Goal: Task Accomplishment & Management: Manage account settings

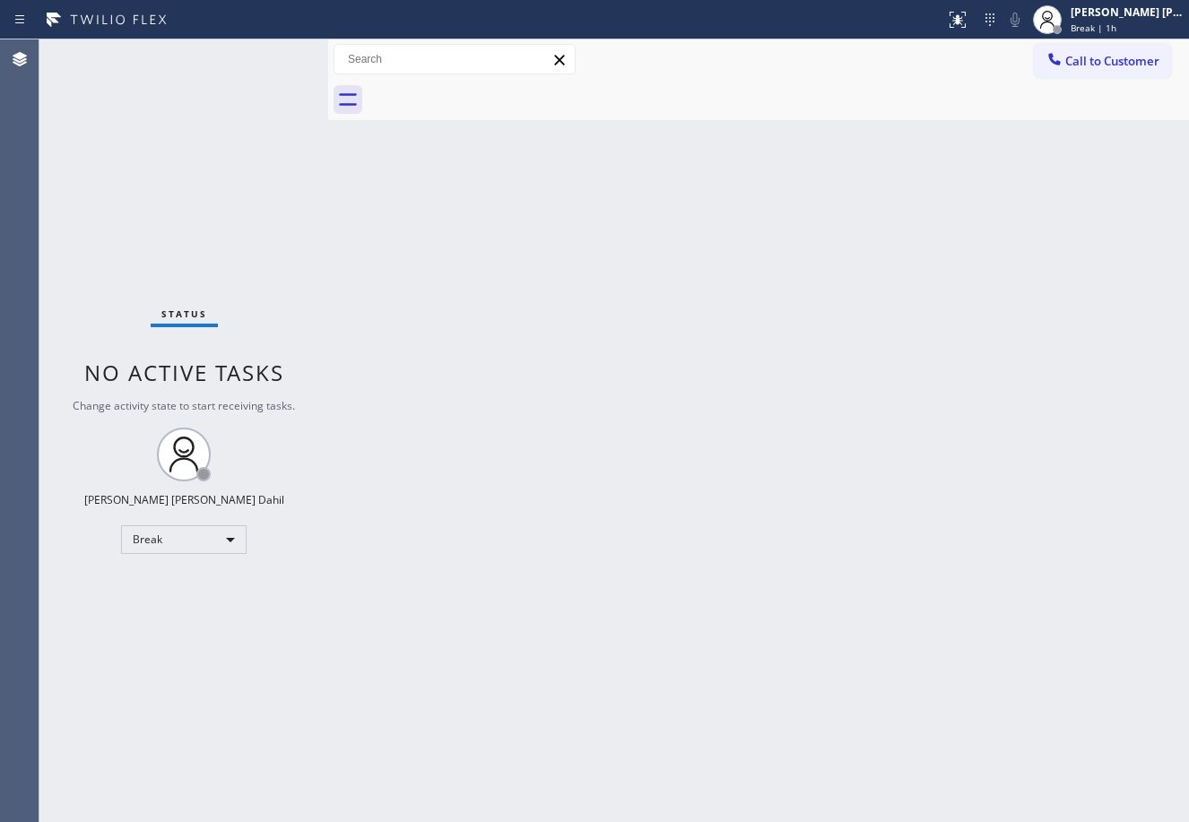
drag, startPoint x: 1103, startPoint y: 33, endPoint x: 1101, endPoint y: 68, distance: 35.0
click at [1104, 33] on span "Break | 1h" at bounding box center [1093, 28] width 46 height 13
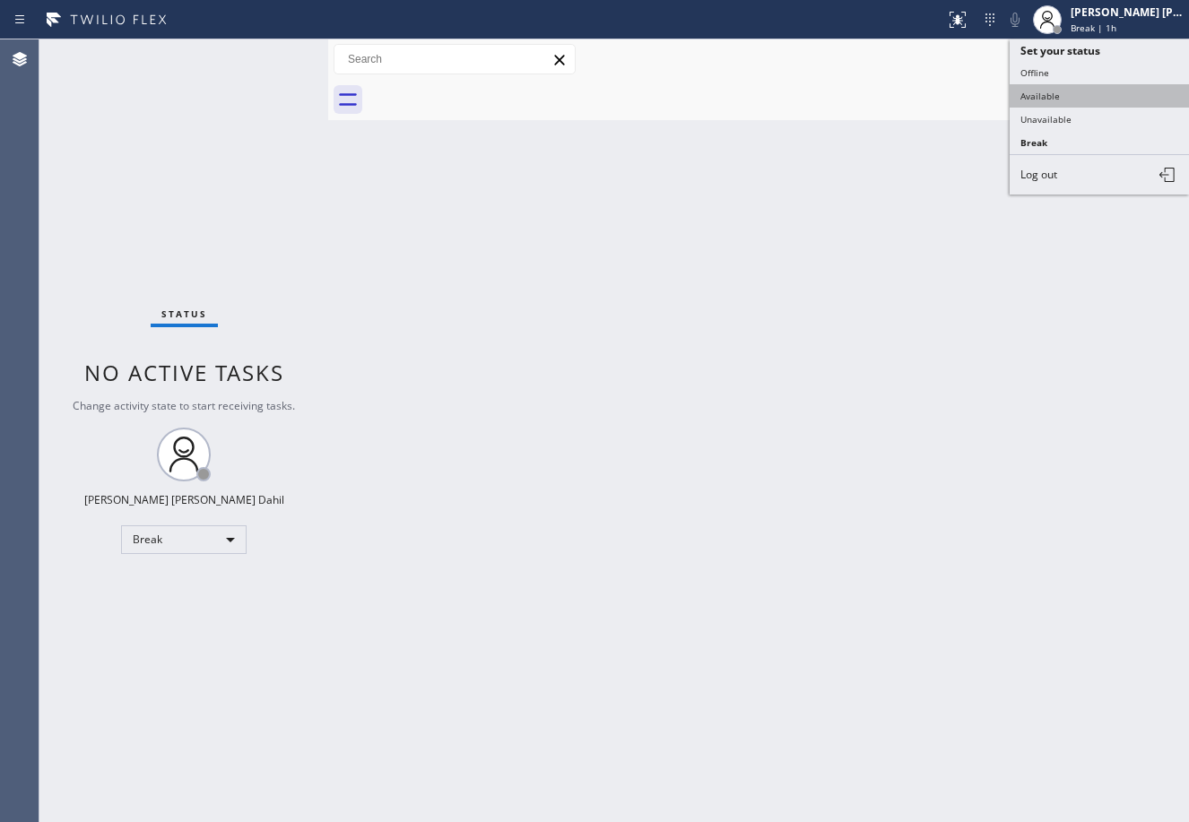
click at [1067, 100] on button "Available" at bounding box center [1098, 95] width 179 height 23
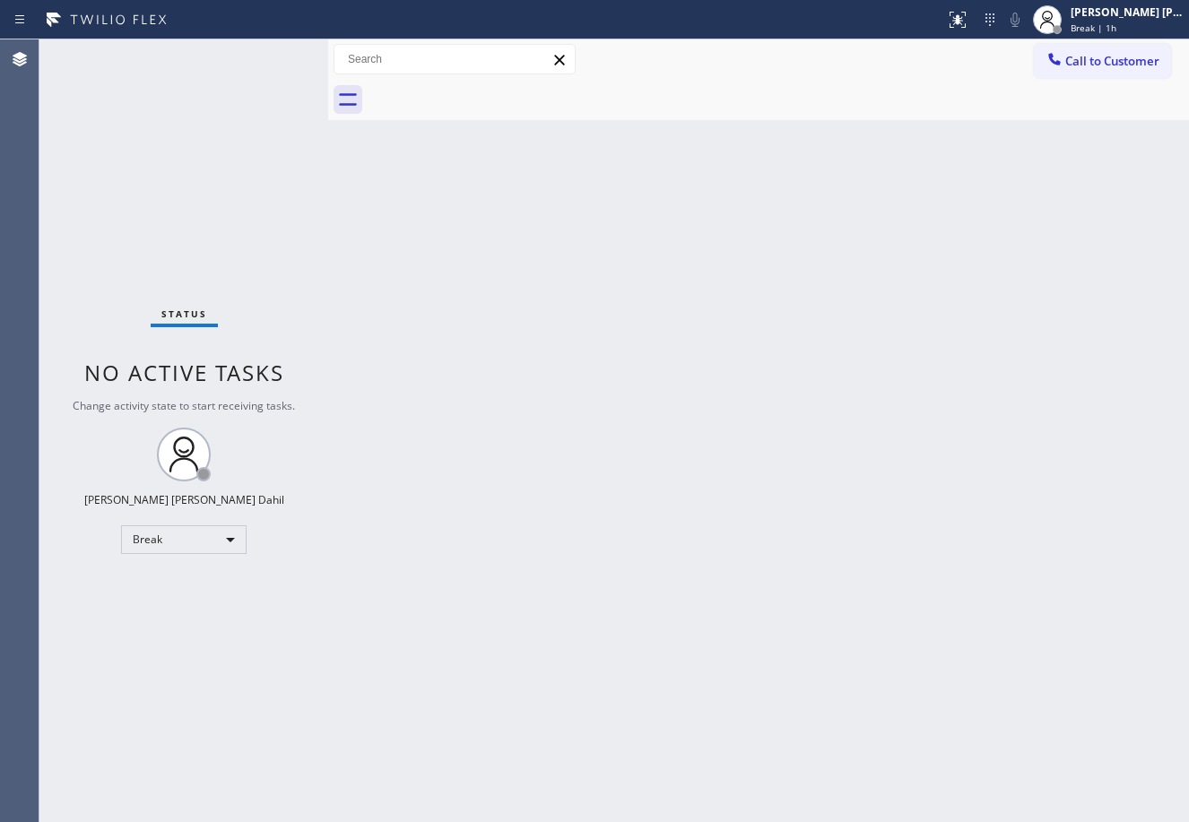
click at [1040, 157] on div "Back to Dashboard Change Sender ID Customers Technicians Select a contact Outbo…" at bounding box center [758, 430] width 861 height 783
click at [743, 576] on div "Back to Dashboard Change Sender ID Customers Technicians Select a contact Outbo…" at bounding box center [758, 430] width 861 height 783
drag, startPoint x: 975, startPoint y: 655, endPoint x: 999, endPoint y: 696, distance: 46.6
click at [965, 666] on div "Back to Dashboard Change Sender ID Customers Technicians Select a contact Outbo…" at bounding box center [758, 430] width 861 height 783
drag, startPoint x: 1083, startPoint y: 25, endPoint x: 1082, endPoint y: 40, distance: 15.3
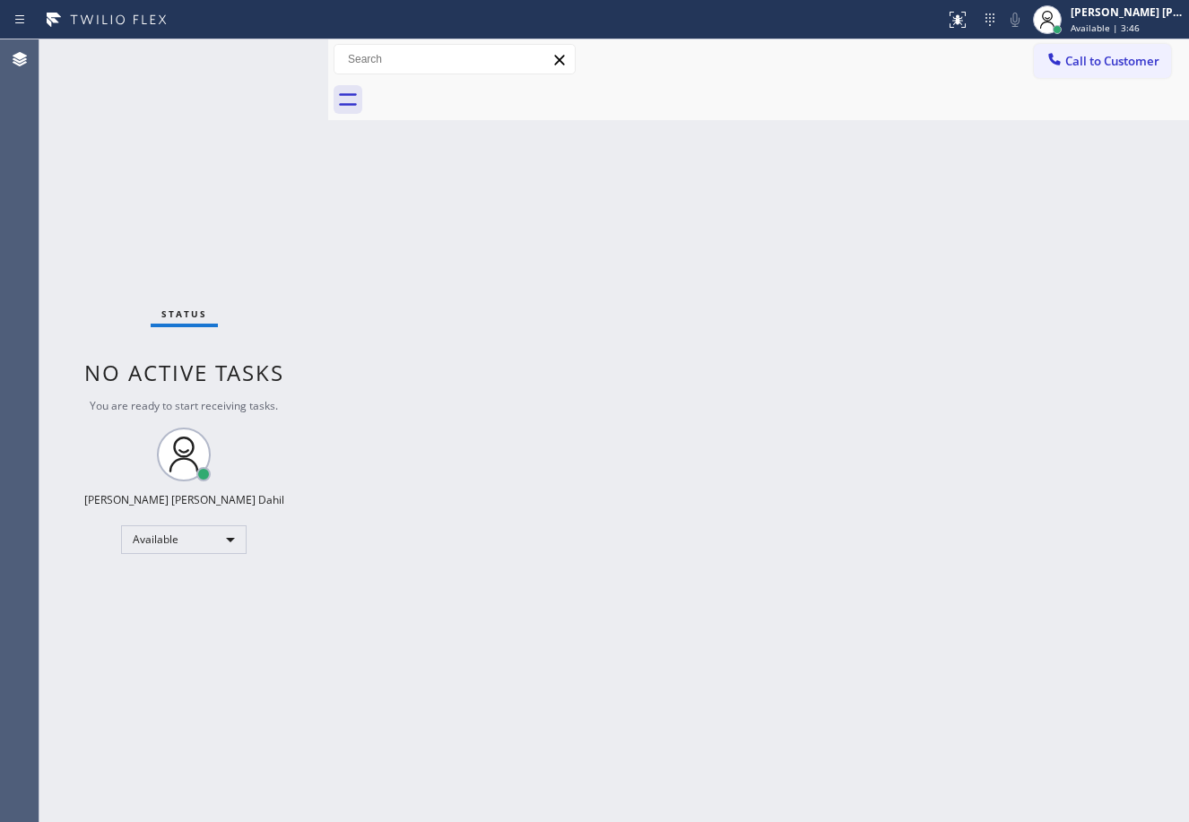
click at [1067, 24] on div at bounding box center [1046, 19] width 39 height 39
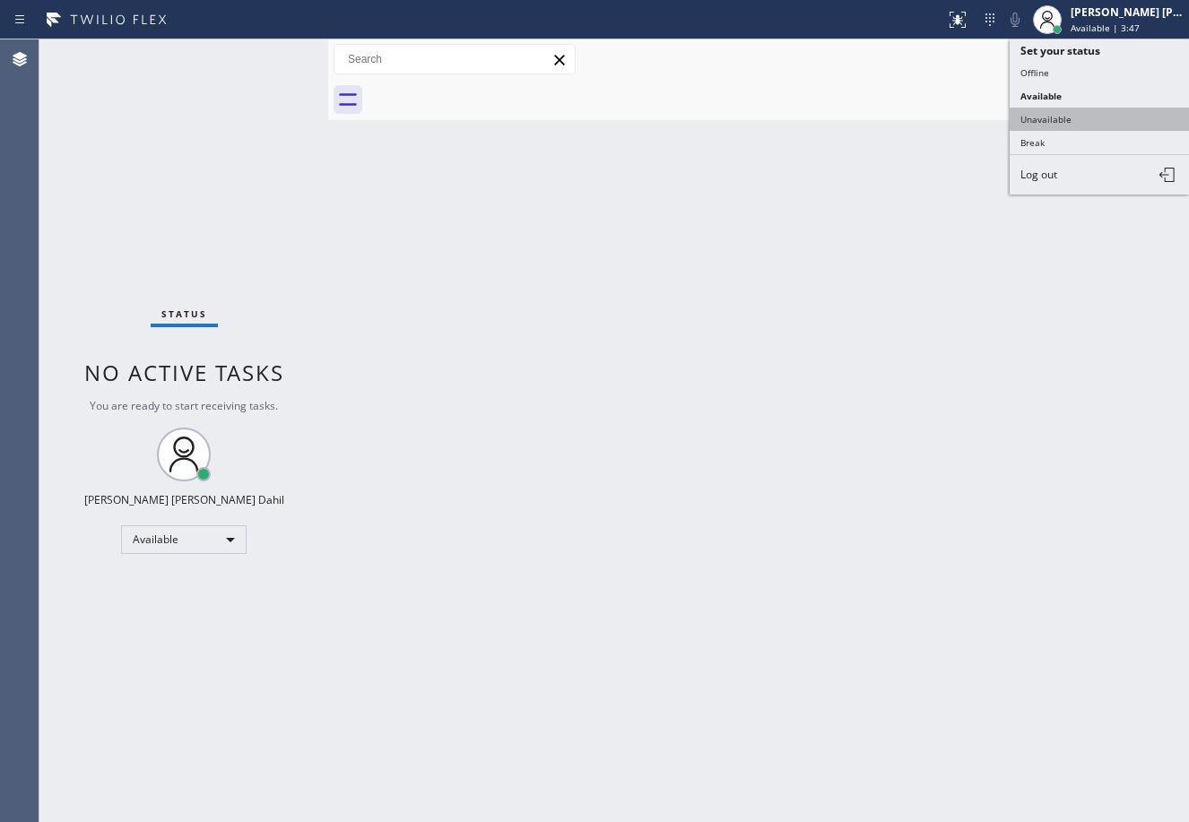
click at [1080, 111] on button "Unavailable" at bounding box center [1098, 119] width 179 height 23
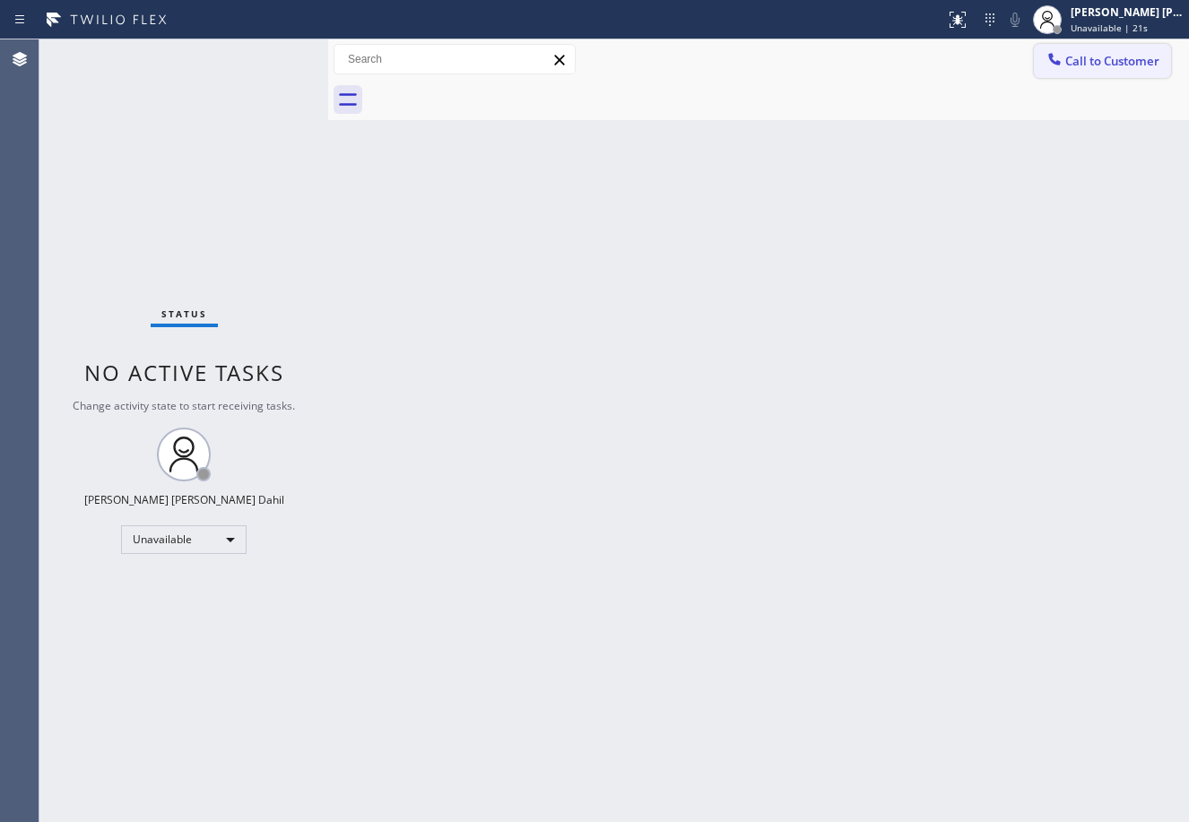
click at [1118, 59] on span "Call to Customer" at bounding box center [1112, 61] width 94 height 16
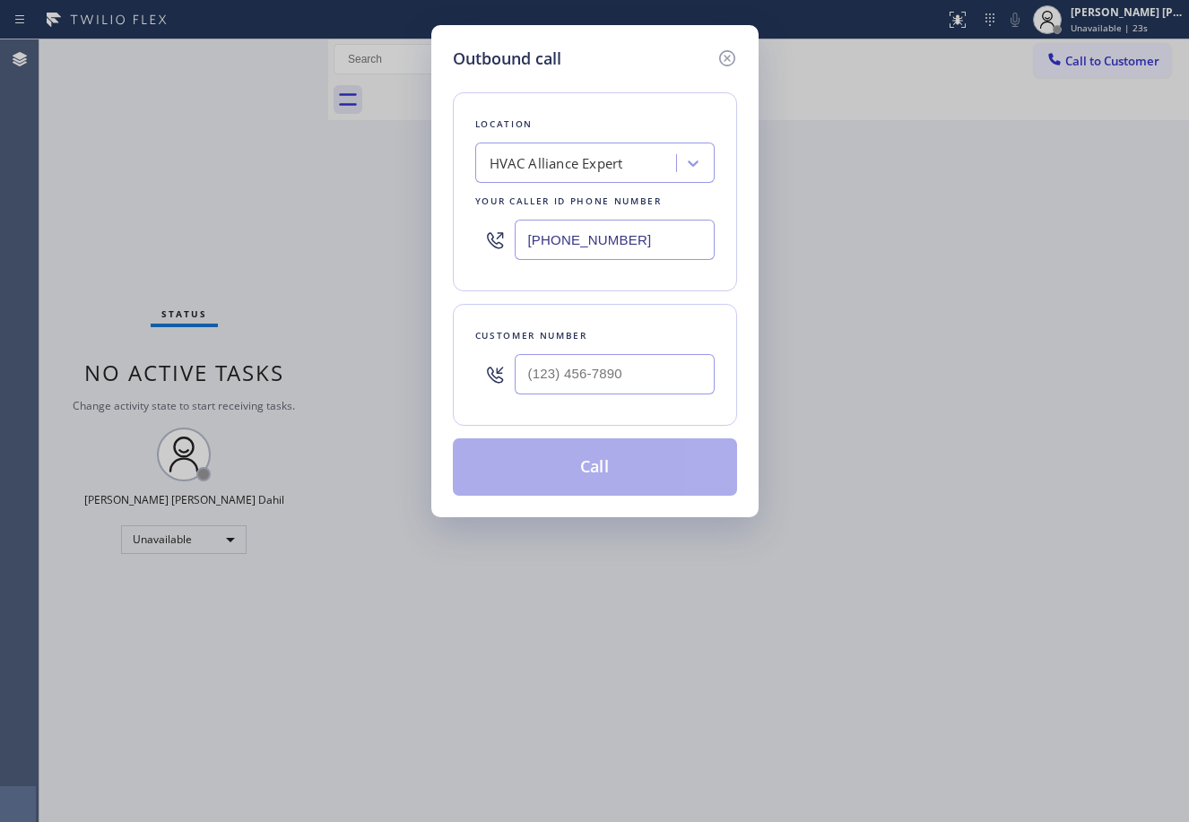
click at [619, 240] on input "[PHONE_NUMBER]" at bounding box center [615, 240] width 200 height 40
paste input "___) ___-____"
type input "(___) ___-____"
click at [521, 161] on div "Search location" at bounding box center [537, 163] width 97 height 21
paste input "HVAC Alliance Expert"
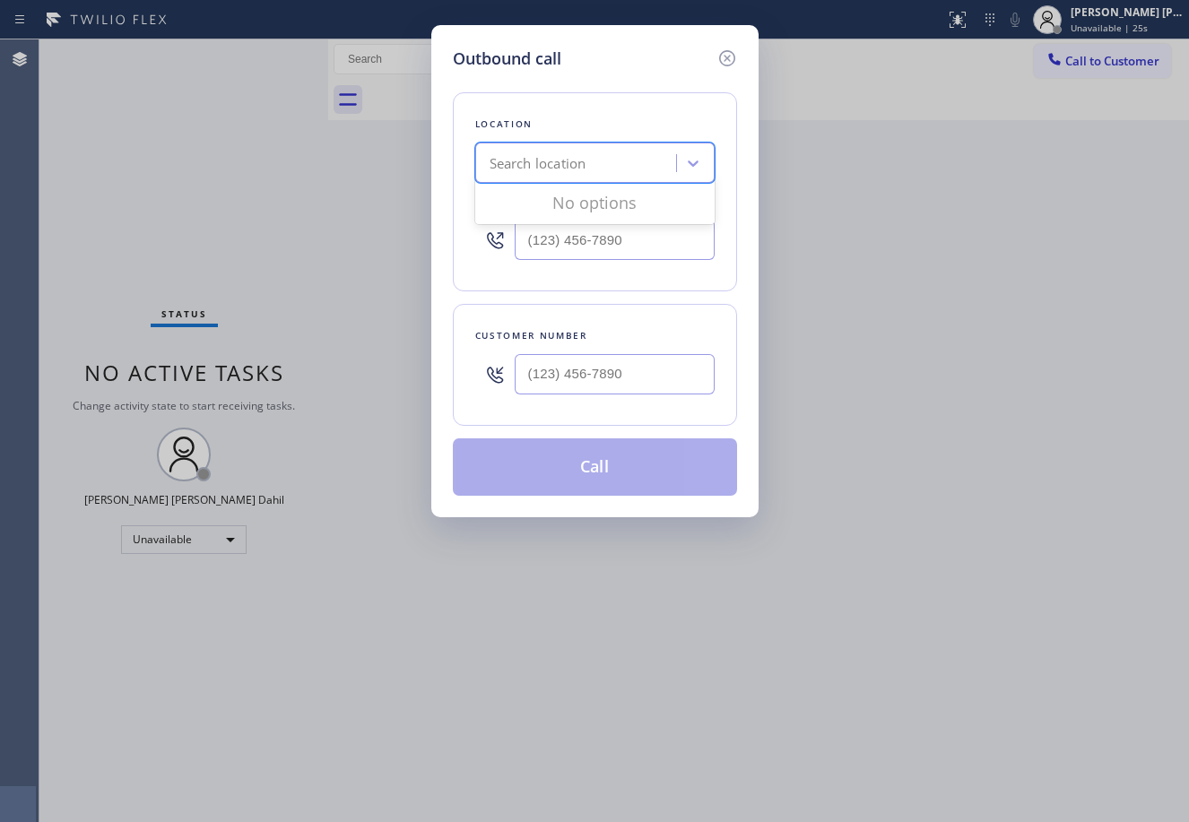
type input "HVAC Alliance Expert"
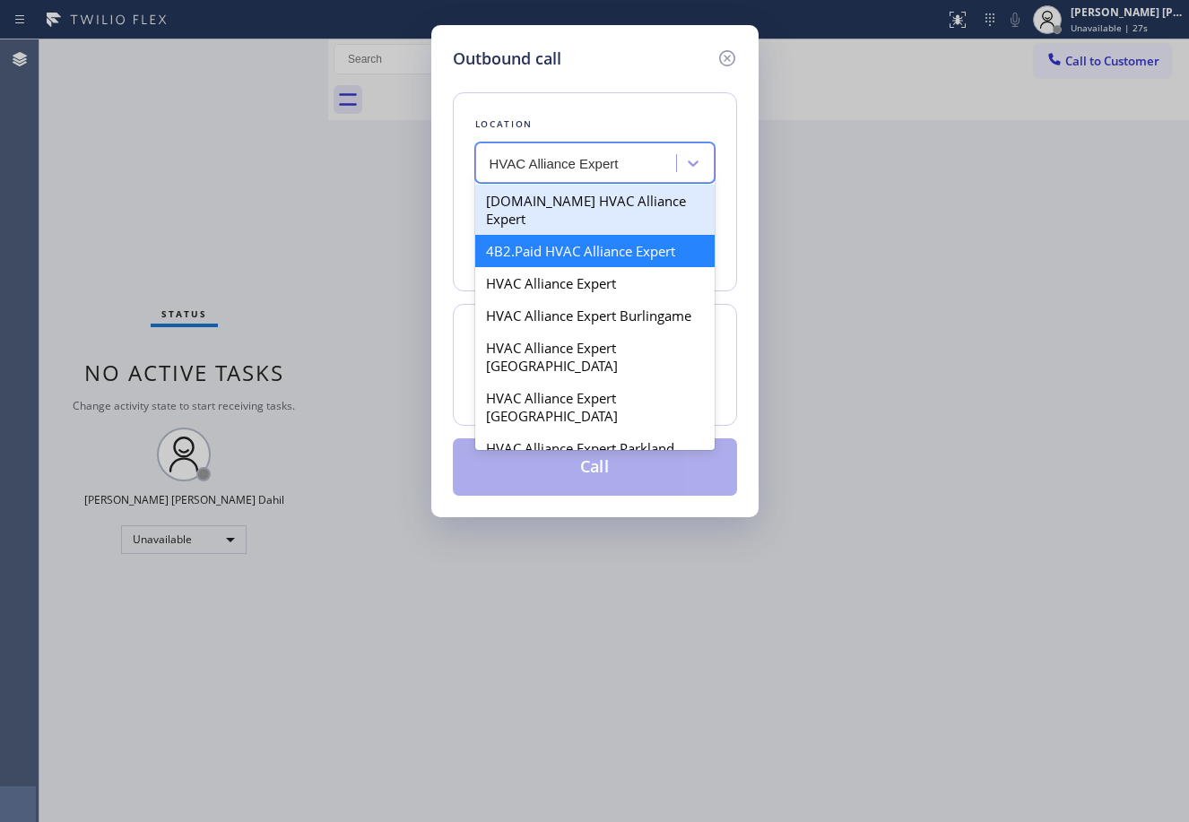
type input "[PHONE_NUMBER]"
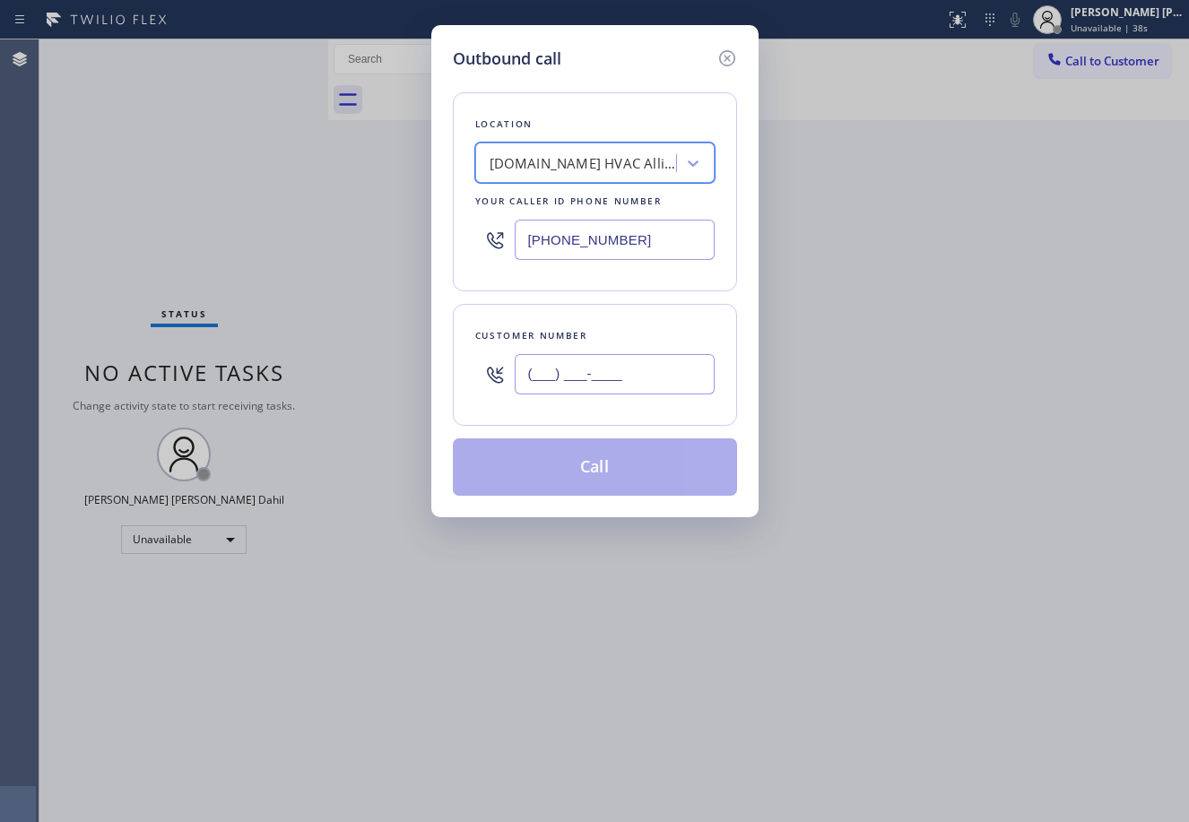
click at [581, 375] on input "(___) ___-____" at bounding box center [615, 374] width 200 height 40
paste input "310) 621-1299"
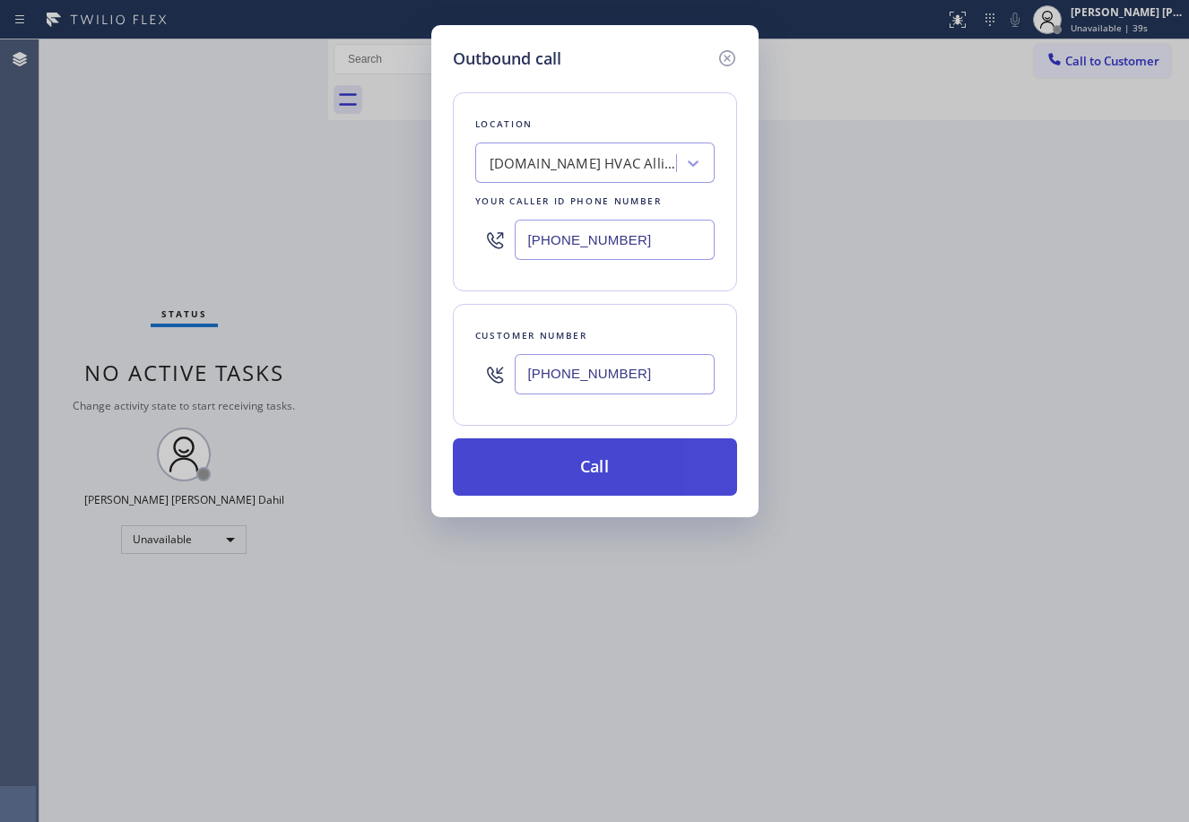
type input "[PHONE_NUMBER]"
click at [565, 459] on button "Call" at bounding box center [595, 466] width 284 height 57
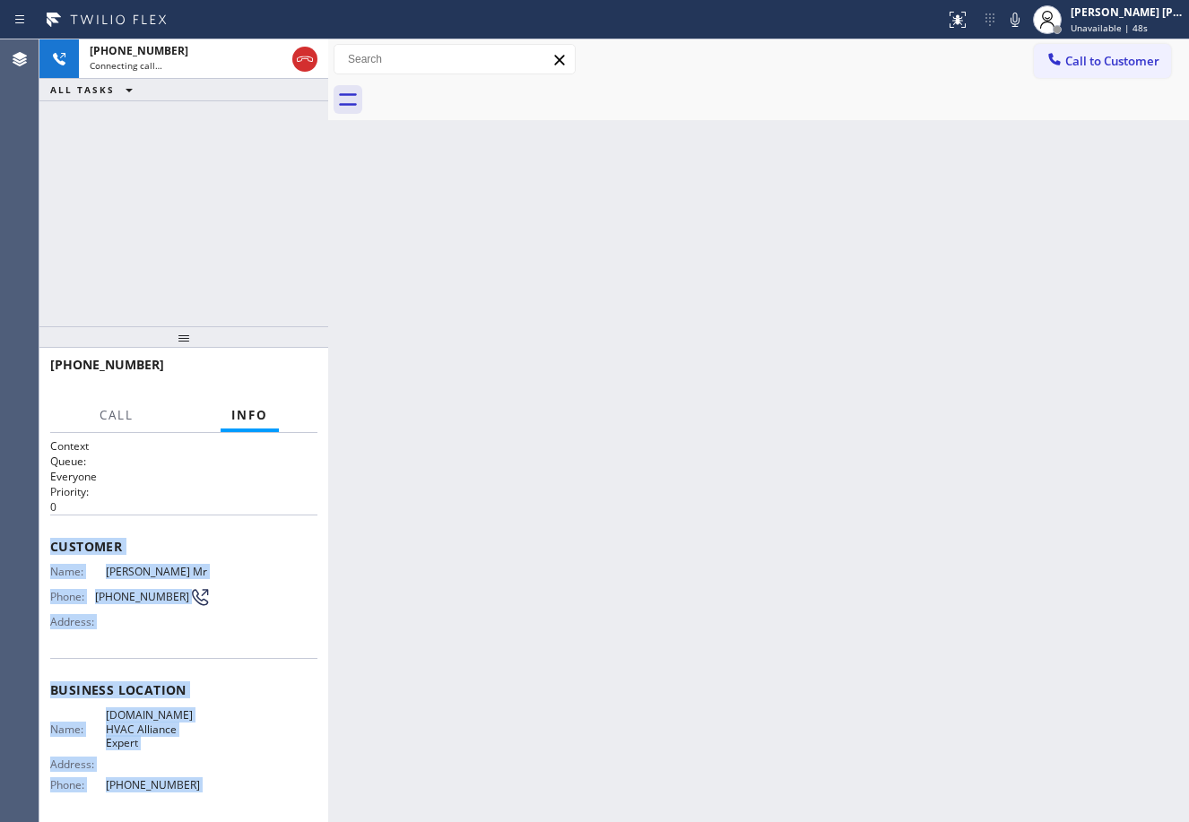
scroll to position [126, 0]
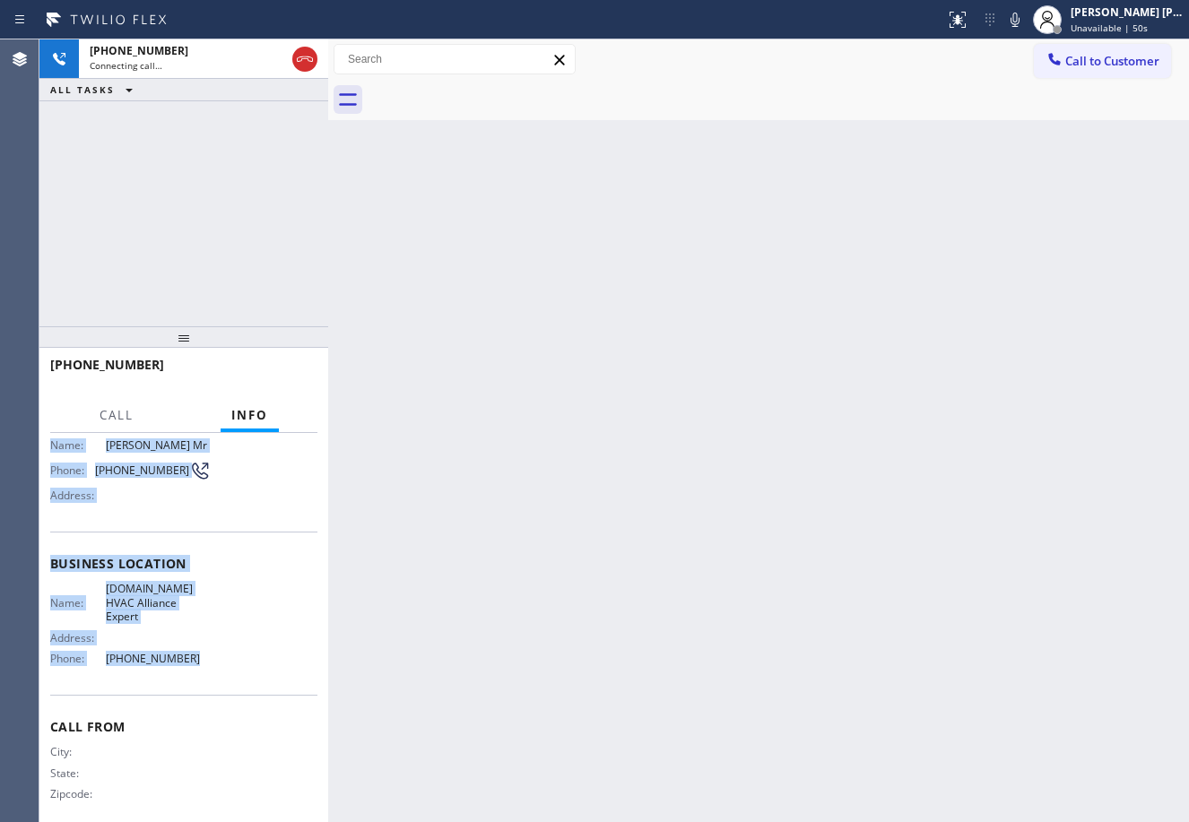
drag, startPoint x: 48, startPoint y: 542, endPoint x: 211, endPoint y: 669, distance: 205.7
click at [211, 669] on div "Context Queue: Everyone Priority: 0 Customer Name: [PERSON_NAME] Mr [PERSON_NAM…" at bounding box center [183, 627] width 289 height 389
copy div "Customer Name: [PERSON_NAME] Mr [PERSON_NAME]: [PHONE_NUMBER] Address: Business…"
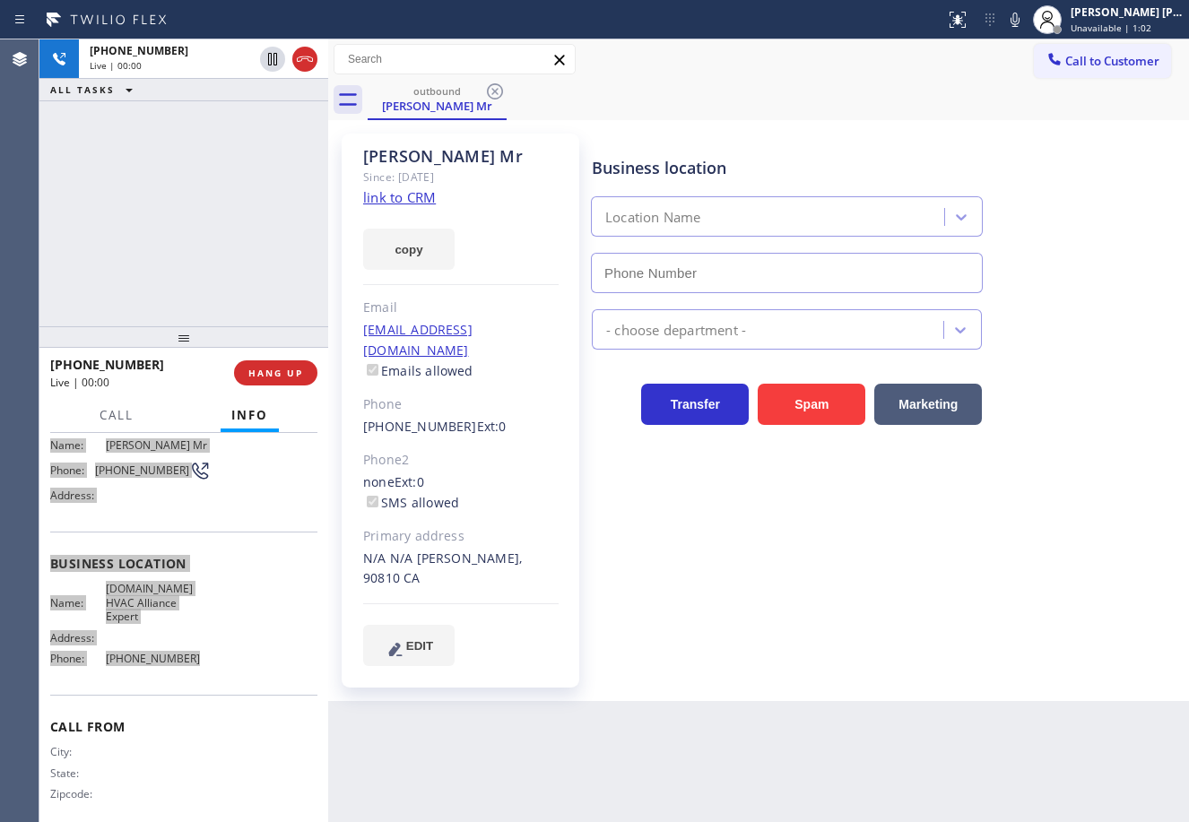
type input "[PHONE_NUMBER]"
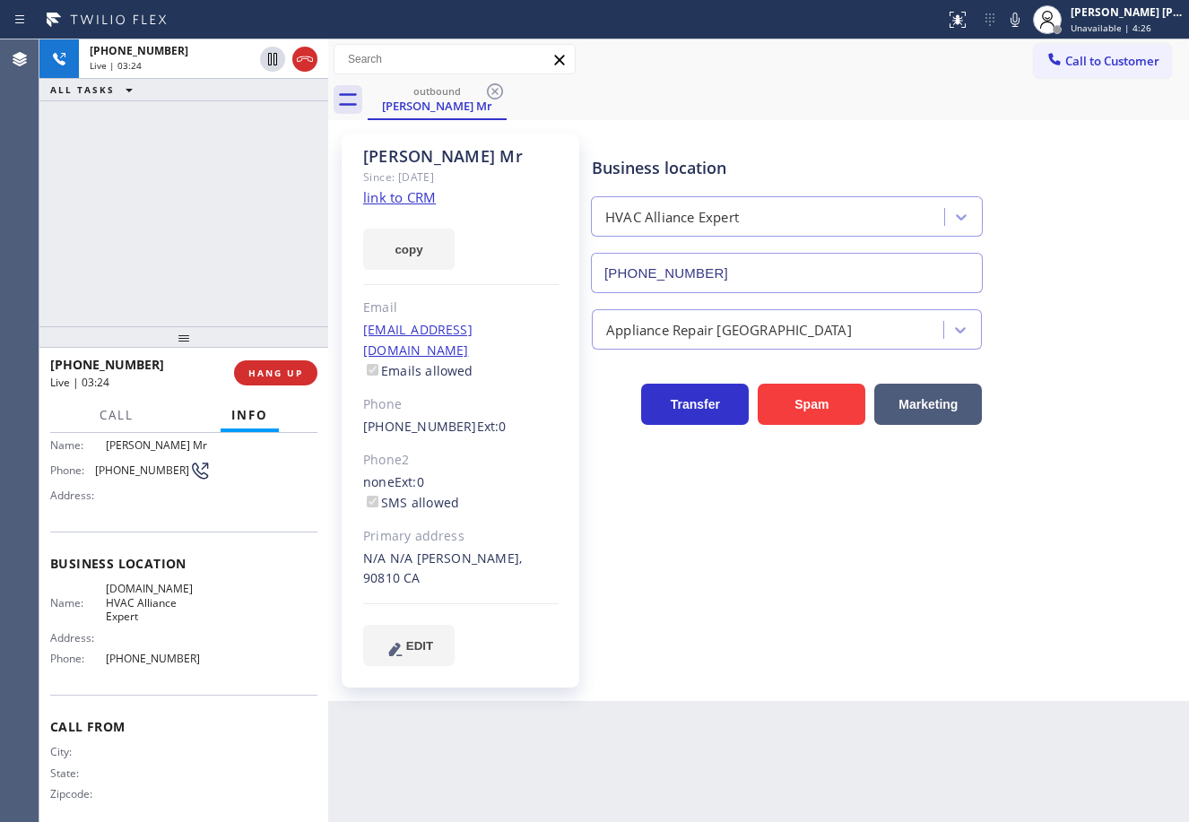
drag, startPoint x: 232, startPoint y: 149, endPoint x: 237, endPoint y: 137, distance: 12.5
click at [235, 149] on div "[PHONE_NUMBER] Live | 03:24 ALL TASKS ALL TASKS ACTIVE TASKS TASKS IN WRAP UP" at bounding box center [183, 182] width 289 height 287
click at [270, 63] on icon at bounding box center [273, 59] width 22 height 22
drag, startPoint x: 193, startPoint y: 143, endPoint x: 1152, endPoint y: 103, distance: 960.0
click at [213, 142] on div "[PHONE_NUMBER] Live | 03:25 ALL TASKS ALL TASKS ACTIVE TASKS TASKS IN WRAP UP" at bounding box center [183, 182] width 289 height 287
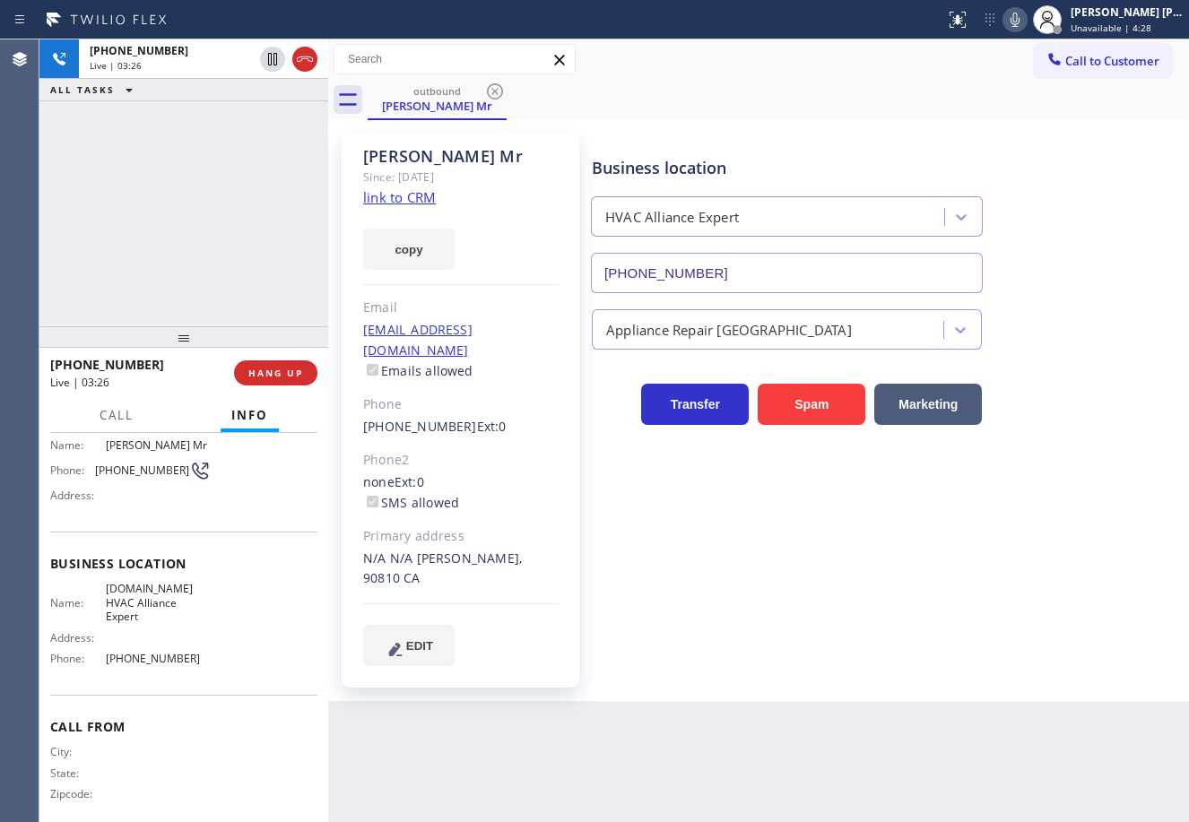
click at [1026, 15] on icon at bounding box center [1015, 20] width 22 height 22
click at [1026, 27] on icon at bounding box center [1015, 20] width 22 height 22
click at [1032, 68] on div "Call to Customer Outbound call Location HVAC Alliance Expert Your caller id pho…" at bounding box center [758, 59] width 861 height 31
drag, startPoint x: 269, startPoint y: 58, endPoint x: 233, endPoint y: 142, distance: 90.8
click at [269, 59] on icon at bounding box center [272, 59] width 13 height 13
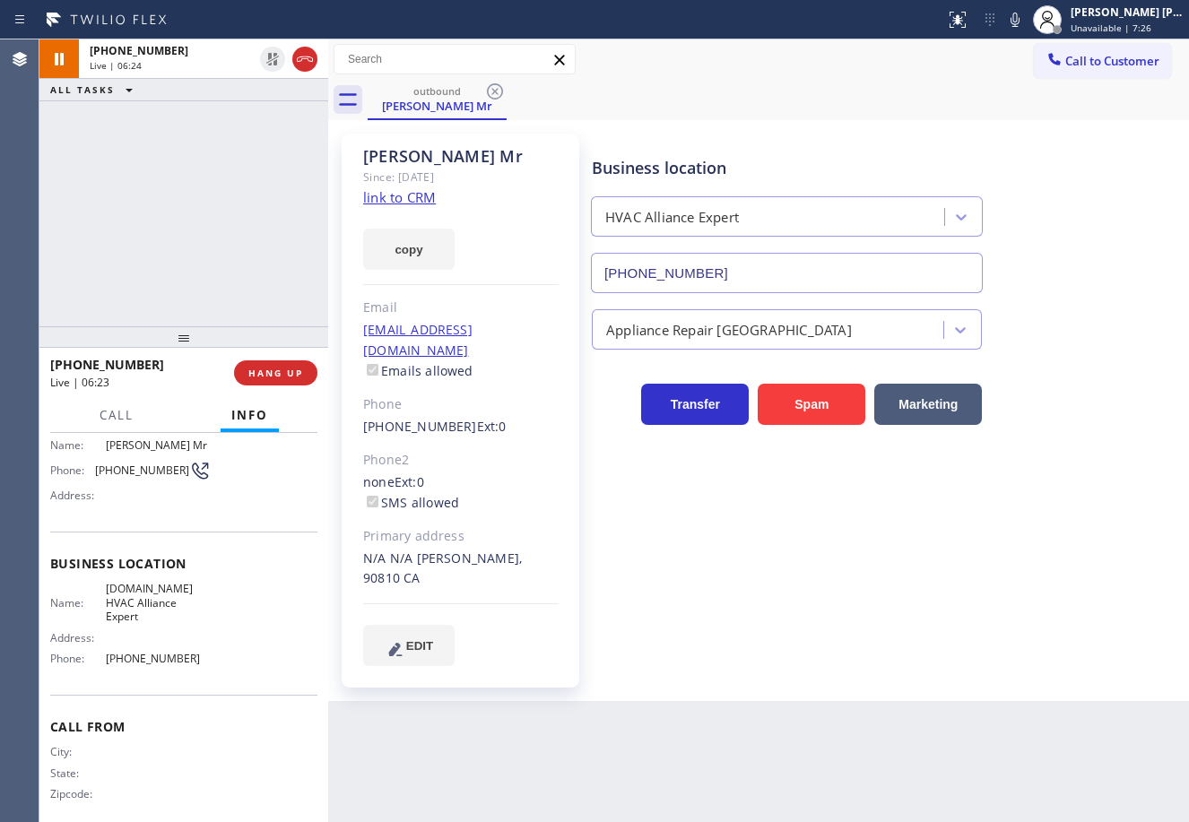
click at [233, 143] on div "[PHONE_NUMBER] Live | 06:24 ALL TASKS ALL TASKS ACTIVE TASKS TASKS IN WRAP UP" at bounding box center [183, 182] width 289 height 287
click at [198, 224] on div "[PHONE_NUMBER] Live | 07:54 ALL TASKS ALL TASKS ACTIVE TASKS TASKS IN WRAP UP" at bounding box center [183, 182] width 289 height 287
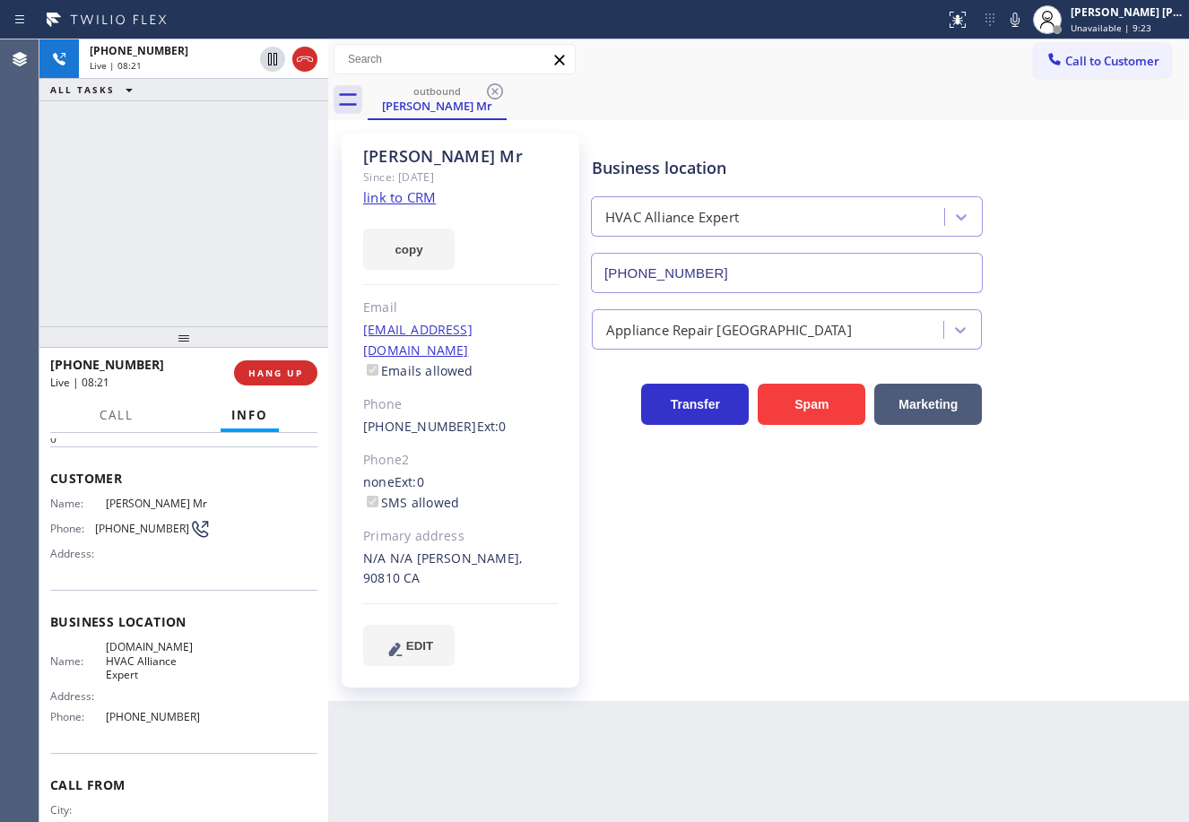
scroll to position [0, 0]
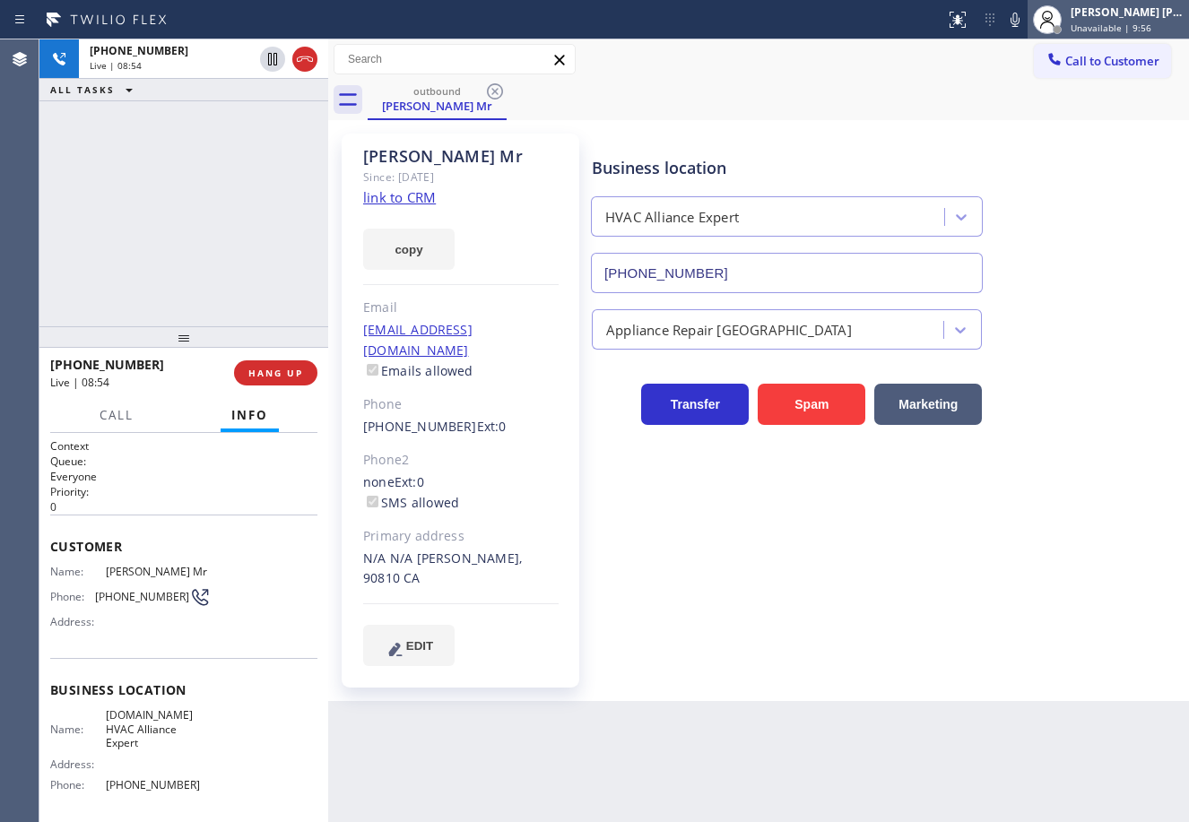
click at [1124, 19] on div "[PERSON_NAME] [PERSON_NAME] Dahil" at bounding box center [1126, 11] width 113 height 15
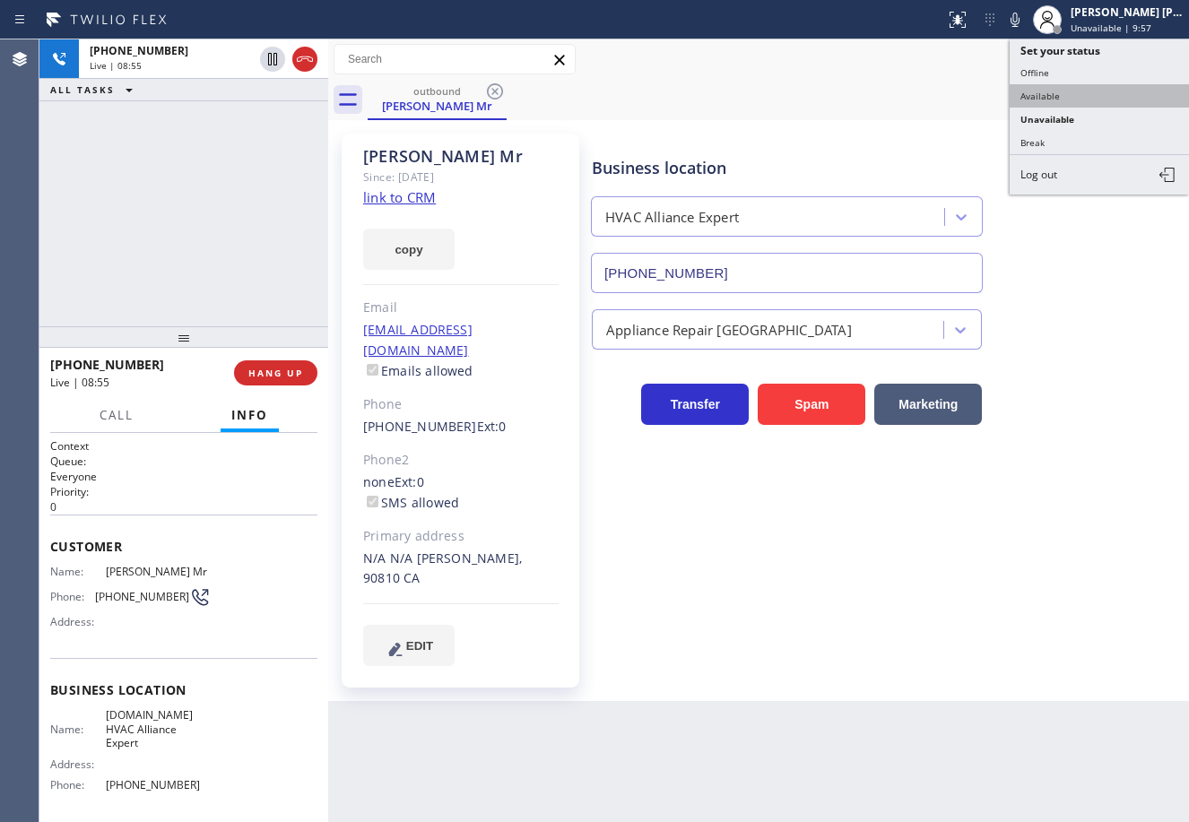
click at [1109, 92] on button "Available" at bounding box center [1098, 95] width 179 height 23
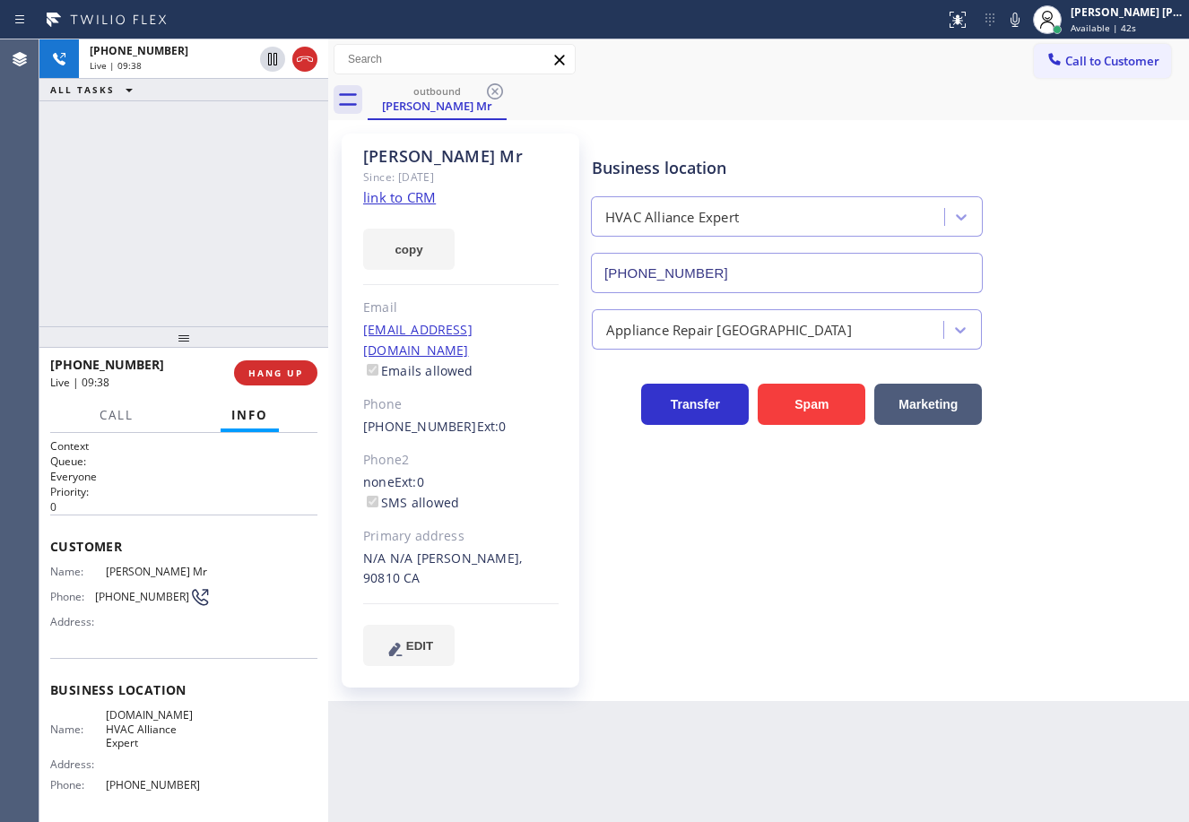
click at [1117, 327] on div "Appliance Repair [GEOGRAPHIC_DATA]" at bounding box center [886, 326] width 596 height 48
click at [264, 181] on div "[PHONE_NUMBER] Live | 09:43 ALL TASKS ALL TASKS ACTIVE TASKS TASKS IN WRAP UP" at bounding box center [183, 182] width 289 height 287
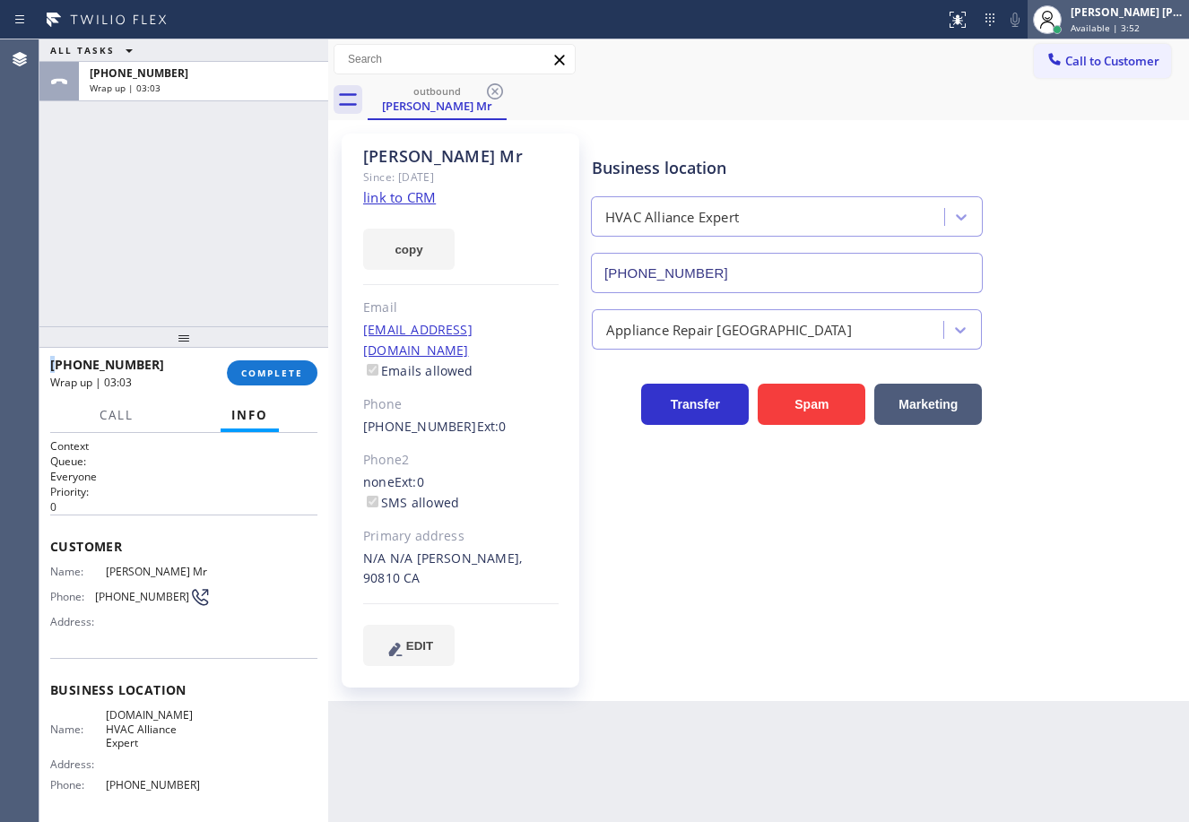
click at [1158, 30] on div "Available | 3:52" at bounding box center [1126, 28] width 113 height 13
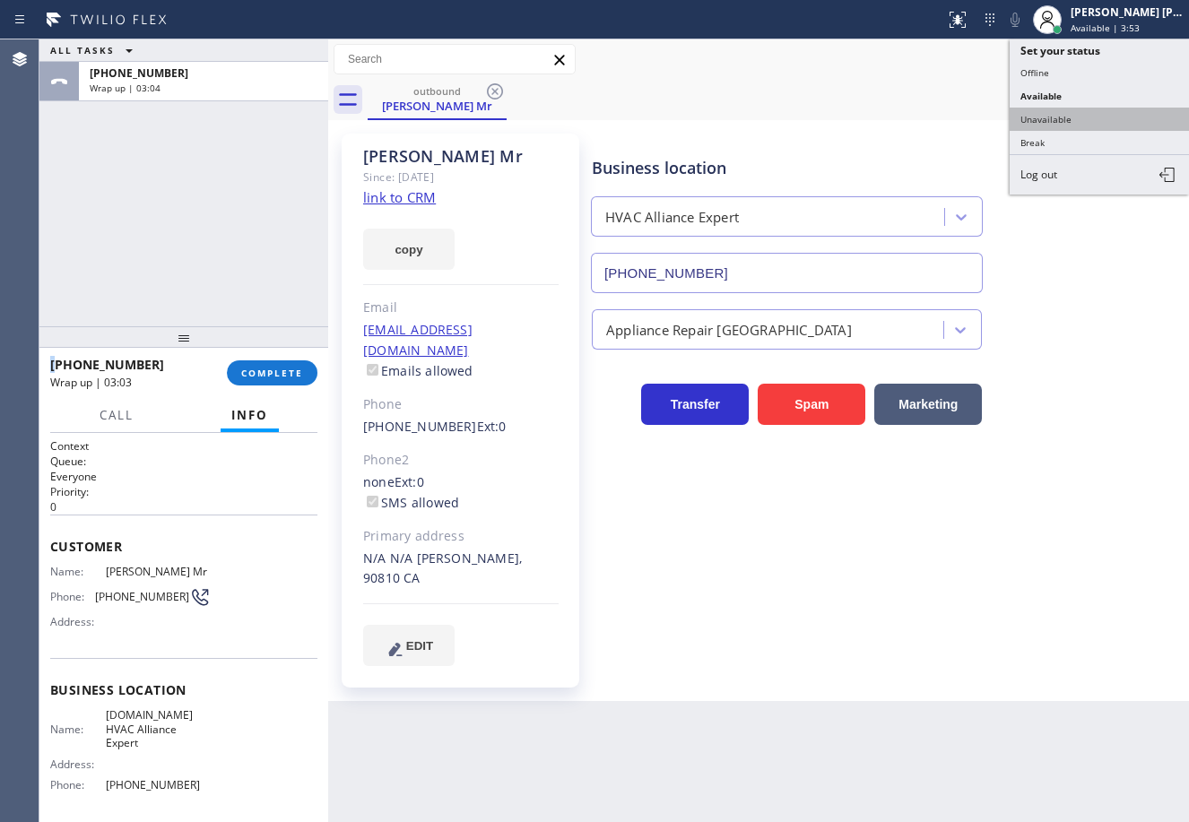
click at [1114, 116] on button "Unavailable" at bounding box center [1098, 119] width 179 height 23
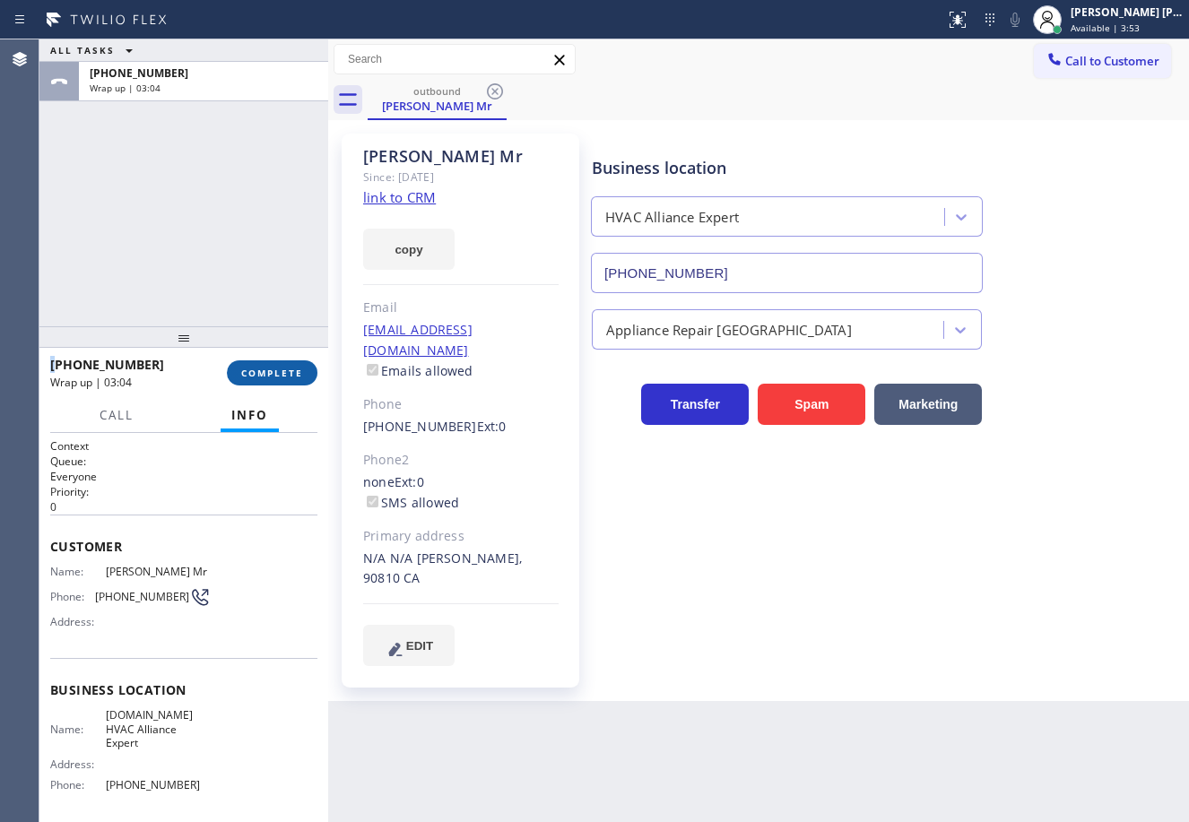
click at [264, 372] on span "COMPLETE" at bounding box center [272, 373] width 62 height 13
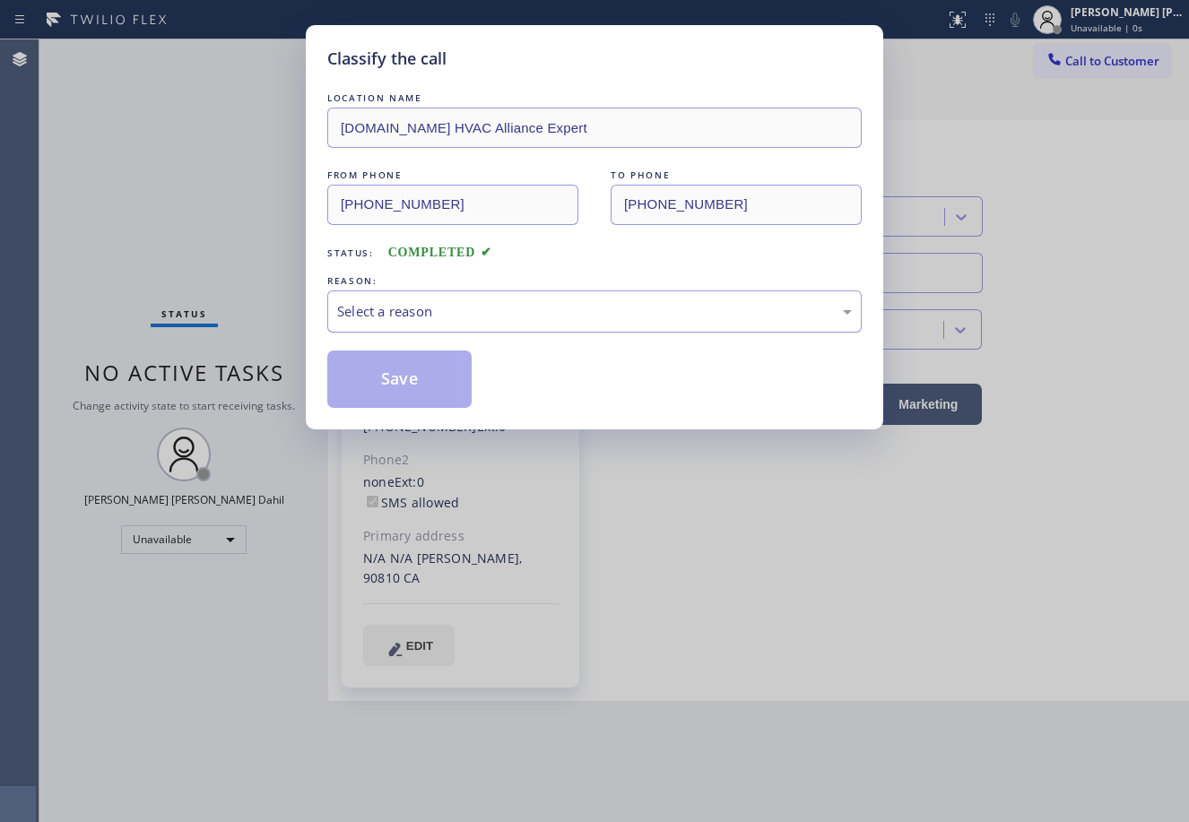
click at [427, 322] on div "Select a reason" at bounding box center [594, 311] width 534 height 42
click at [407, 381] on button "Save" at bounding box center [399, 379] width 144 height 57
click at [407, 383] on button "Save" at bounding box center [399, 379] width 144 height 57
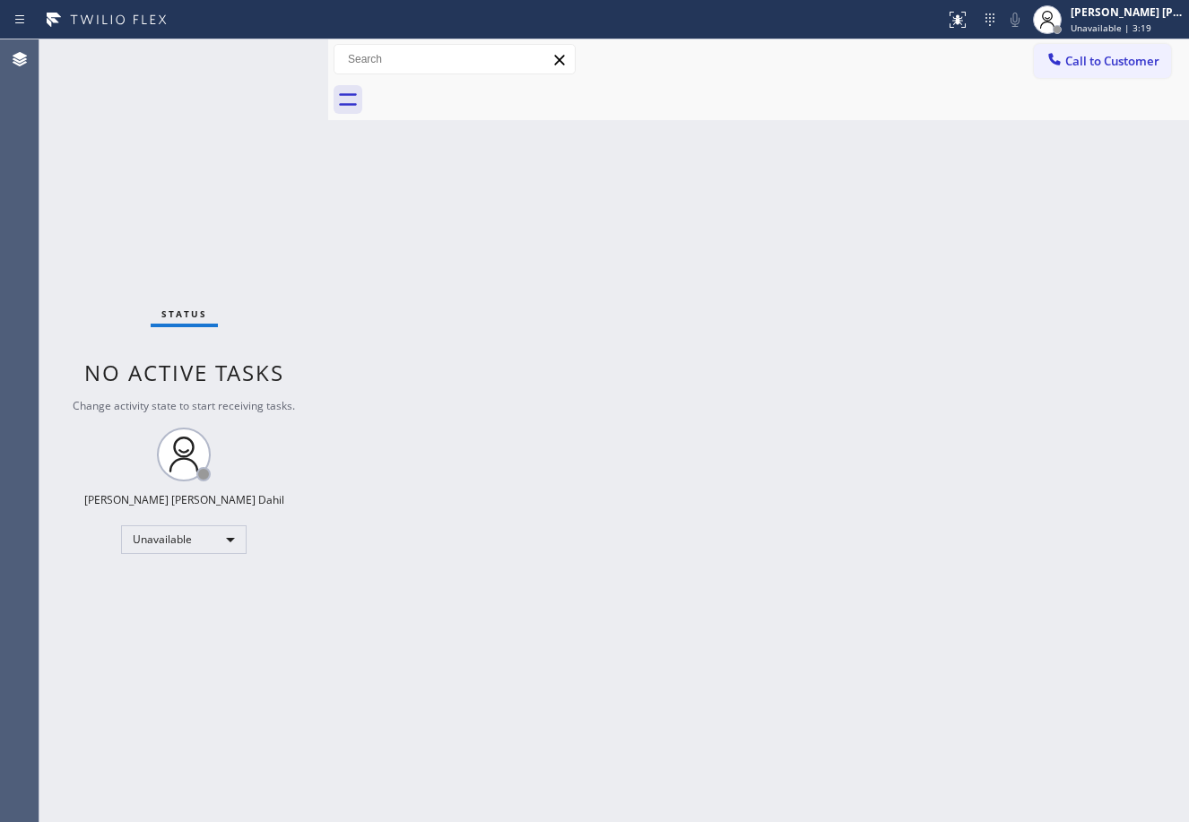
drag, startPoint x: 1130, startPoint y: 30, endPoint x: 1115, endPoint y: 71, distance: 43.1
click at [1130, 31] on span "Unavailable | 3:19" at bounding box center [1110, 28] width 81 height 13
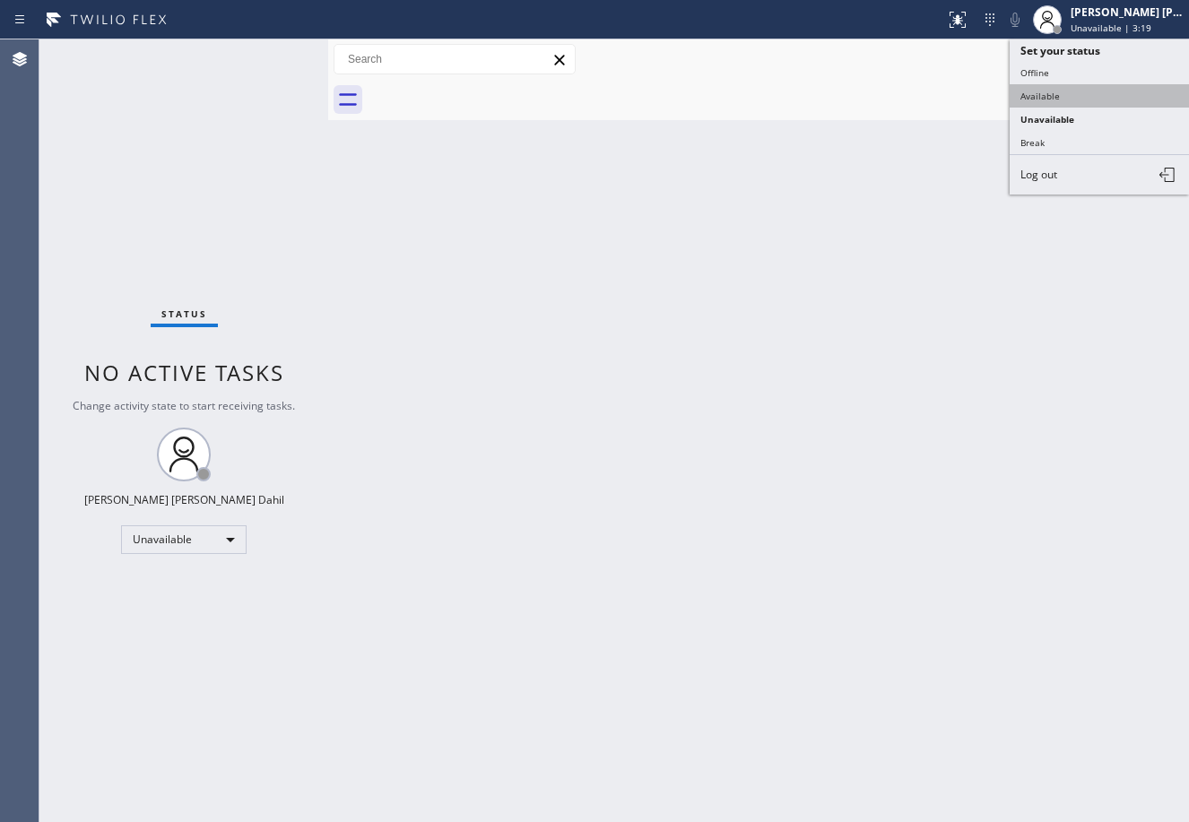
click at [1096, 92] on button "Available" at bounding box center [1098, 95] width 179 height 23
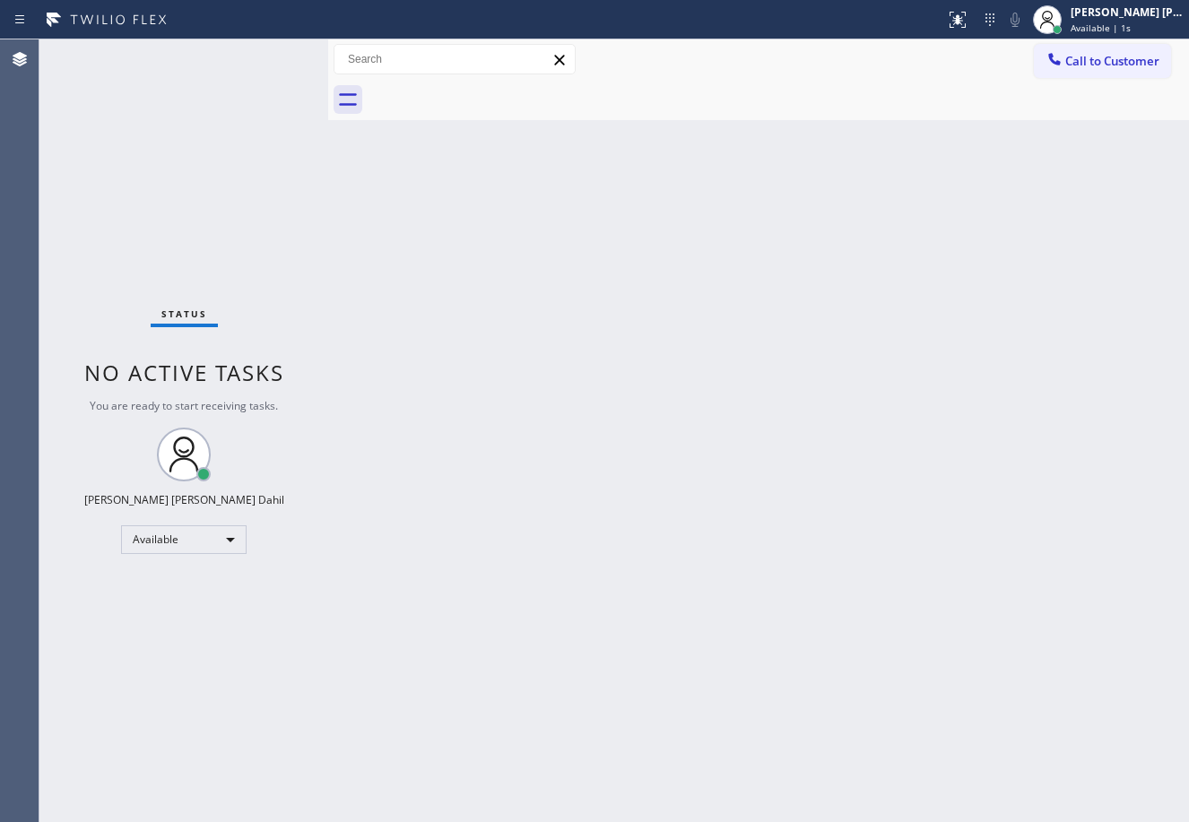
drag, startPoint x: 1002, startPoint y: 706, endPoint x: 1021, endPoint y: 733, distance: 32.8
click at [1009, 716] on div "Back to Dashboard Change Sender ID Customers Technicians Select a contact Outbo…" at bounding box center [758, 430] width 861 height 783
drag, startPoint x: 773, startPoint y: 597, endPoint x: 800, endPoint y: 613, distance: 31.4
click at [788, 602] on div "Back to Dashboard Change Sender ID Customers Technicians Select a contact Outbo…" at bounding box center [758, 430] width 861 height 783
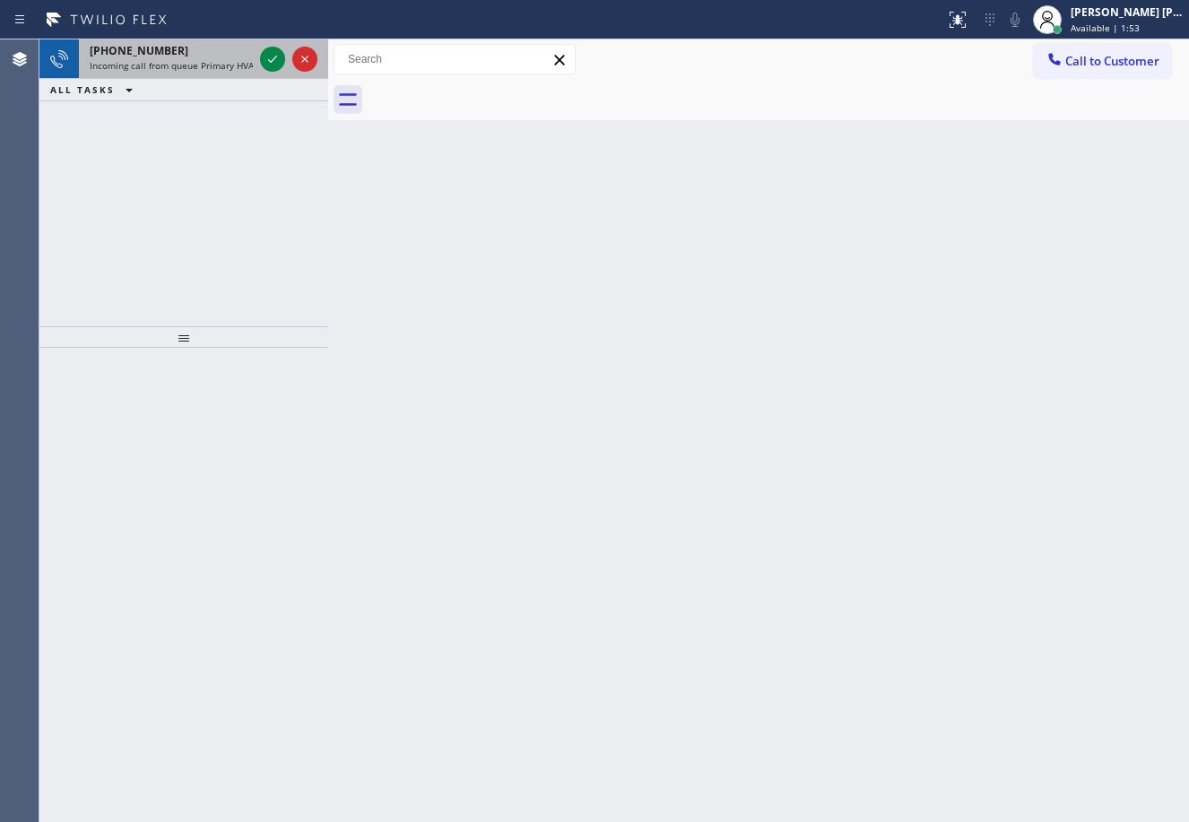
click at [213, 73] on div "[PHONE_NUMBER] Incoming call from queue Primary HVAC" at bounding box center [167, 58] width 177 height 39
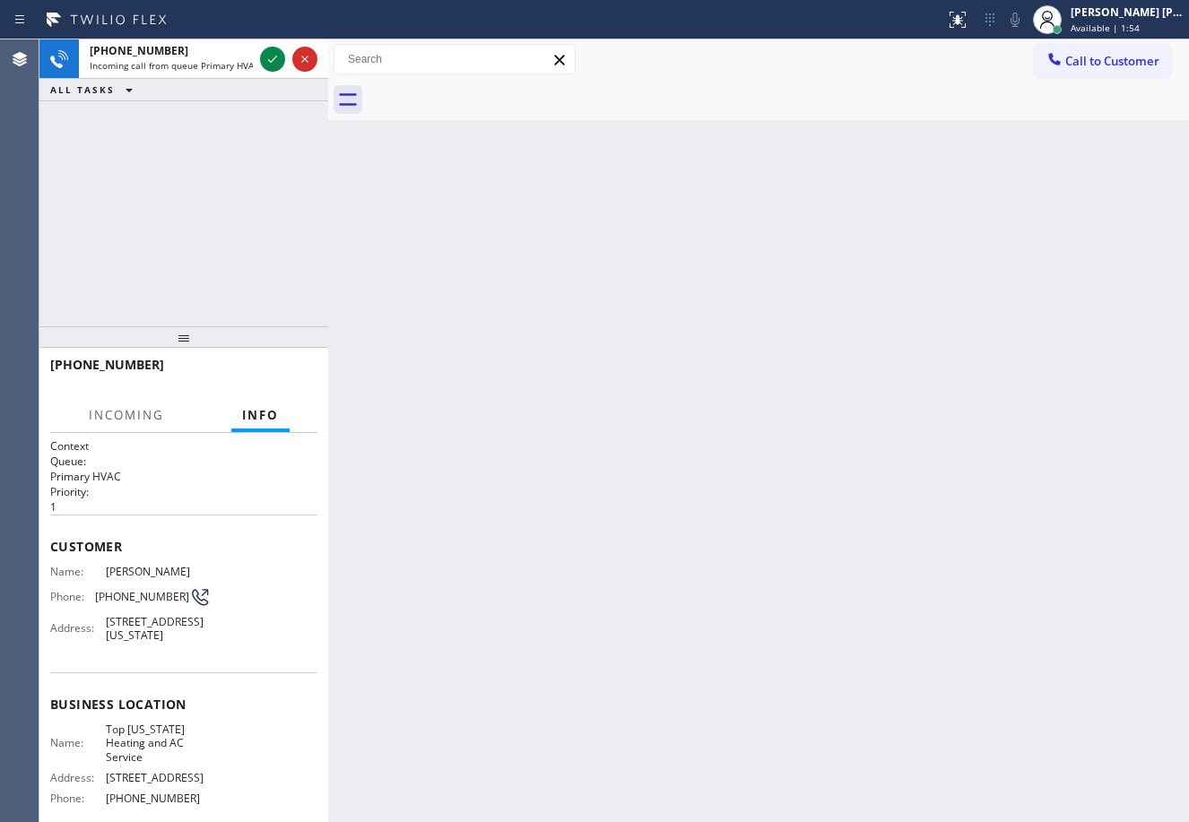
click at [703, 551] on div "Back to Dashboard Change Sender ID Customers Technicians Select a contact Outbo…" at bounding box center [758, 430] width 861 height 783
click at [264, 54] on icon at bounding box center [273, 59] width 22 height 22
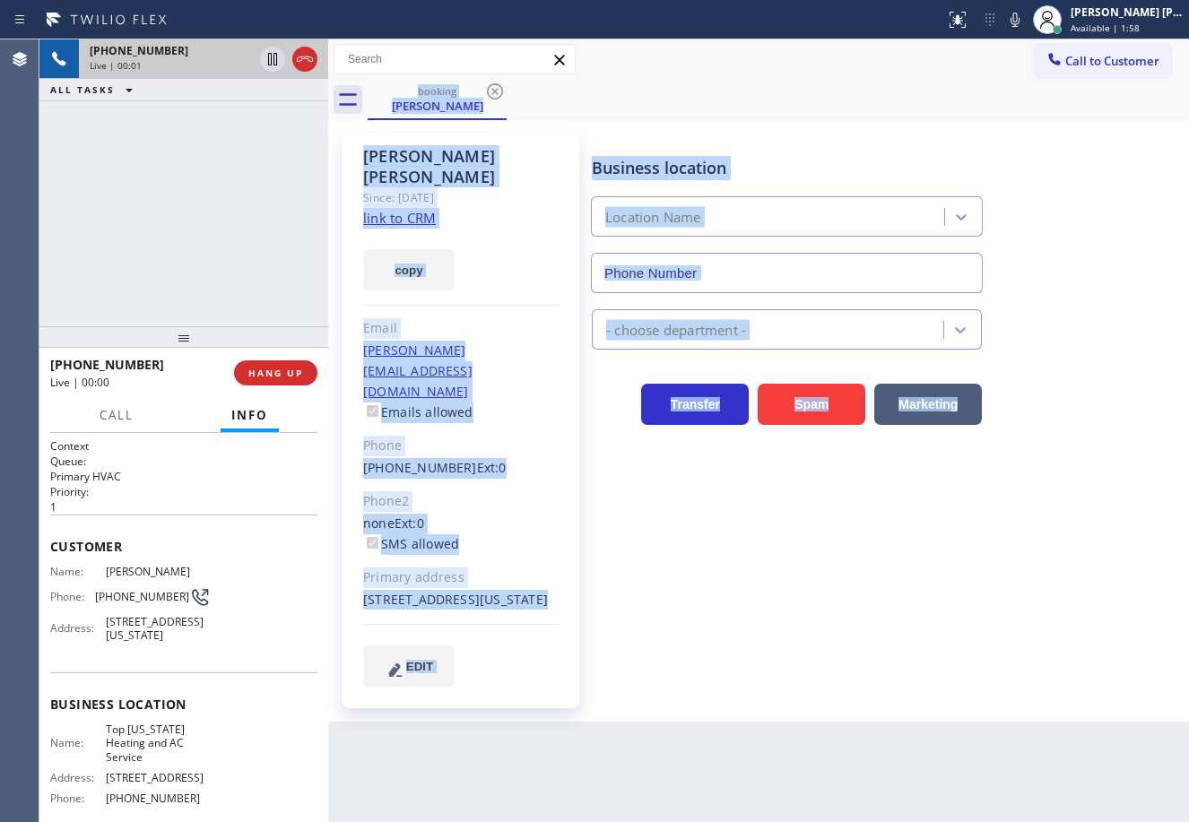
type input "[PHONE_NUMBER]"
click at [859, 624] on div "Business location Top [US_STATE] Heating and AC Service [PHONE_NUMBER] HVAC Tra…" at bounding box center [886, 409] width 596 height 543
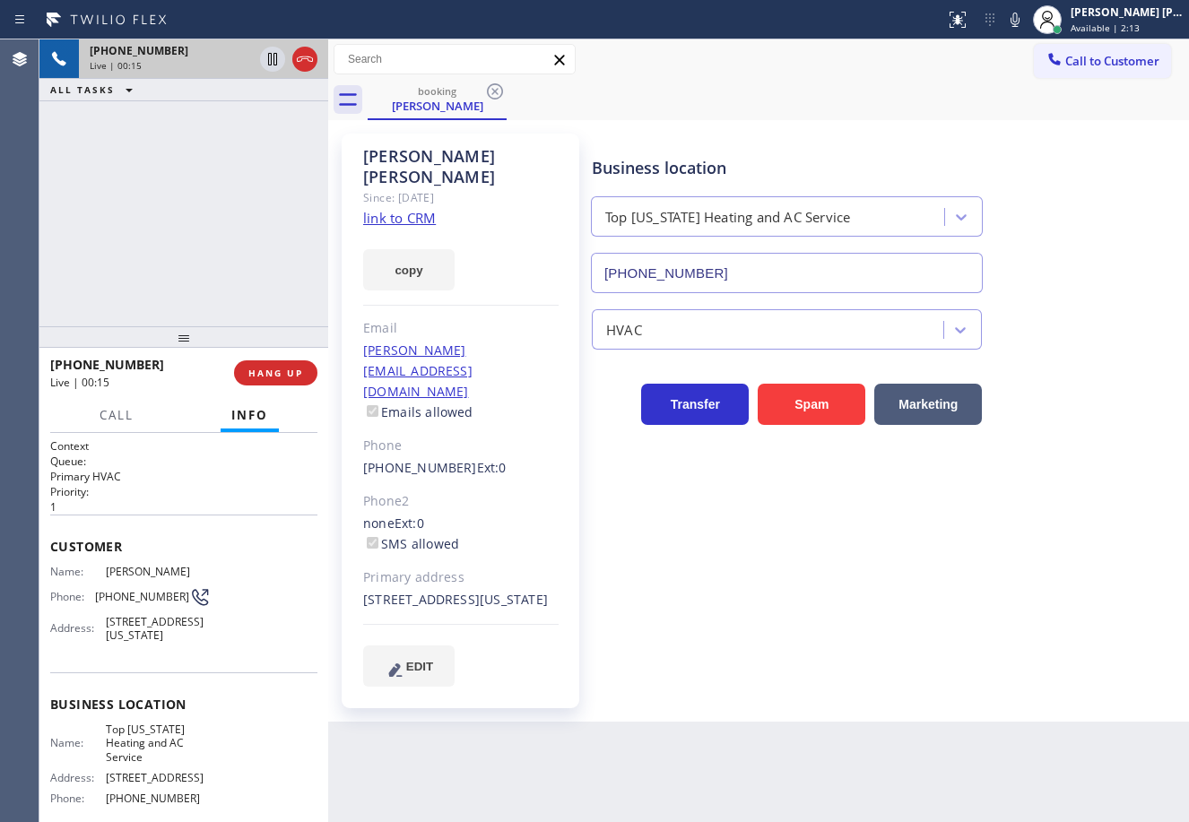
click at [190, 187] on div "[PHONE_NUMBER] Live | 00:15 ALL TASKS ALL TASKS ACTIVE TASKS TASKS IN WRAP UP" at bounding box center [183, 182] width 289 height 287
click at [175, 289] on div "[PHONE_NUMBER] Live | 00:26 ALL TASKS ALL TASKS ACTIVE TASKS TASKS IN WRAP UP" at bounding box center [183, 182] width 289 height 287
click at [175, 289] on div "[PHONE_NUMBER] Live | 00:27 ALL TASKS ALL TASKS ACTIVE TASKS TASKS IN WRAP UP" at bounding box center [183, 182] width 289 height 287
click at [162, 280] on div "[PHONE_NUMBER] Live | 00:27 ALL TASKS ALL TASKS ACTIVE TASKS TASKS IN WRAP UP" at bounding box center [183, 182] width 289 height 287
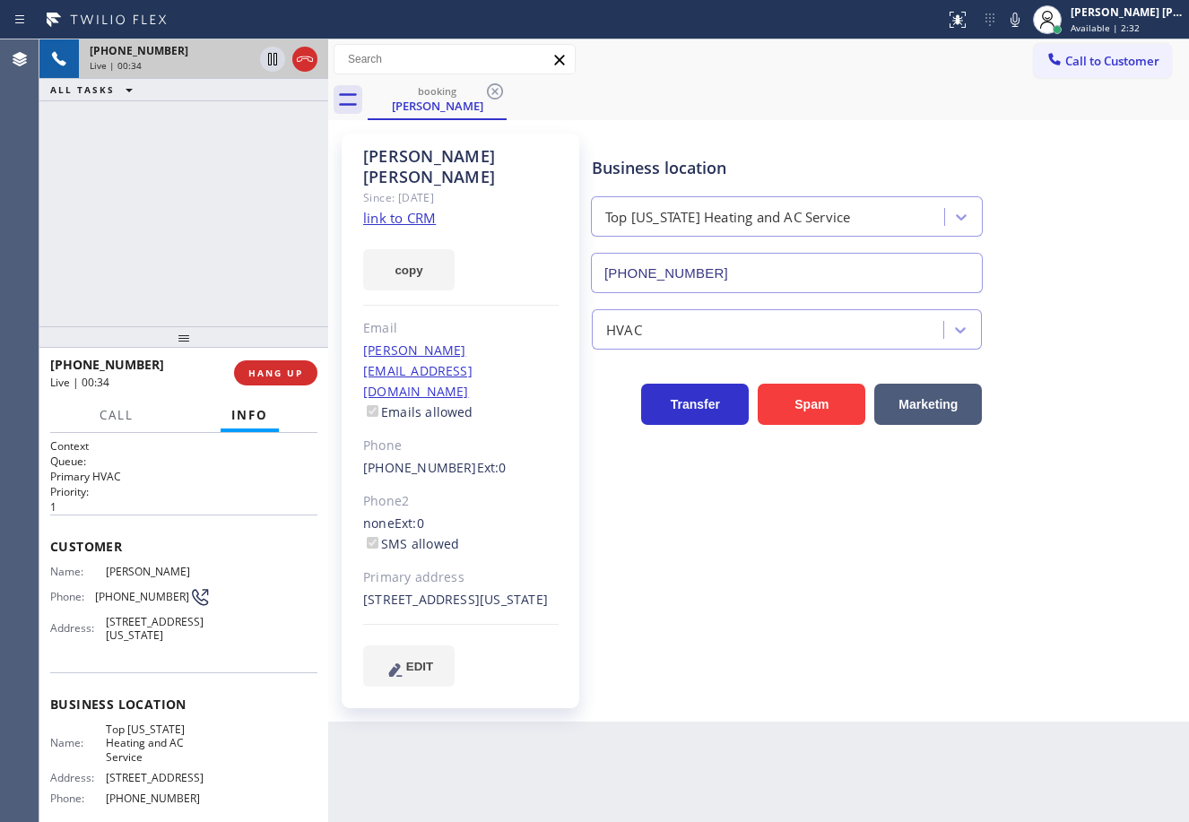
click at [139, 220] on div "[PHONE_NUMBER] Live | 00:34 ALL TASKS ALL TASKS ACTIVE TASKS TASKS IN WRAP UP" at bounding box center [183, 182] width 289 height 287
click at [107, 244] on div "[PHONE_NUMBER] Live | 00:35 ALL TASKS ALL TASKS ACTIVE TASKS TASKS IN WRAP UP" at bounding box center [183, 182] width 289 height 287
click at [107, 244] on div "[PHONE_NUMBER] Live | 00:36 ALL TASKS ALL TASKS ACTIVE TASKS TASKS IN WRAP UP" at bounding box center [183, 182] width 289 height 287
click at [256, 377] on span "HANG UP" at bounding box center [275, 373] width 55 height 13
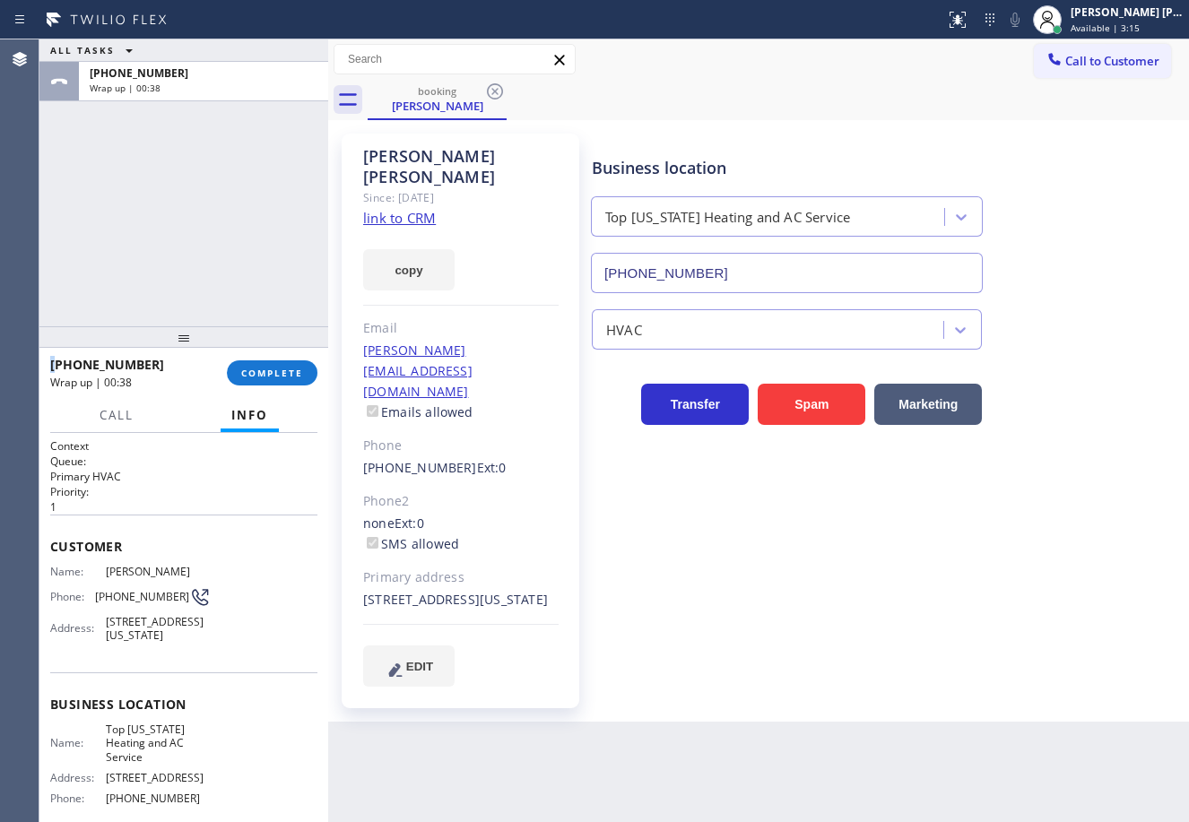
drag, startPoint x: 169, startPoint y: 195, endPoint x: 145, endPoint y: 550, distance: 355.8
click at [169, 195] on div "ALL TASKS ALL TASKS ACTIVE TASKS TASKS IN WRAP UP [PHONE_NUMBER] Wrap up | 00:38" at bounding box center [183, 182] width 289 height 287
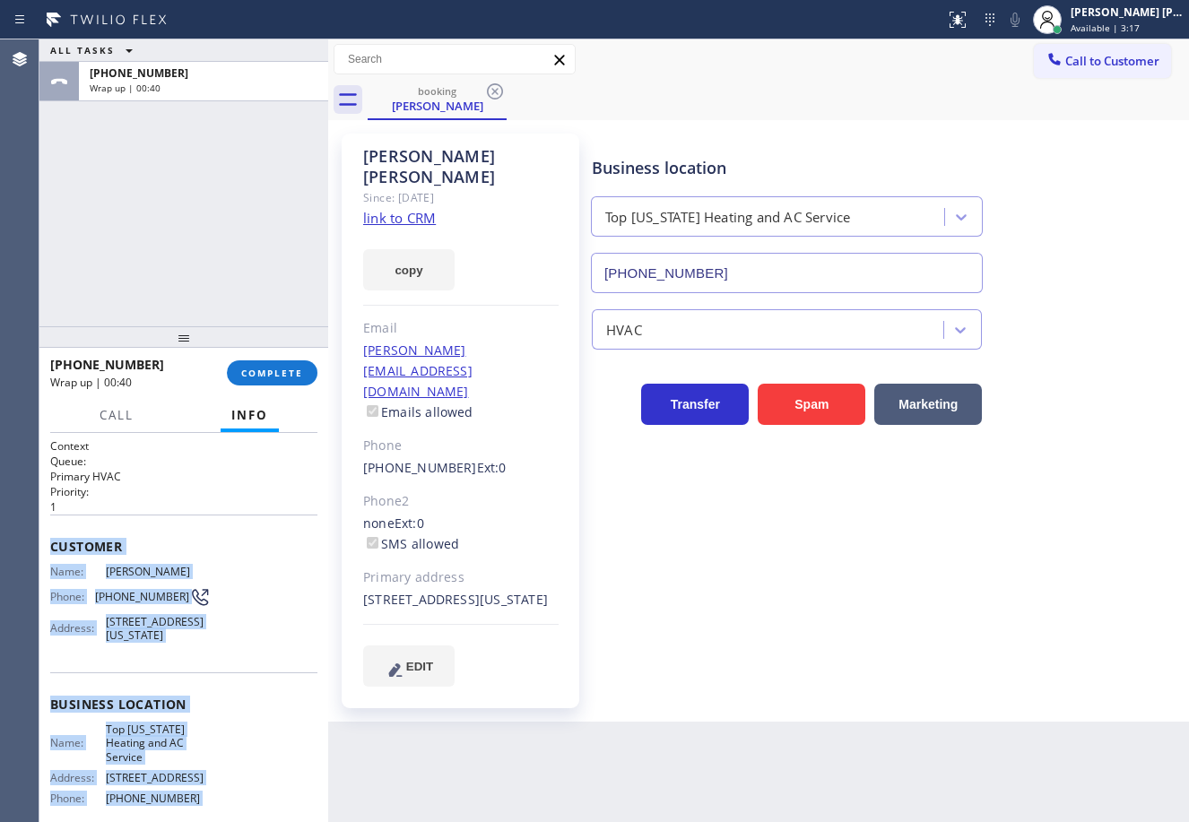
scroll to position [169, 0]
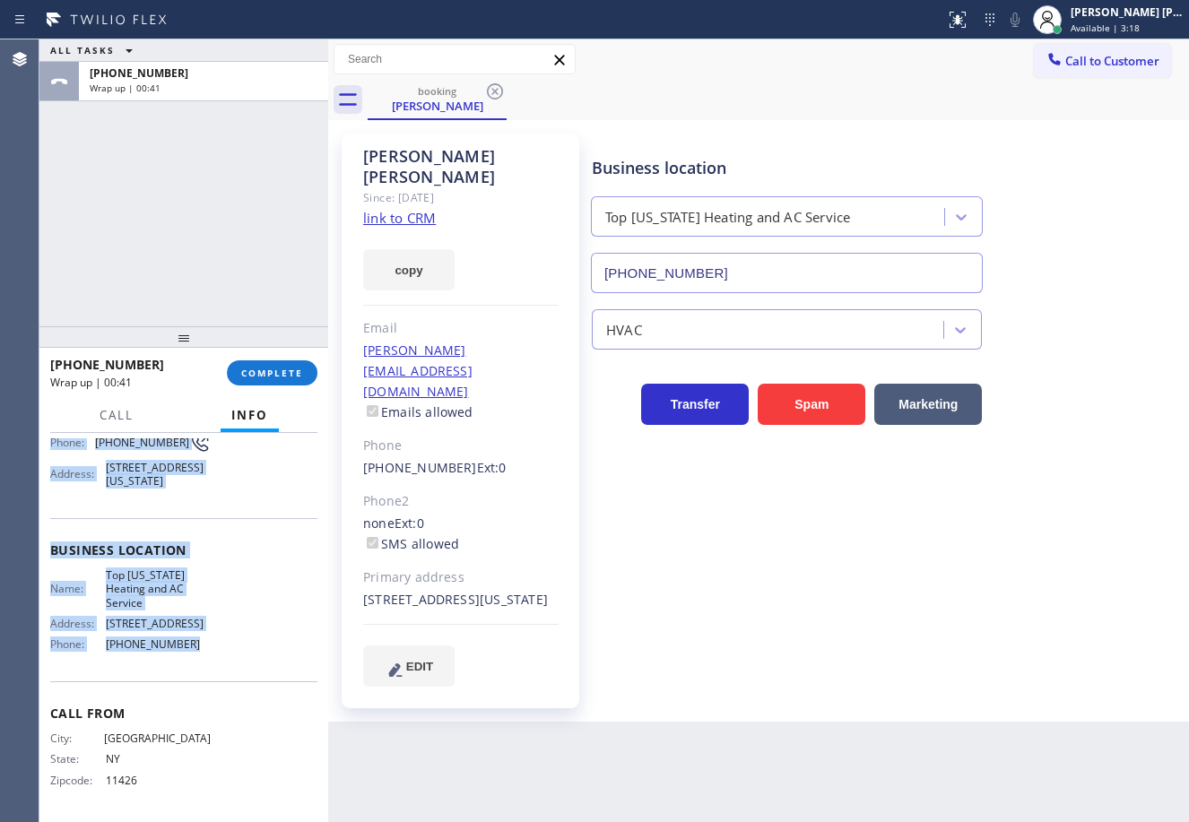
drag, startPoint x: 47, startPoint y: 541, endPoint x: 1053, endPoint y: 478, distance: 1008.7
click at [230, 654] on div "Context Queue: Primary HVAC Priority: 1 Customer Name: [PERSON_NAME] Phone: [PH…" at bounding box center [183, 627] width 289 height 389
copy div "Customer Name: [PERSON_NAME] Phone: [PHONE_NUMBER] Address: [STREET_ADDRESS][US…"
click at [281, 365] on button "COMPLETE" at bounding box center [272, 372] width 91 height 25
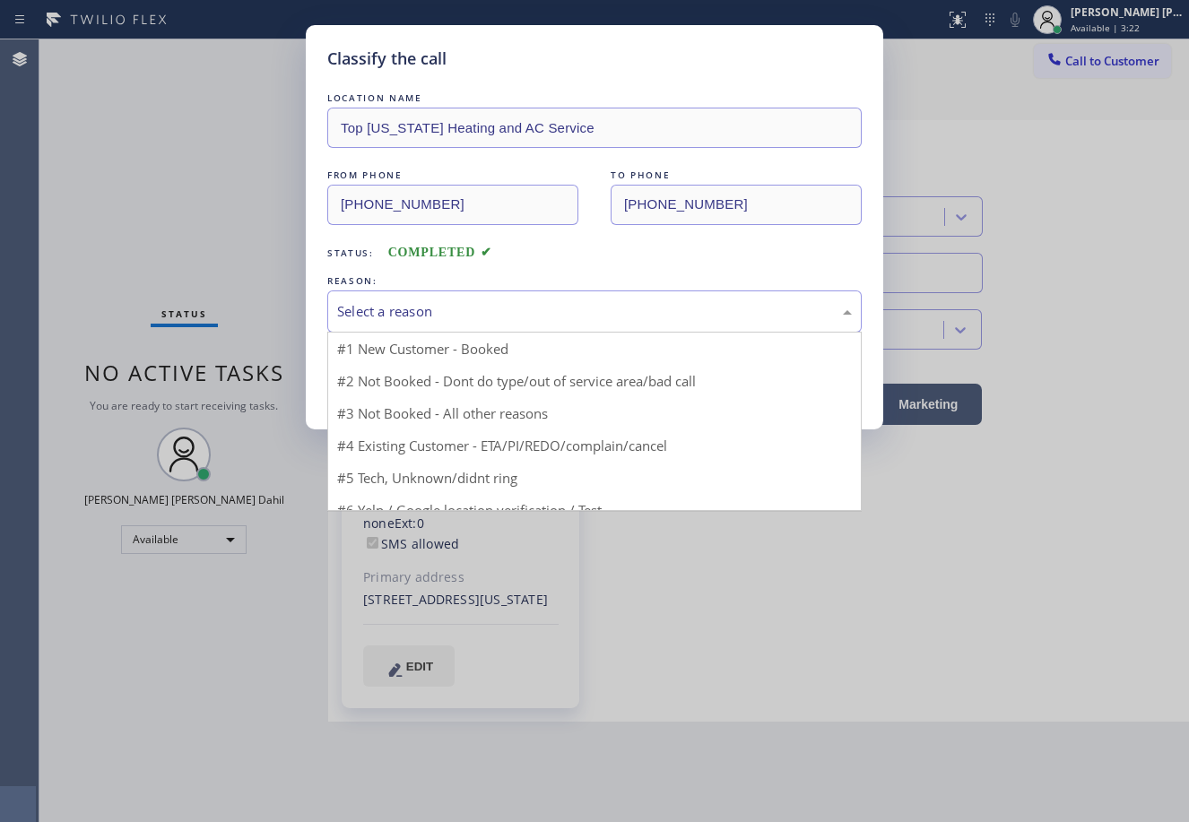
drag, startPoint x: 443, startPoint y: 307, endPoint x: 519, endPoint y: 331, distance: 79.9
click at [445, 307] on div "Select a reason" at bounding box center [594, 311] width 515 height 21
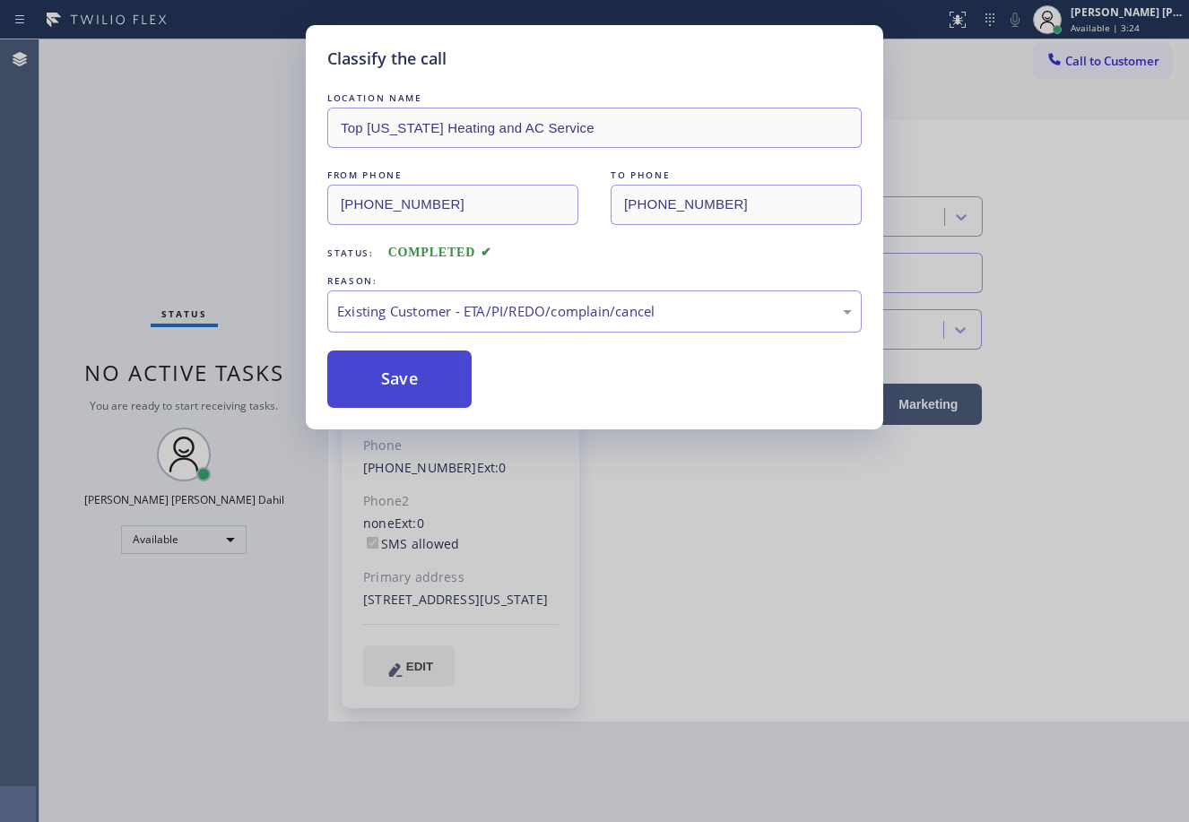
click at [400, 388] on button "Save" at bounding box center [399, 379] width 144 height 57
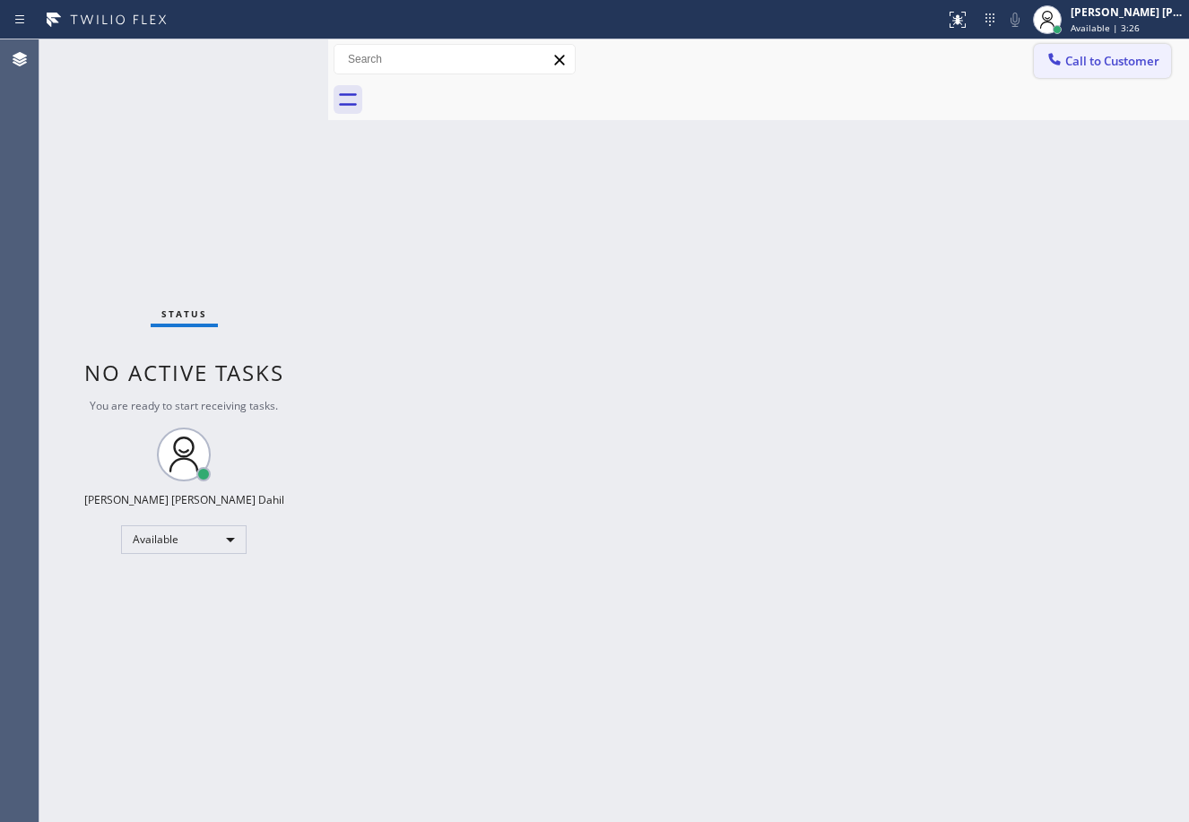
click at [1075, 58] on span "Call to Customer" at bounding box center [1112, 61] width 94 height 16
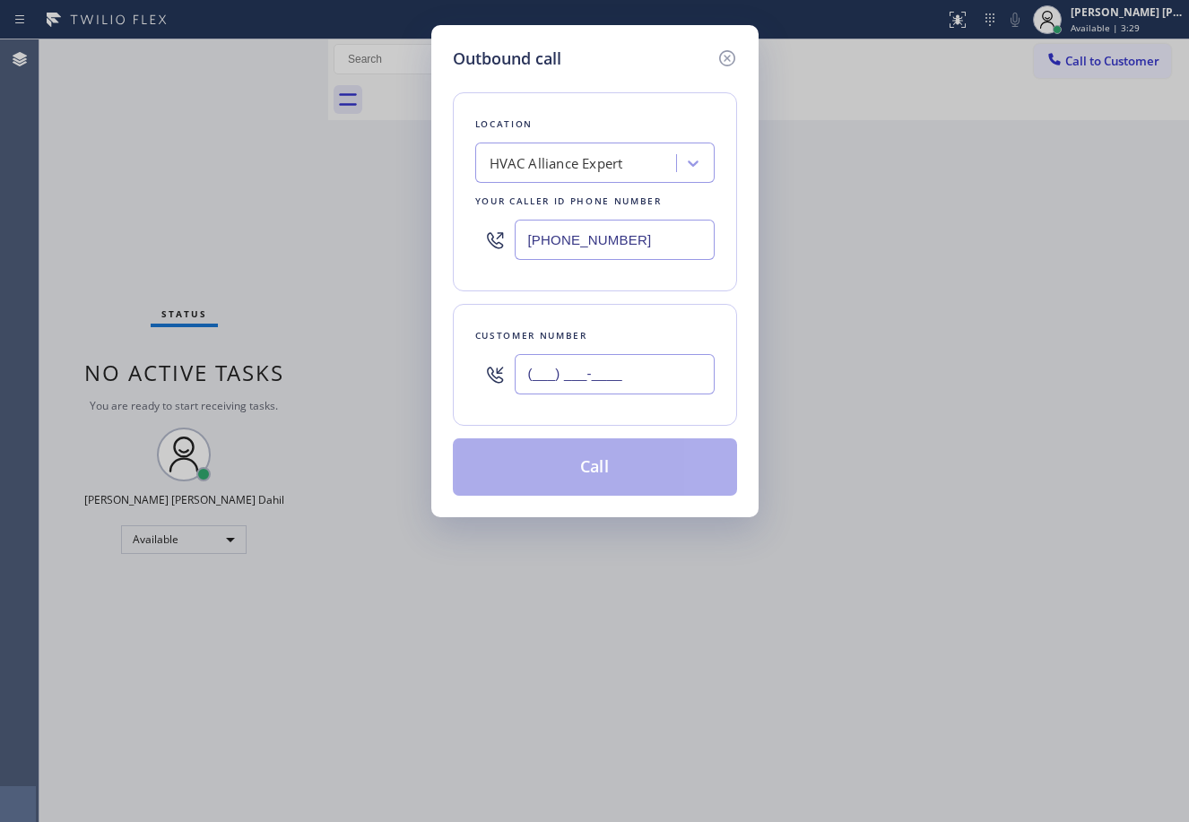
click at [647, 364] on input "(___) ___-____" at bounding box center [615, 374] width 200 height 40
paste input "516) 589-4457"
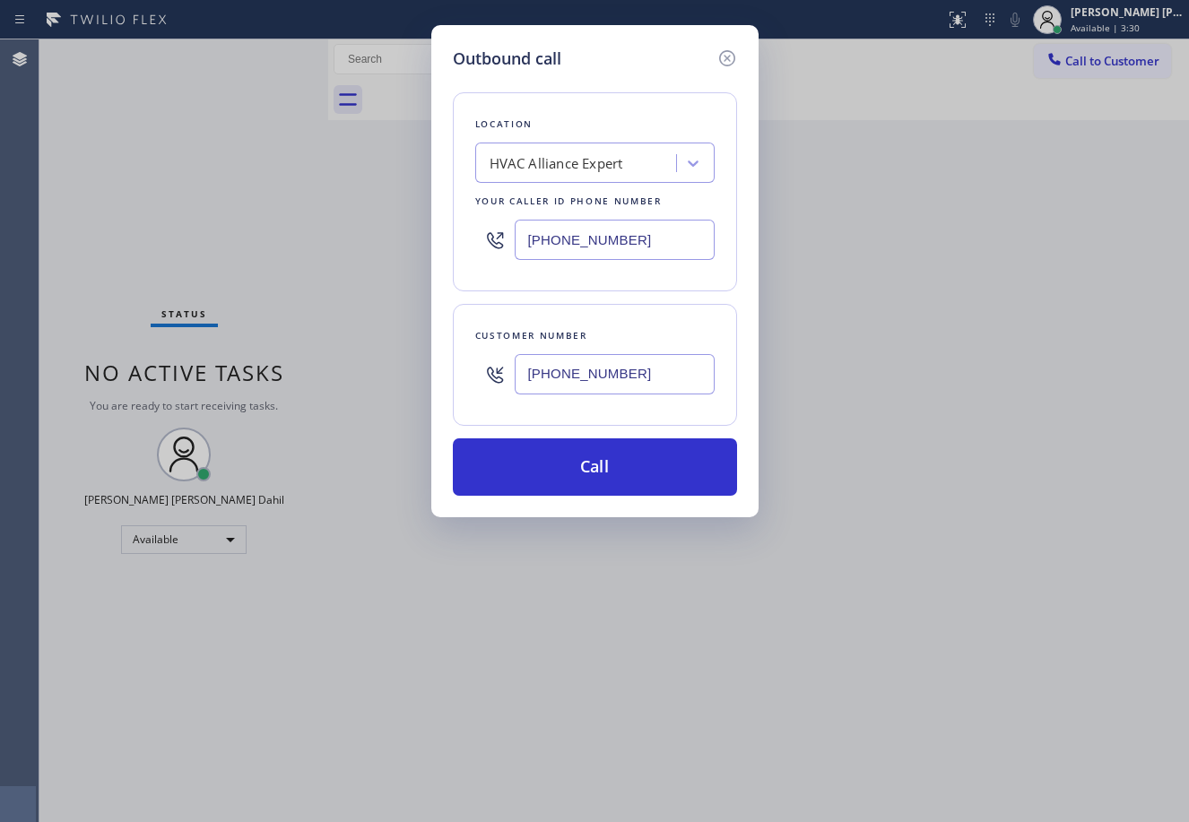
type input "[PHONE_NUMBER]"
click at [594, 234] on input "[PHONE_NUMBER]" at bounding box center [615, 240] width 200 height 40
paste input "646) 846-9755"
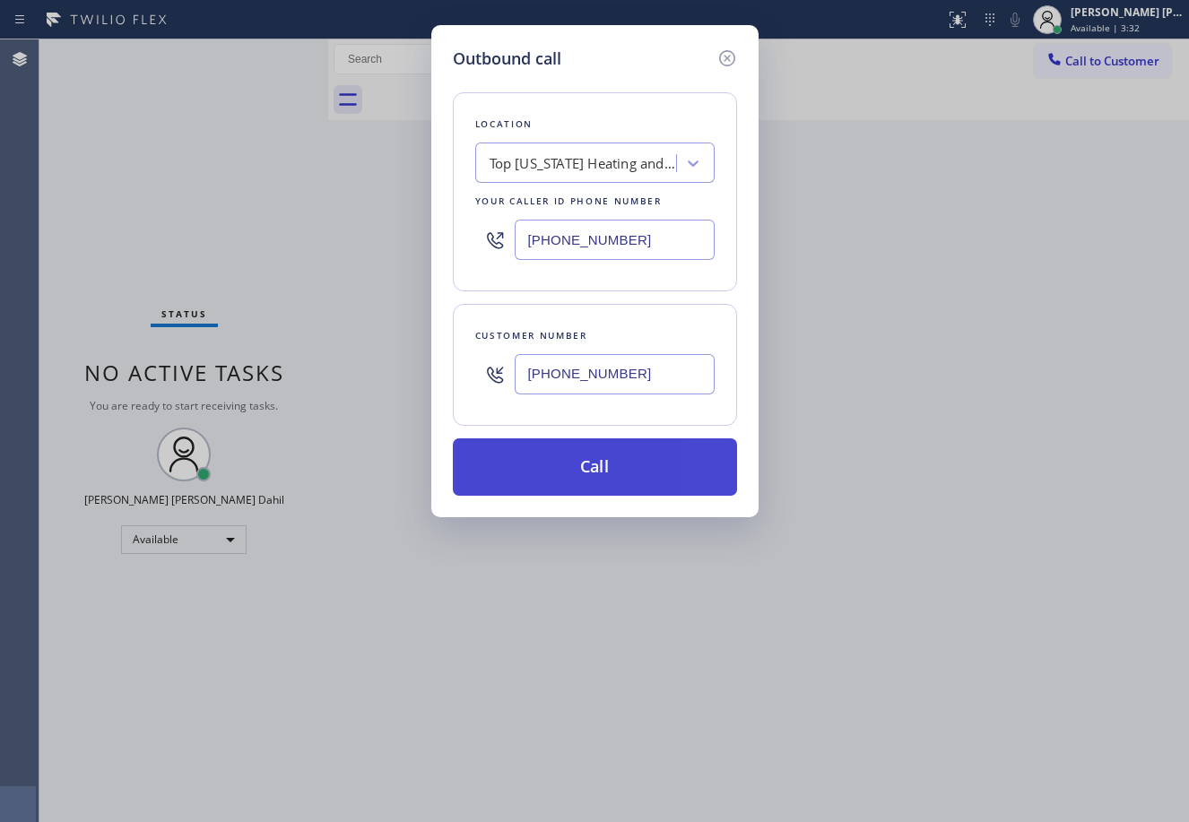
type input "[PHONE_NUMBER]"
click at [601, 458] on button "Call" at bounding box center [595, 466] width 284 height 57
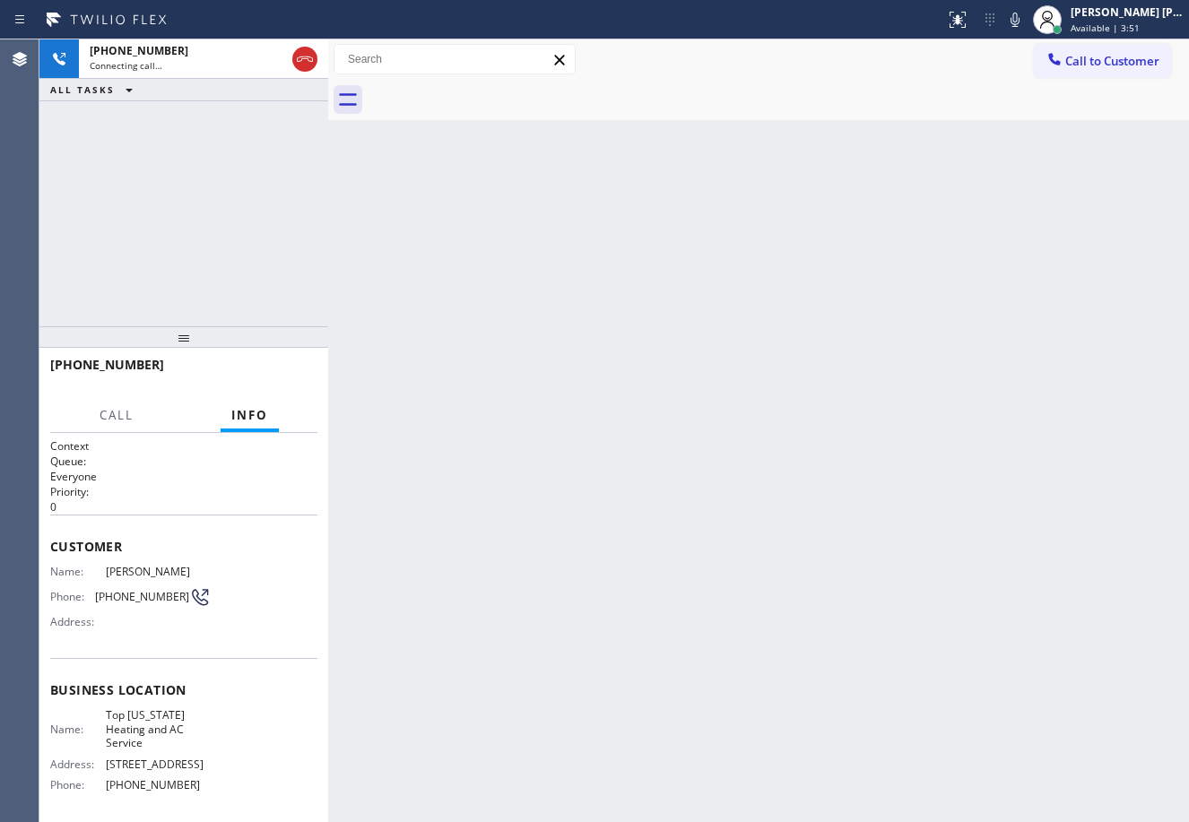
drag, startPoint x: 117, startPoint y: 155, endPoint x: 139, endPoint y: 153, distance: 22.5
click at [119, 155] on div "[PHONE_NUMBER] Connecting call… ALL TASKS ALL TASKS ACTIVE TASKS TASKS IN WRAP …" at bounding box center [183, 182] width 289 height 287
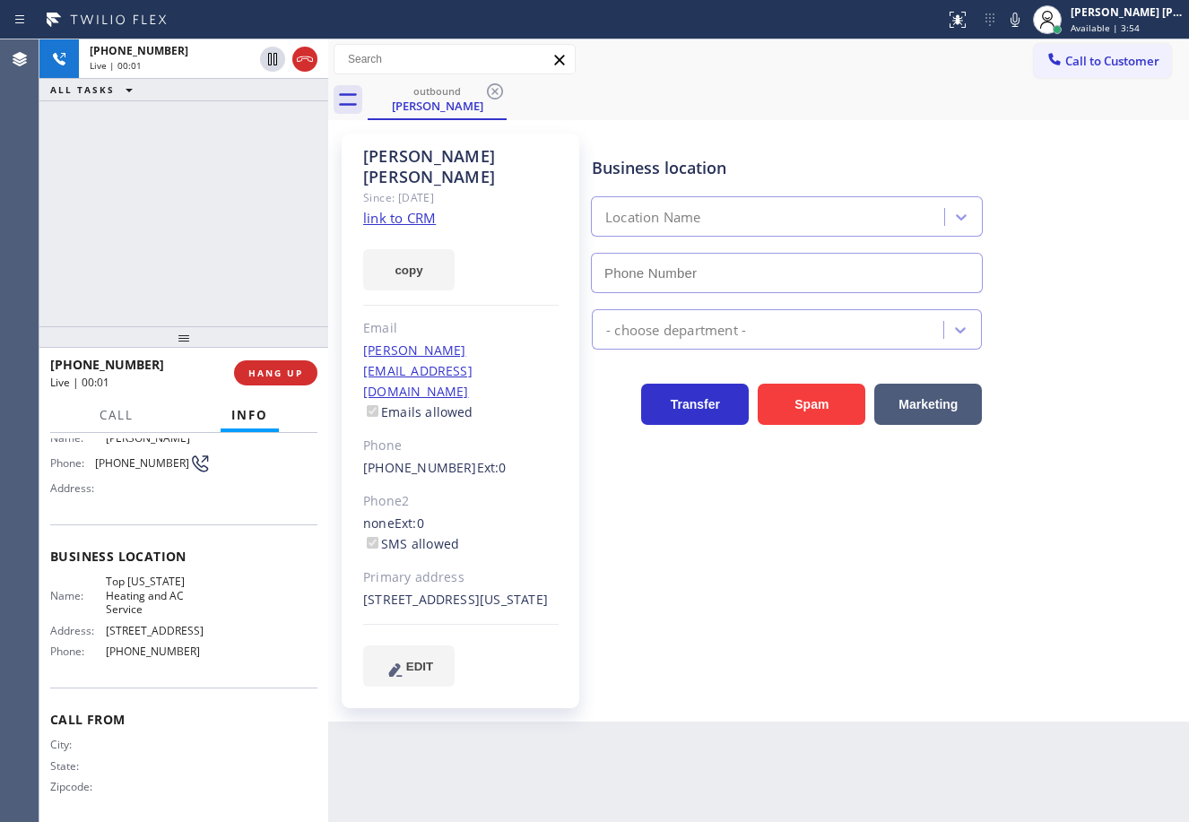
type input "[PHONE_NUMBER]"
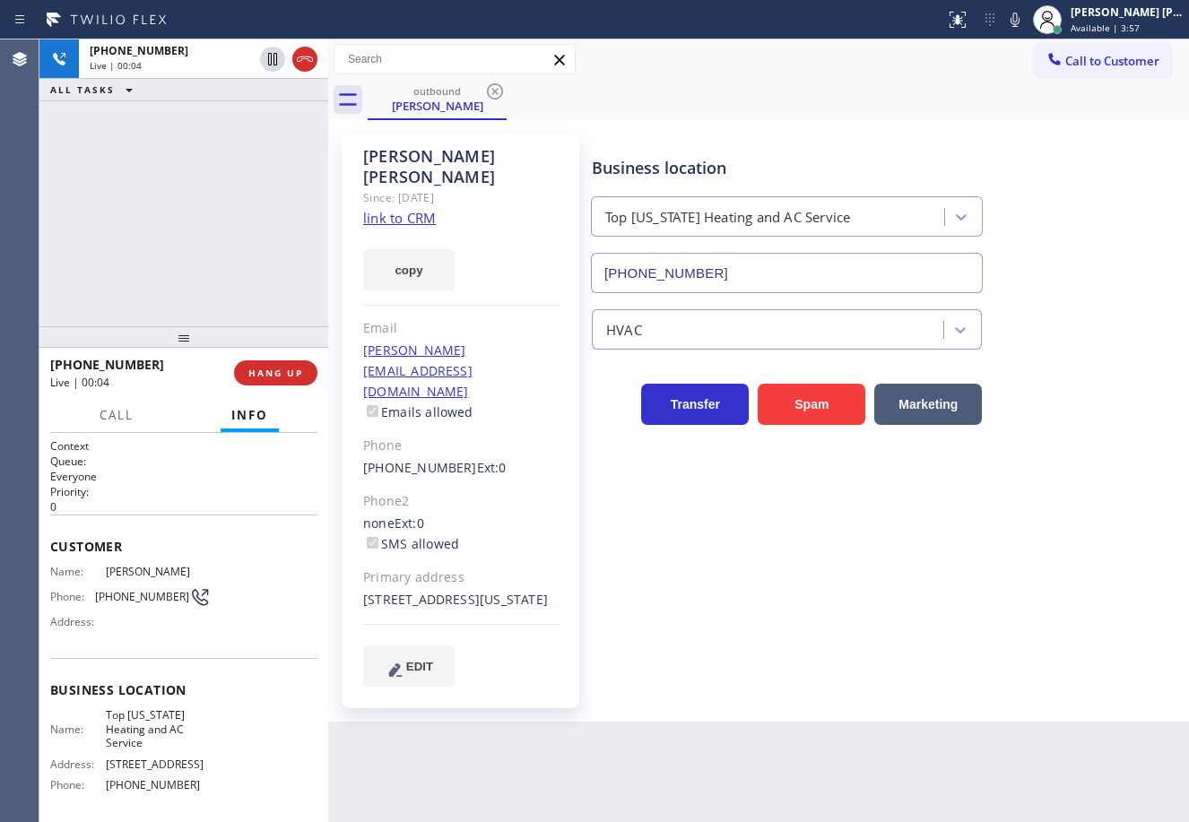
click at [128, 202] on div "[PHONE_NUMBER] Live | 00:04 ALL TASKS ALL TASKS ACTIVE TASKS TASKS IN WRAP UP" at bounding box center [183, 182] width 289 height 287
click at [265, 376] on span "HANG UP" at bounding box center [275, 373] width 55 height 13
click at [265, 375] on span "HANG UP" at bounding box center [275, 373] width 55 height 13
click at [266, 377] on span "HANG UP" at bounding box center [275, 373] width 55 height 13
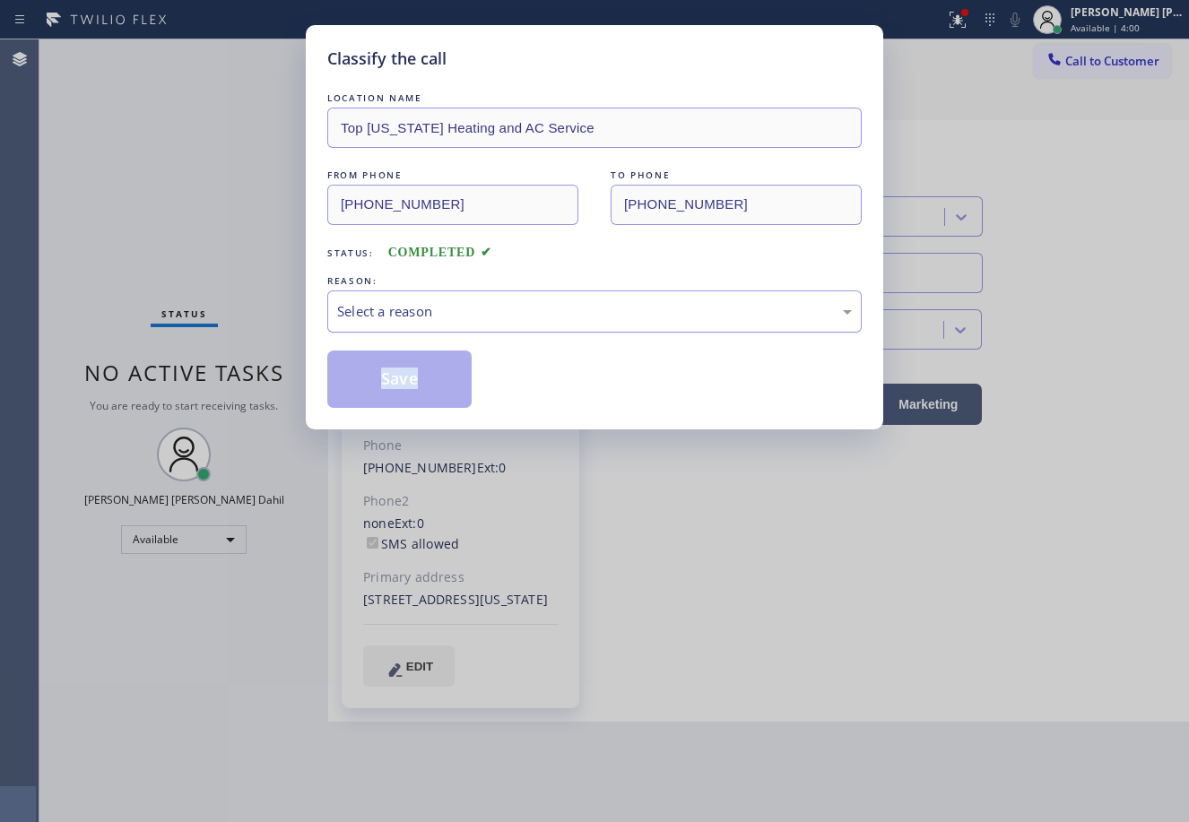
click at [401, 321] on div "Select a reason" at bounding box center [594, 311] width 515 height 21
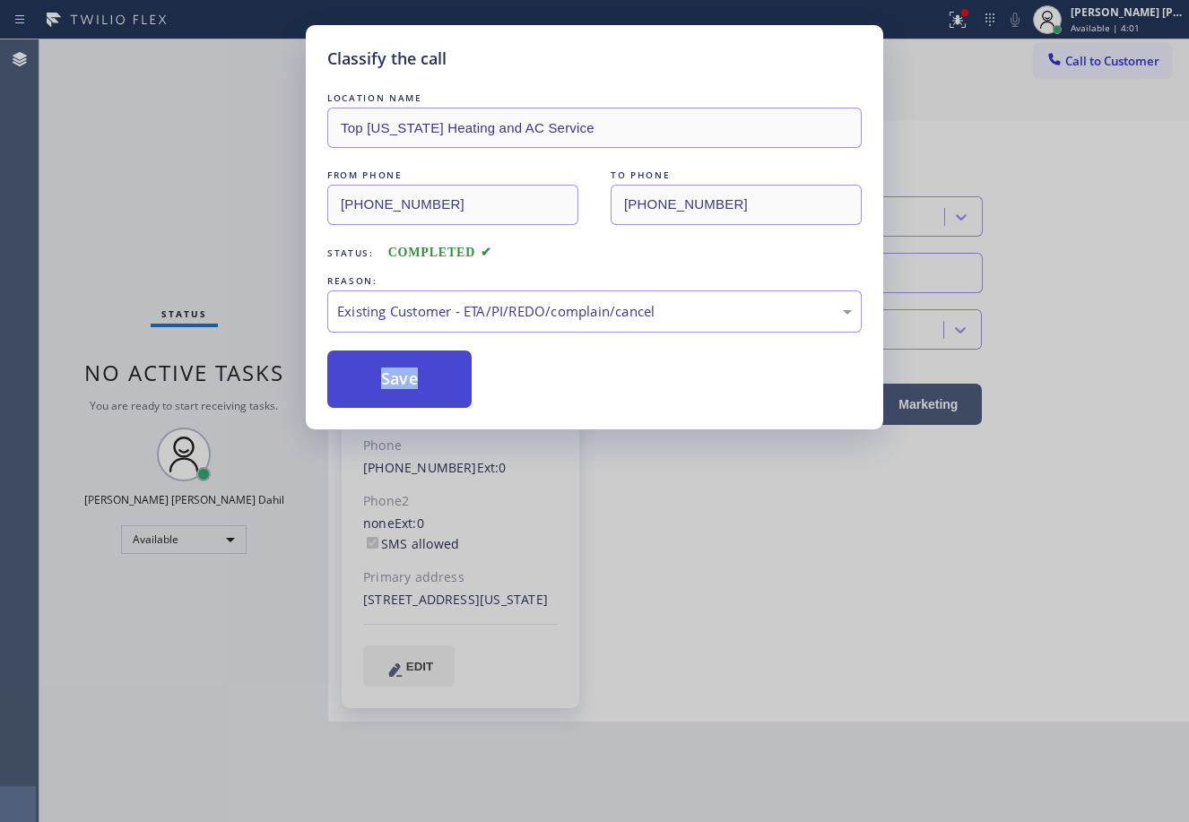
click at [404, 376] on button "Save" at bounding box center [399, 379] width 144 height 57
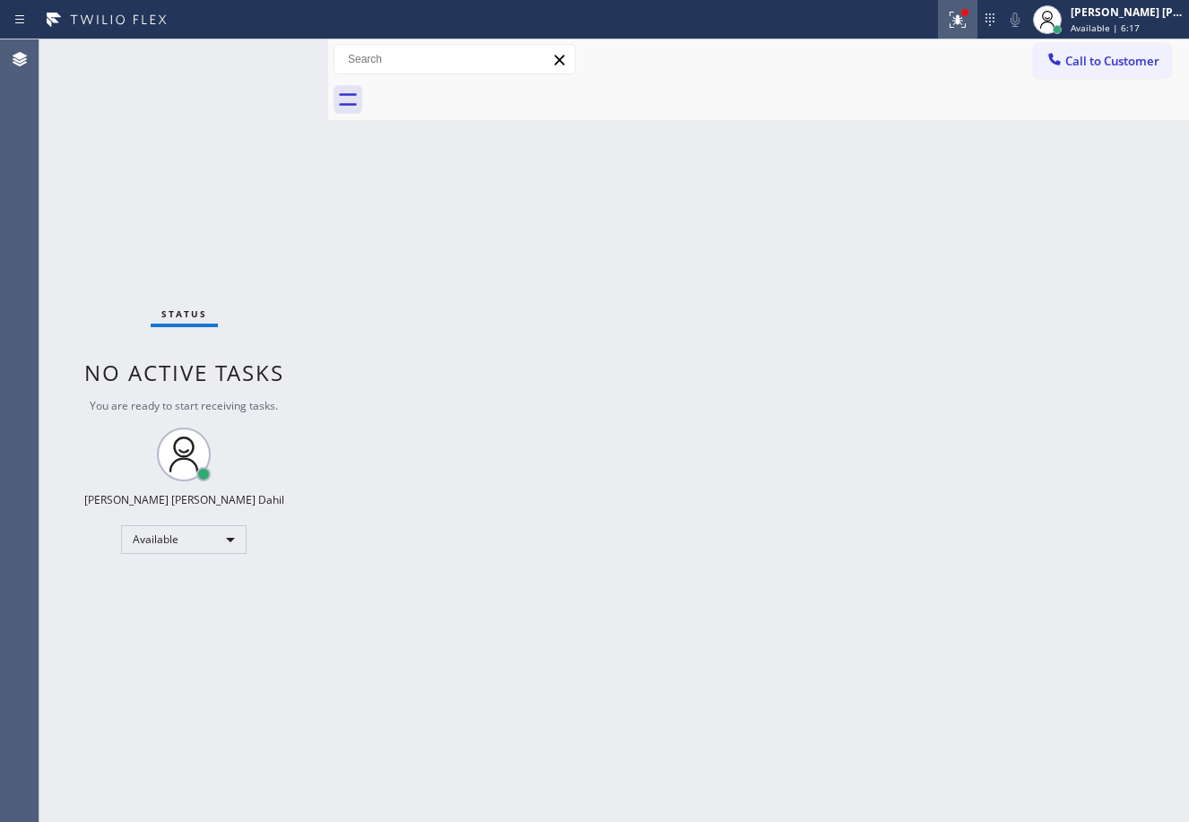
click at [968, 25] on icon at bounding box center [958, 20] width 22 height 22
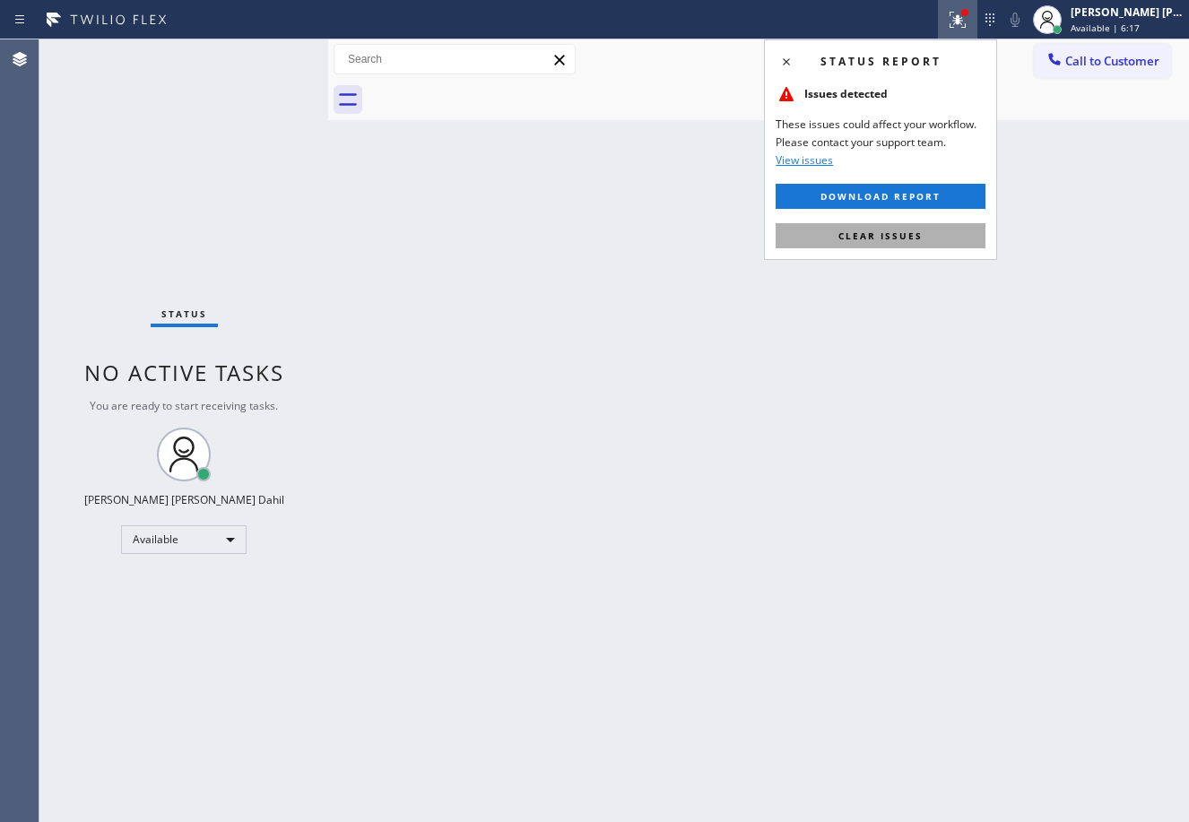
click at [918, 224] on button "Clear issues" at bounding box center [880, 235] width 210 height 25
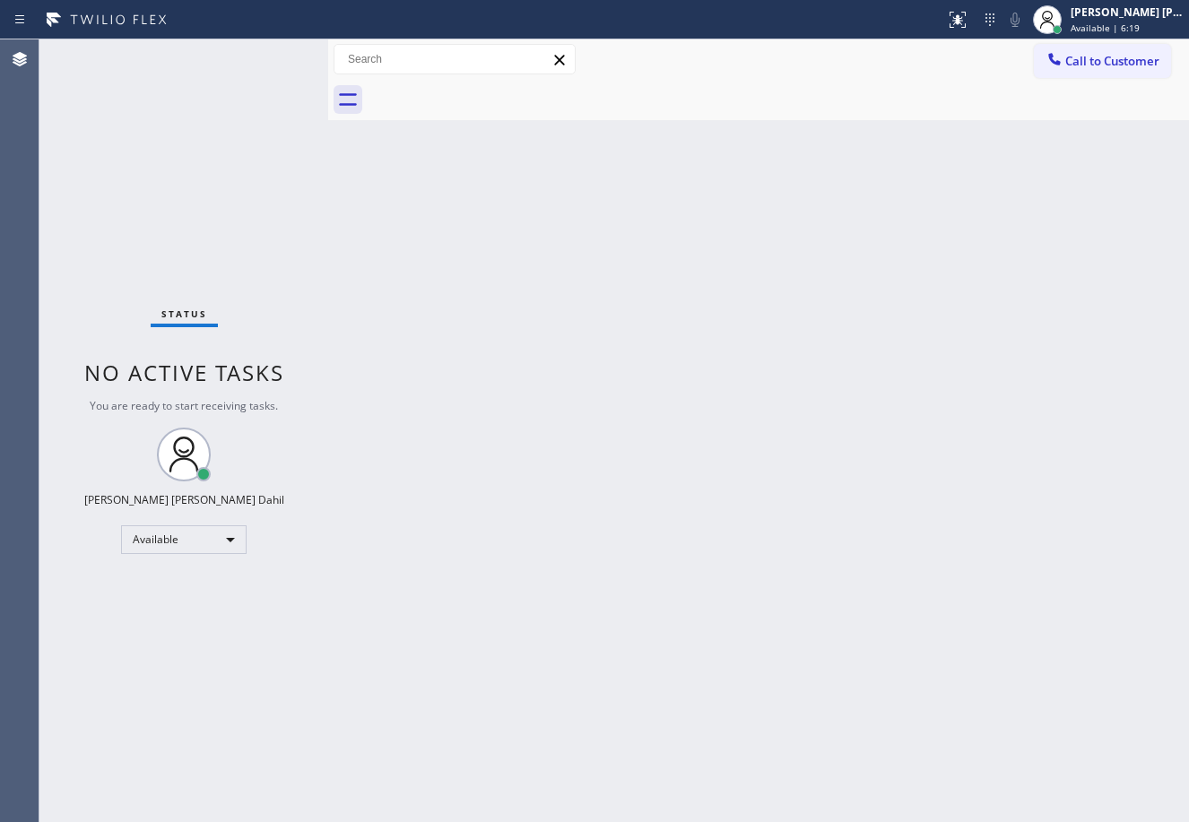
click at [933, 674] on div "Back to Dashboard Change Sender ID Customers Technicians Select a contact Outbo…" at bounding box center [758, 430] width 861 height 783
click at [264, 54] on div "Status No active tasks You are ready to start receiving tasks. [PERSON_NAME] [P…" at bounding box center [183, 430] width 289 height 783
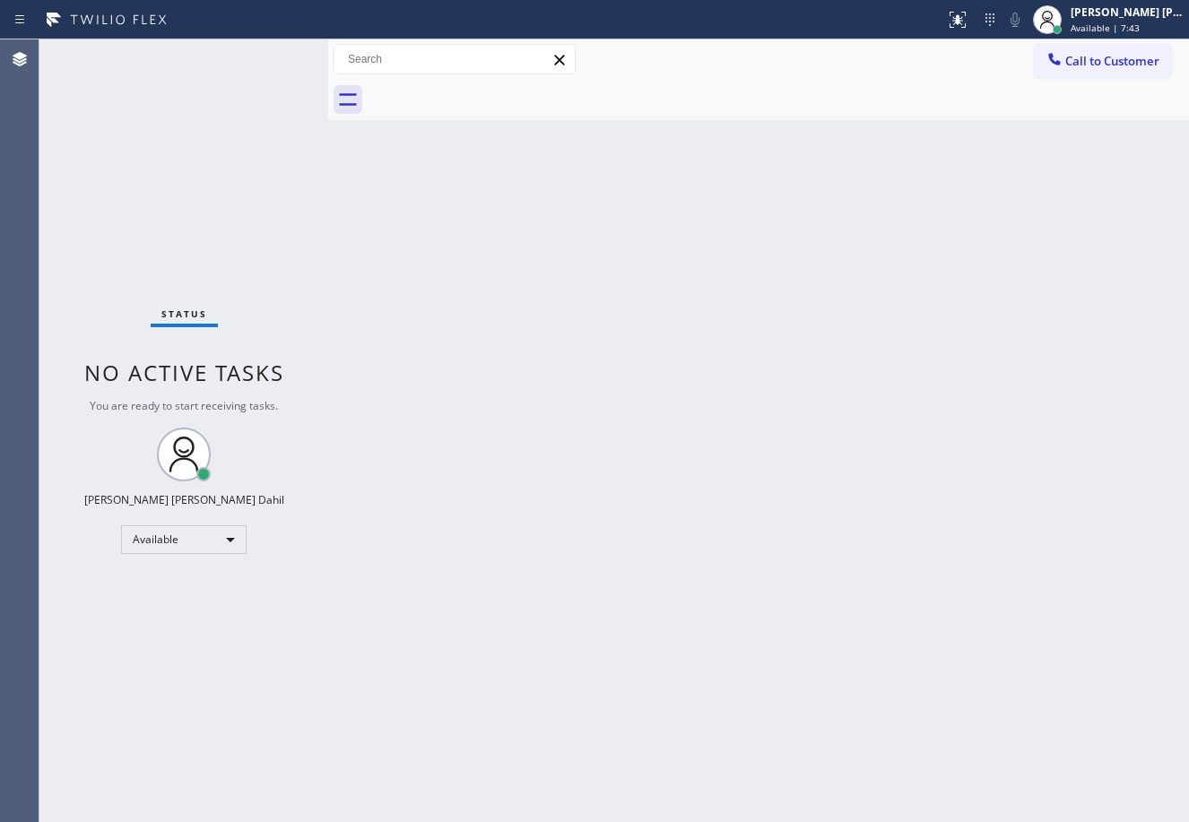
click at [264, 54] on div "Status No active tasks You are ready to start receiving tasks. [PERSON_NAME] [P…" at bounding box center [183, 430] width 289 height 783
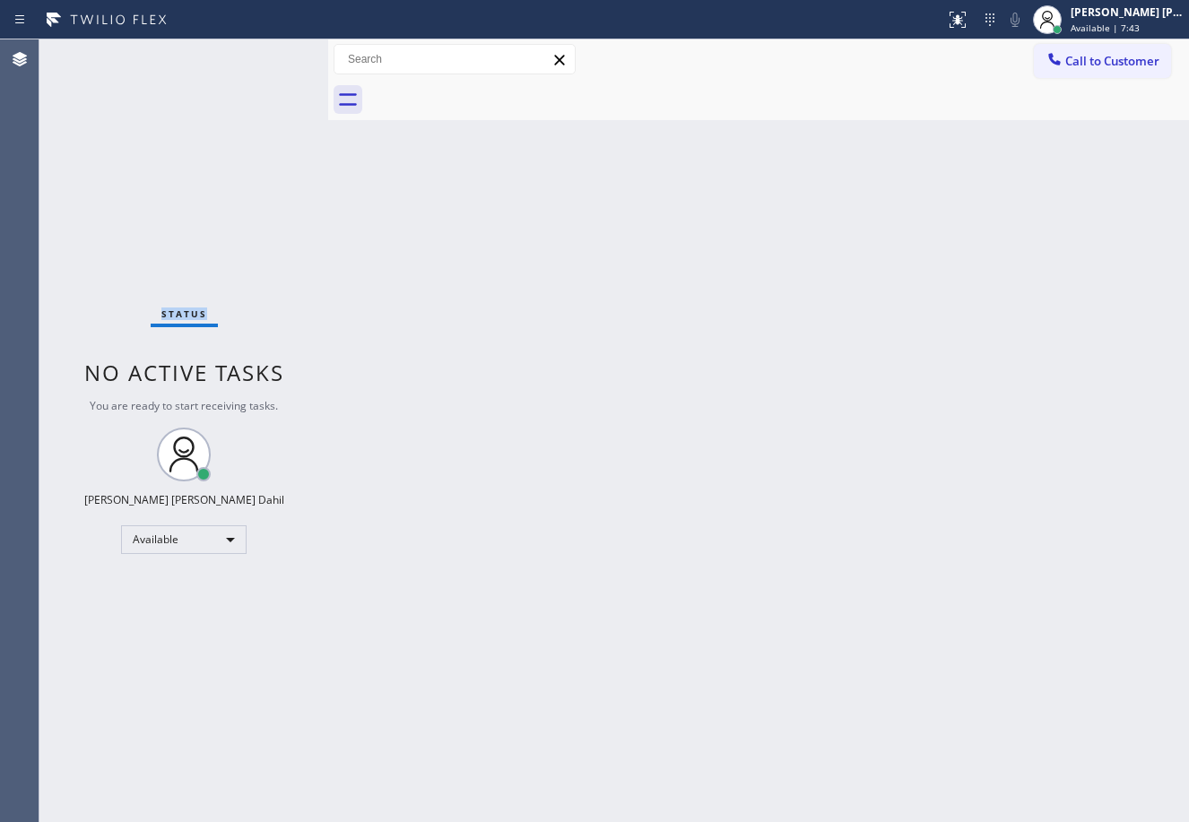
click at [264, 54] on div "Status No active tasks You are ready to start receiving tasks. [PERSON_NAME] [P…" at bounding box center [183, 430] width 289 height 783
drag, startPoint x: 913, startPoint y: 349, endPoint x: 913, endPoint y: 362, distance: 13.5
click at [913, 352] on div "Back to Dashboard Change Sender ID Customers Technicians Select a contact Outbo…" at bounding box center [758, 430] width 861 height 783
click at [712, 128] on div "Back to Dashboard Change Sender ID Customers Technicians Select a contact Outbo…" at bounding box center [758, 430] width 861 height 783
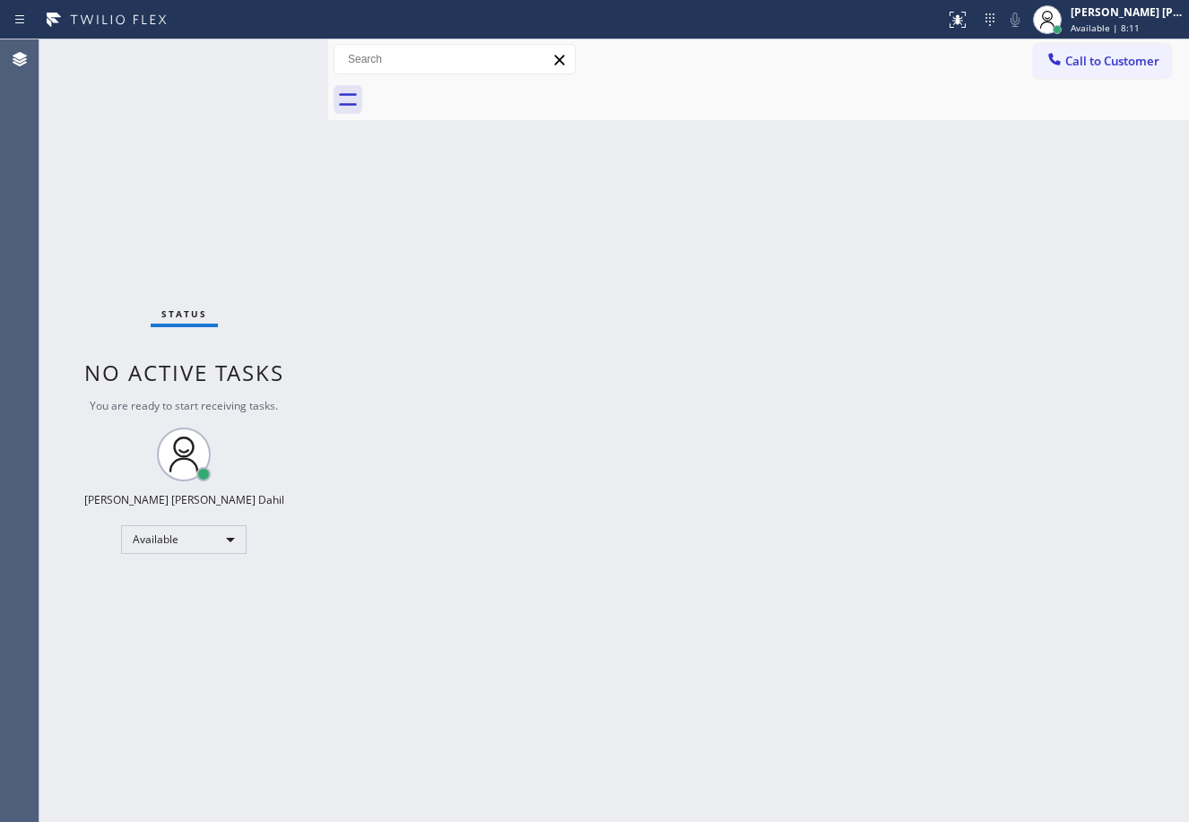
click at [264, 54] on div "Status No active tasks You are ready to start receiving tasks. [PERSON_NAME] [P…" at bounding box center [183, 430] width 289 height 783
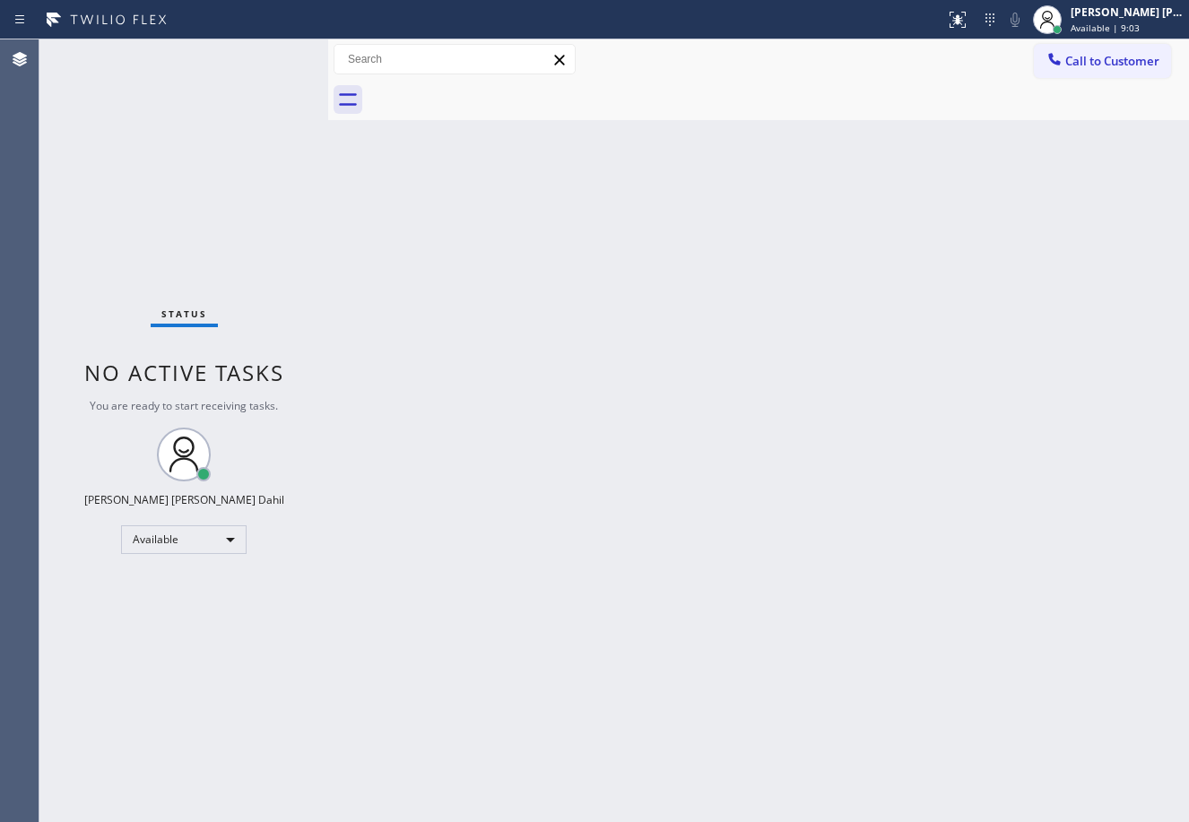
click at [201, 57] on div "Status No active tasks You are ready to start receiving tasks. [PERSON_NAME] [P…" at bounding box center [183, 430] width 289 height 783
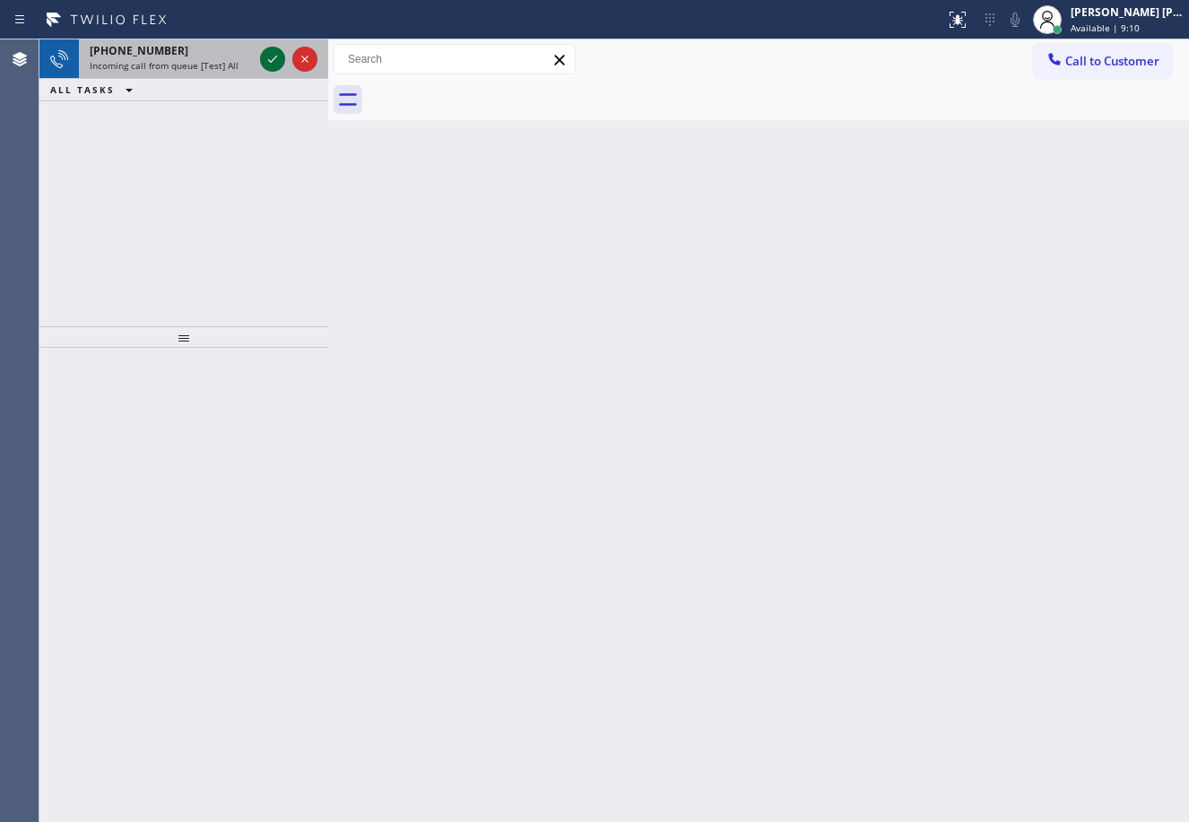
drag, startPoint x: 232, startPoint y: 65, endPoint x: 272, endPoint y: 59, distance: 39.8
click at [232, 64] on span "Incoming call from queue [Test] All" at bounding box center [164, 65] width 149 height 13
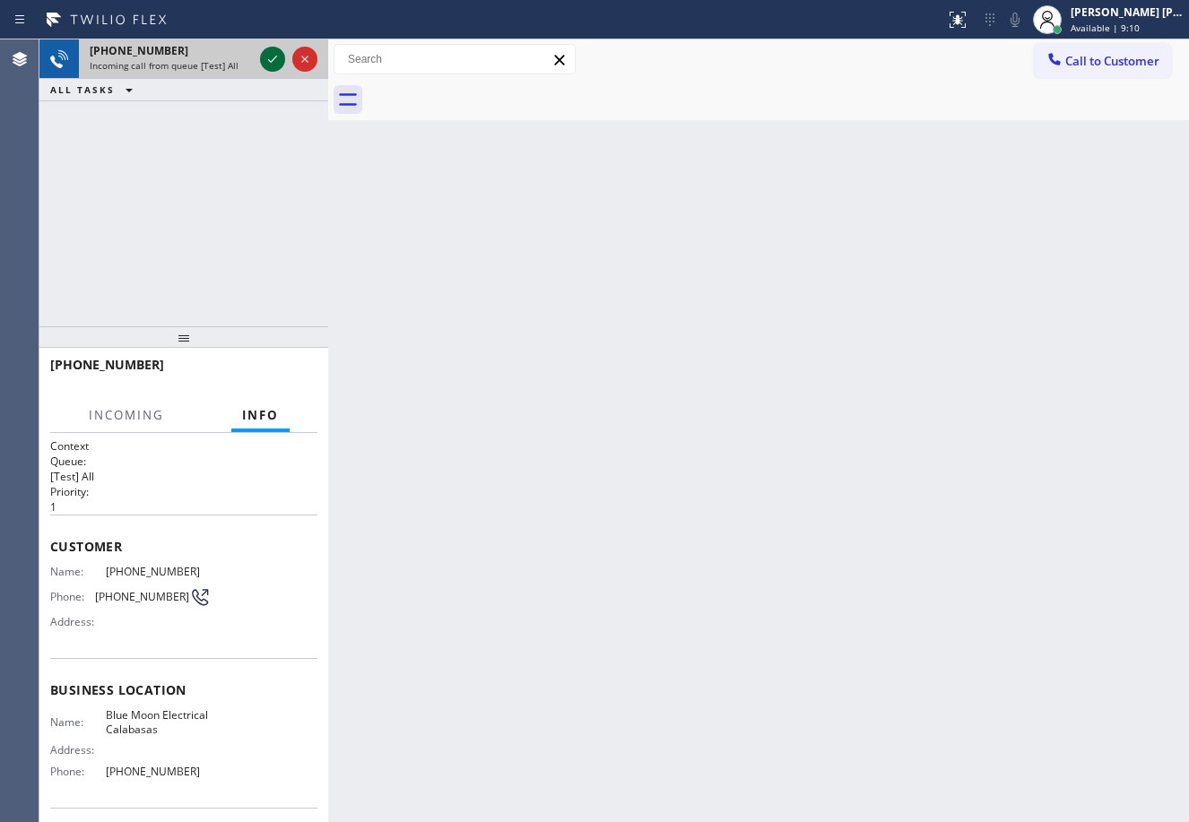
click at [272, 56] on icon at bounding box center [273, 59] width 22 height 22
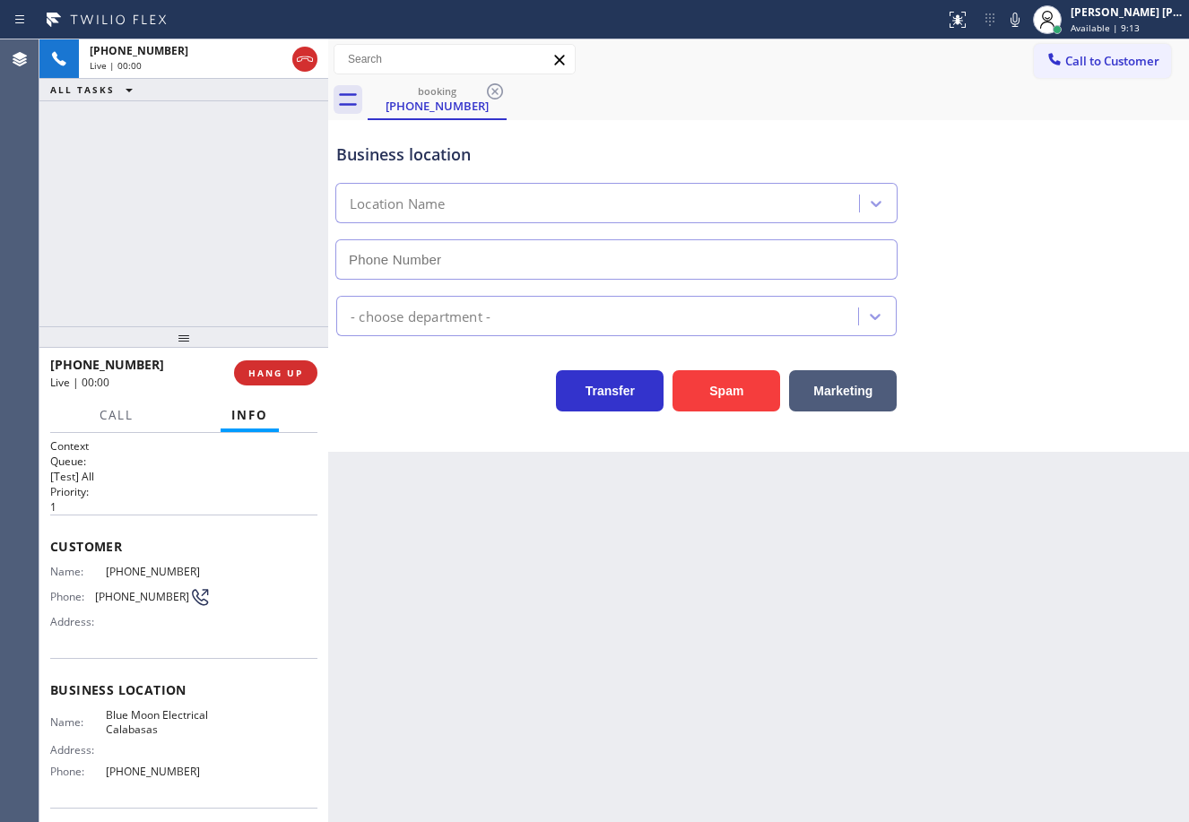
type input "[PHONE_NUMBER]"
drag, startPoint x: 449, startPoint y: 599, endPoint x: 321, endPoint y: 601, distance: 128.2
click at [455, 597] on div "Back to Dashboard Change Sender ID Customers Technicians Select a contact Outbo…" at bounding box center [758, 430] width 861 height 783
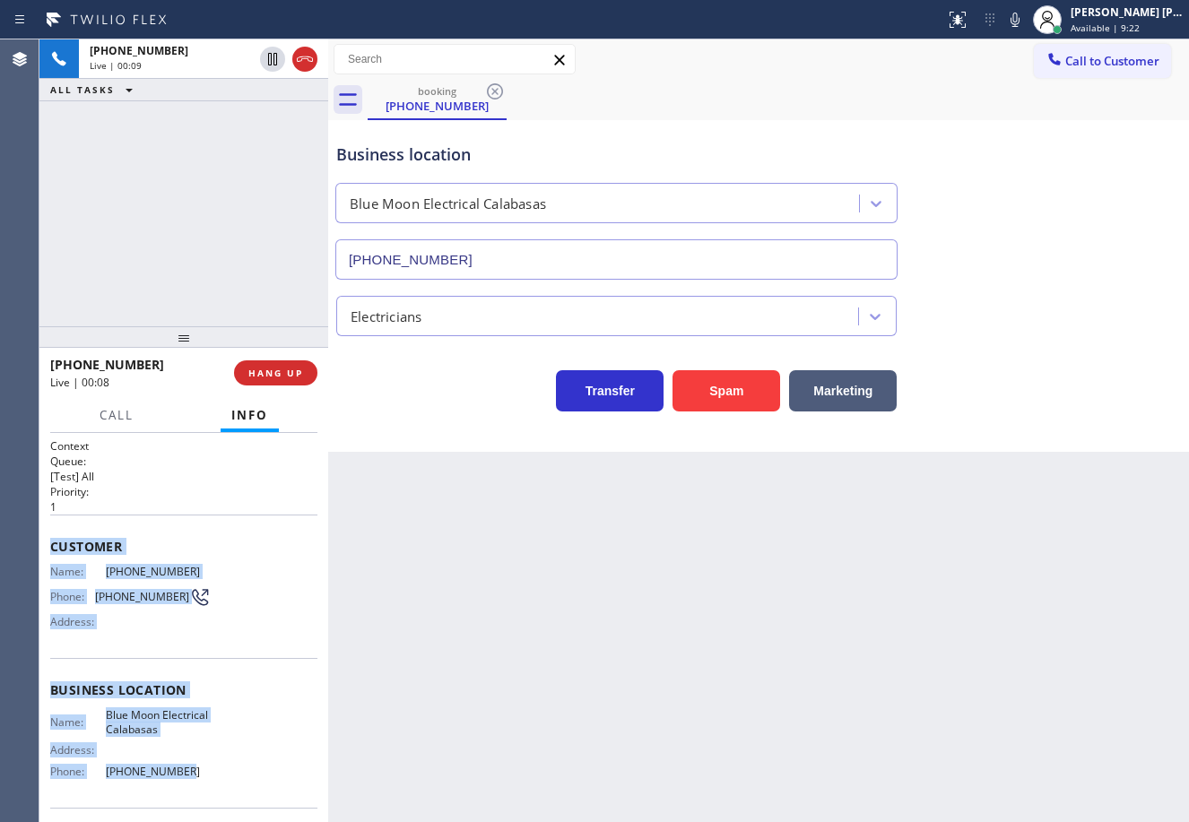
scroll to position [126, 0]
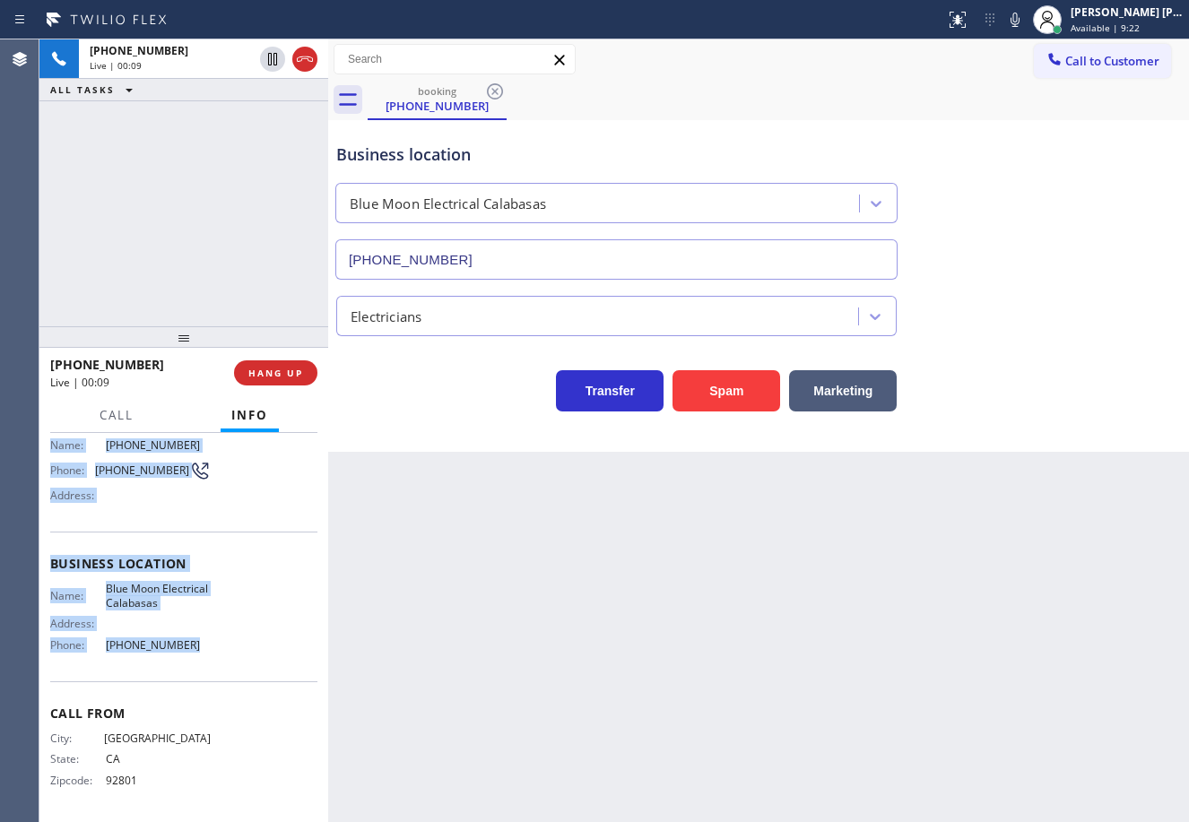
drag, startPoint x: 46, startPoint y: 539, endPoint x: 218, endPoint y: 655, distance: 207.9
click at [218, 655] on div "Context Queue: [Test] All Priority: 1 Customer Name: [PHONE_NUMBER] Phone: [PHO…" at bounding box center [183, 627] width 289 height 389
copy div "Customer Name: [PHONE_NUMBER] Phone: [PHONE_NUMBER] Address: Business location …"
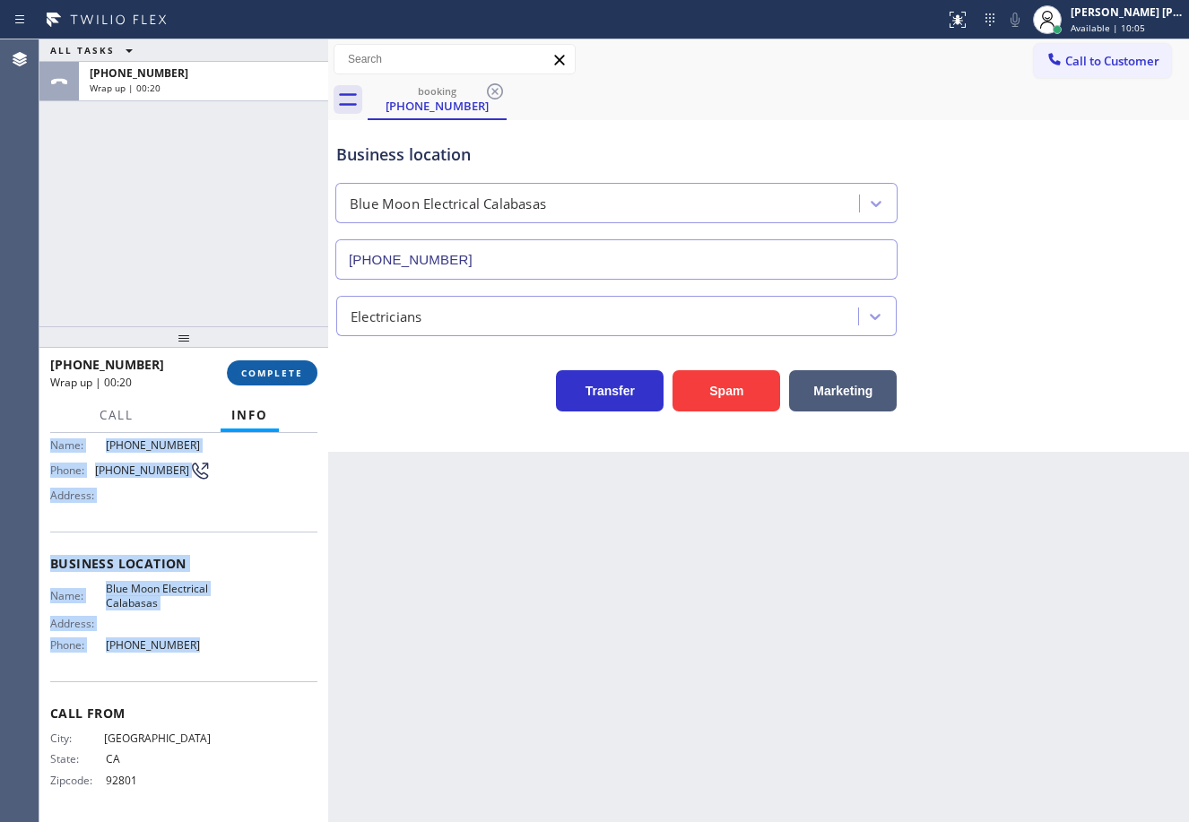
click at [276, 366] on button "COMPLETE" at bounding box center [272, 372] width 91 height 25
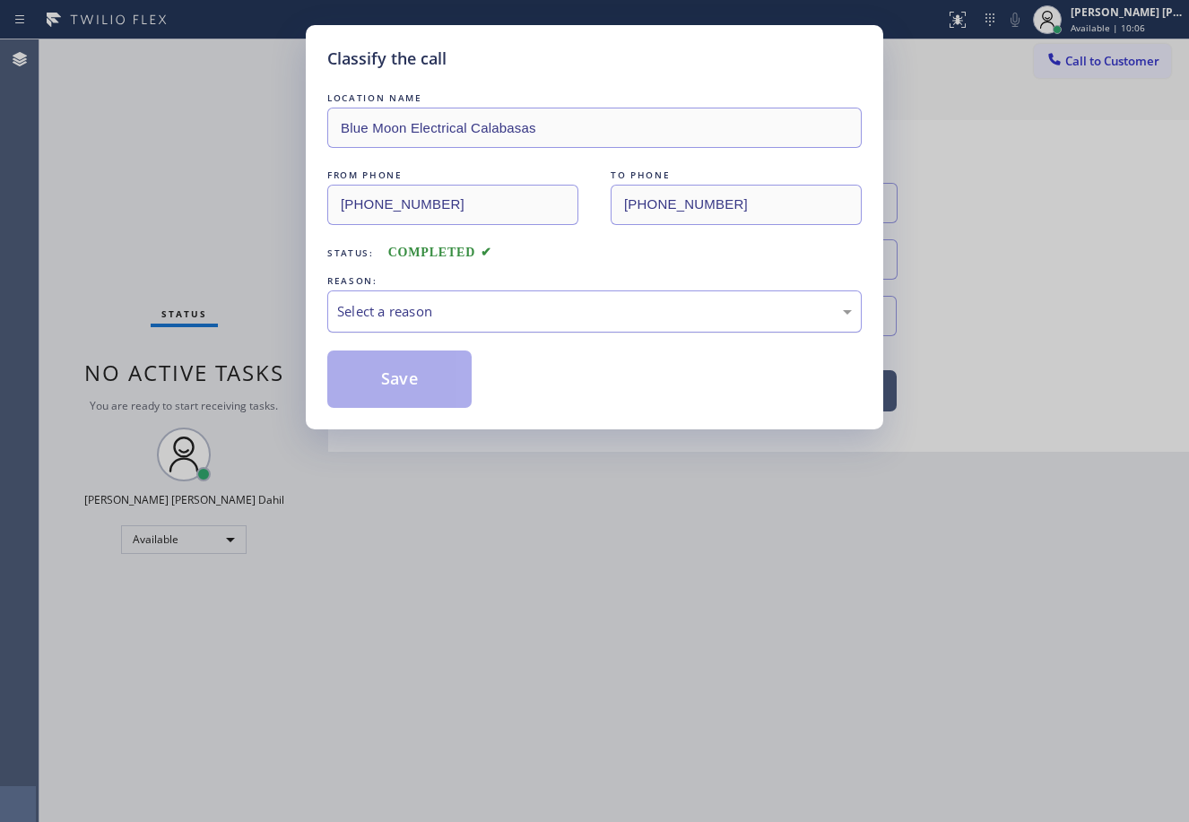
click at [424, 304] on div "Select a reason" at bounding box center [594, 311] width 515 height 21
click at [416, 365] on button "Save" at bounding box center [399, 379] width 144 height 57
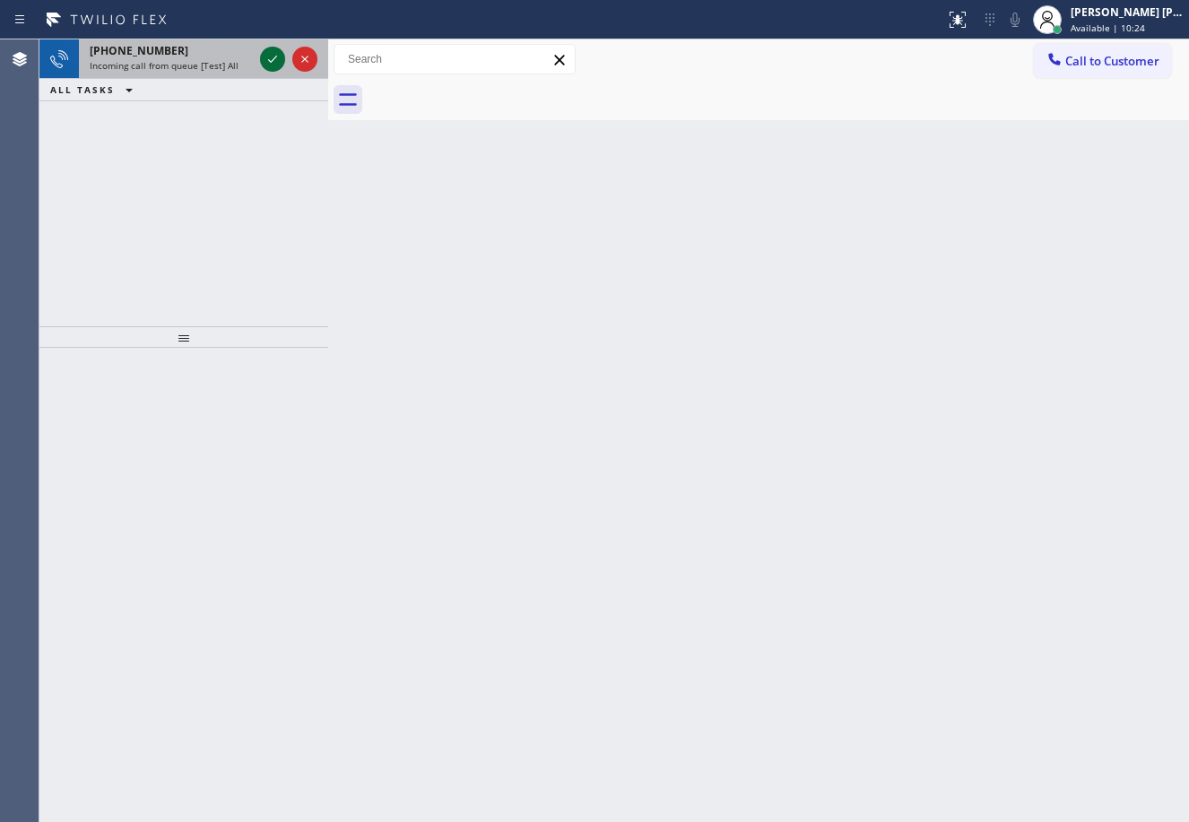
click at [264, 54] on icon at bounding box center [273, 59] width 22 height 22
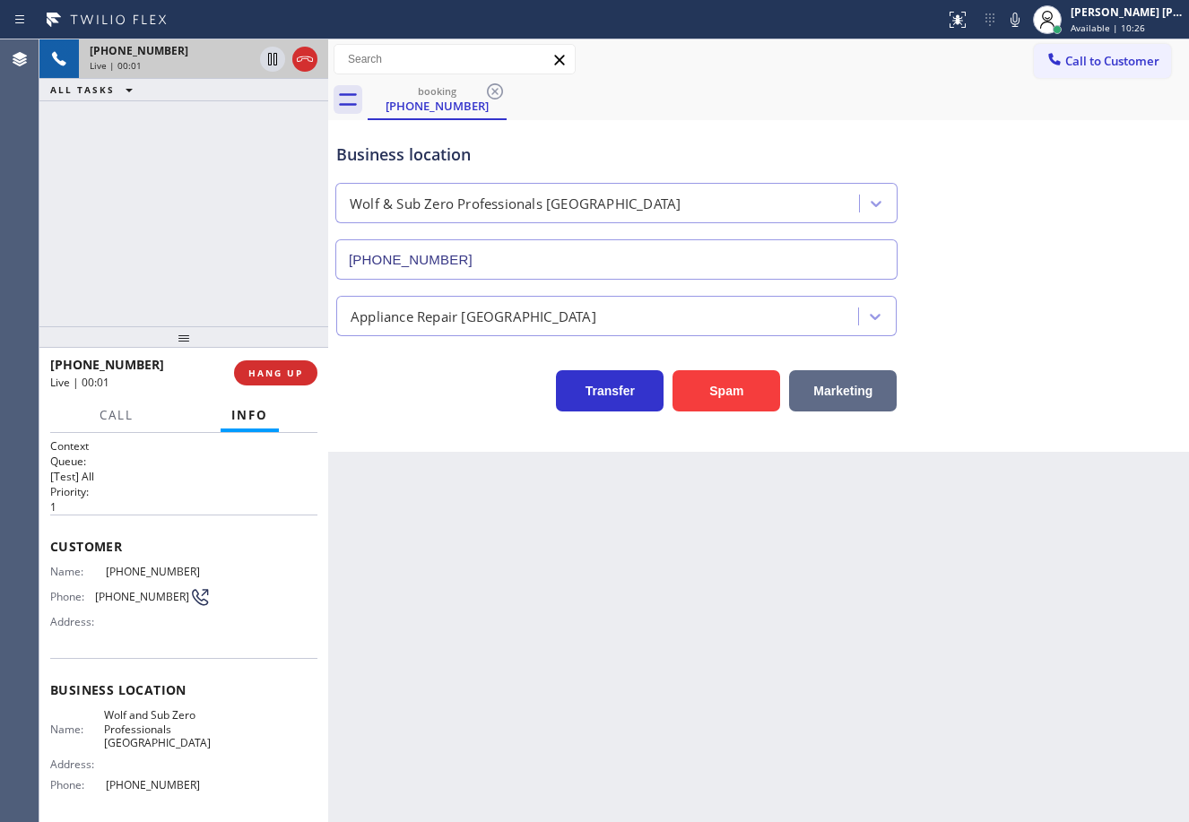
type input "[PHONE_NUMBER]"
click at [749, 398] on button "Spam" at bounding box center [726, 390] width 108 height 41
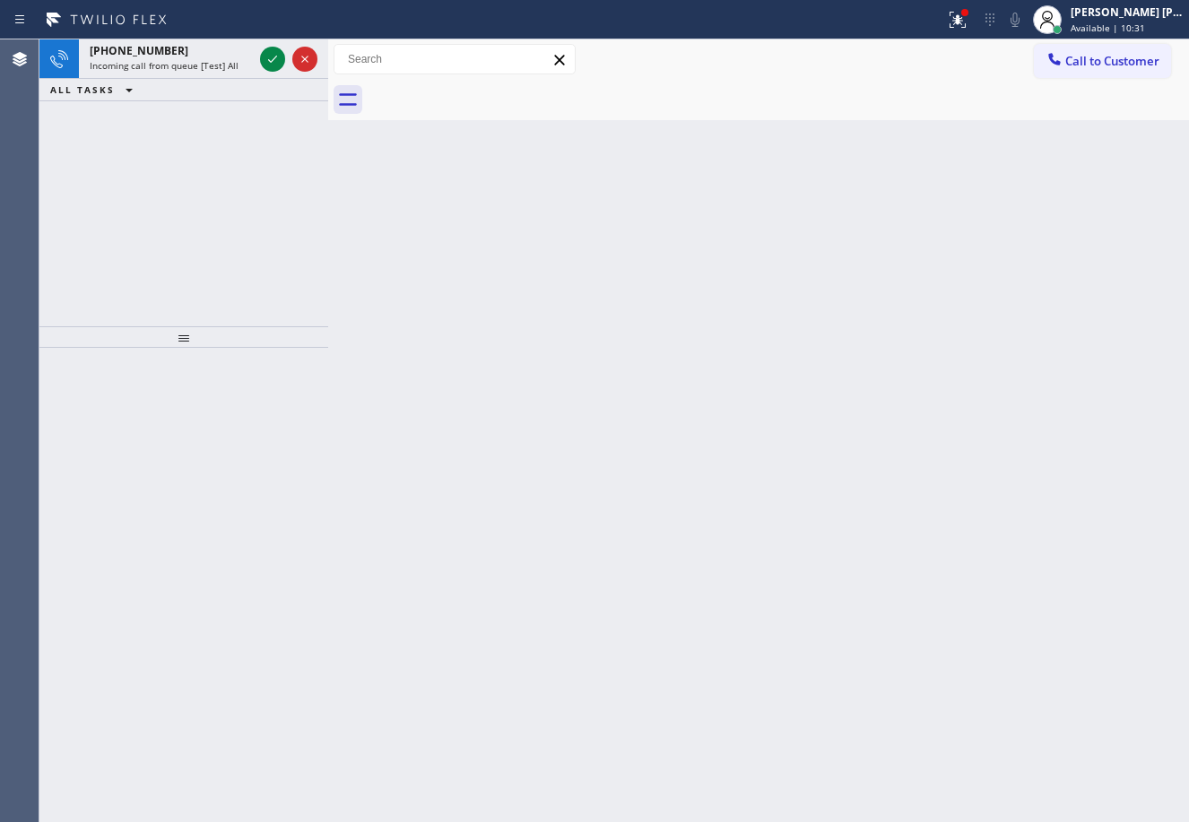
click at [747, 125] on div "Back to Dashboard Change Sender ID Customers Technicians Select a contact Outbo…" at bounding box center [758, 430] width 861 height 783
click at [264, 54] on icon at bounding box center [273, 59] width 22 height 22
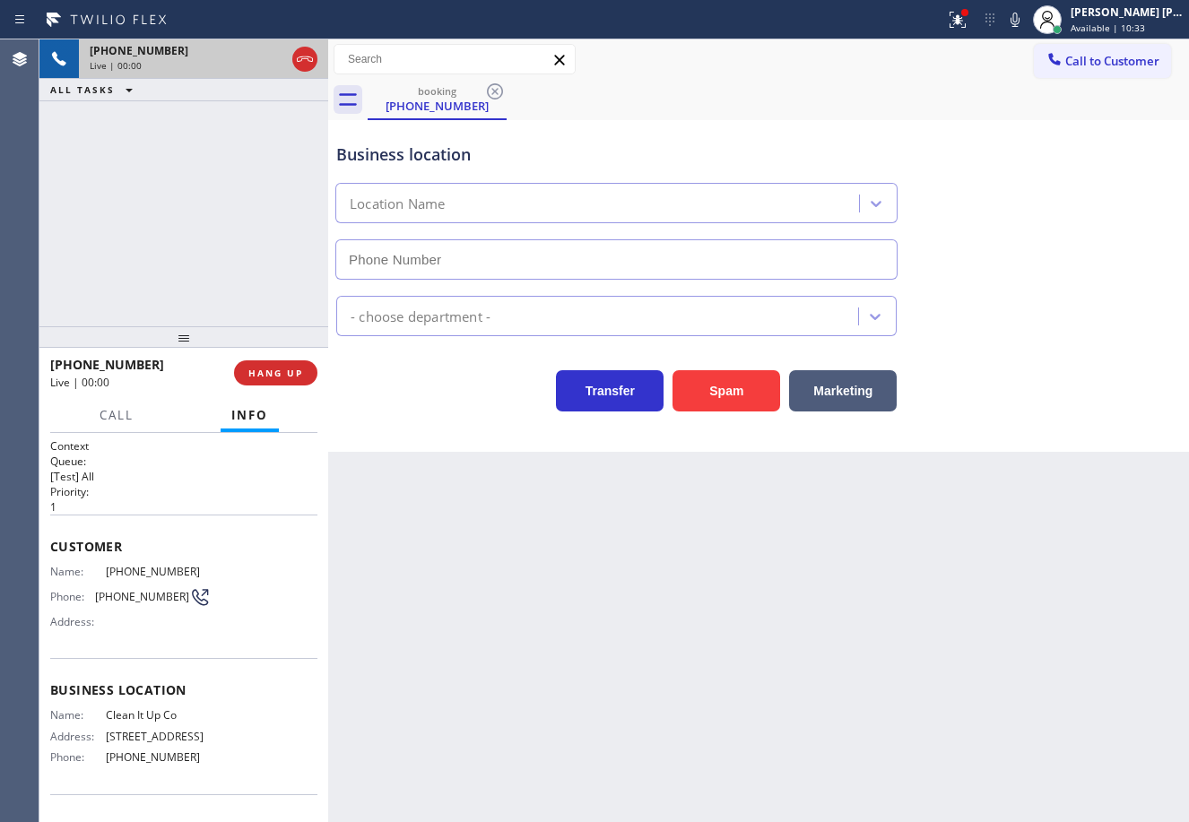
type input "[PHONE_NUMBER]"
click at [876, 496] on div "Back to Dashboard Change Sender ID Customers Technicians Select a contact Outbo…" at bounding box center [758, 430] width 861 height 783
click at [874, 498] on div "Back to Dashboard Change Sender ID Customers Technicians Select a contact Outbo…" at bounding box center [758, 430] width 861 height 783
click at [837, 368] on div "Marketing" at bounding box center [838, 386] width 117 height 50
click at [851, 383] on button "Marketing" at bounding box center [843, 390] width 108 height 41
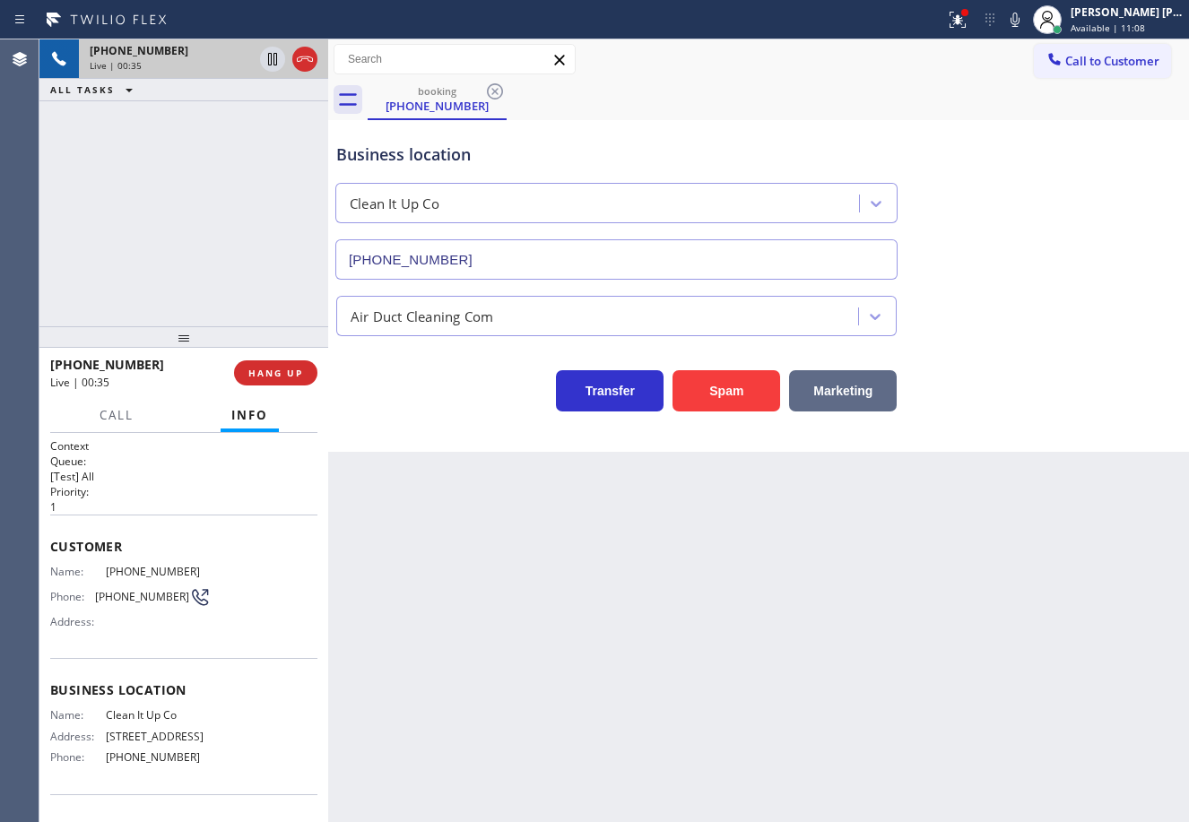
click at [851, 383] on button "Marketing" at bounding box center [843, 390] width 108 height 41
click at [960, 22] on icon at bounding box center [954, 18] width 11 height 13
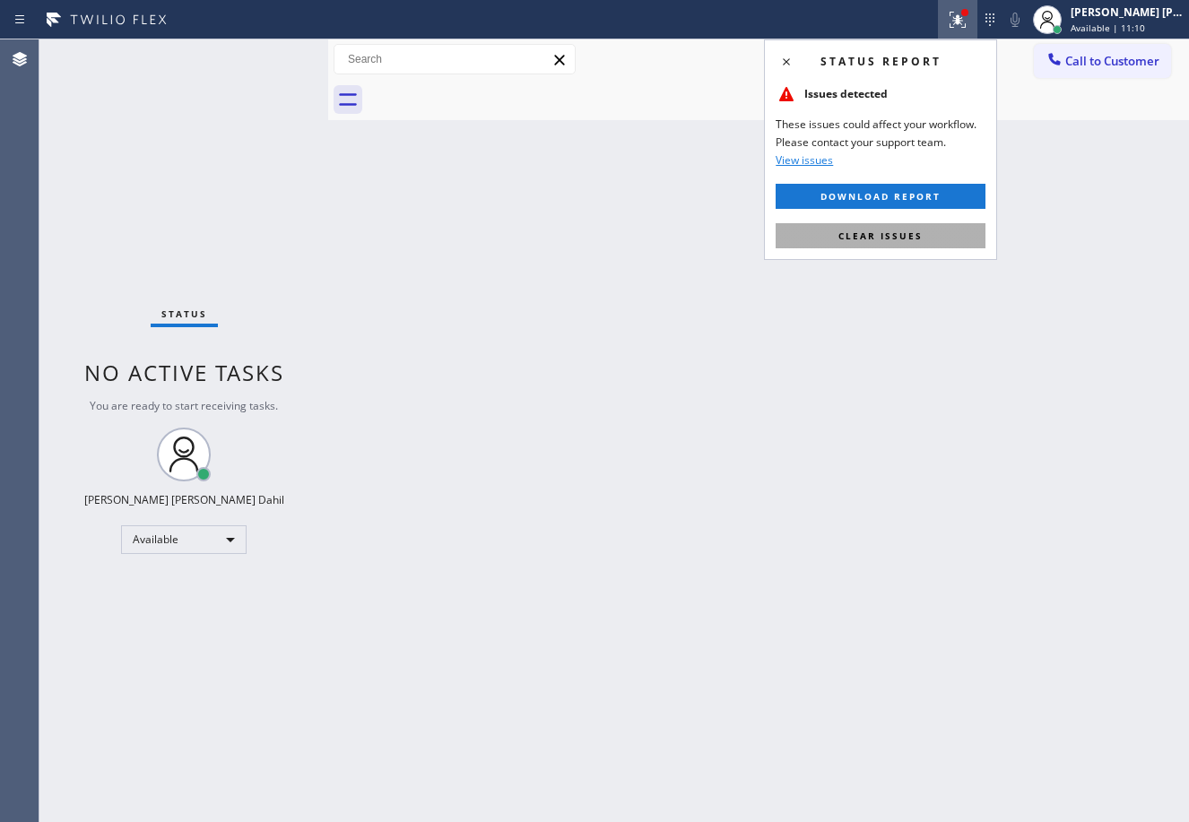
click at [948, 232] on button "Clear issues" at bounding box center [880, 235] width 210 height 25
click at [948, 232] on div "Back to Dashboard Change Sender ID Customers Technicians Select a contact Outbo…" at bounding box center [758, 430] width 861 height 783
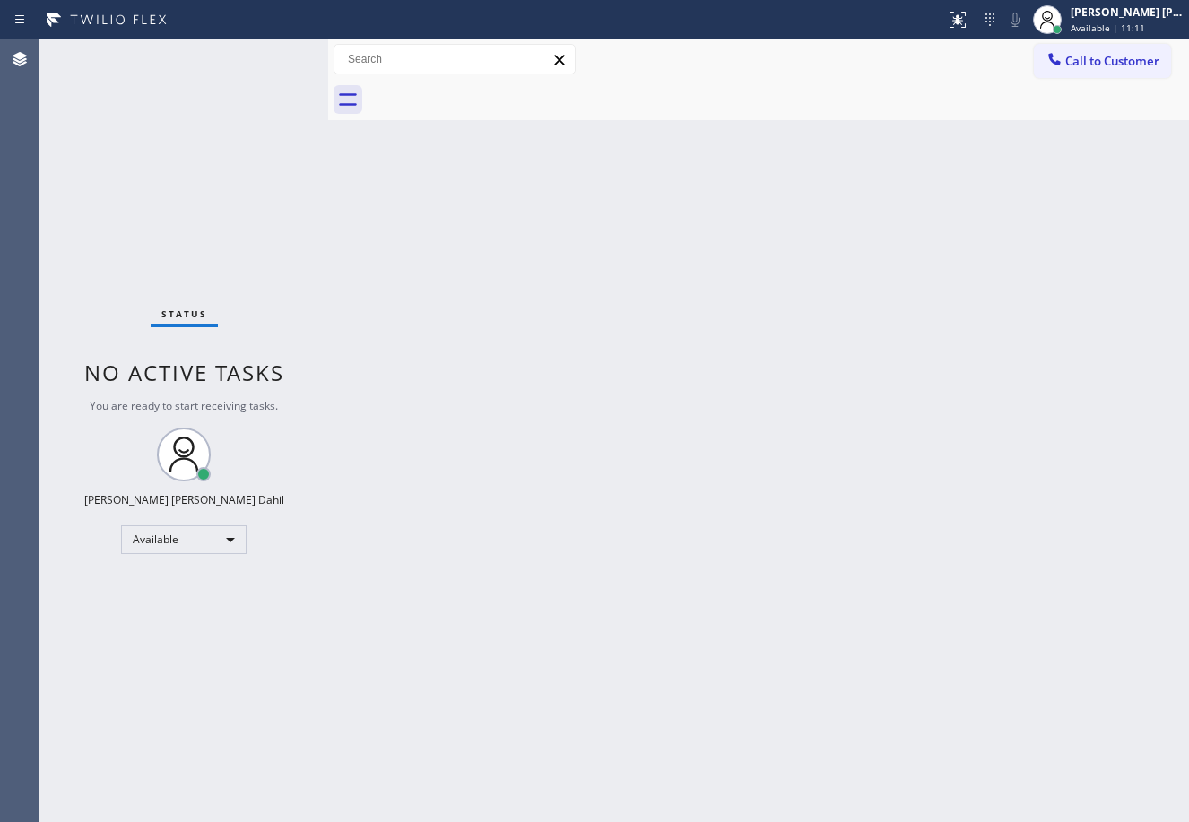
click at [521, 489] on div "Back to Dashboard Change Sender ID Customers Technicians Select a contact Outbo…" at bounding box center [758, 430] width 861 height 783
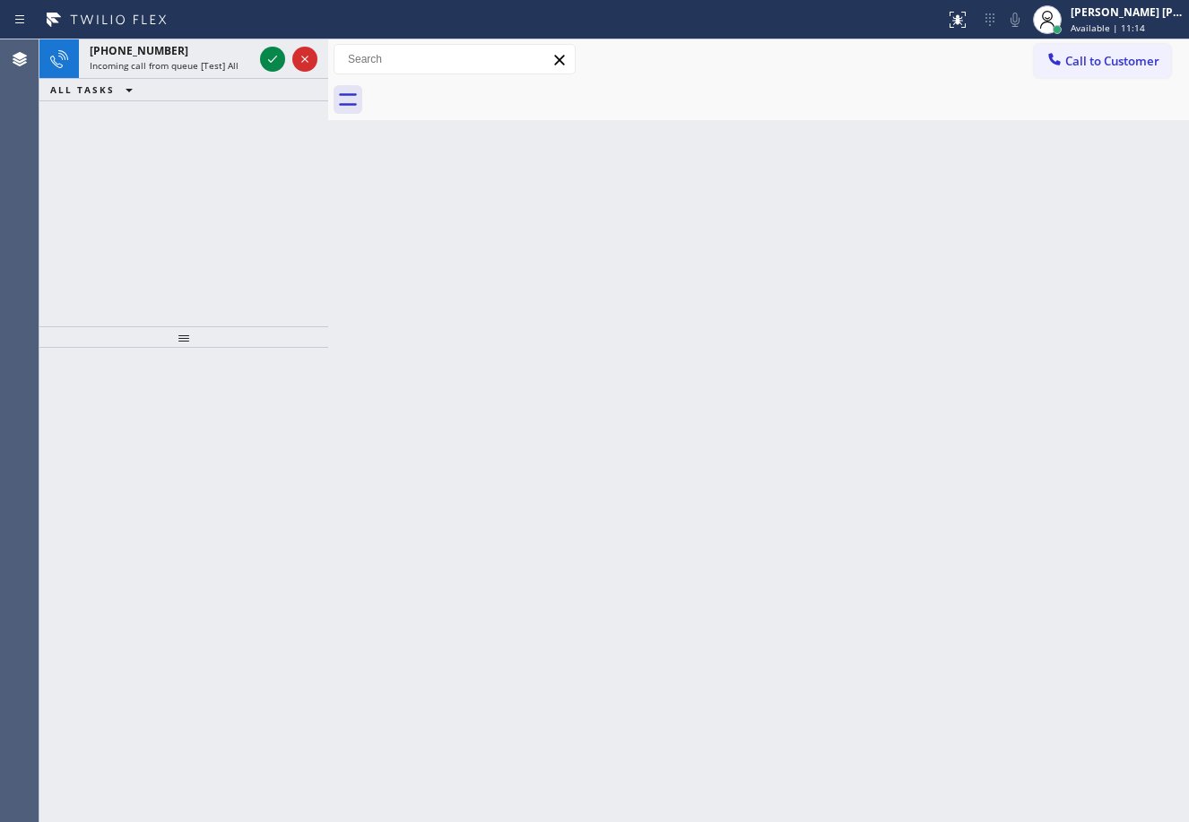
click at [199, 224] on div "[PHONE_NUMBER] Incoming call from queue [Test] All ALL TASKS ALL TASKS ACTIVE T…" at bounding box center [183, 182] width 289 height 287
click at [257, 70] on div at bounding box center [288, 58] width 65 height 39
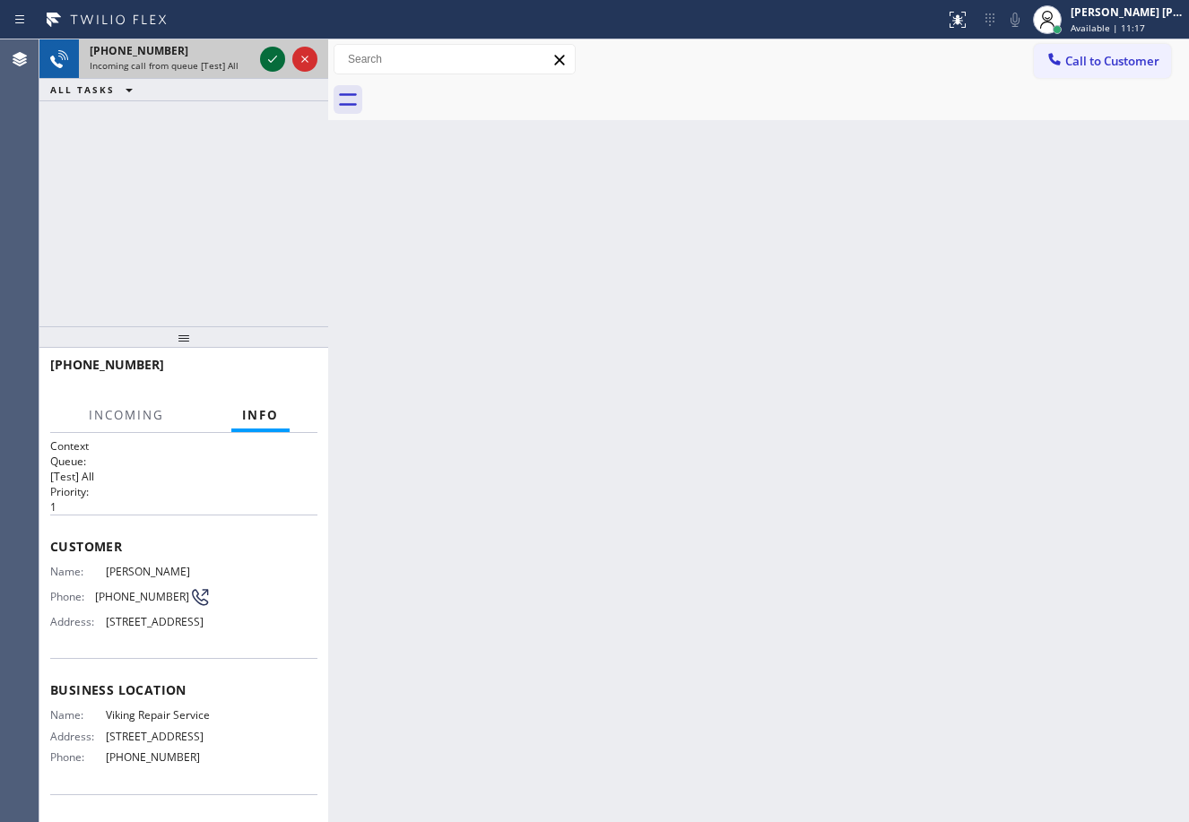
click at [267, 54] on icon at bounding box center [273, 59] width 22 height 22
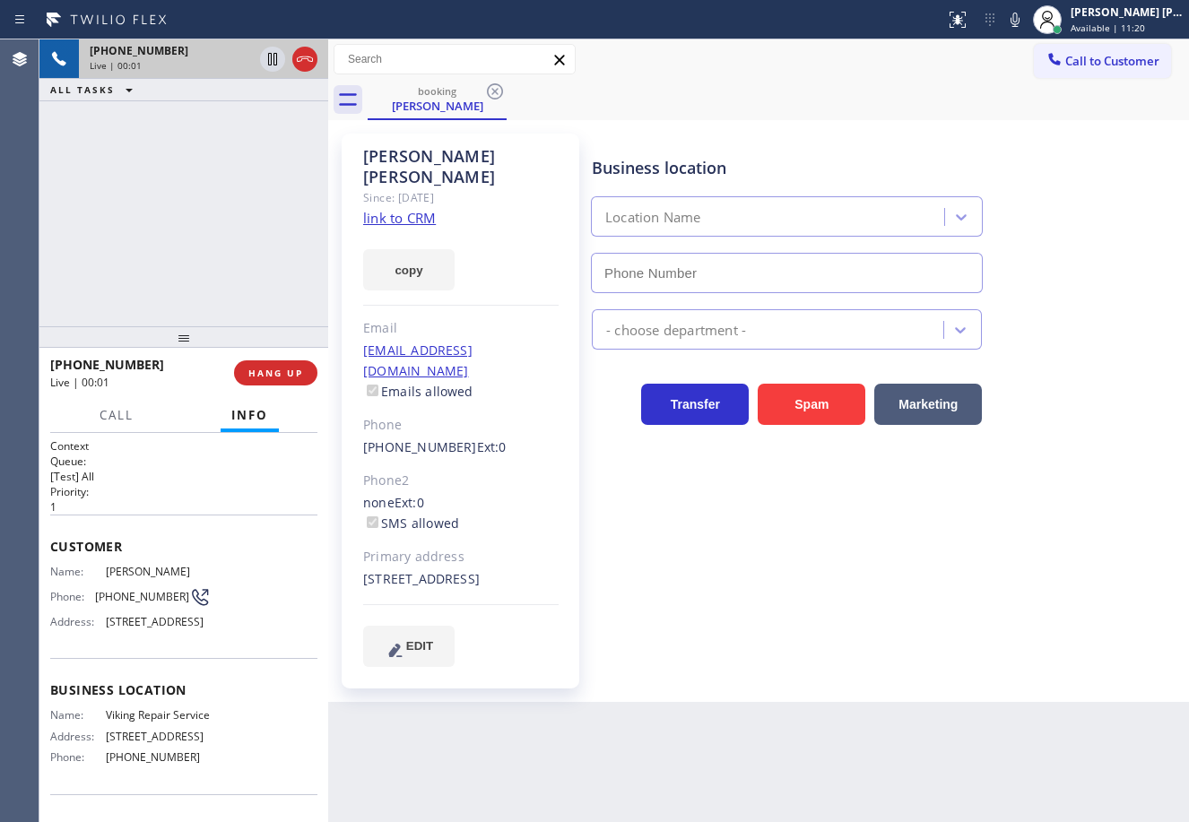
type input "[PHONE_NUMBER]"
click at [415, 209] on link "link to CRM" at bounding box center [399, 218] width 73 height 18
click at [1130, 346] on div "Appliance Repair [GEOGRAPHIC_DATA]" at bounding box center [886, 326] width 596 height 48
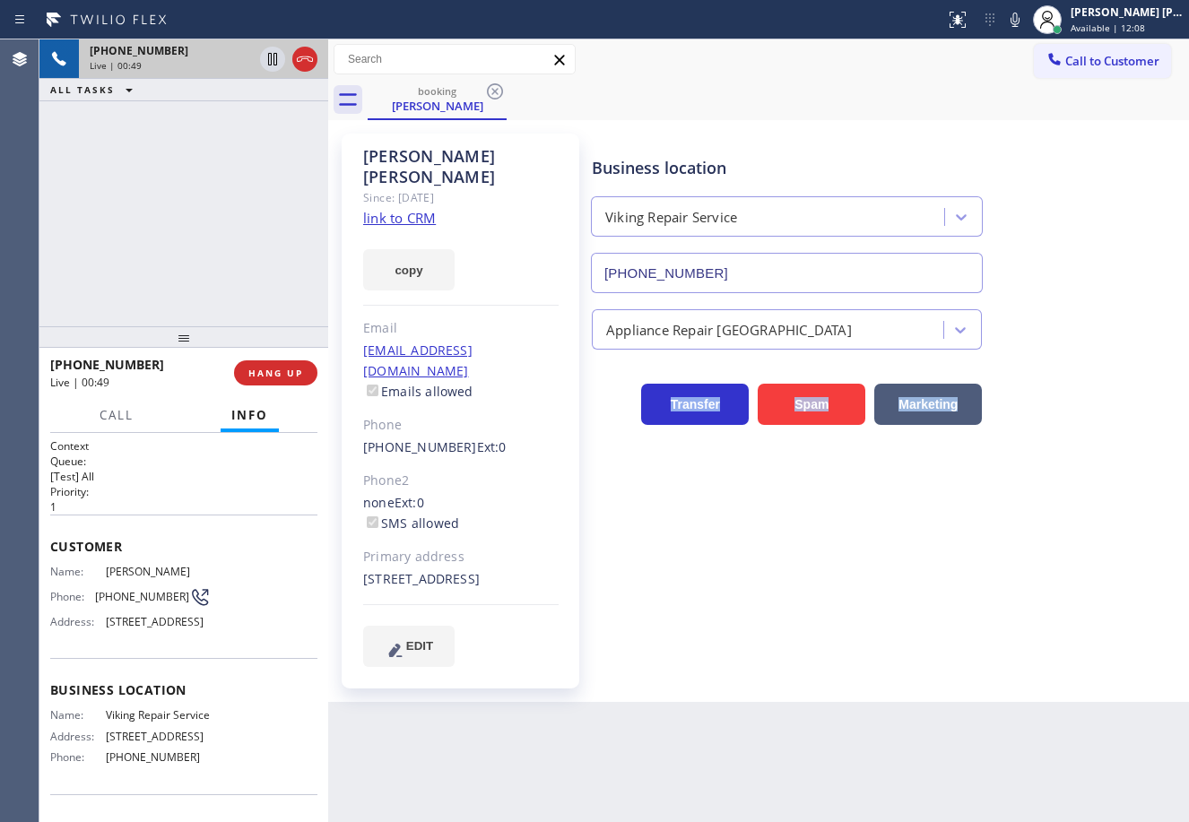
click at [1130, 346] on div "Appliance Repair [GEOGRAPHIC_DATA]" at bounding box center [886, 326] width 596 height 48
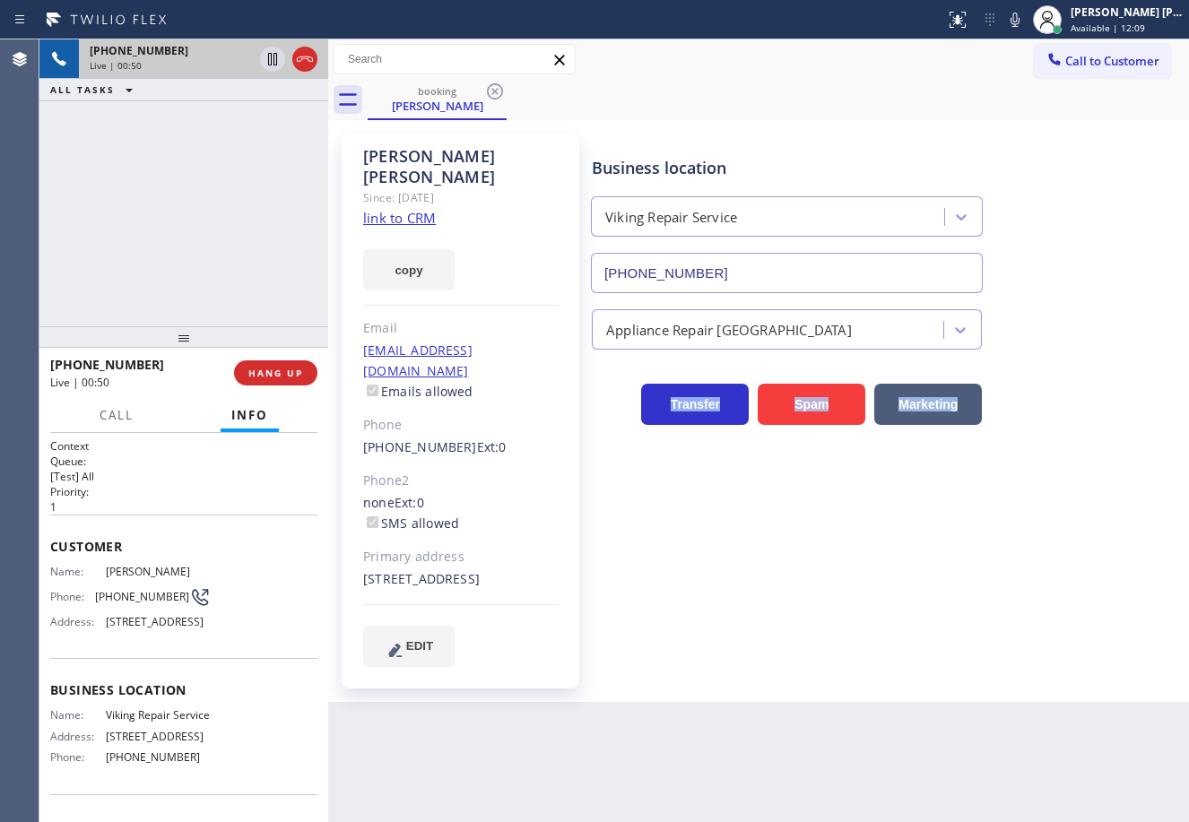
click at [1130, 346] on div "Appliance Repair [GEOGRAPHIC_DATA]" at bounding box center [886, 326] width 596 height 48
click at [1102, 417] on div "Transfer Spam Marketing" at bounding box center [886, 396] width 596 height 57
click at [1098, 307] on div "Appliance Repair [GEOGRAPHIC_DATA]" at bounding box center [886, 326] width 596 height 48
click at [1097, 311] on div "Appliance Repair [GEOGRAPHIC_DATA]" at bounding box center [886, 326] width 596 height 48
click at [1092, 368] on div "Transfer Spam Marketing" at bounding box center [886, 396] width 596 height 57
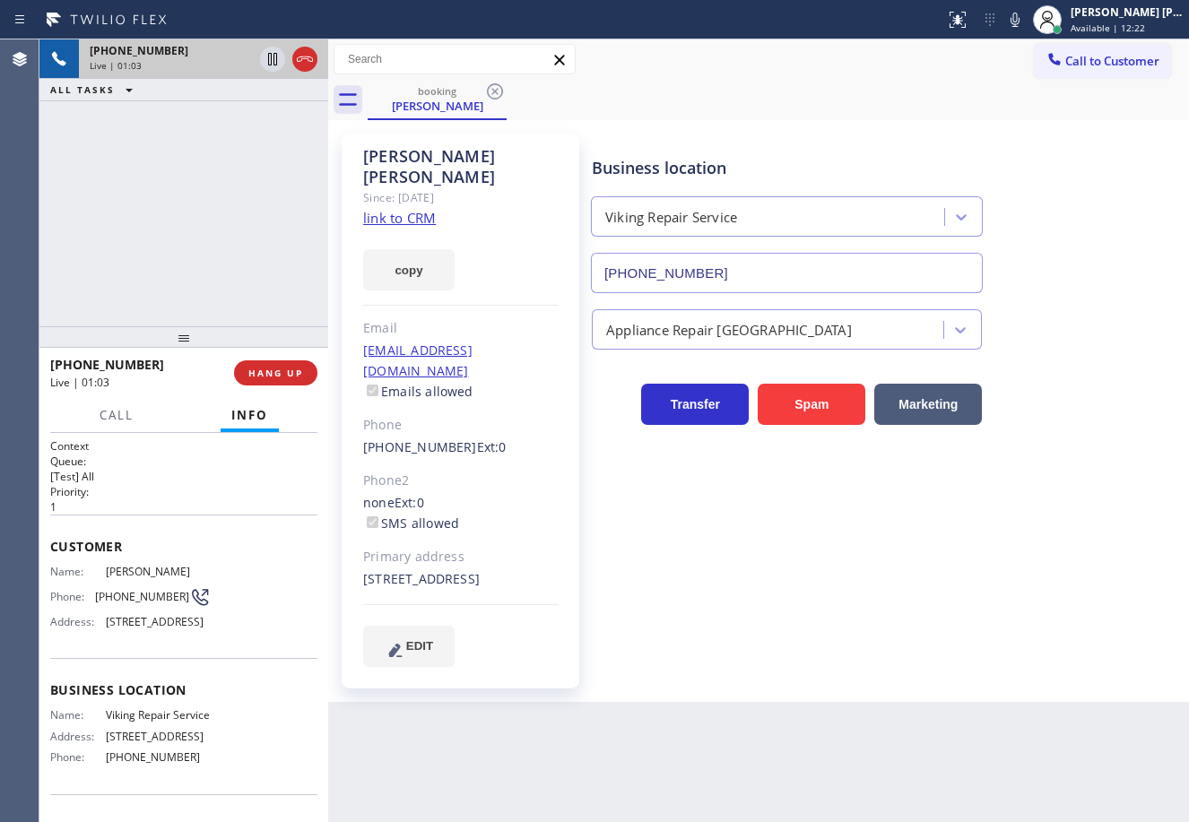
click at [1092, 368] on div "Transfer Spam Marketing" at bounding box center [886, 396] width 596 height 57
click at [1081, 403] on div "Transfer Spam Marketing" at bounding box center [886, 396] width 596 height 57
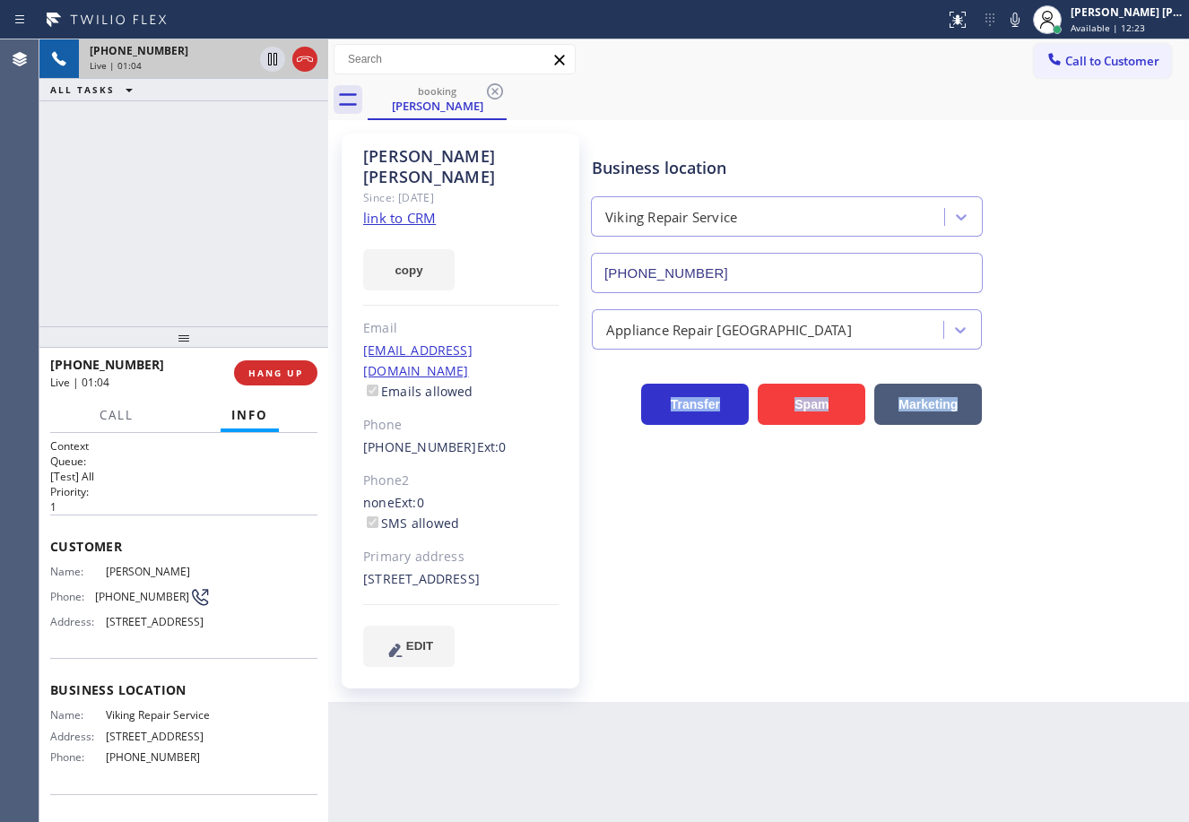
click at [1081, 403] on div "Transfer Spam Marketing" at bounding box center [886, 396] width 596 height 57
click at [1078, 388] on div "Transfer Spam Marketing" at bounding box center [886, 396] width 596 height 57
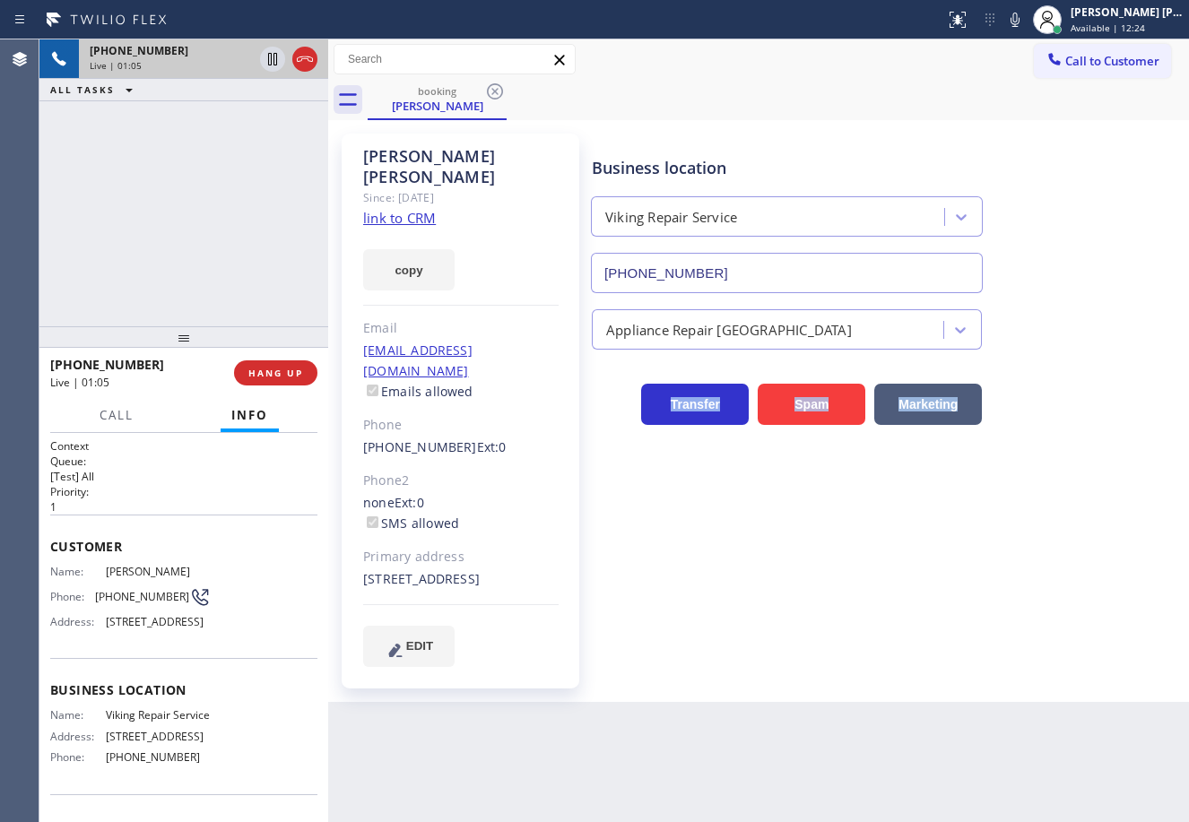
click at [1078, 389] on div "Transfer Spam Marketing" at bounding box center [886, 396] width 596 height 57
drag, startPoint x: 1094, startPoint y: 325, endPoint x: 1095, endPoint y: 315, distance: 9.9
click at [1095, 325] on div "Appliance Repair [GEOGRAPHIC_DATA]" at bounding box center [886, 326] width 596 height 48
click at [1019, 20] on icon at bounding box center [1014, 20] width 9 height 14
click at [986, 81] on div "Call to Customer Outbound call Location Top [US_STATE] Heating and AC Service Y…" at bounding box center [758, 79] width 861 height 81
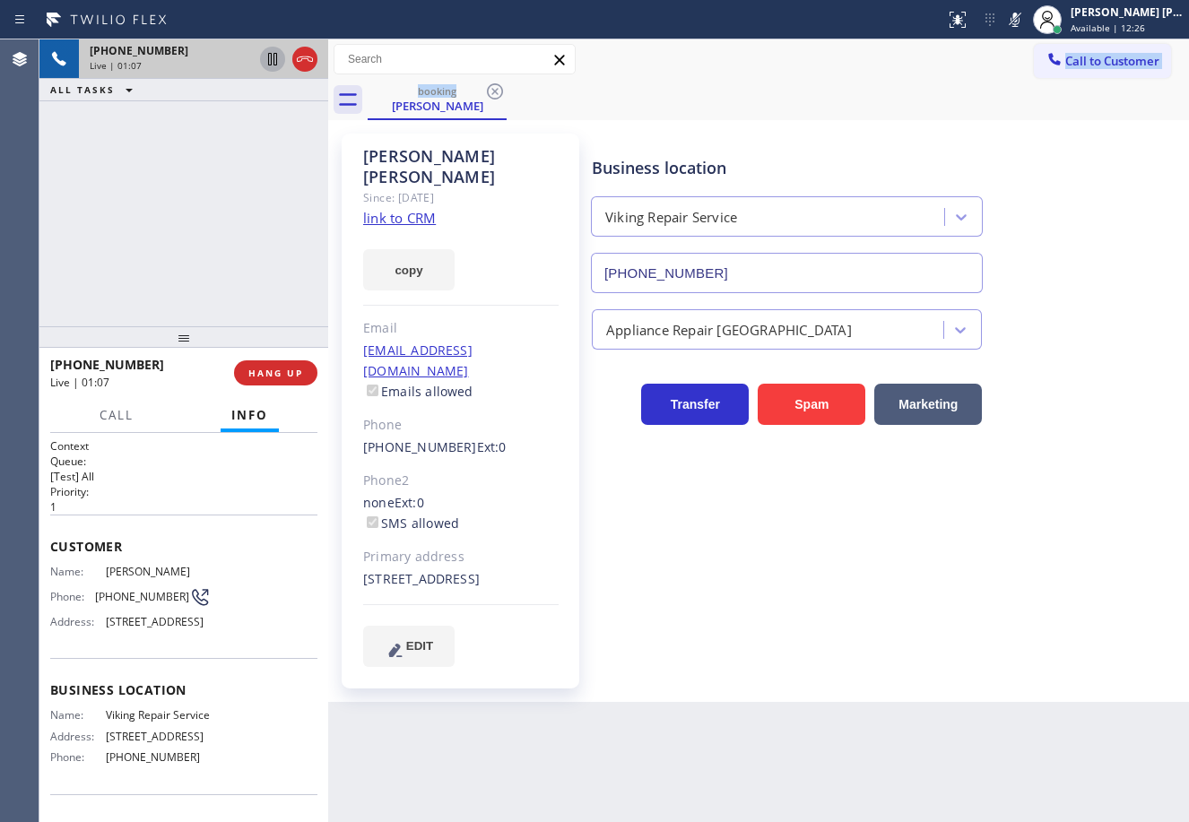
click at [275, 59] on icon at bounding box center [273, 59] width 22 height 22
click at [723, 91] on div "booking [PERSON_NAME]" at bounding box center [778, 100] width 821 height 40
click at [277, 60] on icon at bounding box center [272, 59] width 13 height 13
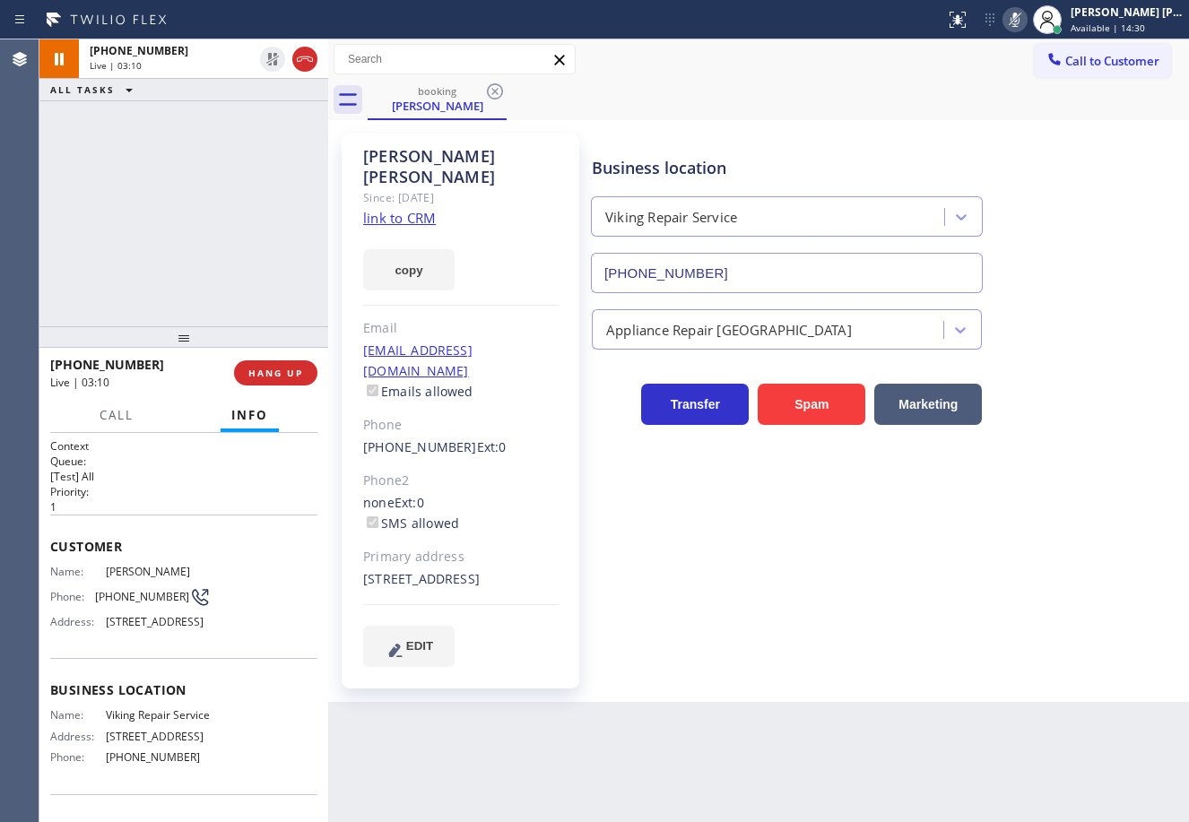
click at [1026, 21] on icon at bounding box center [1015, 20] width 22 height 22
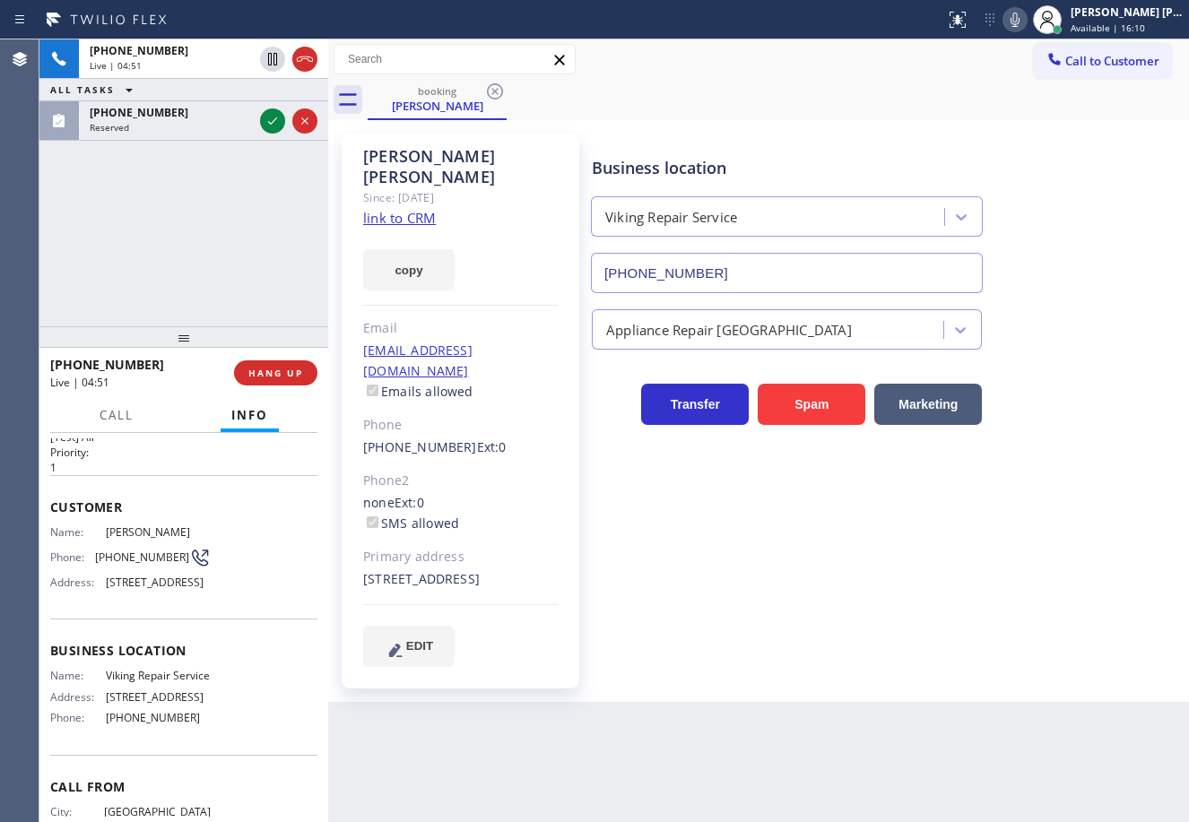
scroll to position [154, 0]
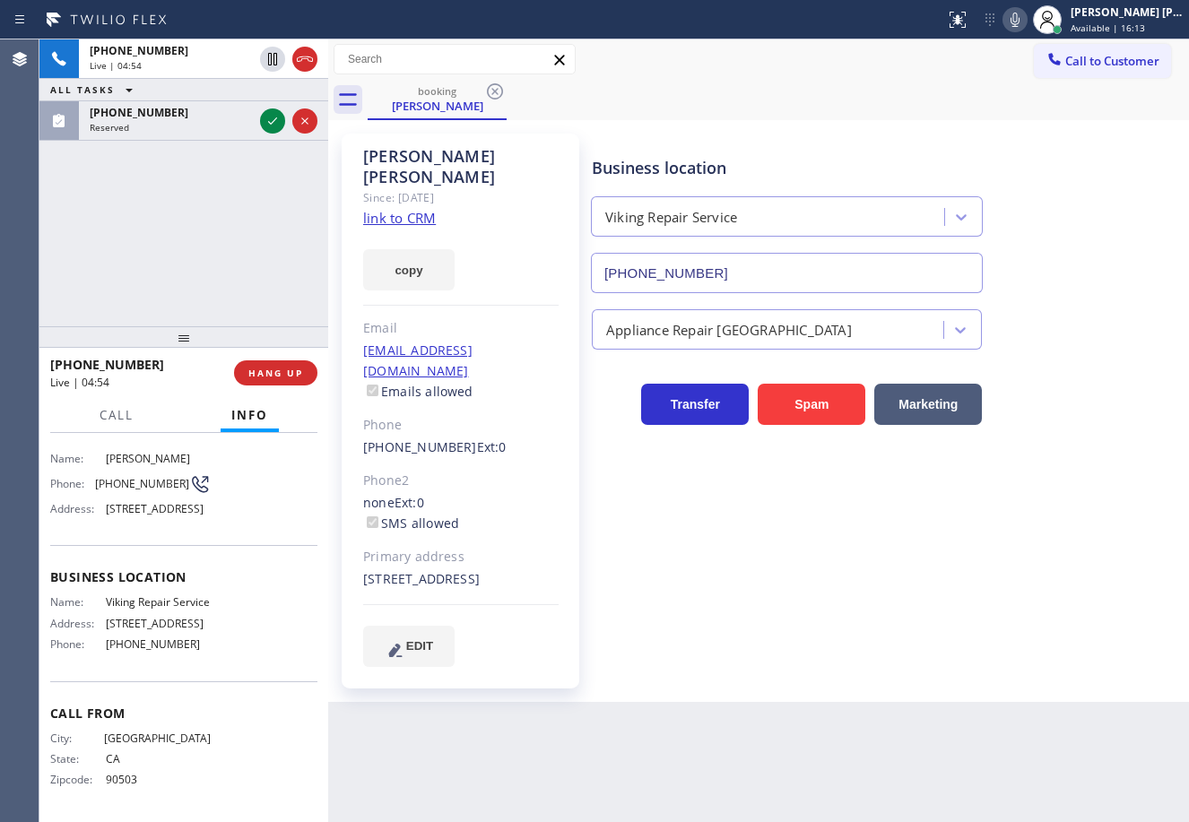
click at [126, 248] on div "[PHONE_NUMBER] Live | 04:54 ALL TASKS ALL TASKS ACTIVE TASKS TASKS IN WRAP UP […" at bounding box center [183, 182] width 289 height 287
click at [179, 129] on div "Reserved" at bounding box center [171, 127] width 163 height 13
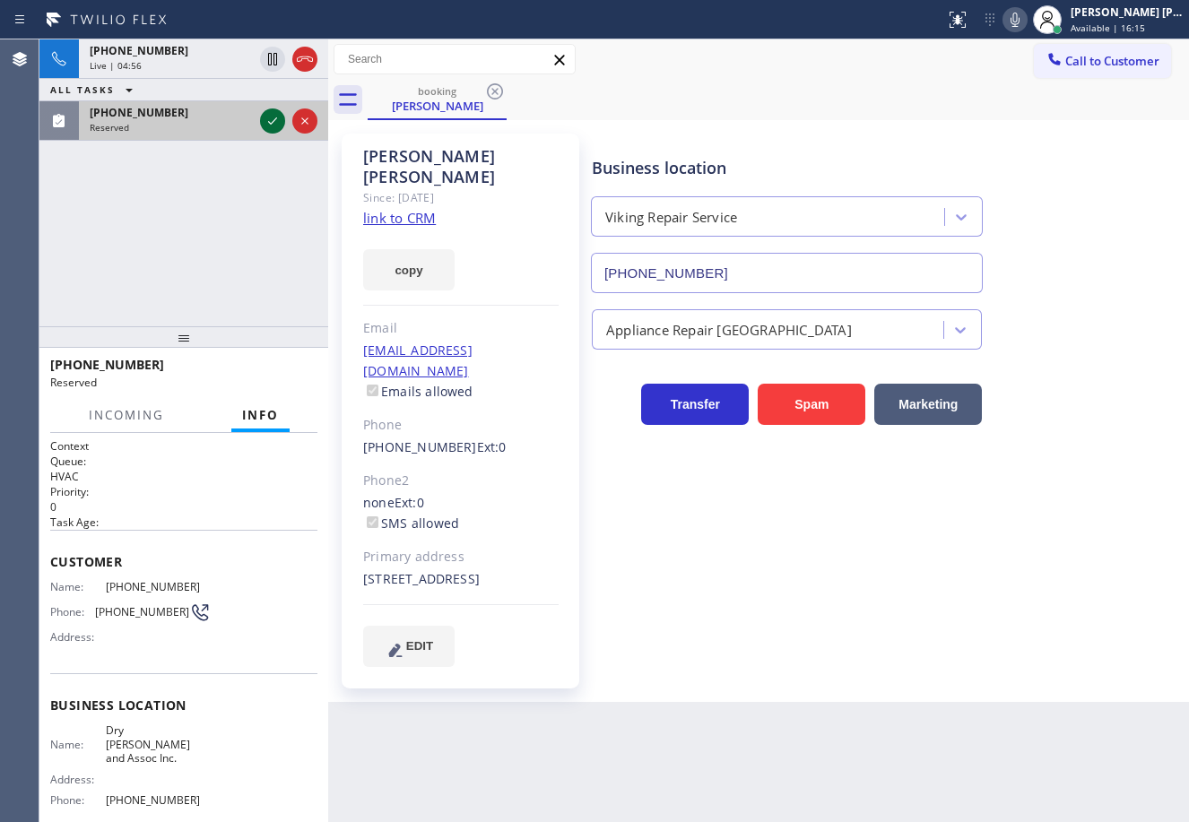
click at [262, 120] on div at bounding box center [272, 121] width 25 height 22
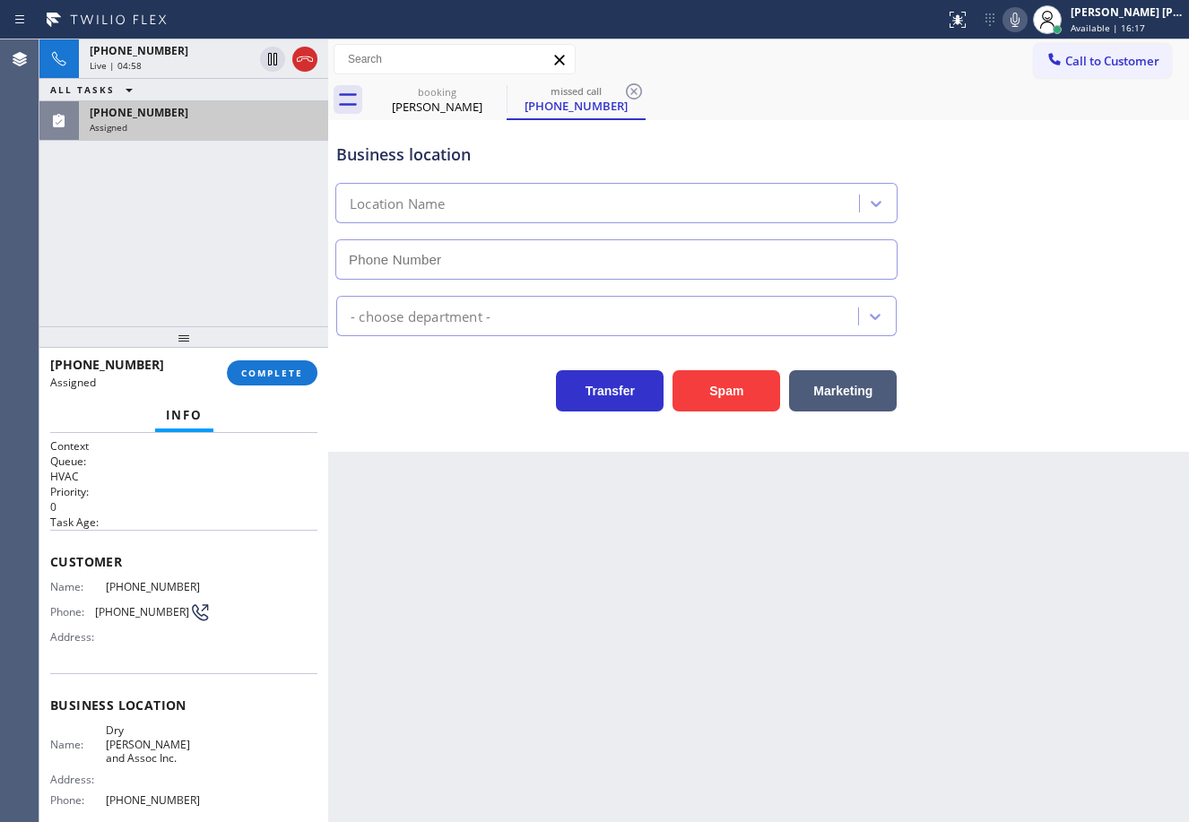
type input "[PHONE_NUMBER]"
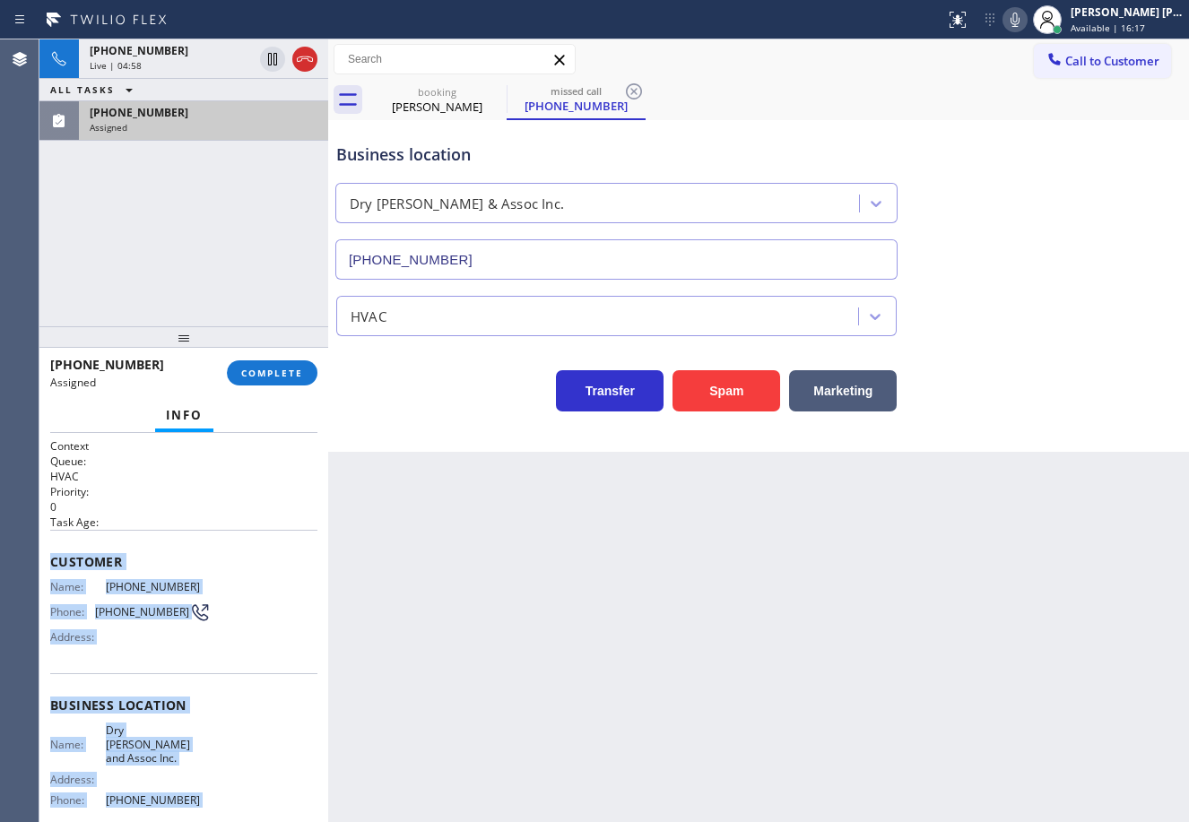
scroll to position [156, 0]
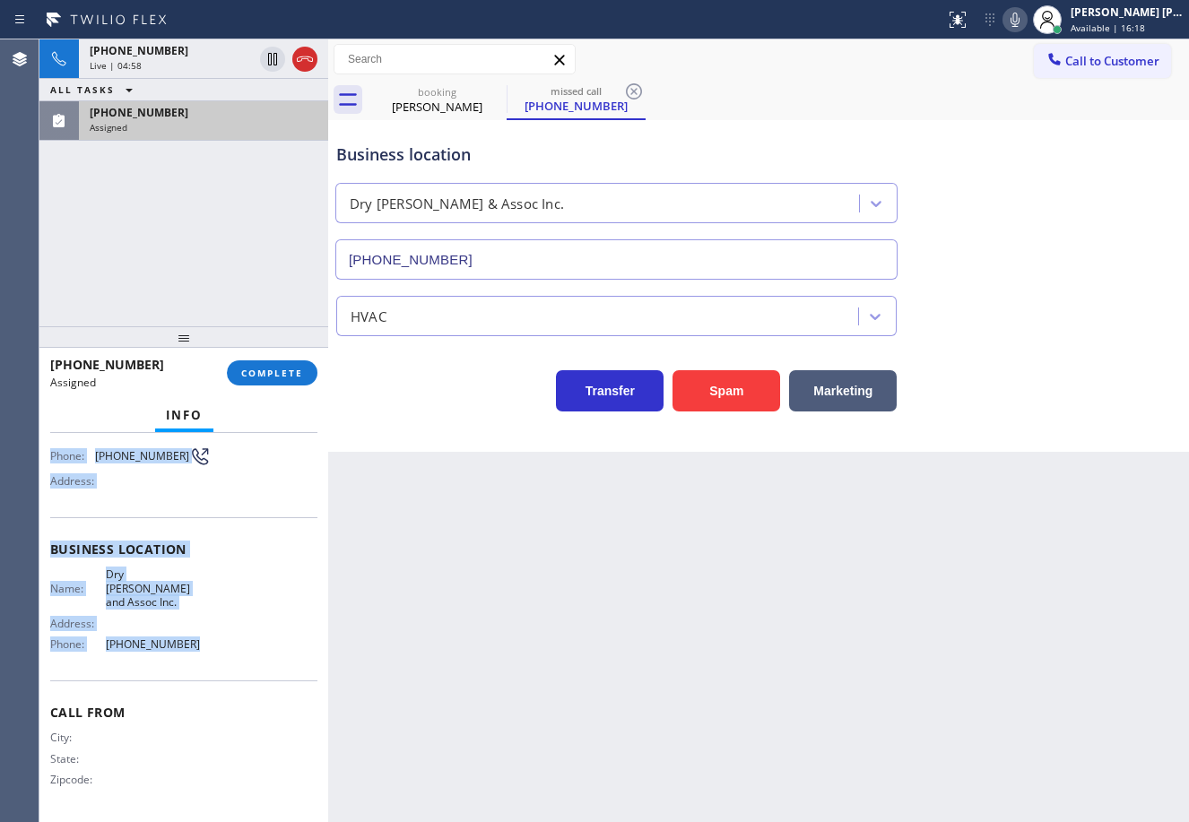
drag, startPoint x: 51, startPoint y: 562, endPoint x: 244, endPoint y: 472, distance: 212.6
click at [231, 656] on div "Context Queue: HVAC Priority: 0 Task Age: Customer Name: [PHONE_NUMBER] Phone: …" at bounding box center [183, 549] width 267 height 534
copy div "Customer Name: [PHONE_NUMBER] Phone: [PHONE_NUMBER] Address: Business location …"
click at [282, 376] on span "COMPLETE" at bounding box center [272, 373] width 62 height 13
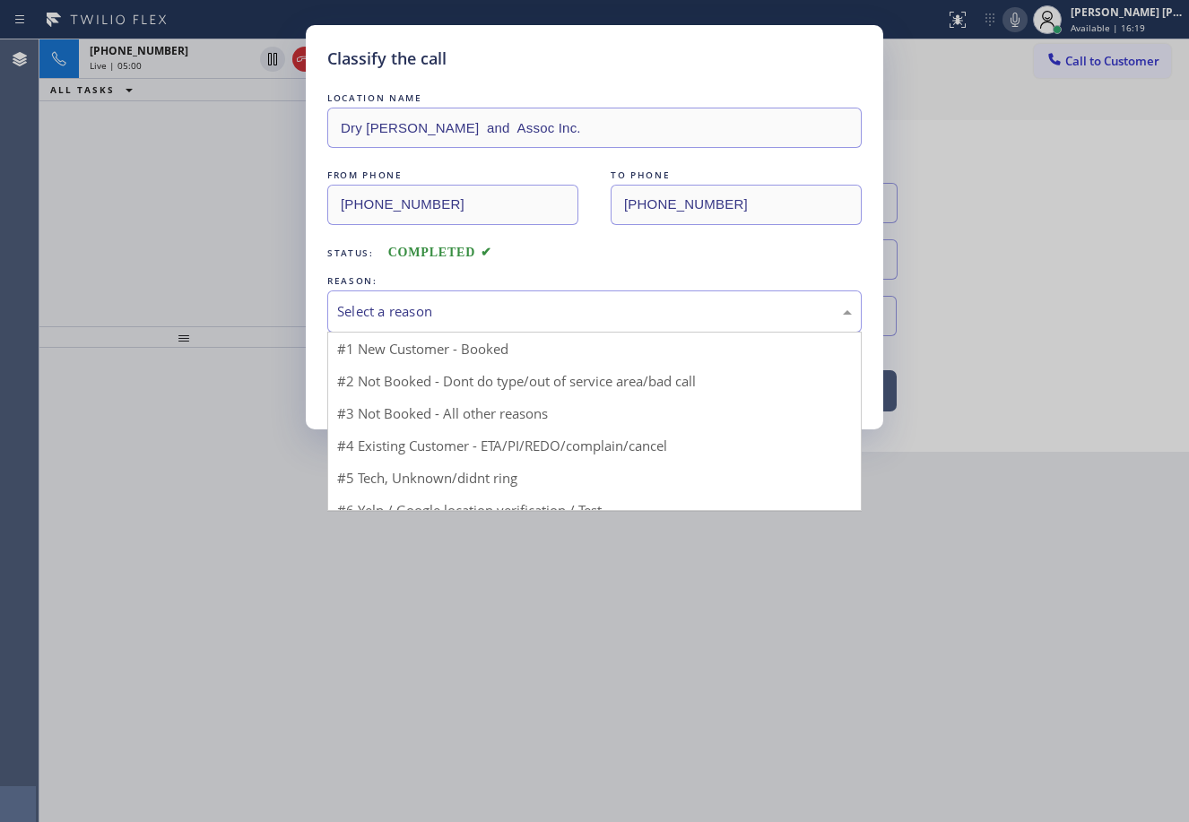
click at [407, 311] on div "Select a reason" at bounding box center [594, 311] width 515 height 21
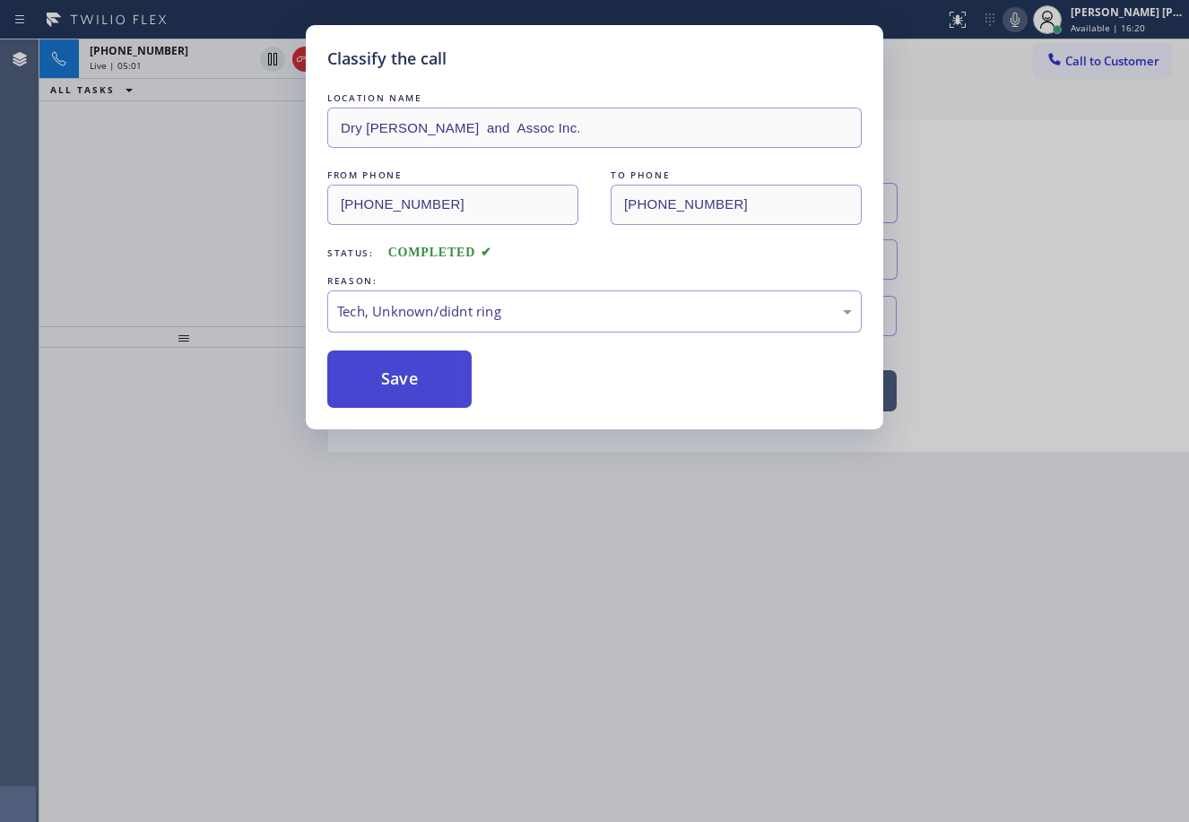
click at [433, 388] on button "Save" at bounding box center [399, 379] width 144 height 57
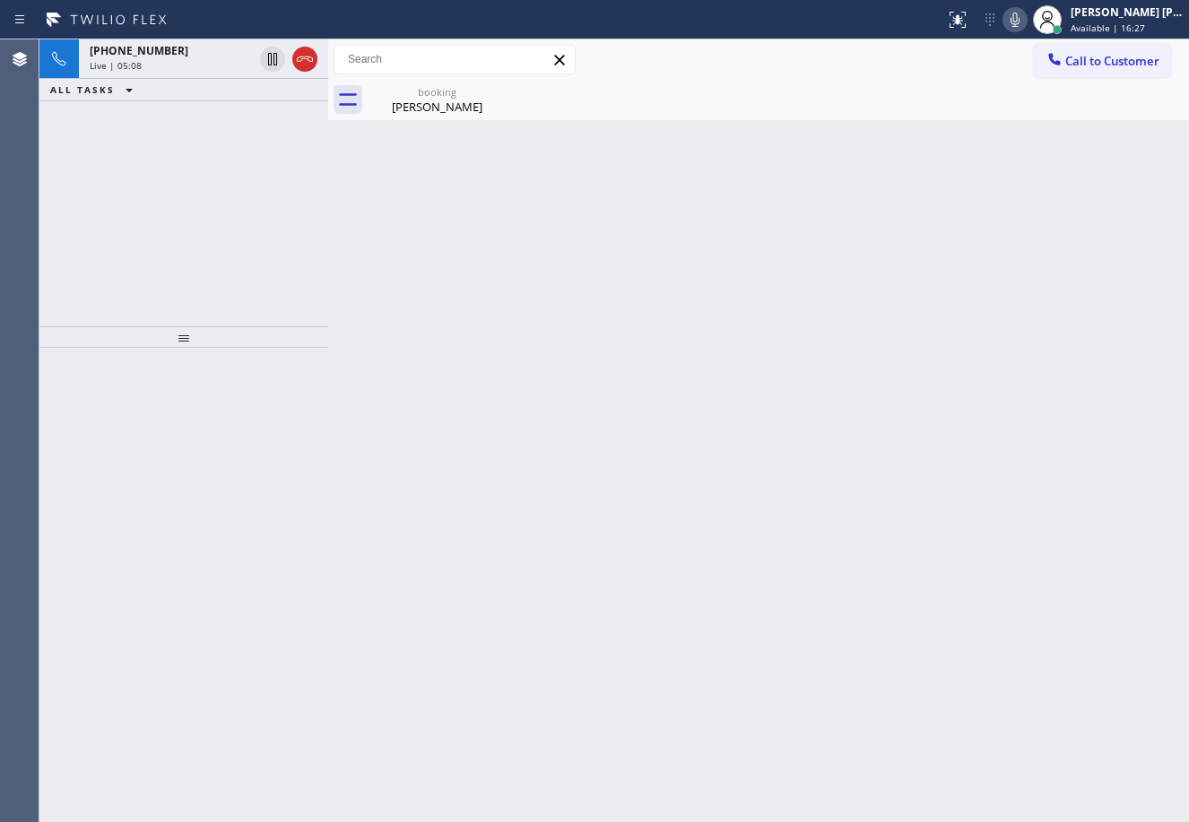
click at [412, 138] on div "Back to Dashboard Change Sender ID Customers Technicians Select a contact Outbo…" at bounding box center [758, 430] width 861 height 783
click at [420, 95] on div "booking" at bounding box center [436, 91] width 135 height 13
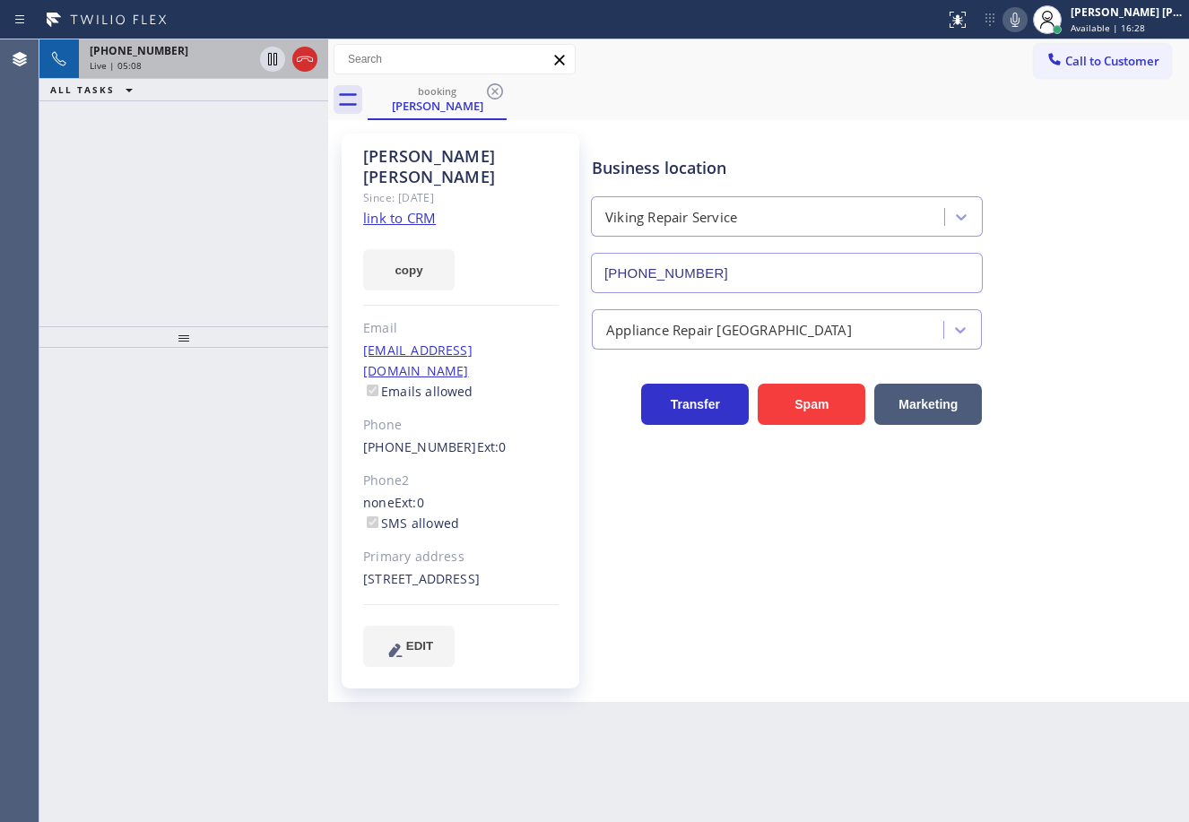
click at [233, 70] on div "Live | 05:08" at bounding box center [171, 65] width 163 height 13
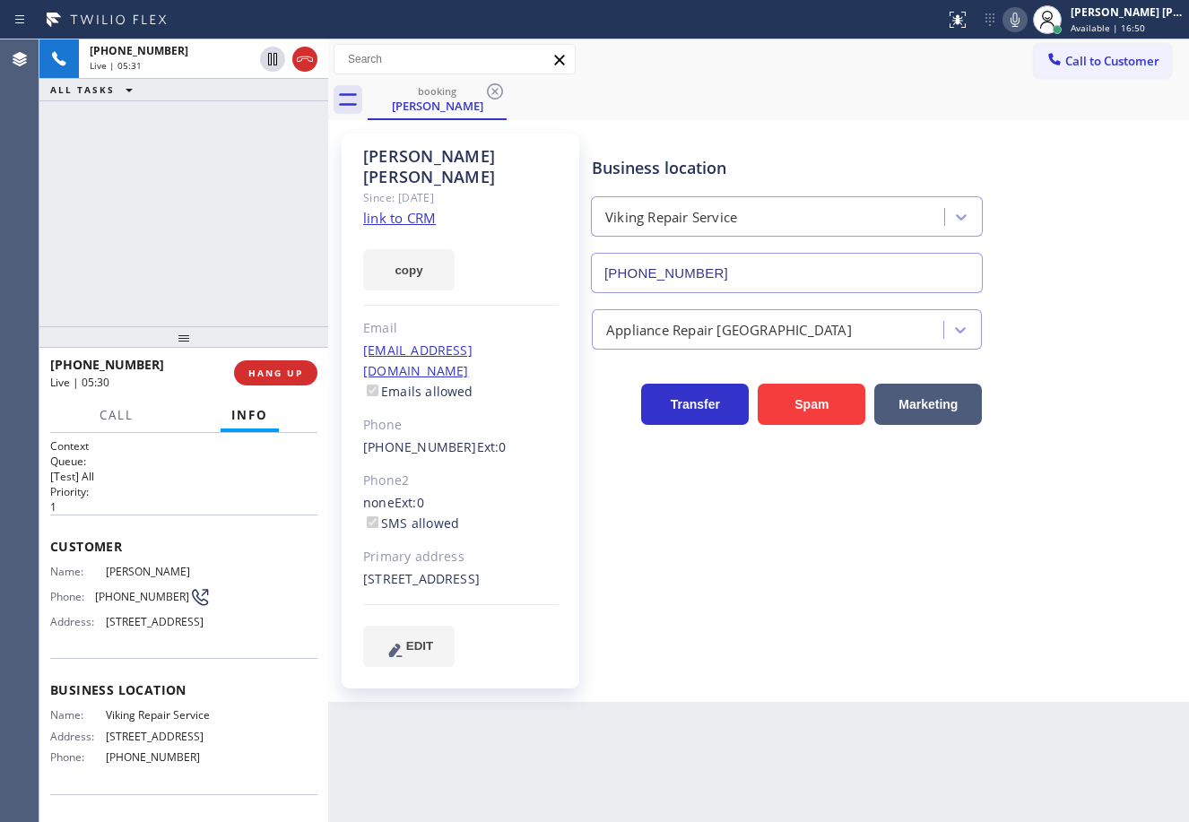
click at [197, 243] on div "[PHONE_NUMBER] Live | 05:31 ALL TASKS ALL TASKS ACTIVE TASKS TASKS IN WRAP UP" at bounding box center [183, 182] width 289 height 287
click at [1026, 18] on icon at bounding box center [1015, 20] width 22 height 22
click at [1026, 21] on icon at bounding box center [1015, 20] width 22 height 22
click at [849, 96] on div "booking [PERSON_NAME]" at bounding box center [778, 100] width 821 height 40
click at [1103, 327] on div "Appliance Repair [GEOGRAPHIC_DATA]" at bounding box center [886, 326] width 596 height 48
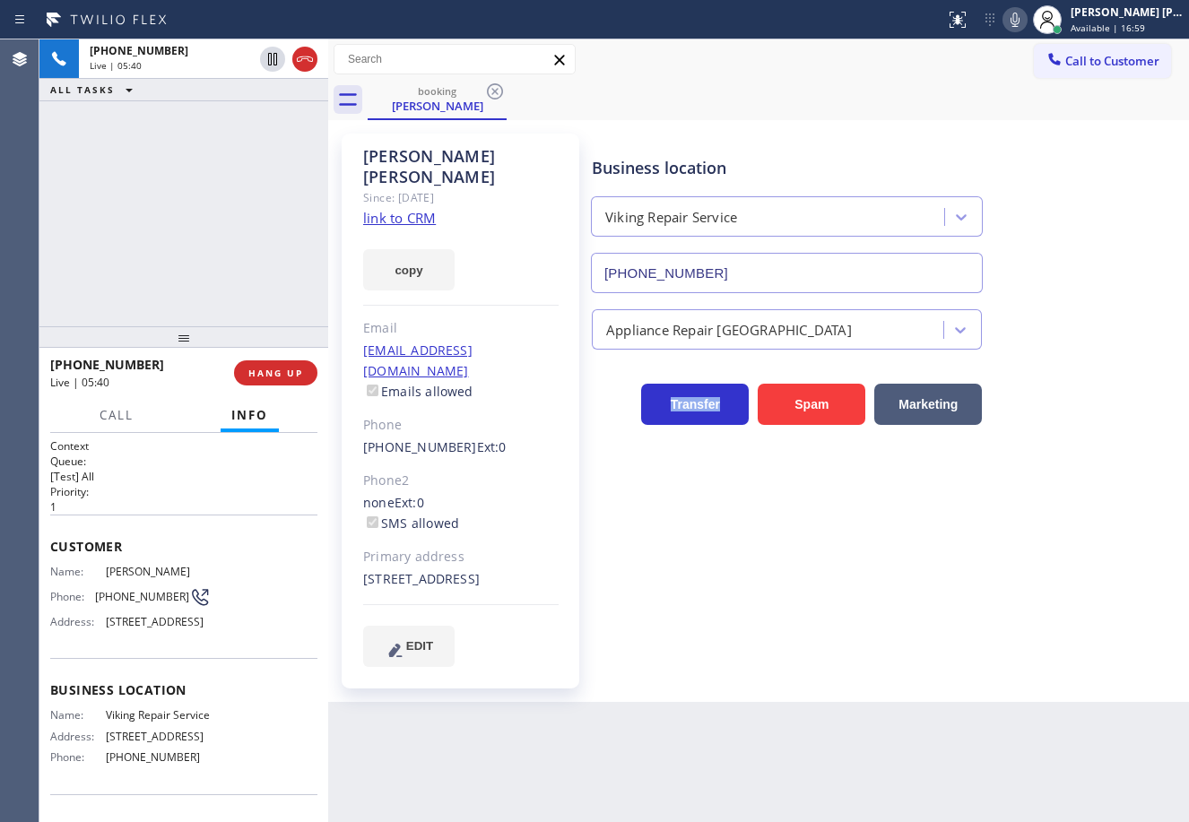
click at [1102, 327] on div "Appliance Repair [GEOGRAPHIC_DATA]" at bounding box center [886, 326] width 596 height 48
click at [1101, 327] on div "Appliance Repair [GEOGRAPHIC_DATA]" at bounding box center [886, 326] width 596 height 48
click at [1097, 327] on div "Appliance Repair [GEOGRAPHIC_DATA]" at bounding box center [886, 326] width 596 height 48
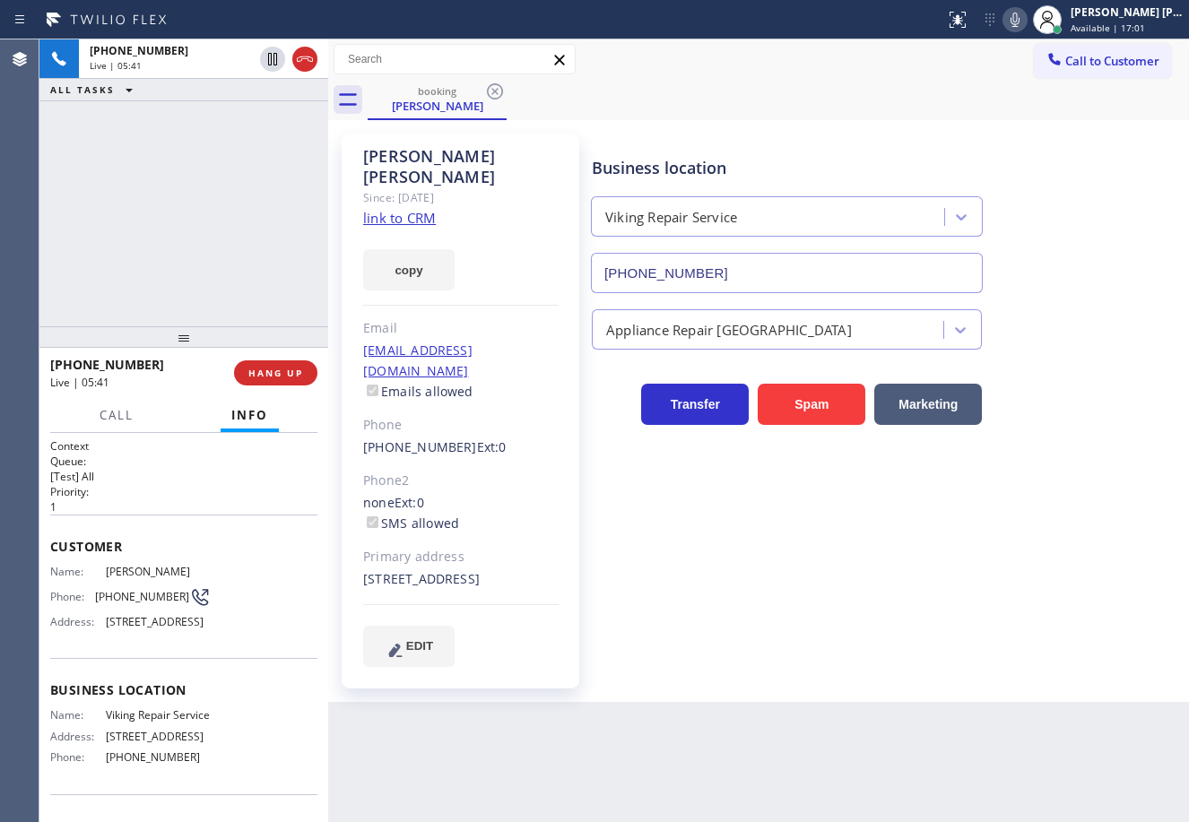
click at [205, 141] on div "[PHONE_NUMBER] Live | 05:41 ALL TASKS ALL TASKS ACTIVE TASKS TASKS IN WRAP UP" at bounding box center [183, 182] width 289 height 287
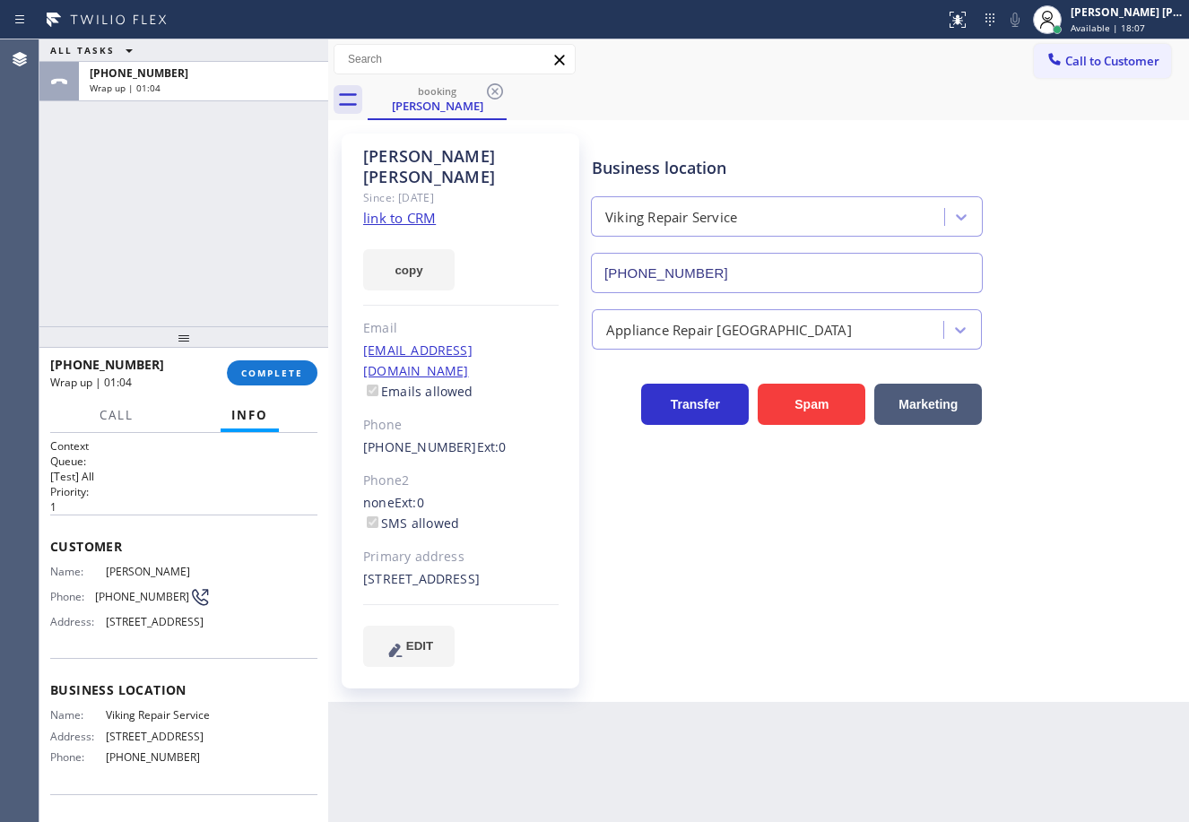
click at [218, 214] on div "ALL TASKS ALL TASKS ACTIVE TASKS TASKS IN WRAP UP [PHONE_NUMBER] Wrap up | 01:04" at bounding box center [183, 182] width 289 height 287
click at [269, 377] on span "COMPLETE" at bounding box center [272, 373] width 62 height 13
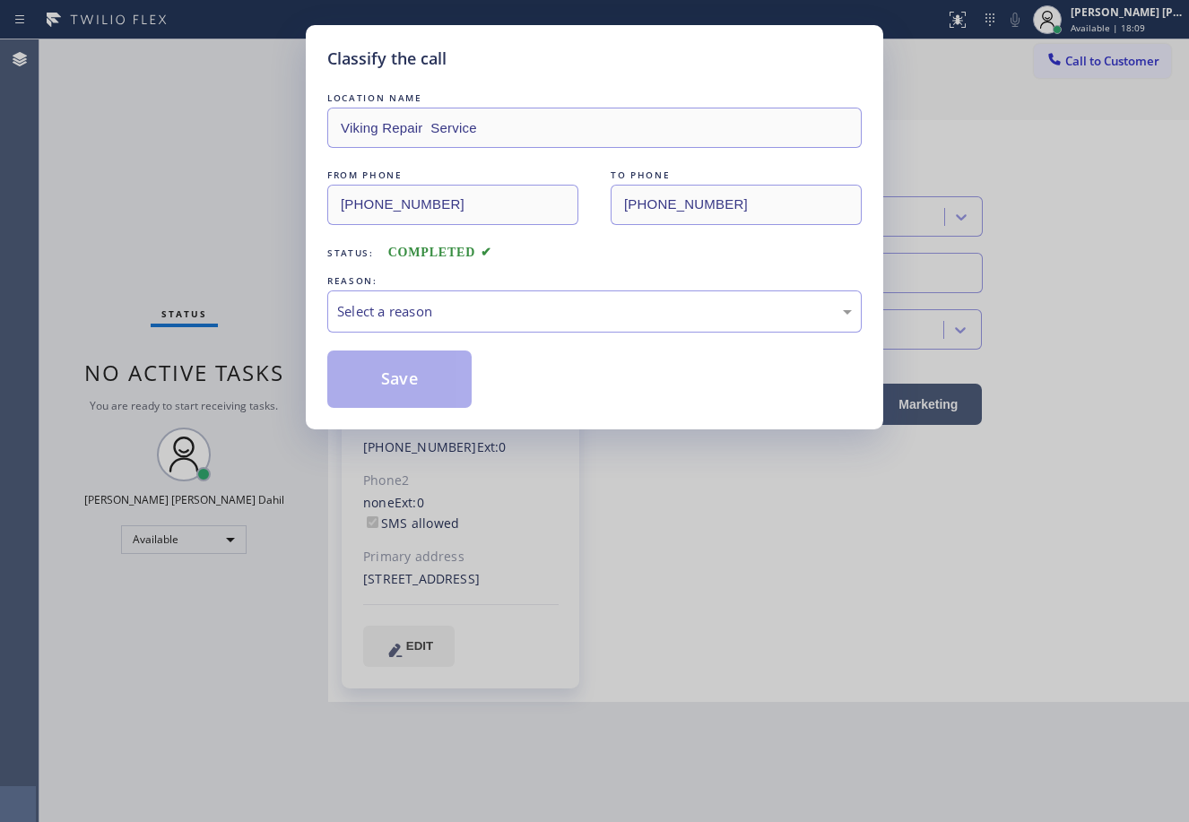
click at [417, 316] on div "Select a reason" at bounding box center [594, 311] width 515 height 21
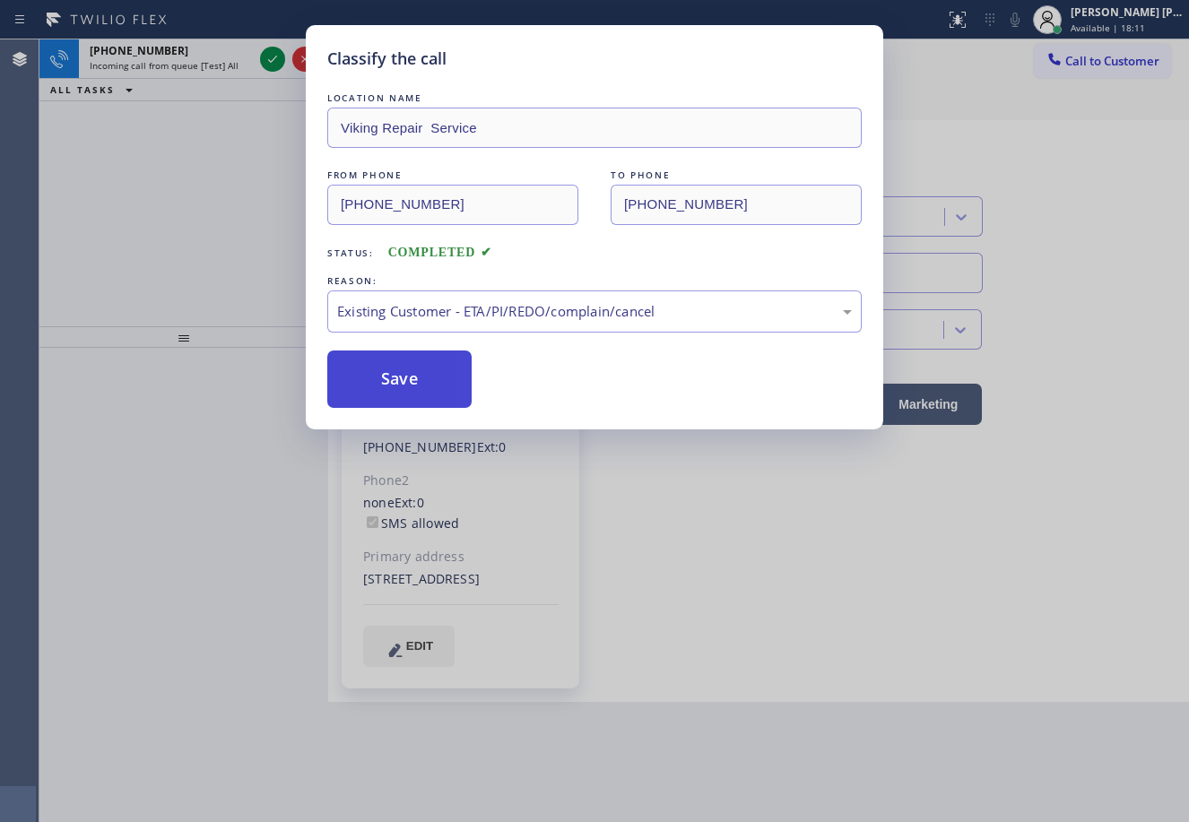
click at [408, 397] on button "Save" at bounding box center [399, 379] width 144 height 57
drag, startPoint x: 408, startPoint y: 397, endPoint x: 393, endPoint y: 379, distance: 23.5
click at [407, 397] on button "Save" at bounding box center [399, 379] width 144 height 57
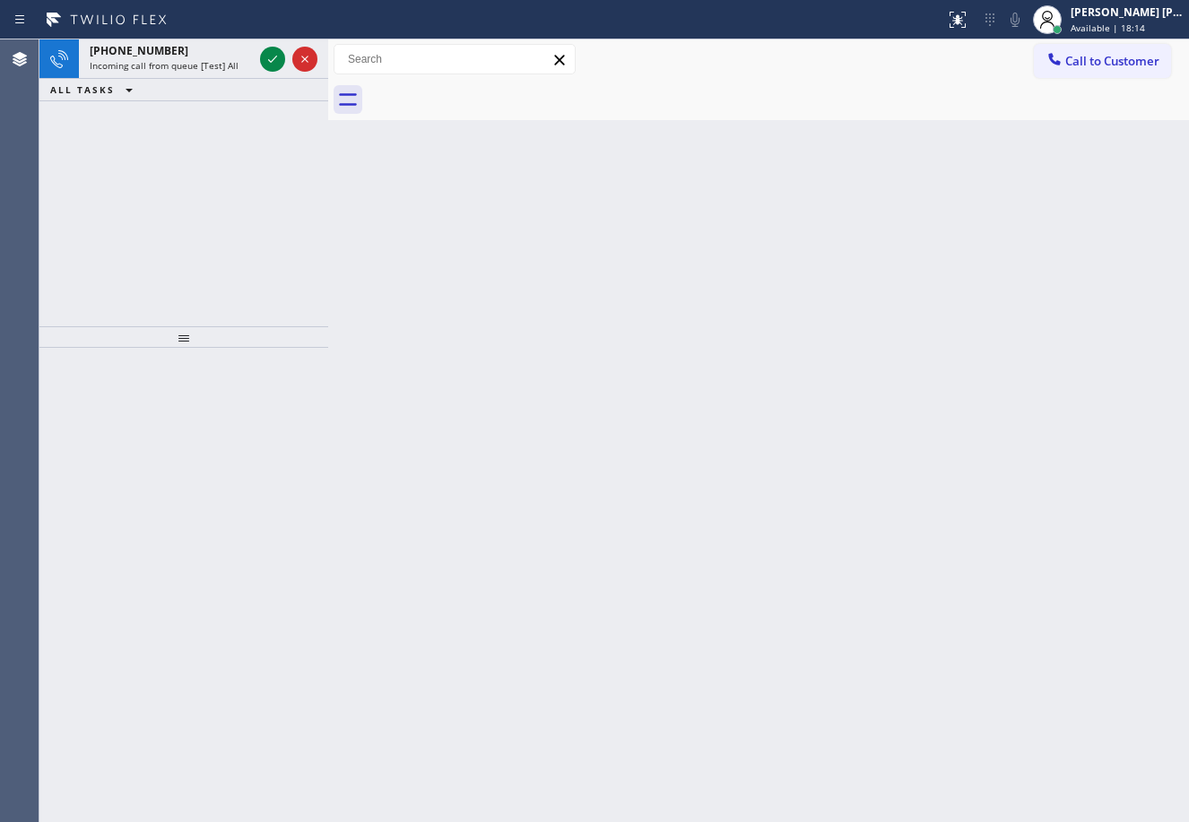
drag, startPoint x: 655, startPoint y: 595, endPoint x: 509, endPoint y: 411, distance: 235.5
click at [651, 586] on div "Back to Dashboard Change Sender ID Customers Technicians Select a contact Outbo…" at bounding box center [758, 430] width 861 height 783
click at [209, 56] on div "[PHONE_NUMBER]" at bounding box center [171, 50] width 163 height 15
click at [213, 60] on span "Incoming call from queue [Test] All" at bounding box center [164, 65] width 149 height 13
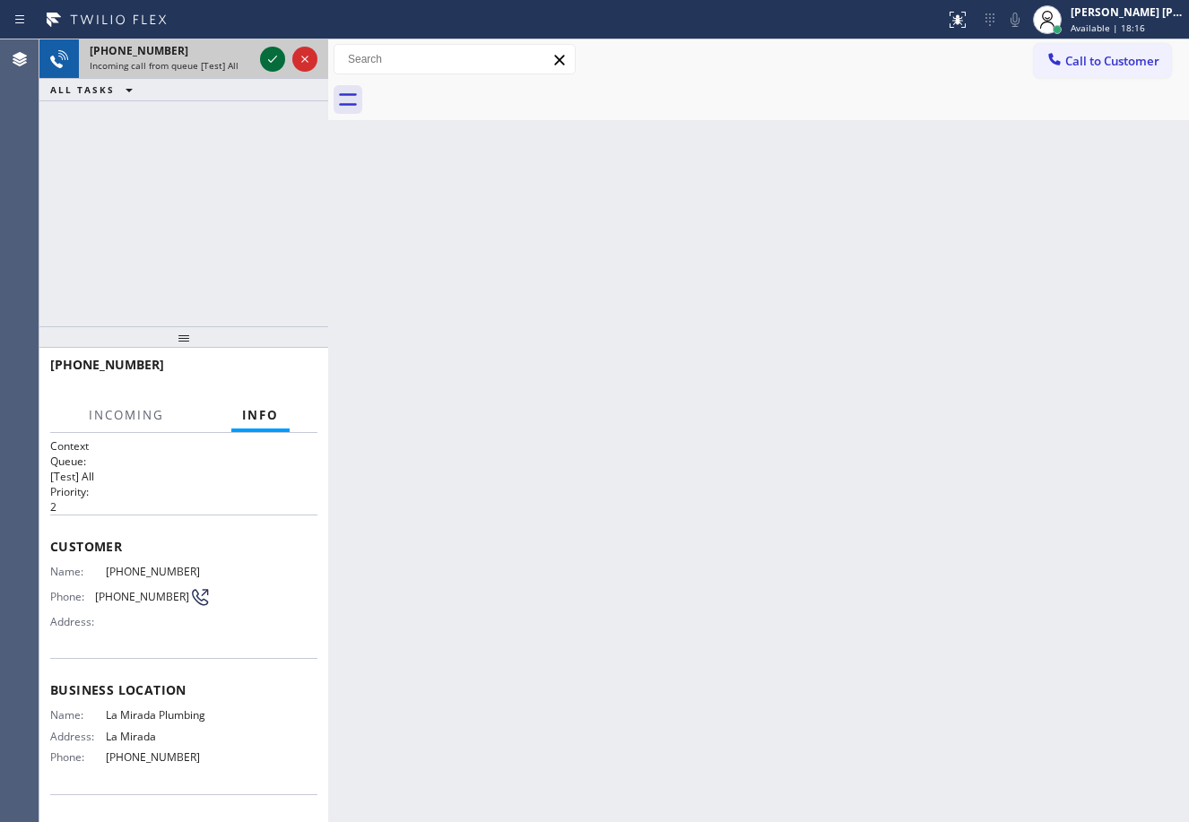
click at [264, 54] on icon at bounding box center [273, 59] width 22 height 22
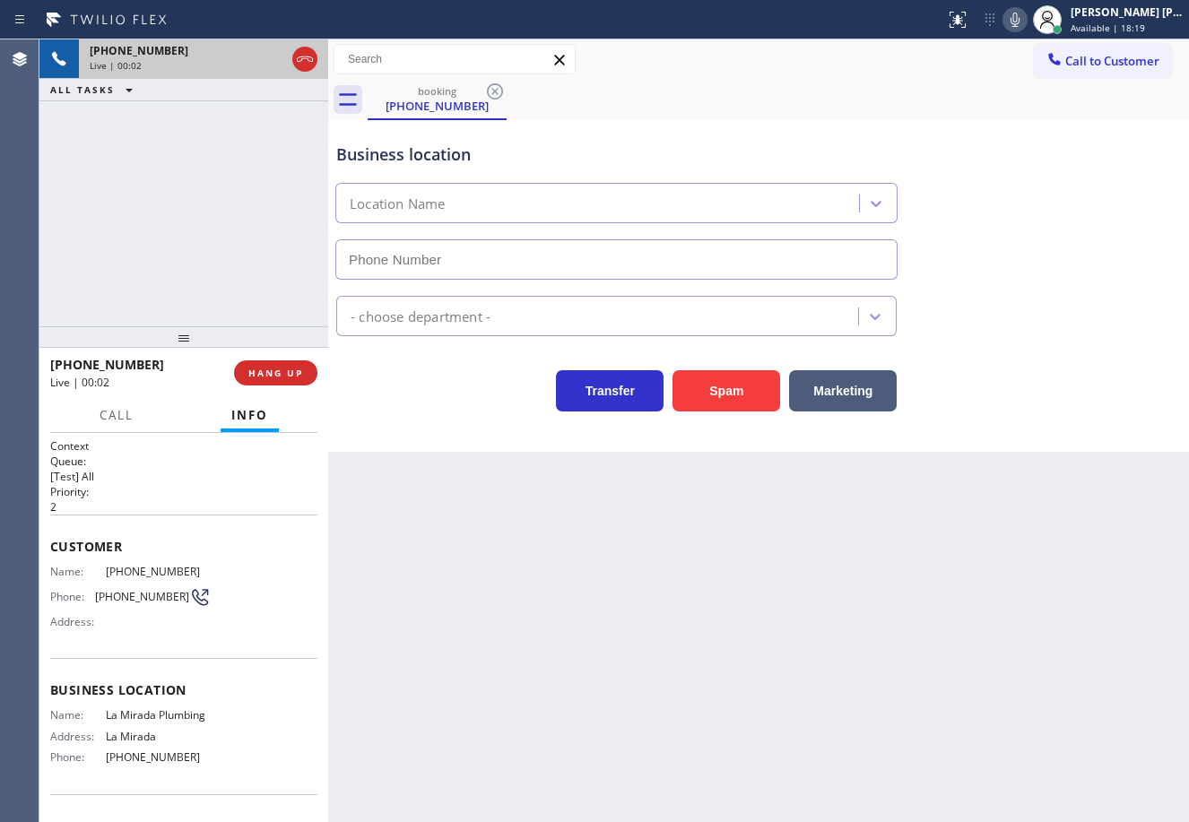
type input "[PHONE_NUMBER]"
click at [174, 217] on div "[PHONE_NUMBER] Live | 00:10 ALL TASKS ALL TASKS ACTIVE TASKS TASKS IN WRAP UP" at bounding box center [183, 182] width 289 height 287
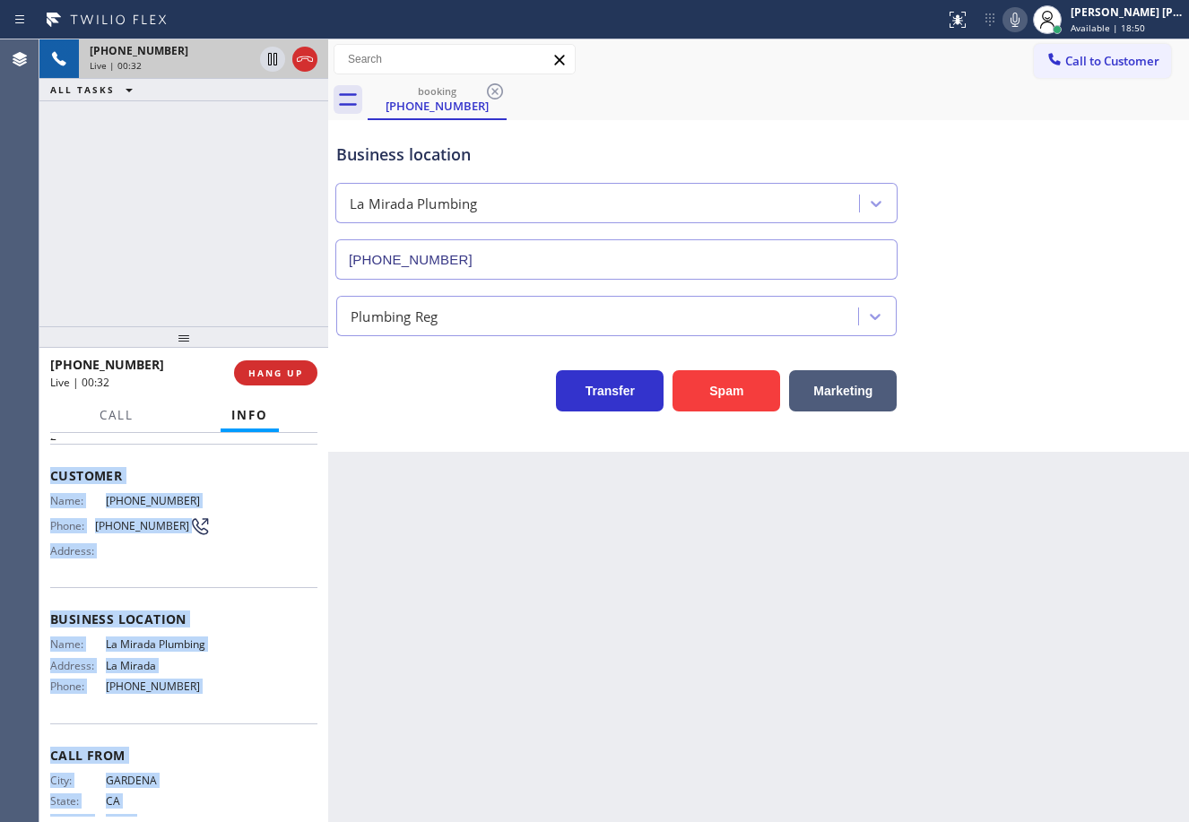
scroll to position [126, 0]
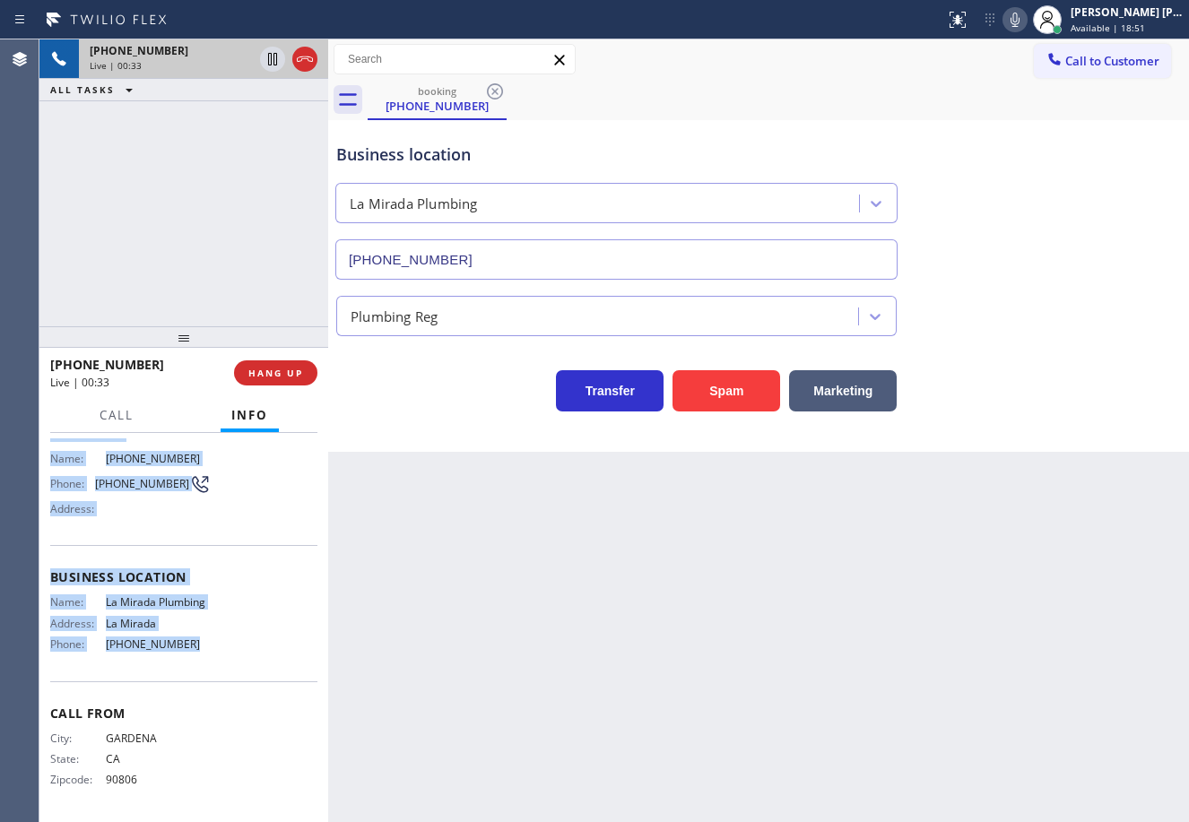
drag, startPoint x: 42, startPoint y: 547, endPoint x: 200, endPoint y: 648, distance: 187.5
click at [200, 648] on div "Context Queue: [Test] All Priority: 2 Customer Name: [PHONE_NUMBER] Phone: [PHO…" at bounding box center [183, 627] width 289 height 389
copy div "Customer Name: [PHONE_NUMBER] Phone: [PHONE_NUMBER] Address: Business location …"
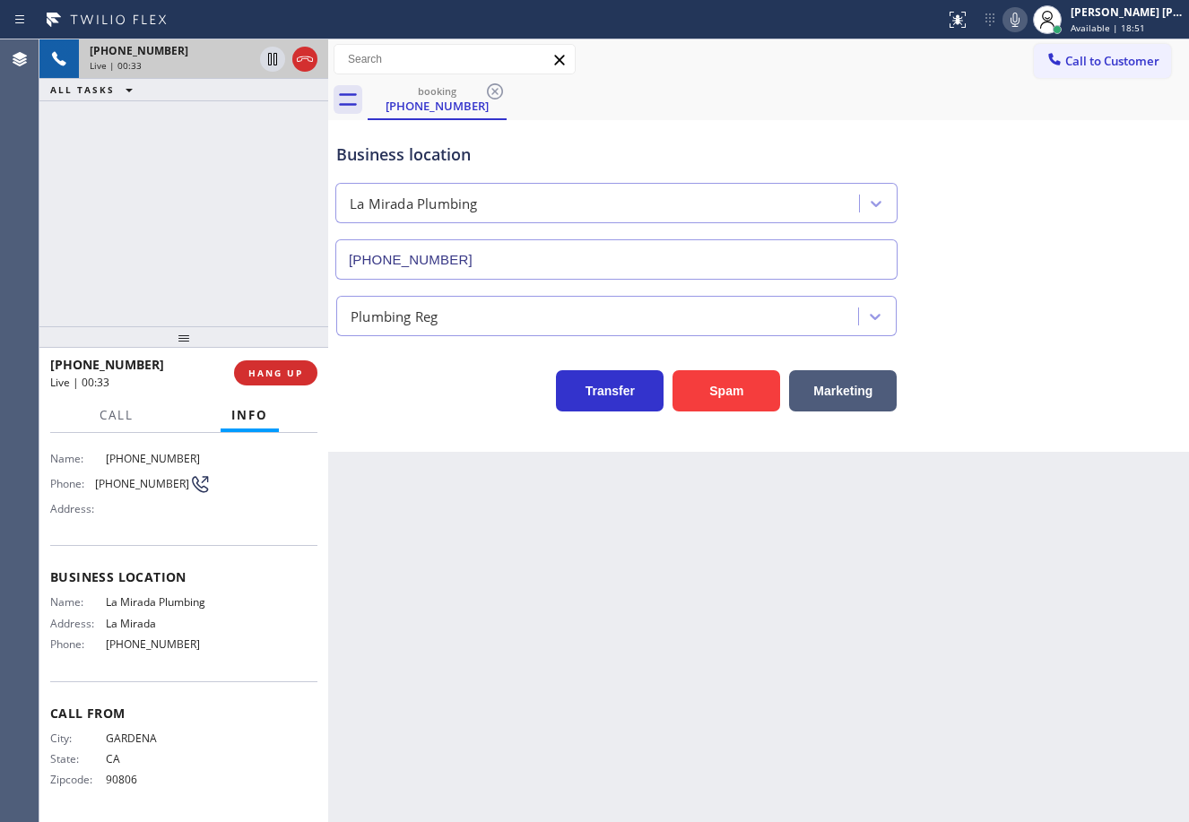
click at [246, 271] on div "[PHONE_NUMBER] Live | 00:33 ALL TASKS ALL TASKS ACTIVE TASKS TASKS IN WRAP UP" at bounding box center [183, 182] width 289 height 287
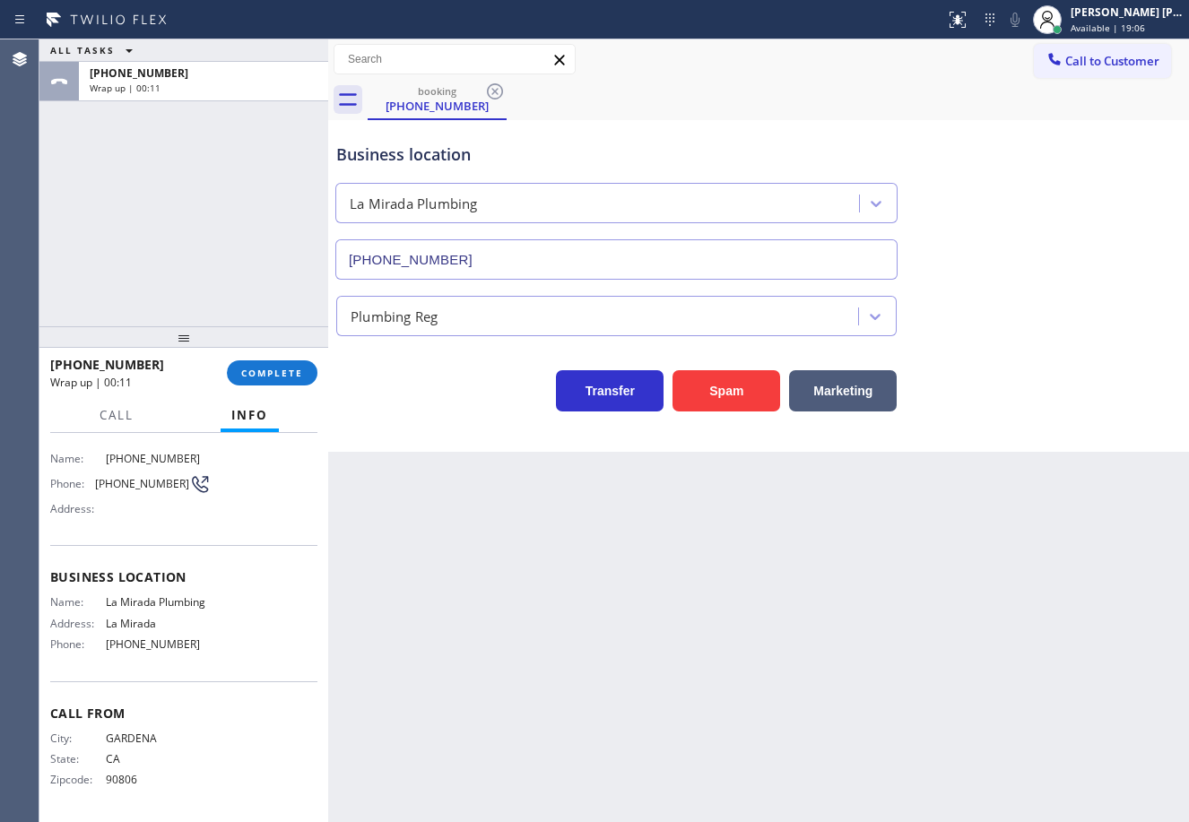
click at [130, 240] on div "ALL TASKS ALL TASKS ACTIVE TASKS TASKS IN WRAP UP [PHONE_NUMBER] Wrap up | 00:11" at bounding box center [183, 182] width 289 height 287
click at [249, 368] on span "COMPLETE" at bounding box center [272, 373] width 62 height 13
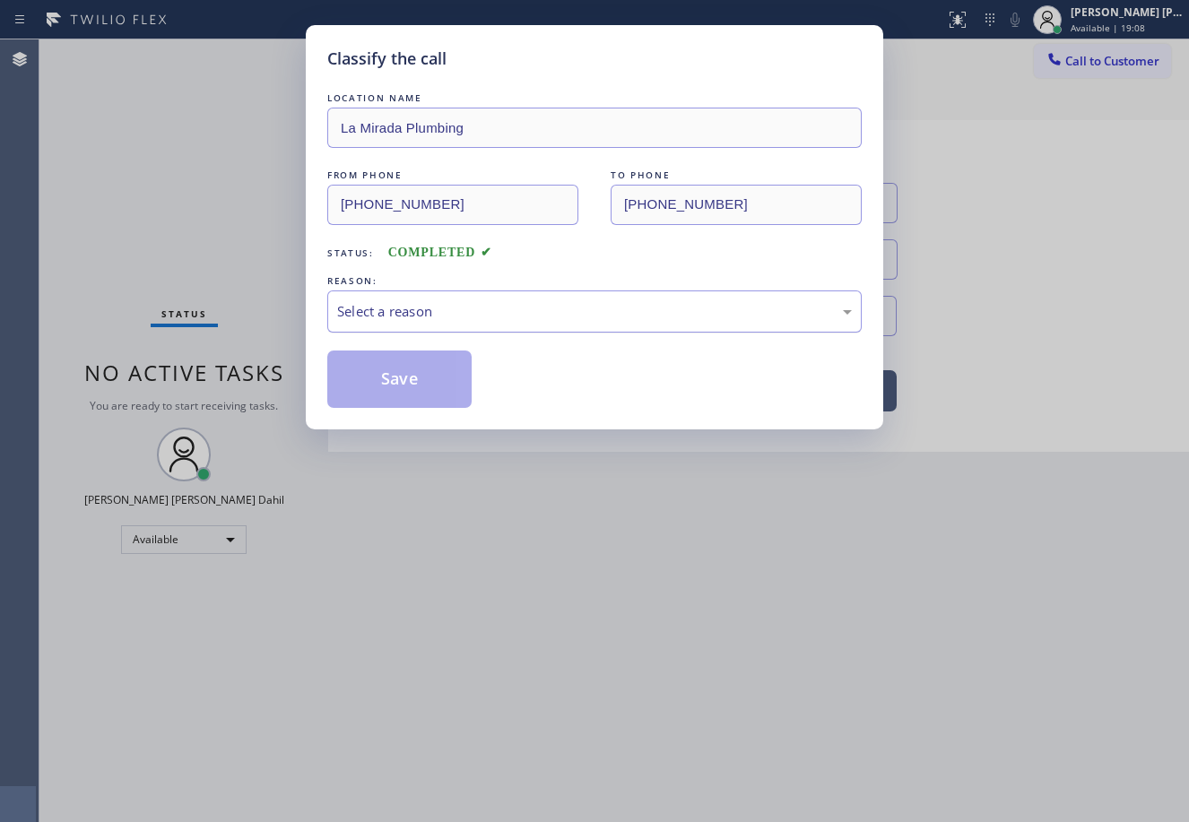
click at [443, 310] on div "Select a reason" at bounding box center [594, 311] width 515 height 21
click at [414, 382] on button "Save" at bounding box center [399, 379] width 144 height 57
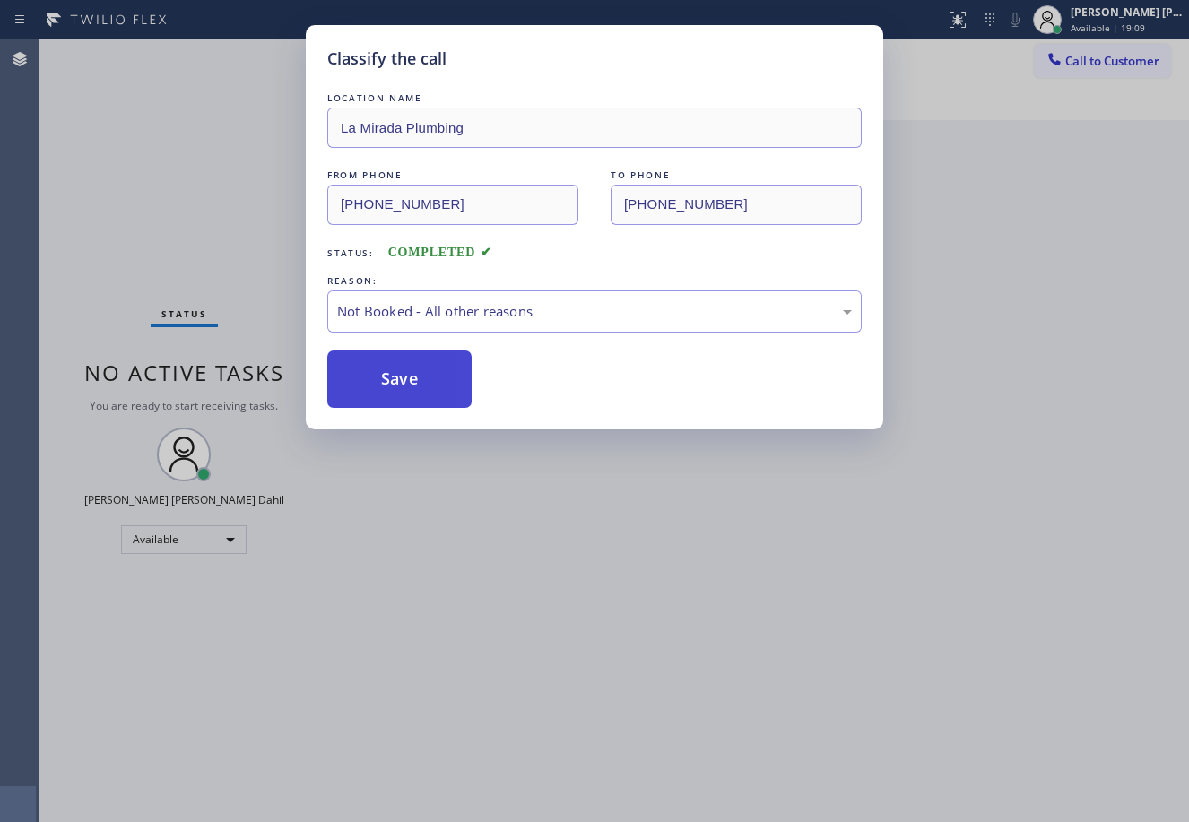
click at [414, 382] on button "Save" at bounding box center [399, 379] width 144 height 57
click at [832, 767] on div "Classify the call LOCATION NAME [GEOGRAPHIC_DATA] Plumbing FROM PHONE [PHONE_NU…" at bounding box center [594, 411] width 1189 height 822
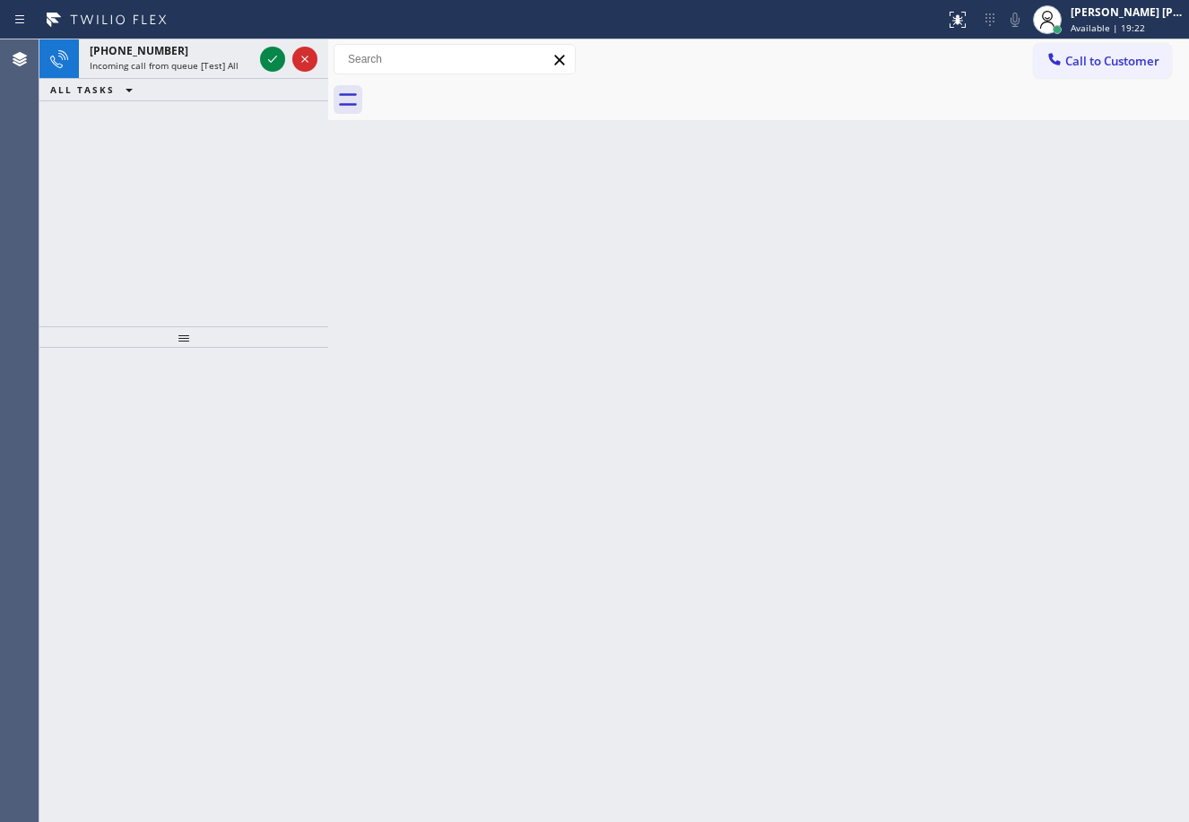
click at [784, 733] on div "Back to Dashboard Change Sender ID Customers Technicians Select a contact Outbo…" at bounding box center [758, 430] width 861 height 783
click at [163, 37] on div "Status report No issues detected If you experience an issue, please download th…" at bounding box center [594, 19] width 1189 height 39
click at [162, 37] on div "Status report No issues detected If you experience an issue, please download th…" at bounding box center [594, 19] width 1189 height 39
click at [167, 48] on div "[PHONE_NUMBER]" at bounding box center [171, 50] width 163 height 15
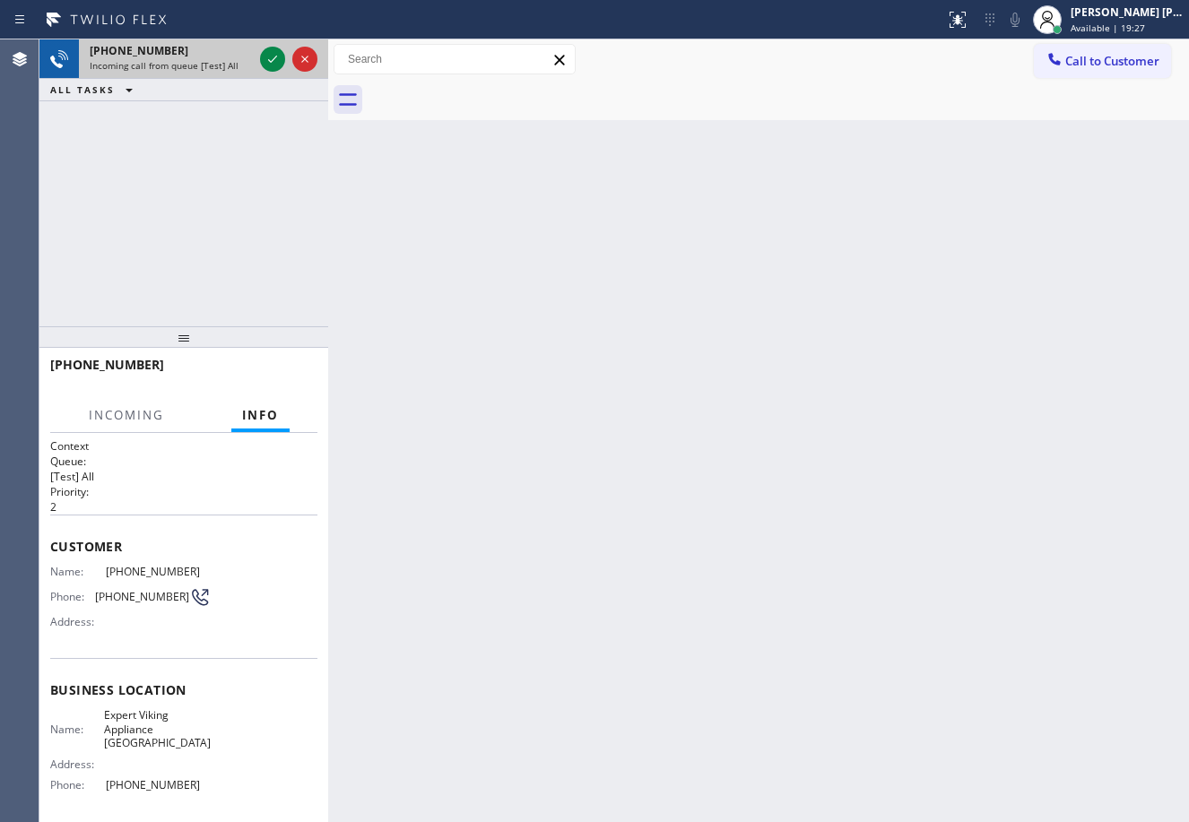
click at [167, 48] on div "[PHONE_NUMBER]" at bounding box center [171, 50] width 163 height 15
click at [169, 48] on div "[PHONE_NUMBER]" at bounding box center [171, 50] width 163 height 15
click at [170, 48] on div "[PHONE_NUMBER]" at bounding box center [171, 50] width 163 height 15
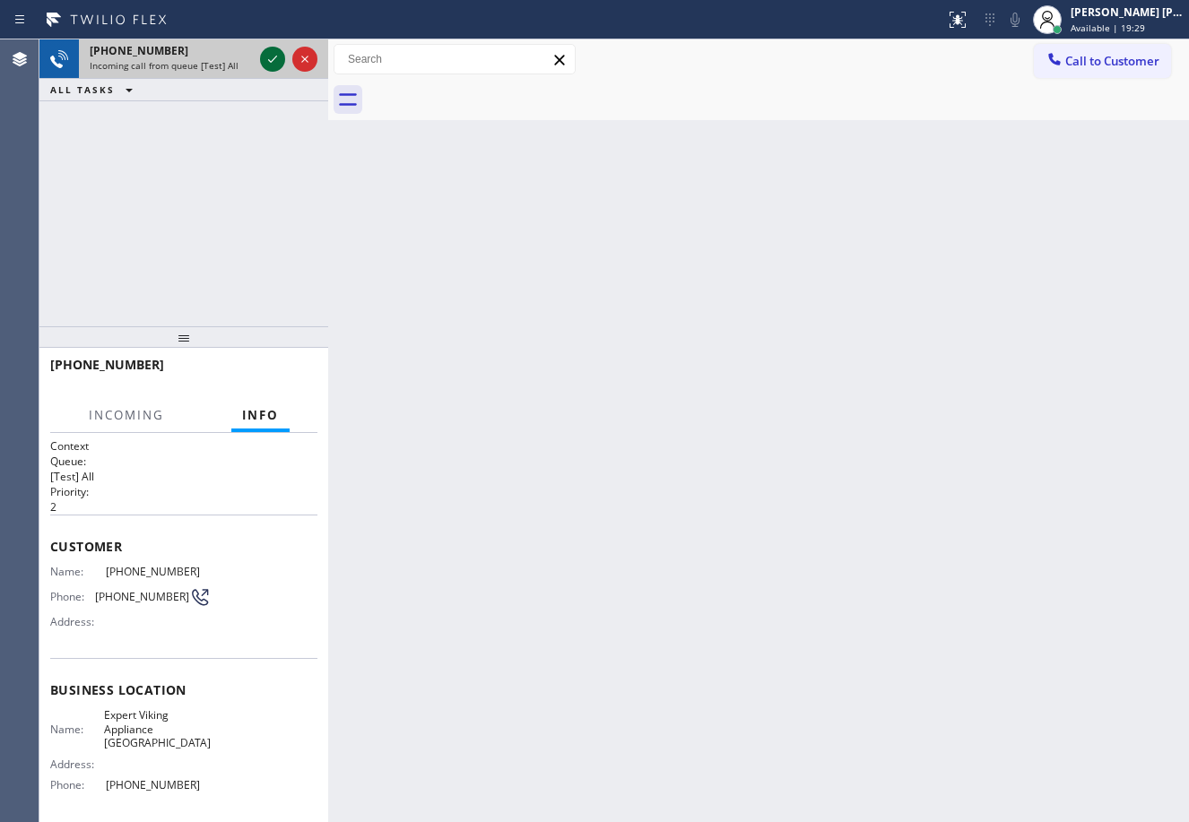
click at [267, 60] on icon at bounding box center [273, 59] width 22 height 22
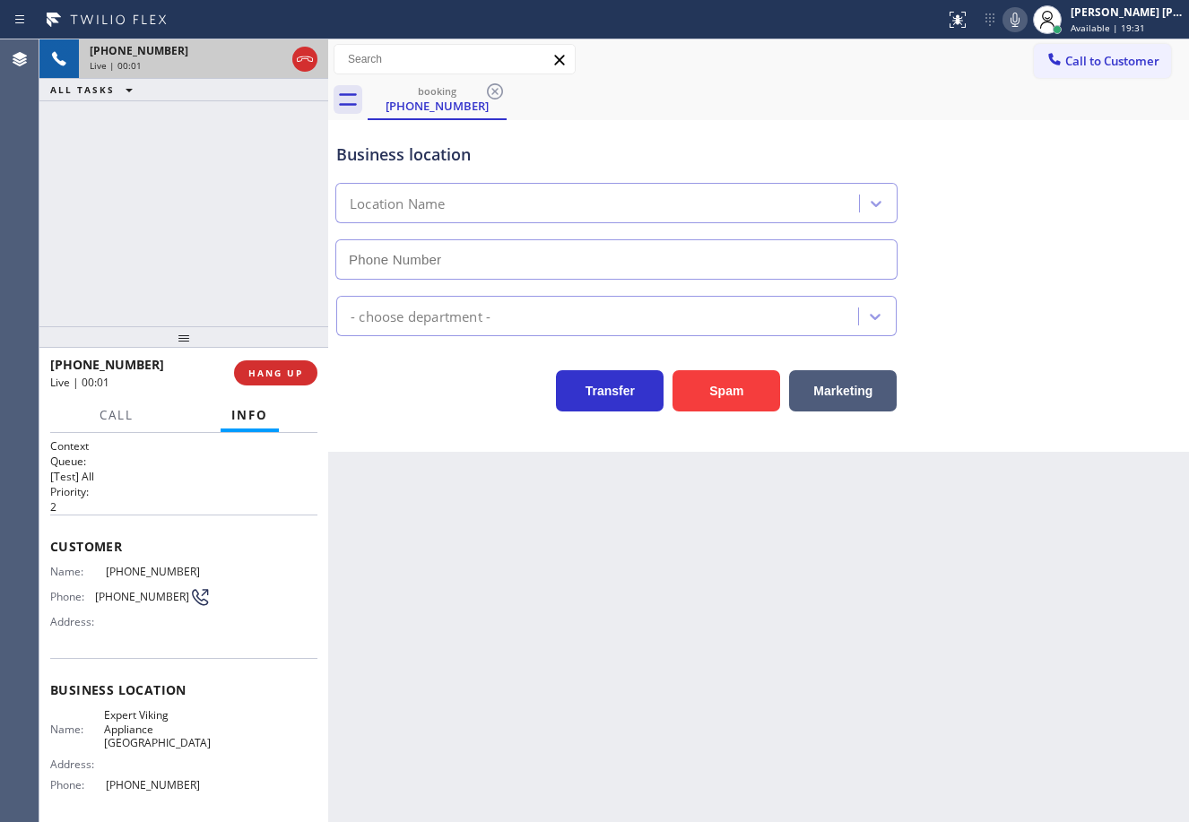
type input "[PHONE_NUMBER]"
click at [274, 380] on button "HANG UP" at bounding box center [275, 372] width 83 height 25
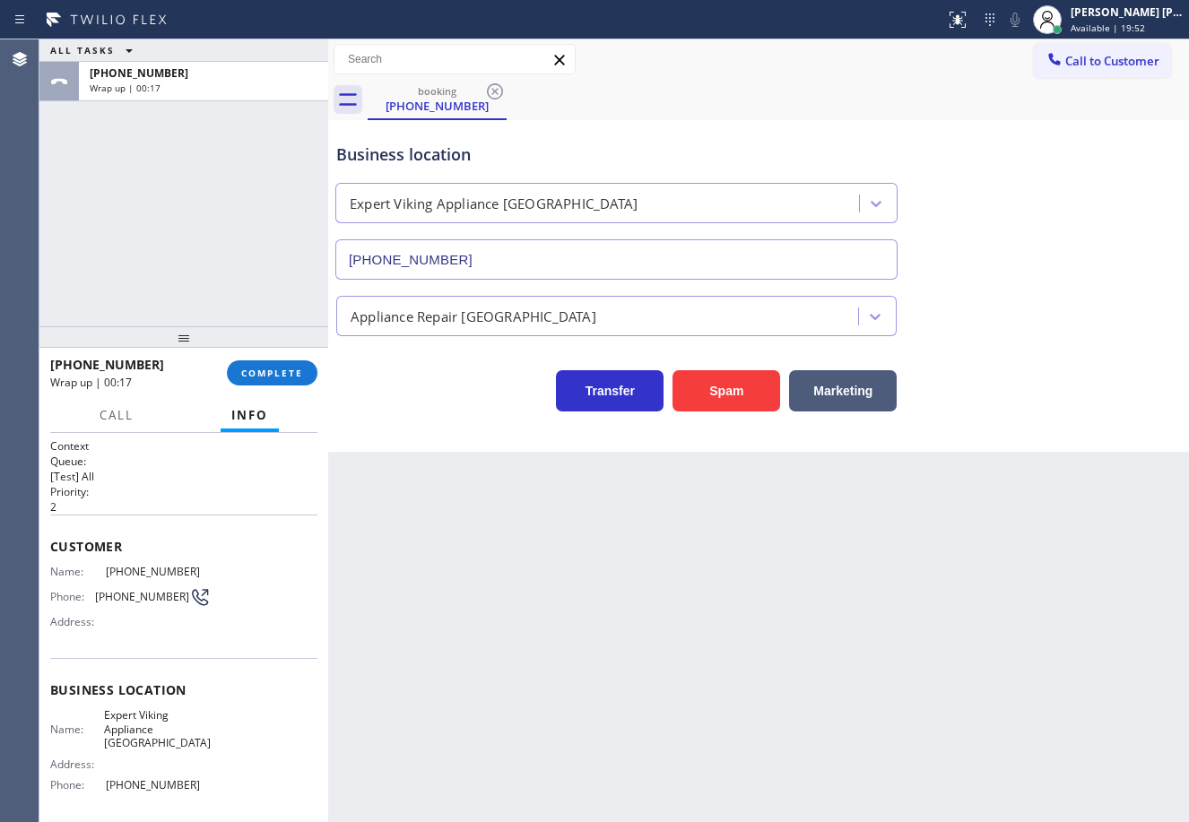
drag, startPoint x: 178, startPoint y: 234, endPoint x: 216, endPoint y: 298, distance: 73.9
click at [187, 247] on div "ALL TASKS ALL TASKS ACTIVE TASKS TASKS IN WRAP UP [PHONE_NUMBER] Wrap up | 00:17" at bounding box center [183, 182] width 289 height 287
click at [263, 380] on button "COMPLETE" at bounding box center [272, 372] width 91 height 25
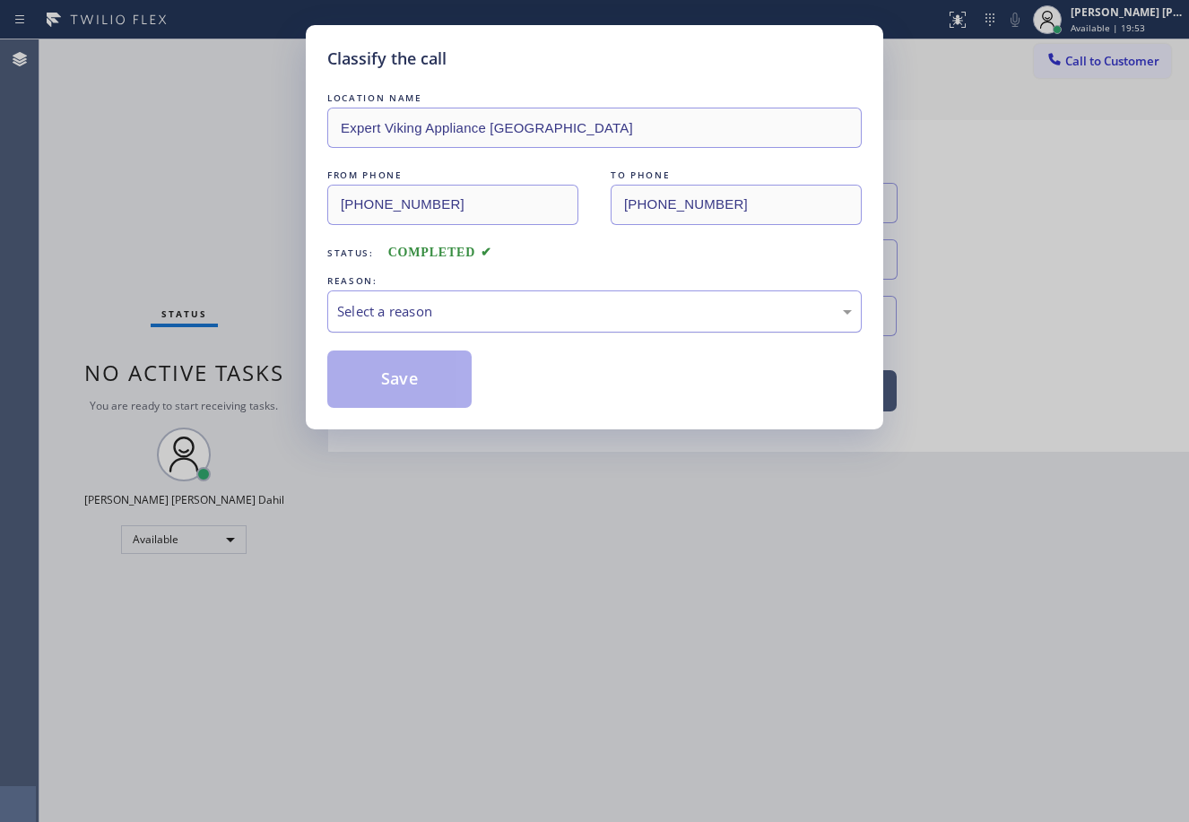
click at [478, 308] on div "Select a reason" at bounding box center [594, 311] width 515 height 21
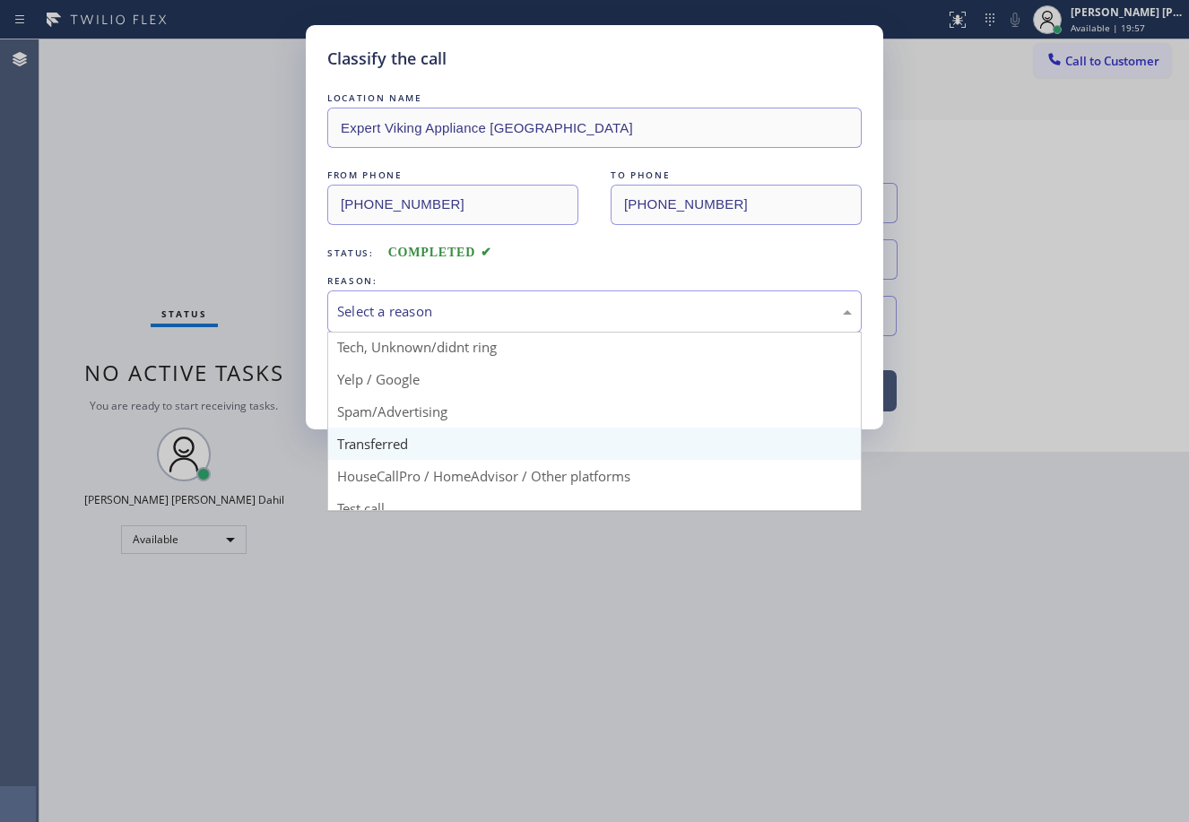
scroll to position [113, 0]
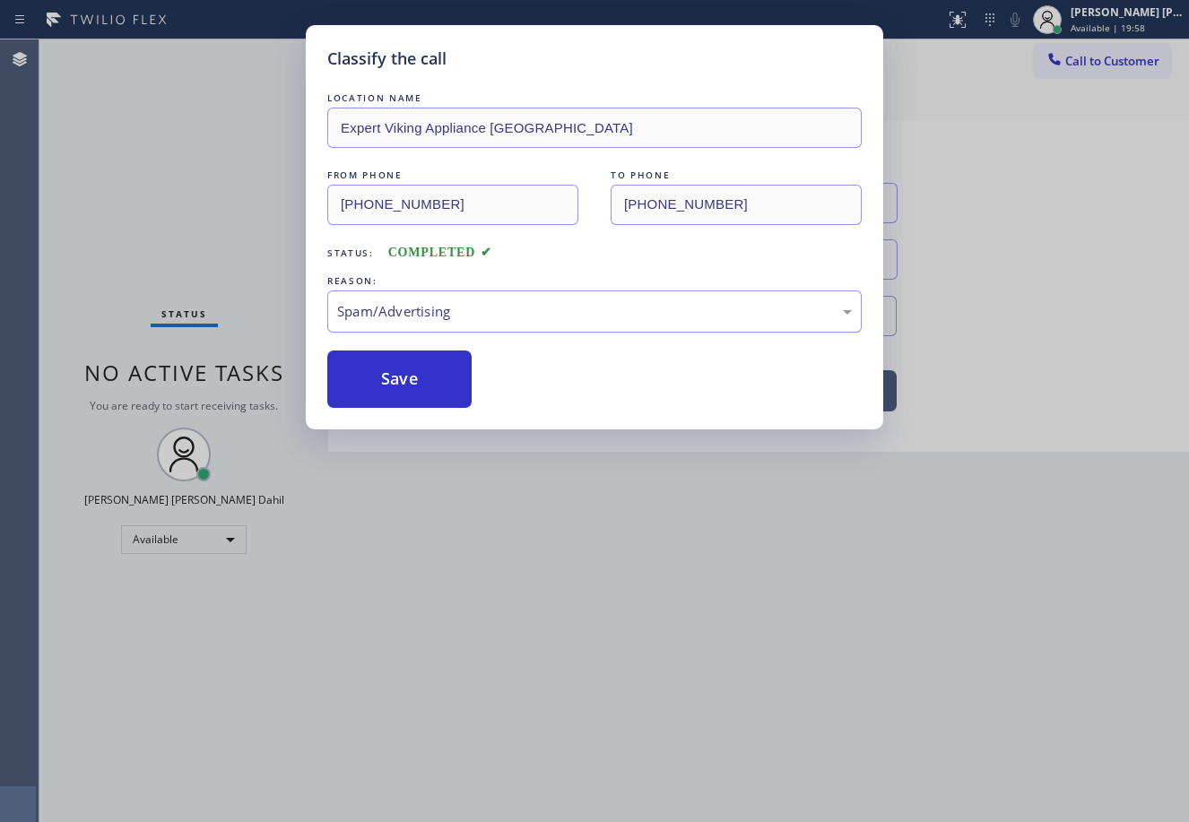
drag, startPoint x: 463, startPoint y: 318, endPoint x: 469, endPoint y: 326, distance: 10.2
click at [463, 317] on div "Spam/Advertising" at bounding box center [594, 311] width 515 height 21
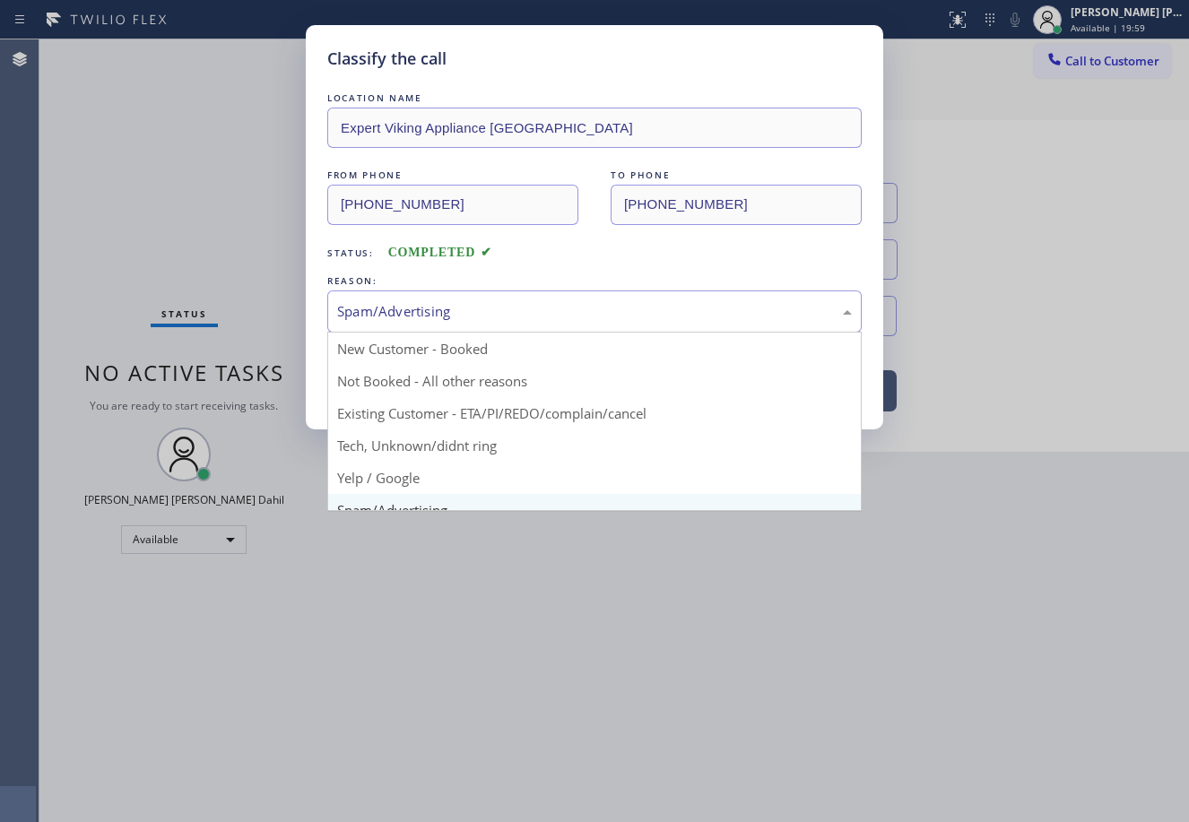
scroll to position [90, 0]
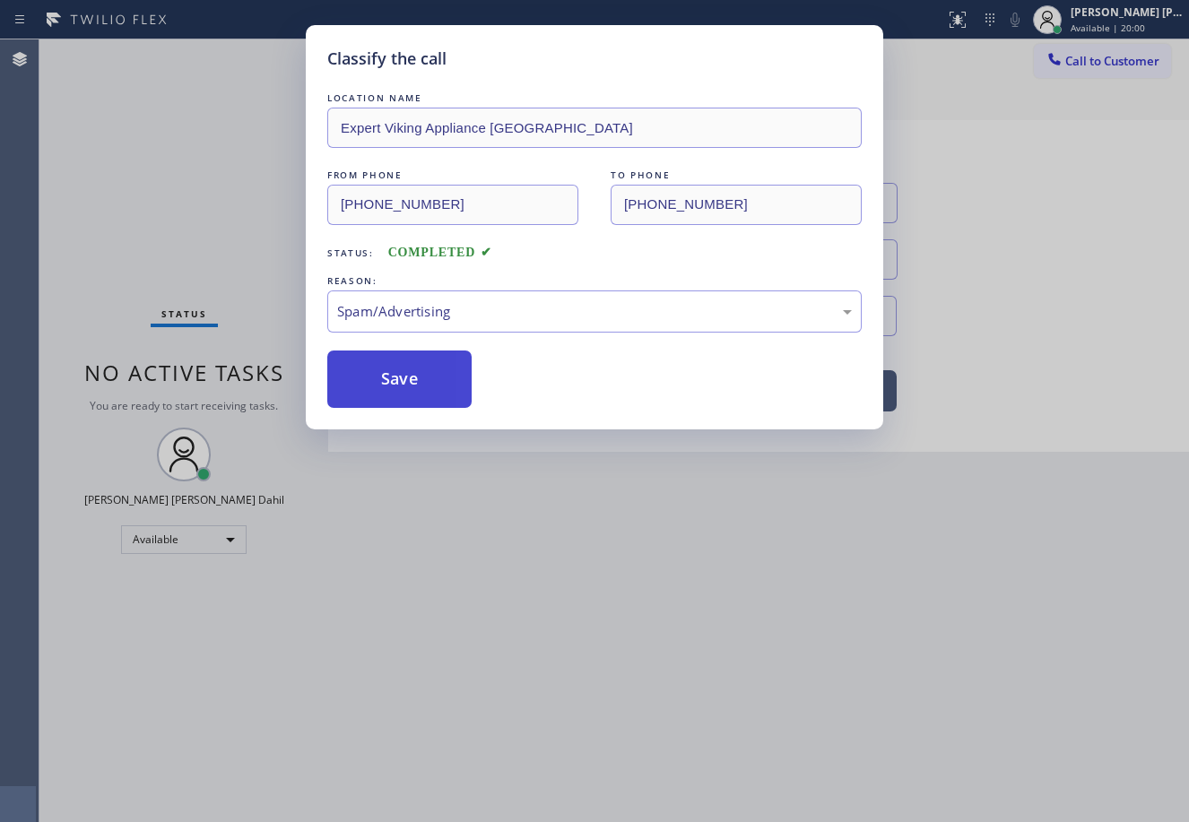
click at [420, 391] on button "Save" at bounding box center [399, 379] width 144 height 57
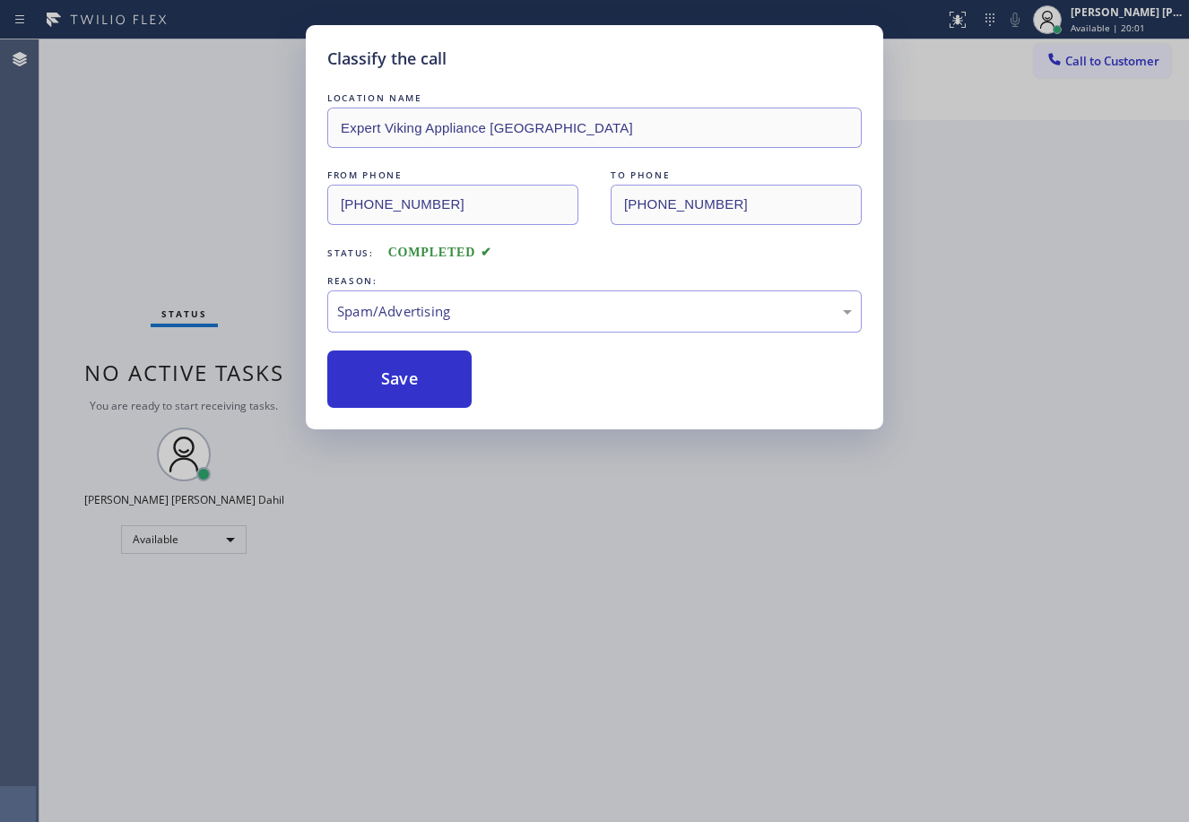
drag, startPoint x: 660, startPoint y: 630, endPoint x: 772, endPoint y: 685, distance: 124.7
click at [714, 661] on div "Classify the call LOCATION NAME Expert Viking Appliance [GEOGRAPHIC_DATA] FROM …" at bounding box center [594, 411] width 1189 height 822
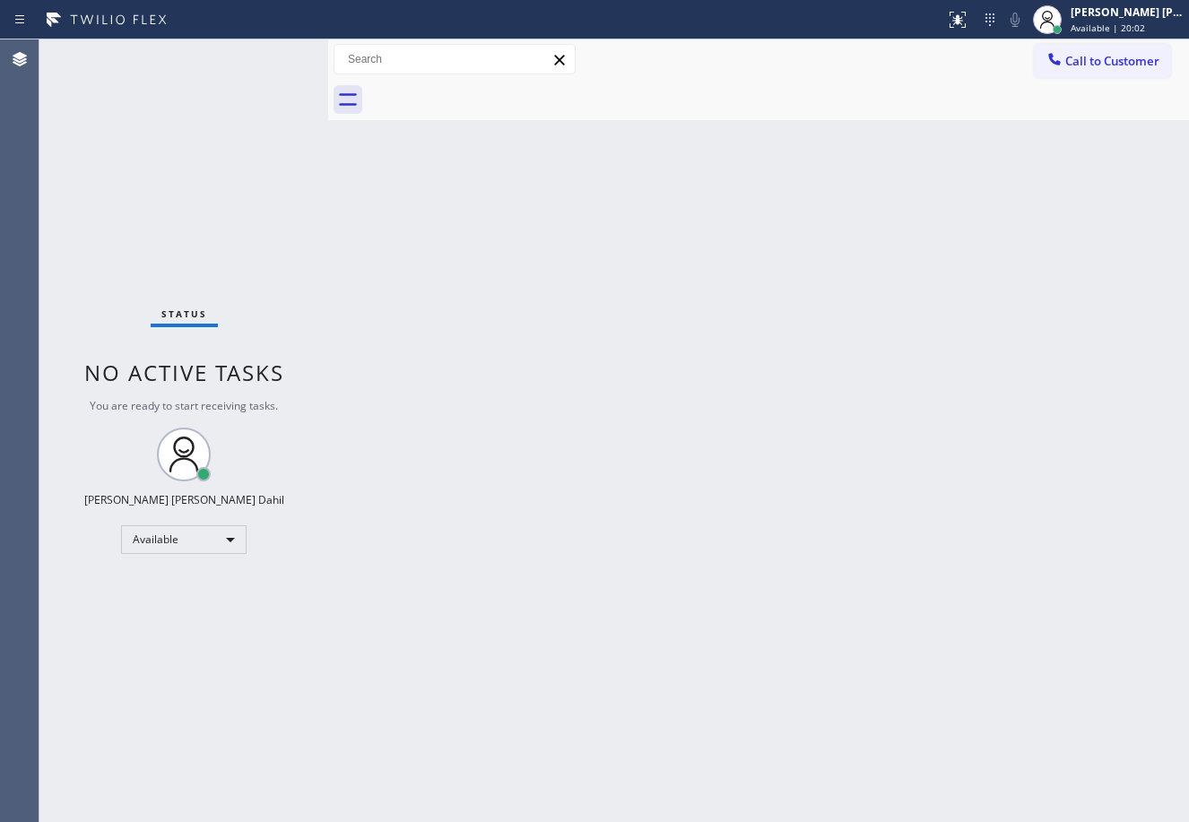
click at [835, 693] on div "Back to Dashboard Change Sender ID Customers Technicians Select a contact Outbo…" at bounding box center [758, 430] width 861 height 783
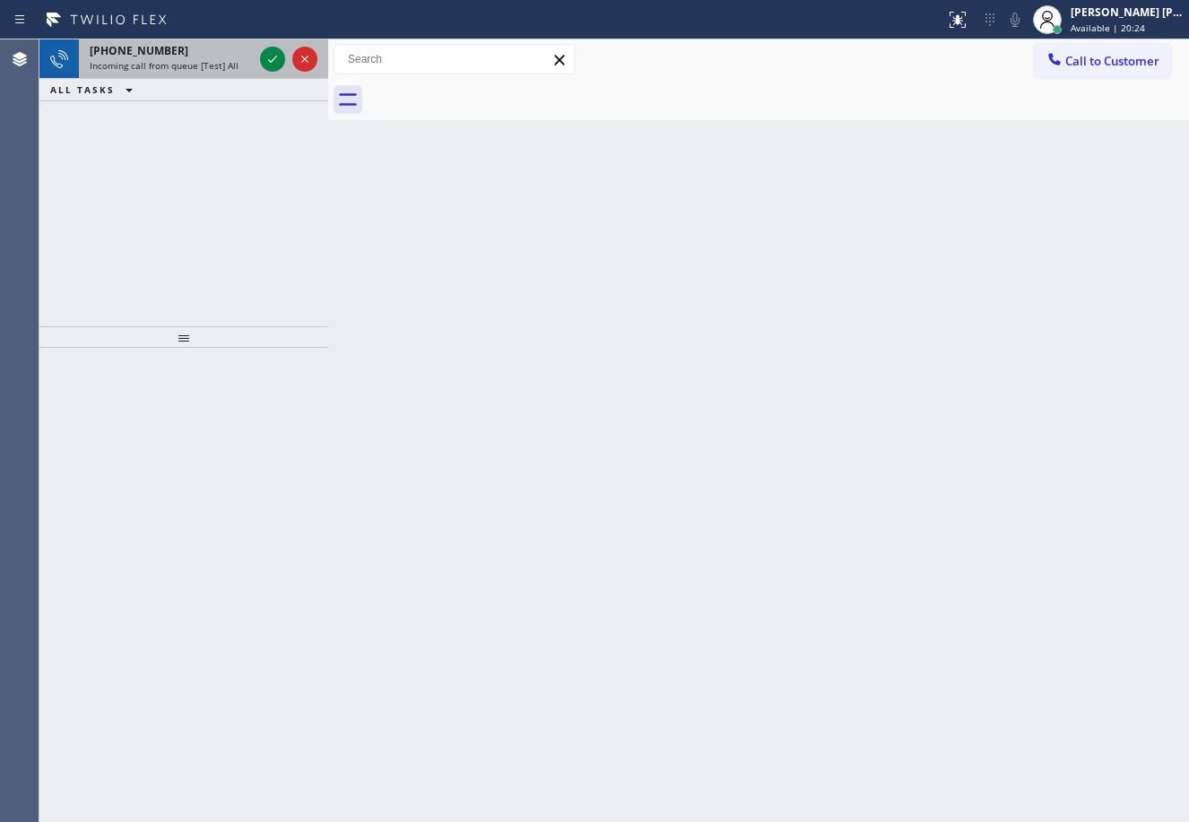
click at [186, 50] on div "[PHONE_NUMBER]" at bounding box center [171, 50] width 163 height 15
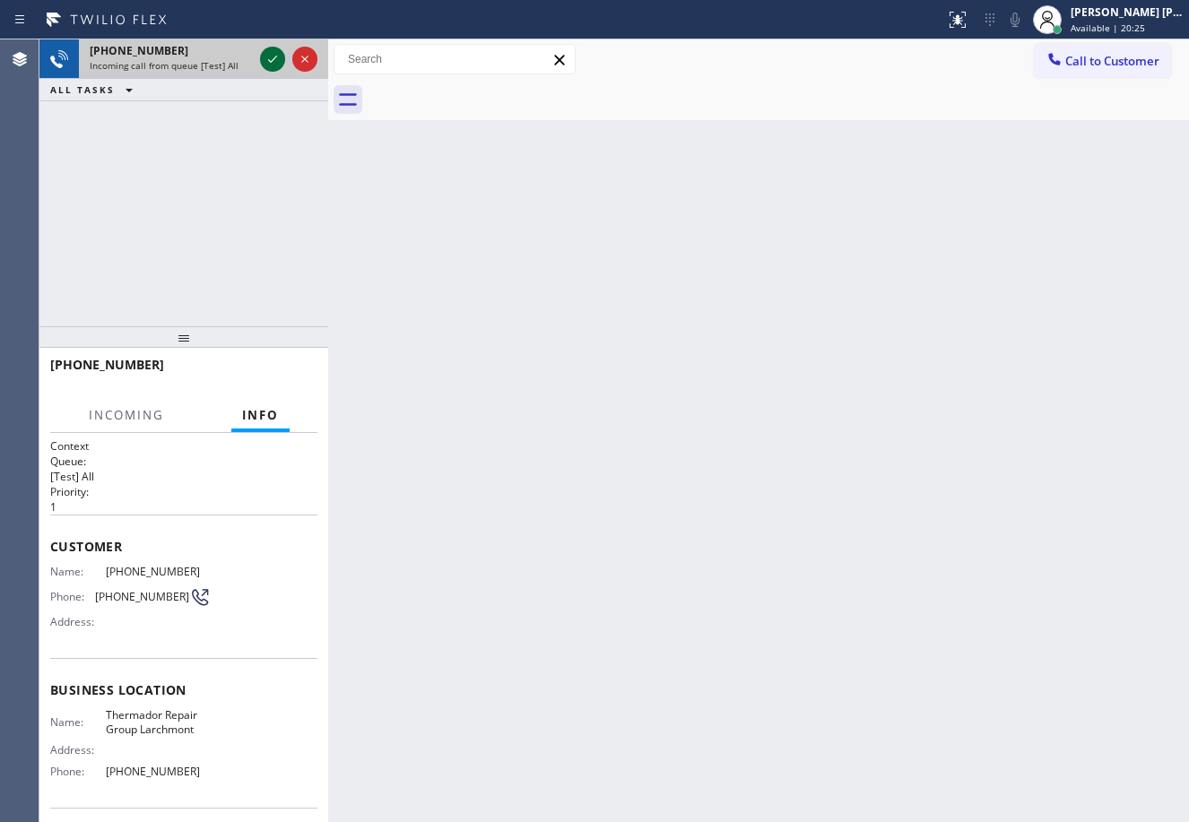
click at [265, 54] on icon at bounding box center [273, 59] width 22 height 22
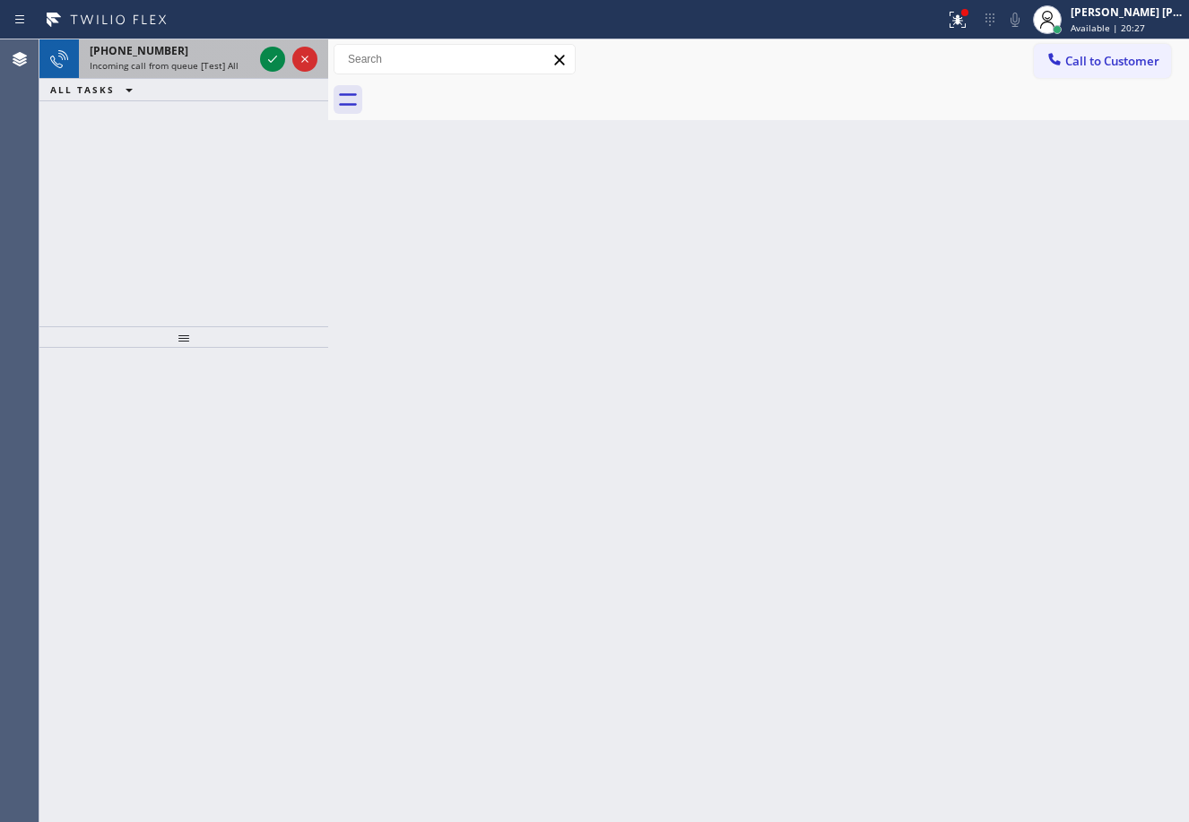
click at [259, 63] on div at bounding box center [288, 58] width 65 height 39
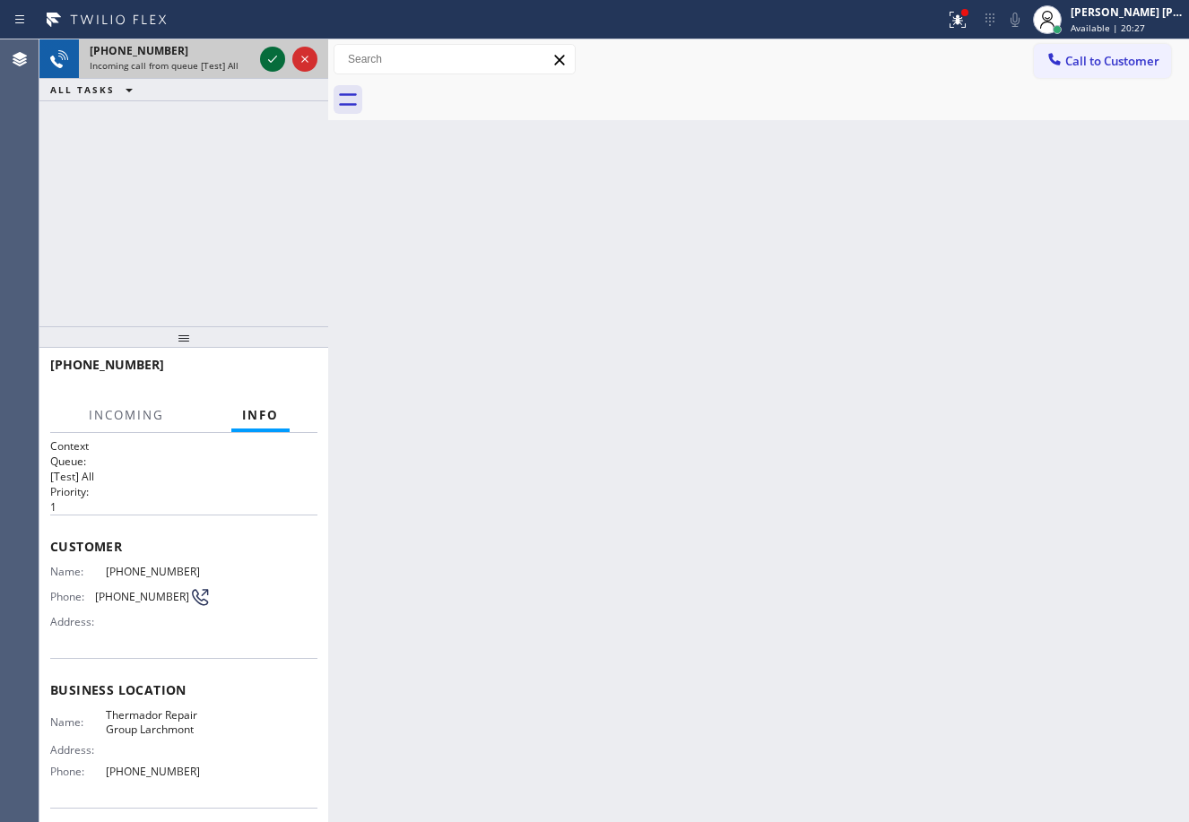
click at [268, 57] on icon at bounding box center [273, 59] width 22 height 22
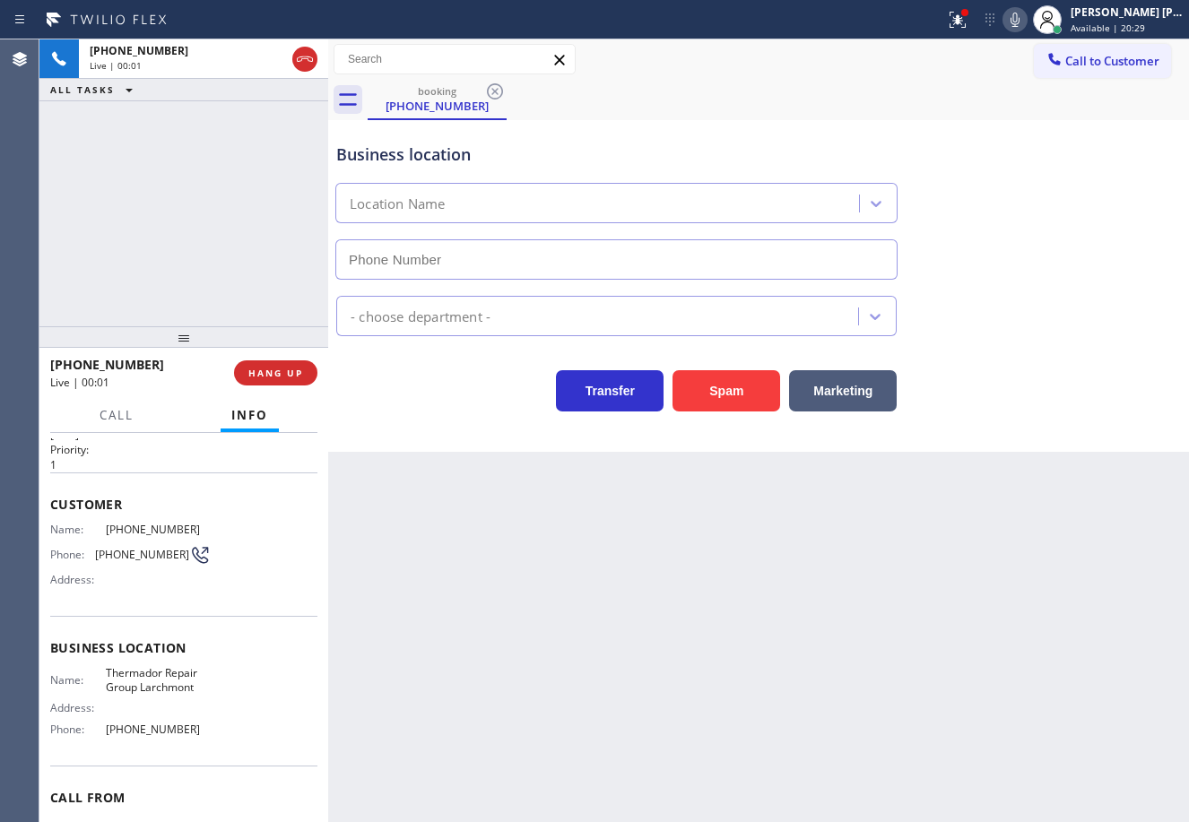
type input "[PHONE_NUMBER]"
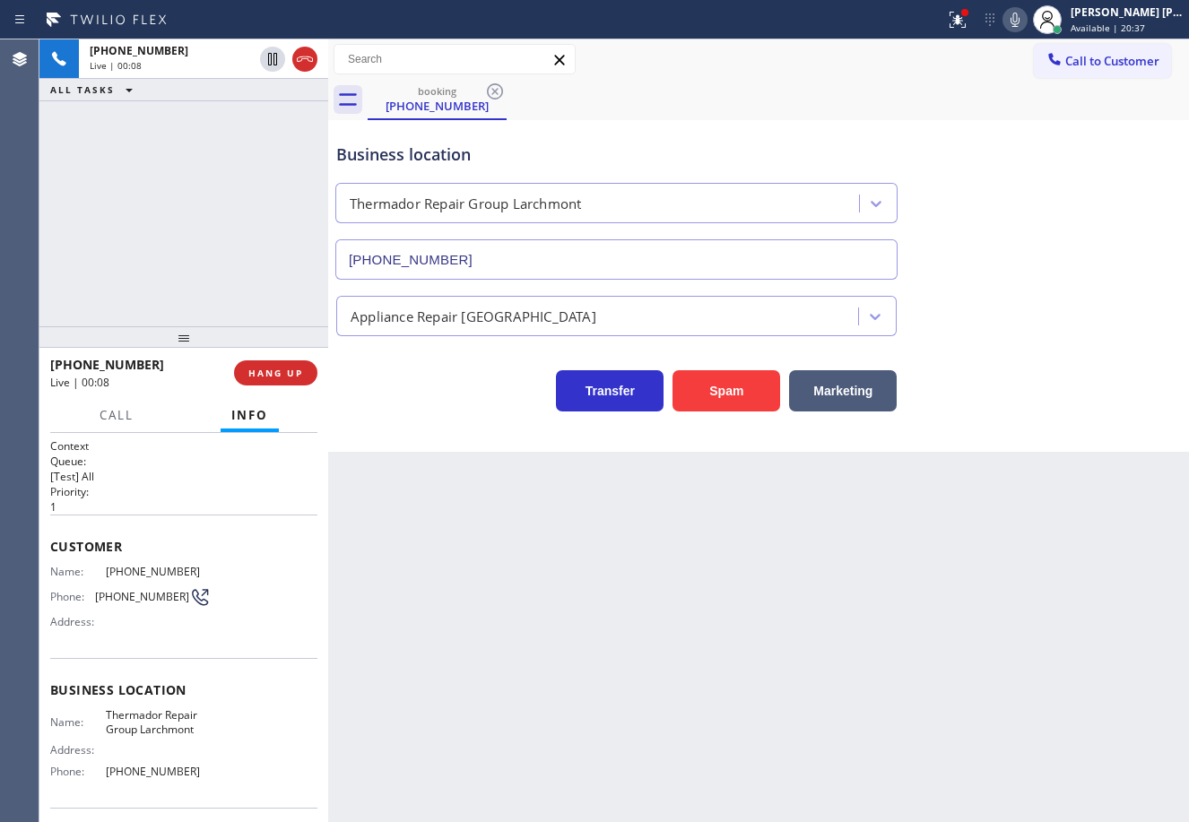
click at [513, 630] on div "Back to Dashboard Change Sender ID Customers Technicians Select a contact Outbo…" at bounding box center [758, 430] width 861 height 783
click at [870, 697] on div "Back to Dashboard Change Sender ID Customers Technicians Select a contact Outbo…" at bounding box center [758, 430] width 861 height 783
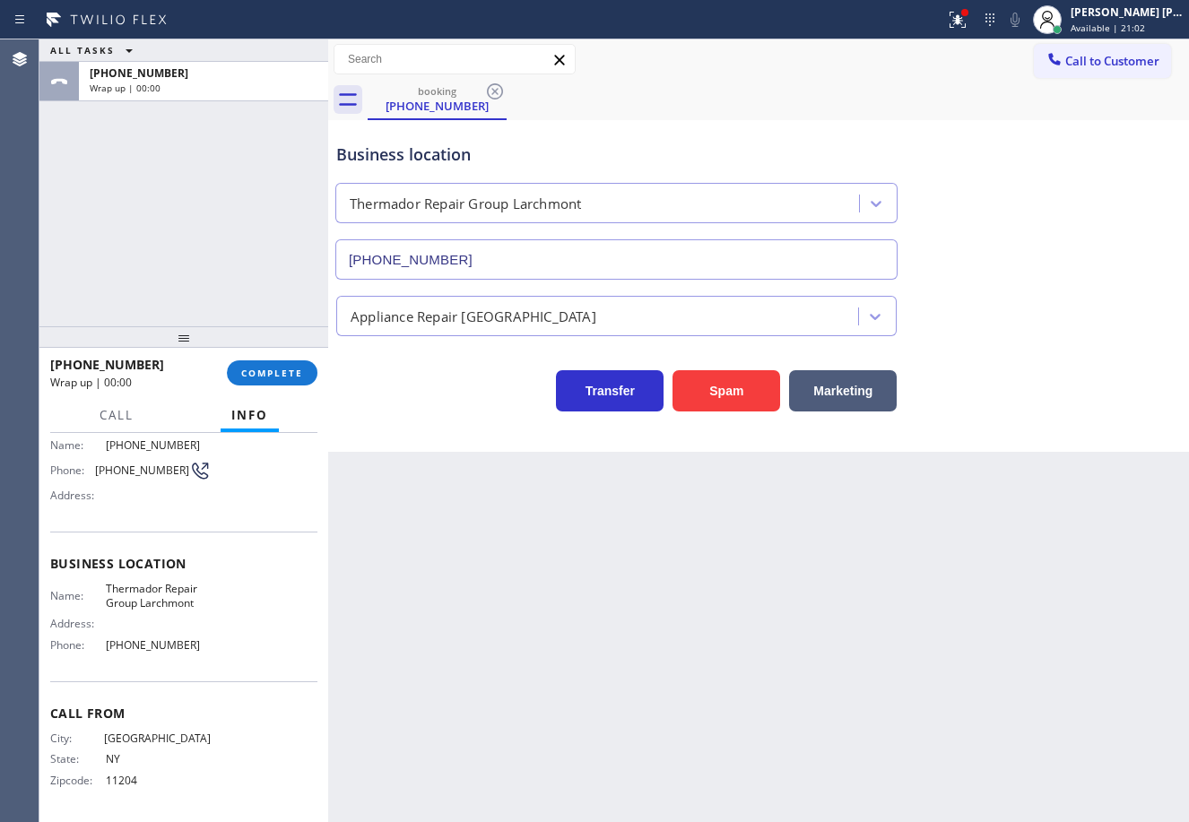
drag, startPoint x: 208, startPoint y: 264, endPoint x: 226, endPoint y: 299, distance: 38.5
click at [215, 277] on div "ALL TASKS ALL TASKS ACTIVE TASKS TASKS IN WRAP UP [PHONE_NUMBER] Wrap up | 00:00" at bounding box center [183, 182] width 289 height 287
click at [273, 380] on button "COMPLETE" at bounding box center [272, 372] width 91 height 25
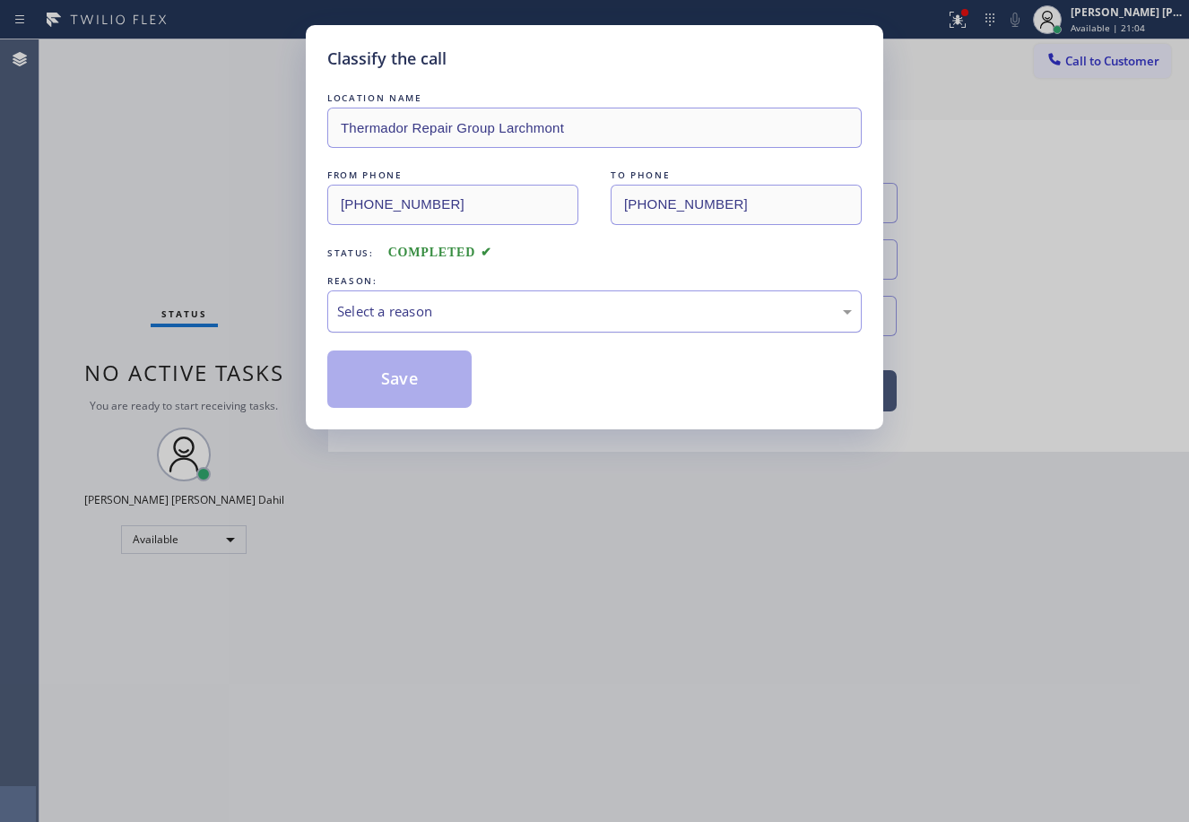
drag, startPoint x: 473, startPoint y: 332, endPoint x: 474, endPoint y: 320, distance: 11.7
click at [473, 320] on div "Select a reason" at bounding box center [594, 311] width 534 height 42
click at [436, 367] on button "Save" at bounding box center [399, 379] width 144 height 57
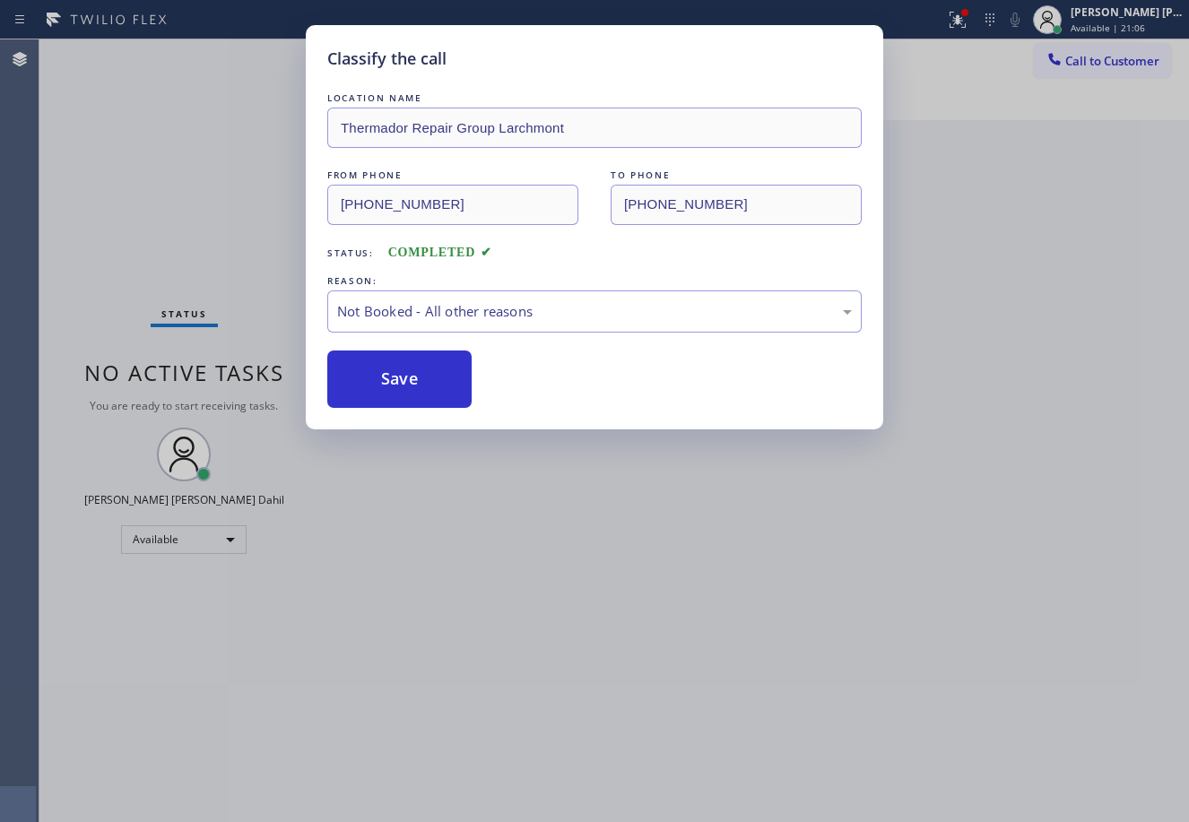
drag, startPoint x: 436, startPoint y: 367, endPoint x: 827, endPoint y: 249, distance: 408.1
click at [437, 367] on button "Save" at bounding box center [399, 379] width 144 height 57
click at [983, 13] on div "Status report Issue detected This issue could affect your workflow. Please cont…" at bounding box center [594, 411] width 1189 height 822
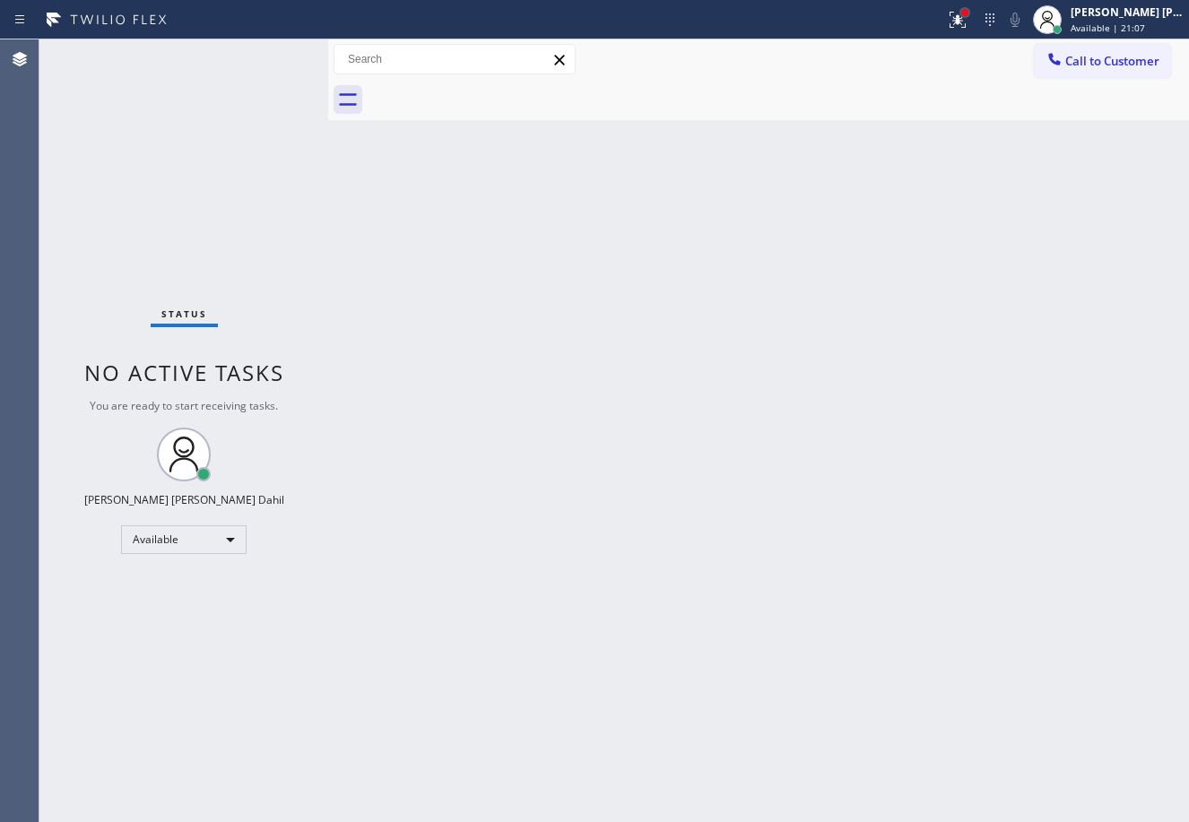
click at [968, 14] on div at bounding box center [964, 12] width 7 height 7
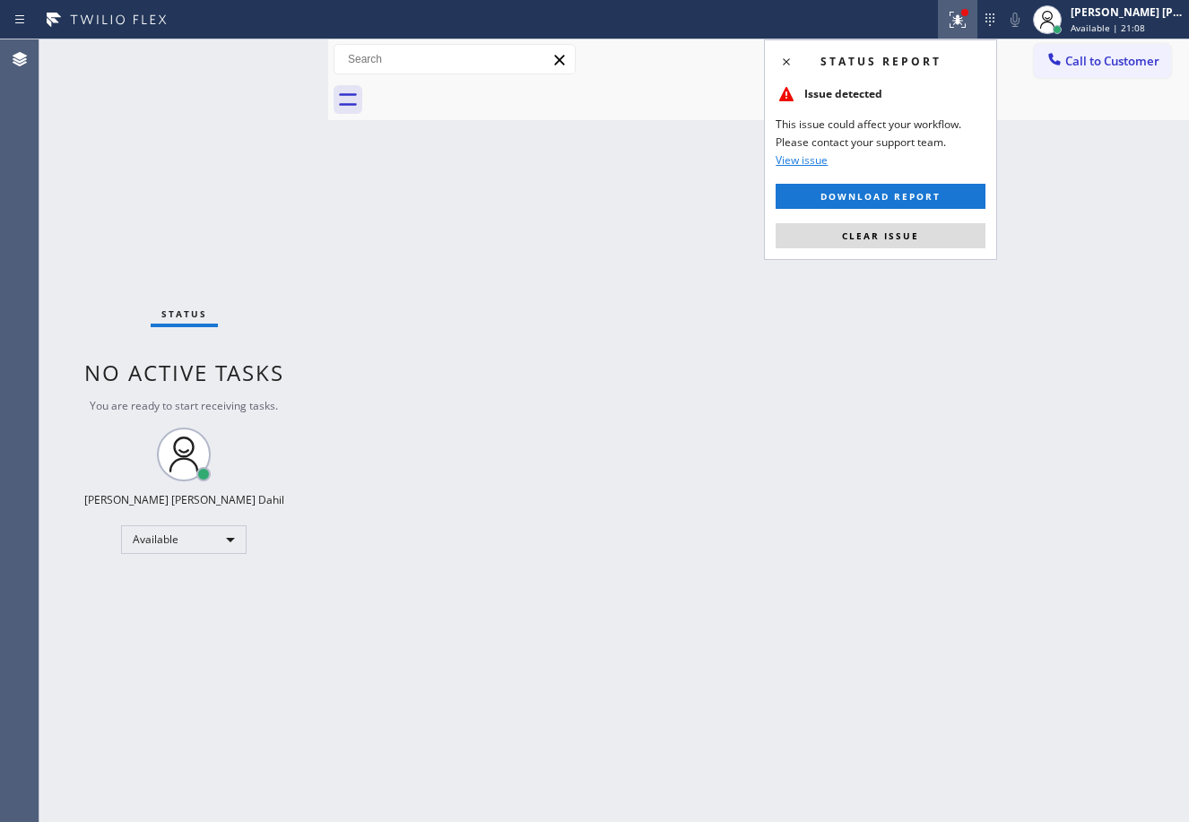
click at [903, 241] on button "Clear issue" at bounding box center [880, 235] width 210 height 25
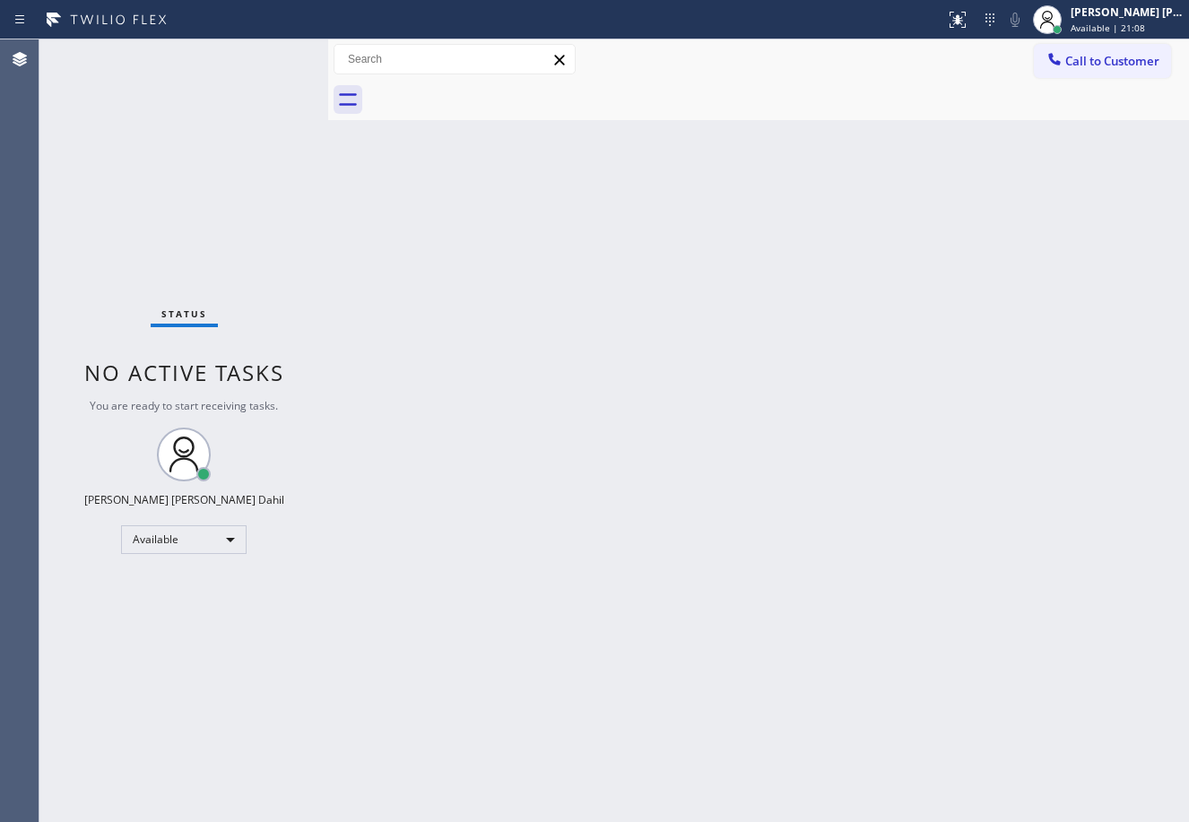
drag, startPoint x: 919, startPoint y: 343, endPoint x: 1000, endPoint y: 638, distance: 306.0
click at [936, 364] on div "Back to Dashboard Change Sender ID Customers Technicians Select a contact Outbo…" at bounding box center [758, 430] width 861 height 783
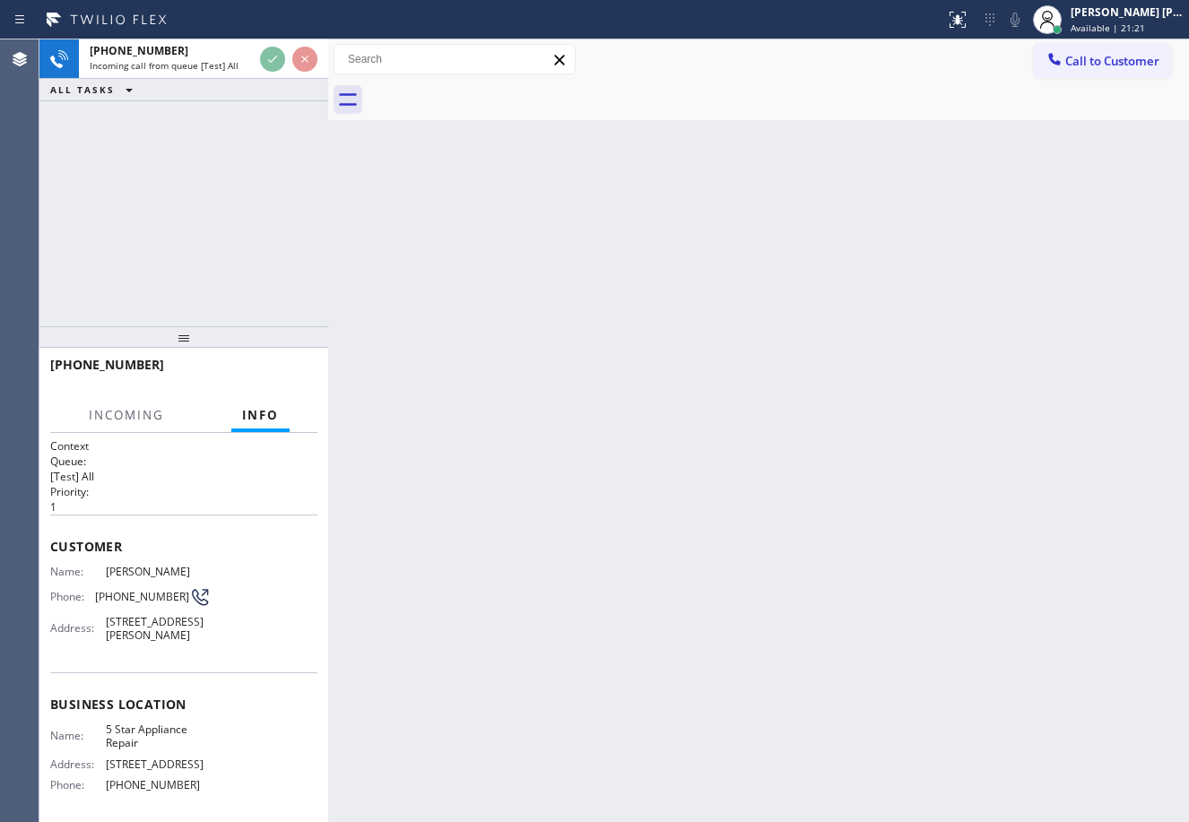
drag, startPoint x: 835, startPoint y: 516, endPoint x: 810, endPoint y: 533, distance: 29.6
click at [835, 517] on div "Back to Dashboard Change Sender ID Customers Technicians Select a contact Outbo…" at bounding box center [758, 430] width 861 height 783
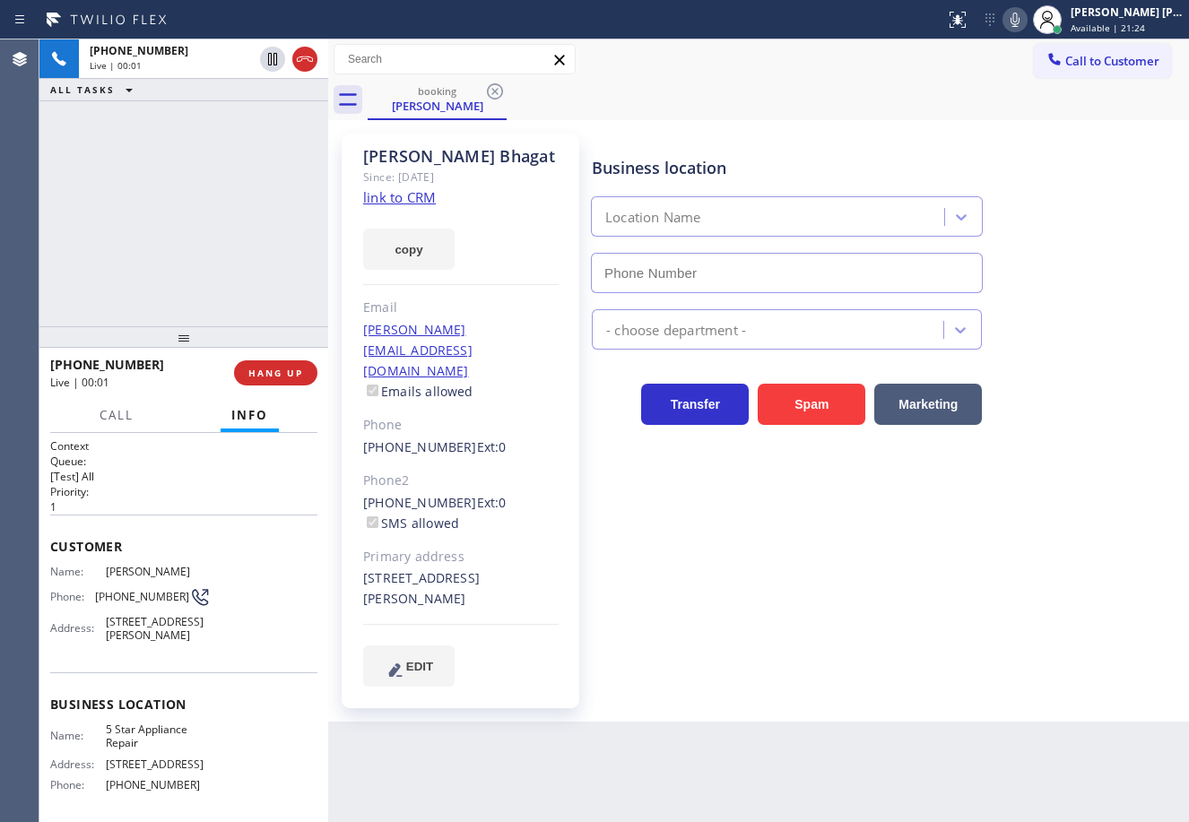
type input "[PHONE_NUMBER]"
click at [976, 106] on div "booking [PERSON_NAME]" at bounding box center [778, 100] width 821 height 40
click at [409, 198] on link "link to CRM" at bounding box center [399, 197] width 73 height 18
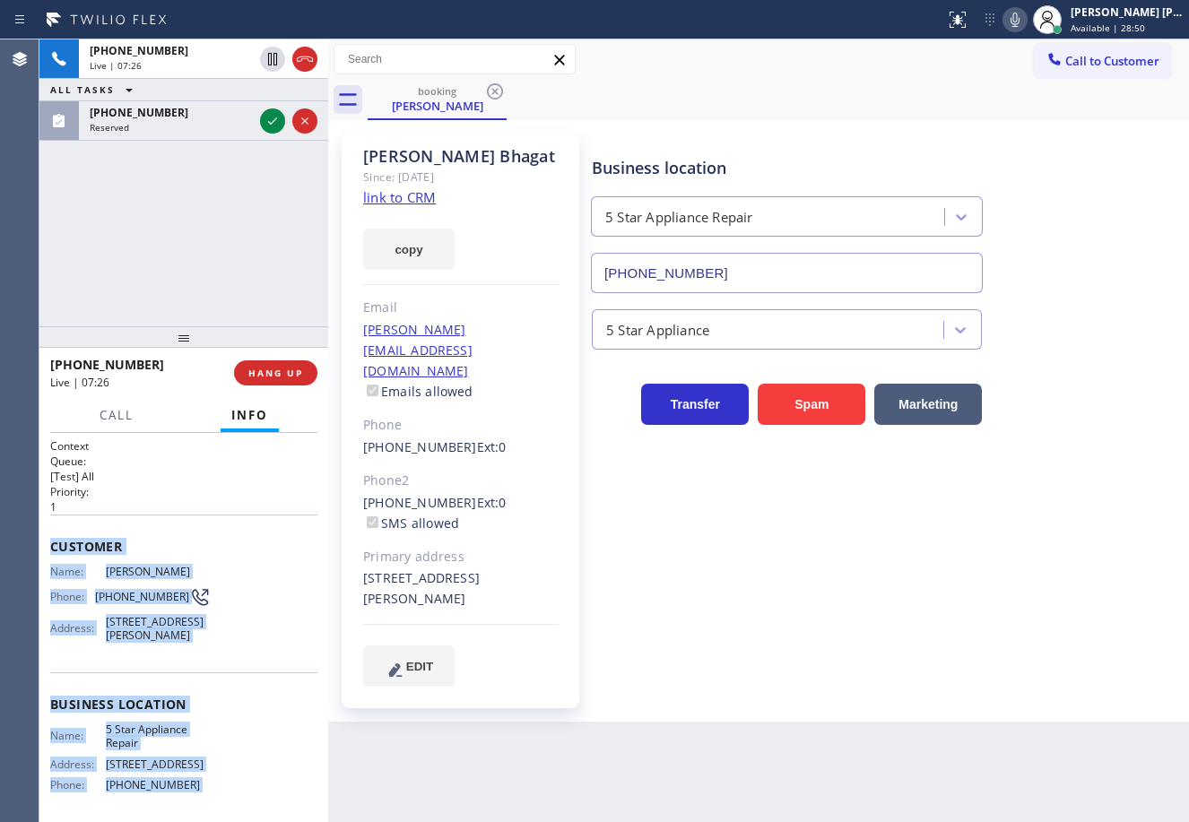
scroll to position [169, 0]
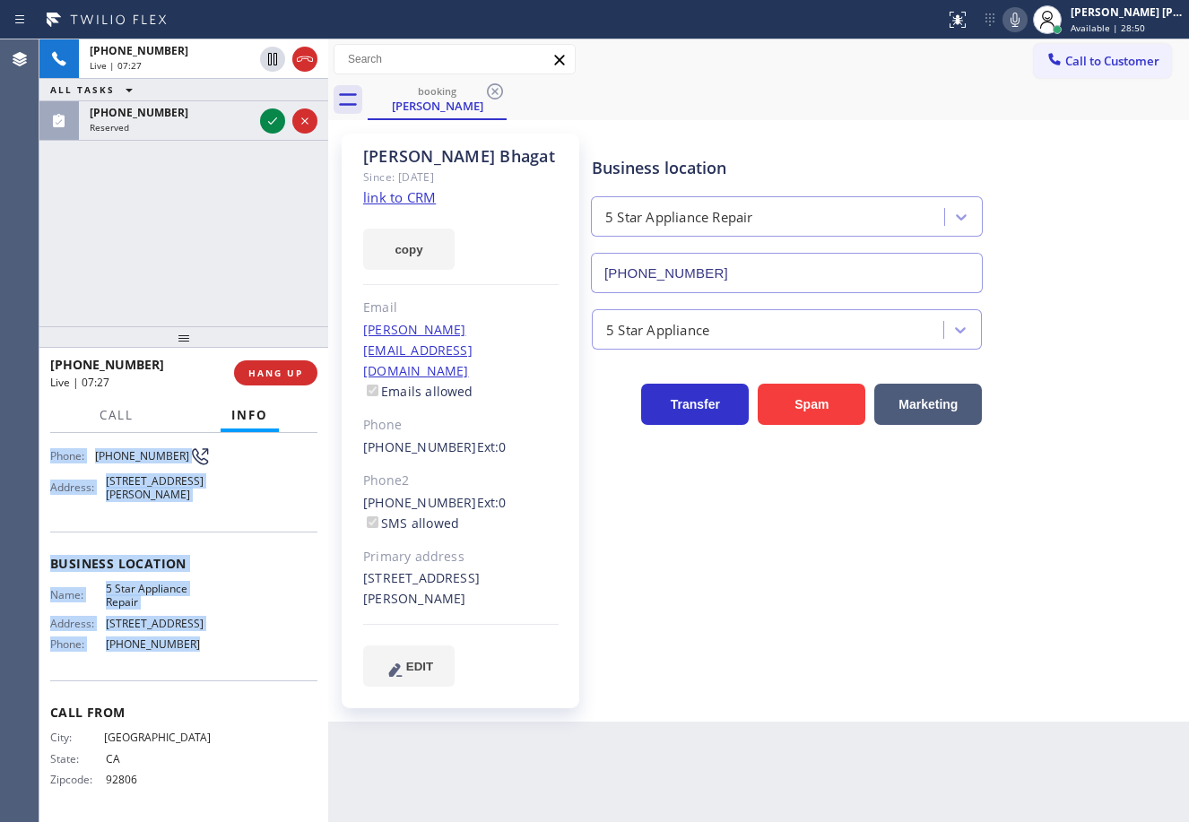
drag, startPoint x: 52, startPoint y: 542, endPoint x: 219, endPoint y: 666, distance: 207.6
click at [219, 666] on div "Context Queue: [Test] All Priority: 1 Customer Name: [PERSON_NAME] Phone: [PHON…" at bounding box center [183, 627] width 289 height 389
copy div "Customer Name: [PERSON_NAME] Phone: [PHONE_NUMBER] Address: [STREET_ADDRESS] Bu…"
drag, startPoint x: 1023, startPoint y: 488, endPoint x: 1032, endPoint y: 495, distance: 11.5
click at [1023, 488] on div "Business location 5 Star Appliance Repair [PHONE_NUMBER] 5 Star Appliance Trans…" at bounding box center [886, 409] width 596 height 543
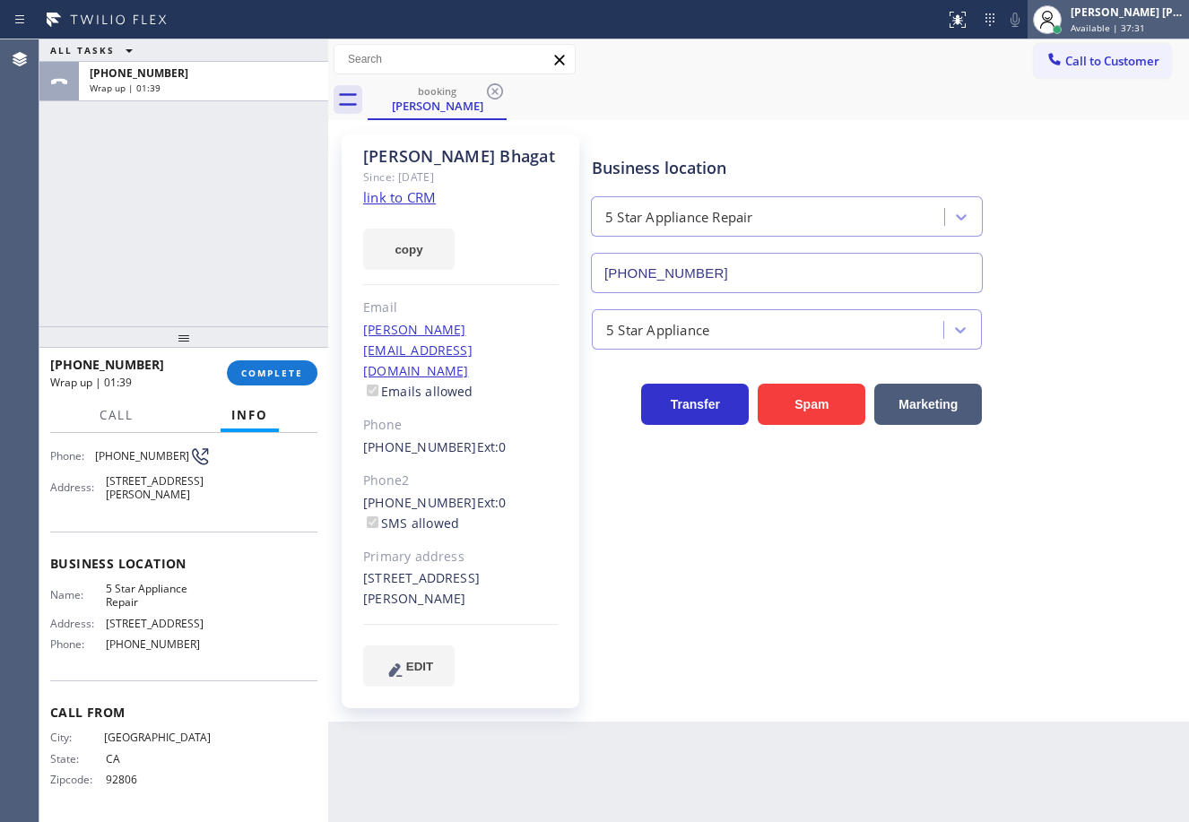
click at [1128, 22] on span "Available | 37:31" at bounding box center [1107, 28] width 74 height 13
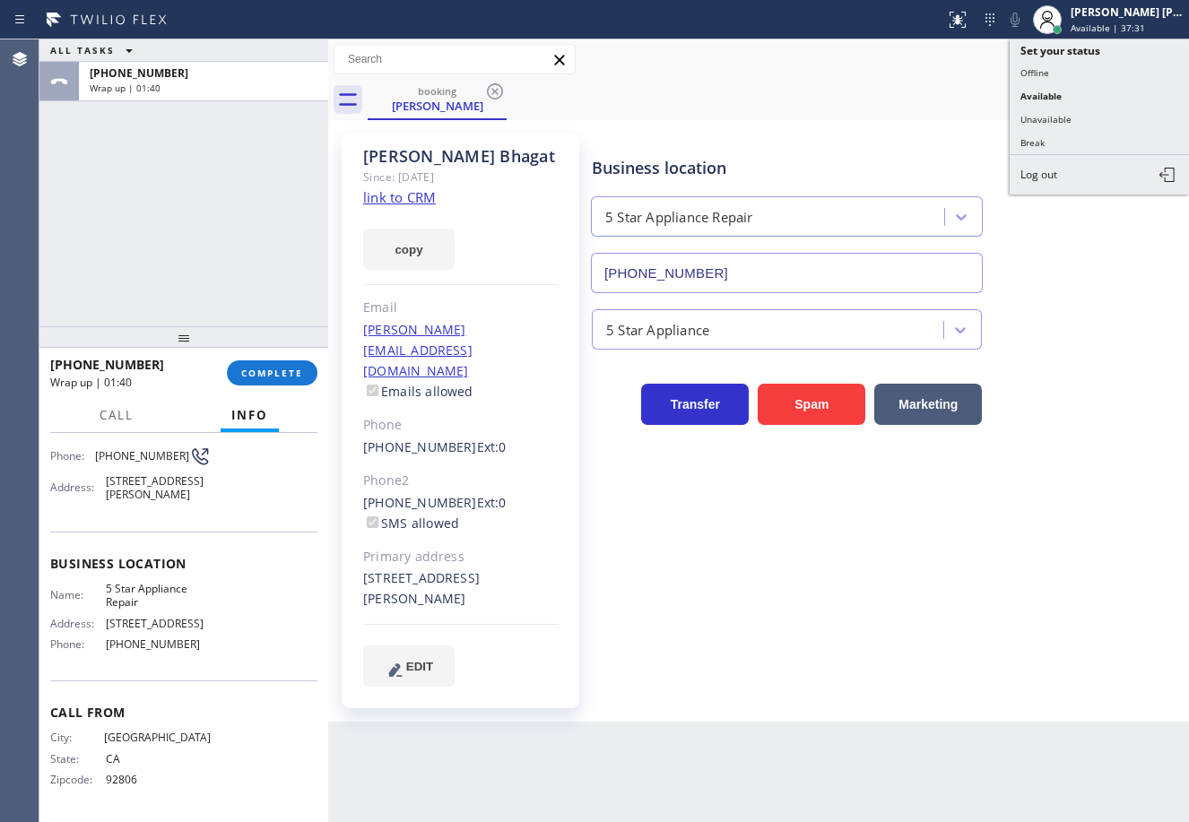
click at [1091, 124] on button "Unavailable" at bounding box center [1098, 119] width 179 height 23
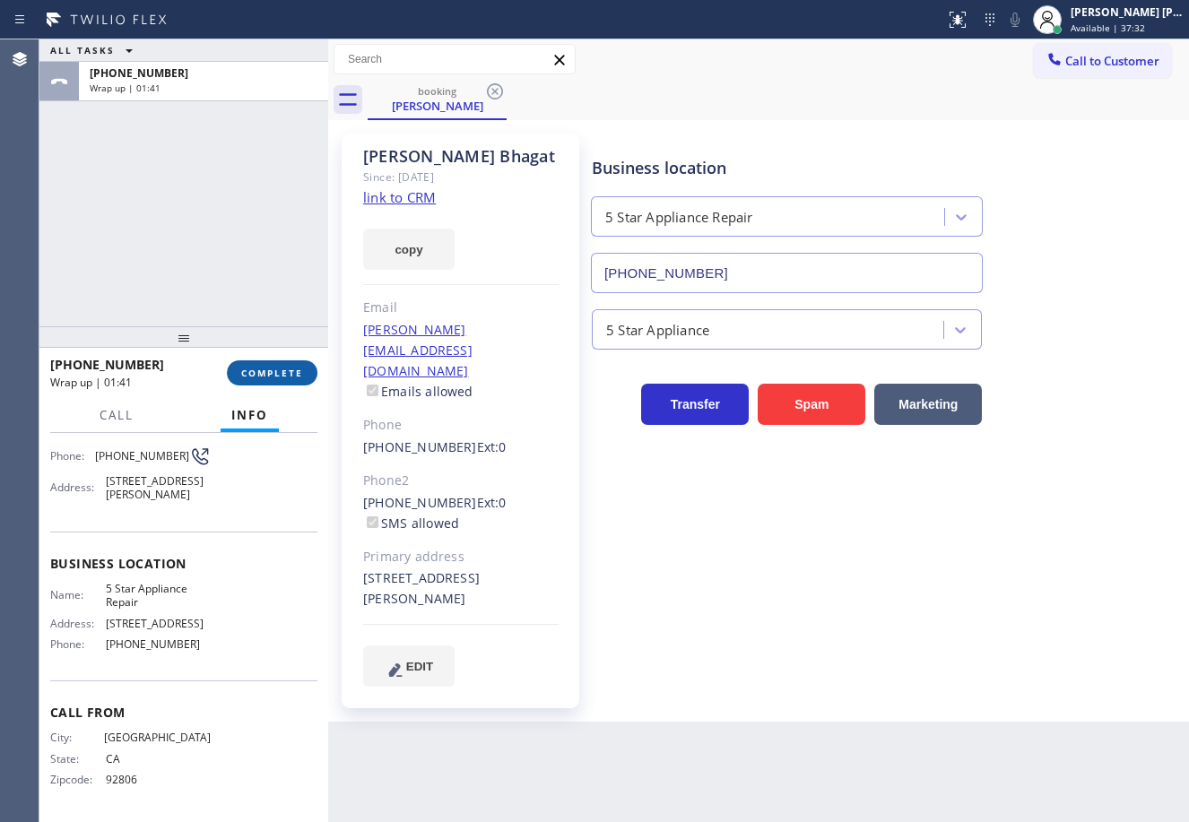
click at [280, 377] on span "COMPLETE" at bounding box center [272, 373] width 62 height 13
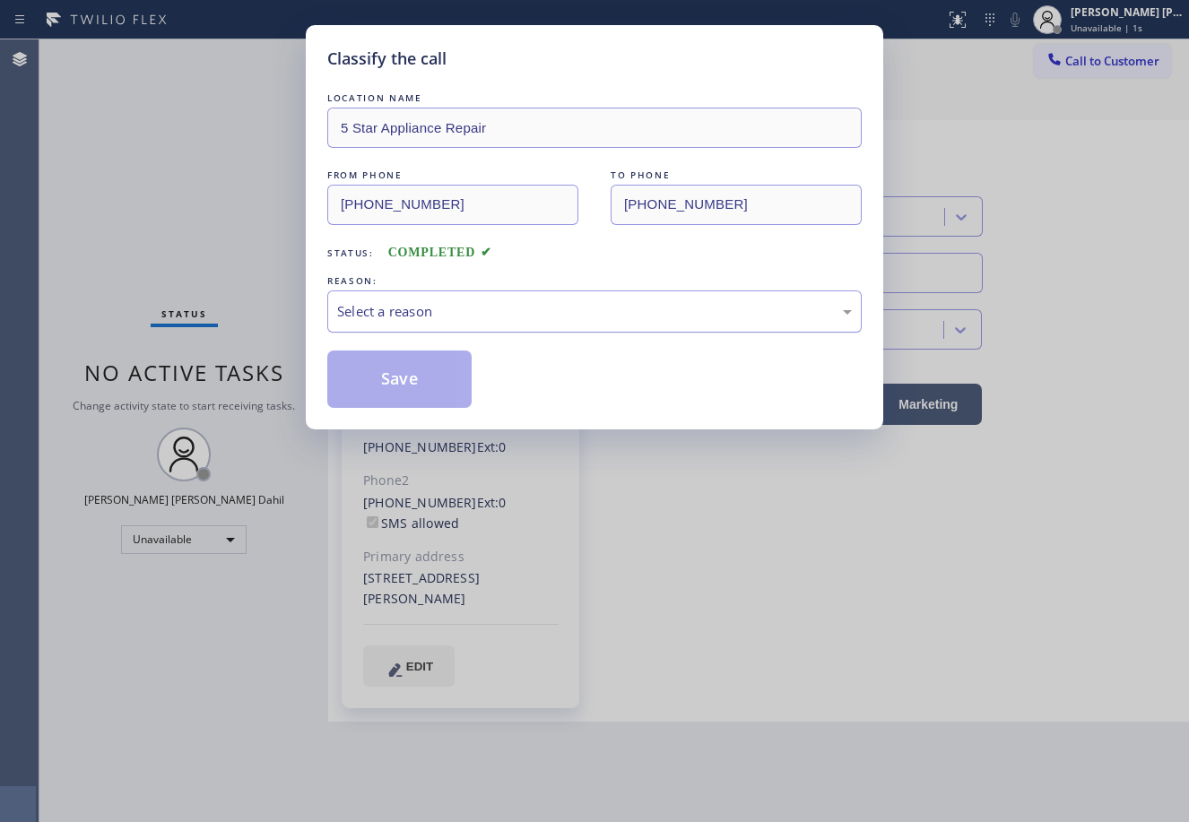
click at [418, 315] on div "Select a reason" at bounding box center [594, 311] width 515 height 21
click at [414, 380] on button "Save" at bounding box center [399, 379] width 144 height 57
click at [413, 381] on button "Save" at bounding box center [399, 379] width 144 height 57
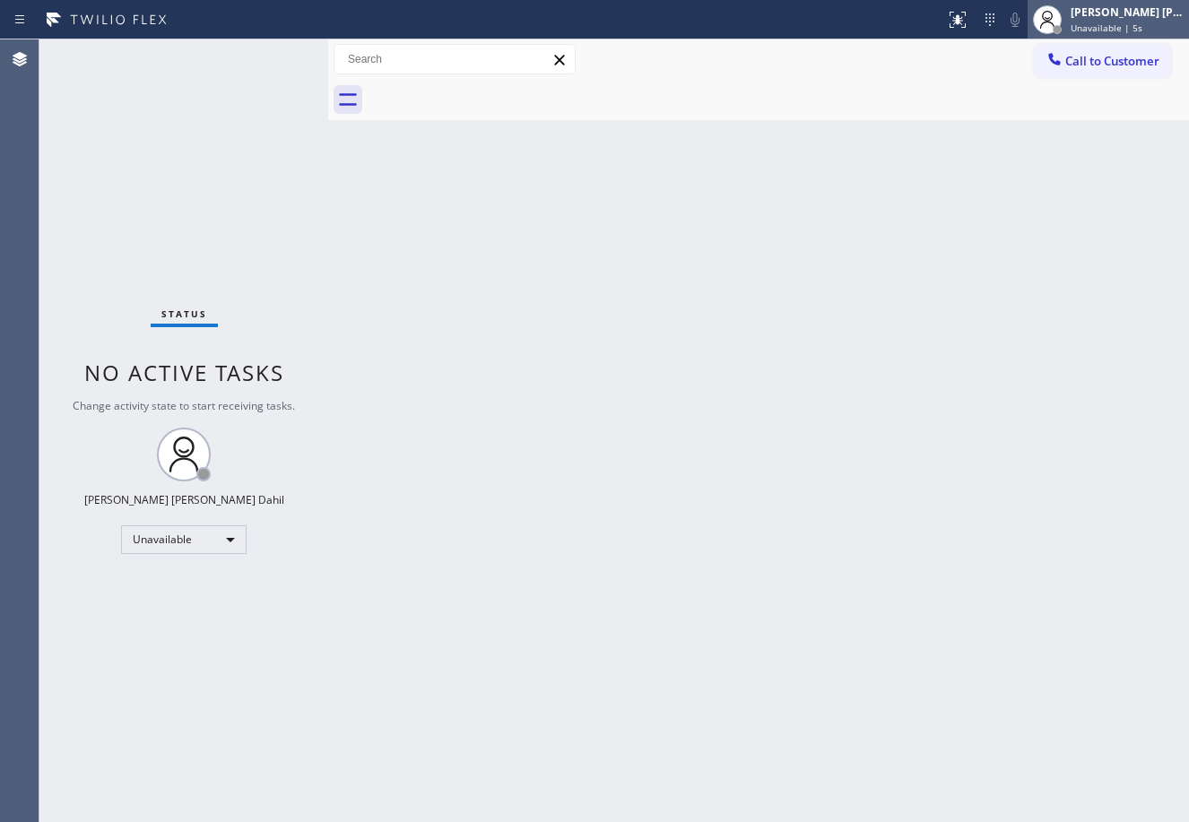
click at [1124, 27] on span "Unavailable | 5s" at bounding box center [1106, 28] width 72 height 13
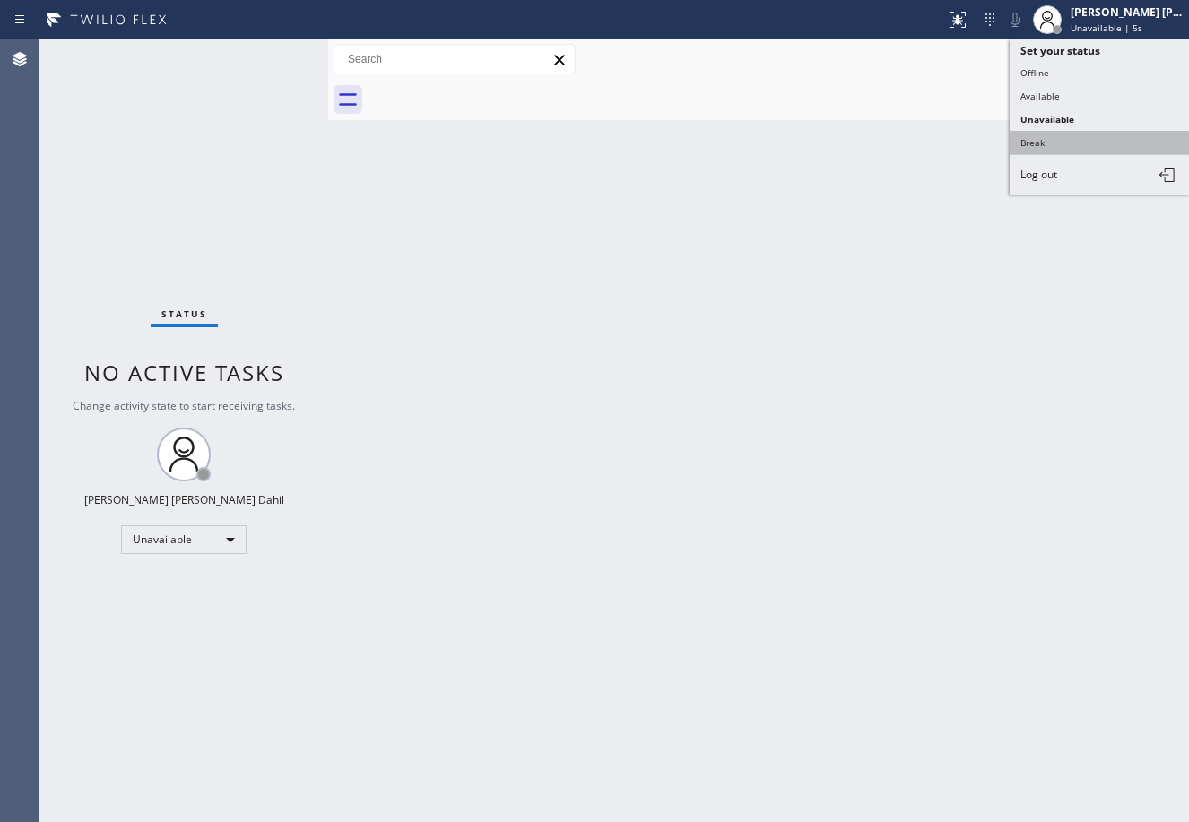
click at [1047, 143] on button "Break" at bounding box center [1098, 142] width 179 height 23
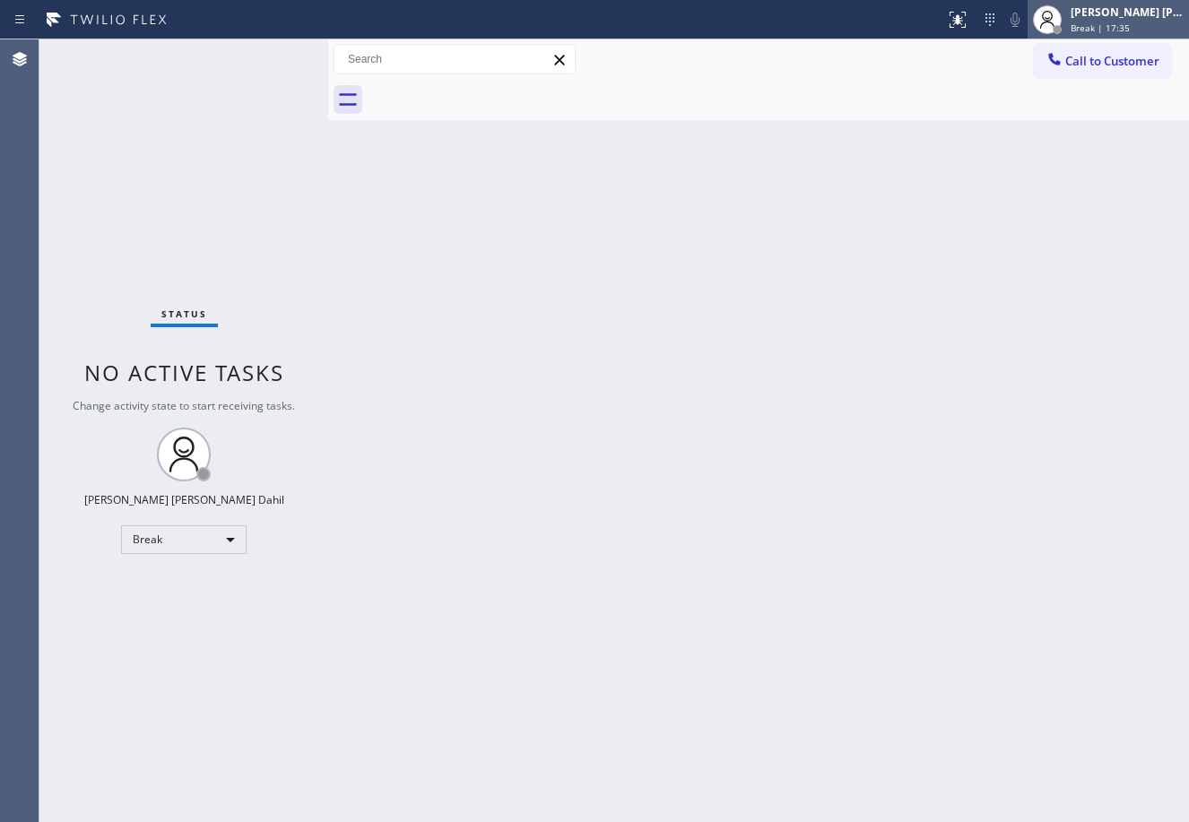
click at [1129, 20] on div "[PERSON_NAME] [PERSON_NAME] Dahil Break | 17:35" at bounding box center [1128, 19] width 122 height 31
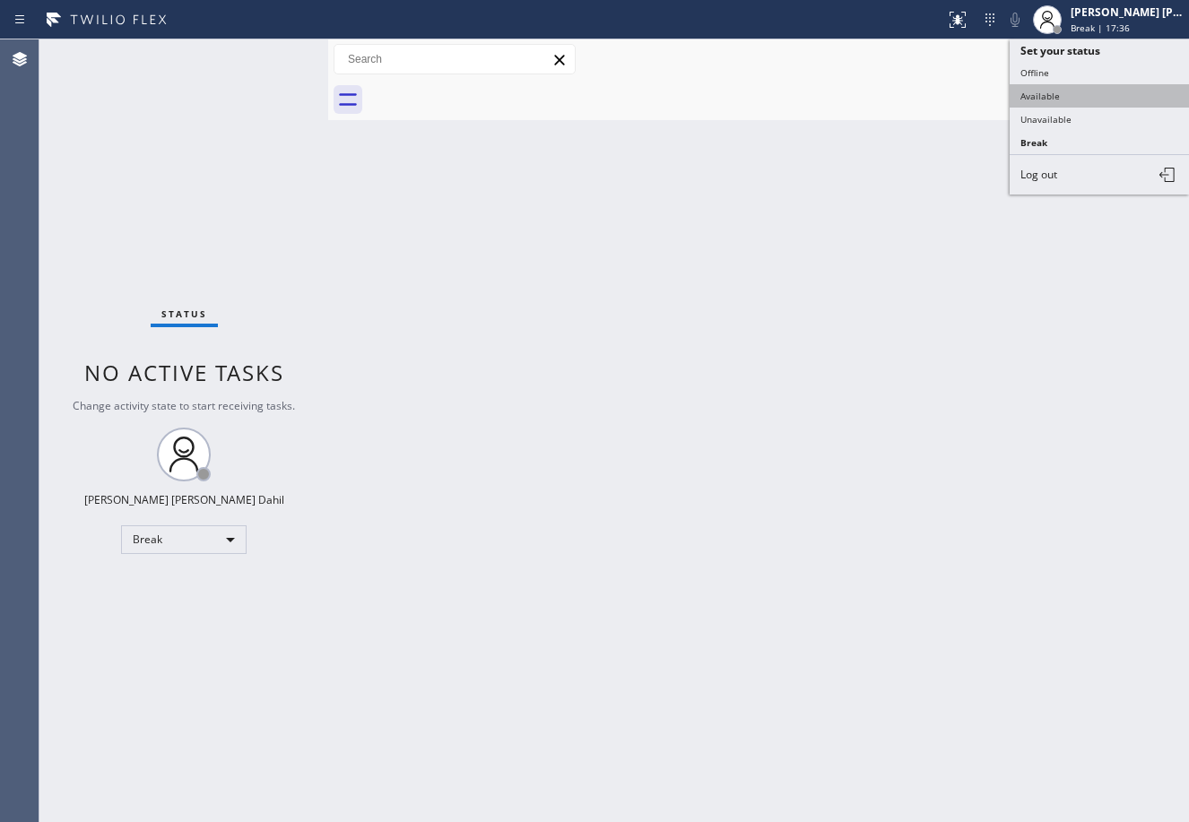
click at [1070, 93] on button "Available" at bounding box center [1098, 95] width 179 height 23
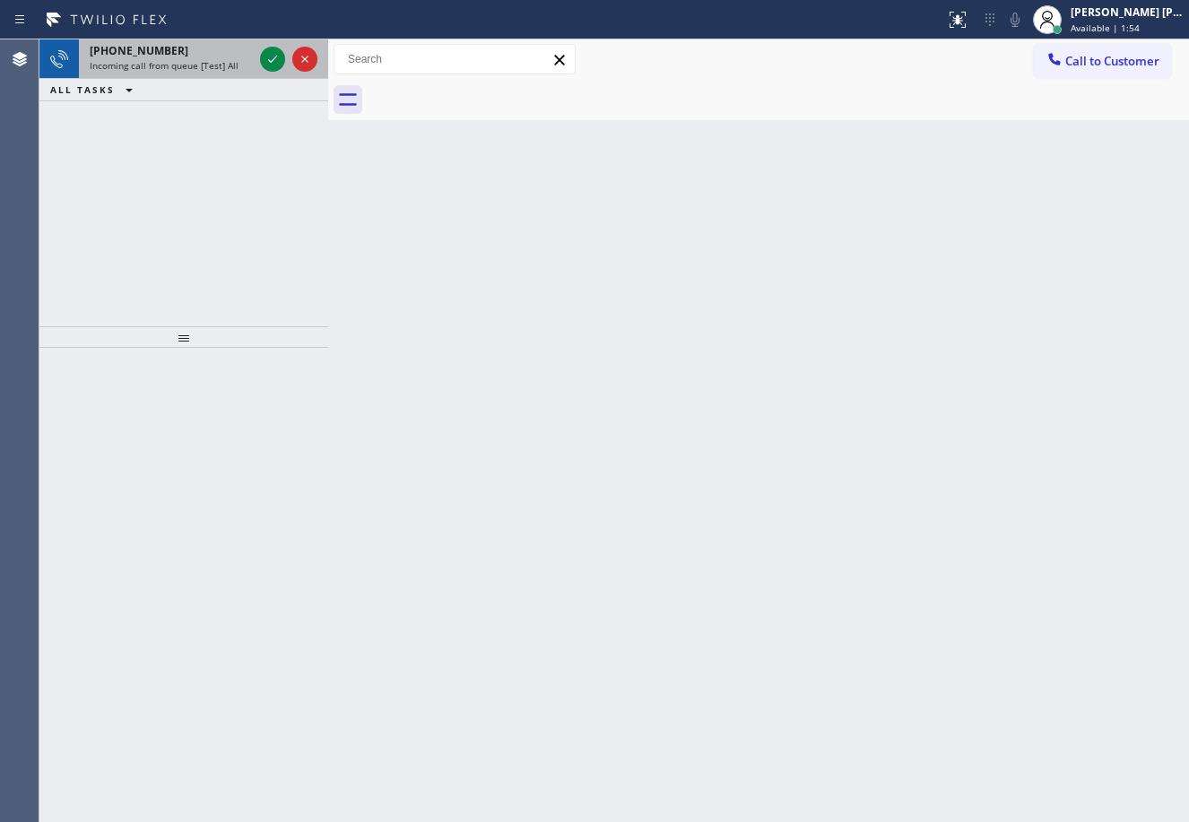
click at [212, 66] on span "Incoming call from queue [Test] All" at bounding box center [164, 65] width 149 height 13
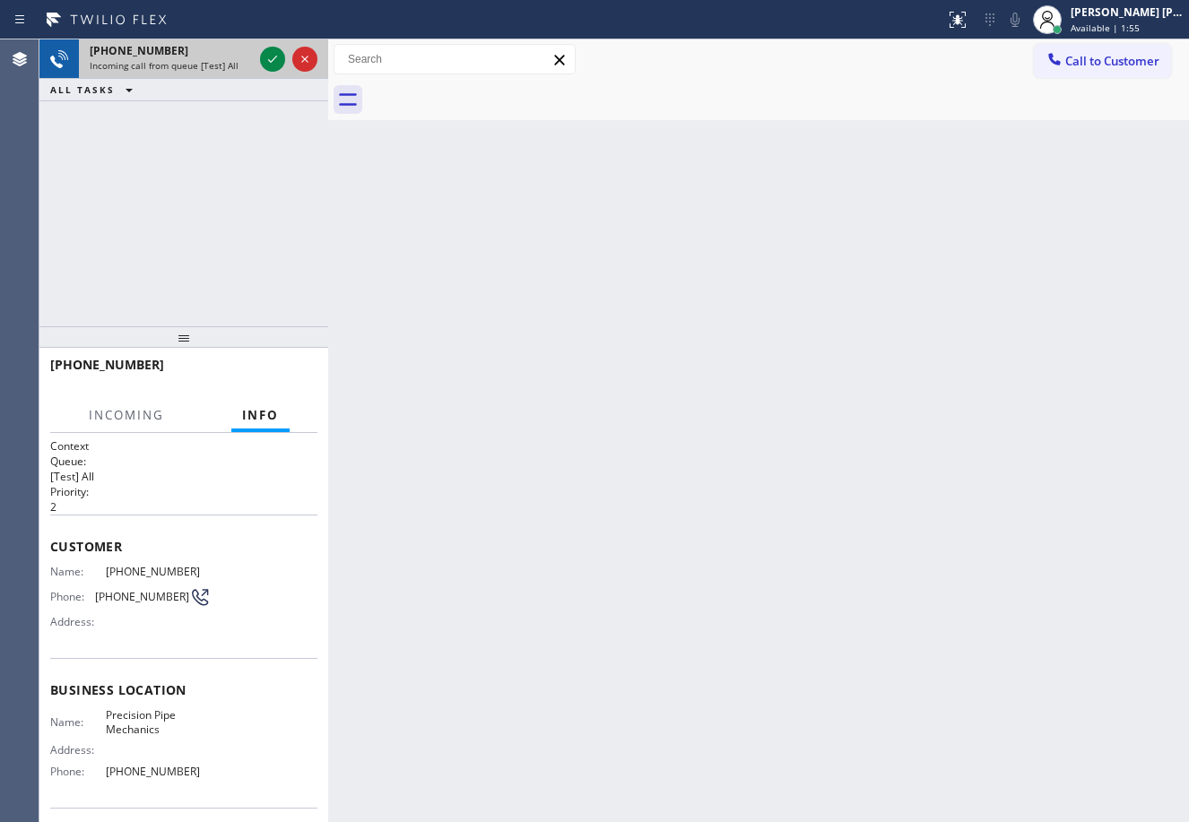
click at [212, 66] on span "Incoming call from queue [Test] All" at bounding box center [164, 65] width 149 height 13
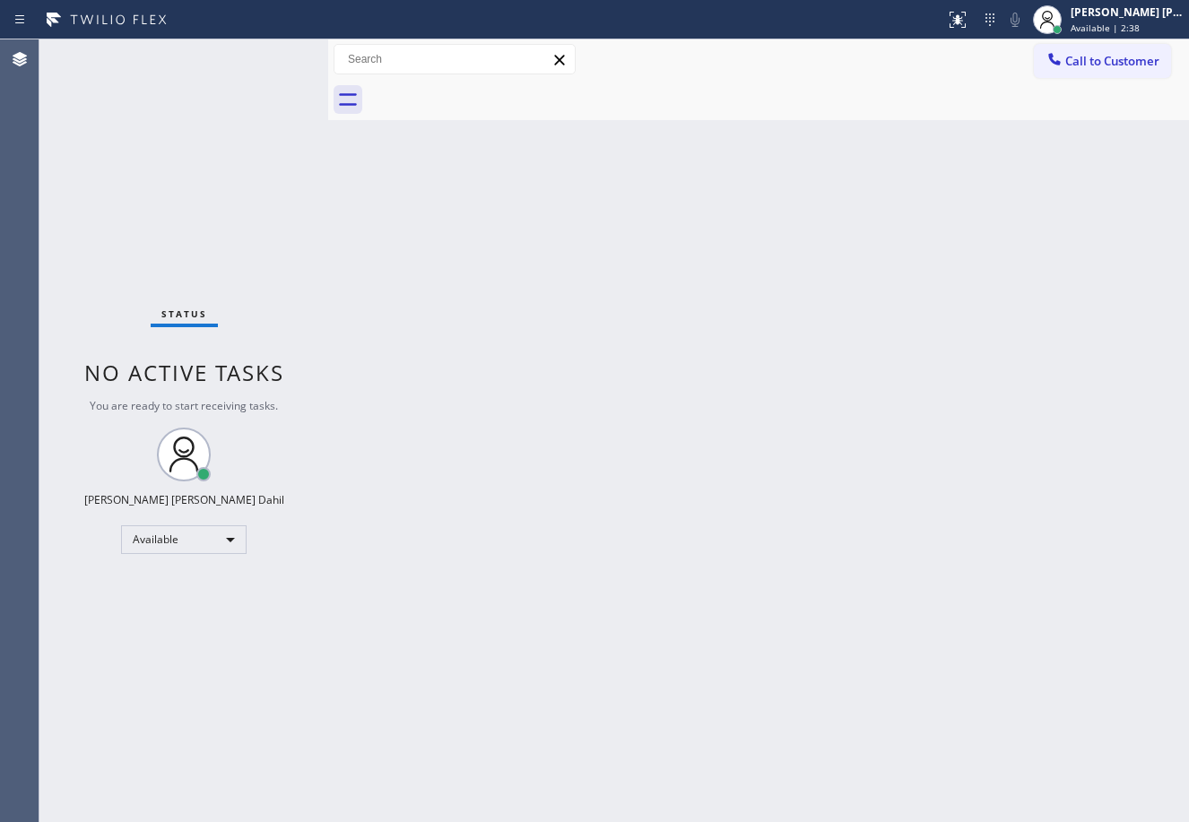
click at [775, 82] on div at bounding box center [778, 100] width 821 height 40
click at [471, 390] on div "Back to Dashboard Change Sender ID Customers Technicians Select a contact Outbo…" at bounding box center [758, 430] width 861 height 783
click at [849, 116] on div at bounding box center [778, 100] width 821 height 40
click at [264, 54] on div "Status No active tasks You are ready to start receiving tasks. [PERSON_NAME] [P…" at bounding box center [183, 430] width 289 height 783
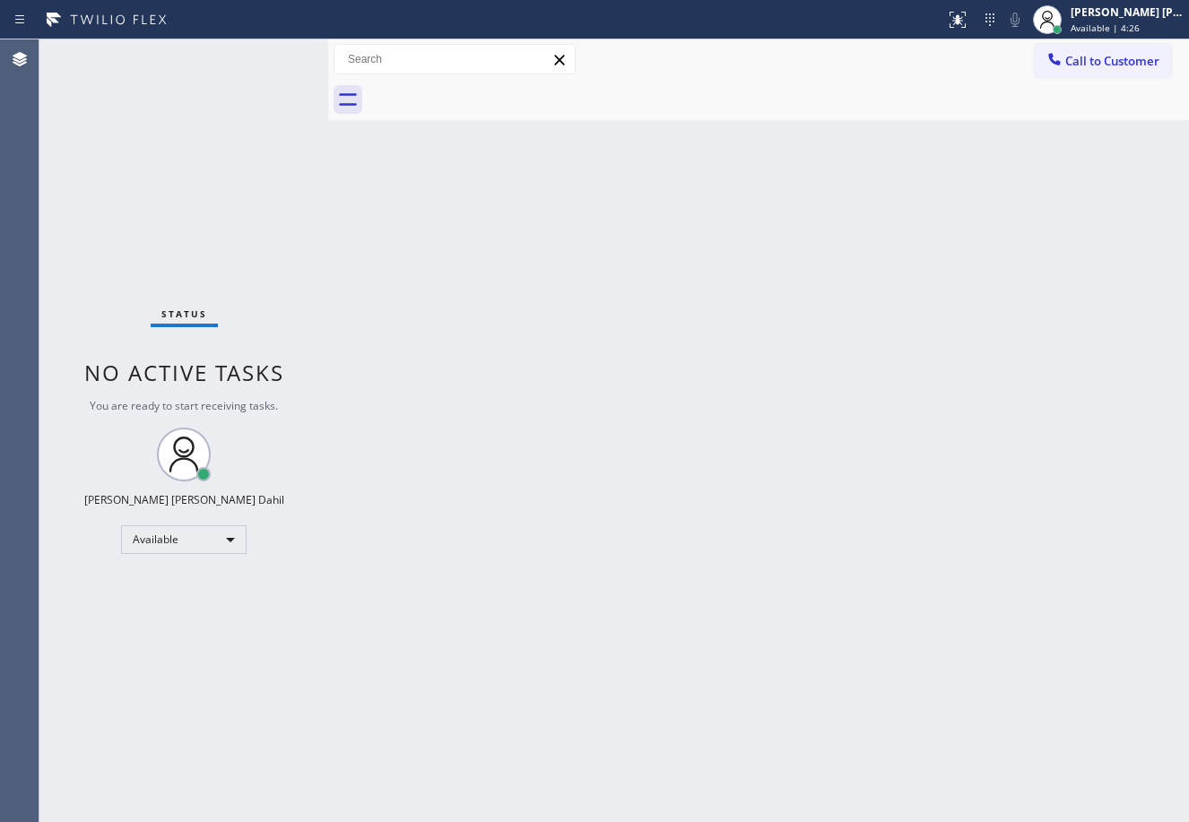
click at [264, 54] on div "Status No active tasks You are ready to start receiving tasks. [PERSON_NAME] [P…" at bounding box center [183, 430] width 289 height 783
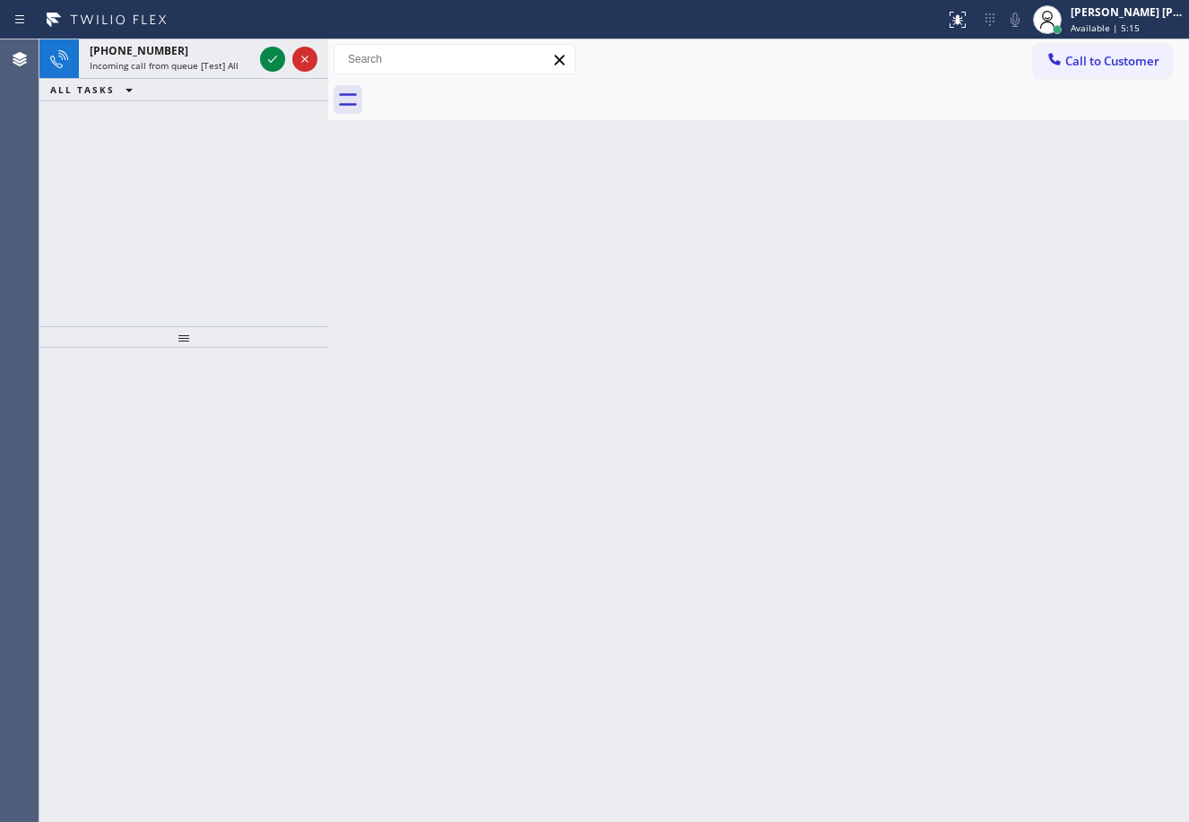
click at [264, 54] on icon at bounding box center [273, 59] width 22 height 22
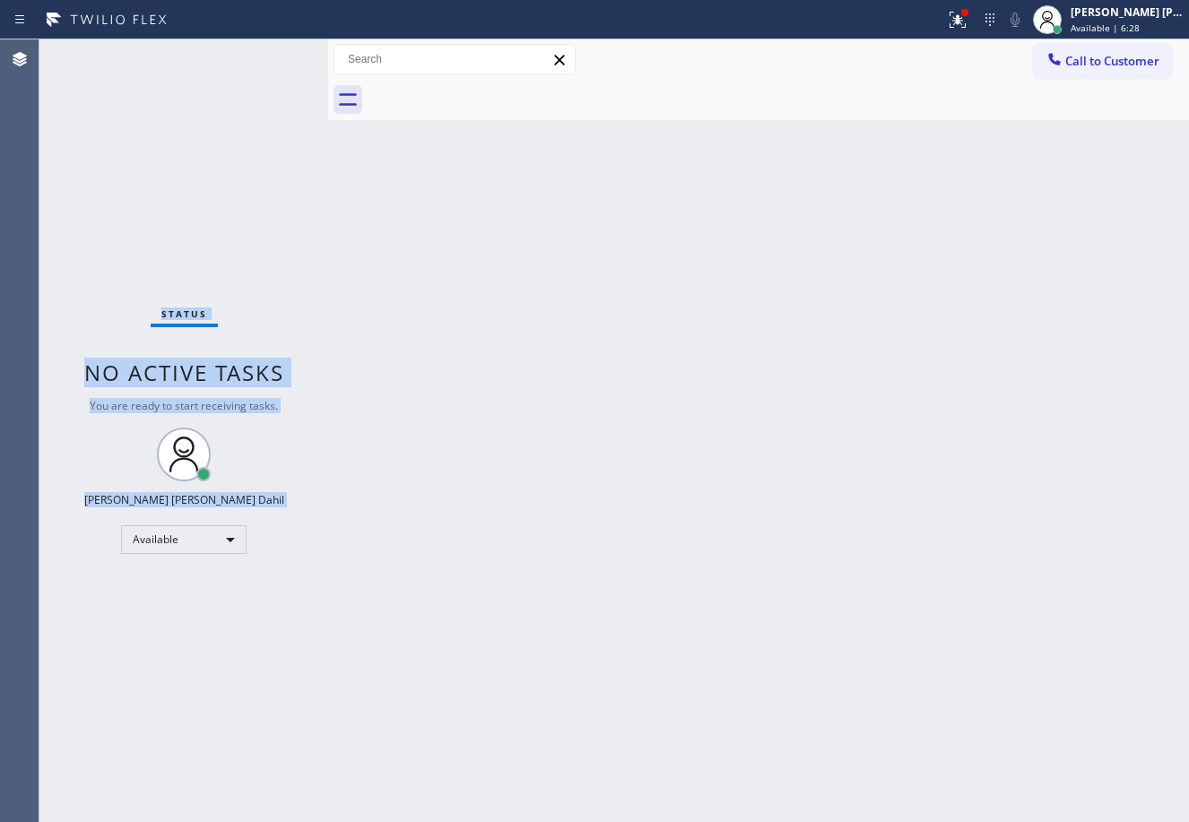
drag, startPoint x: 968, startPoint y: 22, endPoint x: 956, endPoint y: 158, distance: 135.9
click at [968, 22] on icon at bounding box center [958, 20] width 22 height 22
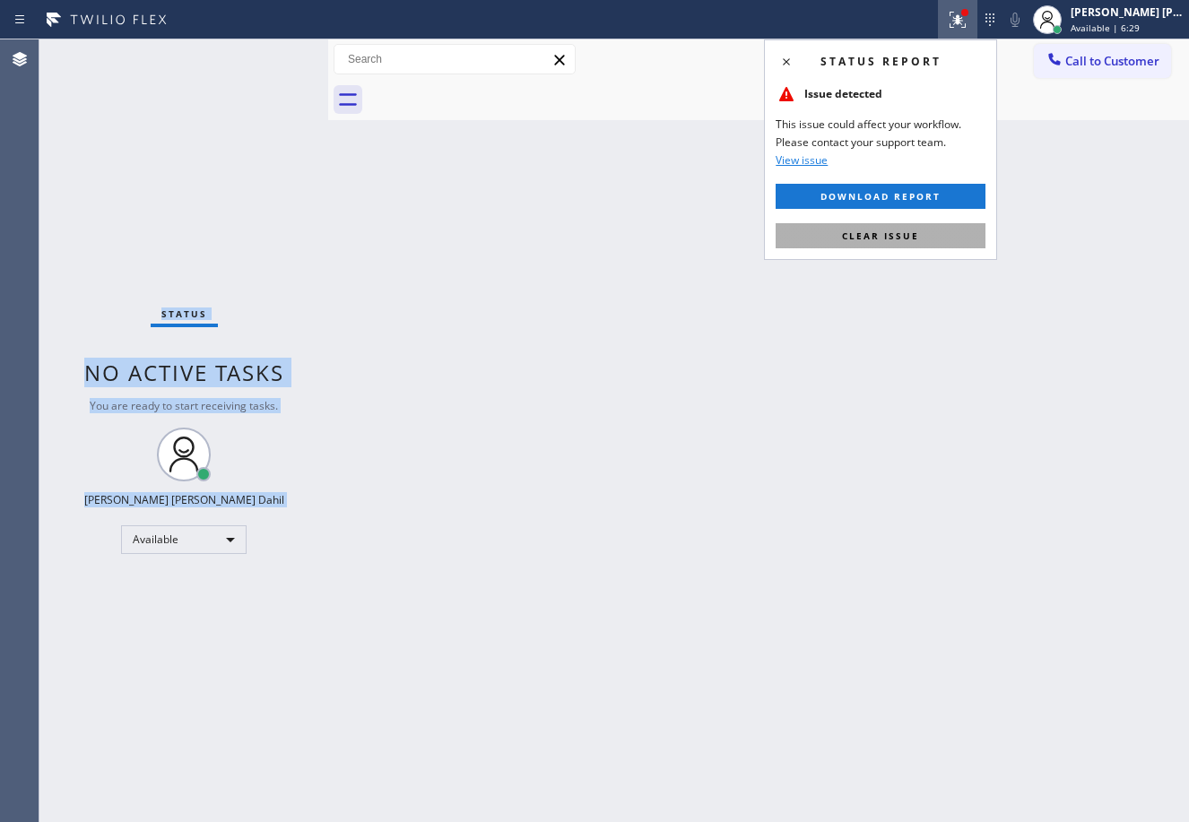
click at [927, 224] on button "Clear issue" at bounding box center [880, 235] width 210 height 25
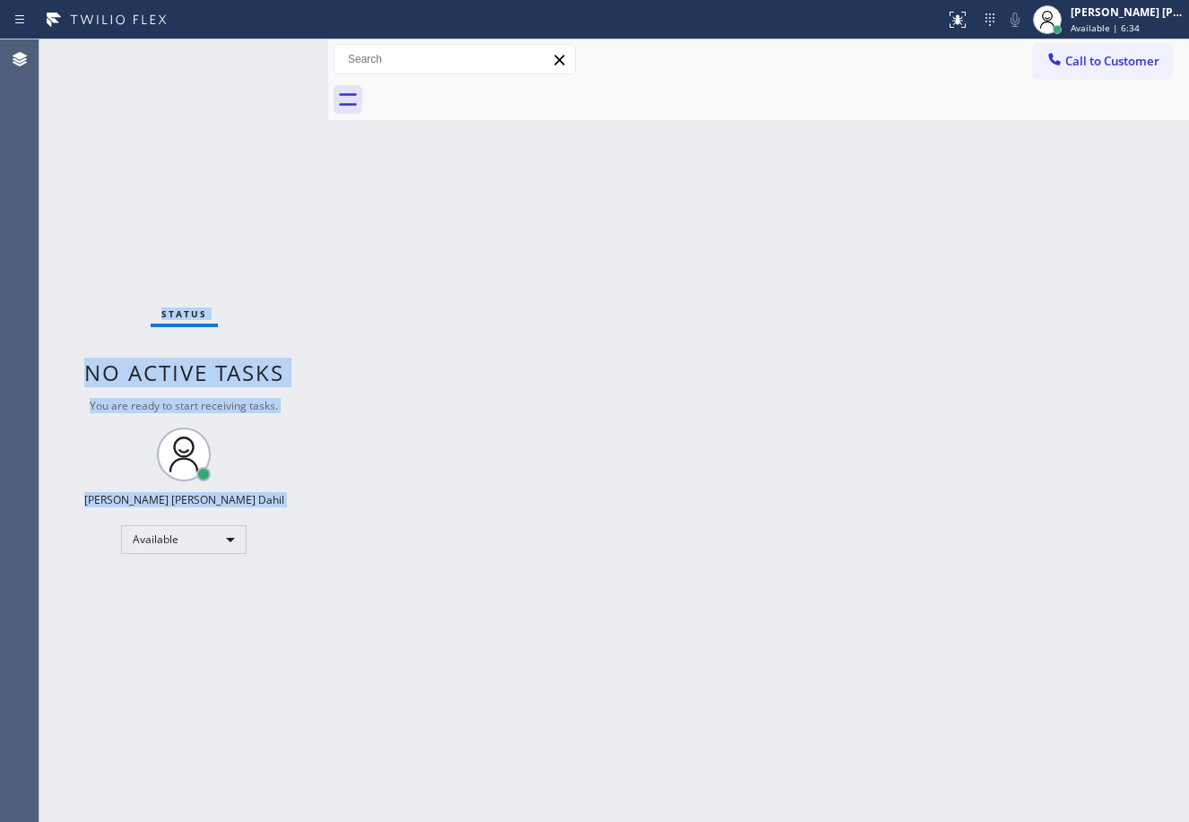
click at [244, 106] on div "Status No active tasks You are ready to start receiving tasks. [PERSON_NAME] [P…" at bounding box center [183, 430] width 289 height 783
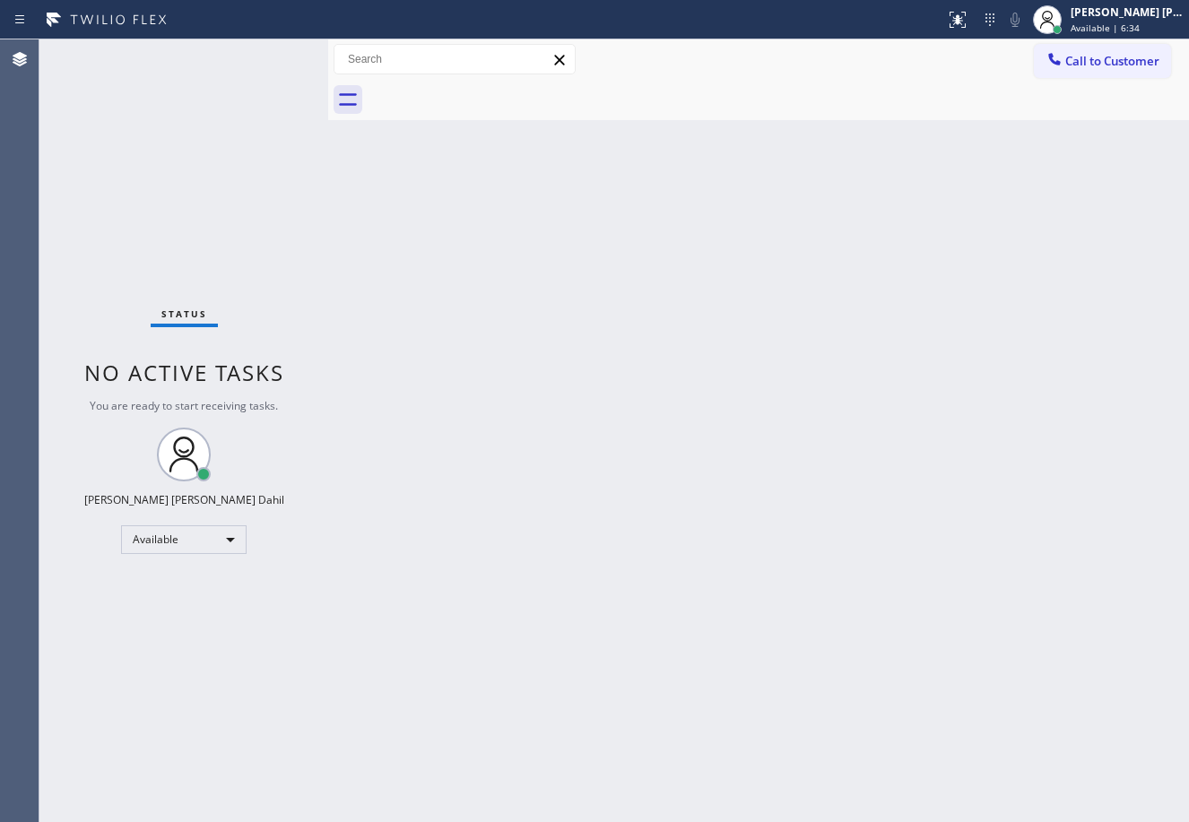
click at [245, 105] on div "Status No active tasks You are ready to start receiving tasks. [PERSON_NAME] [P…" at bounding box center [183, 430] width 289 height 783
click at [597, 350] on div "Back to Dashboard Change Sender ID Customers Technicians Select a contact Outbo…" at bounding box center [758, 430] width 861 height 783
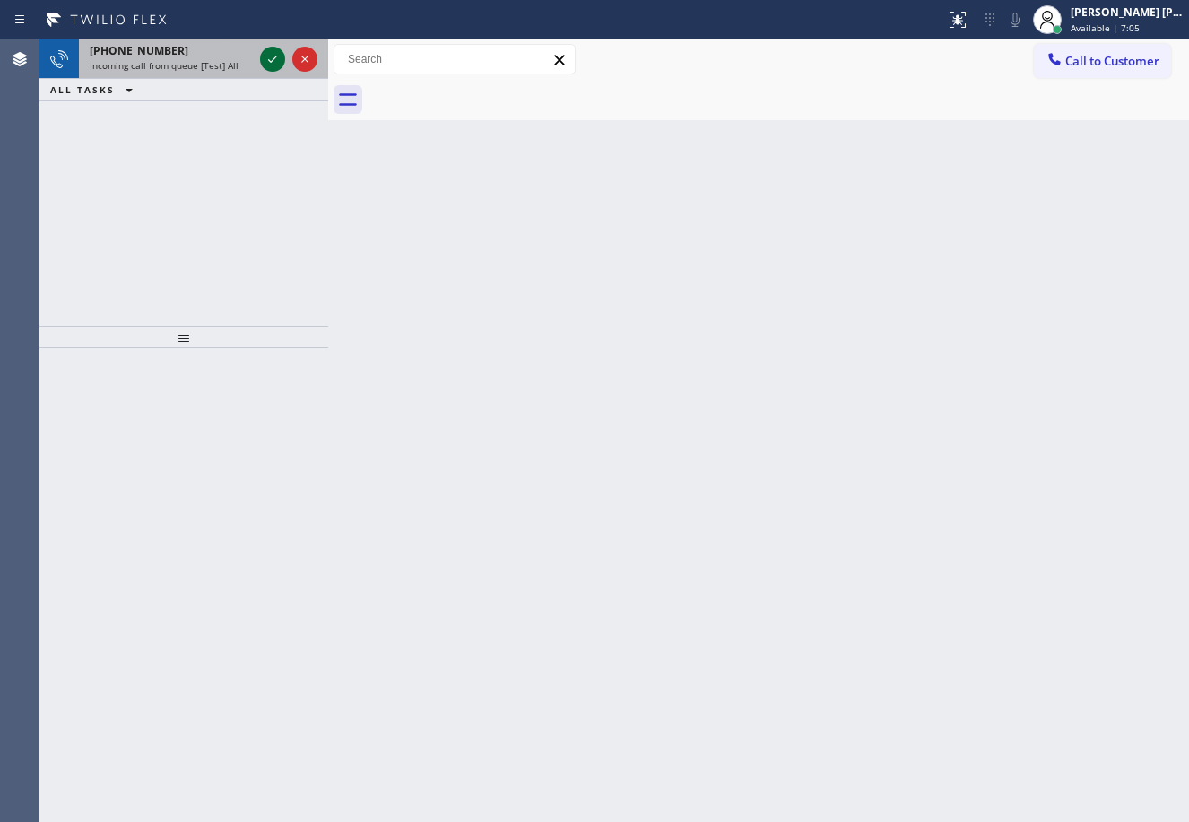
click at [264, 54] on icon at bounding box center [273, 59] width 22 height 22
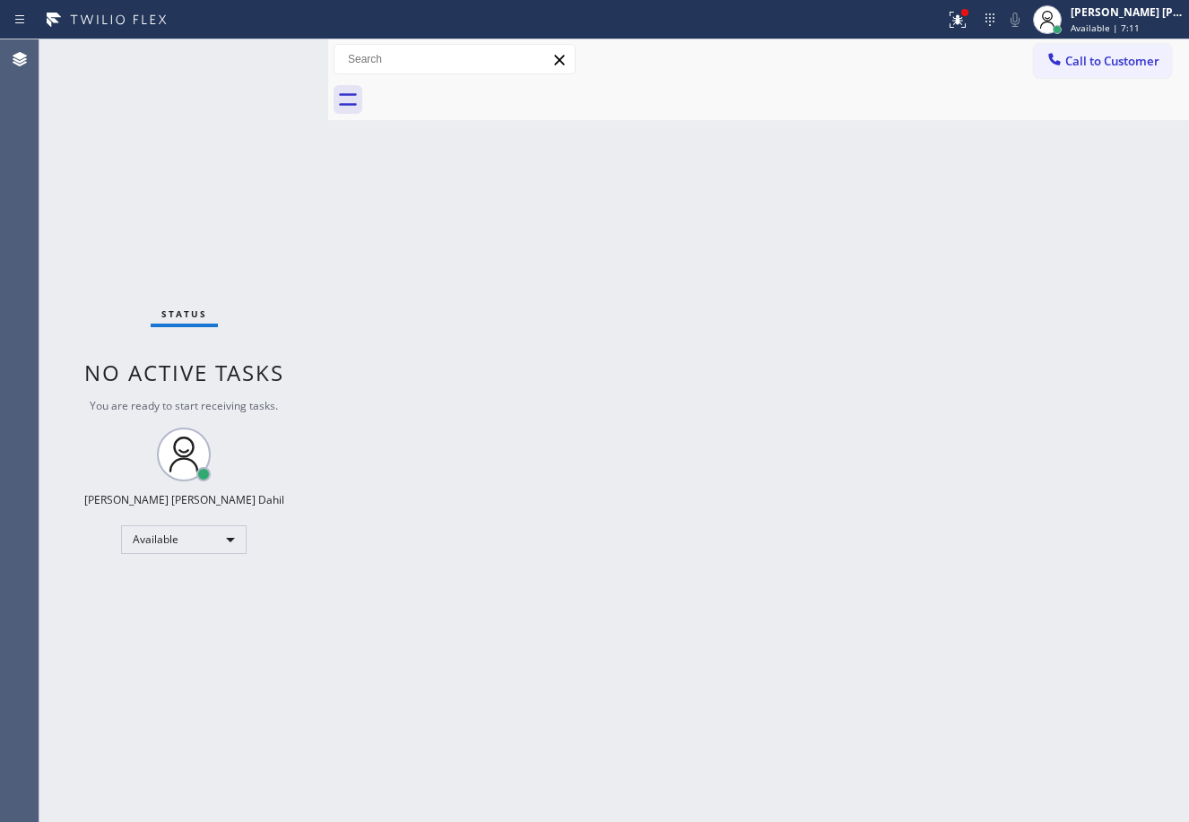
drag, startPoint x: 958, startPoint y: 21, endPoint x: 958, endPoint y: 106, distance: 85.2
click at [960, 24] on div at bounding box center [957, 20] width 39 height 22
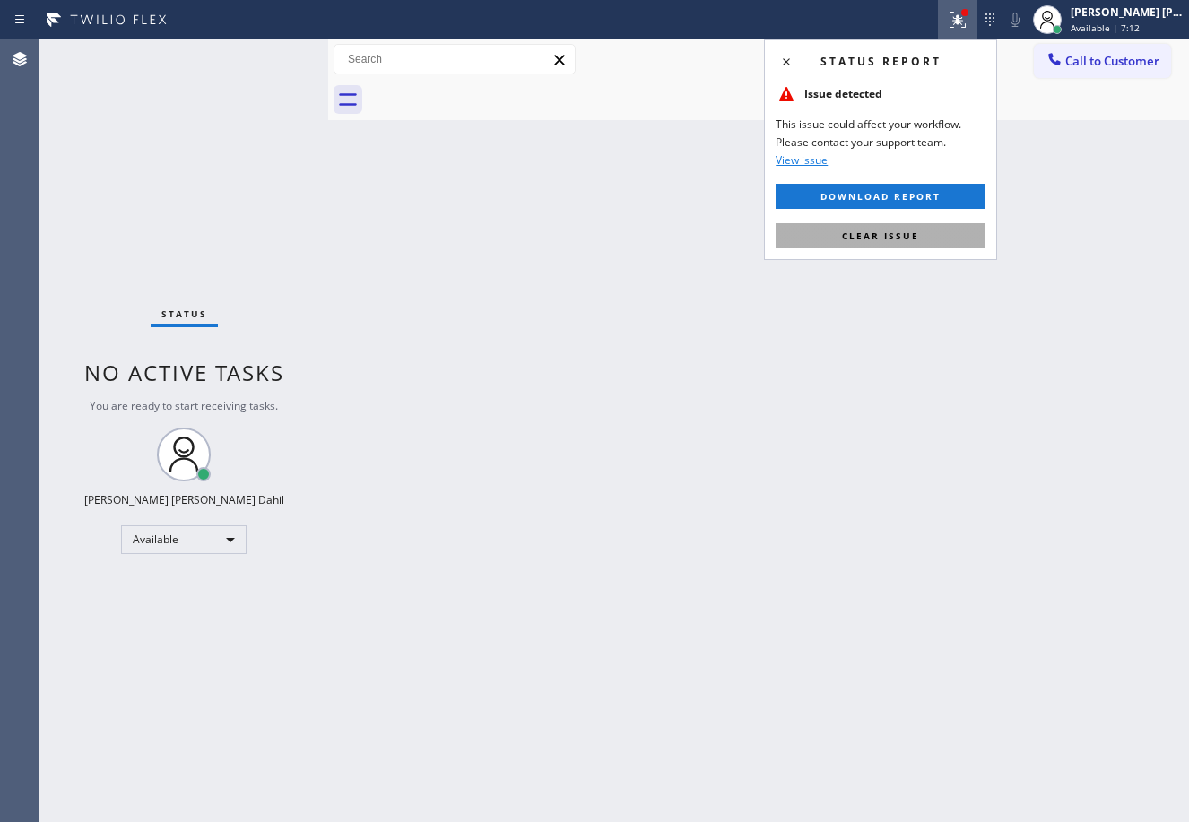
click at [919, 238] on button "Clear issue" at bounding box center [880, 235] width 210 height 25
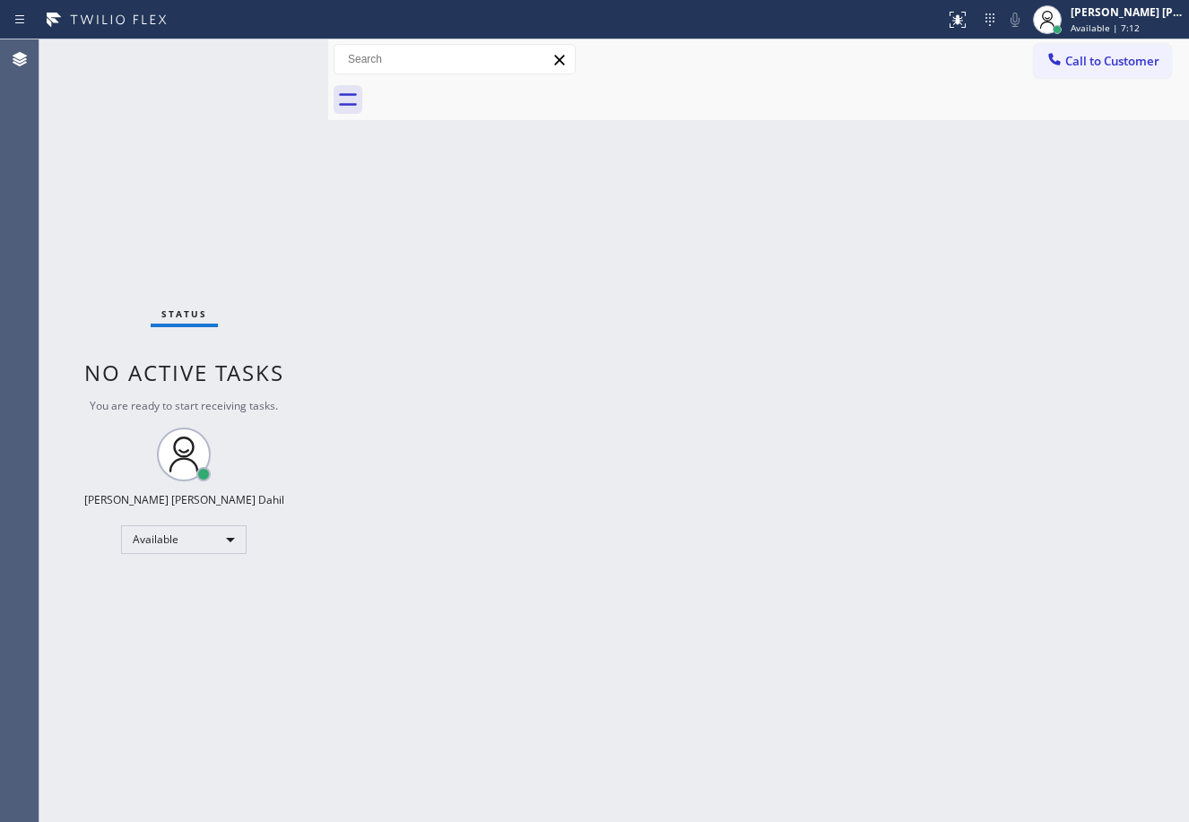
click at [918, 239] on div "Back to Dashboard Change Sender ID Customers Technicians Select a contact Outbo…" at bounding box center [758, 430] width 861 height 783
click at [264, 54] on div "Status No active tasks You are ready to start receiving tasks. [PERSON_NAME] [P…" at bounding box center [183, 430] width 289 height 783
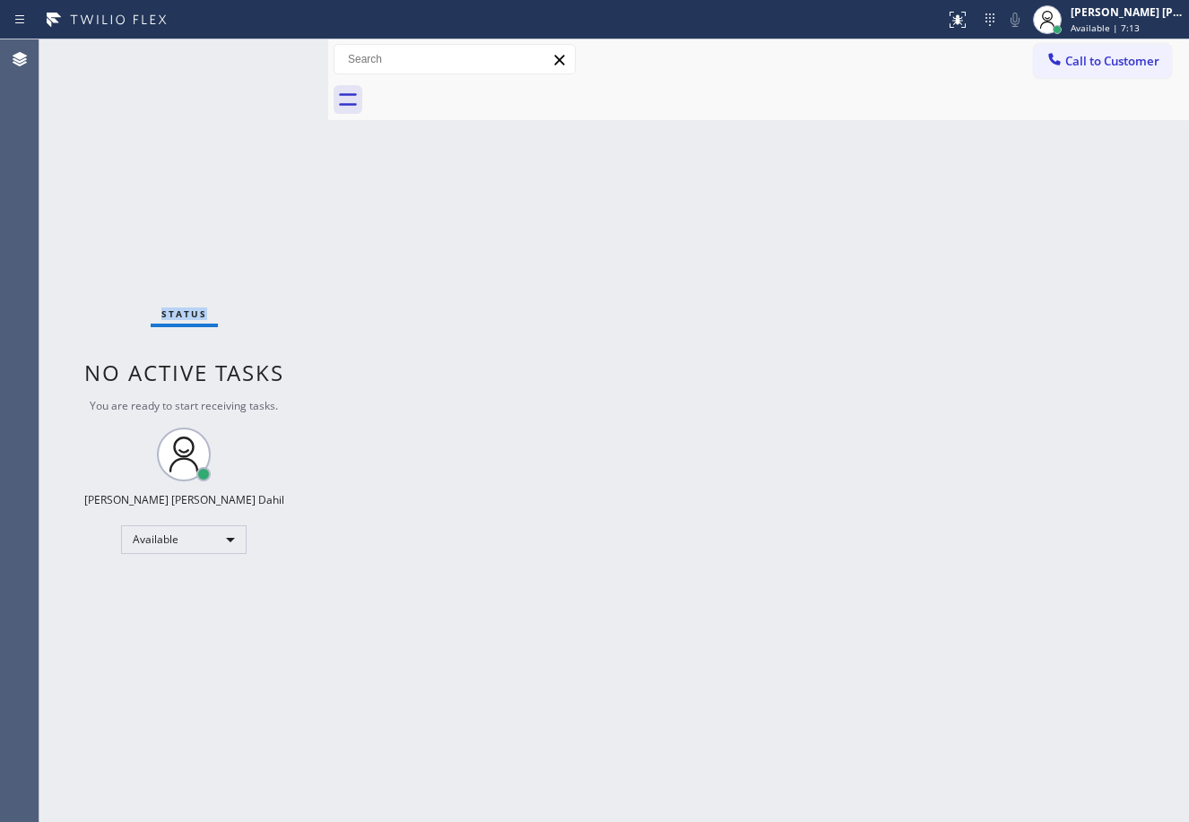
click at [264, 54] on div "Status No active tasks You are ready to start receiving tasks. [PERSON_NAME] [P…" at bounding box center [183, 430] width 289 height 783
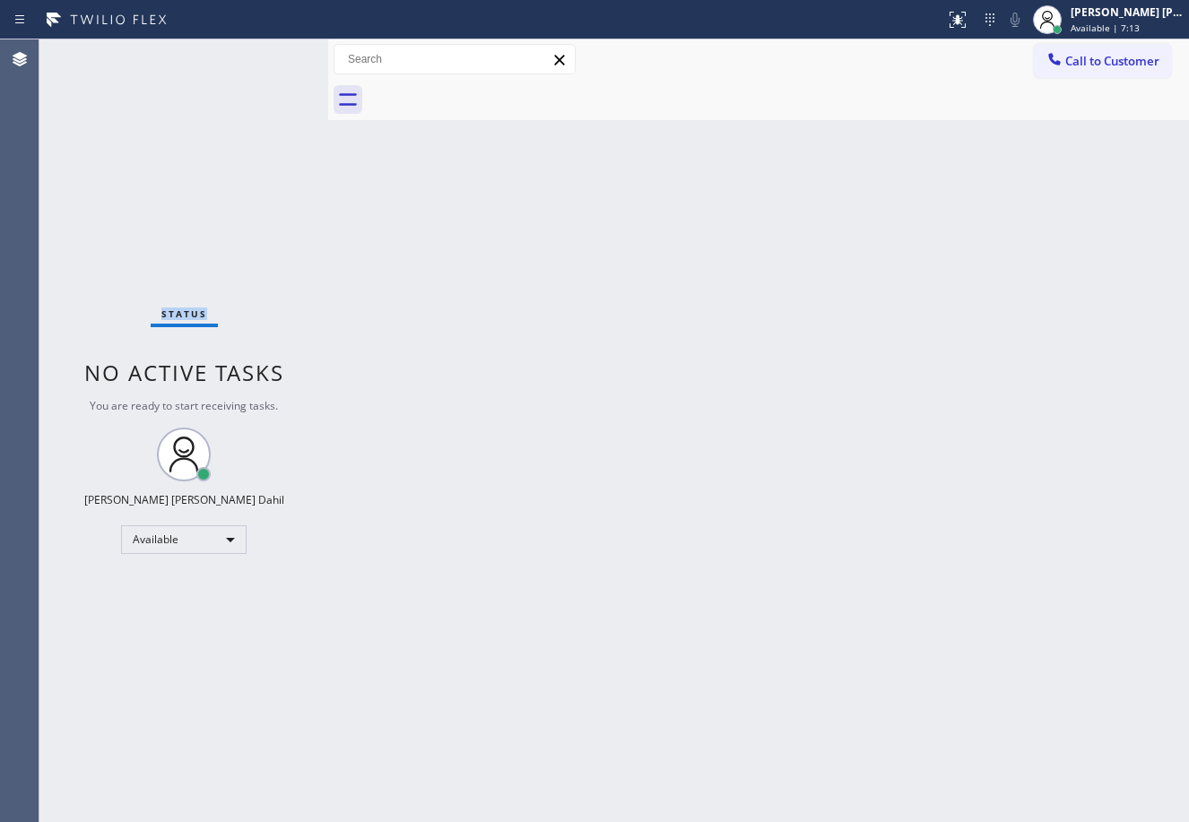
click at [264, 54] on div "Status No active tasks You are ready to start receiving tasks. [PERSON_NAME] [P…" at bounding box center [183, 430] width 289 height 783
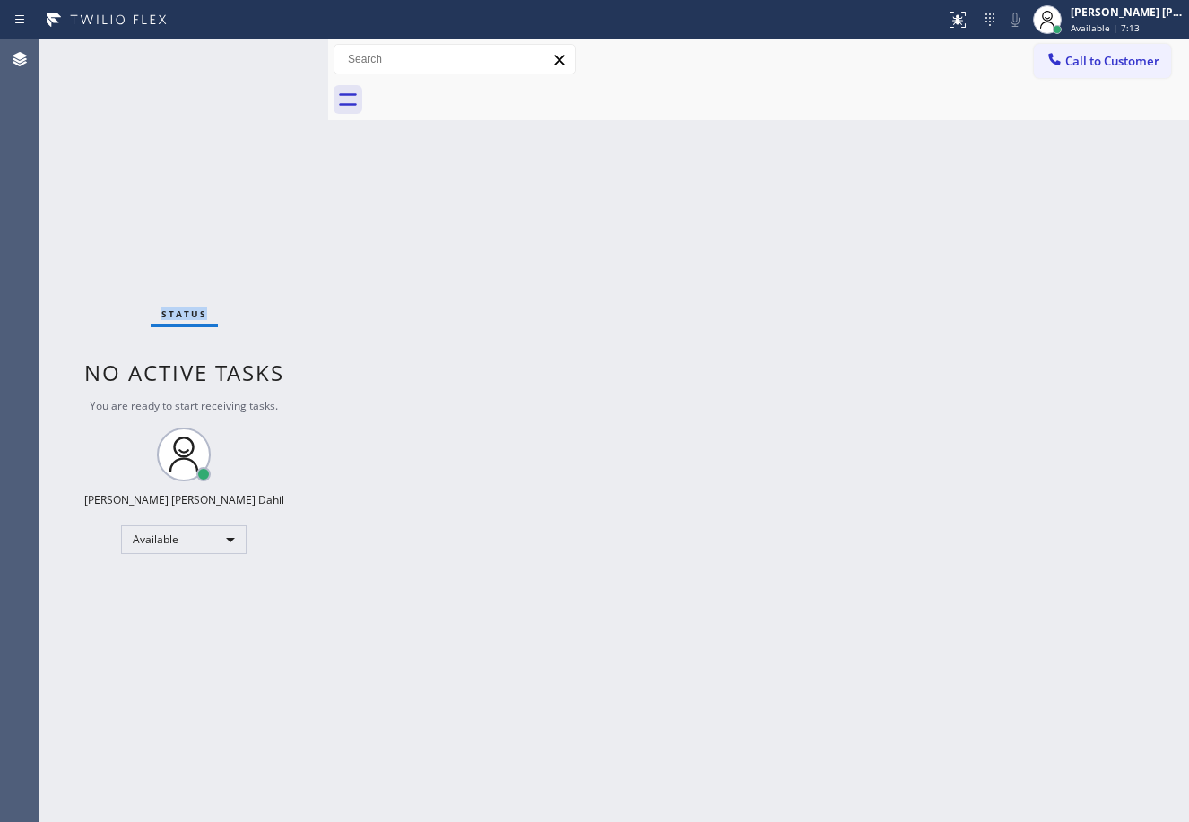
click at [264, 54] on div "Status No active tasks You are ready to start receiving tasks. [PERSON_NAME] [P…" at bounding box center [183, 430] width 289 height 783
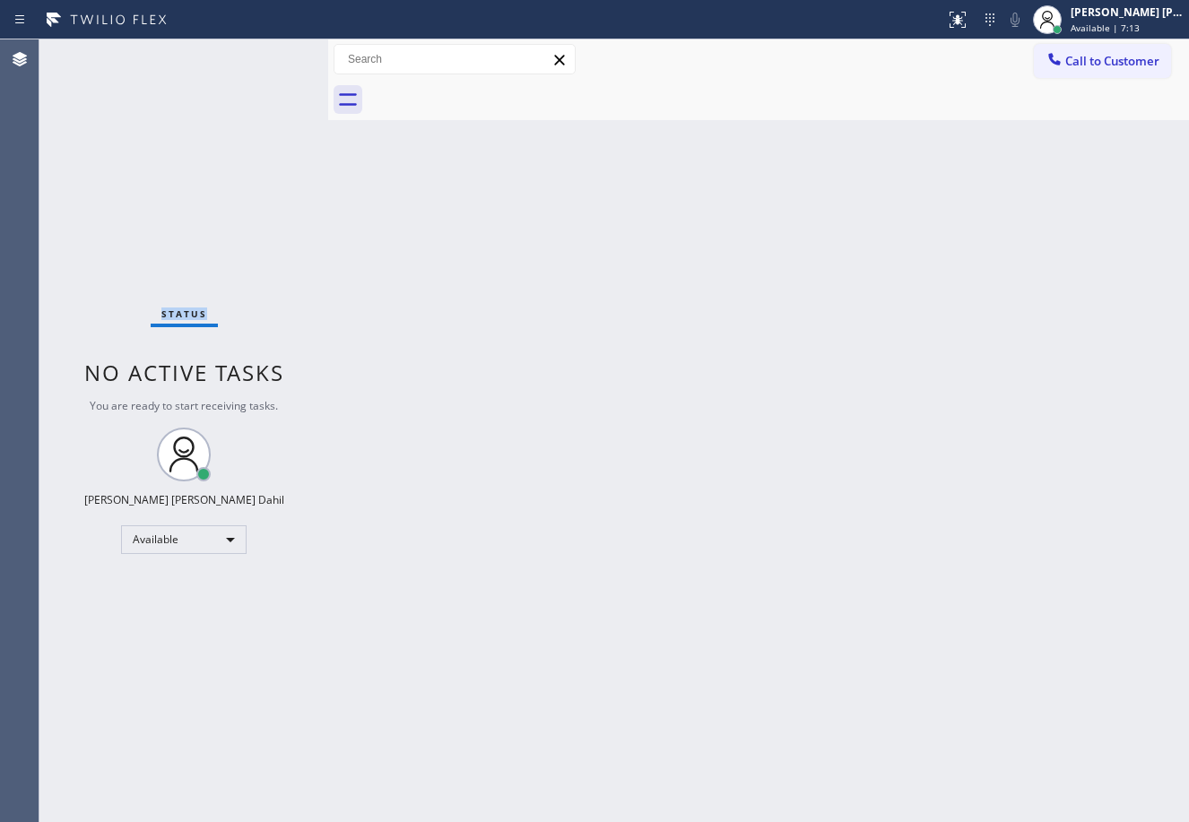
click at [264, 54] on div "Status No active tasks You are ready to start receiving tasks. [PERSON_NAME] [P…" at bounding box center [183, 430] width 289 height 783
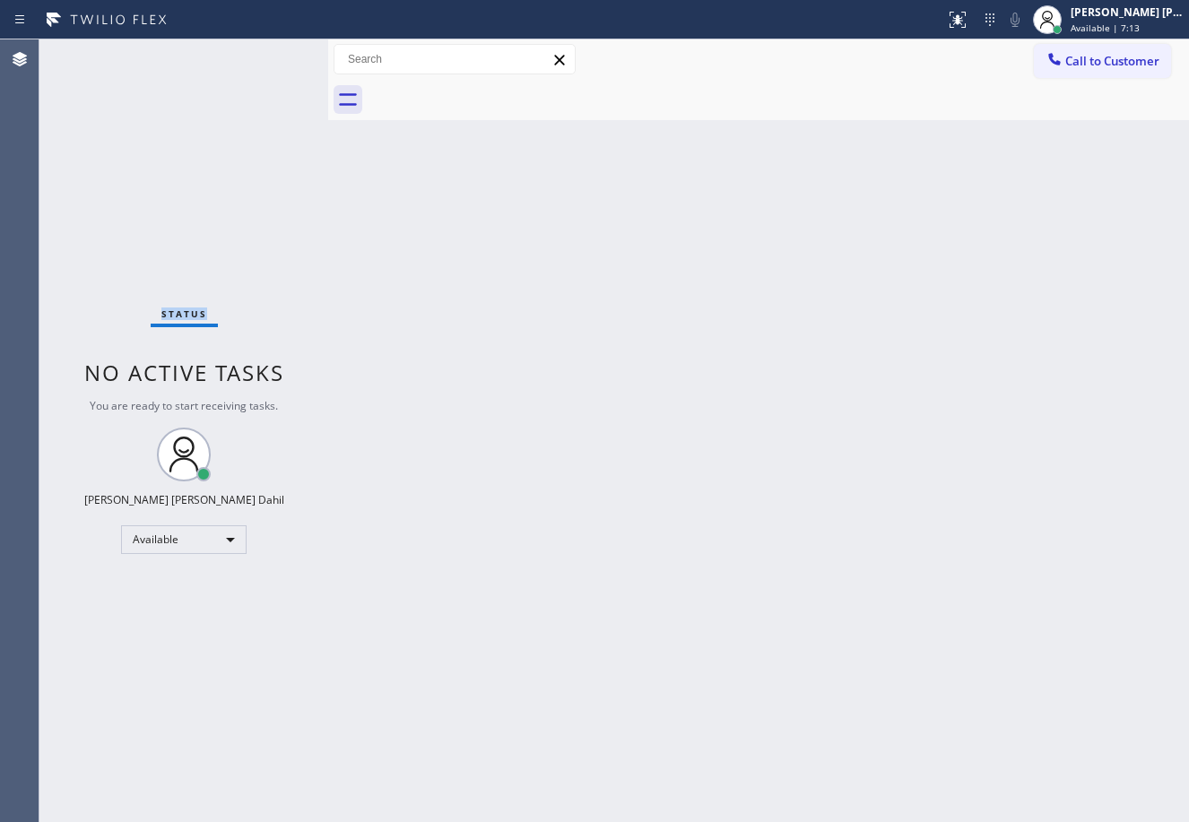
click at [264, 54] on div "Status No active tasks You are ready to start receiving tasks. [PERSON_NAME] [P…" at bounding box center [183, 430] width 289 height 783
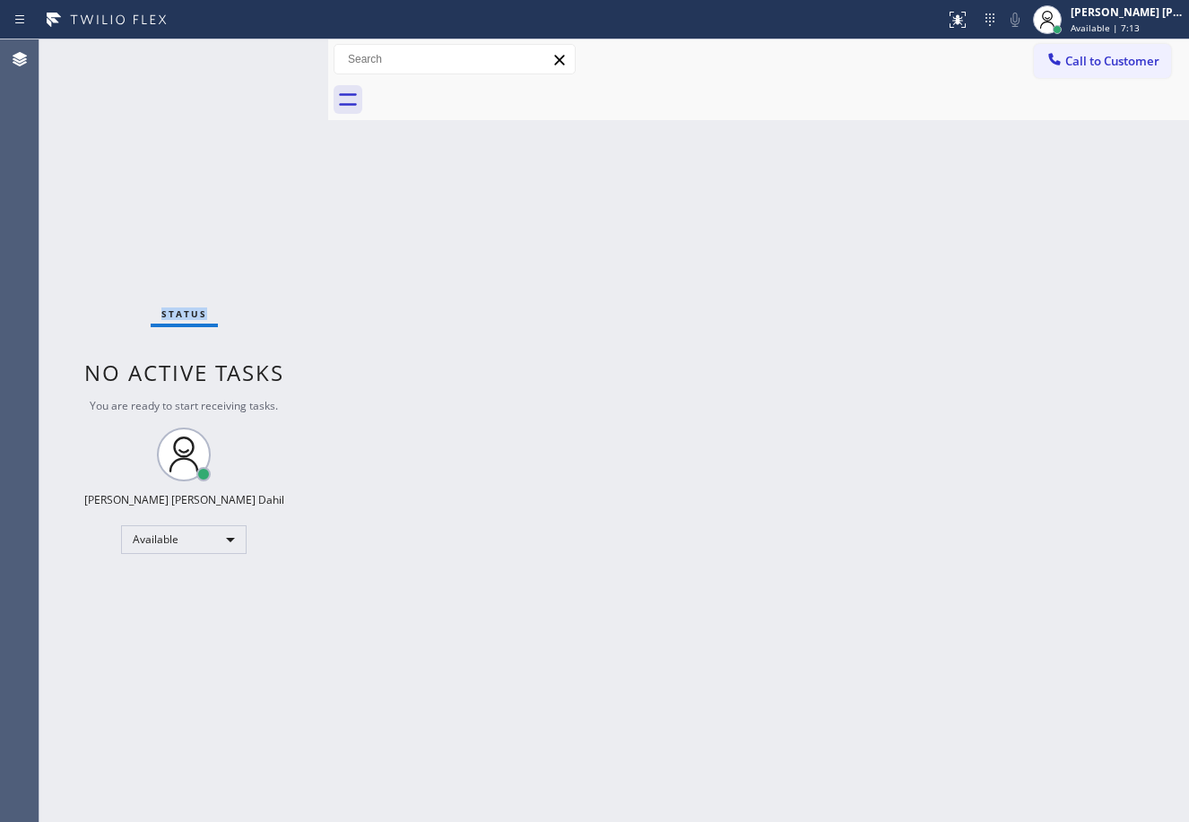
click at [264, 54] on div "Status No active tasks You are ready to start receiving tasks. [PERSON_NAME] [P…" at bounding box center [183, 430] width 289 height 783
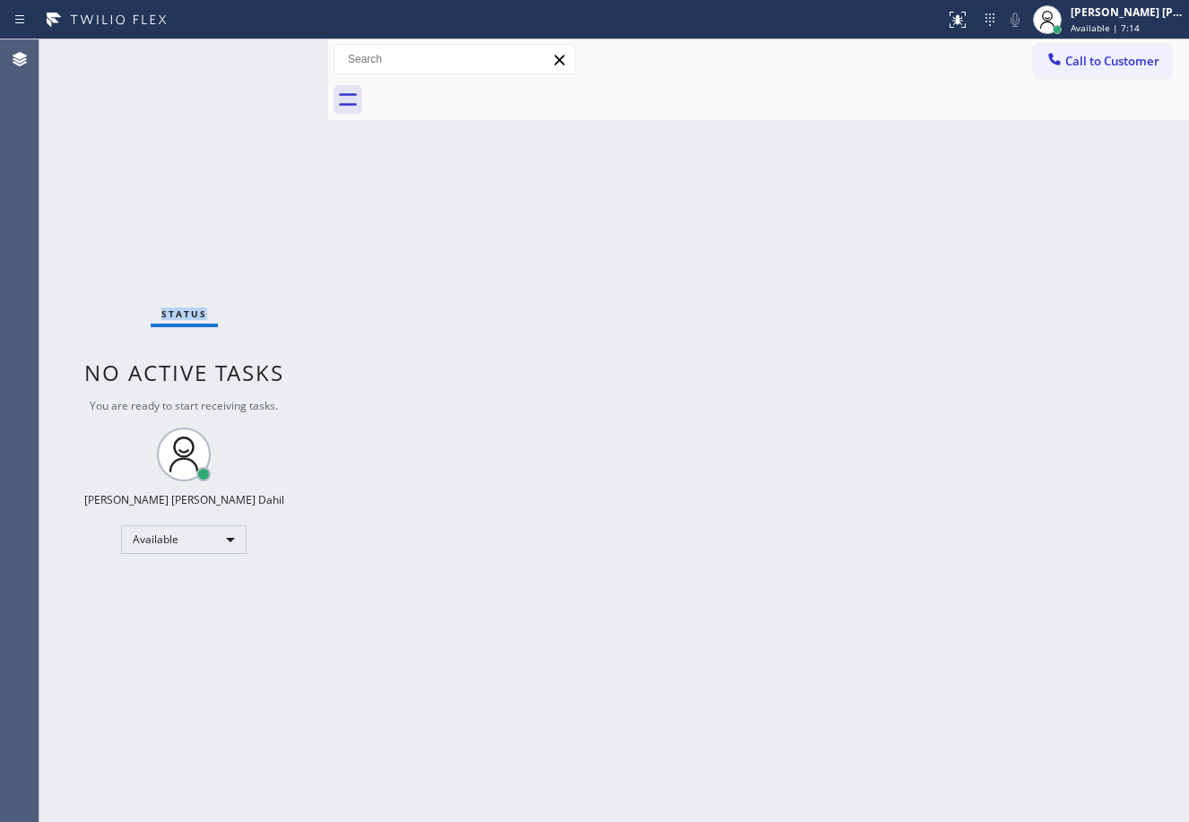
click at [264, 54] on div "Status No active tasks You are ready to start receiving tasks. [PERSON_NAME] [P…" at bounding box center [183, 430] width 289 height 783
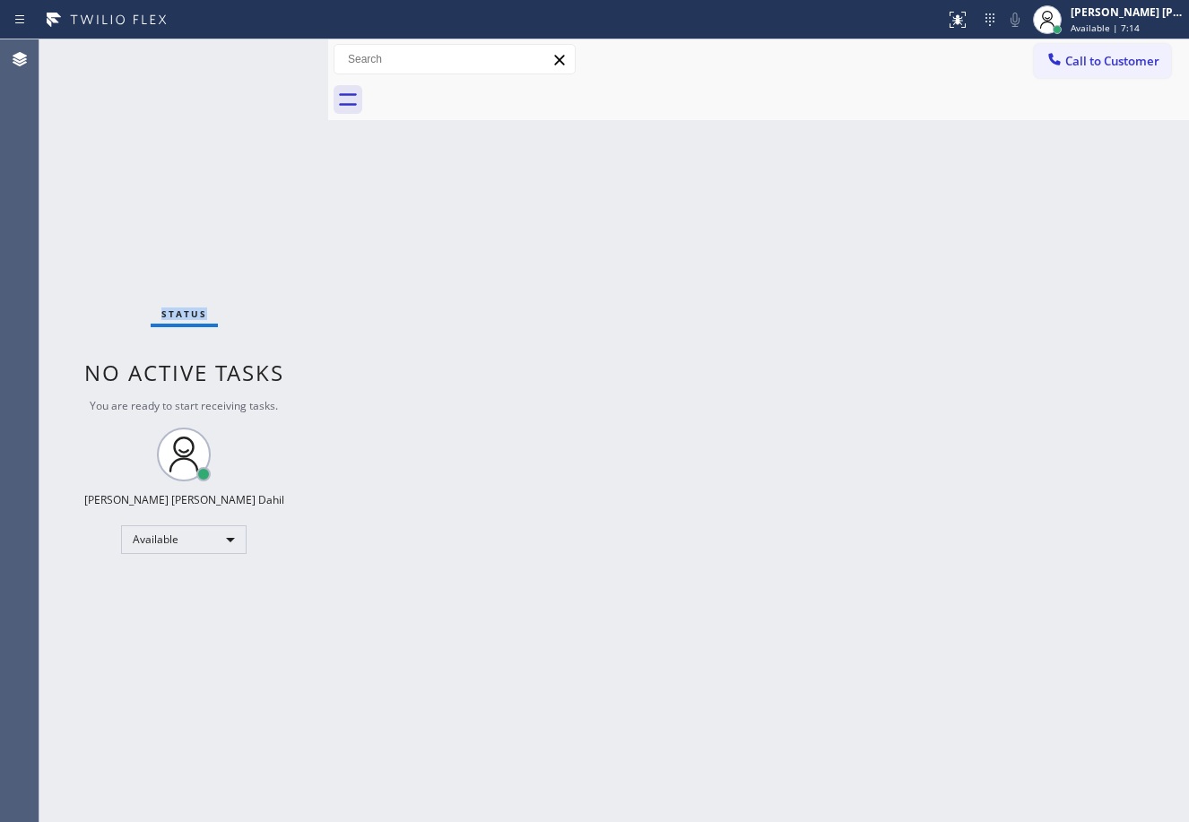
click at [264, 54] on div "Status No active tasks You are ready to start receiving tasks. [PERSON_NAME] [P…" at bounding box center [183, 430] width 289 height 783
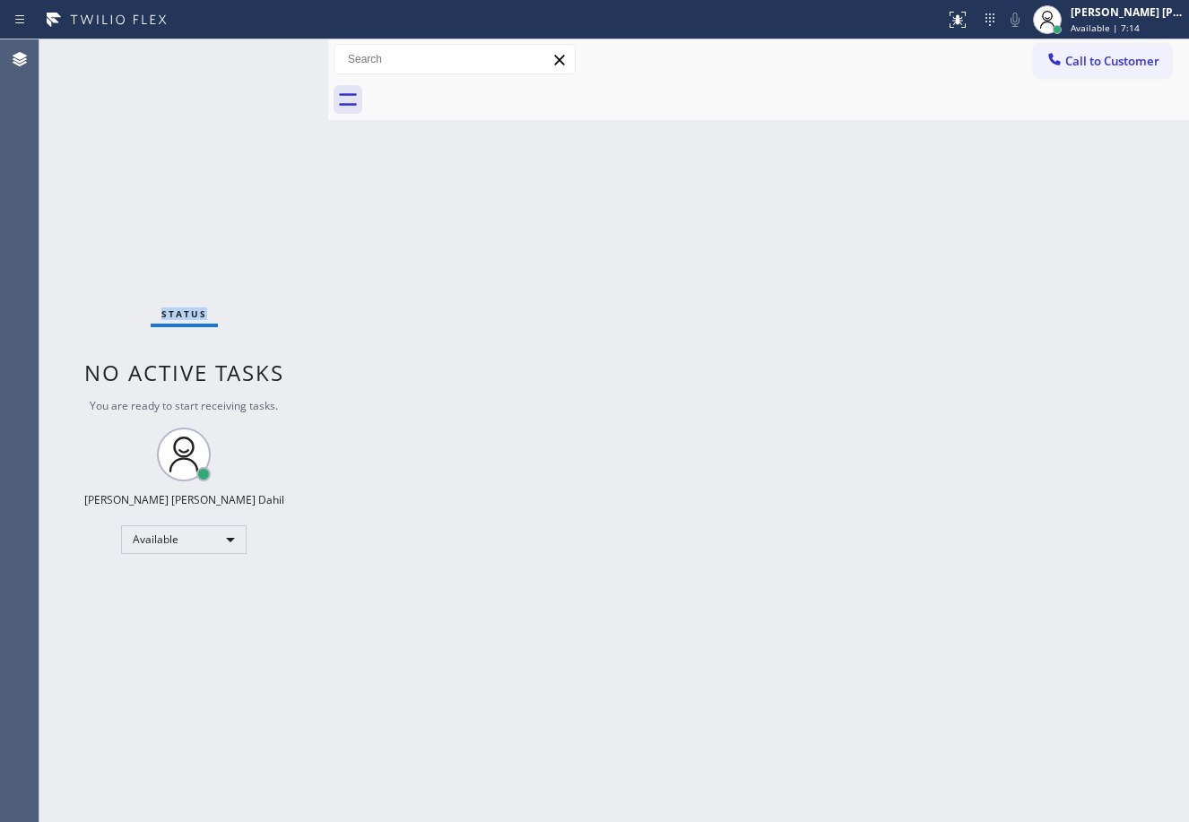
click at [264, 54] on div "Status No active tasks You are ready to start receiving tasks. [PERSON_NAME] [P…" at bounding box center [183, 430] width 289 height 783
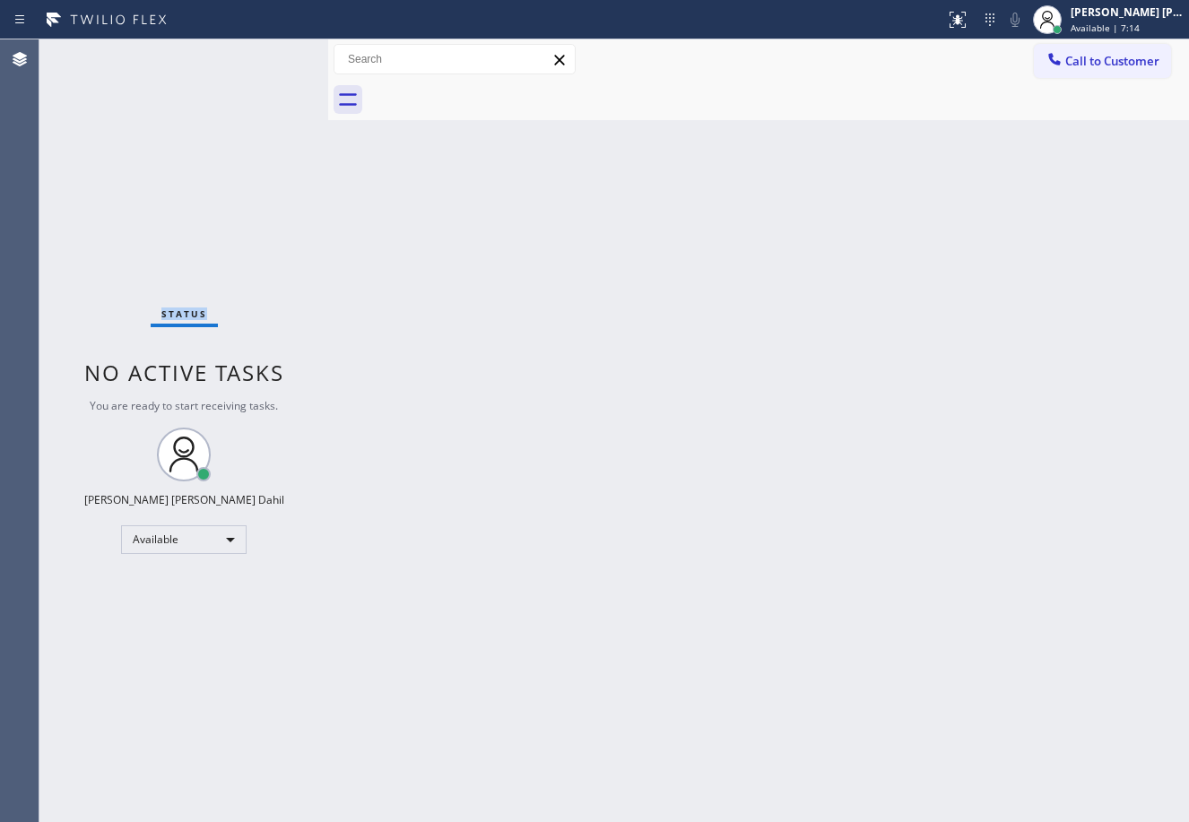
click at [264, 54] on div "Status No active tasks You are ready to start receiving tasks. [PERSON_NAME] [P…" at bounding box center [183, 430] width 289 height 783
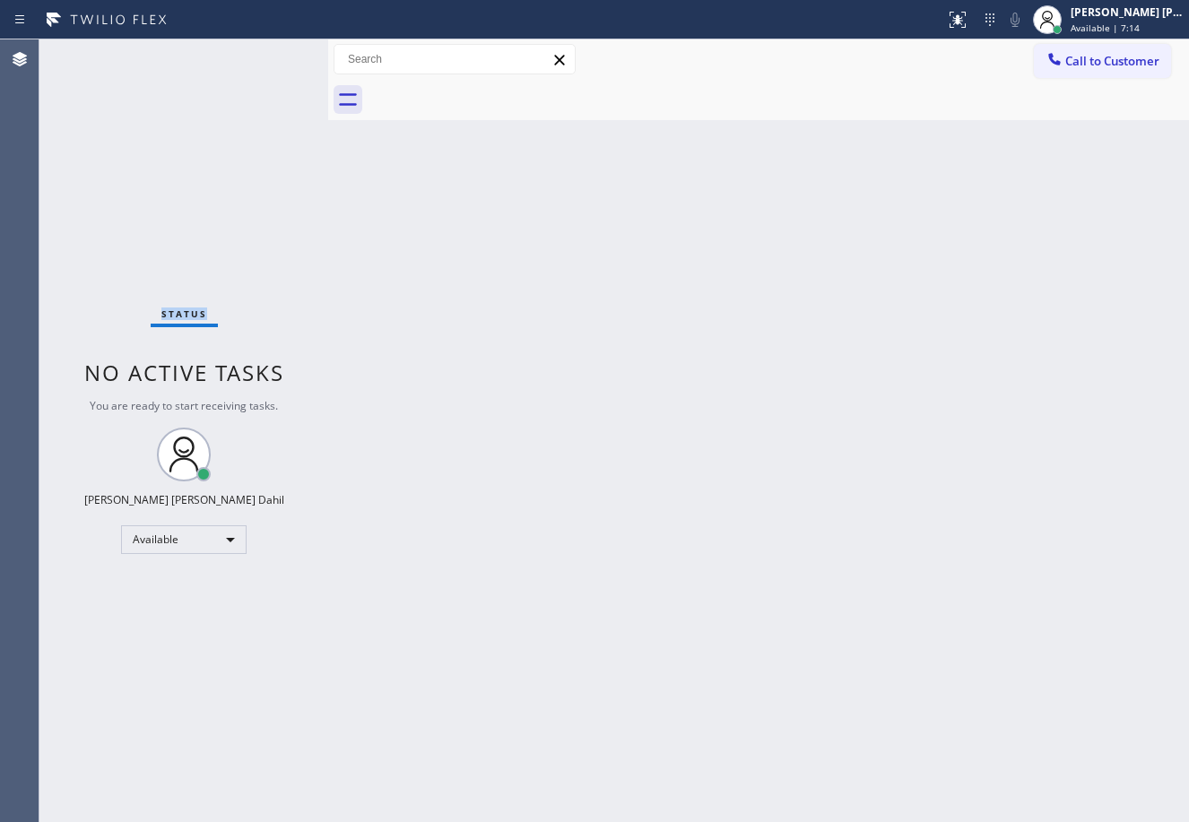
click at [264, 54] on div "Status No active tasks You are ready to start receiving tasks. [PERSON_NAME] [P…" at bounding box center [183, 430] width 289 height 783
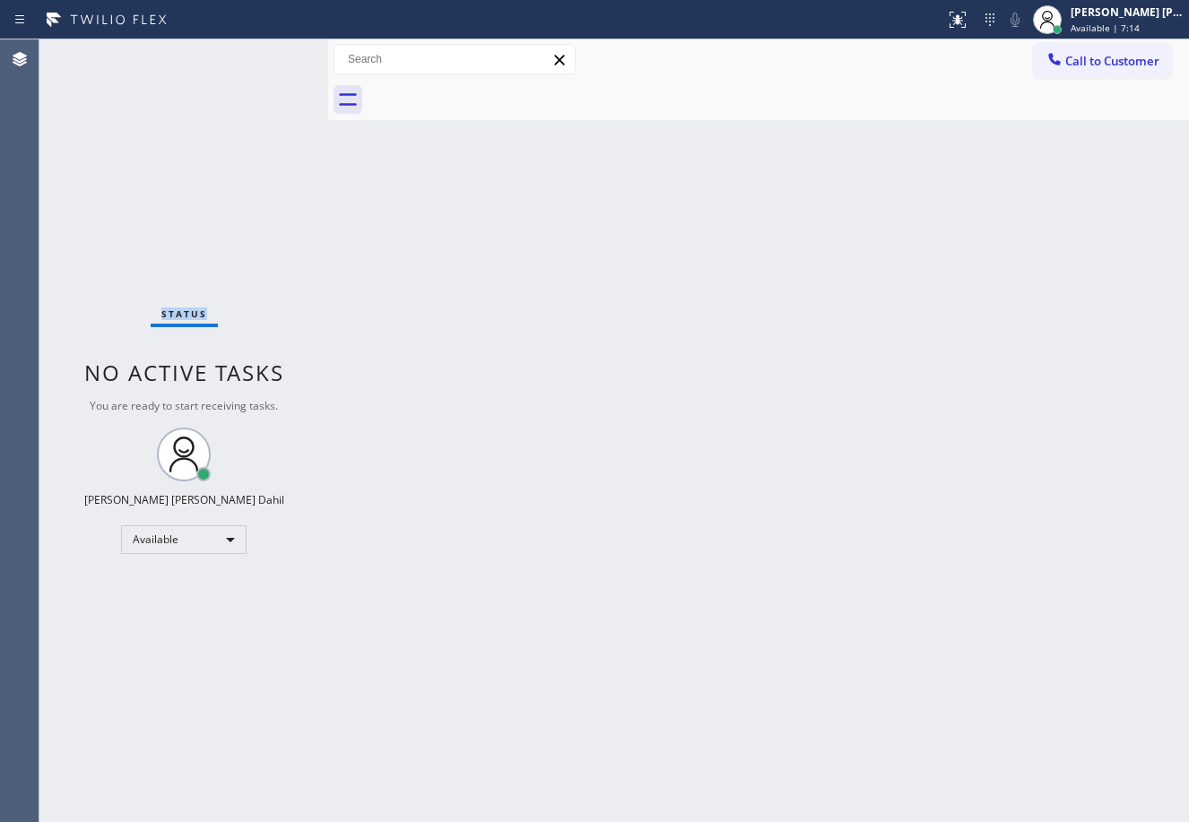
click at [264, 54] on div "Status No active tasks You are ready to start receiving tasks. [PERSON_NAME] [P…" at bounding box center [183, 430] width 289 height 783
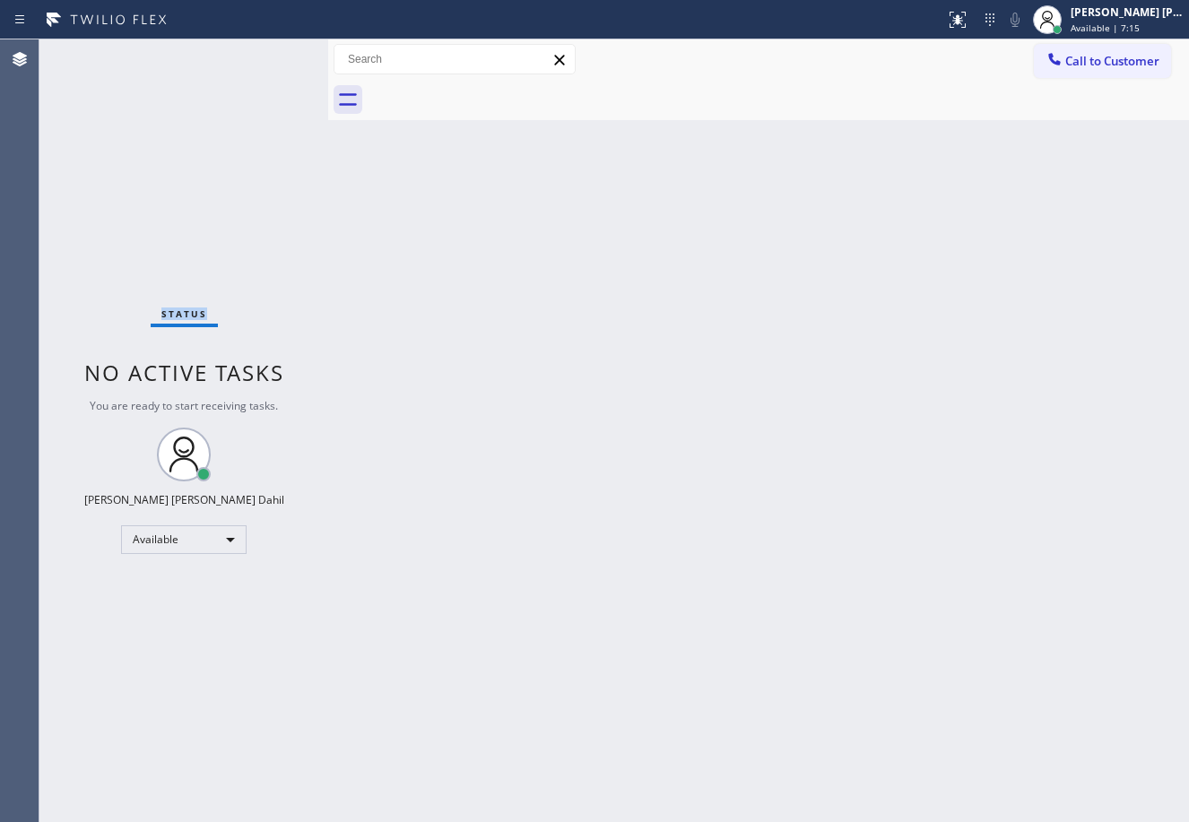
click at [264, 54] on div "Status No active tasks You are ready to start receiving tasks. [PERSON_NAME] [P…" at bounding box center [183, 430] width 289 height 783
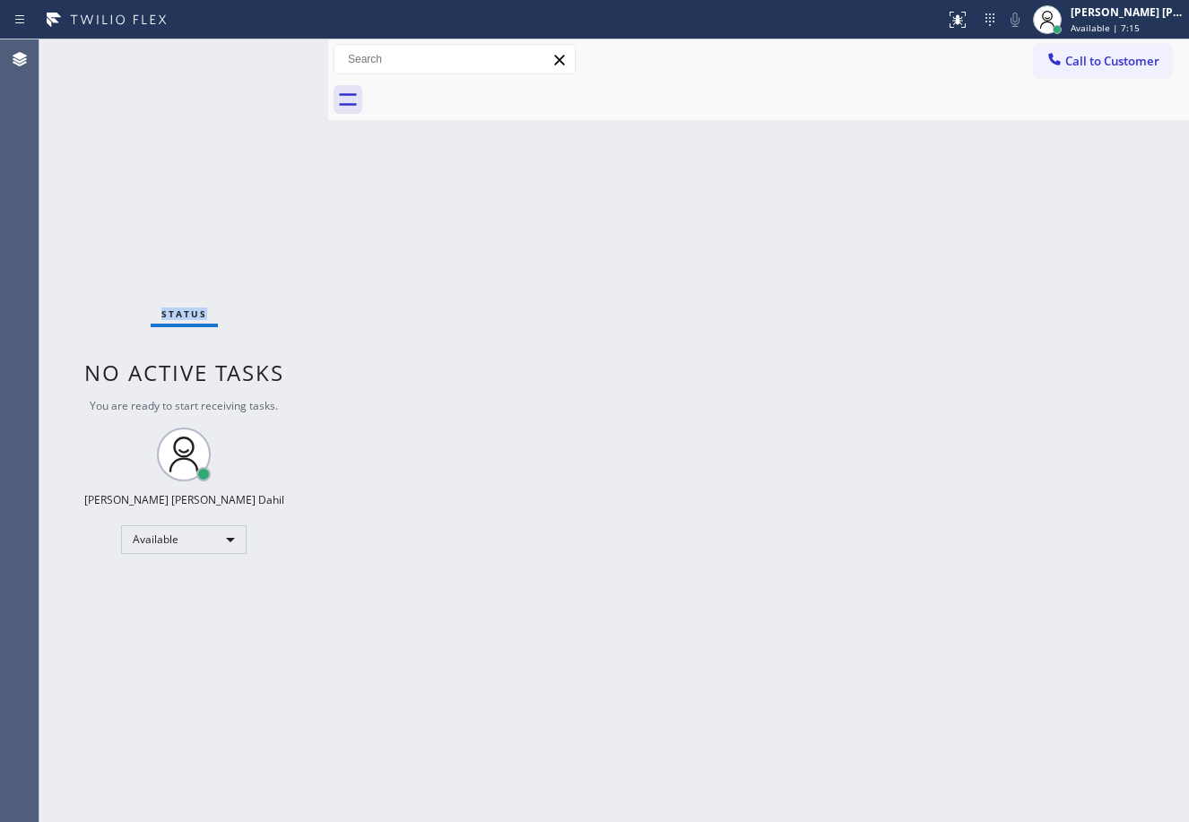
click at [264, 54] on div "Status No active tasks You are ready to start receiving tasks. [PERSON_NAME] [P…" at bounding box center [183, 430] width 289 height 783
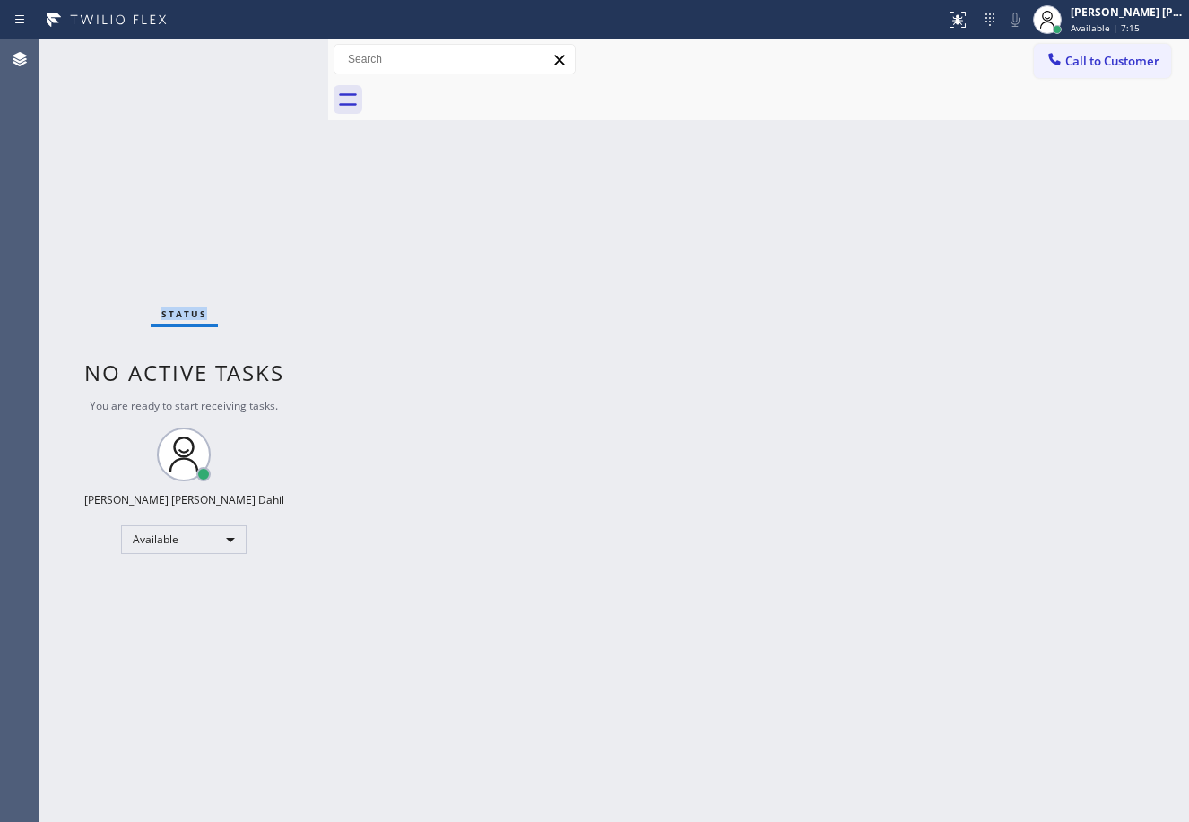
click at [264, 54] on div "Status No active tasks You are ready to start receiving tasks. [PERSON_NAME] [P…" at bounding box center [183, 430] width 289 height 783
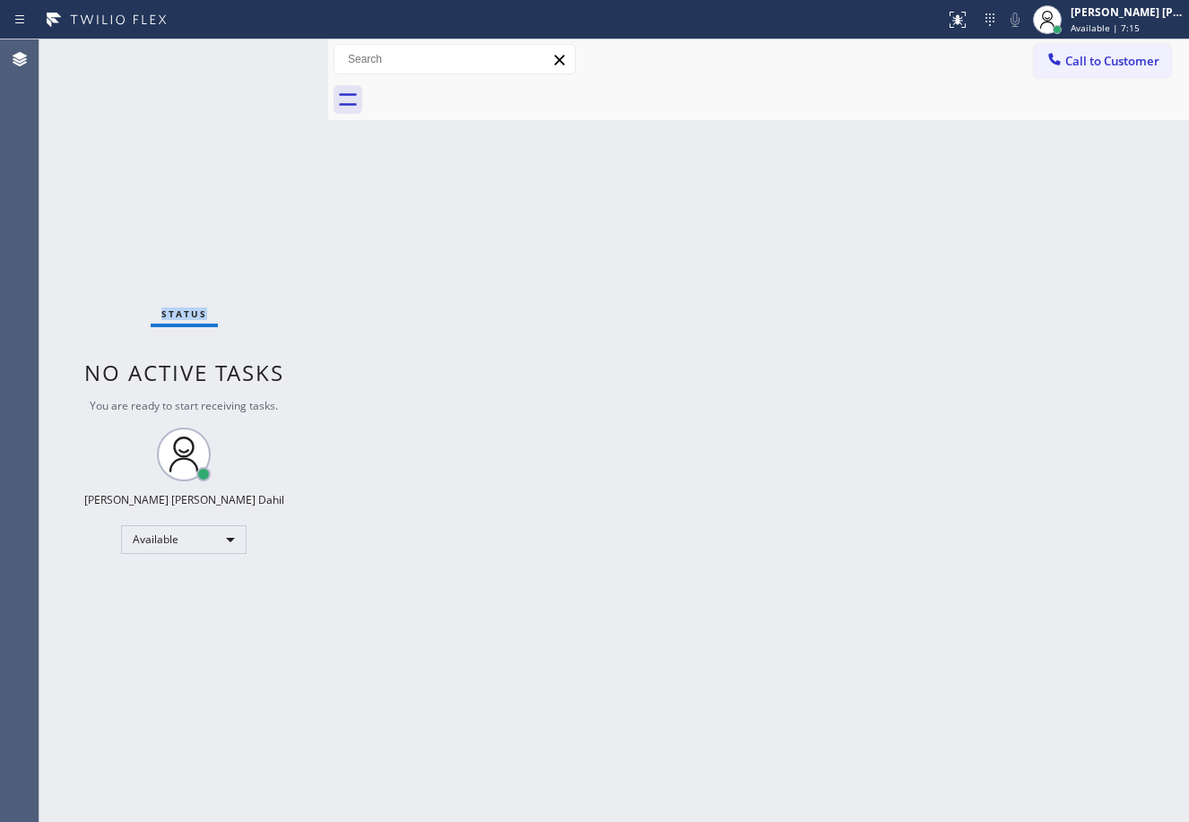
click at [264, 54] on div "Status No active tasks You are ready to start receiving tasks. [PERSON_NAME] [P…" at bounding box center [183, 430] width 289 height 783
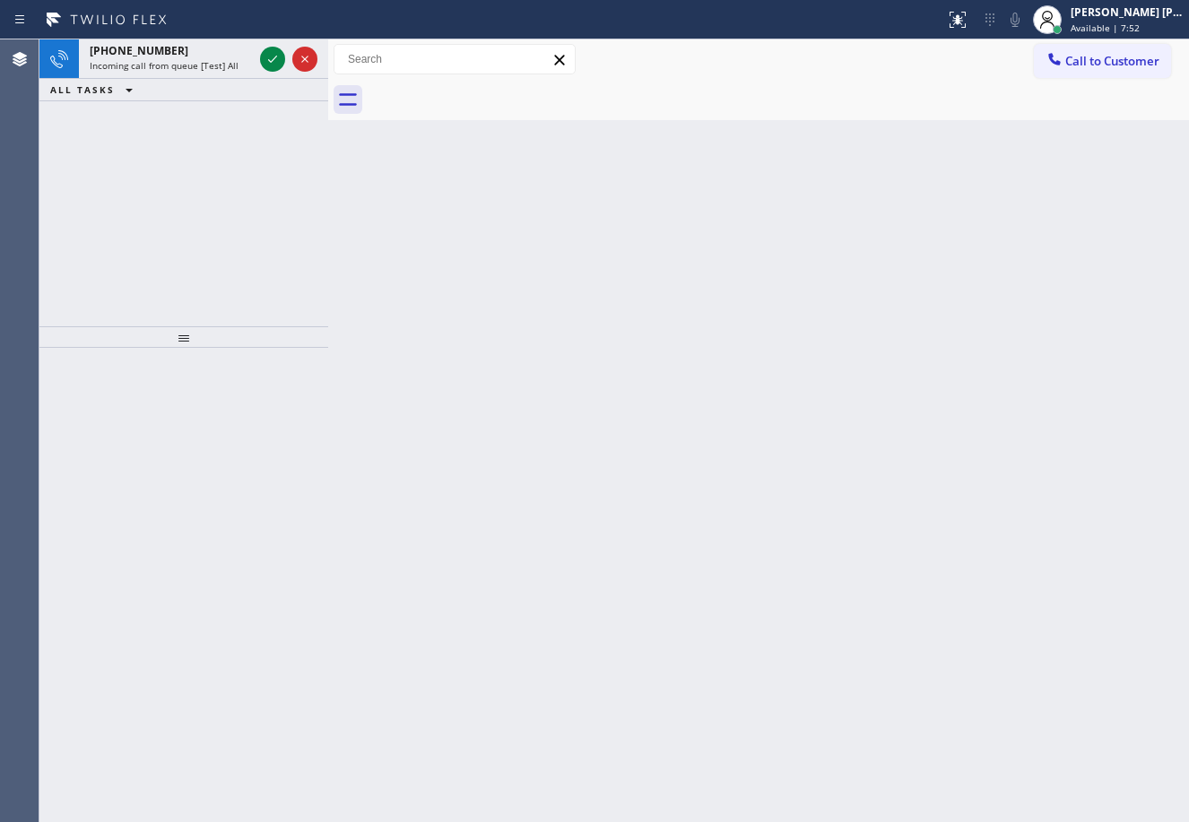
click at [264, 54] on icon at bounding box center [273, 59] width 22 height 22
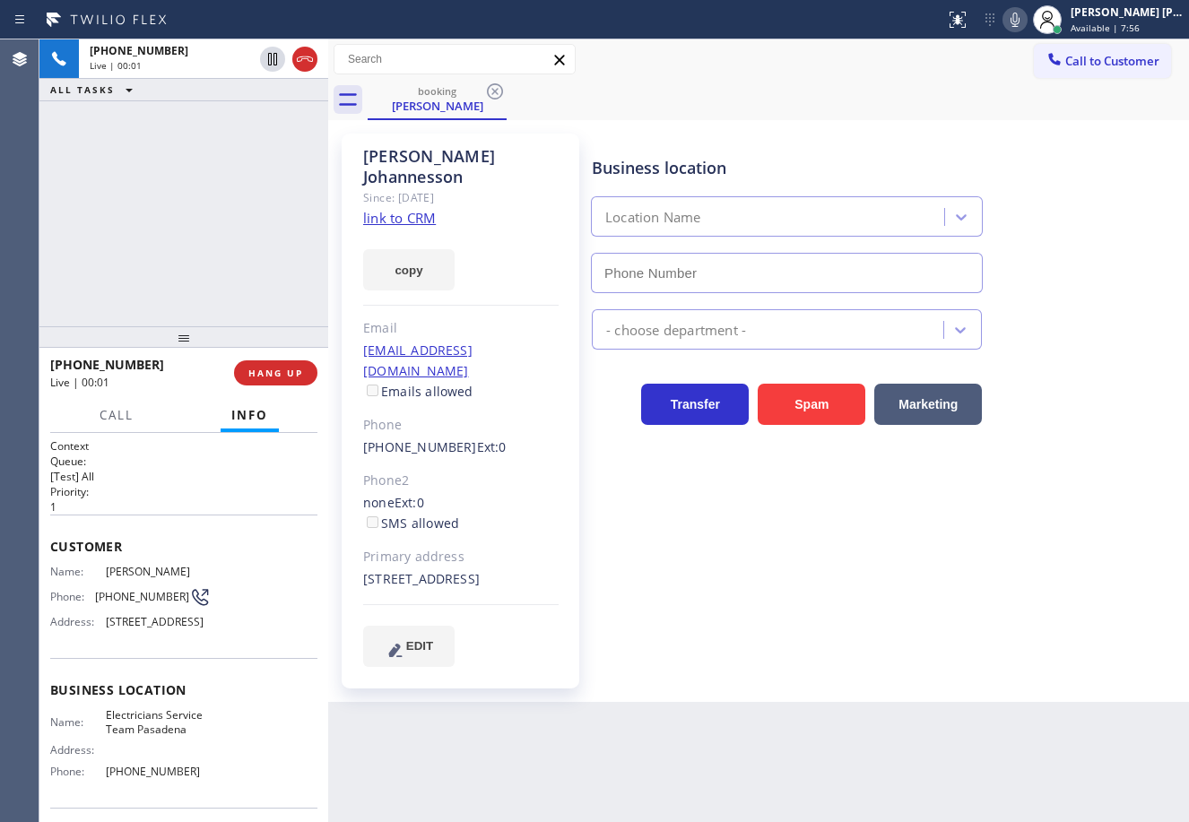
type input "[PHONE_NUMBER]"
click at [406, 209] on link "link to CRM" at bounding box center [399, 218] width 73 height 18
click at [163, 238] on div "[PHONE_NUMBER] Live | 00:43 ALL TASKS ALL TASKS ACTIVE TASKS TASKS IN WRAP UP" at bounding box center [183, 182] width 289 height 287
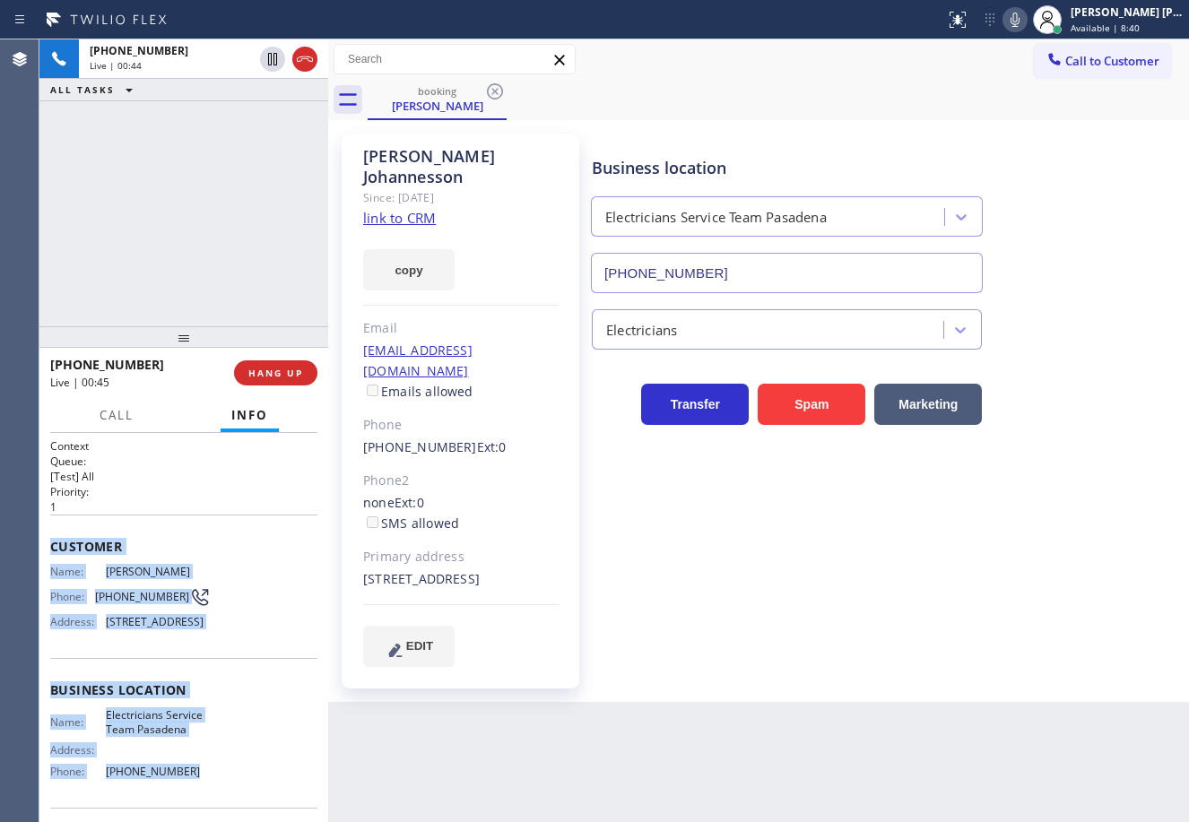
scroll to position [154, 0]
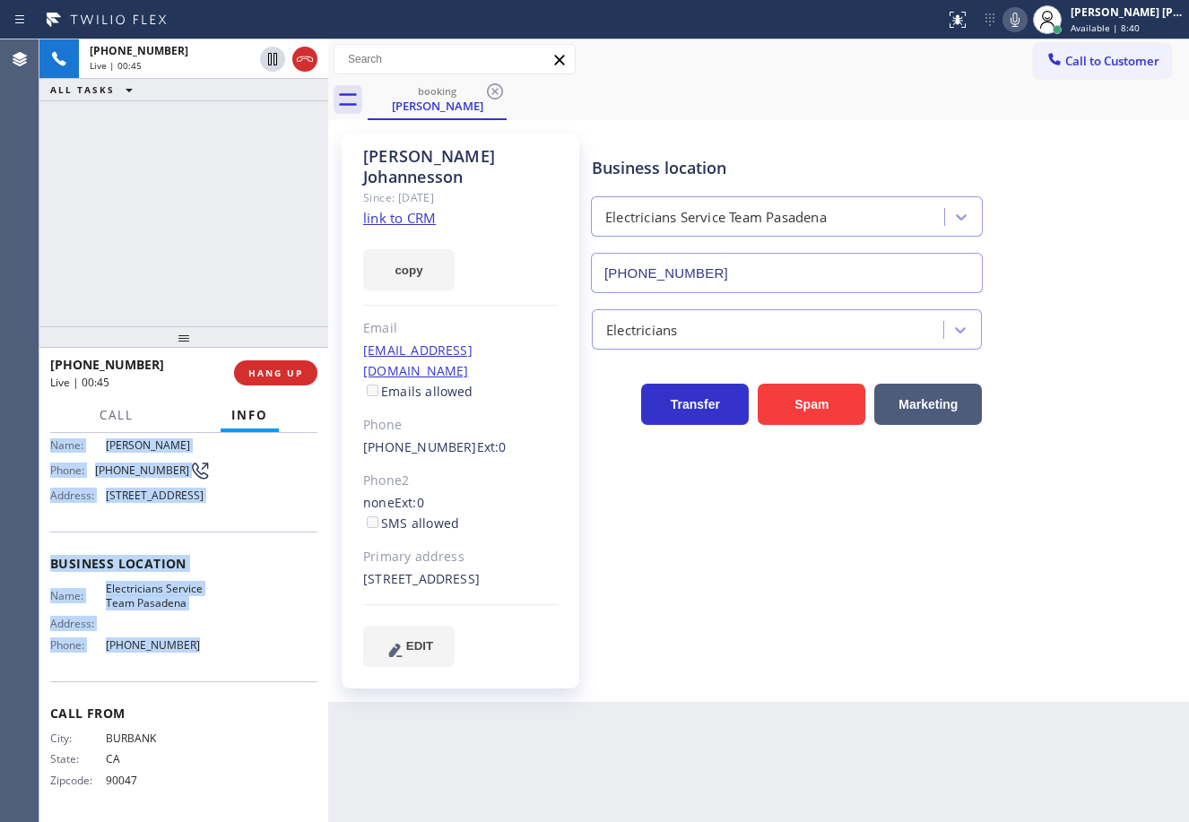
drag, startPoint x: 73, startPoint y: 557, endPoint x: 222, endPoint y: 662, distance: 183.3
click at [222, 662] on div "Context Queue: [Test] All Priority: 1 Customer Name: [PERSON_NAME] Phone: [PHON…" at bounding box center [183, 627] width 289 height 389
copy div "Customer Name: [PERSON_NAME] Phone: [PHONE_NUMBER] Address: [STREET_ADDRESS] Bu…"
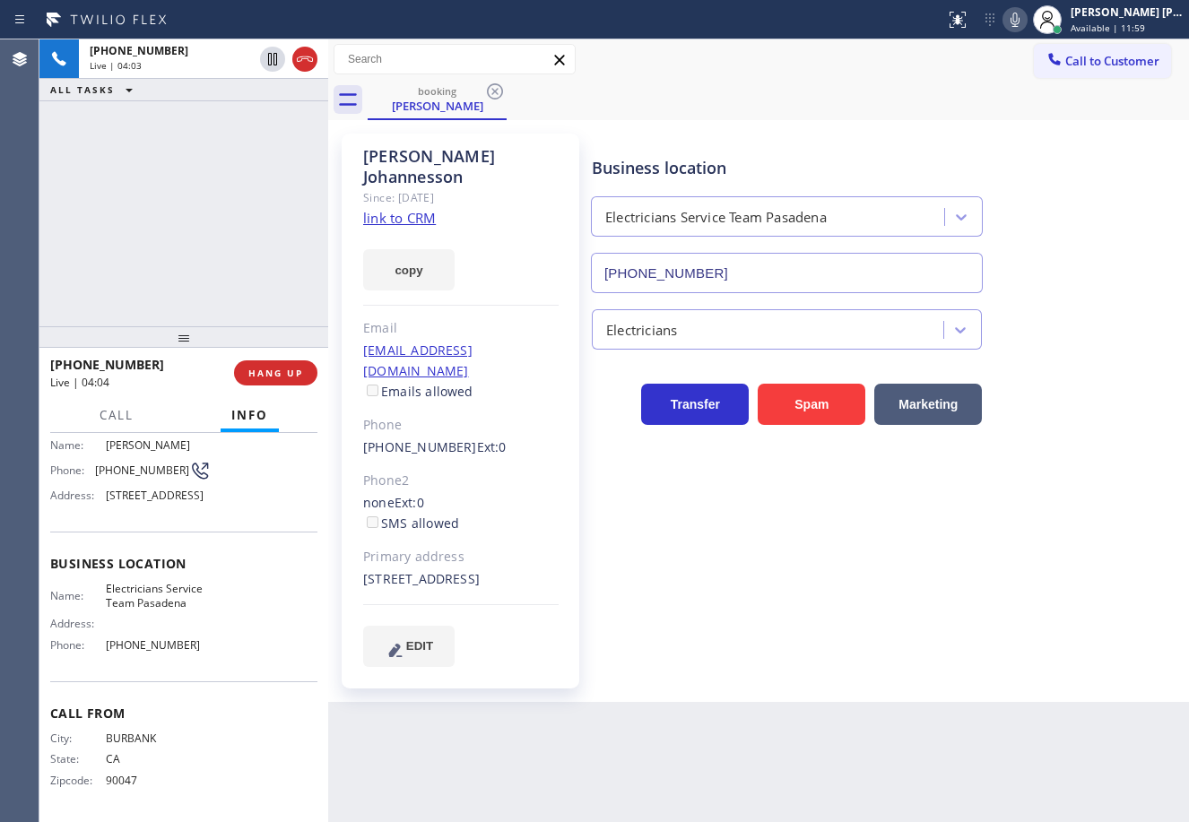
click at [958, 678] on div "[PERSON_NAME] Since: [DATE] link to CRM copy Email [EMAIL_ADDRESS][DOMAIN_NAME]…" at bounding box center [758, 411] width 861 height 582
click at [273, 61] on icon at bounding box center [273, 59] width 22 height 22
drag, startPoint x: 255, startPoint y: 89, endPoint x: 577, endPoint y: 84, distance: 322.7
click at [255, 89] on div "ALL TASKS ALL TASKS ACTIVE TASKS TASKS IN WRAP UP" at bounding box center [183, 90] width 289 height 22
click at [1026, 23] on icon at bounding box center [1015, 20] width 22 height 22
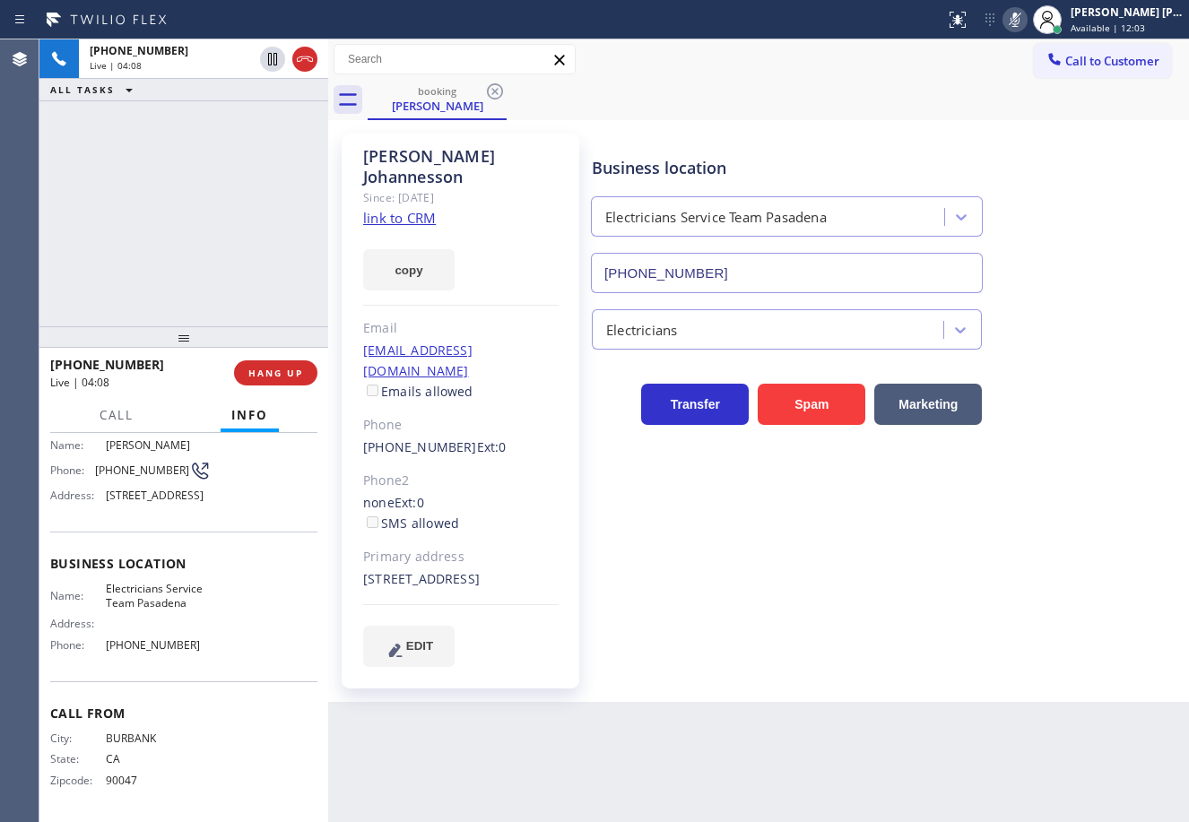
drag, startPoint x: 1064, startPoint y: 202, endPoint x: 1164, endPoint y: 376, distance: 200.8
click at [1073, 227] on div "Business location Electricians Service Team [GEOGRAPHIC_DATA] [PHONE_NUMBER]" at bounding box center [886, 212] width 596 height 162
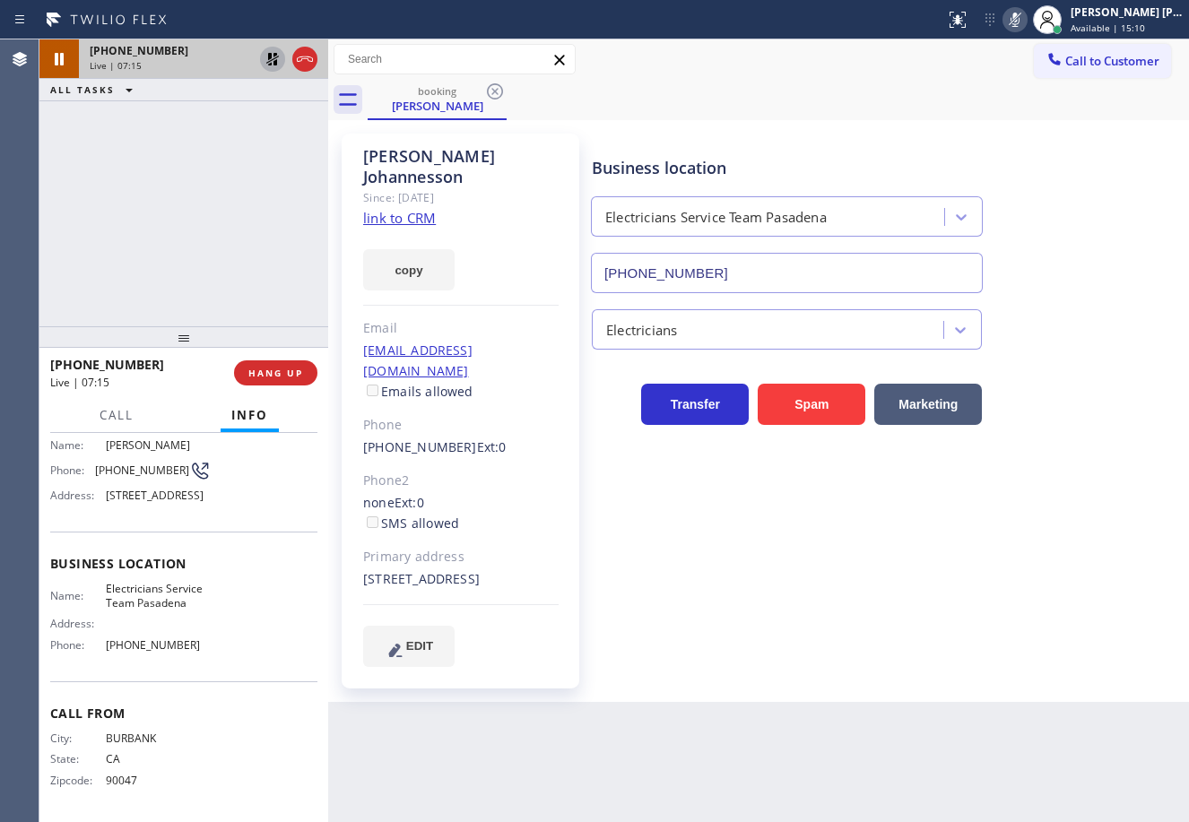
click at [269, 59] on icon at bounding box center [272, 59] width 13 height 13
click at [1019, 21] on icon at bounding box center [1014, 20] width 9 height 14
click at [1025, 155] on div "Business location Electricians Service Team [GEOGRAPHIC_DATA] [PHONE_NUMBER]" at bounding box center [886, 212] width 596 height 162
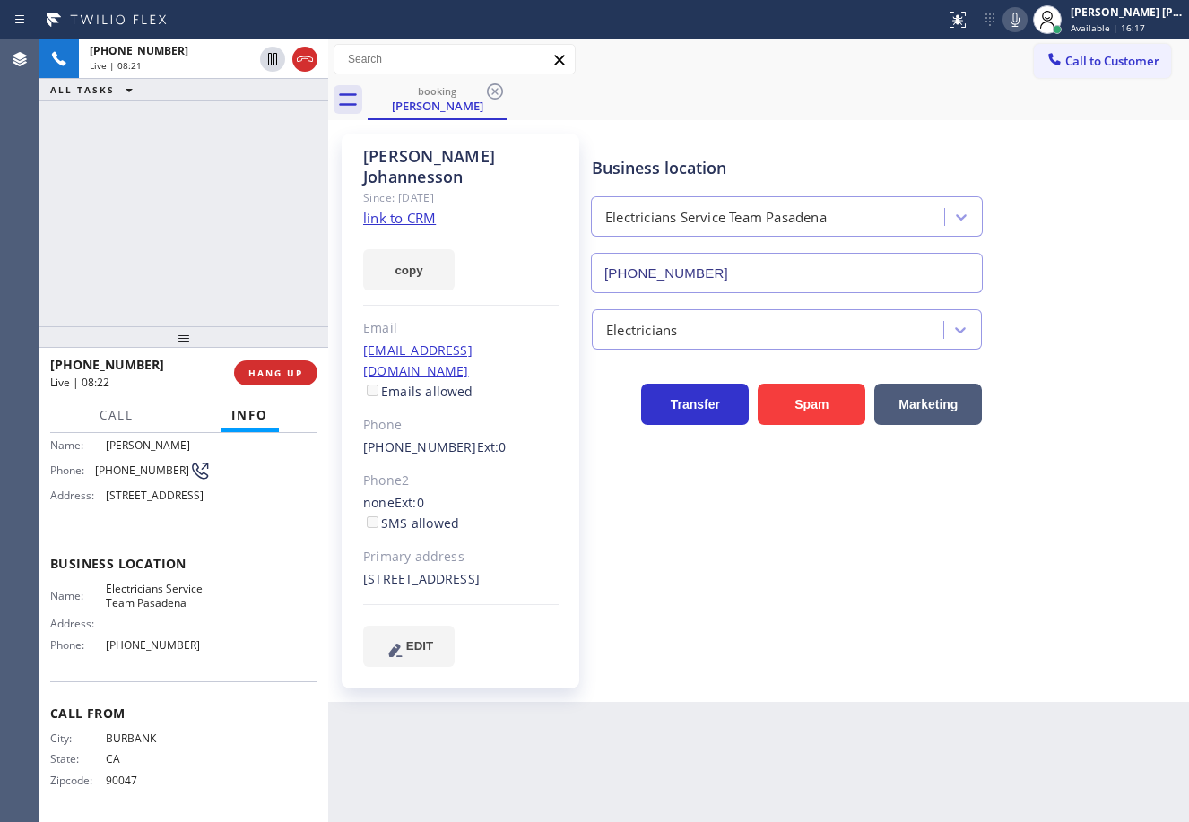
click at [959, 93] on div "booking [PERSON_NAME]" at bounding box center [778, 100] width 821 height 40
drag, startPoint x: 1030, startPoint y: 22, endPoint x: 1025, endPoint y: 72, distance: 49.6
click at [1026, 22] on icon at bounding box center [1015, 20] width 22 height 22
drag, startPoint x: 1025, startPoint y: 87, endPoint x: 694, endPoint y: 101, distance: 331.1
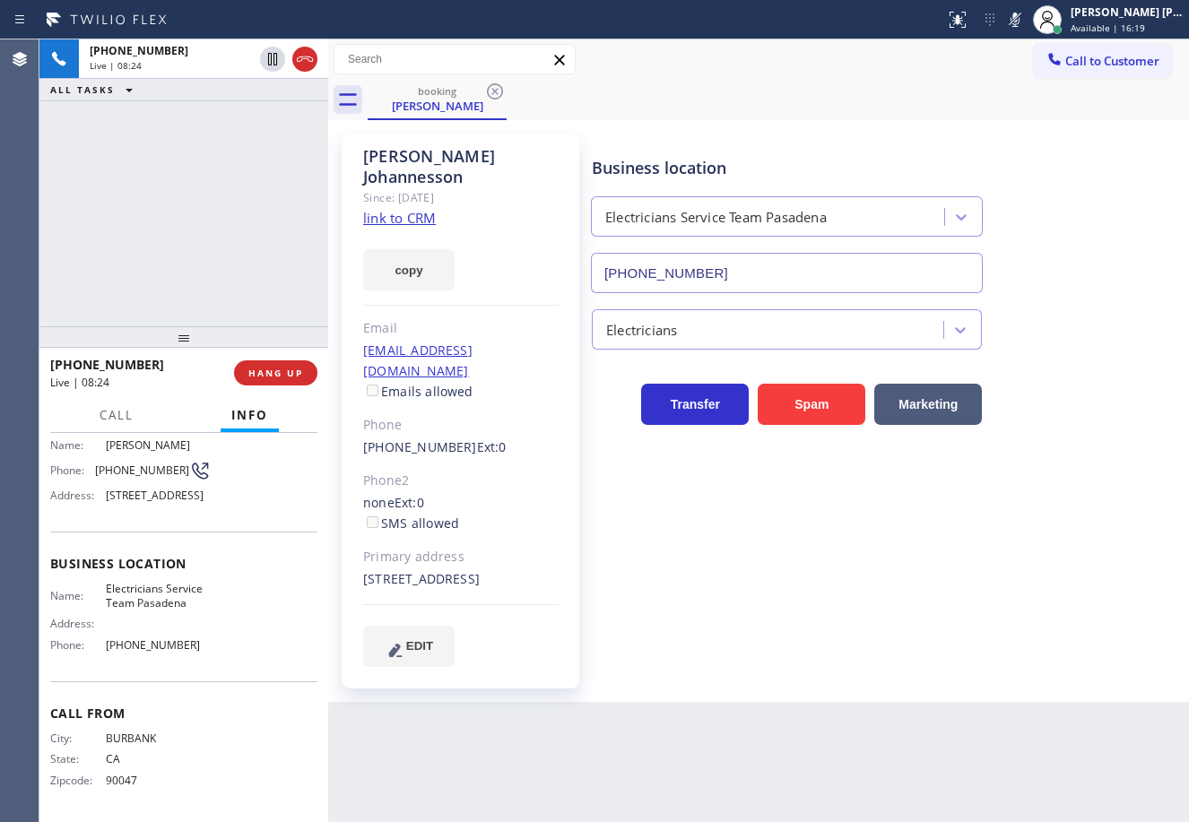
click at [1025, 88] on div "booking [PERSON_NAME]" at bounding box center [778, 100] width 821 height 40
click at [272, 66] on icon at bounding box center [273, 59] width 22 height 22
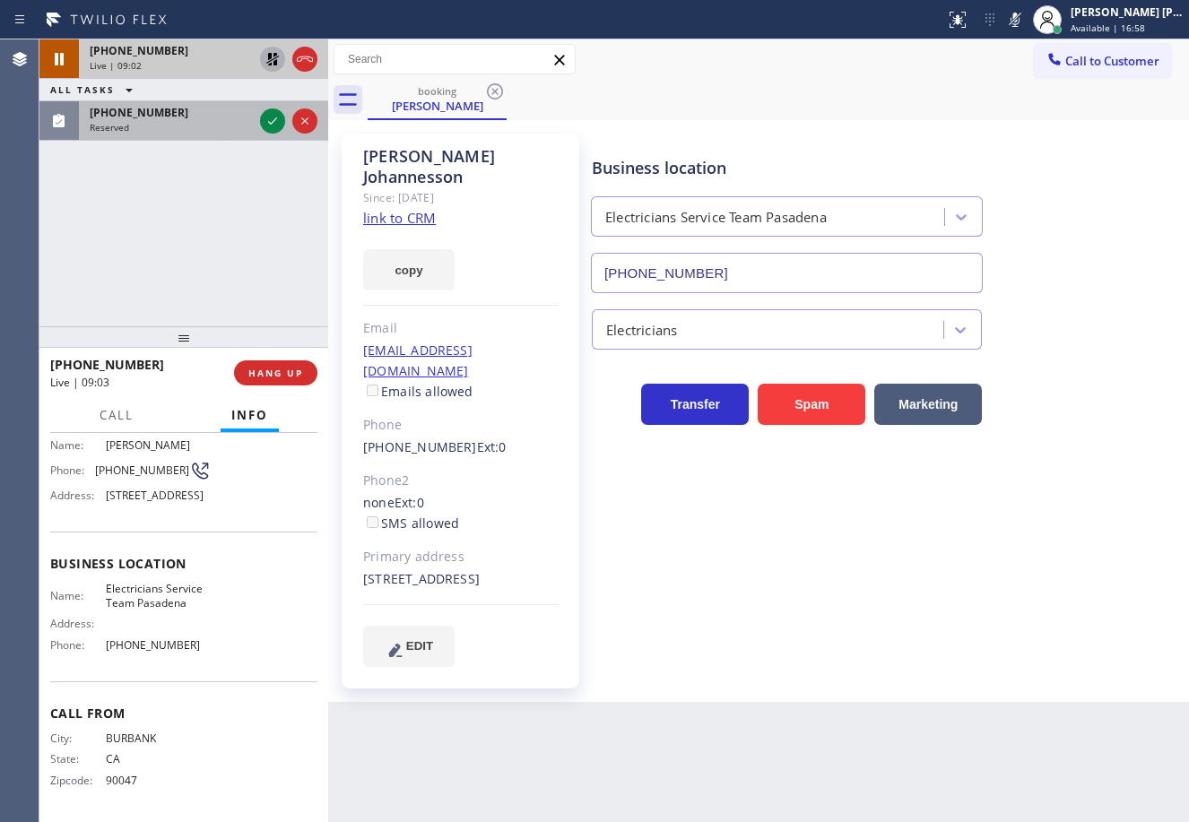
drag, startPoint x: 179, startPoint y: 122, endPoint x: 274, endPoint y: 122, distance: 95.0
click at [180, 122] on div "Reserved" at bounding box center [171, 127] width 163 height 13
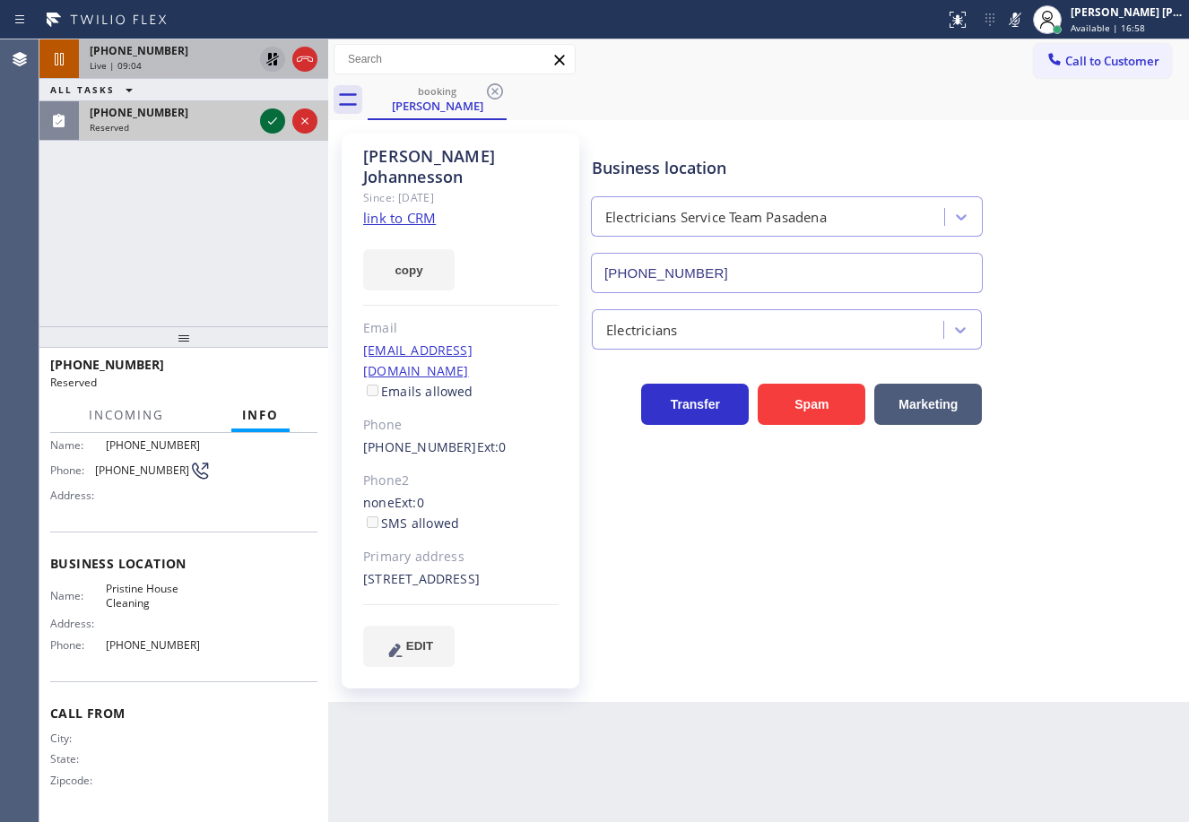
click at [273, 120] on icon at bounding box center [273, 121] width 22 height 22
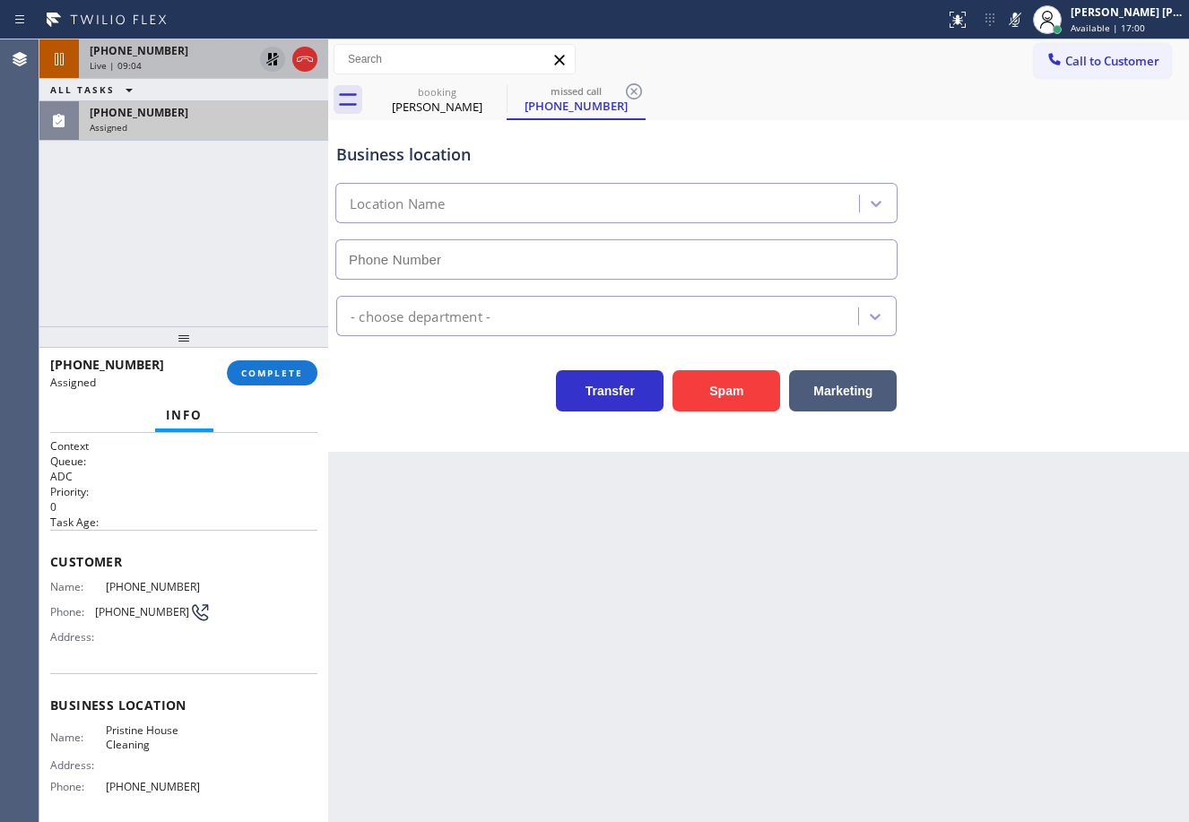
type input "[PHONE_NUMBER]"
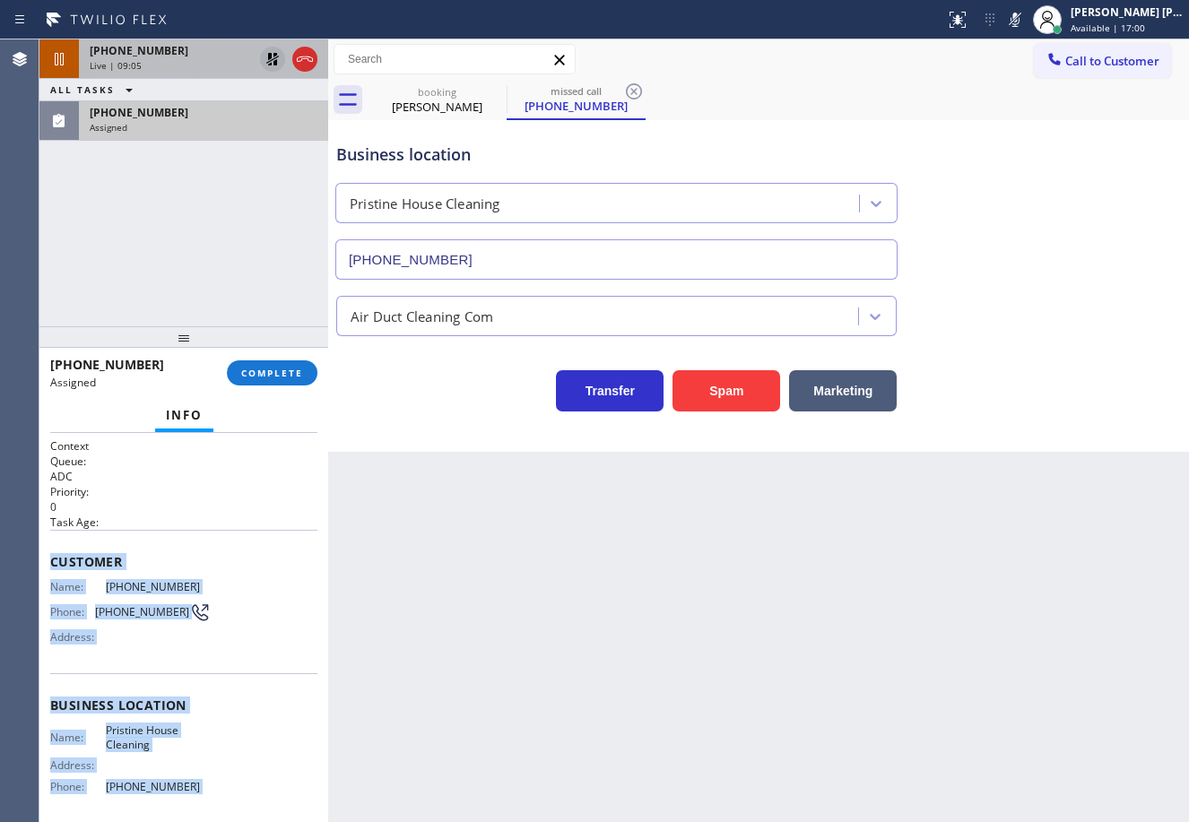
scroll to position [142, 0]
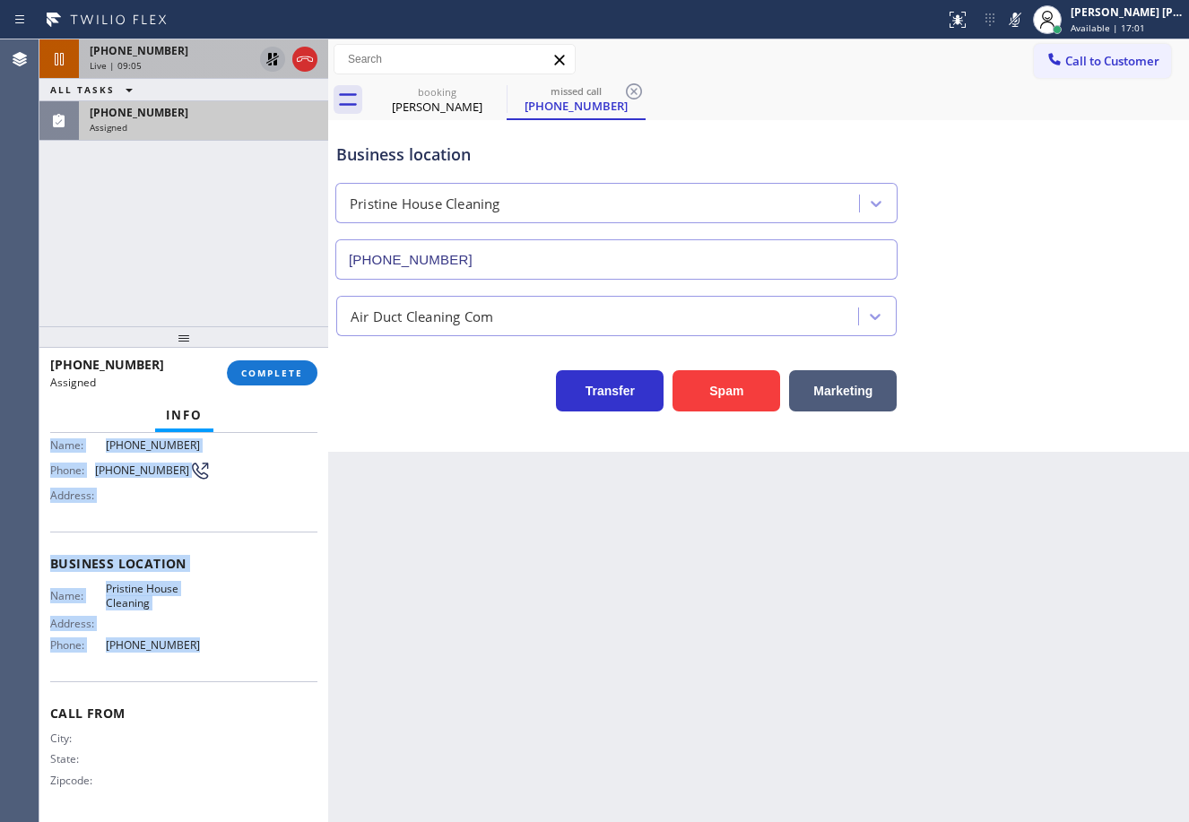
drag, startPoint x: 87, startPoint y: 603, endPoint x: 264, endPoint y: 463, distance: 225.3
click at [239, 662] on div "Context Queue: ADC Priority: 0 Task Age: Customer Name: [PHONE_NUMBER] Phone: […" at bounding box center [183, 627] width 289 height 389
copy div "Customer Name: [PHONE_NUMBER] Phone: [PHONE_NUMBER] Address: Business location …"
drag, startPoint x: 279, startPoint y: 382, endPoint x: 291, endPoint y: 365, distance: 21.2
click at [280, 381] on button "COMPLETE" at bounding box center [272, 372] width 91 height 25
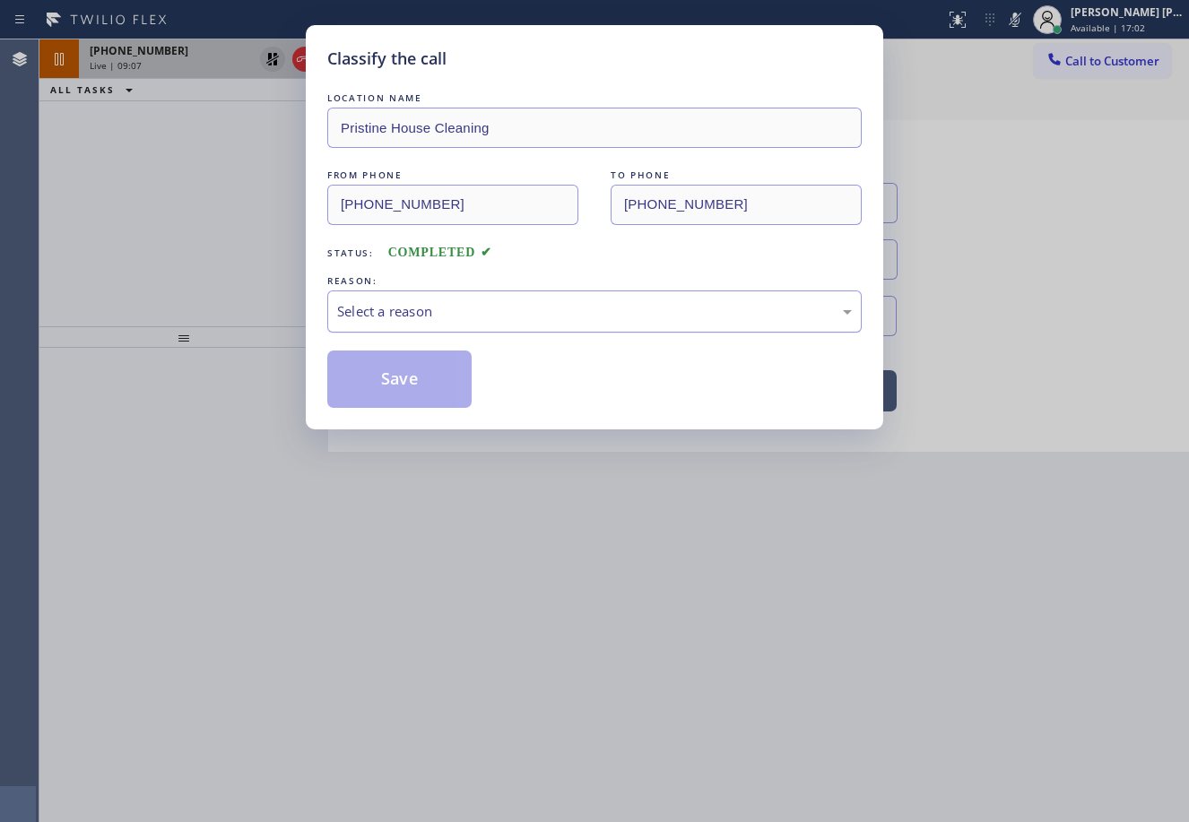
click at [358, 319] on div "Select a reason" at bounding box center [594, 311] width 515 height 21
click at [407, 392] on button "Save" at bounding box center [399, 379] width 144 height 57
drag, startPoint x: 407, startPoint y: 392, endPoint x: 419, endPoint y: 396, distance: 12.5
click at [409, 392] on button "Save" at bounding box center [399, 379] width 144 height 57
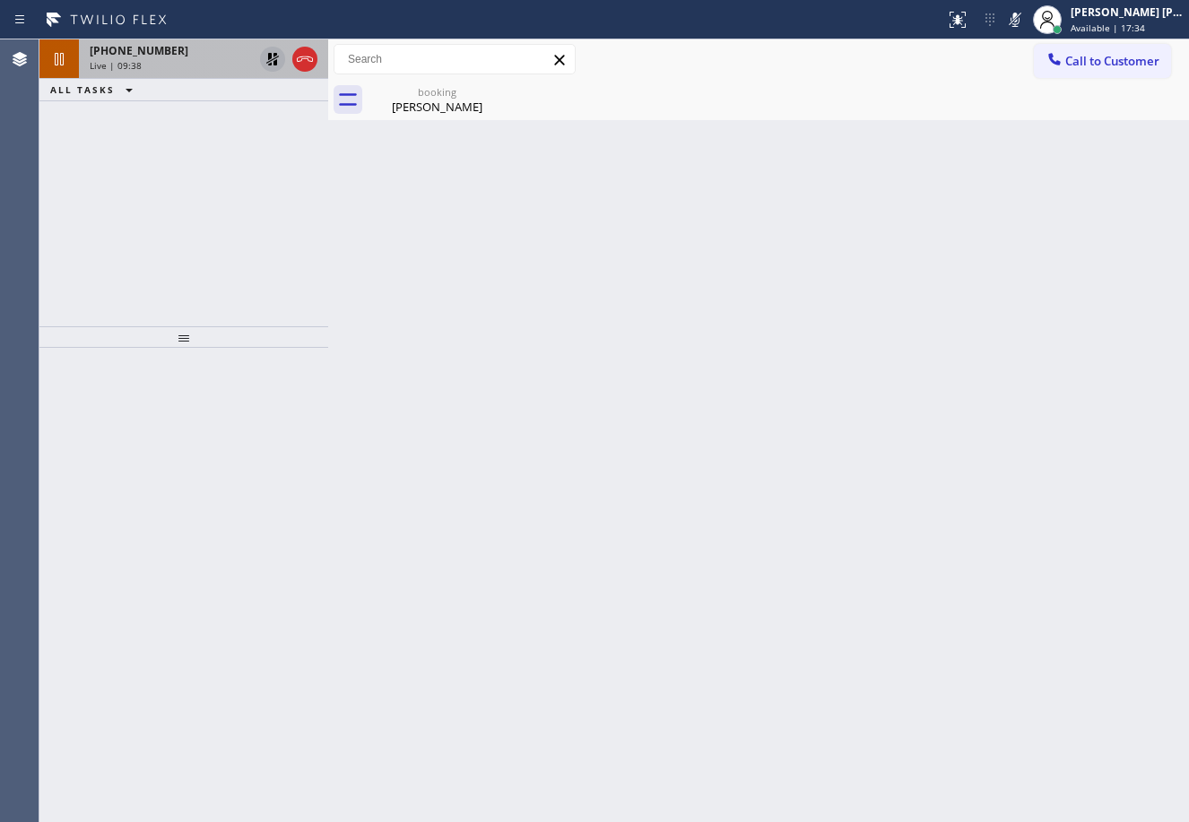
drag, startPoint x: 149, startPoint y: 98, endPoint x: 202, endPoint y: 71, distance: 59.3
click at [155, 98] on div "ALL TASKS ALL TASKS ACTIVE TASKS TASKS IN WRAP UP" at bounding box center [183, 90] width 289 height 22
drag, startPoint x: 218, startPoint y: 63, endPoint x: 277, endPoint y: 63, distance: 59.2
click at [219, 63] on div "Live | 09:39" at bounding box center [171, 65] width 163 height 13
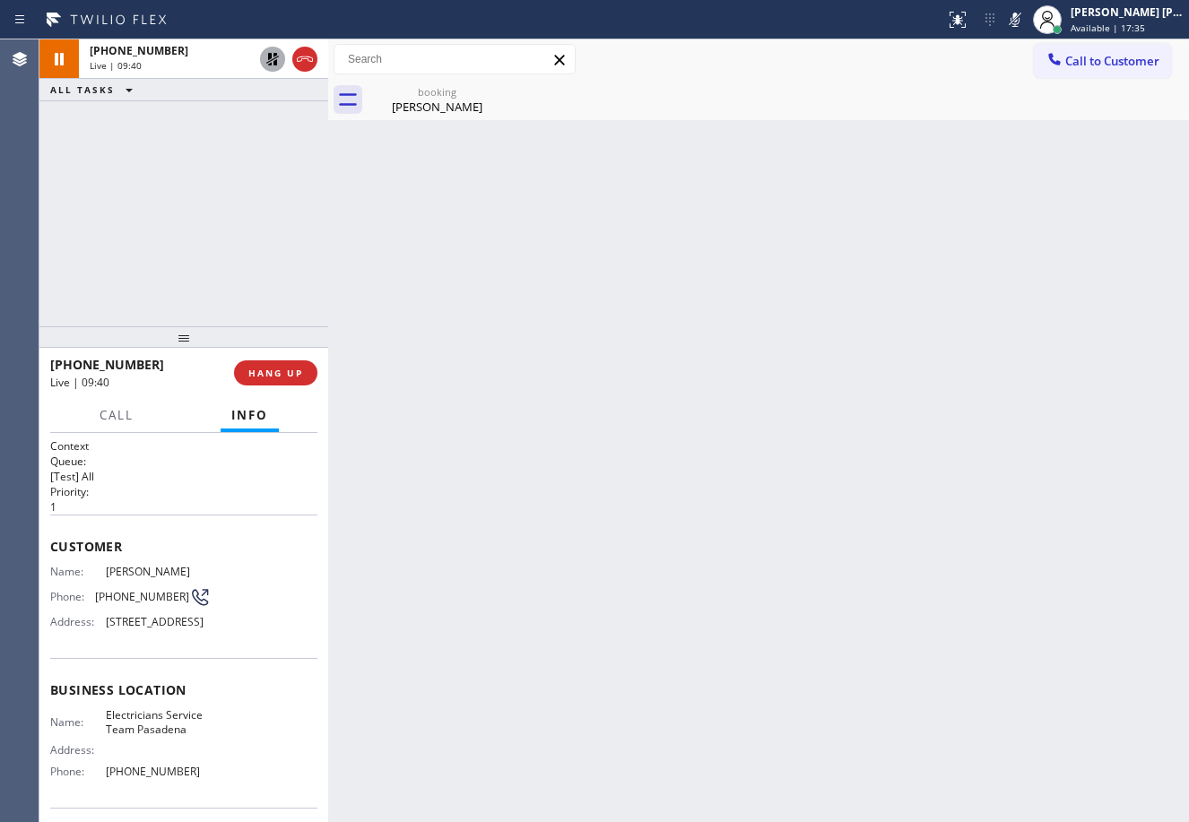
click at [278, 61] on icon at bounding box center [273, 59] width 22 height 22
drag, startPoint x: 1028, startPoint y: 18, endPoint x: 1031, endPoint y: 38, distance: 19.9
click at [1026, 18] on icon at bounding box center [1015, 20] width 22 height 22
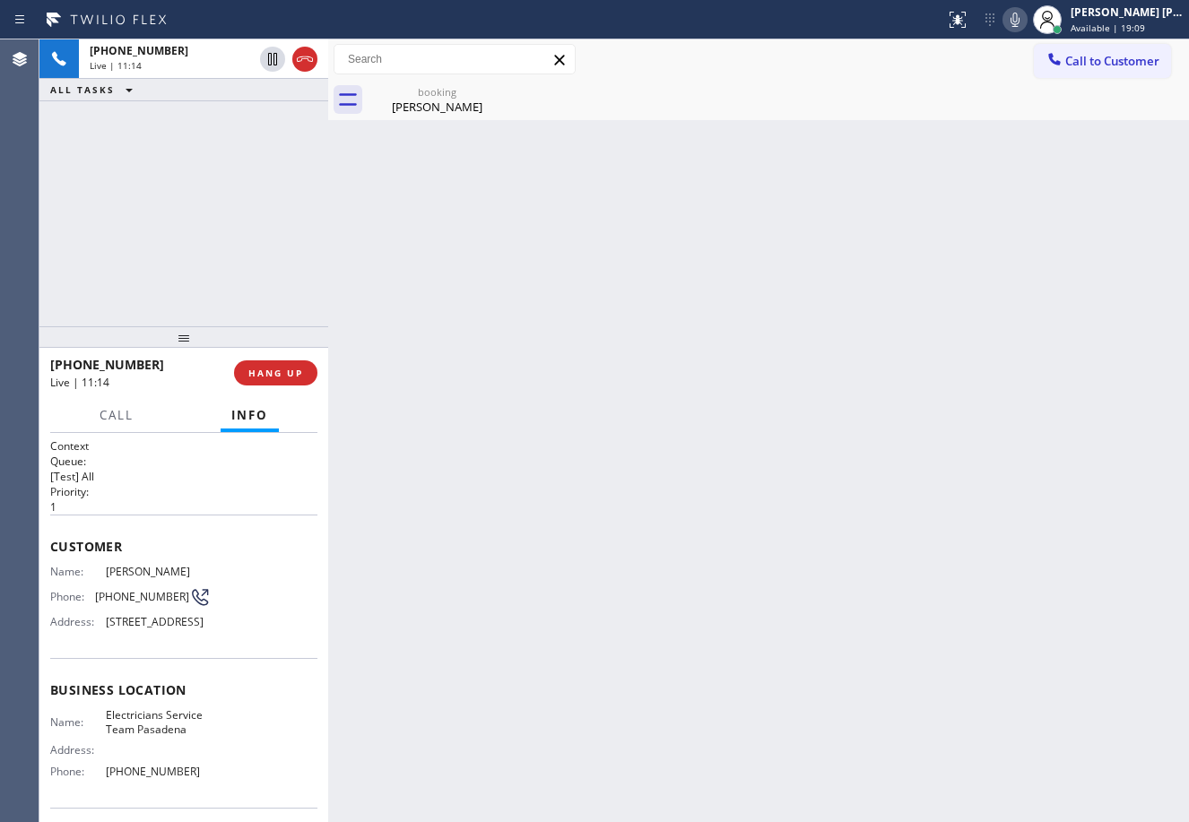
click at [1026, 18] on icon at bounding box center [1015, 20] width 22 height 22
click at [1063, 165] on div "Back to Dashboard Change Sender ID Customers Technicians Select a contact Outbo…" at bounding box center [758, 430] width 861 height 783
click at [1019, 20] on icon at bounding box center [1014, 20] width 9 height 14
click at [1026, 20] on icon at bounding box center [1015, 20] width 22 height 22
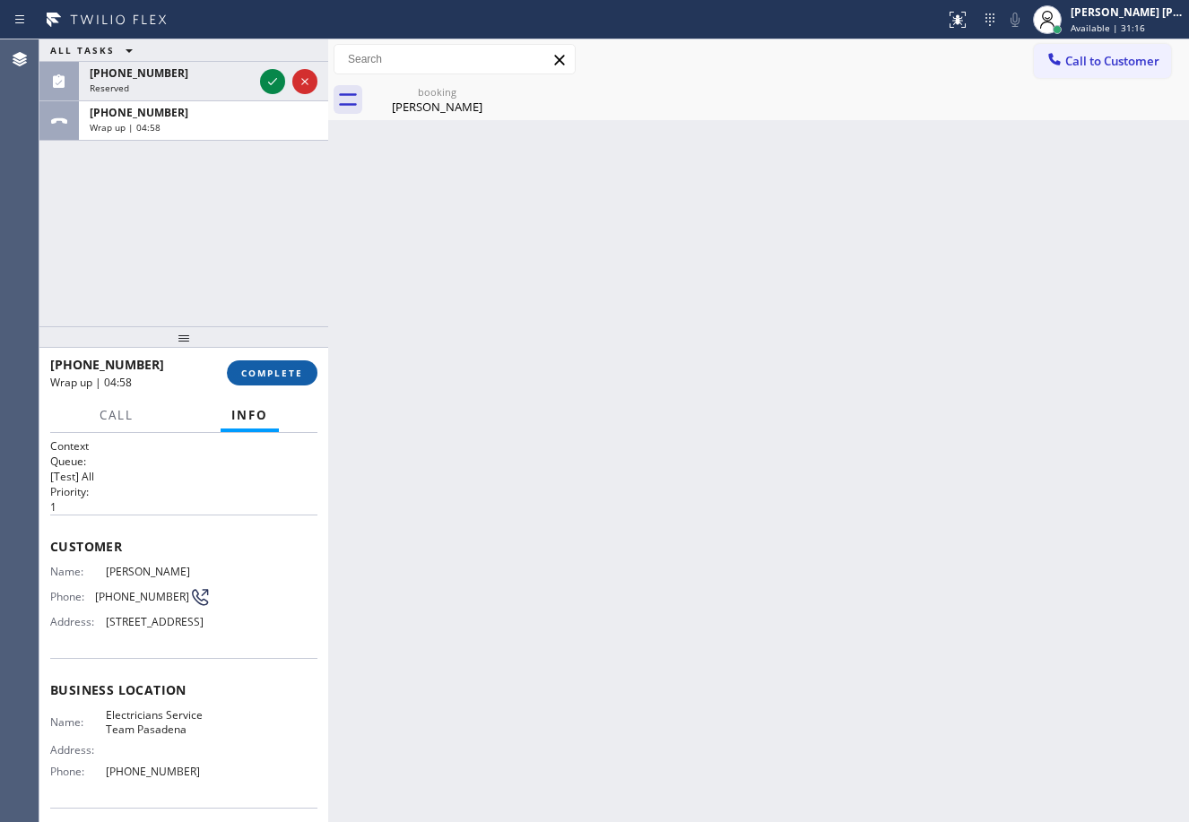
drag, startPoint x: 248, startPoint y: 359, endPoint x: 264, endPoint y: 377, distance: 22.9
click at [250, 361] on div "[PHONE_NUMBER] Wrap up | 04:58 COMPLETE" at bounding box center [183, 373] width 267 height 47
click at [273, 384] on button "COMPLETE" at bounding box center [272, 372] width 91 height 25
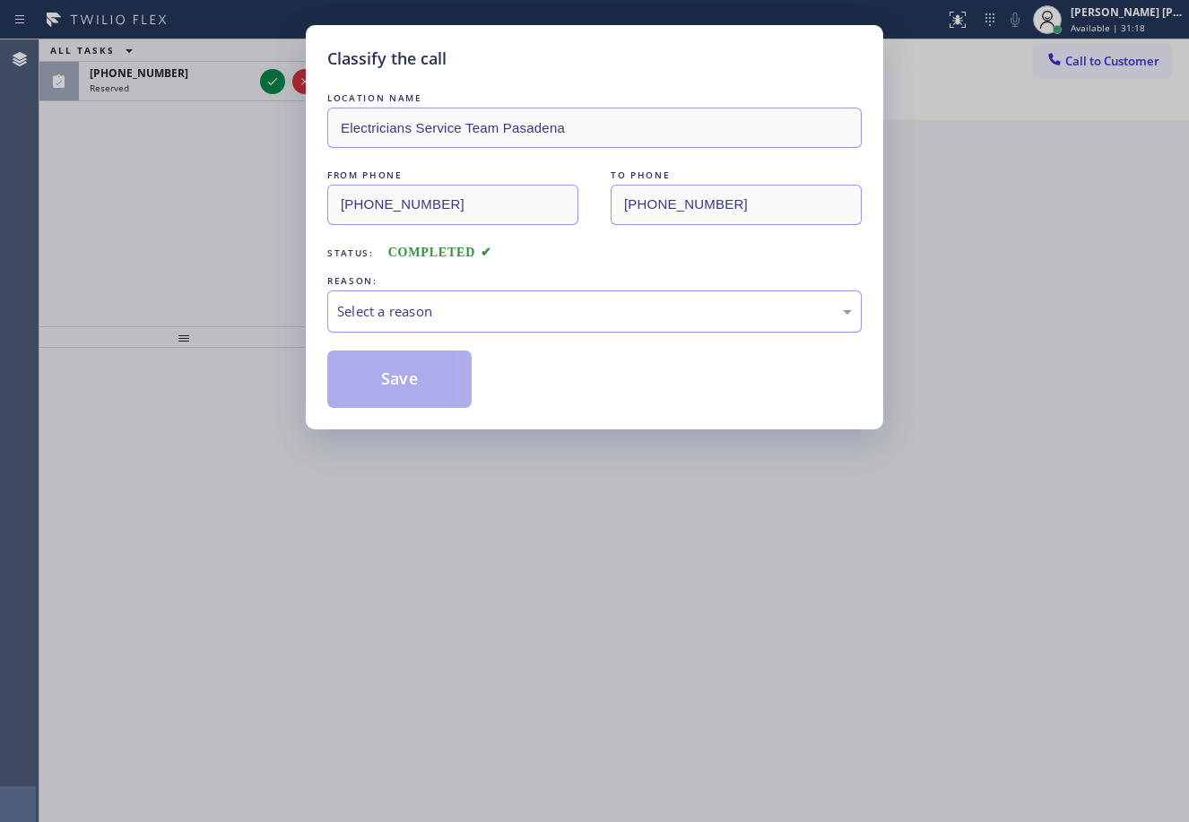
click at [423, 307] on div "Select a reason" at bounding box center [594, 311] width 515 height 21
click at [430, 361] on button "Save" at bounding box center [399, 379] width 144 height 57
click at [430, 364] on button "Save" at bounding box center [399, 379] width 144 height 57
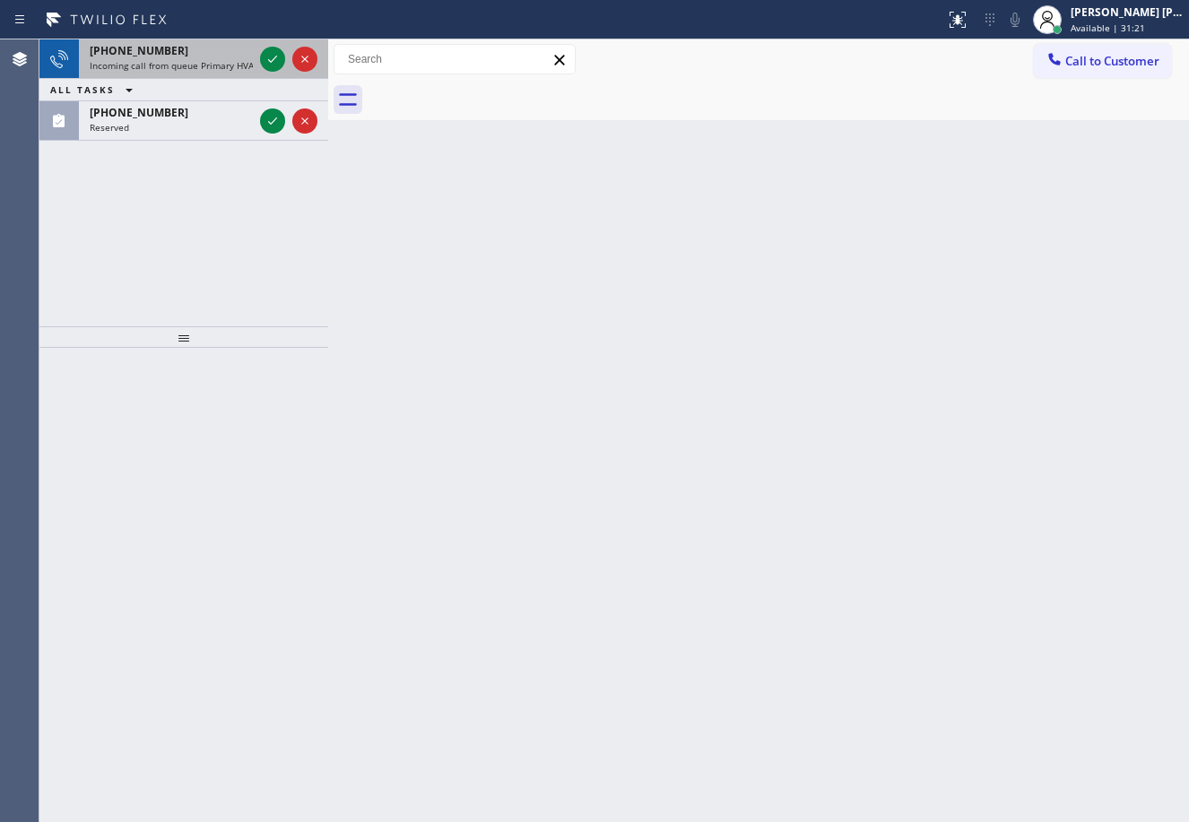
click at [249, 49] on div "[PHONE_NUMBER]" at bounding box center [171, 50] width 163 height 15
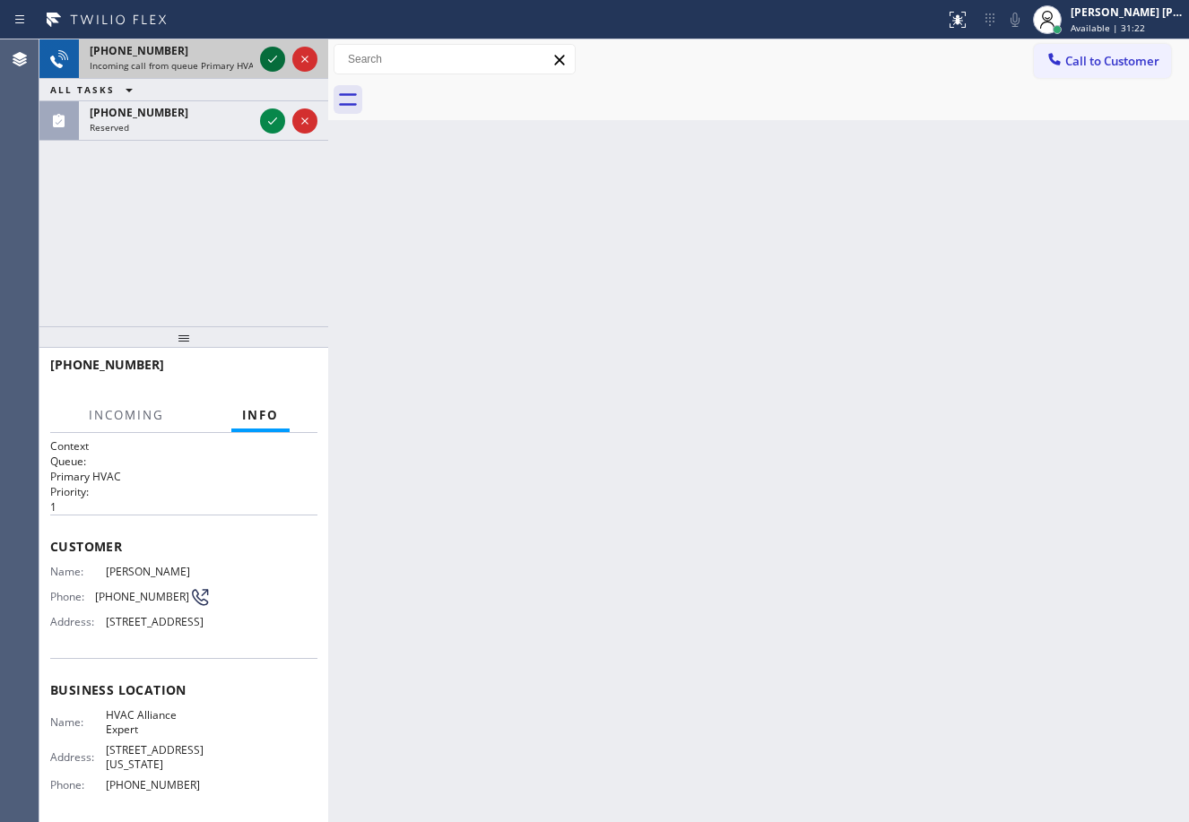
click at [262, 55] on icon at bounding box center [273, 59] width 22 height 22
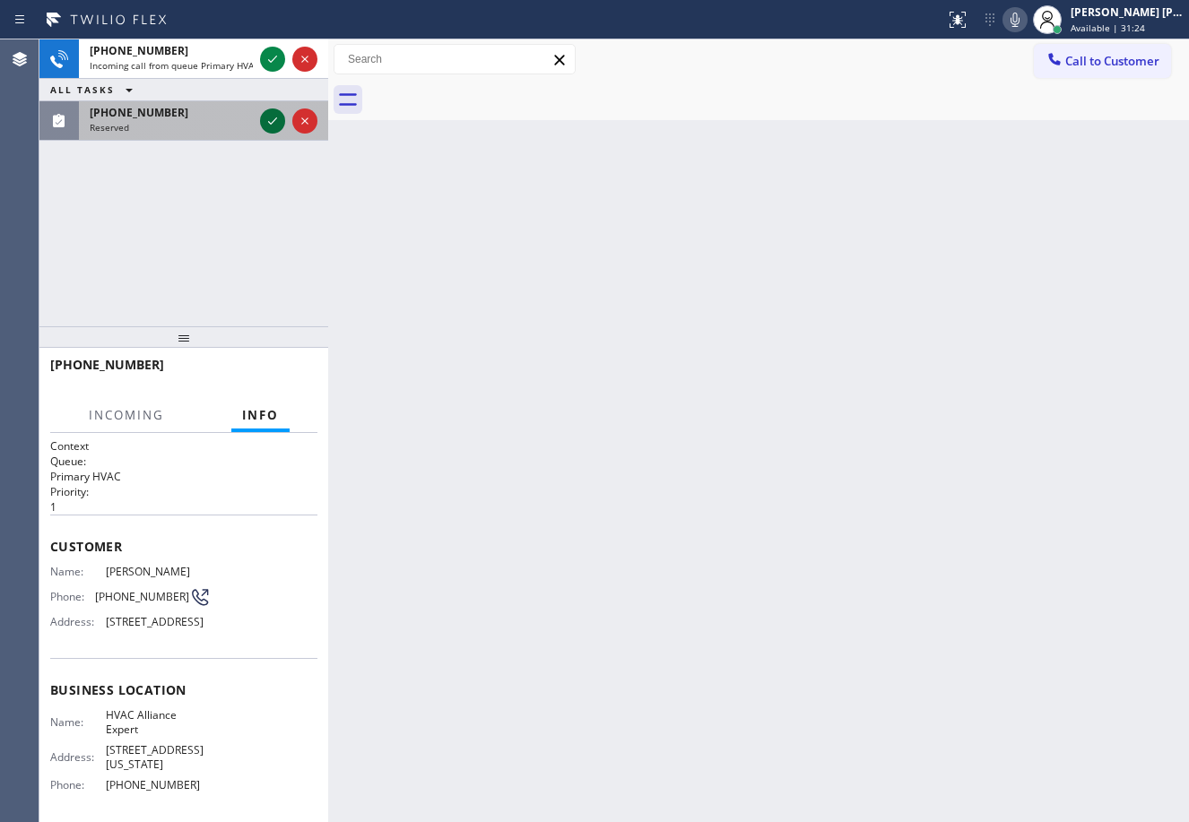
drag, startPoint x: 212, startPoint y: 128, endPoint x: 265, endPoint y: 123, distance: 54.1
click at [213, 127] on div "Reserved" at bounding box center [171, 127] width 163 height 13
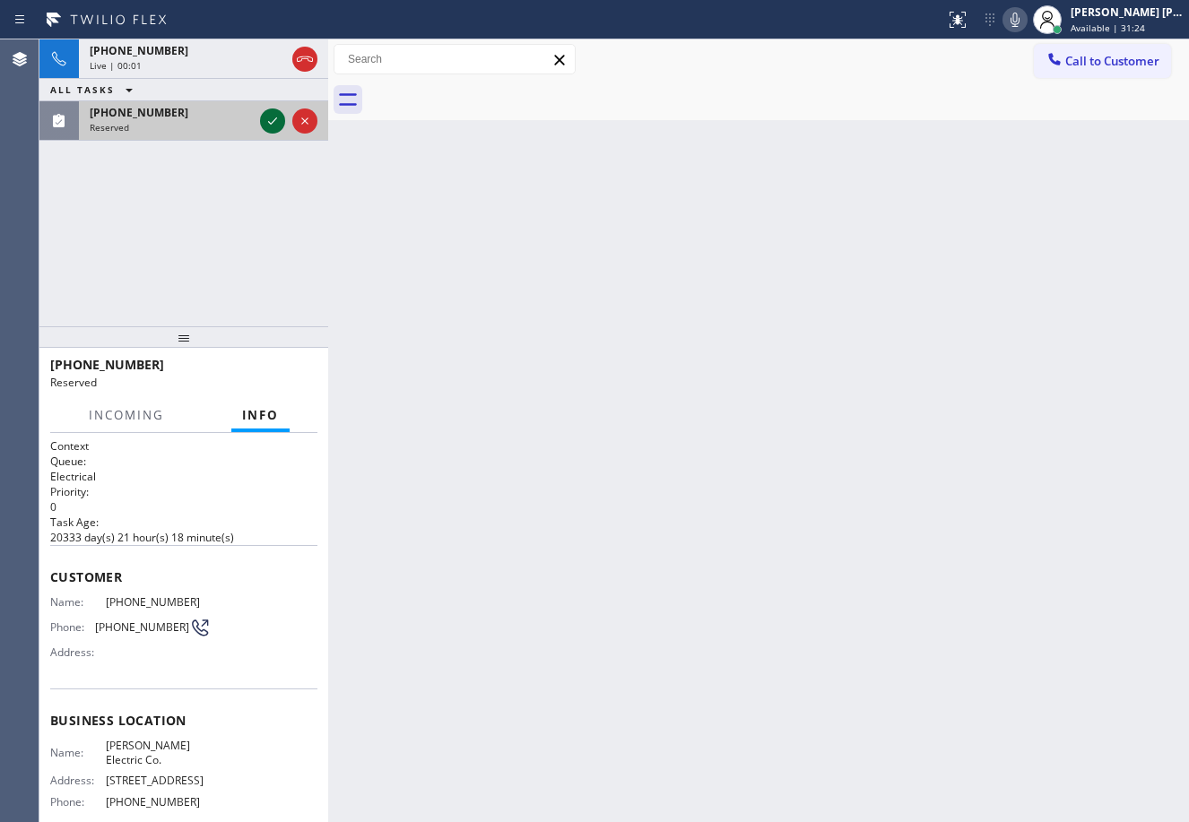
click at [267, 122] on icon at bounding box center [273, 121] width 22 height 22
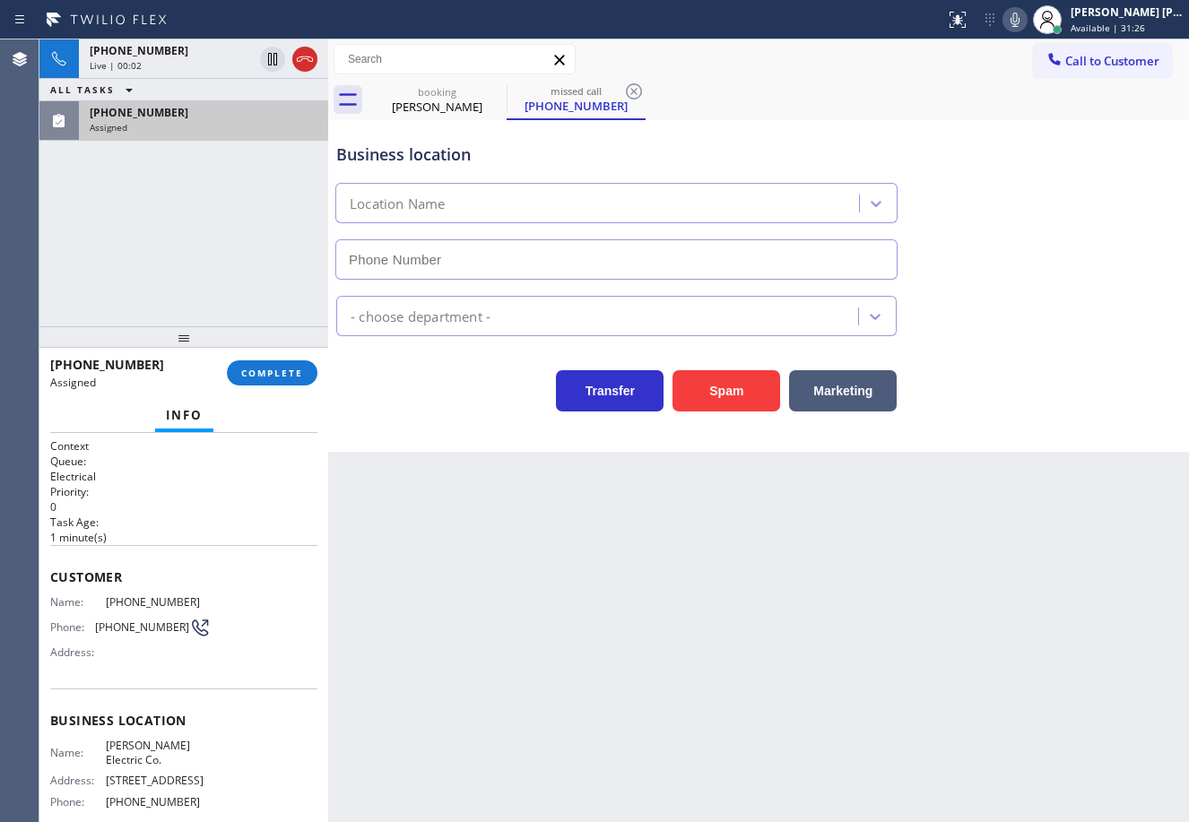
type input "[PHONE_NUMBER]"
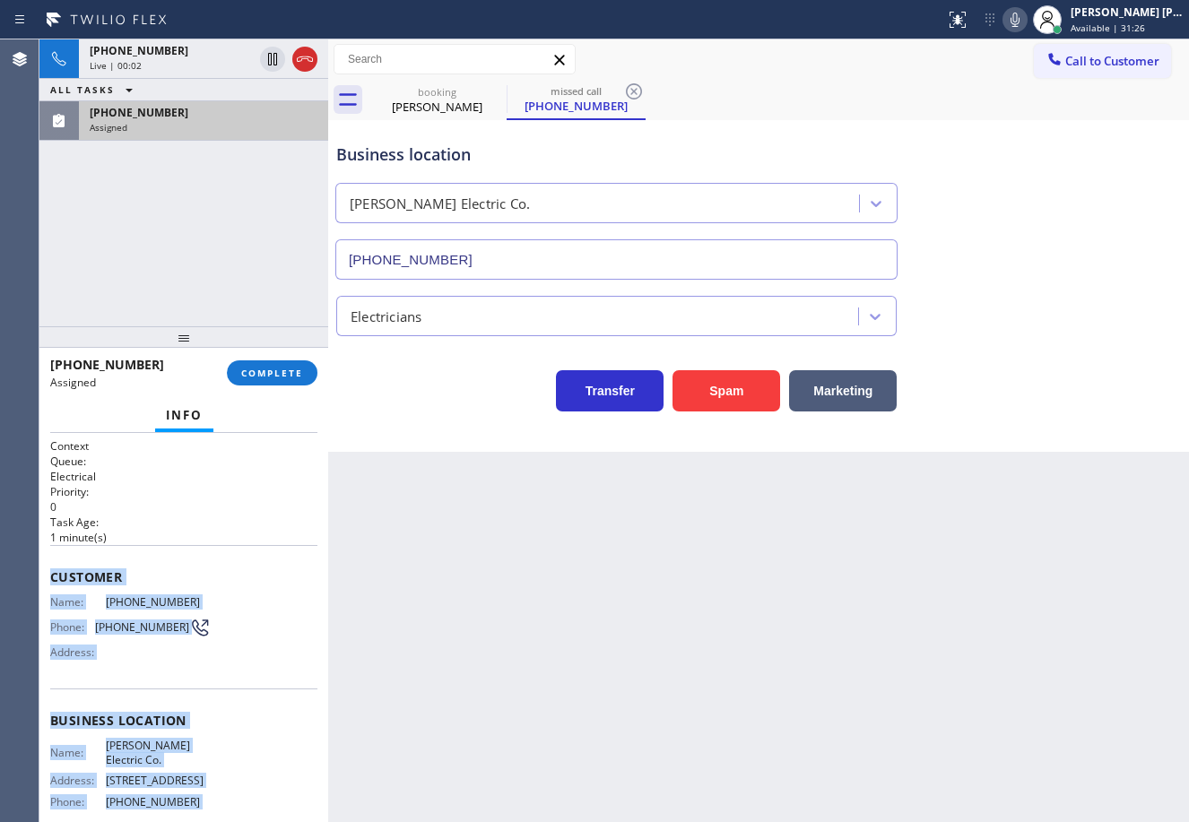
scroll to position [185, 0]
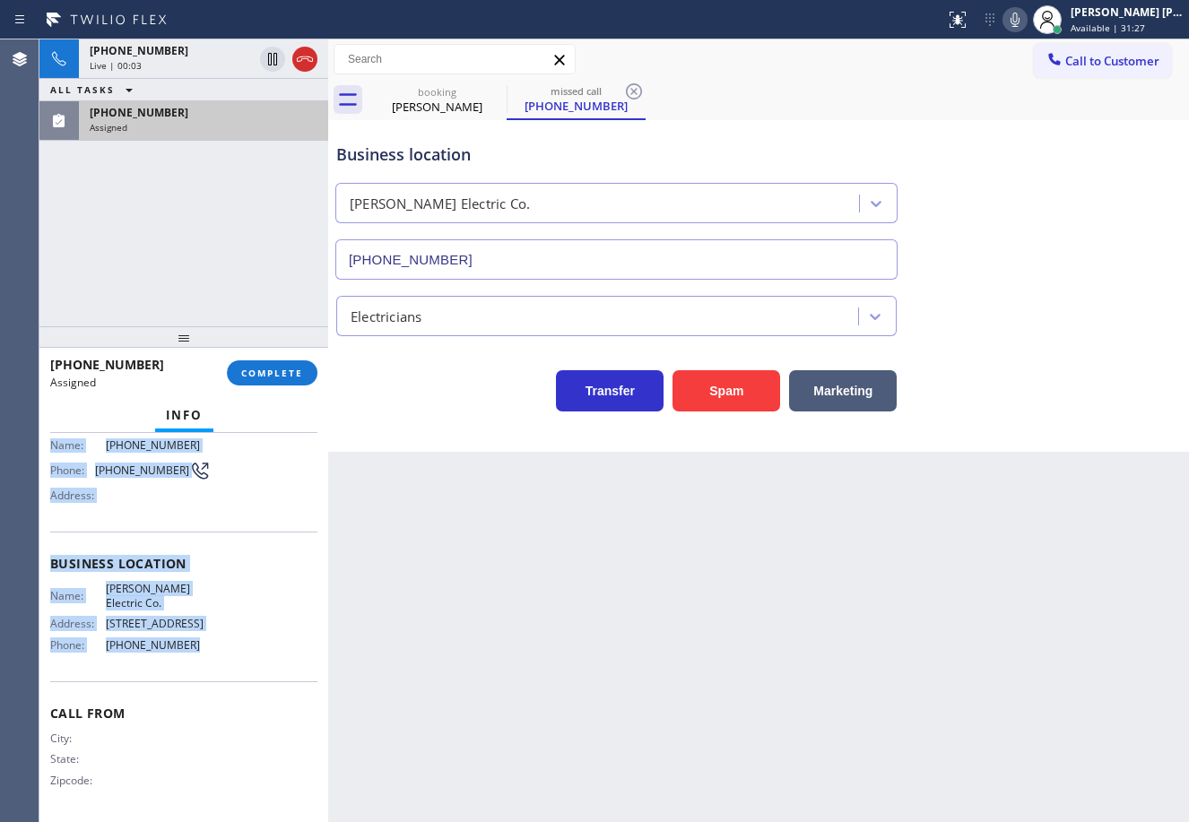
drag, startPoint x: 44, startPoint y: 572, endPoint x: 222, endPoint y: 659, distance: 198.5
click at [222, 659] on div "Context Queue: Electrical Priority: 0 Task Age: [DEMOGRAPHIC_DATA] minute(s) Cu…" at bounding box center [183, 627] width 289 height 389
copy div "Customer Name: [PHONE_NUMBER] Phone: [PHONE_NUMBER] Address: Business location …"
click at [281, 360] on button "COMPLETE" at bounding box center [272, 372] width 91 height 25
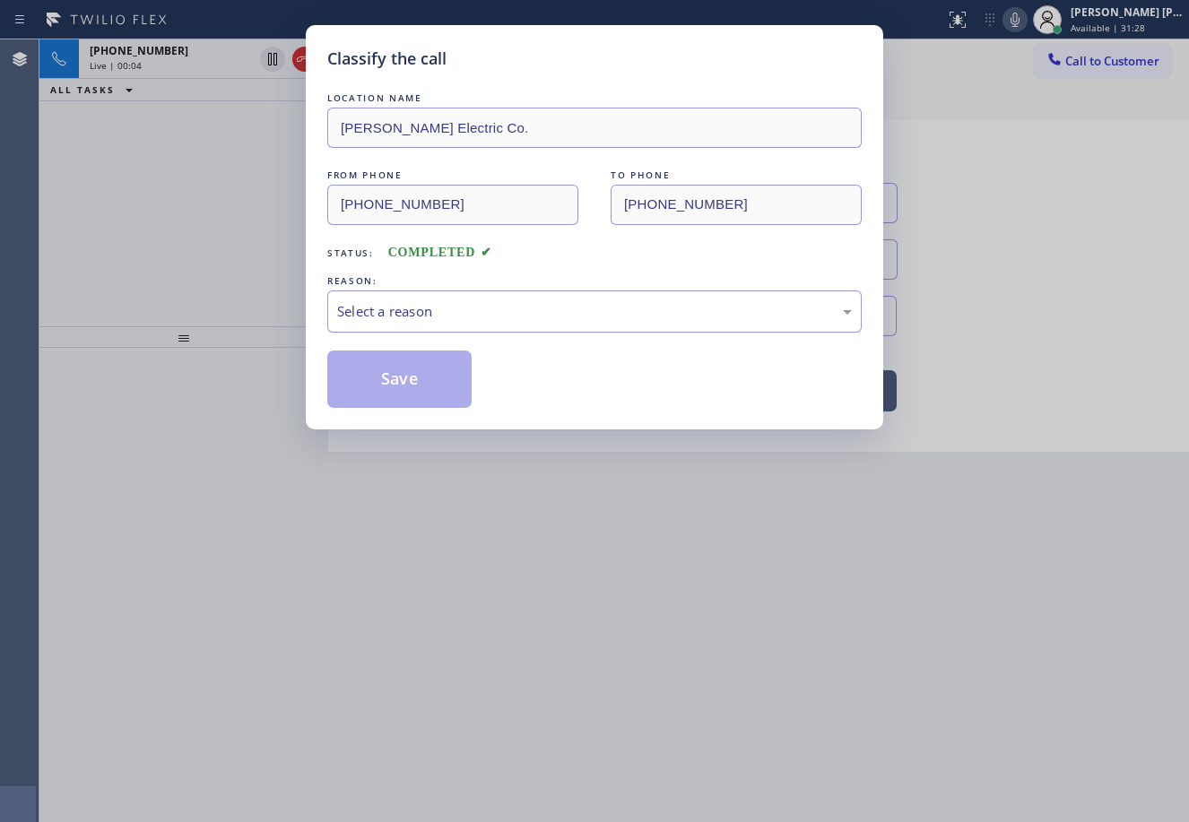
click at [490, 312] on div "Select a reason" at bounding box center [594, 311] width 515 height 21
click at [417, 403] on button "Save" at bounding box center [399, 379] width 144 height 57
click at [416, 403] on button "Save" at bounding box center [399, 379] width 144 height 57
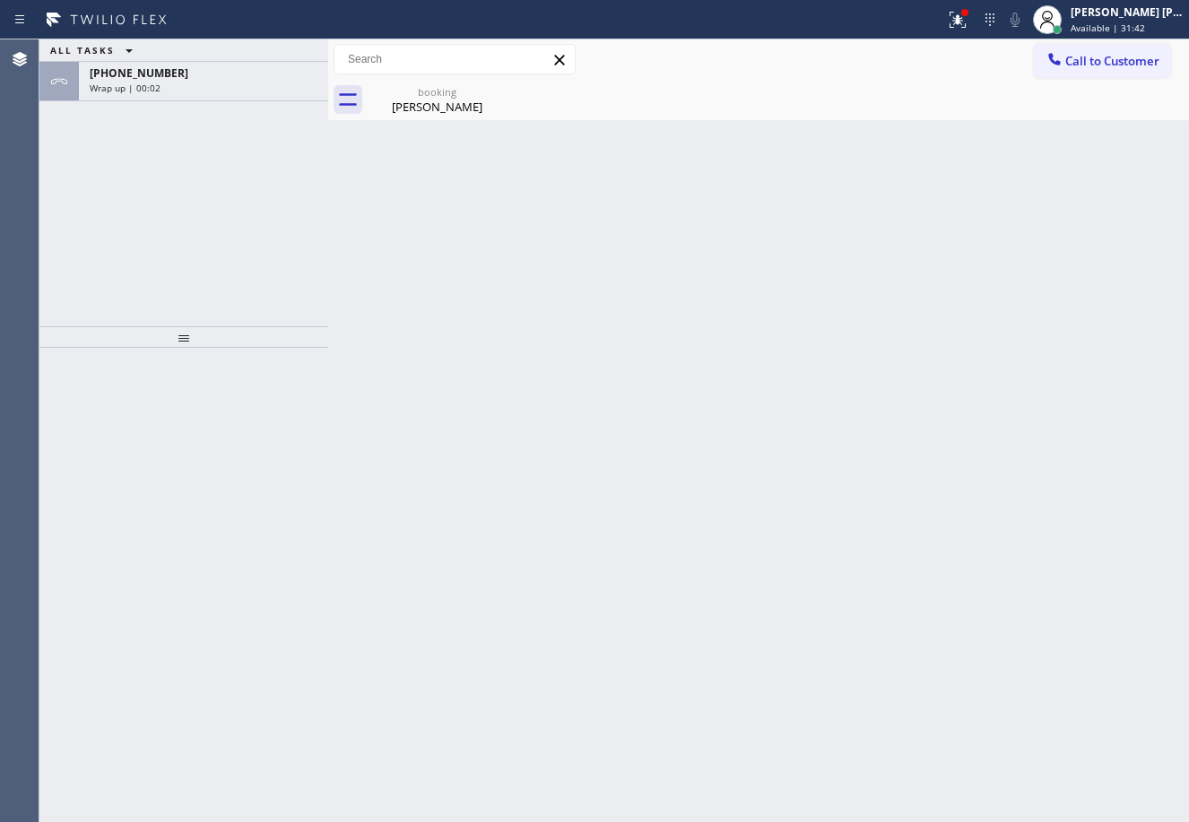
drag, startPoint x: 213, startPoint y: 216, endPoint x: 215, endPoint y: 149, distance: 67.3
click at [213, 214] on div "ALL TASKS ALL TASKS ACTIVE TASKS TASKS IN WRAP UP [PHONE_NUMBER] Wrap up | 00:02" at bounding box center [183, 182] width 289 height 287
click at [213, 81] on div "[PHONE_NUMBER] Wrap up | 00:02" at bounding box center [200, 81] width 242 height 39
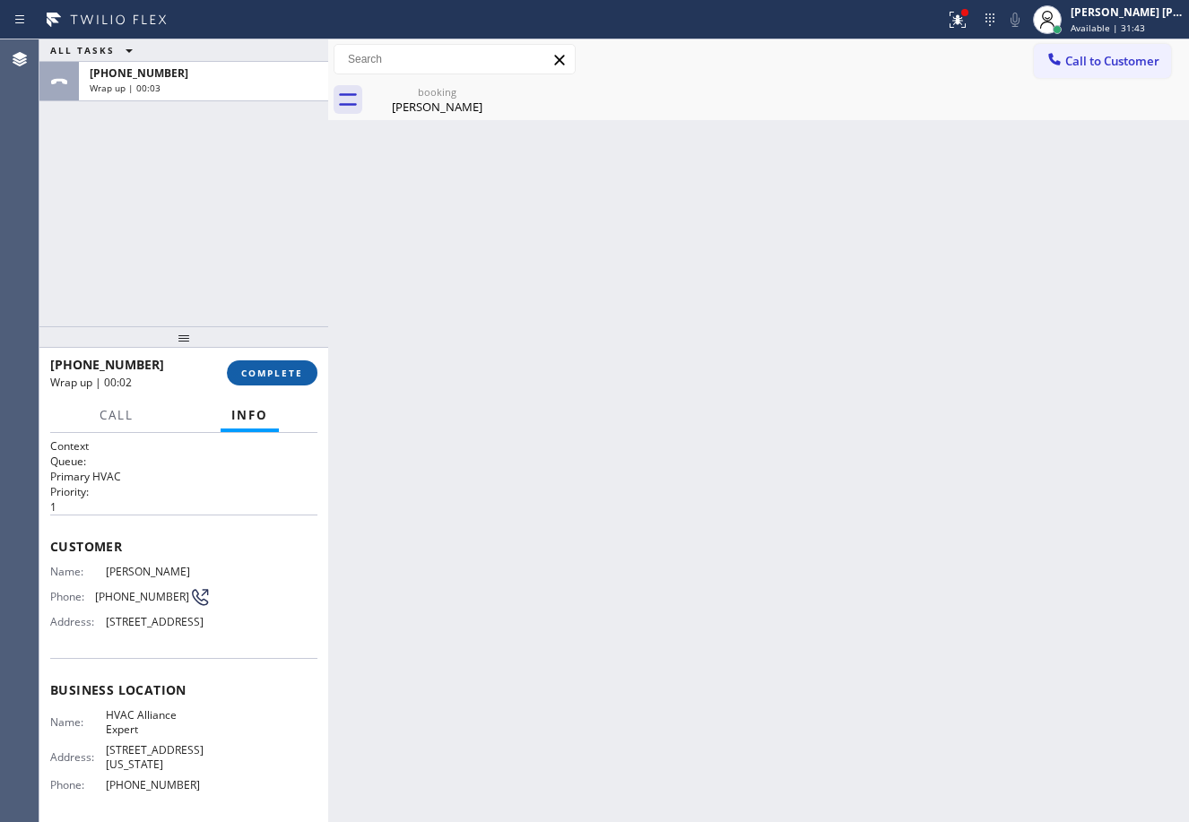
click at [254, 375] on span "COMPLETE" at bounding box center [272, 373] width 62 height 13
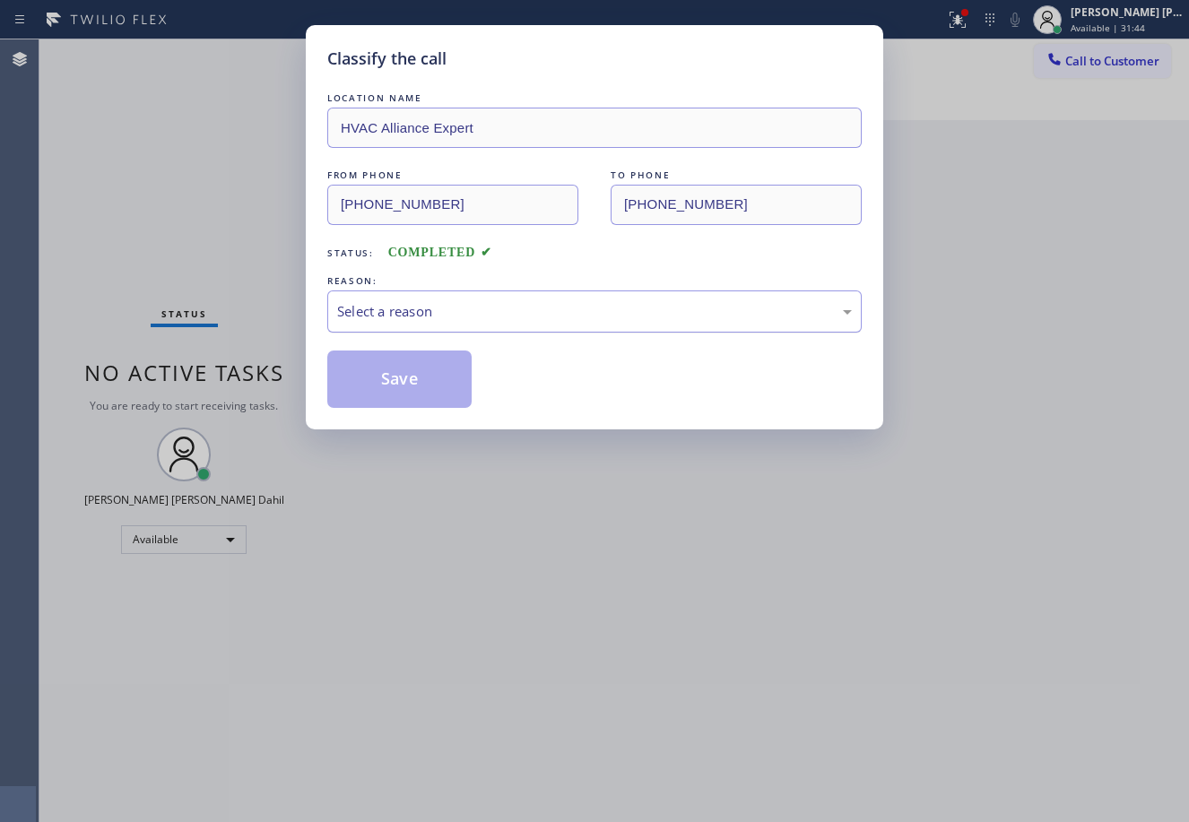
click at [452, 322] on div "Select a reason" at bounding box center [594, 311] width 534 height 42
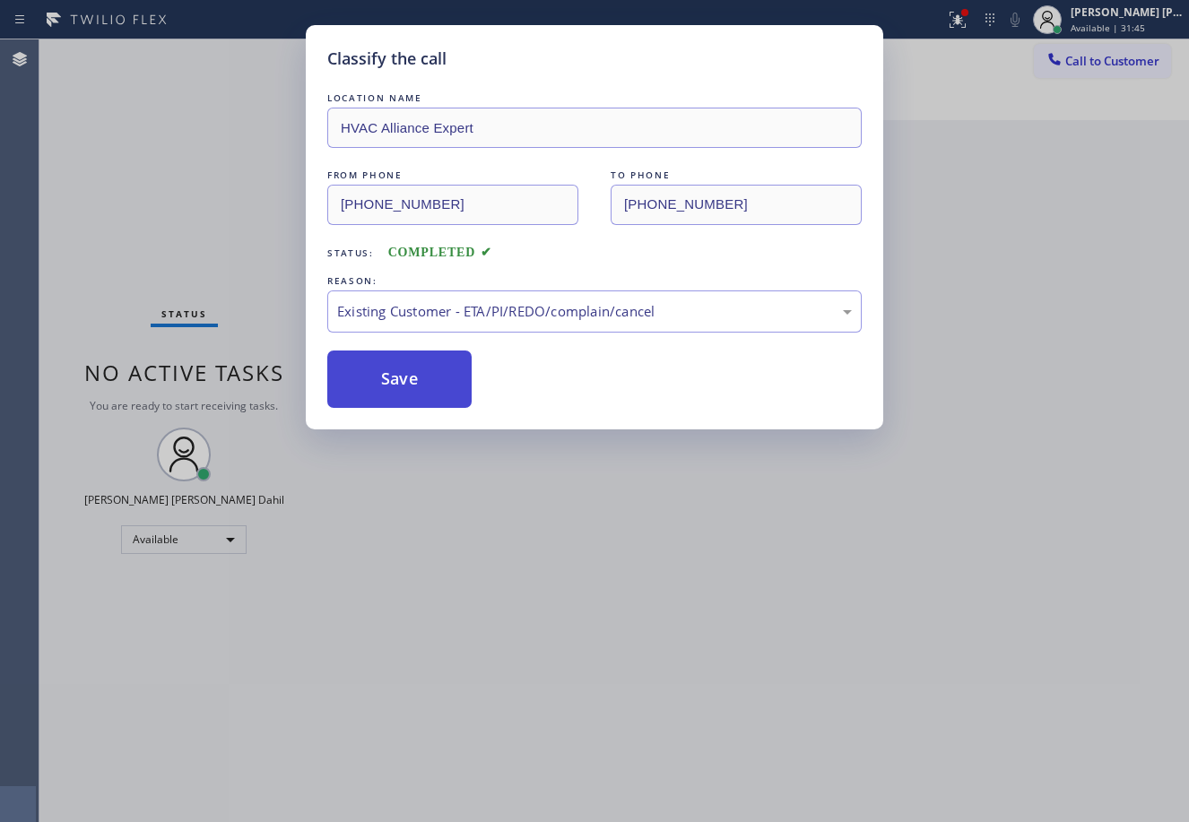
click at [402, 398] on button "Save" at bounding box center [399, 379] width 144 height 57
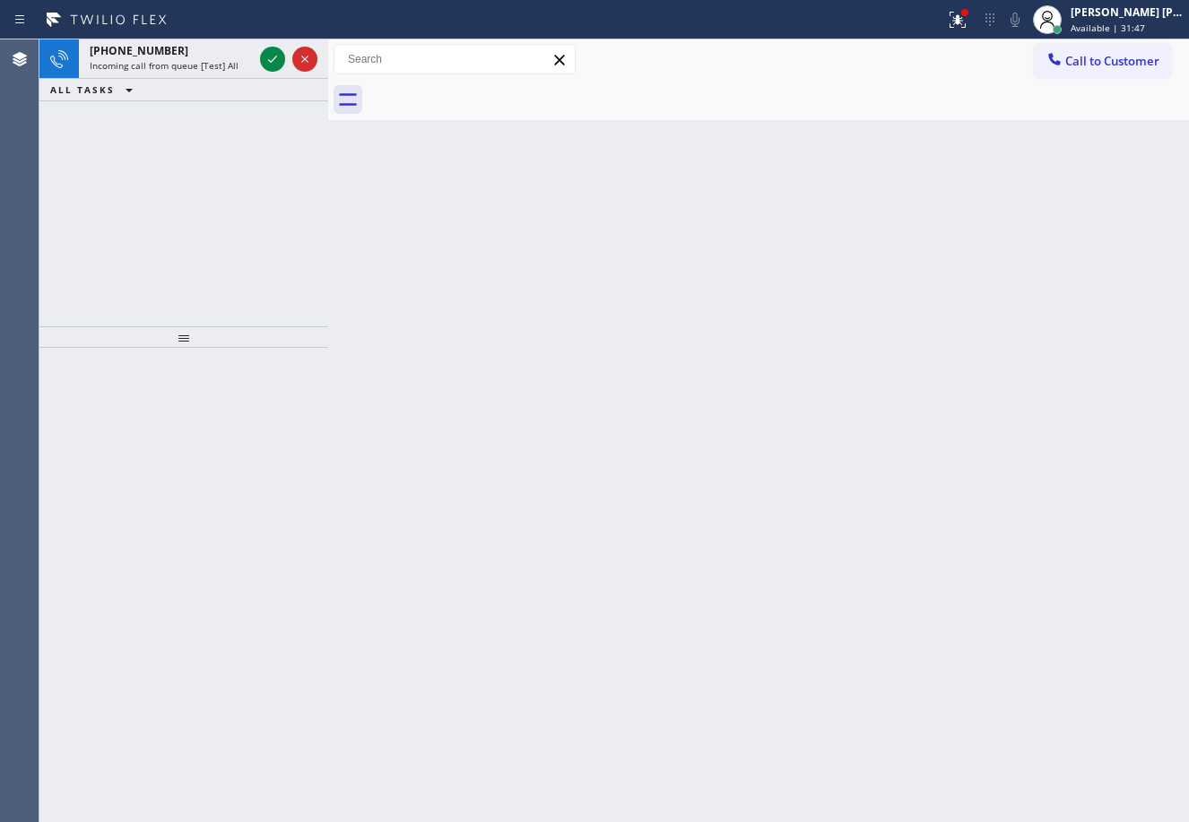
drag, startPoint x: 919, startPoint y: 649, endPoint x: 1068, endPoint y: 754, distance: 182.1
click at [939, 654] on div "Back to Dashboard Change Sender ID Customers Technicians Select a contact Outbo…" at bounding box center [758, 430] width 861 height 783
click at [742, 324] on div "Back to Dashboard Change Sender ID Customers Technicians Select a contact Outbo…" at bounding box center [758, 430] width 861 height 783
click at [264, 54] on icon at bounding box center [273, 59] width 22 height 22
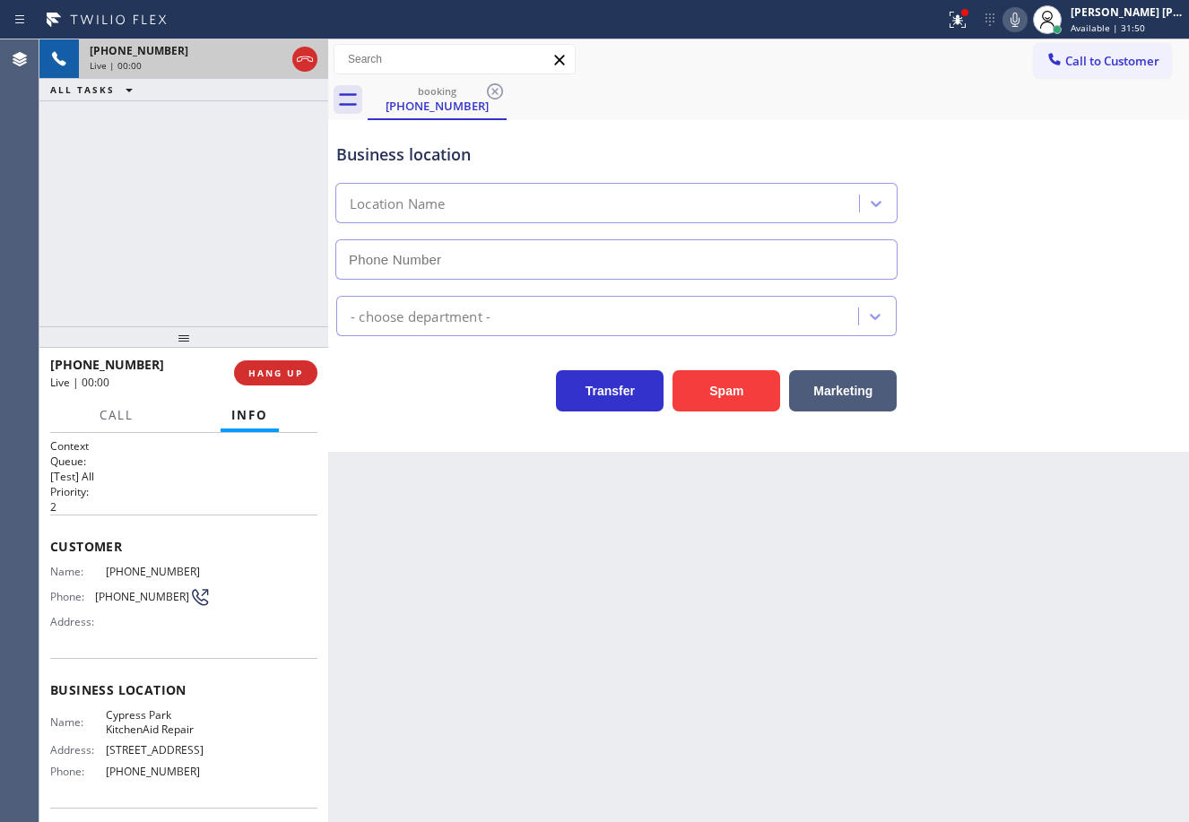
scroll to position [84, 0]
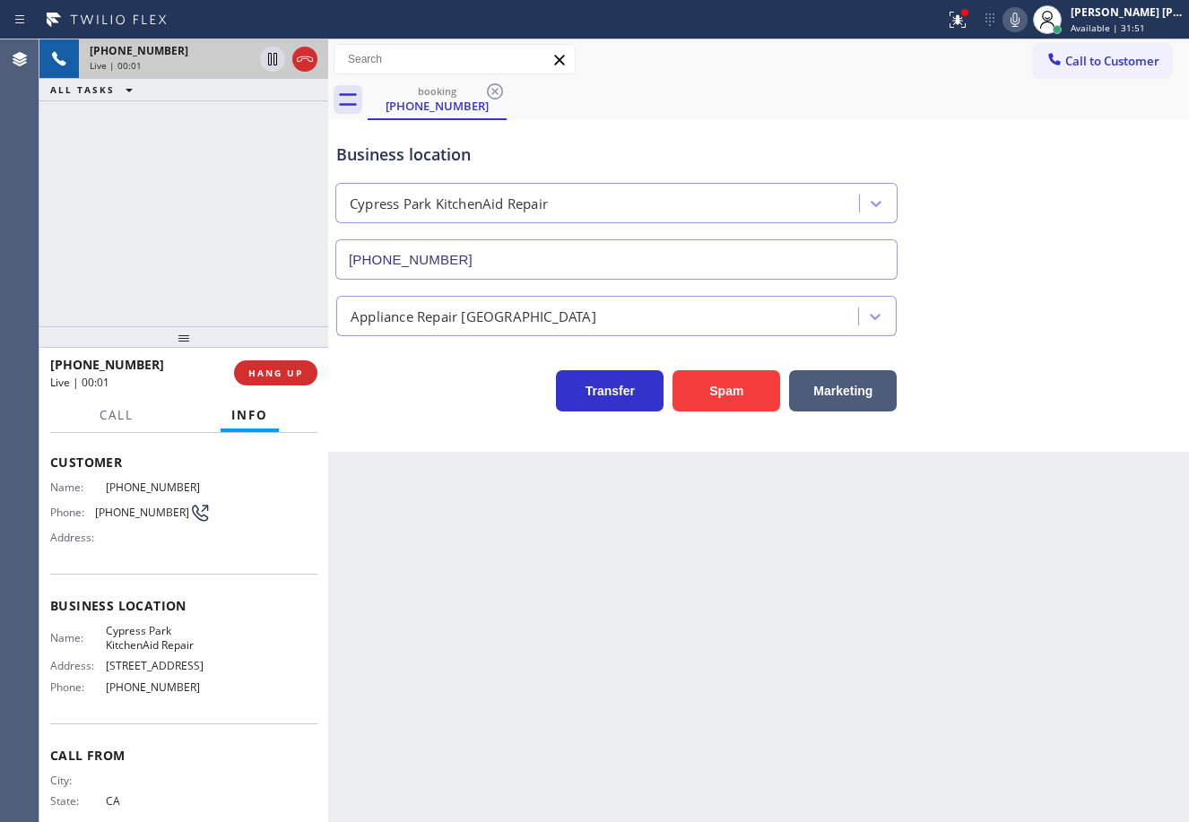
type input "[PHONE_NUMBER]"
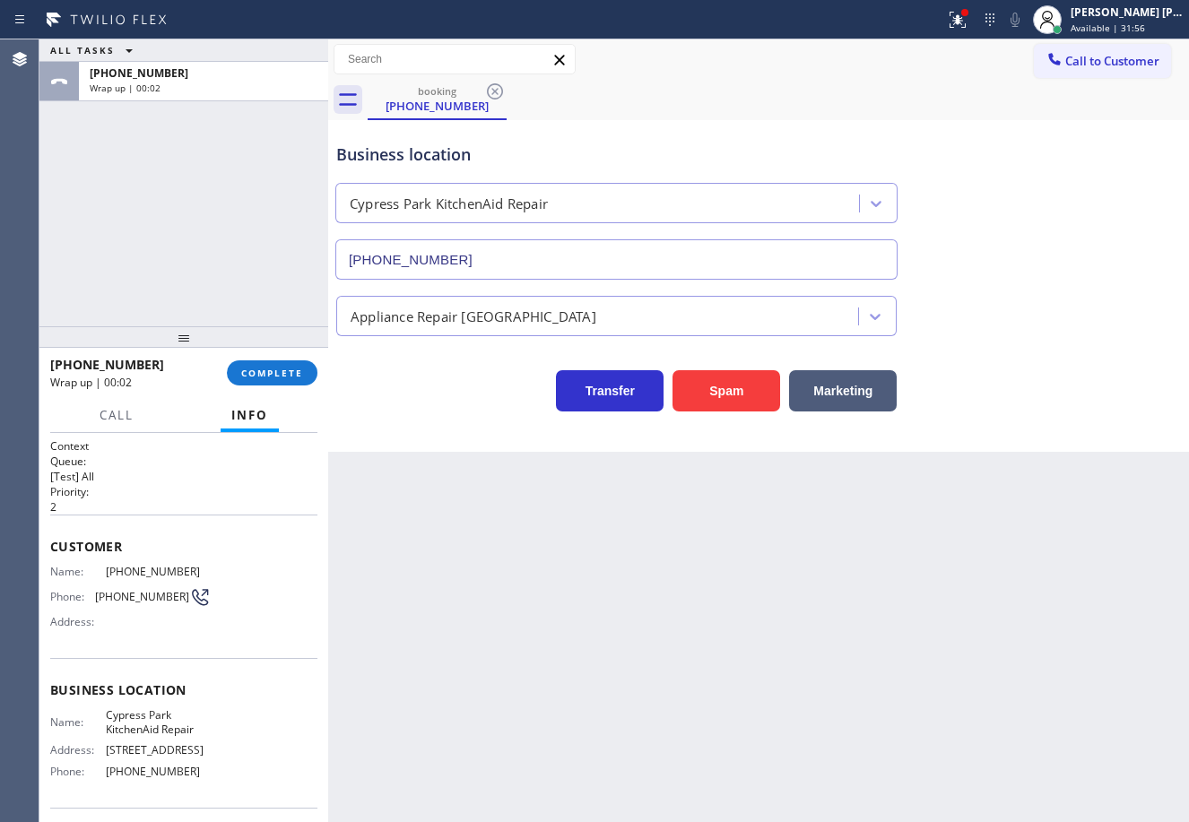
drag, startPoint x: 444, startPoint y: 602, endPoint x: 736, endPoint y: 814, distance: 360.8
click at [444, 602] on div "Back to Dashboard Change Sender ID Customers Technicians Select a contact Outbo…" at bounding box center [758, 430] width 861 height 783
drag, startPoint x: 185, startPoint y: 267, endPoint x: 225, endPoint y: 350, distance: 91.8
click at [189, 270] on div "ALL TASKS ALL TASKS ACTIVE TASKS TASKS IN WRAP UP [PHONE_NUMBER] Wrap up | 00:04" at bounding box center [183, 182] width 289 height 287
click at [261, 377] on span "COMPLETE" at bounding box center [272, 373] width 62 height 13
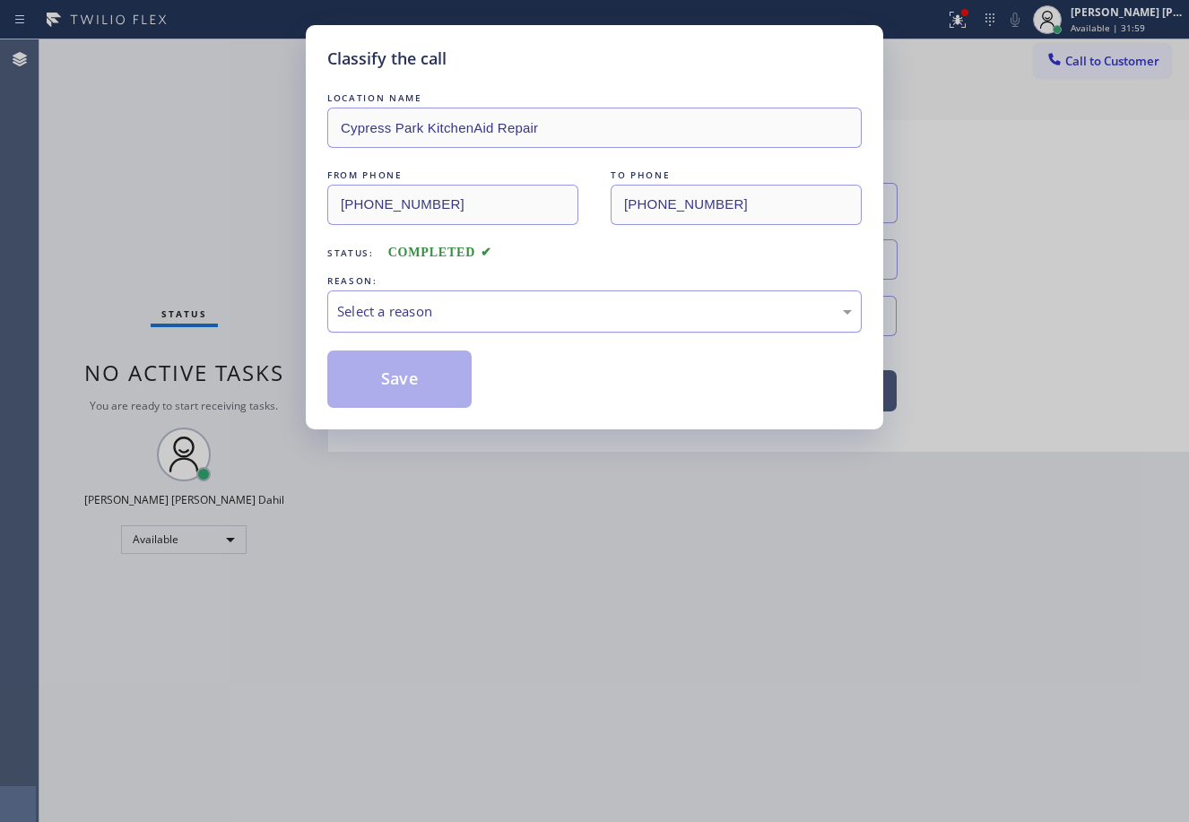
click at [448, 301] on div "Select a reason" at bounding box center [594, 311] width 515 height 21
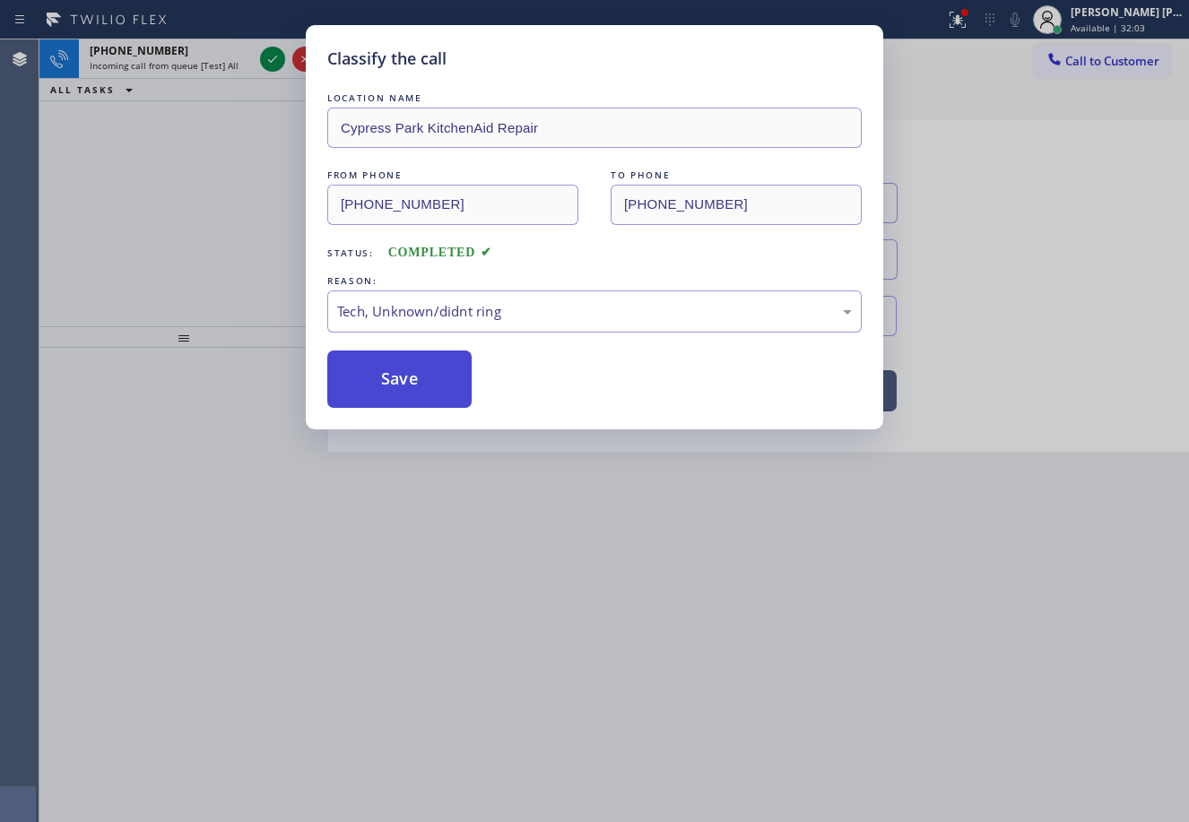
click at [424, 388] on button "Save" at bounding box center [399, 379] width 144 height 57
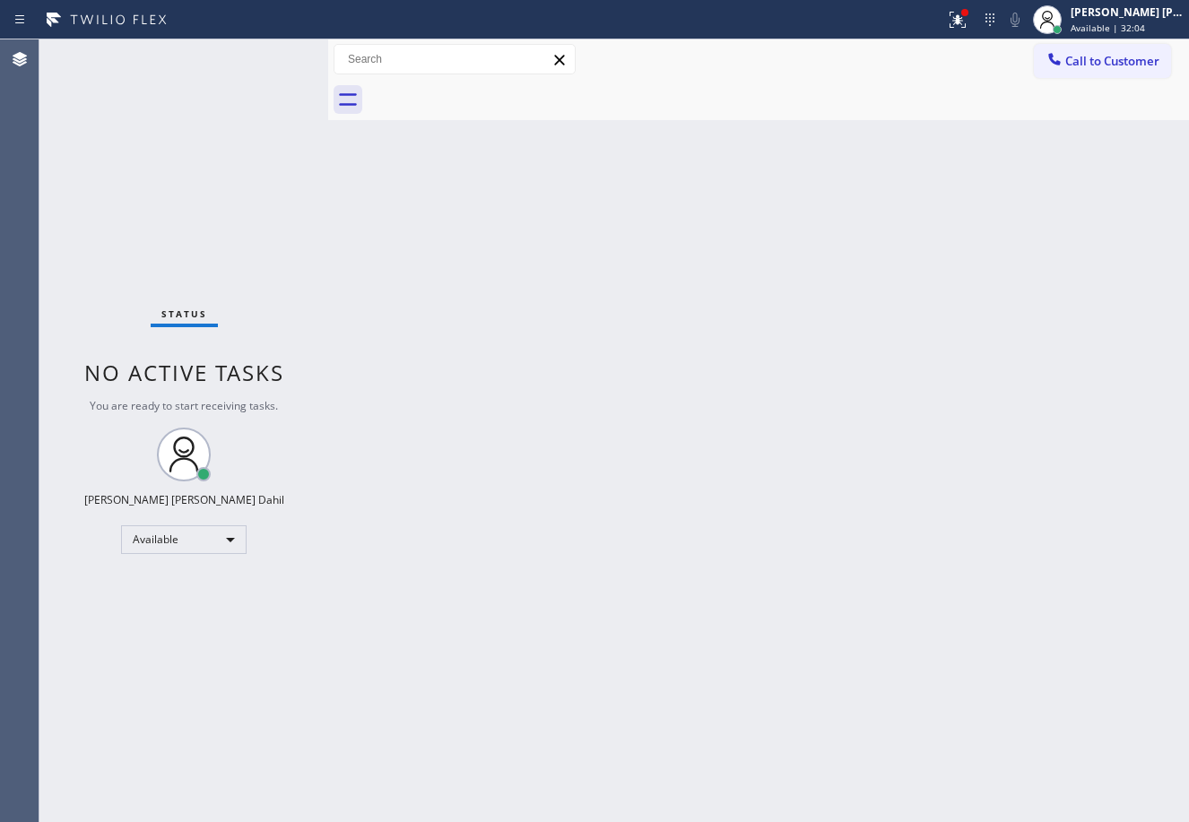
click at [264, 54] on div "Status No active tasks You are ready to start receiving tasks. [PERSON_NAME] [P…" at bounding box center [183, 430] width 289 height 783
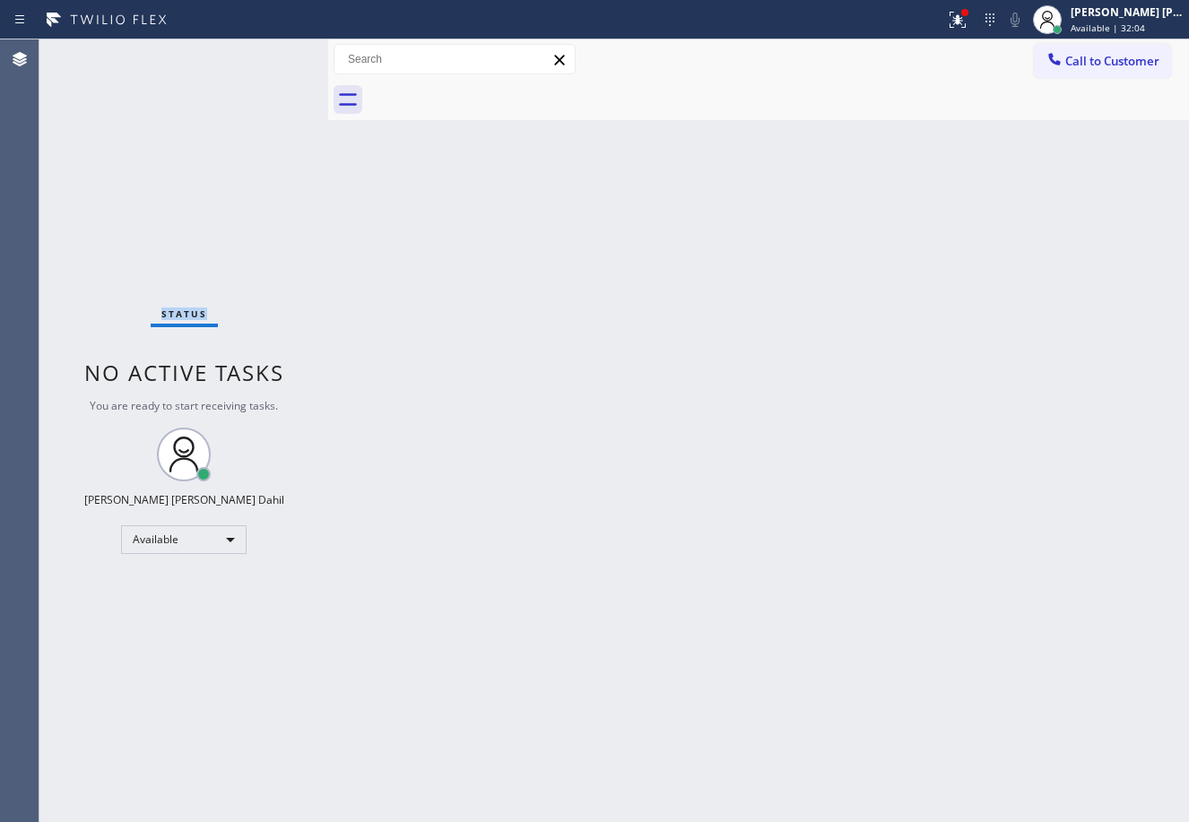
click at [264, 54] on div "Status No active tasks You are ready to start receiving tasks. [PERSON_NAME] [P…" at bounding box center [183, 430] width 289 height 783
drag, startPoint x: 607, startPoint y: 458, endPoint x: 701, endPoint y: 494, distance: 100.7
click at [624, 463] on div "Back to Dashboard Change Sender ID Customers Technicians Select a contact Outbo…" at bounding box center [758, 430] width 861 height 783
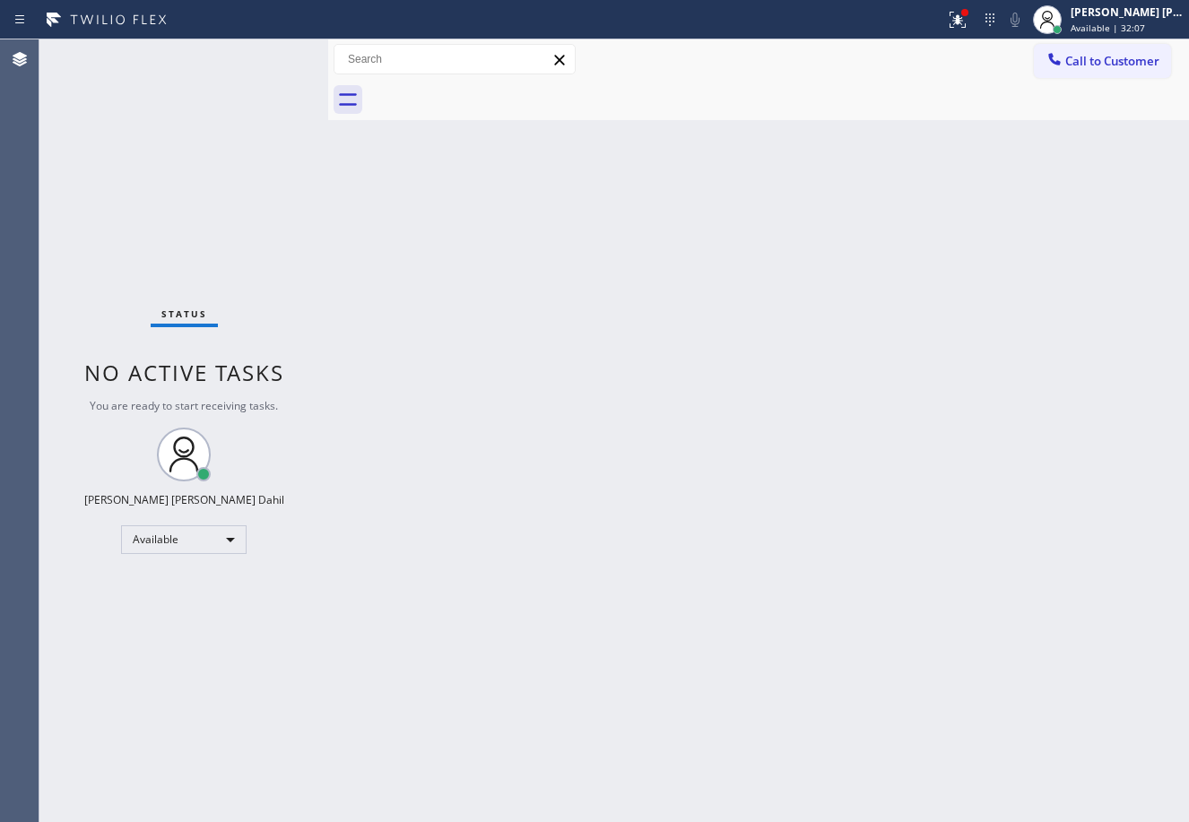
click at [833, 763] on div "Back to Dashboard Change Sender ID Customers Technicians Select a contact Outbo…" at bounding box center [758, 430] width 861 height 783
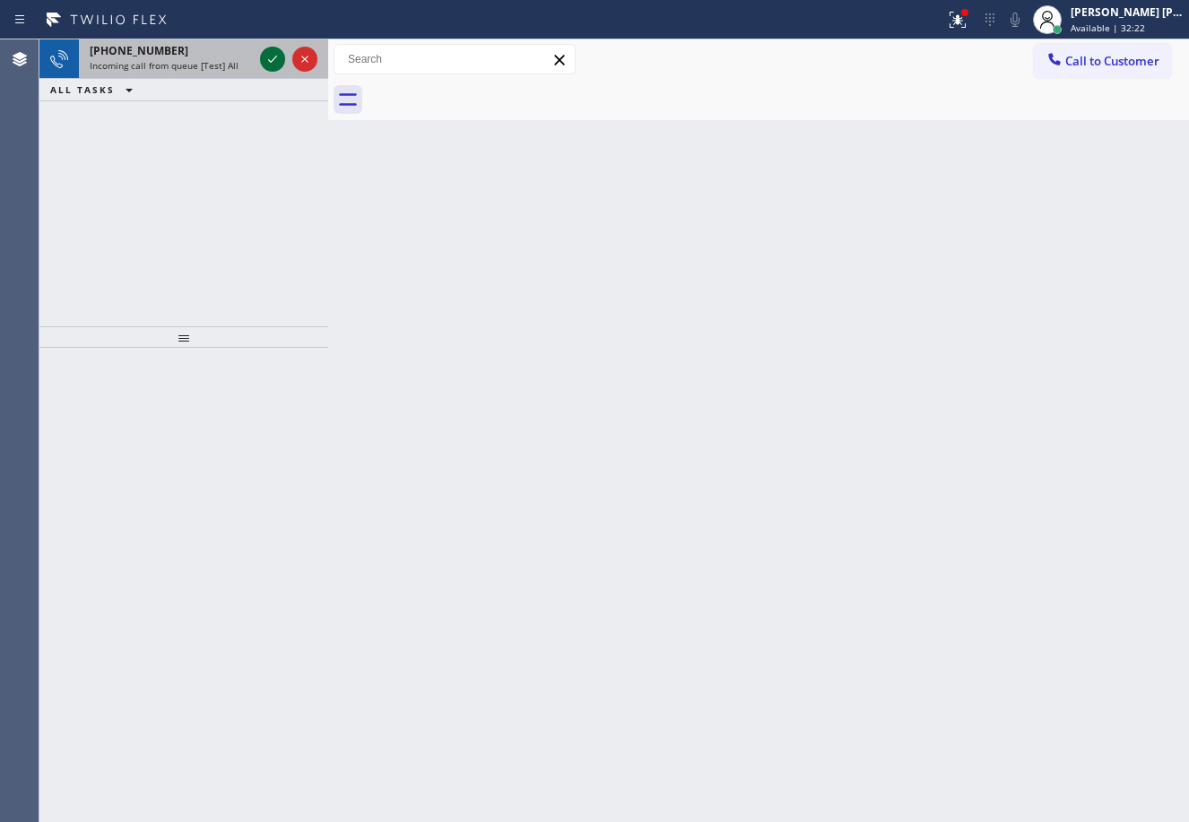
click at [264, 53] on icon at bounding box center [273, 59] width 22 height 22
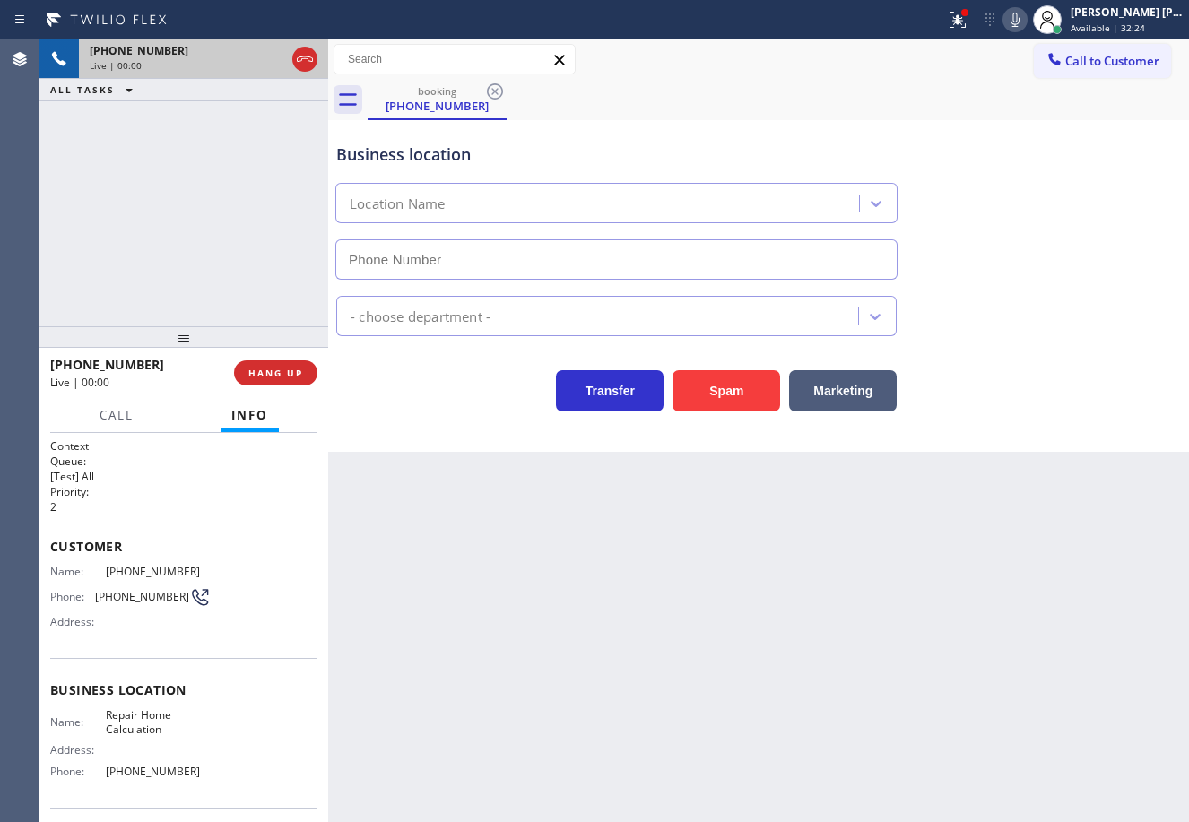
type input "[PHONE_NUMBER]"
click at [725, 419] on div "Business location Repair Home Calculation [PHONE_NUMBER] Appliance Repair Regul…" at bounding box center [758, 286] width 861 height 332
click at [727, 402] on button "Spam" at bounding box center [726, 390] width 108 height 41
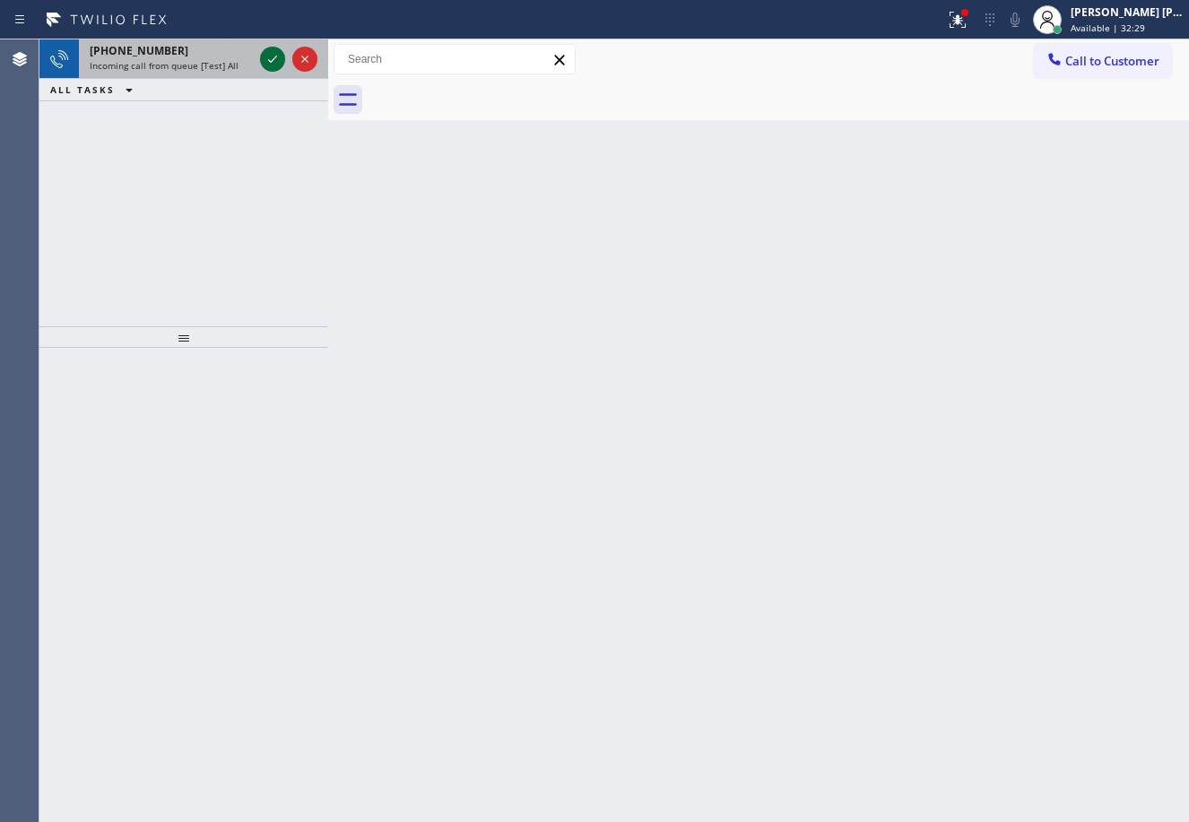
click at [264, 54] on icon at bounding box center [273, 59] width 22 height 22
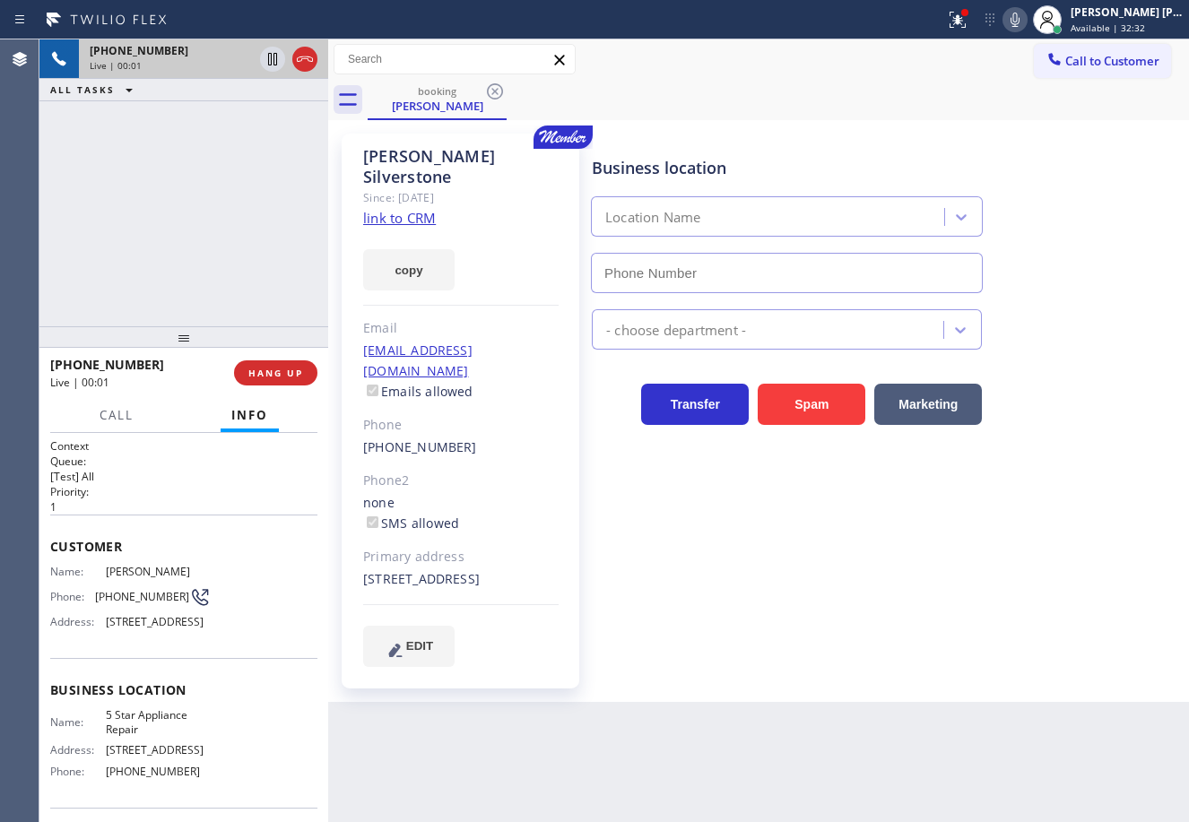
type input "[PHONE_NUMBER]"
click at [977, 22] on div at bounding box center [957, 20] width 39 height 22
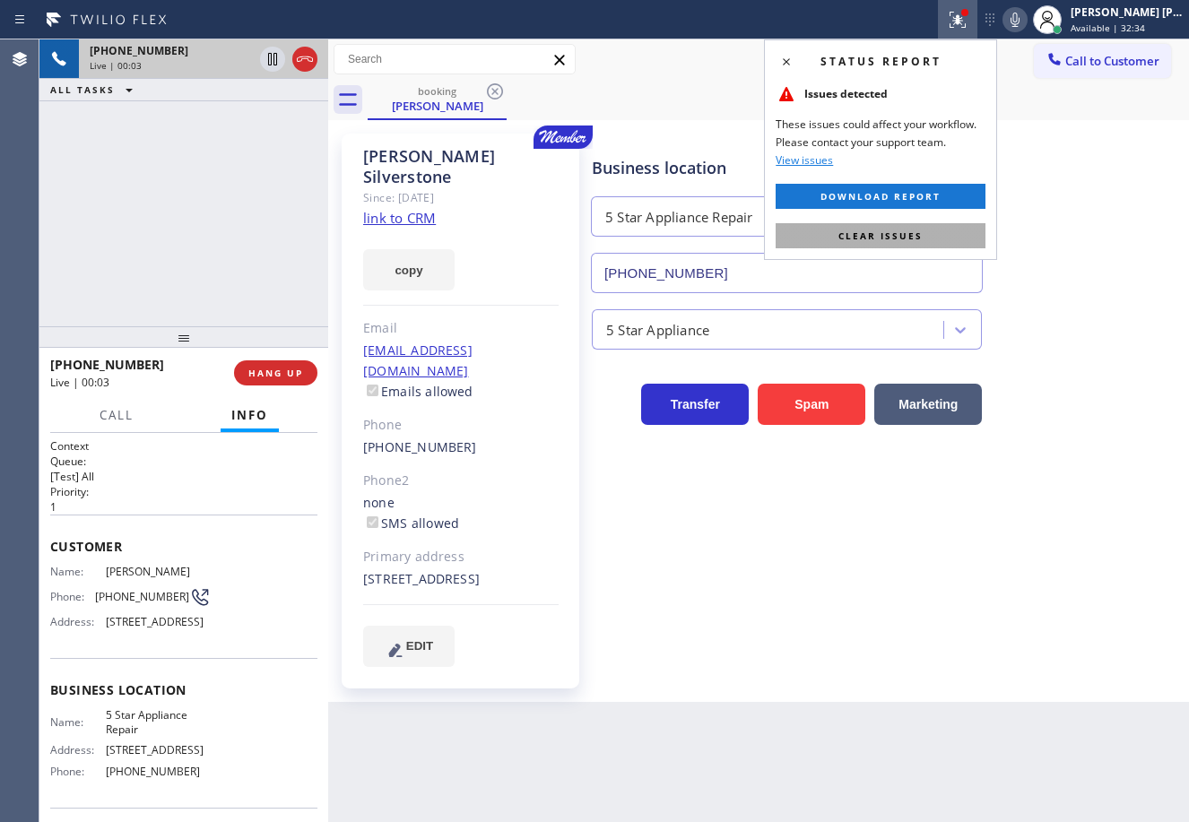
click at [935, 232] on button "Clear issues" at bounding box center [880, 235] width 210 height 25
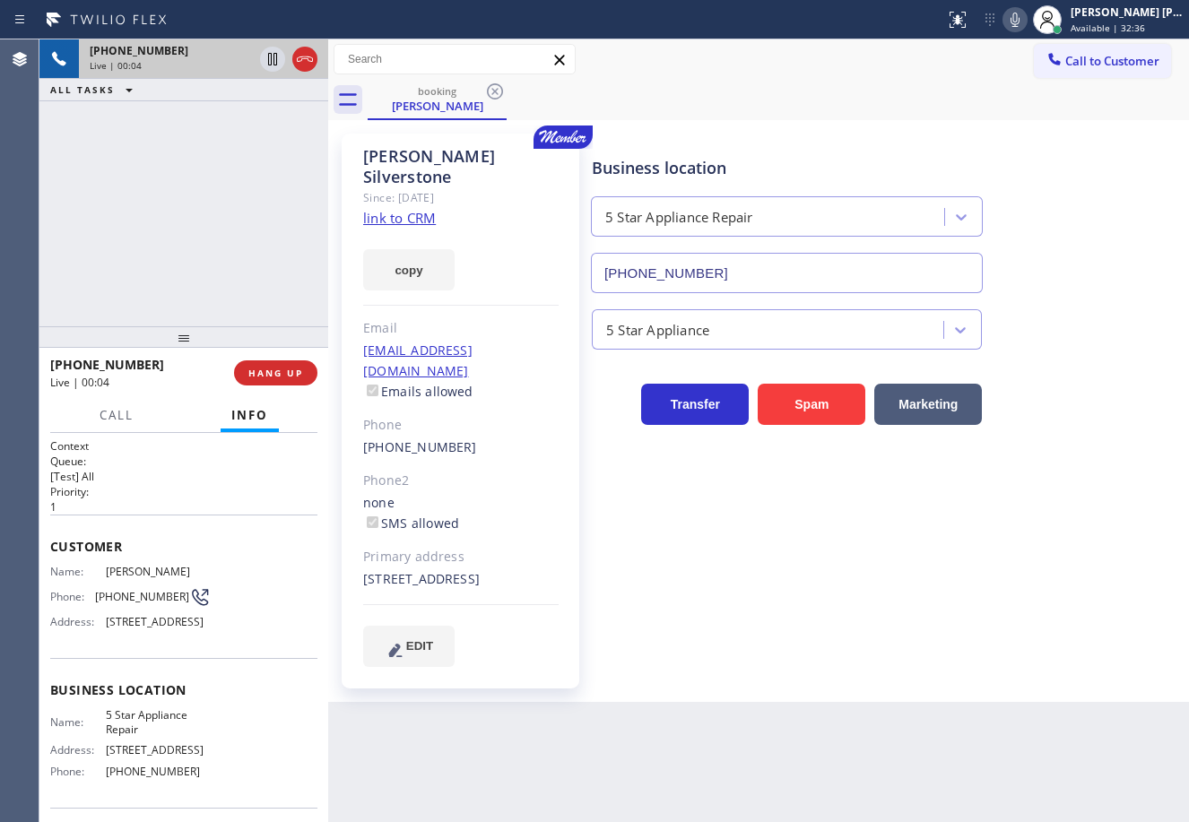
click at [406, 209] on link "link to CRM" at bounding box center [399, 218] width 73 height 18
click at [211, 183] on div "[PHONE_NUMBER] Live | 02:11 ALL TASKS ALL TASKS ACTIVE TASKS TASKS IN WRAP UP" at bounding box center [183, 182] width 289 height 287
click at [265, 60] on icon at bounding box center [273, 59] width 22 height 22
click at [259, 110] on div "[PHONE_NUMBER] Live | 02:14 ALL TASKS ALL TASKS ACTIVE TASKS TASKS IN WRAP UP" at bounding box center [183, 182] width 289 height 287
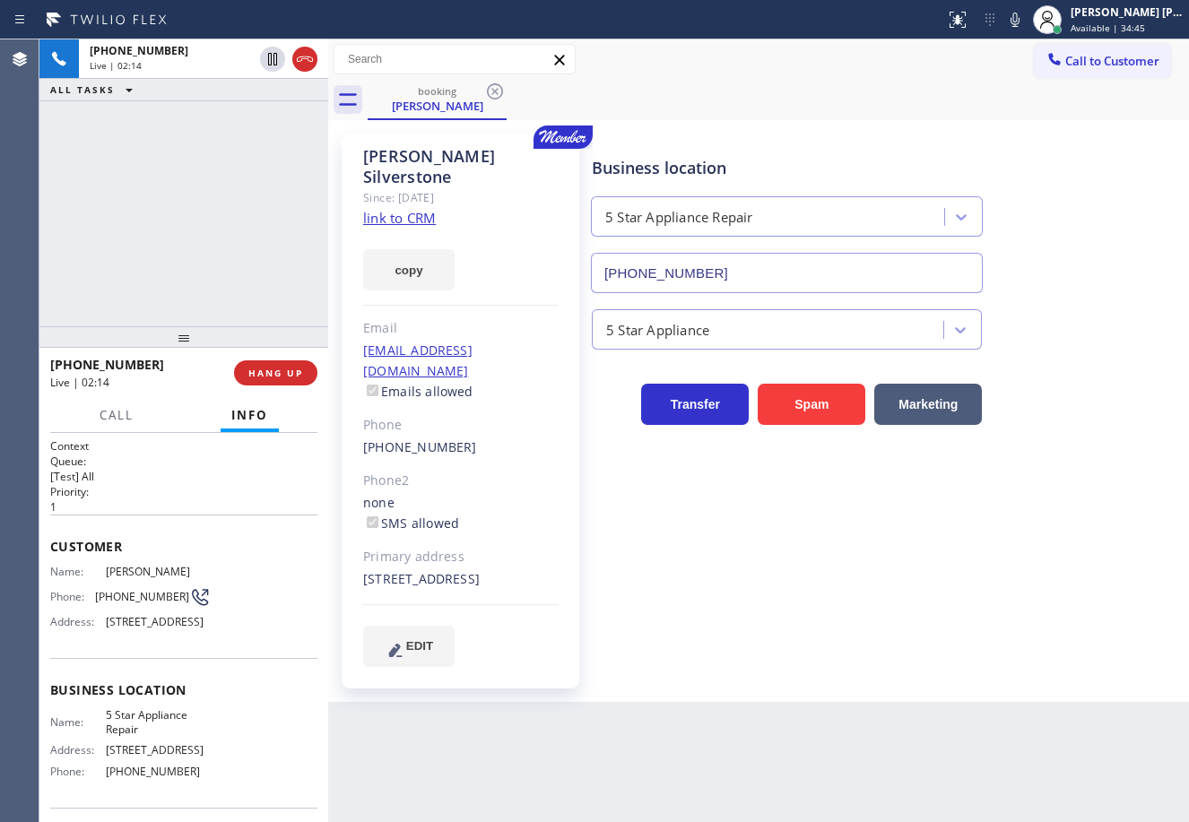
drag, startPoint x: 1029, startPoint y: 21, endPoint x: 963, endPoint y: 240, distance: 229.4
click at [1026, 20] on icon at bounding box center [1015, 20] width 22 height 22
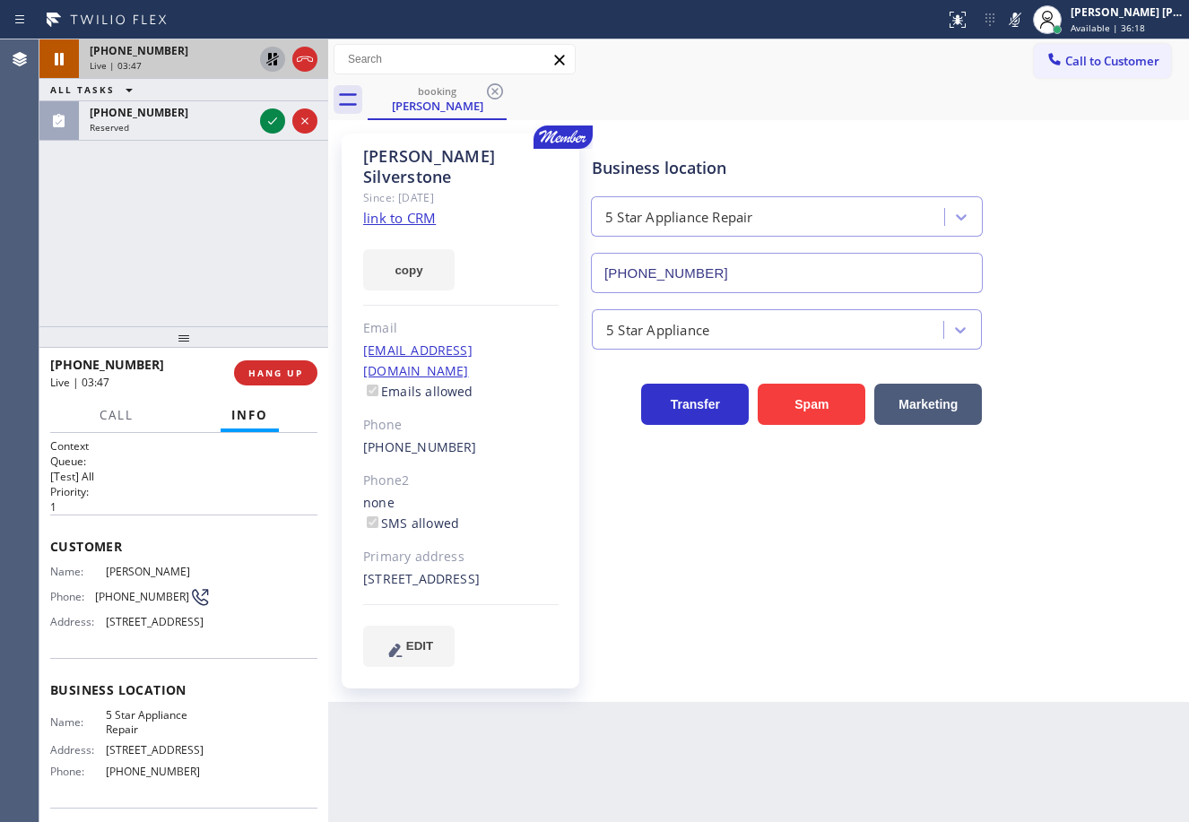
click at [274, 56] on icon at bounding box center [272, 59] width 13 height 13
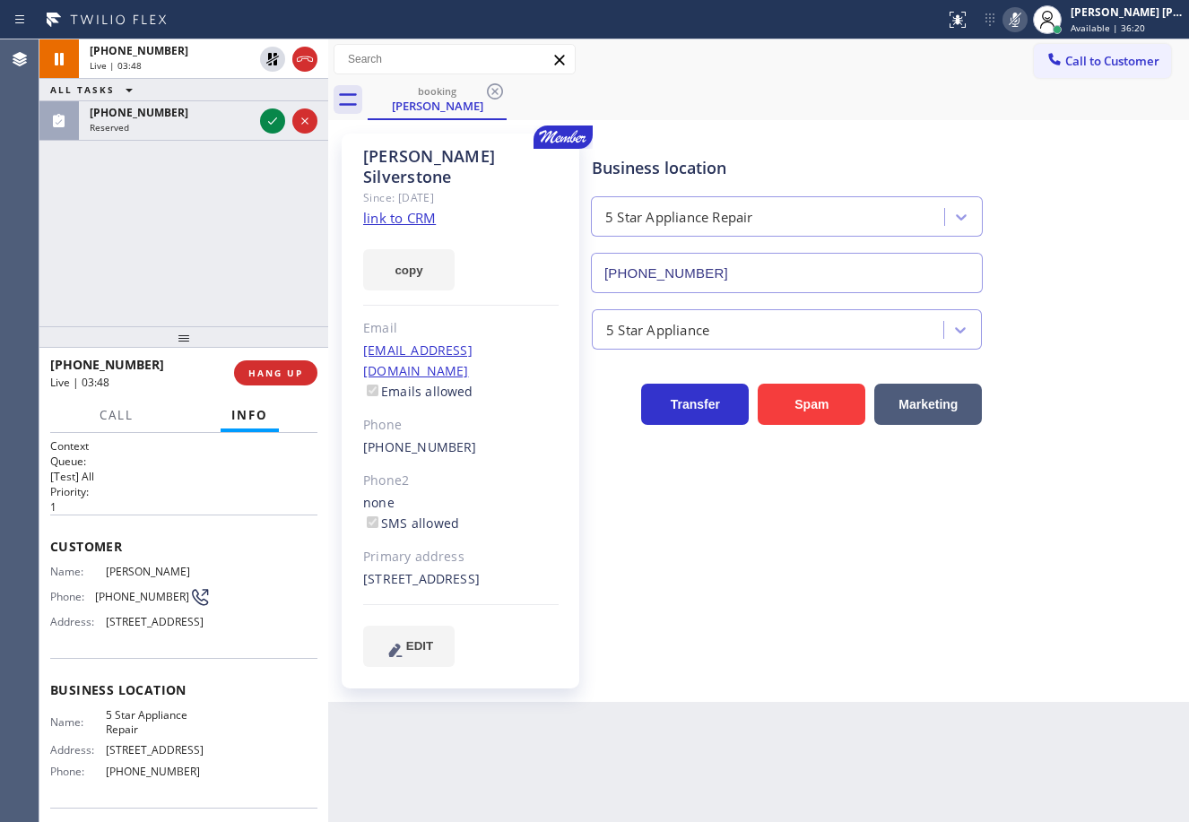
click at [1026, 22] on icon at bounding box center [1015, 20] width 22 height 22
drag, startPoint x: 971, startPoint y: 82, endPoint x: 955, endPoint y: 91, distance: 18.0
click at [969, 83] on div "booking [PERSON_NAME]" at bounding box center [778, 100] width 821 height 40
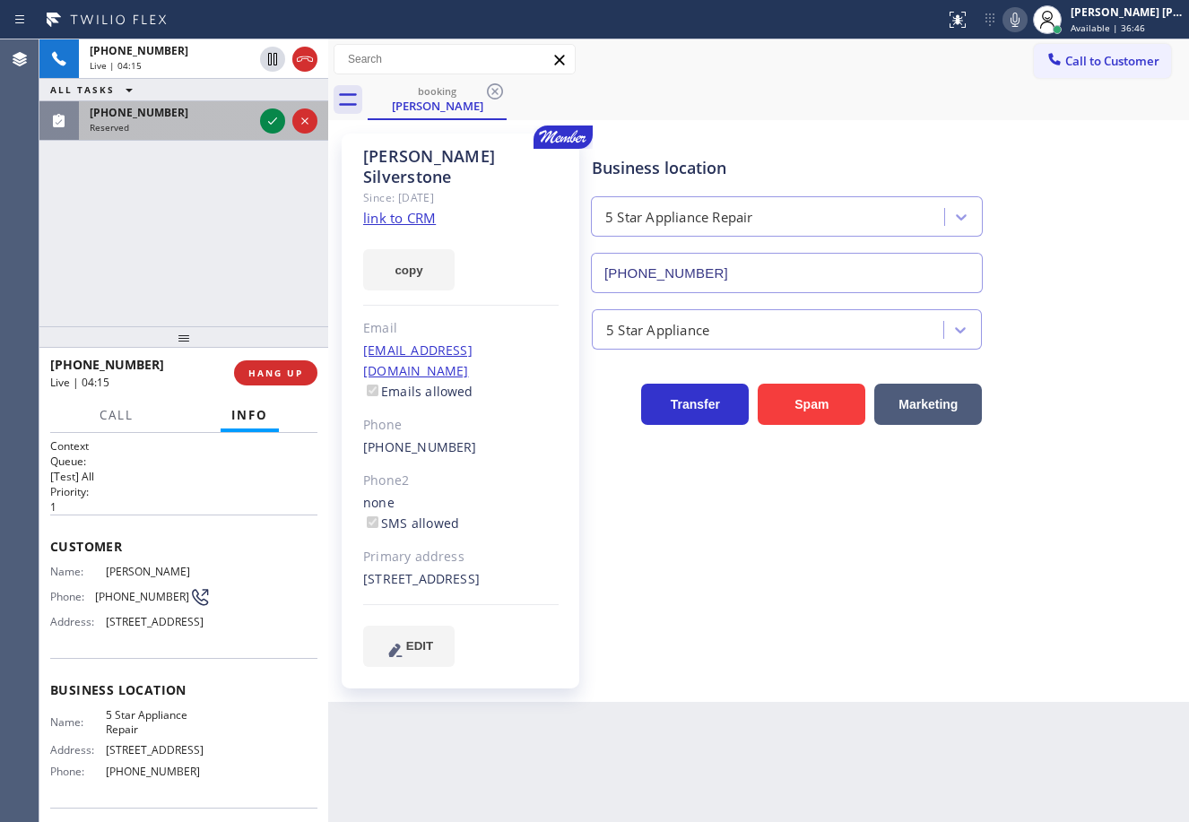
drag, startPoint x: 177, startPoint y: 117, endPoint x: 272, endPoint y: 117, distance: 94.1
click at [179, 117] on div "[PHONE_NUMBER]" at bounding box center [171, 112] width 163 height 15
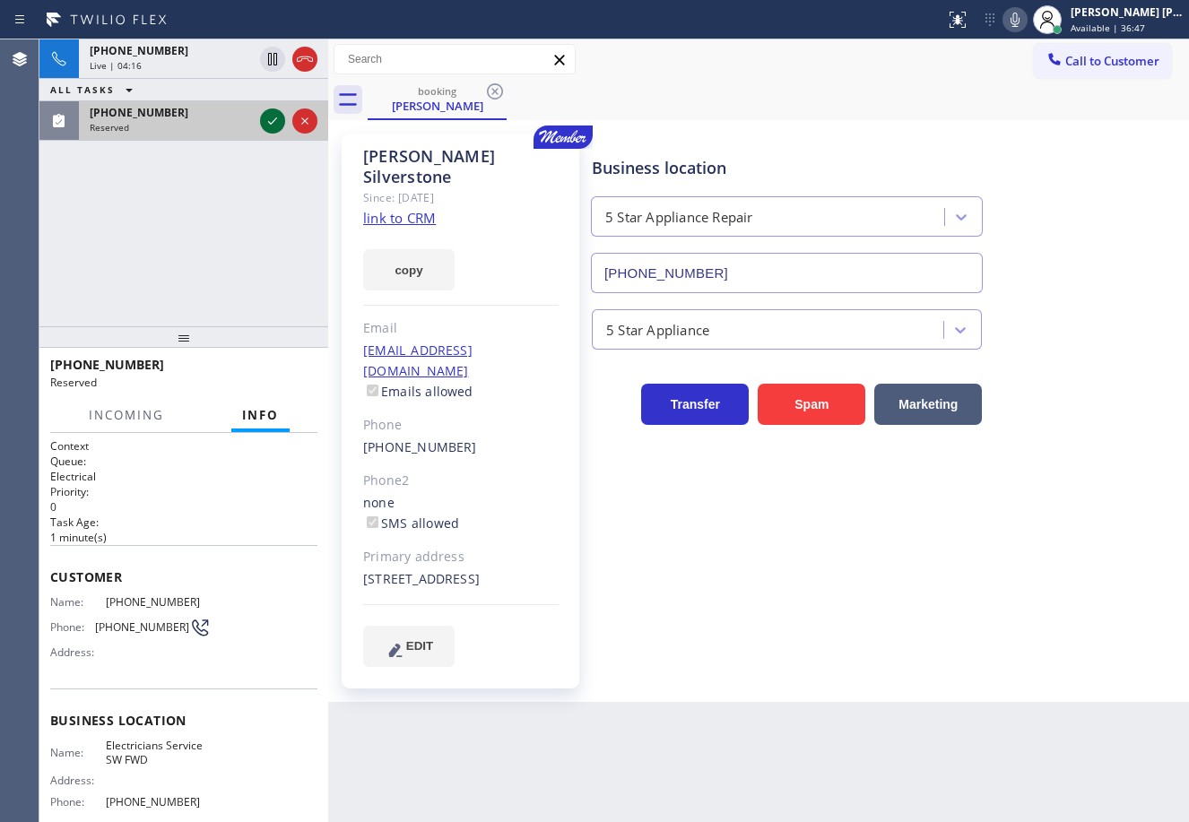
click at [273, 121] on icon at bounding box center [273, 121] width 22 height 22
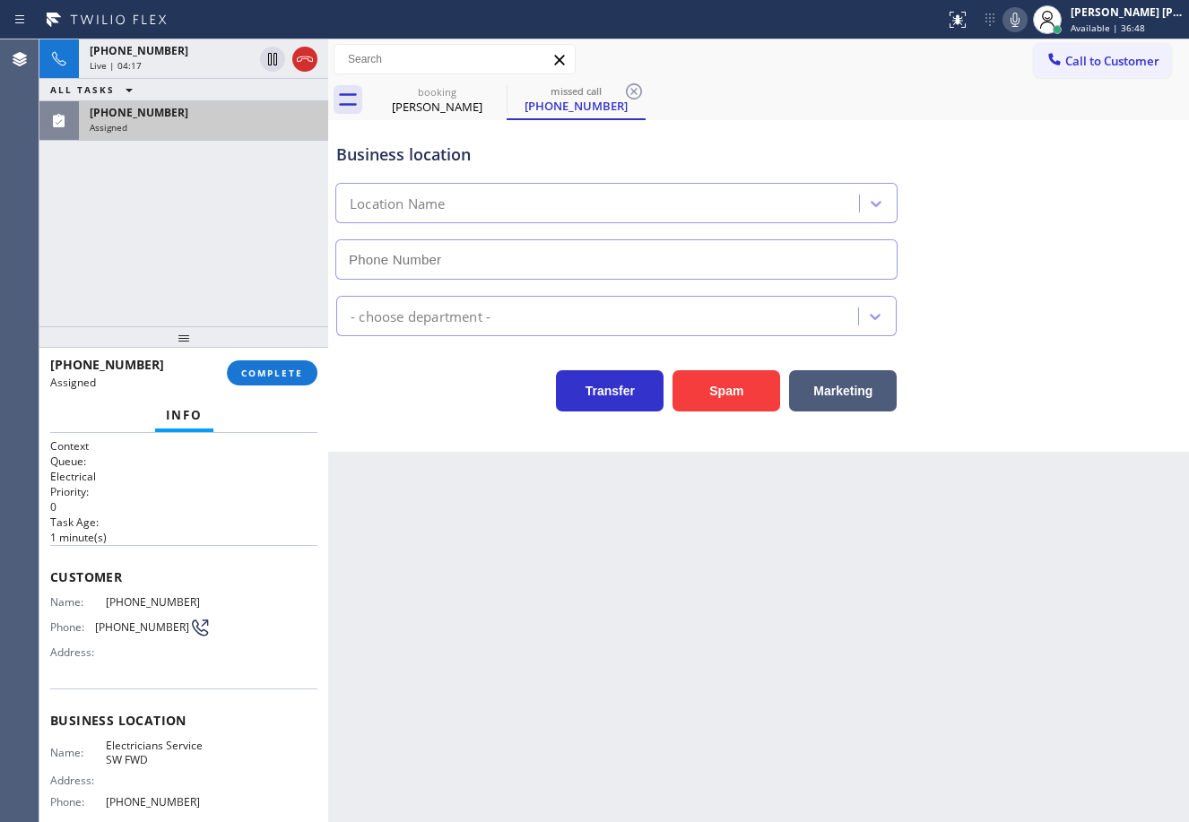
type input "[PHONE_NUMBER]"
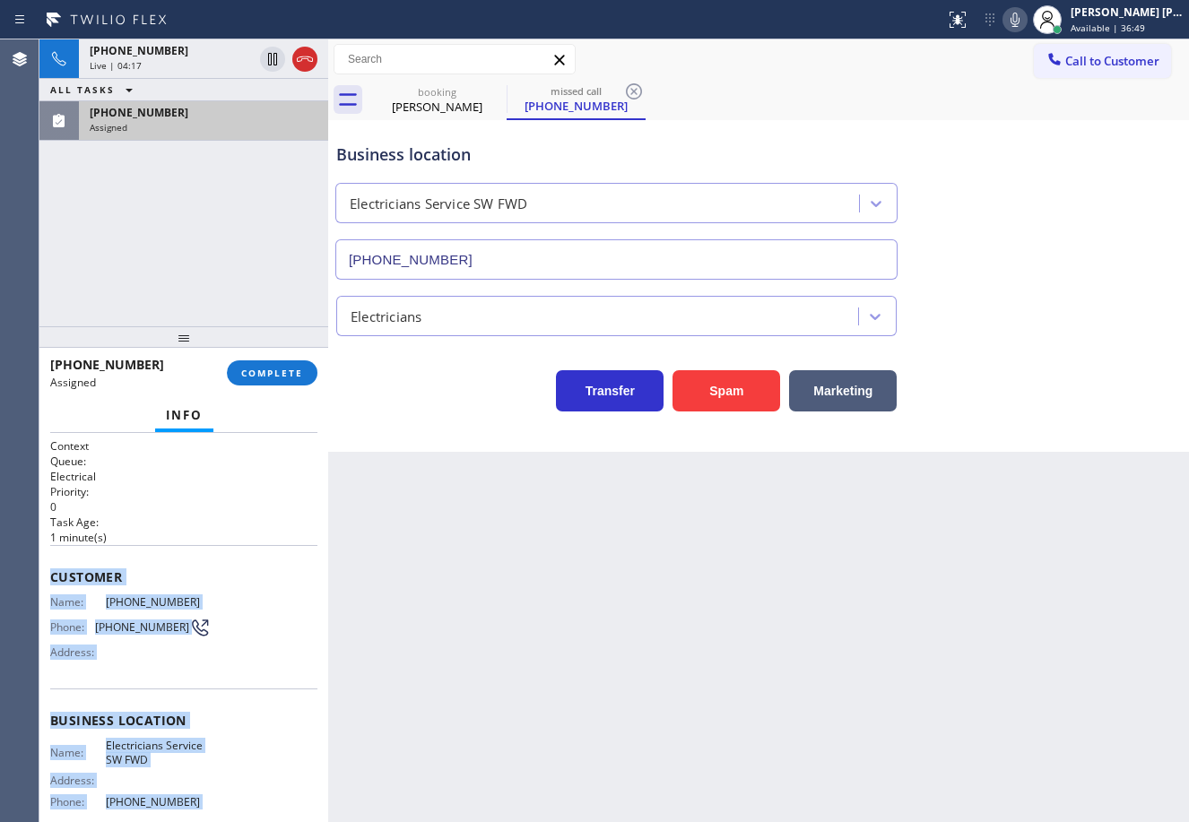
scroll to position [157, 0]
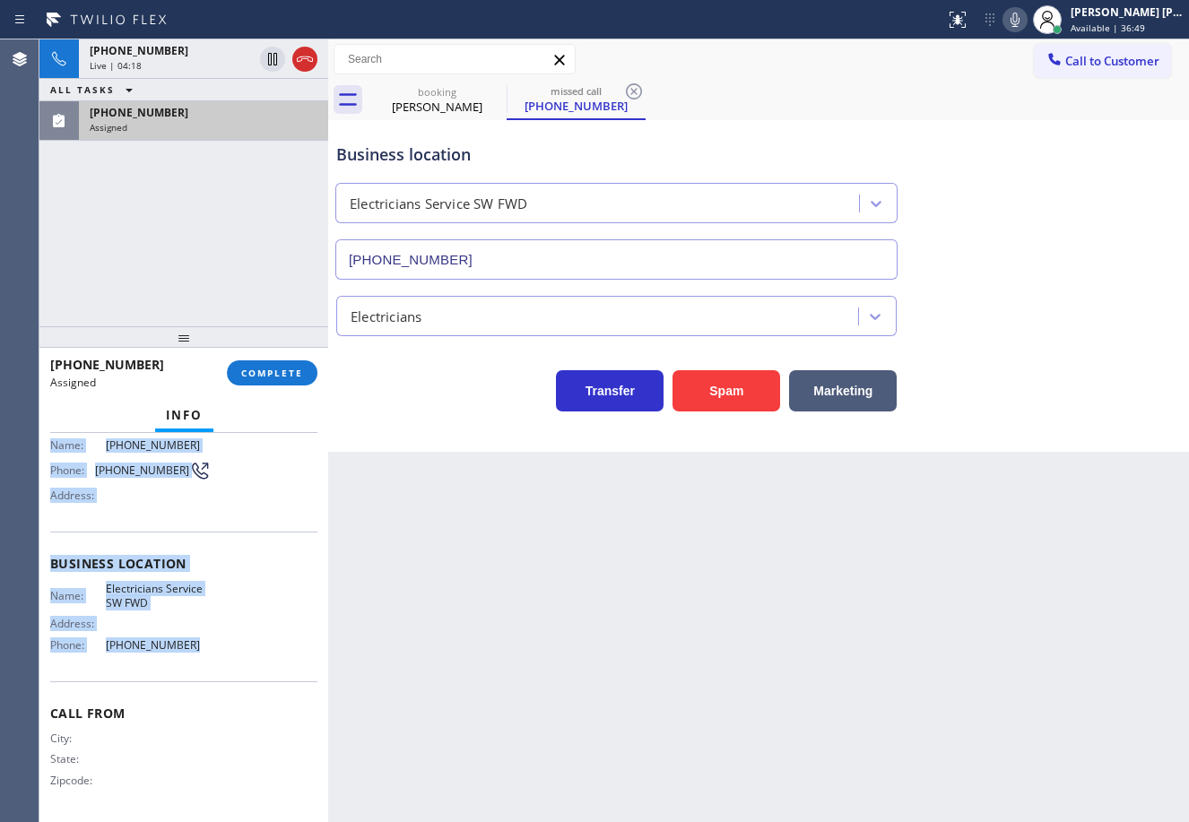
drag, startPoint x: 48, startPoint y: 571, endPoint x: 242, endPoint y: 668, distance: 216.5
click at [242, 668] on div "Context Queue: Electrical Priority: 0 Task Age: [DEMOGRAPHIC_DATA] minute(s) Cu…" at bounding box center [183, 627] width 289 height 389
copy div "Customer Name: [PHONE_NUMBER] Phone: [PHONE_NUMBER] Address: Business location …"
click at [263, 373] on span "COMPLETE" at bounding box center [272, 373] width 62 height 13
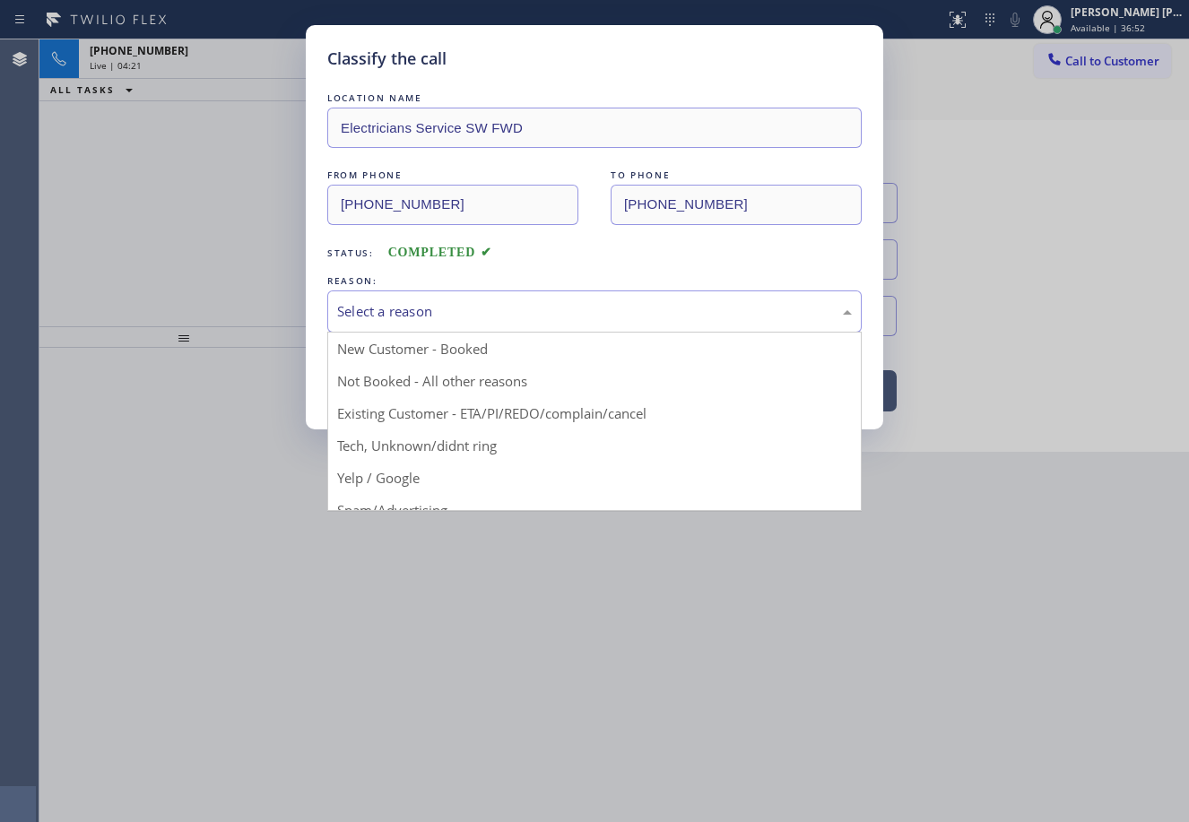
click at [443, 325] on div "Select a reason" at bounding box center [594, 311] width 534 height 42
drag, startPoint x: 471, startPoint y: 449, endPoint x: 454, endPoint y: 422, distance: 31.4
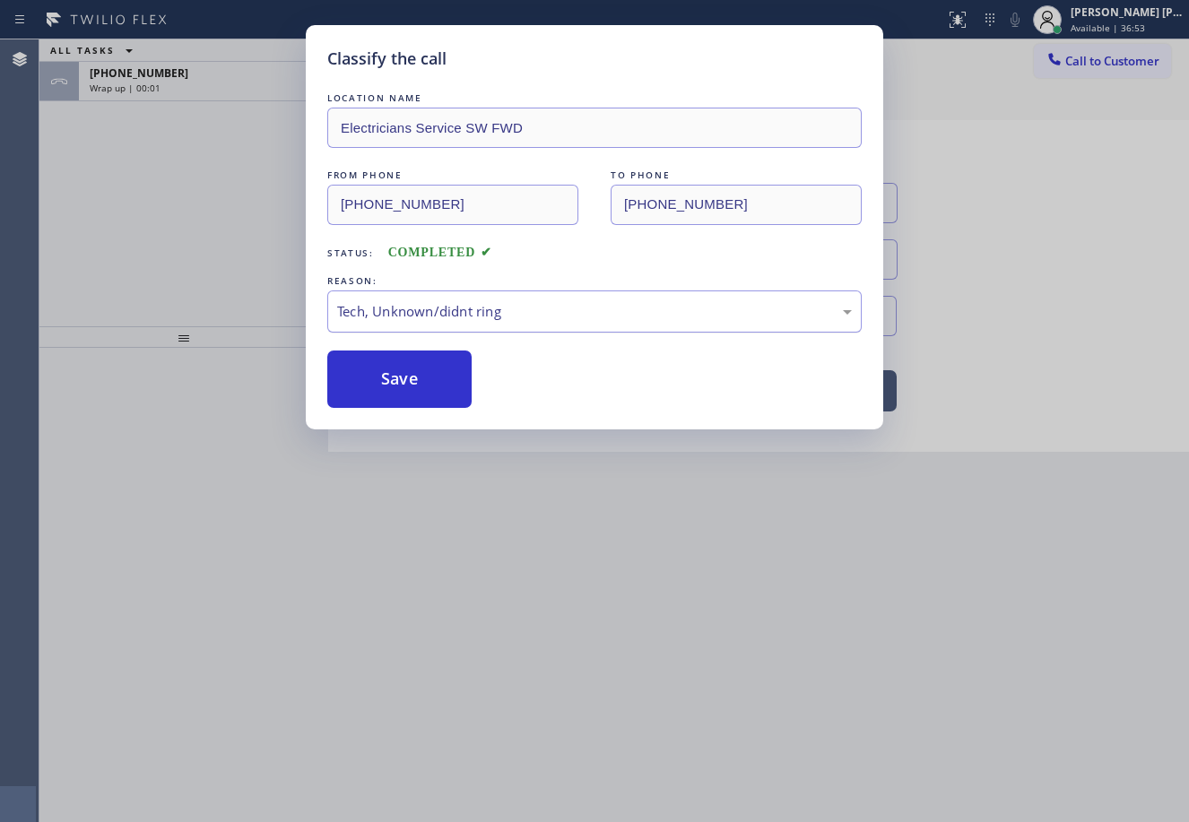
click at [431, 313] on div "Tech, Unknown/didnt ring" at bounding box center [594, 311] width 515 height 21
click at [425, 380] on button "Save" at bounding box center [399, 379] width 144 height 57
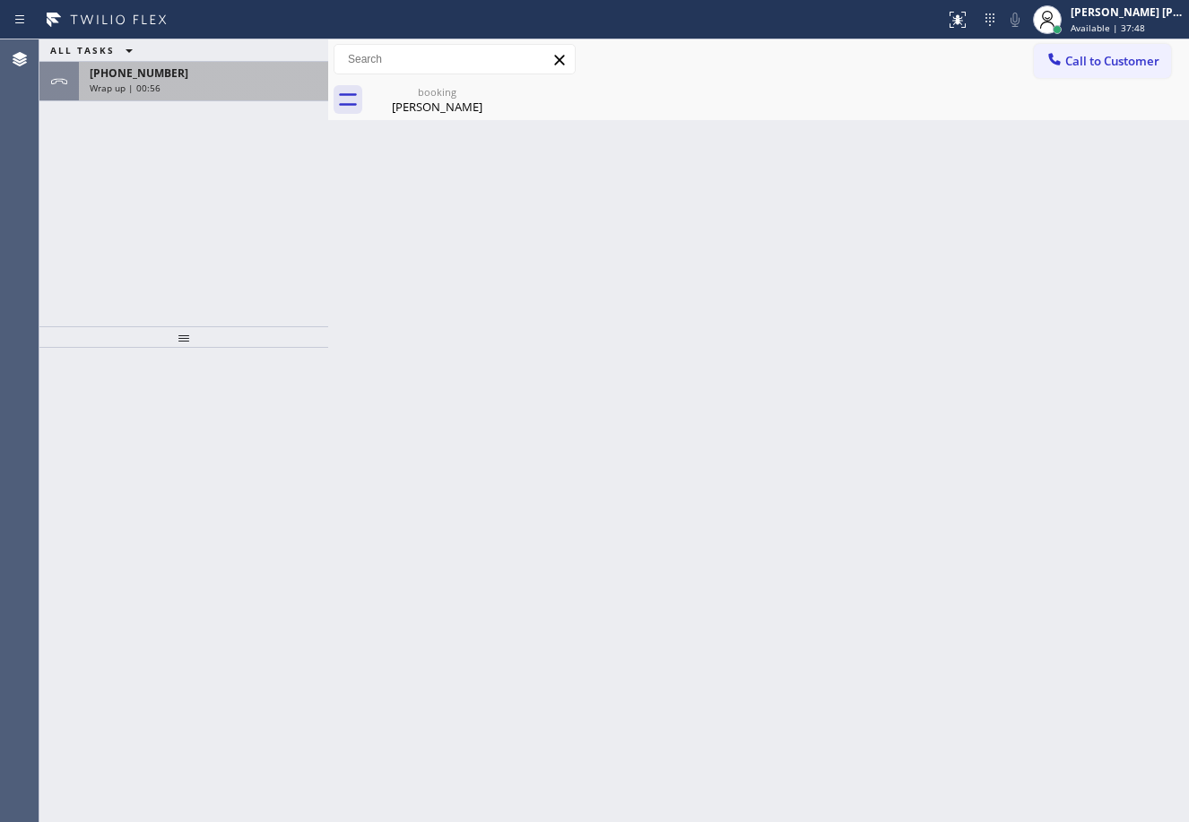
click at [233, 83] on div "Wrap up | 00:56" at bounding box center [204, 88] width 228 height 13
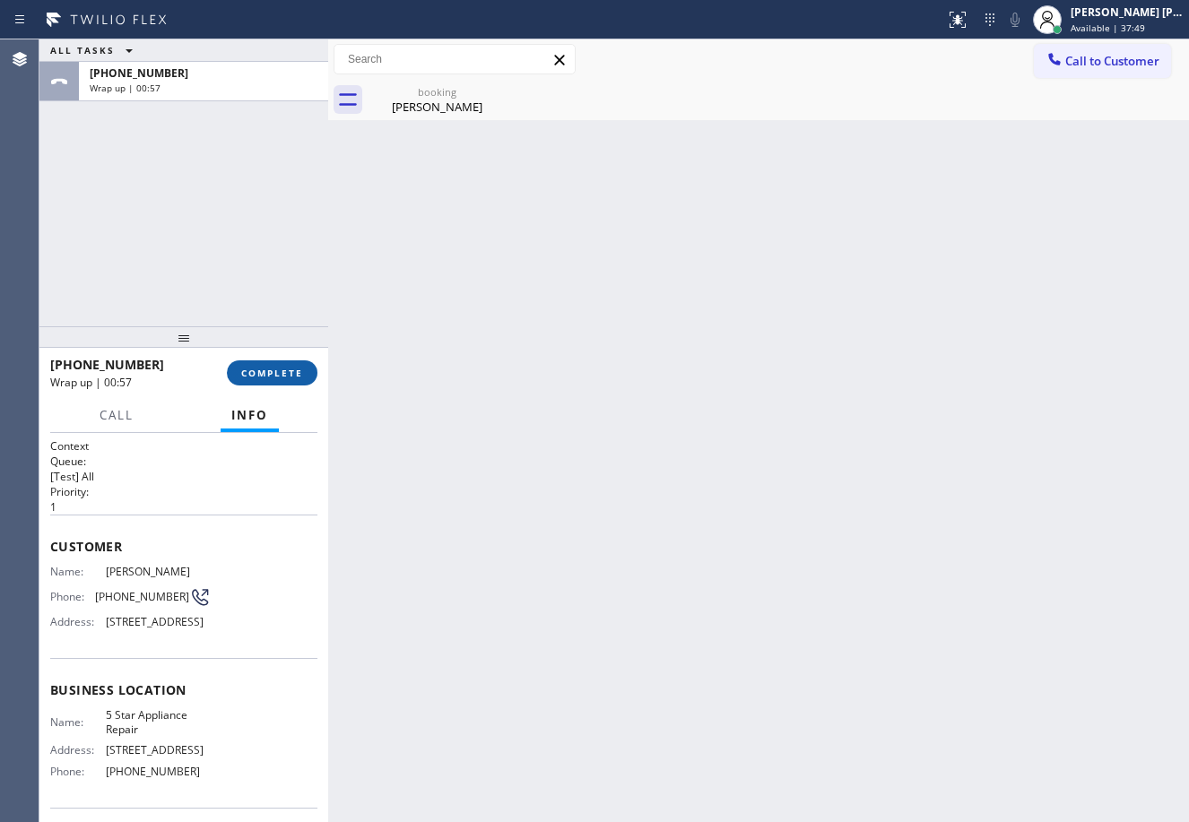
click at [256, 368] on span "COMPLETE" at bounding box center [272, 373] width 62 height 13
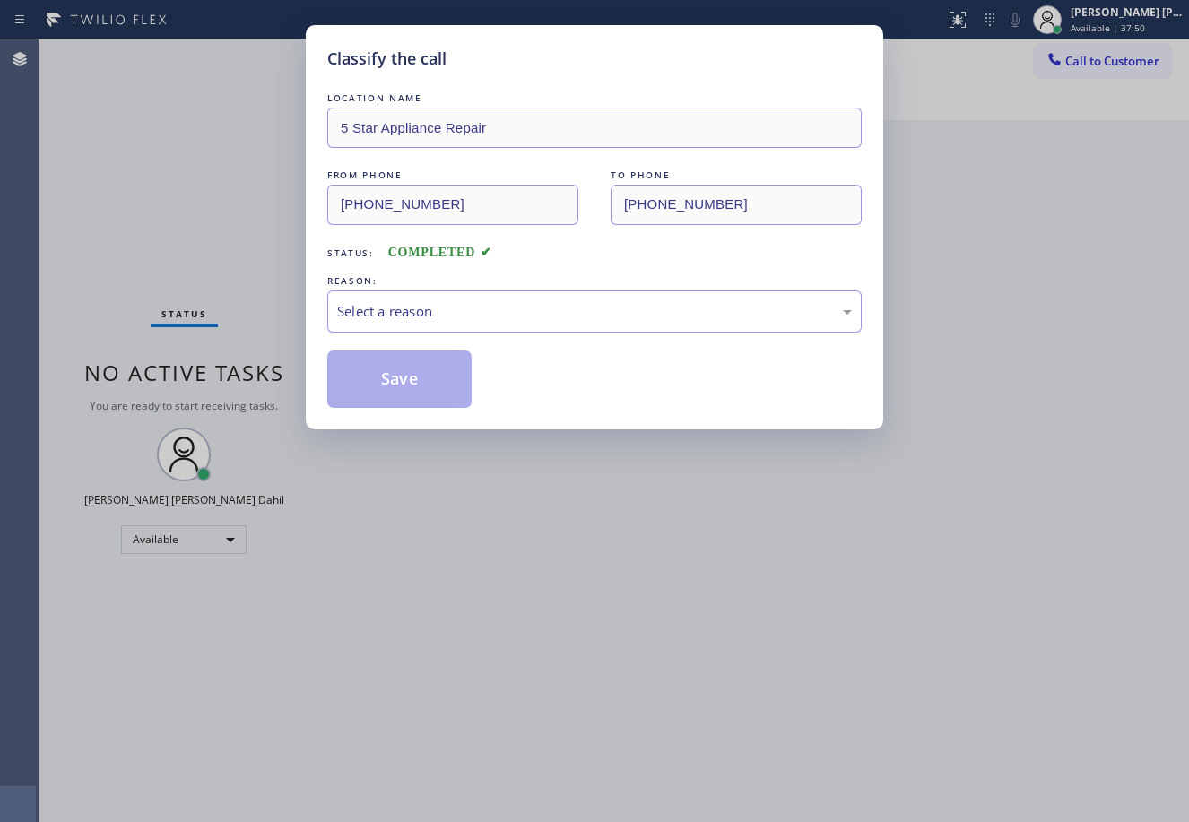
click at [502, 307] on div "Select a reason" at bounding box center [594, 311] width 515 height 21
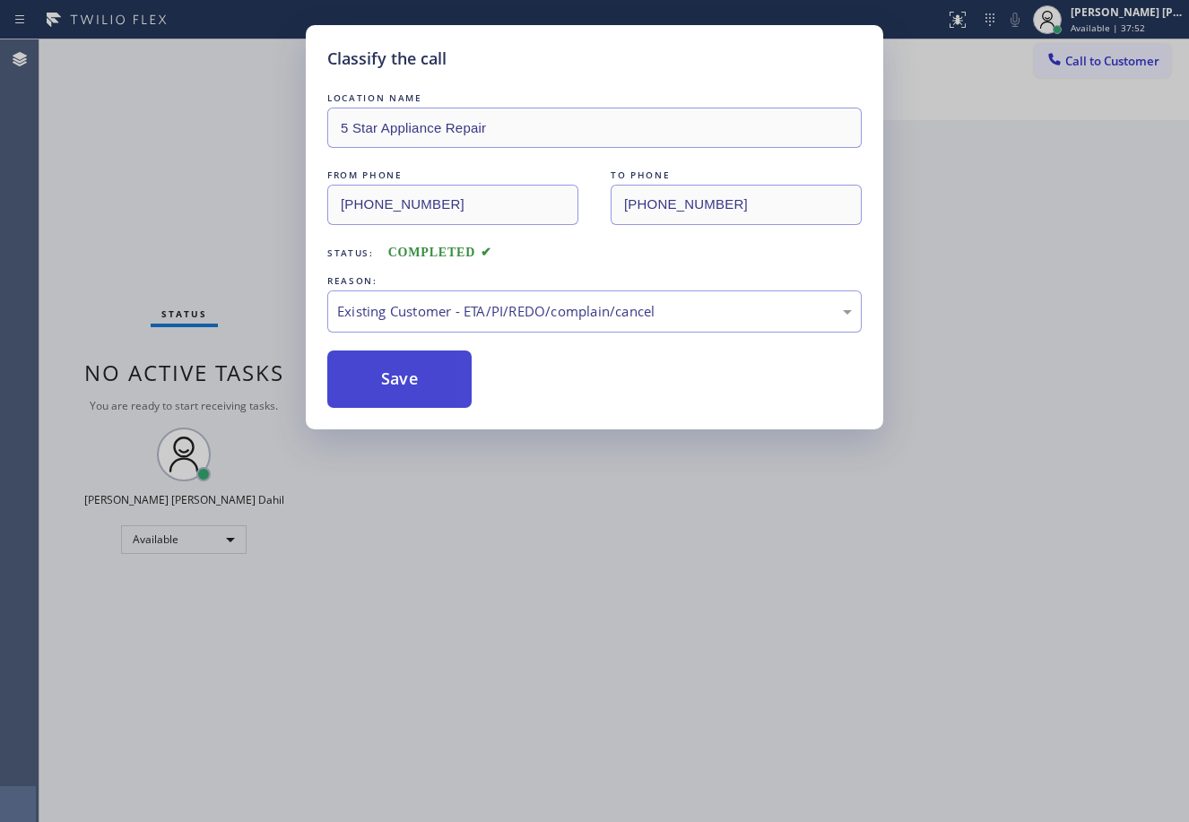
click at [436, 382] on button "Save" at bounding box center [399, 379] width 144 height 57
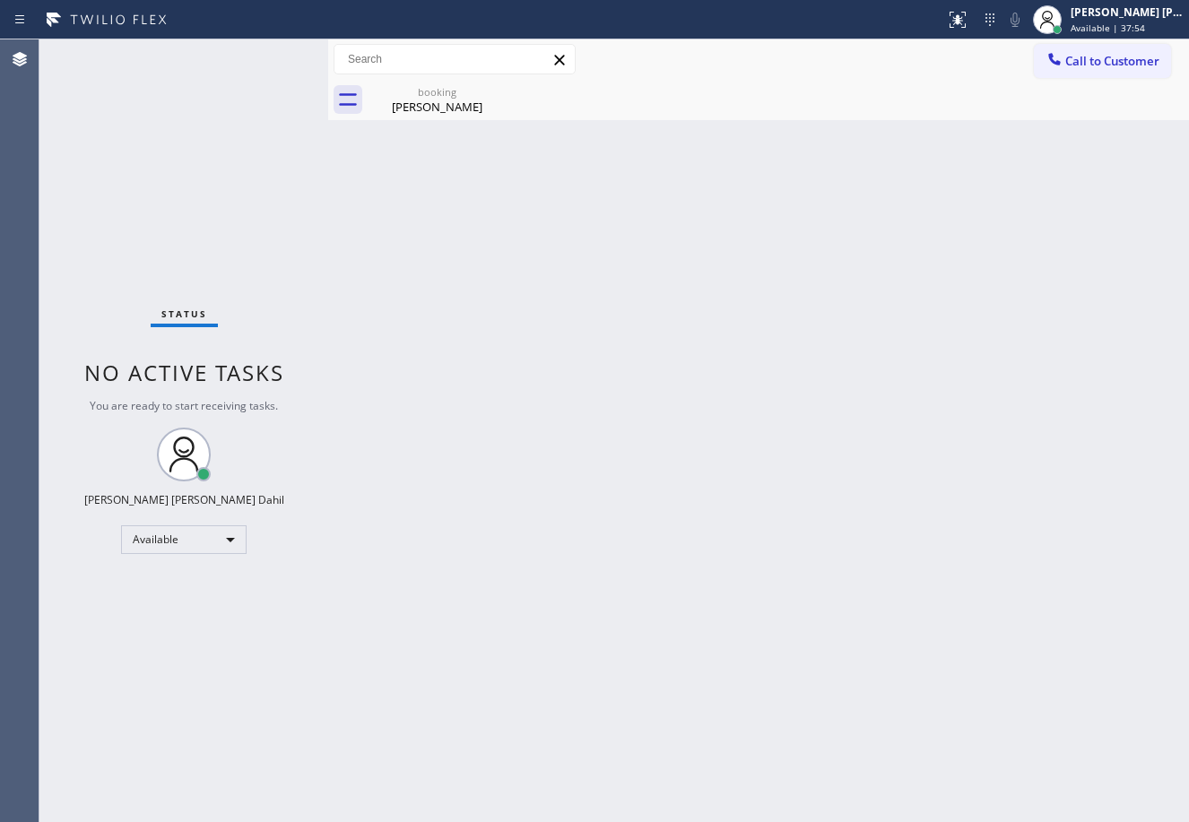
click at [958, 705] on div "Back to Dashboard Change Sender ID Customers Technicians Select a contact Outbo…" at bounding box center [758, 430] width 861 height 783
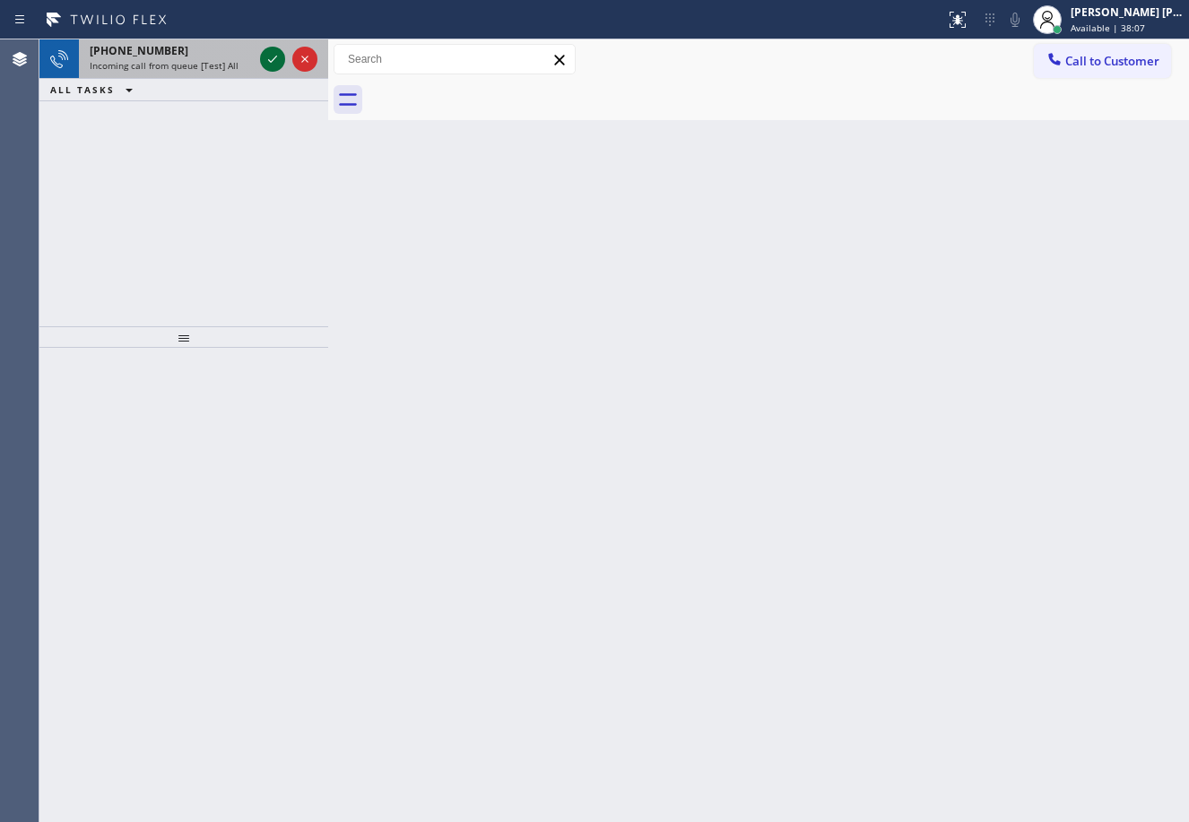
click at [264, 54] on icon at bounding box center [273, 59] width 22 height 22
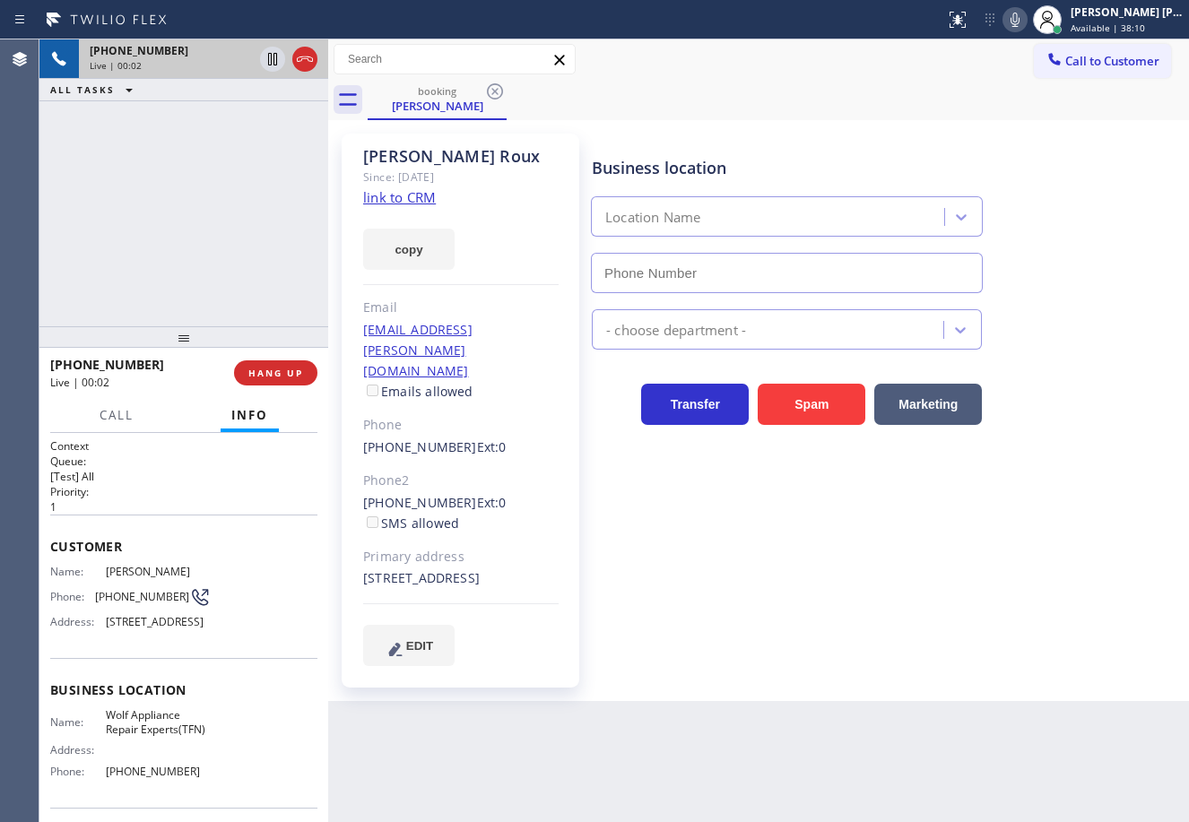
type input "[PHONE_NUMBER]"
click at [397, 202] on link "link to CRM" at bounding box center [399, 197] width 73 height 18
click at [178, 245] on div "[PHONE_NUMBER] Live | 02:27 ALL TASKS ALL TASKS ACTIVE TASKS TASKS IN WRAP UP" at bounding box center [183, 182] width 289 height 287
click at [264, 65] on icon at bounding box center [273, 59] width 22 height 22
drag, startPoint x: 256, startPoint y: 157, endPoint x: 1092, endPoint y: 56, distance: 841.5
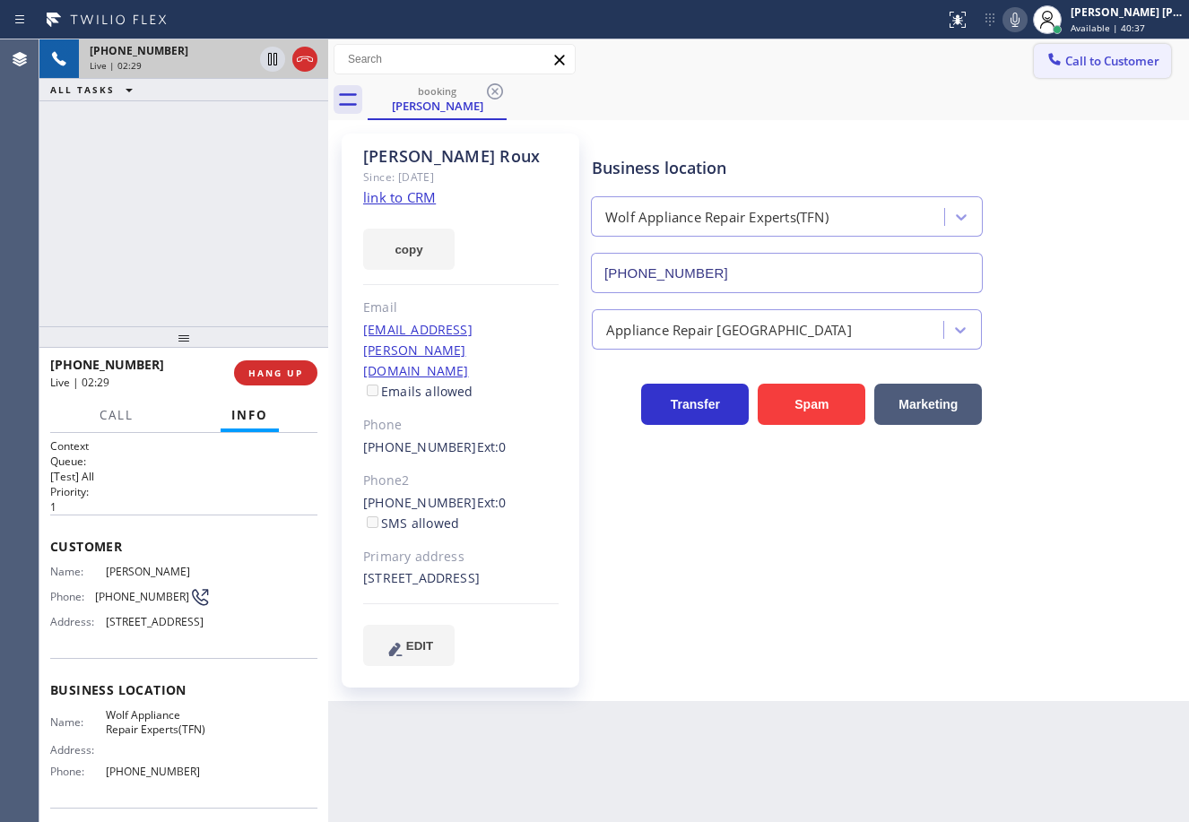
click at [256, 158] on div "[PHONE_NUMBER] Live | 02:29 ALL TASKS ALL TASKS ACTIVE TASKS TASKS IN WRAP UP" at bounding box center [183, 182] width 289 height 287
click at [1026, 22] on icon at bounding box center [1015, 20] width 22 height 22
click at [211, 160] on div "[PHONE_NUMBER] Live | 05:19 ALL TASKS ALL TASKS ACTIVE TASKS TASKS IN WRAP UP" at bounding box center [183, 182] width 289 height 287
click at [268, 64] on icon at bounding box center [273, 59] width 22 height 22
click at [1026, 17] on icon at bounding box center [1015, 20] width 22 height 22
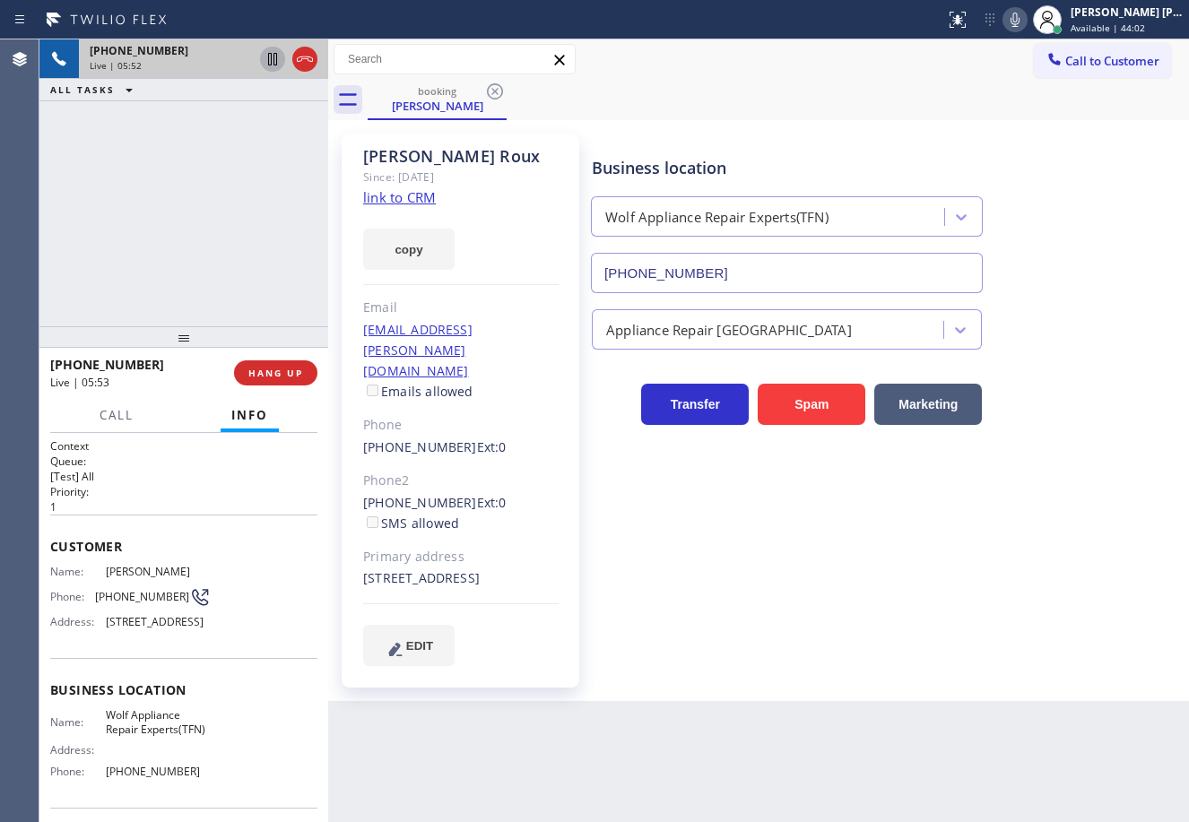
click at [185, 149] on div "[PHONE_NUMBER] Live | 05:52 ALL TASKS ALL TASKS ACTIVE TASKS TASKS IN WRAP UP" at bounding box center [183, 182] width 289 height 287
click at [238, 227] on div "[PHONE_NUMBER] Live | 05:53 ALL TASKS ALL TASKS ACTIVE TASKS TASKS IN WRAP UP" at bounding box center [183, 182] width 289 height 287
click at [177, 146] on div "[PHONE_NUMBER] Live | 06:00 ALL TASKS ALL TASKS ACTIVE TASKS TASKS IN WRAP UP" at bounding box center [183, 182] width 289 height 287
click at [266, 66] on icon at bounding box center [273, 59] width 22 height 22
drag, startPoint x: 263, startPoint y: 136, endPoint x: 914, endPoint y: 87, distance: 653.6
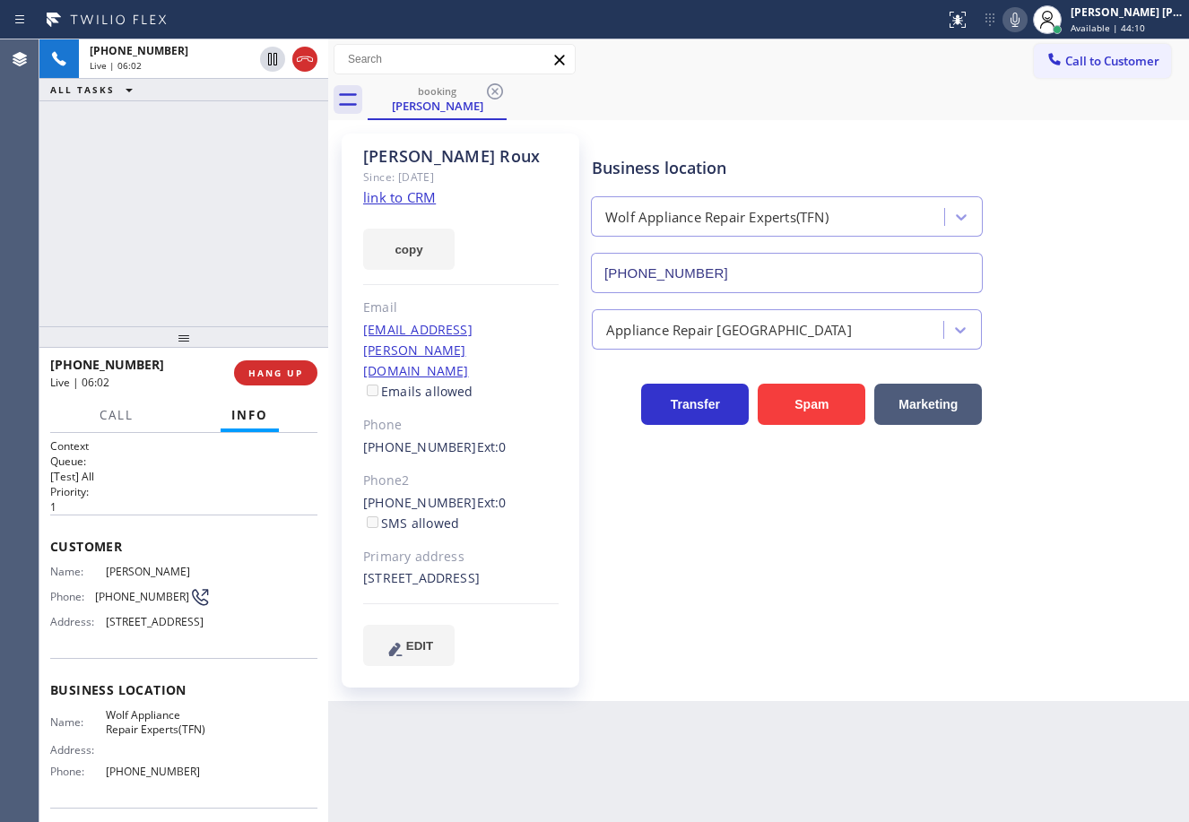
click at [263, 137] on div "[PHONE_NUMBER] Live | 06:02 ALL TASKS ALL TASKS ACTIVE TASKS TASKS IN WRAP UP" at bounding box center [183, 182] width 289 height 287
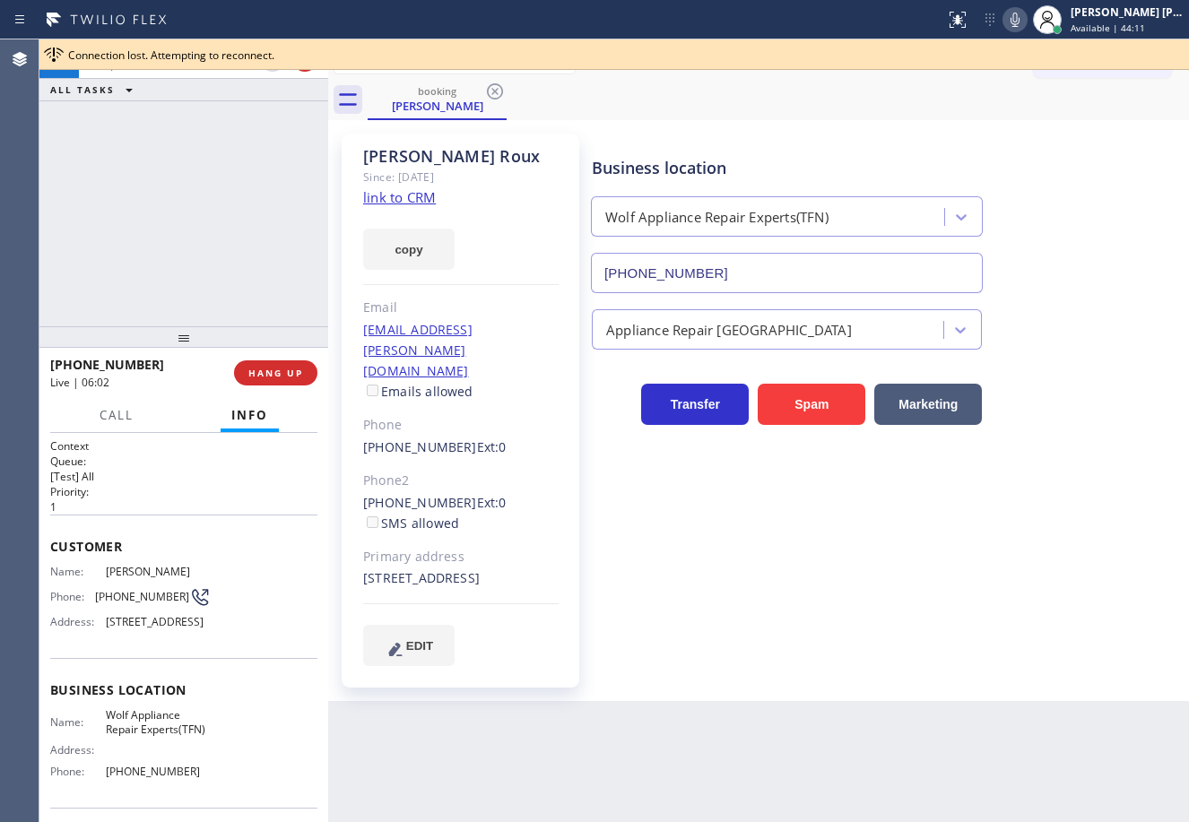
click at [1026, 16] on icon at bounding box center [1015, 20] width 22 height 22
click at [967, 82] on div "booking [PERSON_NAME]" at bounding box center [778, 100] width 821 height 40
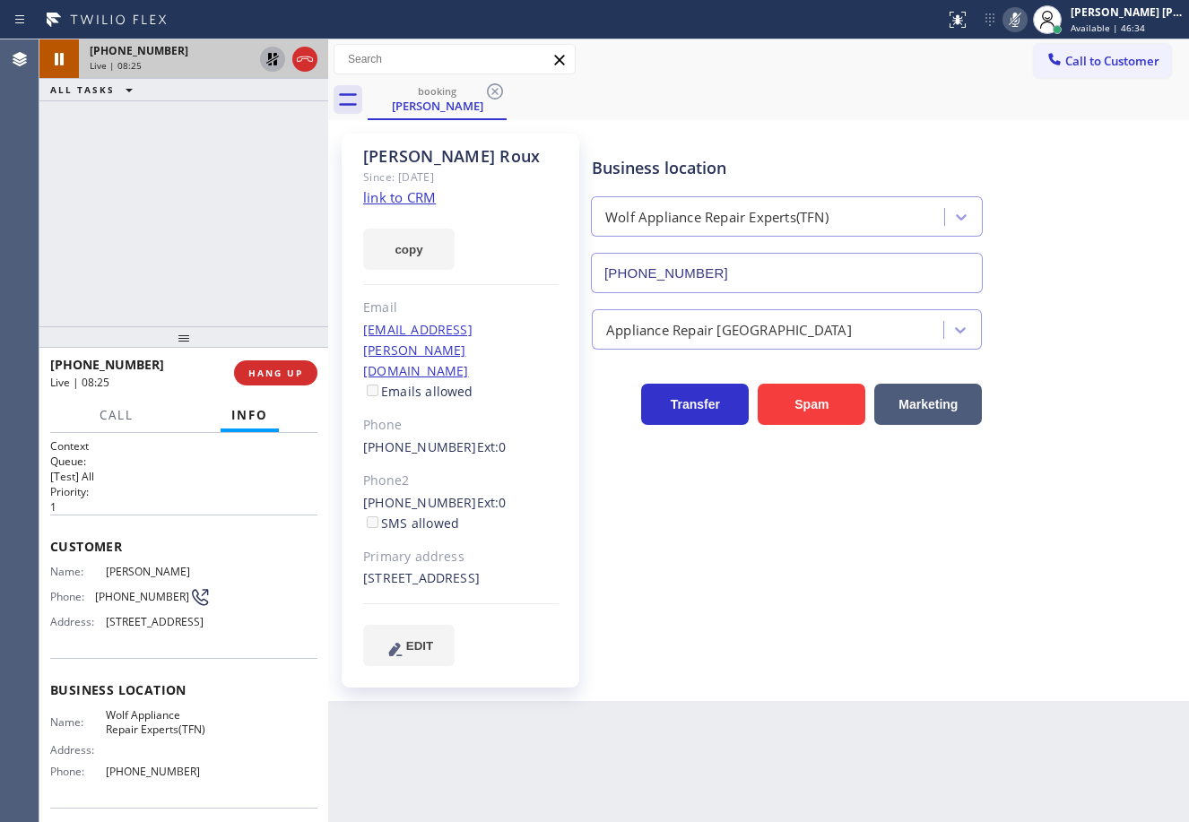
click at [275, 60] on icon at bounding box center [273, 59] width 22 height 22
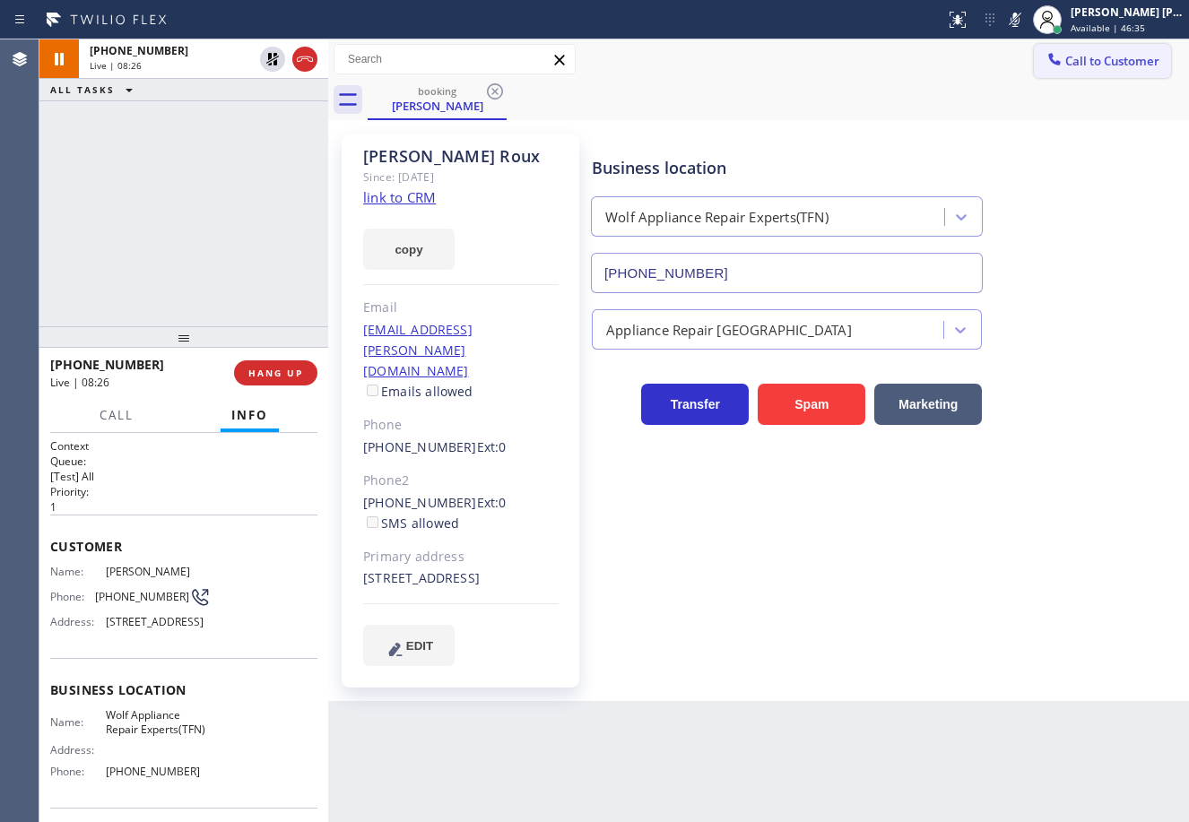
drag, startPoint x: 1038, startPoint y: 21, endPoint x: 1035, endPoint y: 76, distance: 55.6
click at [1026, 21] on icon at bounding box center [1015, 20] width 22 height 22
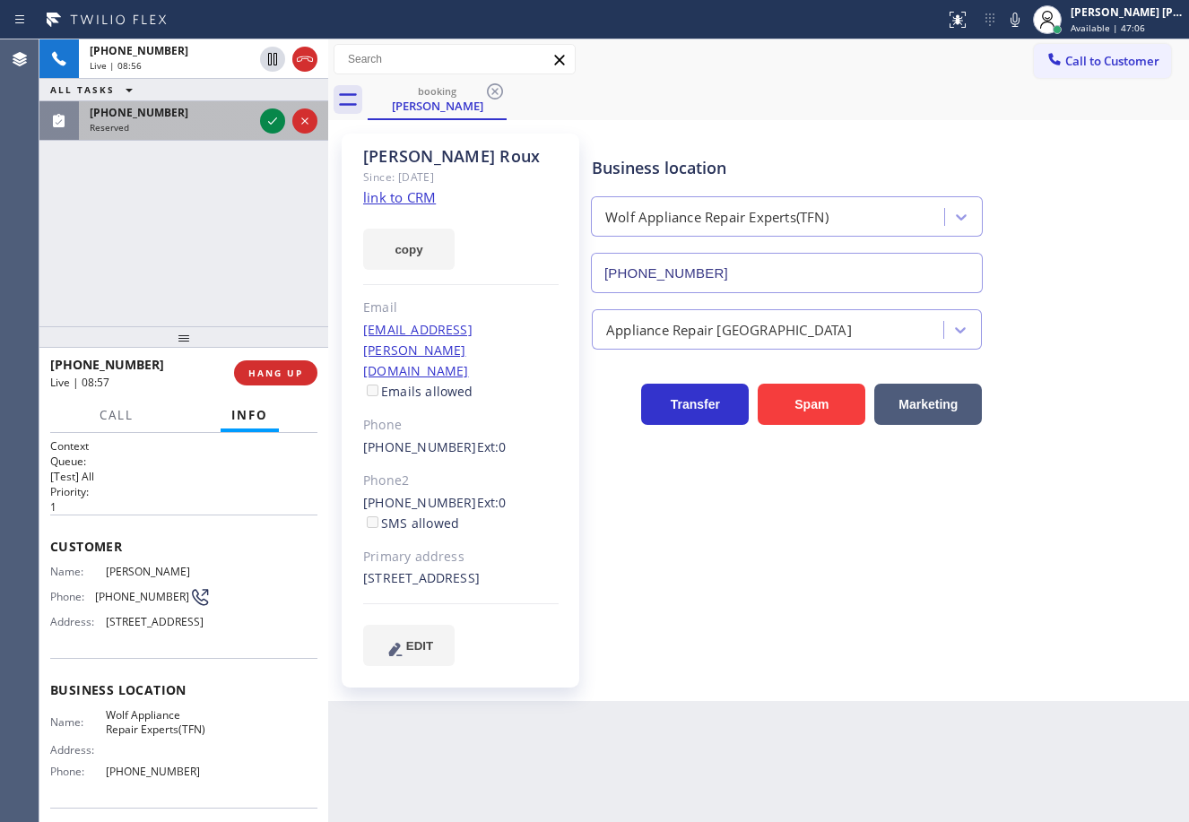
click at [221, 127] on div "Reserved" at bounding box center [171, 127] width 163 height 13
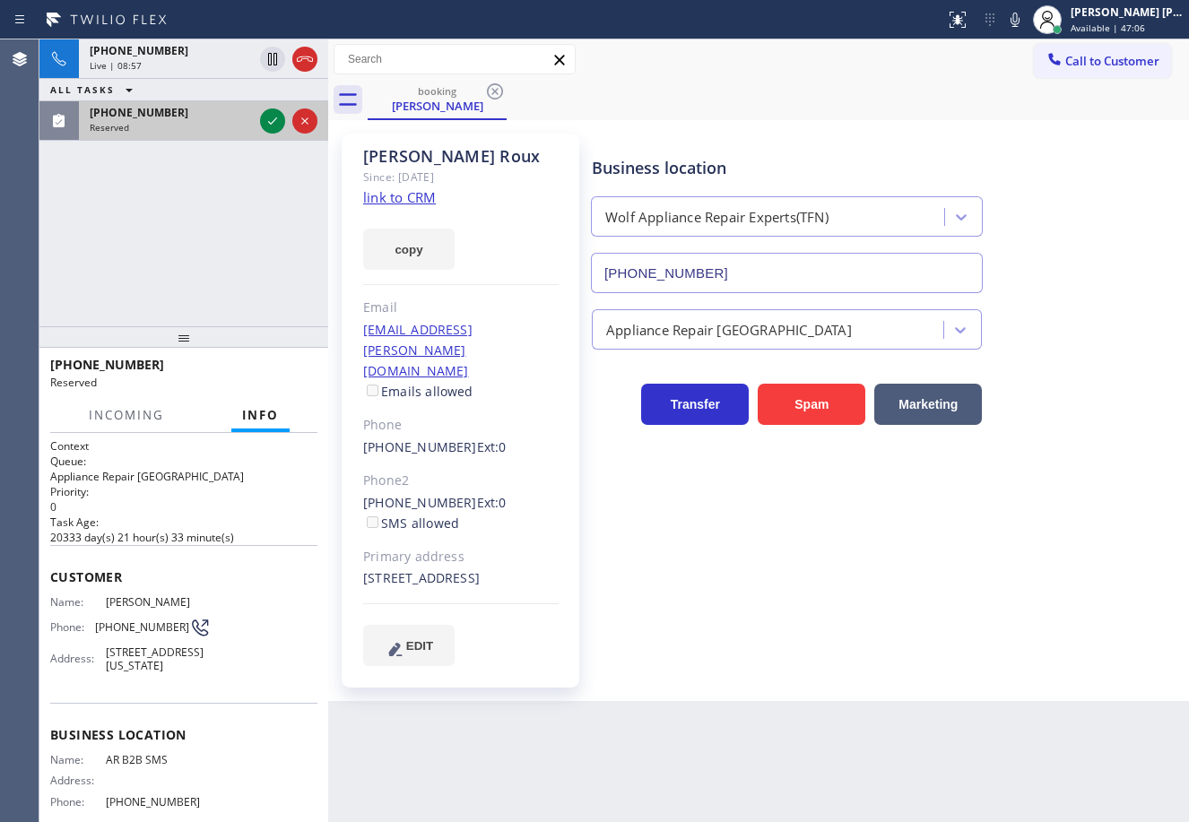
drag, startPoint x: 223, startPoint y: 126, endPoint x: 253, endPoint y: 126, distance: 29.6
click at [224, 126] on div "Reserved" at bounding box center [171, 127] width 163 height 13
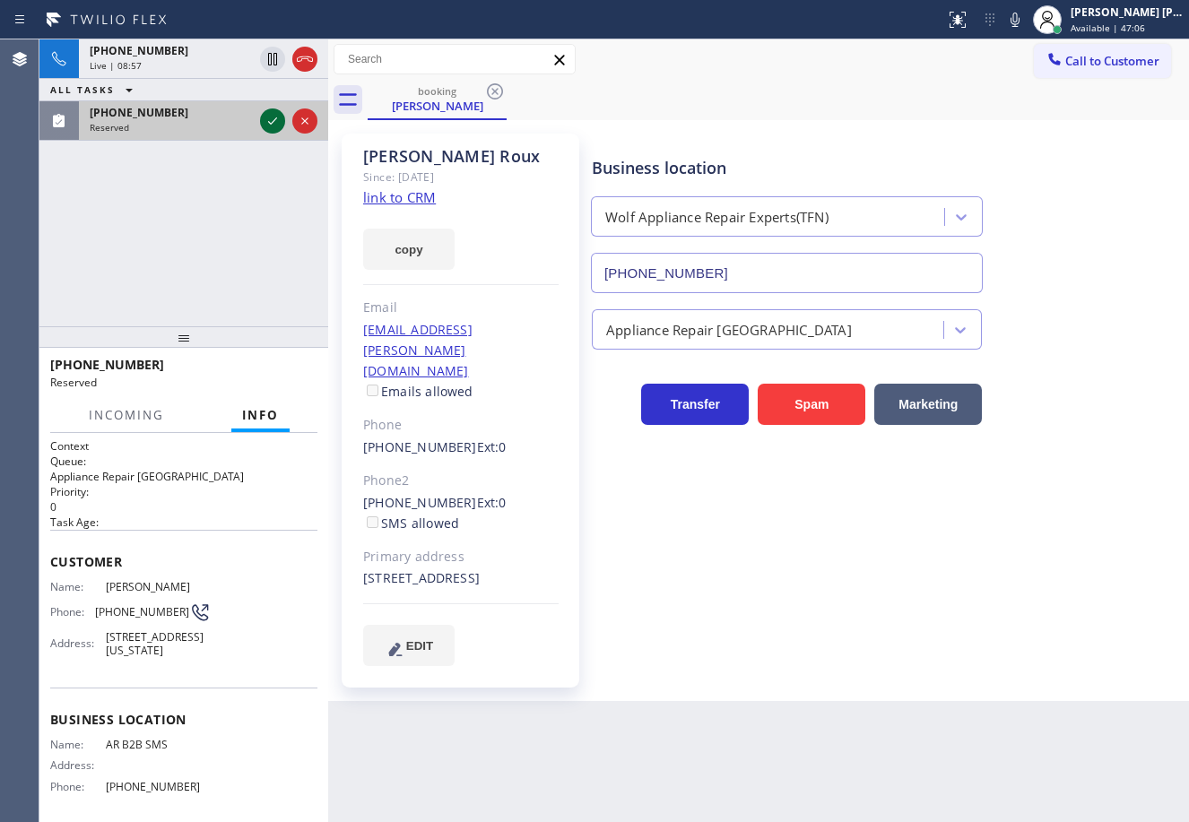
click at [268, 125] on icon at bounding box center [273, 121] width 22 height 22
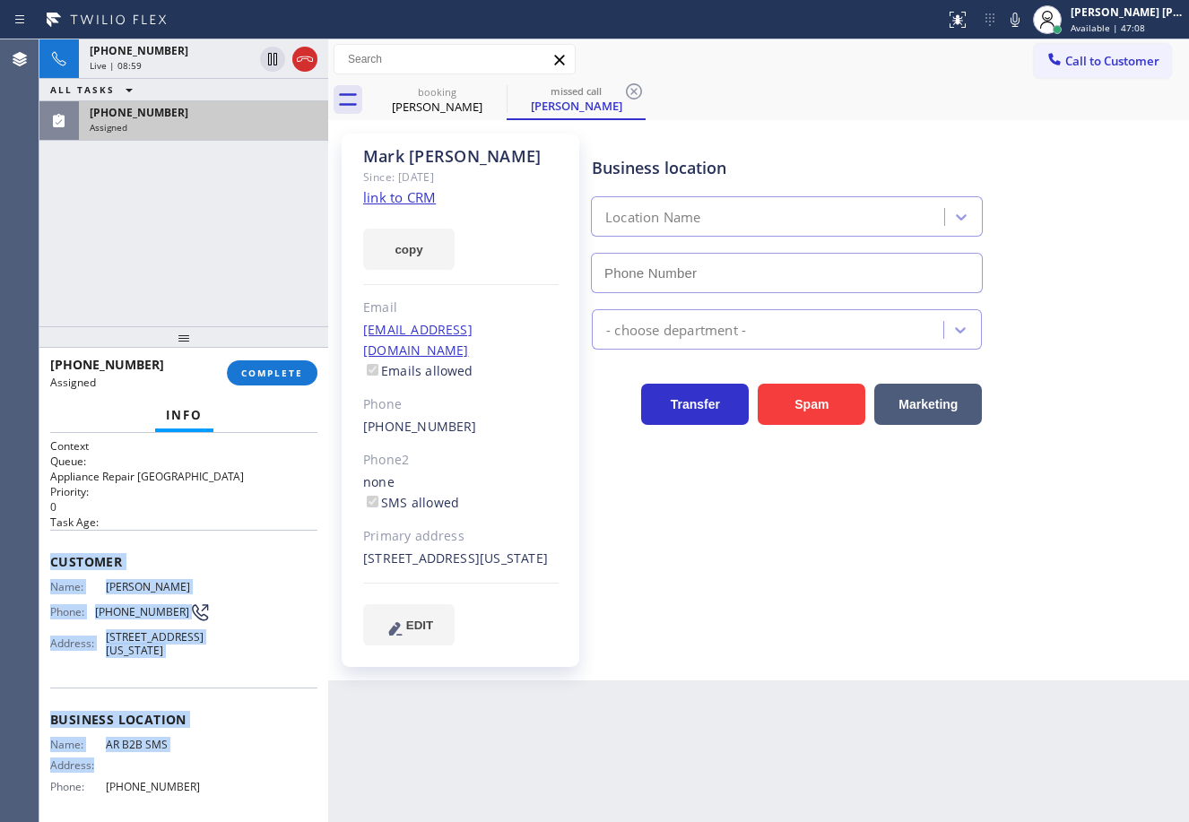
type input "[PHONE_NUMBER]"
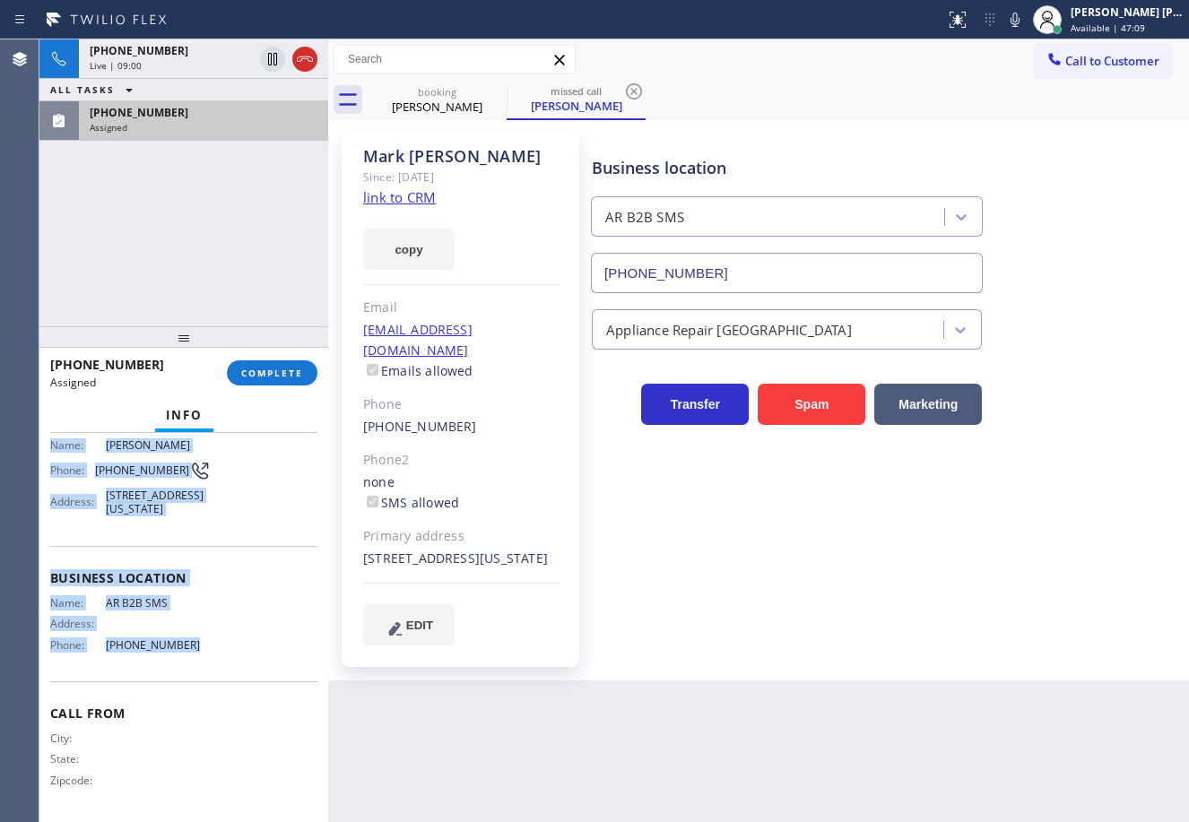
drag, startPoint x: 48, startPoint y: 550, endPoint x: 211, endPoint y: 659, distance: 195.2
click at [211, 659] on div "Context Queue: Appliance Repair High End Priority: 0 Task Age: Customer Name: […" at bounding box center [183, 627] width 289 height 389
click at [277, 363] on button "COMPLETE" at bounding box center [272, 372] width 91 height 25
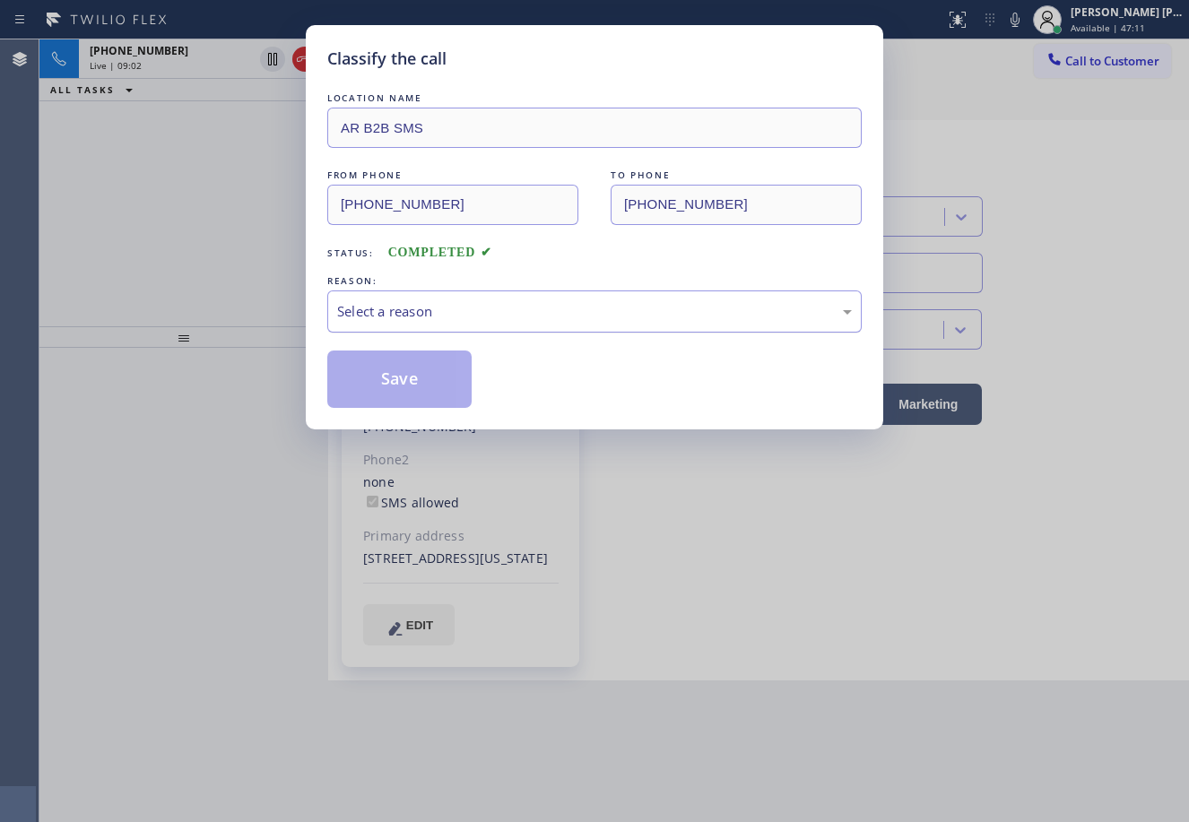
click at [375, 325] on div "Select a reason" at bounding box center [594, 311] width 534 height 42
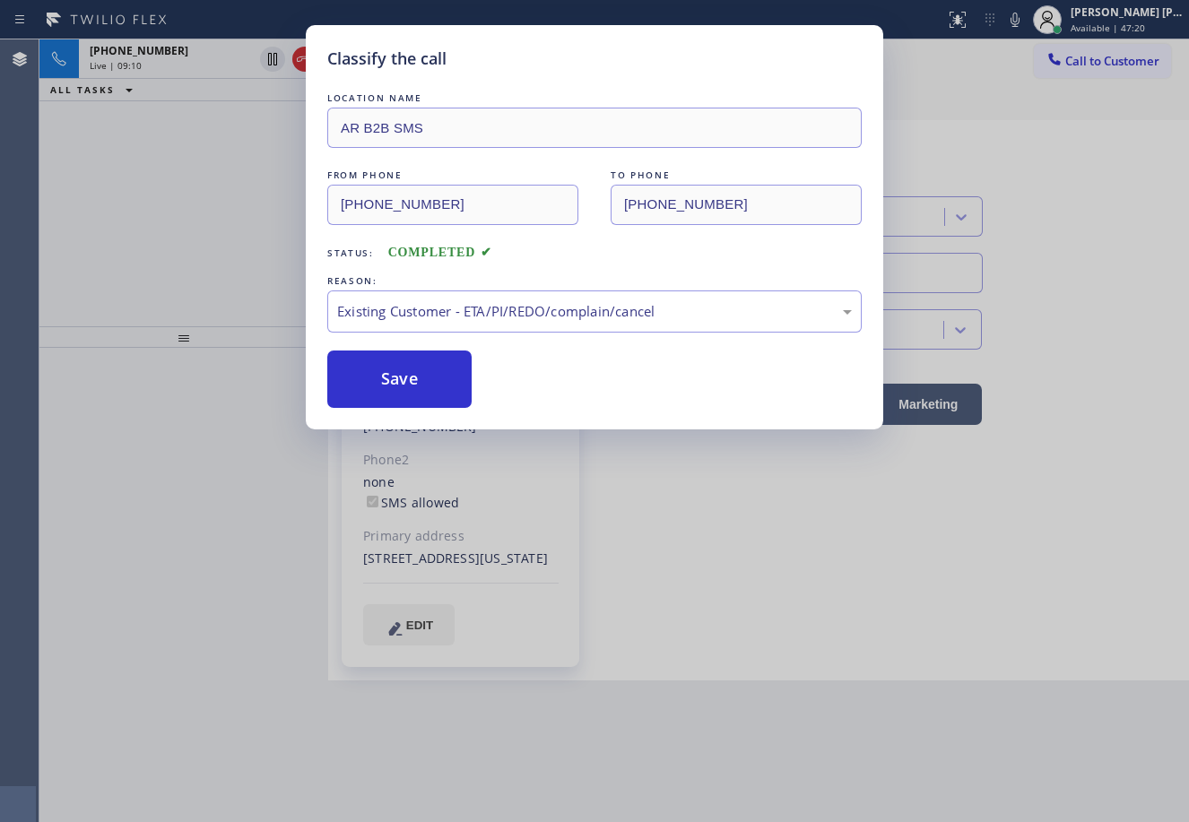
drag, startPoint x: 547, startPoint y: 402, endPoint x: 535, endPoint y: 391, distance: 15.9
click at [422, 308] on div "Existing Customer - ETA/PI/REDO/complain/cancel" at bounding box center [594, 311] width 515 height 21
click at [411, 387] on button "Save" at bounding box center [399, 379] width 144 height 57
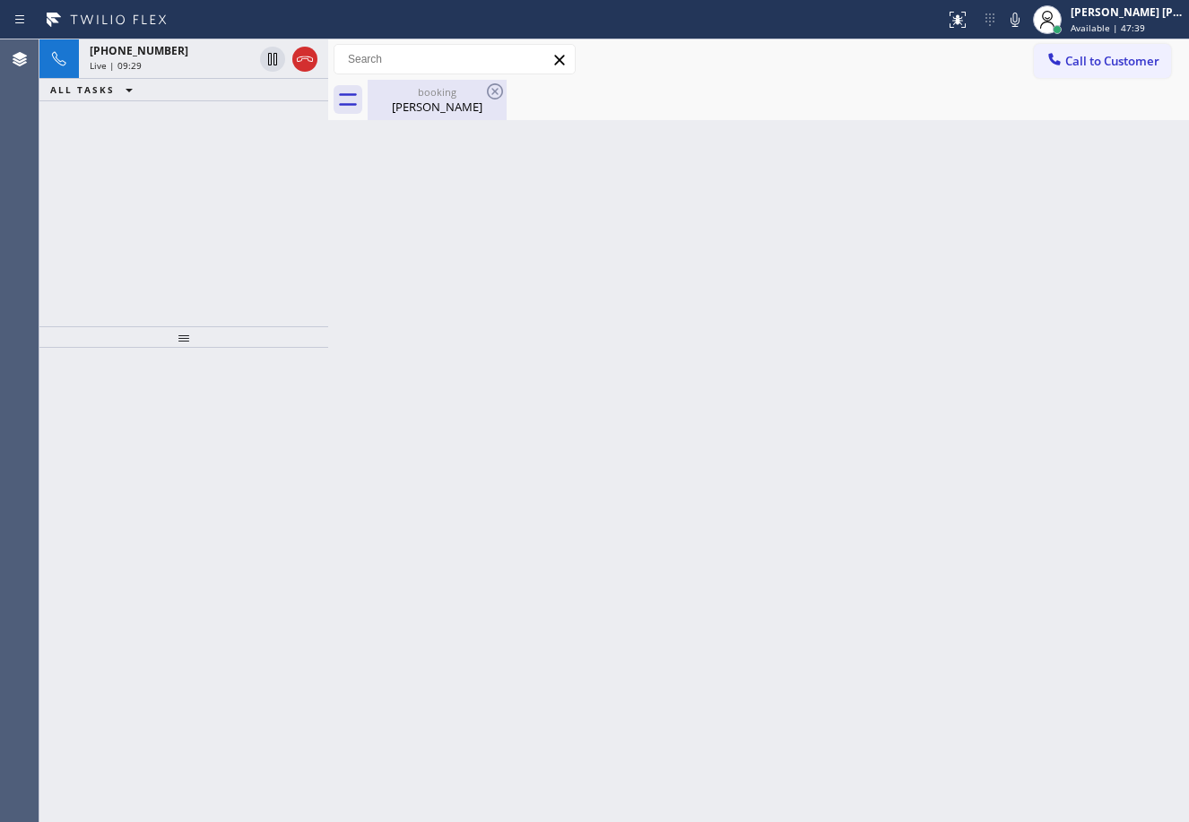
click at [413, 105] on div "[PERSON_NAME]" at bounding box center [436, 107] width 135 height 16
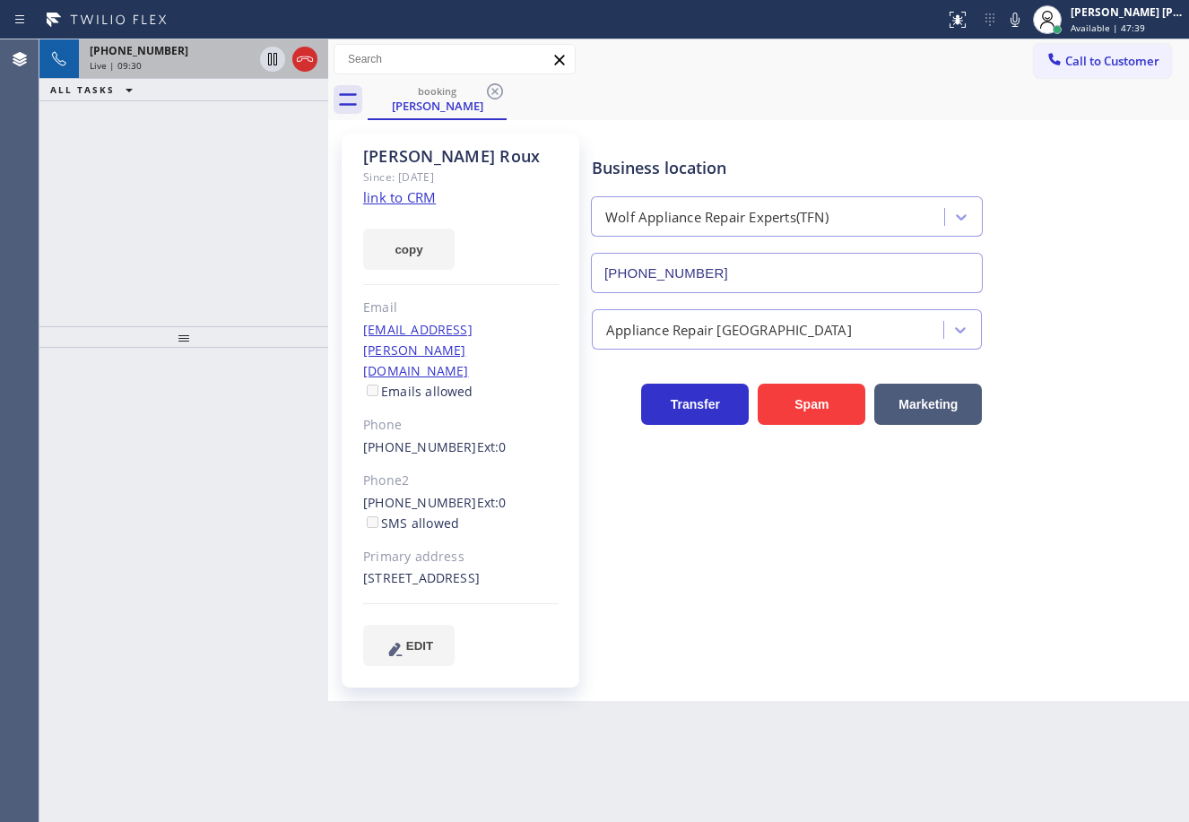
click at [212, 75] on div "[PHONE_NUMBER] Live | 09:30" at bounding box center [167, 58] width 177 height 39
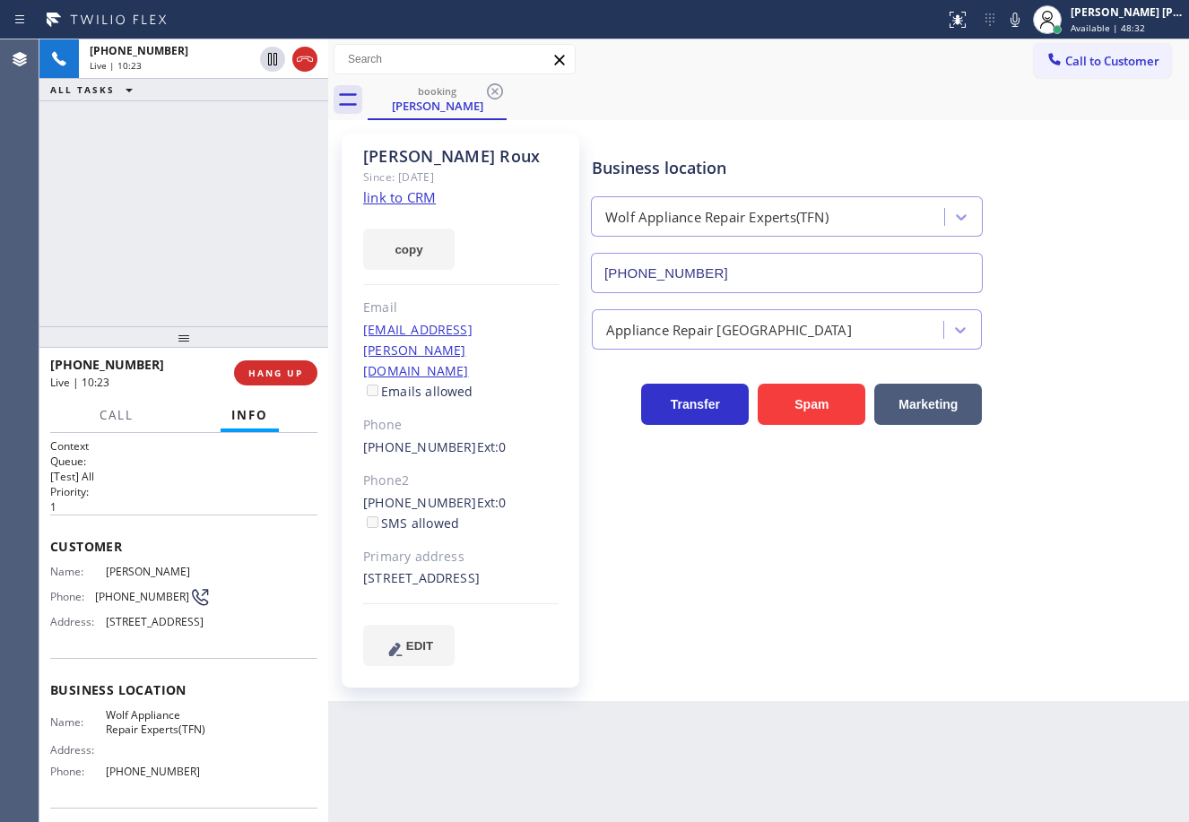
click at [810, 621] on div "Business location Wolf Appliance Repair Experts(TFN) [PHONE_NUMBER] Appliance R…" at bounding box center [886, 399] width 596 height 523
drag, startPoint x: 208, startPoint y: 200, endPoint x: 342, endPoint y: 257, distance: 145.4
click at [208, 200] on div "[PHONE_NUMBER] Live | 10:26 ALL TASKS ALL TASKS ACTIVE TASKS TASKS IN WRAP UP" at bounding box center [183, 182] width 289 height 287
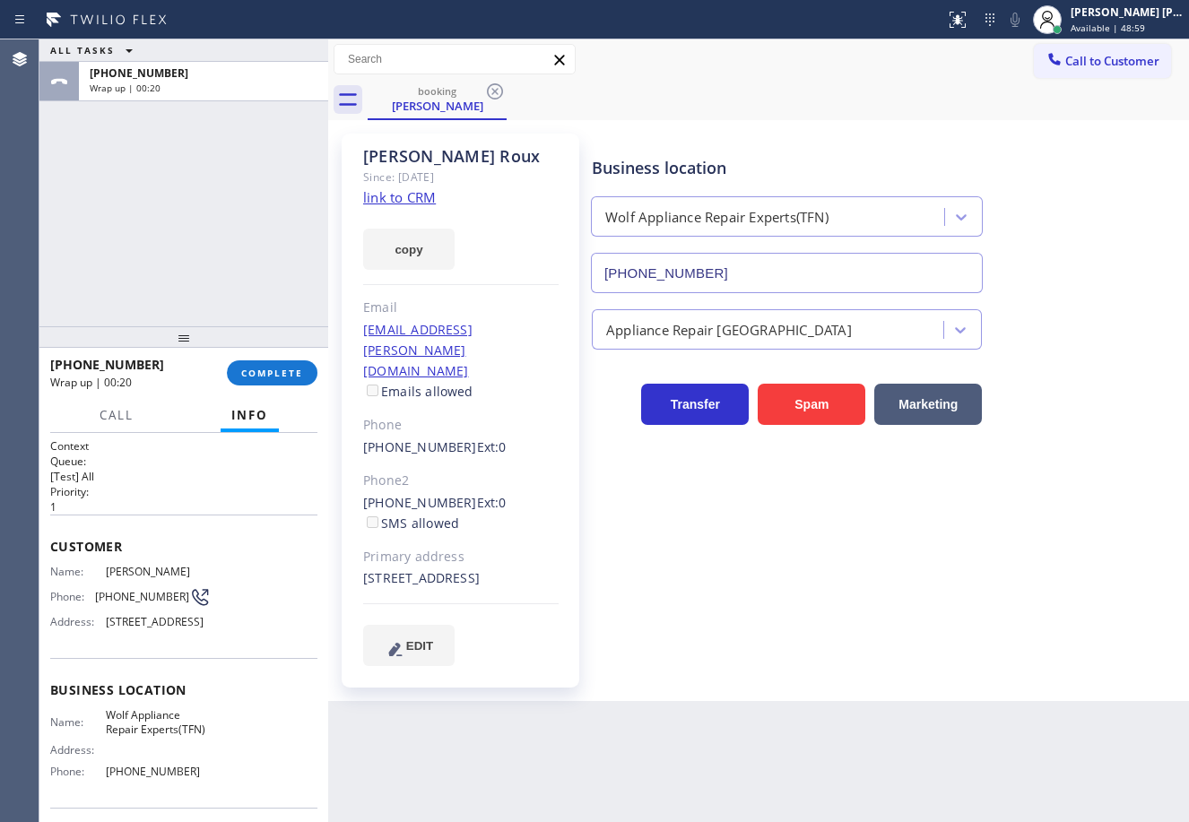
drag, startPoint x: 190, startPoint y: 211, endPoint x: 201, endPoint y: 215, distance: 11.7
click at [193, 211] on div "ALL TASKS ALL TASKS ACTIVE TASKS TASKS IN WRAP UP [PHONE_NUMBER] Wrap up | 00:20" at bounding box center [183, 182] width 289 height 287
click at [271, 373] on span "COMPLETE" at bounding box center [272, 373] width 62 height 13
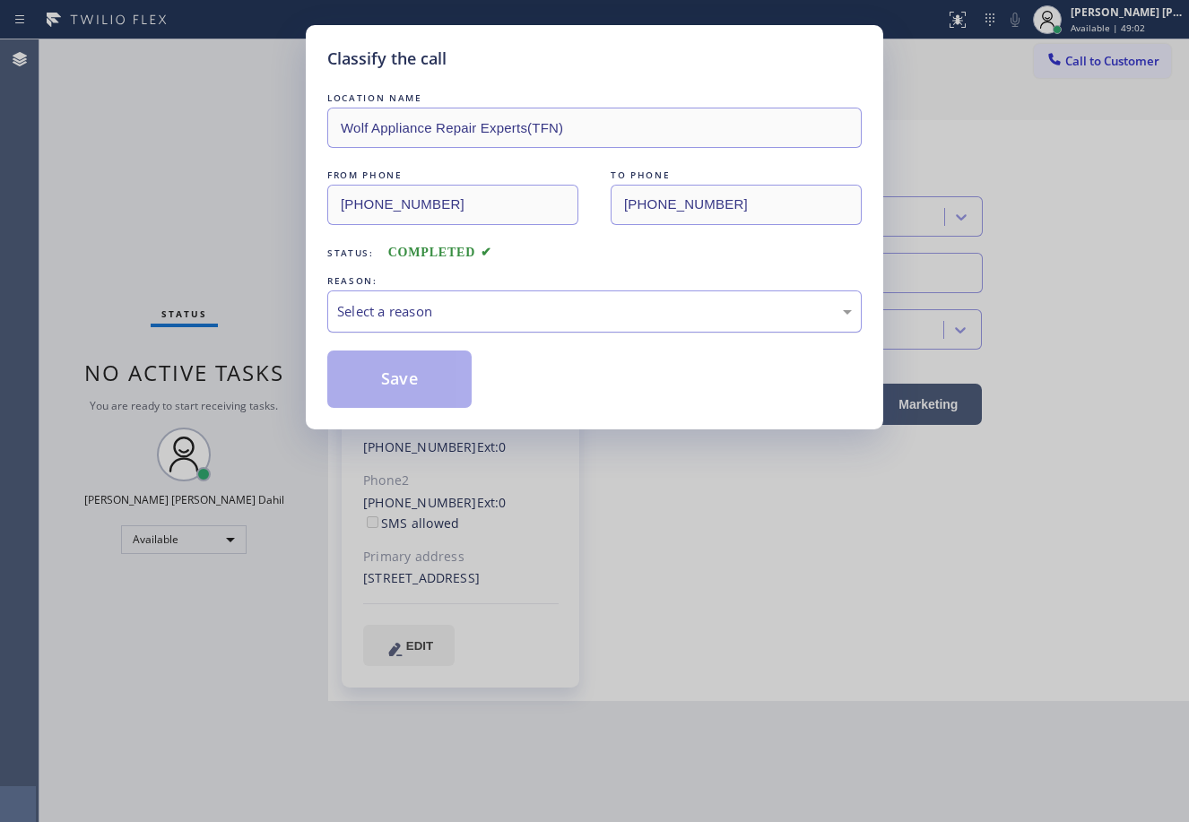
click at [377, 317] on div "Select a reason" at bounding box center [594, 311] width 515 height 21
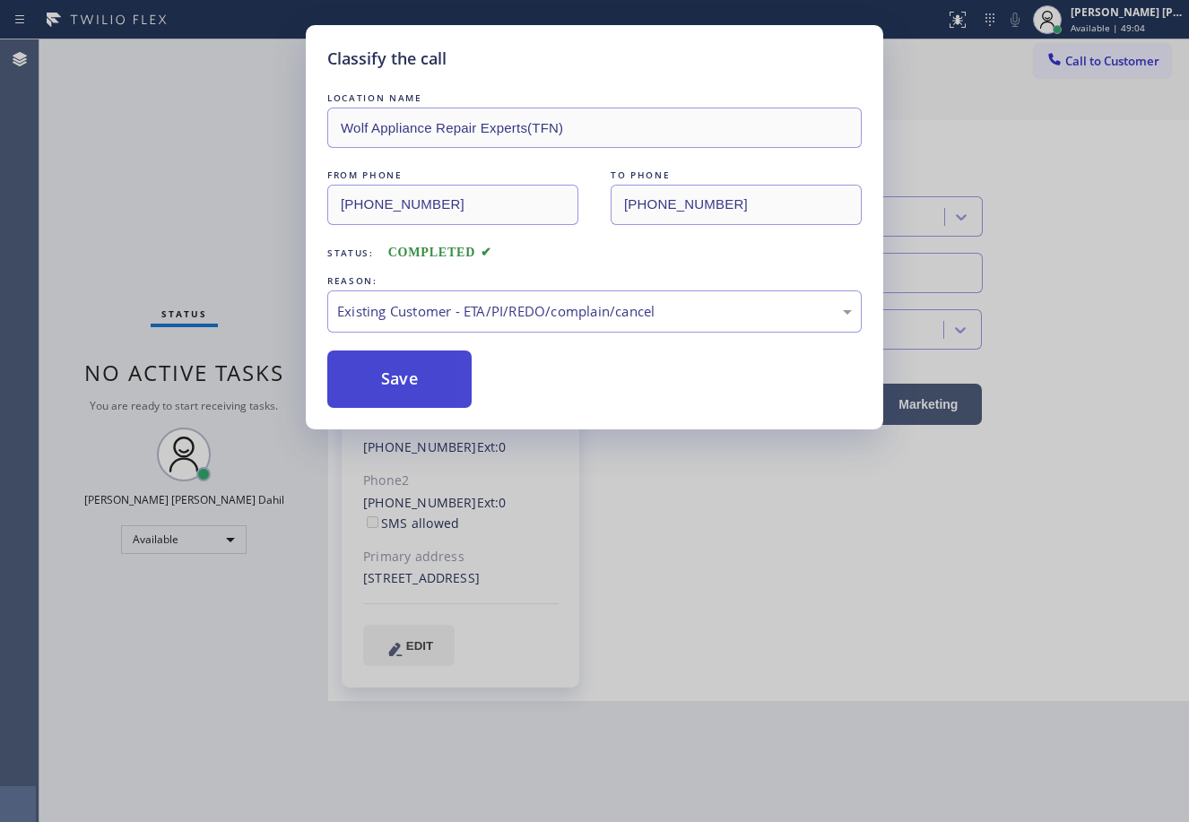
click at [426, 394] on button "Save" at bounding box center [399, 379] width 144 height 57
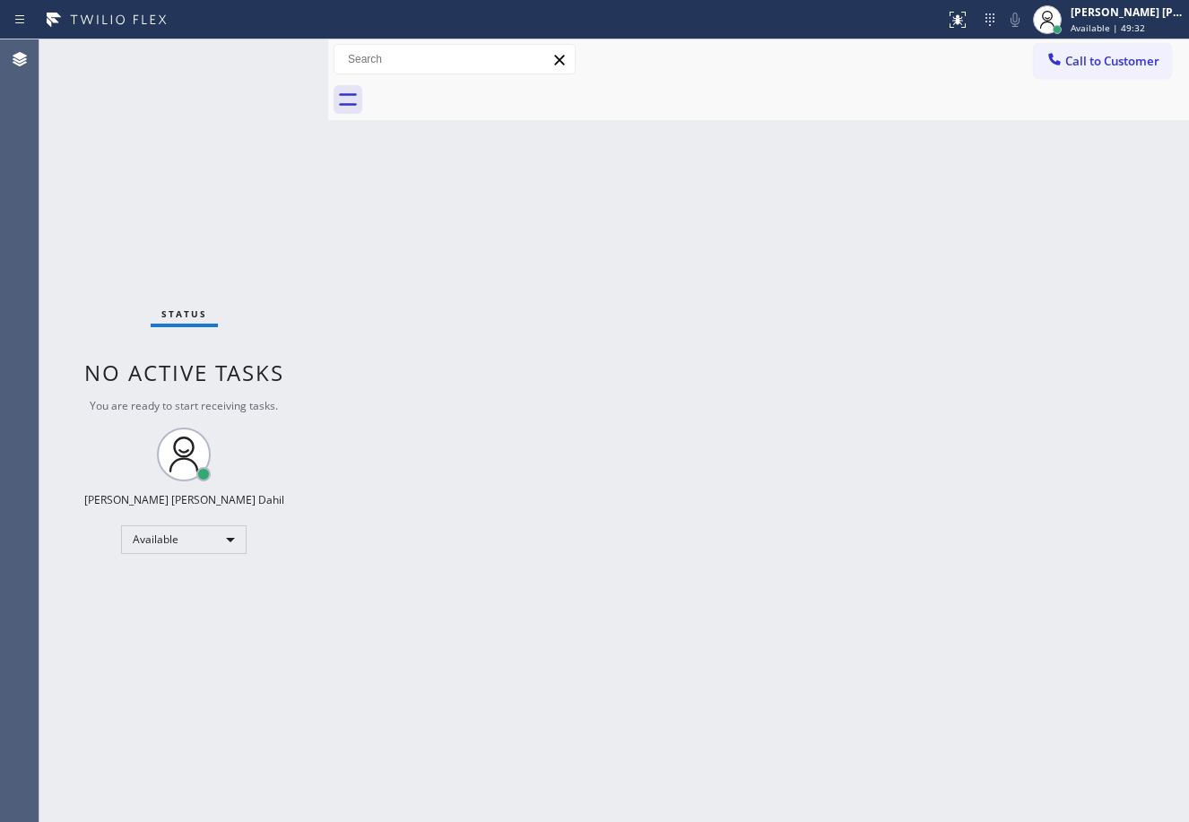
click at [740, 120] on div "Back to Dashboard Change Sender ID Customers Technicians Select a contact Outbo…" at bounding box center [758, 430] width 861 height 783
click at [650, 543] on div "Back to Dashboard Change Sender ID Customers Technicians Select a contact Outbo…" at bounding box center [758, 430] width 861 height 783
click at [752, 561] on div "Back to Dashboard Change Sender ID Customers Technicians Select a contact Outbo…" at bounding box center [758, 430] width 861 height 783
drag, startPoint x: 713, startPoint y: 474, endPoint x: 769, endPoint y: 670, distance: 203.4
click at [713, 477] on div "Back to Dashboard Change Sender ID Customers Technicians Select a contact Outbo…" at bounding box center [758, 430] width 861 height 783
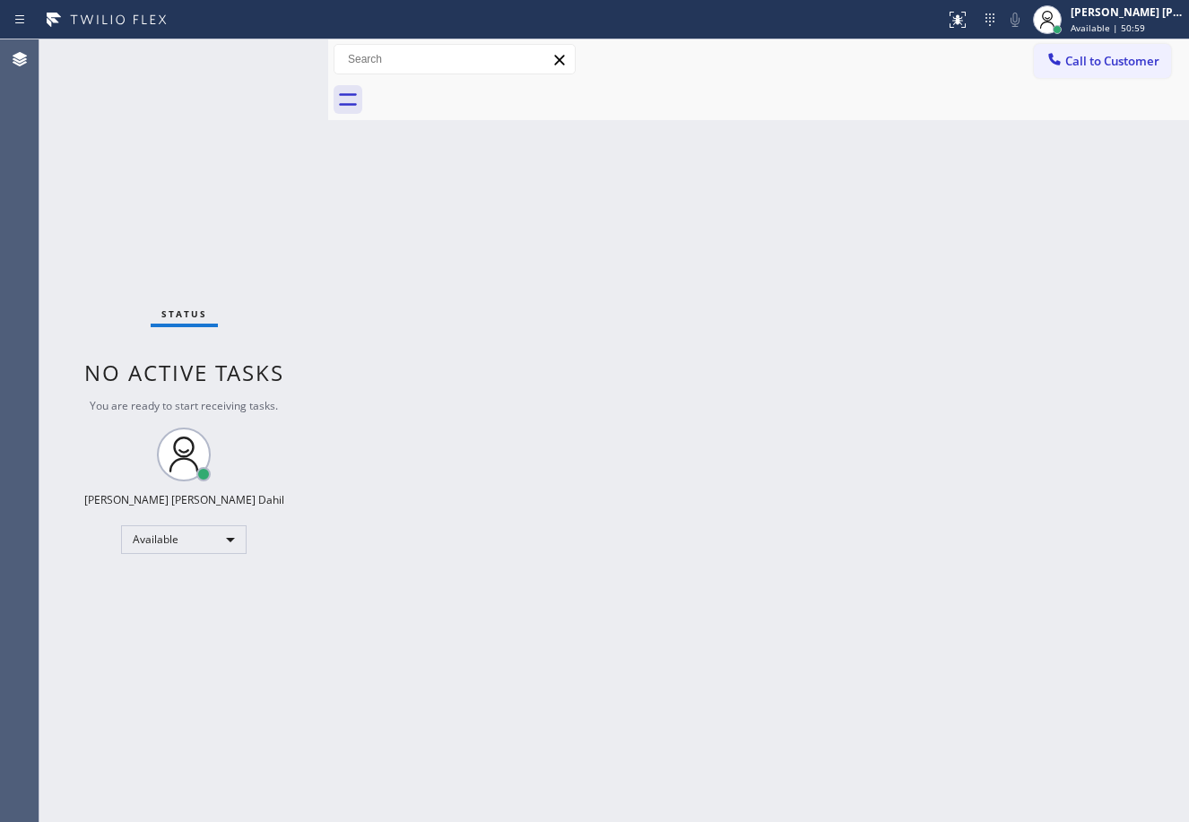
click at [652, 109] on div at bounding box center [778, 100] width 821 height 40
click at [541, 436] on div "Back to Dashboard Change Sender ID Customers Technicians Select a contact Outbo…" at bounding box center [758, 430] width 861 height 783
click at [229, 104] on div "Status No active tasks You are ready to start receiving tasks. [PERSON_NAME] [P…" at bounding box center [183, 430] width 289 height 783
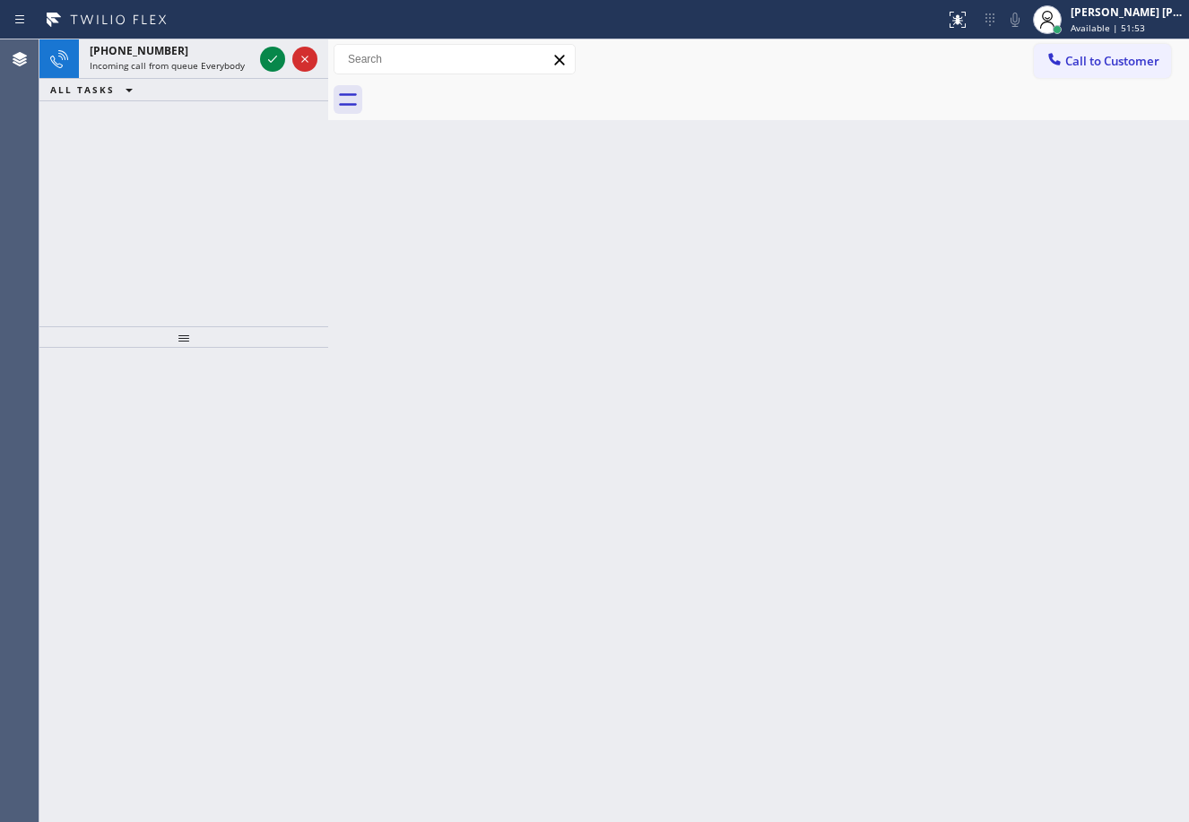
click at [824, 670] on div "Back to Dashboard Change Sender ID Customers Technicians Select a contact Outbo…" at bounding box center [758, 430] width 861 height 783
click at [827, 669] on div "Back to Dashboard Change Sender ID Customers Technicians Select a contact Outbo…" at bounding box center [758, 430] width 861 height 783
click at [264, 54] on icon at bounding box center [273, 59] width 22 height 22
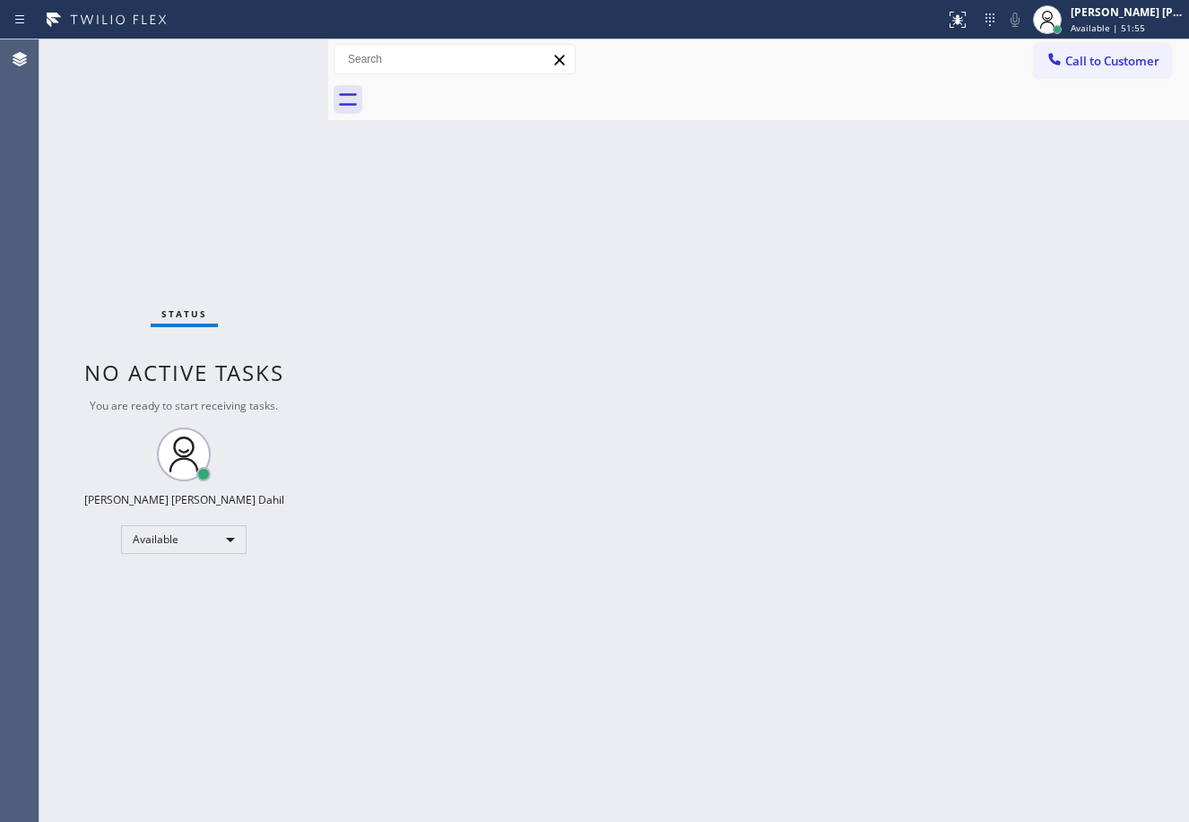
click at [806, 513] on div "Back to Dashboard Change Sender ID Customers Technicians Select a contact Outbo…" at bounding box center [758, 430] width 861 height 783
drag, startPoint x: 902, startPoint y: 74, endPoint x: 966, endPoint y: 44, distance: 71.4
click at [902, 71] on div "Call to Customer Outbound call Location Top [US_STATE] Heating and AC Service Y…" at bounding box center [758, 59] width 861 height 31
click at [968, 19] on icon at bounding box center [958, 20] width 22 height 22
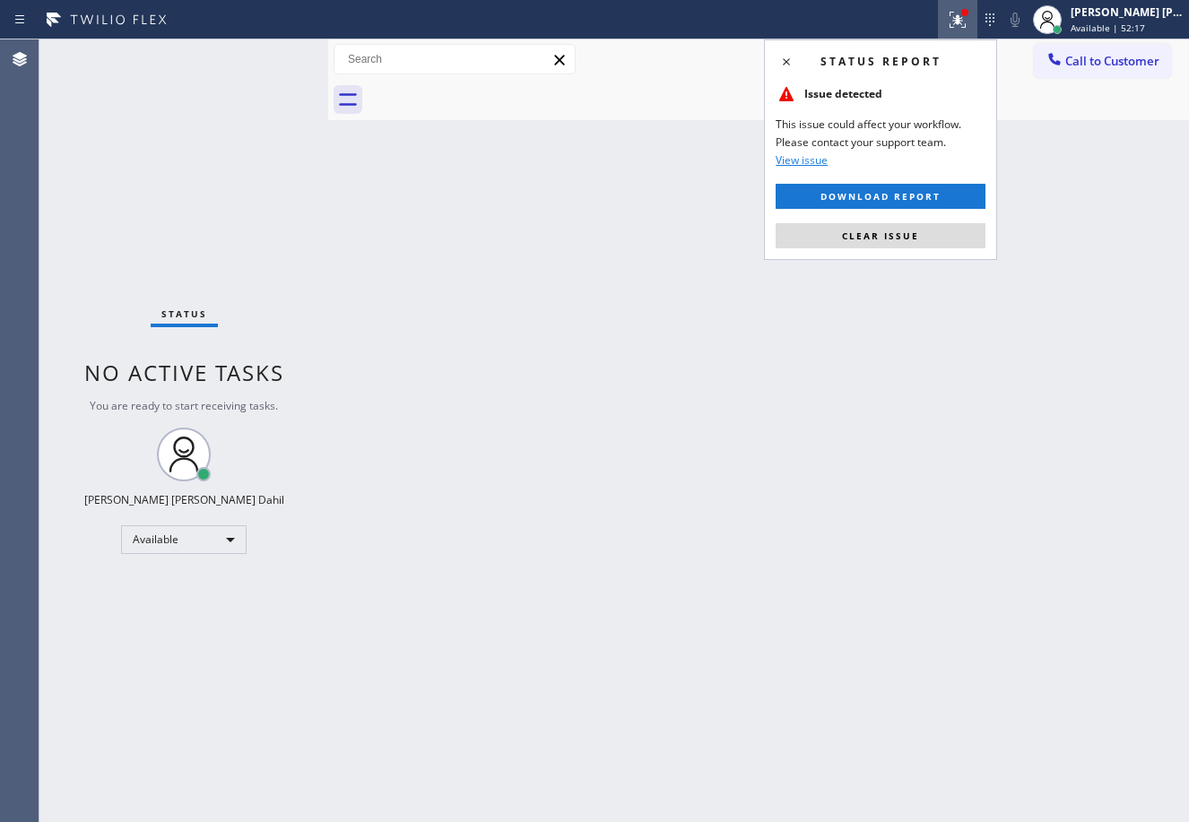
click at [882, 252] on div "Status report Issue detected This issue could affect your workflow. Please cont…" at bounding box center [880, 149] width 233 height 221
click at [885, 241] on span "Clear issue" at bounding box center [880, 235] width 77 height 13
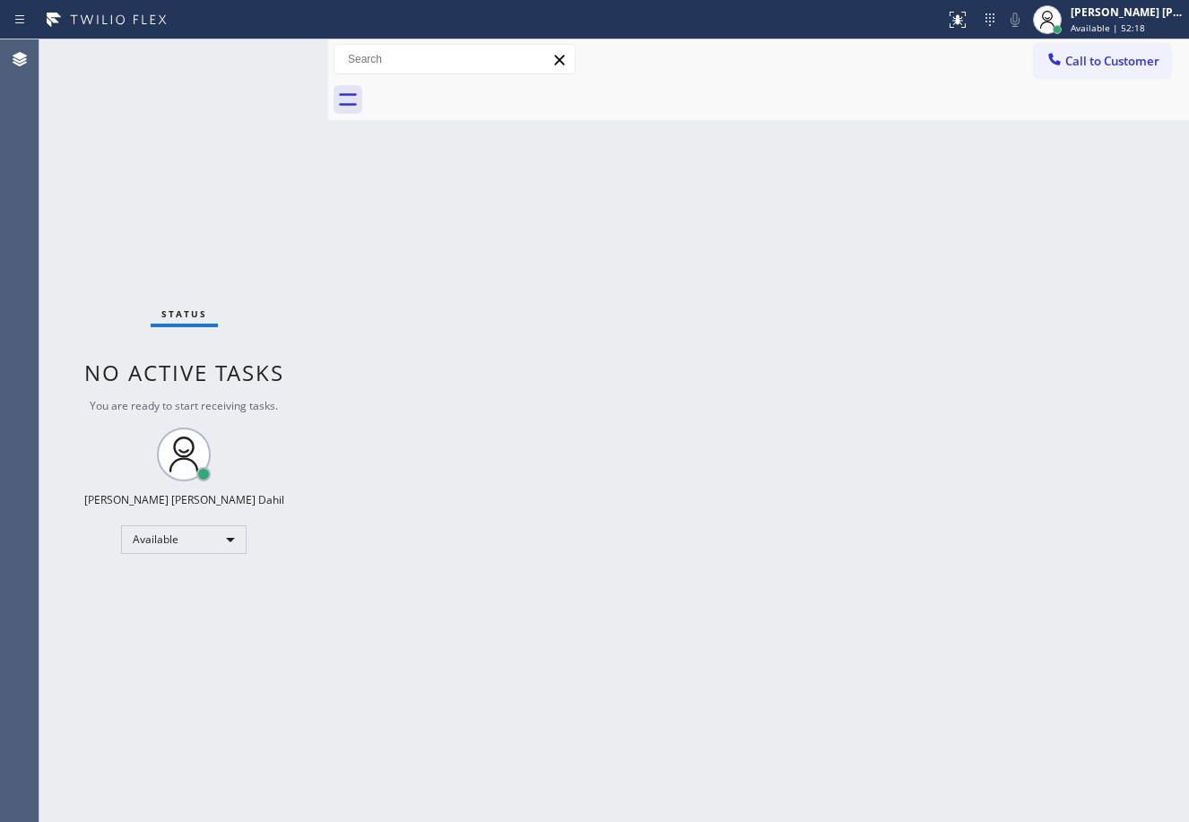
click at [885, 257] on div "Back to Dashboard Change Sender ID Customers Technicians Select a contact Outbo…" at bounding box center [758, 430] width 861 height 783
click at [593, 461] on div "Back to Dashboard Change Sender ID Customers Technicians Select a contact Outbo…" at bounding box center [758, 430] width 861 height 783
drag, startPoint x: 905, startPoint y: 671, endPoint x: 944, endPoint y: 761, distance: 97.9
click at [908, 671] on div "Back to Dashboard Change Sender ID Customers Technicians Select a contact Outbo…" at bounding box center [758, 430] width 861 height 783
drag, startPoint x: 809, startPoint y: 118, endPoint x: 808, endPoint y: 146, distance: 27.8
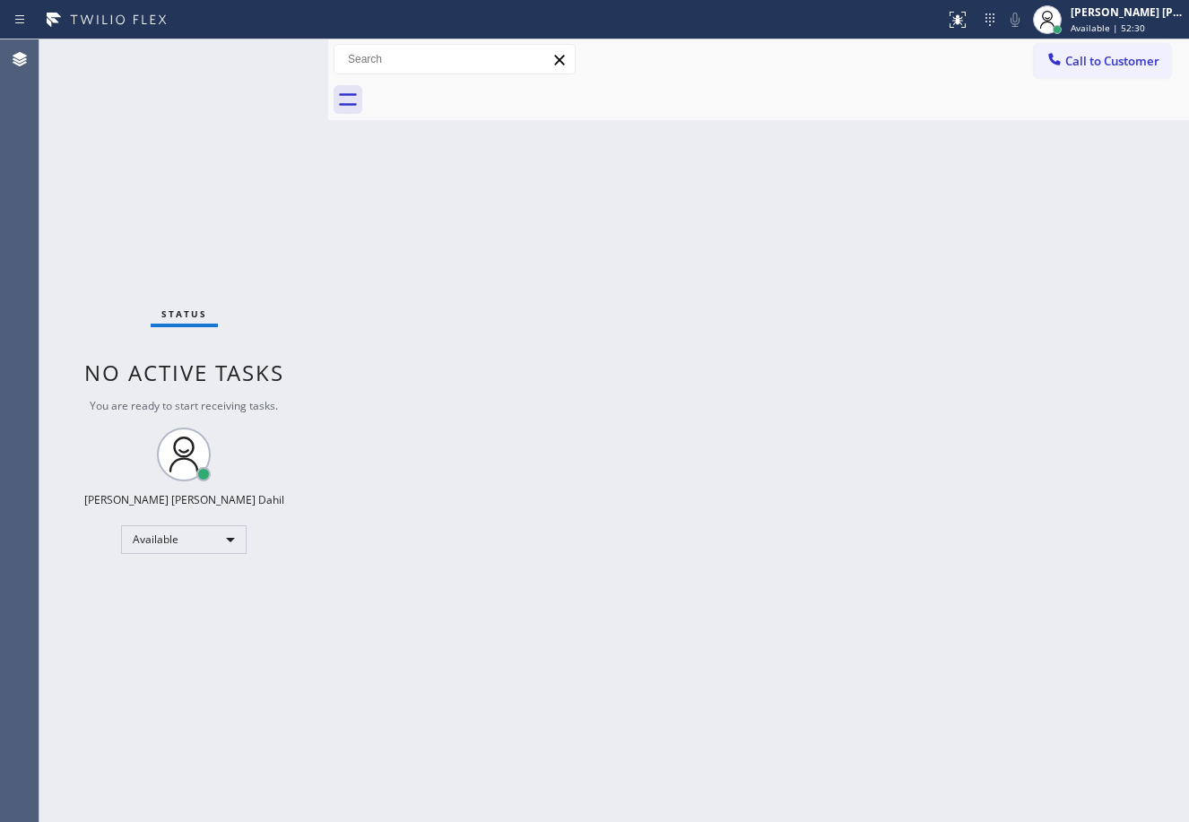
click at [809, 123] on div "Back to Dashboard Change Sender ID Customers Technicians Select a contact Outbo…" at bounding box center [758, 430] width 861 height 783
click at [476, 559] on div "Back to Dashboard Change Sender ID Customers Technicians Select a contact Outbo…" at bounding box center [758, 430] width 861 height 783
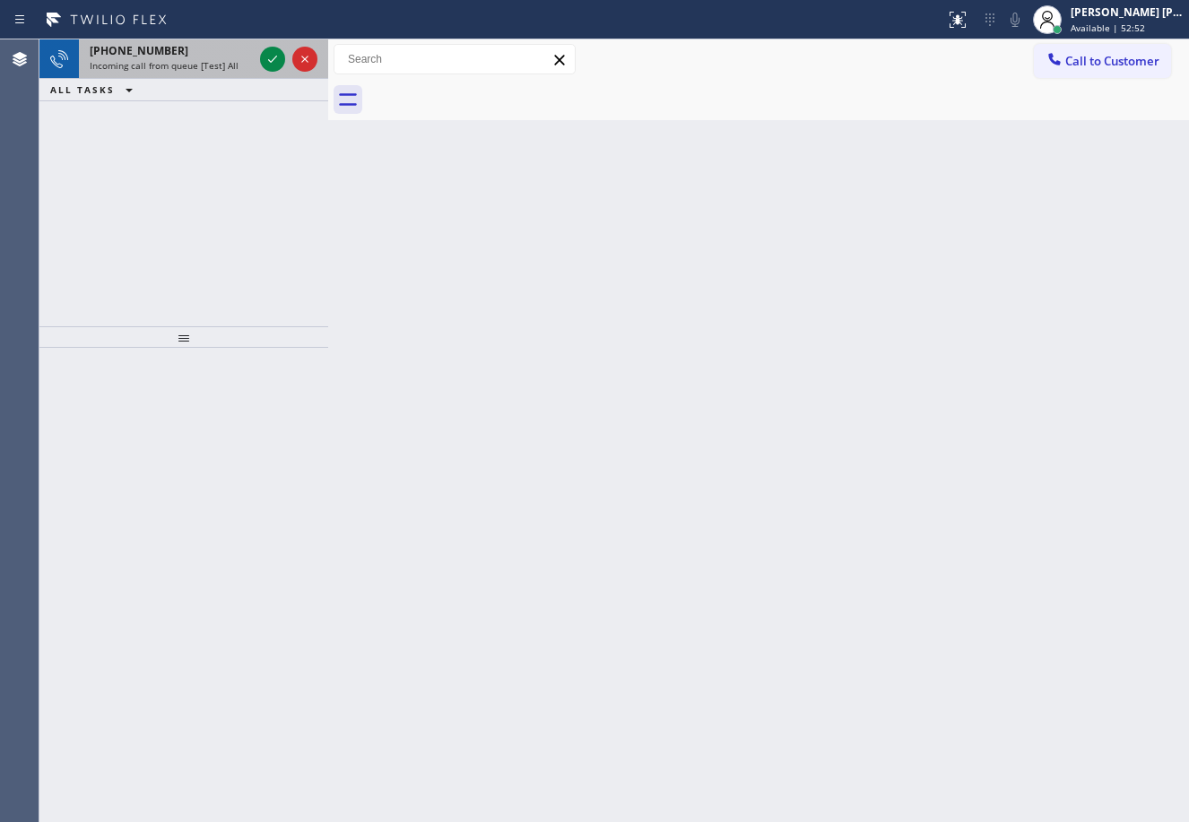
click at [237, 50] on div "[PHONE_NUMBER]" at bounding box center [171, 50] width 163 height 15
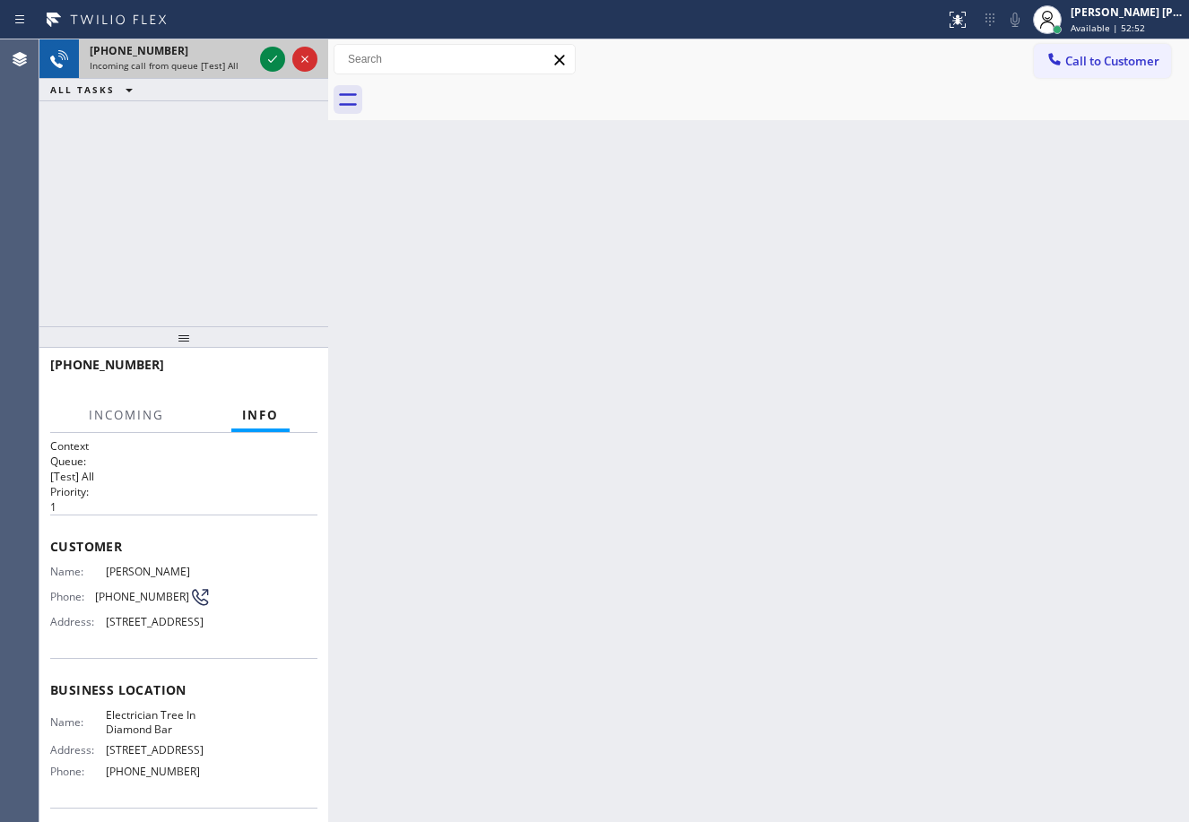
click at [237, 50] on div "[PHONE_NUMBER]" at bounding box center [171, 50] width 163 height 15
click at [274, 60] on icon at bounding box center [273, 59] width 22 height 22
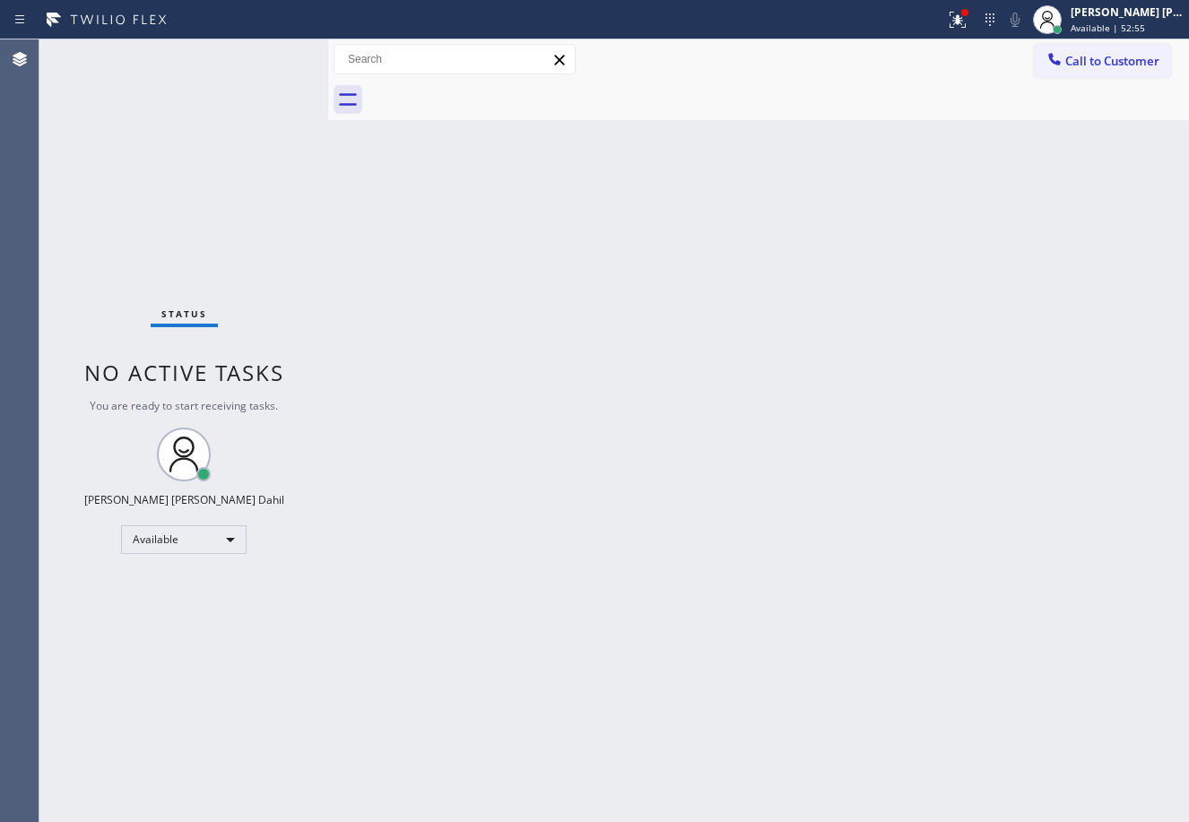
click at [833, 463] on div "Back to Dashboard Change Sender ID Customers Technicians Select a contact Outbo…" at bounding box center [758, 430] width 861 height 783
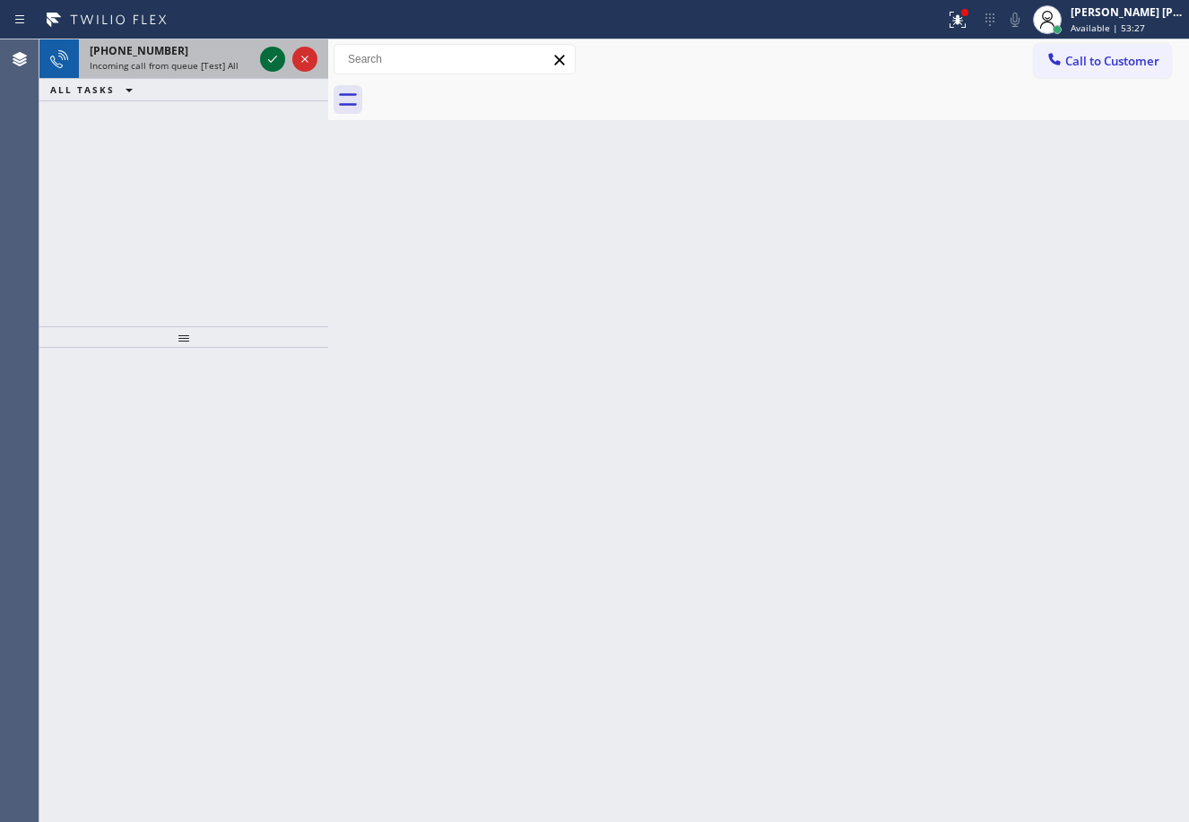
click at [264, 54] on icon at bounding box center [273, 59] width 22 height 22
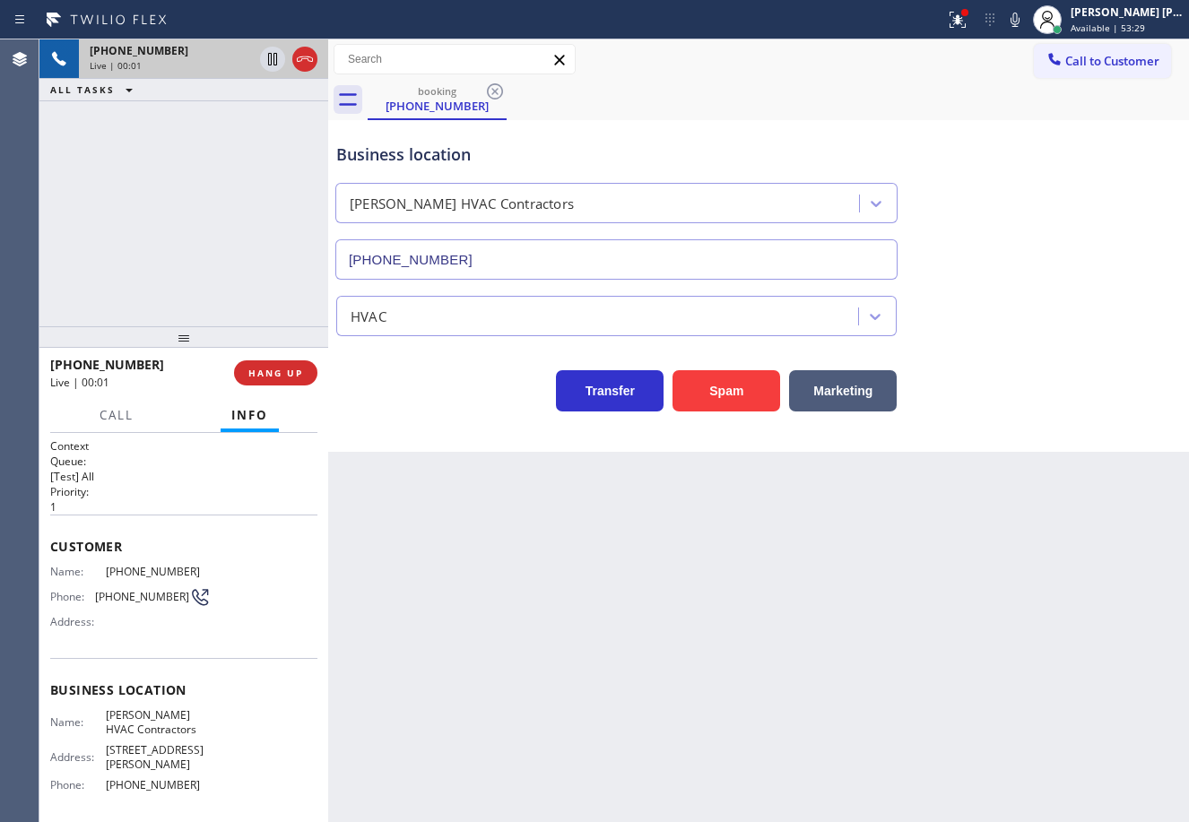
type input "[PHONE_NUMBER]"
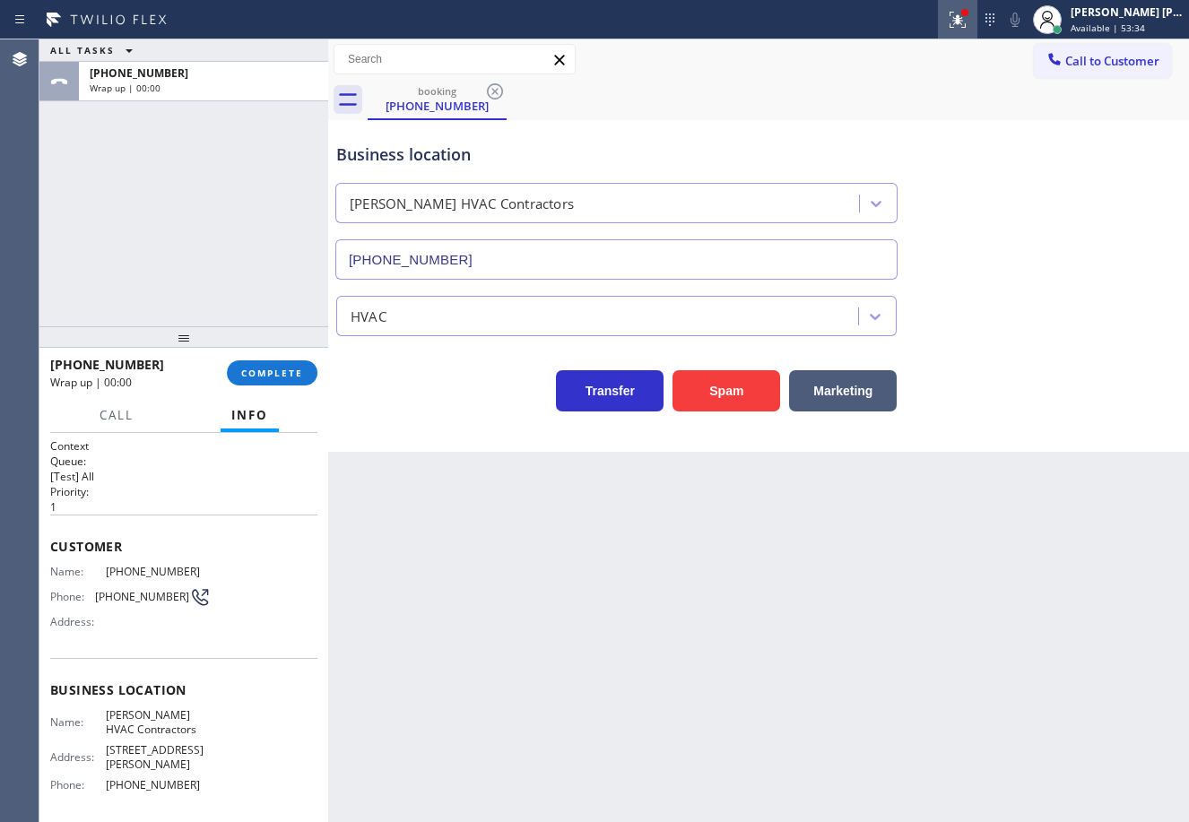
click at [965, 24] on icon at bounding box center [957, 20] width 16 height 16
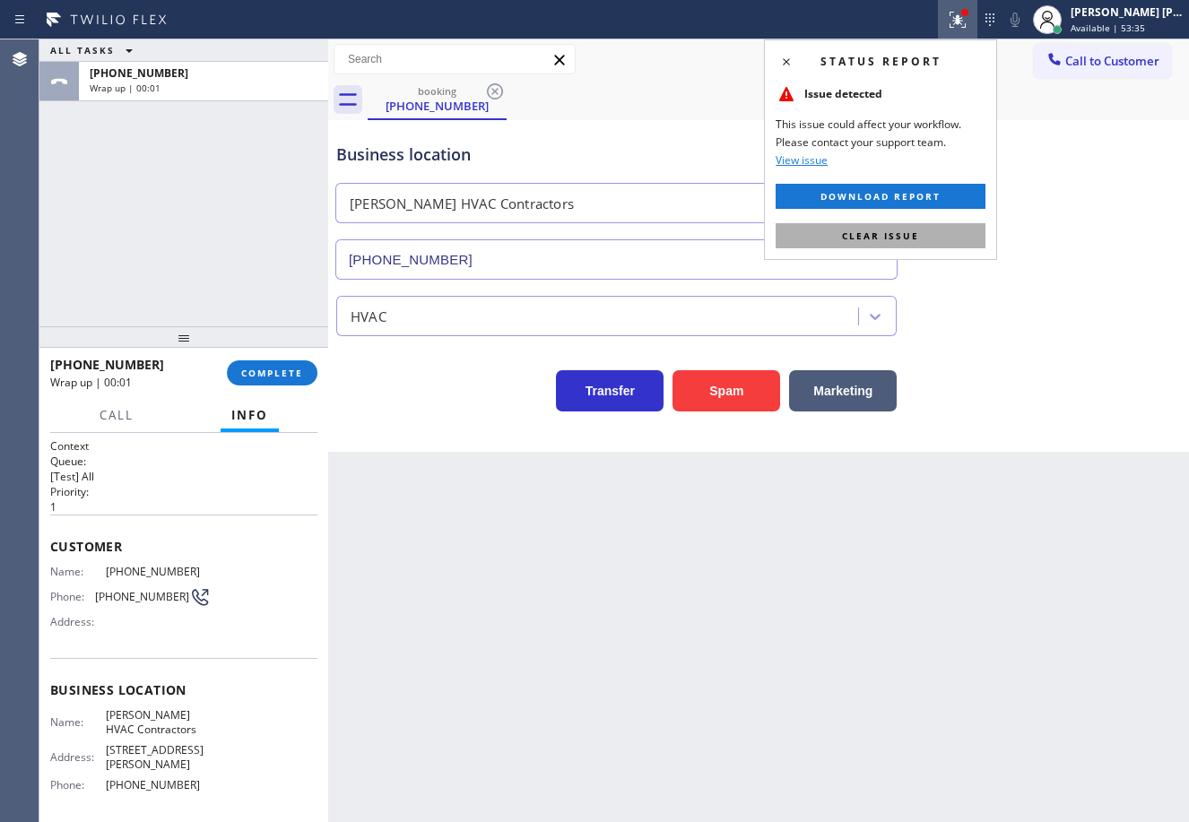
click at [959, 236] on button "Clear issue" at bounding box center [880, 235] width 210 height 25
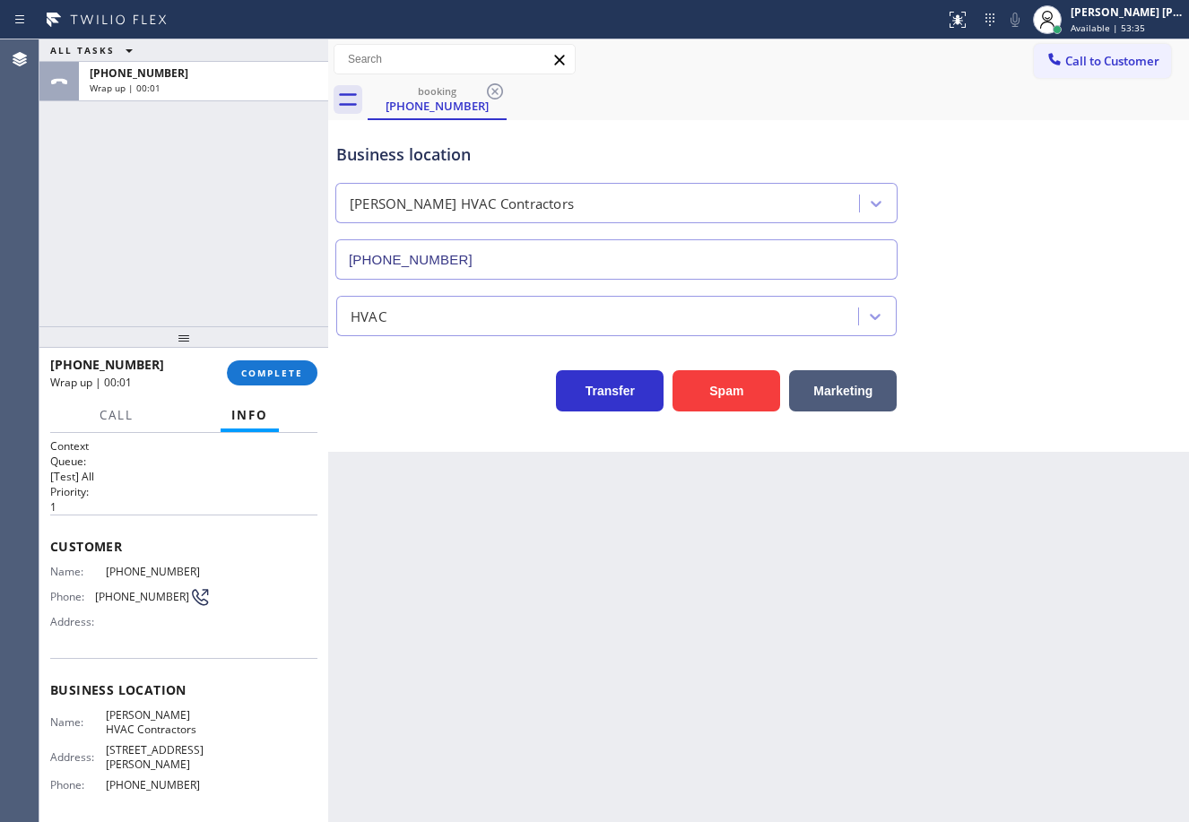
drag, startPoint x: 995, startPoint y: 242, endPoint x: 601, endPoint y: 335, distance: 405.3
click at [997, 243] on div "Business location [PERSON_NAME] HVAC Contractors [PHONE_NUMBER]" at bounding box center [759, 198] width 852 height 162
click at [289, 367] on span "COMPLETE" at bounding box center [272, 373] width 62 height 13
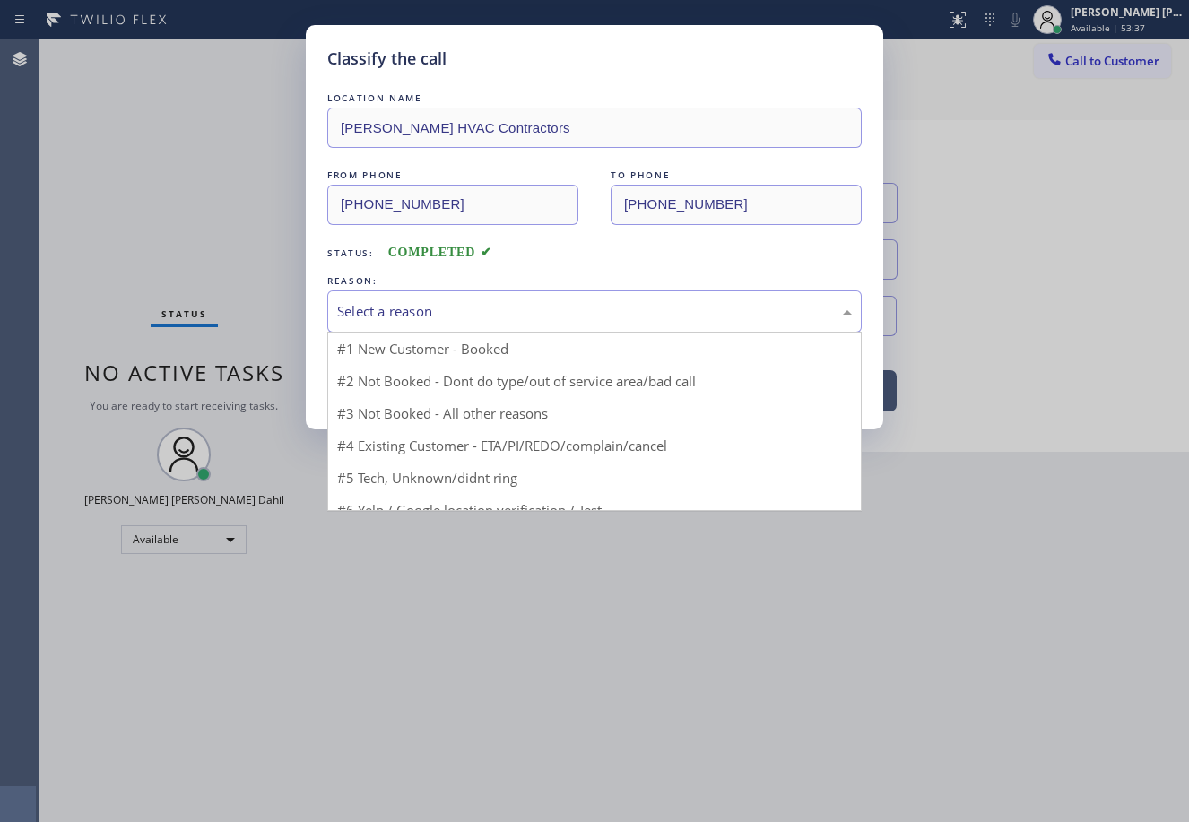
click at [443, 322] on div "Select a reason" at bounding box center [594, 311] width 534 height 42
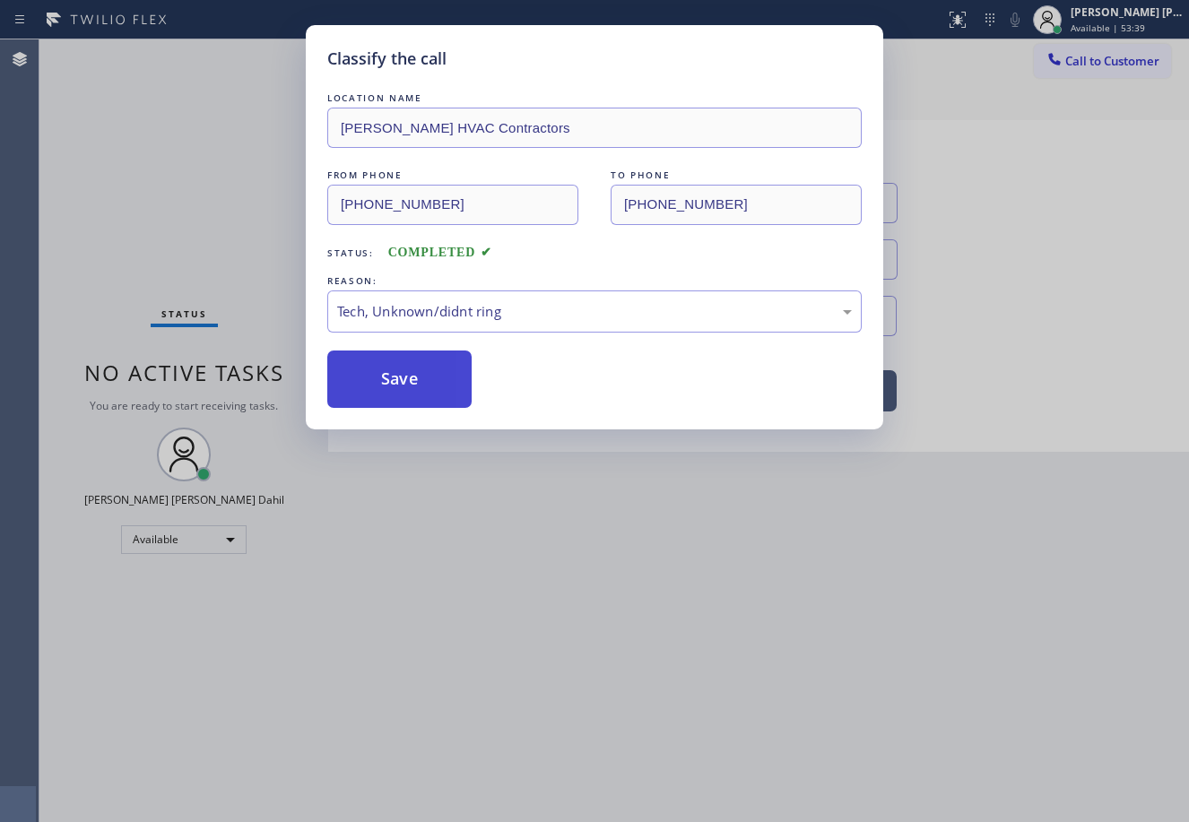
click at [417, 382] on button "Save" at bounding box center [399, 379] width 144 height 57
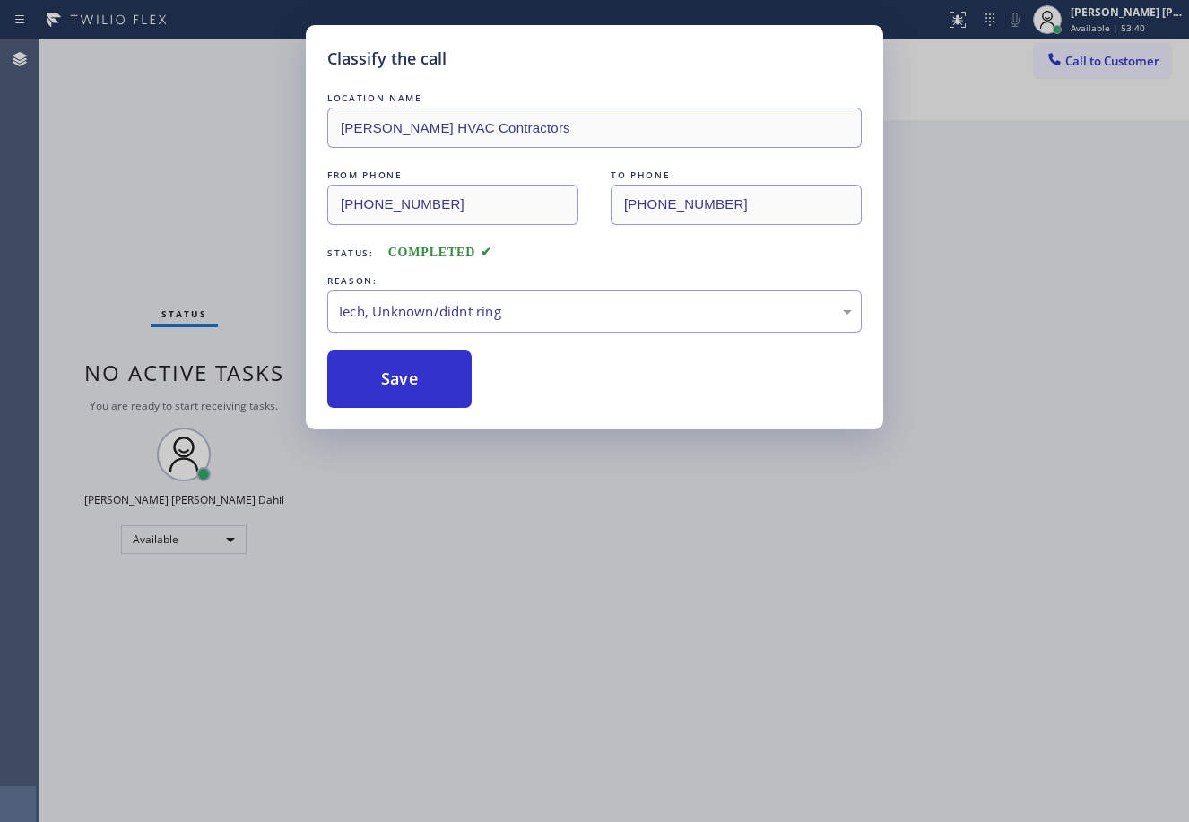
click at [573, 583] on div "Classify the call LOCATION NAME [PERSON_NAME] HVAC Contractors FROM PHONE [PHON…" at bounding box center [594, 411] width 1189 height 822
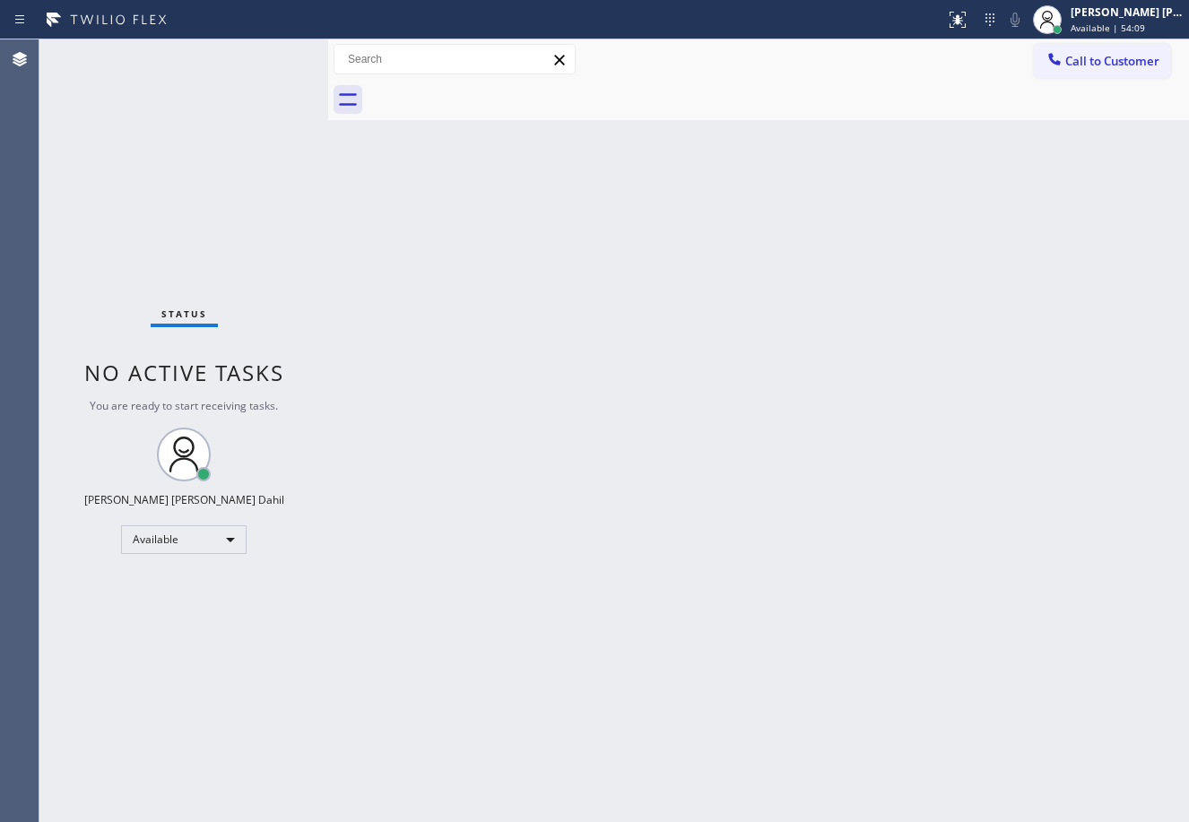
drag, startPoint x: 194, startPoint y: 64, endPoint x: 506, endPoint y: 368, distance: 436.8
click at [195, 63] on div "Status No active tasks You are ready to start receiving tasks. [PERSON_NAME] [P…" at bounding box center [183, 430] width 289 height 783
click at [637, 521] on div "Back to Dashboard Change Sender ID Customers Technicians Select a contact Outbo…" at bounding box center [758, 430] width 861 height 783
click at [264, 54] on div "Status No active tasks You are ready to start receiving tasks. [PERSON_NAME] [P…" at bounding box center [183, 430] width 289 height 783
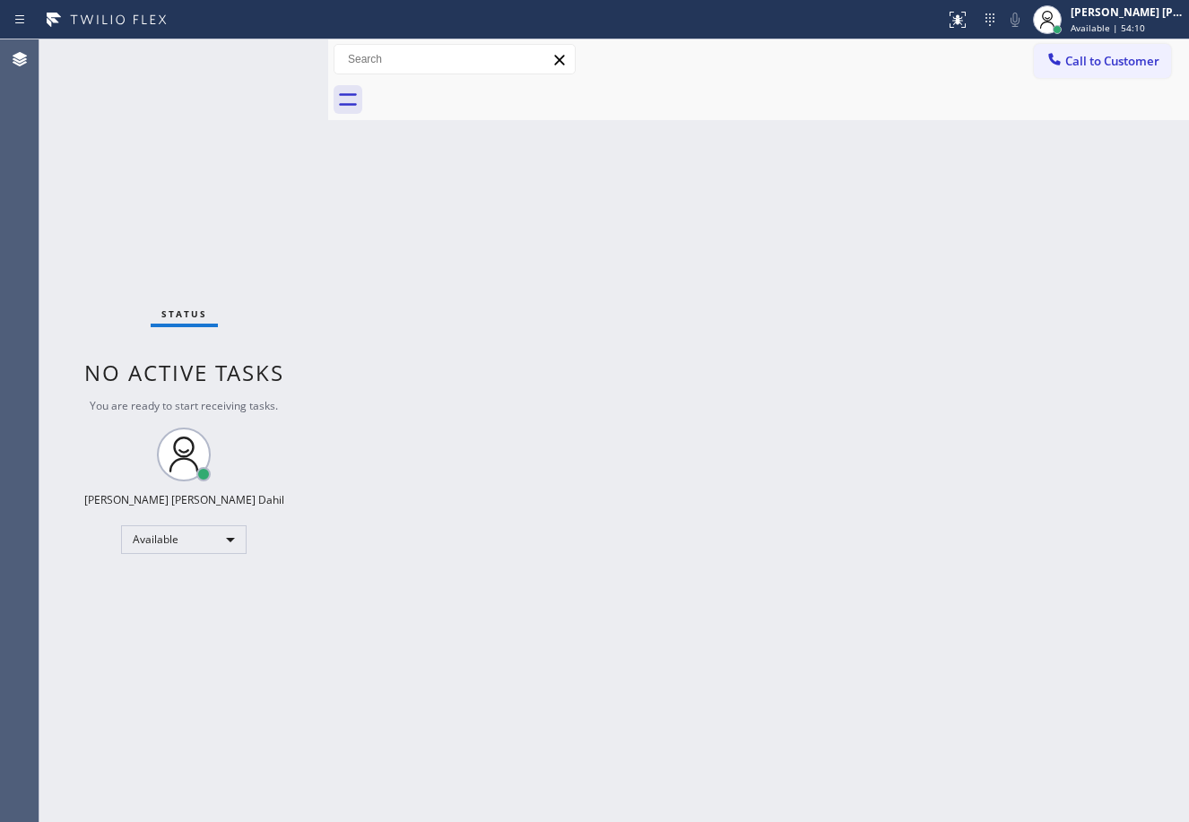
click at [264, 54] on div "Status No active tasks You are ready to start receiving tasks. [PERSON_NAME] [P…" at bounding box center [183, 430] width 289 height 783
click at [438, 455] on div "Back to Dashboard Change Sender ID Customers Technicians Select a contact Outbo…" at bounding box center [758, 430] width 861 height 783
click at [711, 606] on div "Back to Dashboard Change Sender ID Customers Technicians Select a contact Outbo…" at bounding box center [758, 430] width 861 height 783
click at [690, 610] on div "Back to Dashboard Change Sender ID Customers Technicians Select a contact Outbo…" at bounding box center [758, 430] width 861 height 783
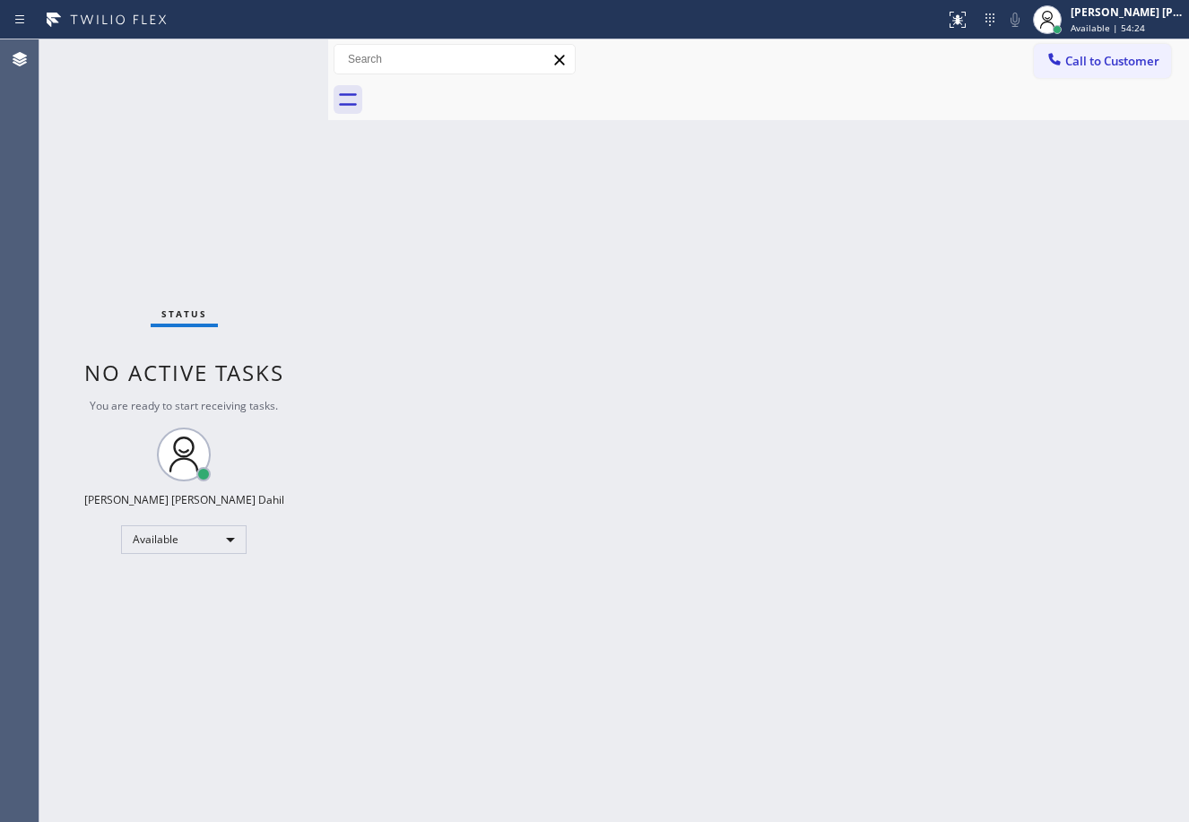
click at [775, 582] on div "Back to Dashboard Change Sender ID Customers Technicians Select a contact Outbo…" at bounding box center [758, 430] width 861 height 783
click at [844, 642] on div "Back to Dashboard Change Sender ID Customers Technicians Select a contact Outbo…" at bounding box center [758, 430] width 861 height 783
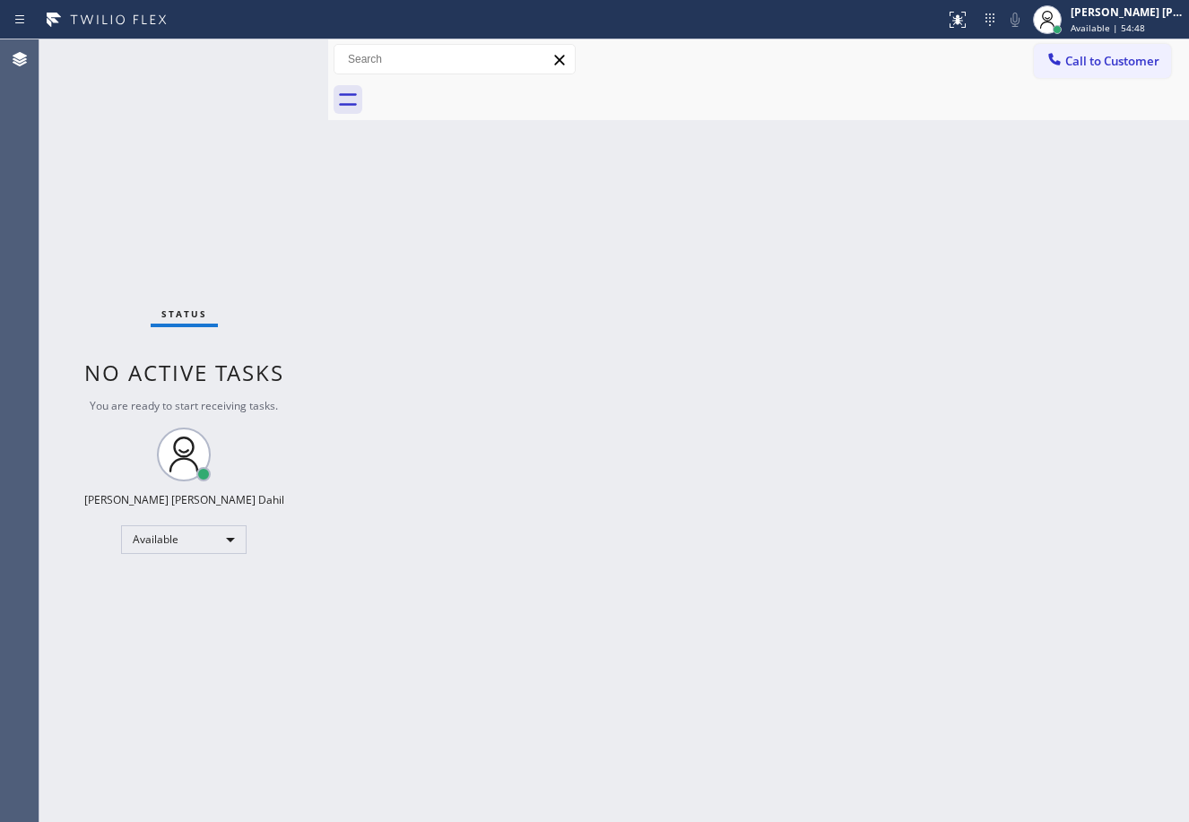
click at [847, 637] on div "Back to Dashboard Change Sender ID Customers Technicians Select a contact Outbo…" at bounding box center [758, 430] width 861 height 783
click at [847, 636] on div "Back to Dashboard Change Sender ID Customers Technicians Select a contact Outbo…" at bounding box center [758, 430] width 861 height 783
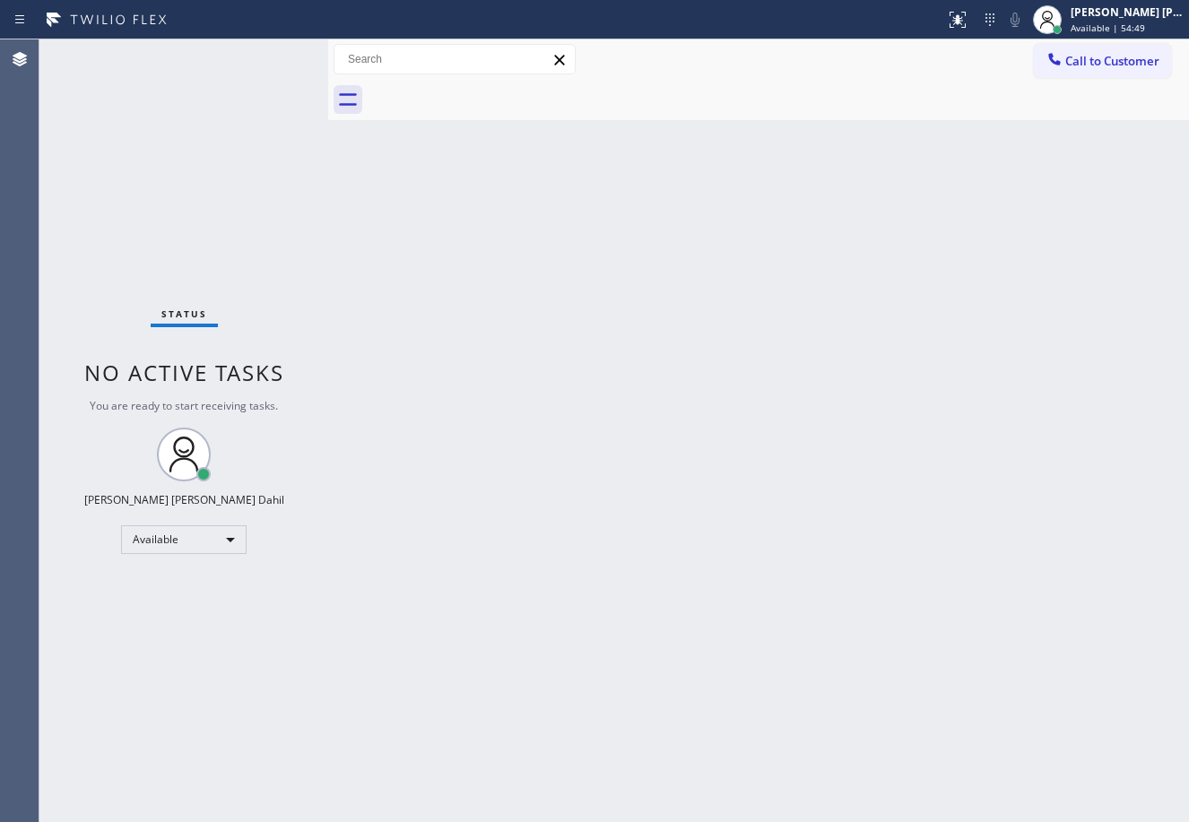
click at [847, 636] on div "Back to Dashboard Change Sender ID Customers Technicians Select a contact Outbo…" at bounding box center [758, 430] width 861 height 783
click at [845, 634] on div "Back to Dashboard Change Sender ID Customers Technicians Select a contact Outbo…" at bounding box center [758, 430] width 861 height 783
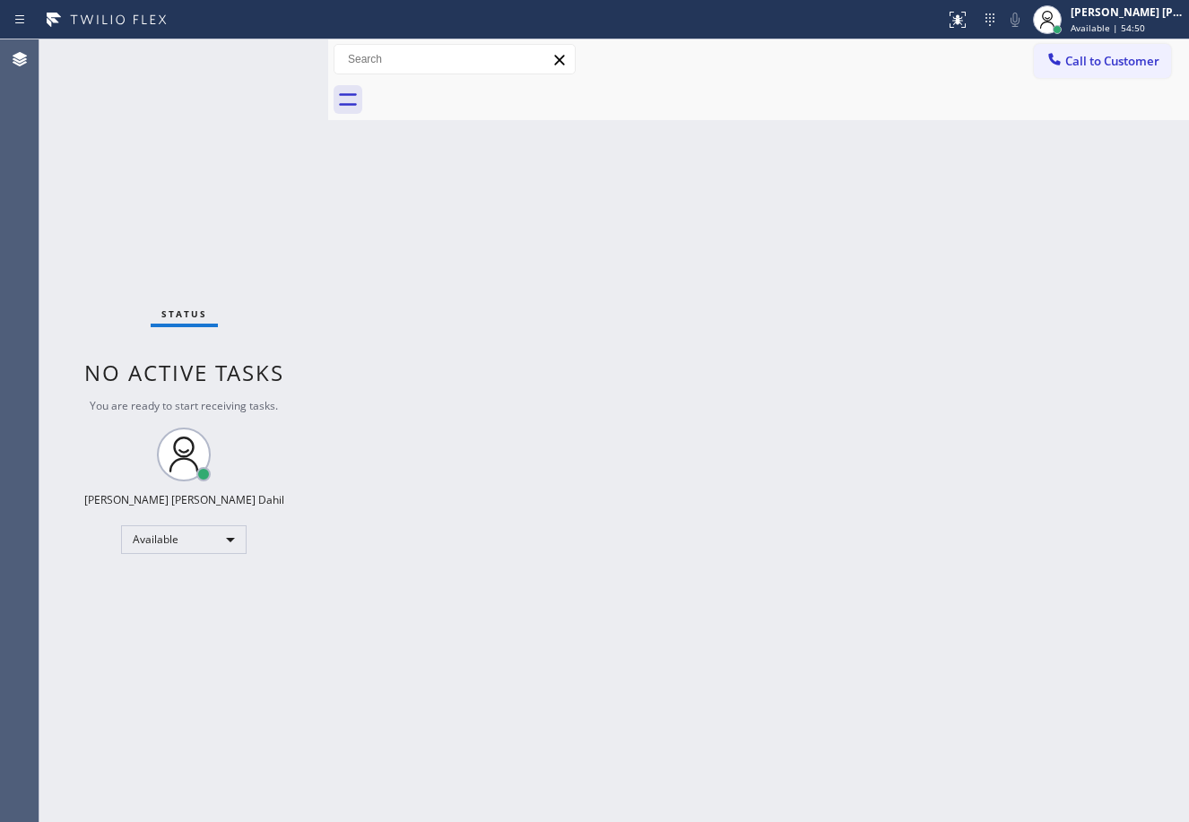
click at [845, 634] on div "Back to Dashboard Change Sender ID Customers Technicians Select a contact Outbo…" at bounding box center [758, 430] width 861 height 783
click at [851, 574] on div "Back to Dashboard Change Sender ID Customers Technicians Select a contact Outbo…" at bounding box center [758, 430] width 861 height 783
click at [833, 508] on div "Back to Dashboard Change Sender ID Customers Technicians Select a contact Outbo…" at bounding box center [758, 430] width 861 height 783
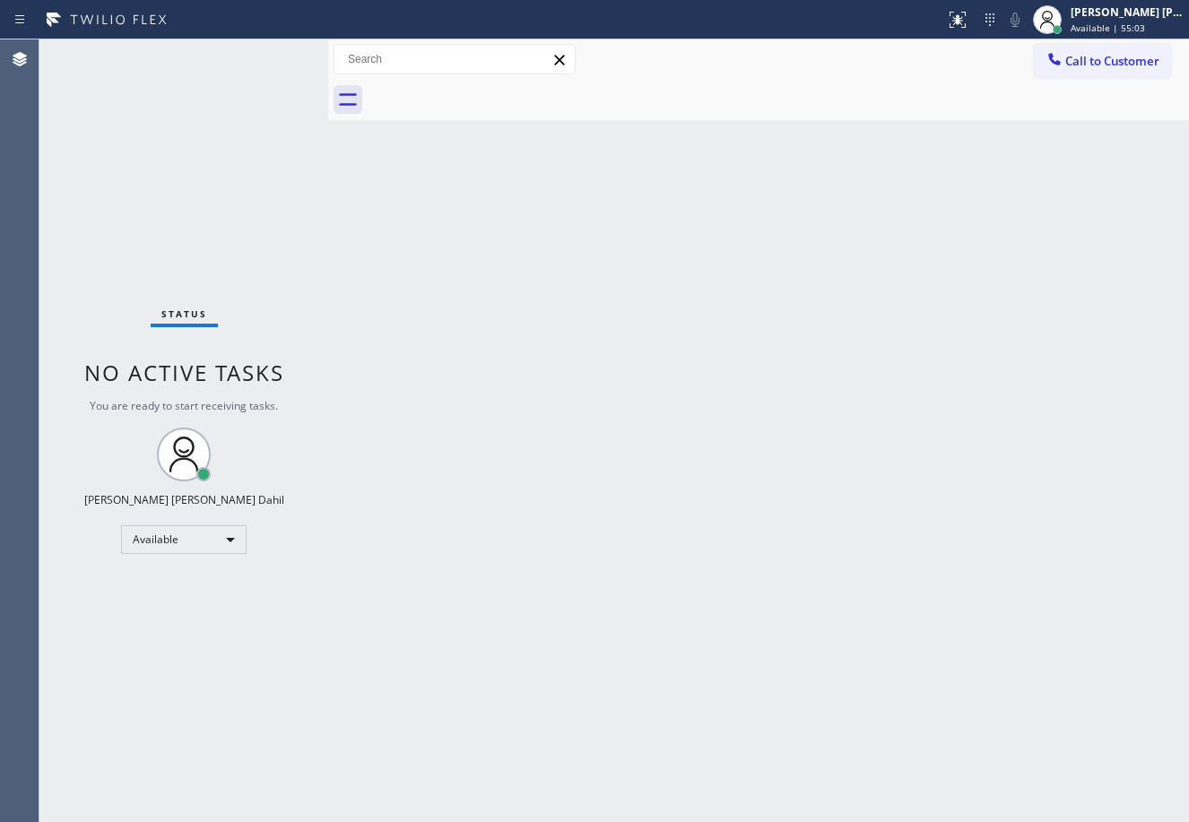
click at [835, 513] on div "Back to Dashboard Change Sender ID Customers Technicians Select a contact Outbo…" at bounding box center [758, 430] width 861 height 783
click at [842, 501] on div "Back to Dashboard Change Sender ID Customers Technicians Select a contact Outbo…" at bounding box center [758, 430] width 861 height 783
click at [844, 455] on div "Back to Dashboard Change Sender ID Customers Technicians Select a contact Outbo…" at bounding box center [758, 430] width 861 height 783
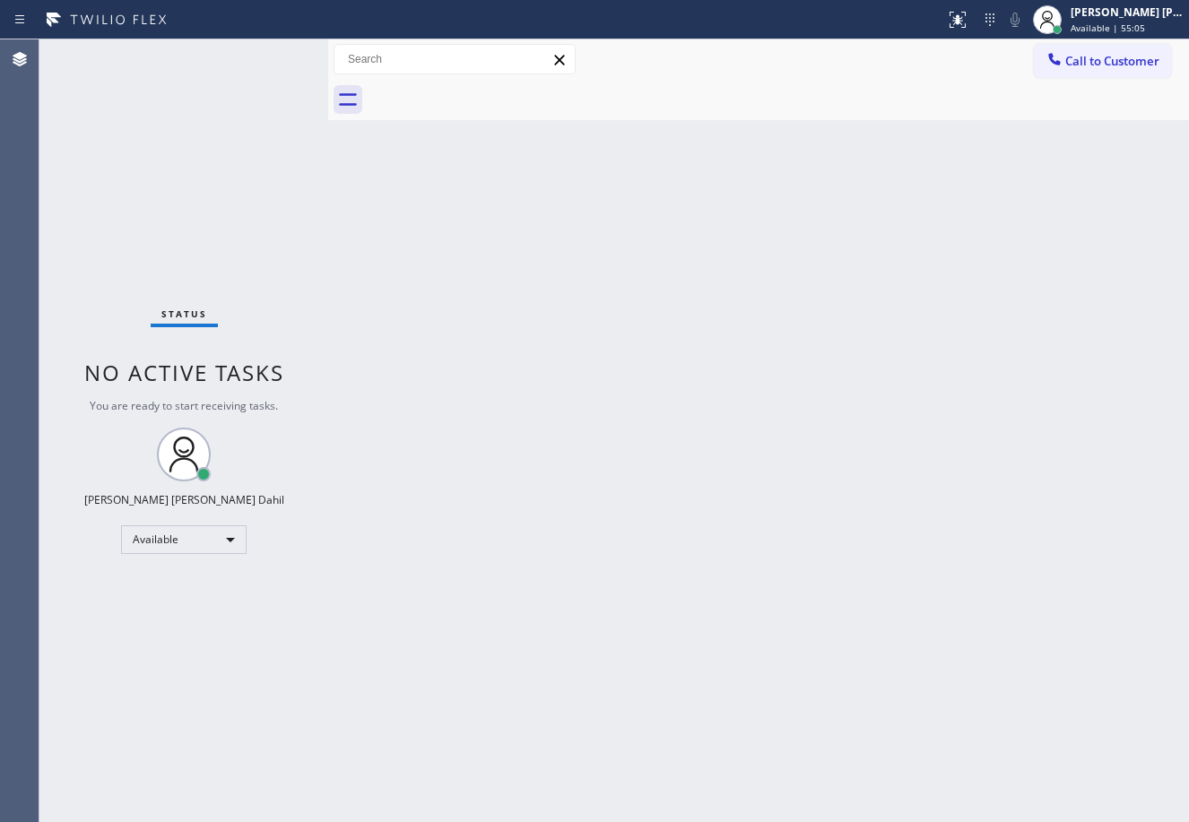
click at [844, 455] on div "Back to Dashboard Change Sender ID Customers Technicians Select a contact Outbo…" at bounding box center [758, 430] width 861 height 783
click at [659, 446] on div "Back to Dashboard Change Sender ID Customers Technicians Select a contact Outbo…" at bounding box center [758, 430] width 861 height 783
click at [253, 71] on div "Status No active tasks You are ready to start receiving tasks. [PERSON_NAME] [P…" at bounding box center [183, 430] width 289 height 783
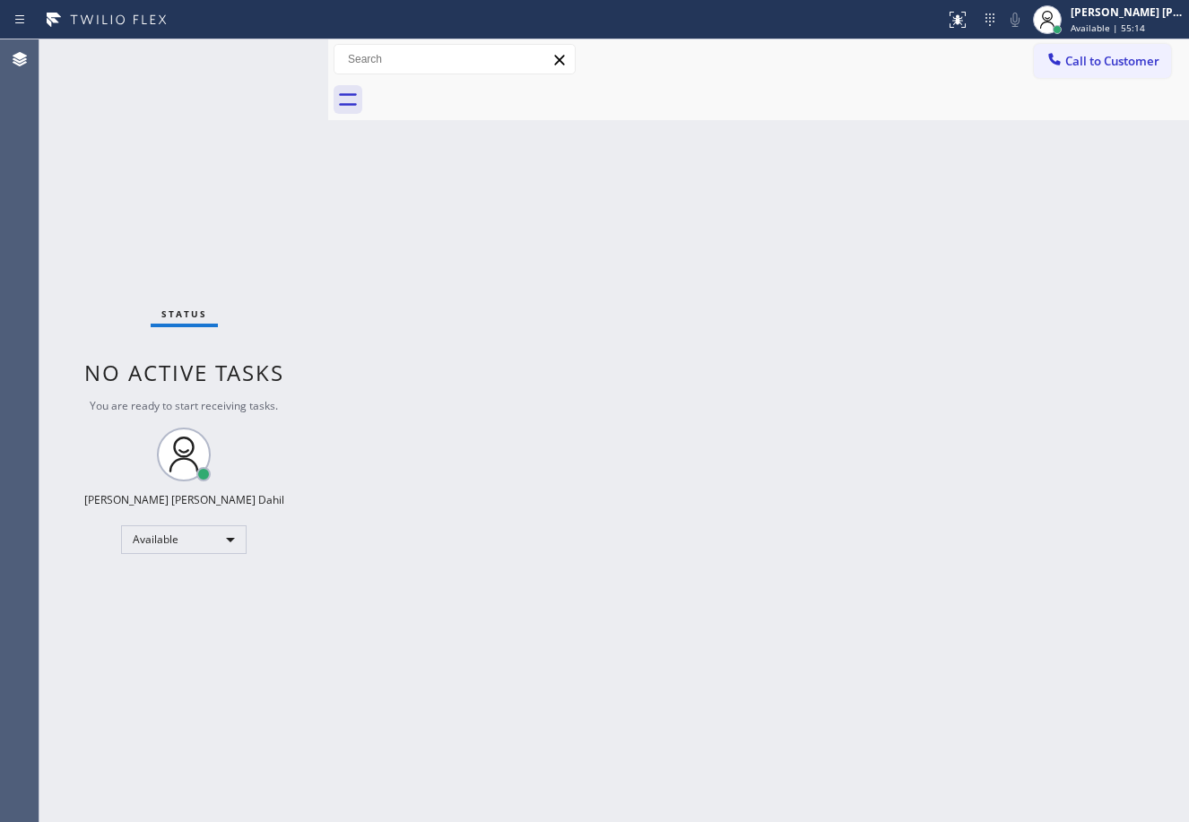
click at [590, 330] on div "Back to Dashboard Change Sender ID Customers Technicians Select a contact Outbo…" at bounding box center [758, 430] width 861 height 783
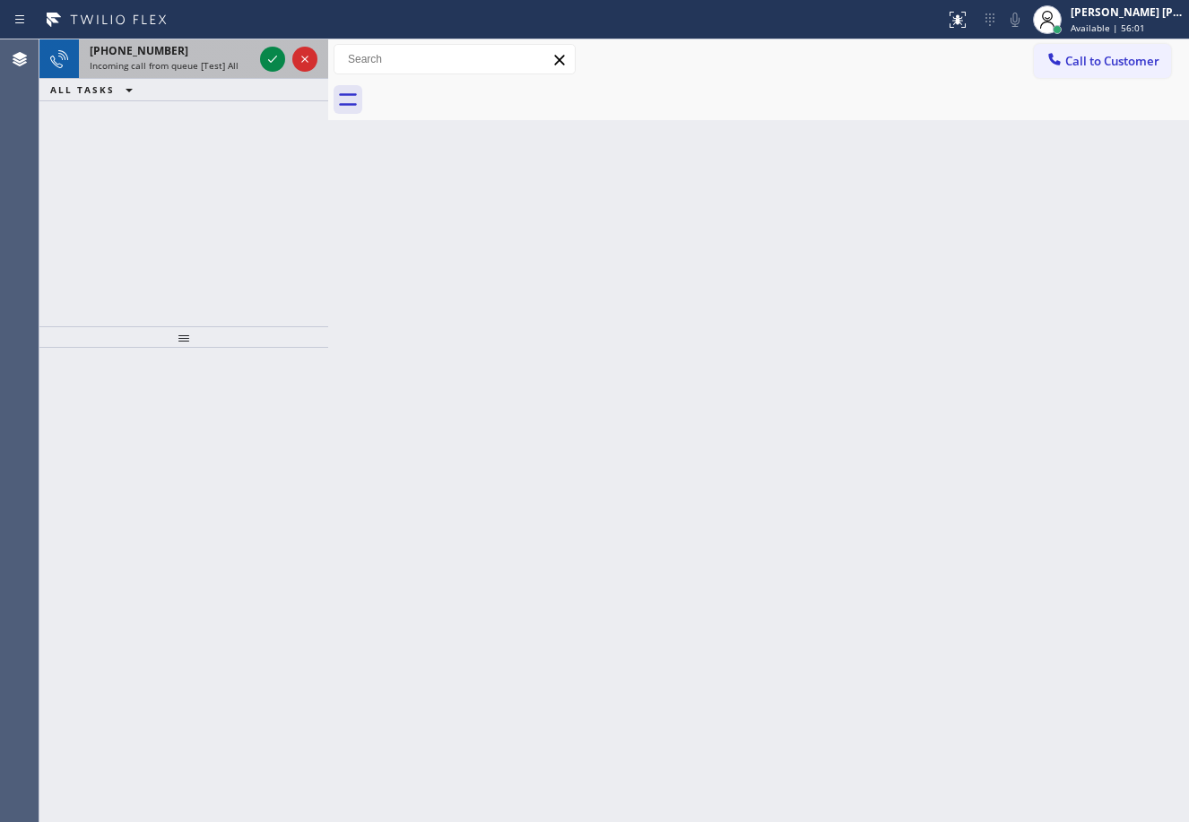
click at [235, 52] on div "[PHONE_NUMBER]" at bounding box center [171, 50] width 163 height 15
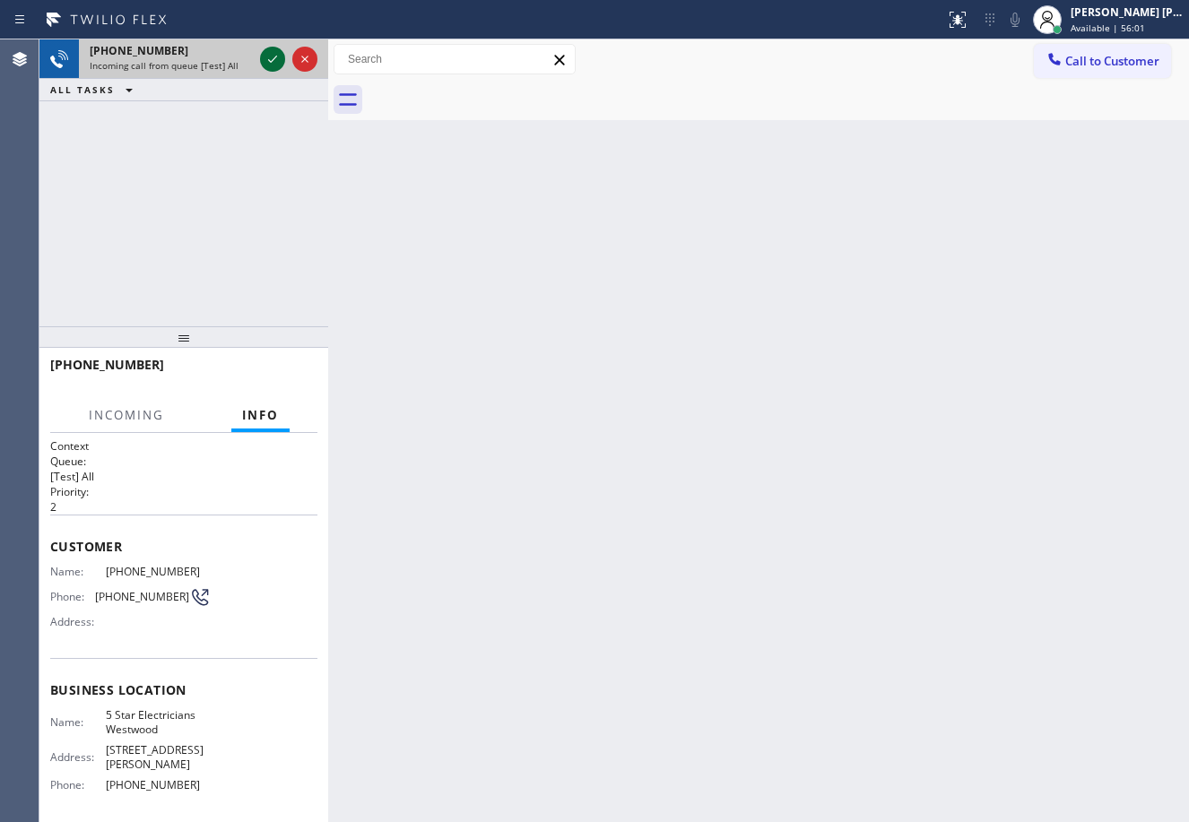
click at [273, 54] on icon at bounding box center [273, 59] width 22 height 22
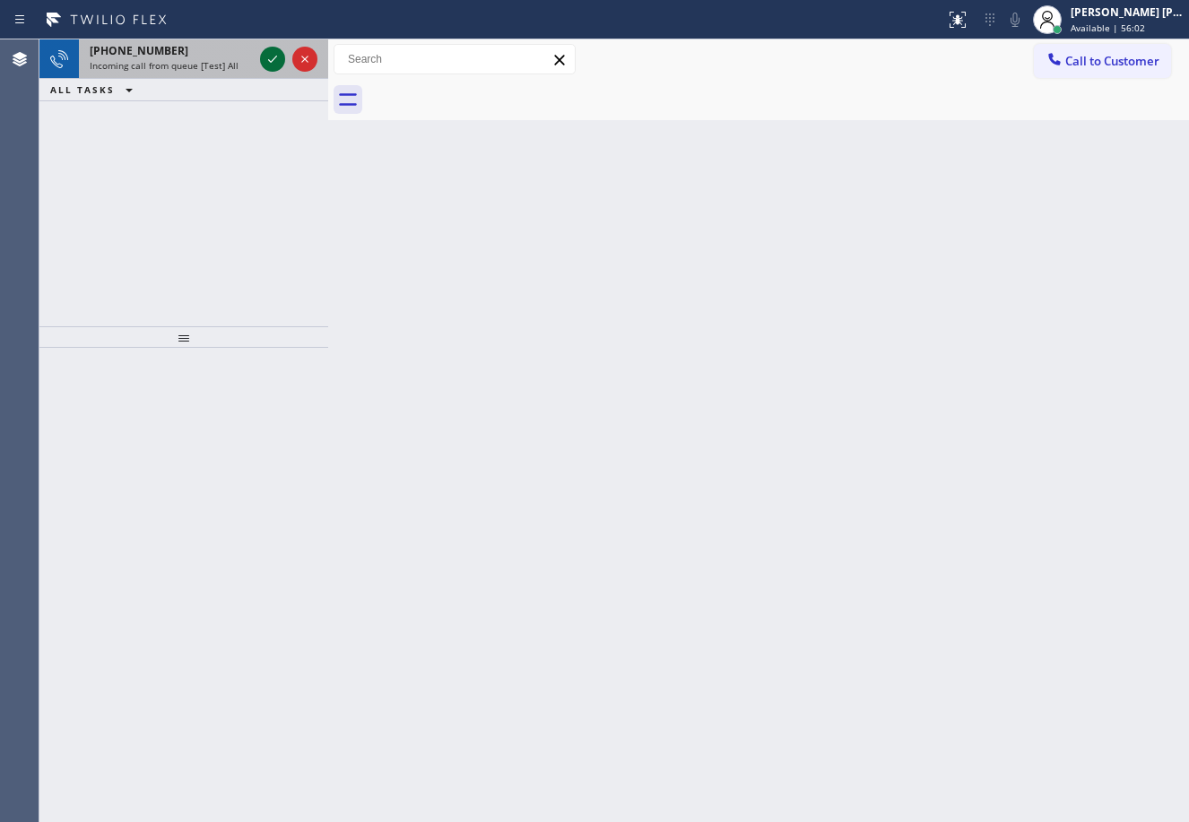
click at [274, 65] on icon at bounding box center [273, 59] width 22 height 22
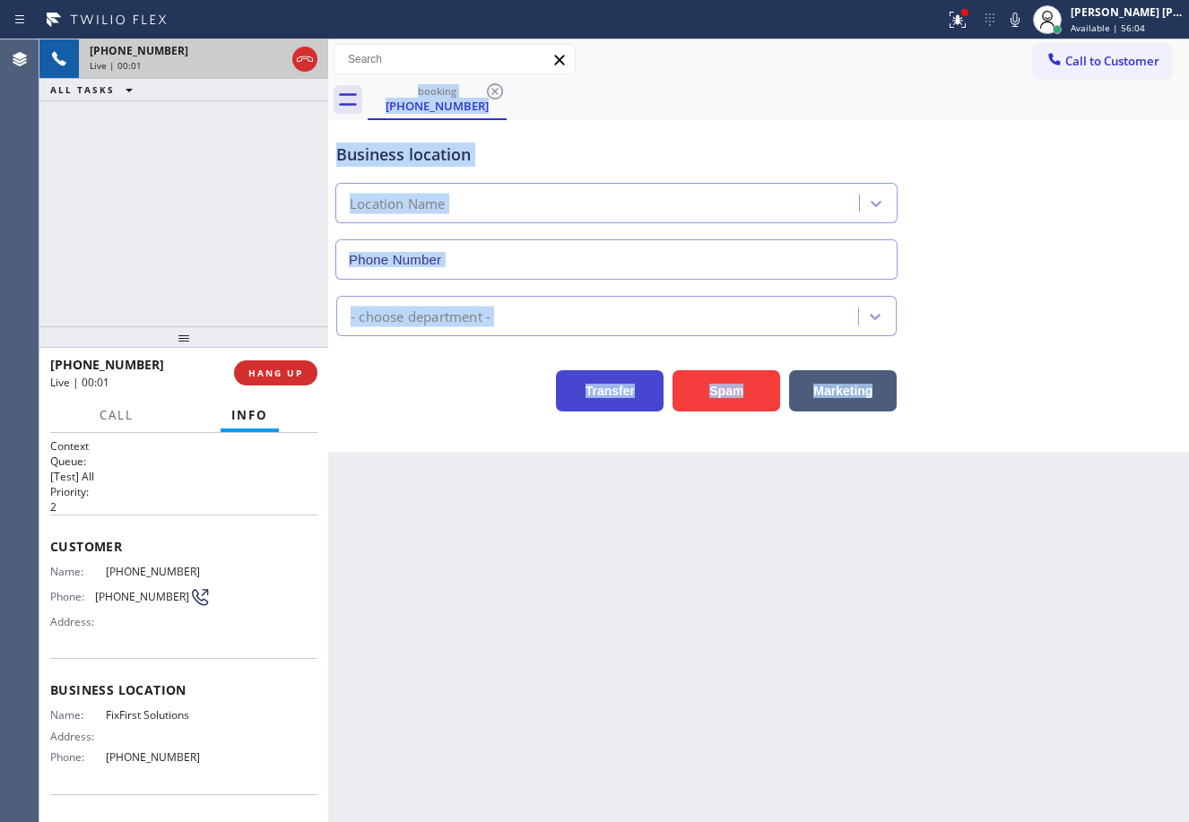
type input "[PHONE_NUMBER]"
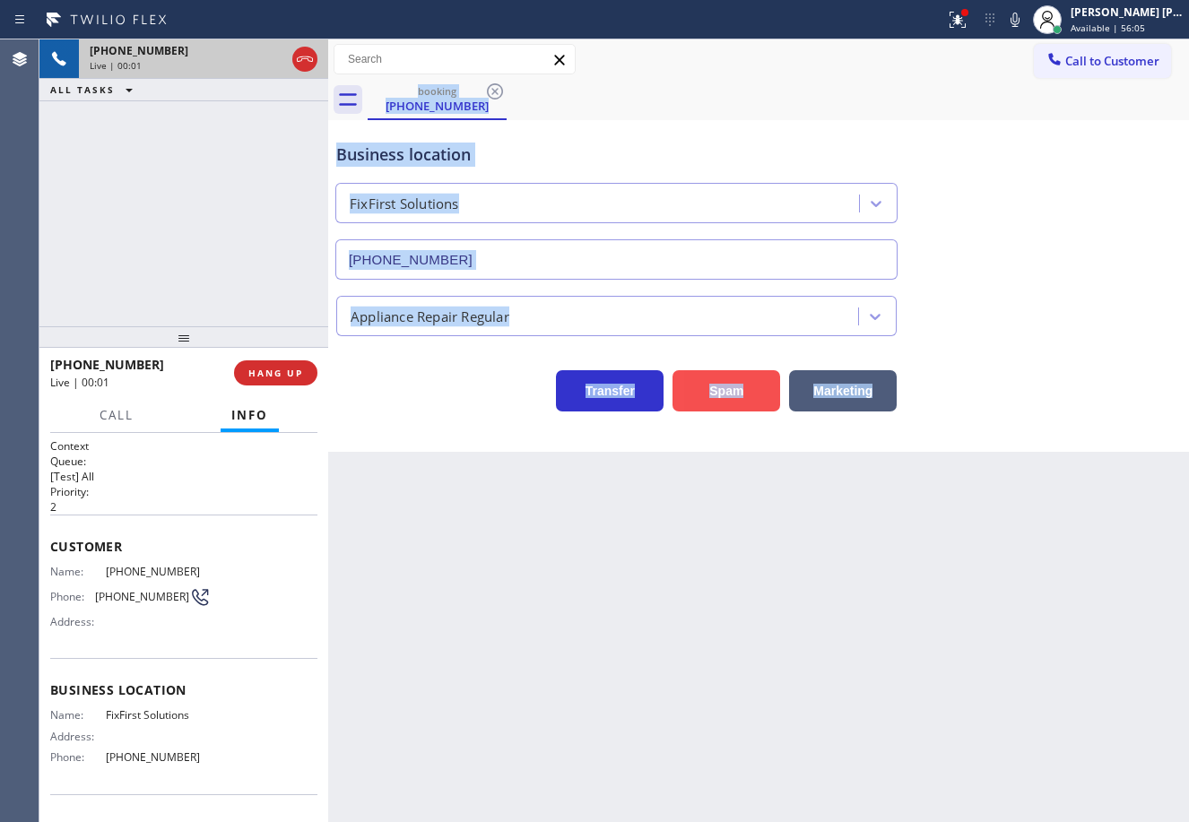
click at [712, 394] on button "Spam" at bounding box center [726, 390] width 108 height 41
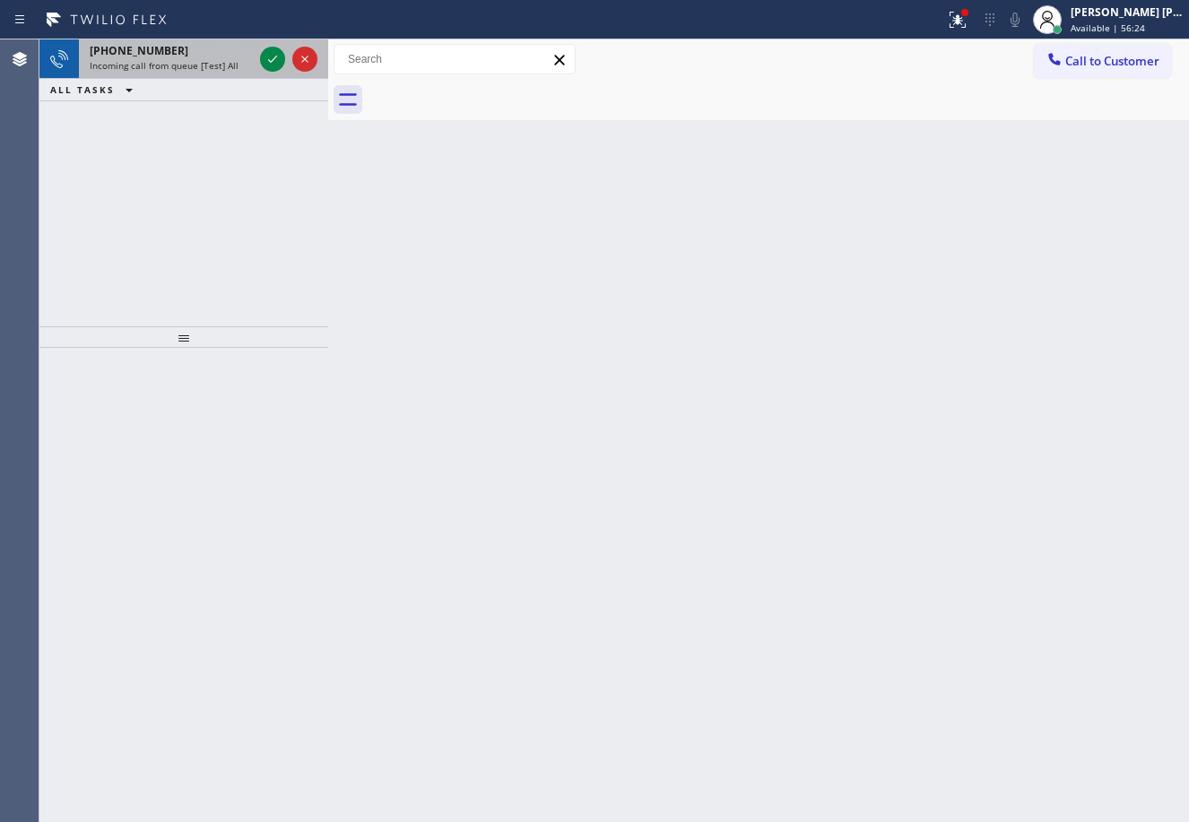
drag, startPoint x: 213, startPoint y: 56, endPoint x: 235, endPoint y: 58, distance: 21.7
click at [212, 56] on div "[PHONE_NUMBER]" at bounding box center [171, 50] width 163 height 15
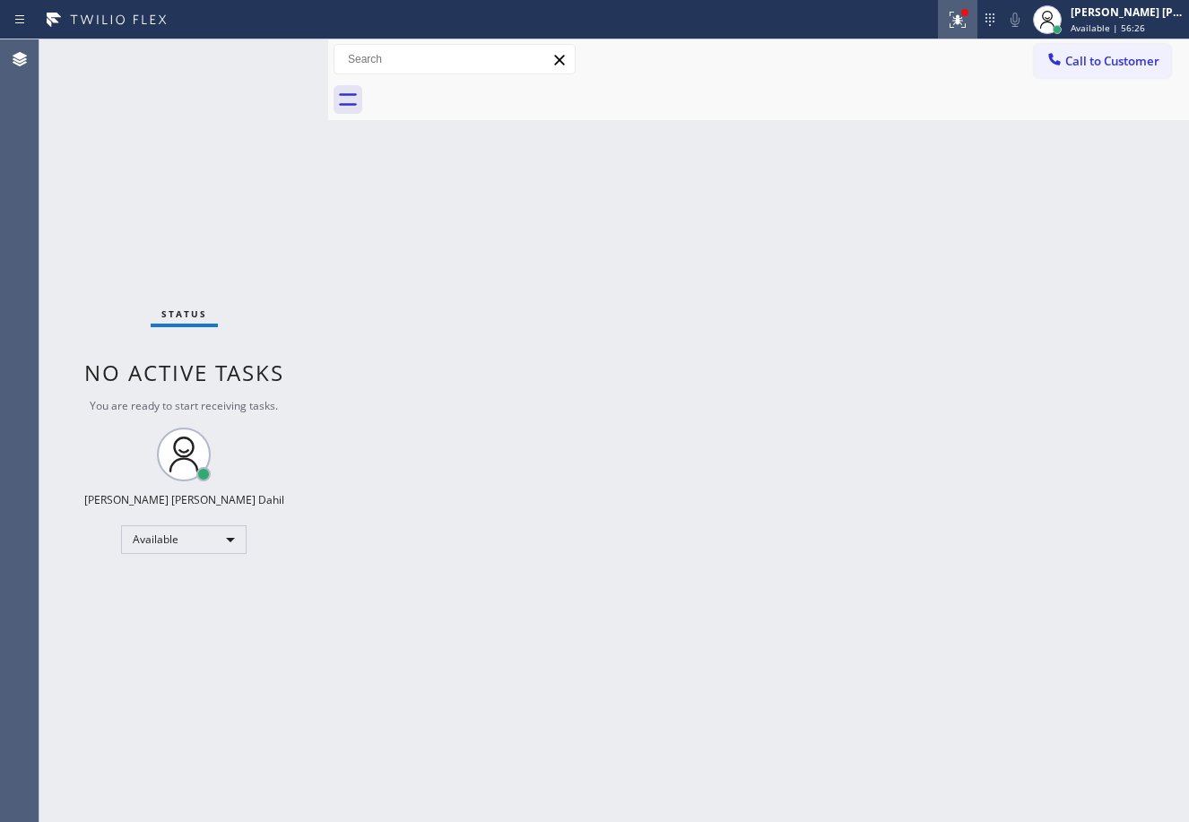
click at [977, 17] on div at bounding box center [957, 20] width 39 height 22
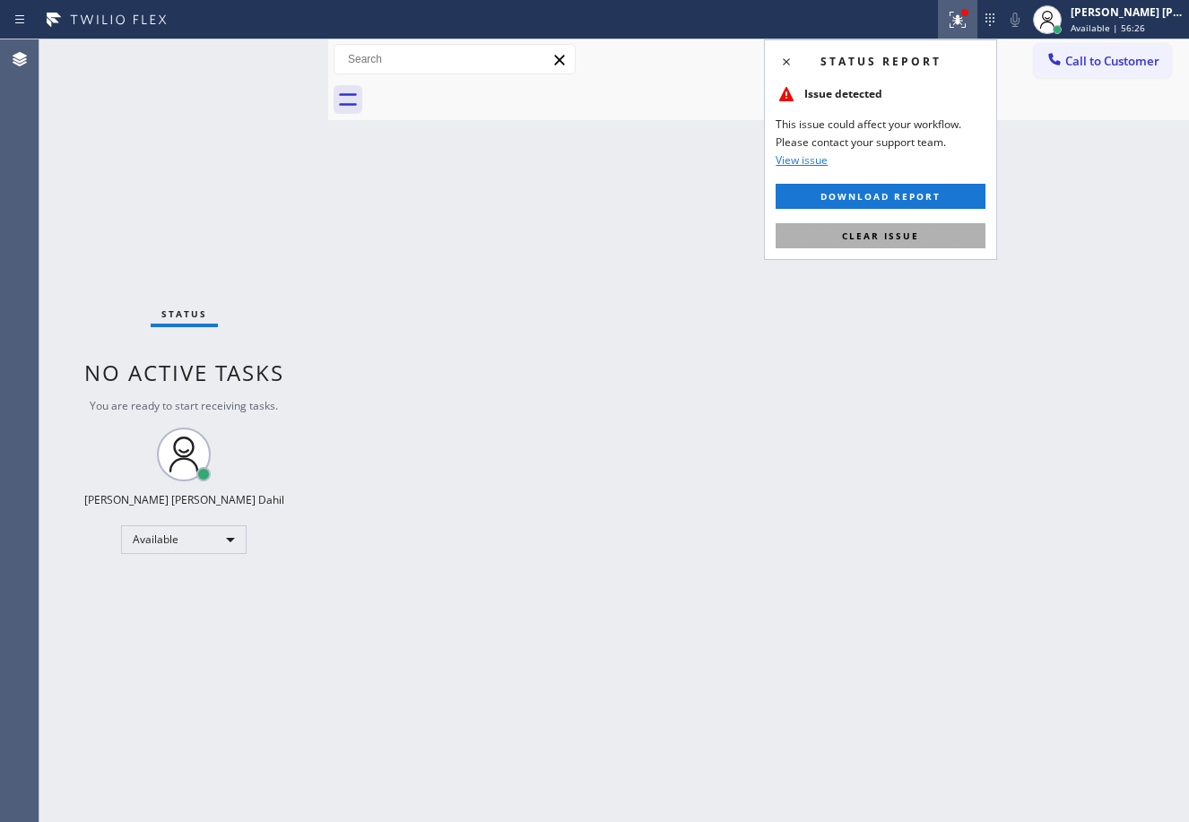
click at [938, 236] on button "Clear issue" at bounding box center [880, 235] width 210 height 25
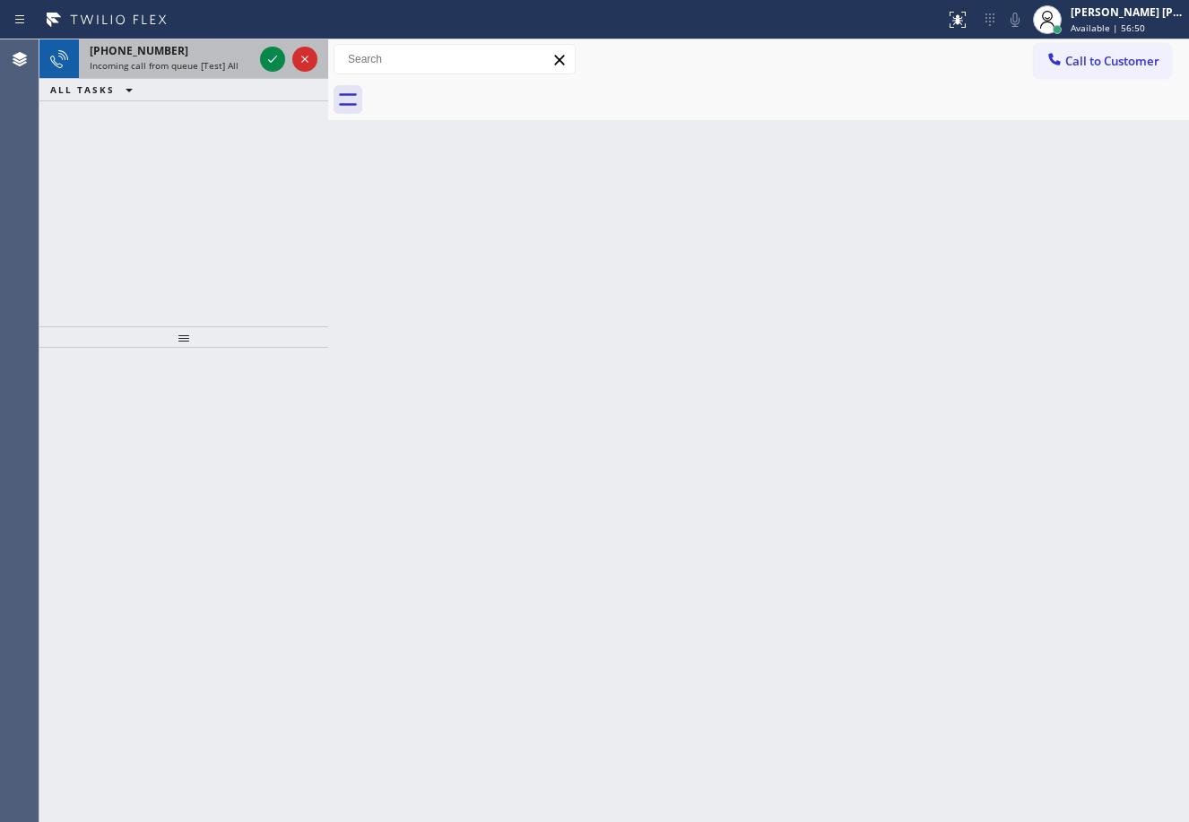
click at [247, 49] on div "[PHONE_NUMBER]" at bounding box center [171, 50] width 163 height 15
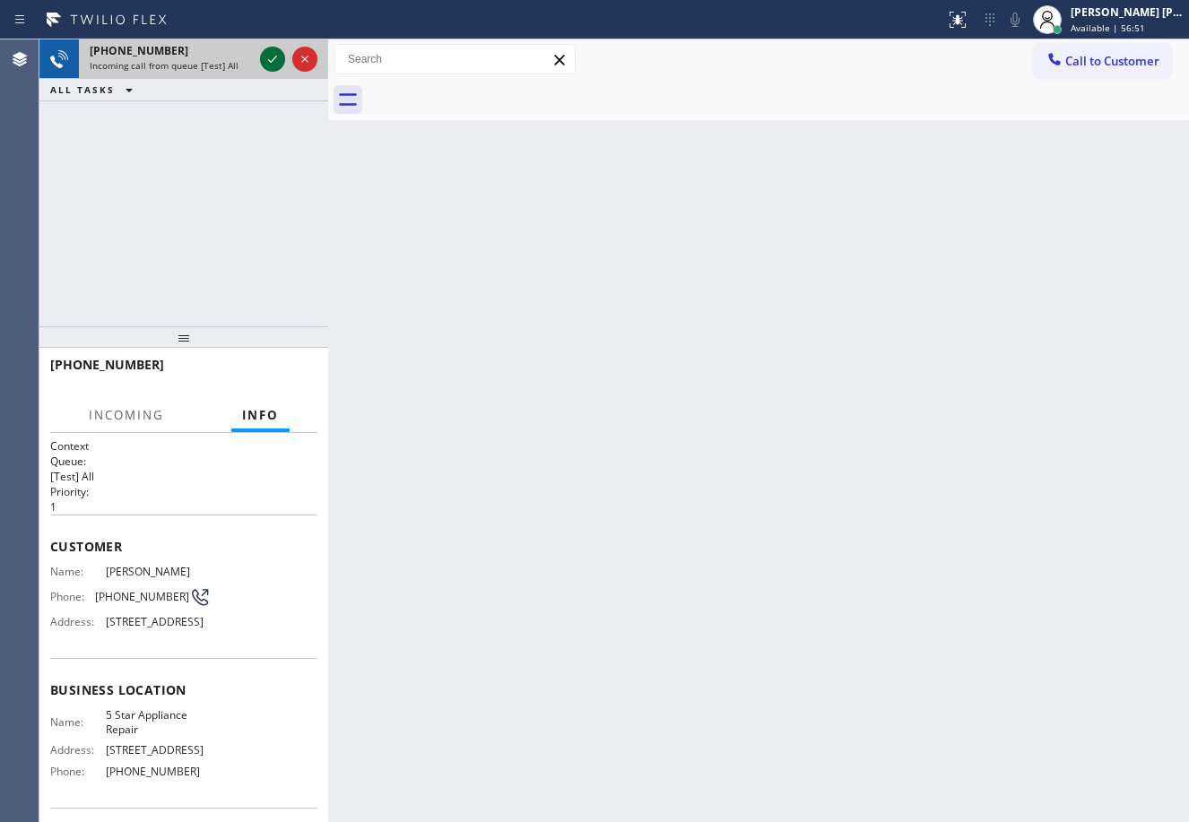
click at [266, 53] on icon at bounding box center [273, 59] width 22 height 22
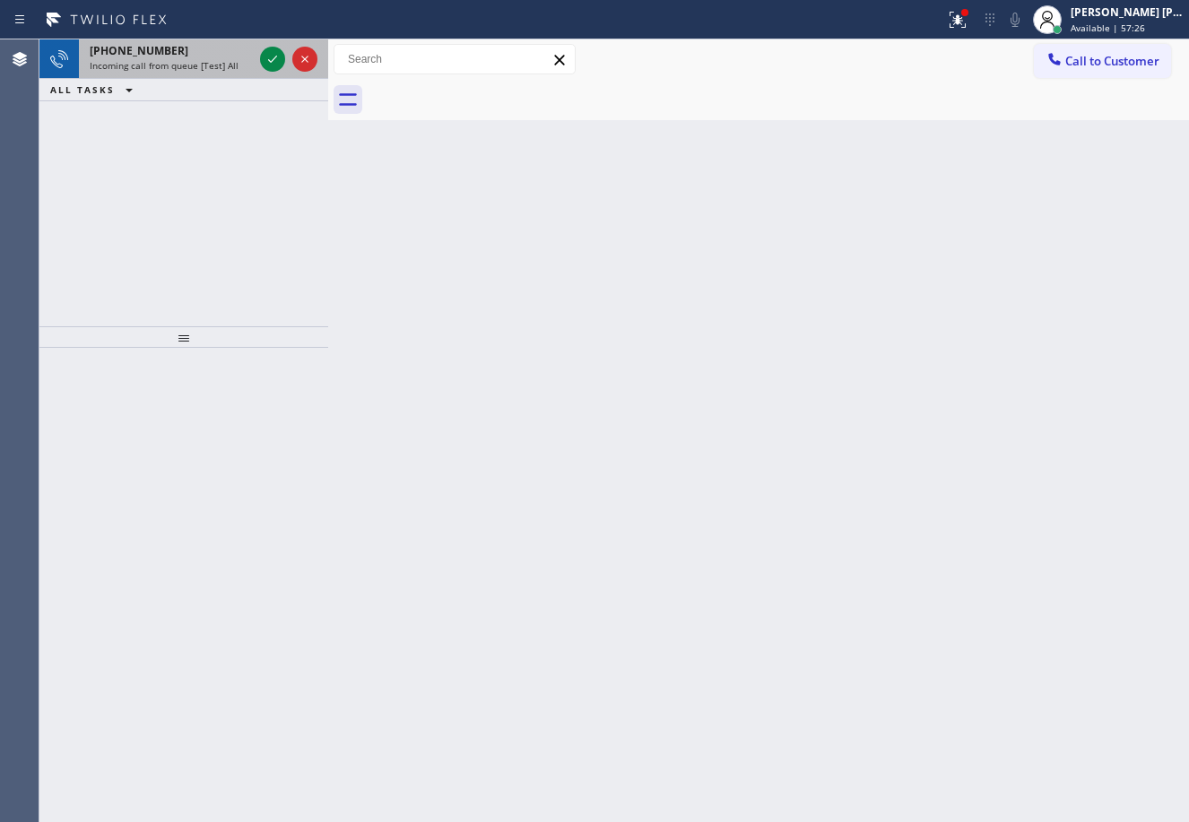
click at [194, 66] on span "Incoming call from queue [Test] All" at bounding box center [164, 65] width 149 height 13
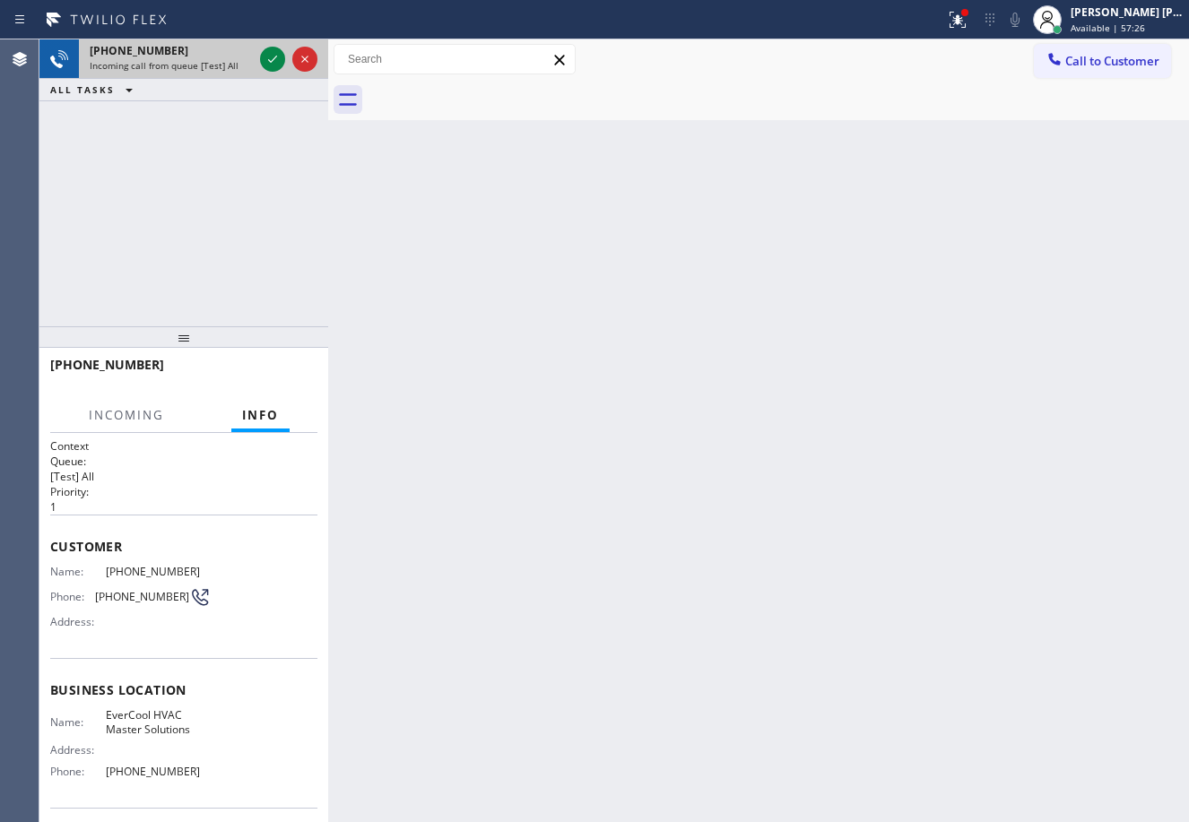
click at [199, 66] on span "Incoming call from queue [Test] All" at bounding box center [164, 65] width 149 height 13
click at [745, 489] on div "Back to Dashboard Change Sender ID Customers Technicians Select a contact Outbo…" at bounding box center [758, 430] width 861 height 783
click at [264, 54] on icon at bounding box center [273, 59] width 22 height 22
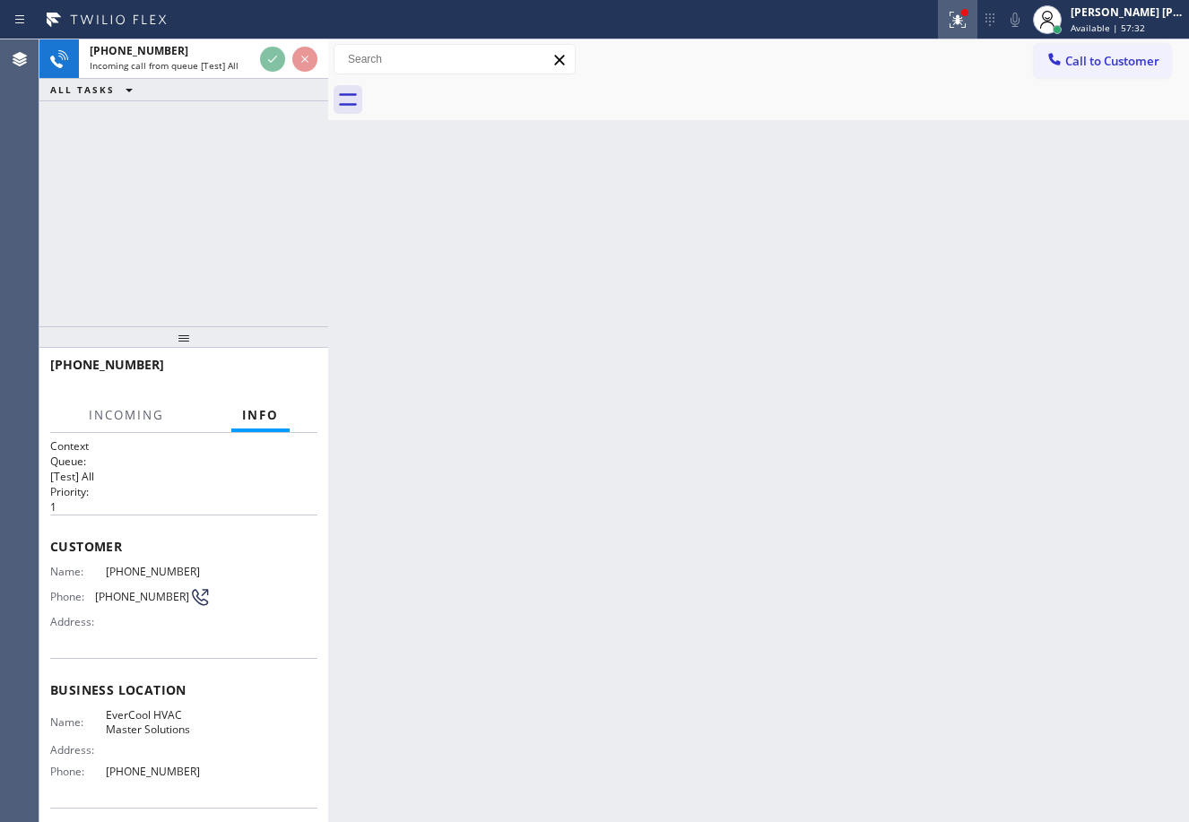
click at [968, 22] on icon at bounding box center [958, 20] width 22 height 22
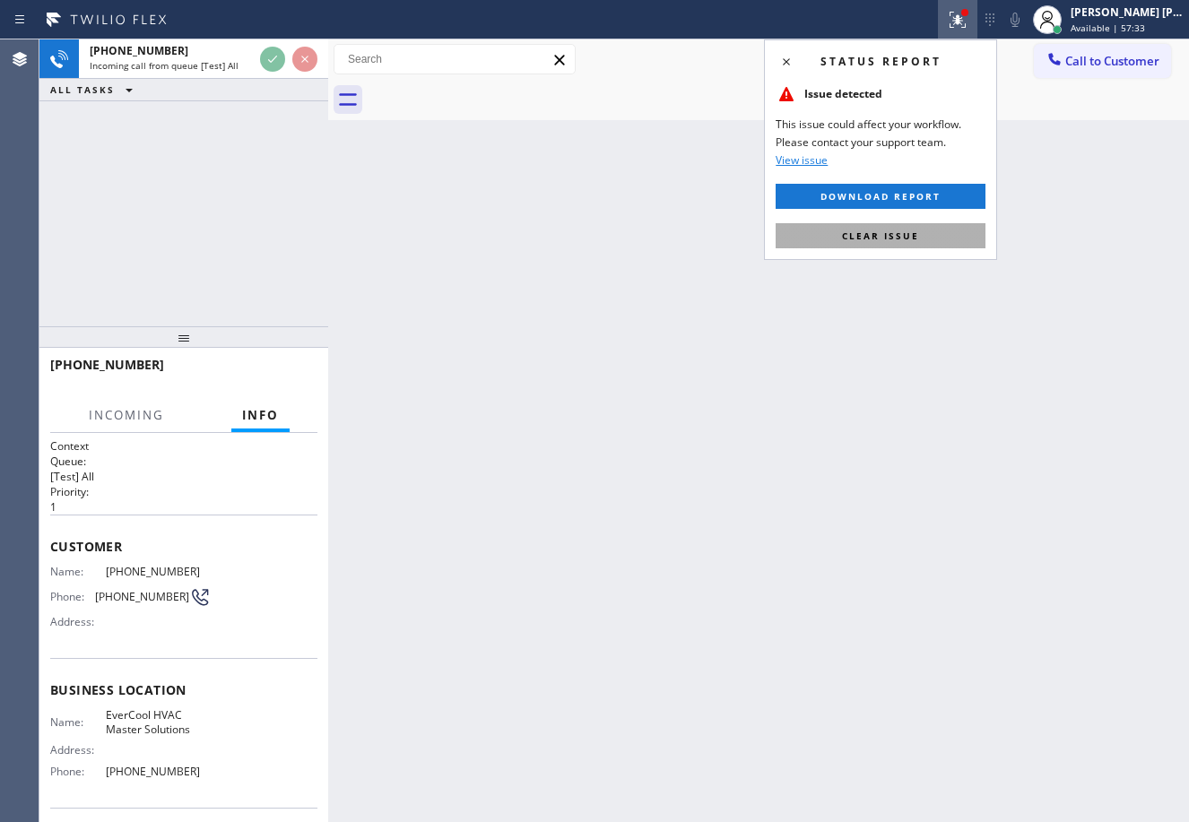
click at [949, 229] on button "Clear issue" at bounding box center [880, 235] width 210 height 25
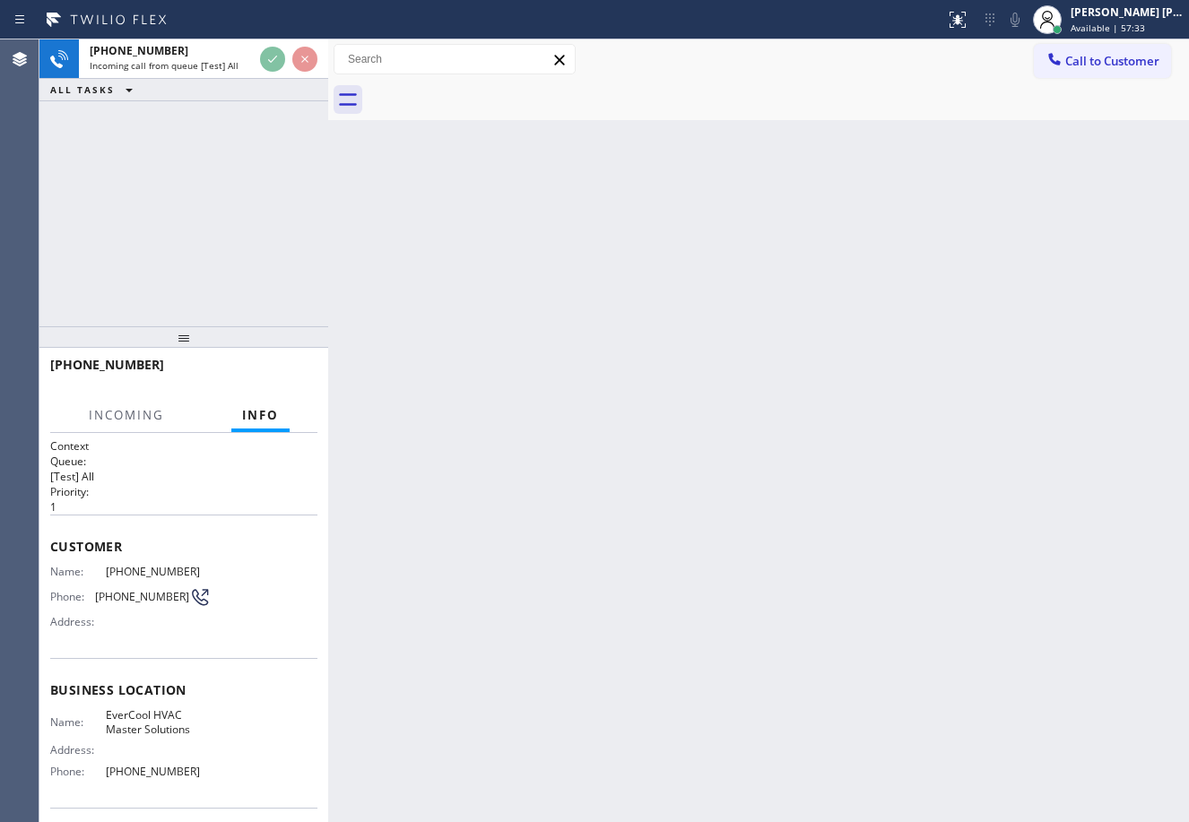
click at [985, 327] on div "Back to Dashboard Change Sender ID Customers Technicians Select a contact Outbo…" at bounding box center [758, 430] width 861 height 783
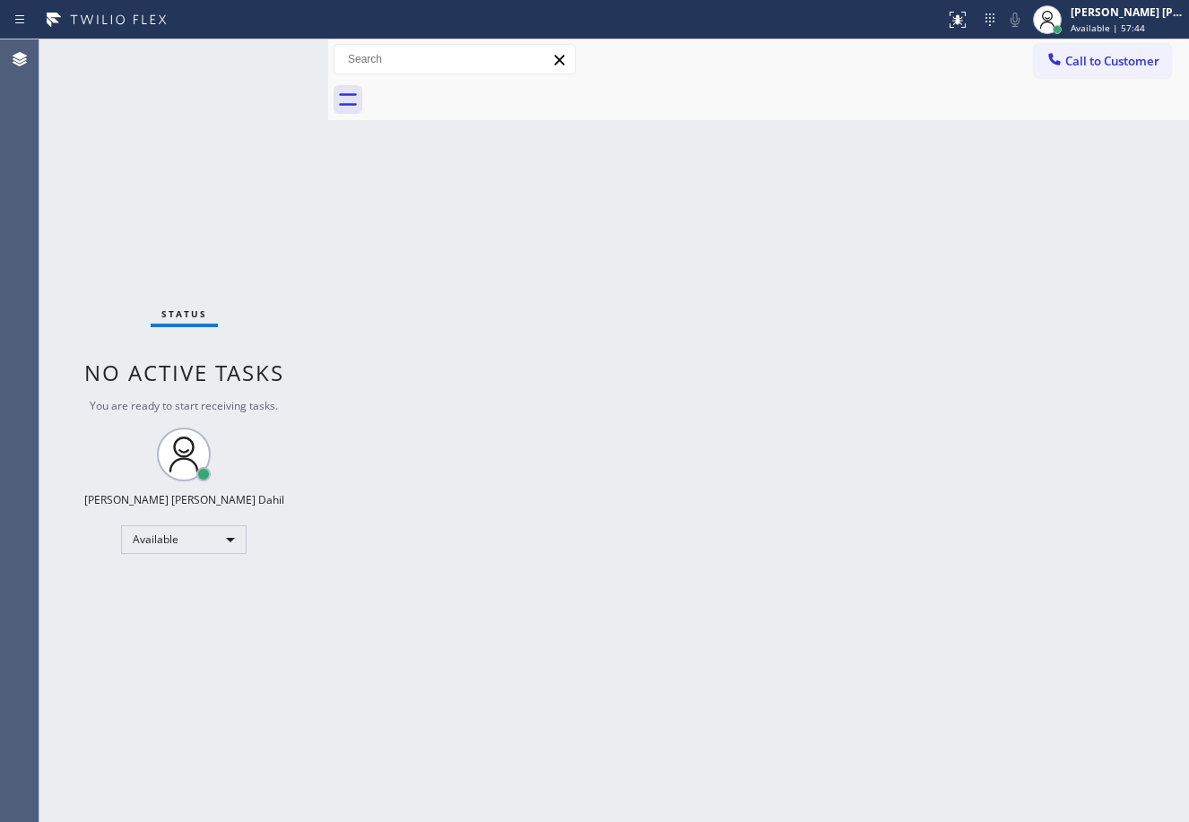
click at [887, 537] on div "Back to Dashboard Change Sender ID Customers Technicians Select a contact Outbo…" at bounding box center [758, 430] width 861 height 783
click at [281, 94] on div "Status No active tasks You are ready to start receiving tasks. [PERSON_NAME] [P…" at bounding box center [183, 430] width 289 height 783
click at [508, 259] on div "Back to Dashboard Change Sender ID Customers Technicians Select a contact Outbo…" at bounding box center [758, 430] width 861 height 783
click at [264, 54] on div "Status No active tasks You are ready to start receiving tasks. [PERSON_NAME] [P…" at bounding box center [183, 430] width 289 height 783
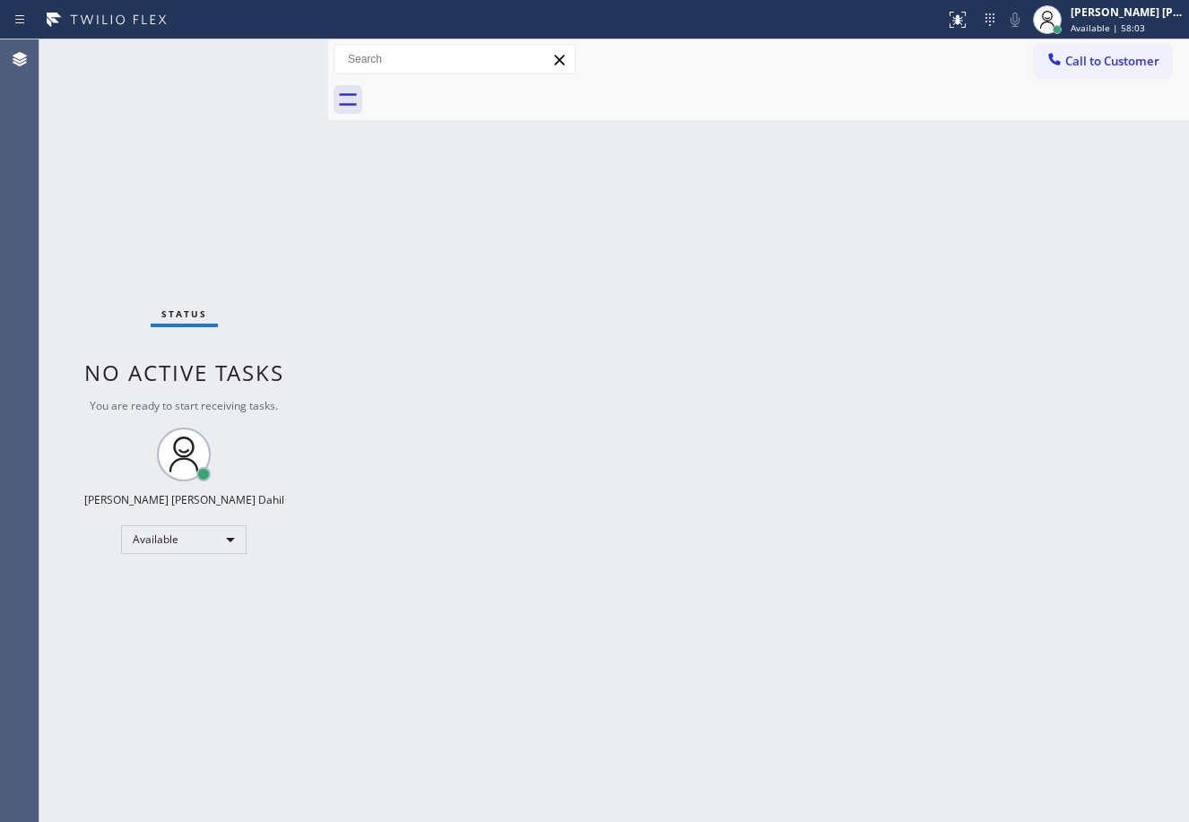
click at [264, 54] on div "Status No active tasks You are ready to start receiving tasks. [PERSON_NAME] [P…" at bounding box center [183, 430] width 289 height 783
click at [264, 56] on div "Status No active tasks You are ready to start receiving tasks. [PERSON_NAME] [P…" at bounding box center [183, 430] width 289 height 783
click at [264, 54] on div "Status No active tasks You are ready to start receiving tasks. [PERSON_NAME] [P…" at bounding box center [183, 430] width 289 height 783
click at [732, 455] on div "Back to Dashboard Change Sender ID Customers Technicians Select a contact Outbo…" at bounding box center [758, 430] width 861 height 783
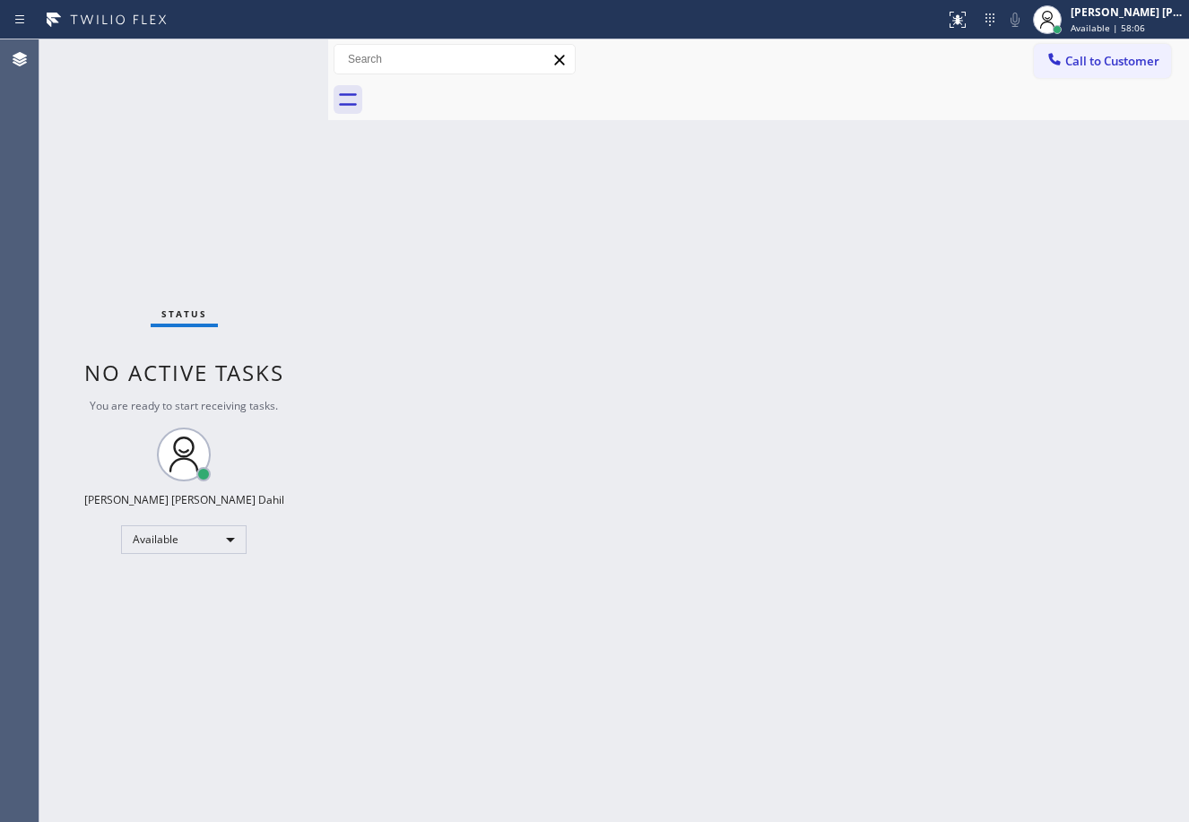
click at [990, 642] on div "Back to Dashboard Change Sender ID Customers Technicians Select a contact Outbo…" at bounding box center [758, 430] width 861 height 783
click at [632, 129] on div "Back to Dashboard Change Sender ID Customers Technicians Select a contact Outbo…" at bounding box center [758, 430] width 861 height 783
click at [654, 118] on div at bounding box center [778, 100] width 821 height 40
drag, startPoint x: 779, startPoint y: 304, endPoint x: 819, endPoint y: 290, distance: 42.5
click at [813, 294] on div "Back to Dashboard Change Sender ID Customers Technicians Select a contact Outbo…" at bounding box center [758, 430] width 861 height 783
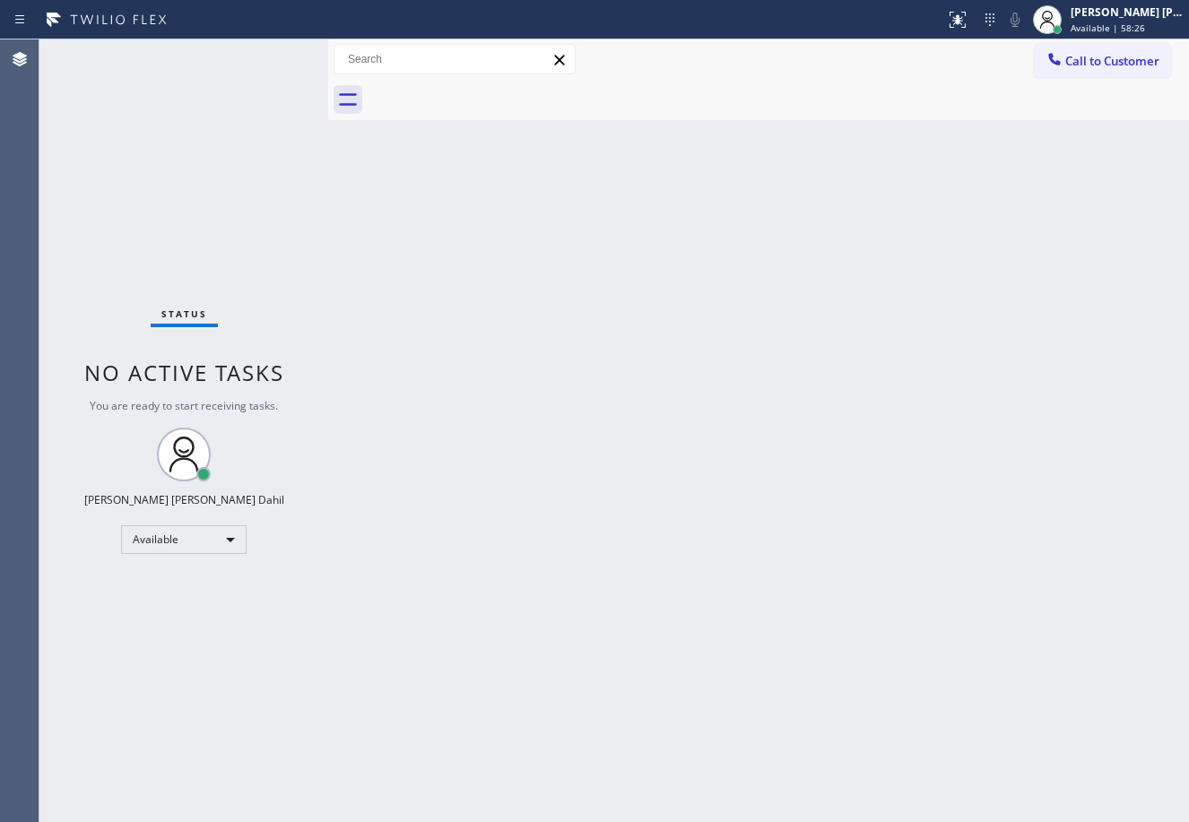
click at [782, 589] on div "Back to Dashboard Change Sender ID Customers Technicians Select a contact Outbo…" at bounding box center [758, 430] width 861 height 783
click at [458, 143] on div "Back to Dashboard Change Sender ID Customers Technicians Select a contact Outbo…" at bounding box center [758, 430] width 861 height 783
drag, startPoint x: 734, startPoint y: 373, endPoint x: 738, endPoint y: 385, distance: 13.1
click at [738, 385] on div "Back to Dashboard Change Sender ID Customers Technicians Select a contact Outbo…" at bounding box center [758, 430] width 861 height 783
click at [1014, 685] on div "Back to Dashboard Change Sender ID Customers Technicians Select a contact Outbo…" at bounding box center [758, 430] width 861 height 783
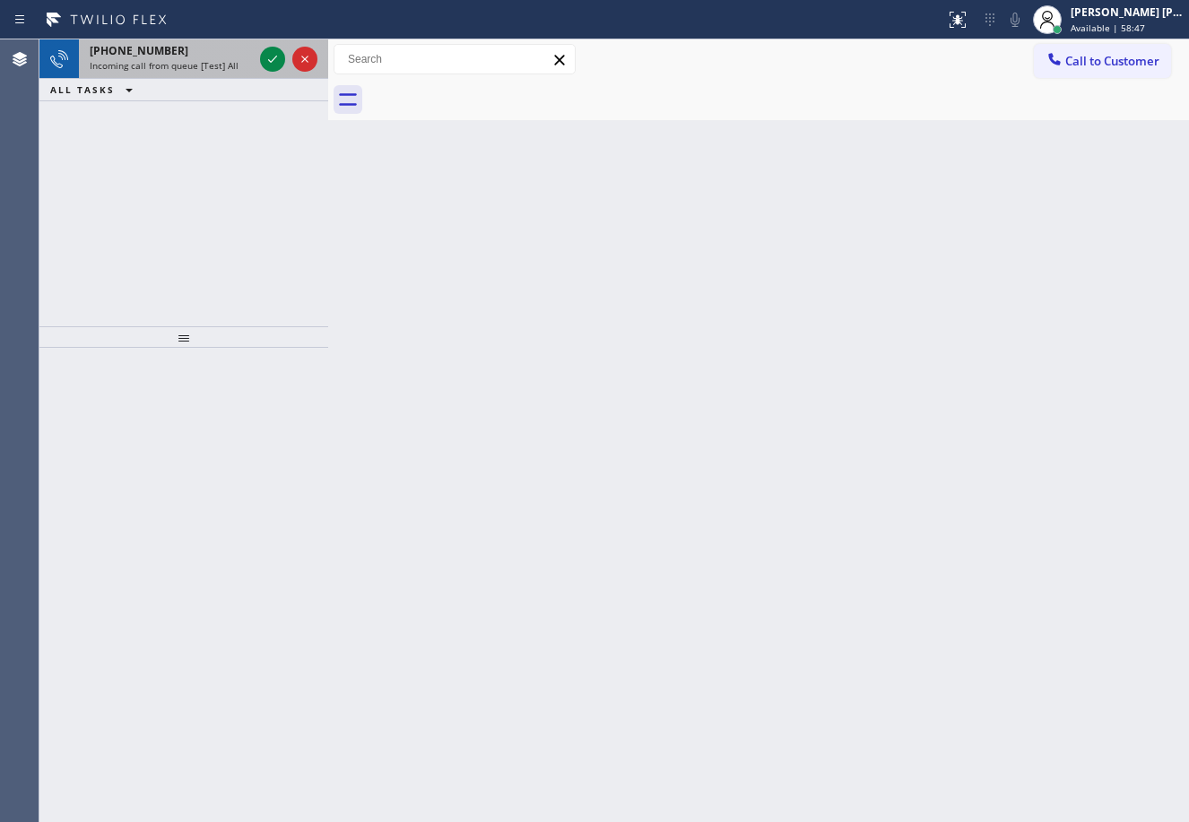
click at [207, 64] on span "Incoming call from queue [Test] All" at bounding box center [164, 65] width 149 height 13
click at [207, 63] on span "Incoming call from queue [Test] All" at bounding box center [164, 65] width 149 height 13
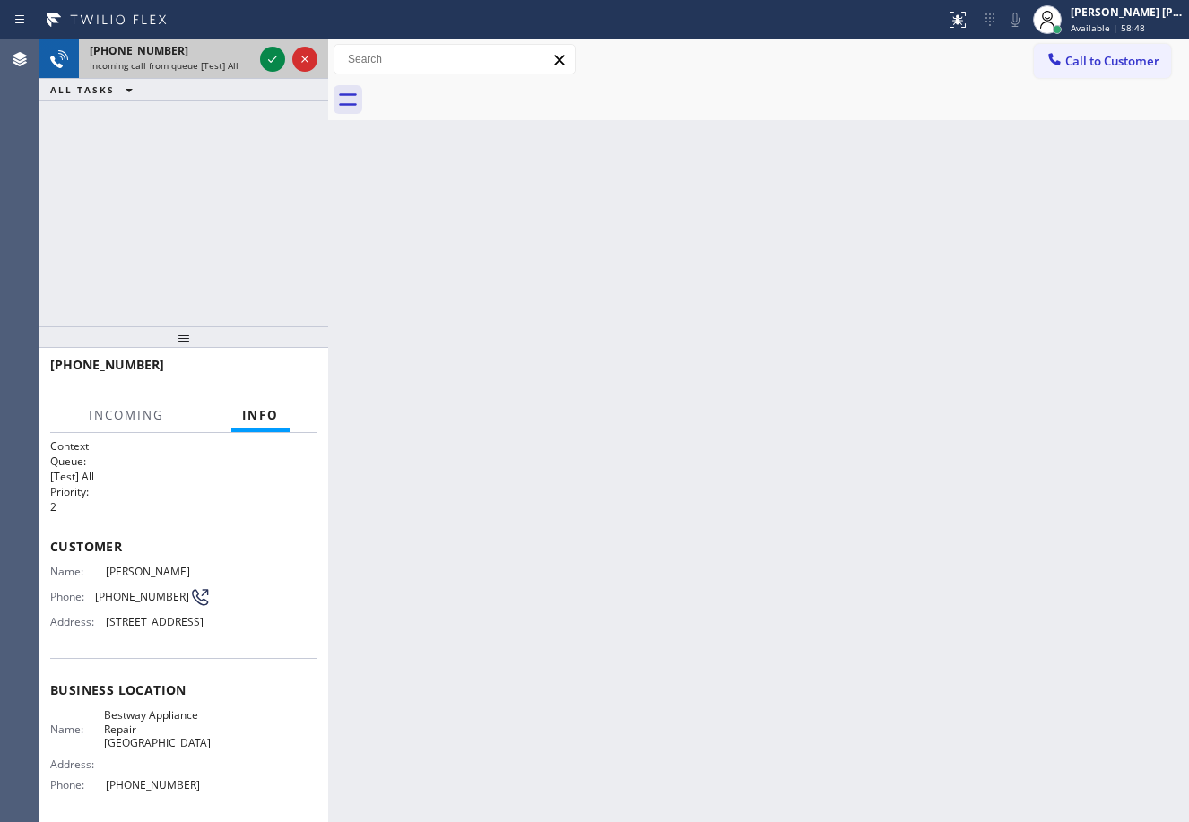
click at [207, 63] on span "Incoming call from queue [Test] All" at bounding box center [164, 65] width 149 height 13
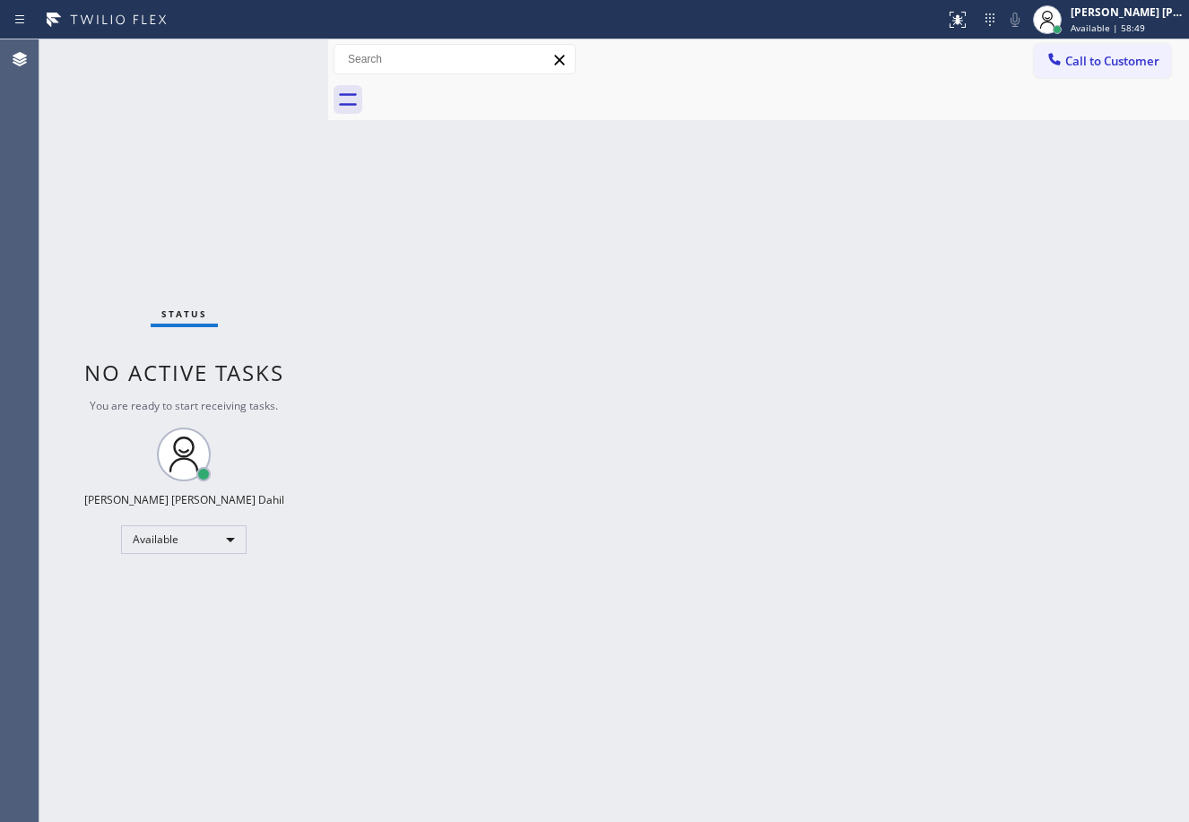
drag, startPoint x: 683, startPoint y: 311, endPoint x: 869, endPoint y: 375, distance: 196.2
click at [714, 324] on div "Back to Dashboard Change Sender ID Customers Technicians Select a contact Outbo…" at bounding box center [758, 430] width 861 height 783
click at [816, 715] on div "Back to Dashboard Change Sender ID Customers Technicians Select a contact Outbo…" at bounding box center [758, 430] width 861 height 783
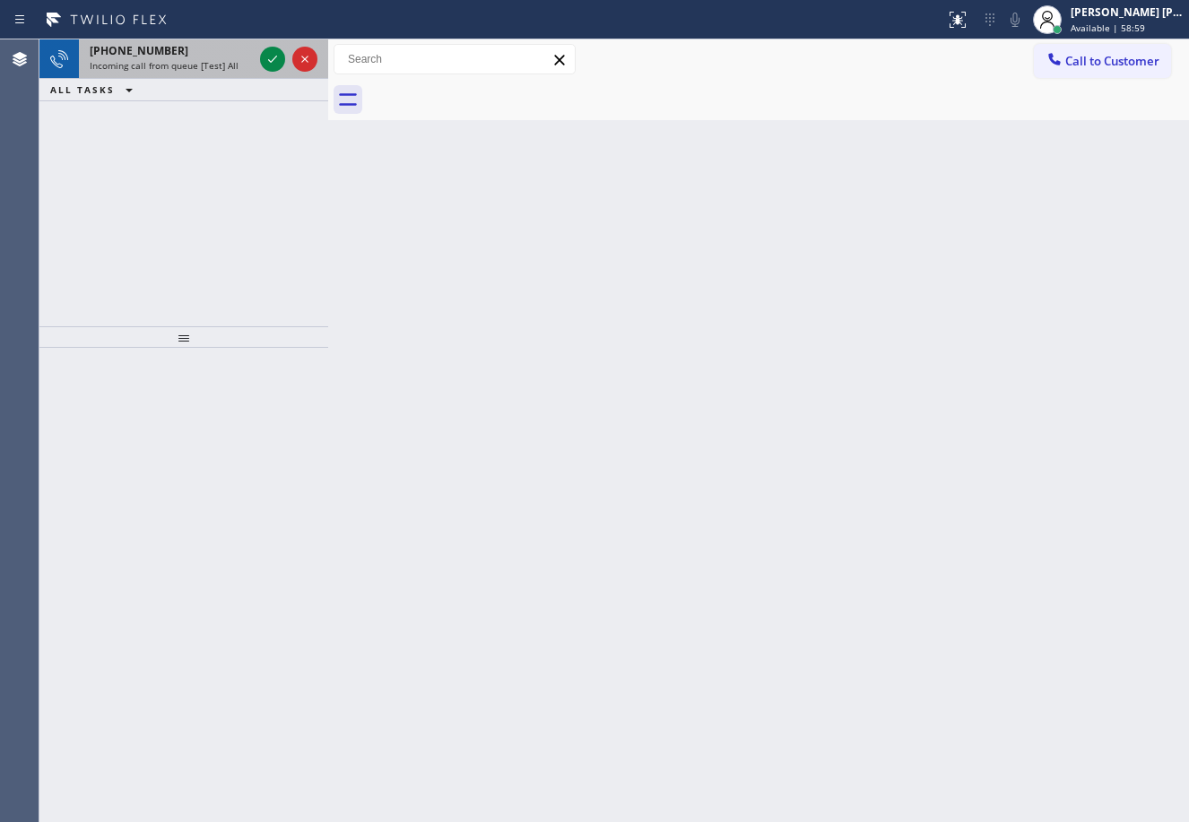
click at [207, 53] on div "[PHONE_NUMBER]" at bounding box center [171, 50] width 163 height 15
click at [210, 56] on div "[PHONE_NUMBER]" at bounding box center [171, 50] width 163 height 15
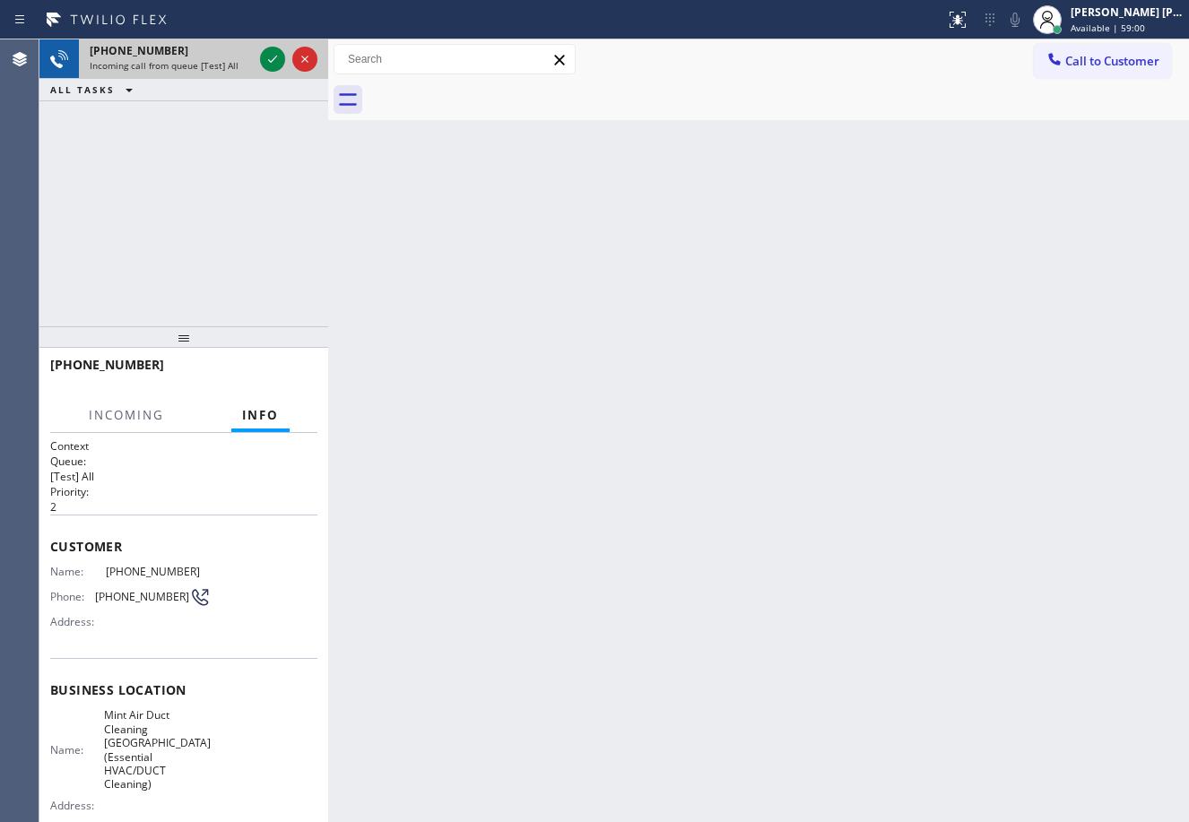
click at [210, 56] on div "[PHONE_NUMBER]" at bounding box center [171, 50] width 163 height 15
click at [212, 56] on div "[PHONE_NUMBER]" at bounding box center [171, 50] width 163 height 15
click at [264, 54] on icon at bounding box center [273, 59] width 22 height 22
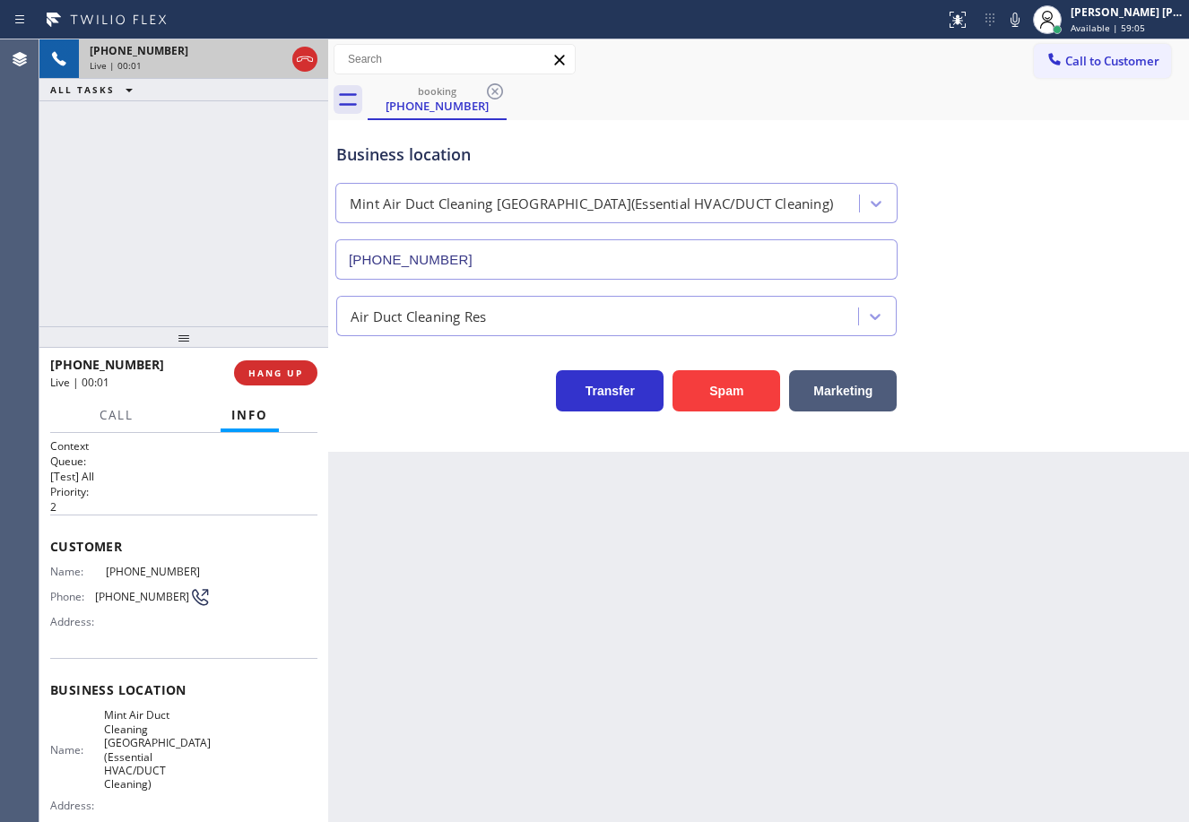
type input "[PHONE_NUMBER]"
click at [589, 602] on div "Back to Dashboard Change Sender ID Customers Technicians Select a contact Outbo…" at bounding box center [758, 430] width 861 height 783
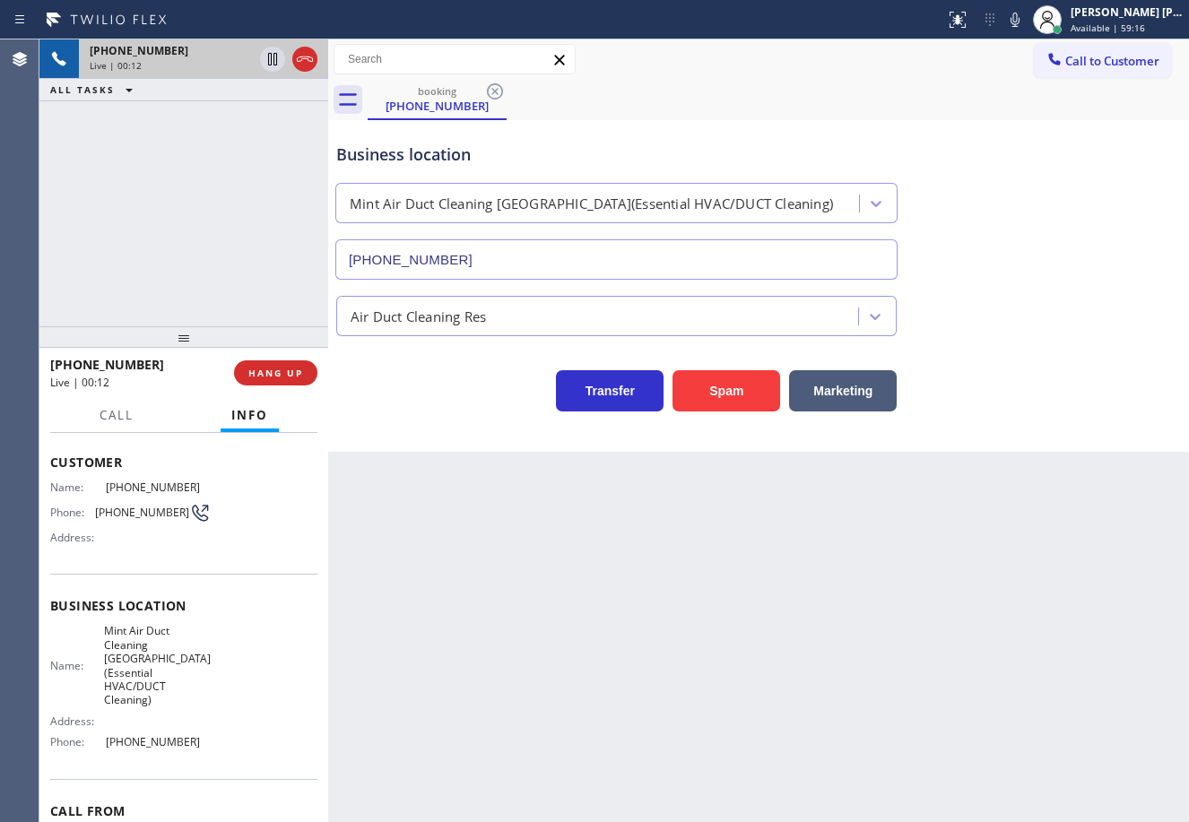
scroll to position [169, 0]
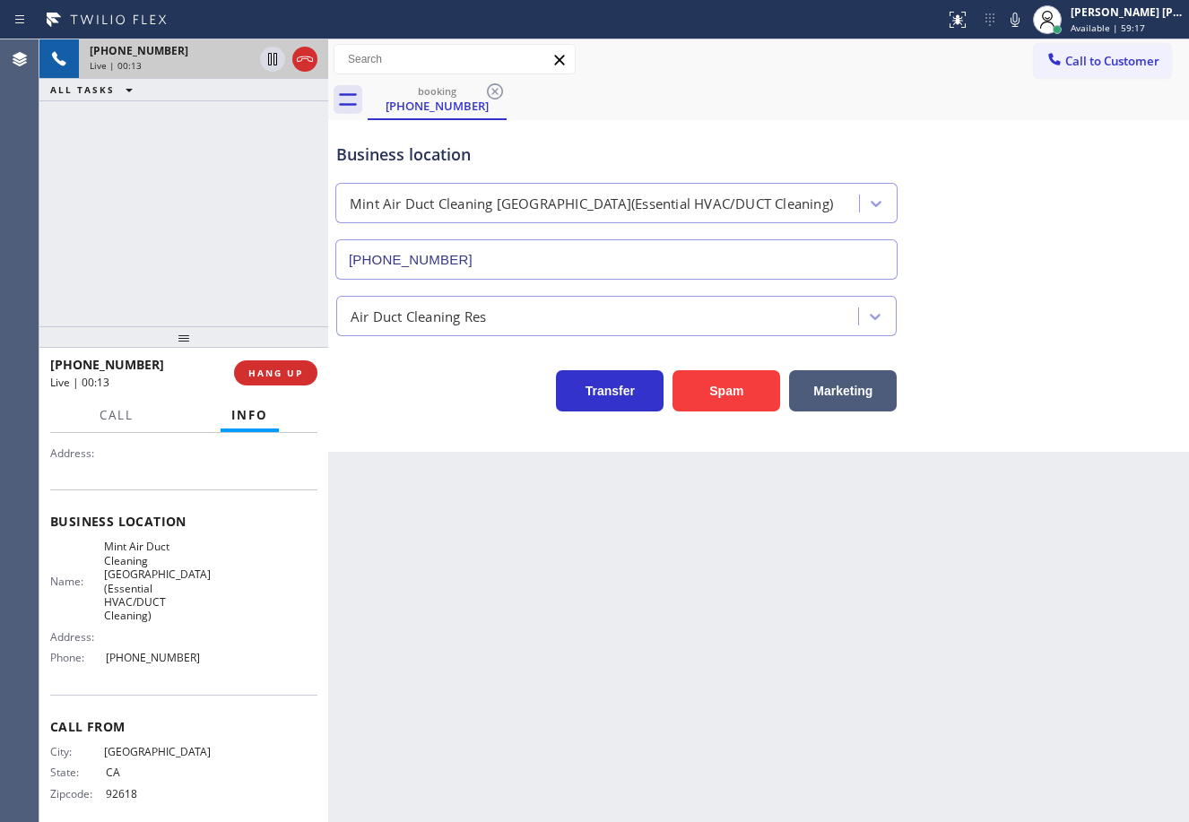
click at [200, 233] on div "[PHONE_NUMBER] Live | 00:13 ALL TASKS ALL TASKS ACTIVE TASKS TASKS IN WRAP UP" at bounding box center [183, 182] width 289 height 287
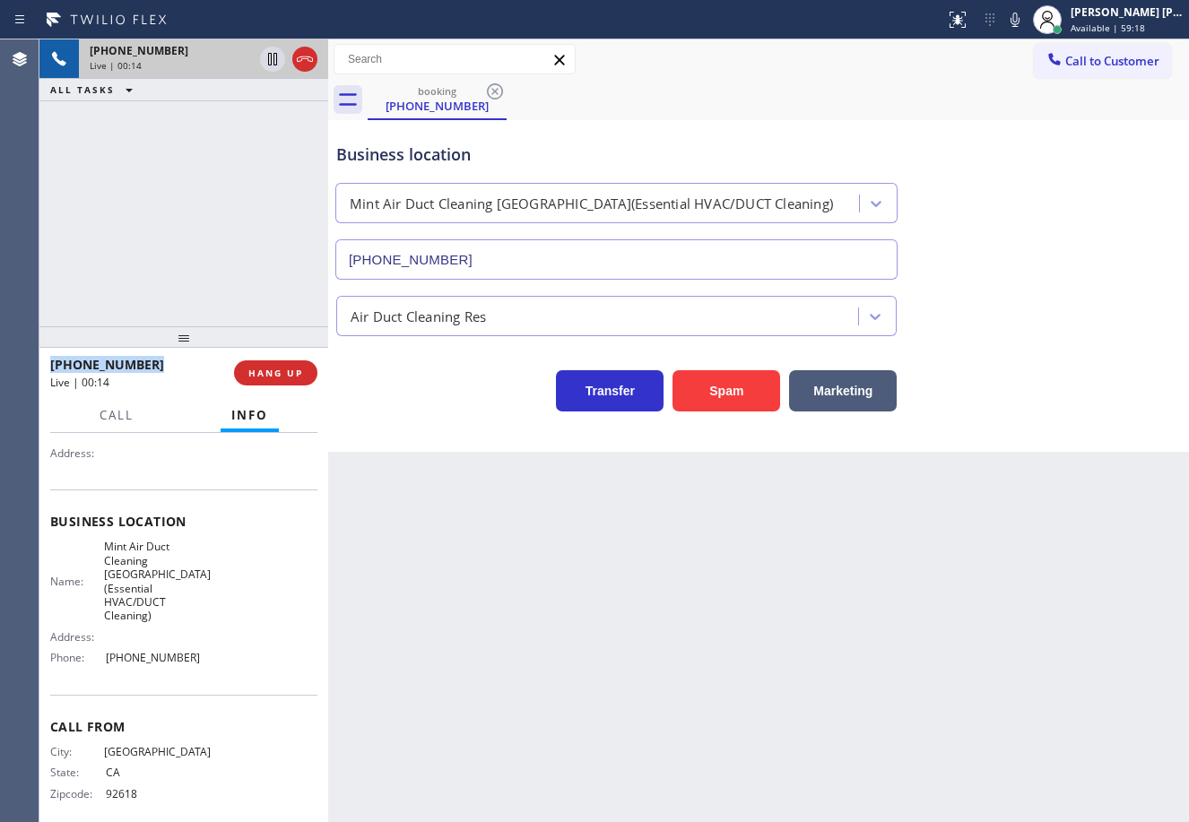
click at [200, 233] on div "[PHONE_NUMBER] Live | 00:14 ALL TASKS ALL TASKS ACTIVE TASKS TASKS IN WRAP UP" at bounding box center [183, 182] width 289 height 287
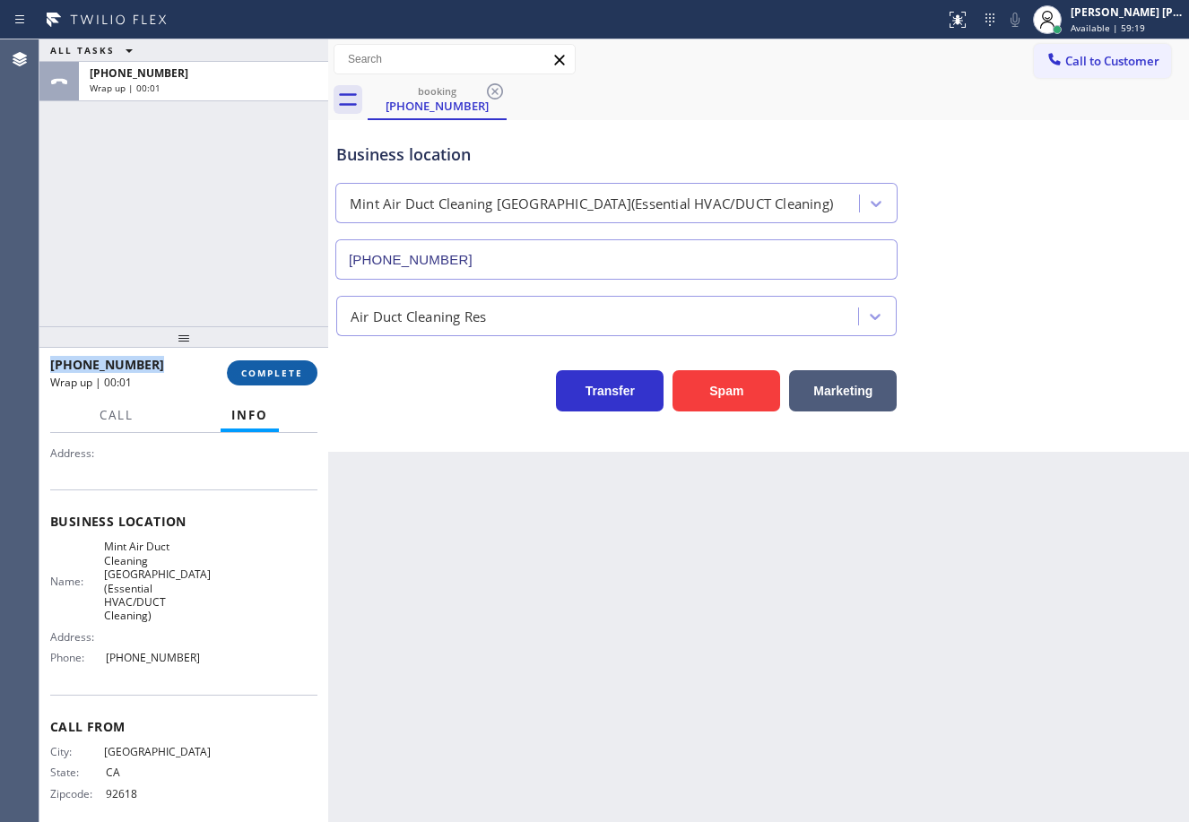
click at [252, 377] on span "COMPLETE" at bounding box center [272, 373] width 62 height 13
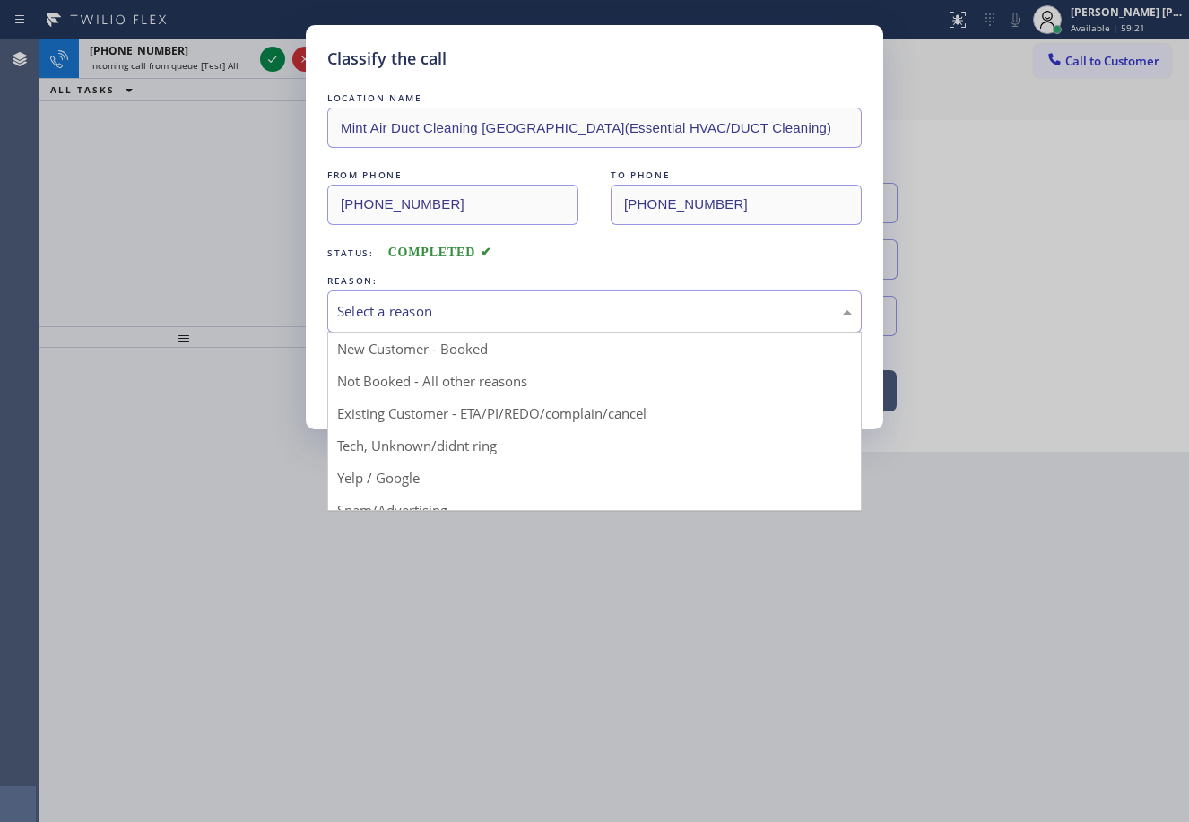
click at [502, 308] on div "Select a reason" at bounding box center [594, 311] width 515 height 21
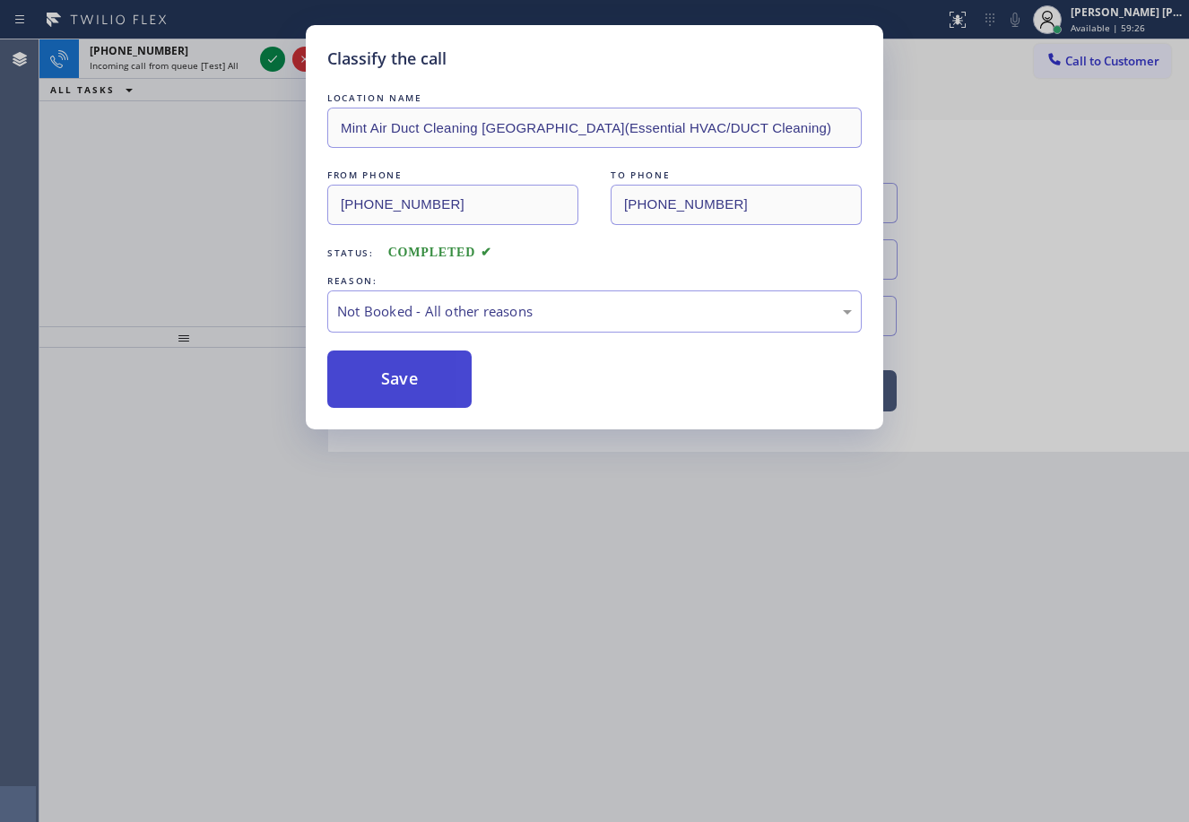
click at [447, 373] on button "Save" at bounding box center [399, 379] width 144 height 57
click at [446, 374] on button "Save" at bounding box center [399, 379] width 144 height 57
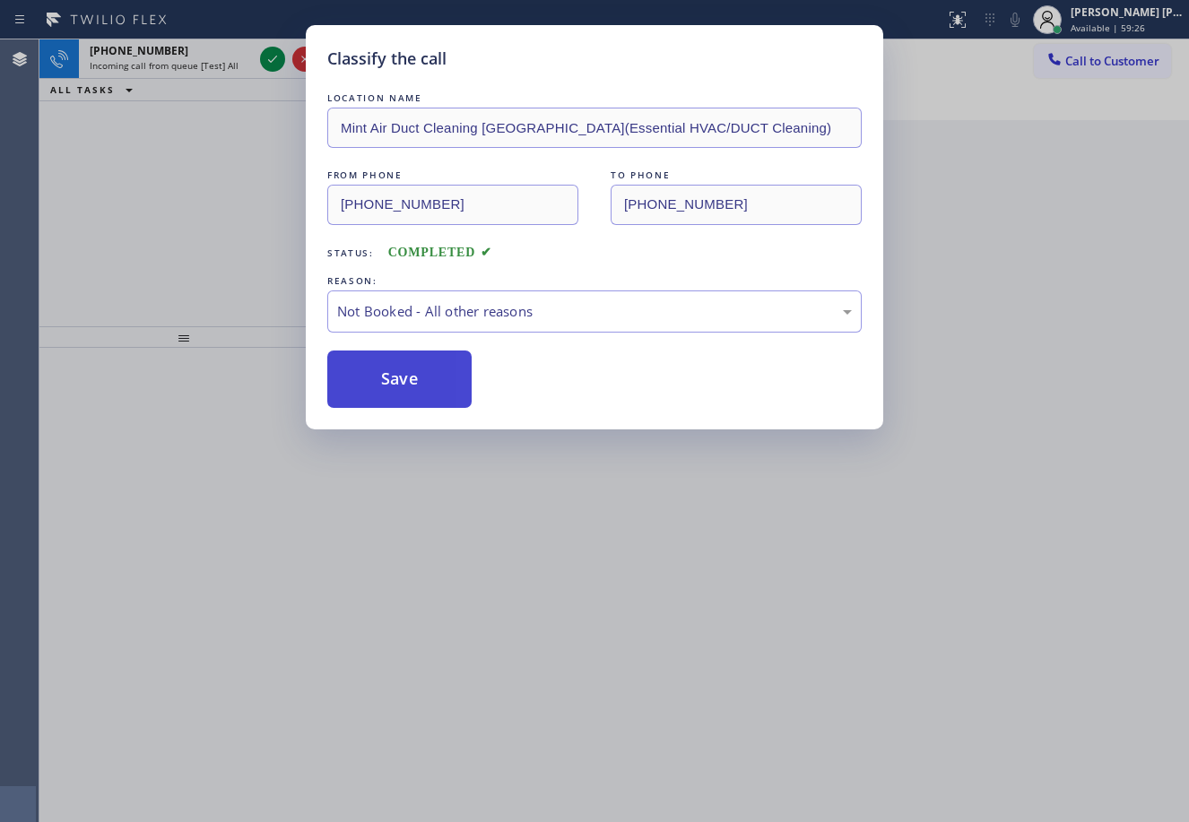
click at [446, 374] on button "Save" at bounding box center [399, 379] width 144 height 57
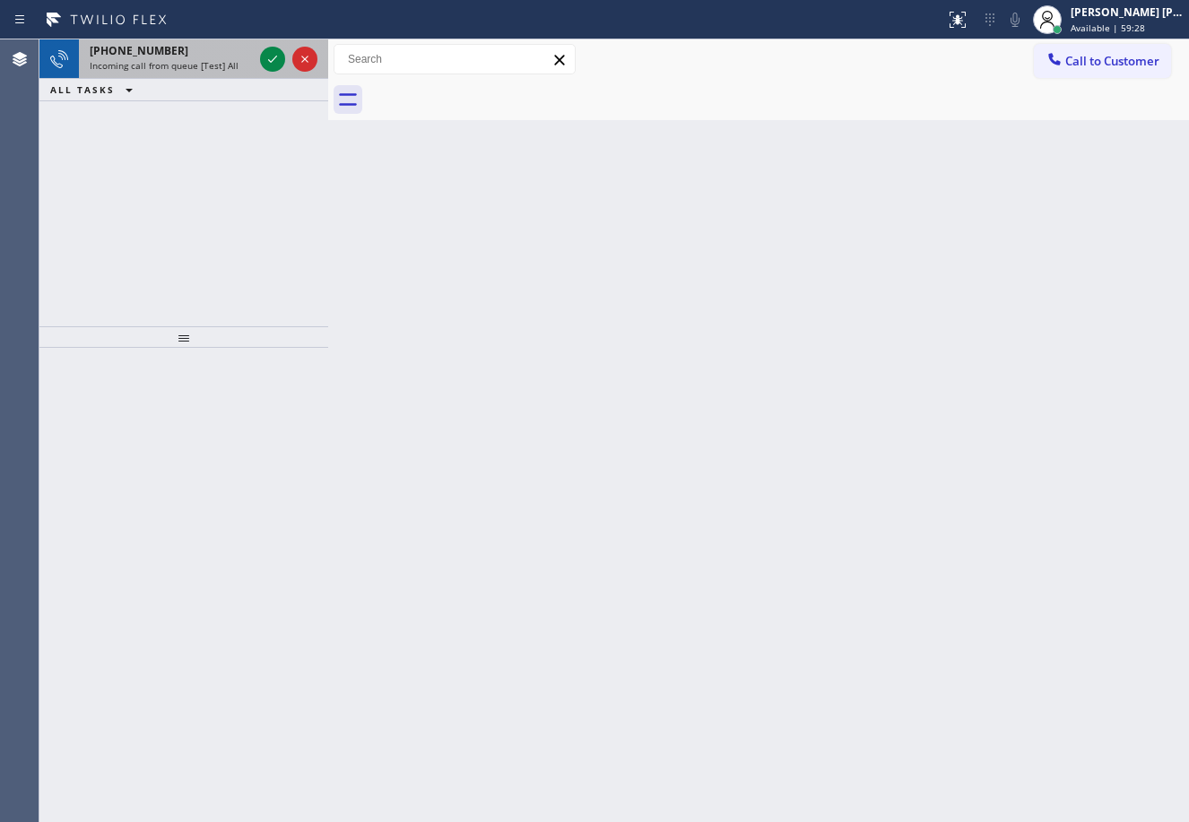
click at [231, 54] on div "[PHONE_NUMBER]" at bounding box center [171, 50] width 163 height 15
click at [230, 55] on div "[PHONE_NUMBER]" at bounding box center [171, 50] width 163 height 15
click at [483, 340] on div "Back to Dashboard Change Sender ID Customers Technicians Select a contact Outbo…" at bounding box center [758, 430] width 861 height 783
click at [218, 65] on span "Incoming call from queue [Test] All" at bounding box center [164, 65] width 149 height 13
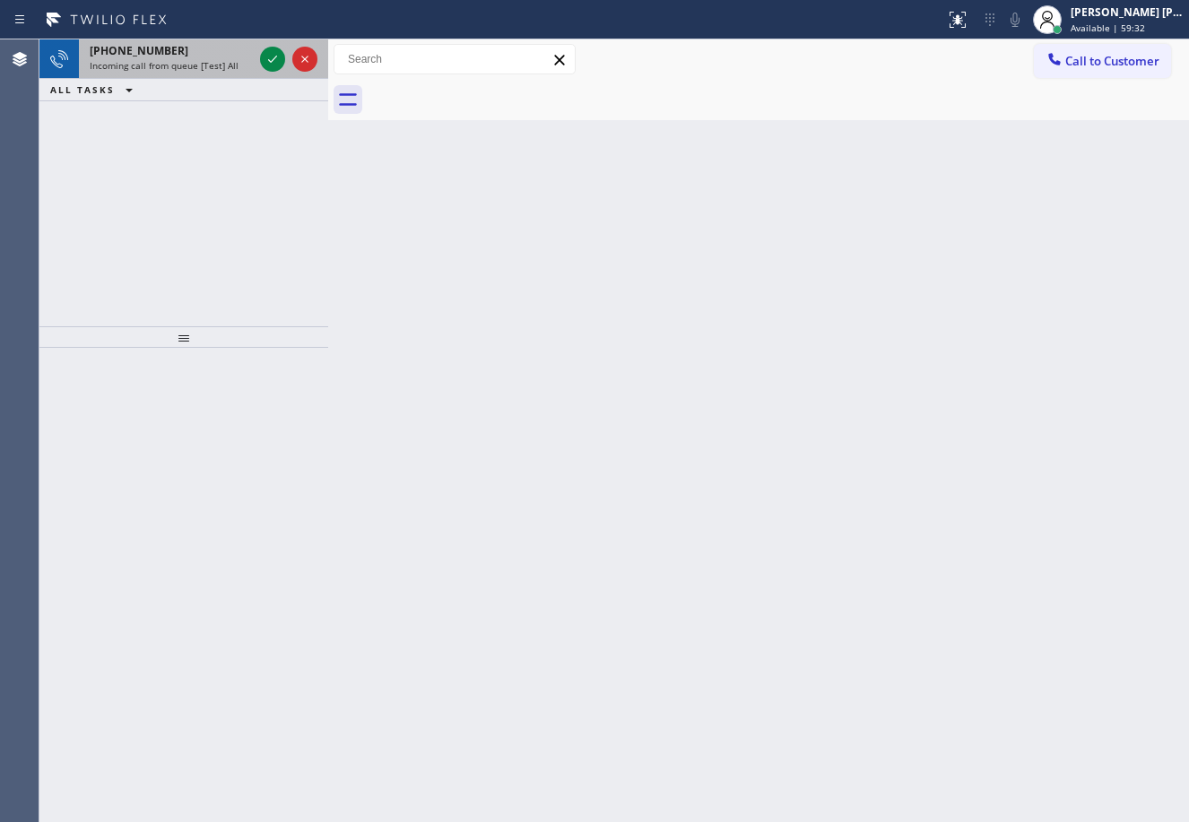
click at [218, 65] on span "Incoming call from queue [Test] All" at bounding box center [164, 65] width 149 height 13
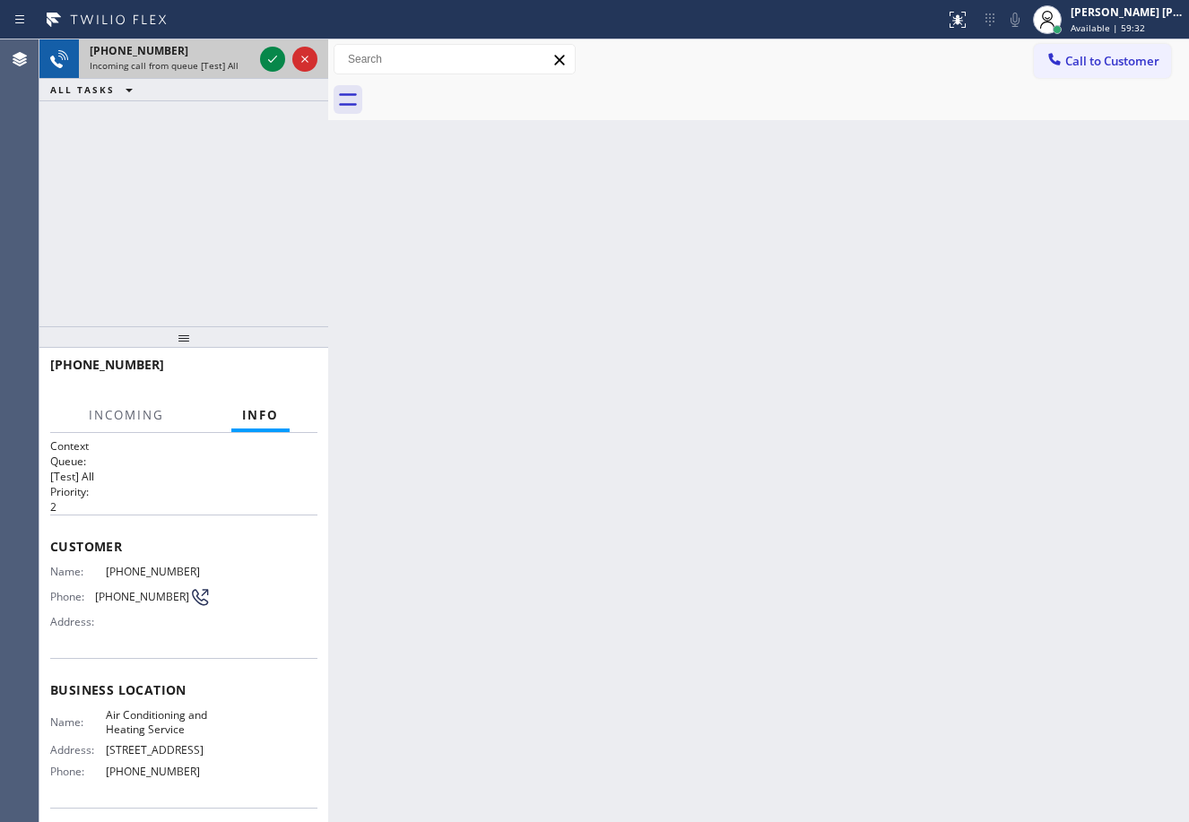
click at [218, 65] on span "Incoming call from queue [Test] All" at bounding box center [164, 65] width 149 height 13
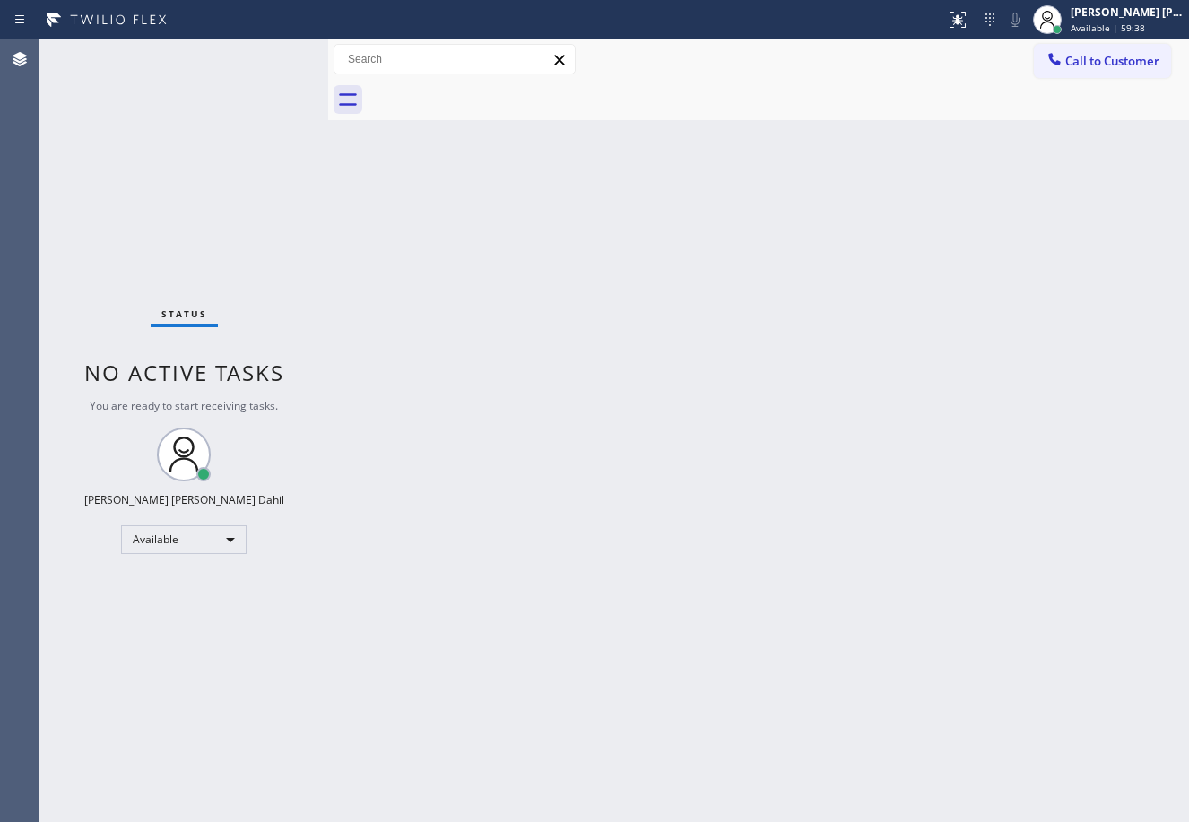
click at [573, 315] on div "Back to Dashboard Change Sender ID Customers Technicians Select a contact Outbo…" at bounding box center [758, 430] width 861 height 783
drag, startPoint x: 575, startPoint y: 316, endPoint x: 602, endPoint y: 329, distance: 30.5
click at [576, 316] on div "Back to Dashboard Change Sender ID Customers Technicians Select a contact Outbo…" at bounding box center [758, 430] width 861 height 783
drag, startPoint x: 538, startPoint y: 375, endPoint x: 551, endPoint y: 400, distance: 28.5
click at [538, 375] on div "Back to Dashboard Change Sender ID Customers Technicians Select a contact Outbo…" at bounding box center [758, 430] width 861 height 783
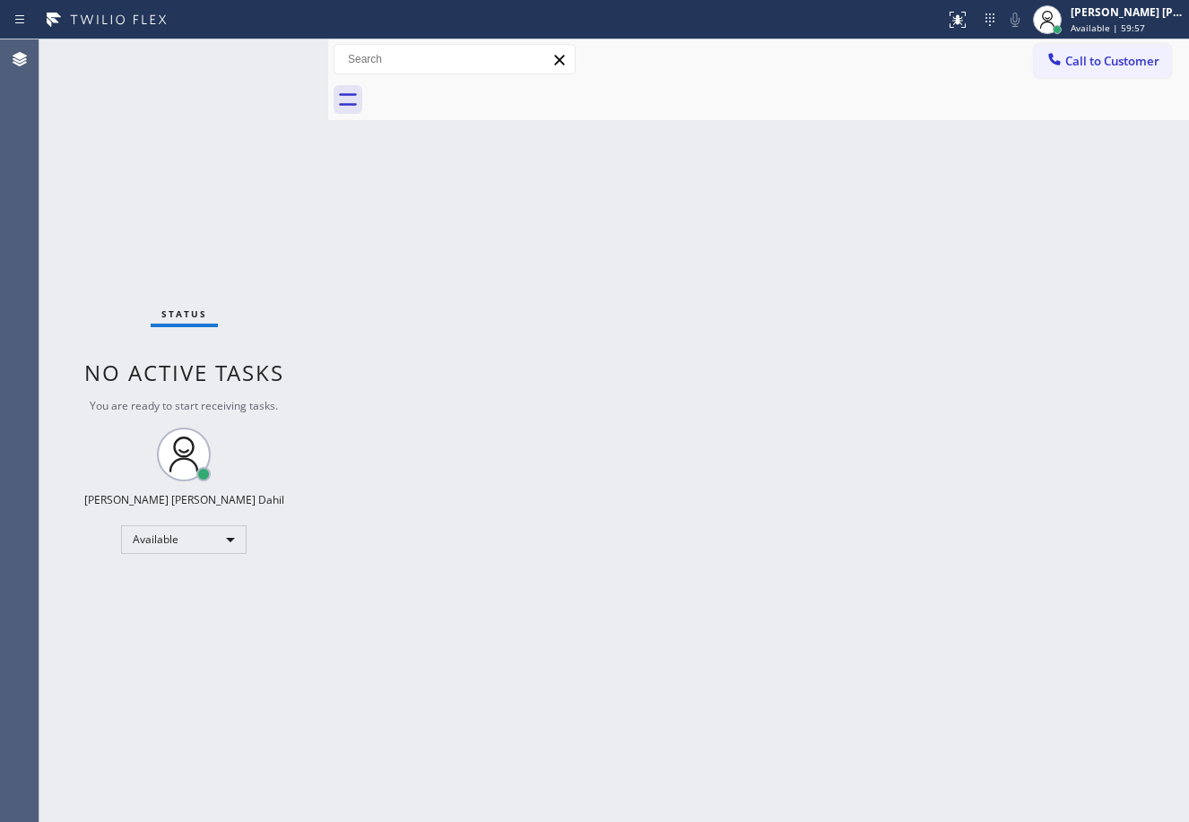
click at [735, 95] on div at bounding box center [778, 100] width 821 height 40
drag, startPoint x: 648, startPoint y: 538, endPoint x: 619, endPoint y: 529, distance: 30.1
click at [644, 526] on div "Back to Dashboard Change Sender ID Customers Technicians Select a contact Outbo…" at bounding box center [758, 430] width 861 height 783
click at [716, 418] on div "Back to Dashboard Change Sender ID Customers Technicians Select a contact Outbo…" at bounding box center [758, 430] width 861 height 783
click at [943, 634] on div "Back to Dashboard Change Sender ID Customers Technicians Select a contact Outbo…" at bounding box center [758, 430] width 861 height 783
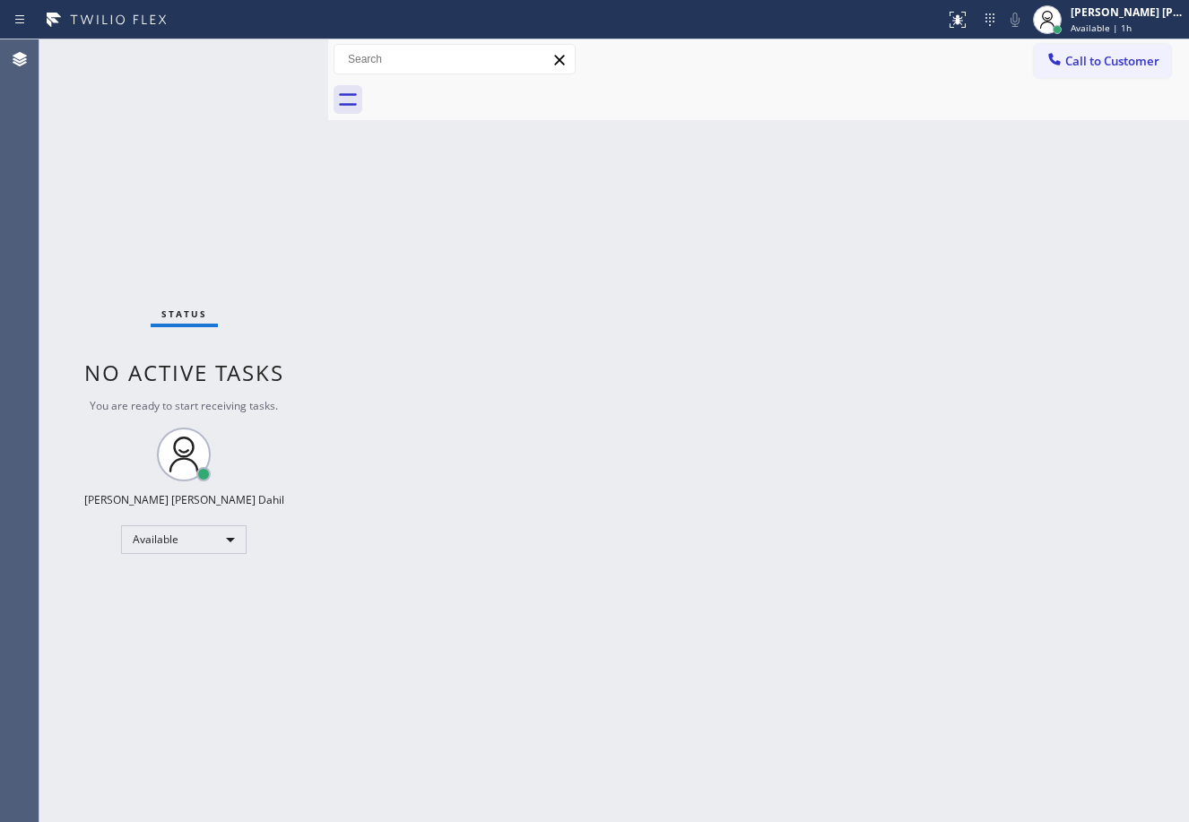
drag, startPoint x: 753, startPoint y: 622, endPoint x: 750, endPoint y: 773, distance: 150.6
click at [753, 624] on div "Back to Dashboard Change Sender ID Customers Technicians Select a contact Outbo…" at bounding box center [758, 430] width 861 height 783
click at [286, 90] on div "Status No active tasks You are ready to start receiving tasks. [PERSON_NAME] [P…" at bounding box center [183, 430] width 289 height 783
click at [489, 217] on div "Back to Dashboard Change Sender ID Customers Technicians Select a contact Outbo…" at bounding box center [758, 430] width 861 height 783
click at [476, 112] on div at bounding box center [778, 100] width 821 height 40
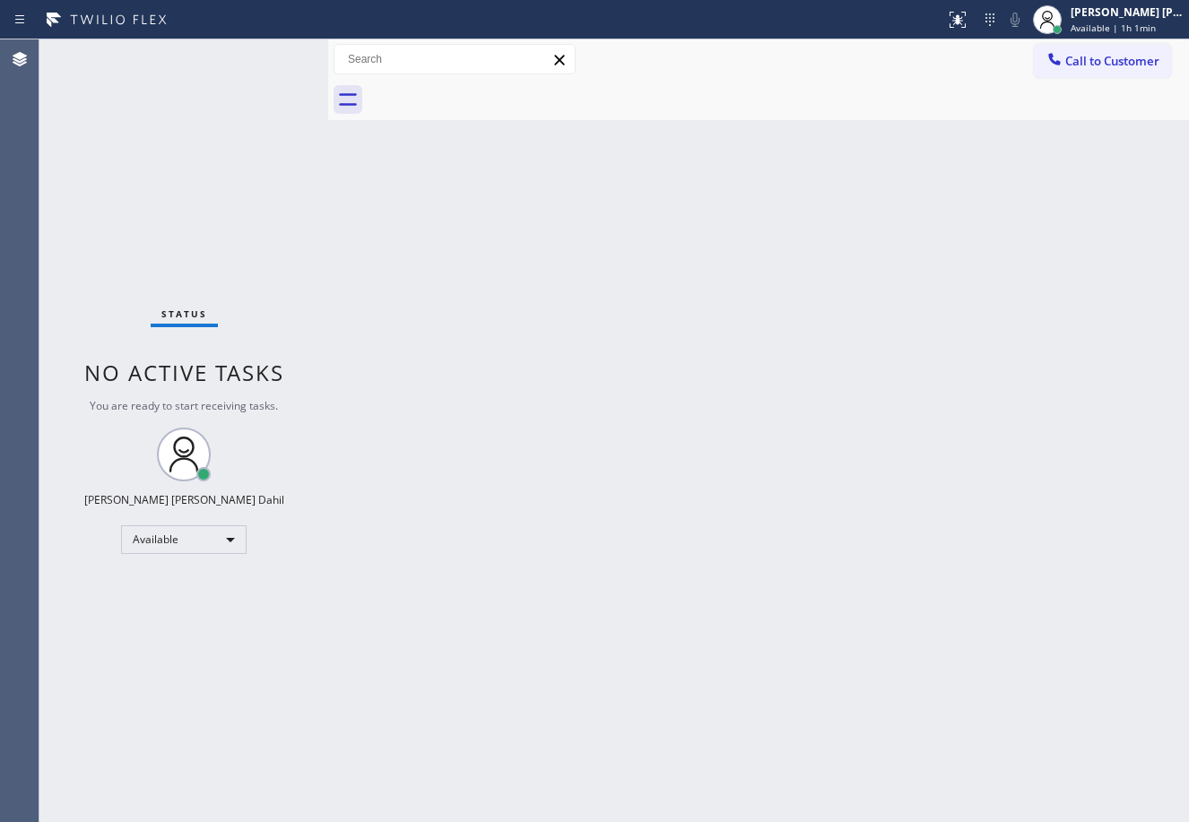
click at [634, 379] on div "Back to Dashboard Change Sender ID Customers Technicians Select a contact Outbo…" at bounding box center [758, 430] width 861 height 783
click at [922, 616] on div "Back to Dashboard Change Sender ID Customers Technicians Select a contact Outbo…" at bounding box center [758, 430] width 861 height 783
drag, startPoint x: 837, startPoint y: 578, endPoint x: 842, endPoint y: 814, distance: 235.8
click at [867, 610] on div "Back to Dashboard Change Sender ID Customers Technicians Select a contact Outbo…" at bounding box center [758, 430] width 861 height 783
drag, startPoint x: 576, startPoint y: 123, endPoint x: 681, endPoint y: 214, distance: 139.8
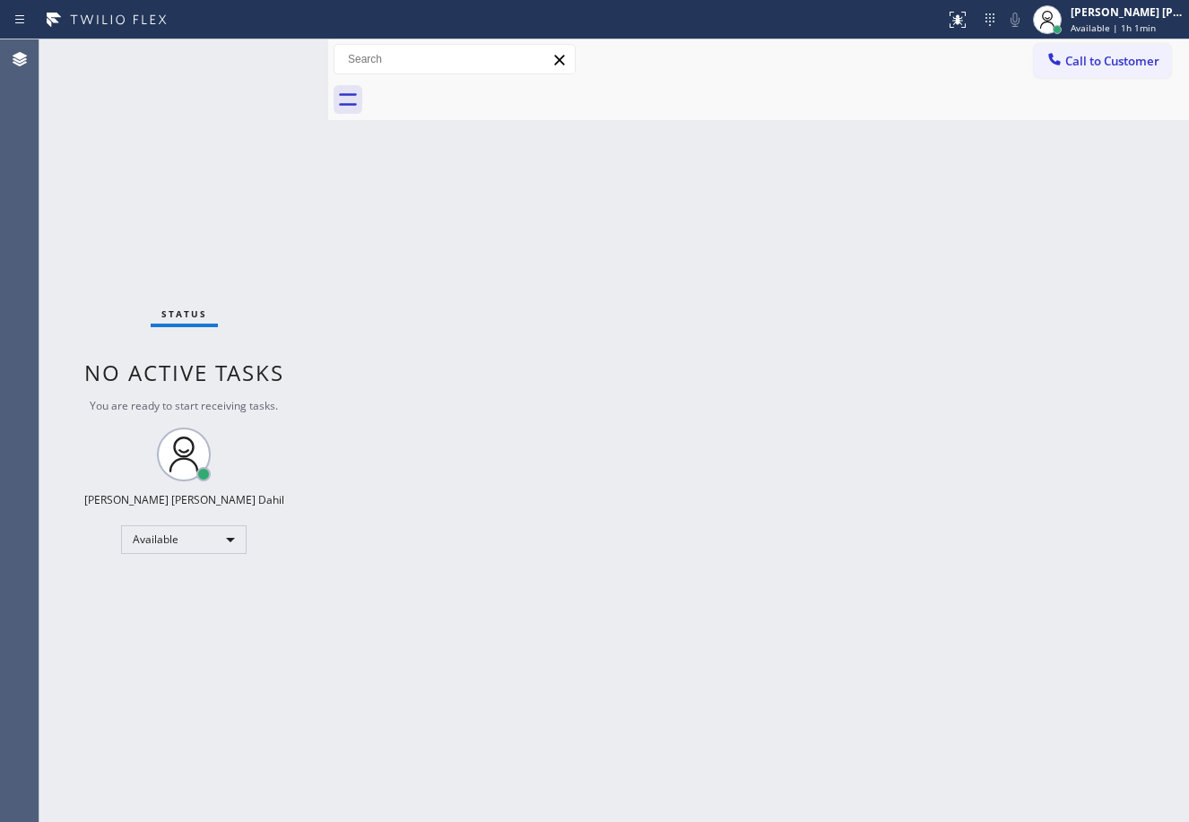
click at [577, 121] on div "Back to Dashboard Change Sender ID Customers Technicians Select a contact Outbo…" at bounding box center [758, 430] width 861 height 783
click at [467, 342] on div "Back to Dashboard Change Sender ID Customers Technicians Select a contact Outbo…" at bounding box center [758, 430] width 861 height 783
drag, startPoint x: 654, startPoint y: 222, endPoint x: 665, endPoint y: 206, distance: 19.4
click at [663, 208] on div "Back to Dashboard Change Sender ID Customers Technicians Select a contact Outbo…" at bounding box center [758, 430] width 861 height 783
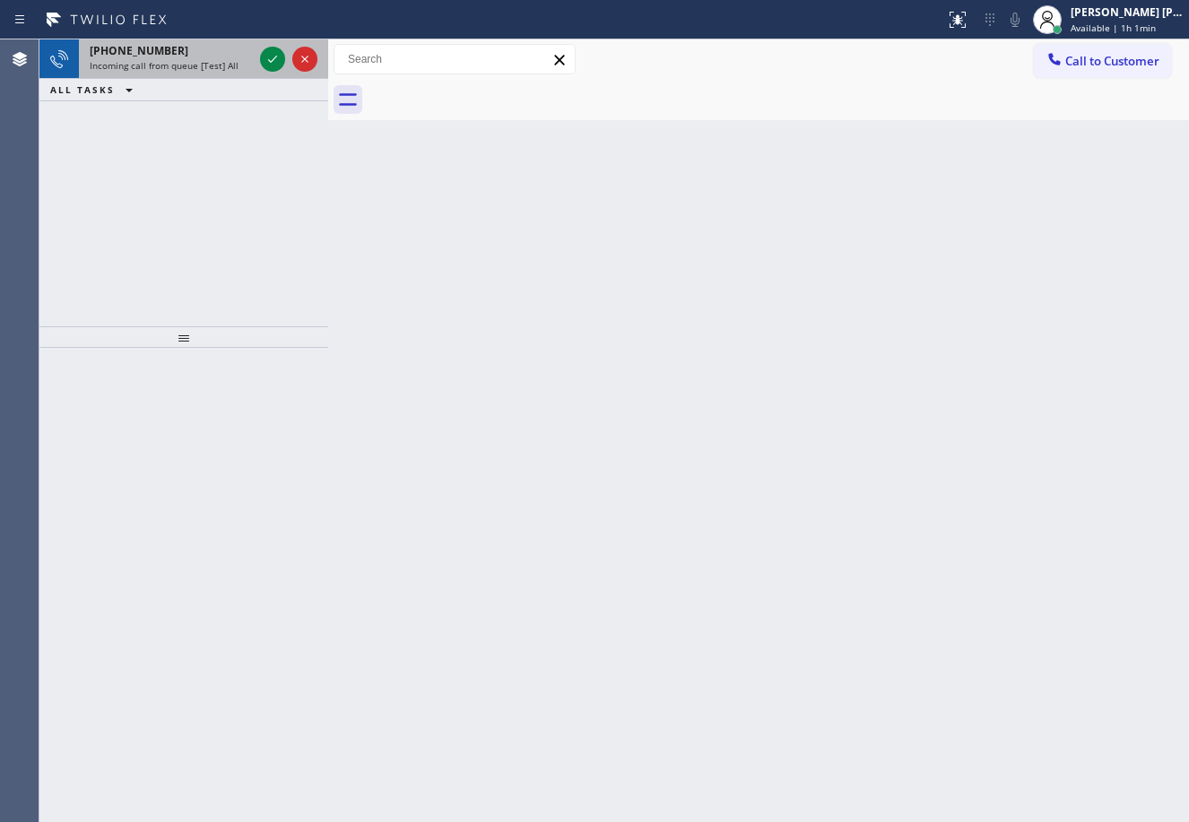
click at [200, 48] on div "[PHONE_NUMBER]" at bounding box center [171, 50] width 163 height 15
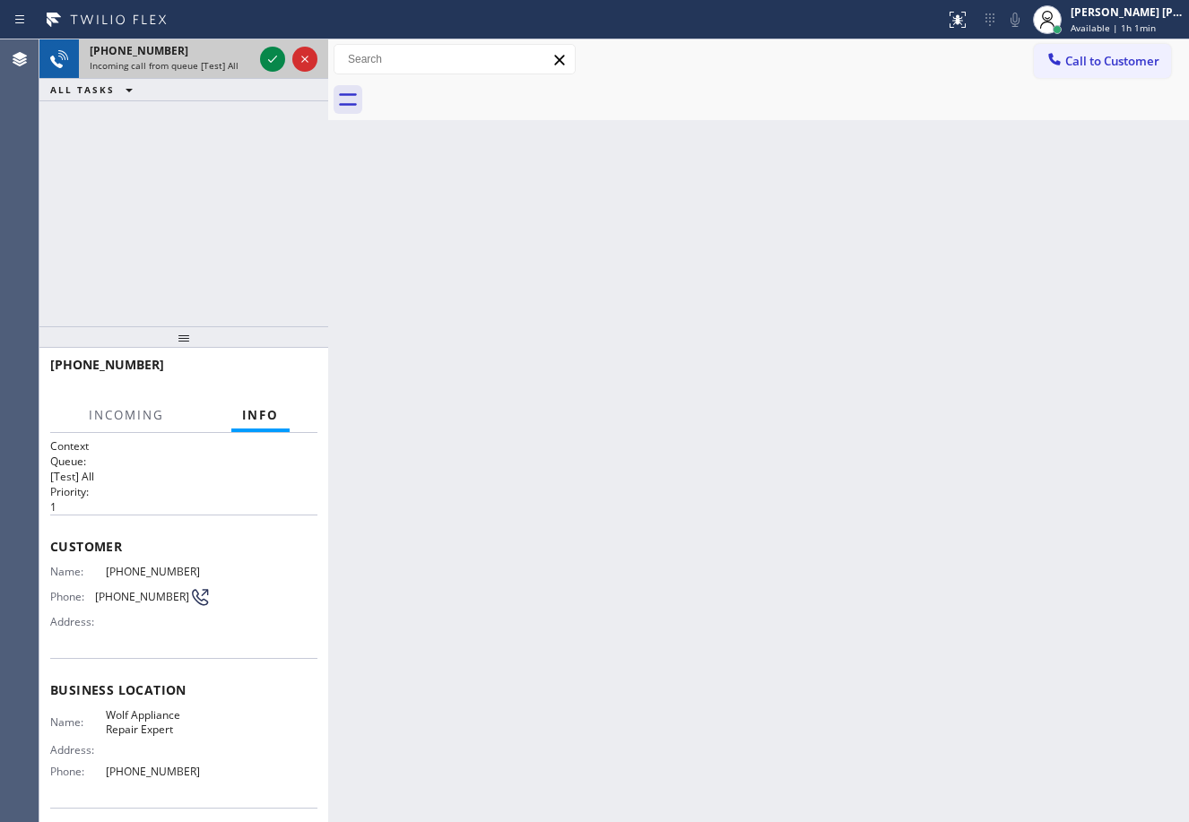
click at [224, 64] on span "Incoming call from queue [Test] All" at bounding box center [164, 65] width 149 height 13
click at [274, 60] on icon at bounding box center [273, 59] width 22 height 22
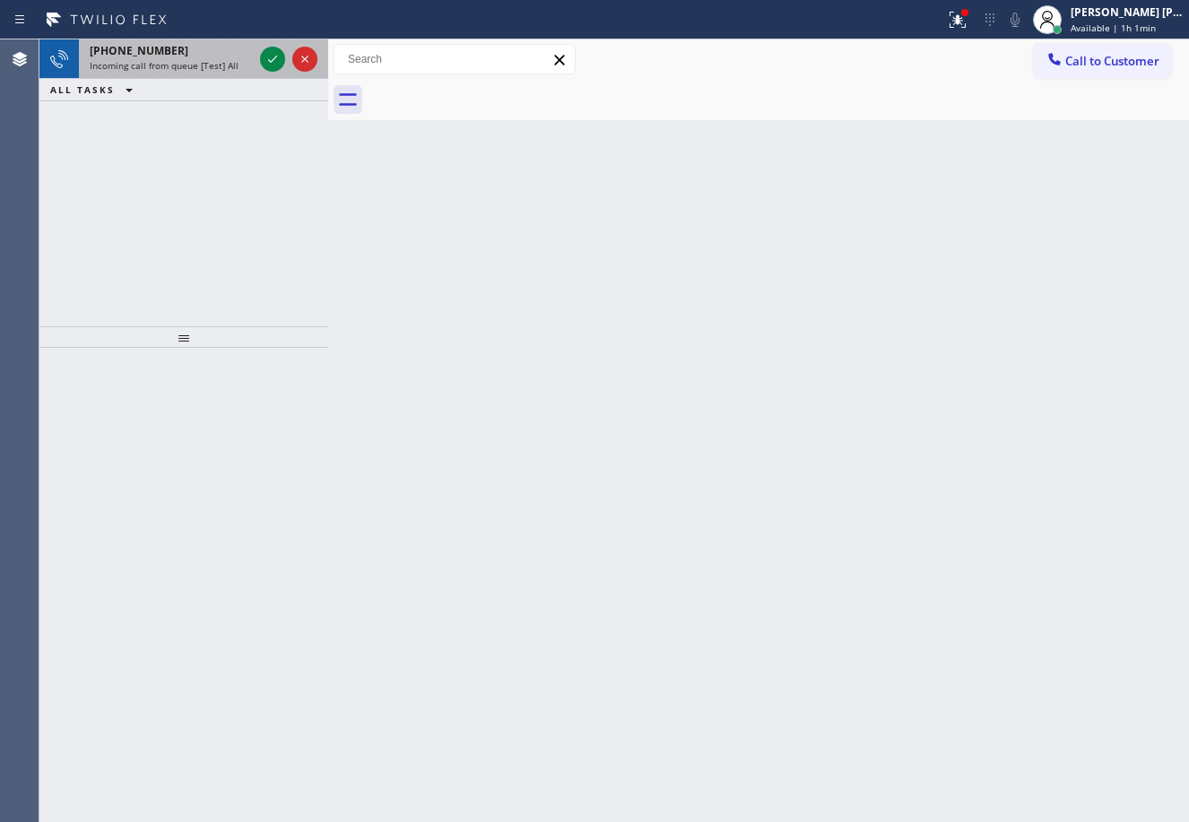
click at [213, 63] on span "Incoming call from queue [Test] All" at bounding box center [164, 65] width 149 height 13
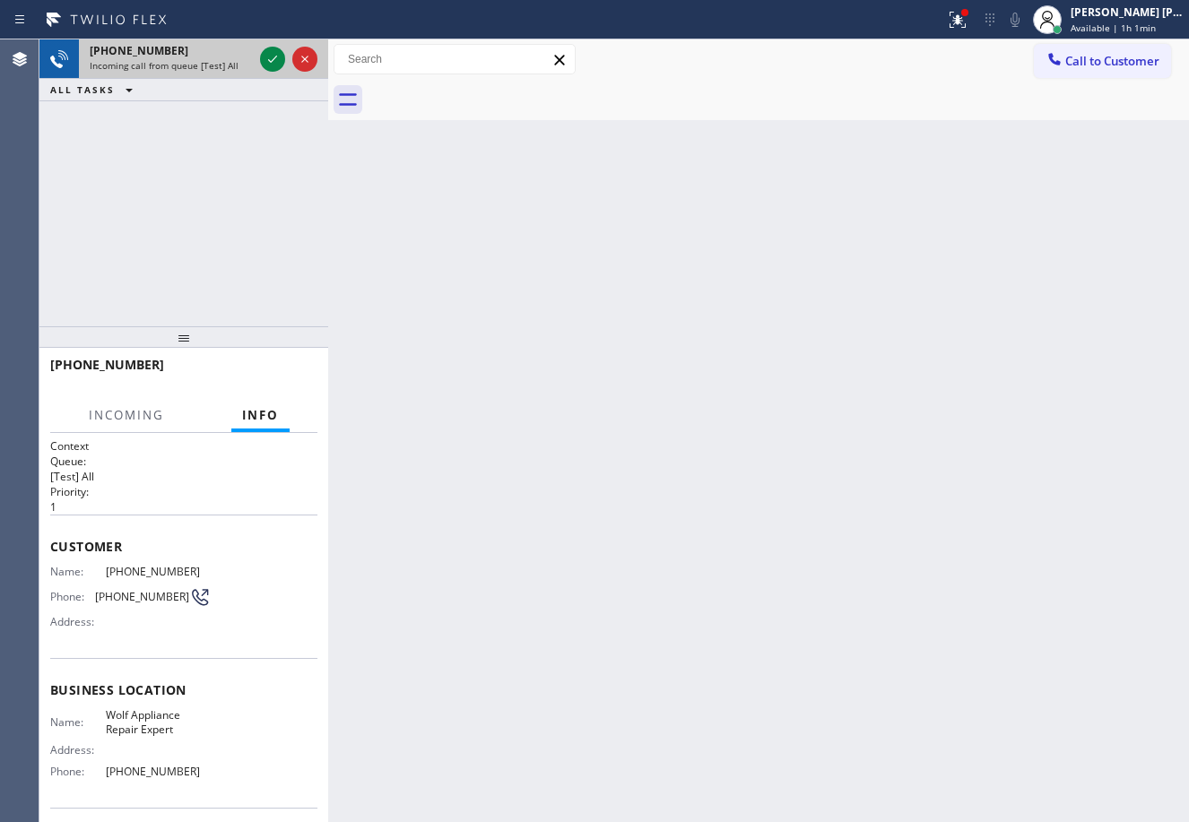
click at [213, 63] on span "Incoming call from queue [Test] All" at bounding box center [164, 65] width 149 height 13
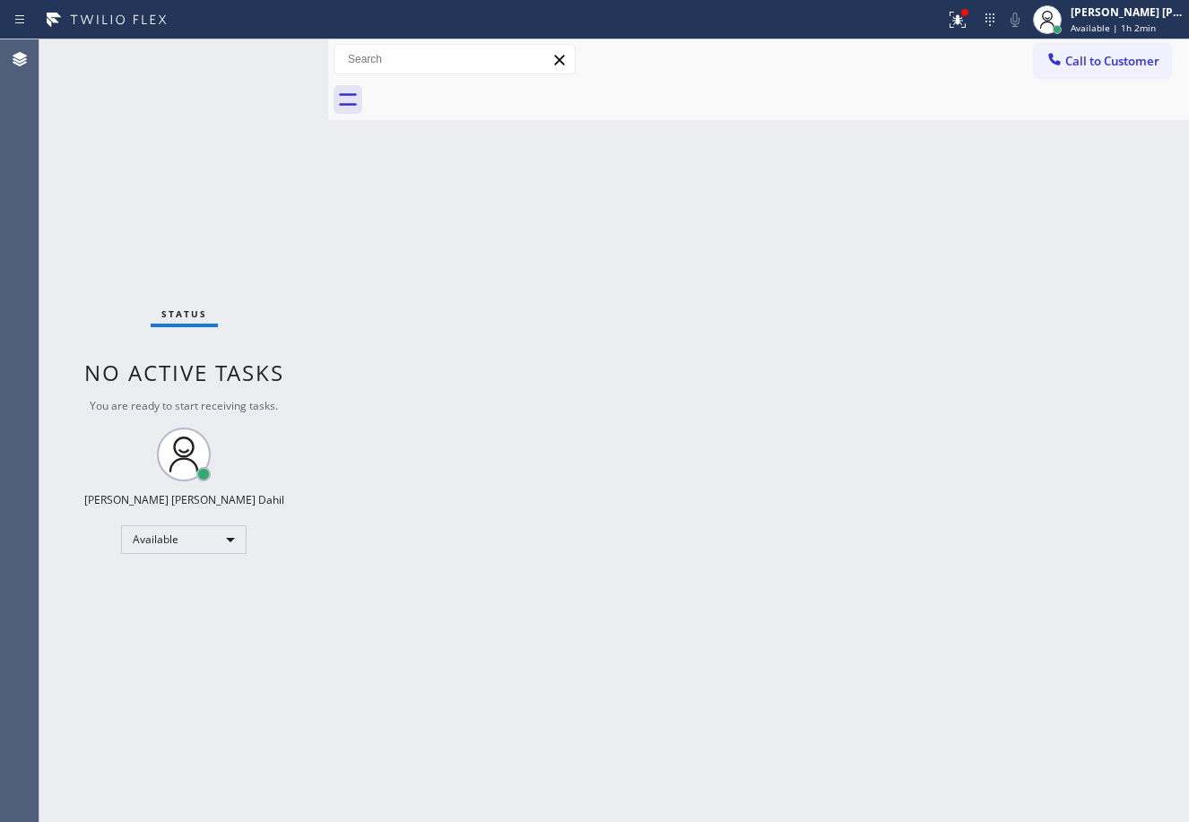
drag, startPoint x: 252, startPoint y: 67, endPoint x: 243, endPoint y: 63, distance: 10.0
click at [243, 63] on div "Status No active tasks You are ready to start receiving tasks. [PERSON_NAME] [P…" at bounding box center [183, 430] width 289 height 783
click at [968, 28] on icon at bounding box center [958, 20] width 22 height 22
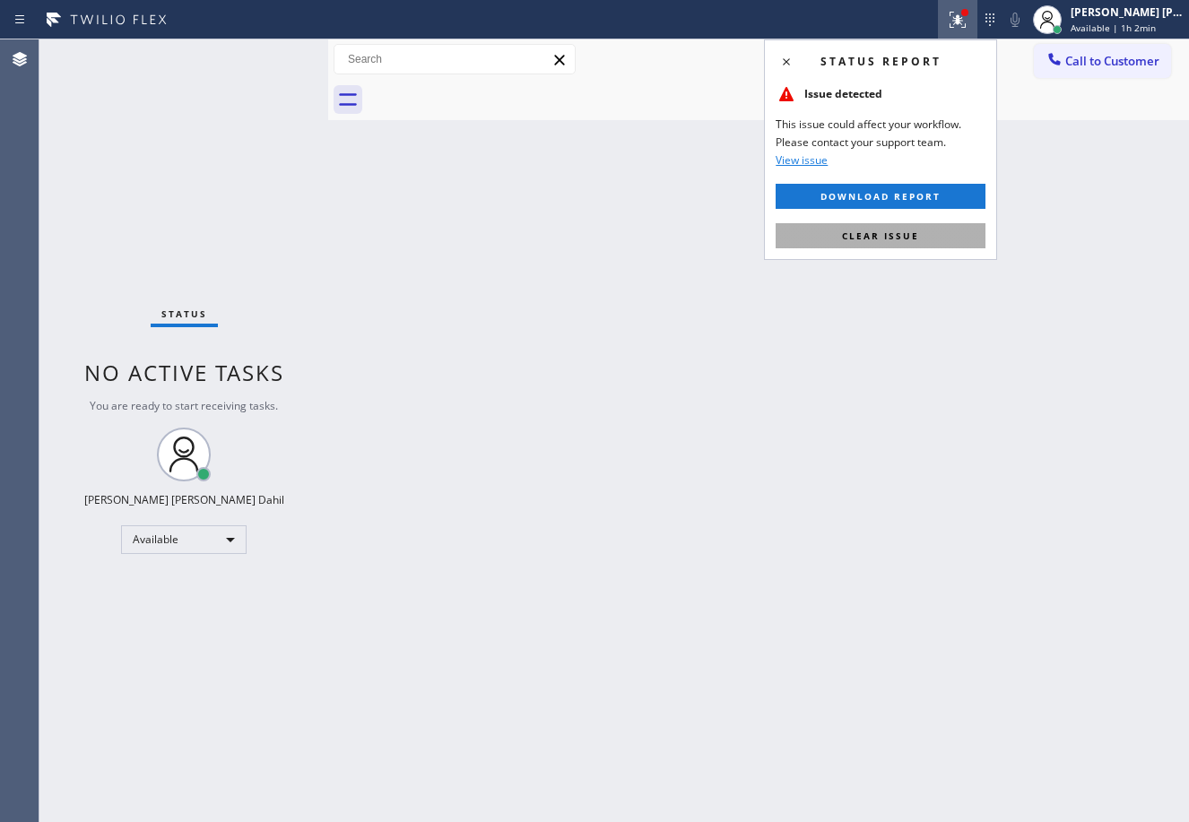
click at [920, 238] on button "Clear issue" at bounding box center [880, 235] width 210 height 25
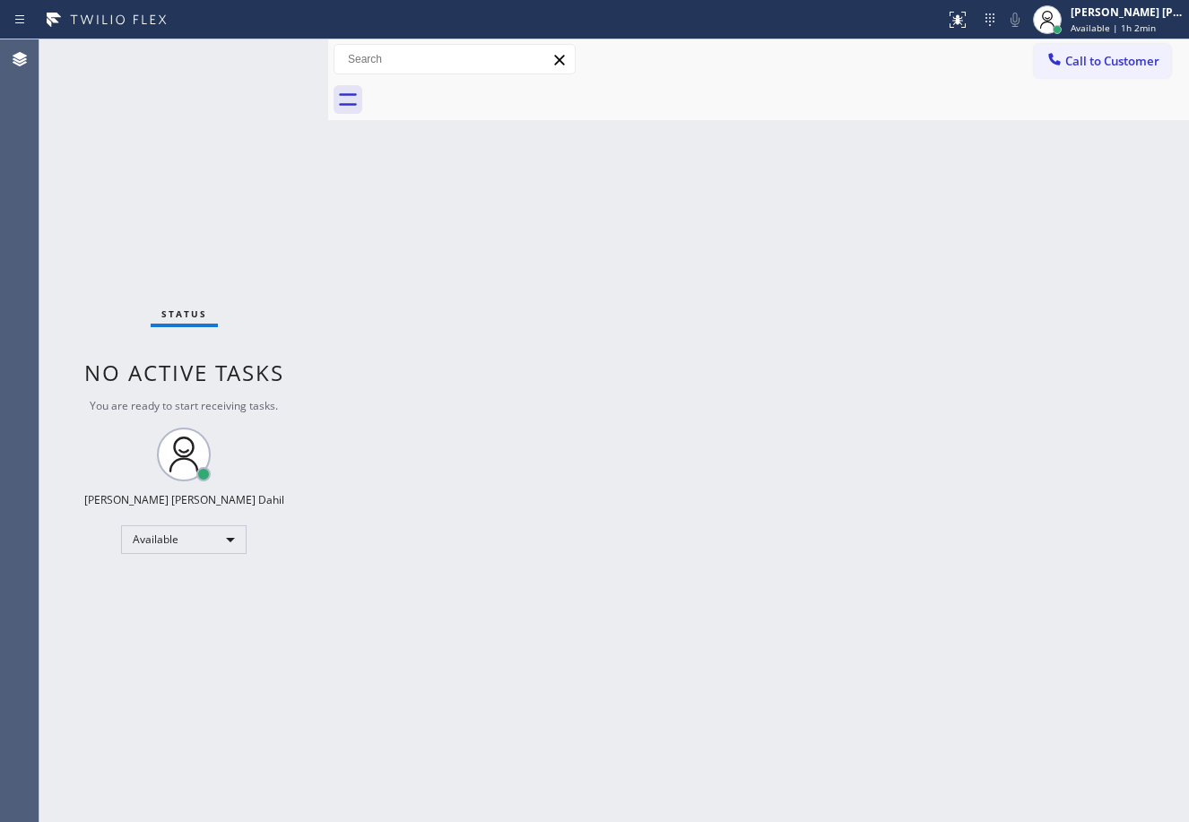
click at [490, 393] on div "Back to Dashboard Change Sender ID Customers Technicians Select a contact Outbo…" at bounding box center [758, 430] width 861 height 783
click at [977, 697] on div "Back to Dashboard Change Sender ID Customers Technicians Select a contact Outbo…" at bounding box center [758, 430] width 861 height 783
drag, startPoint x: 743, startPoint y: 121, endPoint x: 756, endPoint y: 143, distance: 25.7
click at [743, 121] on div "Back to Dashboard Change Sender ID Customers Technicians Select a contact Outbo…" at bounding box center [758, 430] width 861 height 783
drag, startPoint x: 799, startPoint y: 578, endPoint x: 804, endPoint y: 616, distance: 38.0
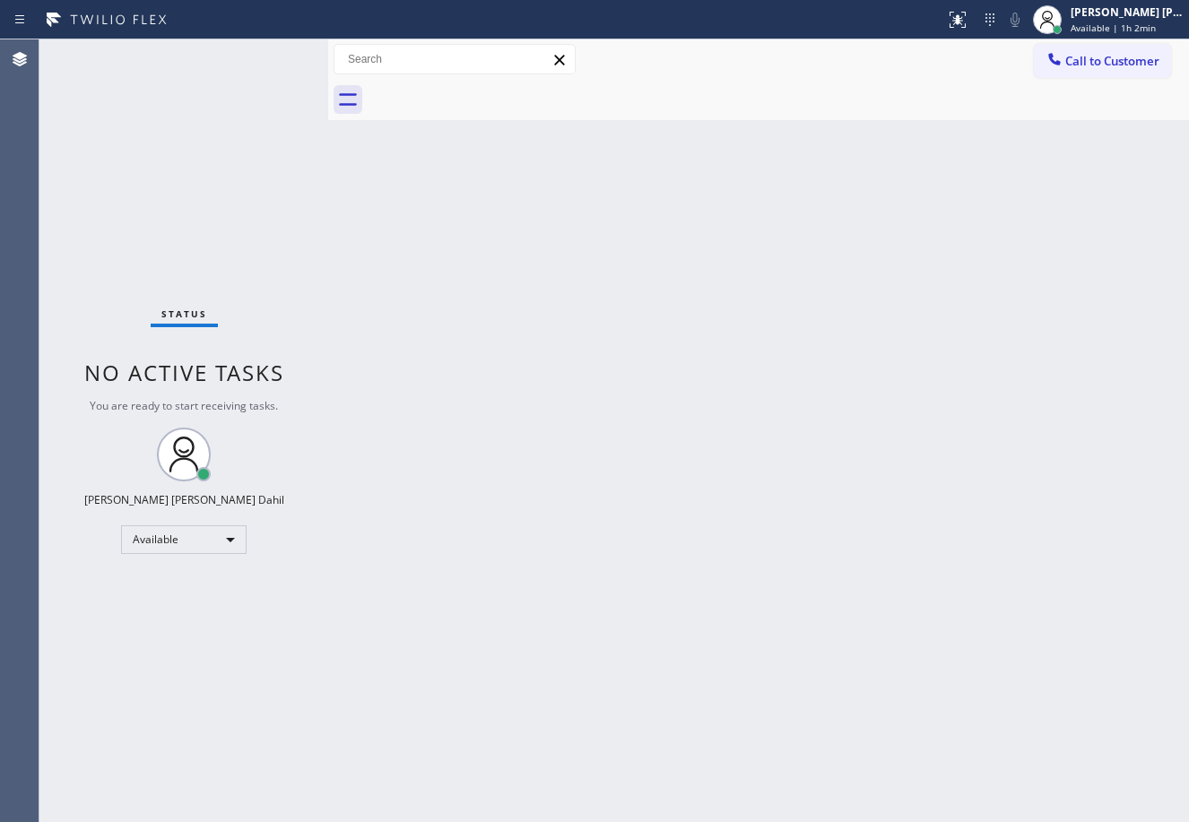
click at [803, 585] on div "Back to Dashboard Change Sender ID Customers Technicians Select a contact Outbo…" at bounding box center [758, 430] width 861 height 783
click at [726, 89] on div at bounding box center [778, 100] width 821 height 40
click at [769, 667] on div "Back to Dashboard Change Sender ID Customers Technicians Select a contact Outbo…" at bounding box center [758, 430] width 861 height 783
click at [435, 105] on div at bounding box center [778, 100] width 821 height 40
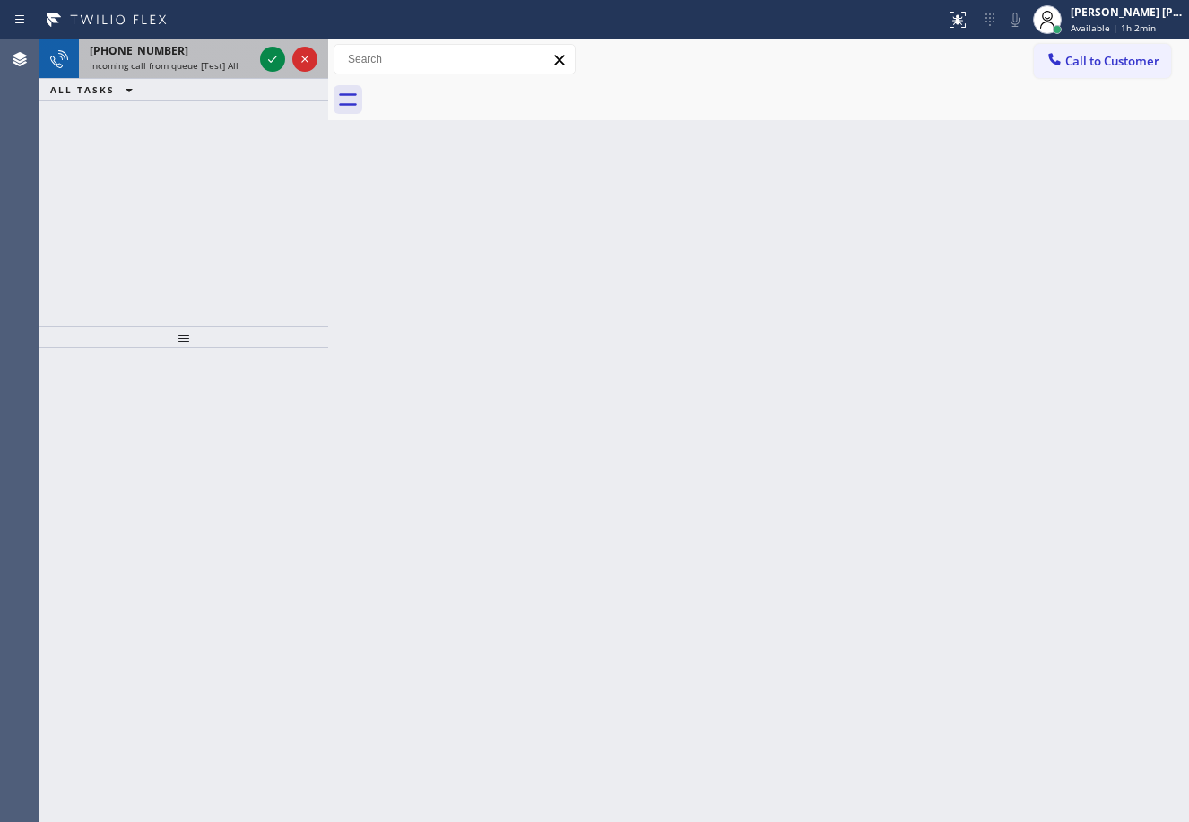
click at [183, 52] on div "[PHONE_NUMBER]" at bounding box center [171, 50] width 163 height 15
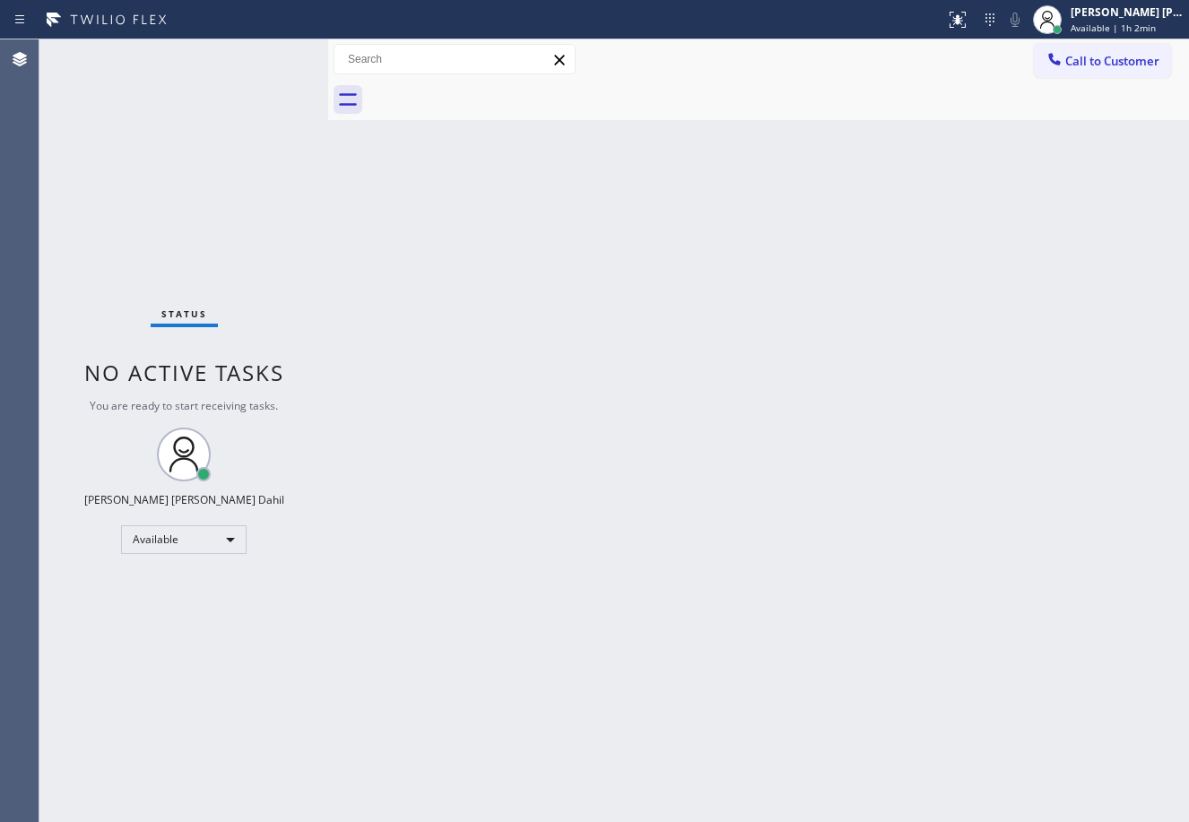
click at [1001, 386] on div "Back to Dashboard Change Sender ID Customers Technicians Select a contact Outbo…" at bounding box center [758, 430] width 861 height 783
click at [671, 660] on div "Back to Dashboard Change Sender ID Customers Technicians Select a contact Outbo…" at bounding box center [758, 430] width 861 height 783
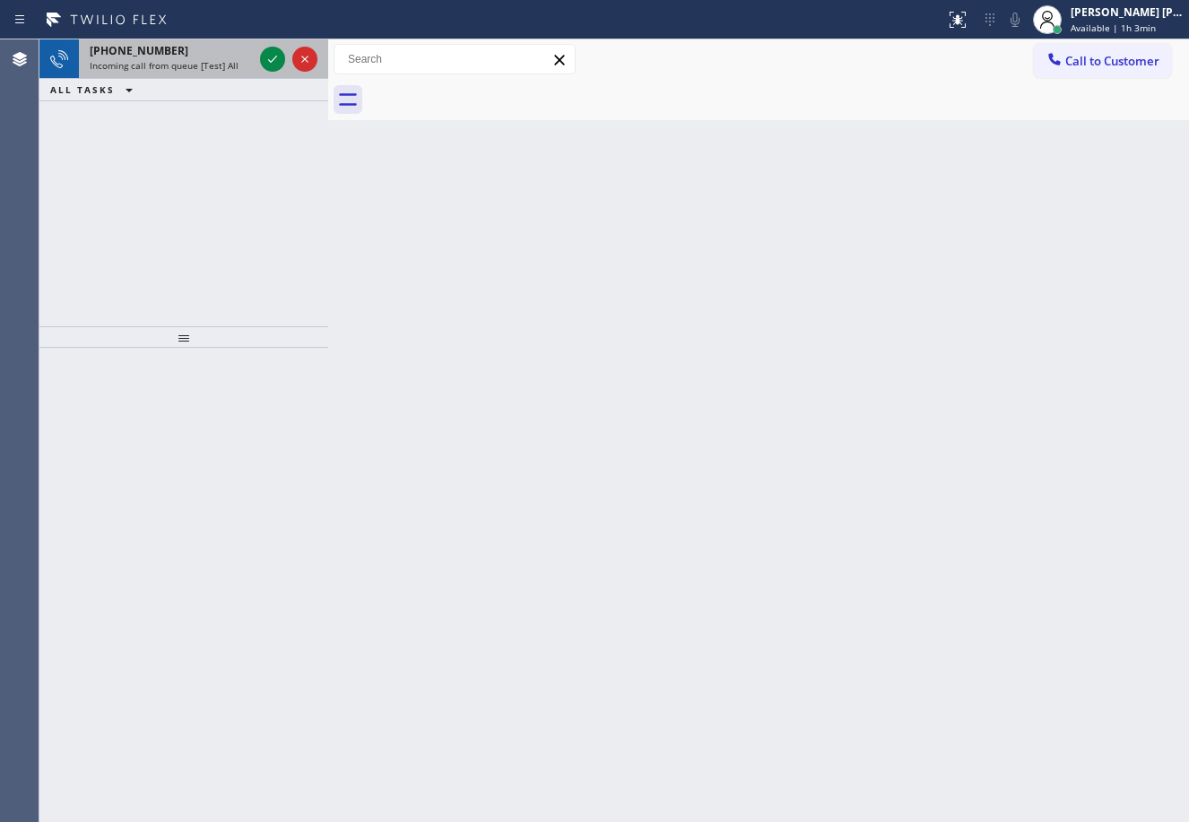
click at [204, 76] on div "[PHONE_NUMBER] Incoming call from queue [Test] All" at bounding box center [167, 58] width 177 height 39
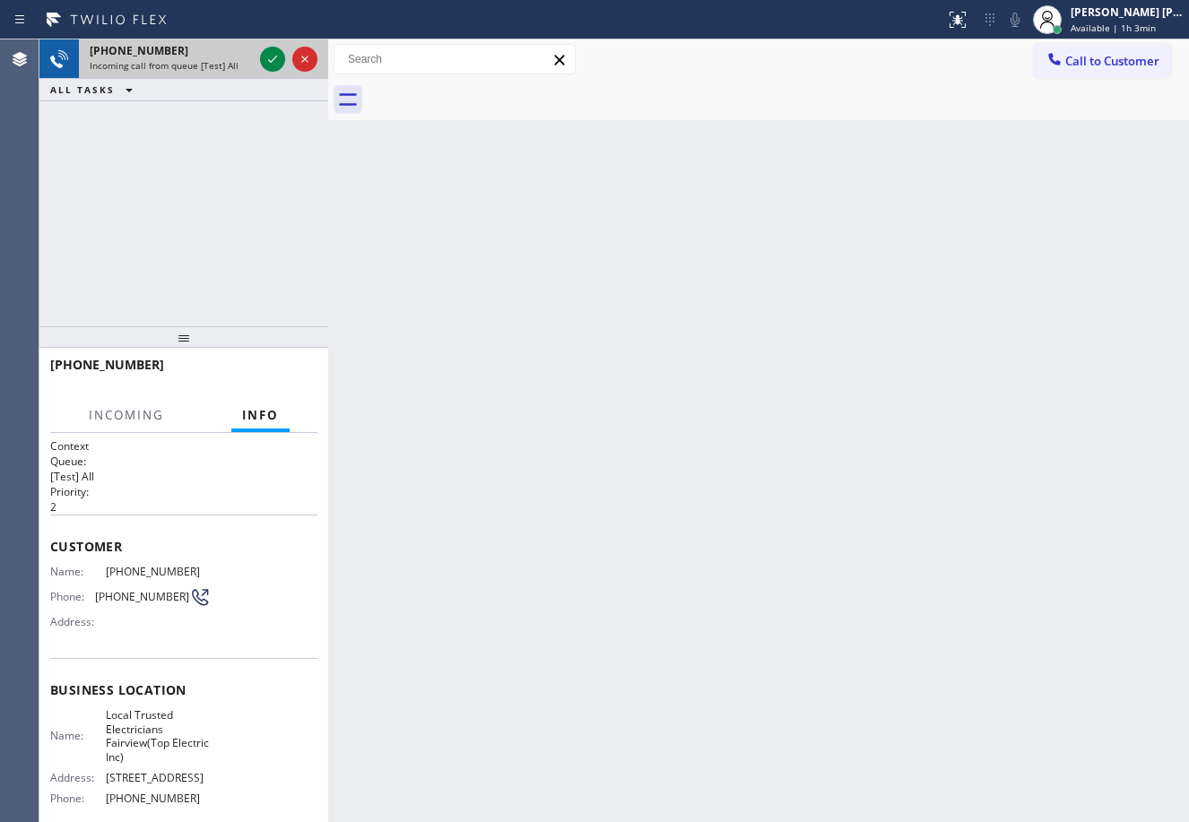
click at [208, 65] on span "Incoming call from queue [Test] All" at bounding box center [164, 65] width 149 height 13
click at [208, 64] on span "Incoming call from queue [Test] All" at bounding box center [164, 65] width 149 height 13
click at [208, 63] on span "Incoming call from queue [Test] All" at bounding box center [164, 65] width 149 height 13
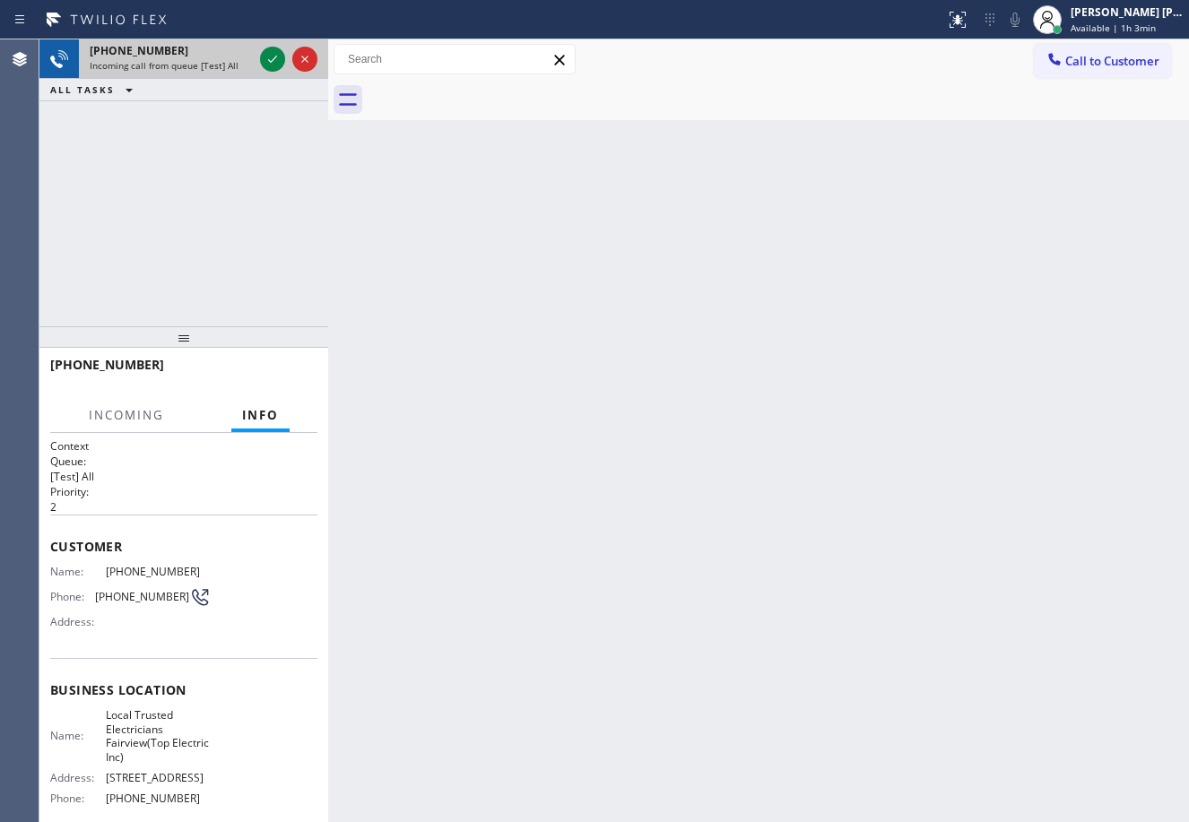
click at [249, 70] on div "Incoming call from queue [Test] All" at bounding box center [171, 65] width 163 height 13
click at [250, 73] on div "[PHONE_NUMBER] Incoming call from queue [Test] All" at bounding box center [167, 58] width 177 height 39
click at [255, 74] on div "[PHONE_NUMBER] Incoming call from queue [Test] All" at bounding box center [167, 58] width 177 height 39
click at [263, 76] on div at bounding box center [288, 58] width 65 height 39
click at [273, 80] on div "[PHONE_NUMBER] Incoming call from queue [Test] All ALL TASKS ALL TASKS ACTIVE T…" at bounding box center [183, 70] width 289 height 62
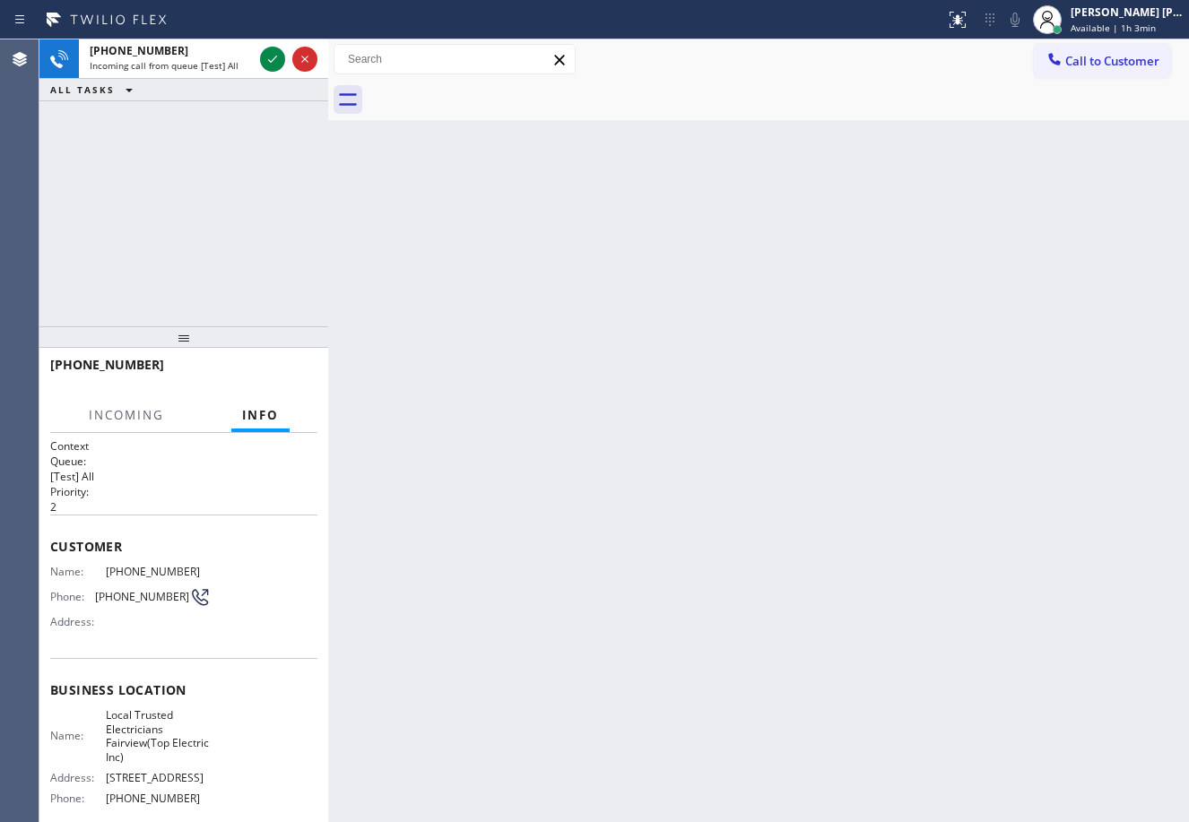
click at [277, 80] on div "ALL TASKS ALL TASKS ACTIVE TASKS TASKS IN WRAP UP" at bounding box center [183, 90] width 289 height 22
click at [279, 77] on div "[PHONE_NUMBER] Incoming call from queue [Test] All" at bounding box center [183, 58] width 289 height 39
click at [281, 74] on div at bounding box center [288, 58] width 65 height 39
drag, startPoint x: 281, startPoint y: 74, endPoint x: 272, endPoint y: 76, distance: 10.0
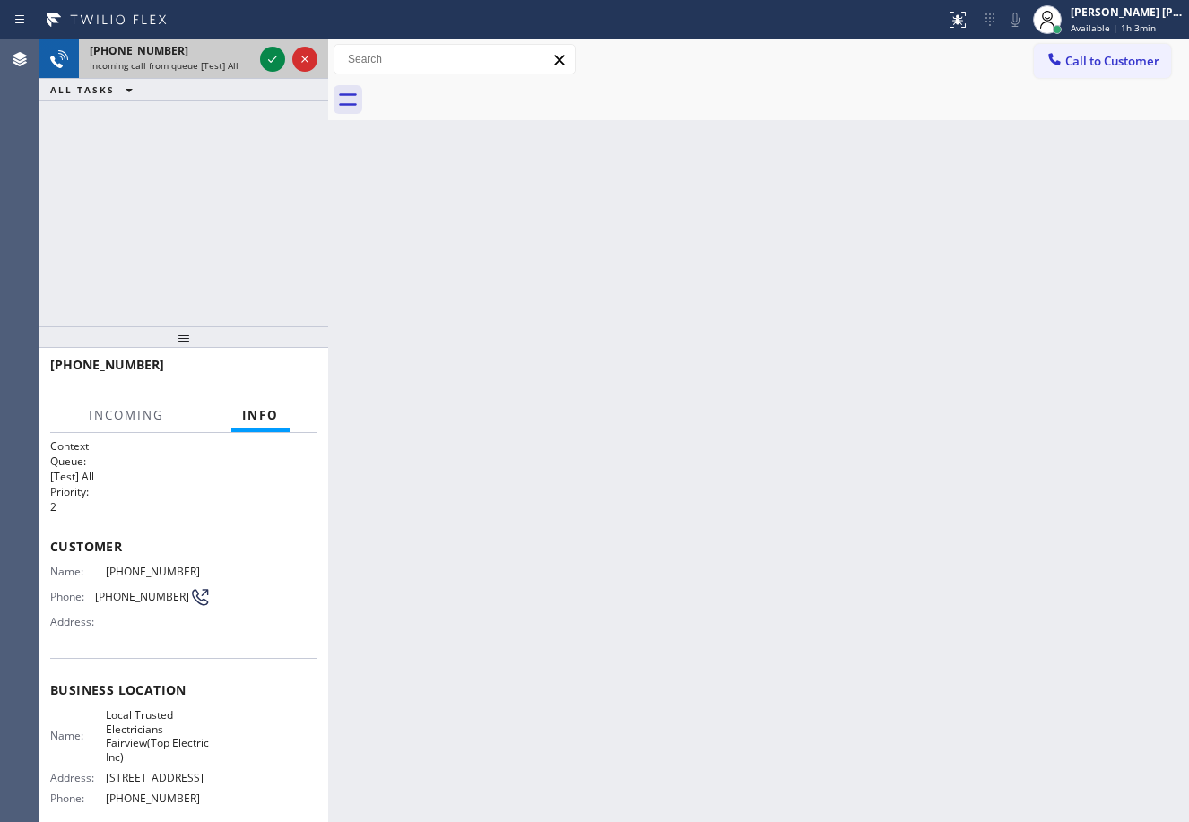
click at [272, 76] on div at bounding box center [288, 58] width 65 height 39
click at [270, 76] on div at bounding box center [288, 58] width 65 height 39
click at [849, 555] on div "Back to Dashboard Change Sender ID Customers Technicians Select a contact Outbo…" at bounding box center [758, 430] width 861 height 783
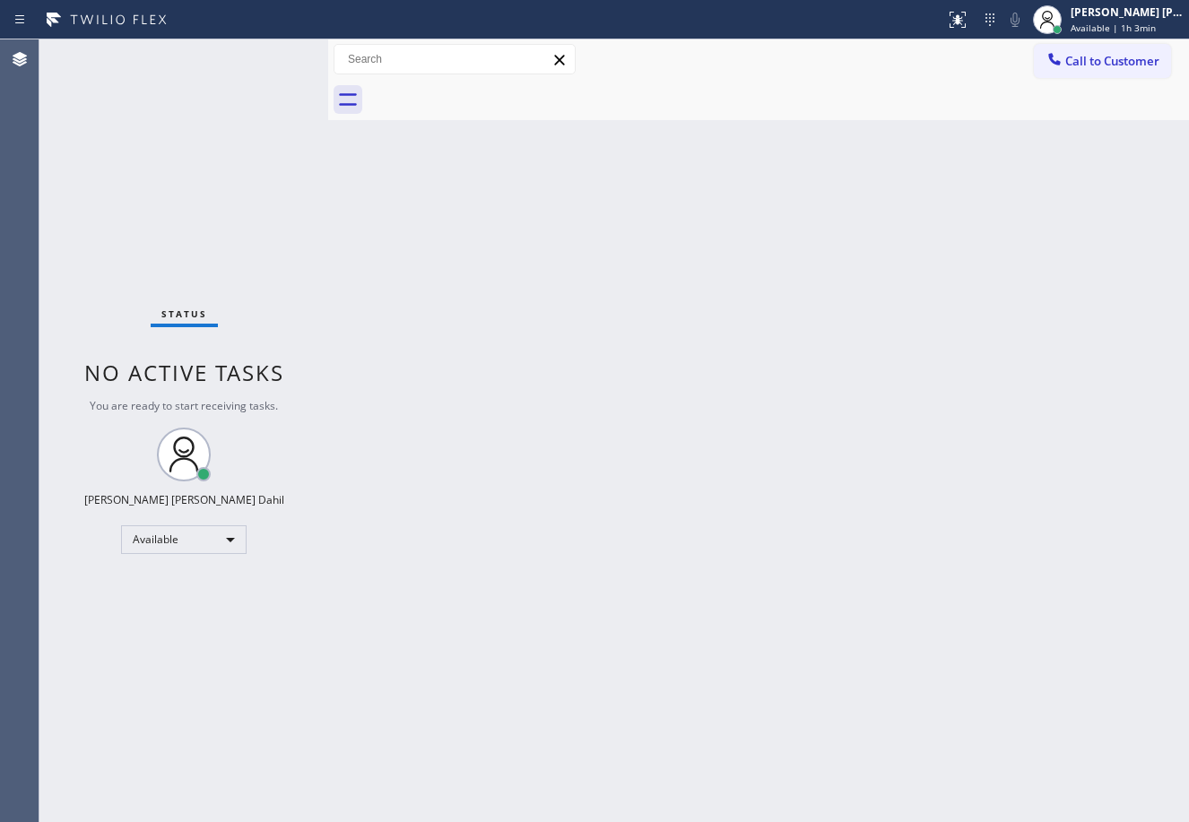
drag, startPoint x: 703, startPoint y: 495, endPoint x: 716, endPoint y: 512, distance: 21.7
click at [704, 501] on div "Back to Dashboard Change Sender ID Customers Technicians Select a contact Outbo…" at bounding box center [758, 430] width 861 height 783
click at [880, 647] on div "Back to Dashboard Change Sender ID Customers Technicians Select a contact Outbo…" at bounding box center [758, 430] width 861 height 783
click at [593, 136] on div "Back to Dashboard Change Sender ID Customers Technicians Select a contact Outbo…" at bounding box center [758, 430] width 861 height 783
click at [912, 722] on div "Back to Dashboard Change Sender ID Customers Technicians Select a contact Outbo…" at bounding box center [758, 430] width 861 height 783
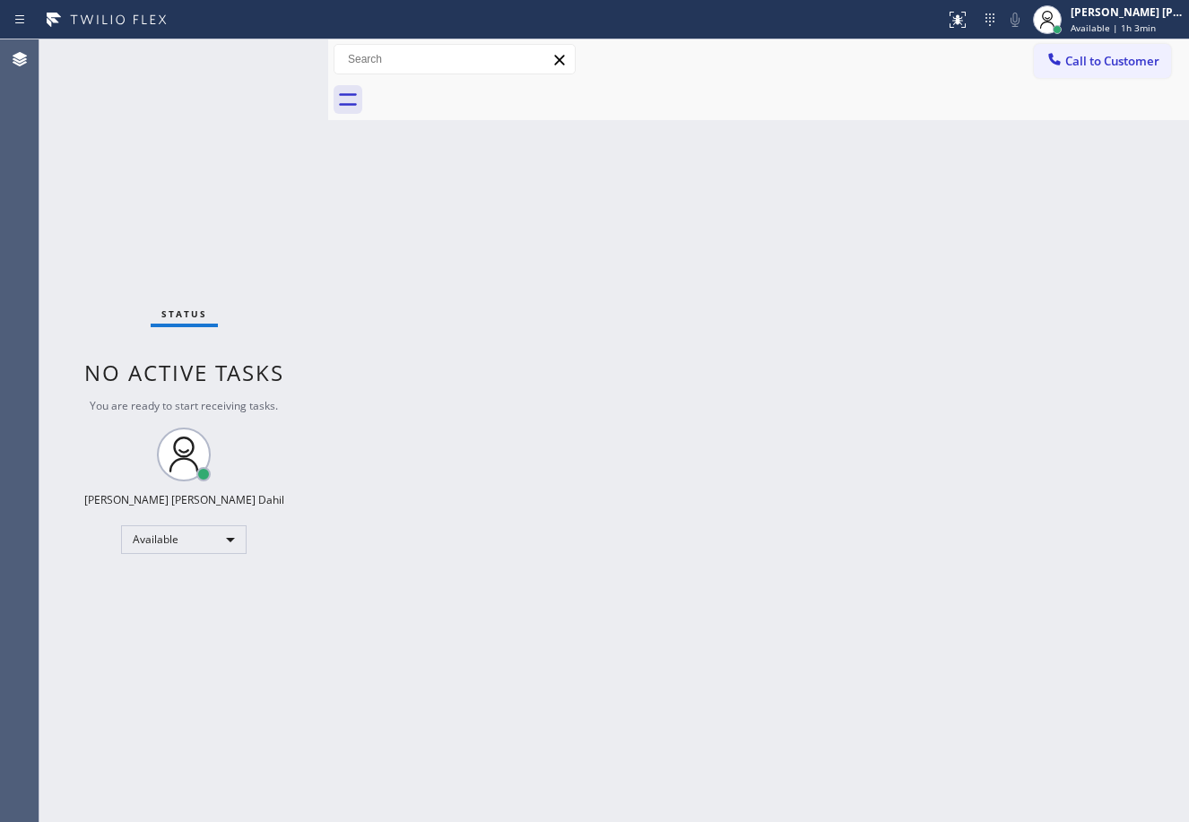
click at [443, 120] on div "Back to Dashboard Change Sender ID Customers Technicians Select a contact Outbo…" at bounding box center [758, 430] width 861 height 783
drag, startPoint x: 995, startPoint y: 781, endPoint x: 967, endPoint y: 786, distance: 28.3
click at [976, 773] on div "Back to Dashboard Change Sender ID Customers Technicians Select a contact Outbo…" at bounding box center [758, 430] width 861 height 783
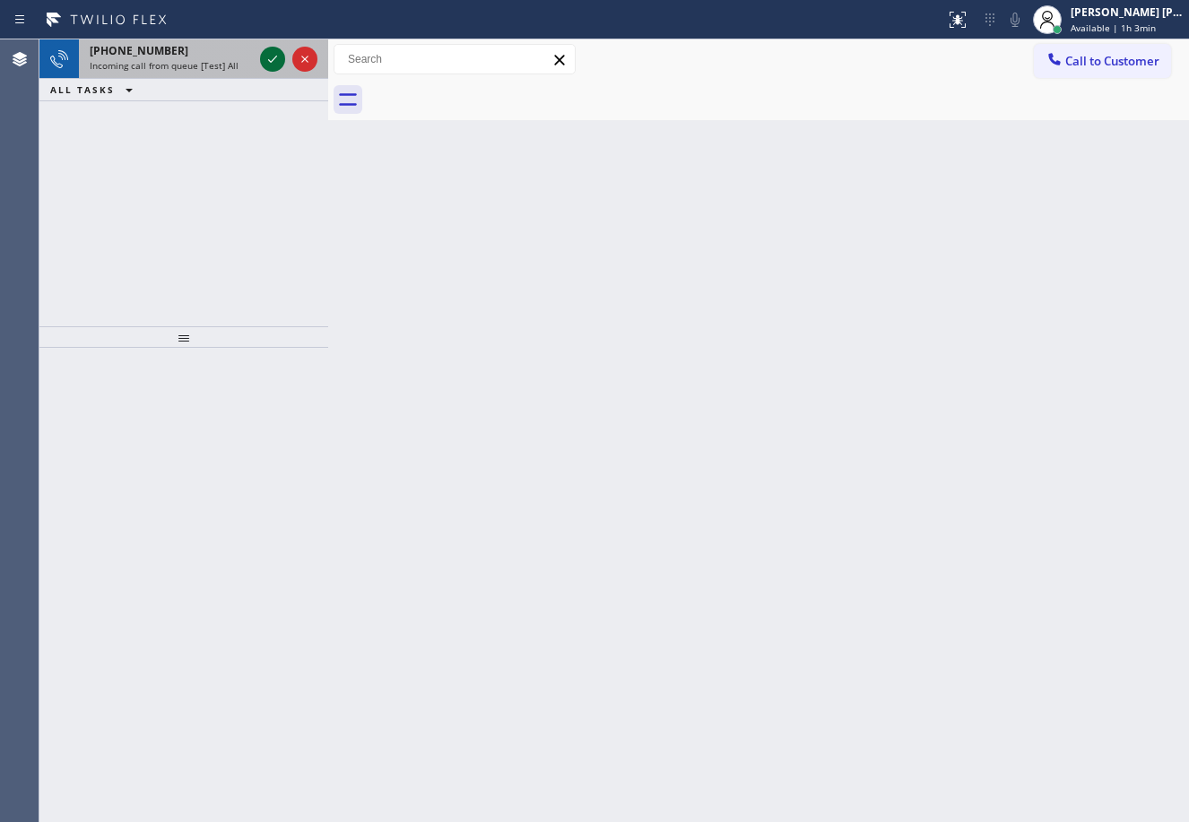
drag, startPoint x: 227, startPoint y: 49, endPoint x: 264, endPoint y: 66, distance: 41.3
click at [227, 50] on div "[PHONE_NUMBER]" at bounding box center [171, 50] width 163 height 15
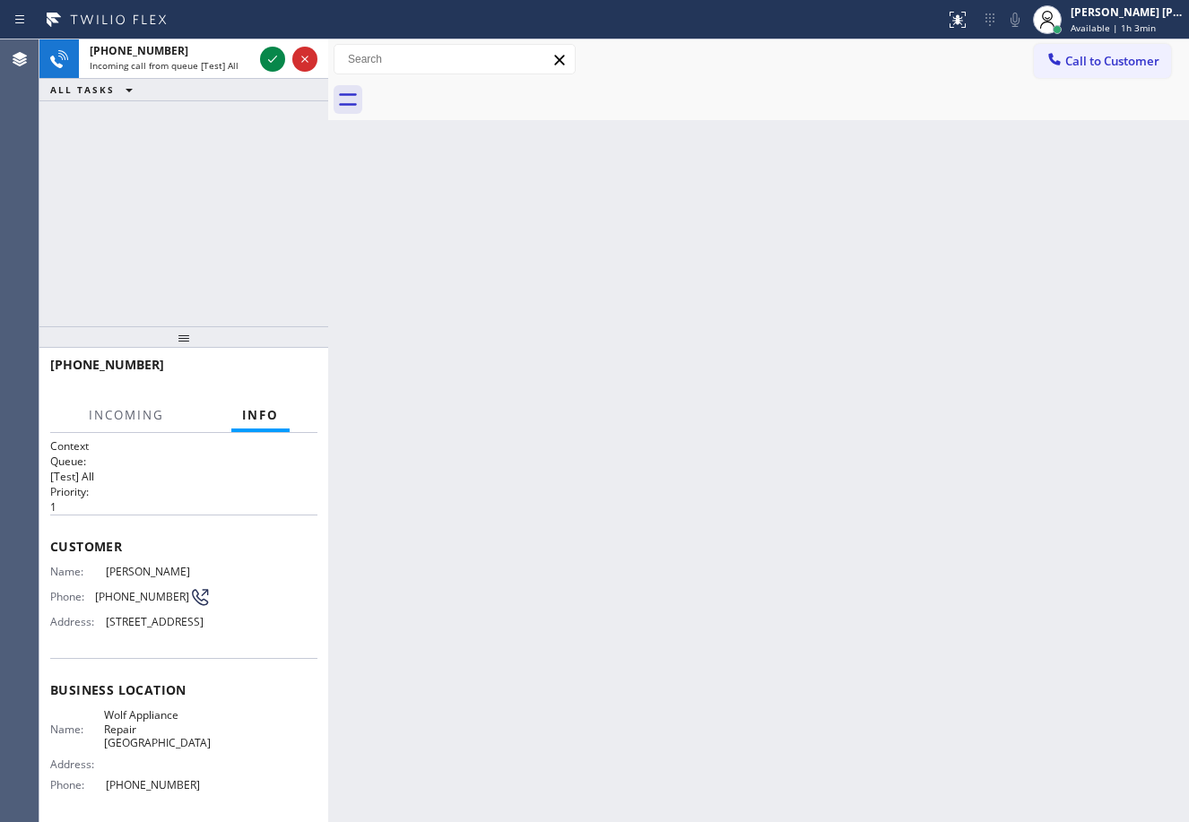
click at [216, 267] on div "[PHONE_NUMBER] Incoming call from queue [Test] All ALL TASKS ALL TASKS ACTIVE T…" at bounding box center [183, 182] width 289 height 287
click at [216, 265] on div "[PHONE_NUMBER] Incoming call from queue [Test] All ALL TASKS ALL TASKS ACTIVE T…" at bounding box center [183, 182] width 289 height 287
click at [208, 217] on div "[PHONE_NUMBER] Incoming call from queue [Test] All ALL TASKS ALL TASKS ACTIVE T…" at bounding box center [183, 182] width 289 height 287
click at [213, 54] on div "[PHONE_NUMBER]" at bounding box center [171, 50] width 163 height 15
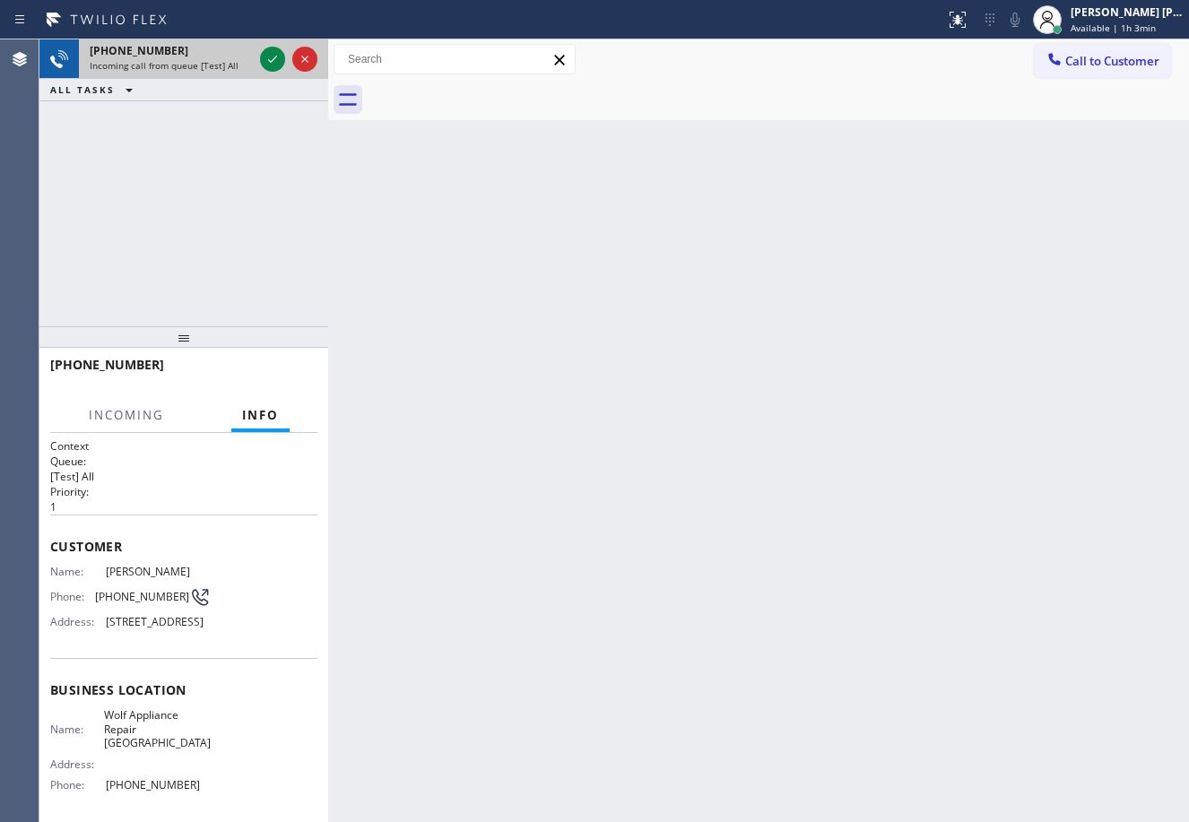
click at [215, 56] on div "[PHONE_NUMBER]" at bounding box center [171, 50] width 163 height 15
drag, startPoint x: 216, startPoint y: 58, endPoint x: 226, endPoint y: 65, distance: 12.2
click at [218, 59] on div "[PHONE_NUMBER] Incoming call from queue [Test] All" at bounding box center [167, 58] width 177 height 39
click at [228, 66] on span "Incoming call from queue [Test] All" at bounding box center [164, 65] width 149 height 13
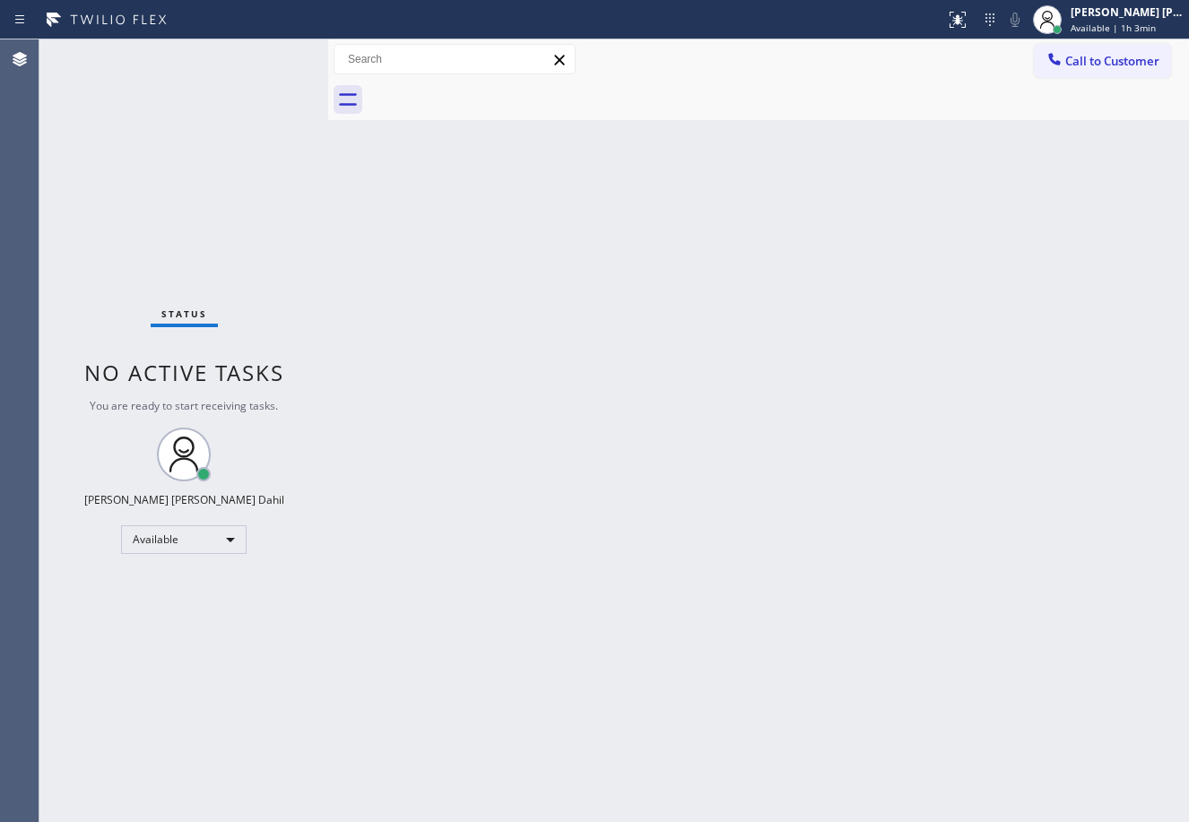
click at [284, 74] on div "Status No active tasks You are ready to start receiving tasks. [PERSON_NAME] [P…" at bounding box center [183, 430] width 289 height 783
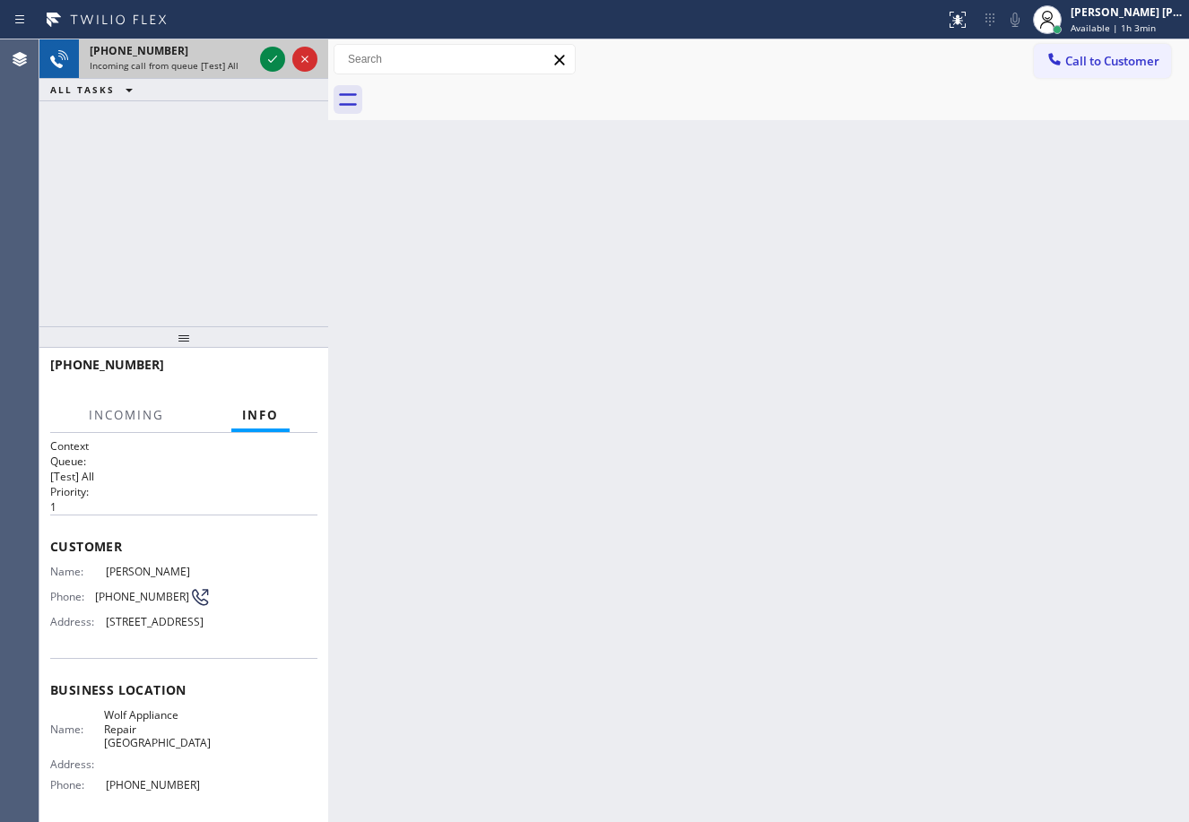
click at [227, 69] on span "Incoming call from queue [Test] All" at bounding box center [164, 65] width 149 height 13
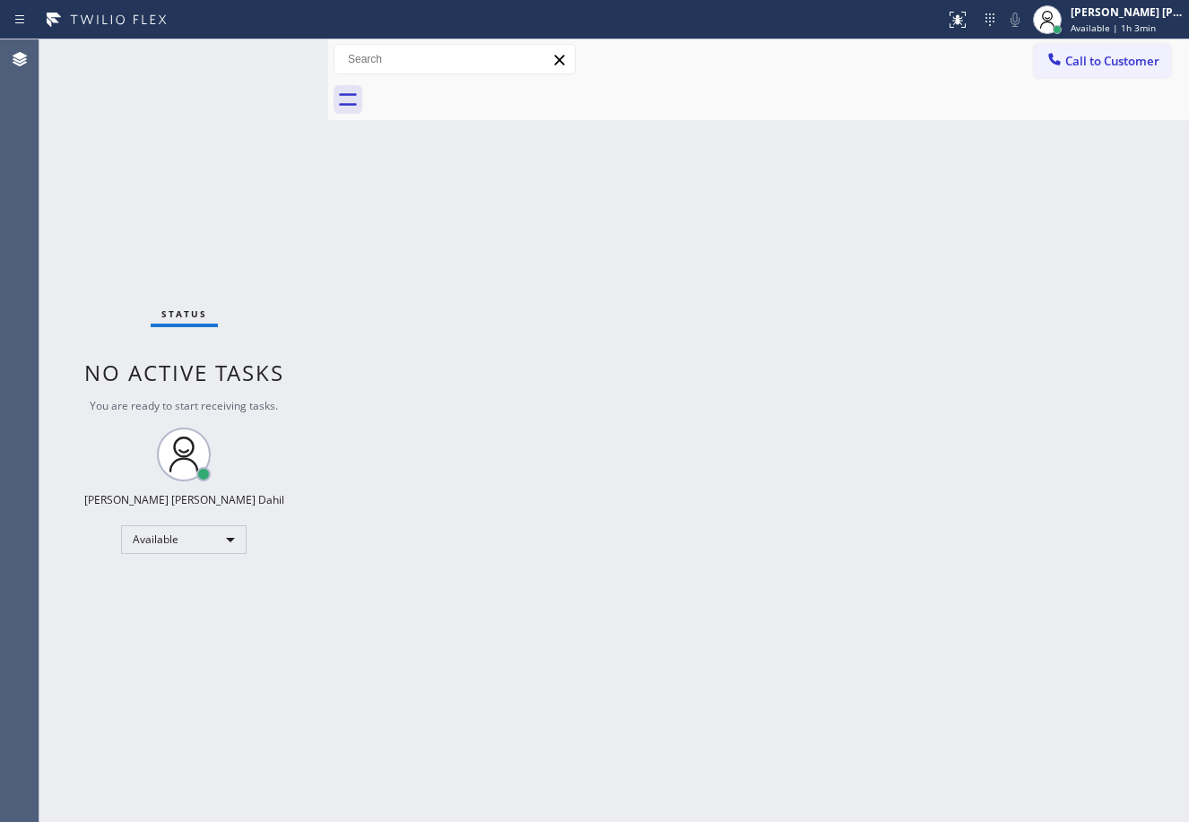
click at [263, 62] on div "Status No active tasks You are ready to start receiving tasks. [PERSON_NAME] [P…" at bounding box center [183, 430] width 289 height 783
click at [262, 62] on div "Status No active tasks You are ready to start receiving tasks. [PERSON_NAME] [P…" at bounding box center [183, 430] width 289 height 783
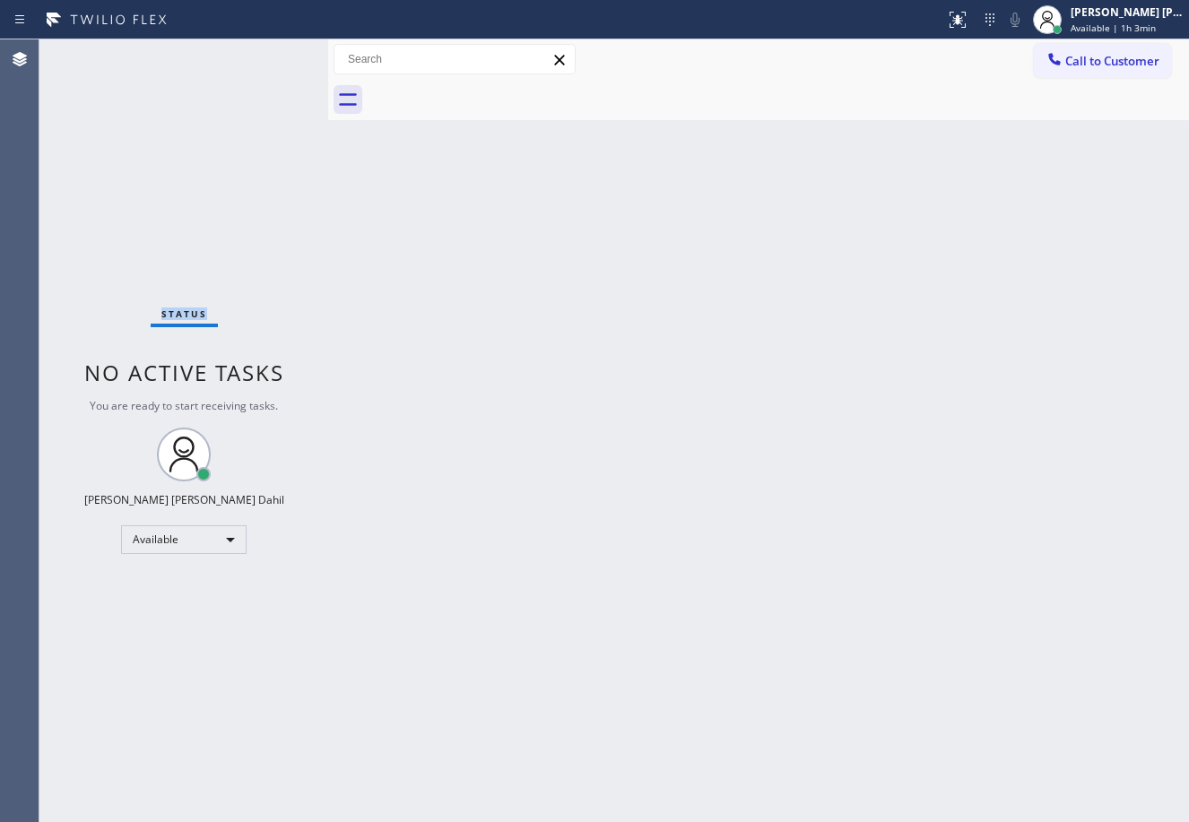
click at [262, 62] on div "Status No active tasks You are ready to start receiving tasks. [PERSON_NAME] [P…" at bounding box center [183, 430] width 289 height 783
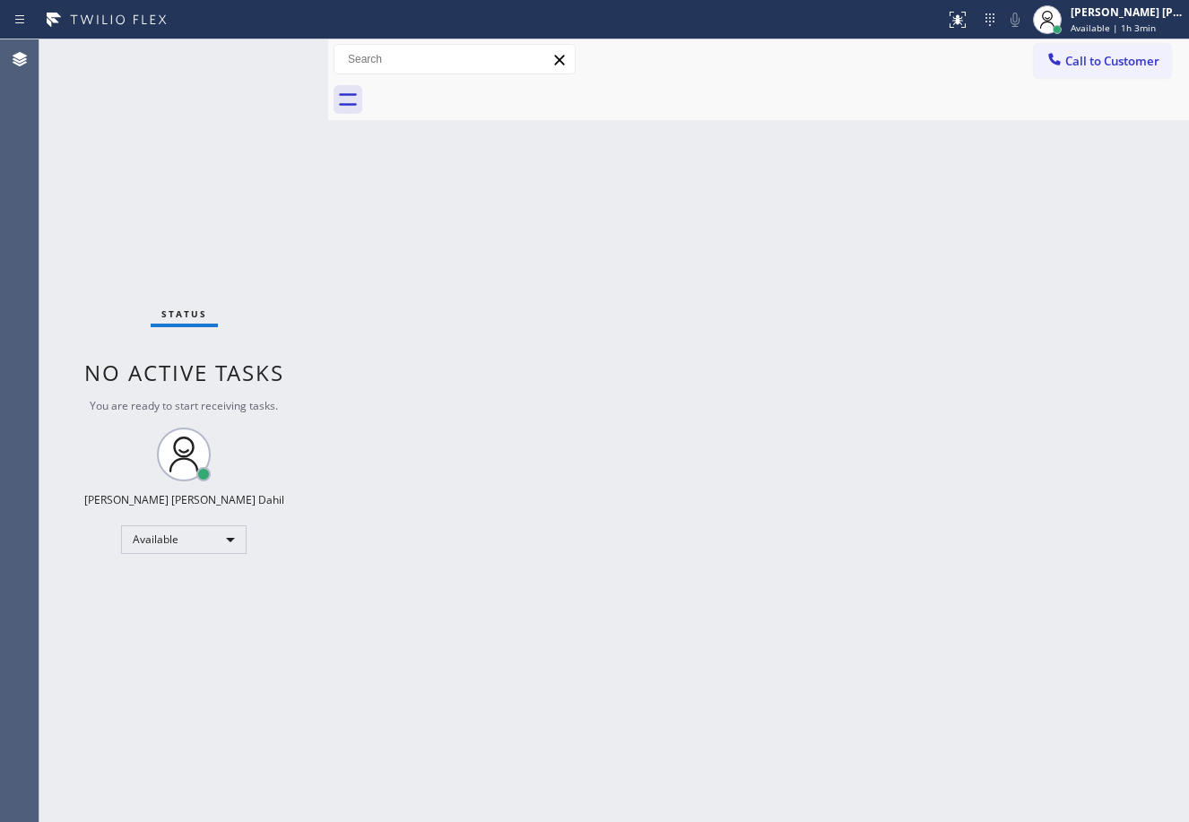
click at [662, 317] on div "Back to Dashboard Change Sender ID Customers Technicians Select a contact Outbo…" at bounding box center [758, 430] width 861 height 783
click at [975, 668] on div "Back to Dashboard Change Sender ID Customers Technicians Select a contact Outbo…" at bounding box center [758, 430] width 861 height 783
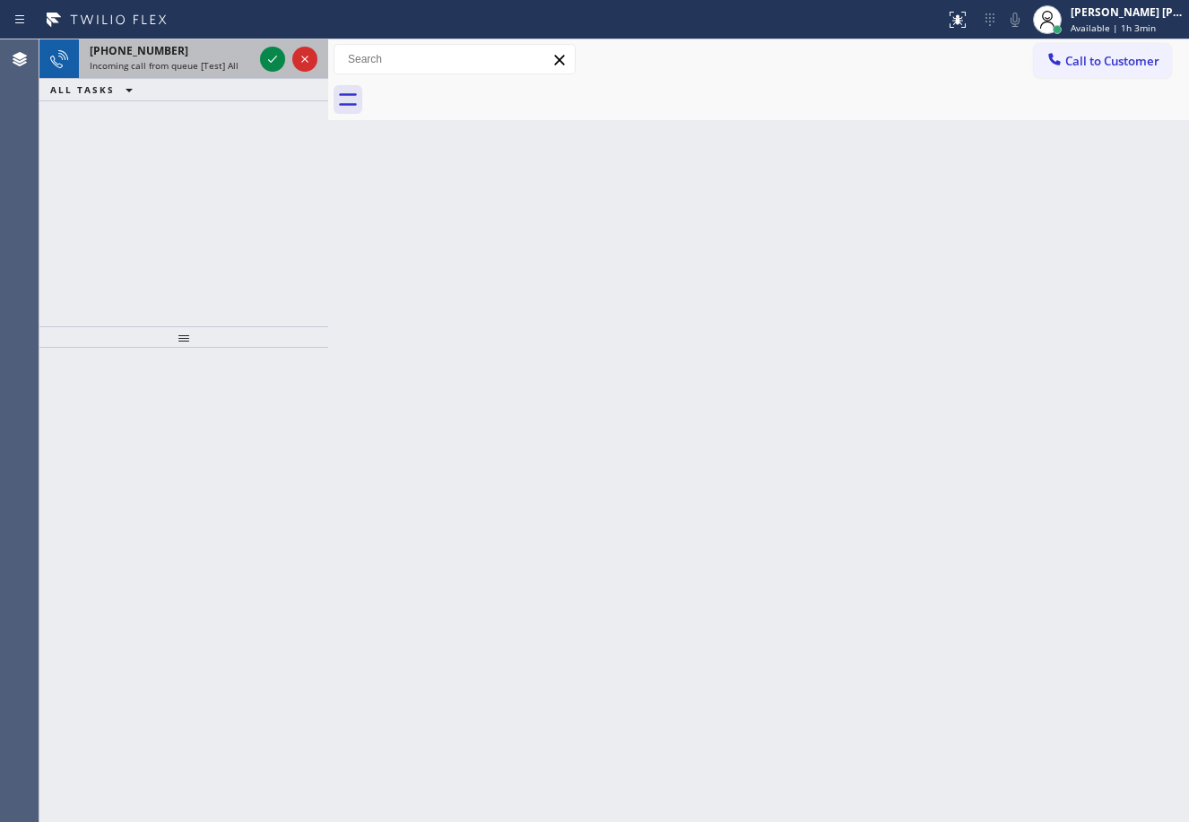
drag, startPoint x: 211, startPoint y: 74, endPoint x: 222, endPoint y: 66, distance: 14.2
click at [212, 74] on div "[PHONE_NUMBER] Incoming call from queue [Test] All" at bounding box center [167, 58] width 177 height 39
click at [220, 67] on span "Incoming call from queue [Test] All" at bounding box center [164, 65] width 149 height 13
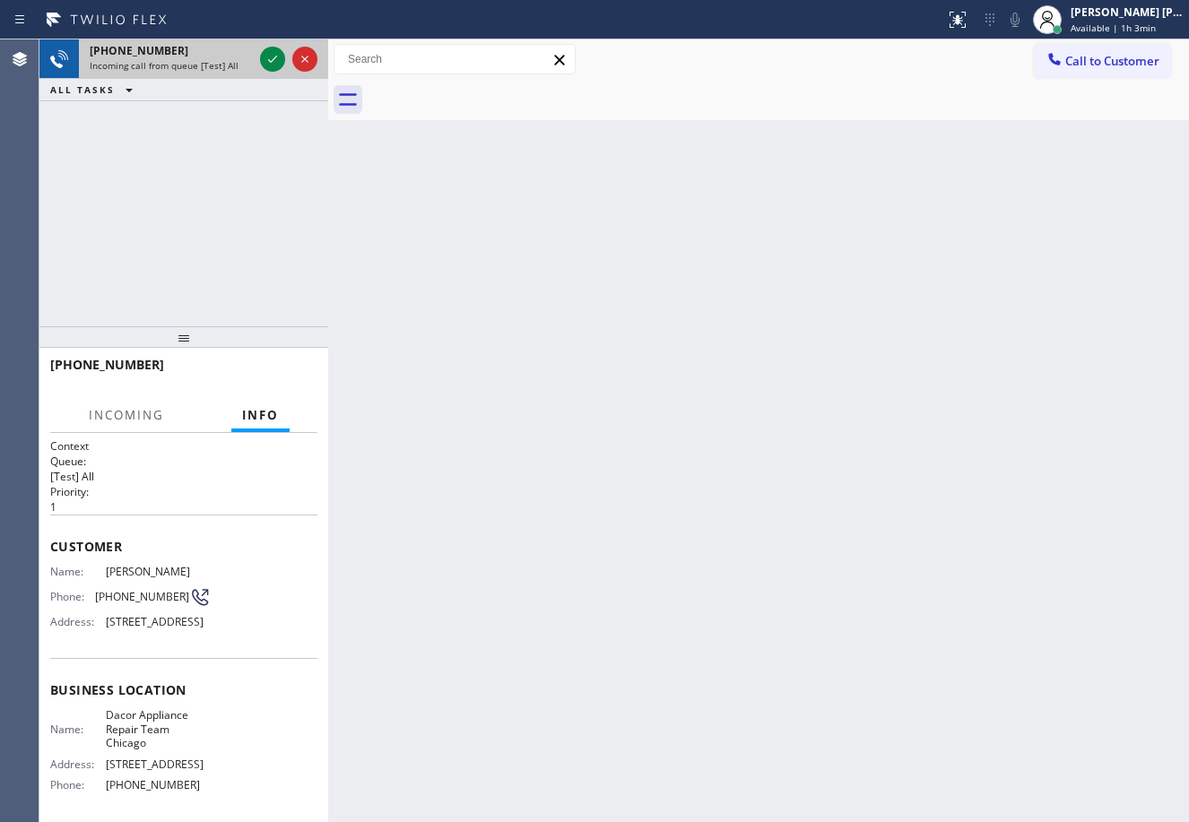
click at [222, 66] on span "Incoming call from queue [Test] All" at bounding box center [164, 65] width 149 height 13
click at [223, 65] on span "Incoming call from queue [Test] All" at bounding box center [164, 65] width 149 height 13
drag, startPoint x: 223, startPoint y: 65, endPoint x: 243, endPoint y: 65, distance: 19.7
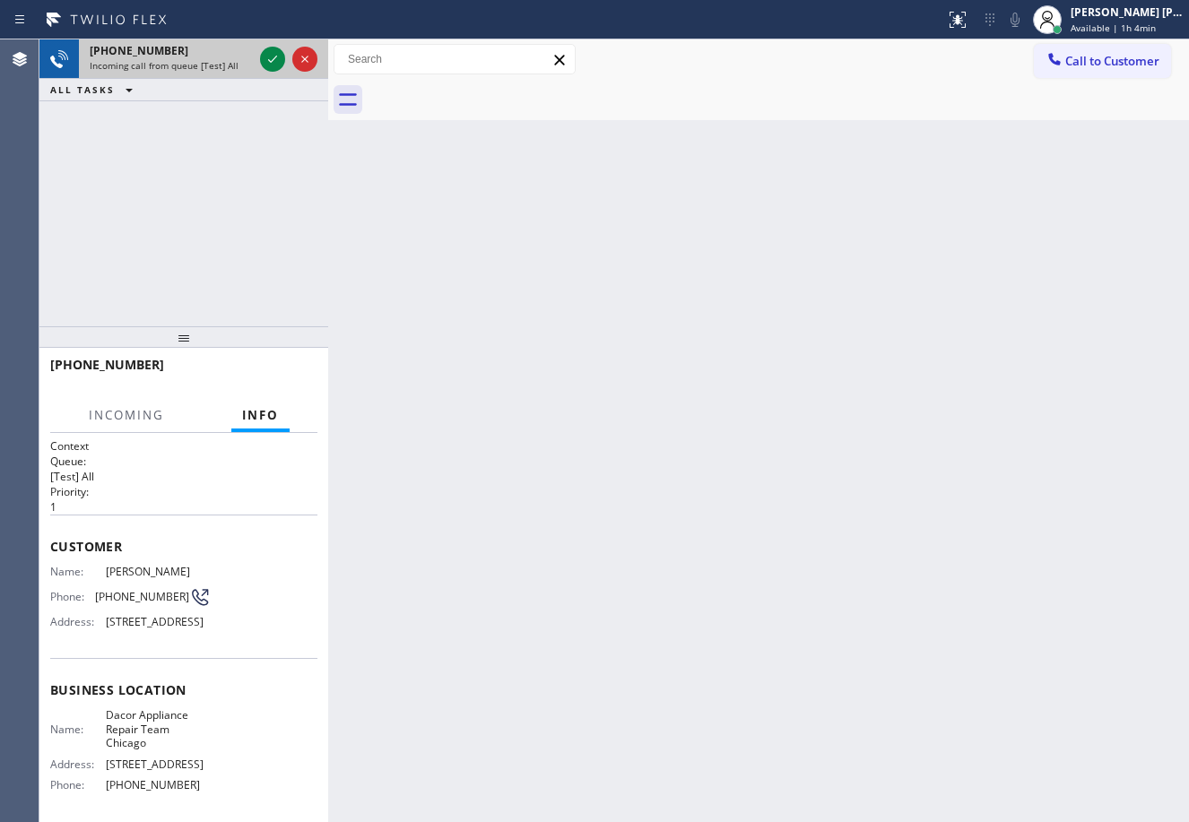
click at [224, 65] on span "Incoming call from queue [Test] All" at bounding box center [164, 65] width 149 height 13
click at [248, 67] on div "Incoming call from queue [Test] All" at bounding box center [171, 65] width 163 height 13
click at [251, 69] on div "Incoming call from queue [Test] All" at bounding box center [171, 65] width 163 height 13
click at [252, 69] on div "Incoming call from queue [Test] All" at bounding box center [171, 65] width 163 height 13
click at [254, 72] on div "[PHONE_NUMBER] Incoming call from queue [Test] All" at bounding box center [167, 58] width 177 height 39
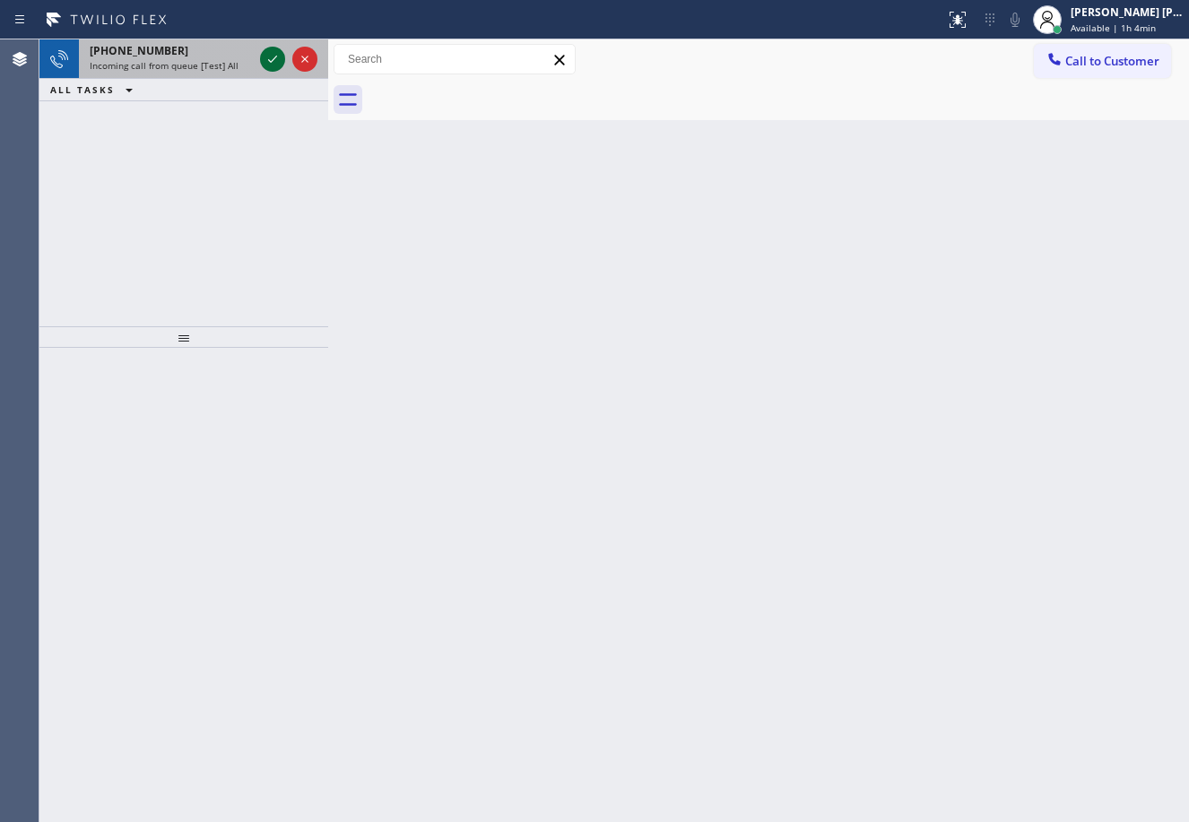
click at [271, 61] on icon at bounding box center [273, 59] width 22 height 22
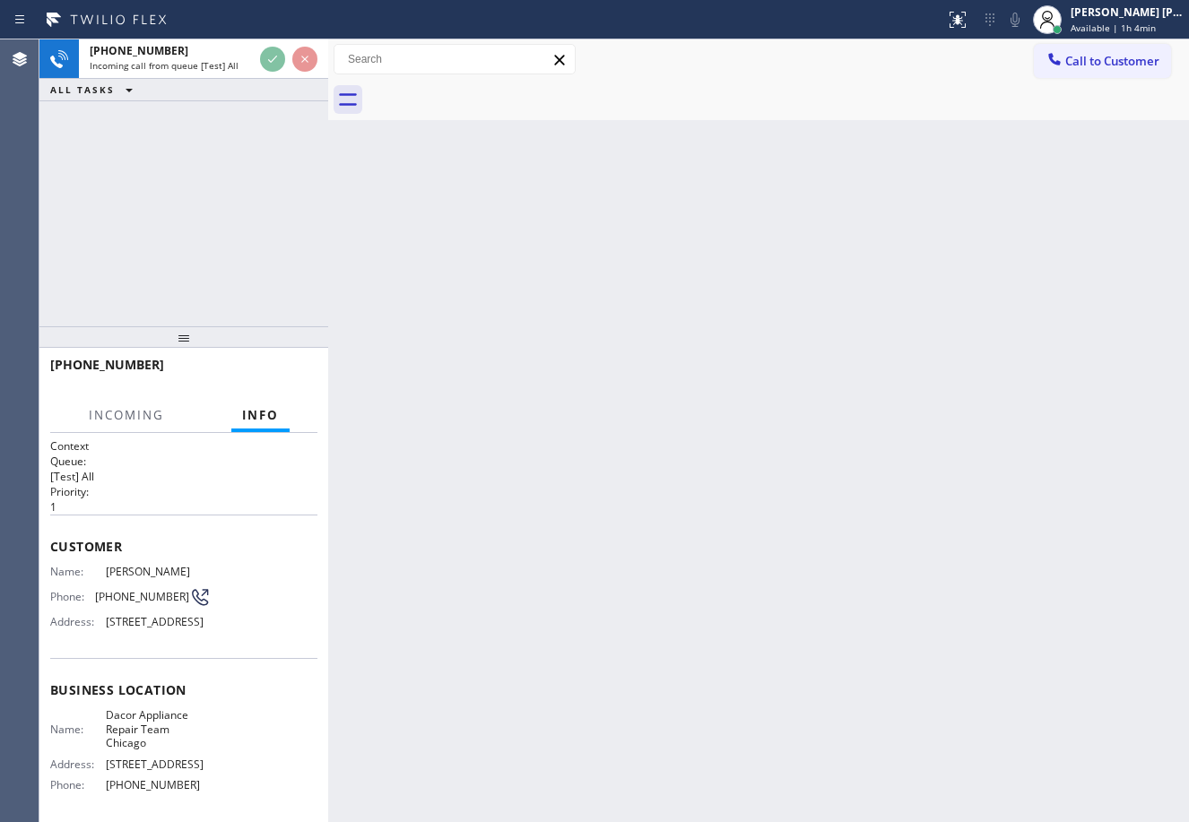
click at [634, 100] on div at bounding box center [778, 100] width 821 height 40
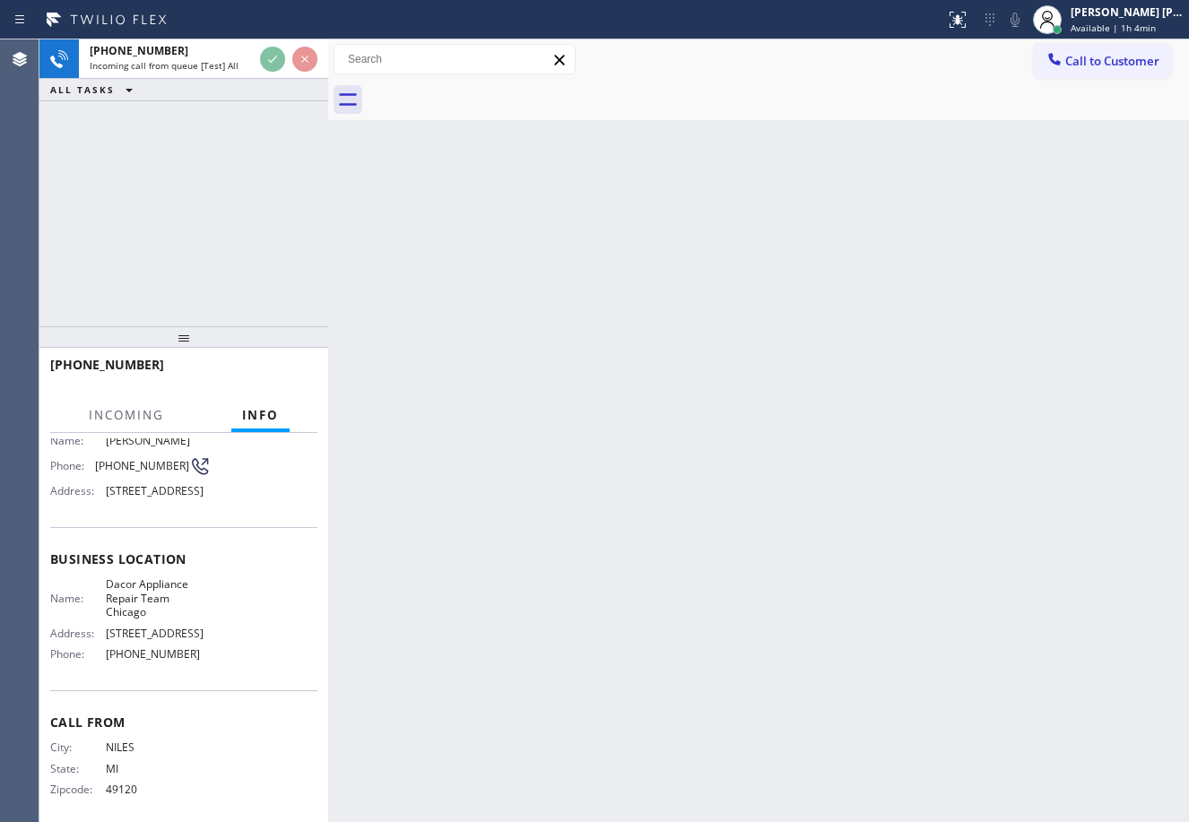
scroll to position [169, 0]
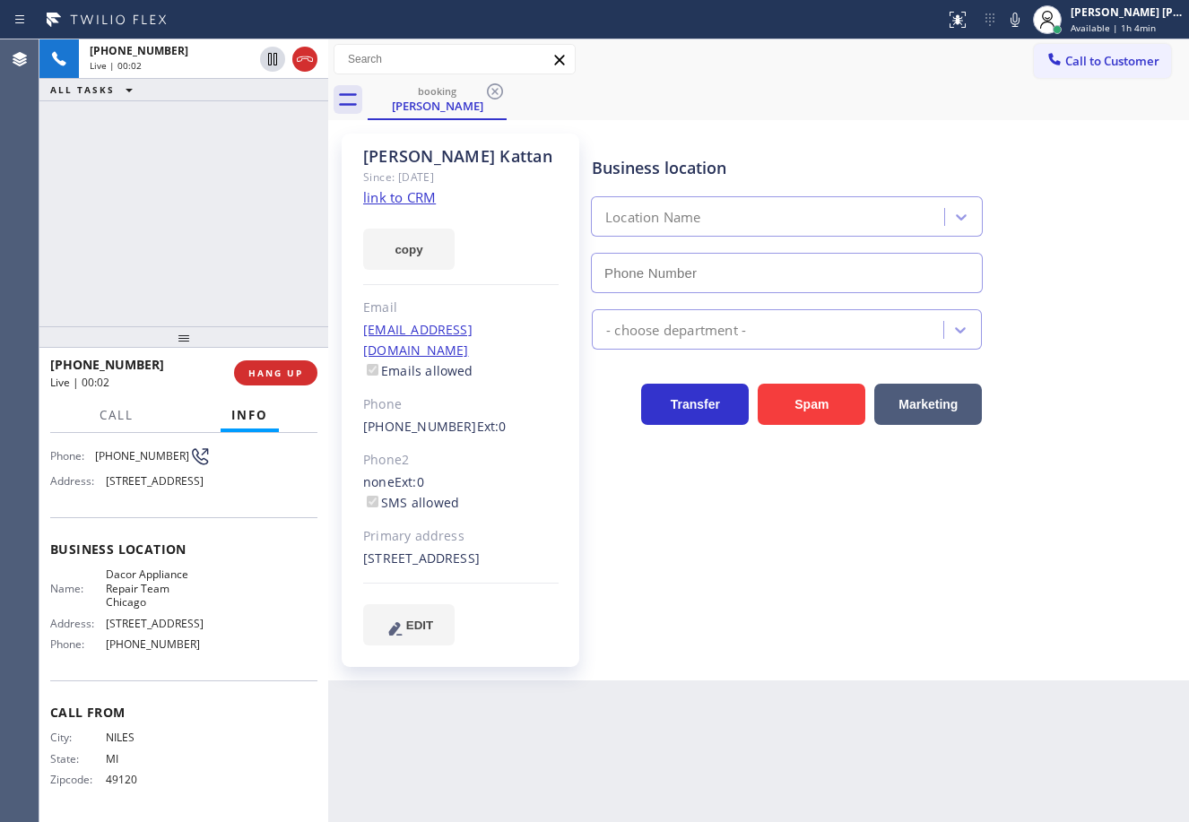
type input "[PHONE_NUMBER]"
click at [423, 193] on link "link to CRM" at bounding box center [399, 197] width 73 height 18
click at [221, 151] on div "[PHONE_NUMBER] Live | 00:45 ALL TASKS ALL TASKS ACTIVE TASKS TASKS IN WRAP UP" at bounding box center [183, 182] width 289 height 287
drag, startPoint x: 1038, startPoint y: 22, endPoint x: 1026, endPoint y: 41, distance: 22.6
click at [1026, 22] on icon at bounding box center [1015, 20] width 22 height 22
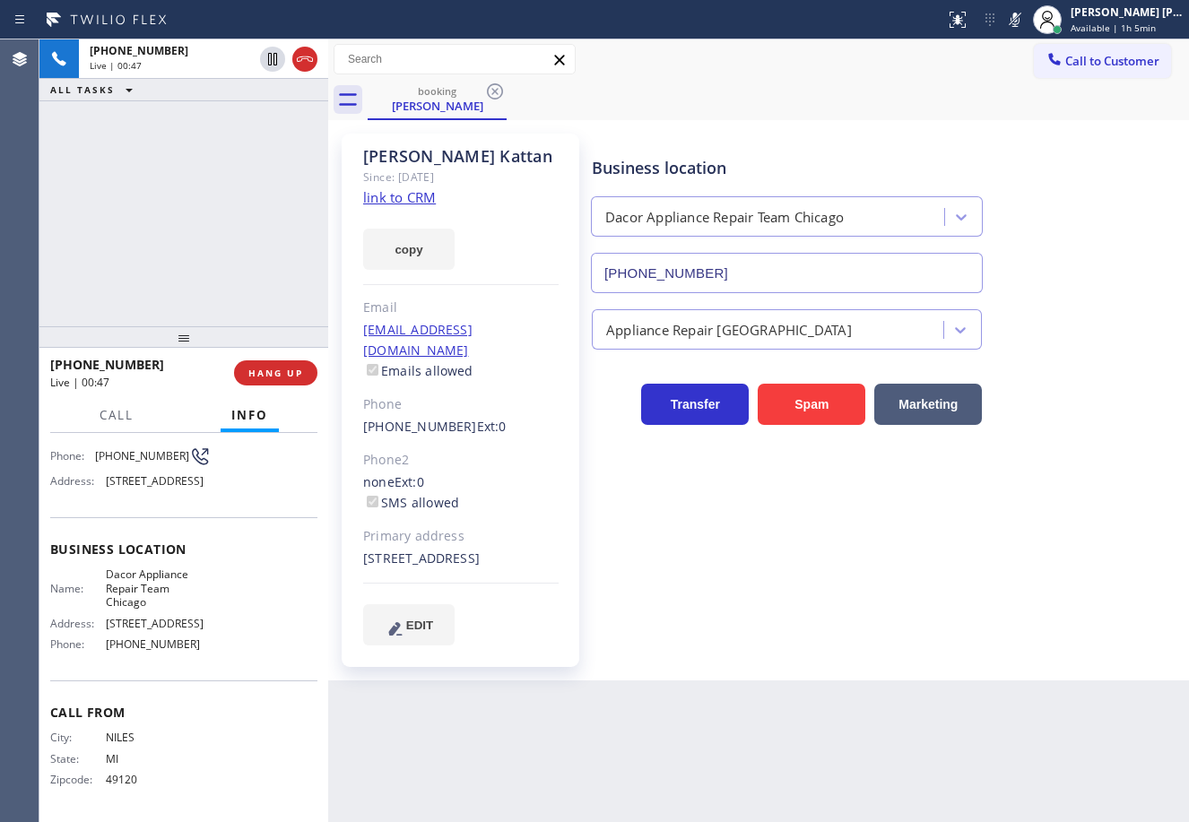
drag, startPoint x: 1014, startPoint y: 107, endPoint x: 743, endPoint y: 83, distance: 271.7
click at [1009, 107] on div "booking [PERSON_NAME]" at bounding box center [778, 100] width 821 height 40
click at [274, 61] on icon at bounding box center [272, 59] width 9 height 13
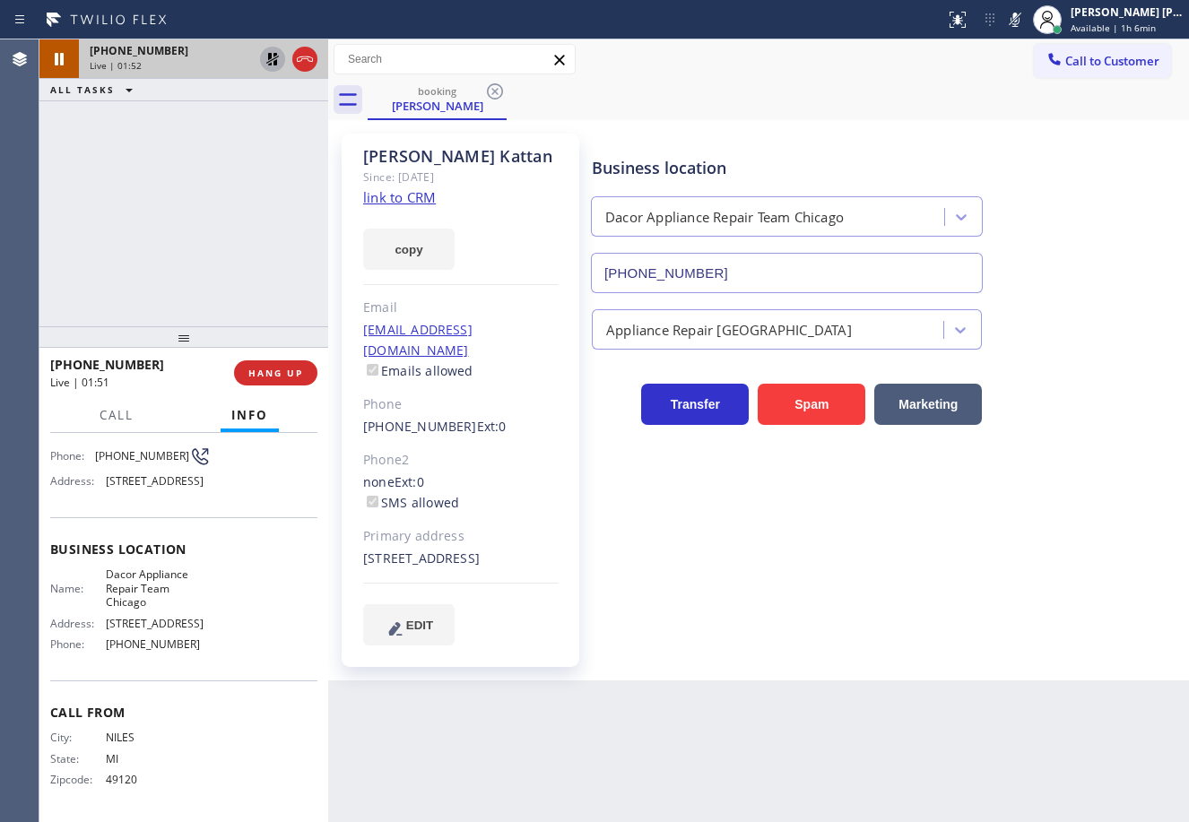
click at [870, 662] on div "Business location Dacor Appliance Repair Team [GEOGRAPHIC_DATA] [PHONE_NUMBER] …" at bounding box center [886, 407] width 596 height 538
click at [982, 753] on div "Back to Dashboard Change Sender ID Customers Technicians Select a contact Outbo…" at bounding box center [758, 430] width 861 height 783
drag, startPoint x: 205, startPoint y: 159, endPoint x: 247, endPoint y: 76, distance: 92.2
click at [207, 155] on div "[PHONE_NUMBER] Live | 03:11 ALL TASKS ALL TASKS ACTIVE TASKS TASKS IN WRAP UP" at bounding box center [183, 182] width 289 height 287
drag, startPoint x: 270, startPoint y: 59, endPoint x: 756, endPoint y: 118, distance: 489.5
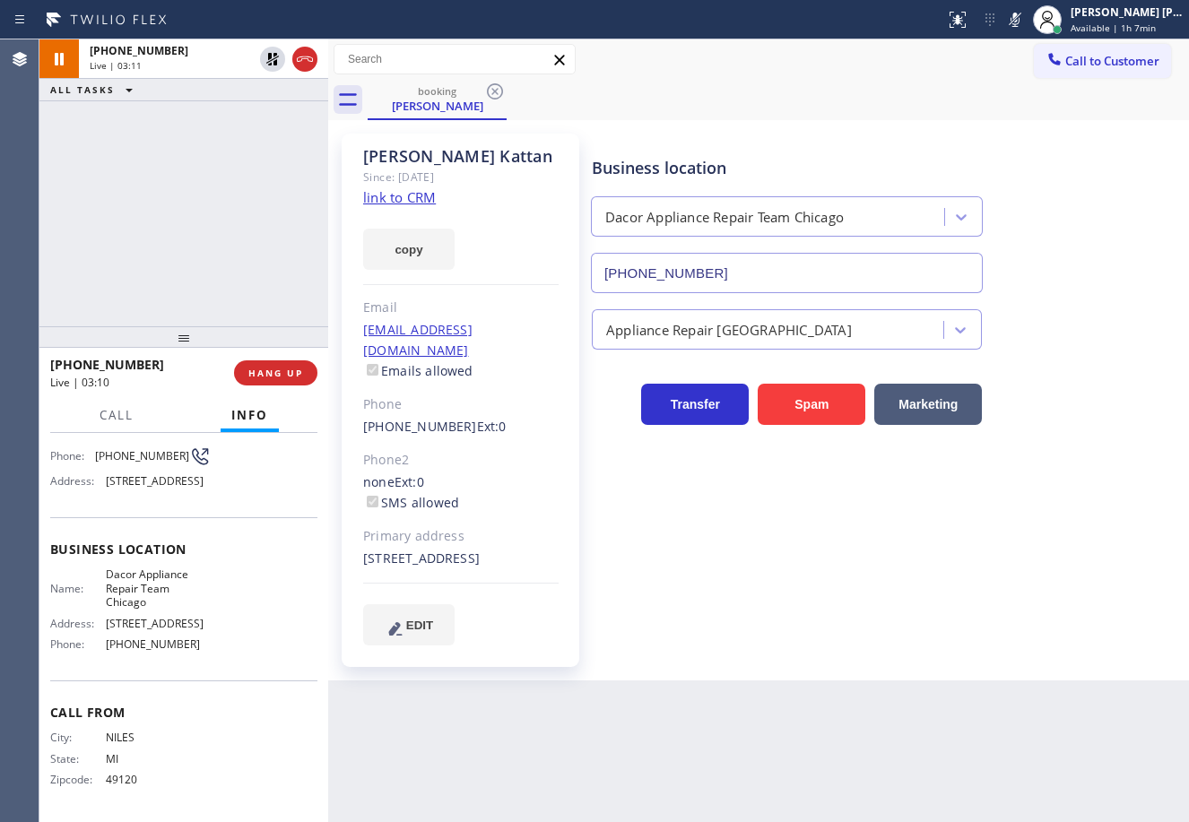
click at [271, 59] on icon at bounding box center [273, 59] width 22 height 22
click at [1019, 13] on icon at bounding box center [1014, 20] width 9 height 14
click at [967, 63] on div "Call to Customer Outbound call Location Top [US_STATE] Heating and AC Service Y…" at bounding box center [758, 59] width 861 height 31
click at [270, 146] on div "[PHONE_NUMBER] Live | 03:32 ALL TASKS ALL TASKS ACTIVE TASKS TASKS IN WRAP UP" at bounding box center [183, 182] width 289 height 287
click at [268, 146] on div "[PHONE_NUMBER] Live | 03:32 ALL TASKS ALL TASKS ACTIVE TASKS TASKS IN WRAP UP" at bounding box center [183, 182] width 289 height 287
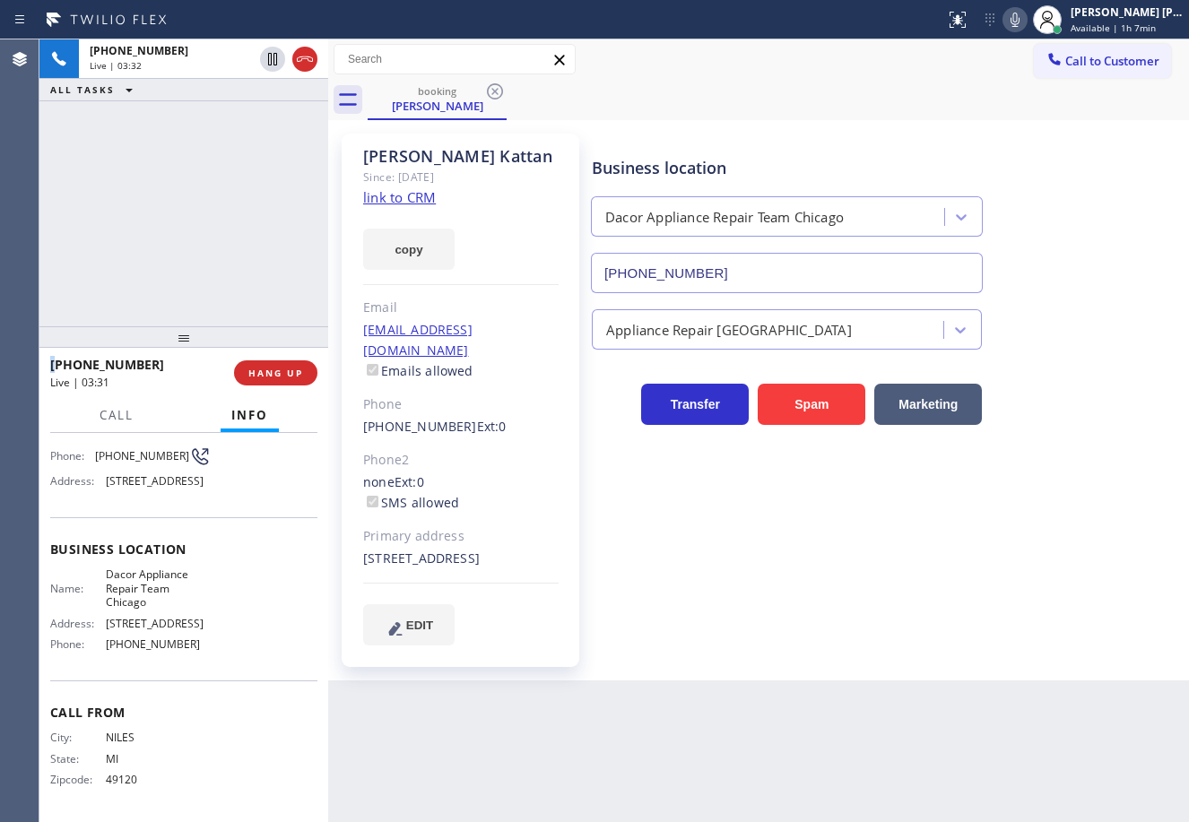
click at [268, 146] on div "[PHONE_NUMBER] Live | 03:32 ALL TASKS ALL TASKS ACTIVE TASKS TASKS IN WRAP UP" at bounding box center [183, 182] width 289 height 287
click at [266, 138] on div "[PHONE_NUMBER] Live | 03:33 ALL TASKS ALL TASKS ACTIVE TASKS TASKS IN WRAP UP" at bounding box center [183, 182] width 289 height 287
click at [277, 65] on icon at bounding box center [272, 59] width 9 height 13
click at [253, 135] on div "[PHONE_NUMBER] Live | 03:35 ALL TASKS ALL TASKS ACTIVE TASKS TASKS IN WRAP UP" at bounding box center [183, 182] width 289 height 287
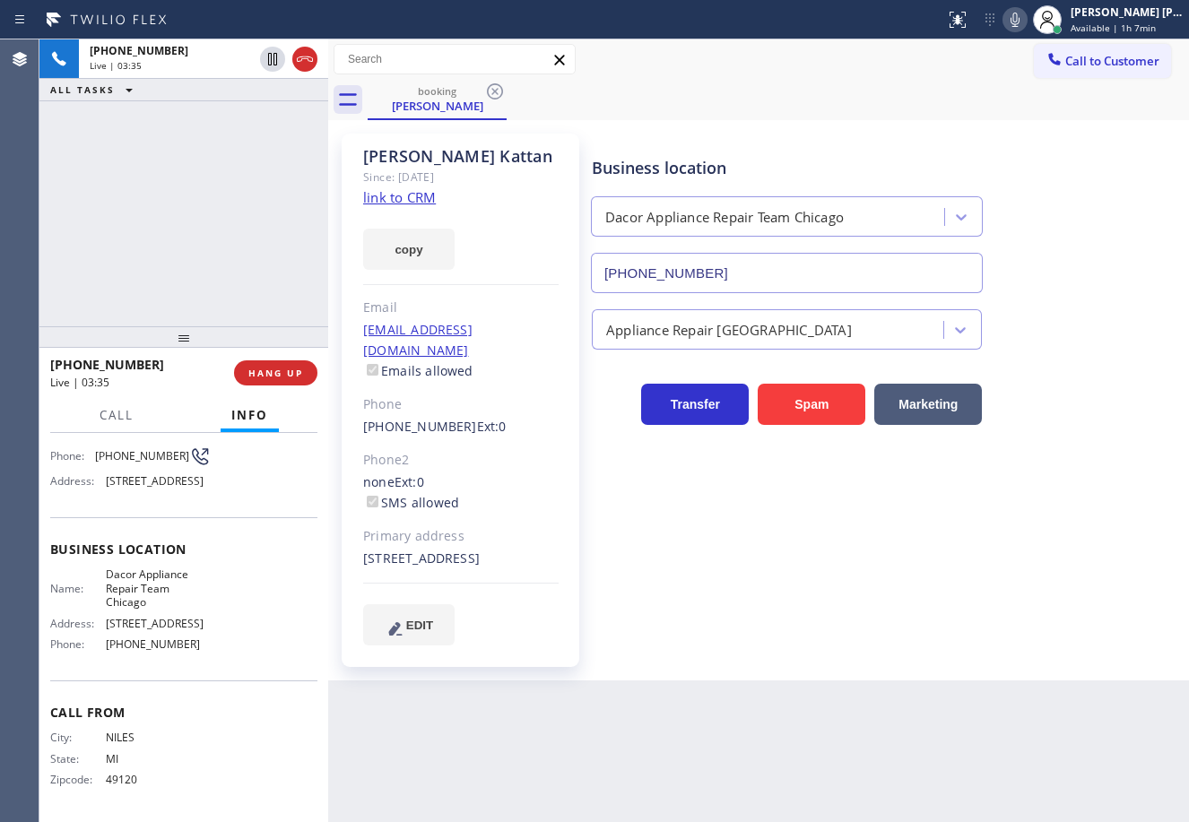
click at [1026, 19] on icon at bounding box center [1015, 20] width 22 height 22
click at [992, 90] on div "booking [PERSON_NAME]" at bounding box center [778, 100] width 821 height 40
drag, startPoint x: 276, startPoint y: 65, endPoint x: 260, endPoint y: 112, distance: 50.2
click at [276, 65] on icon at bounding box center [272, 59] width 13 height 13
click at [243, 135] on div "[PHONE_NUMBER] Live | 04:57 ALL TASKS ALL TASKS ACTIVE TASKS TASKS IN WRAP UP" at bounding box center [183, 182] width 289 height 287
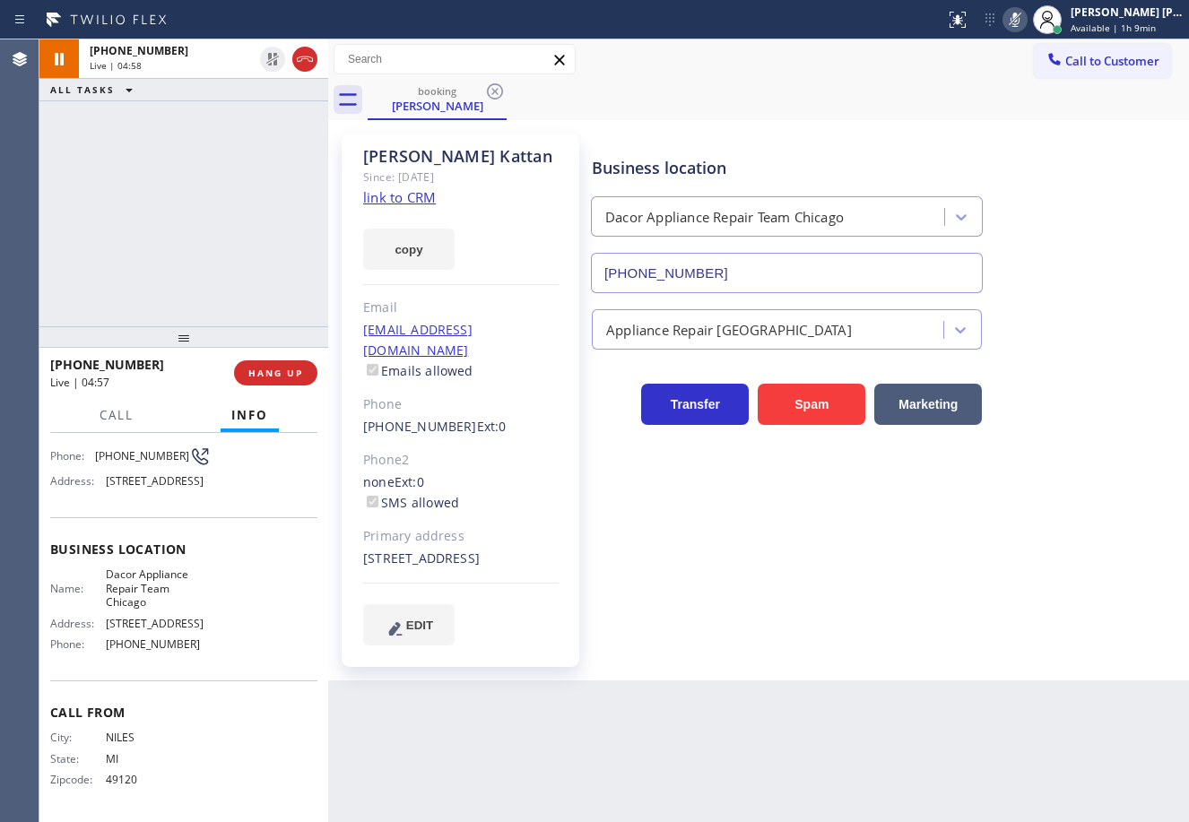
click at [1026, 20] on icon at bounding box center [1015, 20] width 22 height 22
click at [710, 105] on div "booking [PERSON_NAME]" at bounding box center [778, 100] width 821 height 40
click at [1026, 22] on icon at bounding box center [1015, 20] width 22 height 22
drag, startPoint x: 1034, startPoint y: 22, endPoint x: 1034, endPoint y: 71, distance: 48.4
click at [1026, 22] on icon at bounding box center [1015, 20] width 22 height 22
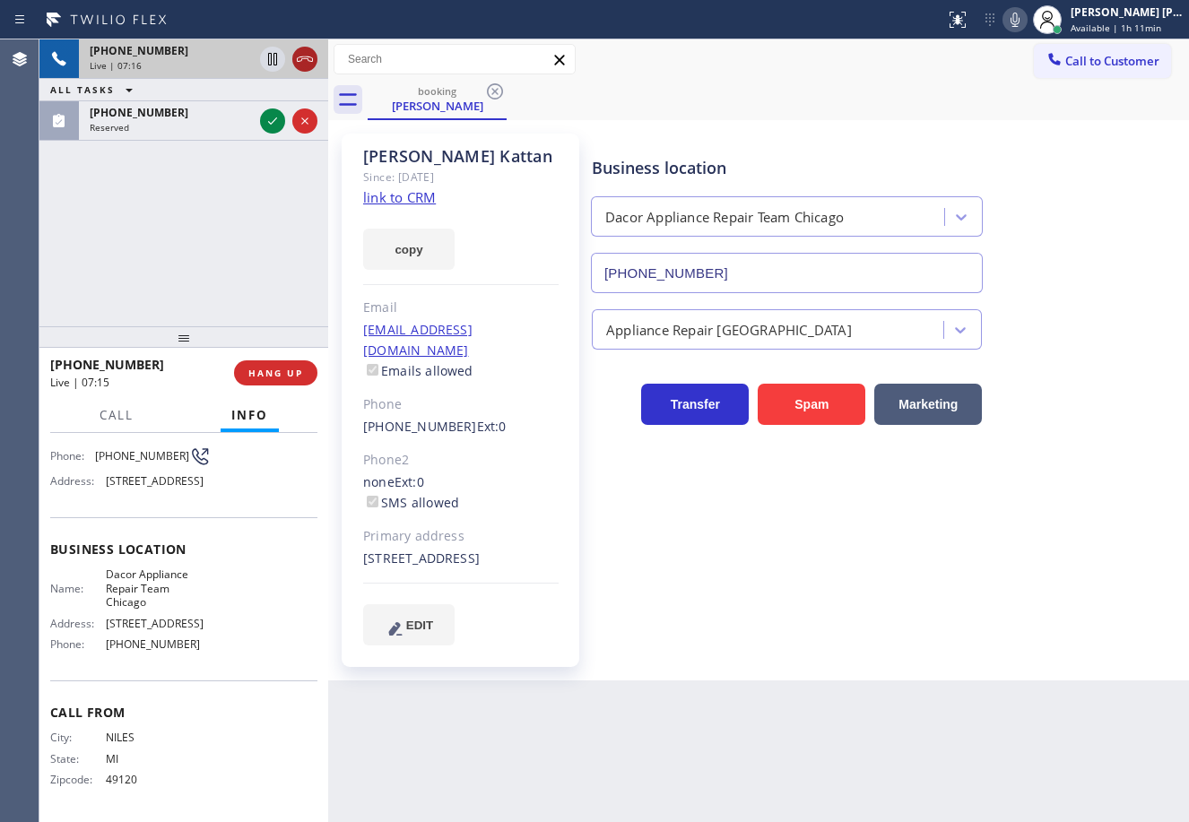
drag, startPoint x: 306, startPoint y: 61, endPoint x: 312, endPoint y: 51, distance: 11.7
click at [307, 61] on icon at bounding box center [305, 59] width 22 height 22
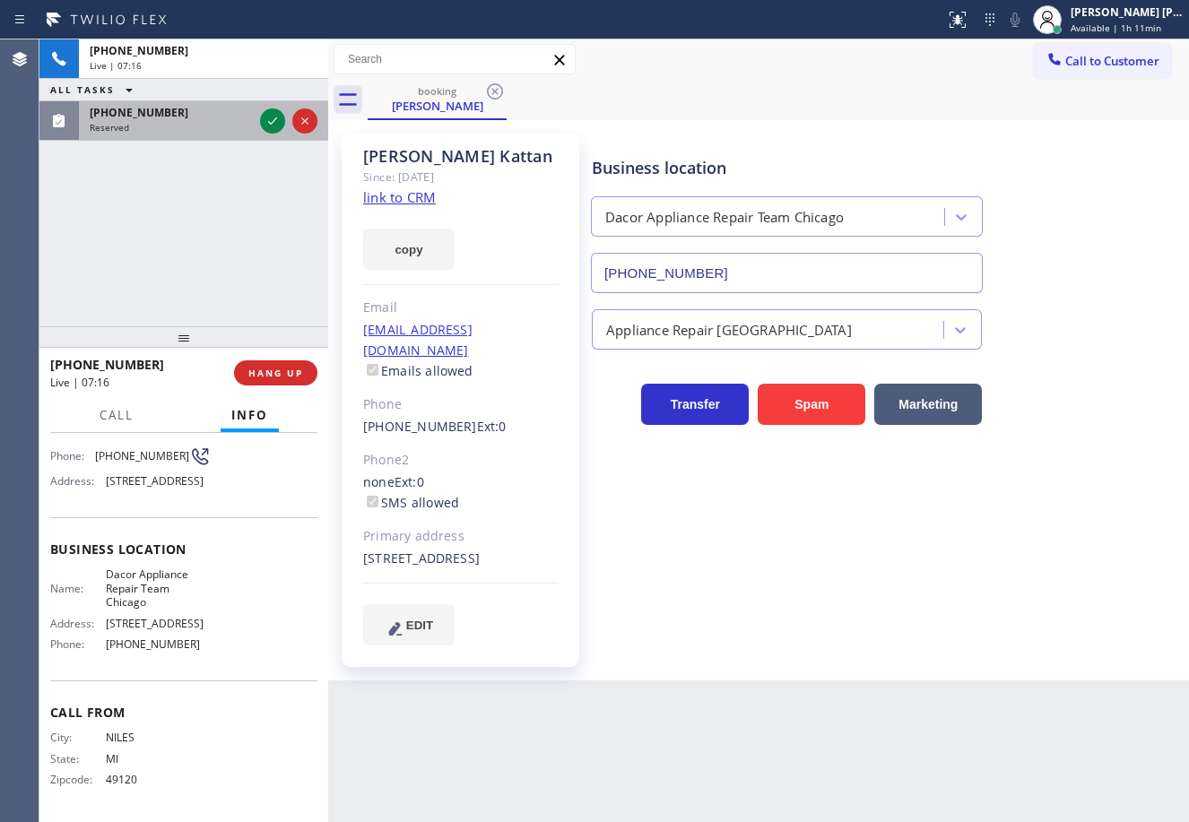
click at [230, 128] on div "Reserved" at bounding box center [171, 127] width 163 height 13
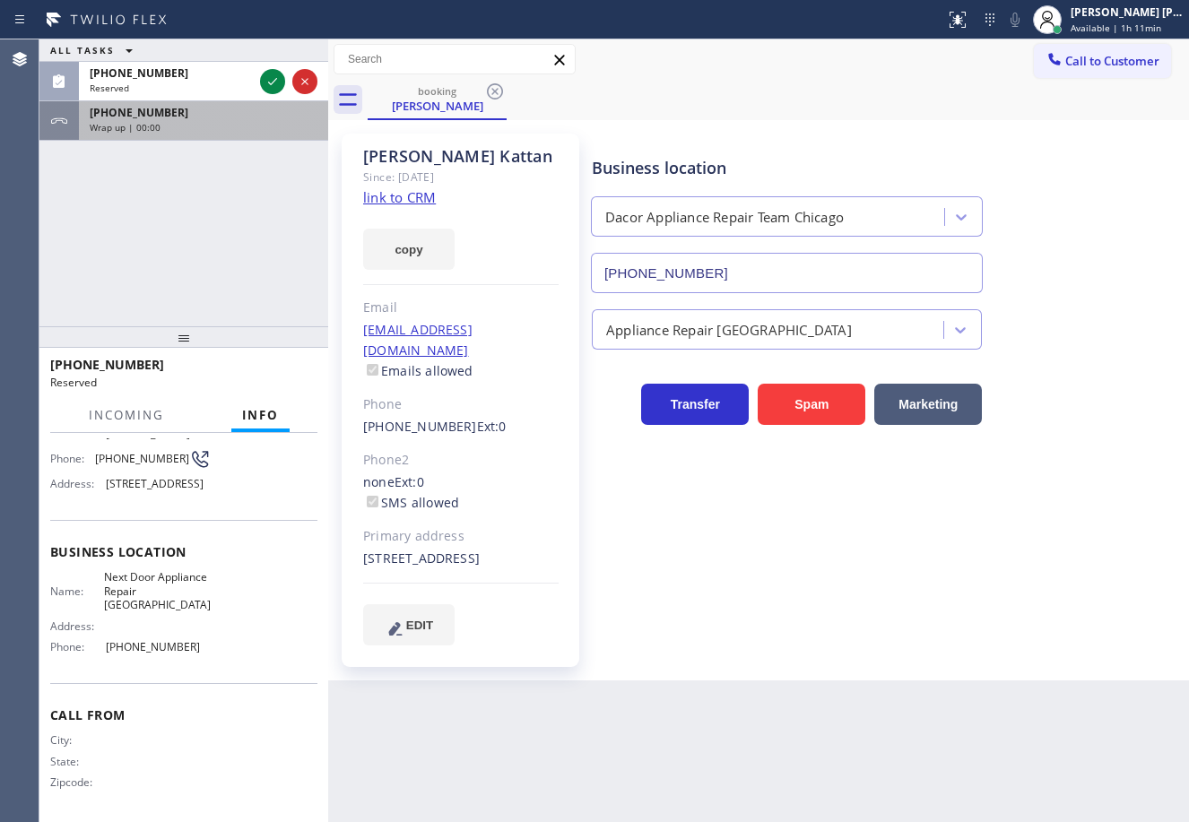
scroll to position [199, 0]
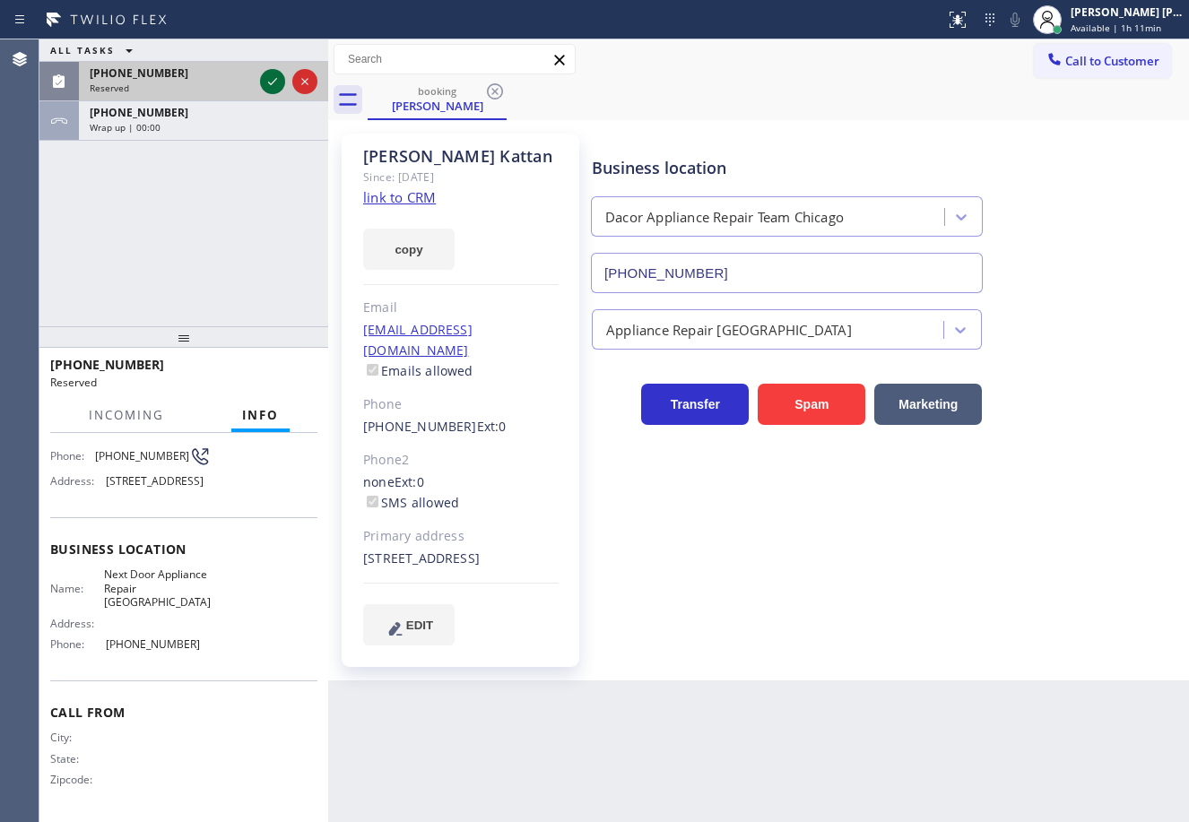
click at [273, 82] on icon at bounding box center [273, 82] width 22 height 22
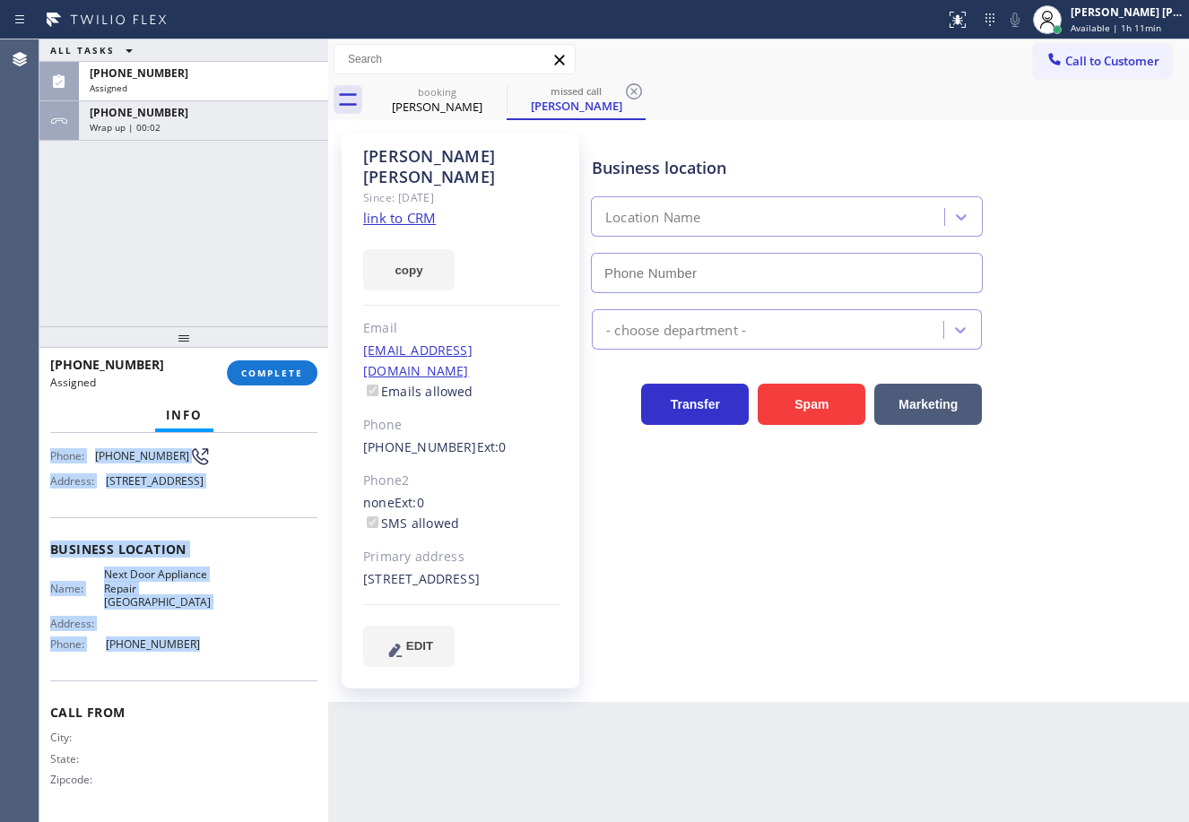
drag, startPoint x: 50, startPoint y: 579, endPoint x: 229, endPoint y: 641, distance: 188.8
click at [228, 655] on div "Context Queue: Appliance Repair High End Priority: 0 Task Age: [DEMOGRAPHIC_DAT…" at bounding box center [183, 627] width 289 height 389
type input "[PHONE_NUMBER]"
click at [284, 380] on button "COMPLETE" at bounding box center [272, 372] width 91 height 25
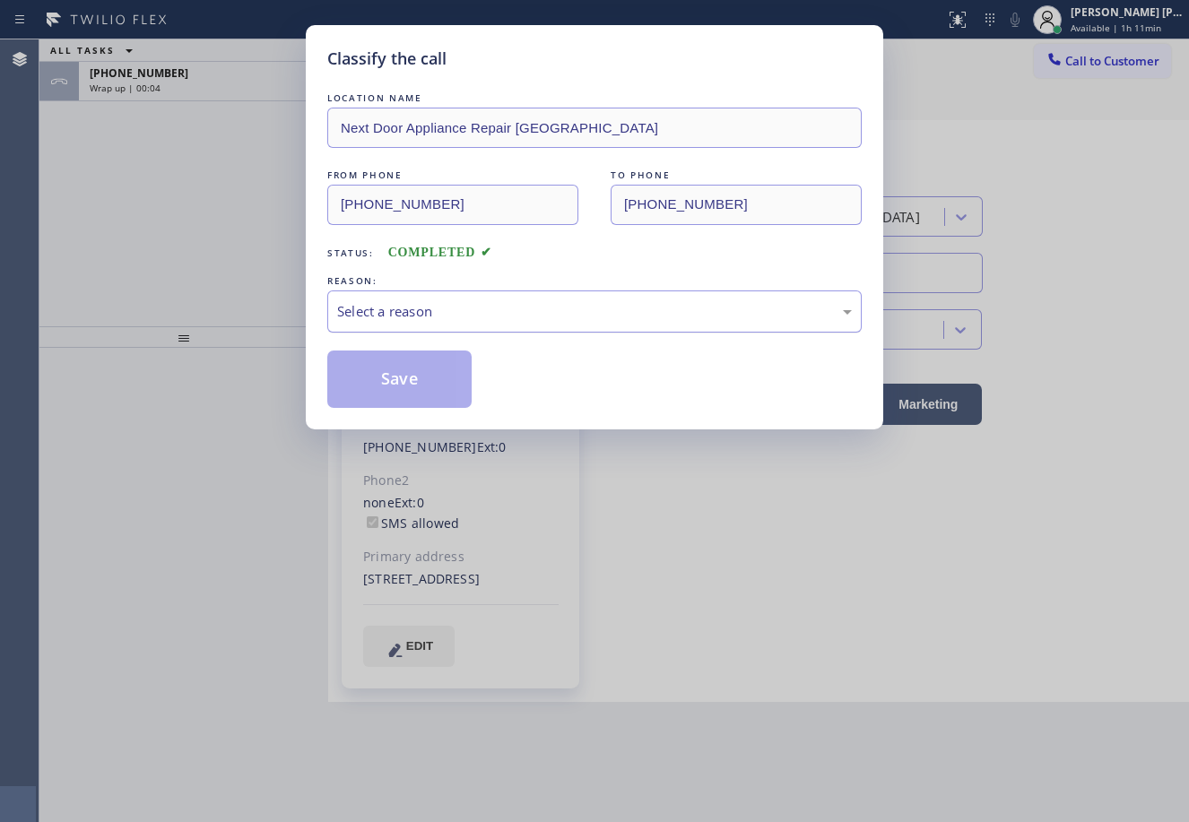
click at [461, 305] on div "Select a reason" at bounding box center [594, 311] width 515 height 21
click at [411, 391] on button "Save" at bounding box center [399, 379] width 144 height 57
click at [409, 388] on button "Save" at bounding box center [399, 379] width 144 height 57
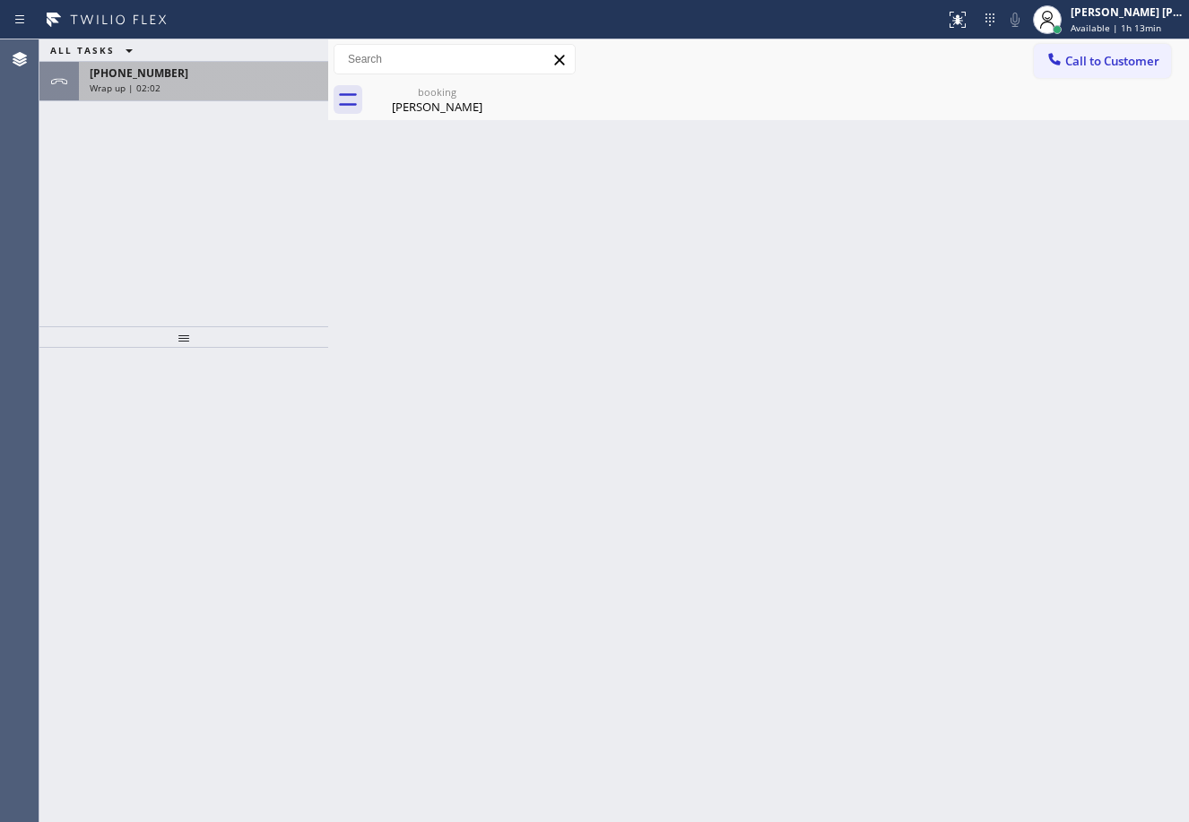
click at [228, 108] on div "ALL TASKS ALL TASKS ACTIVE TASKS TASKS IN WRAP UP [PHONE_NUMBER] Wrap up | 02:02" at bounding box center [183, 182] width 289 height 287
click at [238, 80] on div "[PHONE_NUMBER]" at bounding box center [204, 72] width 228 height 15
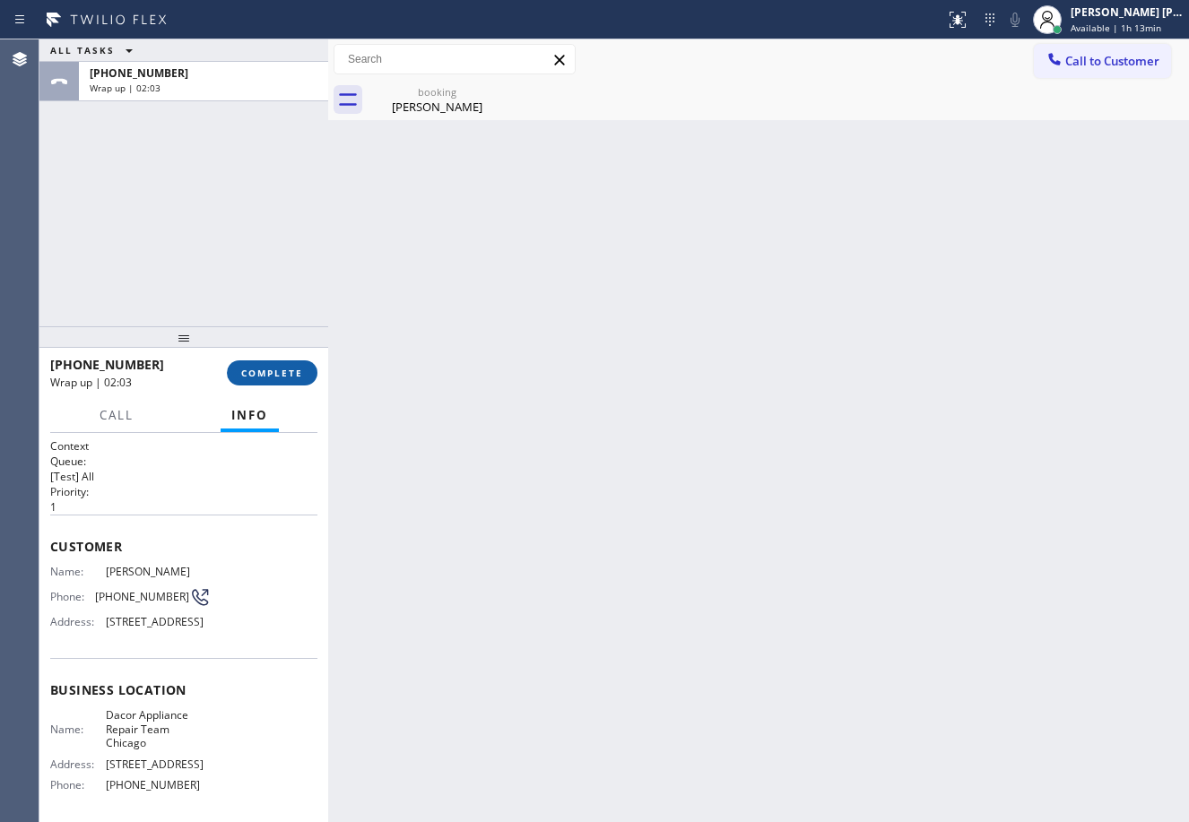
click at [278, 363] on button "COMPLETE" at bounding box center [272, 372] width 91 height 25
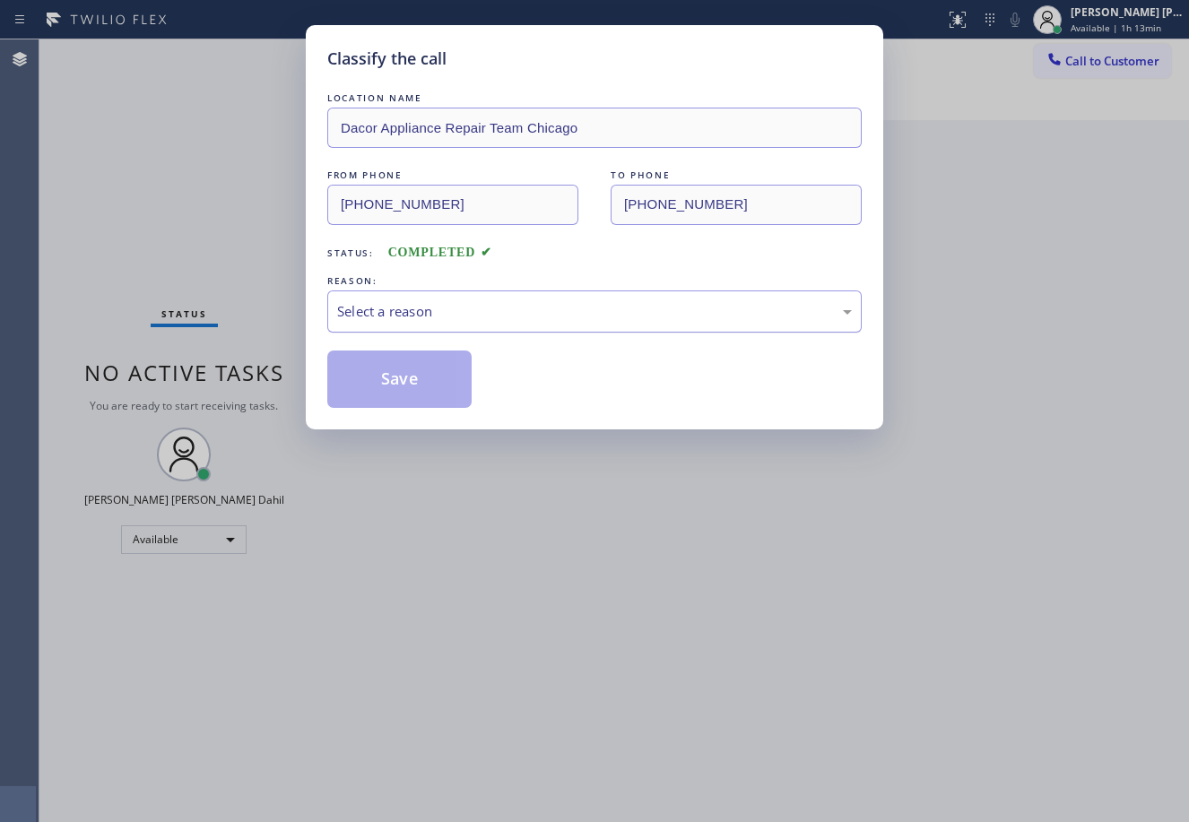
click at [454, 323] on div "Select a reason" at bounding box center [594, 311] width 534 height 42
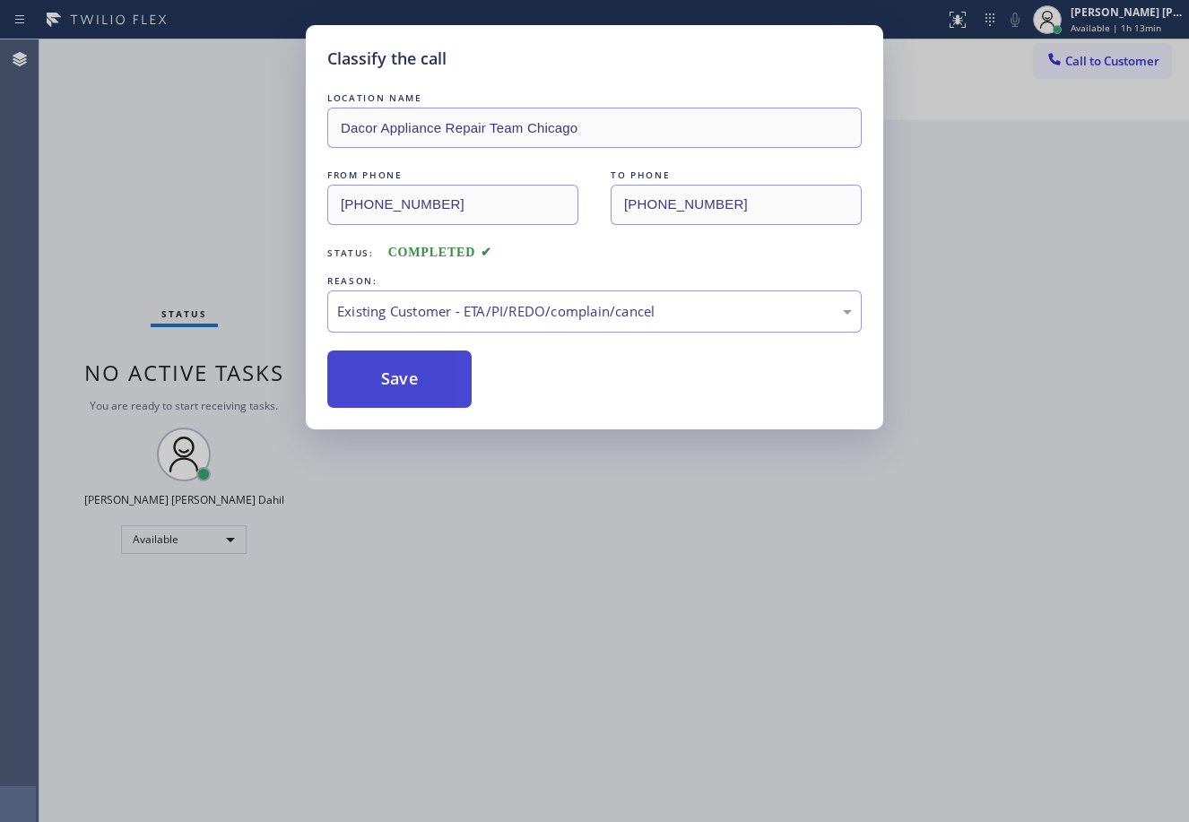
click at [404, 401] on button "Save" at bounding box center [399, 379] width 144 height 57
click at [403, 401] on button "Save" at bounding box center [399, 379] width 144 height 57
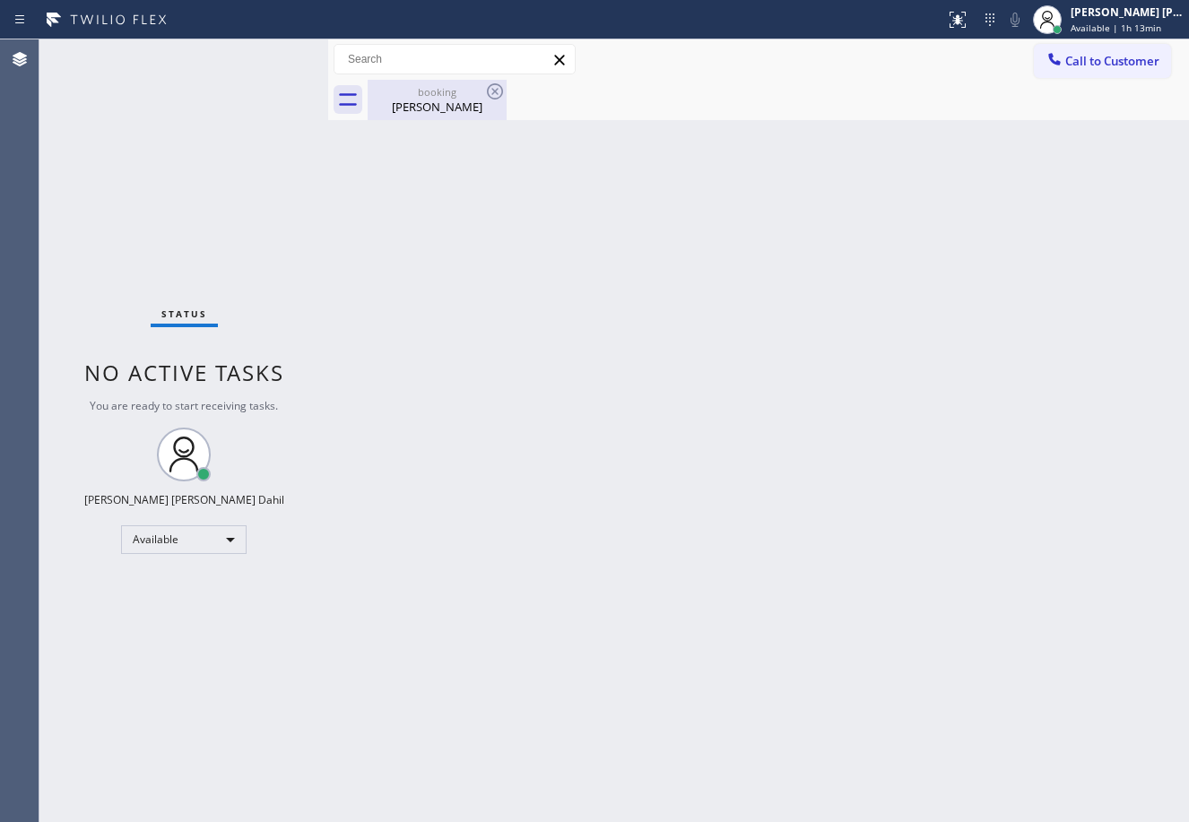
click at [431, 100] on div "[PERSON_NAME]" at bounding box center [436, 107] width 135 height 16
click at [616, 347] on div "Back to Dashboard Change Sender ID Customers Technicians Select a contact Outbo…" at bounding box center [758, 430] width 861 height 783
drag, startPoint x: 757, startPoint y: 629, endPoint x: 753, endPoint y: 639, distance: 10.5
click at [750, 628] on div "Back to Dashboard Change Sender ID Customers Technicians Select a contact Outbo…" at bounding box center [758, 430] width 861 height 783
click at [740, 441] on div "Back to Dashboard Change Sender ID Customers Technicians Select a contact Outbo…" at bounding box center [758, 430] width 861 height 783
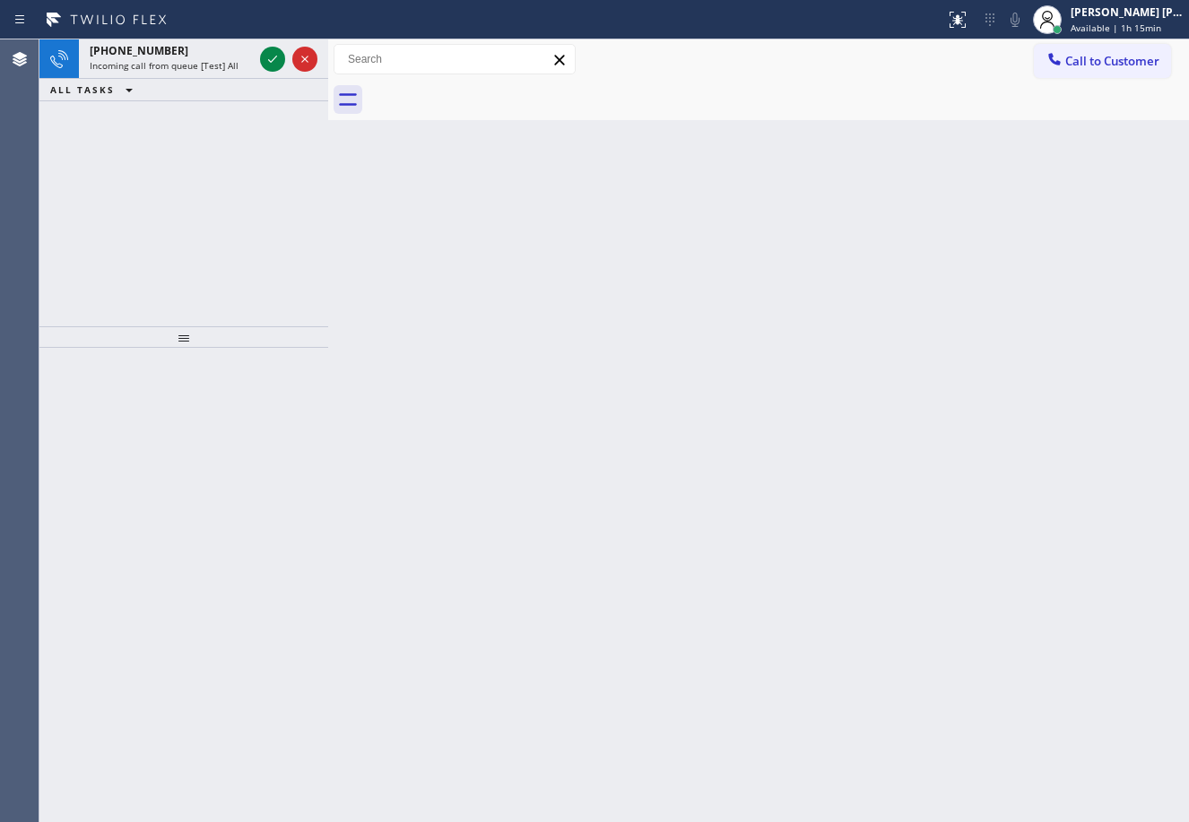
click at [889, 662] on div "Back to Dashboard Change Sender ID Customers Technicians Select a contact Outbo…" at bounding box center [758, 430] width 861 height 783
click at [264, 54] on icon at bounding box center [273, 59] width 22 height 22
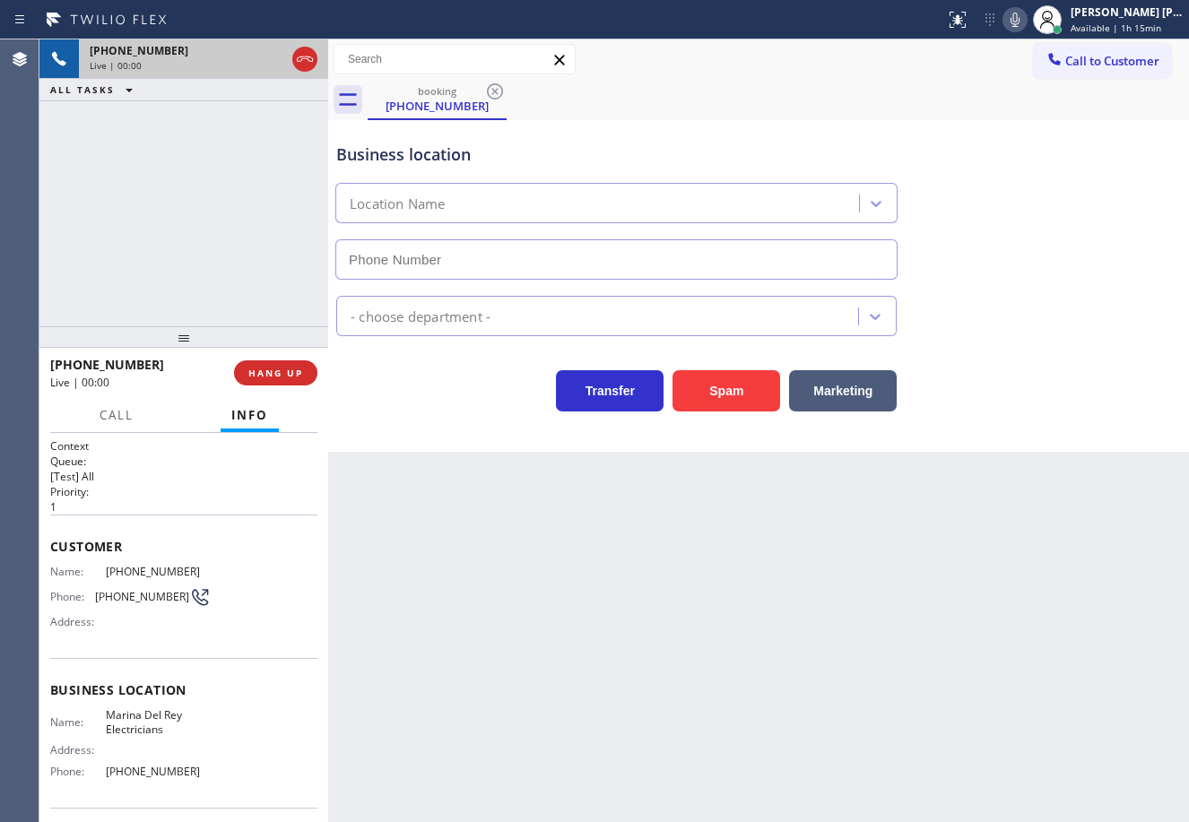
type input "[PHONE_NUMBER]"
click at [734, 629] on div "Back to Dashboard Change Sender ID Customers Technicians Select a contact Outbo…" at bounding box center [758, 430] width 861 height 783
click at [750, 377] on button "Spam" at bounding box center [726, 390] width 108 height 41
click at [750, 380] on button "Spam" at bounding box center [726, 390] width 108 height 41
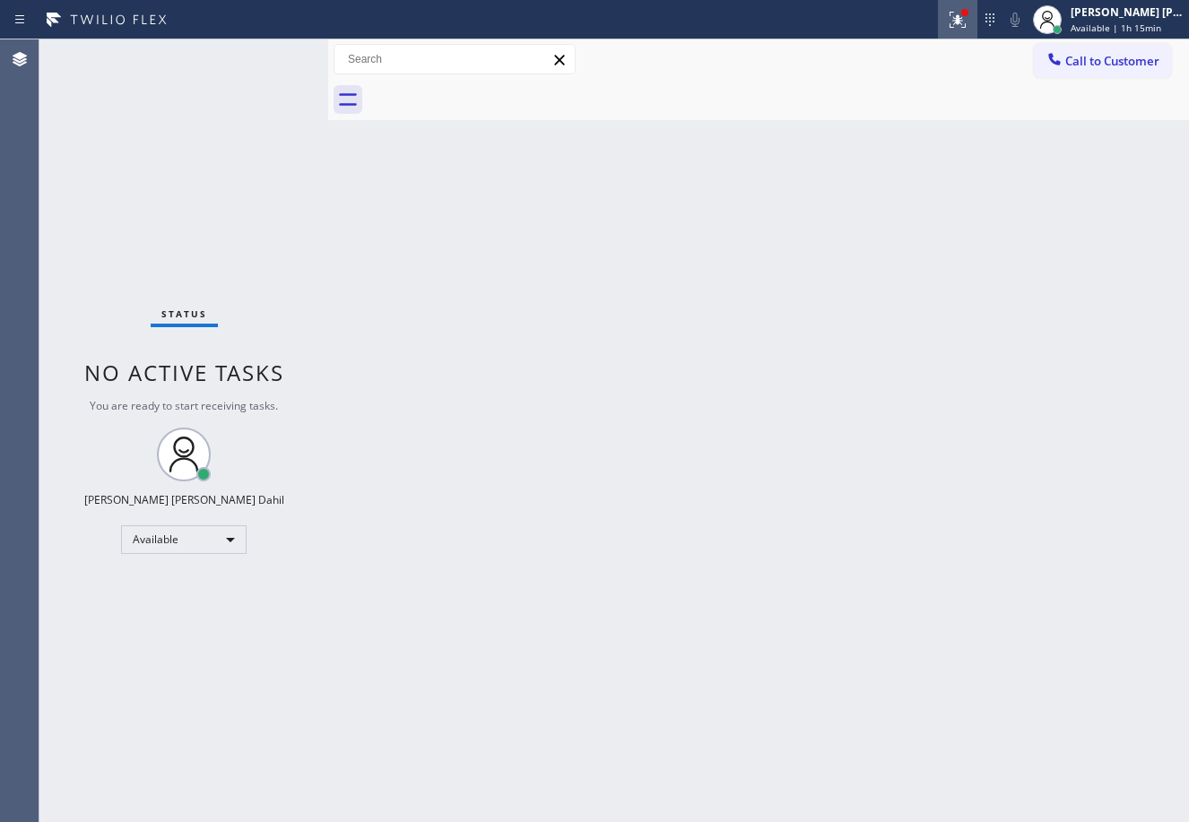
click at [968, 21] on icon at bounding box center [958, 20] width 22 height 22
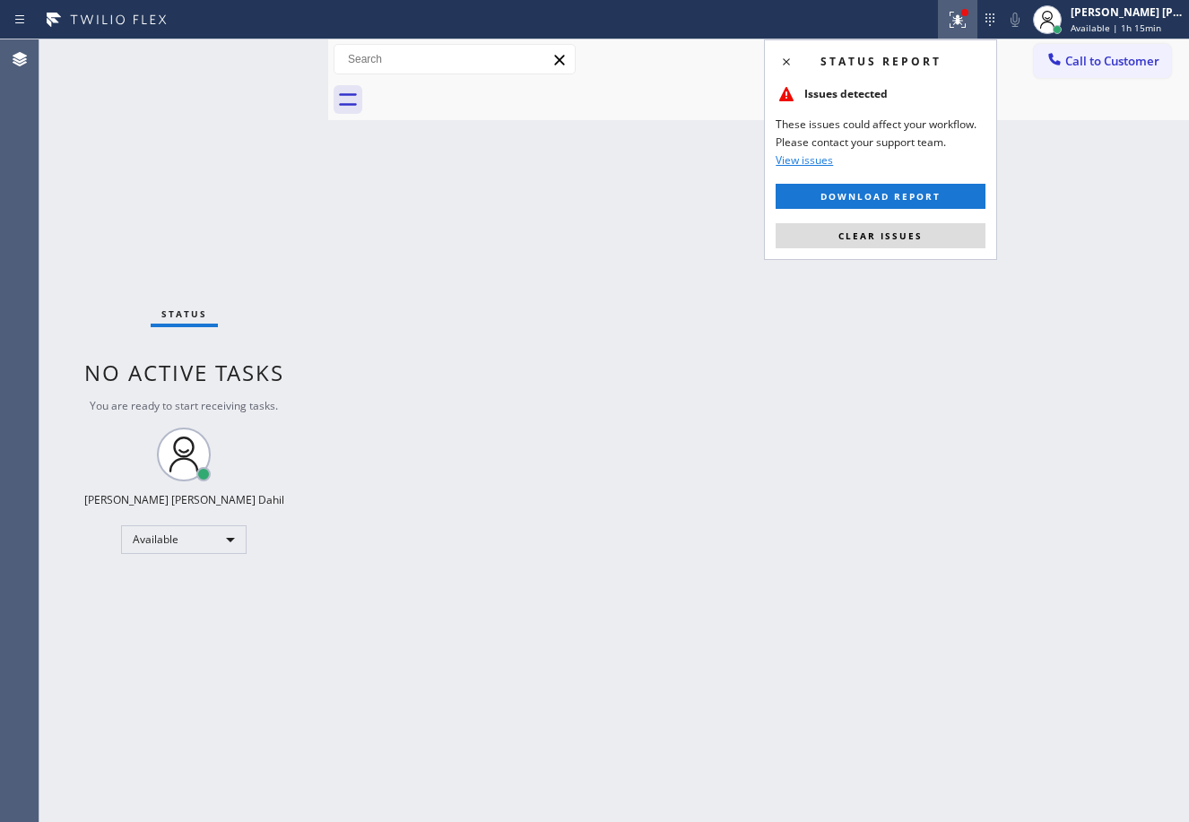
click at [882, 252] on div "Status report Issues detected These issues could affect your workflow. Please c…" at bounding box center [880, 149] width 233 height 221
click at [887, 233] on span "Clear issues" at bounding box center [880, 235] width 84 height 13
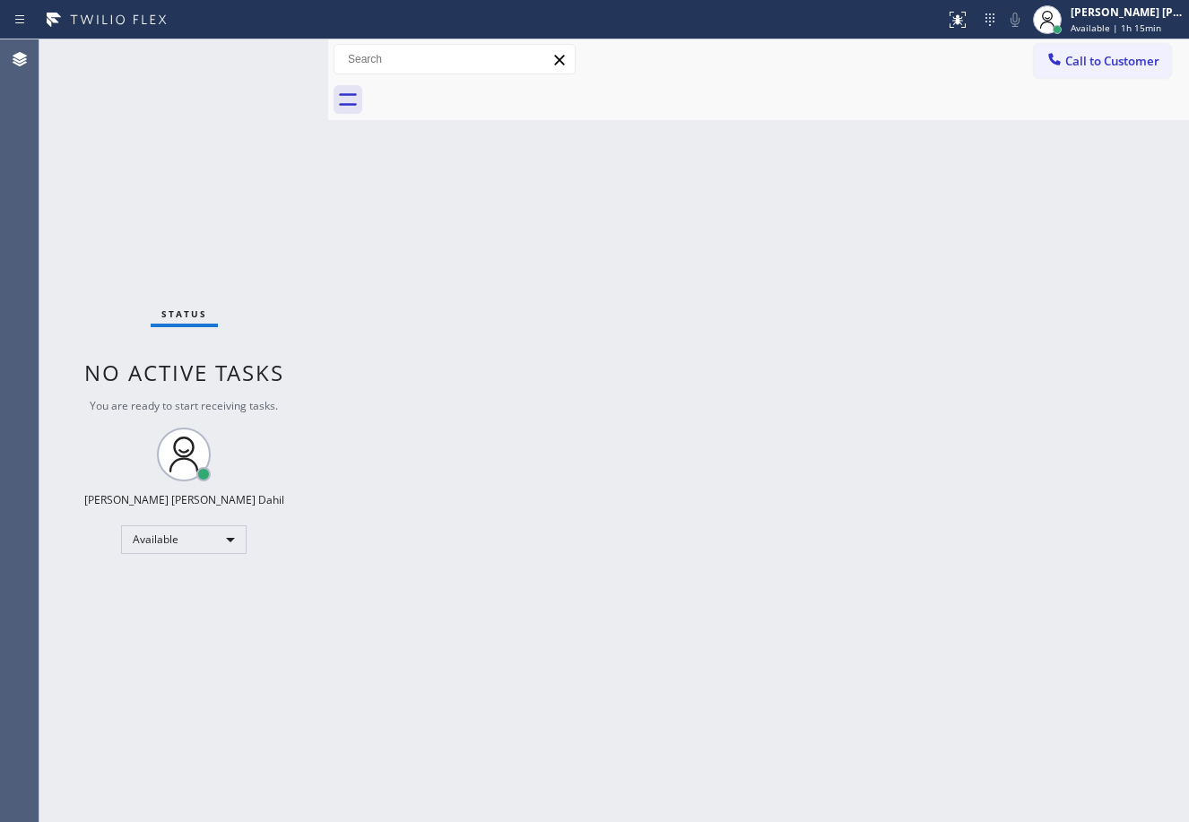
click at [502, 398] on div "Back to Dashboard Change Sender ID Customers Technicians Select a contact Outbo…" at bounding box center [758, 430] width 861 height 783
click at [614, 89] on div at bounding box center [778, 100] width 821 height 40
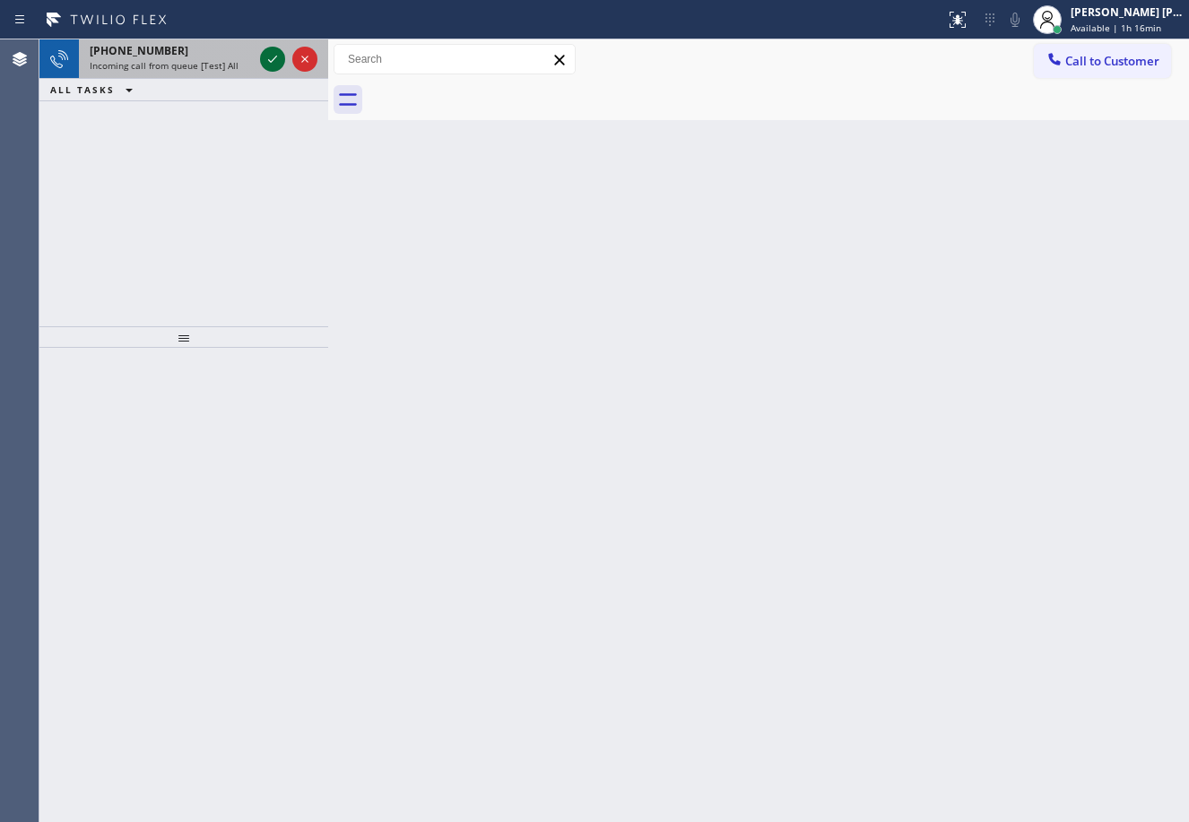
click at [264, 54] on icon at bounding box center [273, 59] width 22 height 22
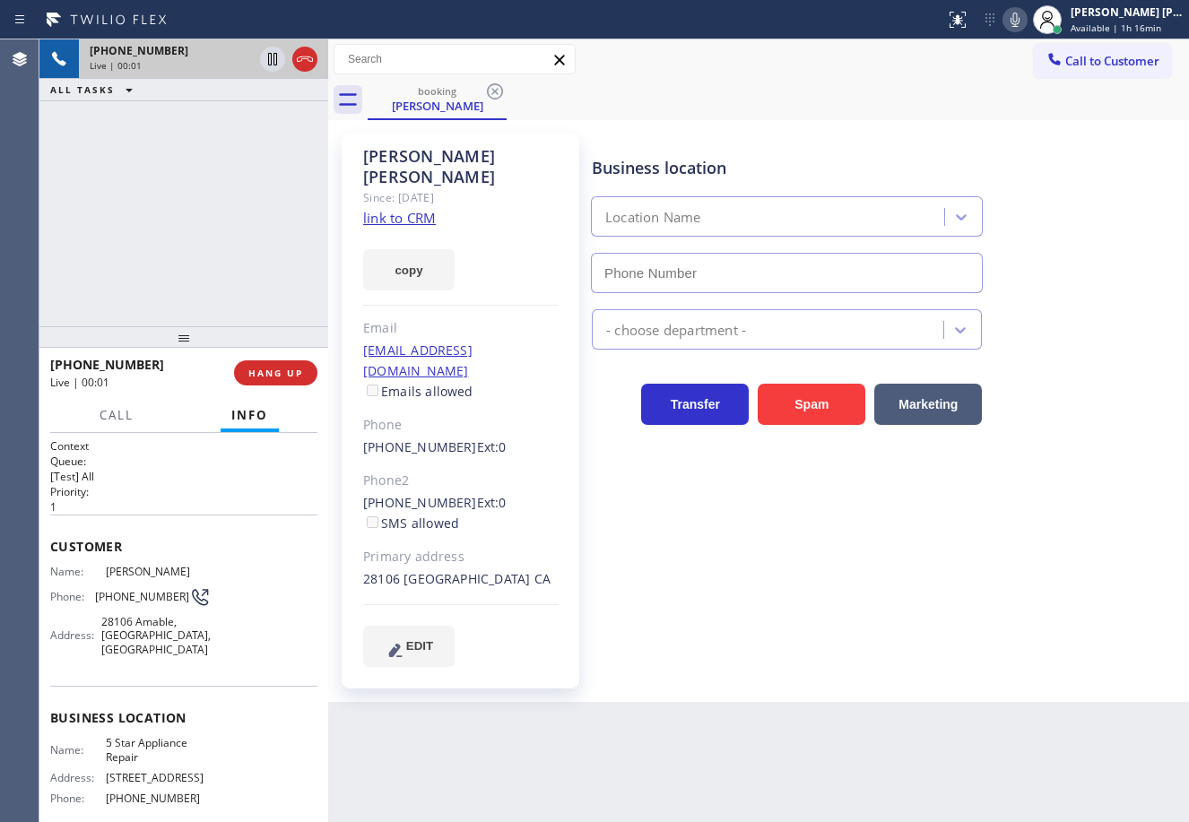
type input "[PHONE_NUMBER]"
click at [385, 209] on link "link to CRM" at bounding box center [399, 218] width 73 height 18
click at [266, 184] on div "[PHONE_NUMBER] Live | 00:25 ALL TASKS ALL TASKS ACTIVE TASKS TASKS IN WRAP UP" at bounding box center [183, 182] width 289 height 287
click at [267, 184] on div "[PHONE_NUMBER] Live | 00:25 ALL TASKS ALL TASKS ACTIVE TASKS TASKS IN WRAP UP" at bounding box center [183, 182] width 289 height 287
click at [269, 185] on div "[PHONE_NUMBER] Live | 00:26 ALL TASKS ALL TASKS ACTIVE TASKS TASKS IN WRAP UP" at bounding box center [183, 182] width 289 height 287
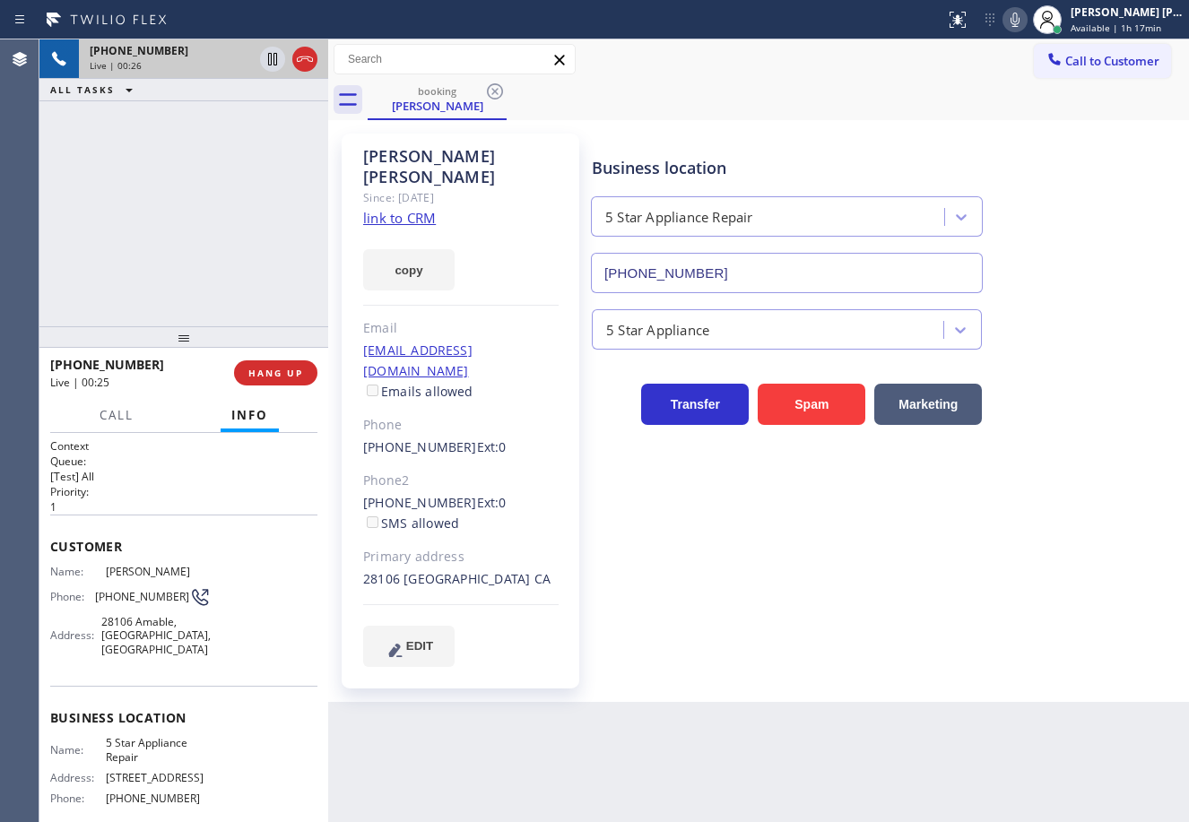
click at [269, 185] on div "[PHONE_NUMBER] Live | 00:26 ALL TASKS ALL TASKS ACTIVE TASKS TASKS IN WRAP UP" at bounding box center [183, 182] width 289 height 287
click at [269, 186] on div "[PHONE_NUMBER] Live | 00:26 ALL TASKS ALL TASKS ACTIVE TASKS TASKS IN WRAP UP" at bounding box center [183, 182] width 289 height 287
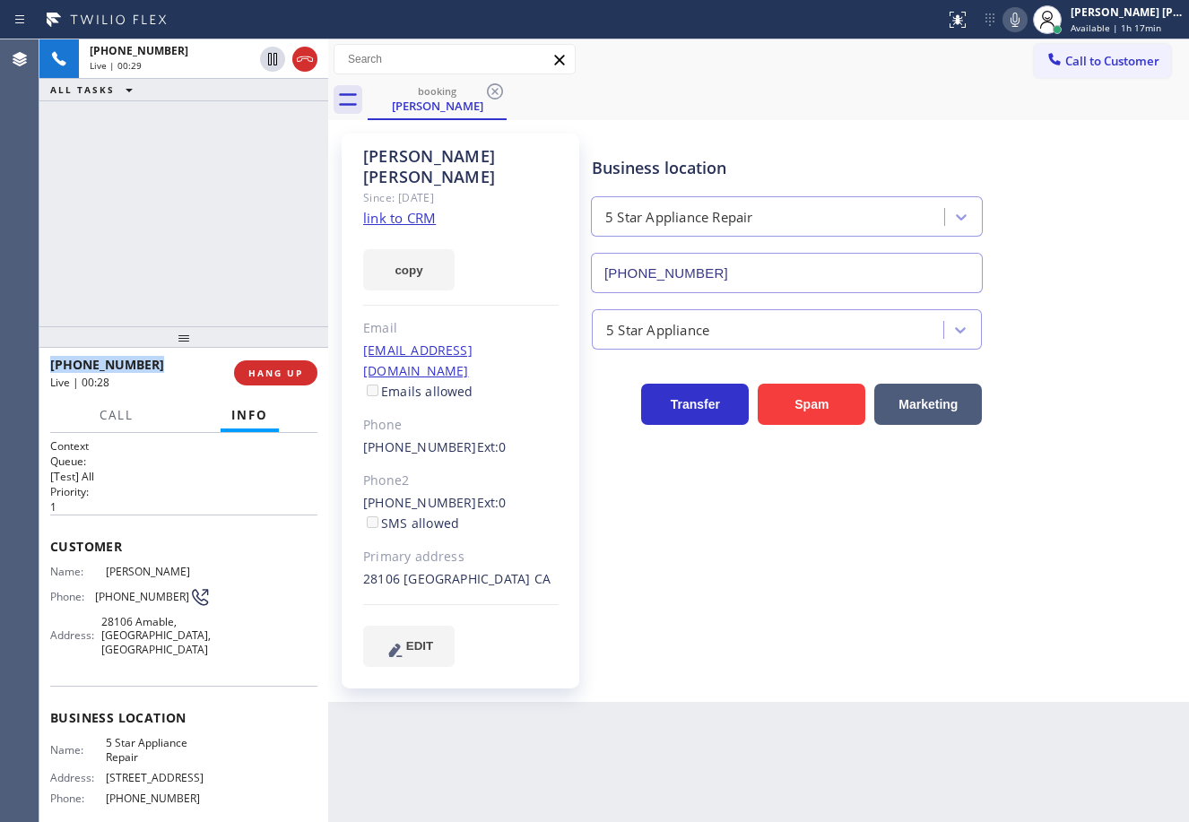
drag, startPoint x: 266, startPoint y: 61, endPoint x: 259, endPoint y: 134, distance: 73.0
click at [266, 61] on icon at bounding box center [273, 59] width 22 height 22
click at [259, 137] on div "[PHONE_NUMBER] Live | 00:29 ALL TASKS ALL TASKS ACTIVE TASKS TASKS IN WRAP UP" at bounding box center [183, 182] width 289 height 287
click at [1026, 22] on icon at bounding box center [1015, 20] width 22 height 22
click at [987, 95] on div "booking [PERSON_NAME]" at bounding box center [778, 100] width 821 height 40
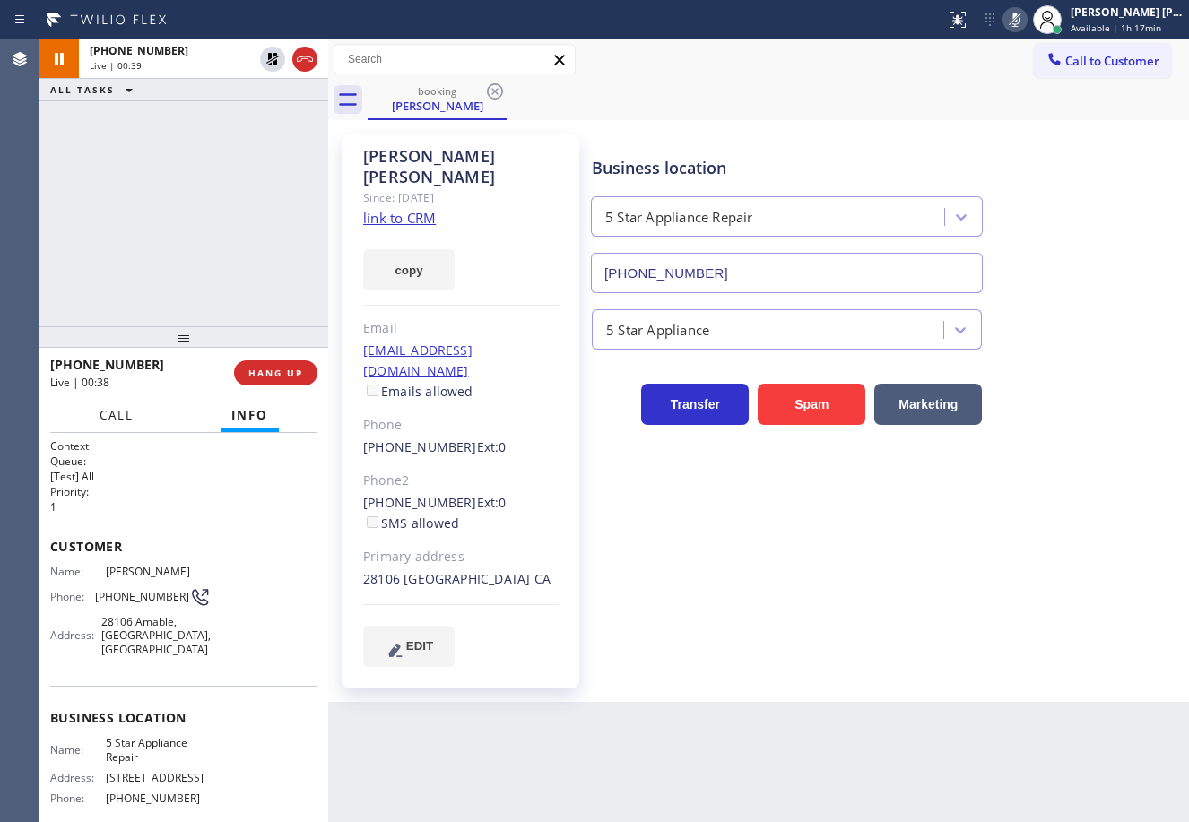
click at [109, 411] on span "Call" at bounding box center [117, 415] width 34 height 16
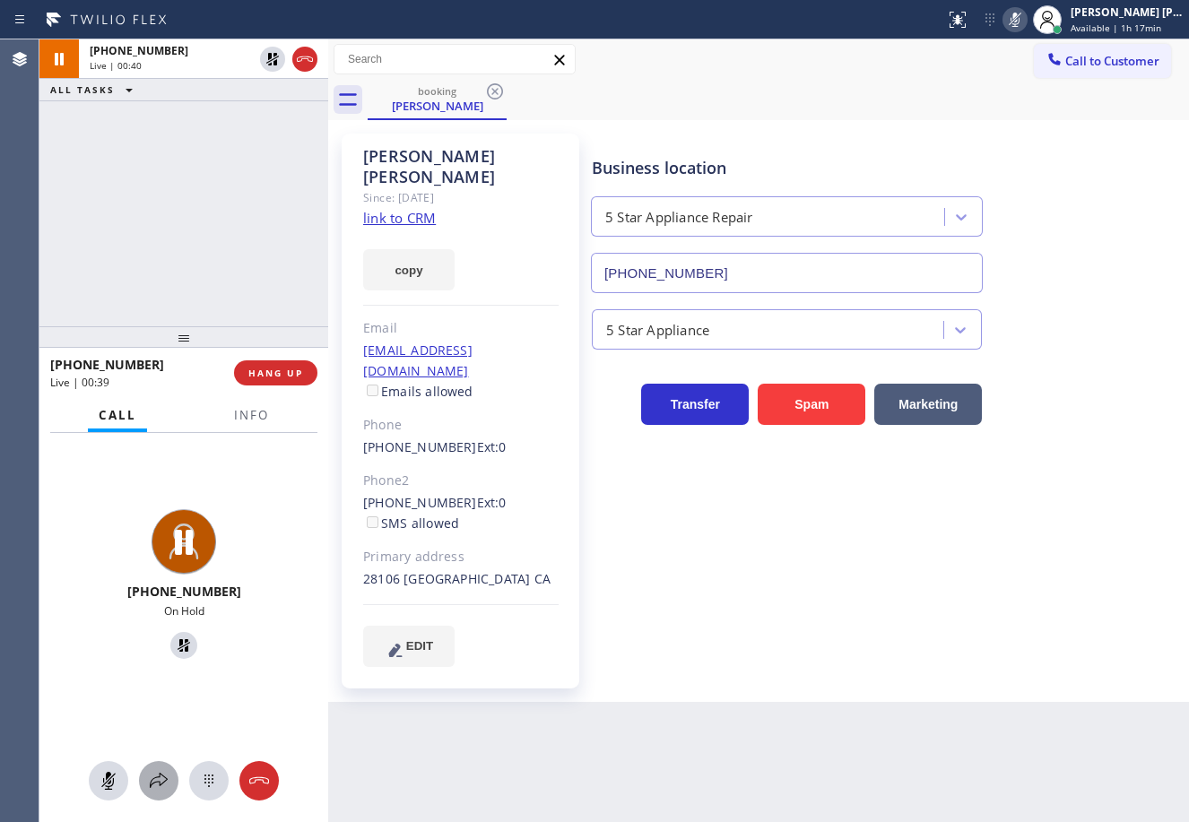
click at [166, 773] on icon at bounding box center [159, 781] width 22 height 22
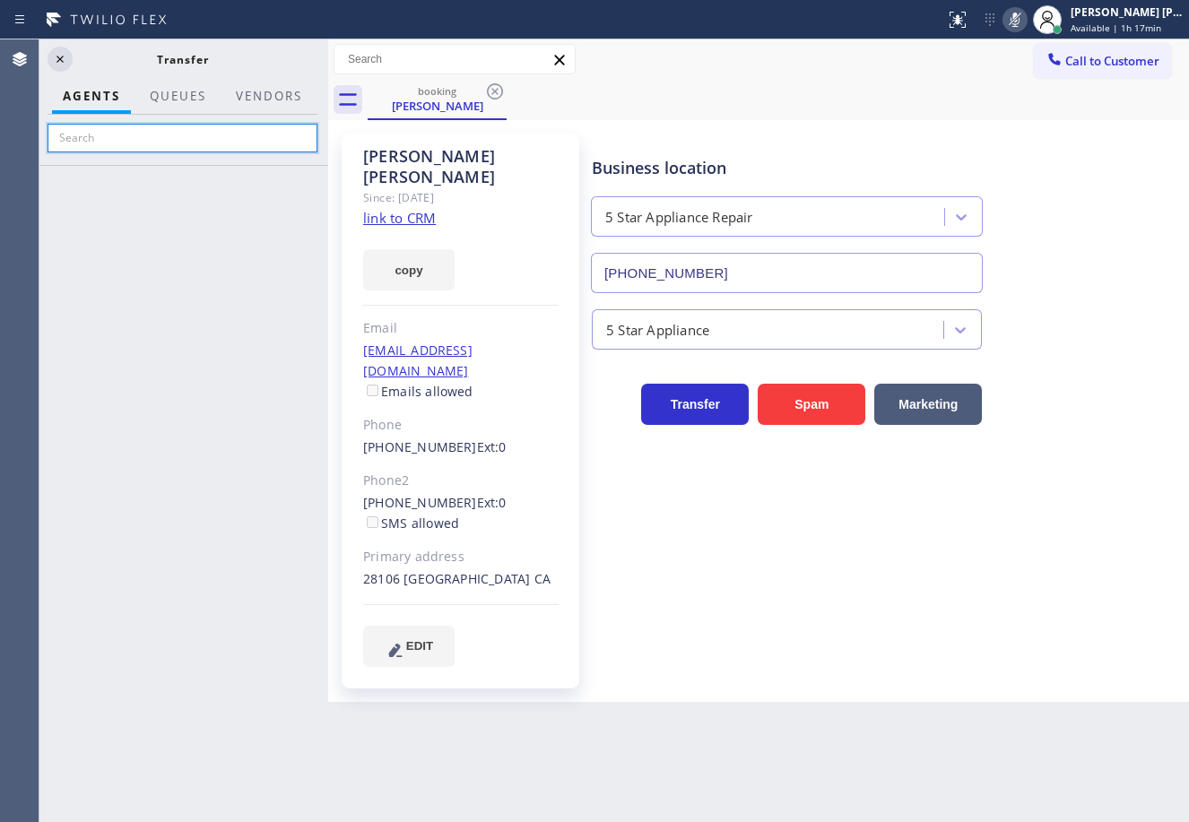
click at [191, 145] on input "text" at bounding box center [183, 138] width 270 height 29
type input "jasp"
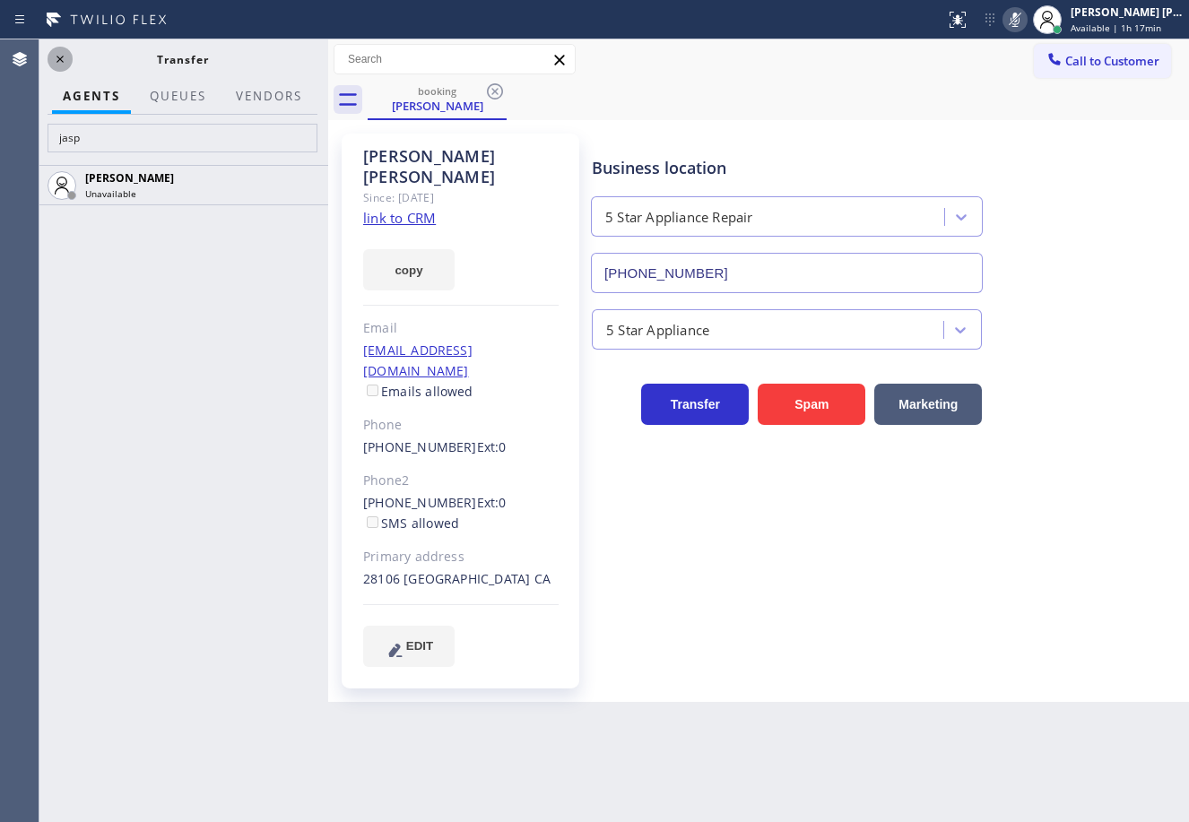
click at [55, 61] on icon at bounding box center [60, 59] width 22 height 22
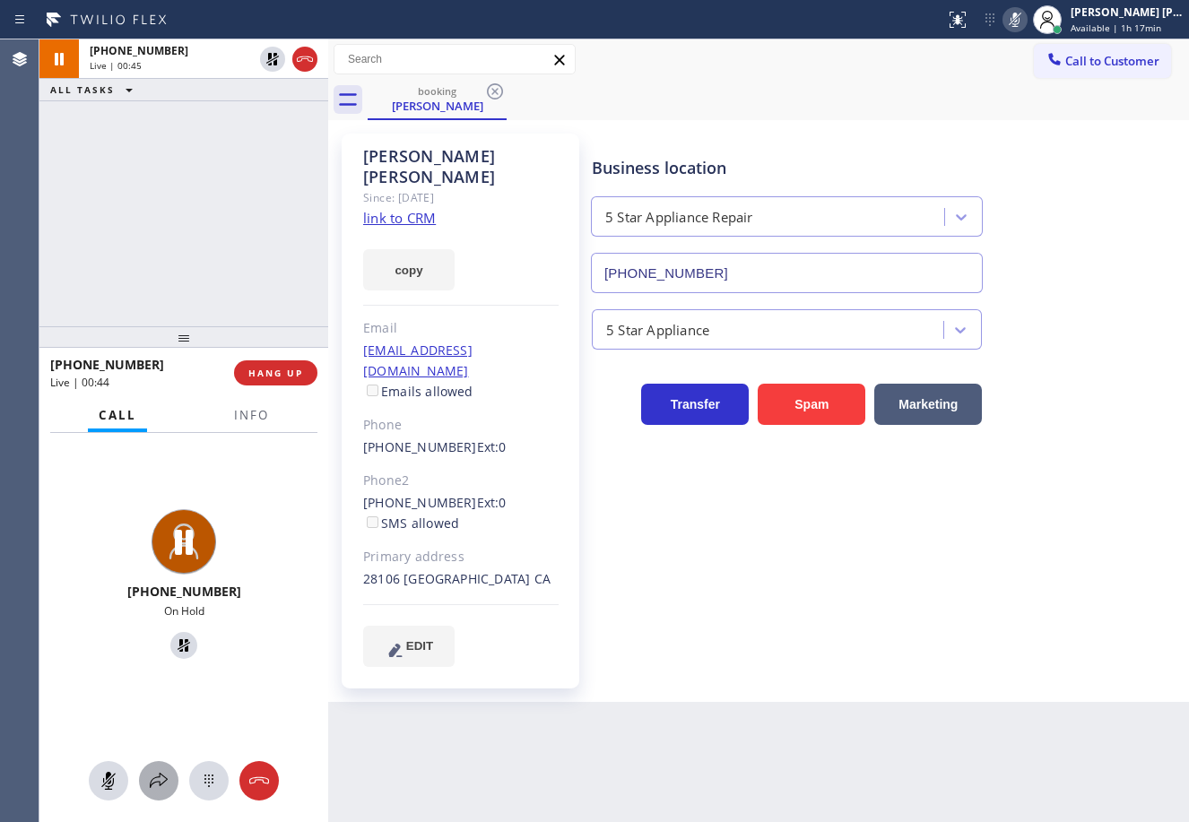
click at [168, 774] on icon at bounding box center [159, 781] width 22 height 22
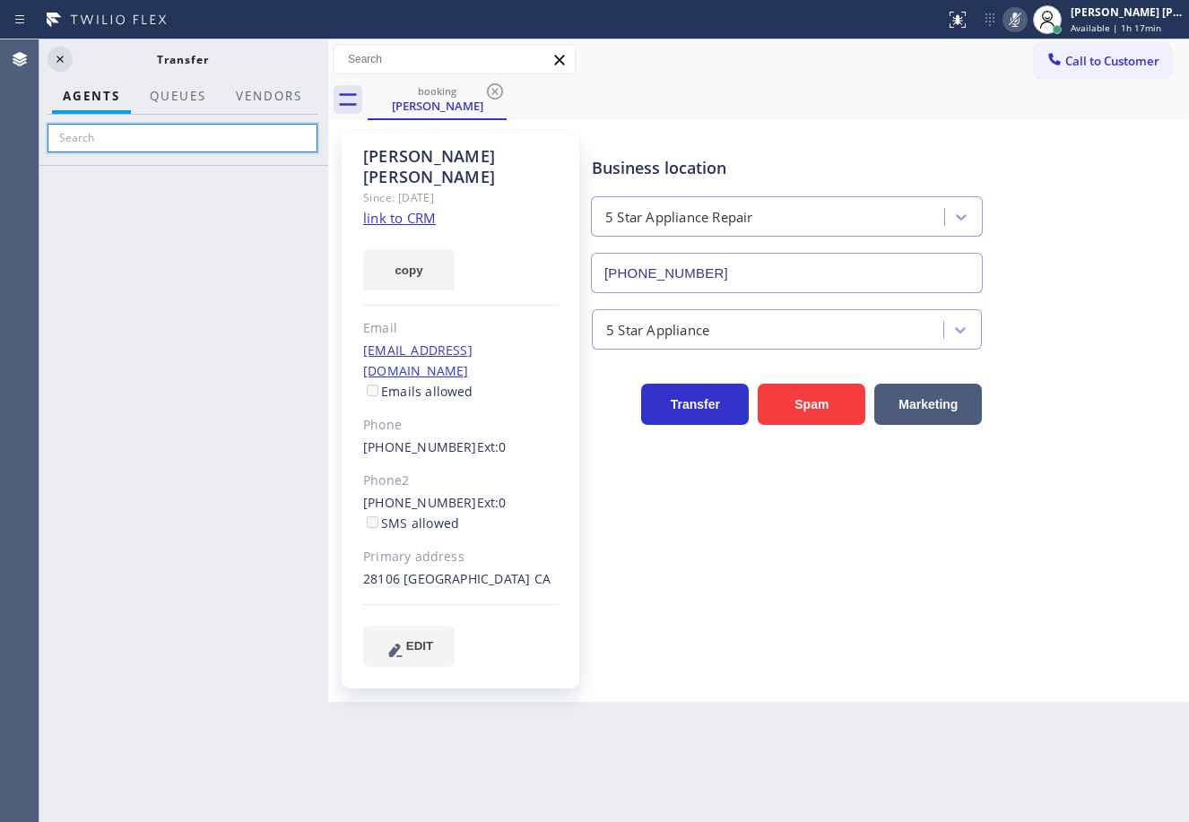
click at [160, 145] on input "text" at bounding box center [183, 138] width 270 height 29
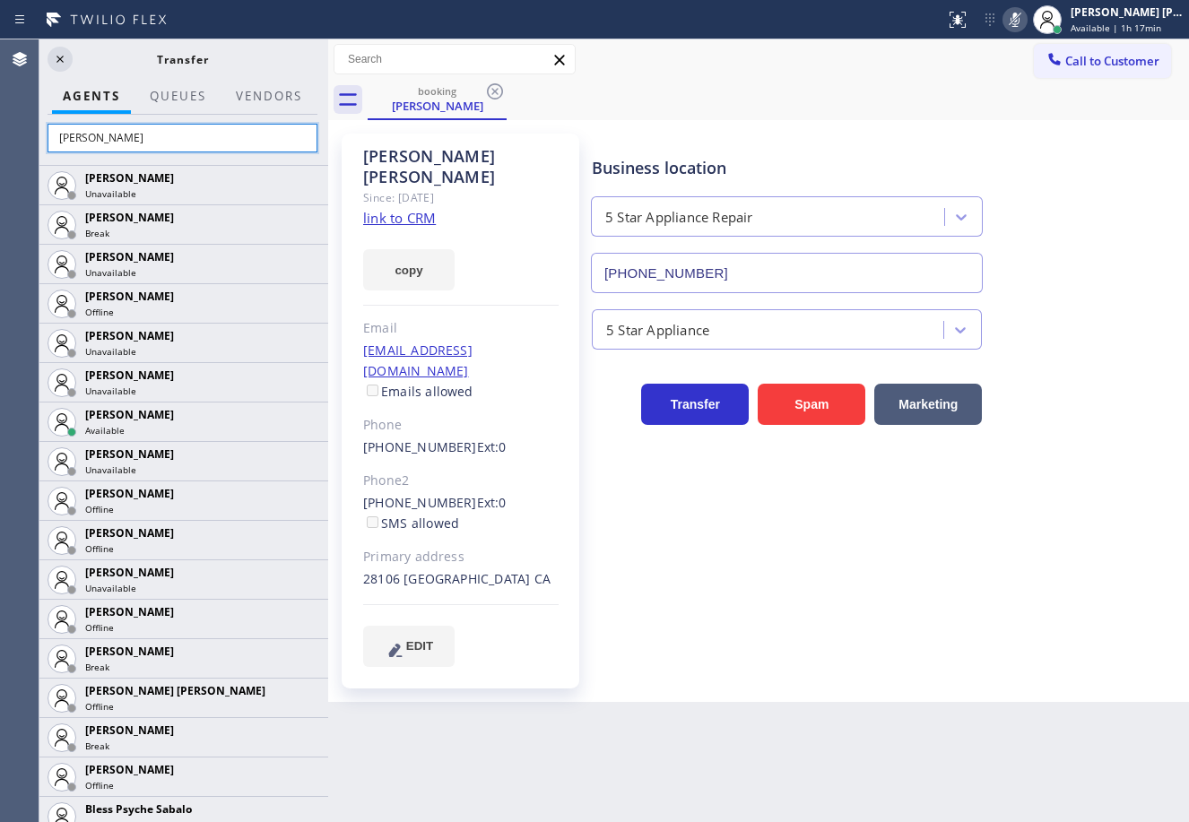
type input "timk"
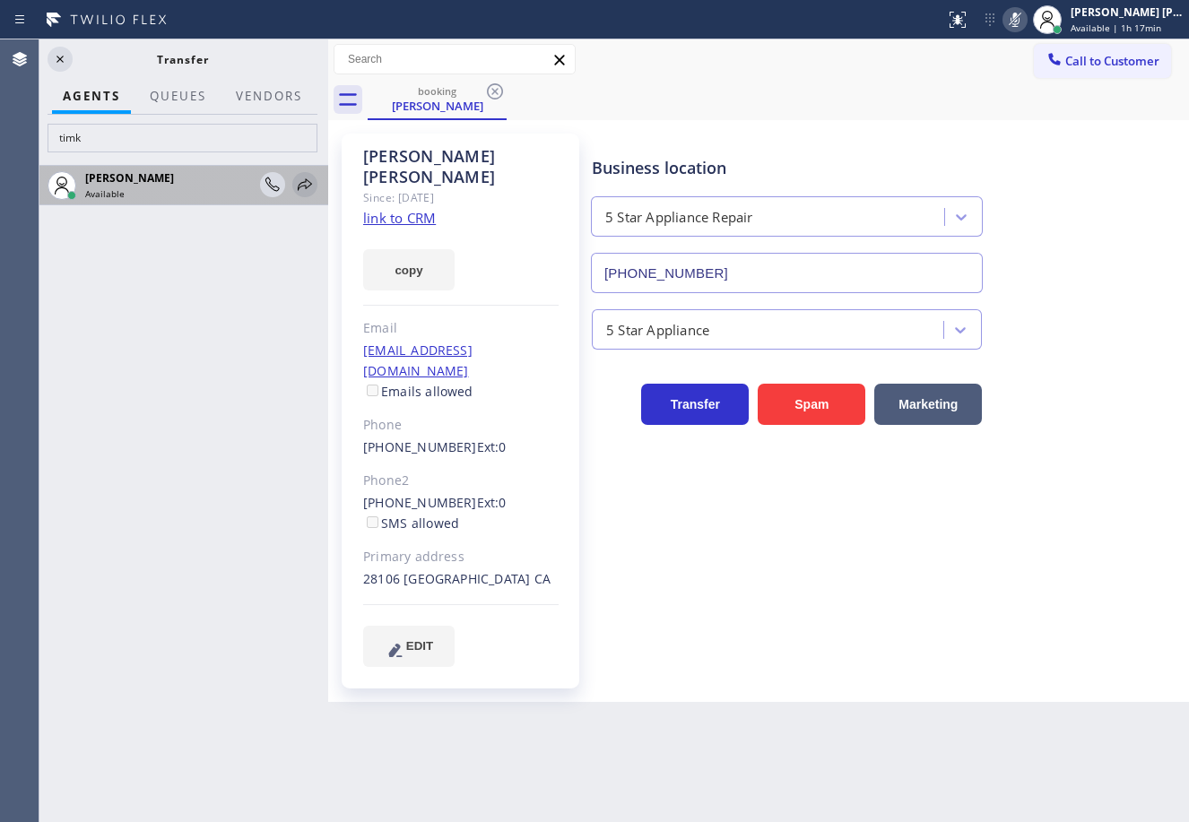
click at [303, 186] on icon at bounding box center [305, 184] width 14 height 12
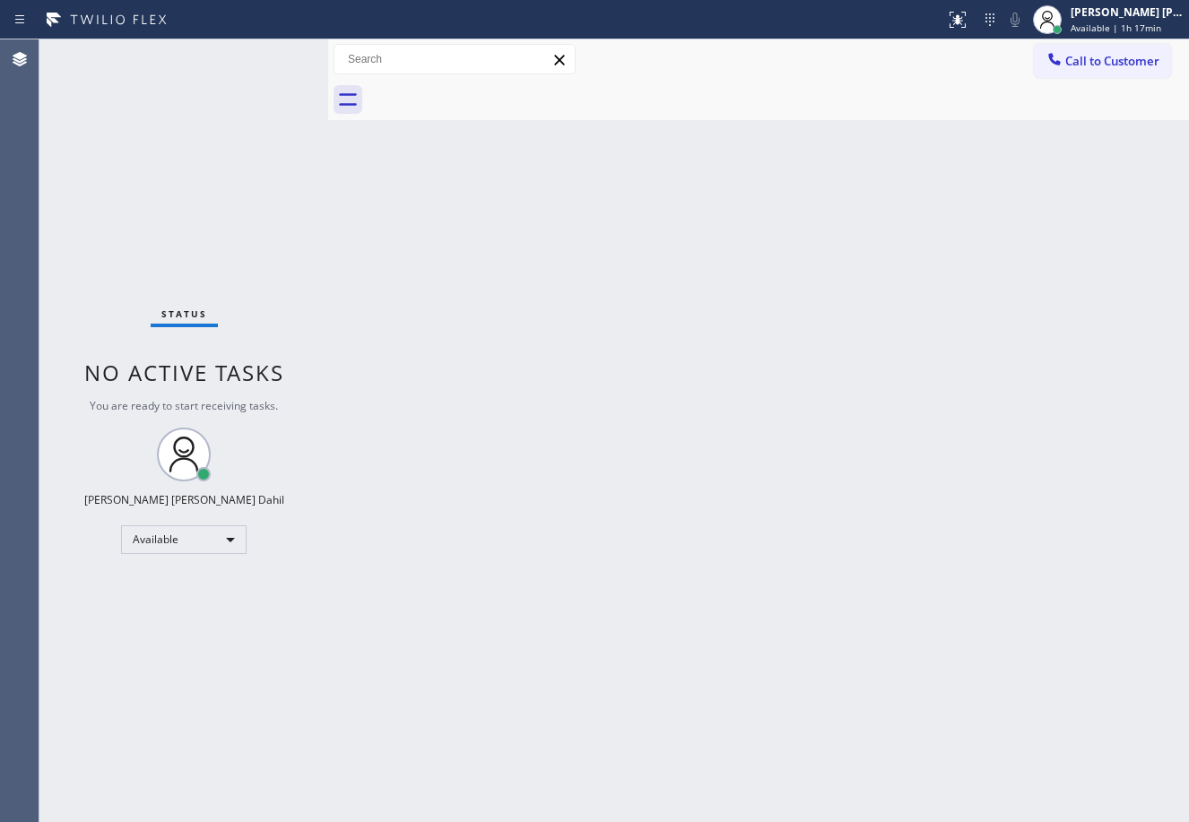
click at [863, 367] on div "Back to Dashboard Change Sender ID Customers Technicians Select a contact Outbo…" at bounding box center [758, 430] width 861 height 783
click at [740, 594] on div "Back to Dashboard Change Sender ID Customers Technicians Select a contact Outbo…" at bounding box center [758, 430] width 861 height 783
click at [253, 97] on div "Status No active tasks You are ready to start receiving tasks. [PERSON_NAME] [P…" at bounding box center [183, 430] width 289 height 783
click at [810, 546] on div "Back to Dashboard Change Sender ID Customers Technicians Select a contact Outbo…" at bounding box center [758, 430] width 861 height 783
click at [800, 536] on div "Back to Dashboard Change Sender ID Customers Technicians Select a contact Outbo…" at bounding box center [758, 430] width 861 height 783
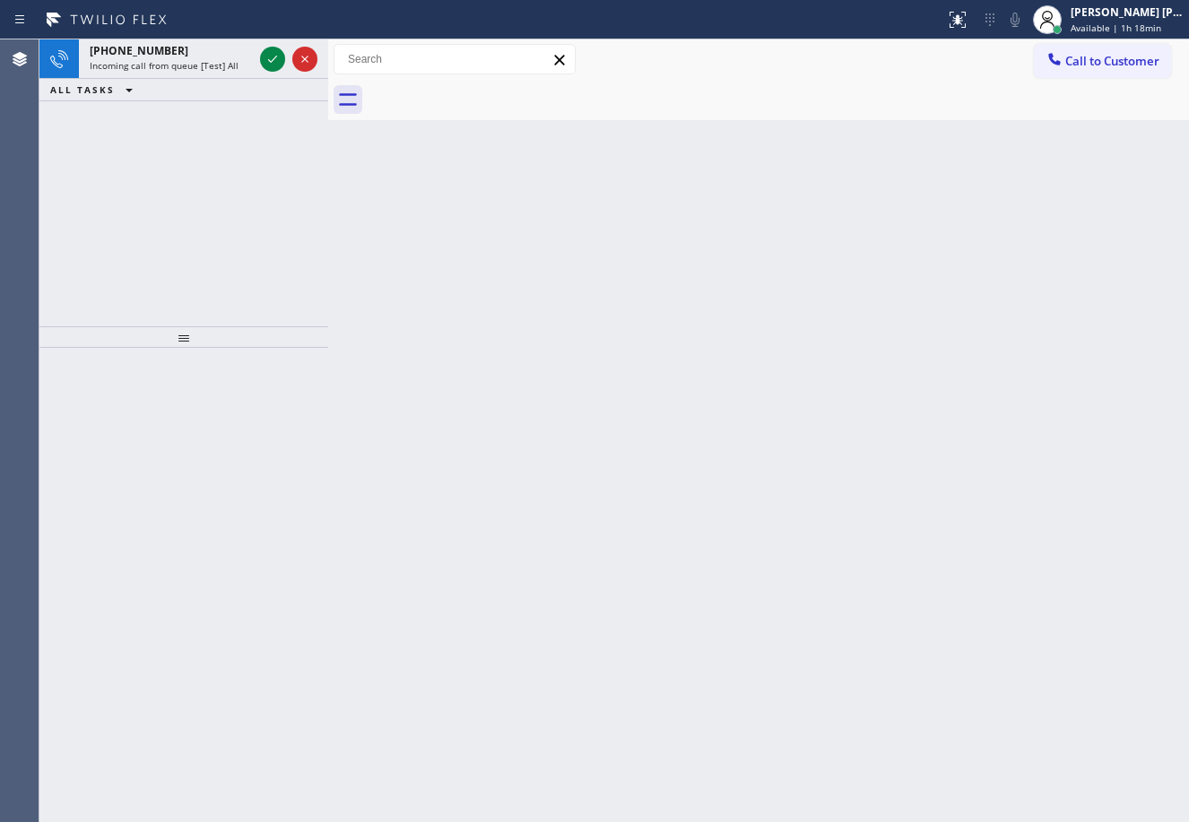
drag, startPoint x: 608, startPoint y: 586, endPoint x: 584, endPoint y: 561, distance: 34.9
click at [608, 586] on div "Back to Dashboard Change Sender ID Customers Technicians Select a contact Outbo…" at bounding box center [758, 430] width 861 height 783
click at [202, 62] on span "Incoming call from queue [Test] All" at bounding box center [164, 65] width 149 height 13
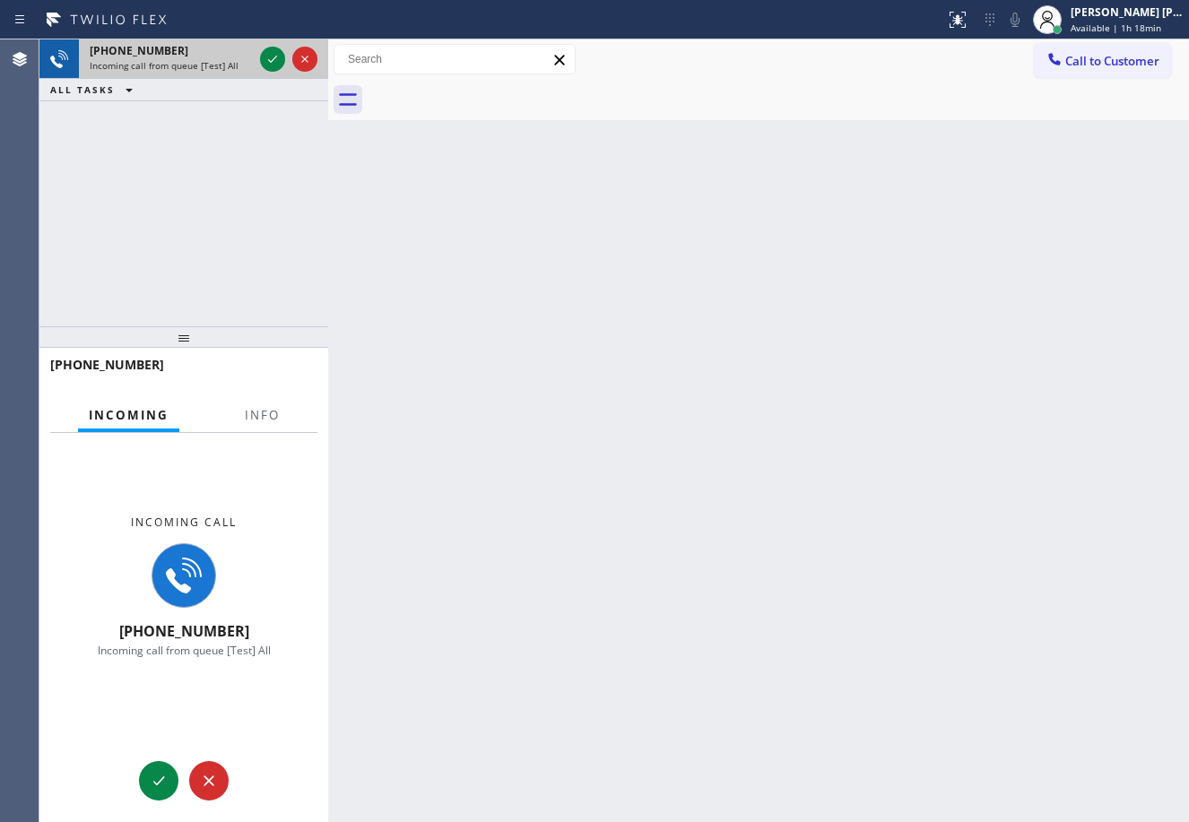
click at [202, 62] on span "Incoming call from queue [Test] All" at bounding box center [164, 65] width 149 height 13
click at [267, 416] on span "Info" at bounding box center [262, 415] width 35 height 16
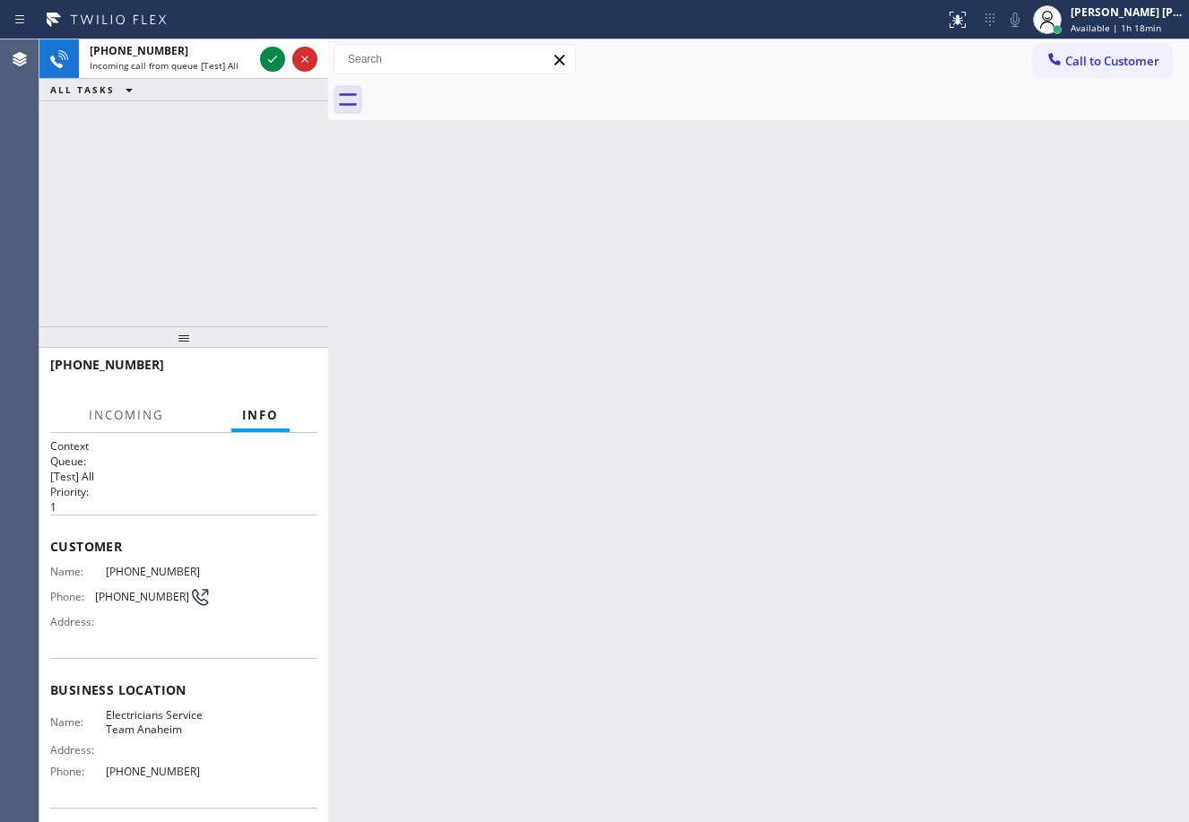
click at [267, 416] on span "Info" at bounding box center [260, 415] width 37 height 16
click at [274, 58] on icon at bounding box center [273, 59] width 22 height 22
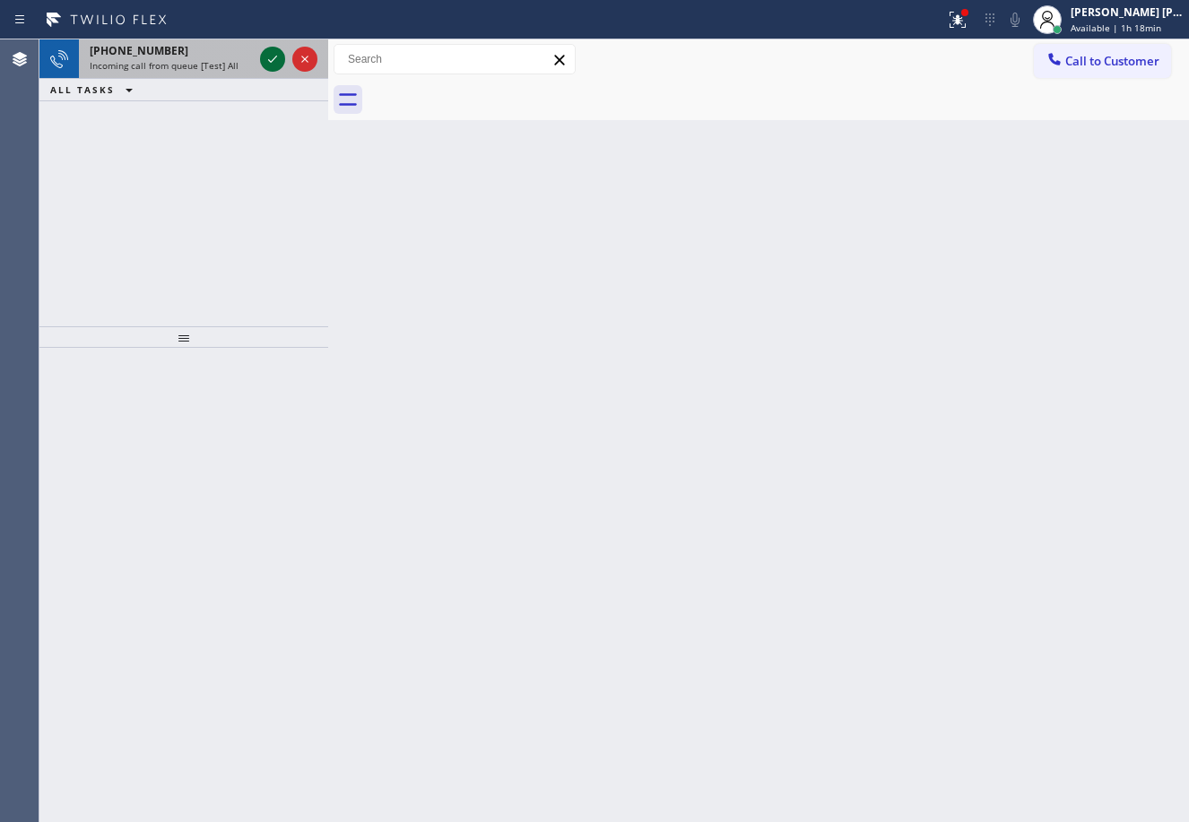
click at [264, 54] on icon at bounding box center [273, 59] width 22 height 22
click at [268, 56] on icon at bounding box center [273, 59] width 22 height 22
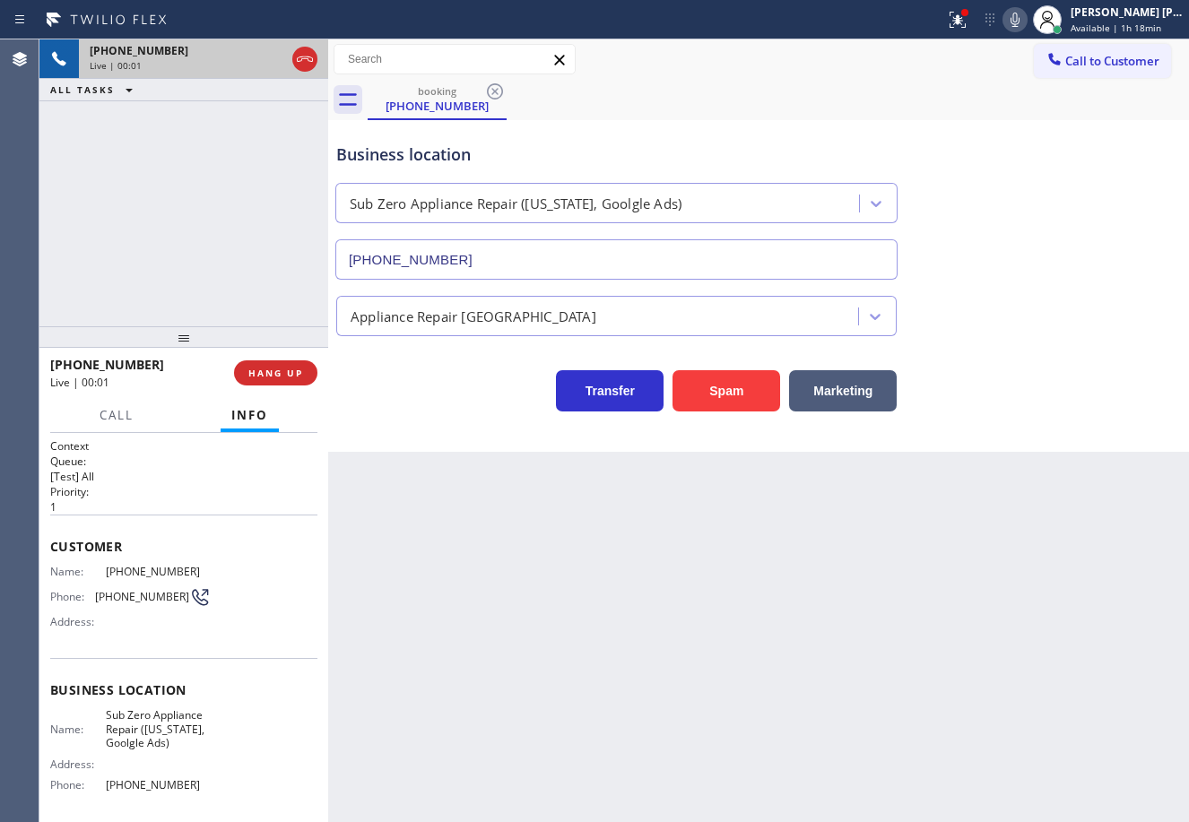
type input "[PHONE_NUMBER]"
click at [511, 650] on div "Back to Dashboard Change Sender ID Customers Technicians Select a contact Outbo…" at bounding box center [758, 430] width 861 height 783
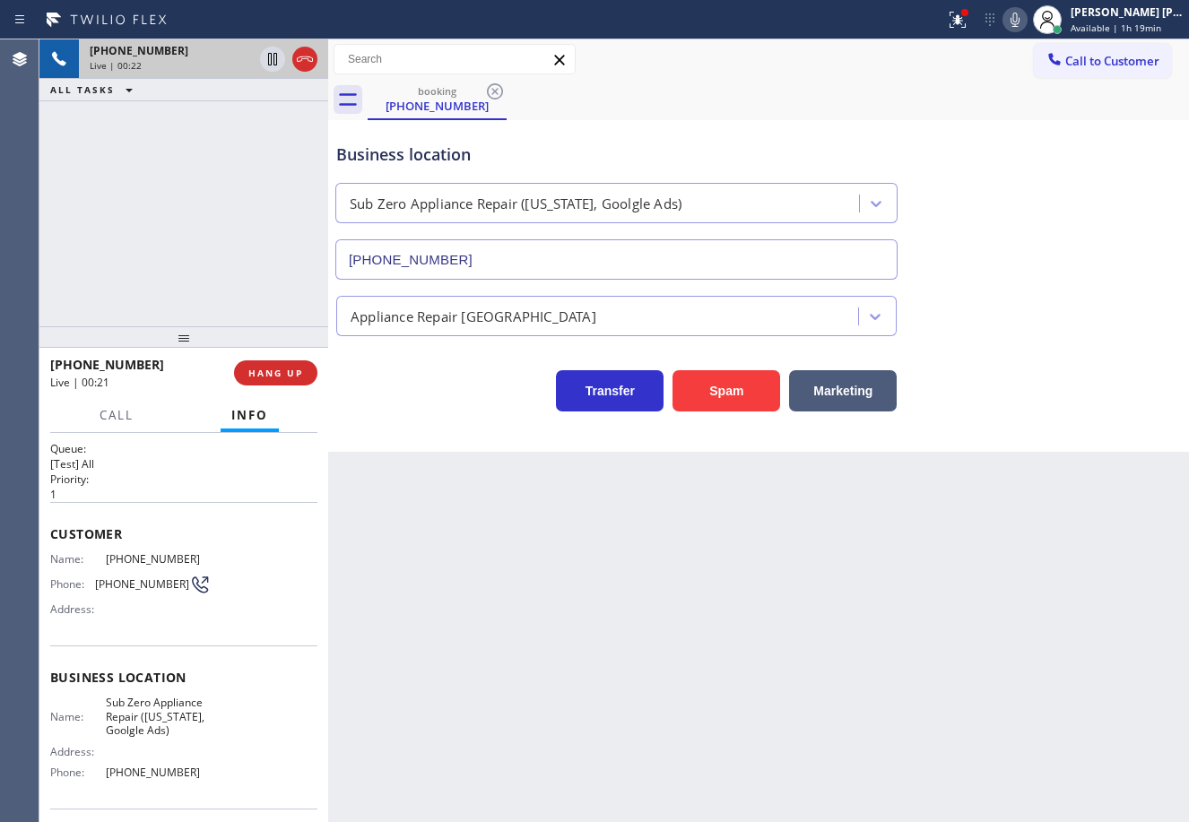
scroll to position [141, 0]
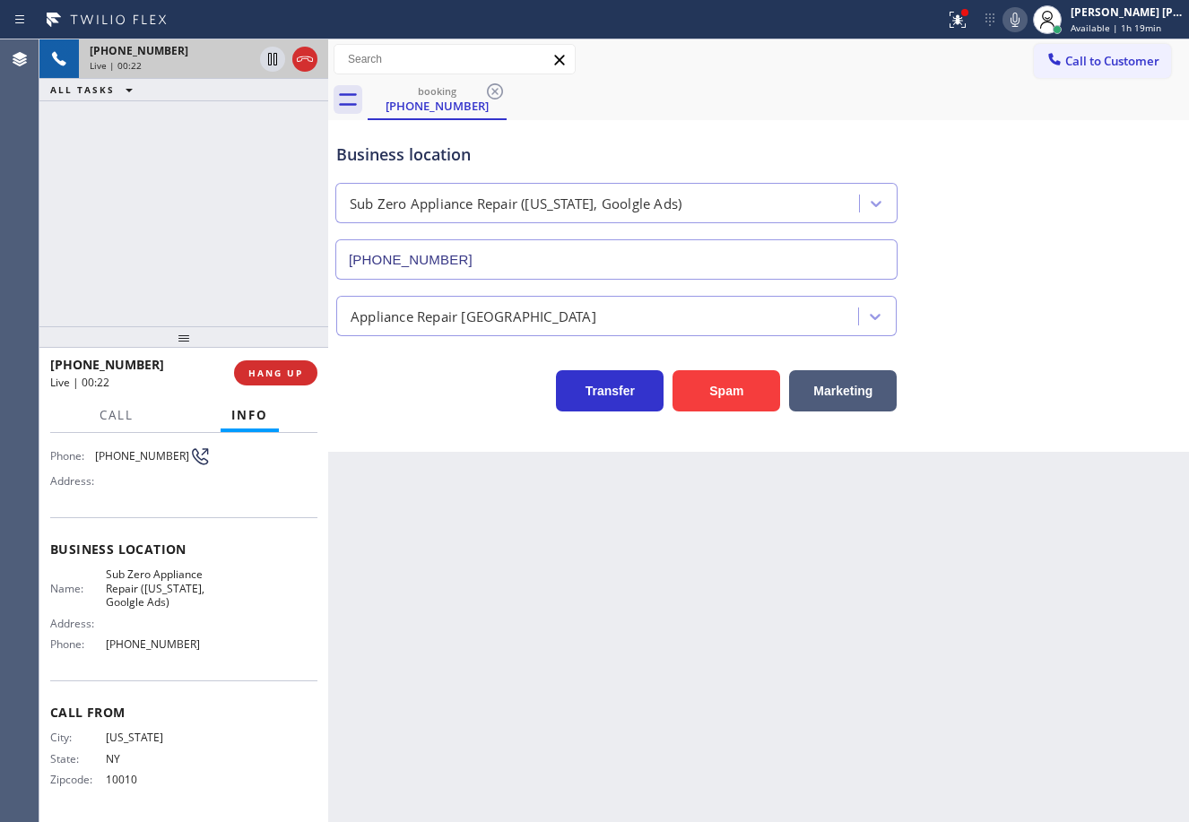
click at [129, 206] on div "[PHONE_NUMBER] Live | 00:22 ALL TASKS ALL TASKS ACTIVE TASKS TASKS IN WRAP UP" at bounding box center [183, 182] width 289 height 287
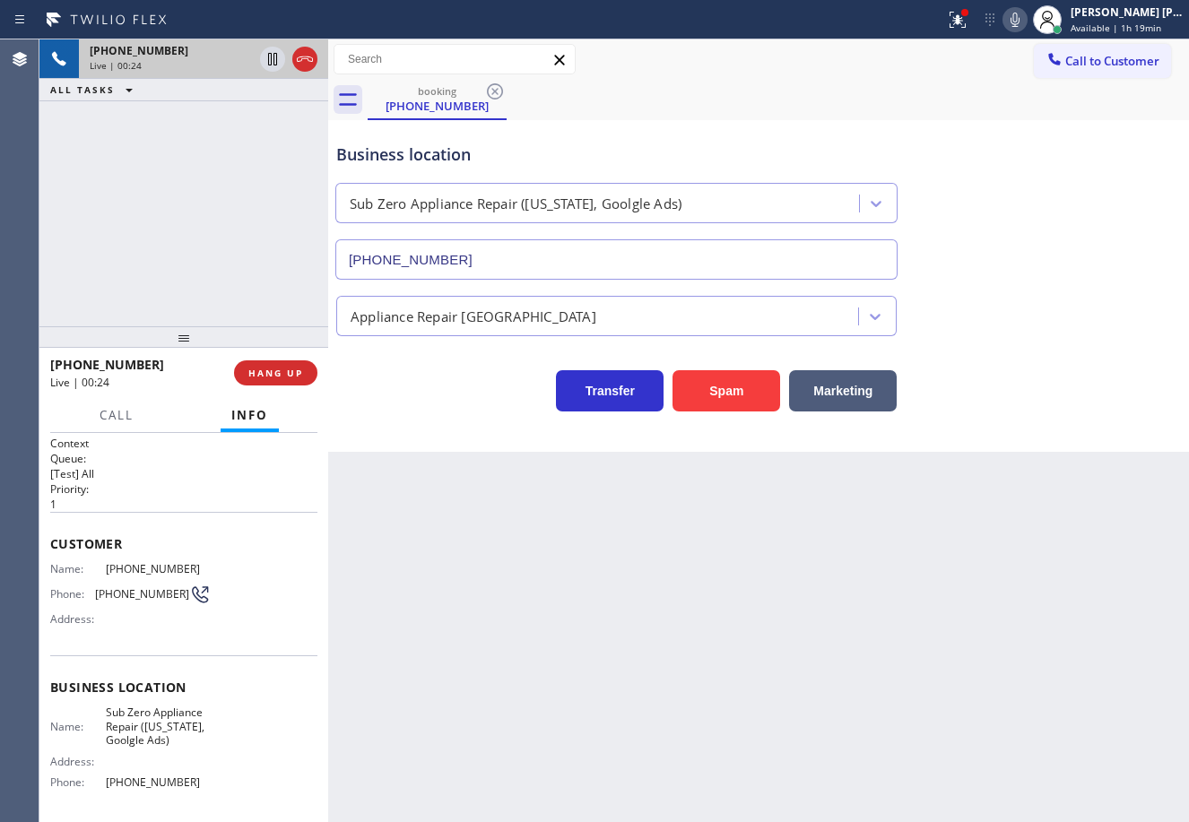
scroll to position [0, 0]
click at [147, 263] on div "[PHONE_NUMBER] Live | 00:25 ALL TASKS ALL TASKS ACTIVE TASKS TASKS IN WRAP UP" at bounding box center [183, 182] width 289 height 287
click at [155, 242] on div "[PHONE_NUMBER] Live | 00:26 ALL TASKS ALL TASKS ACTIVE TASKS TASKS IN WRAP UP" at bounding box center [183, 182] width 289 height 287
click at [265, 373] on span "HANG UP" at bounding box center [275, 373] width 55 height 13
click at [265, 372] on span "HANG UP" at bounding box center [275, 373] width 55 height 13
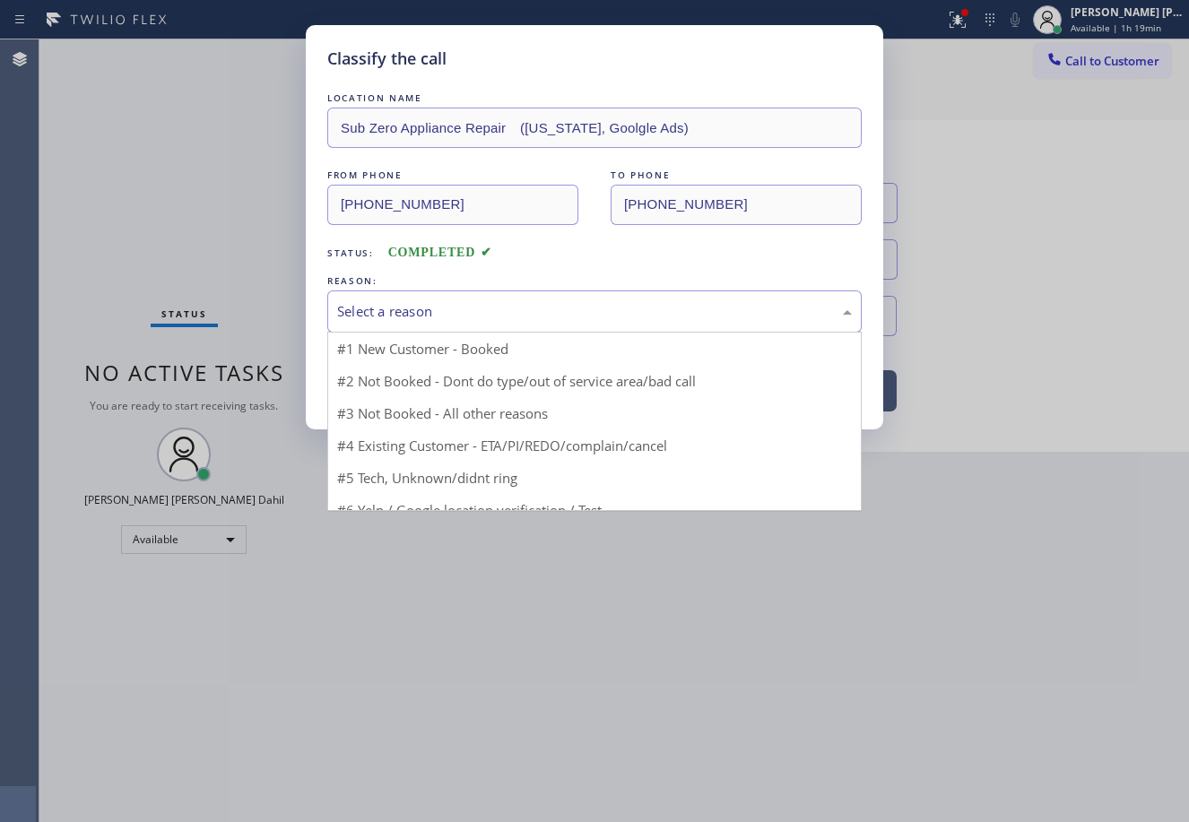
click at [382, 319] on div "Select a reason" at bounding box center [594, 311] width 515 height 21
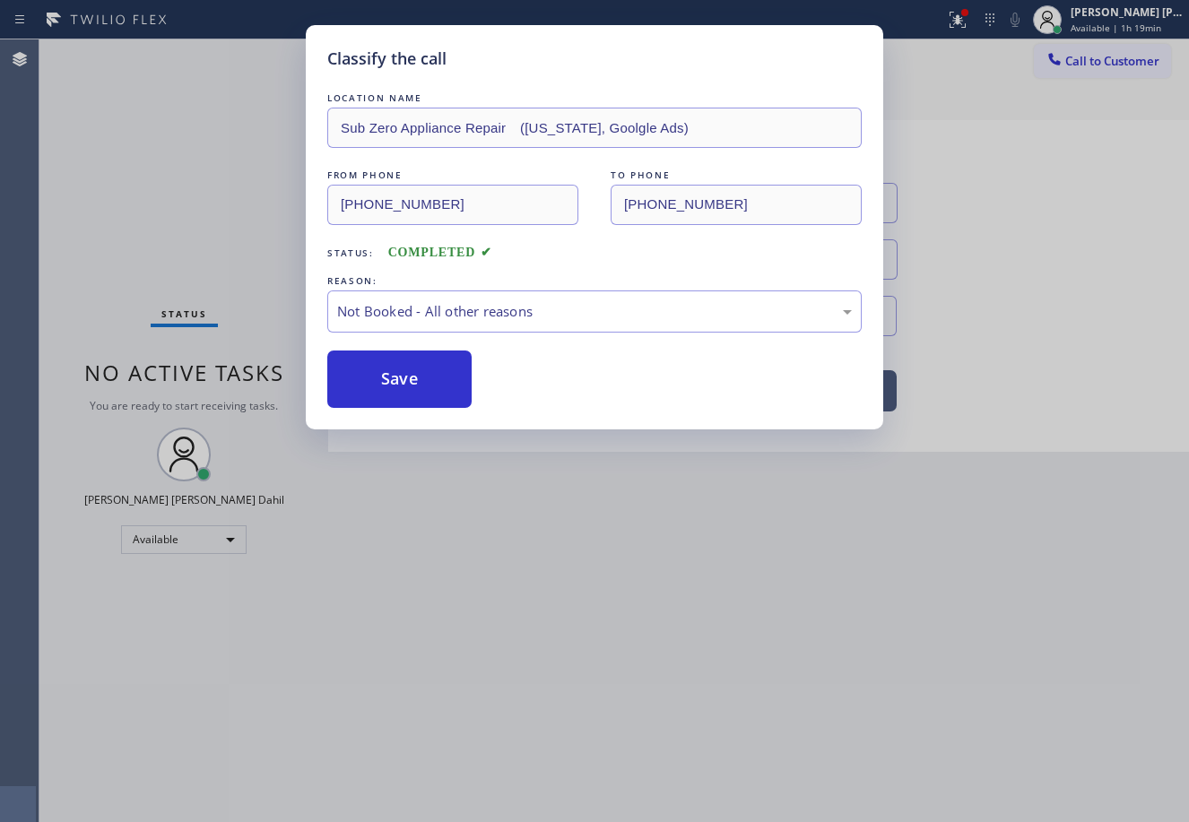
click at [380, 385] on button "Save" at bounding box center [399, 379] width 144 height 57
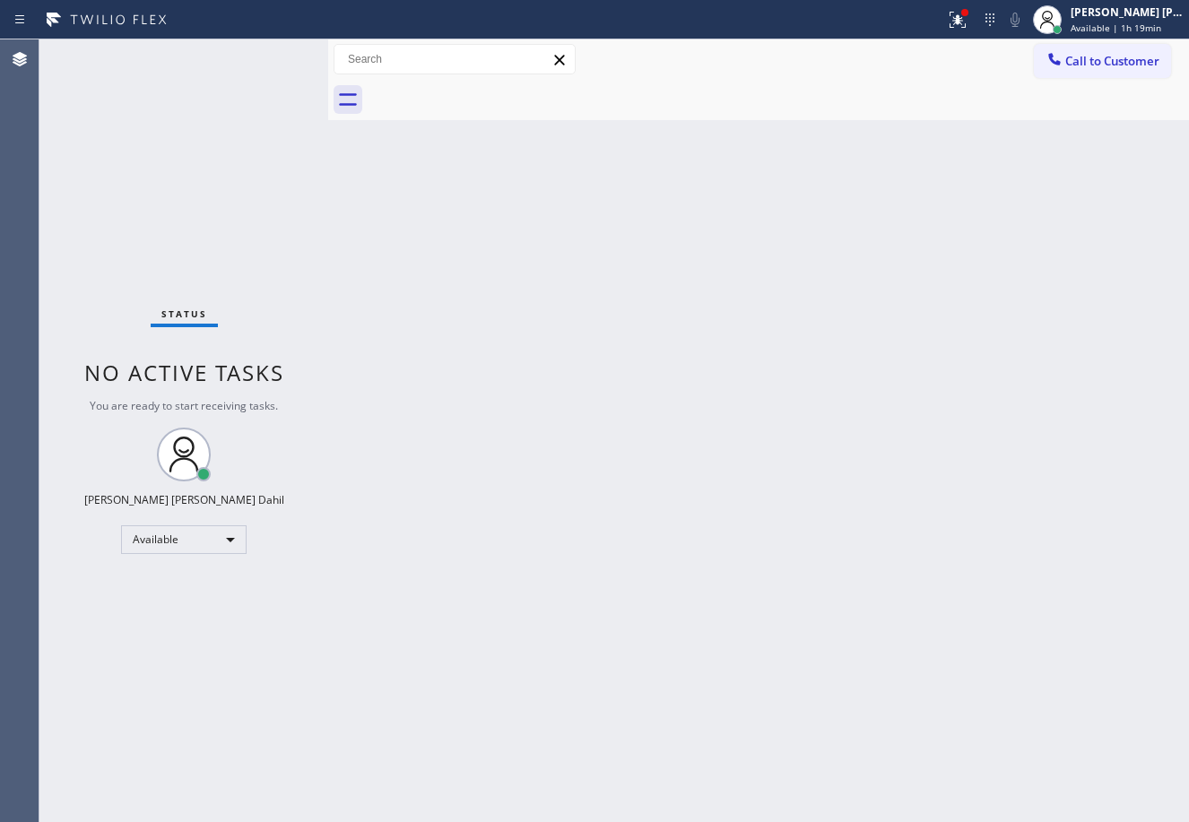
drag, startPoint x: 784, startPoint y: 636, endPoint x: 825, endPoint y: 753, distance: 124.2
click at [782, 640] on div "Back to Dashboard Change Sender ID Customers Technicians Select a contact Outbo…" at bounding box center [758, 430] width 861 height 783
drag, startPoint x: 195, startPoint y: 121, endPoint x: 228, endPoint y: 111, distance: 33.7
click at [199, 118] on div "Status No active tasks You are ready to start receiving tasks. [PERSON_NAME] [P…" at bounding box center [183, 430] width 289 height 783
click at [243, 104] on div "Status No active tasks You are ready to start receiving tasks. [PERSON_NAME] [P…" at bounding box center [183, 430] width 289 height 783
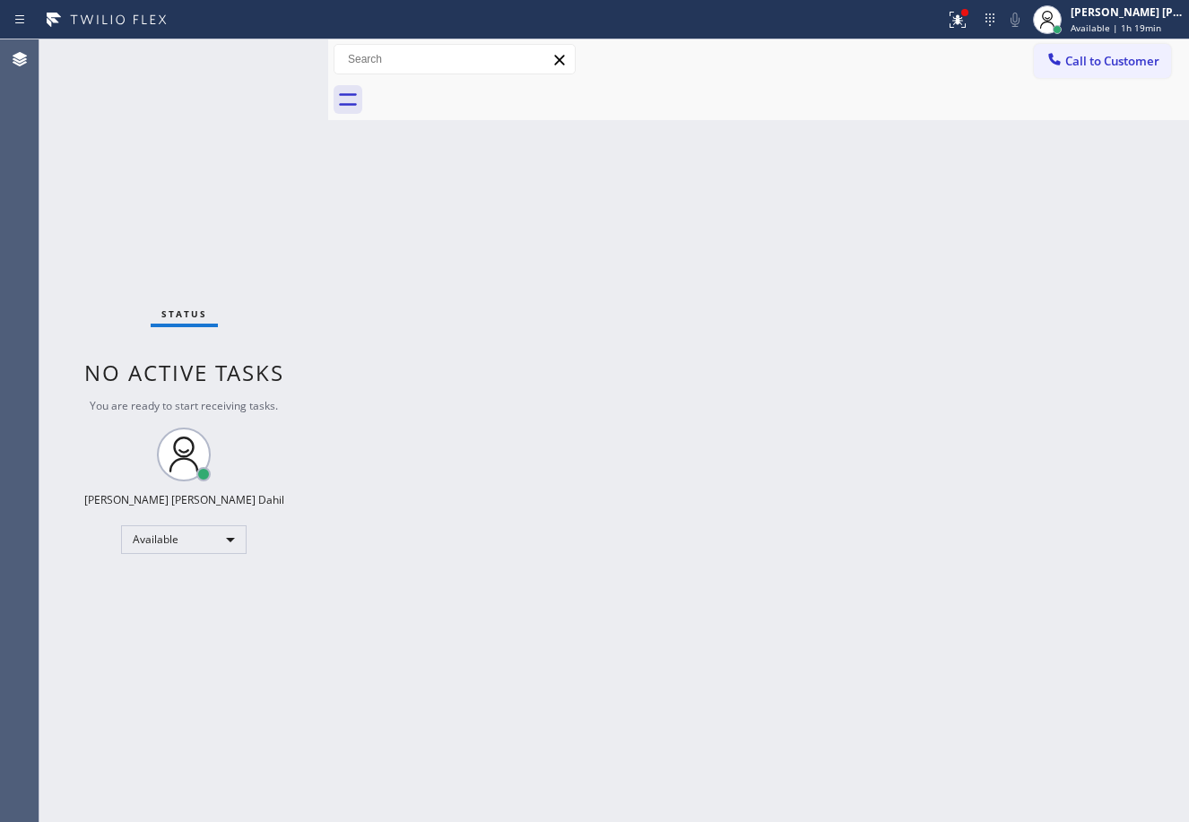
click at [247, 101] on div "Status No active tasks You are ready to start receiving tasks. [PERSON_NAME] [P…" at bounding box center [183, 430] width 289 height 783
click at [781, 489] on div "Back to Dashboard Change Sender ID Customers Technicians Select a contact Outbo…" at bounding box center [758, 430] width 861 height 783
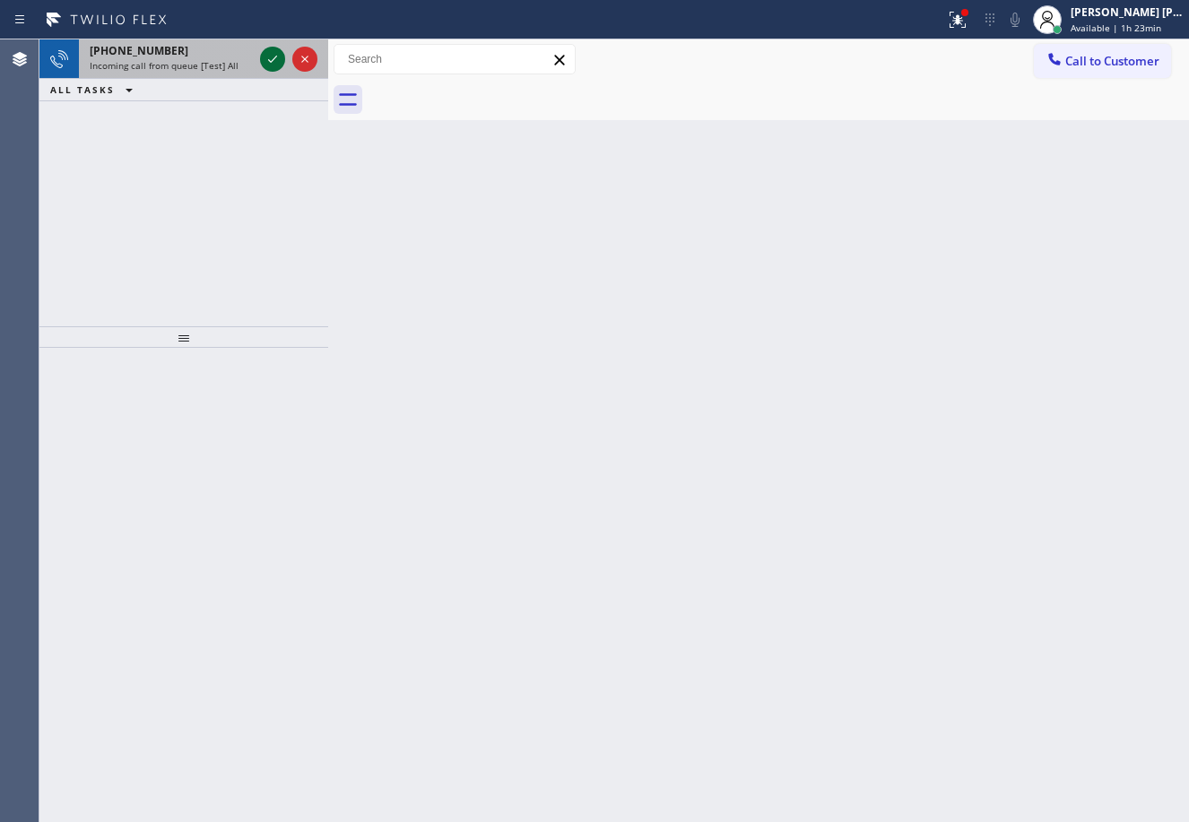
click at [264, 54] on icon at bounding box center [273, 59] width 22 height 22
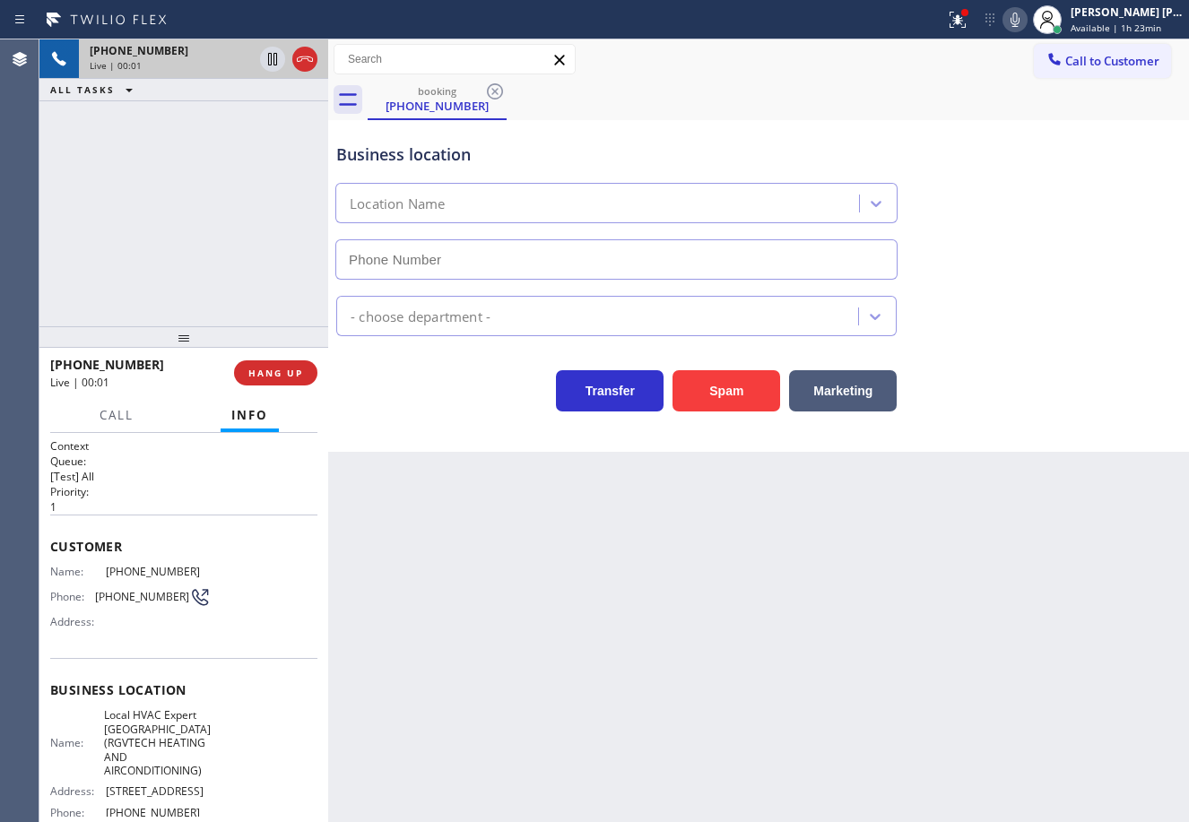
type input "[PHONE_NUMBER]"
drag, startPoint x: 795, startPoint y: 633, endPoint x: 809, endPoint y: 647, distance: 19.7
click at [809, 647] on div "Back to Dashboard Change Sender ID Customers Technicians Select a contact Outbo…" at bounding box center [758, 430] width 861 height 783
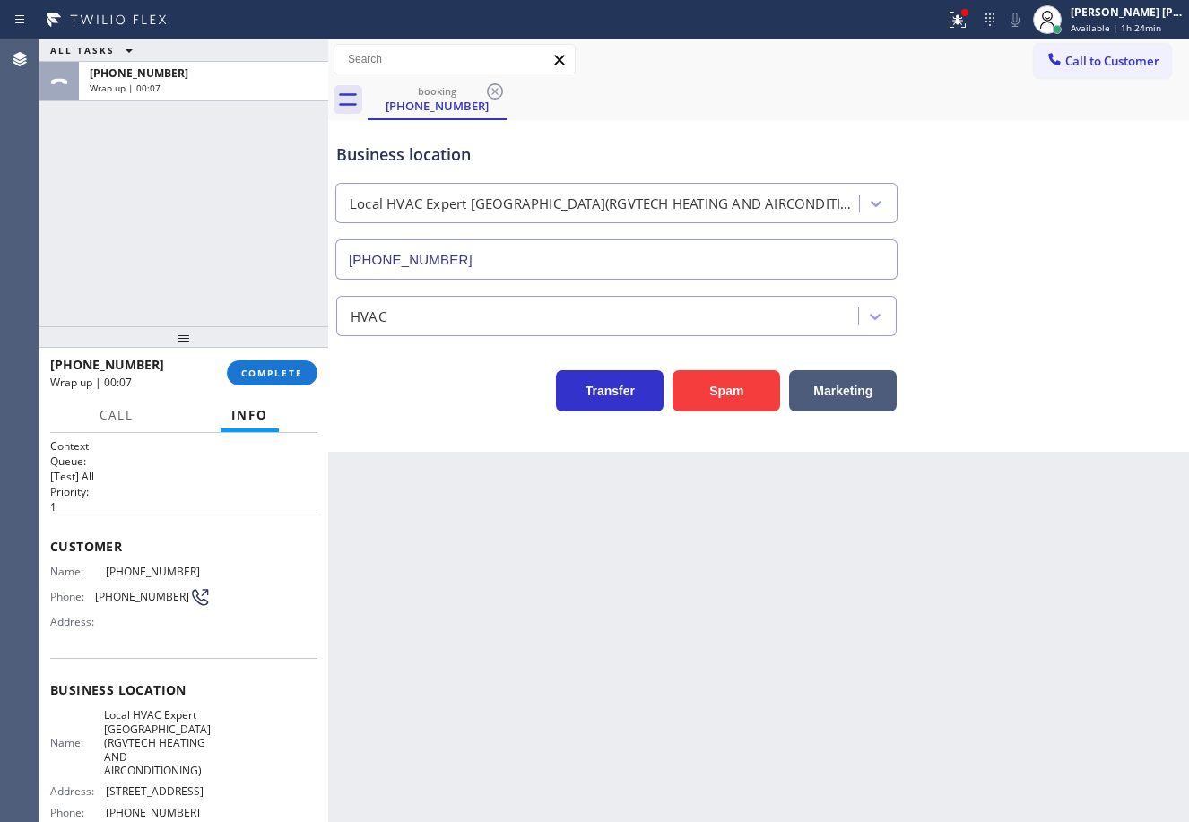
drag, startPoint x: 931, startPoint y: 123, endPoint x: 940, endPoint y: 112, distance: 14.0
click at [931, 123] on div "Business location Local HVAC Expert [GEOGRAPHIC_DATA](RGVTECH HEATING AND AIRCO…" at bounding box center [759, 198] width 852 height 162
click at [963, 15] on icon at bounding box center [957, 17] width 11 height 6
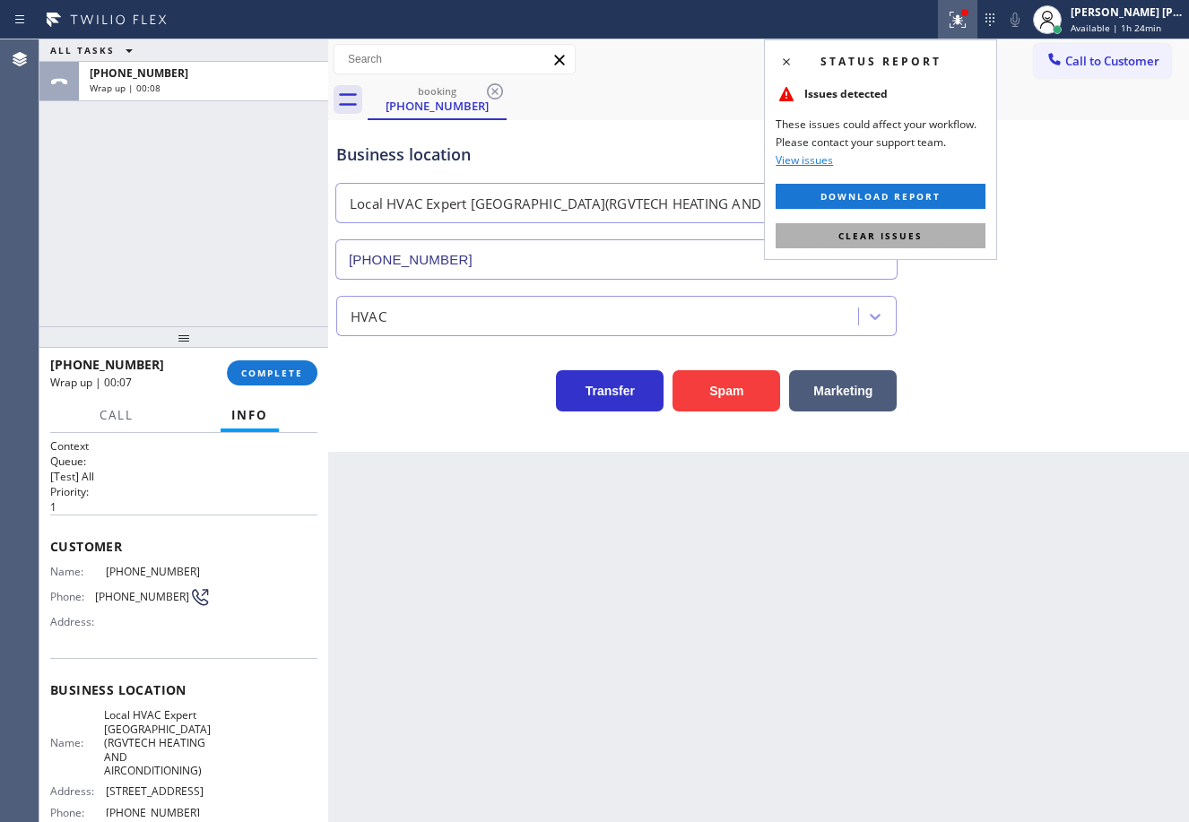
click at [956, 239] on button "Clear issues" at bounding box center [880, 235] width 210 height 25
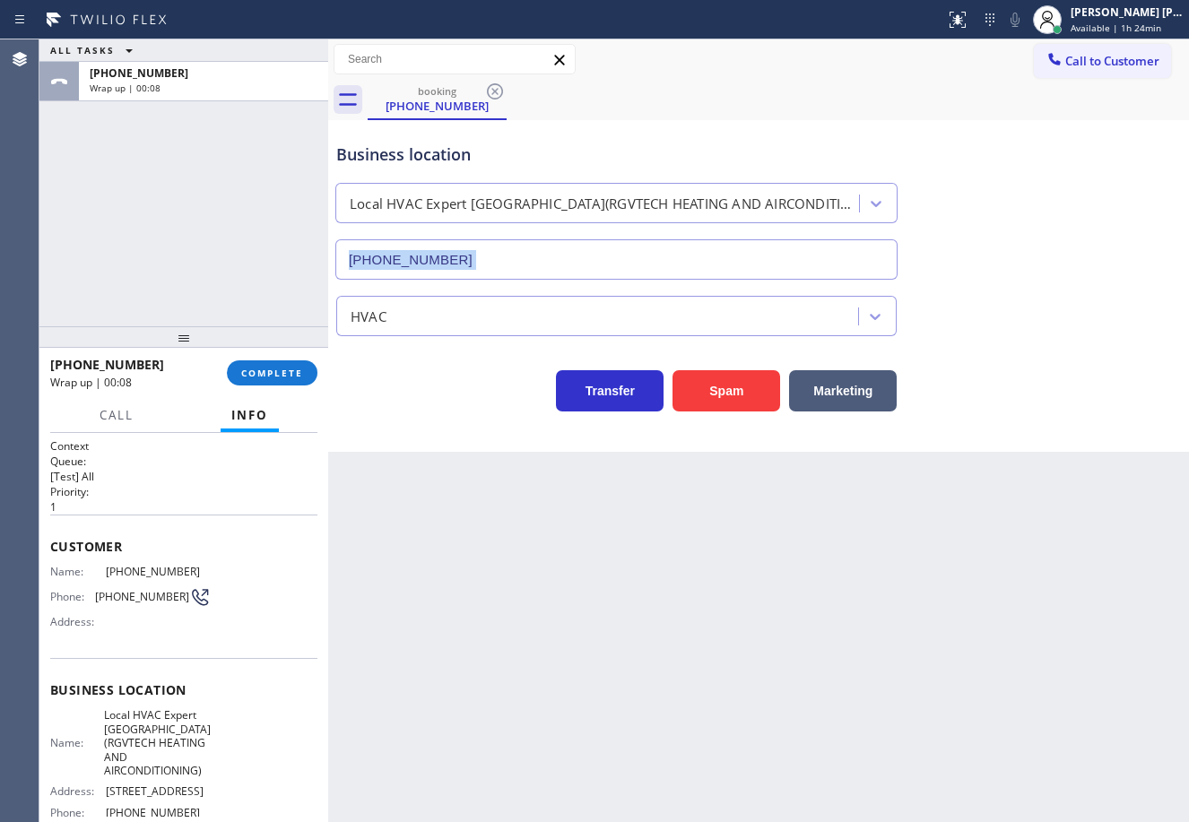
click at [956, 238] on div "Business location Local HVAC Expert [GEOGRAPHIC_DATA](RGVTECH HEATING AND AIRCO…" at bounding box center [759, 198] width 852 height 162
click at [264, 371] on span "COMPLETE" at bounding box center [272, 373] width 62 height 13
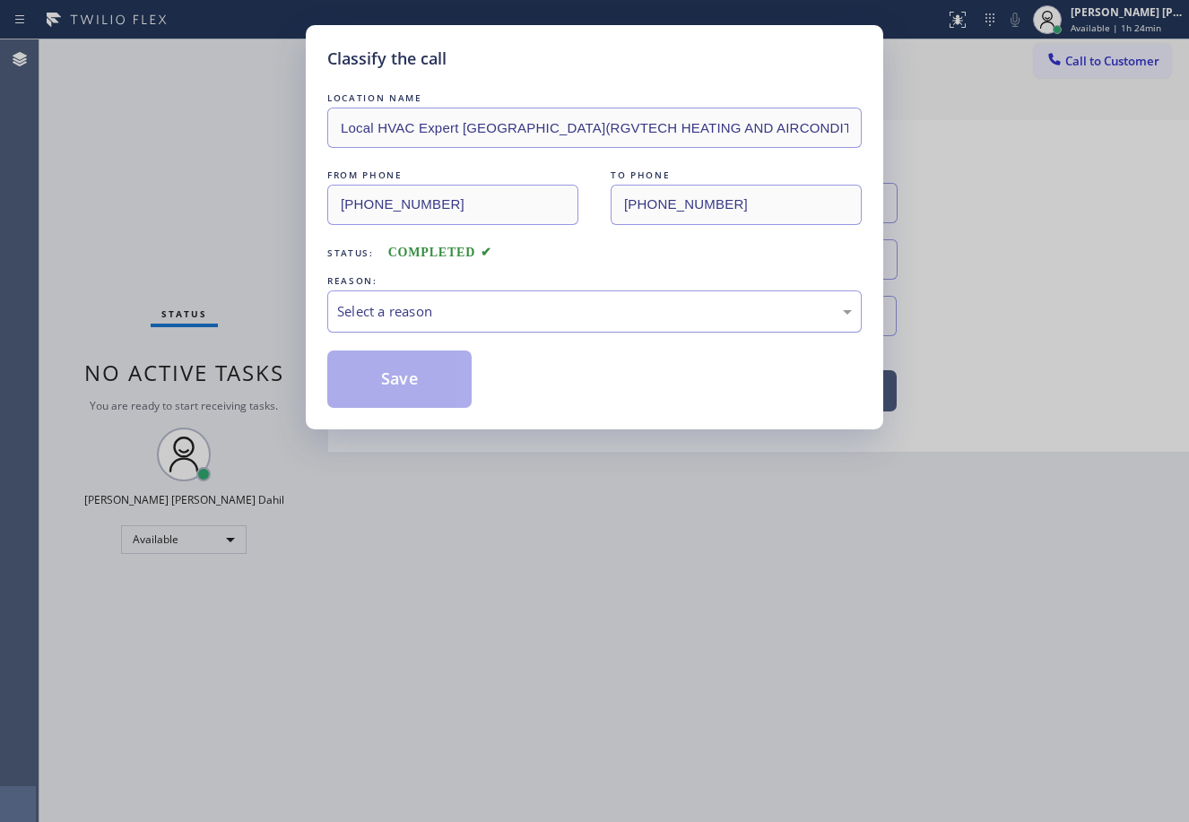
click at [523, 316] on div "Select a reason" at bounding box center [594, 311] width 515 height 21
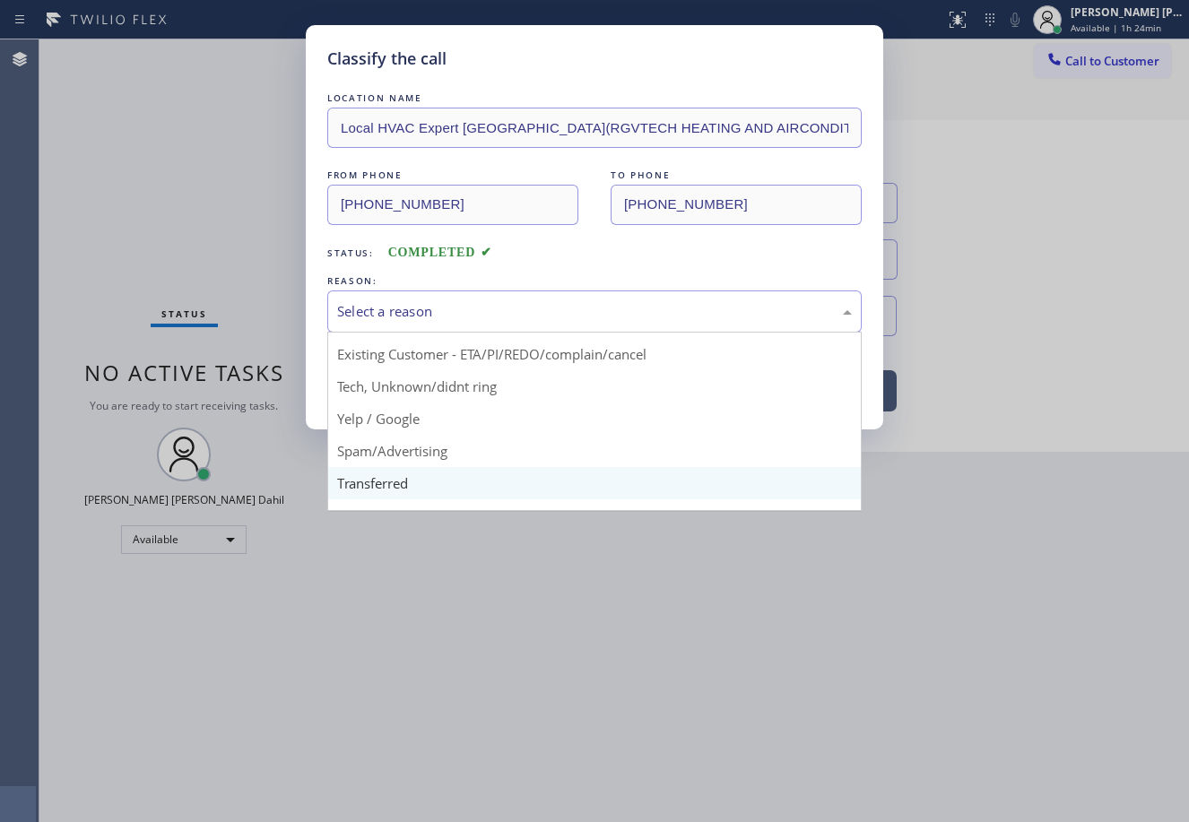
scroll to position [113, 0]
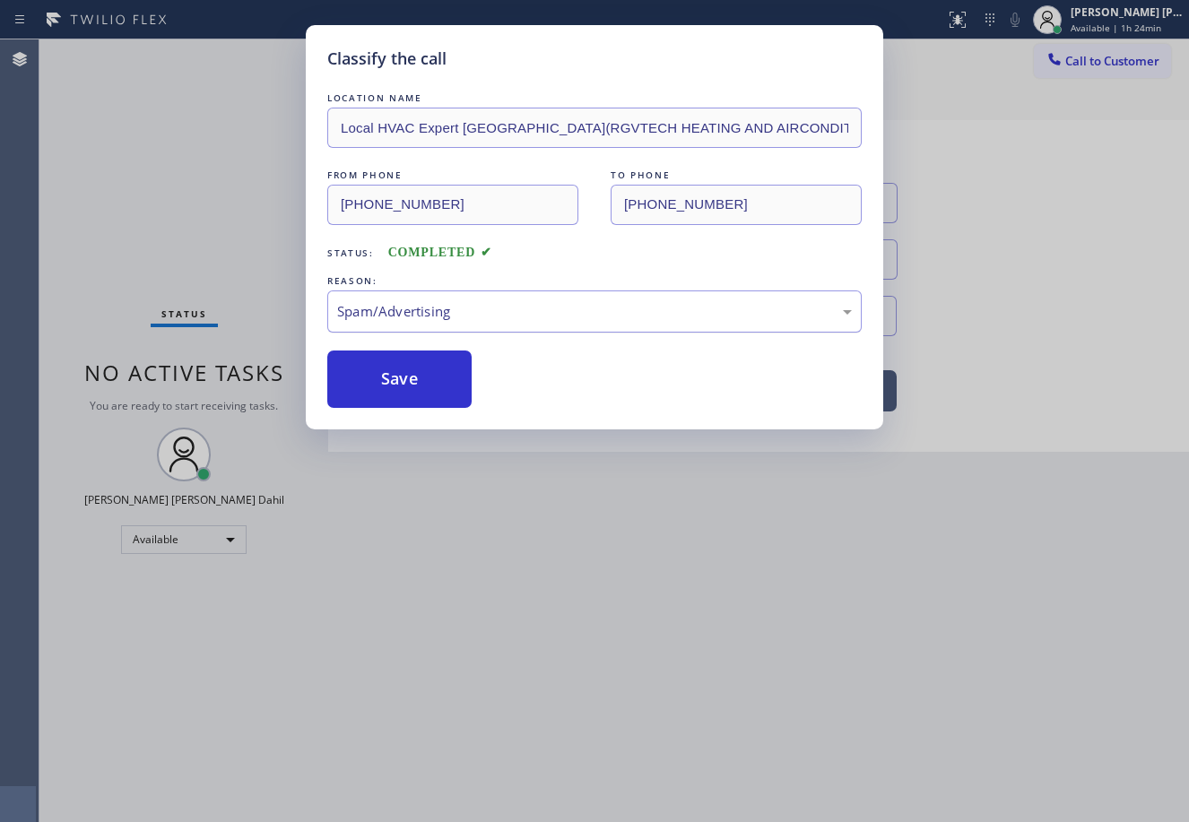
click at [476, 315] on div "Spam/Advertising" at bounding box center [594, 311] width 515 height 21
click at [404, 385] on button "Save" at bounding box center [399, 379] width 144 height 57
click at [402, 385] on button "Save" at bounding box center [399, 379] width 144 height 57
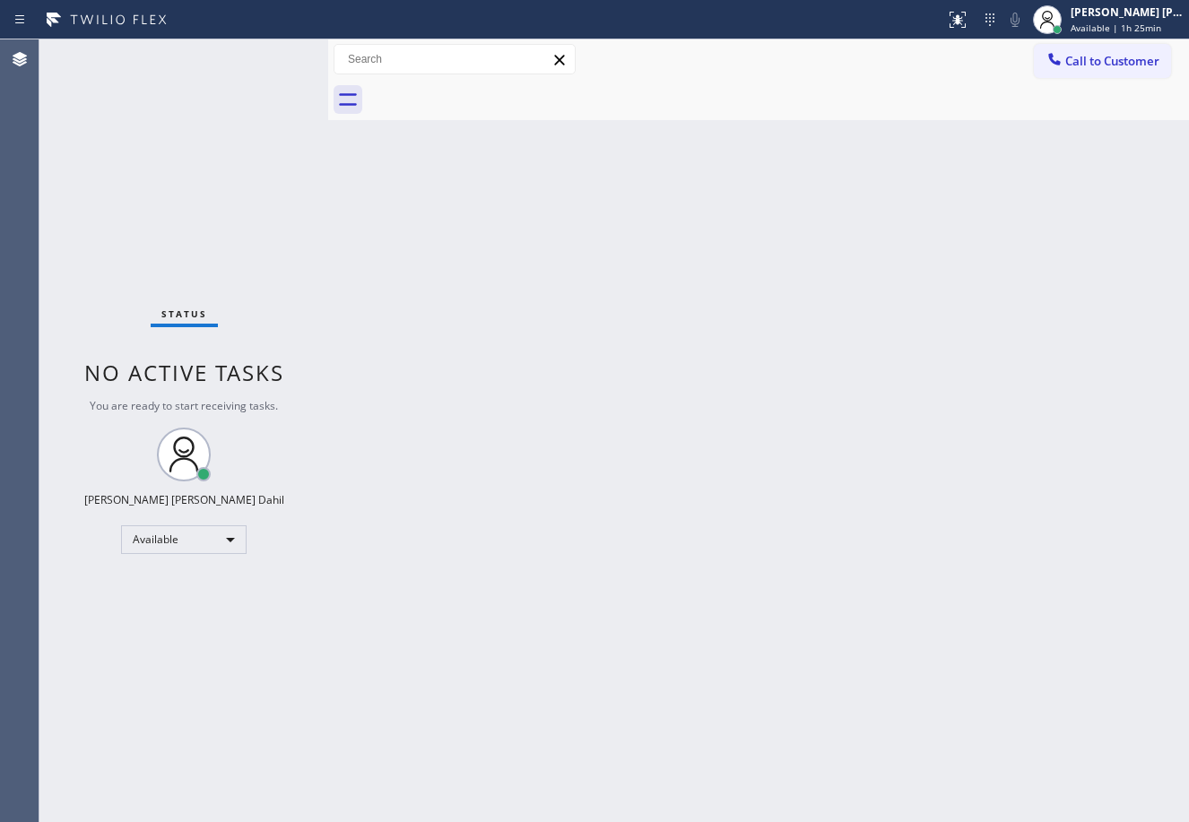
click at [688, 515] on div "Back to Dashboard Change Sender ID Customers Technicians Select a contact Outbo…" at bounding box center [758, 430] width 861 height 783
click at [695, 342] on div "Back to Dashboard Change Sender ID Customers Technicians Select a contact Outbo…" at bounding box center [758, 430] width 861 height 783
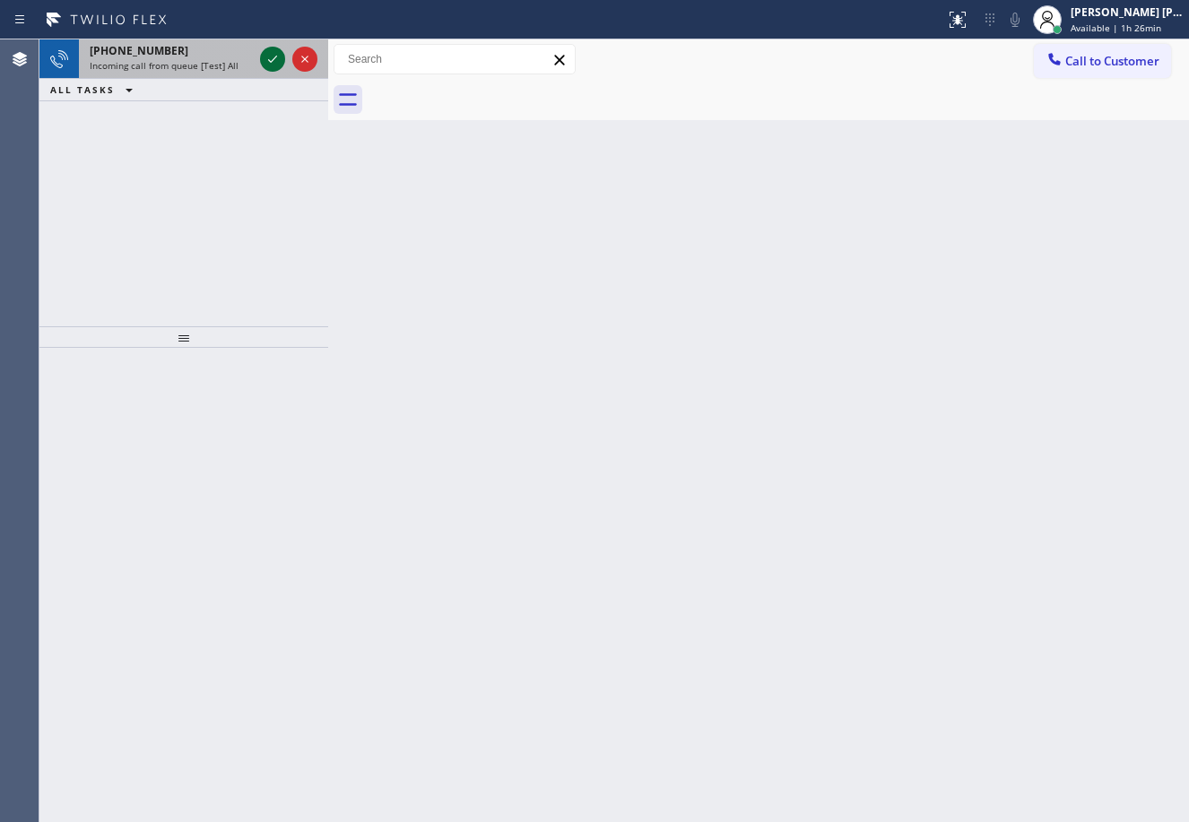
click at [264, 54] on icon at bounding box center [273, 59] width 22 height 22
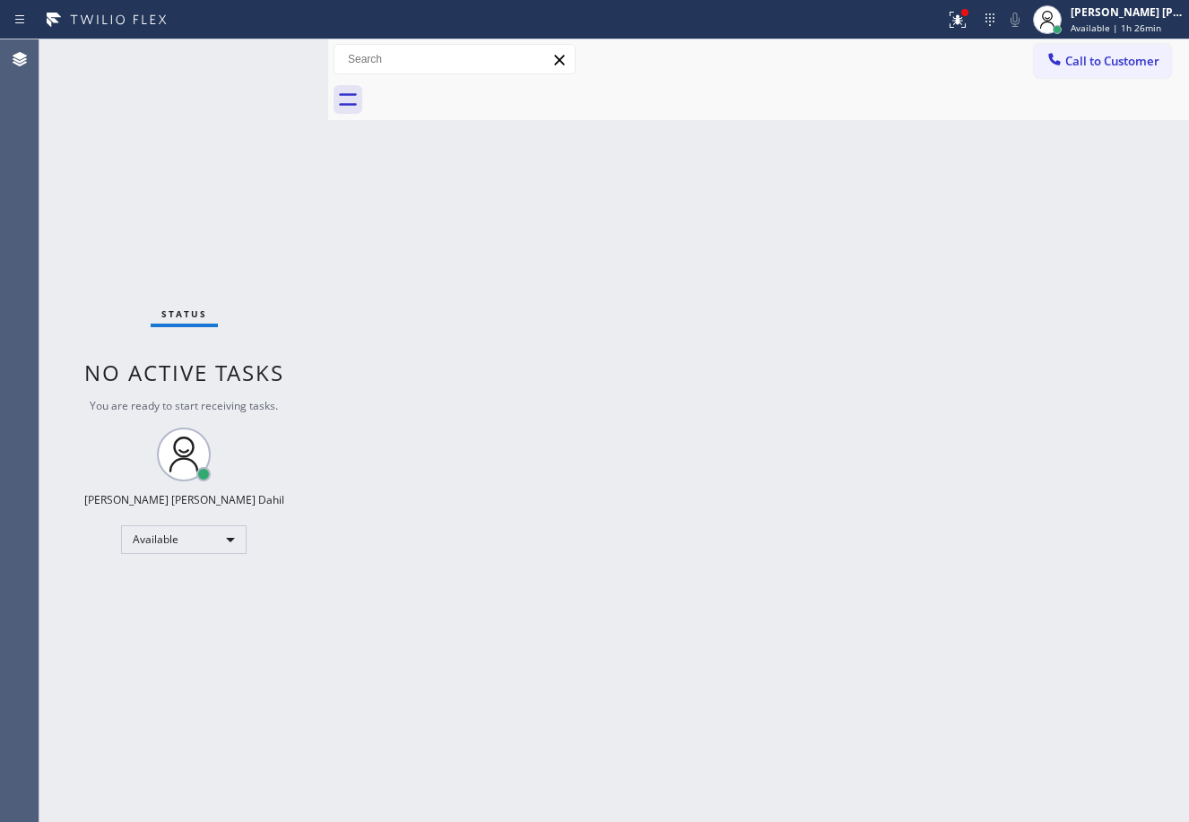
click at [498, 381] on div "Back to Dashboard Change Sender ID Customers Technicians Select a contact Outbo…" at bounding box center [758, 430] width 861 height 783
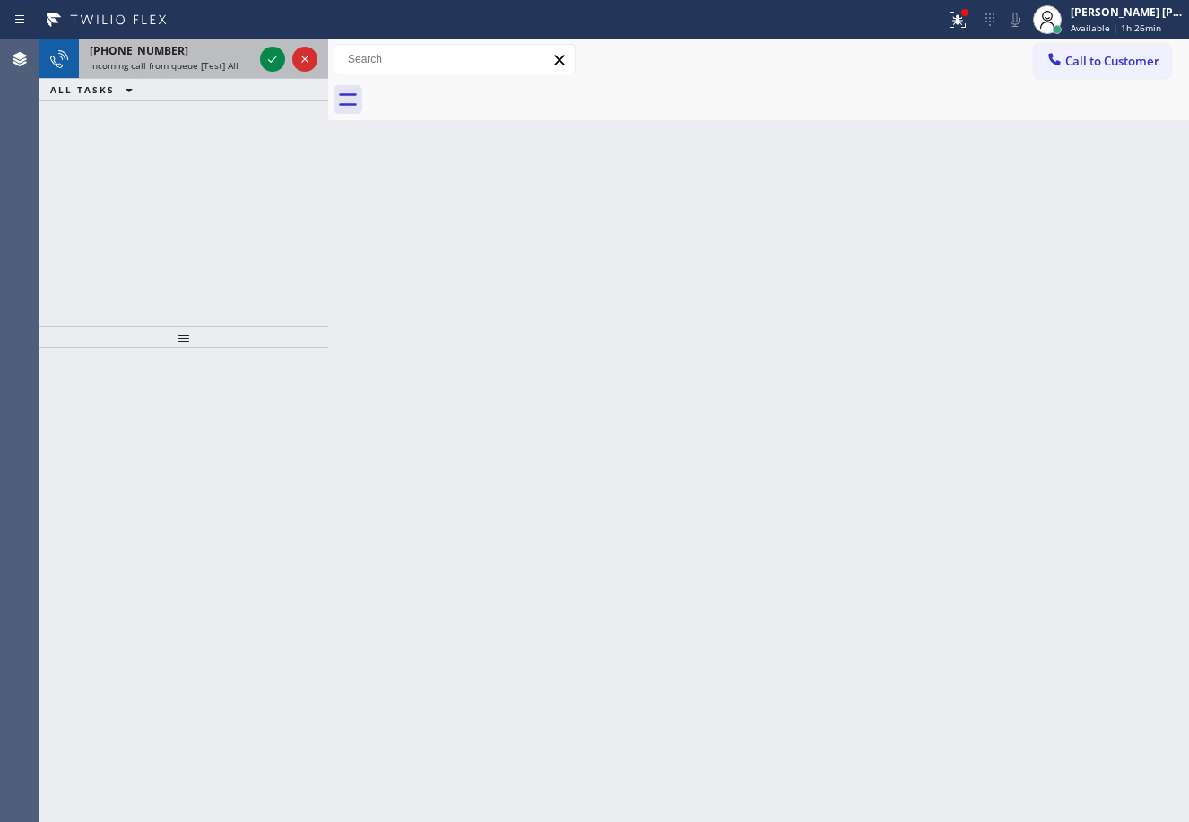
click at [240, 56] on div "[PHONE_NUMBER]" at bounding box center [171, 50] width 163 height 15
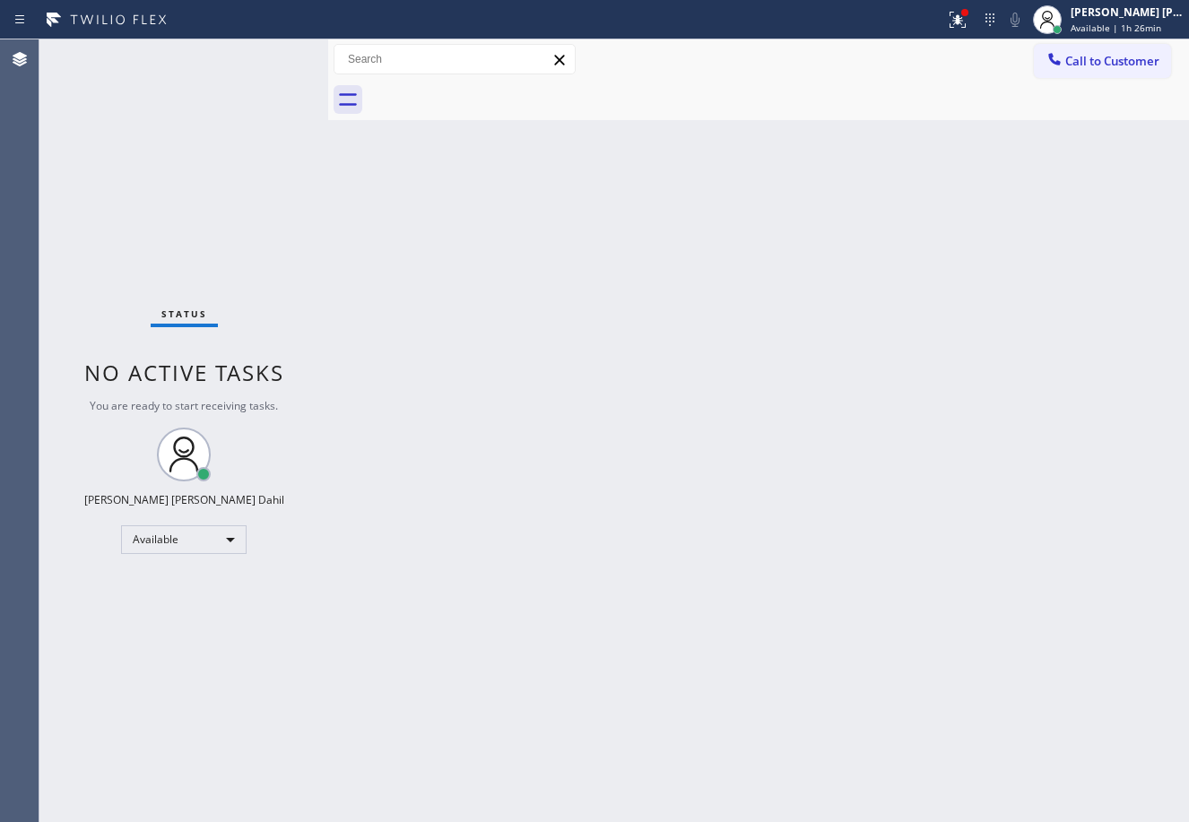
click at [741, 550] on div "Back to Dashboard Change Sender ID Customers Technicians Select a contact Outbo…" at bounding box center [758, 430] width 861 height 783
click at [892, 633] on div "Back to Dashboard Change Sender ID Customers Technicians Select a contact Outbo…" at bounding box center [758, 430] width 861 height 783
drag, startPoint x: 835, startPoint y: 436, endPoint x: 879, endPoint y: 430, distance: 45.1
click at [840, 433] on div "Back to Dashboard Change Sender ID Customers Technicians Select a contact Outbo…" at bounding box center [758, 430] width 861 height 783
click at [742, 289] on div "Back to Dashboard Change Sender ID Customers Technicians Select a contact Outbo…" at bounding box center [758, 430] width 861 height 783
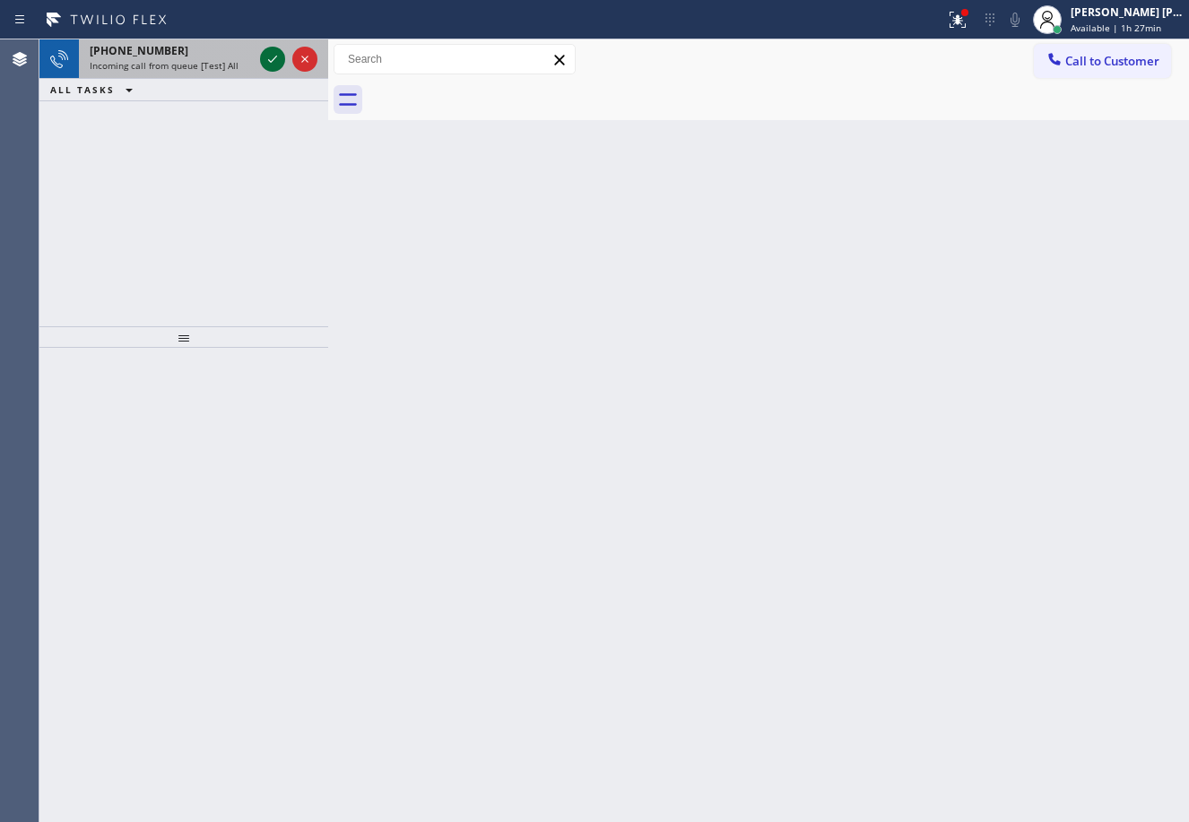
click at [264, 54] on icon at bounding box center [273, 59] width 22 height 22
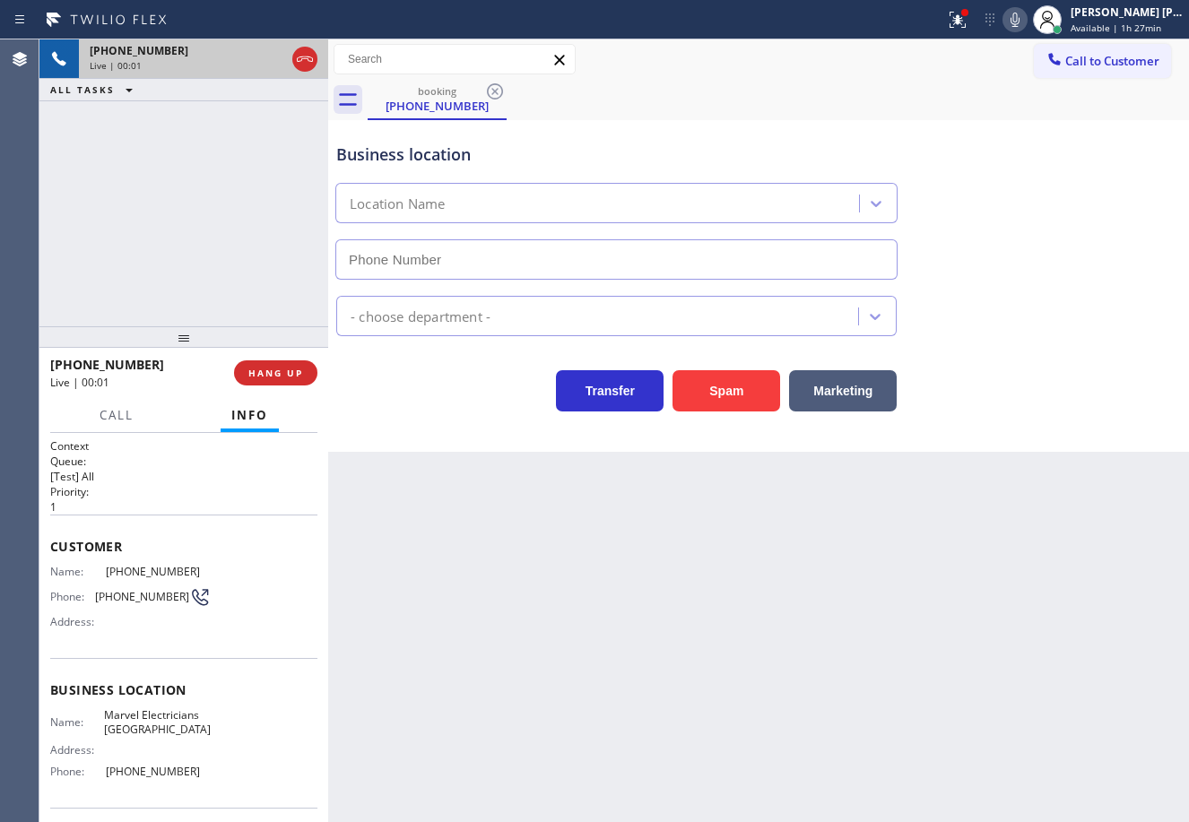
type input "[PHONE_NUMBER]"
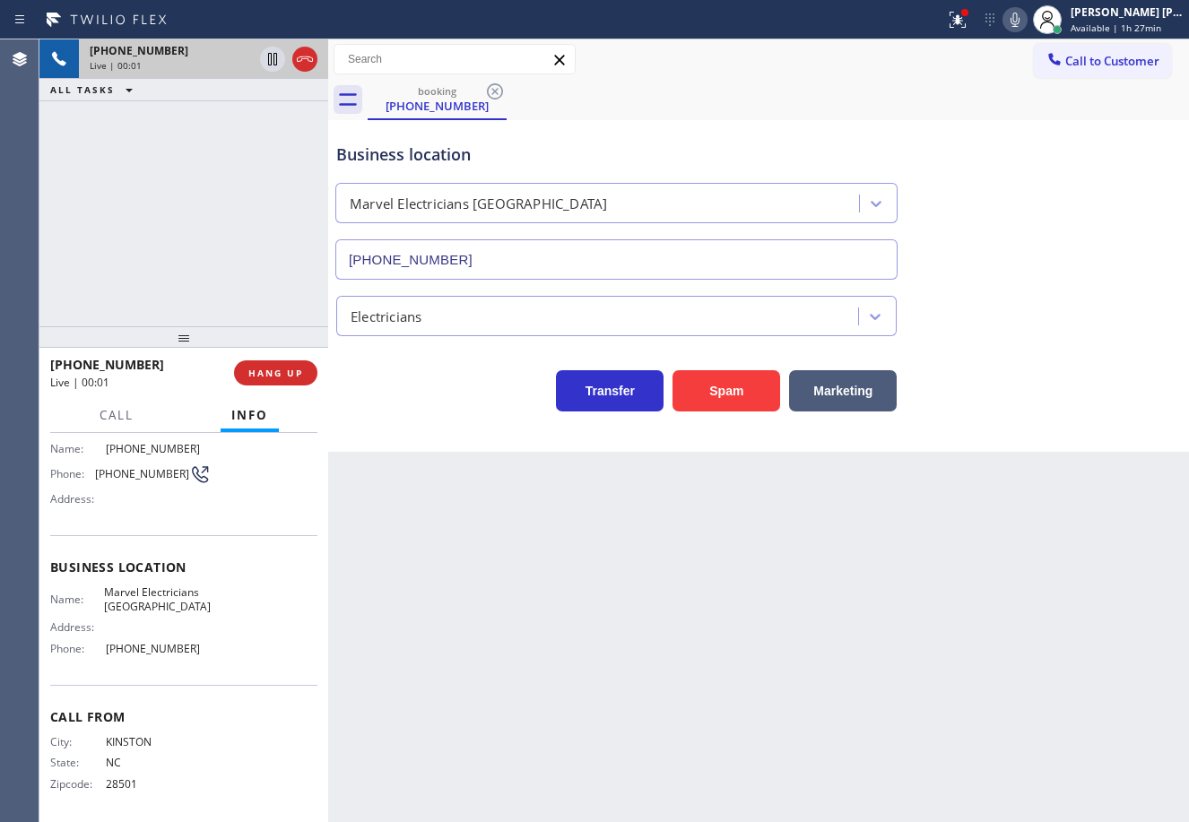
scroll to position [126, 0]
click at [968, 13] on icon at bounding box center [958, 20] width 22 height 22
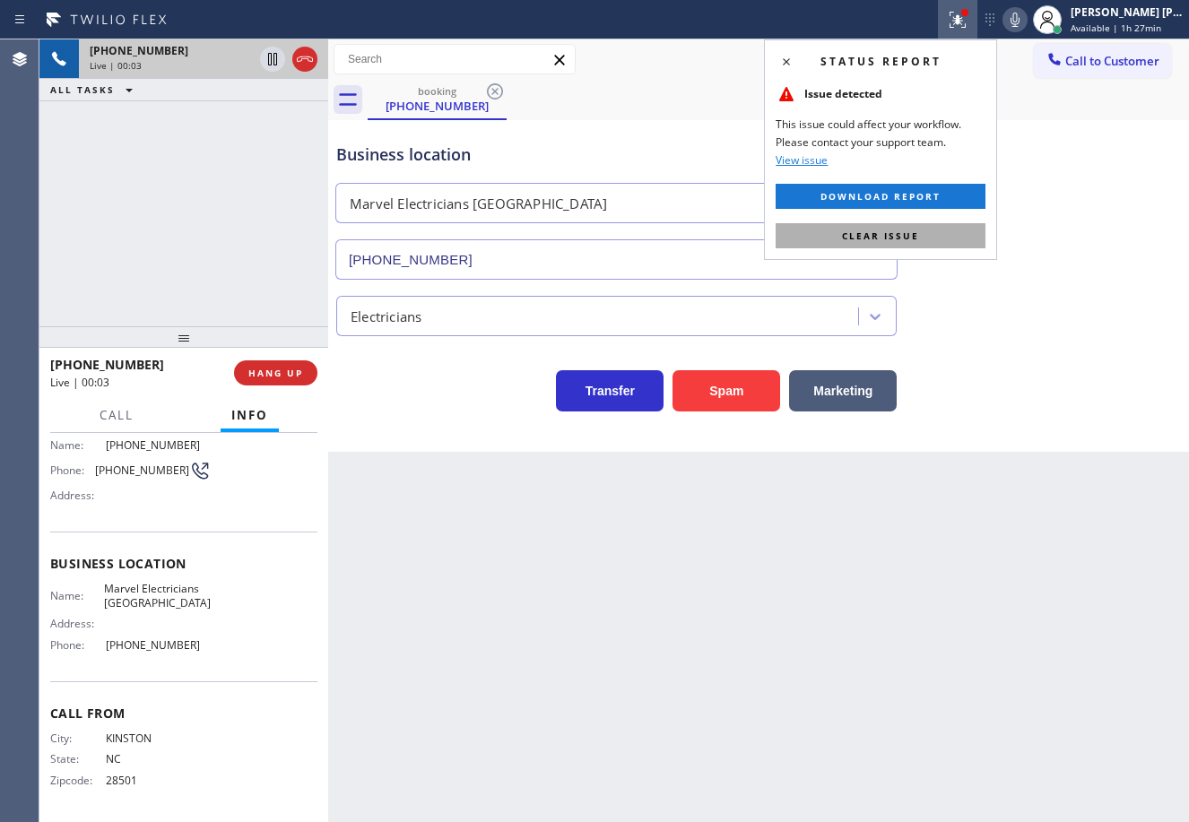
click at [953, 223] on button "Clear issue" at bounding box center [880, 235] width 210 height 25
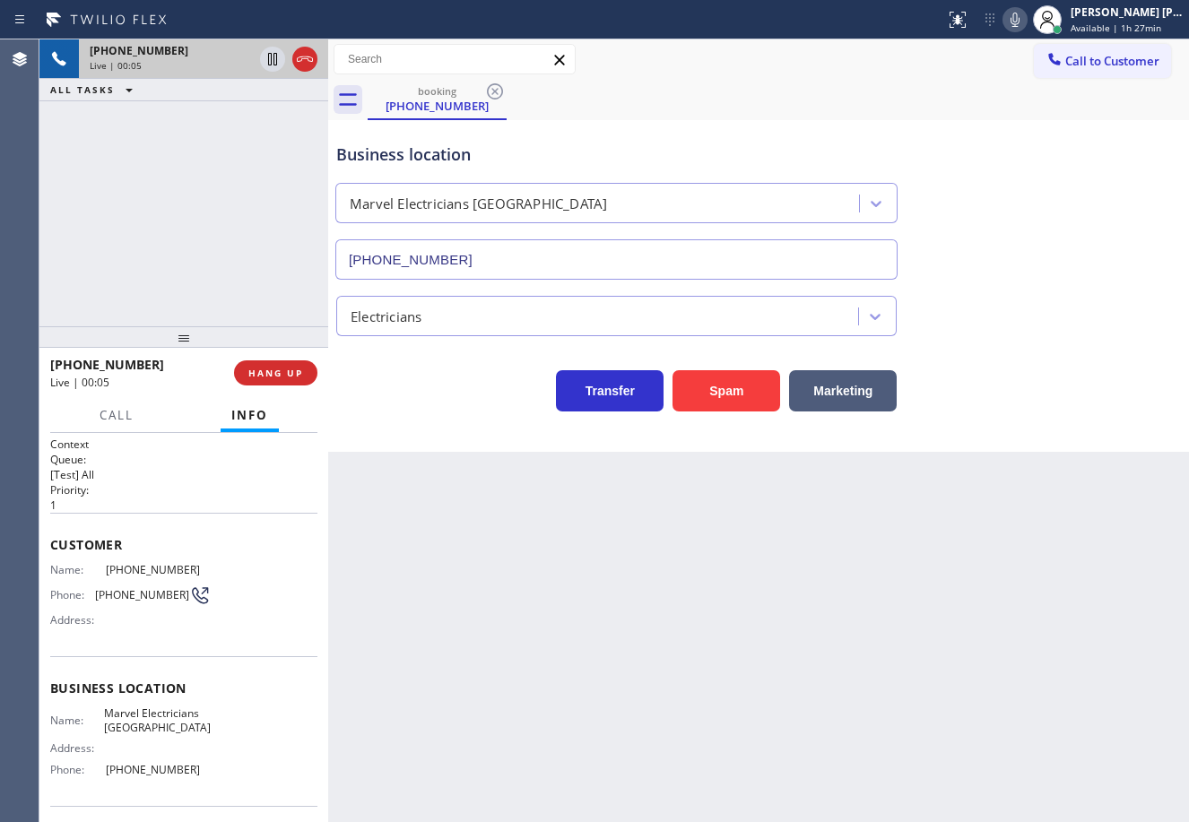
scroll to position [0, 0]
drag, startPoint x: 633, startPoint y: 668, endPoint x: 719, endPoint y: 805, distance: 161.9
click at [635, 671] on div "Back to Dashboard Change Sender ID Customers Technicians Select a contact Outbo…" at bounding box center [758, 430] width 861 height 783
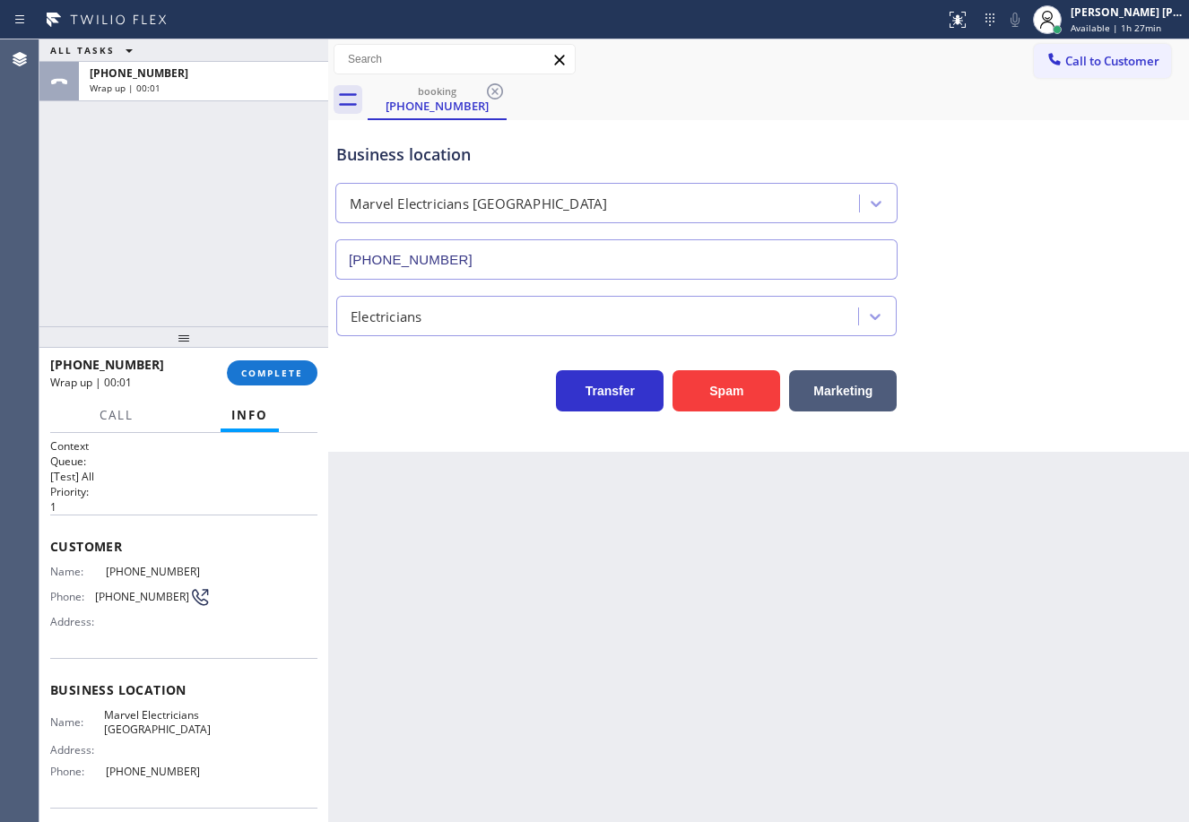
click at [370, 507] on div "Back to Dashboard Change Sender ID Customers Technicians Select a contact Outbo…" at bounding box center [758, 430] width 861 height 783
click at [288, 370] on span "COMPLETE" at bounding box center [272, 373] width 62 height 13
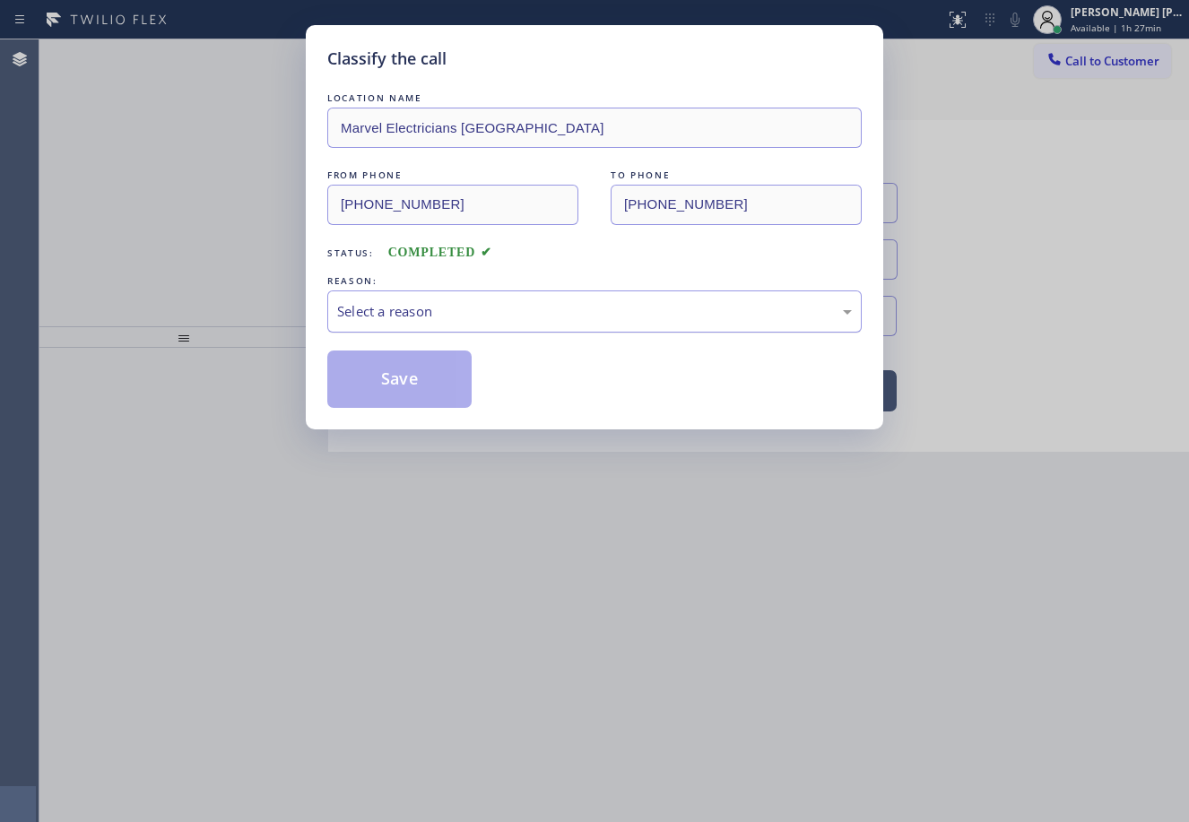
click at [385, 298] on div "Select a reason" at bounding box center [594, 311] width 534 height 42
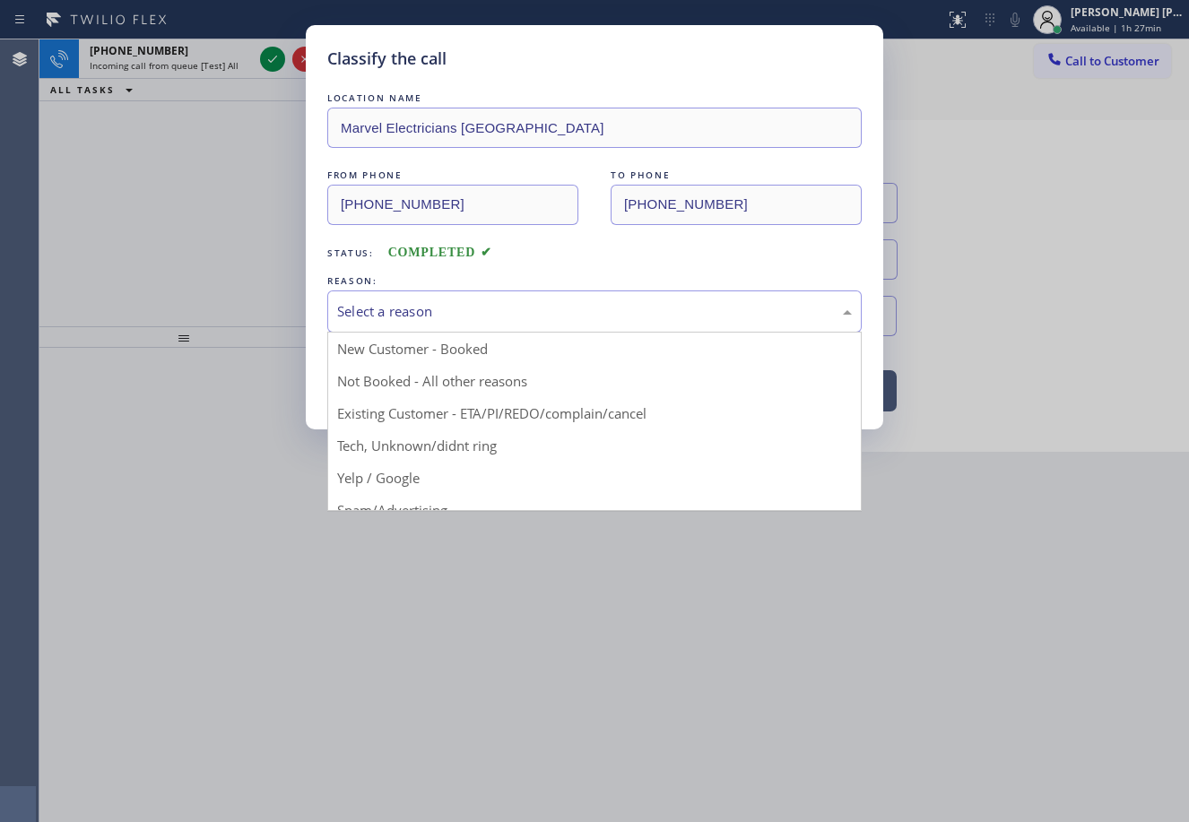
drag, startPoint x: 455, startPoint y: 447, endPoint x: 442, endPoint y: 433, distance: 19.7
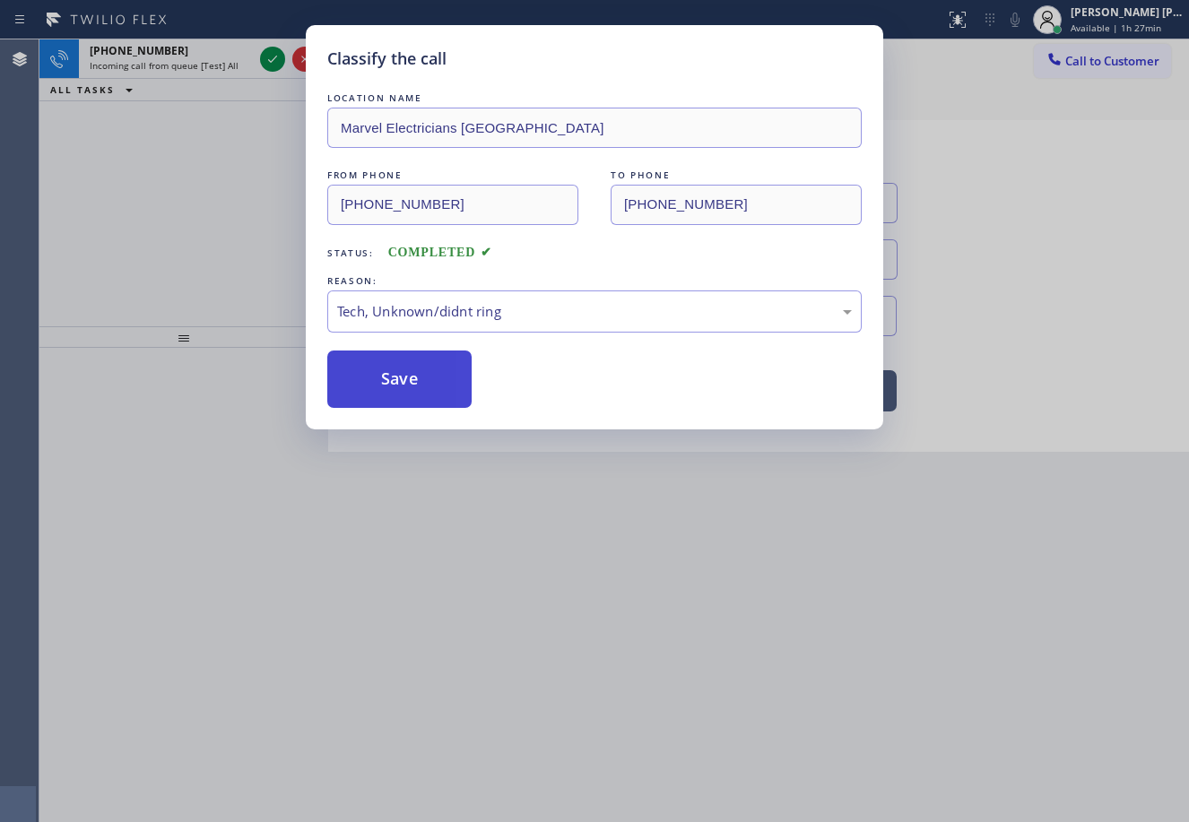
click at [414, 400] on button "Save" at bounding box center [399, 379] width 144 height 57
click at [414, 399] on button "Save" at bounding box center [399, 379] width 144 height 57
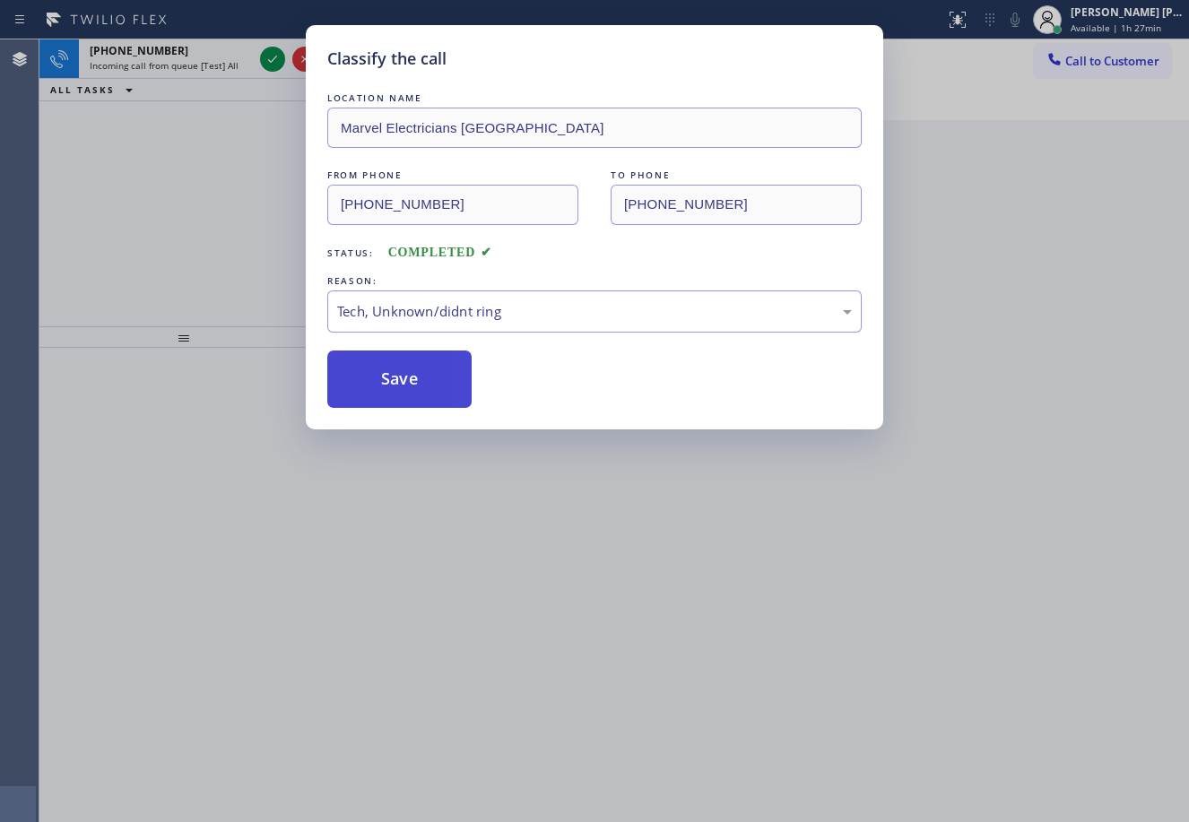
click at [419, 402] on button "Save" at bounding box center [399, 379] width 144 height 57
click at [647, 657] on div "Classify the call LOCATION NAME Marvel Electricians Lake Forest FROM PHONE [PHO…" at bounding box center [594, 411] width 1189 height 822
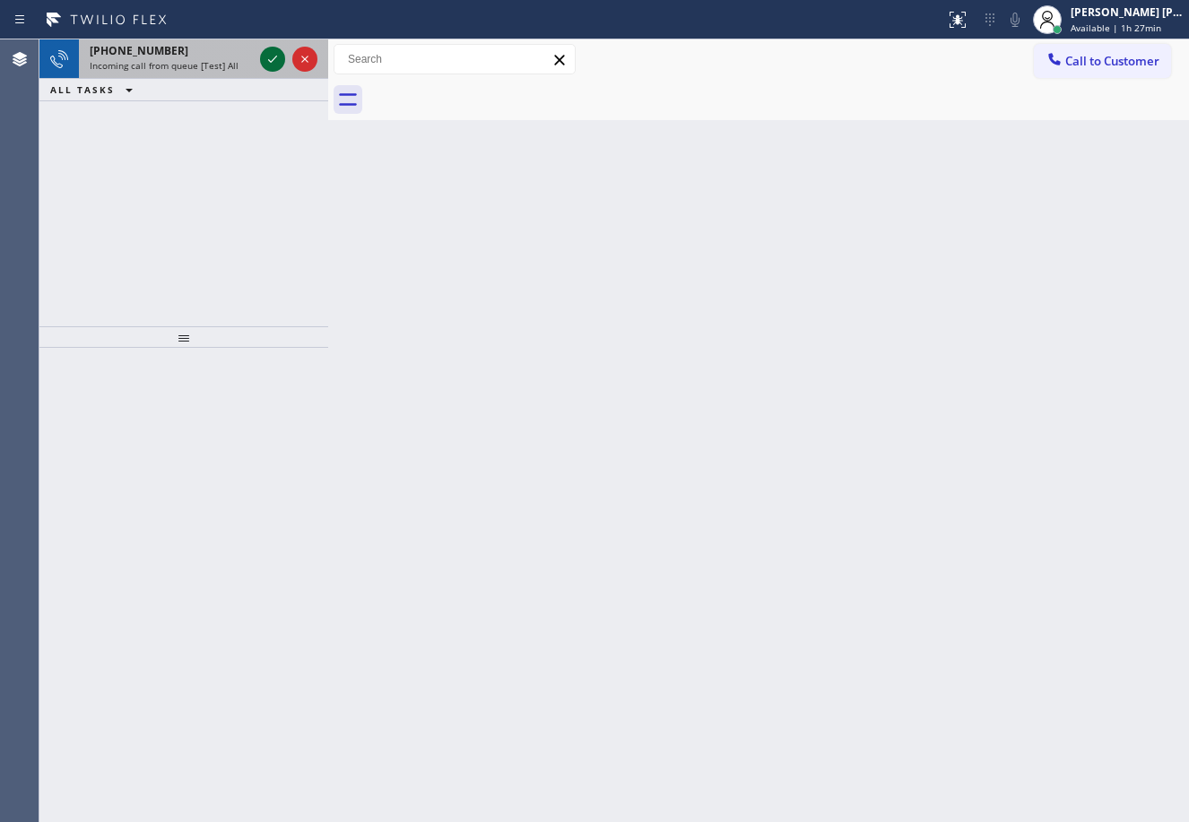
click at [264, 54] on icon at bounding box center [273, 59] width 22 height 22
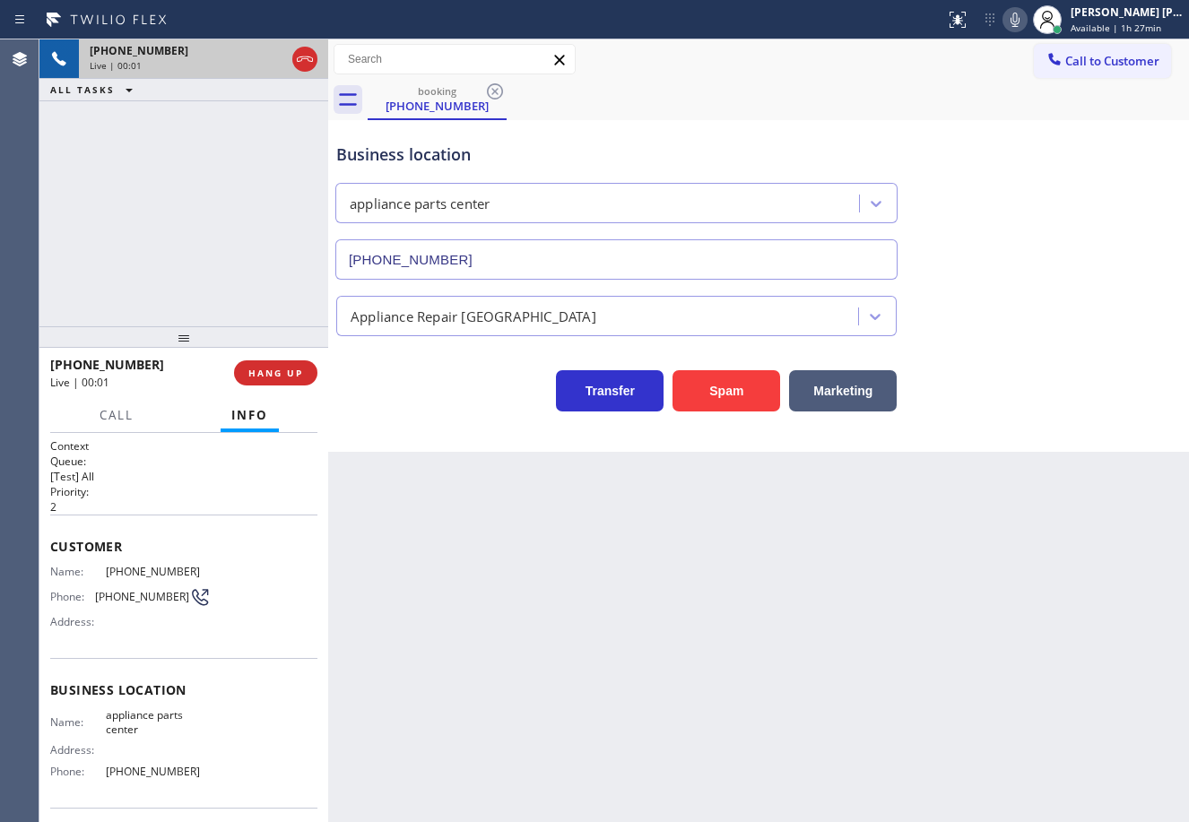
type input "[PHONE_NUMBER]"
click at [640, 669] on div "Back to Dashboard Change Sender ID Customers Technicians Select a contact Outbo…" at bounding box center [758, 430] width 861 height 783
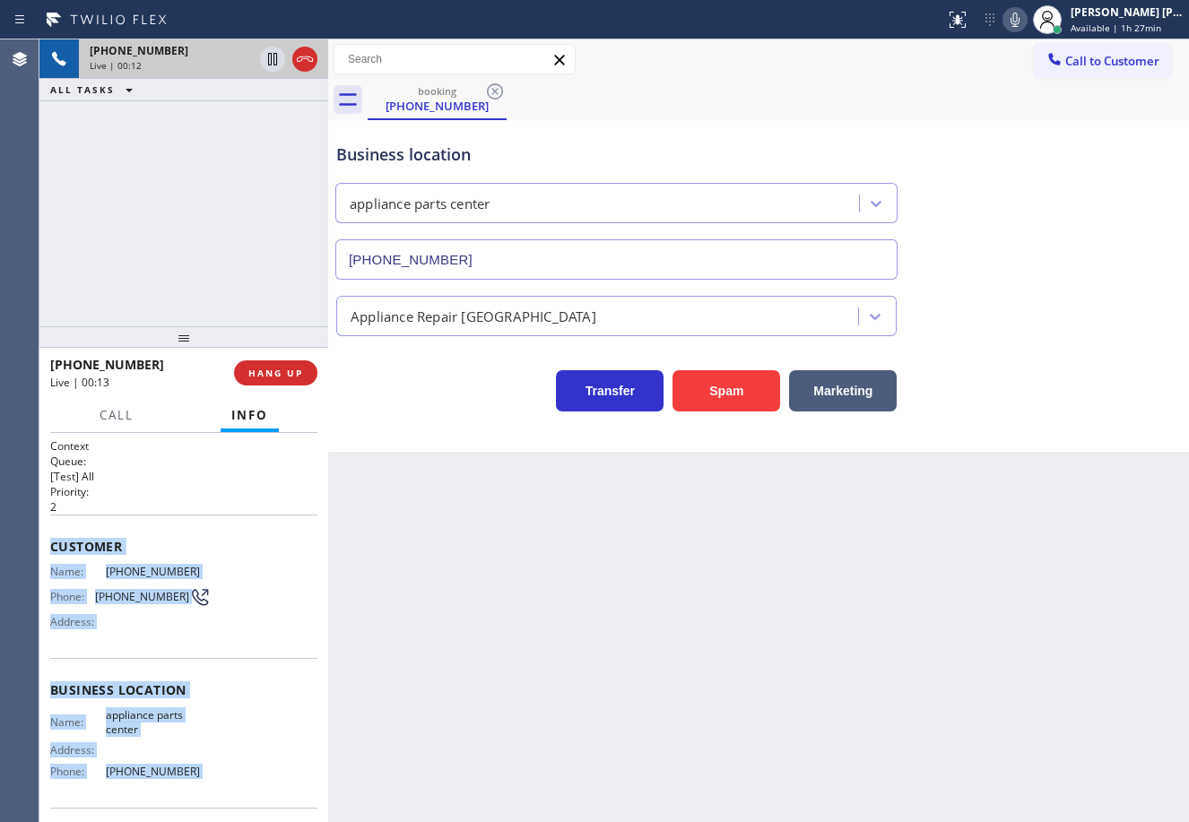
scroll to position [126, 0]
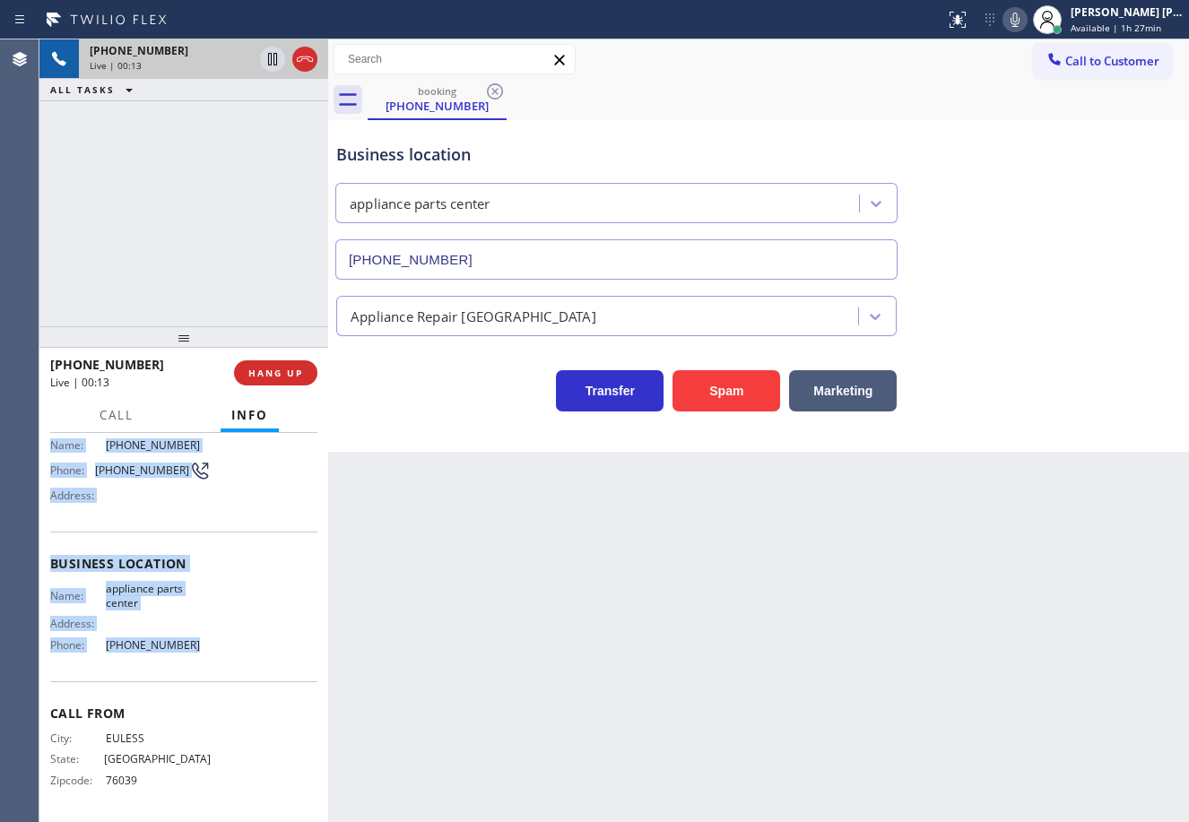
drag, startPoint x: 154, startPoint y: 796, endPoint x: 725, endPoint y: 425, distance: 681.0
click at [210, 662] on div "Context Queue: [Test] All Priority: 2 Customer Name: [PHONE_NUMBER] Phone: [PHO…" at bounding box center [183, 627] width 289 height 389
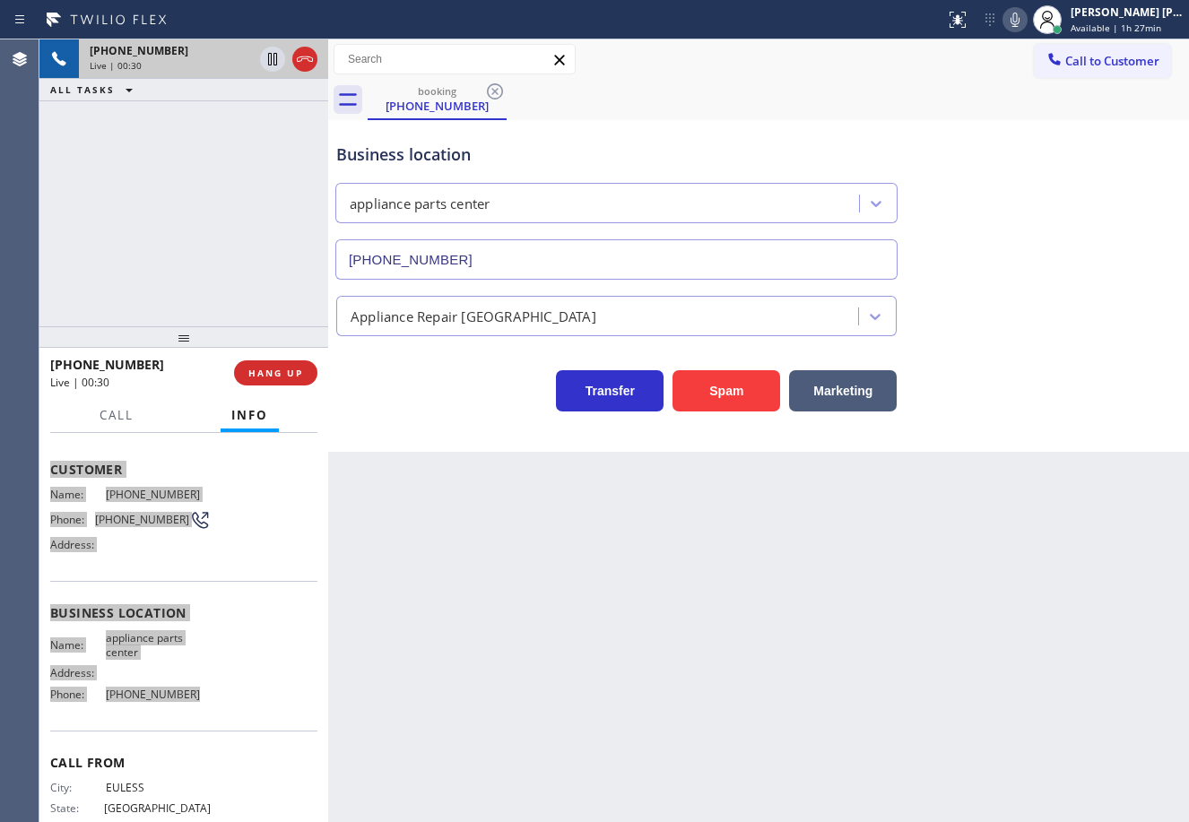
scroll to position [0, 0]
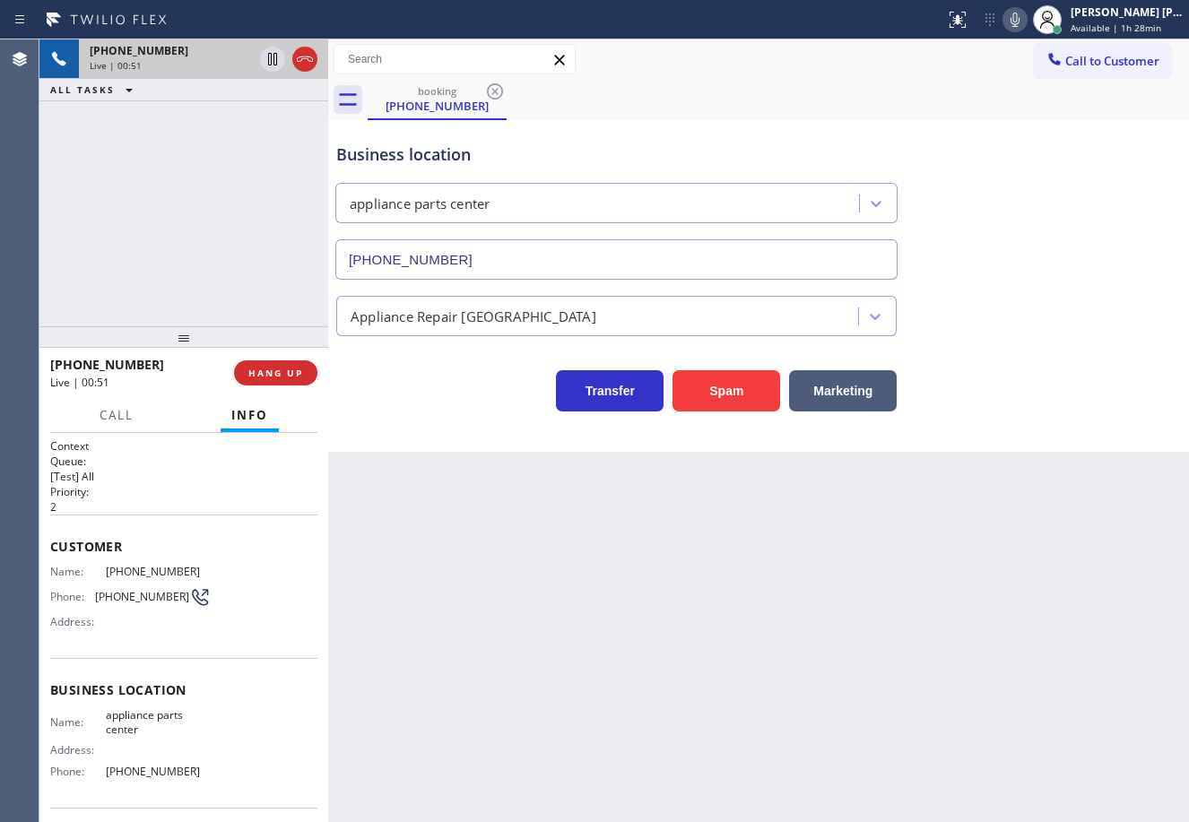
click at [1086, 237] on div "Business location appliance parts center [PHONE_NUMBER]" at bounding box center [759, 198] width 852 height 162
drag, startPoint x: 1035, startPoint y: 15, endPoint x: 1038, endPoint y: 117, distance: 102.2
click at [1026, 16] on icon at bounding box center [1015, 20] width 22 height 22
drag, startPoint x: 1053, startPoint y: 160, endPoint x: 925, endPoint y: 126, distance: 132.6
click at [1048, 160] on div "Business location appliance parts center [PHONE_NUMBER]" at bounding box center [759, 198] width 852 height 162
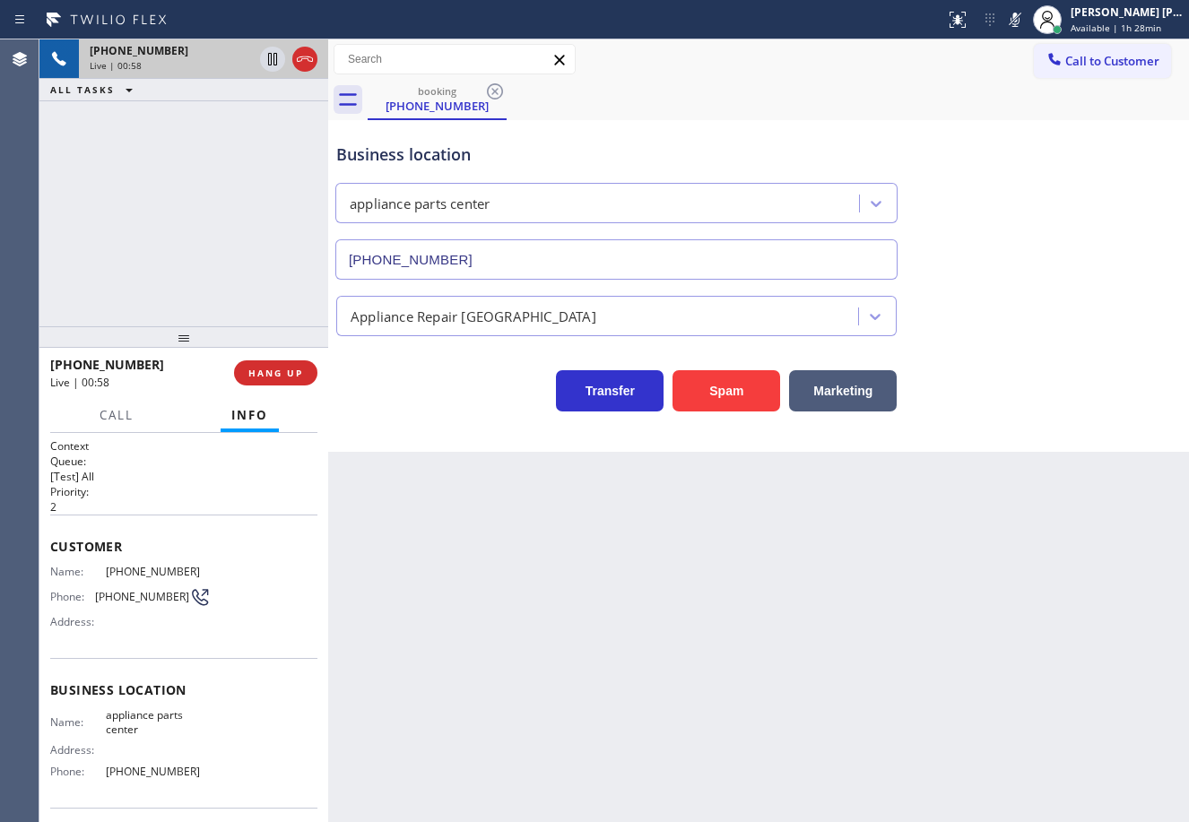
drag, startPoint x: 1030, startPoint y: 22, endPoint x: 1020, endPoint y: 94, distance: 72.4
click at [1026, 22] on icon at bounding box center [1015, 20] width 22 height 22
click at [1024, 101] on div "booking [PHONE_NUMBER]" at bounding box center [778, 100] width 821 height 40
click at [204, 190] on div "[PHONE_NUMBER] Live | 01:10 ALL TASKS ALL TASKS ACTIVE TASKS TASKS IN WRAP UP" at bounding box center [183, 182] width 289 height 287
click at [1019, 23] on icon at bounding box center [1014, 20] width 9 height 14
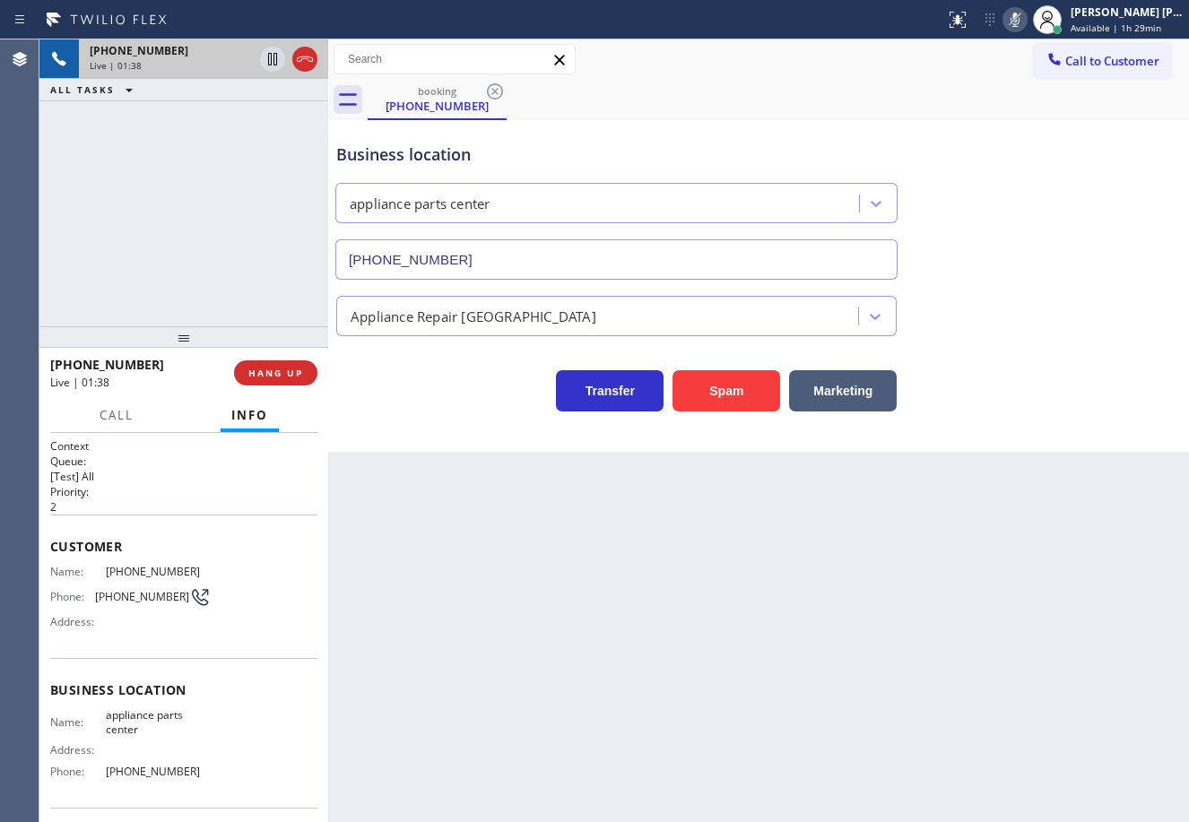
click at [1021, 21] on rect at bounding box center [1014, 18] width 13 height 13
click at [1021, 141] on div "Business location appliance parts center [PHONE_NUMBER]" at bounding box center [759, 198] width 852 height 162
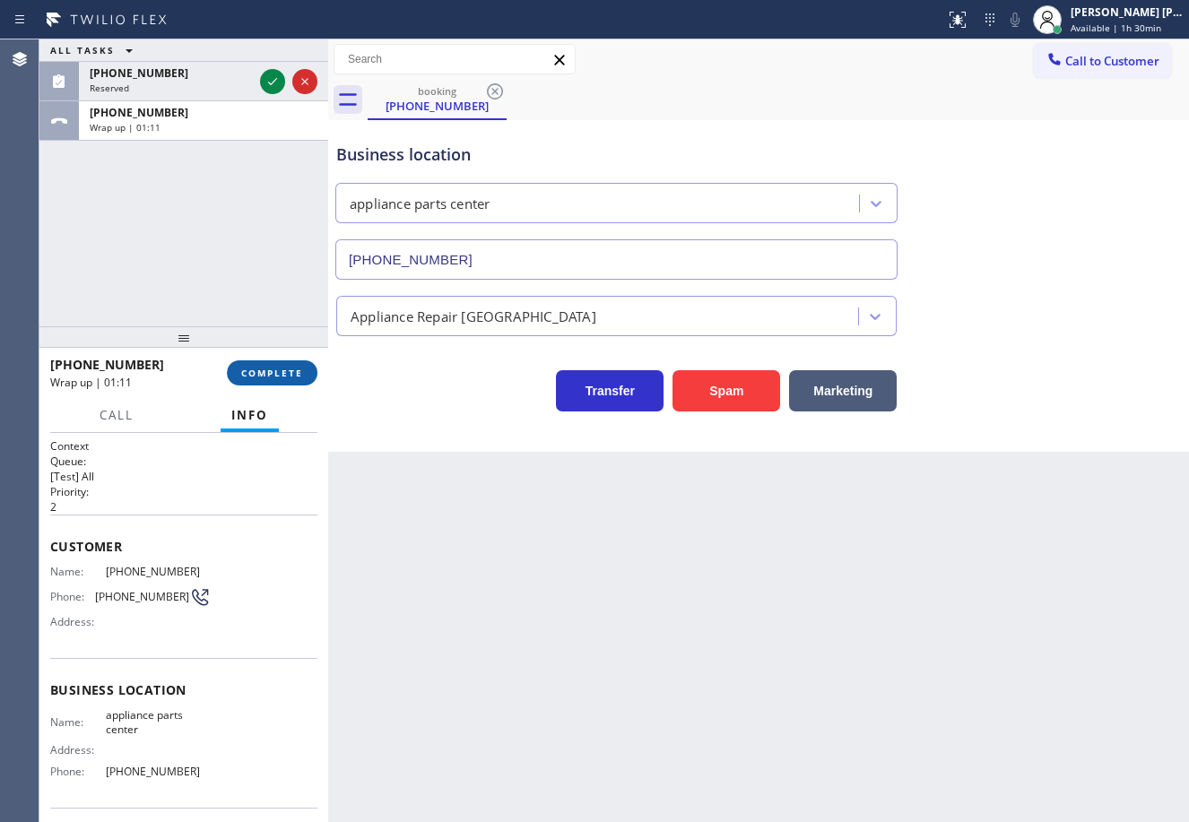
click at [276, 368] on span "COMPLETE" at bounding box center [272, 373] width 62 height 13
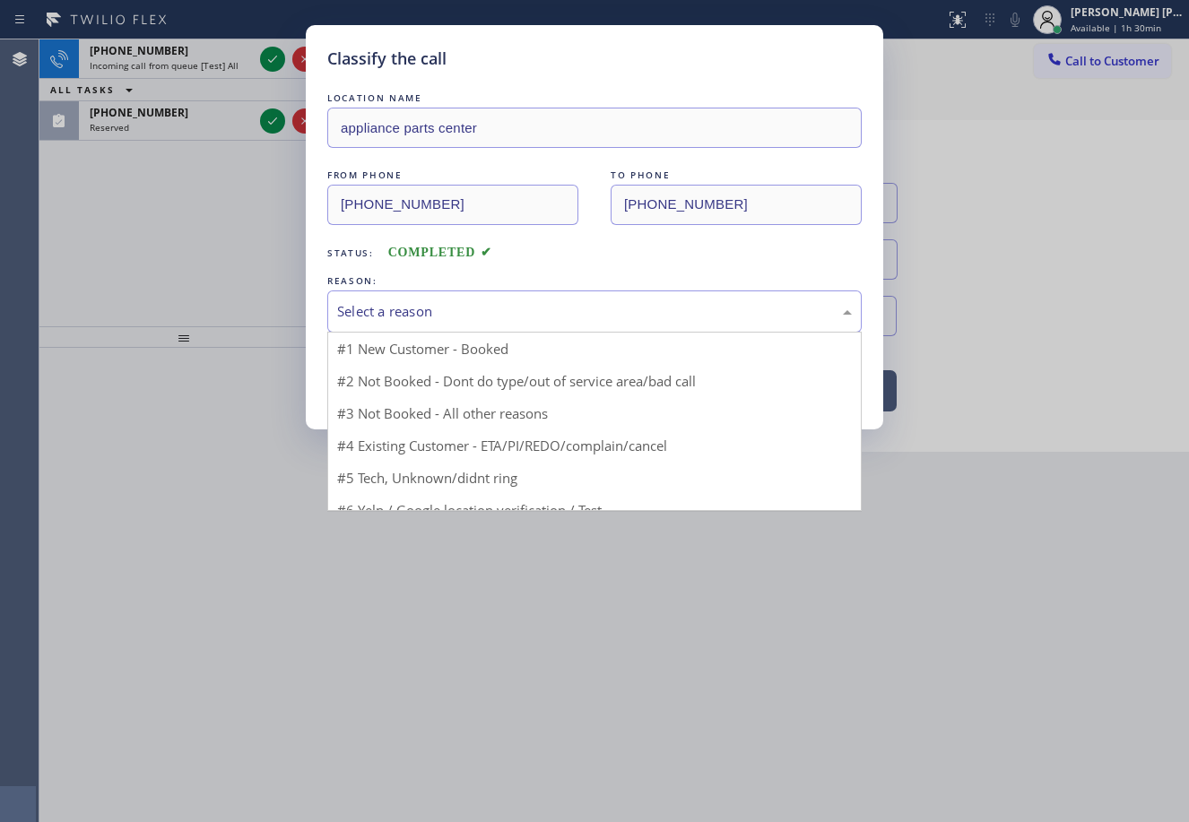
click at [416, 317] on div "Select a reason" at bounding box center [594, 311] width 515 height 21
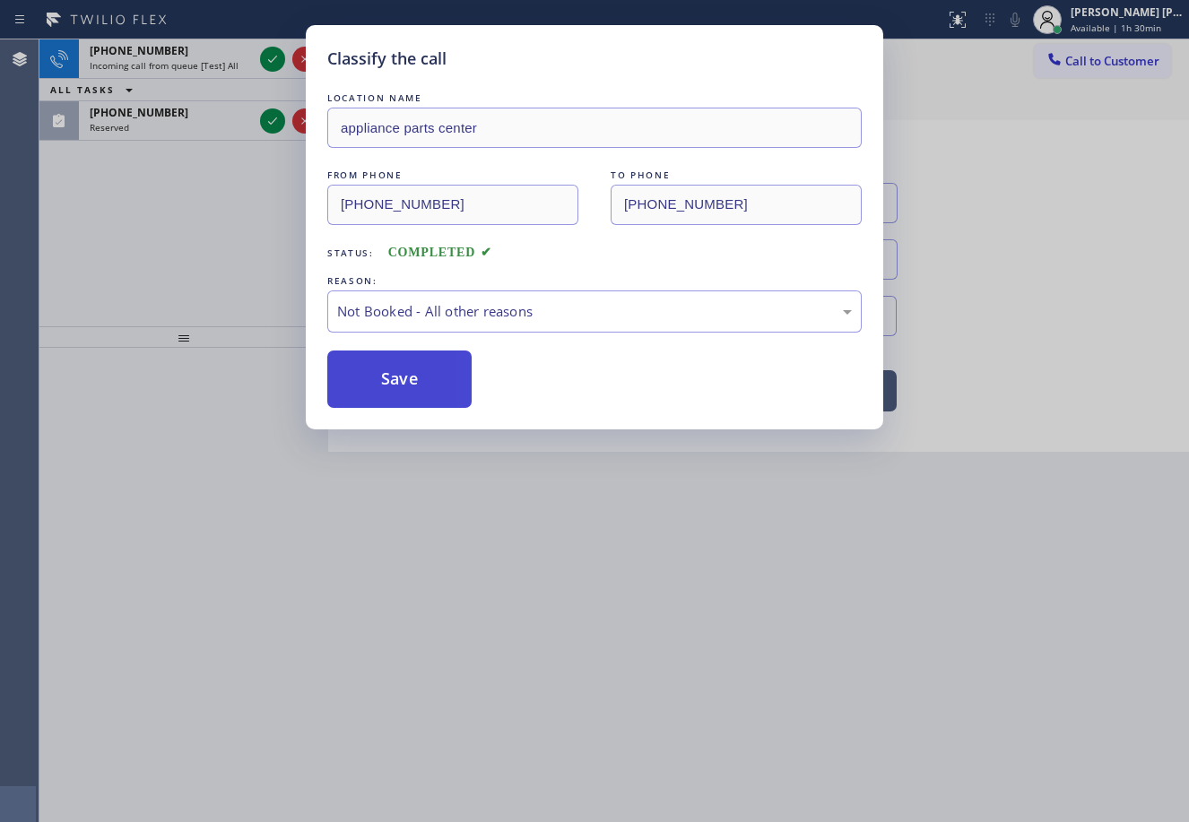
click at [401, 379] on button "Save" at bounding box center [399, 379] width 144 height 57
click at [401, 378] on button "Save" at bounding box center [399, 379] width 144 height 57
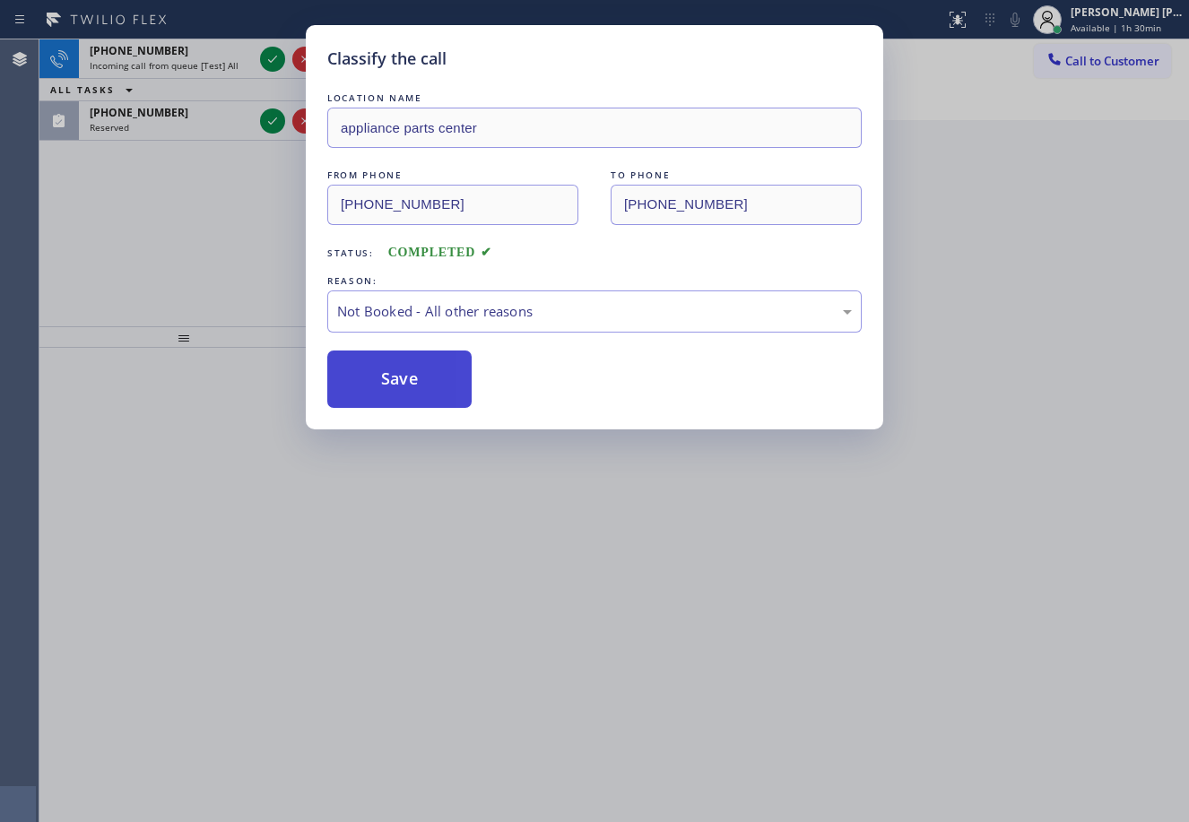
click at [401, 378] on button "Save" at bounding box center [399, 379] width 144 height 57
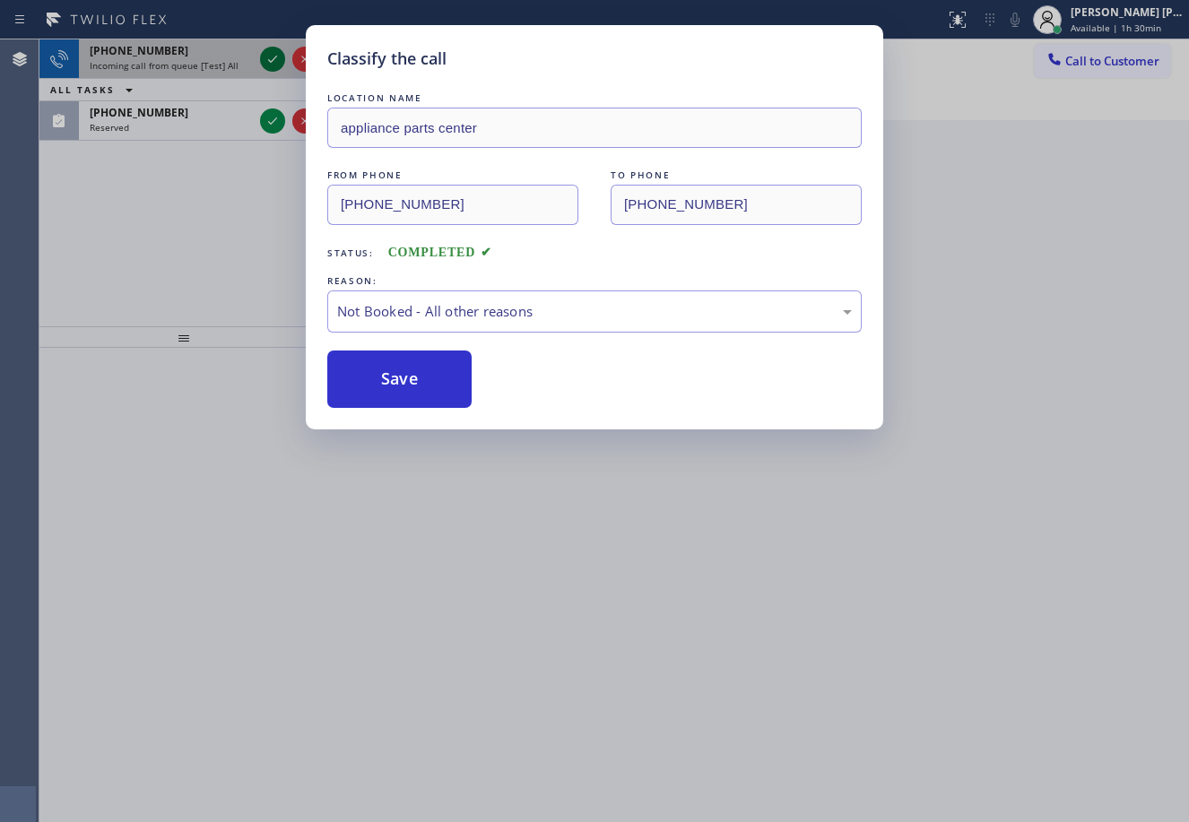
drag, startPoint x: 260, startPoint y: 45, endPoint x: 268, endPoint y: 58, distance: 15.7
click at [262, 45] on div "Classify the call LOCATION NAME appliance parts center FROM PHONE [PHONE_NUMBER…" at bounding box center [594, 411] width 1189 height 822
click at [268, 56] on icon at bounding box center [273, 59] width 22 height 22
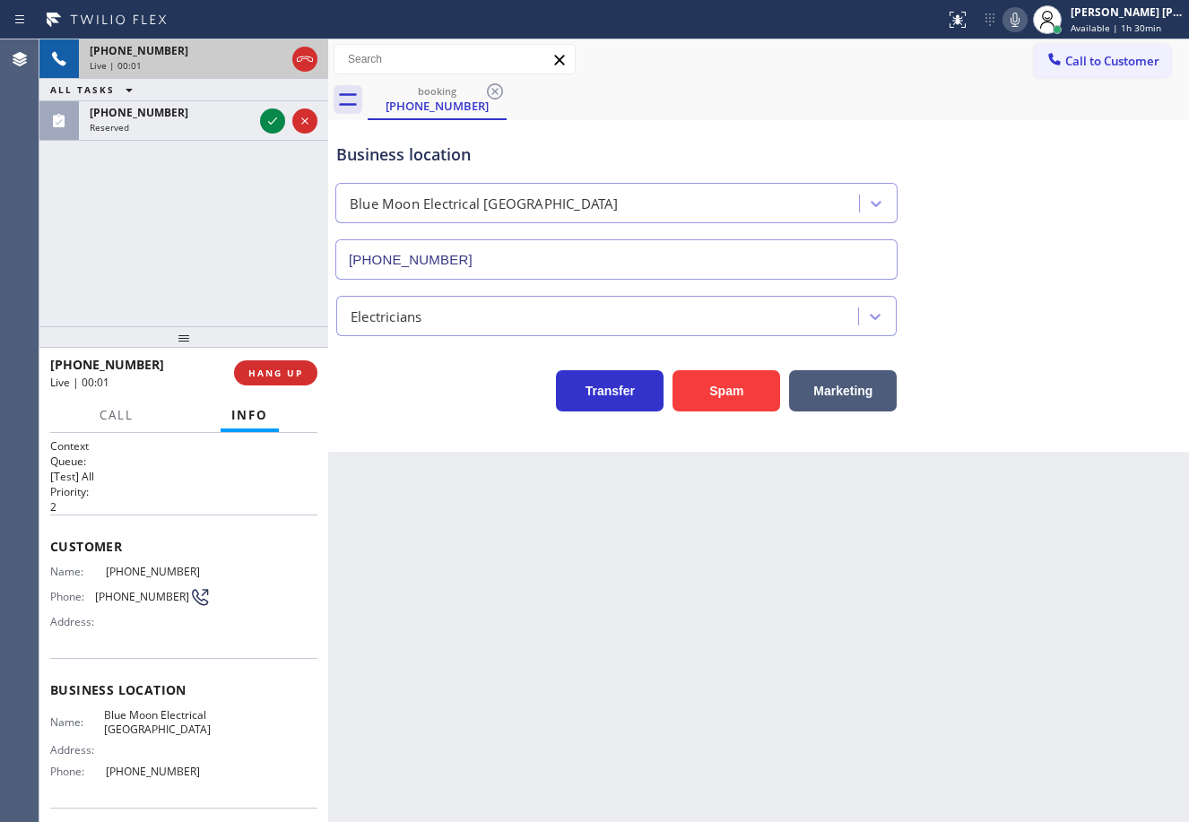
type input "[PHONE_NUMBER]"
click at [229, 123] on div "Reserved" at bounding box center [171, 127] width 163 height 13
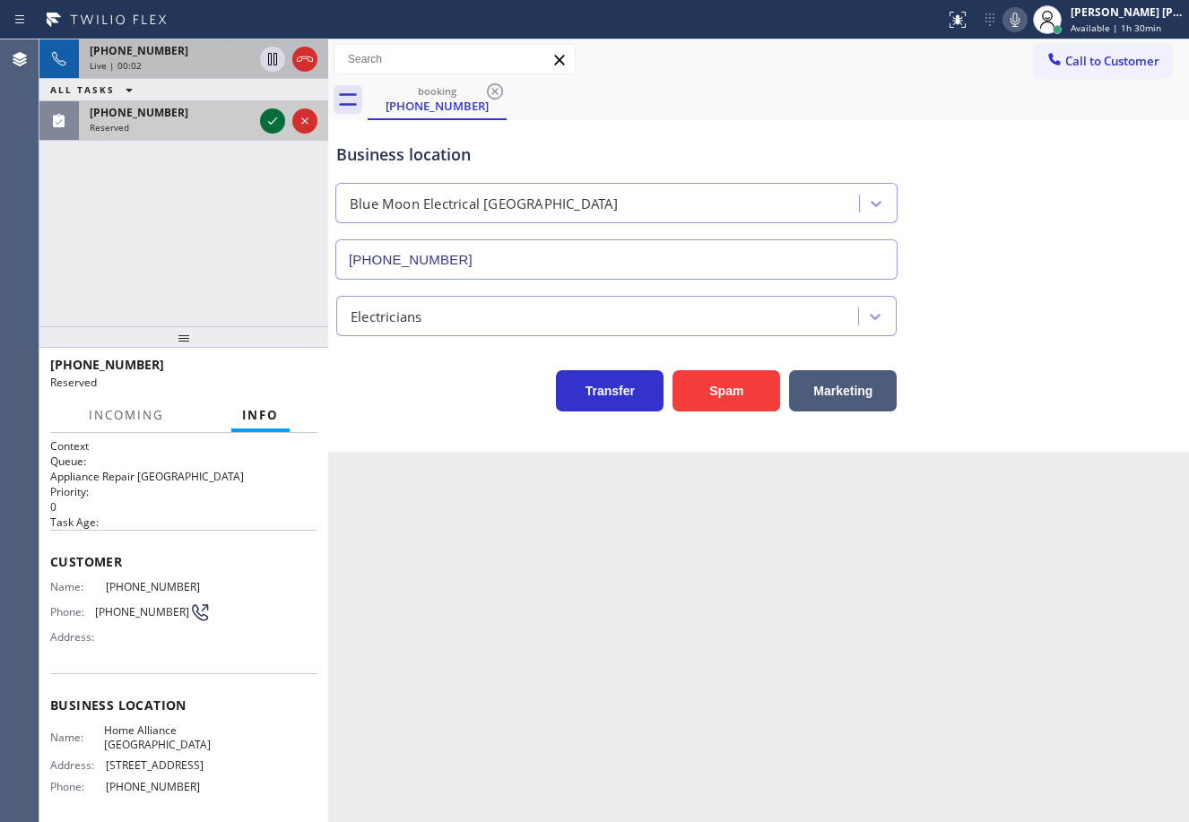
click at [267, 121] on icon at bounding box center [273, 121] width 22 height 22
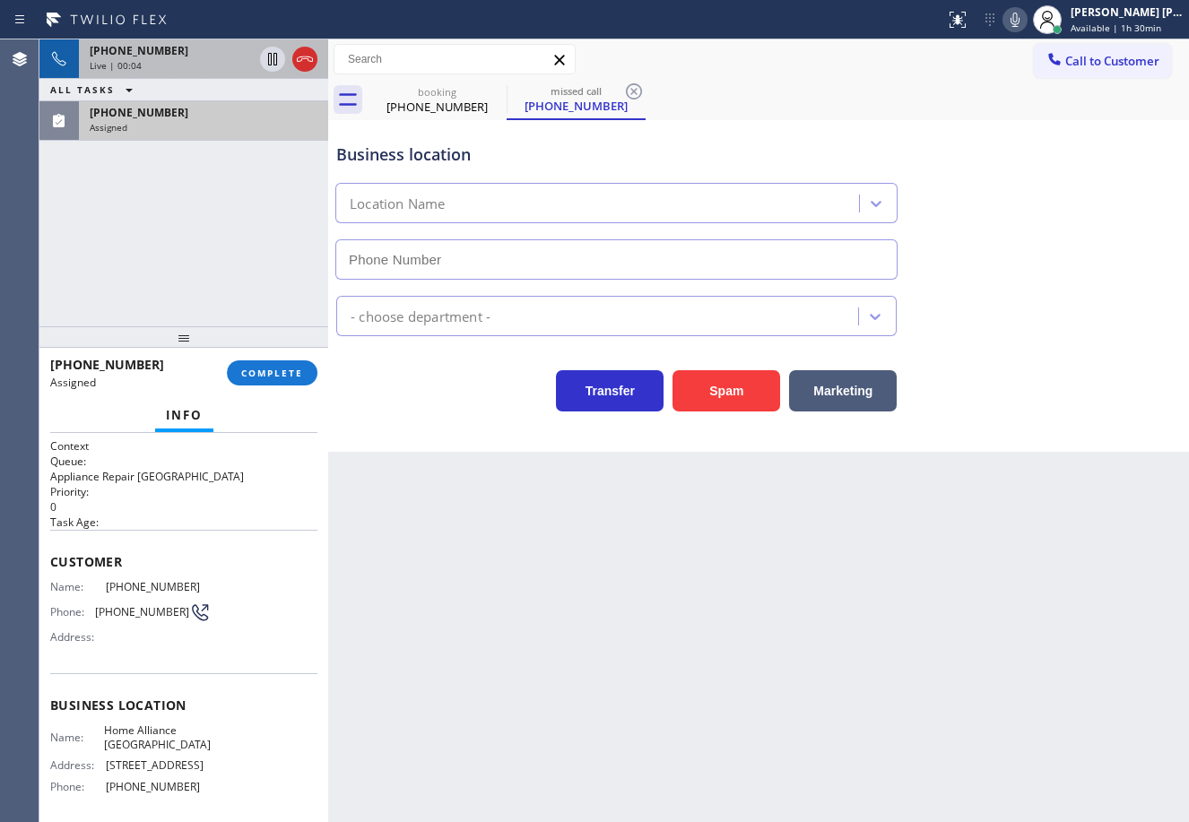
type input "[PHONE_NUMBER]"
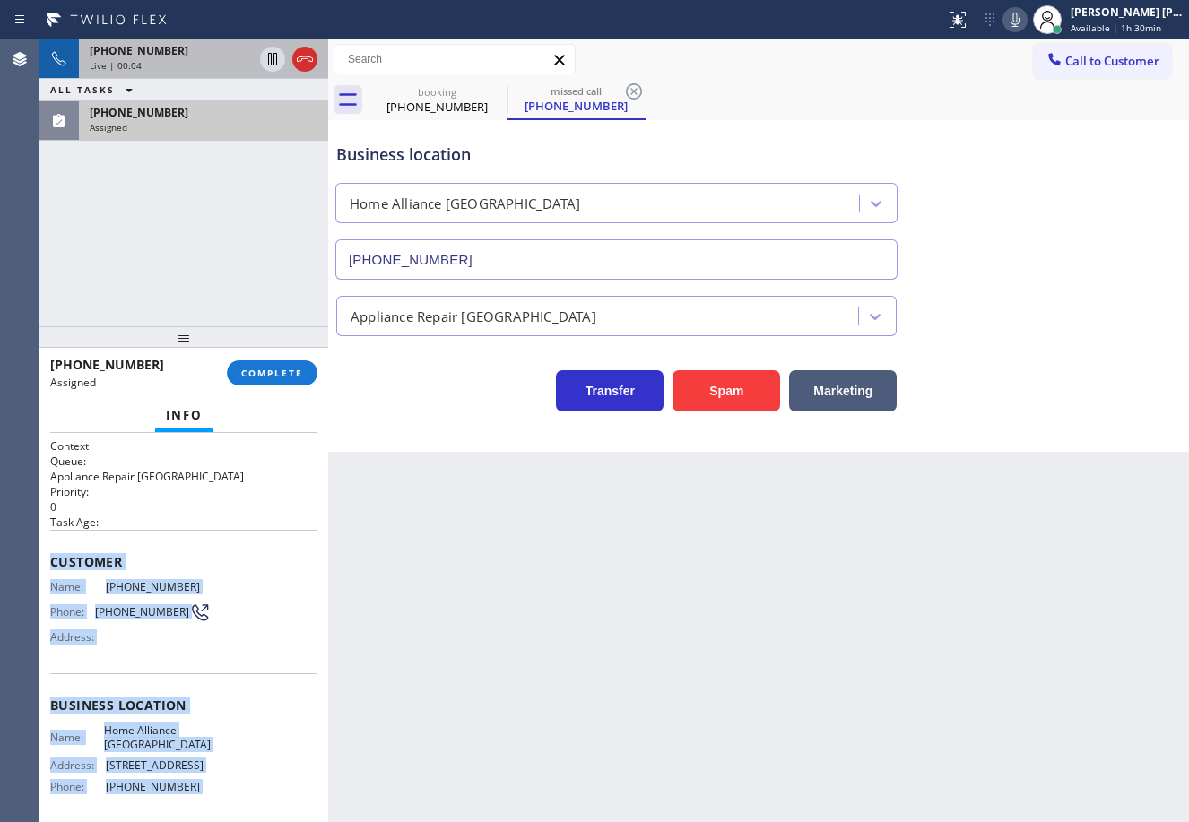
scroll to position [142, 0]
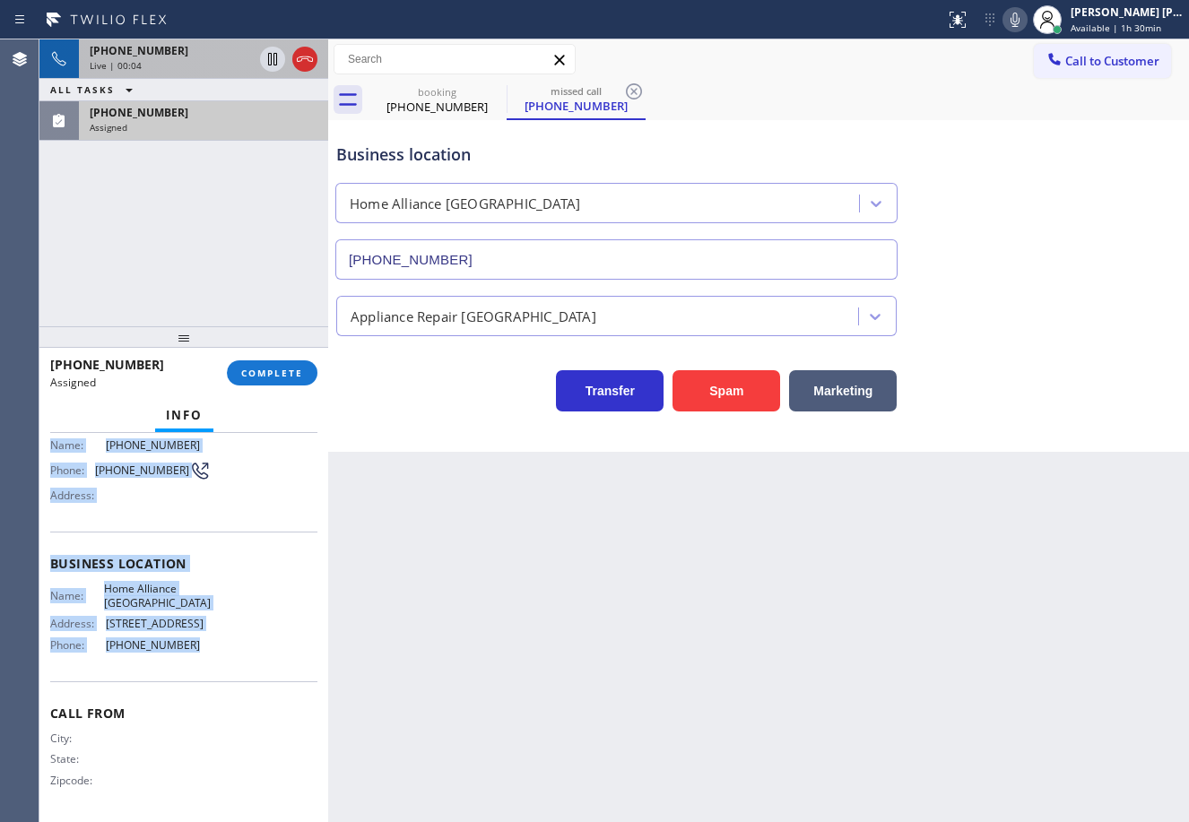
drag, startPoint x: 46, startPoint y: 557, endPoint x: 249, endPoint y: 528, distance: 205.5
click at [229, 667] on div "Context Queue: Appliance Repair High End Priority: 0 Task Age: Customer Name: […" at bounding box center [183, 627] width 289 height 389
click at [274, 361] on button "COMPLETE" at bounding box center [272, 372] width 91 height 25
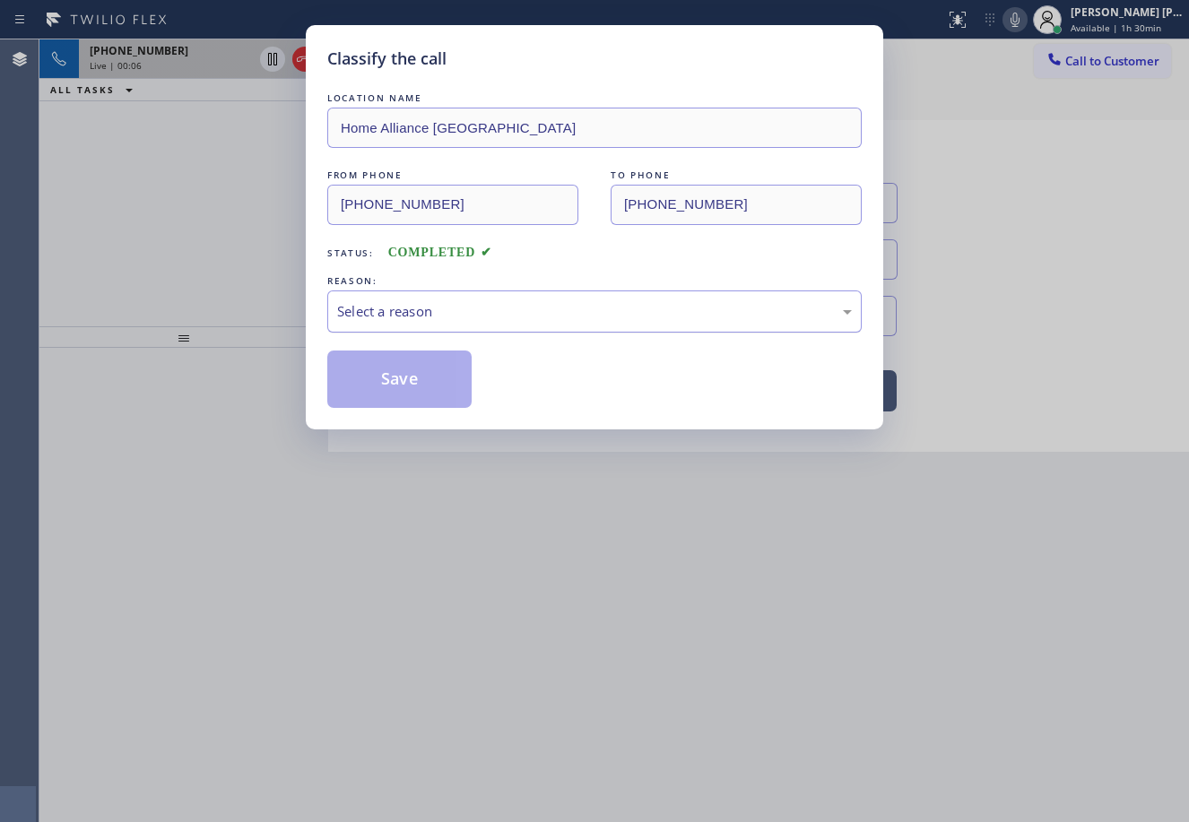
drag, startPoint x: 398, startPoint y: 312, endPoint x: 414, endPoint y: 319, distance: 17.7
click at [402, 312] on div "Select a reason" at bounding box center [594, 311] width 515 height 21
click at [427, 380] on button "Save" at bounding box center [399, 379] width 144 height 57
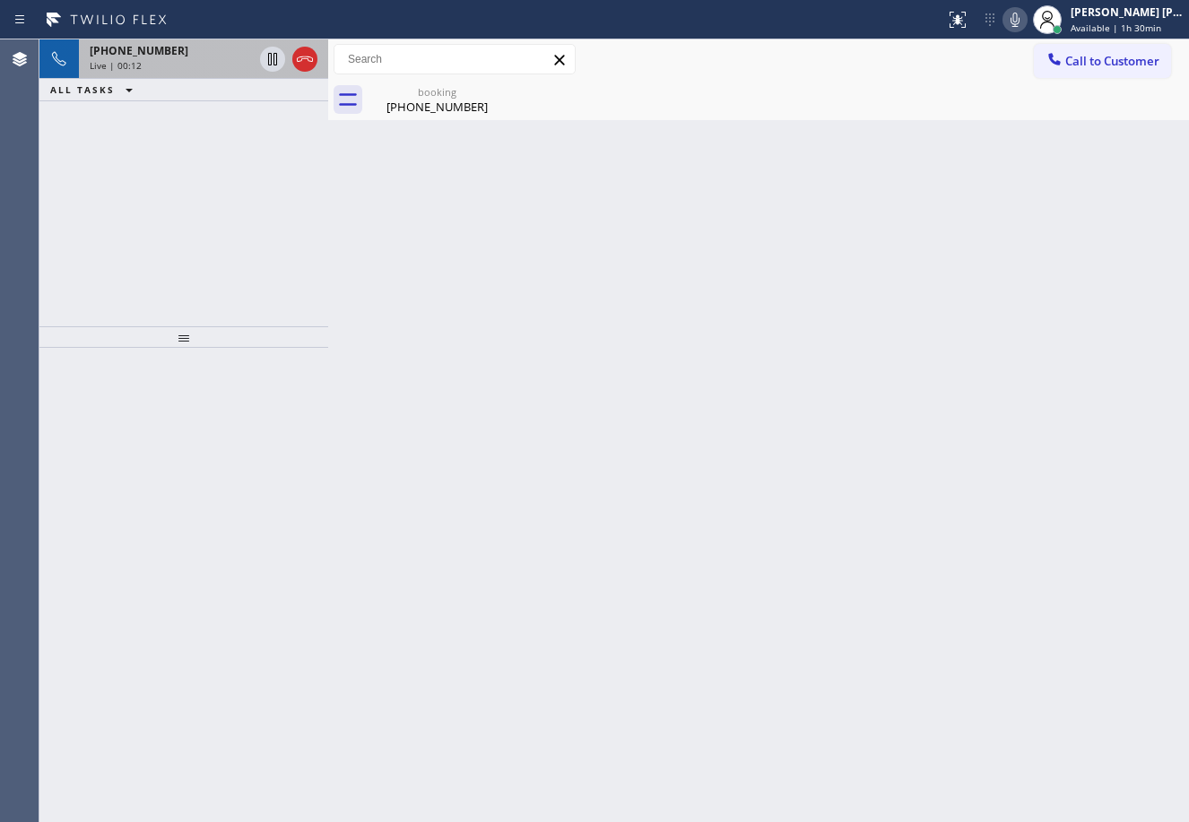
click at [216, 72] on div "[PHONE_NUMBER] Live | 00:12" at bounding box center [167, 58] width 177 height 39
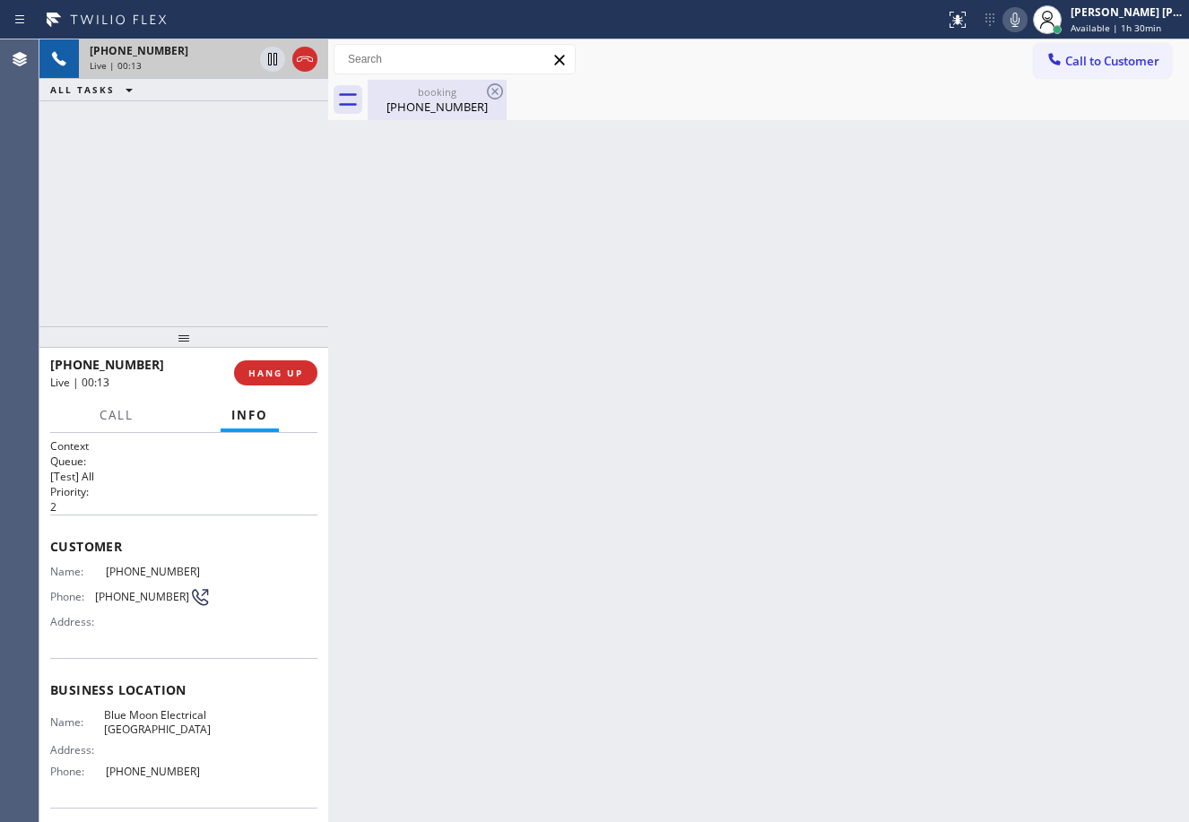
click at [397, 107] on div "[PHONE_NUMBER]" at bounding box center [436, 107] width 135 height 16
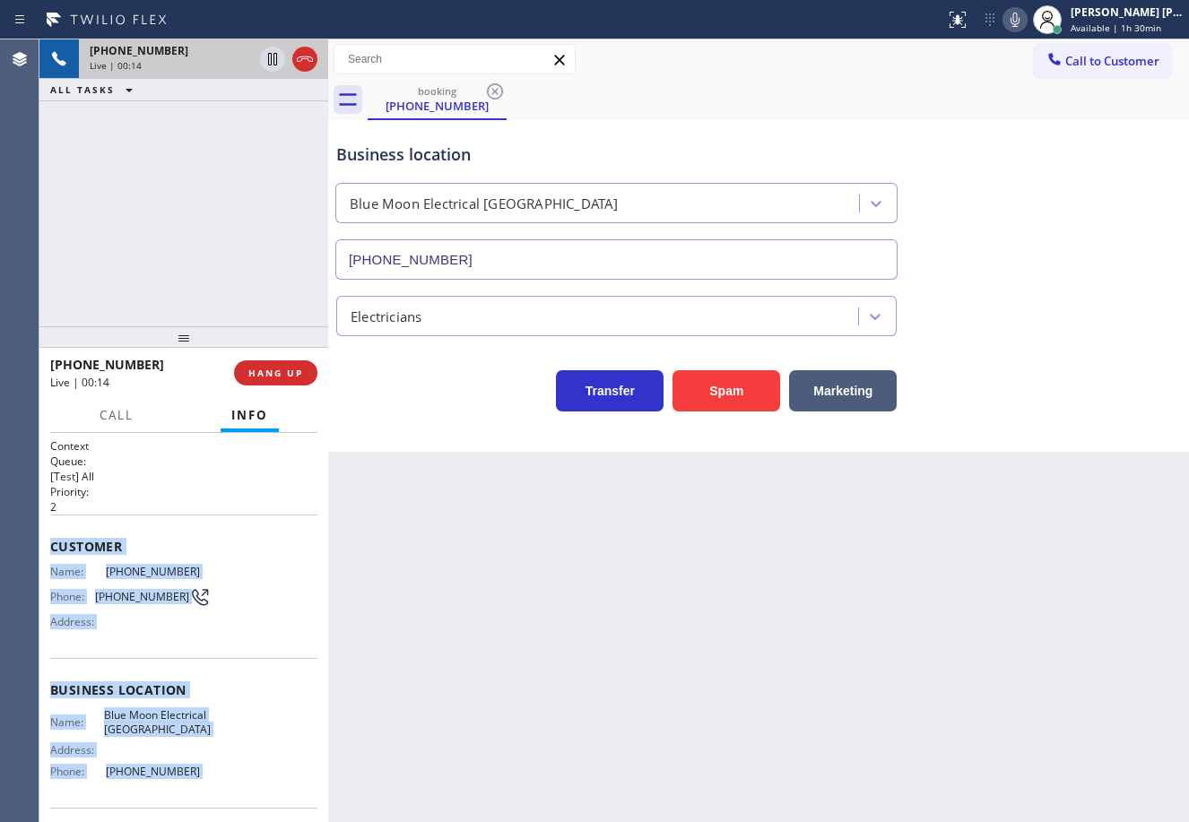
scroll to position [126, 0]
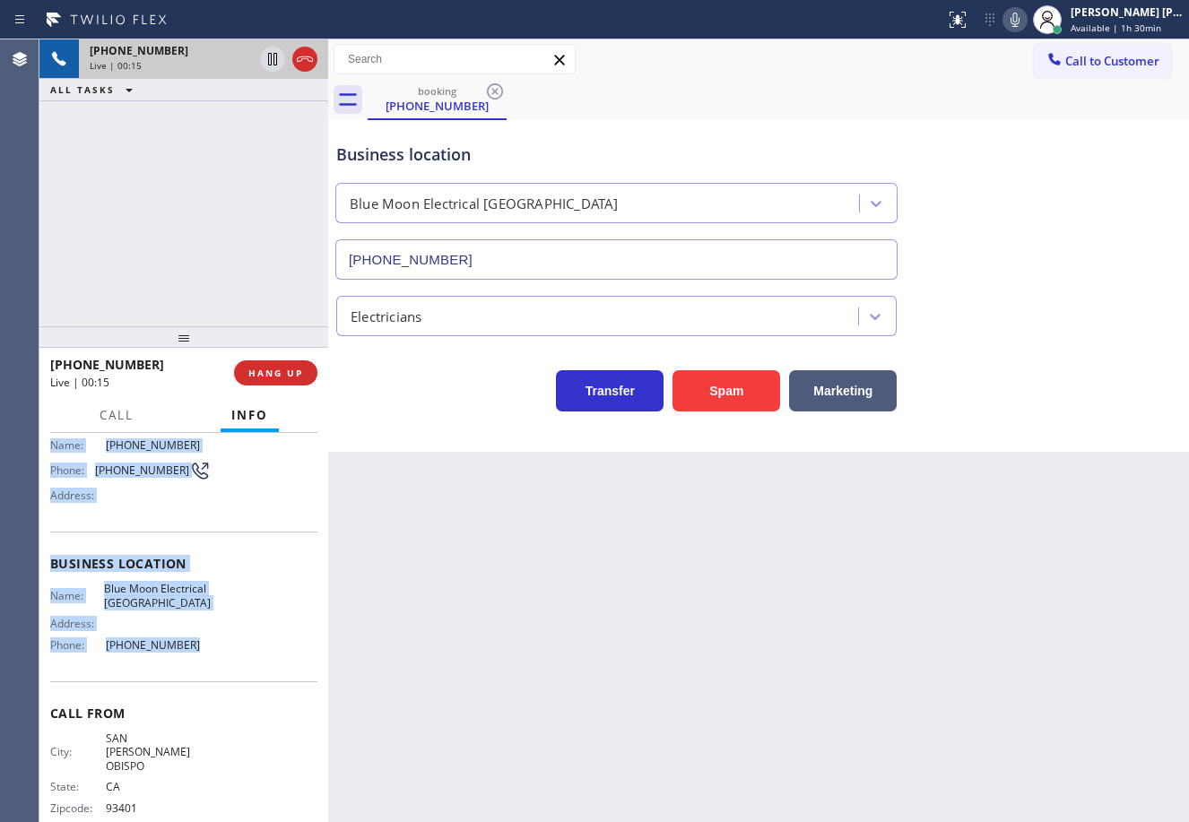
drag, startPoint x: 50, startPoint y: 545, endPoint x: 241, endPoint y: 663, distance: 224.6
click at [223, 672] on div "Context Queue: [Test] All Priority: 2 Customer Name: [PHONE_NUMBER] Phone: [PHO…" at bounding box center [183, 578] width 267 height 532
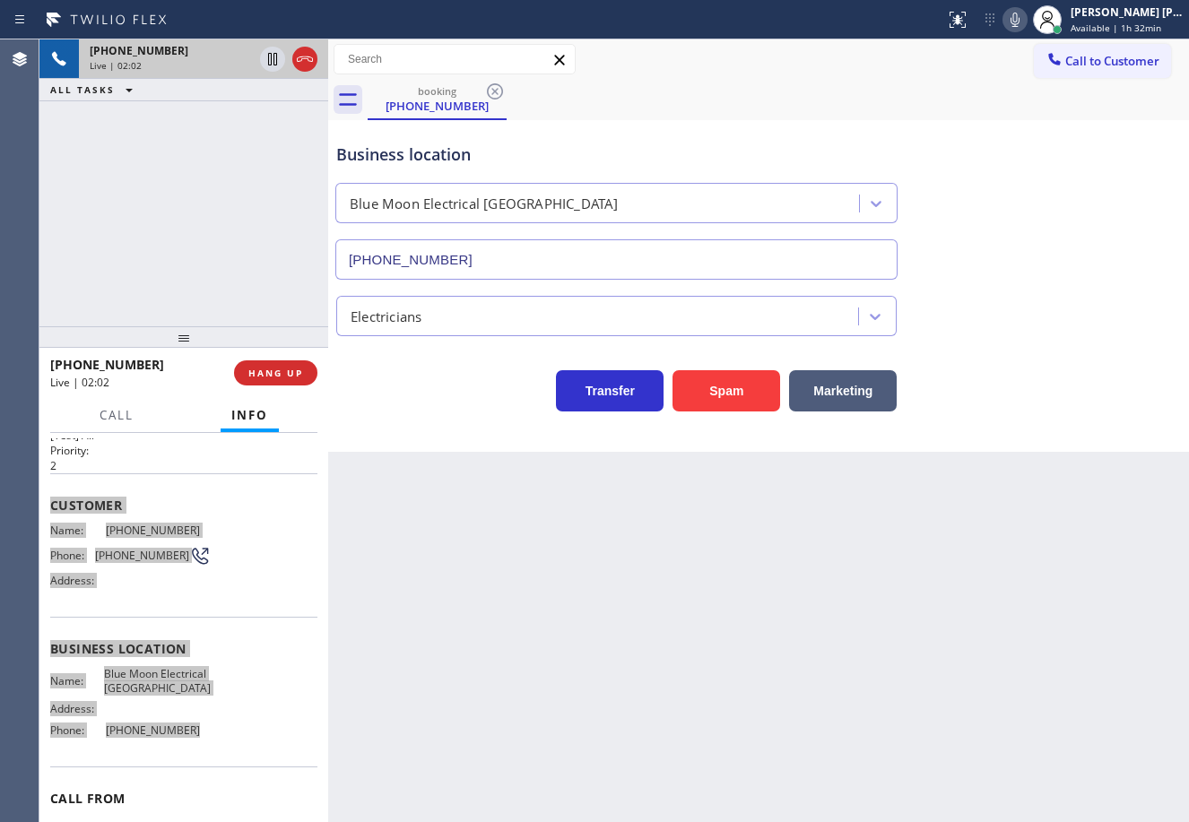
scroll to position [0, 0]
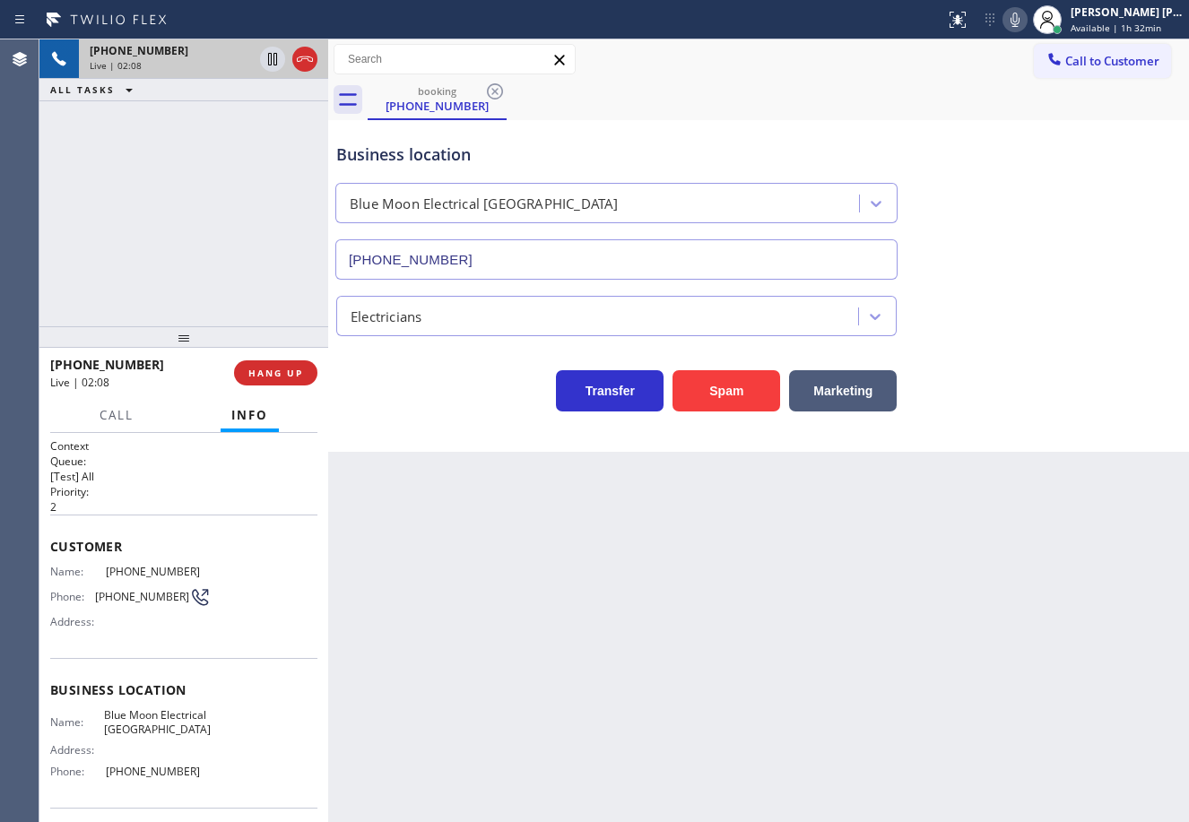
click at [1051, 389] on div "Transfer Spam Marketing" at bounding box center [759, 382] width 852 height 57
click at [1044, 386] on div "Transfer Spam Marketing" at bounding box center [759, 382] width 852 height 57
click at [212, 189] on div "[PHONE_NUMBER] Live | 02:13 ALL TASKS ALL TASKS ACTIVE TASKS TASKS IN WRAP UP" at bounding box center [183, 182] width 289 height 287
click at [271, 67] on icon at bounding box center [273, 59] width 22 height 22
click at [256, 114] on div "[PHONE_NUMBER] Live | 02:13 ALL TASKS ALL TASKS ACTIVE TASKS TASKS IN WRAP UP" at bounding box center [183, 182] width 289 height 287
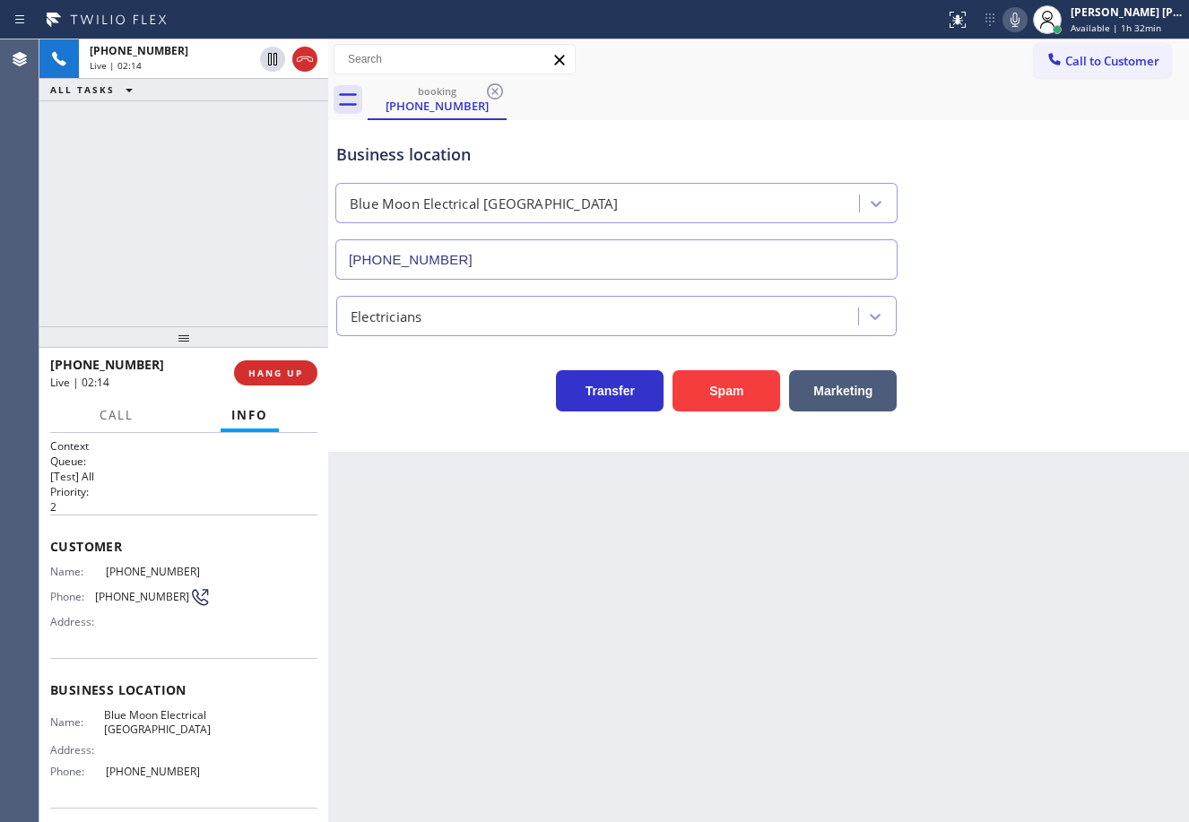
click at [1019, 23] on icon at bounding box center [1014, 20] width 9 height 14
click at [1045, 126] on div "booking [PHONE_NUMBER] Call to Customer Outbound call Location Top [US_STATE] H…" at bounding box center [758, 245] width 861 height 412
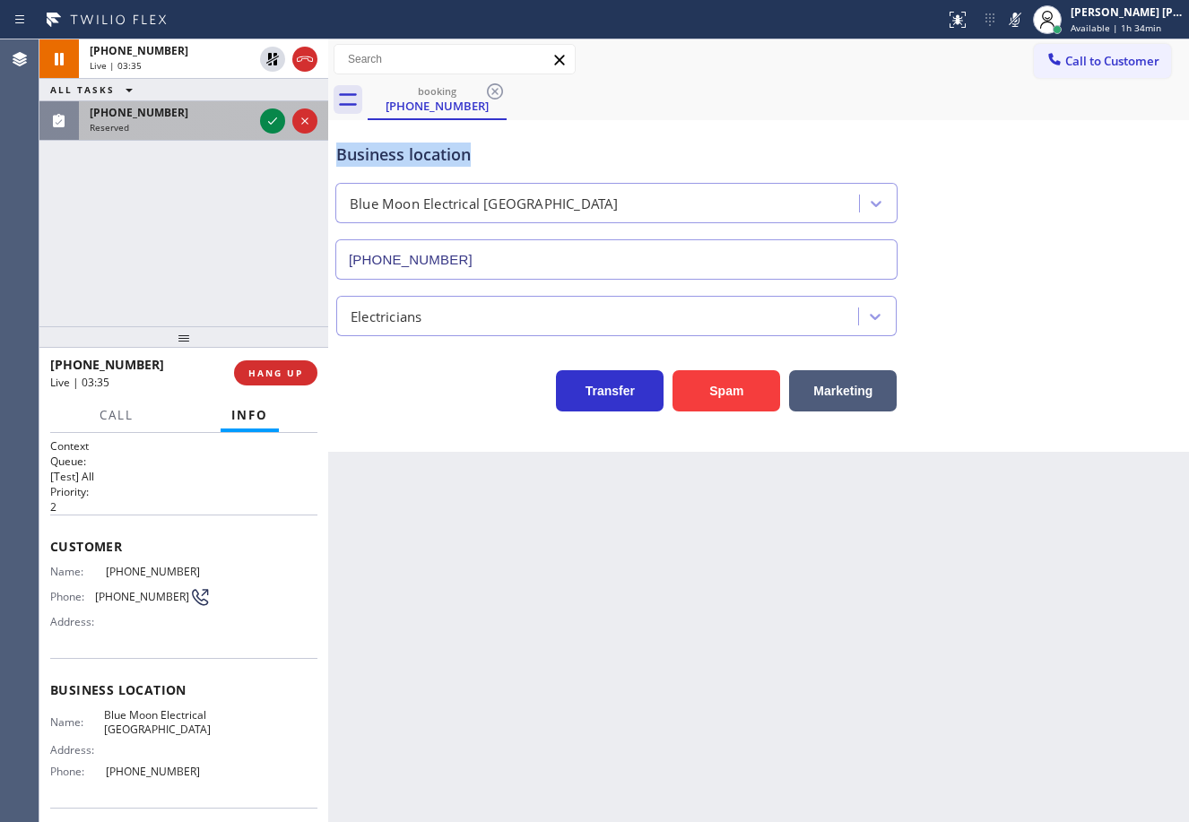
click at [203, 141] on div "[PHONE_NUMBER] Live | 03:35 ALL TASKS ALL TASKS ACTIVE TASKS TASKS IN WRAP UP […" at bounding box center [183, 182] width 289 height 287
click at [272, 117] on icon at bounding box center [273, 121] width 22 height 22
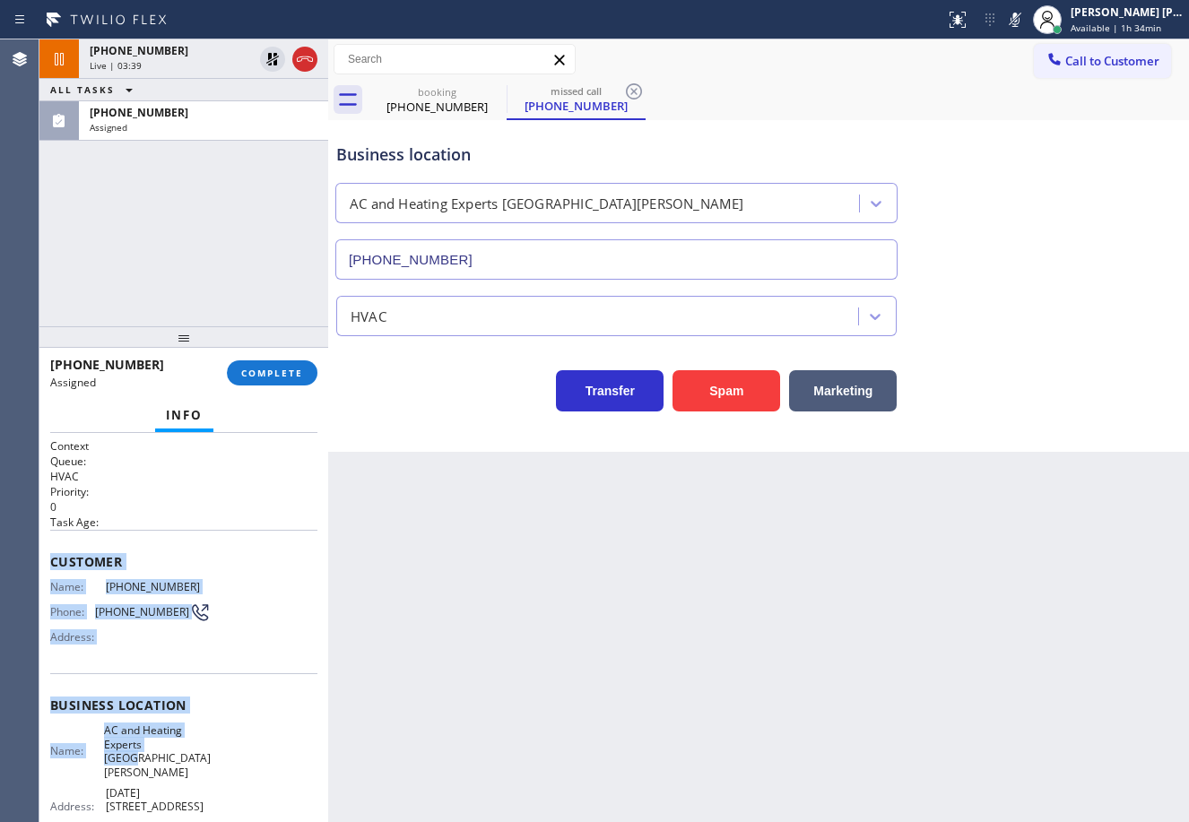
type input "[PHONE_NUMBER]"
drag, startPoint x: 213, startPoint y: 862, endPoint x: 219, endPoint y: 647, distance: 215.2
click at [219, 647] on div "Context Queue: HVAC Priority: 0 Task Age: Customer Name: [PHONE_NUMBER] Phone: …" at bounding box center [183, 627] width 289 height 389
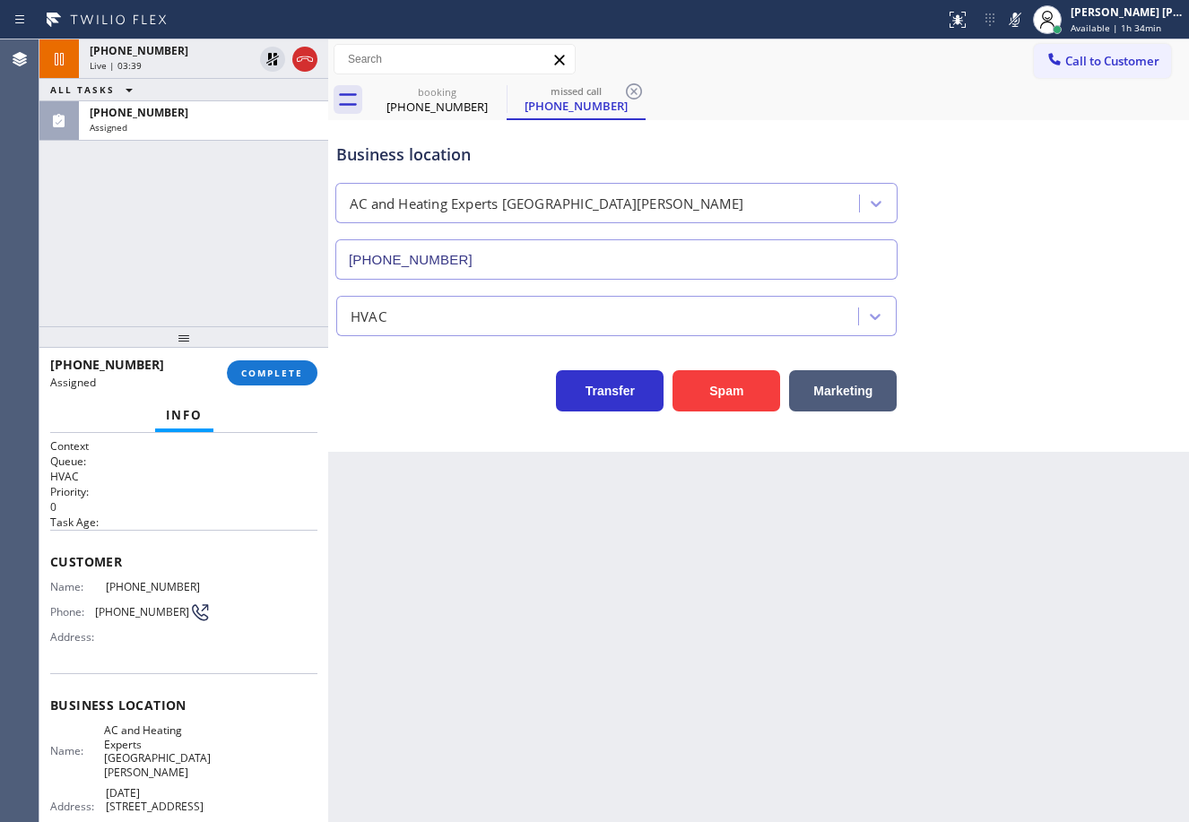
click at [489, 652] on div "Back to Dashboard Change Sender ID Customers Technicians Select a contact Outbo…" at bounding box center [758, 430] width 861 height 783
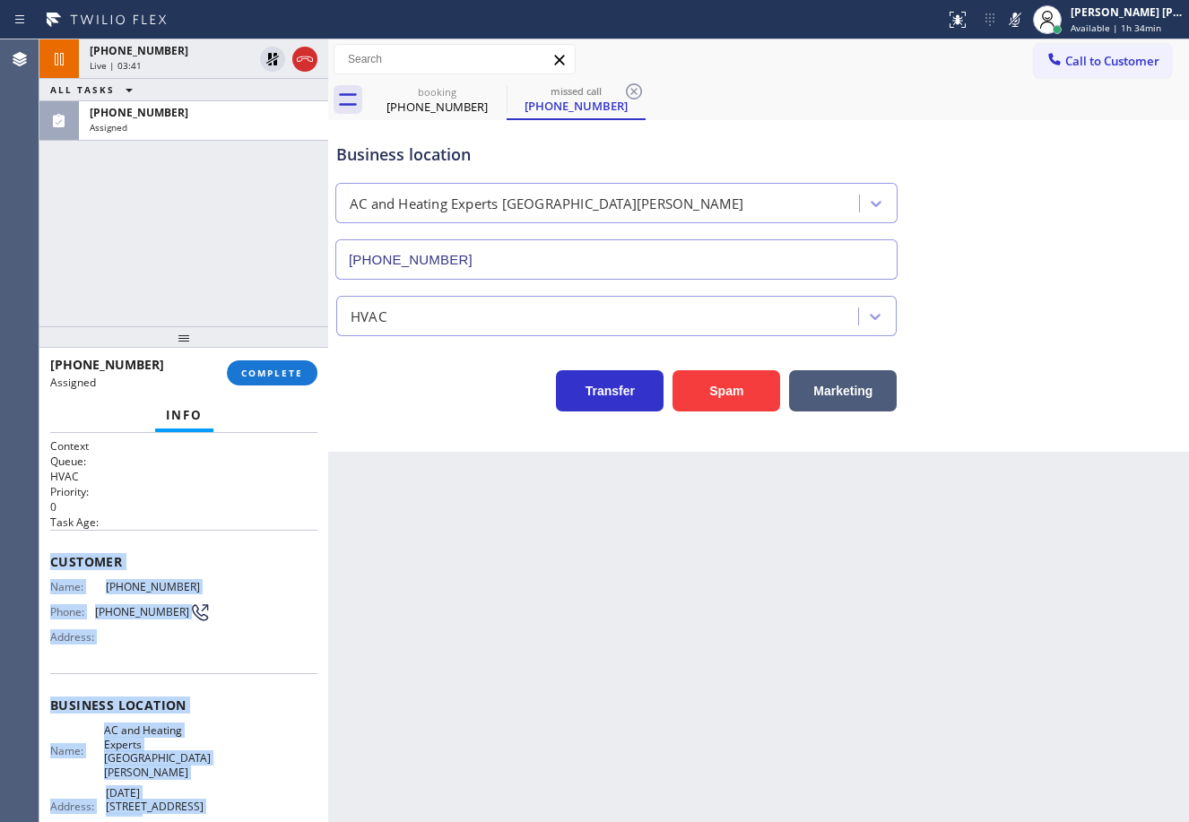
scroll to position [169, 0]
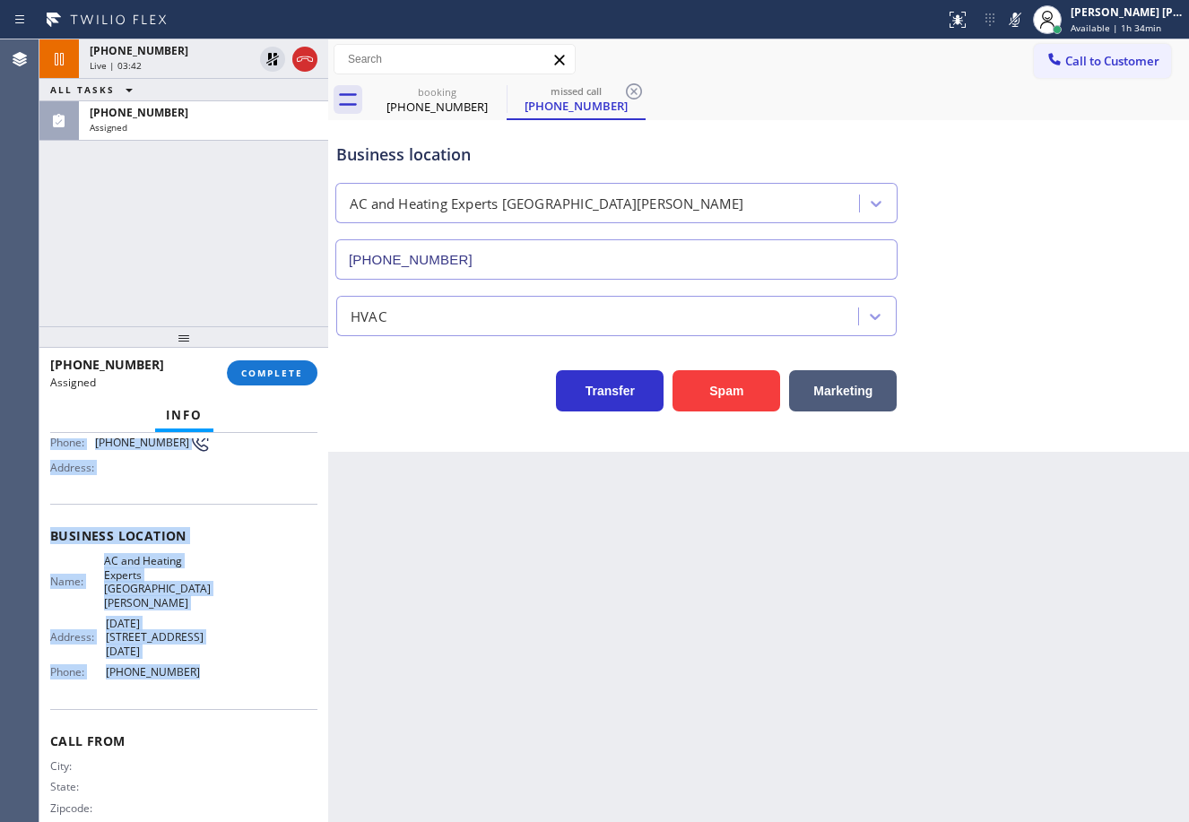
drag, startPoint x: 45, startPoint y: 556, endPoint x: 236, endPoint y: 664, distance: 219.6
click at [236, 664] on div "Context Queue: HVAC Priority: 0 Task Age: Customer Name: [PHONE_NUMBER] Phone: …" at bounding box center [183, 627] width 289 height 389
drag, startPoint x: 269, startPoint y: 378, endPoint x: 281, endPoint y: 369, distance: 15.4
click at [270, 378] on span "COMPLETE" at bounding box center [272, 373] width 62 height 13
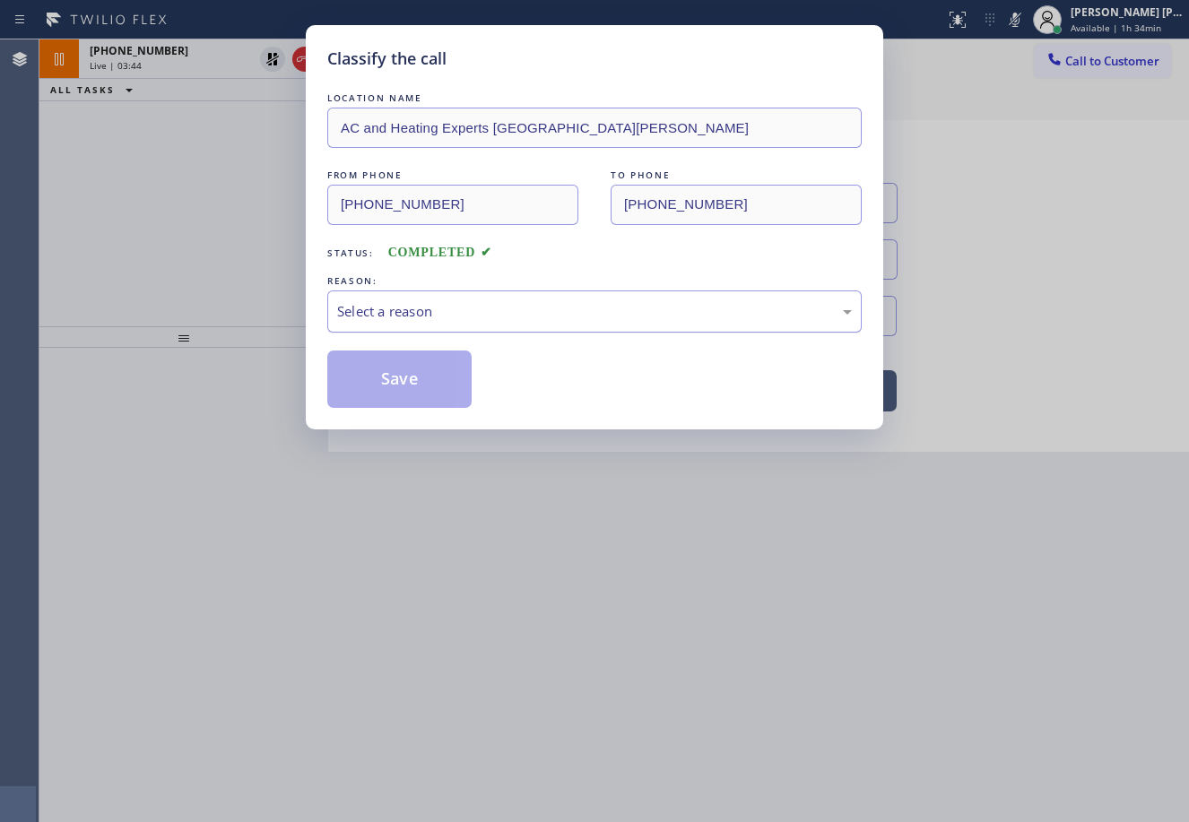
click at [361, 312] on div "Select a reason" at bounding box center [594, 311] width 515 height 21
drag, startPoint x: 462, startPoint y: 442, endPoint x: 434, endPoint y: 428, distance: 30.9
click at [396, 382] on button "Save" at bounding box center [399, 379] width 144 height 57
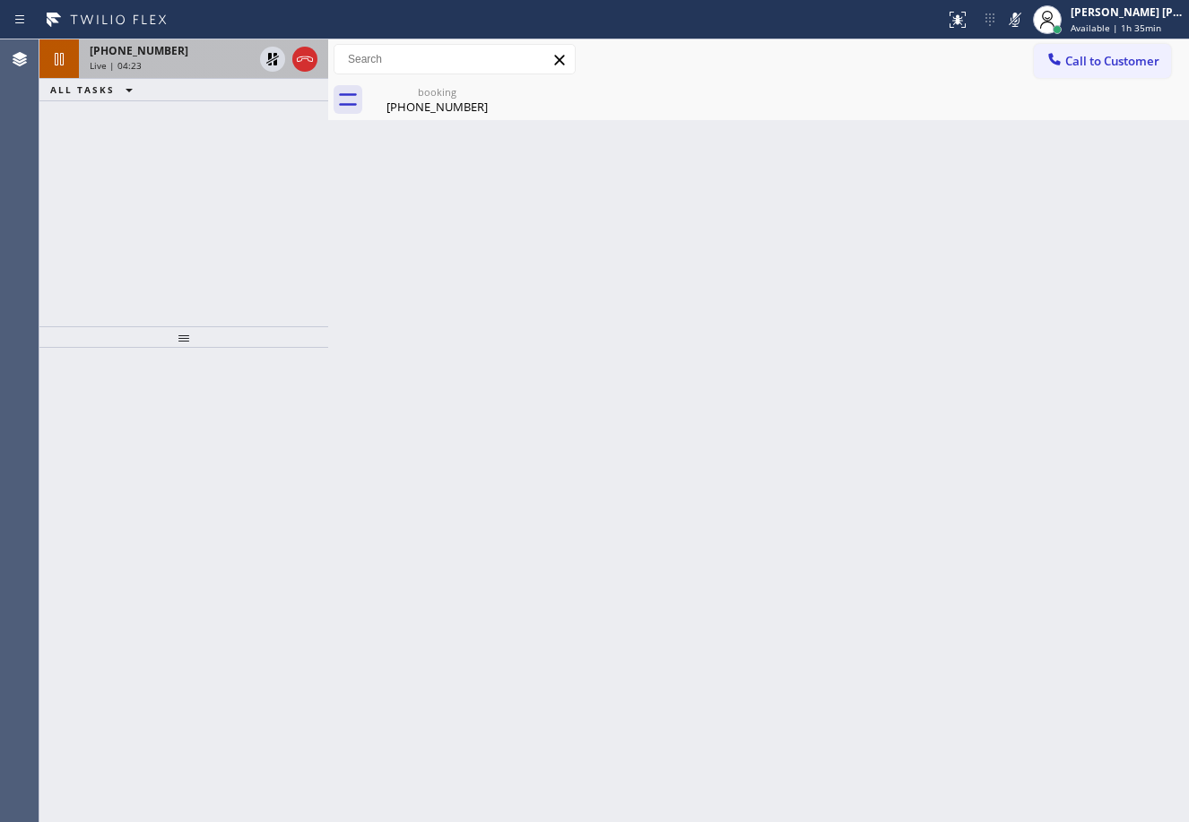
click at [236, 65] on div "Live | 04:23" at bounding box center [171, 65] width 163 height 13
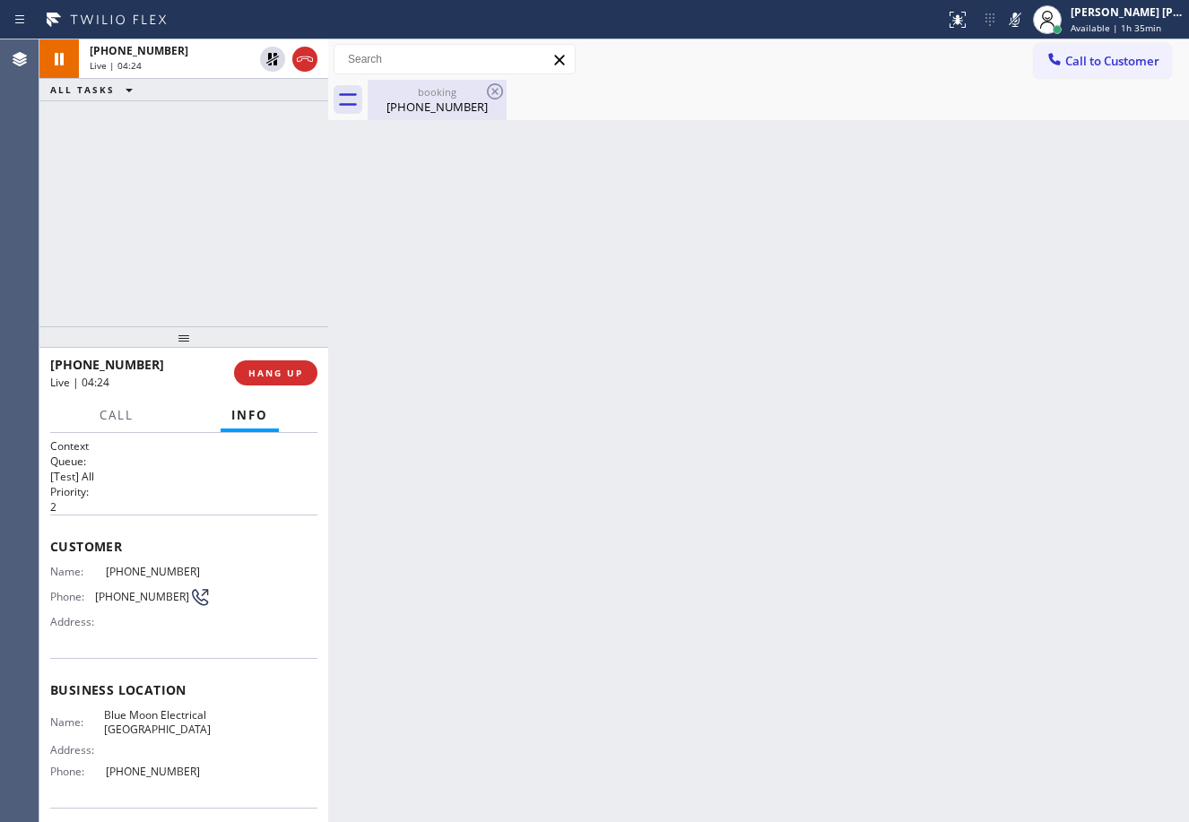
click at [429, 114] on div "[PHONE_NUMBER]" at bounding box center [436, 107] width 135 height 16
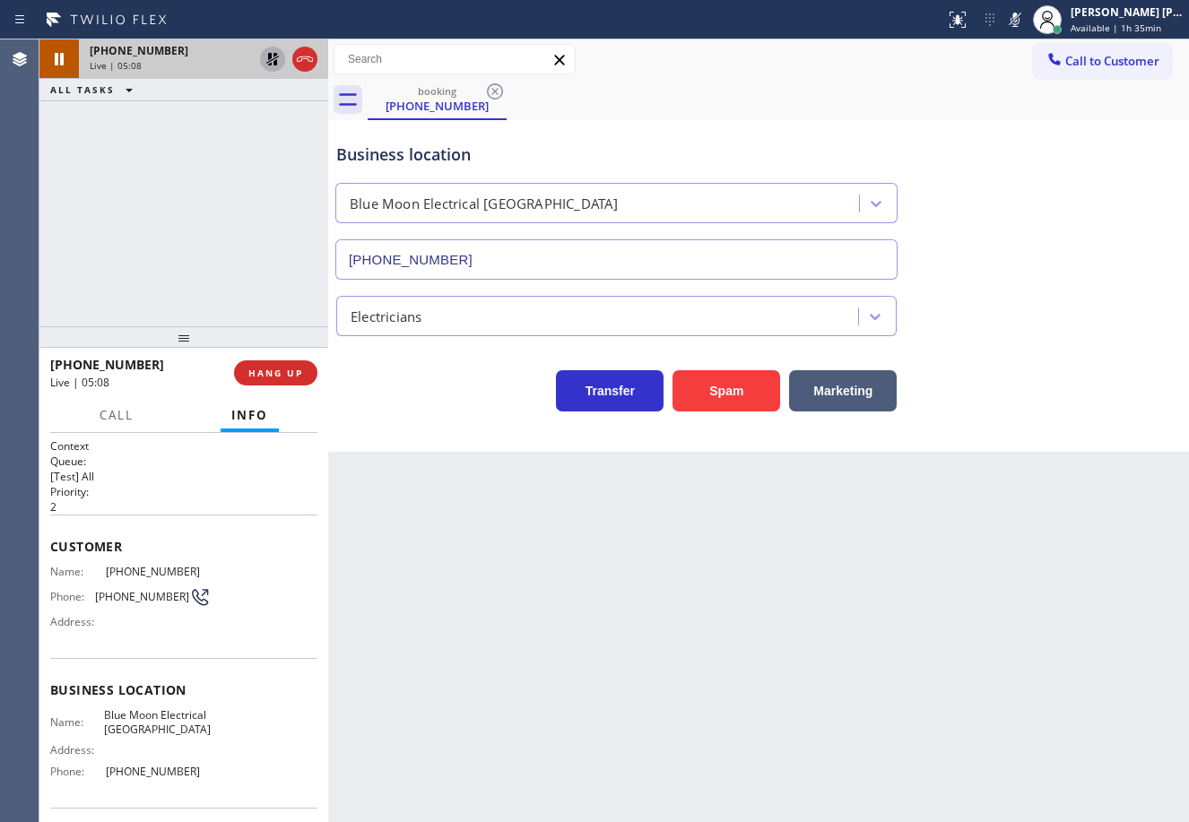
click at [270, 60] on icon at bounding box center [273, 59] width 22 height 22
click at [258, 97] on div "ALL TASKS ALL TASKS ACTIVE TASKS TASKS IN WRAP UP" at bounding box center [183, 90] width 289 height 22
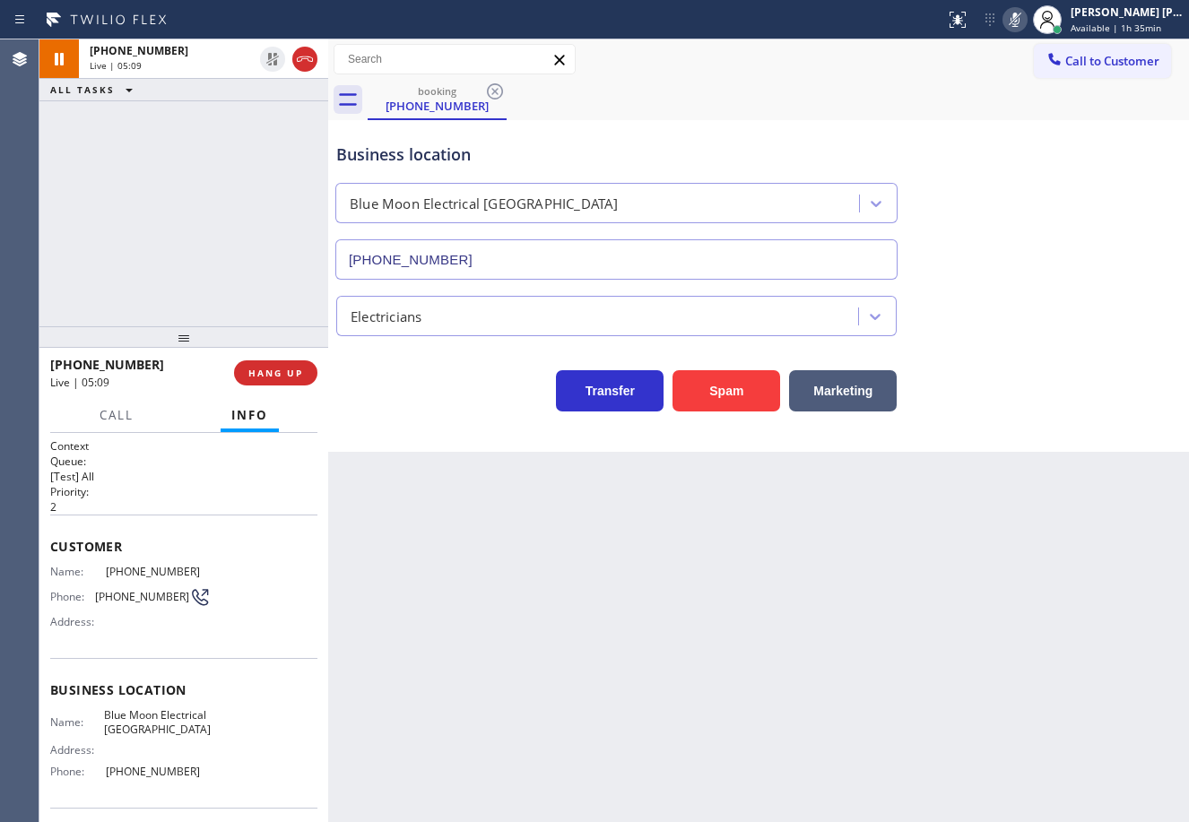
click at [1019, 22] on icon at bounding box center [1014, 20] width 9 height 14
click at [1064, 223] on div "Business location Blue Moon Electrical [GEOGRAPHIC_DATA] [PHONE_NUMBER]" at bounding box center [759, 198] width 852 height 162
click at [255, 161] on div "[PHONE_NUMBER] Live | 06:20 ALL TASKS ALL TASKS ACTIVE TASKS TASKS IN WRAP UP" at bounding box center [183, 182] width 289 height 287
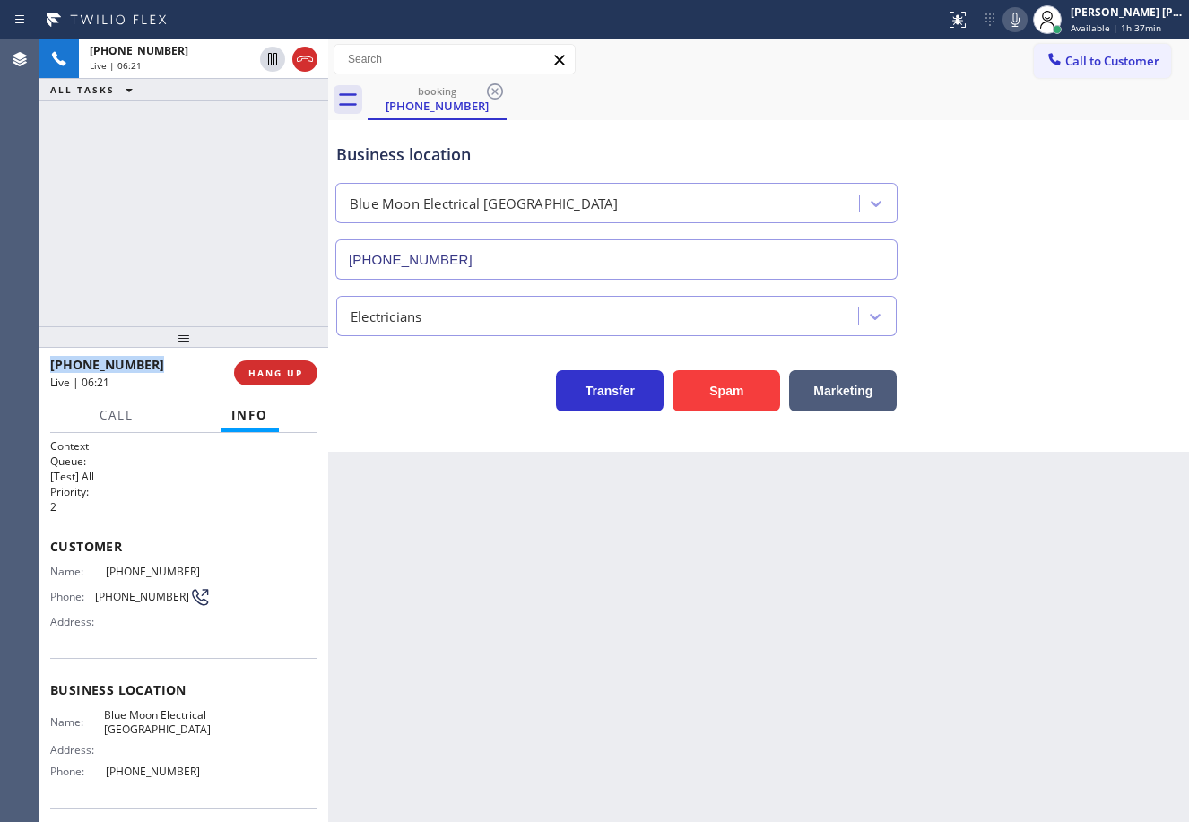
click at [255, 161] on div "[PHONE_NUMBER] Live | 06:21 ALL TASKS ALL TASKS ACTIVE TASKS TASKS IN WRAP UP" at bounding box center [183, 182] width 289 height 287
drag, startPoint x: 970, startPoint y: 129, endPoint x: 1017, endPoint y: 100, distance: 54.7
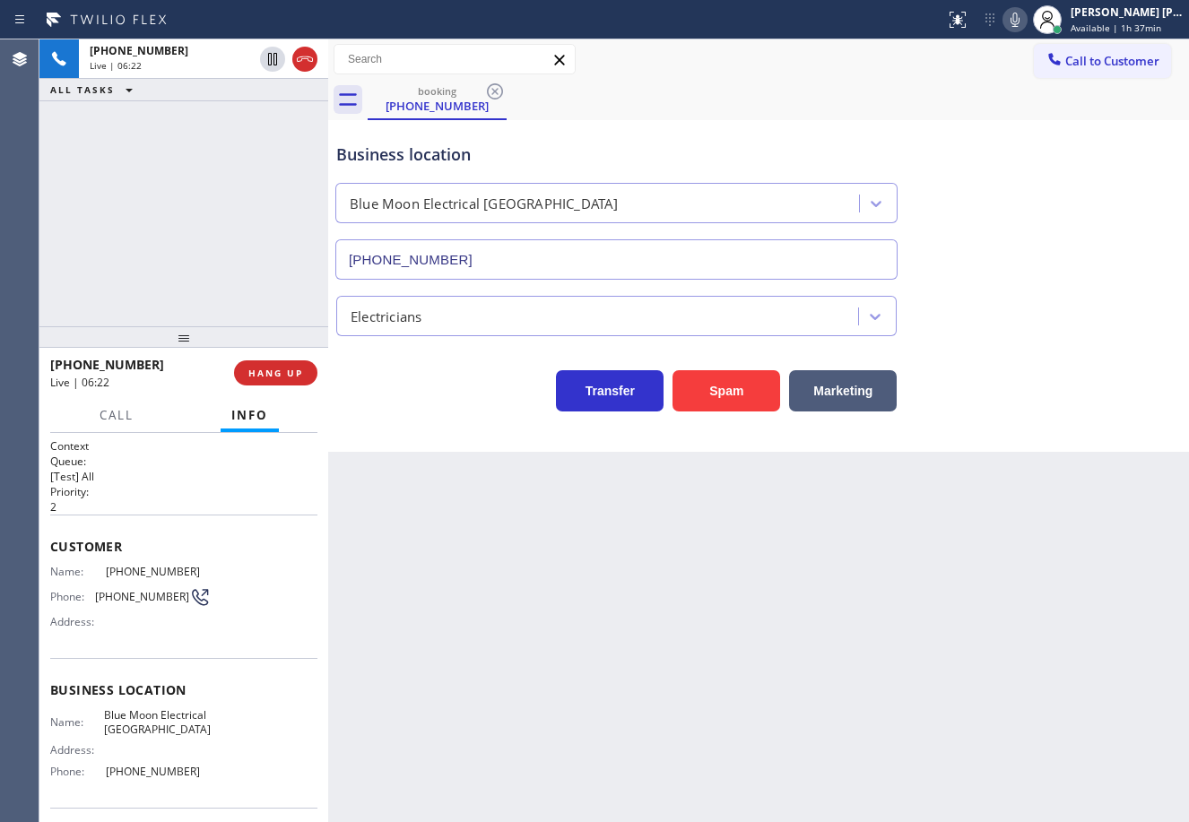
click at [978, 129] on div "Business location Blue Moon Electrical [GEOGRAPHIC_DATA] [PHONE_NUMBER]" at bounding box center [759, 198] width 852 height 162
click at [1032, 36] on div "Status report No issues detected If you experience an issue, please download th…" at bounding box center [1063, 19] width 251 height 39
click at [1034, 115] on div "booking [PHONE_NUMBER]" at bounding box center [778, 100] width 821 height 40
click at [1026, 22] on icon at bounding box center [1015, 20] width 22 height 22
click at [270, 59] on icon at bounding box center [273, 59] width 22 height 22
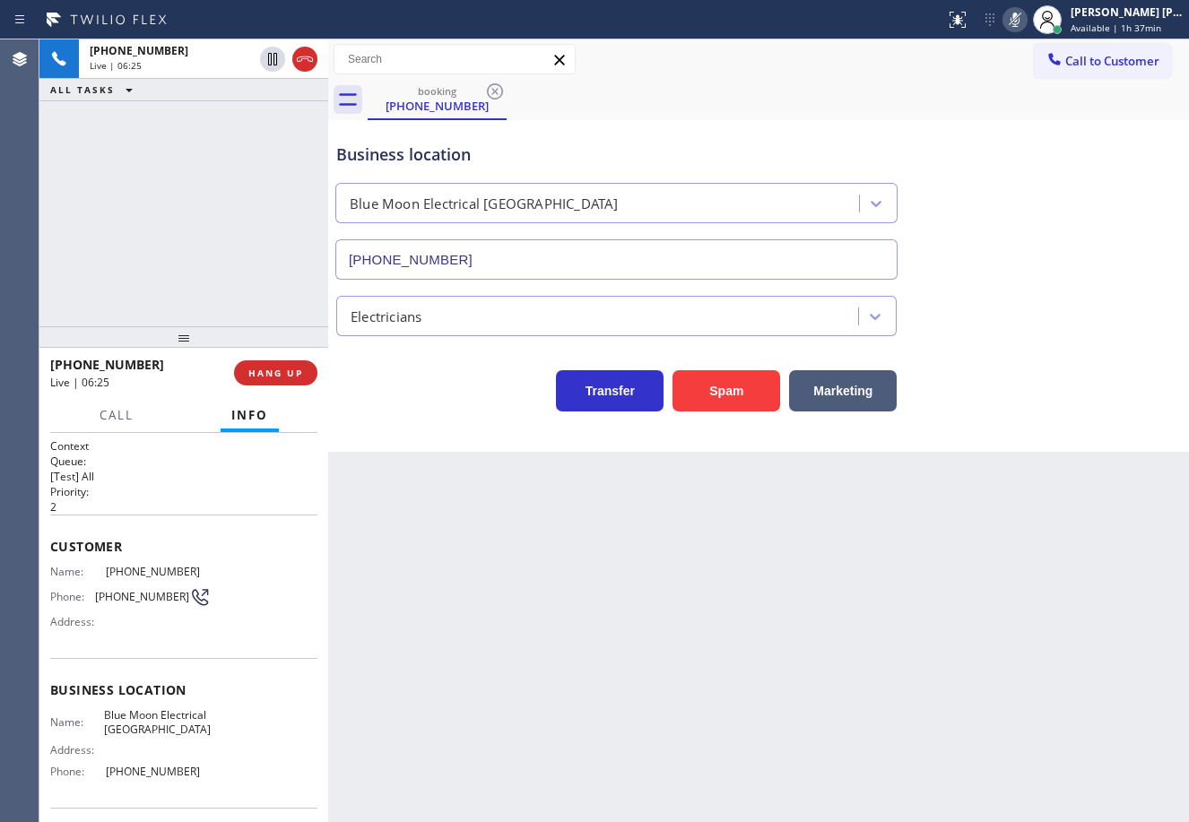
click at [260, 108] on div "[PHONE_NUMBER] Live | 06:25 ALL TASKS ALL TASKS ACTIVE TASKS TASKS IN WRAP UP" at bounding box center [183, 182] width 289 height 287
drag, startPoint x: 203, startPoint y: 143, endPoint x: 296, endPoint y: 89, distance: 107.6
click at [208, 143] on div "[PHONE_NUMBER] Live | 06:59 ALL TASKS ALL TASKS ACTIVE TASKS TASKS IN WRAP UP" at bounding box center [183, 182] width 289 height 287
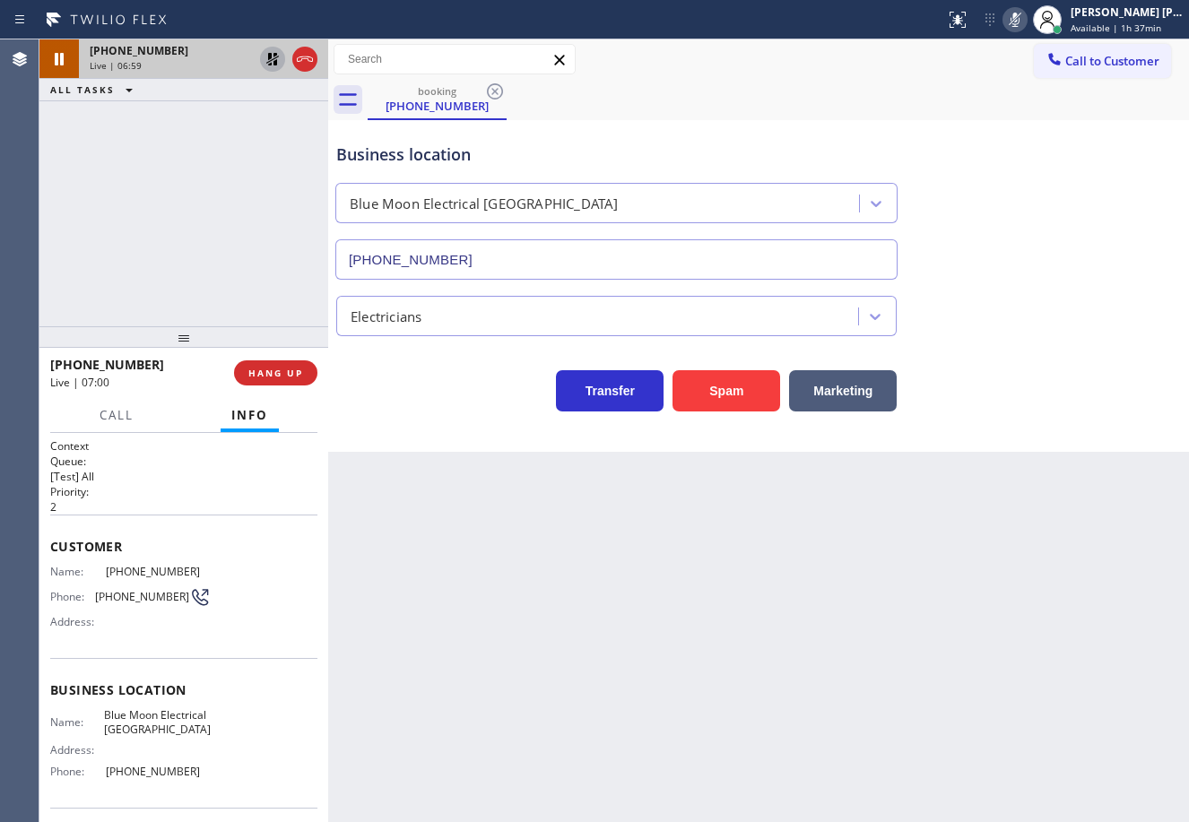
click at [274, 62] on icon at bounding box center [272, 59] width 13 height 13
drag, startPoint x: 249, startPoint y: 143, endPoint x: 902, endPoint y: 83, distance: 655.4
click at [251, 144] on div "[PHONE_NUMBER] Live | 07:00 ALL TASKS ALL TASKS ACTIVE TASKS TASKS IN WRAP UP" at bounding box center [183, 182] width 289 height 287
click at [1026, 21] on icon at bounding box center [1015, 20] width 22 height 22
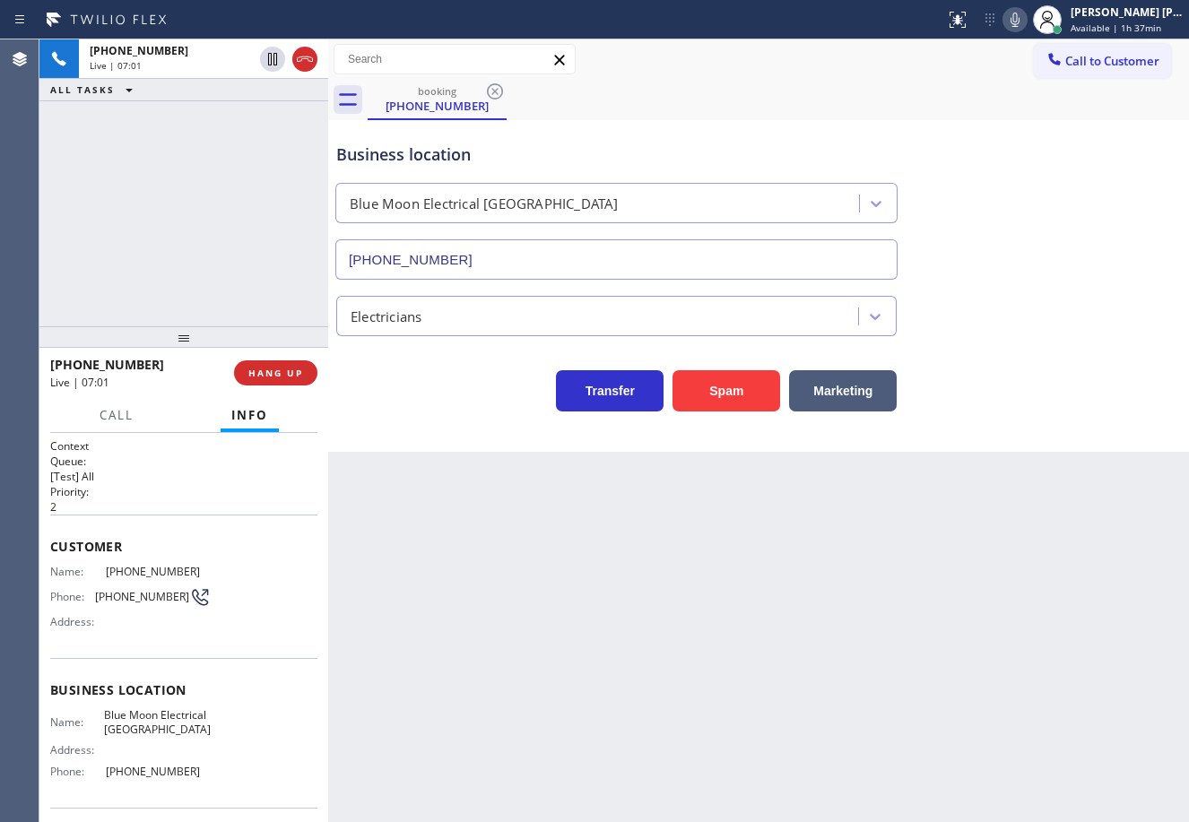
click at [1051, 225] on div "Business location Blue Moon Electrical [GEOGRAPHIC_DATA] [PHONE_NUMBER]" at bounding box center [759, 198] width 852 height 162
click at [1026, 28] on icon at bounding box center [1015, 20] width 22 height 22
click at [1026, 18] on icon at bounding box center [1015, 20] width 22 height 22
click at [1026, 25] on icon at bounding box center [1015, 20] width 22 height 22
click at [1024, 200] on div "Business location Blue Moon Electrical [GEOGRAPHIC_DATA] [PHONE_NUMBER]" at bounding box center [759, 198] width 852 height 162
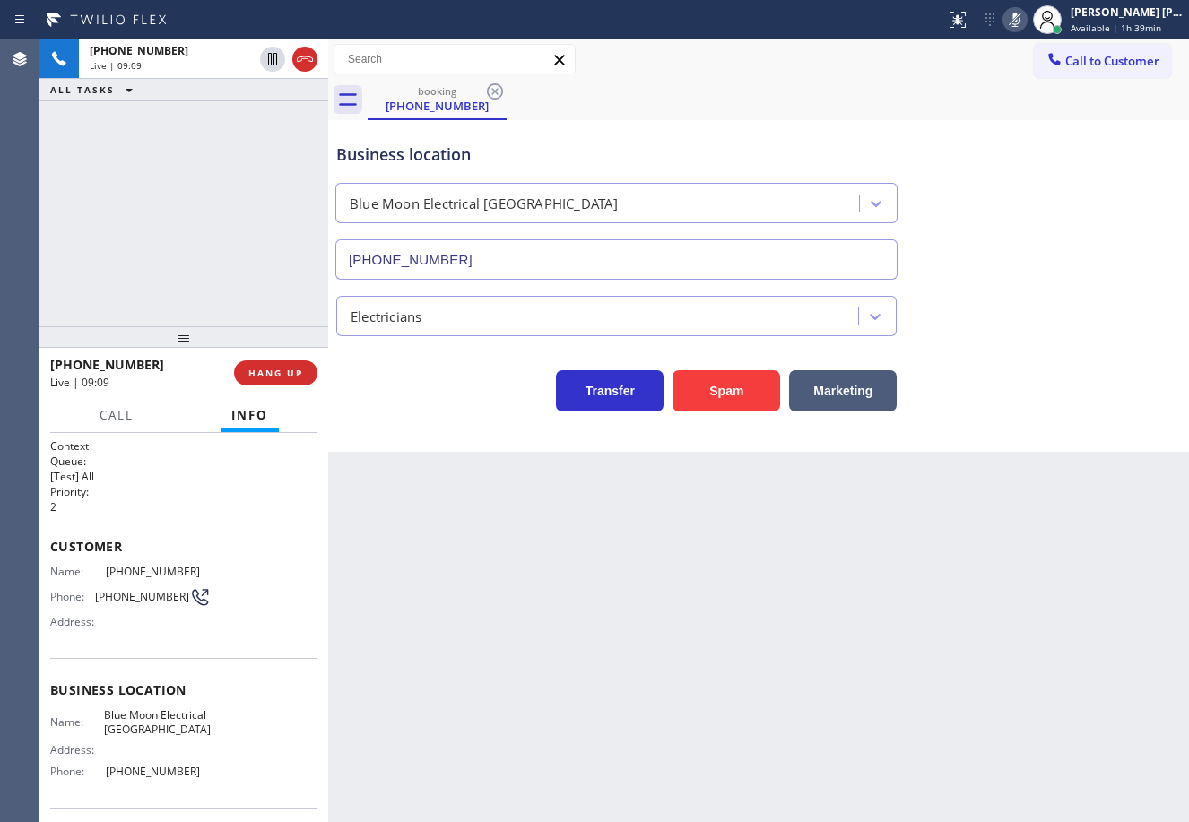
click at [1026, 15] on icon at bounding box center [1015, 20] width 22 height 22
drag, startPoint x: 827, startPoint y: 124, endPoint x: 762, endPoint y: 235, distance: 128.5
click at [826, 124] on div "Business location Blue Moon Electrical [GEOGRAPHIC_DATA] [PHONE_NUMBER]" at bounding box center [759, 198] width 852 height 162
drag, startPoint x: 122, startPoint y: 102, endPoint x: 138, endPoint y: 170, distance: 70.0
click at [123, 107] on div "[PHONE_NUMBER] Live | 09:43 ALL TASKS ALL TASKS ACTIVE TASKS TASKS IN WRAP UP" at bounding box center [183, 182] width 289 height 287
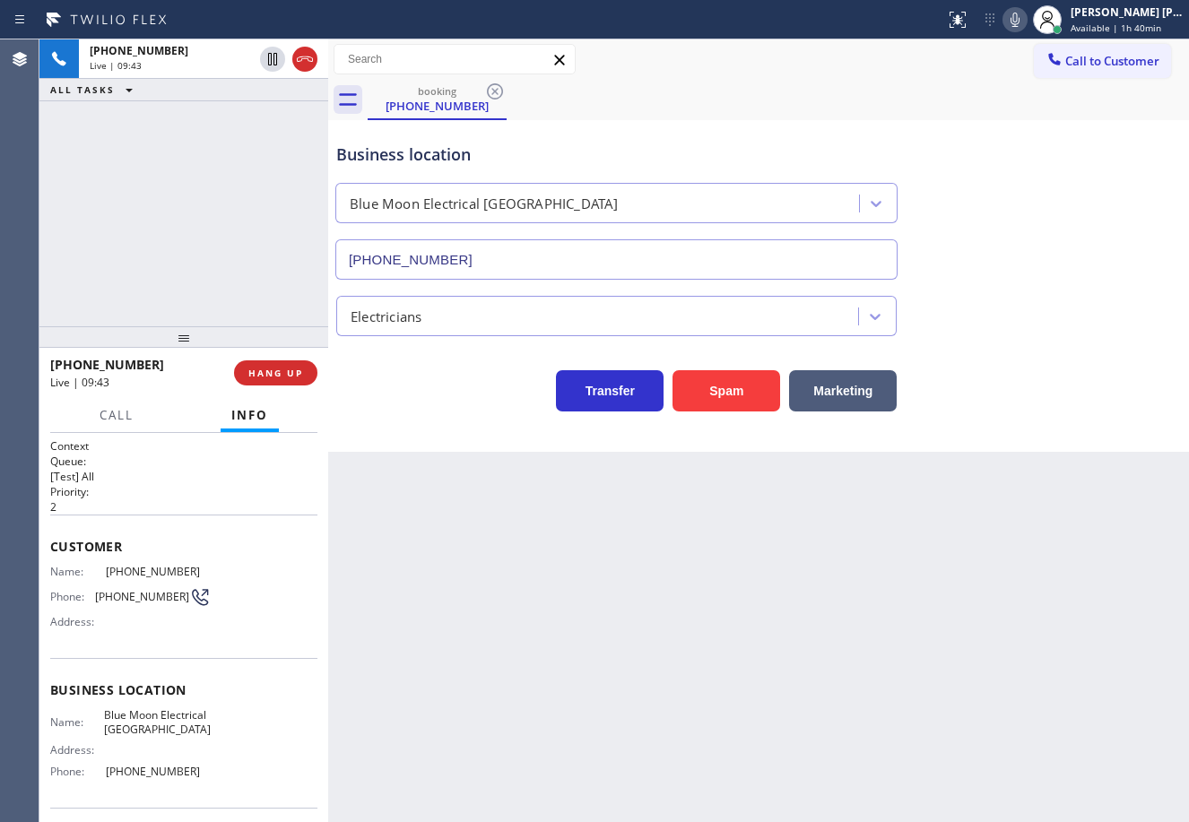
click at [138, 171] on div "[PHONE_NUMBER] Live | 09:43 ALL TASKS ALL TASKS ACTIVE TASKS TASKS IN WRAP UP" at bounding box center [183, 182] width 289 height 287
click at [138, 171] on div "[PHONE_NUMBER] Live | 09:44 ALL TASKS ALL TASKS ACTIVE TASKS TASKS IN WRAP UP" at bounding box center [183, 182] width 289 height 287
click at [281, 374] on span "HANG UP" at bounding box center [275, 373] width 55 height 13
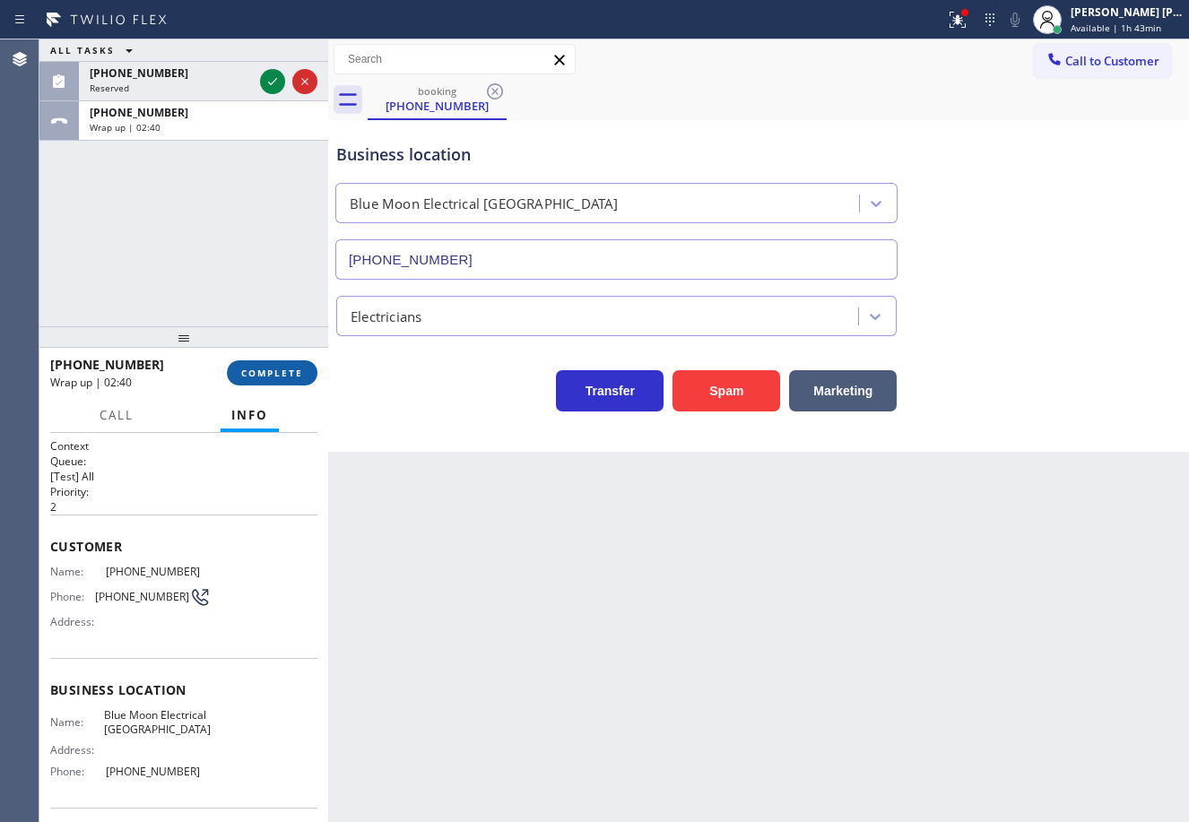
click at [284, 360] on div "[PHONE_NUMBER] Wrap up | 02:40 COMPLETE" at bounding box center [183, 373] width 267 height 47
click at [286, 368] on span "COMPLETE" at bounding box center [272, 373] width 62 height 13
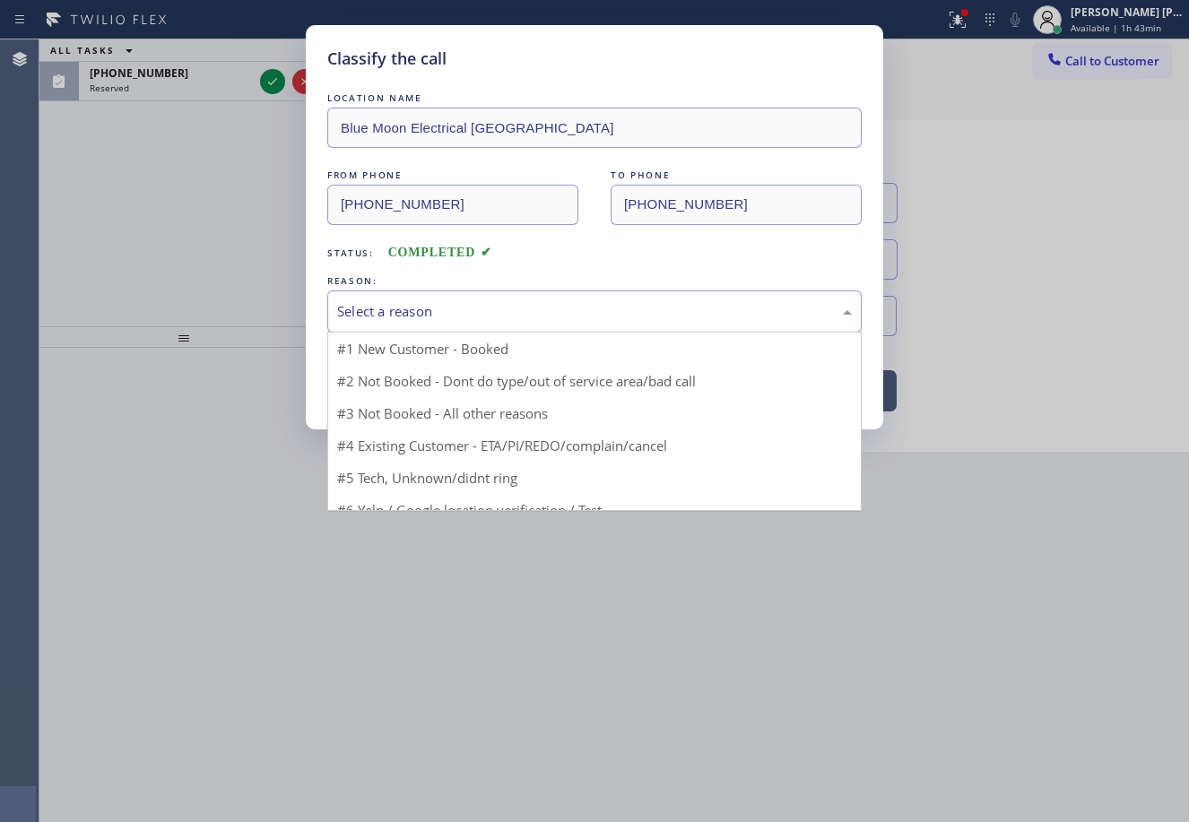
click at [478, 307] on div "Select a reason" at bounding box center [594, 311] width 515 height 21
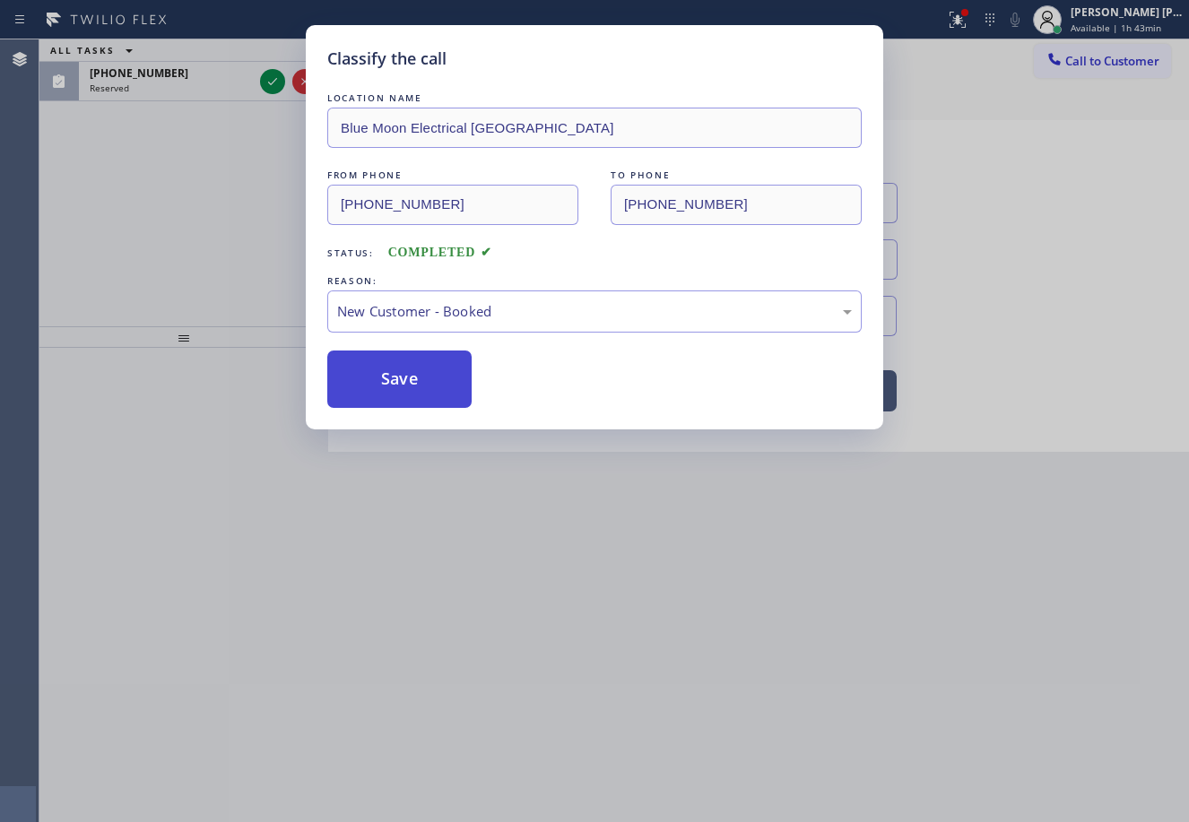
click at [434, 389] on button "Save" at bounding box center [399, 379] width 144 height 57
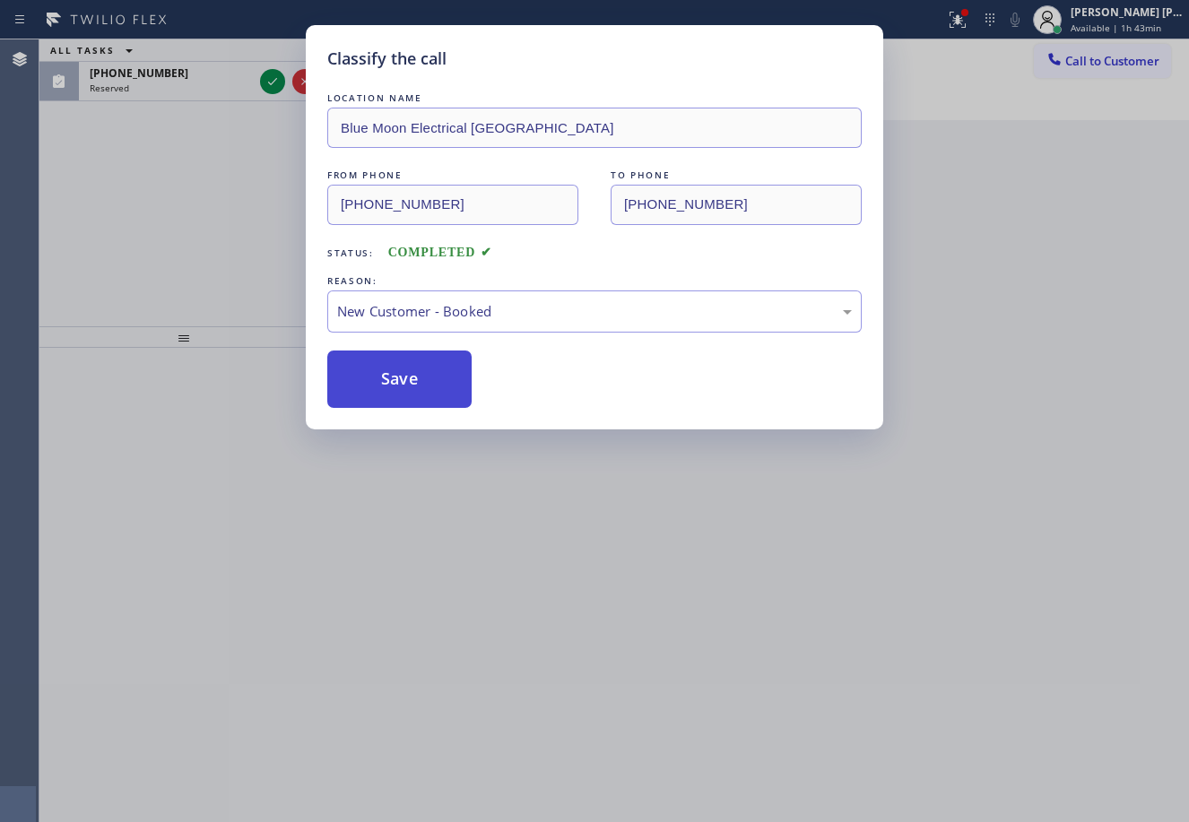
click at [434, 389] on button "Save" at bounding box center [399, 379] width 144 height 57
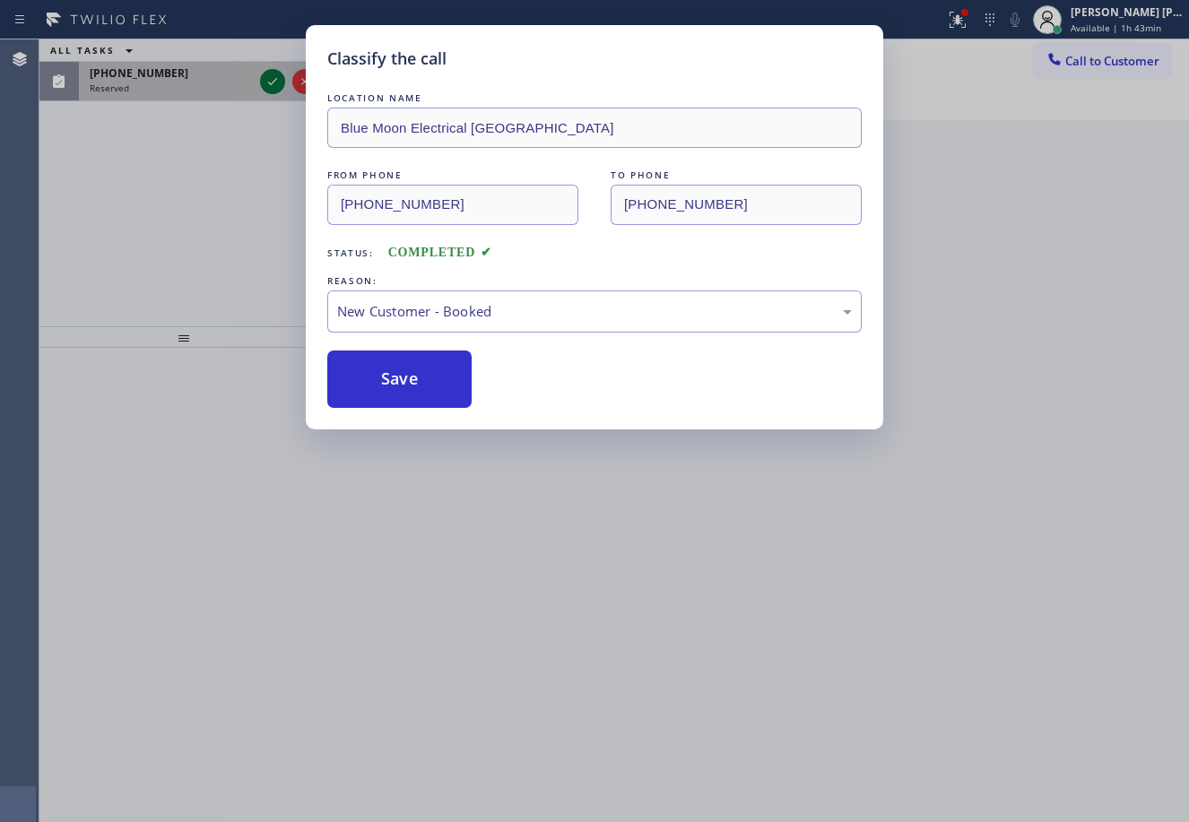
drag, startPoint x: 247, startPoint y: 82, endPoint x: 264, endPoint y: 82, distance: 17.9
click at [247, 82] on div "Classify the call LOCATION NAME GE Monogram Inc Repair [US_STATE] FROM PHONE [P…" at bounding box center [613, 430] width 1149 height 783
click at [264, 82] on icon at bounding box center [273, 82] width 22 height 22
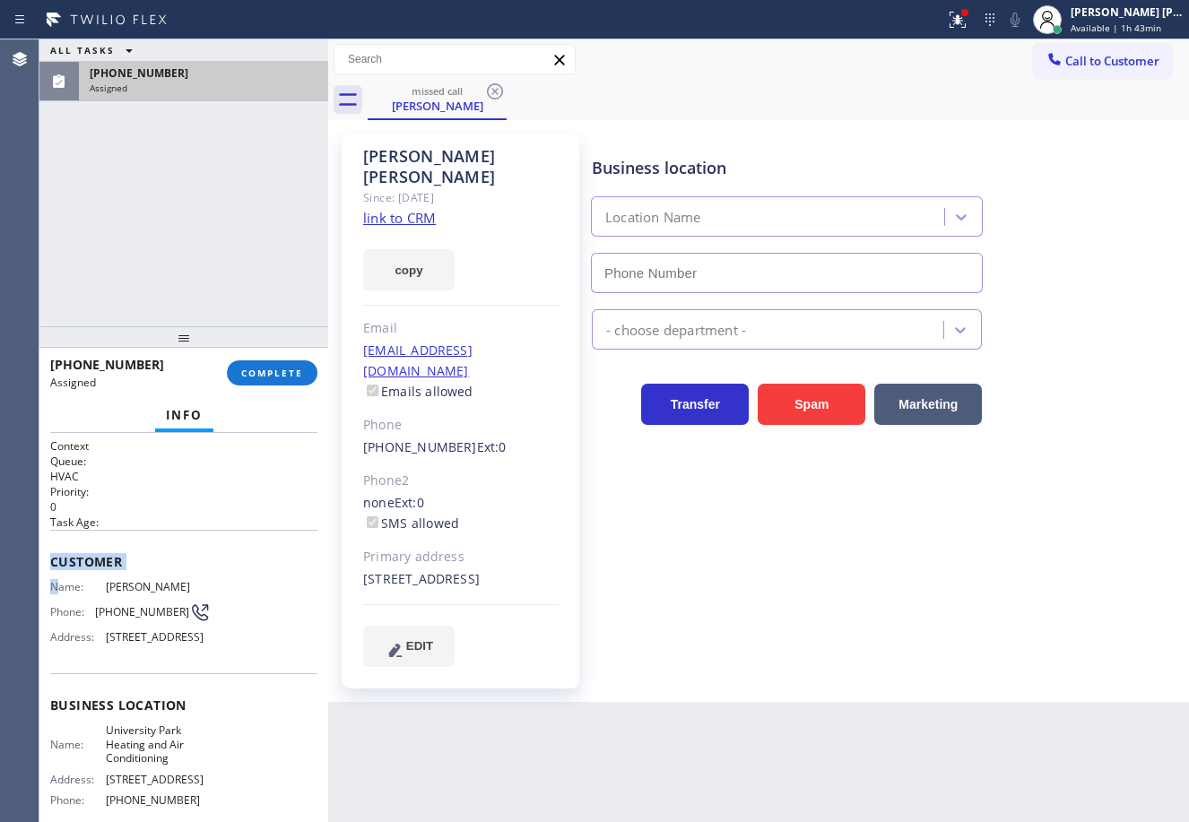
drag, startPoint x: 53, startPoint y: 556, endPoint x: 57, endPoint y: 577, distance: 22.0
click at [57, 577] on div "Customer Name: [PERSON_NAME] Phone: [PHONE_NUMBER] Address: [STREET_ADDRESS]" at bounding box center [183, 601] width 267 height 143
click at [56, 571] on div "Customer Name: [PERSON_NAME] Phone: [PHONE_NUMBER] Address: [STREET_ADDRESS]" at bounding box center [183, 601] width 267 height 143
type input "[PHONE_NUMBER]"
click at [52, 560] on span "Customer" at bounding box center [183, 561] width 267 height 17
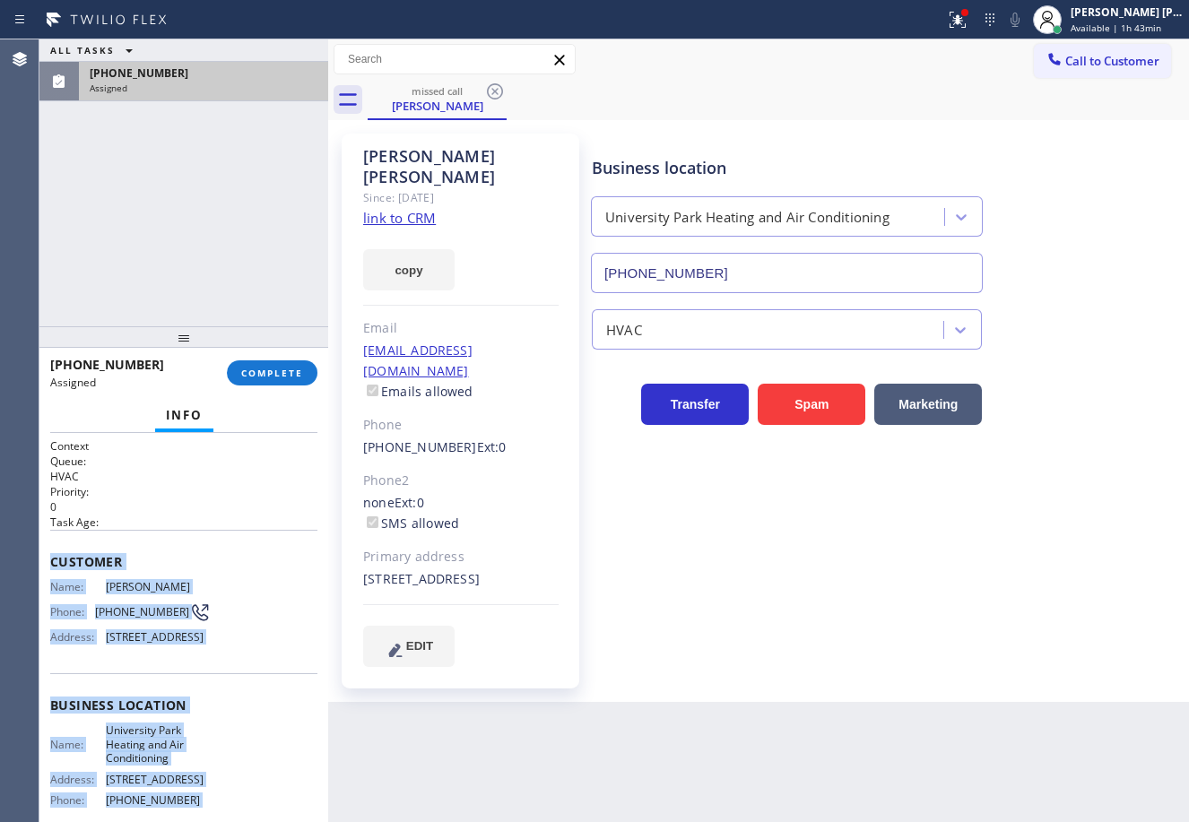
scroll to position [197, 0]
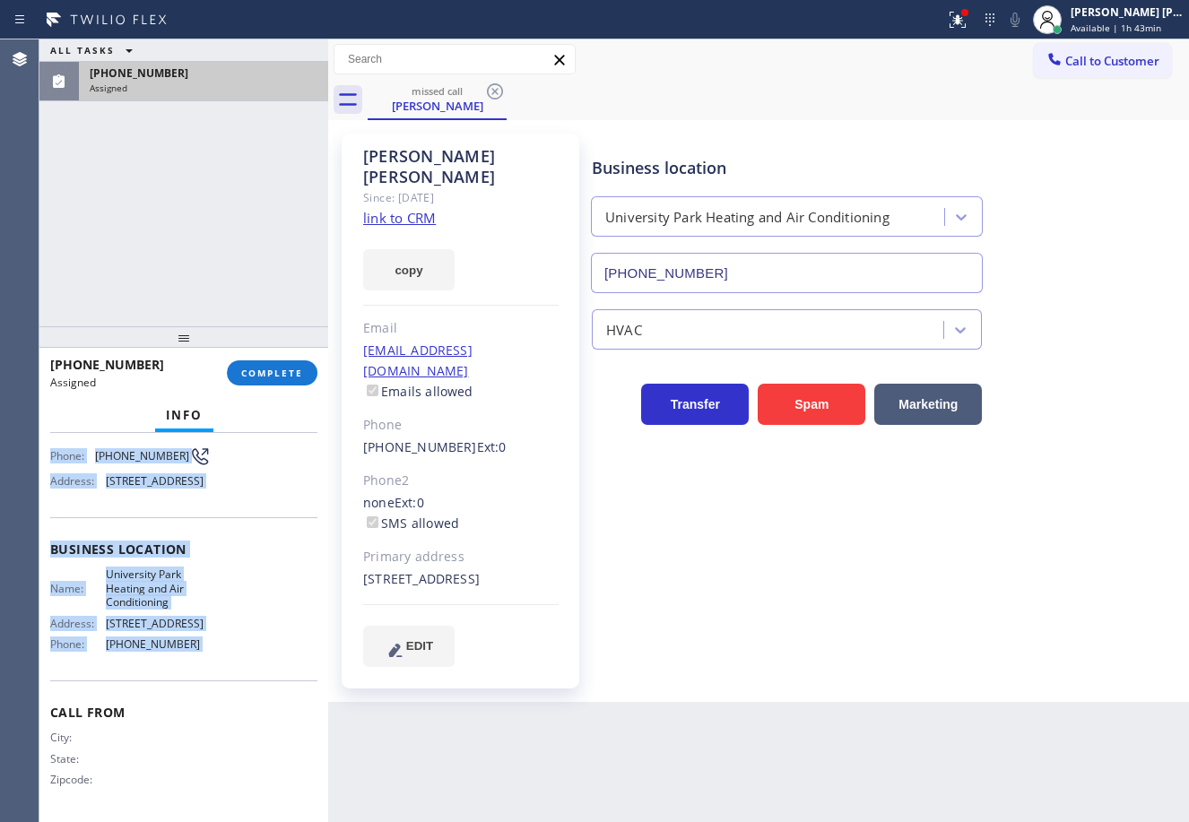
drag, startPoint x: 51, startPoint y: 562, endPoint x: 276, endPoint y: 468, distance: 243.9
click at [196, 651] on div "Context Queue: HVAC Priority: 0 Task Age: Customer Name: [PERSON_NAME] Phone: […" at bounding box center [183, 549] width 267 height 534
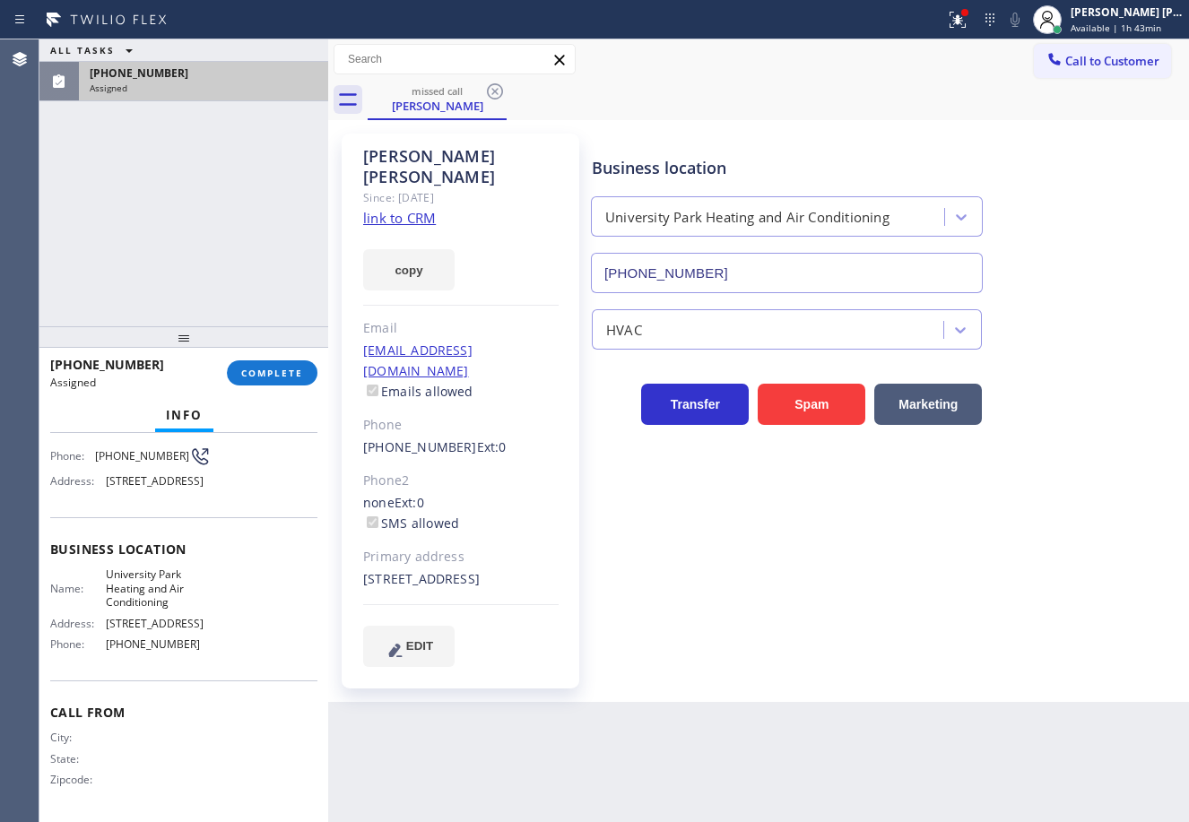
click at [316, 348] on div at bounding box center [183, 337] width 289 height 22
click at [295, 371] on span "COMPLETE" at bounding box center [272, 373] width 62 height 13
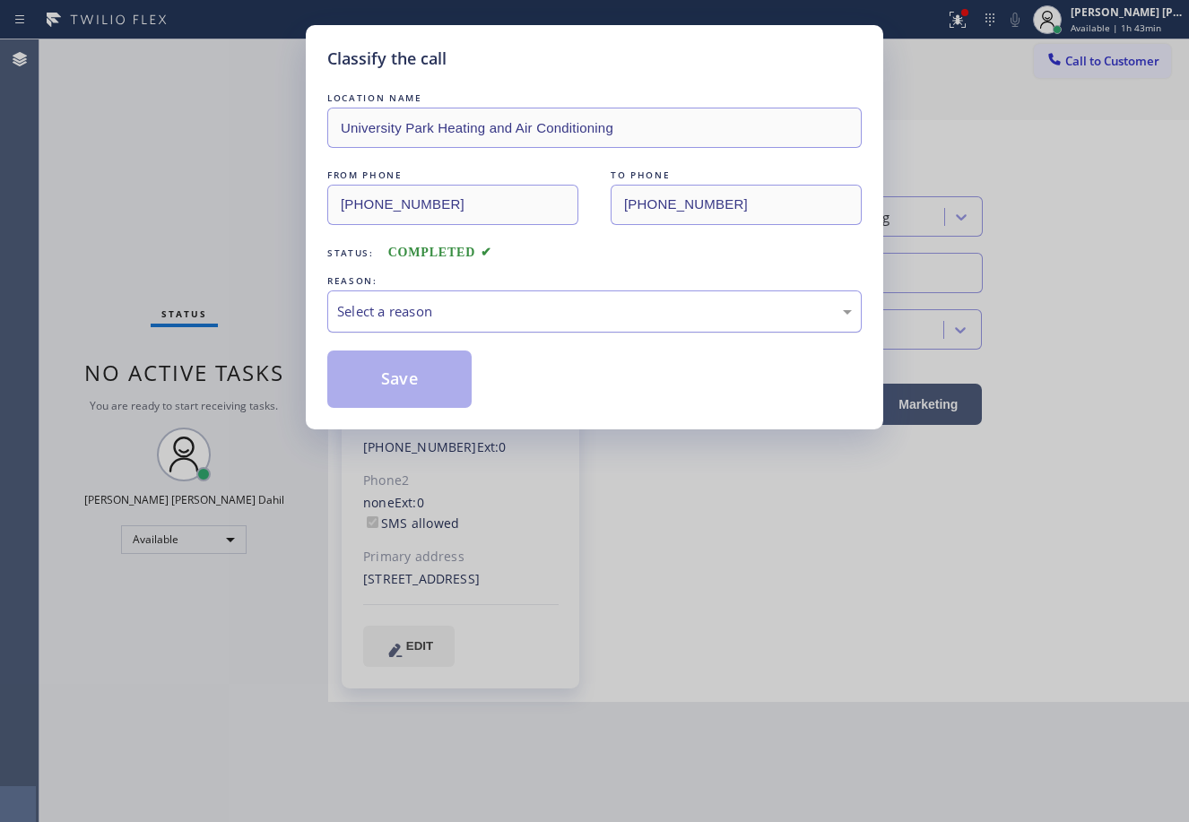
click at [399, 316] on div "Select a reason" at bounding box center [594, 311] width 515 height 21
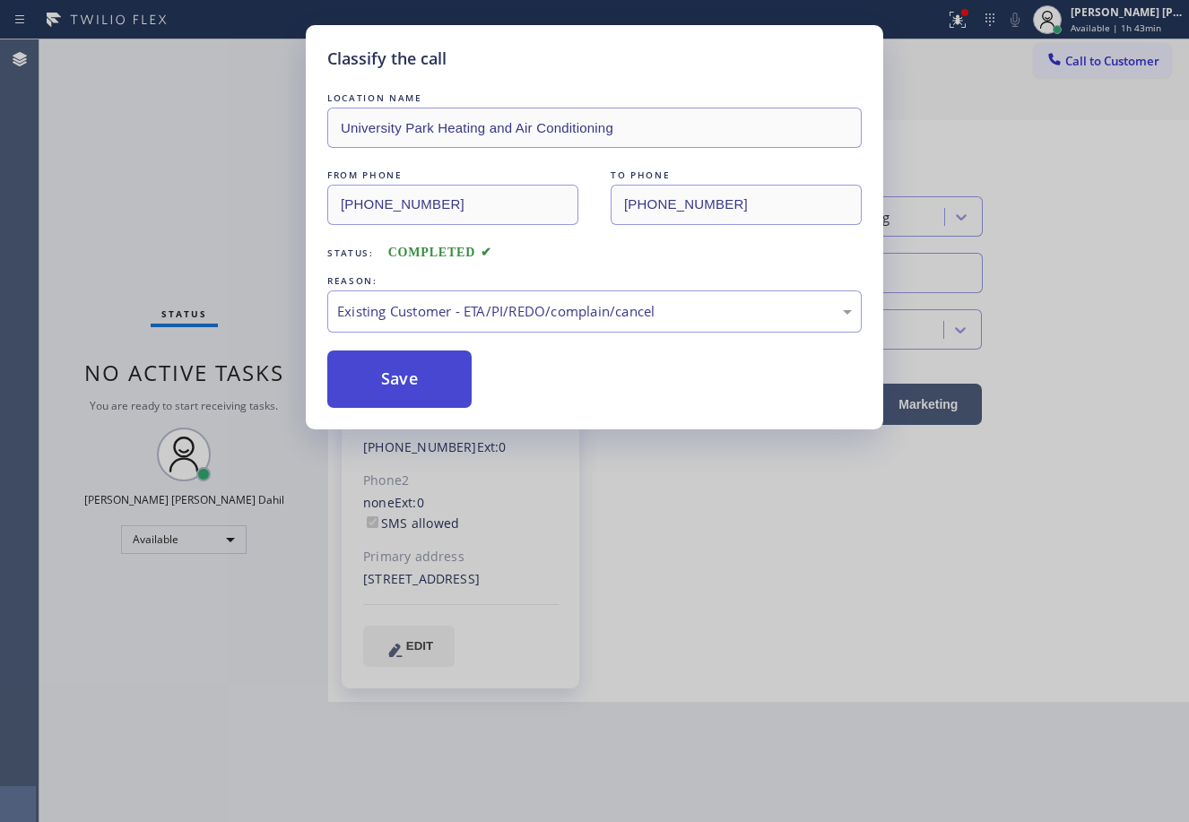
click at [403, 394] on button "Save" at bounding box center [399, 379] width 144 height 57
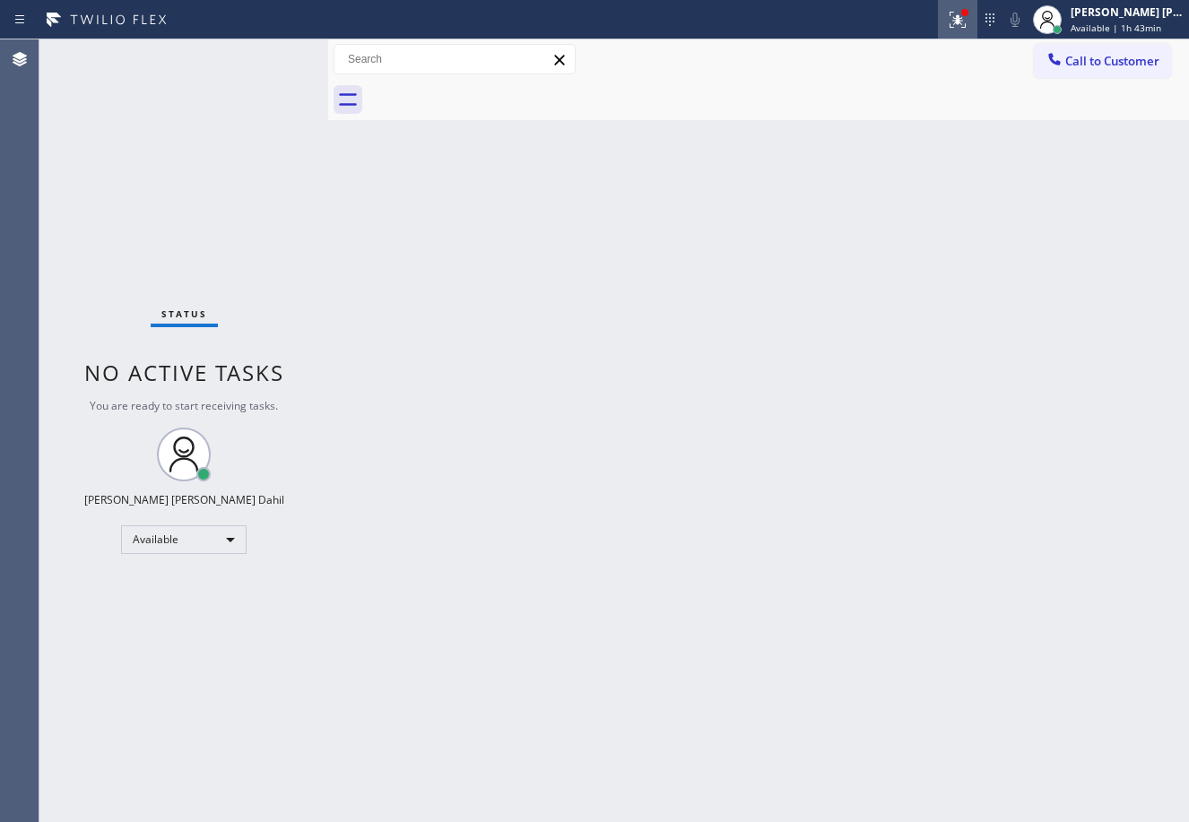
click at [968, 13] on icon at bounding box center [958, 20] width 22 height 22
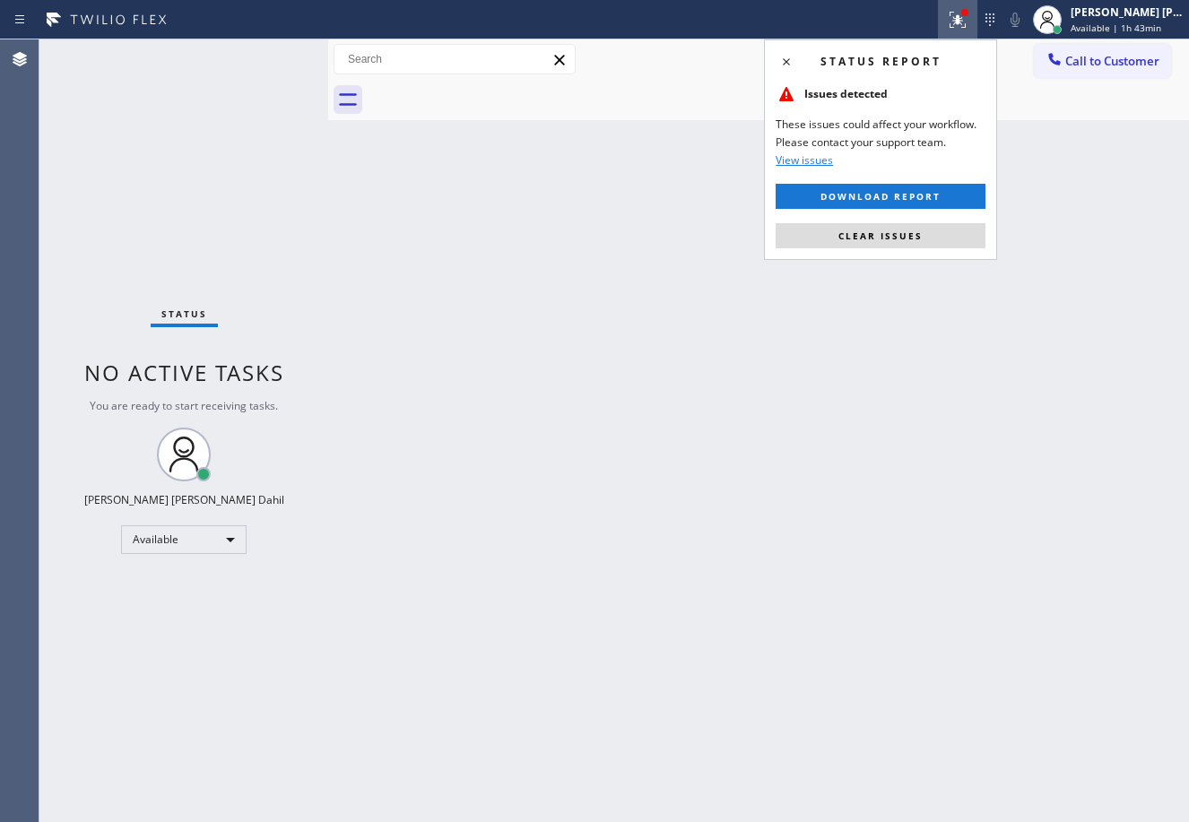
click at [874, 241] on span "Clear issues" at bounding box center [880, 235] width 84 height 13
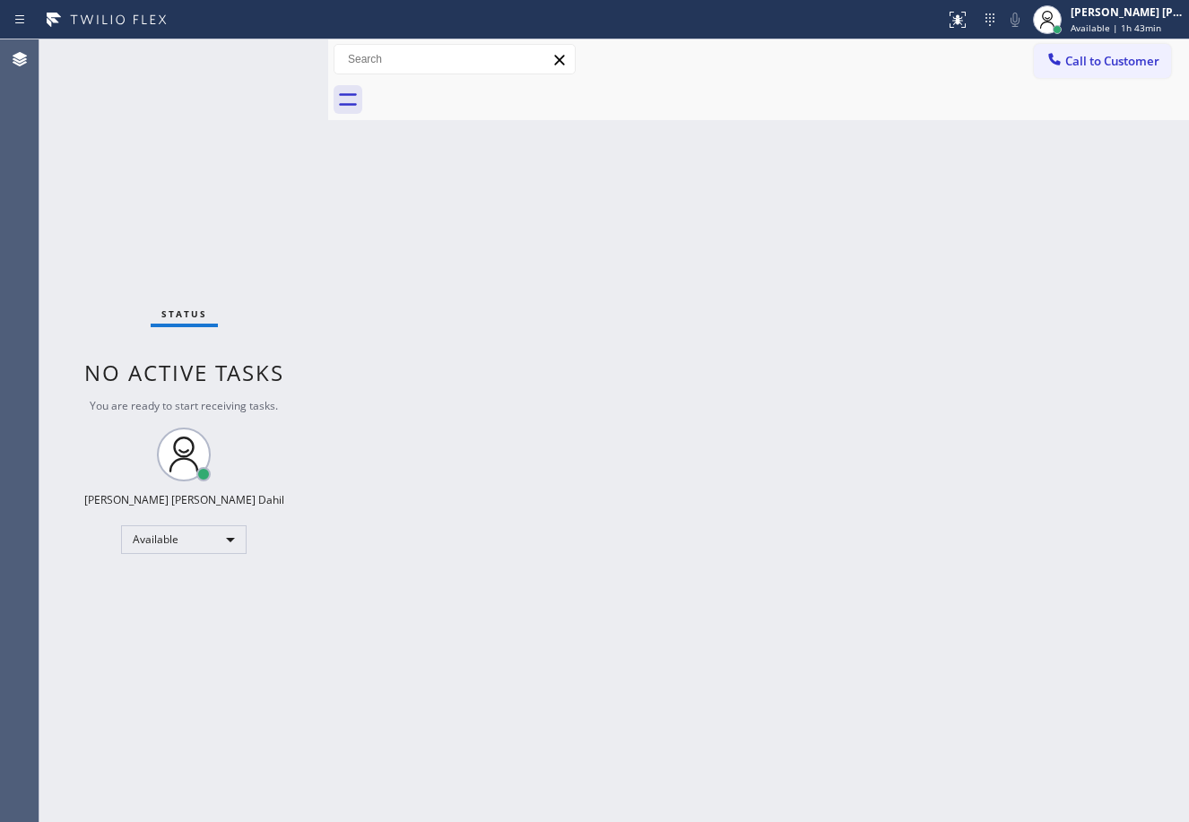
click at [481, 592] on div "Back to Dashboard Change Sender ID Customers Technicians Select a contact Outbo…" at bounding box center [758, 430] width 861 height 783
click at [861, 311] on div "Back to Dashboard Change Sender ID Customers Technicians Select a contact Outbo…" at bounding box center [758, 430] width 861 height 783
drag, startPoint x: 611, startPoint y: 714, endPoint x: 642, endPoint y: 731, distance: 35.4
click at [619, 717] on div "Back to Dashboard Change Sender ID Customers Technicians Select a contact Outbo…" at bounding box center [758, 430] width 861 height 783
drag, startPoint x: 1113, startPoint y: 13, endPoint x: 1095, endPoint y: 89, distance: 77.6
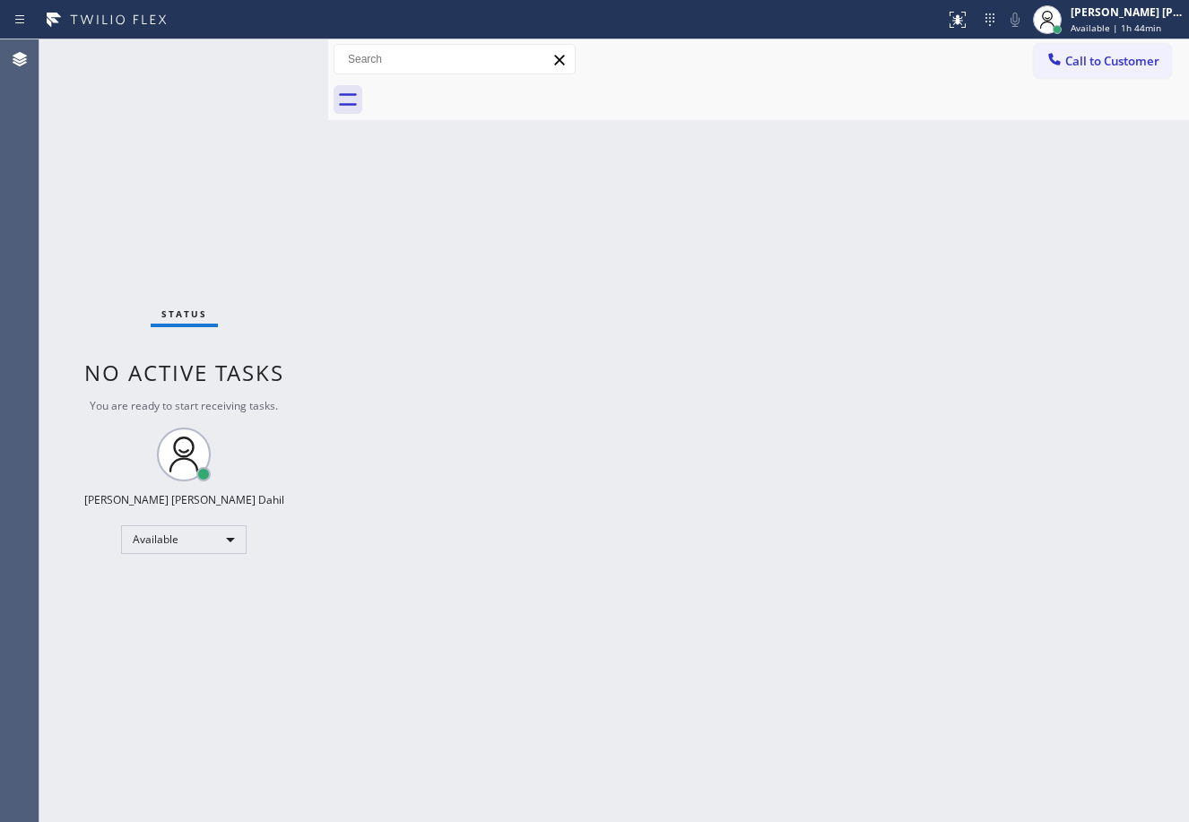
click at [1113, 13] on div "[PERSON_NAME] [PERSON_NAME] Dahil" at bounding box center [1126, 11] width 113 height 15
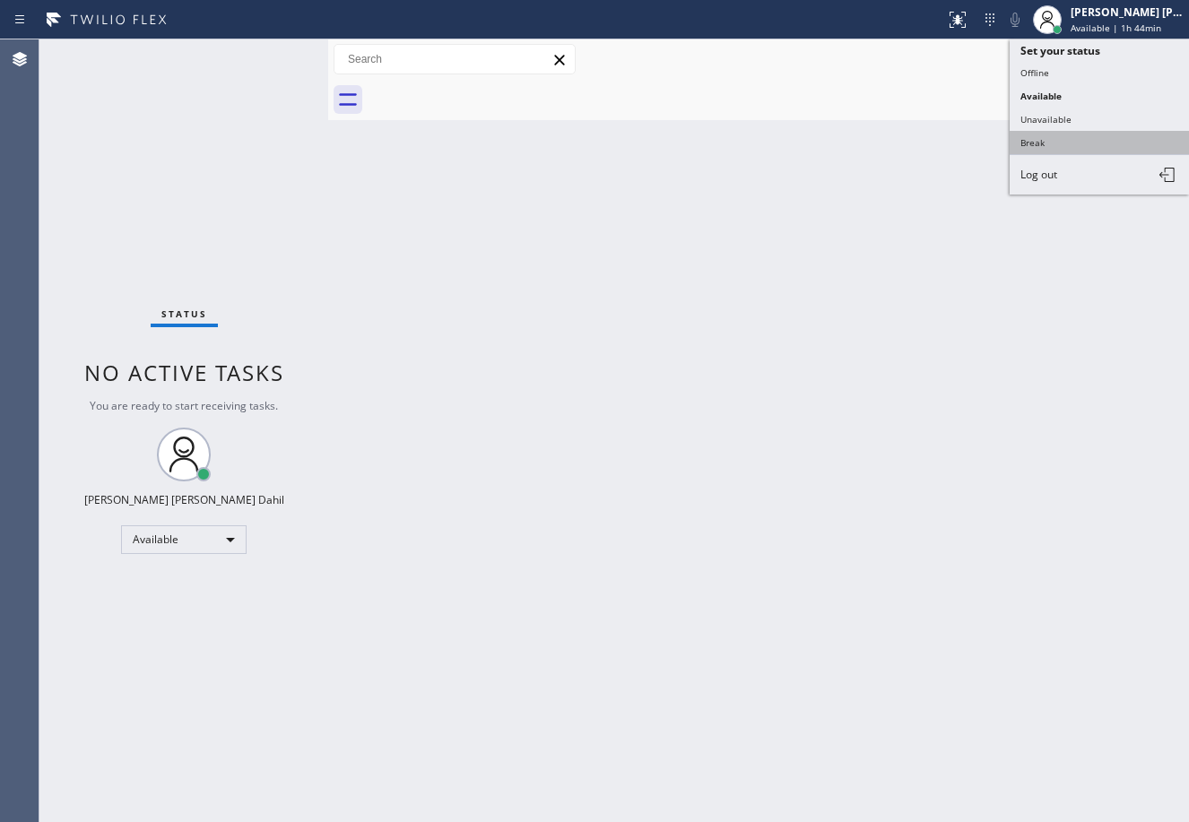
click at [1058, 151] on button "Break" at bounding box center [1098, 142] width 179 height 23
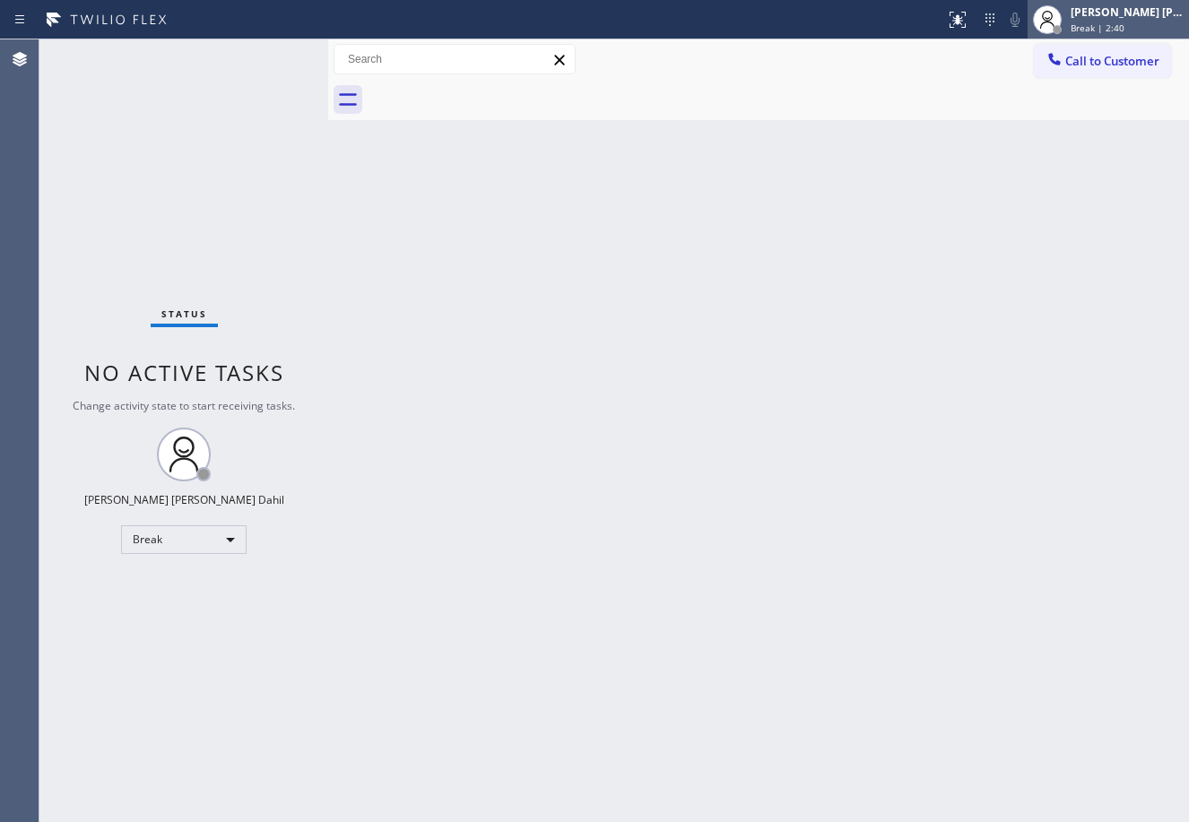
click at [1119, 12] on div "[PERSON_NAME] [PERSON_NAME] Dahil" at bounding box center [1126, 11] width 113 height 15
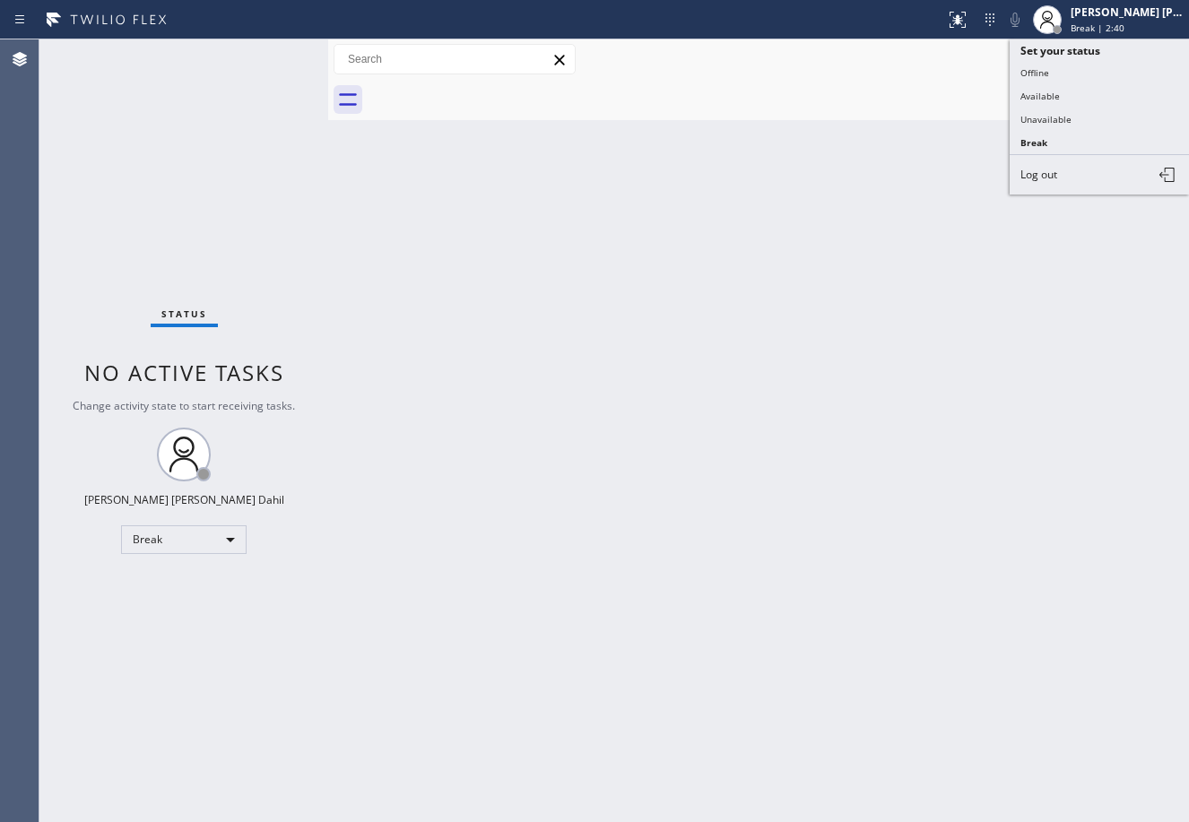
click at [1069, 99] on button "Available" at bounding box center [1098, 95] width 179 height 23
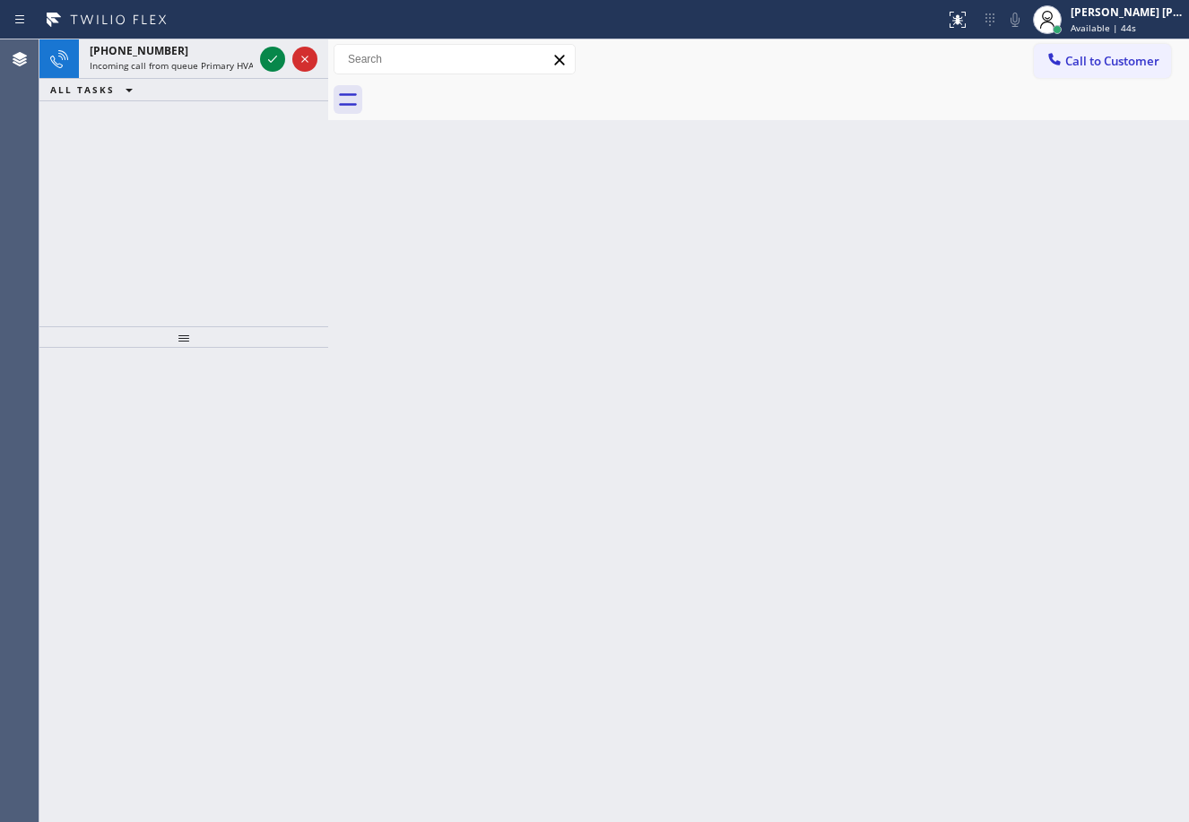
click at [273, 56] on icon at bounding box center [273, 59] width 22 height 22
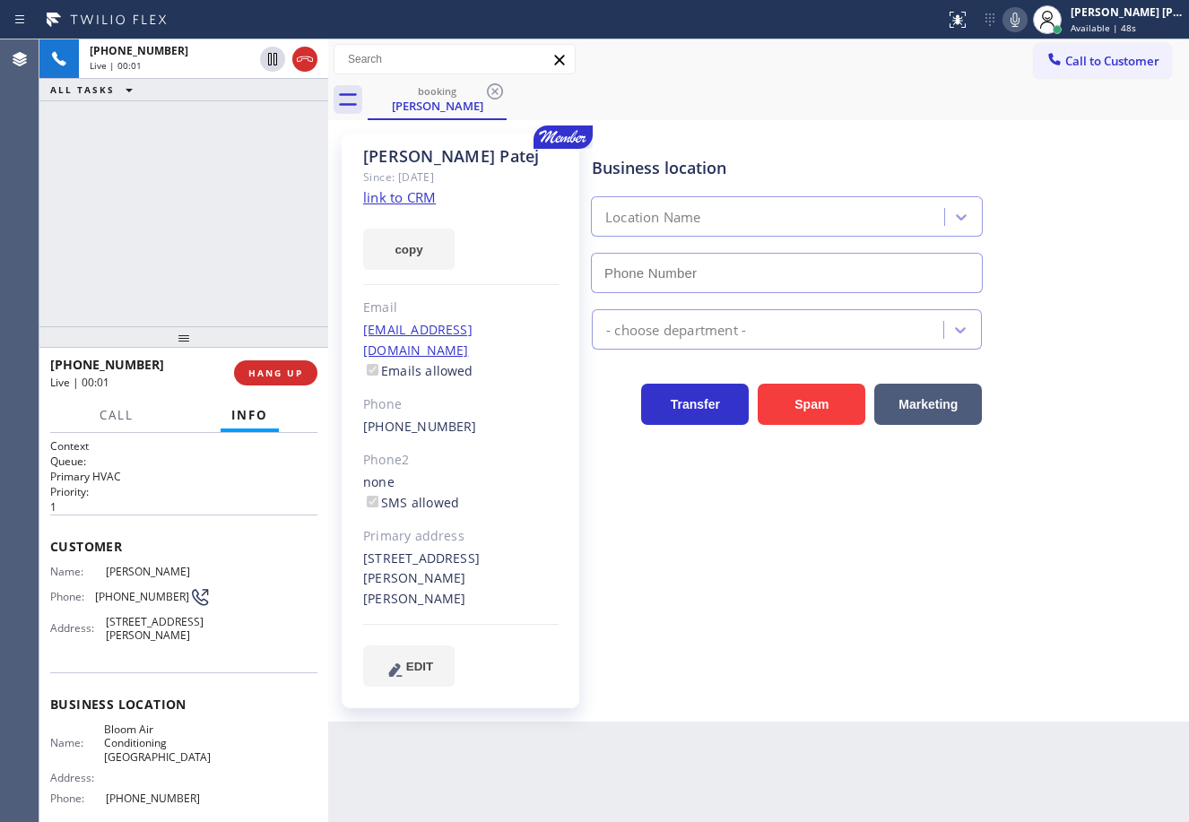
type input "[PHONE_NUMBER]"
click at [1038, 634] on div "Business location Bloom Air Conditioning [GEOGRAPHIC_DATA] [PHONE_NUMBER] HVAC …" at bounding box center [886, 409] width 596 height 543
click at [405, 200] on link "link to CRM" at bounding box center [399, 197] width 73 height 18
click at [1026, 18] on icon at bounding box center [1015, 20] width 22 height 22
click at [1026, 22] on icon at bounding box center [1015, 20] width 22 height 22
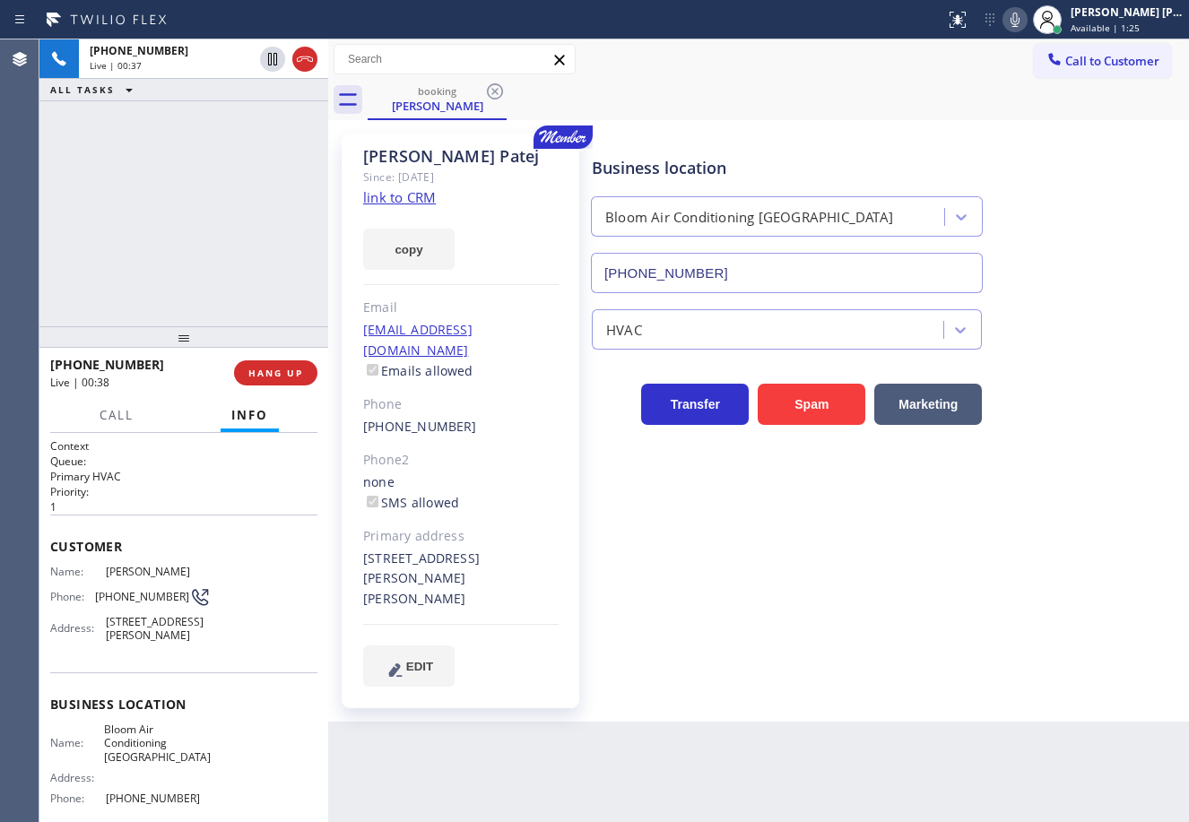
click at [1019, 22] on icon at bounding box center [1014, 20] width 9 height 14
click at [1038, 91] on div "booking [PERSON_NAME]" at bounding box center [778, 100] width 821 height 40
click at [1026, 17] on icon at bounding box center [1015, 20] width 22 height 22
click at [1060, 368] on div "Transfer Spam Marketing" at bounding box center [886, 396] width 596 height 57
click at [1078, 368] on div "Transfer Spam Marketing" at bounding box center [886, 396] width 596 height 57
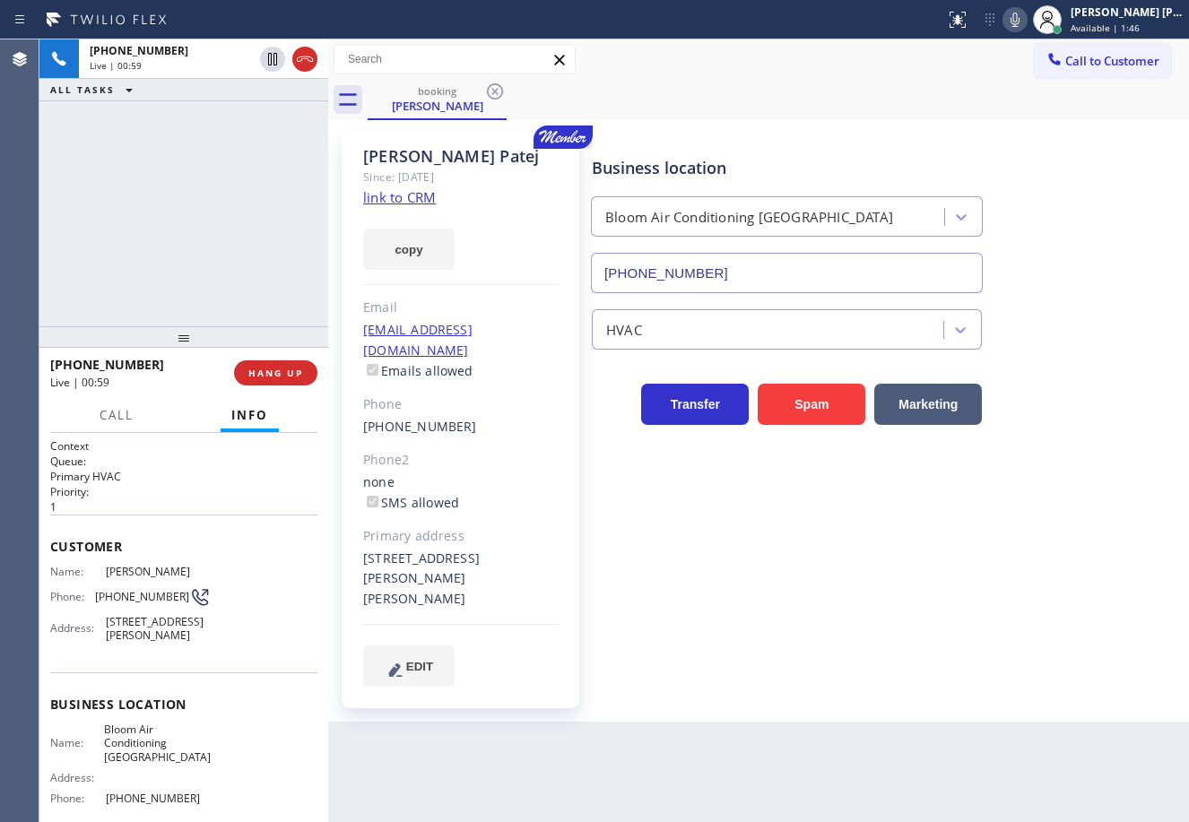
click at [1078, 368] on div "Transfer Spam Marketing" at bounding box center [886, 396] width 596 height 57
drag, startPoint x: 1034, startPoint y: 23, endPoint x: 988, endPoint y: 113, distance: 100.6
click at [1019, 23] on icon at bounding box center [1014, 20] width 9 height 14
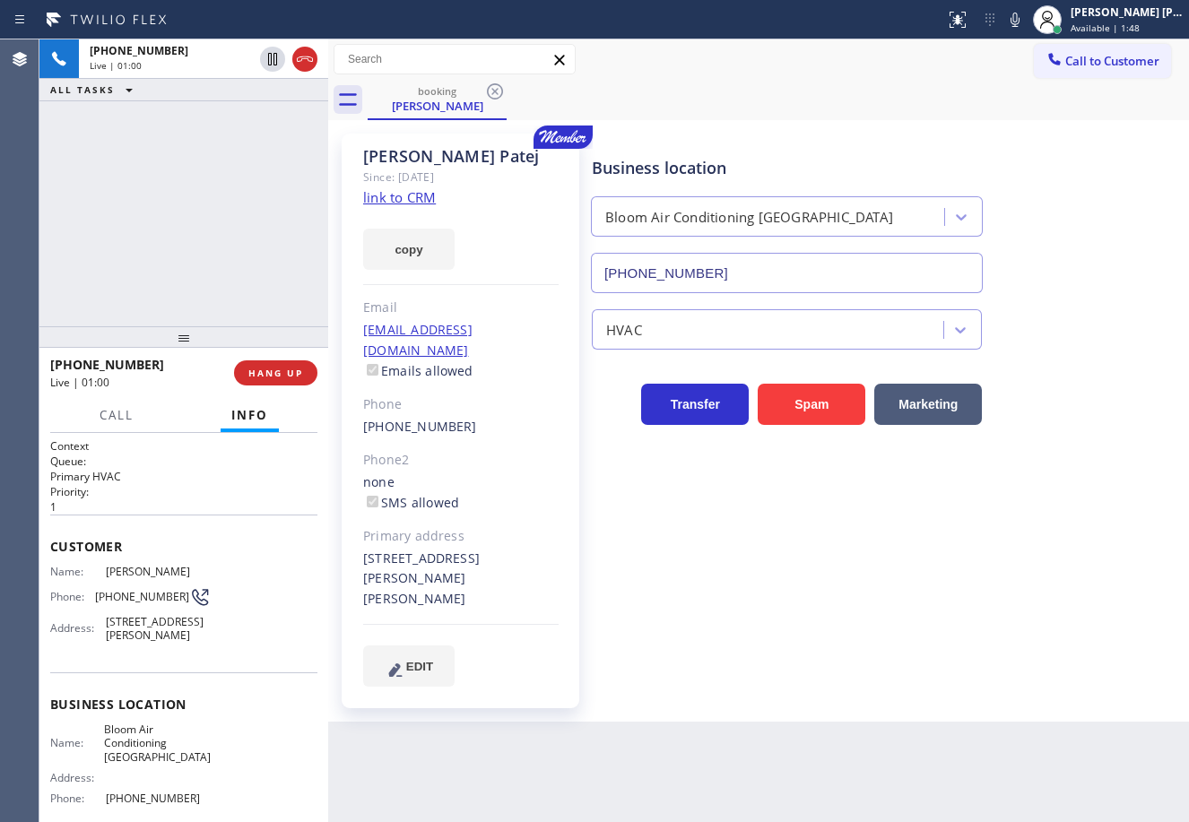
drag, startPoint x: 988, startPoint y: 113, endPoint x: 977, endPoint y: 117, distance: 11.3
click at [987, 113] on div "booking [PERSON_NAME]" at bounding box center [778, 100] width 821 height 40
click at [199, 152] on div "[PHONE_NUMBER] Live | 01:01 ALL TASKS ALL TASKS ACTIVE TASKS TASKS IN WRAP UP" at bounding box center [183, 182] width 289 height 287
click at [267, 58] on icon at bounding box center [273, 59] width 22 height 22
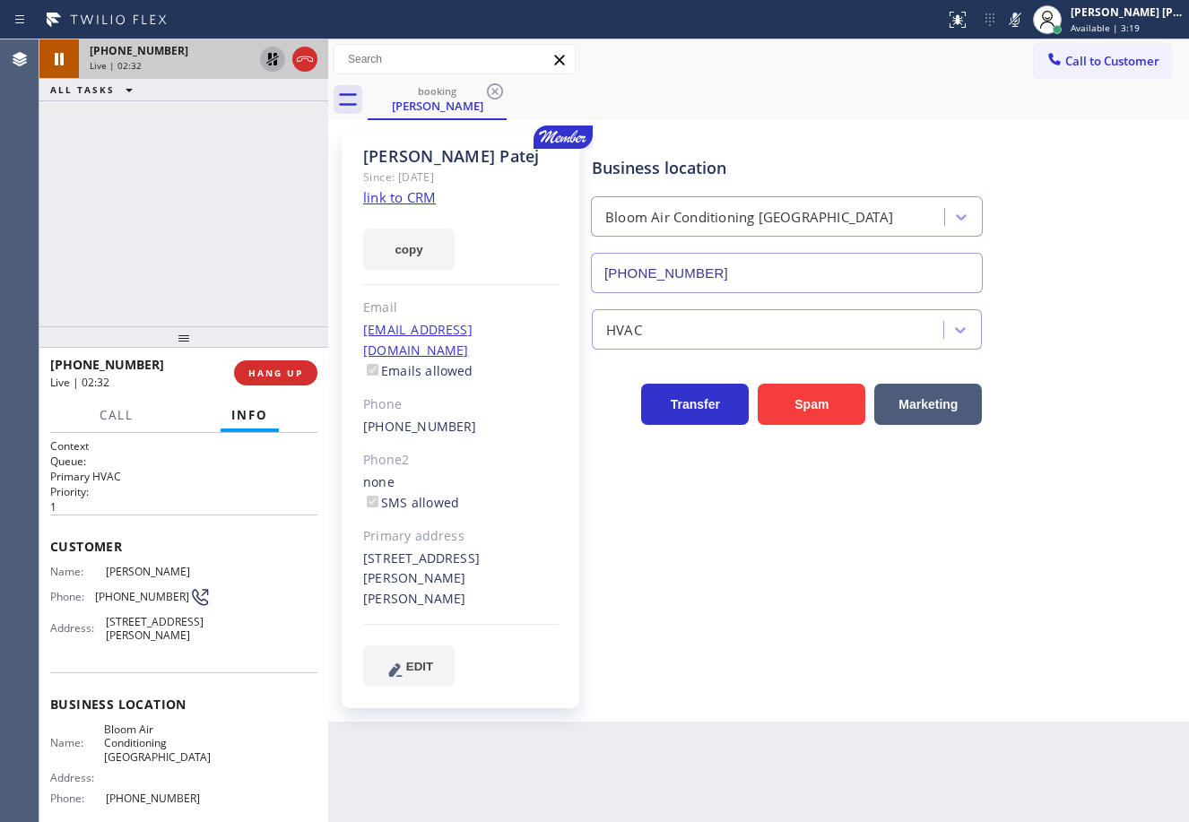
click at [268, 59] on icon at bounding box center [273, 59] width 22 height 22
click at [267, 116] on div "[PHONE_NUMBER] Live | 02:33 ALL TASKS ALL TASKS ACTIVE TASKS TASKS IN WRAP UP" at bounding box center [183, 182] width 289 height 287
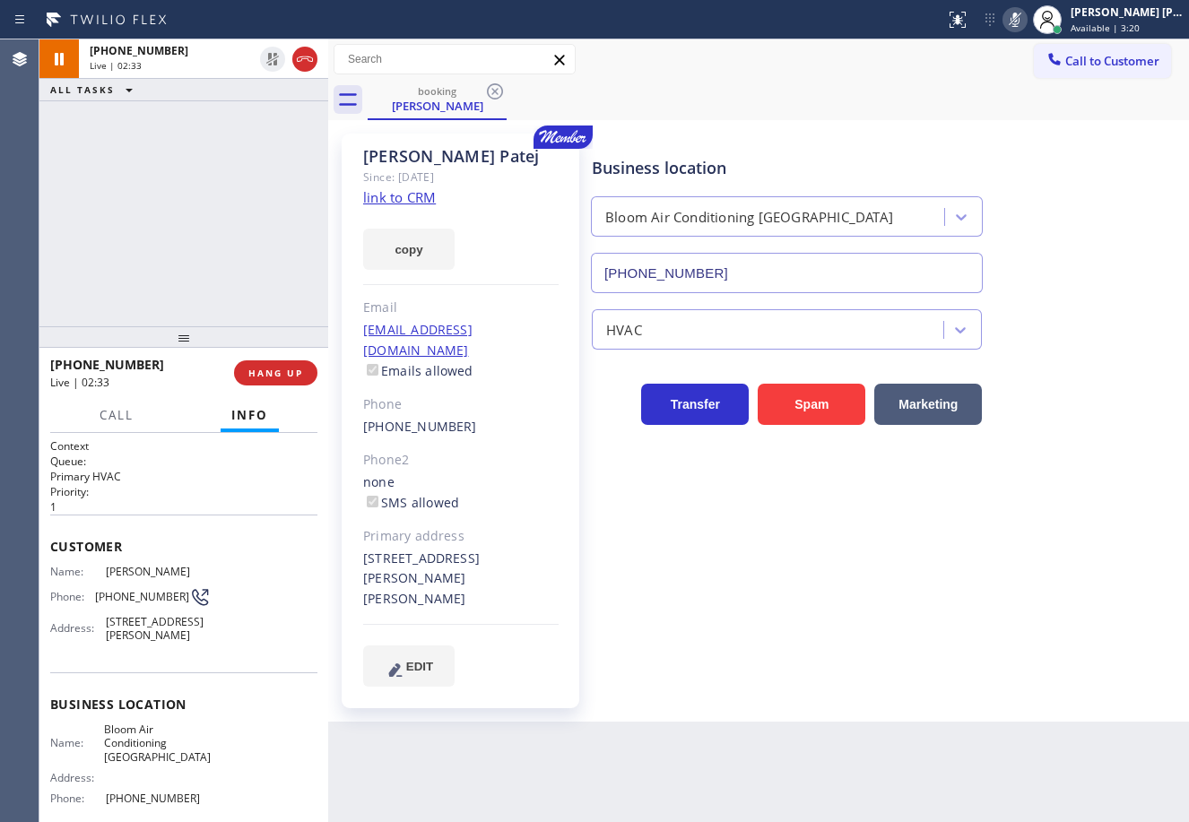
click at [1024, 22] on icon at bounding box center [1015, 20] width 22 height 22
click at [246, 218] on div "[PHONE_NUMBER] Live | 03:34 ALL TASKS ALL TASKS ACTIVE TASKS TASKS IN WRAP UP" at bounding box center [183, 182] width 289 height 287
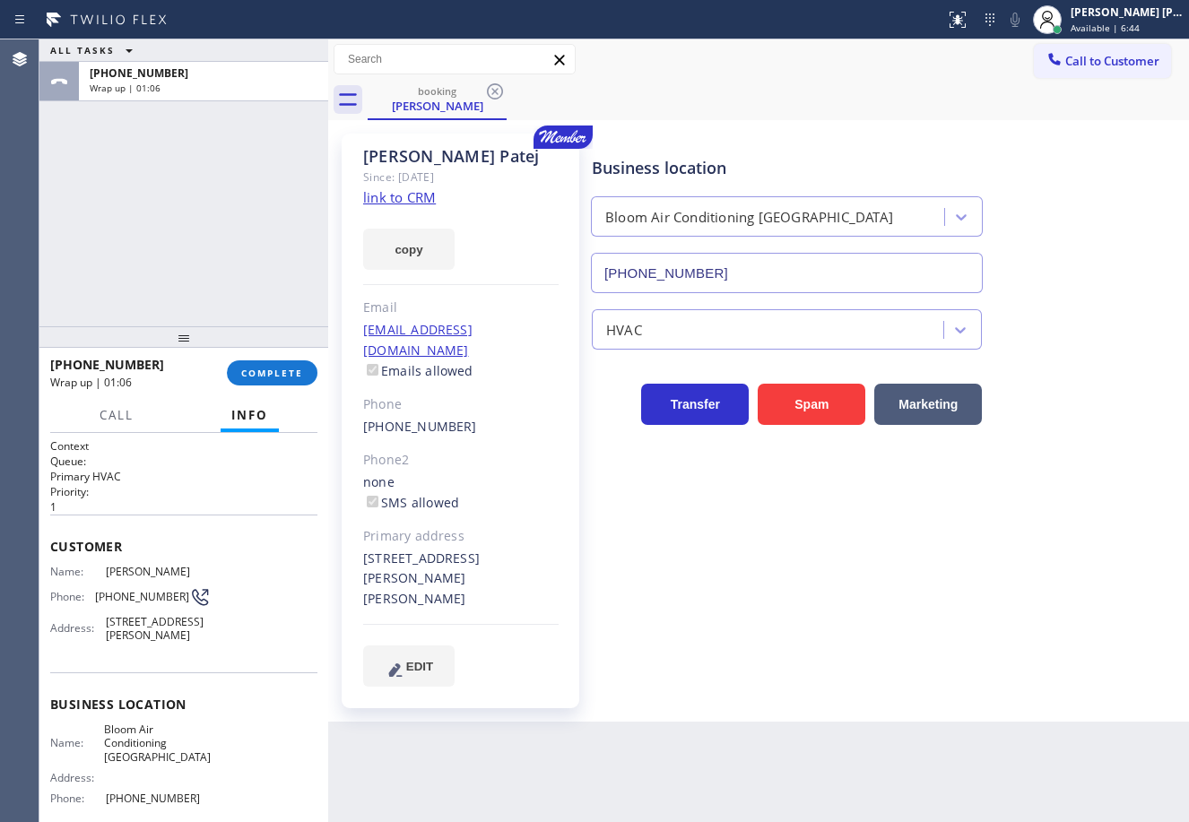
click at [120, 151] on div "ALL TASKS ALL TASKS ACTIVE TASKS TASKS IN WRAP UP [PHONE_NUMBER] Wrap up | 01:06" at bounding box center [183, 182] width 289 height 287
click at [258, 360] on button "COMPLETE" at bounding box center [272, 372] width 91 height 25
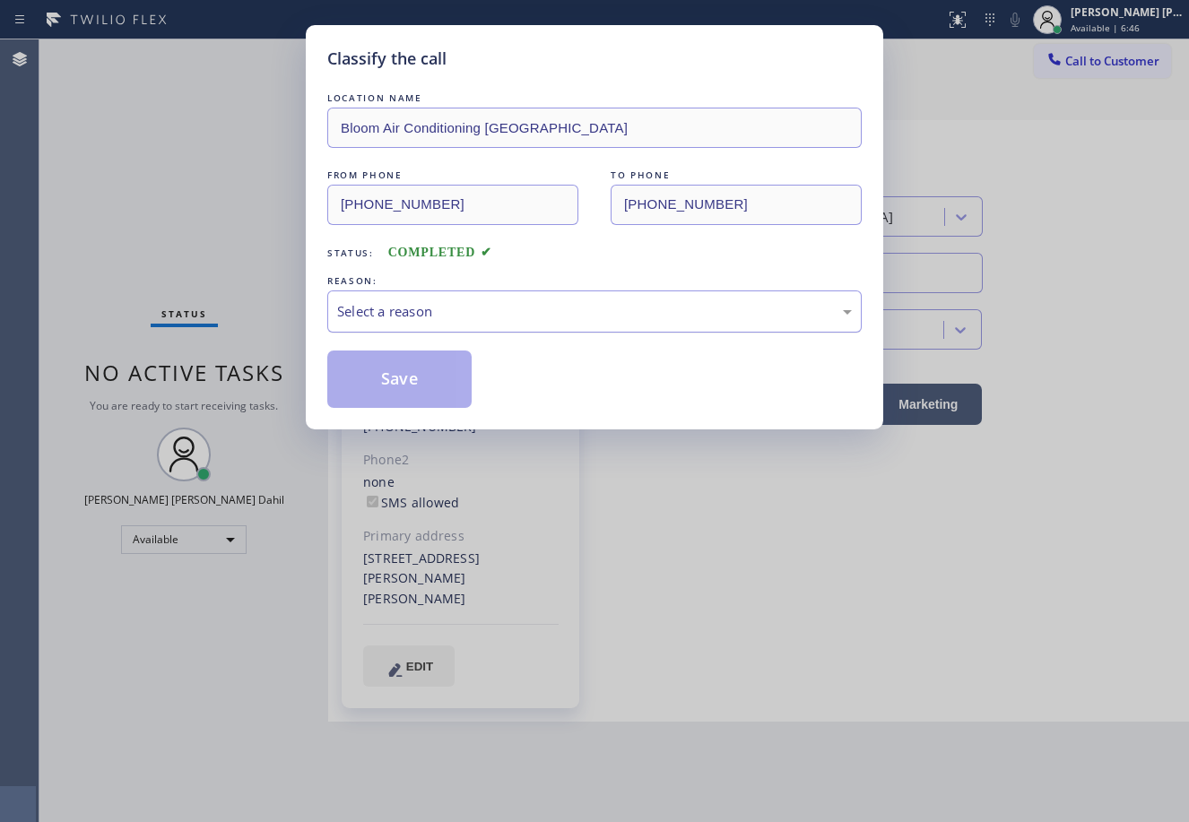
click at [403, 315] on div "Select a reason" at bounding box center [594, 311] width 515 height 21
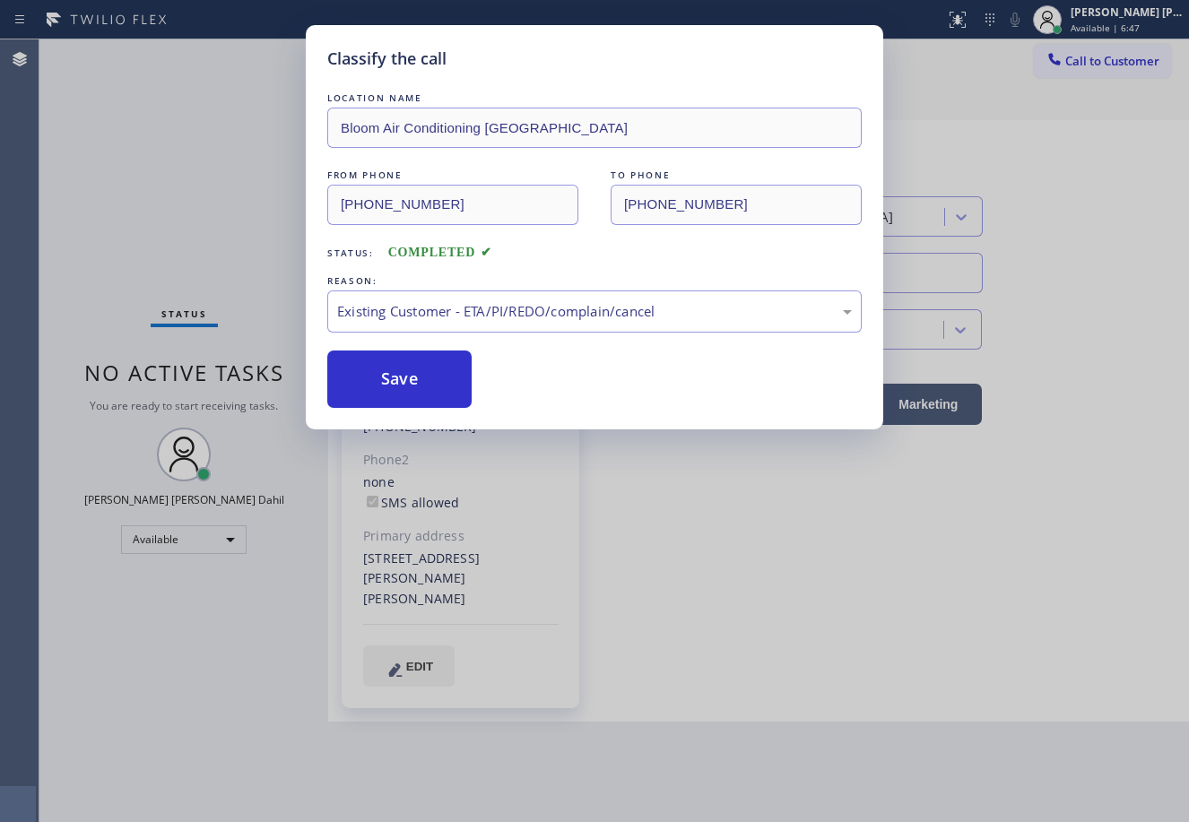
click at [366, 340] on div "LOCATION NAME Bloom Air Conditioning [GEOGRAPHIC_DATA] FROM PHONE [PHONE_NUMBER…" at bounding box center [594, 248] width 534 height 319
click at [381, 365] on button "Save" at bounding box center [399, 379] width 144 height 57
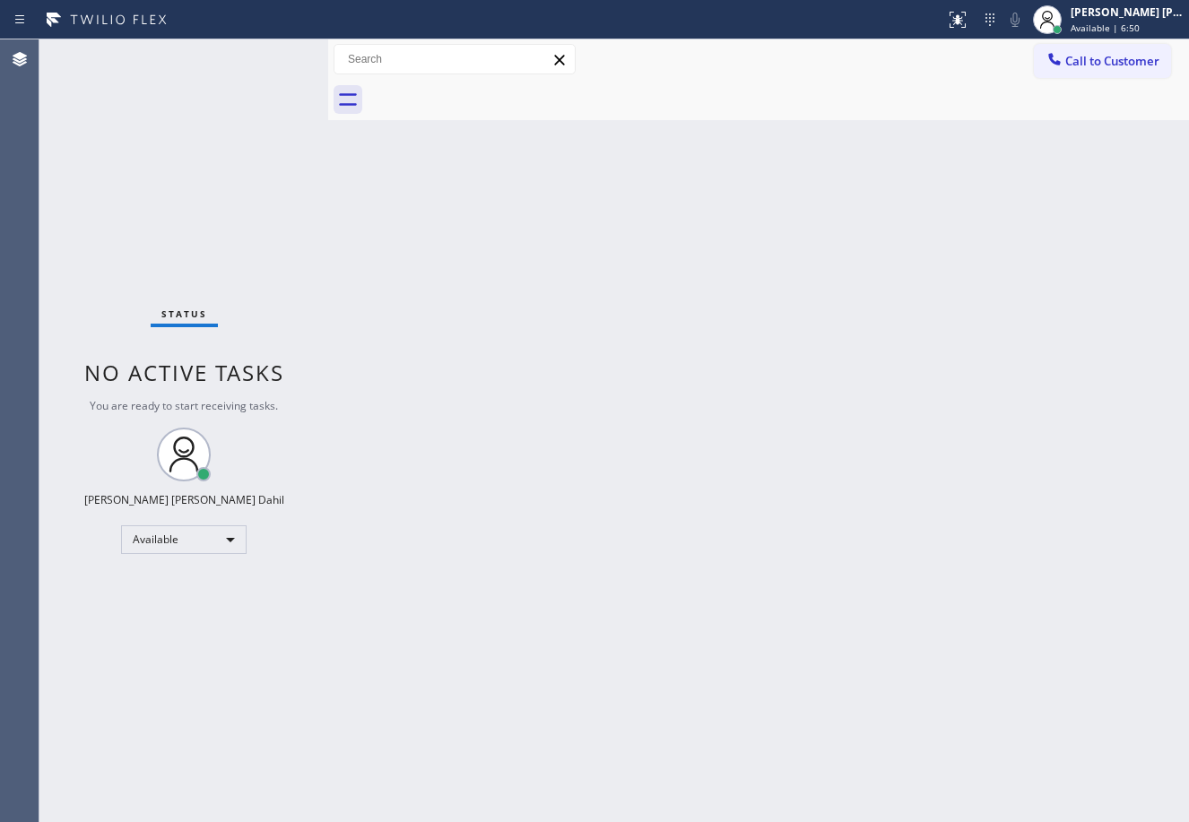
click at [844, 666] on div "Back to Dashboard Change Sender ID Customers Technicians Select a contact Outbo…" at bounding box center [758, 430] width 861 height 783
click at [232, 108] on div "Status No active tasks You are ready to start receiving tasks. [PERSON_NAME] [P…" at bounding box center [183, 430] width 289 height 783
click at [976, 547] on div "Back to Dashboard Change Sender ID Customers Technicians Select a contact Outbo…" at bounding box center [758, 430] width 861 height 783
click at [249, 99] on div "Status No active tasks You are ready to start receiving tasks. [PERSON_NAME] [P…" at bounding box center [183, 430] width 289 height 783
click at [250, 84] on div "Status No active tasks You are ready to start receiving tasks. [PERSON_NAME] [P…" at bounding box center [183, 430] width 289 height 783
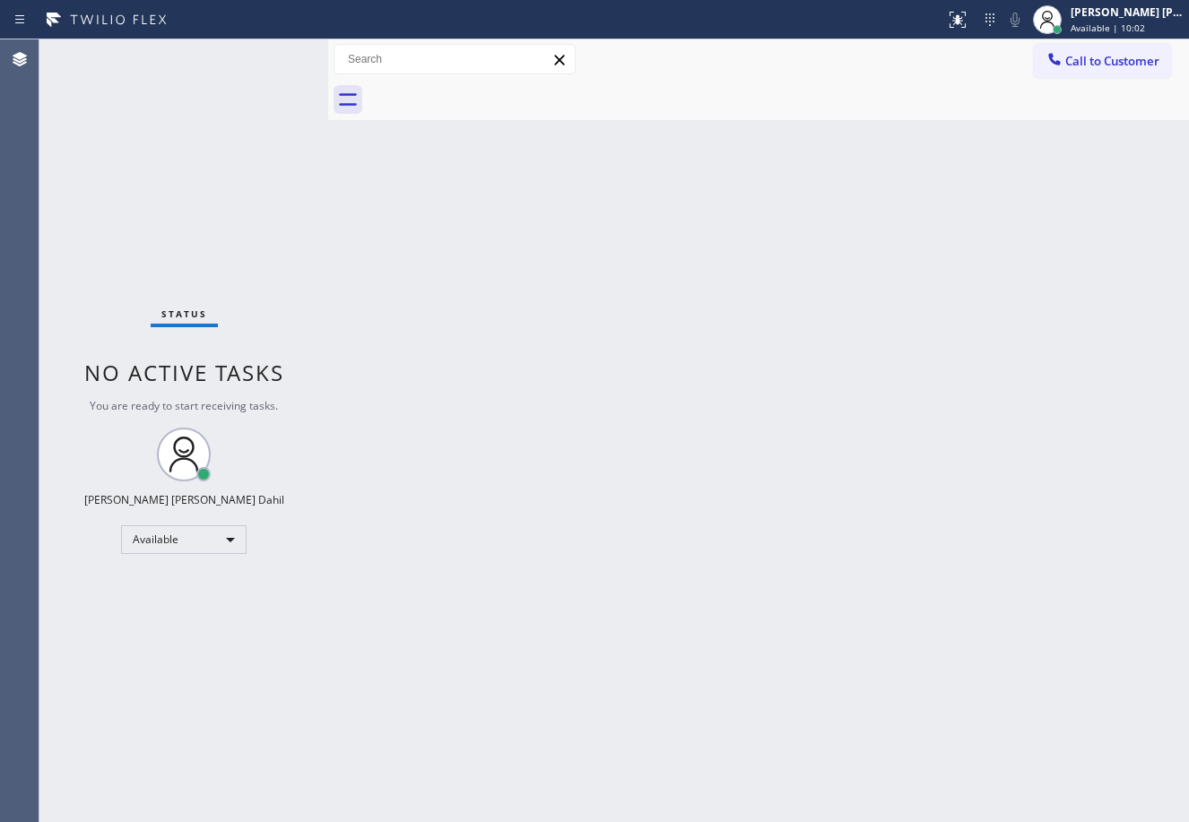
drag, startPoint x: 667, startPoint y: 627, endPoint x: 679, endPoint y: 627, distance: 11.7
click at [671, 627] on div "Back to Dashboard Change Sender ID Customers Technicians Select a contact Outbo…" at bounding box center [758, 430] width 861 height 783
click at [619, 520] on div "Back to Dashboard Change Sender ID Customers Technicians Select a contact Outbo…" at bounding box center [758, 430] width 861 height 783
click at [271, 98] on div "Status No active tasks You are ready to start receiving tasks. [PERSON_NAME] [P…" at bounding box center [183, 430] width 289 height 783
drag, startPoint x: 601, startPoint y: 297, endPoint x: 851, endPoint y: 672, distance: 451.3
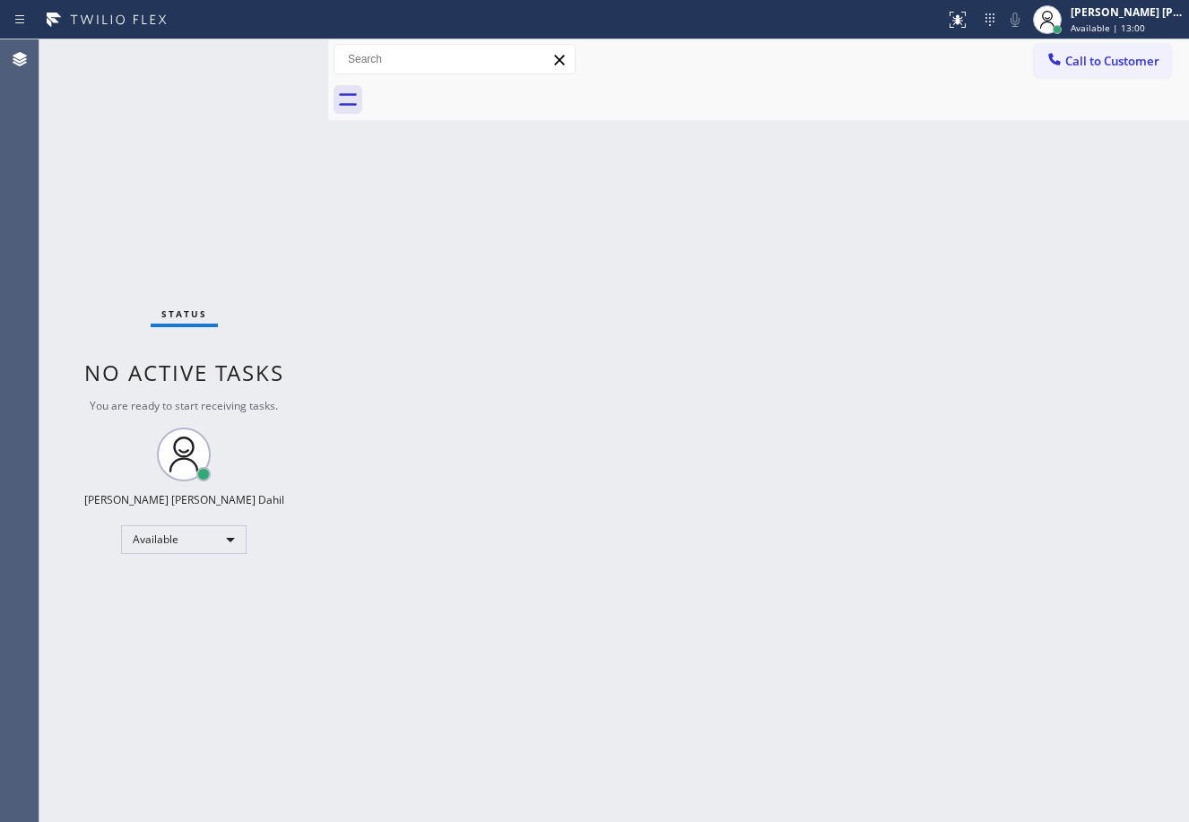
click at [601, 299] on div "Back to Dashboard Change Sender ID Customers Technicians Select a contact Outbo…" at bounding box center [758, 430] width 861 height 783
drag, startPoint x: 480, startPoint y: 255, endPoint x: 463, endPoint y: 239, distance: 23.5
click at [466, 240] on div "Back to Dashboard Change Sender ID Customers Technicians Select a contact Outbo…" at bounding box center [758, 430] width 861 height 783
click at [723, 528] on div "Back to Dashboard Change Sender ID Customers Technicians Select a contact Outbo…" at bounding box center [758, 430] width 861 height 783
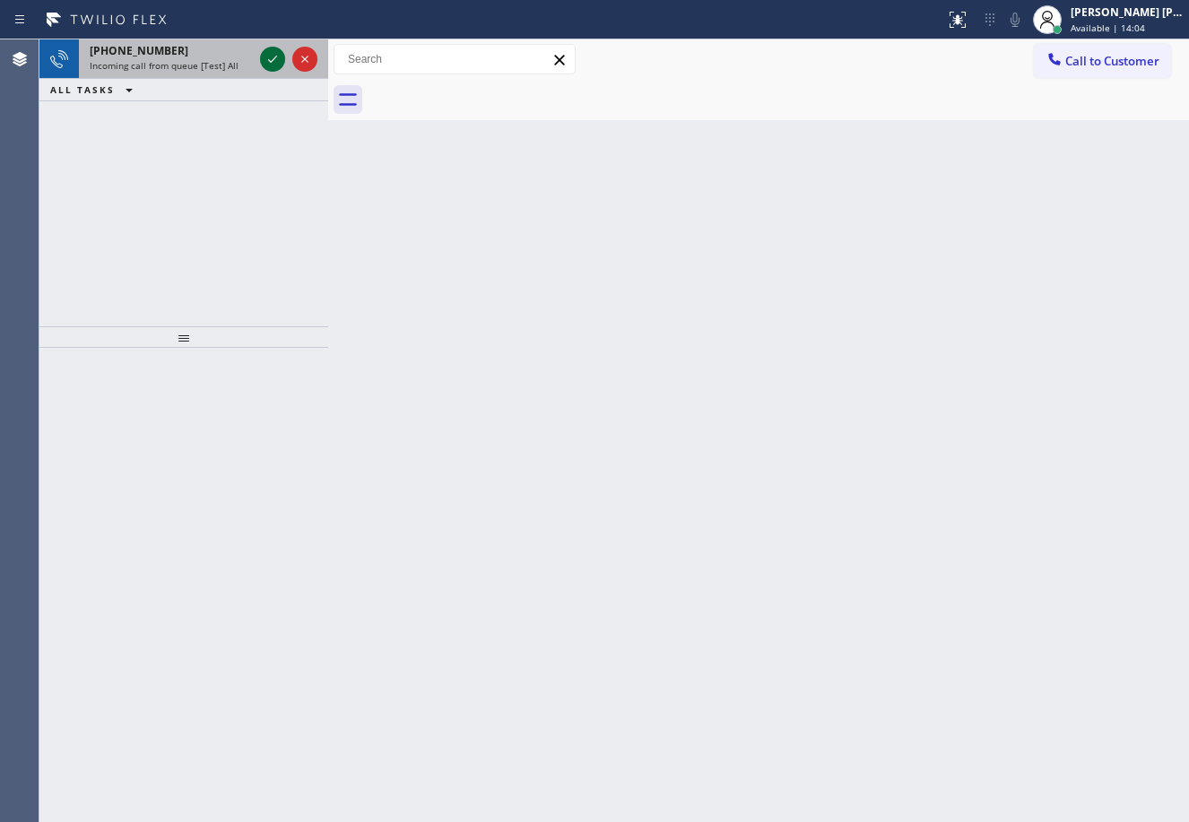
click at [264, 54] on icon at bounding box center [273, 59] width 22 height 22
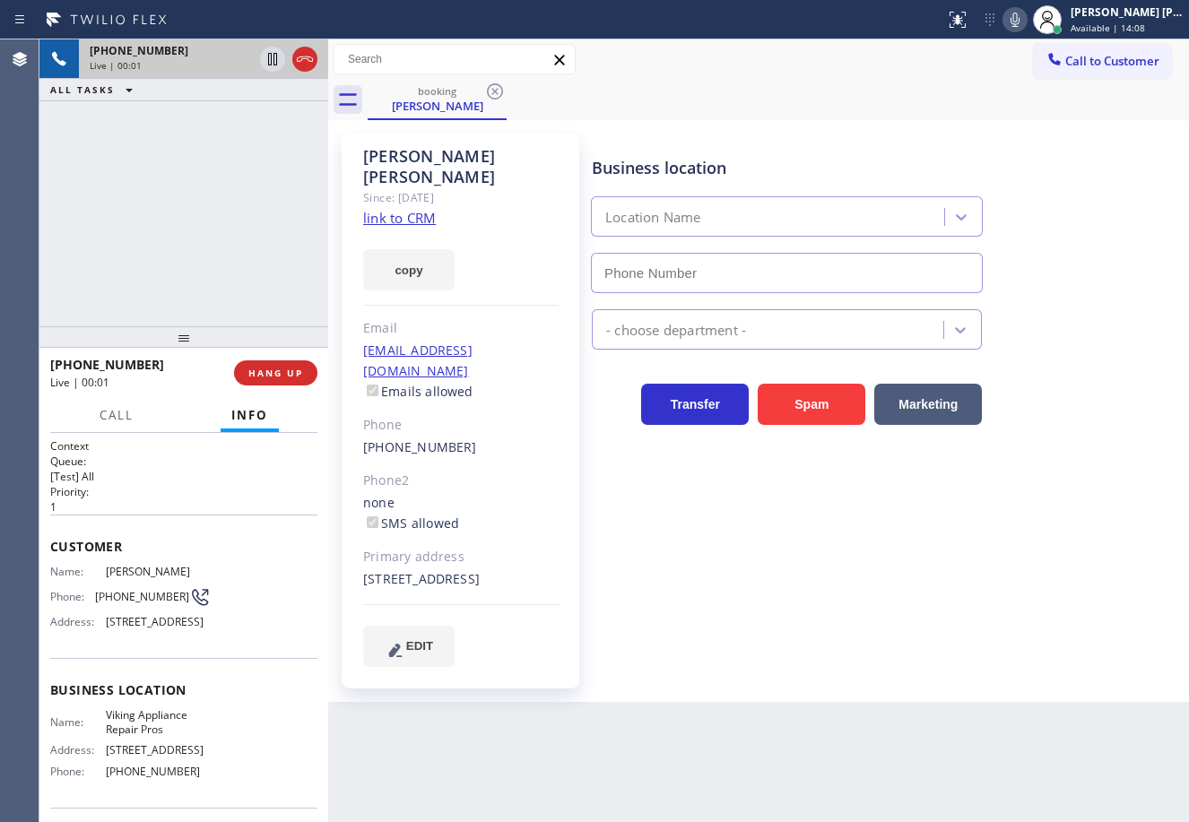
type input "[PHONE_NUMBER]"
click at [402, 209] on link "link to CRM" at bounding box center [399, 218] width 73 height 18
click at [812, 94] on div "booking [PERSON_NAME]" at bounding box center [778, 100] width 821 height 40
click at [1026, 20] on icon at bounding box center [1015, 20] width 22 height 22
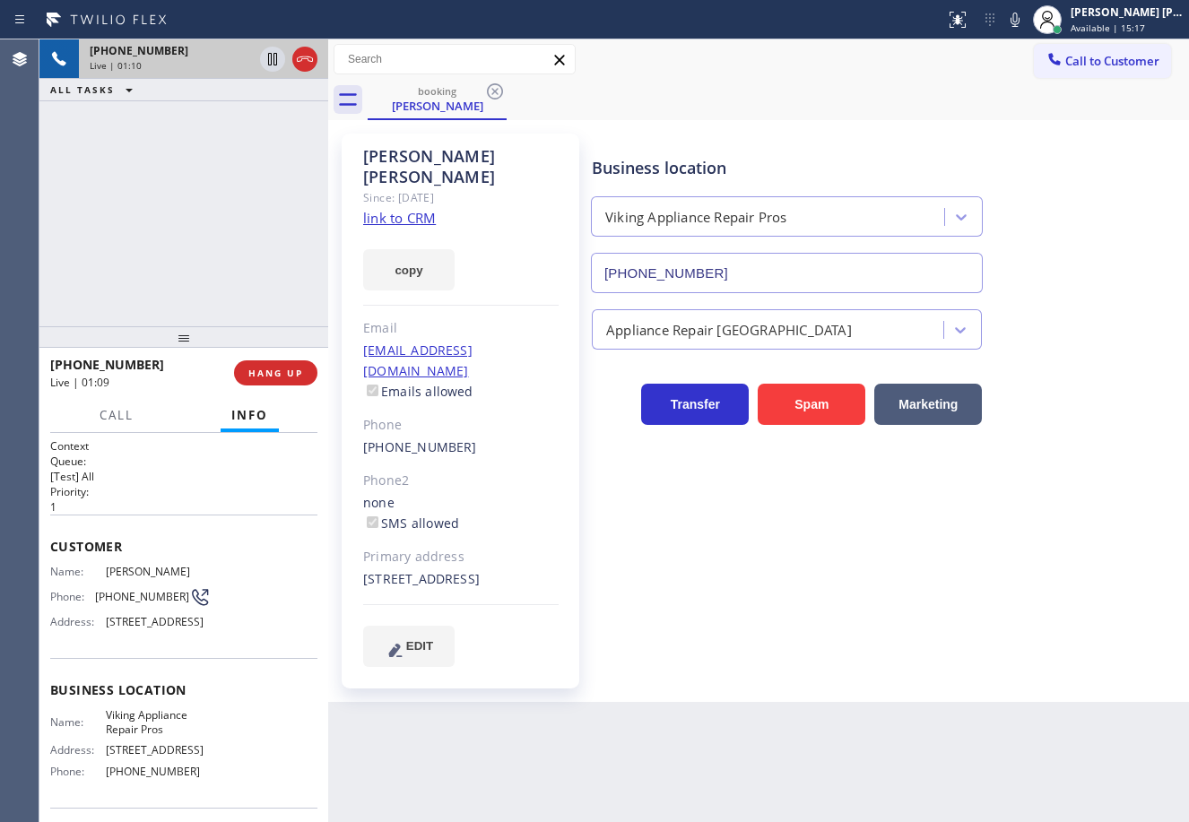
click at [1009, 143] on div "Business location Viking Appliance Repair Pros [PHONE_NUMBER]" at bounding box center [886, 212] width 596 height 162
drag, startPoint x: 269, startPoint y: 62, endPoint x: 251, endPoint y: 151, distance: 91.4
click at [270, 69] on icon at bounding box center [273, 59] width 22 height 22
drag, startPoint x: 251, startPoint y: 151, endPoint x: 345, endPoint y: 59, distance: 131.9
click at [251, 152] on div "[PHONE_NUMBER] Live | 01:11 ALL TASKS ALL TASKS ACTIVE TASKS TASKS IN WRAP UP" at bounding box center [183, 182] width 289 height 287
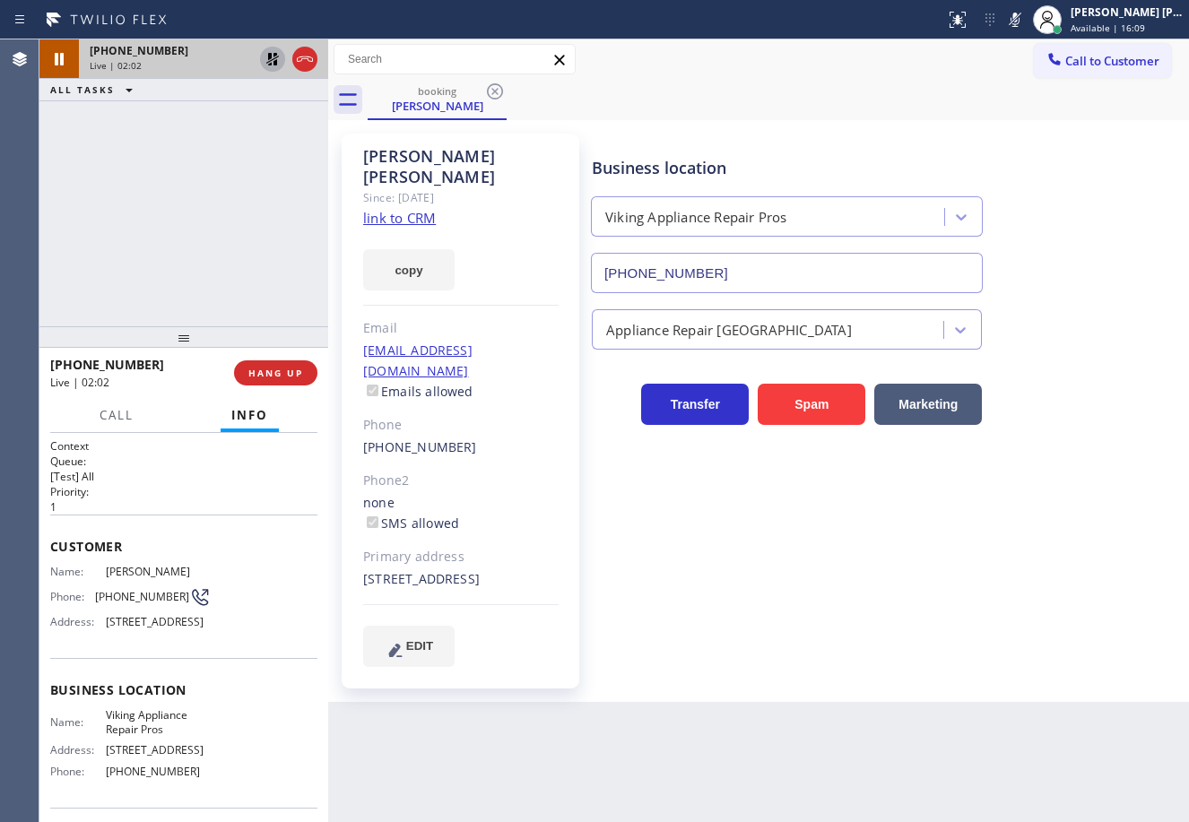
click at [273, 54] on icon at bounding box center [273, 59] width 22 height 22
drag, startPoint x: 213, startPoint y: 180, endPoint x: 771, endPoint y: 11, distance: 582.8
click at [248, 182] on div "[PHONE_NUMBER] Live | 02:02 ALL TASKS ALL TASKS ACTIVE TASKS TASKS IN WRAP UP" at bounding box center [183, 182] width 289 height 287
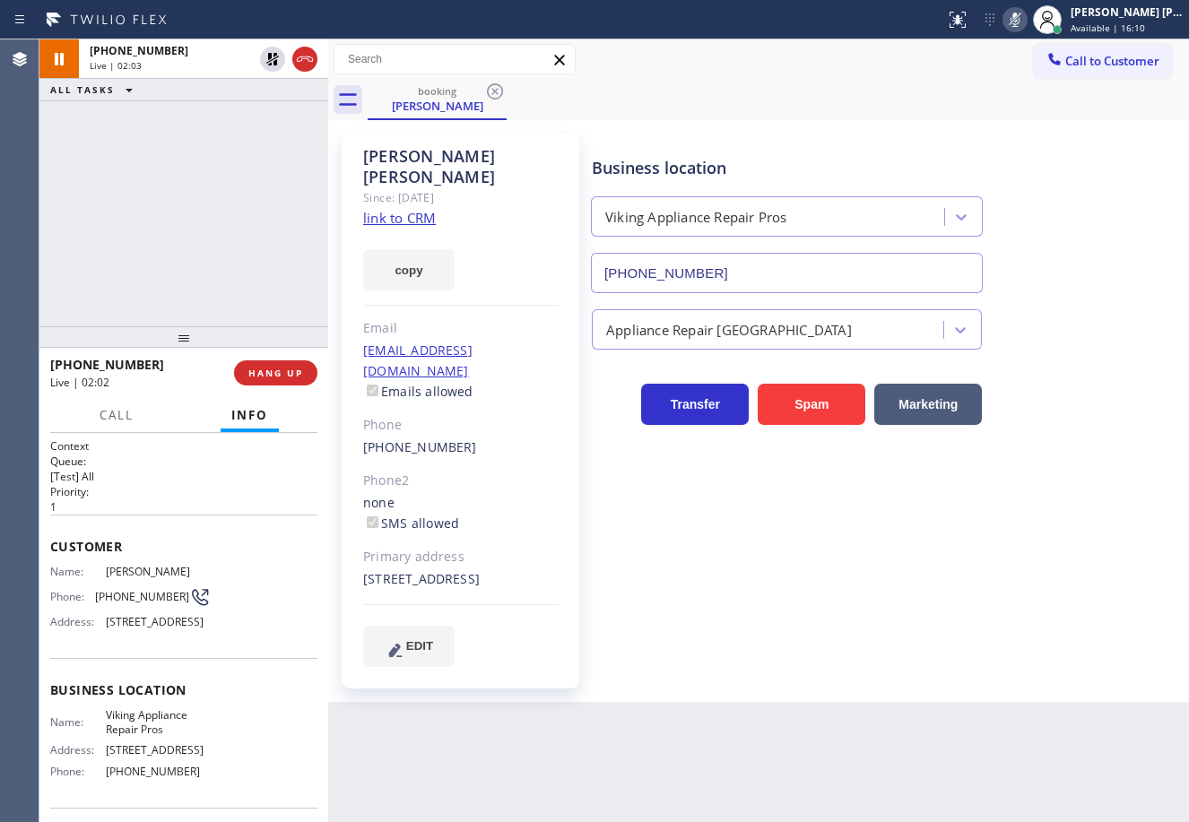
click at [1026, 19] on icon at bounding box center [1015, 20] width 22 height 22
click at [122, 411] on span "Call" at bounding box center [117, 415] width 34 height 16
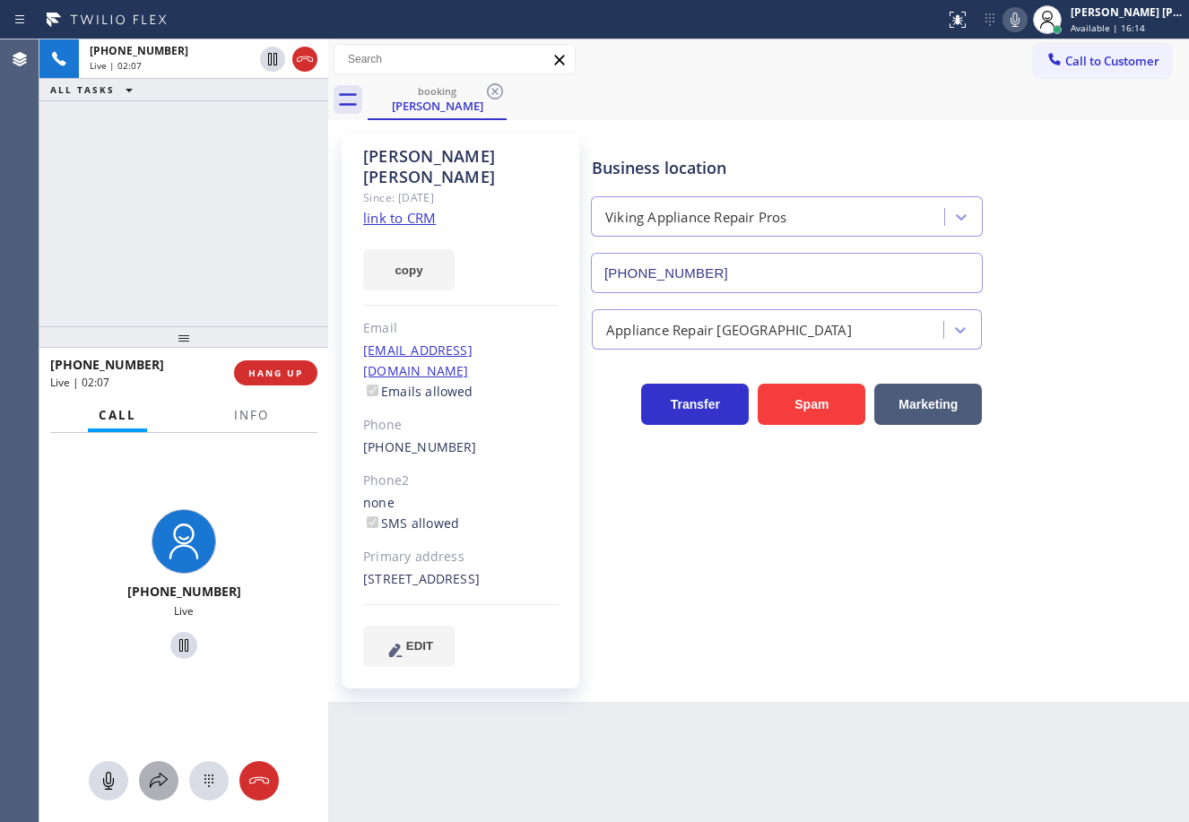
click at [148, 778] on icon at bounding box center [159, 781] width 22 height 22
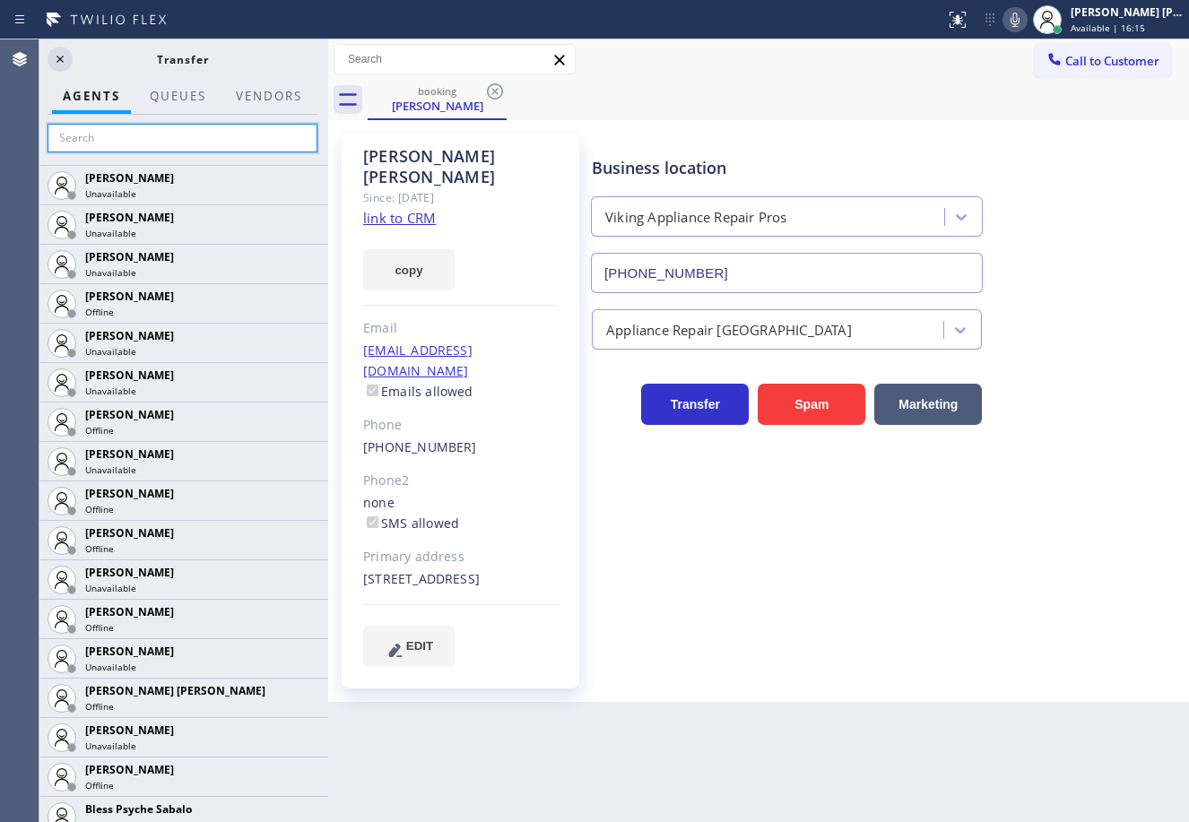
click at [203, 144] on input "text" at bounding box center [183, 138] width 270 height 29
click at [150, 140] on input "text" at bounding box center [183, 138] width 270 height 29
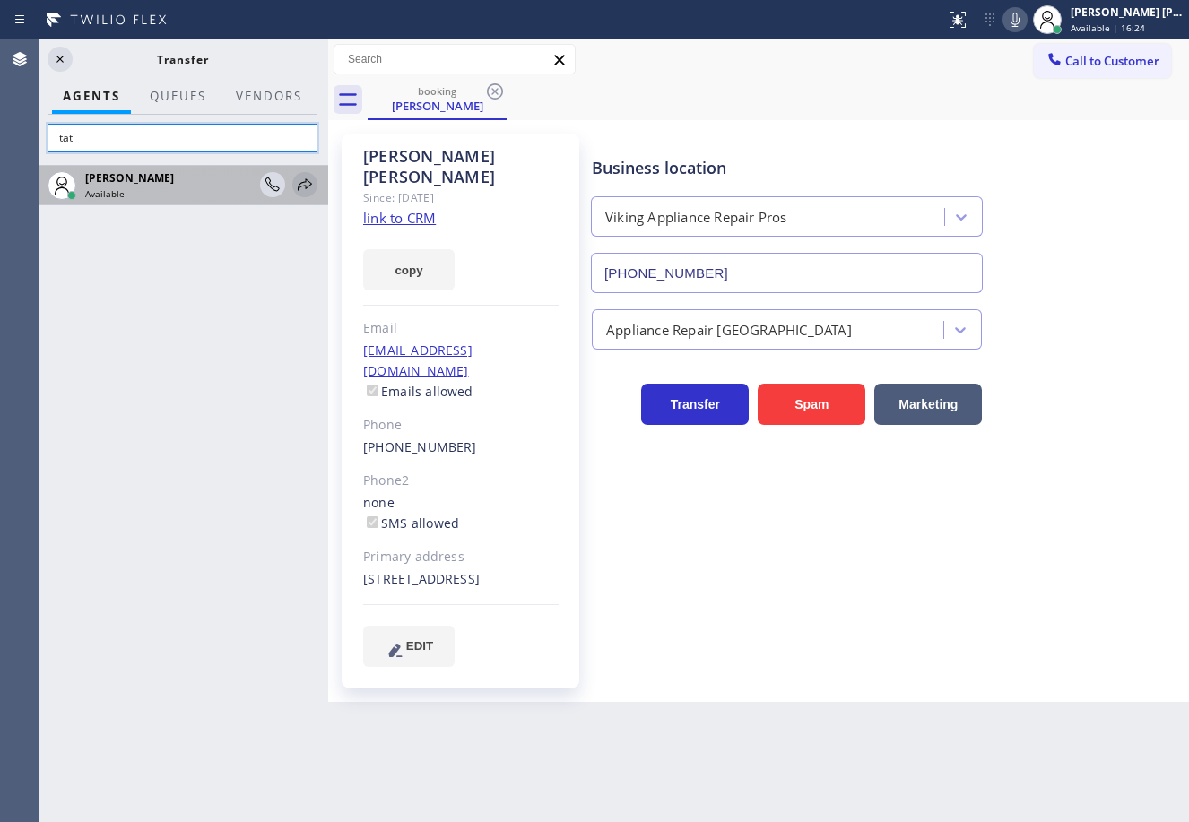
type input "tati"
click at [301, 183] on icon at bounding box center [305, 184] width 14 height 12
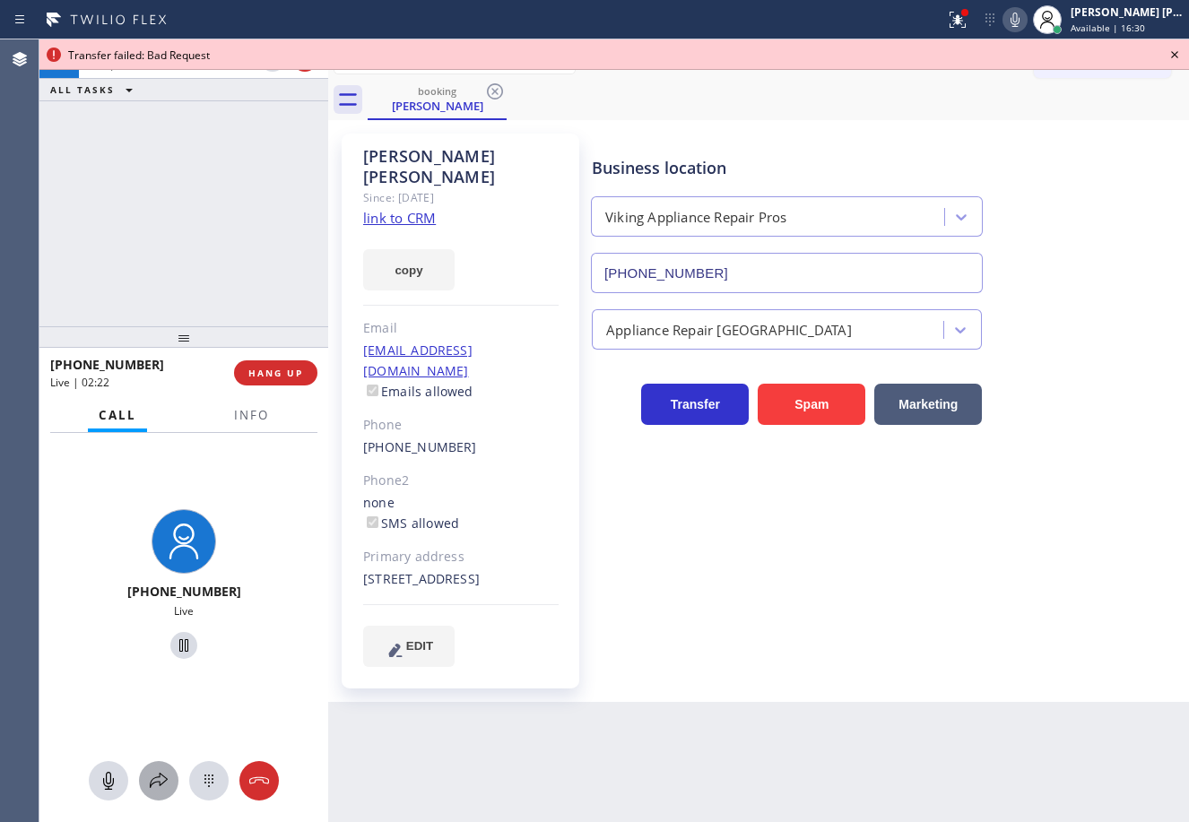
click at [149, 775] on icon at bounding box center [159, 781] width 22 height 22
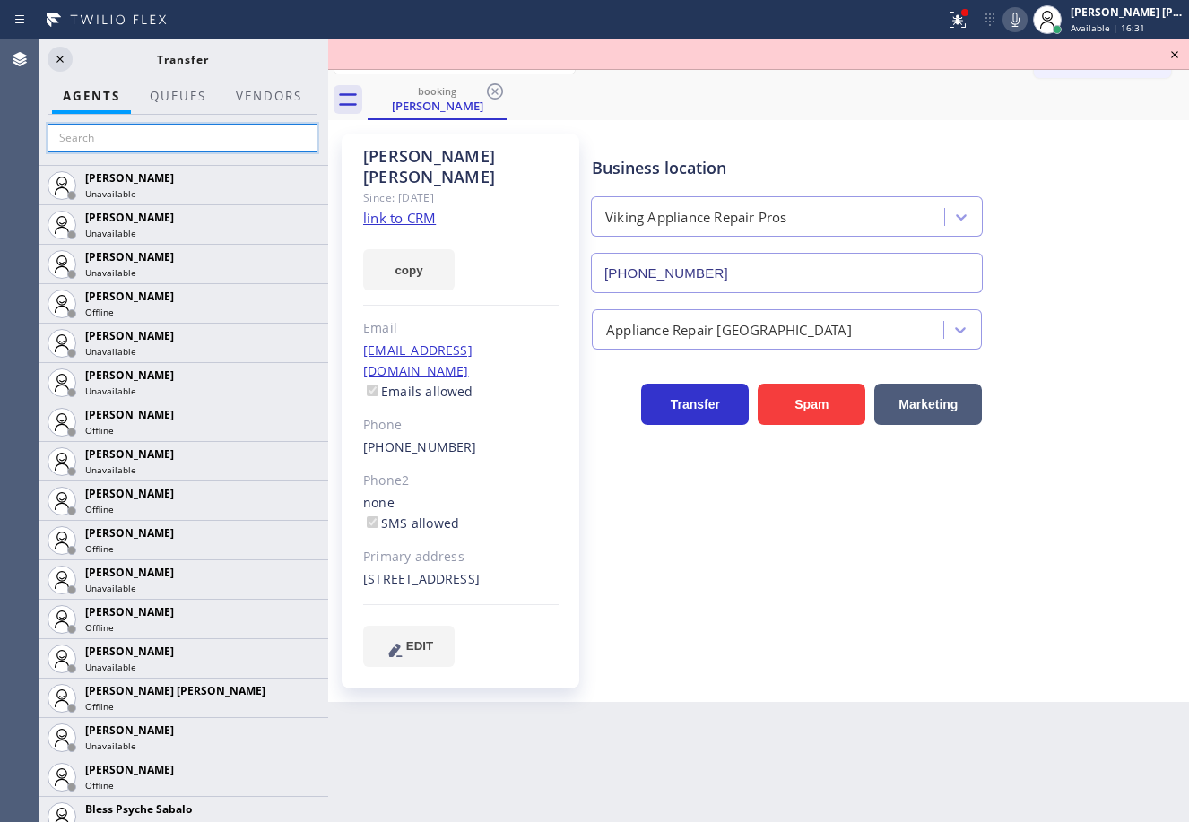
click at [117, 145] on input "text" at bounding box center [183, 138] width 270 height 29
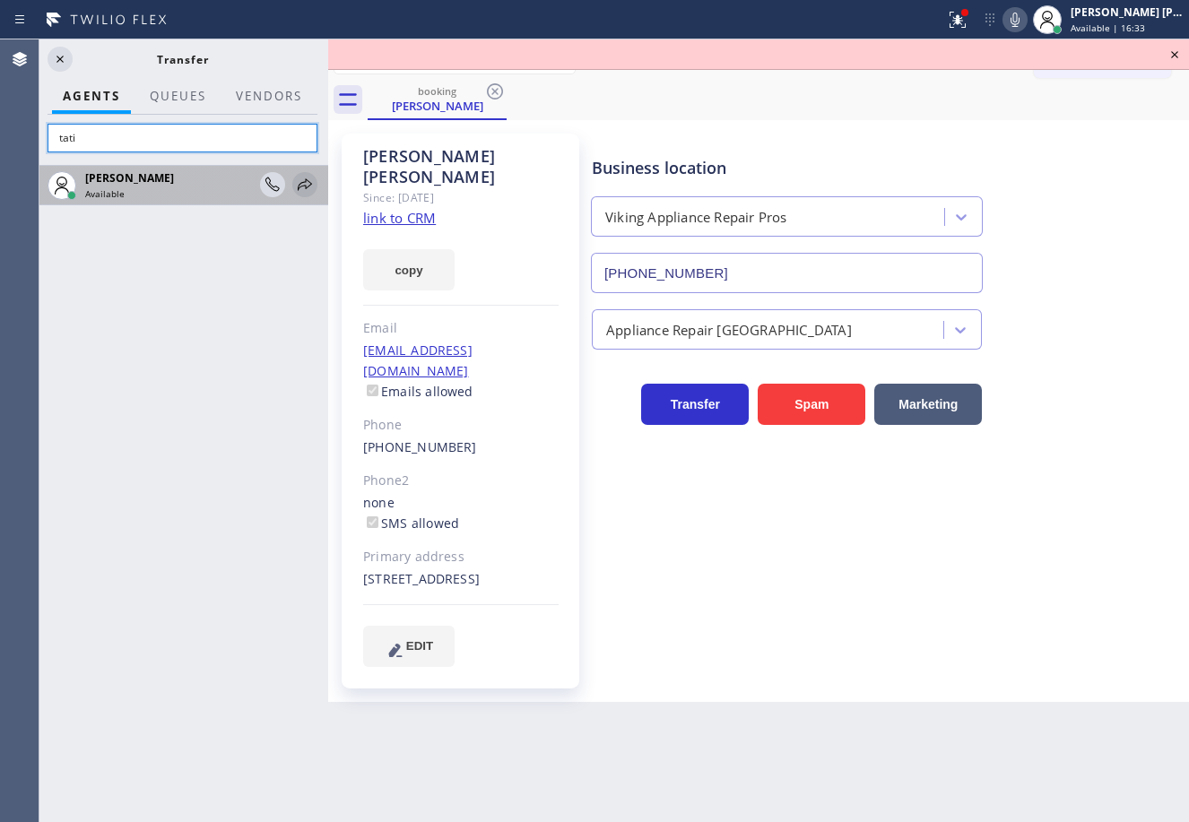
type input "tati"
click at [302, 186] on icon at bounding box center [305, 184] width 14 height 12
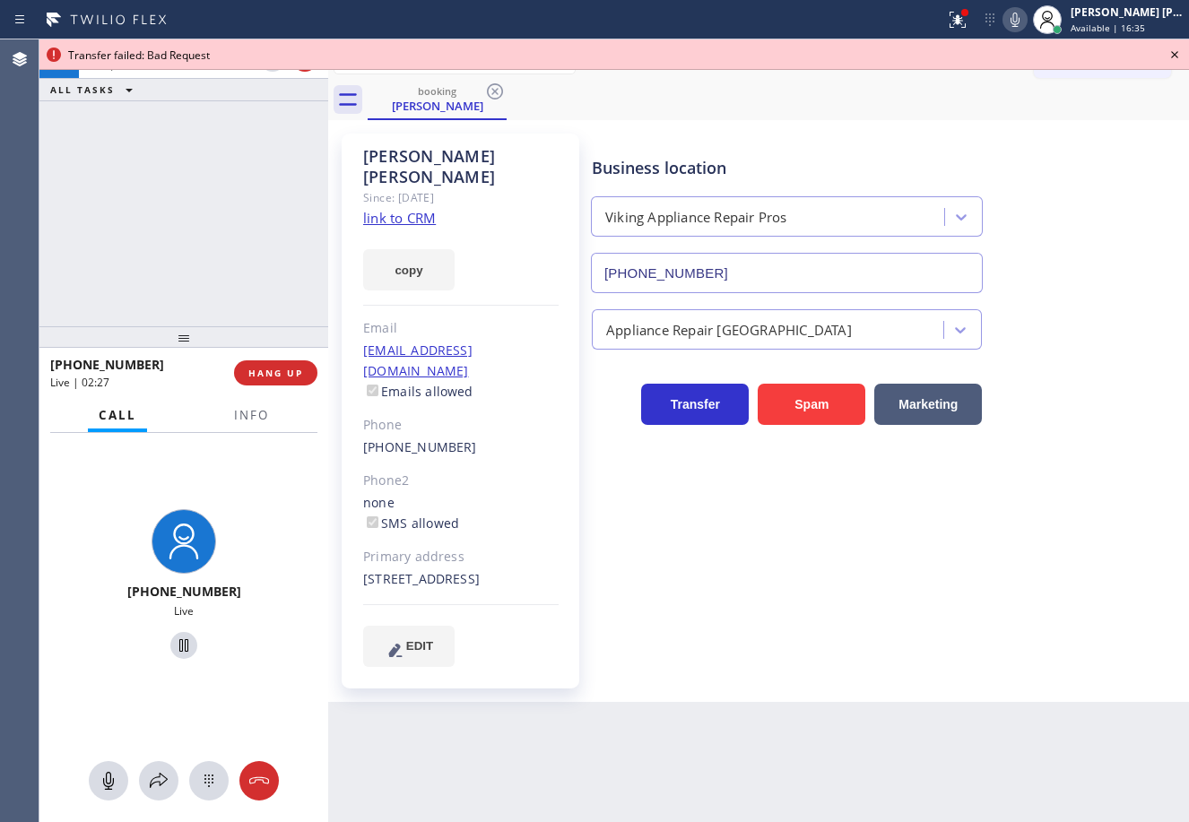
click at [1026, 22] on icon at bounding box center [1015, 20] width 22 height 22
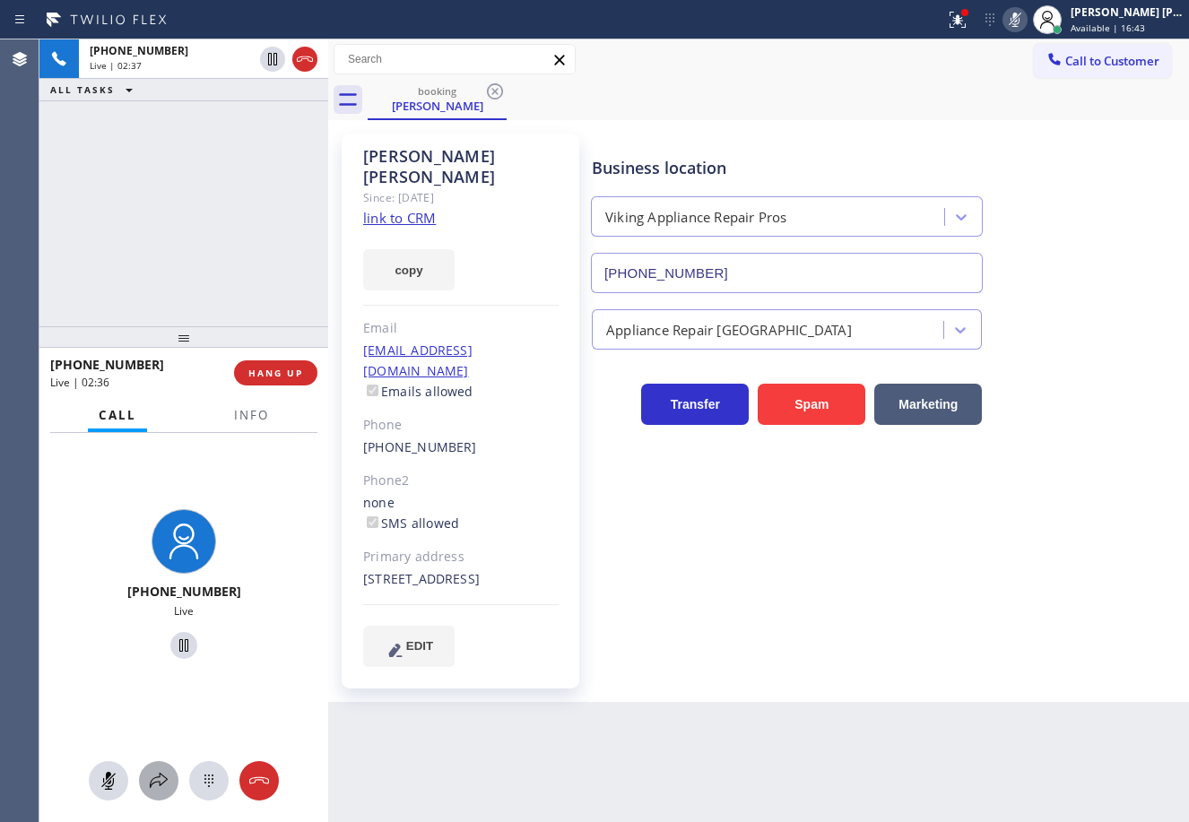
click at [159, 776] on icon at bounding box center [159, 781] width 22 height 22
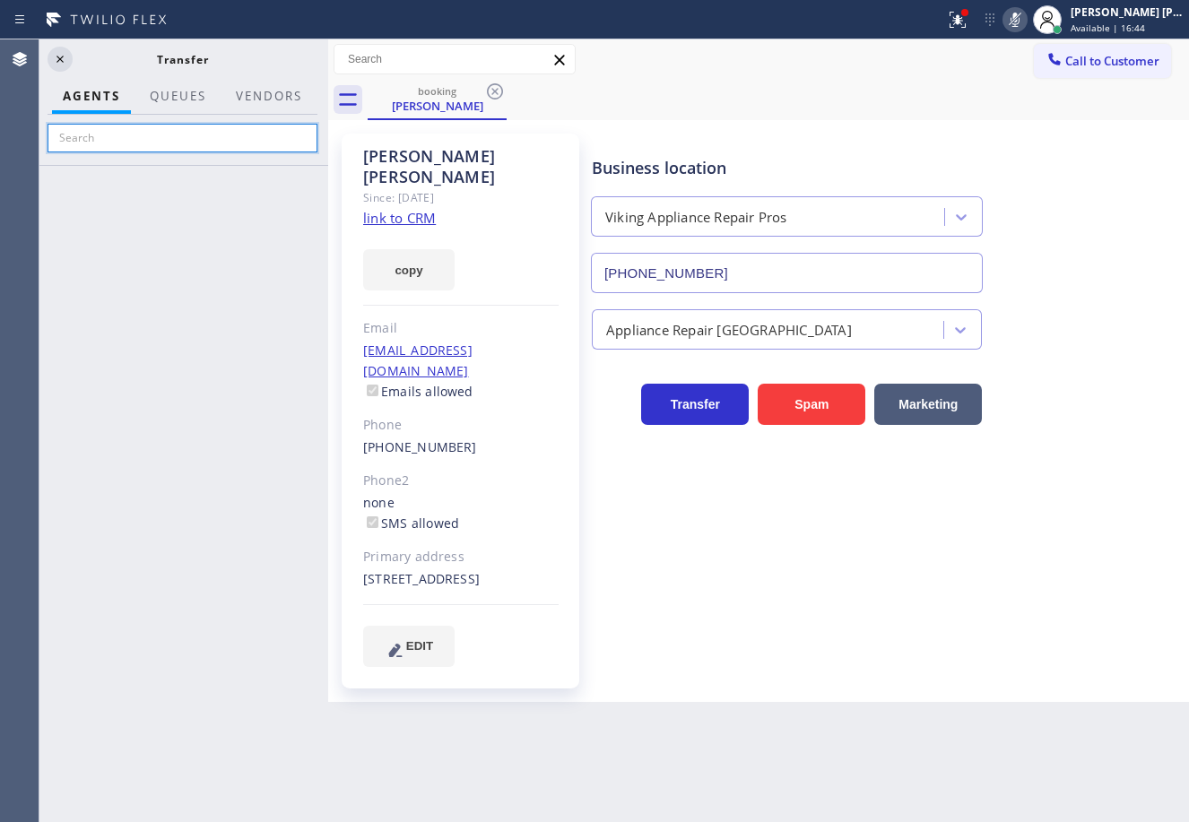
click at [127, 144] on input "text" at bounding box center [183, 138] width 270 height 29
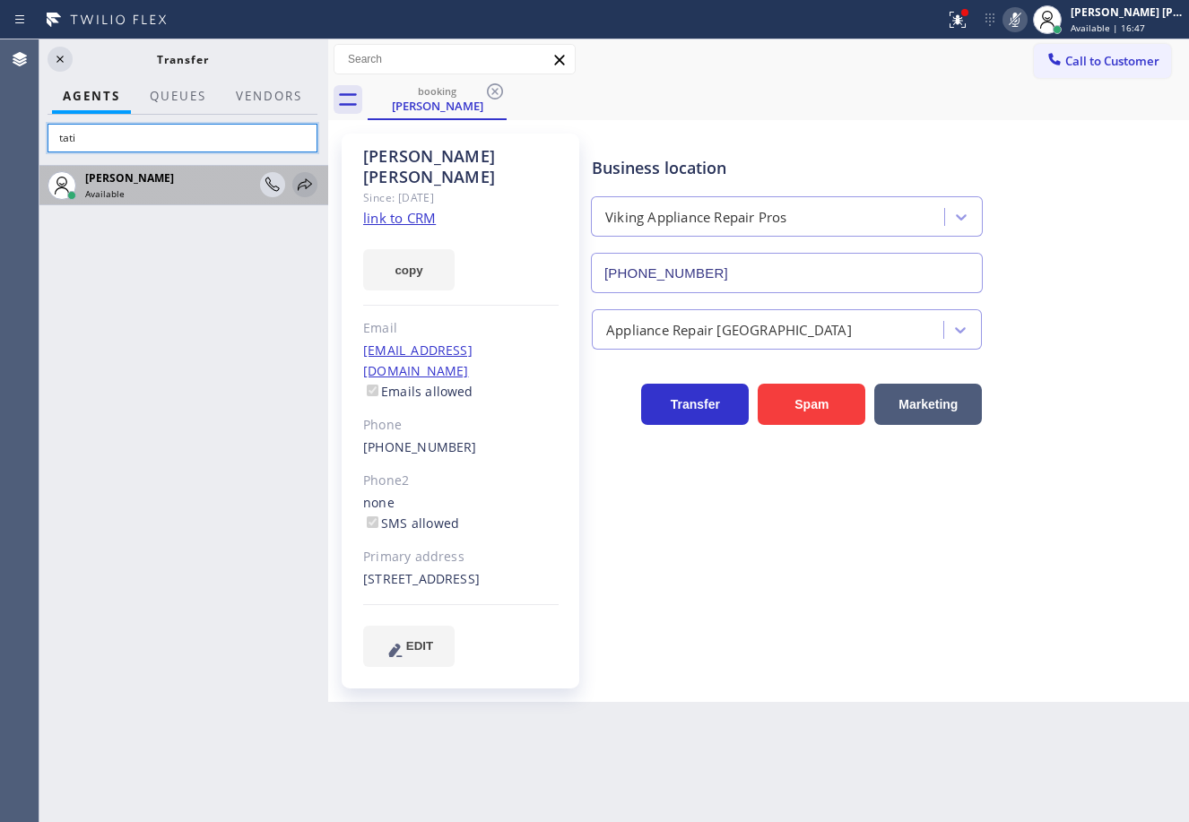
type input "tati"
click at [303, 186] on icon at bounding box center [305, 184] width 14 height 12
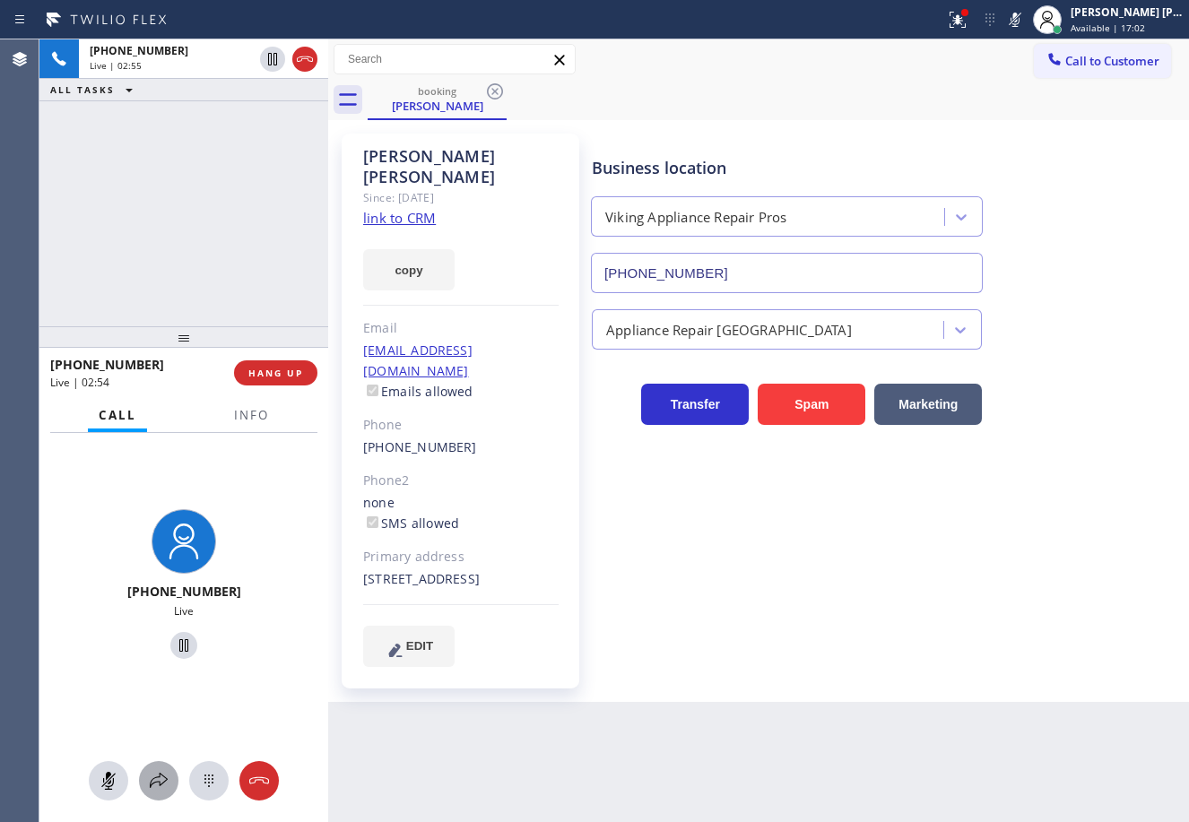
click at [155, 771] on icon at bounding box center [159, 781] width 22 height 22
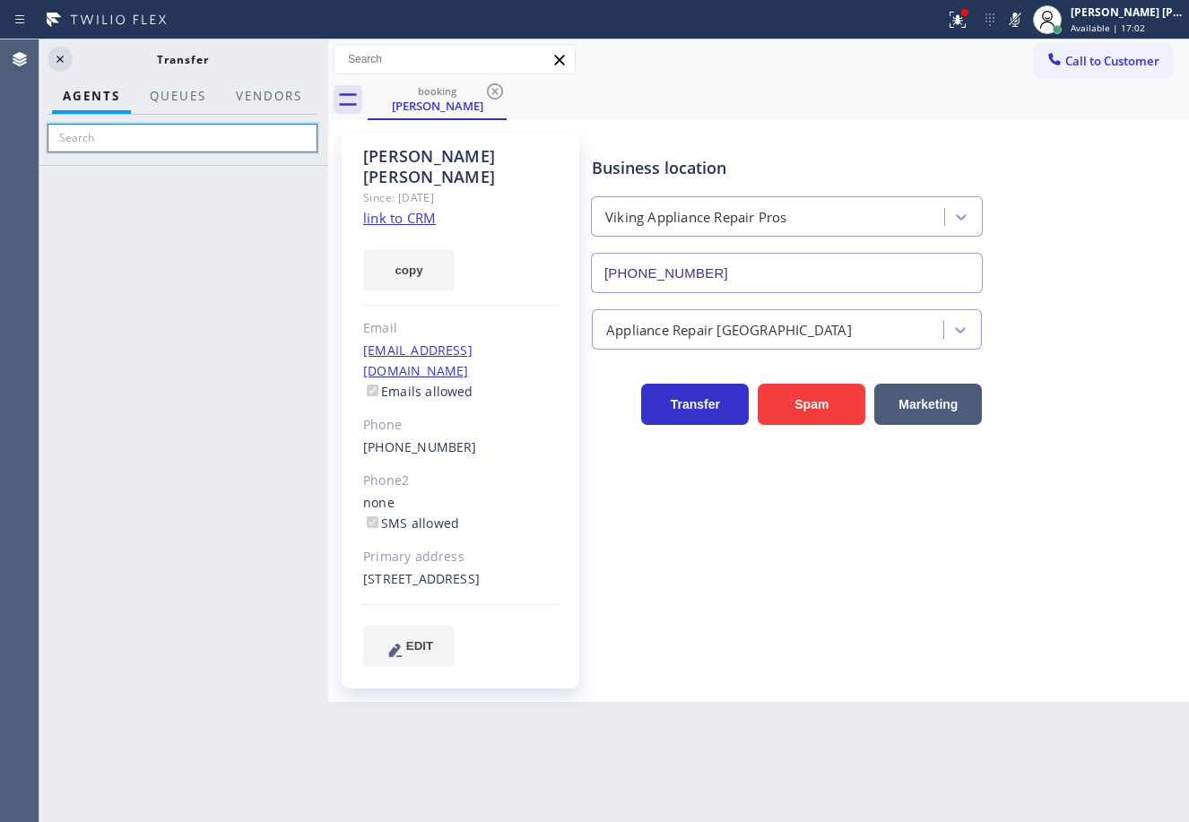
click at [187, 130] on input "text" at bounding box center [183, 138] width 270 height 29
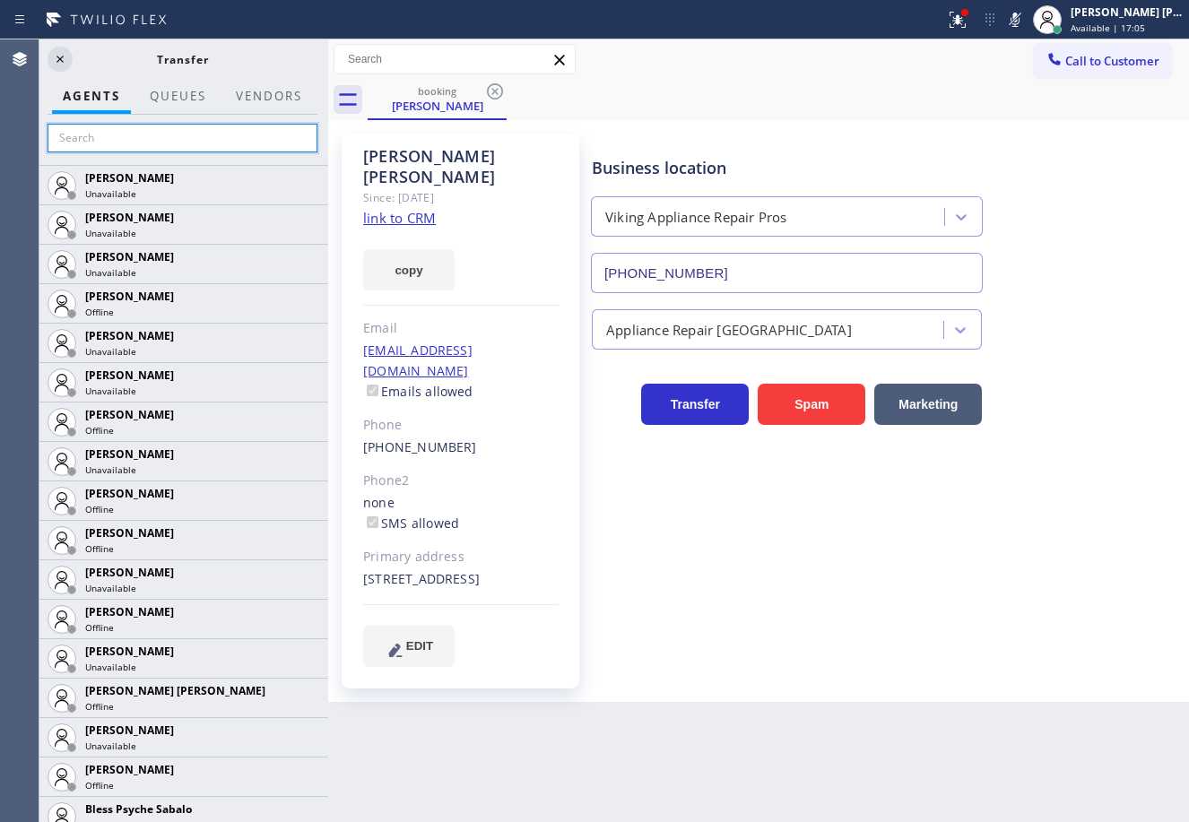
click at [195, 143] on input "text" at bounding box center [183, 138] width 270 height 29
type input "r"
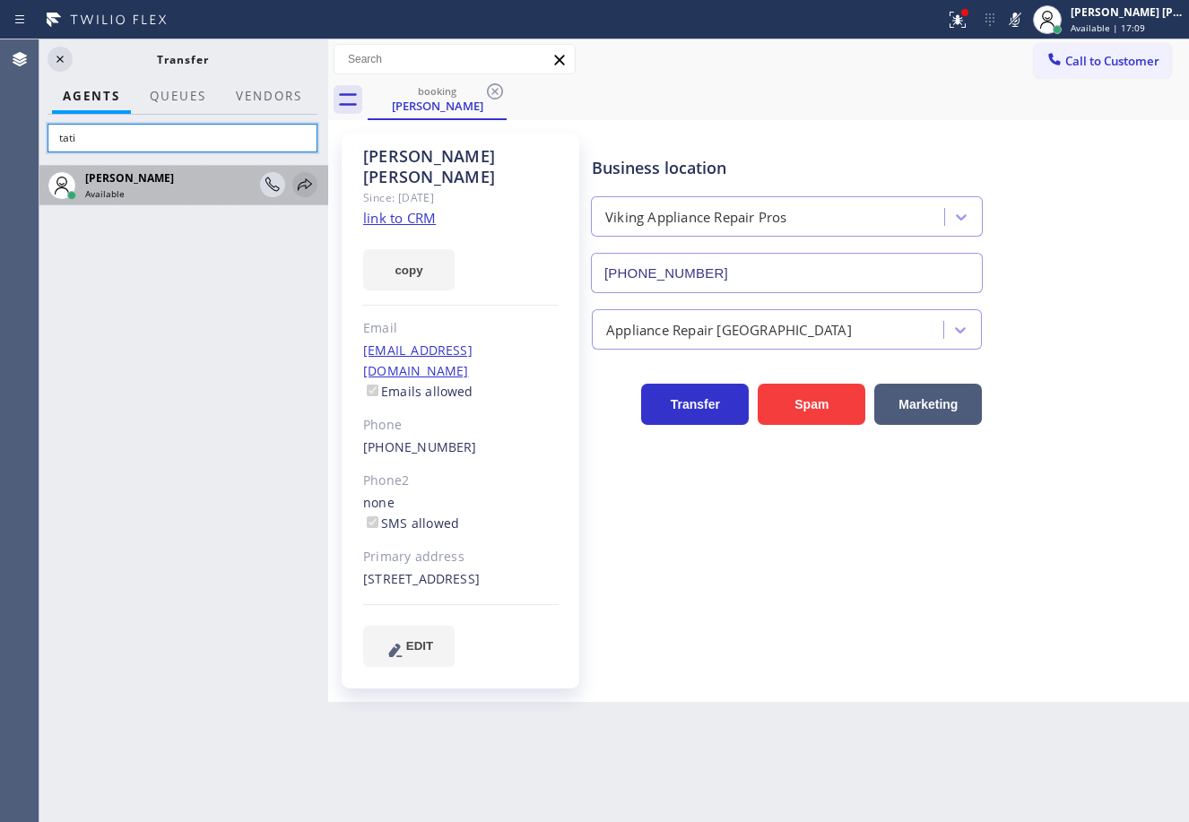
type input "tati"
click at [303, 187] on icon at bounding box center [305, 185] width 22 height 22
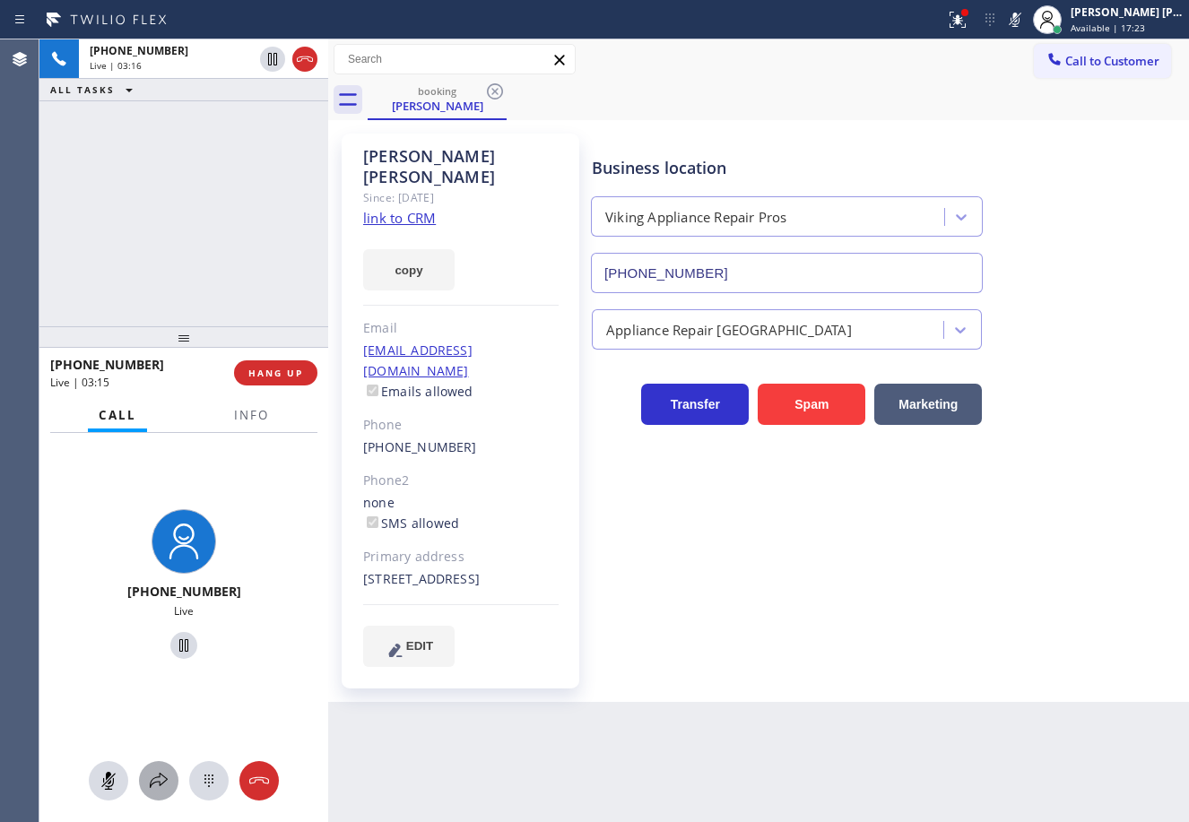
click at [170, 776] on div at bounding box center [158, 781] width 39 height 22
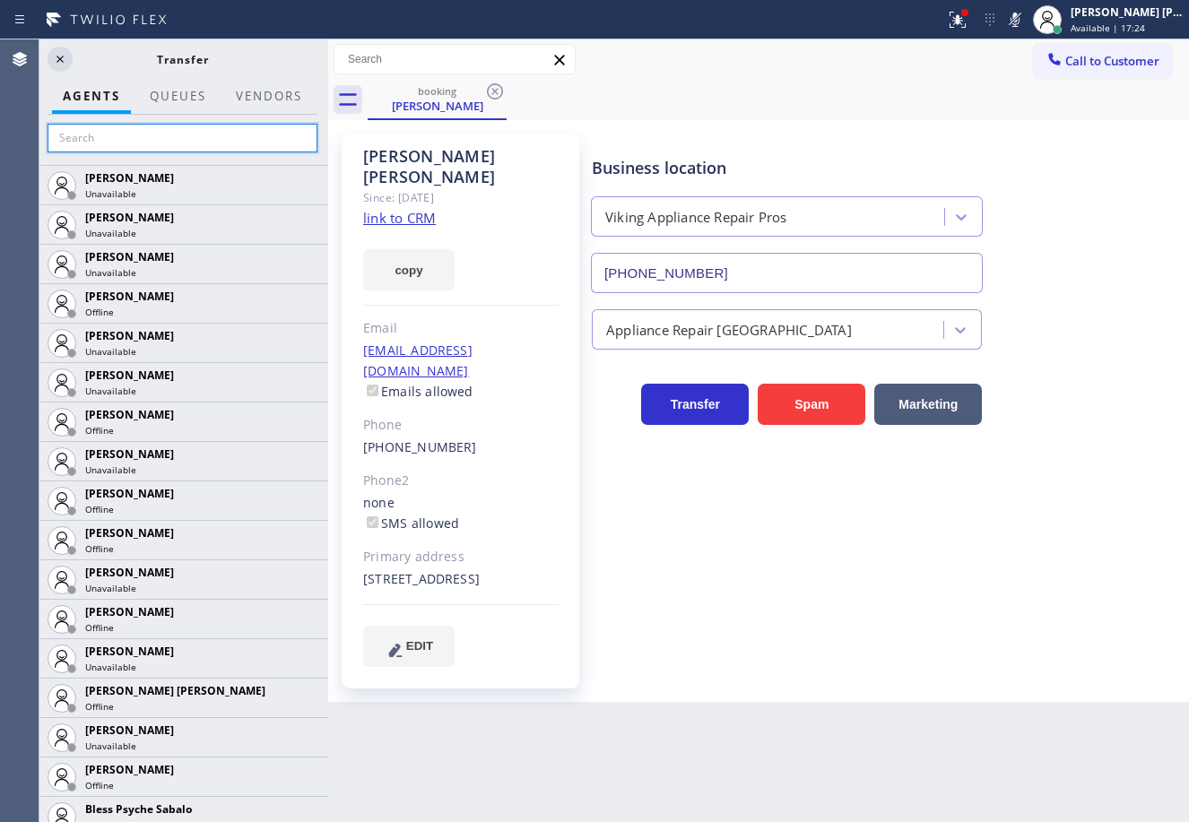
click at [250, 144] on input "text" at bounding box center [183, 138] width 270 height 29
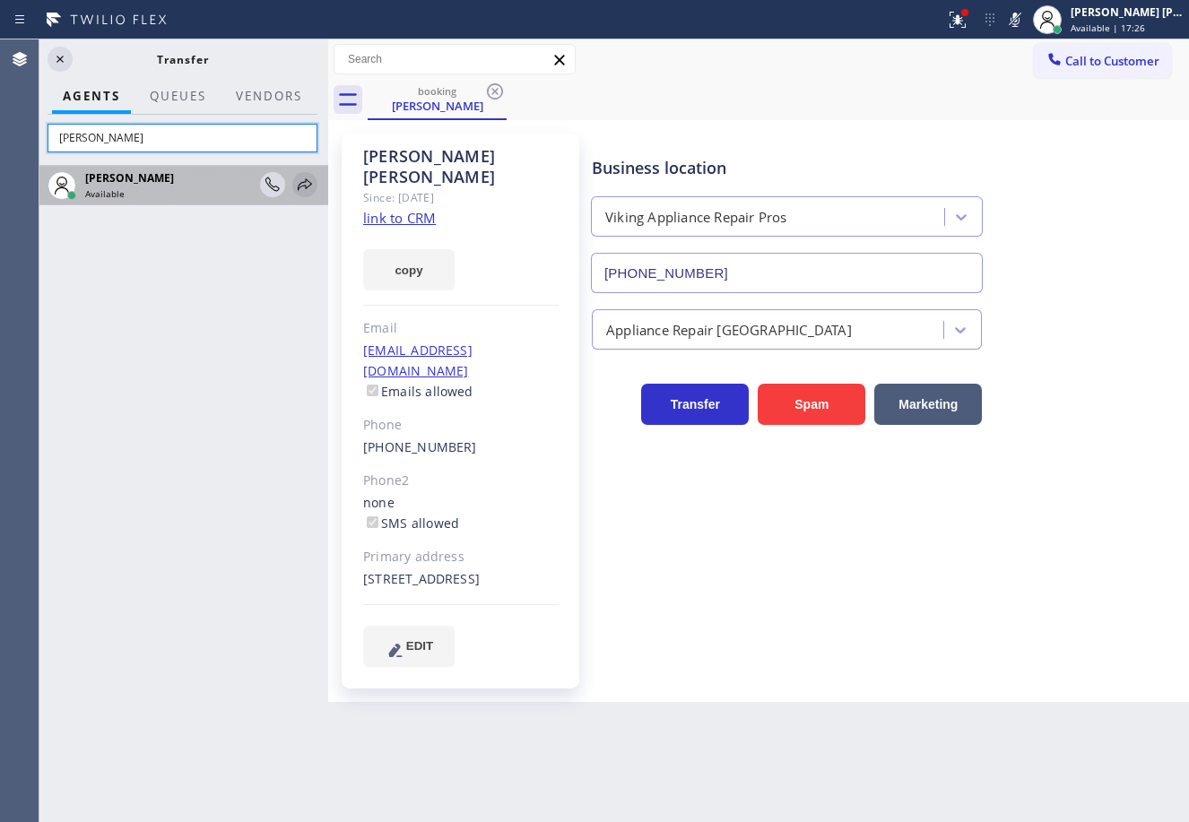
type input "tatia"
click at [300, 183] on icon at bounding box center [305, 185] width 22 height 22
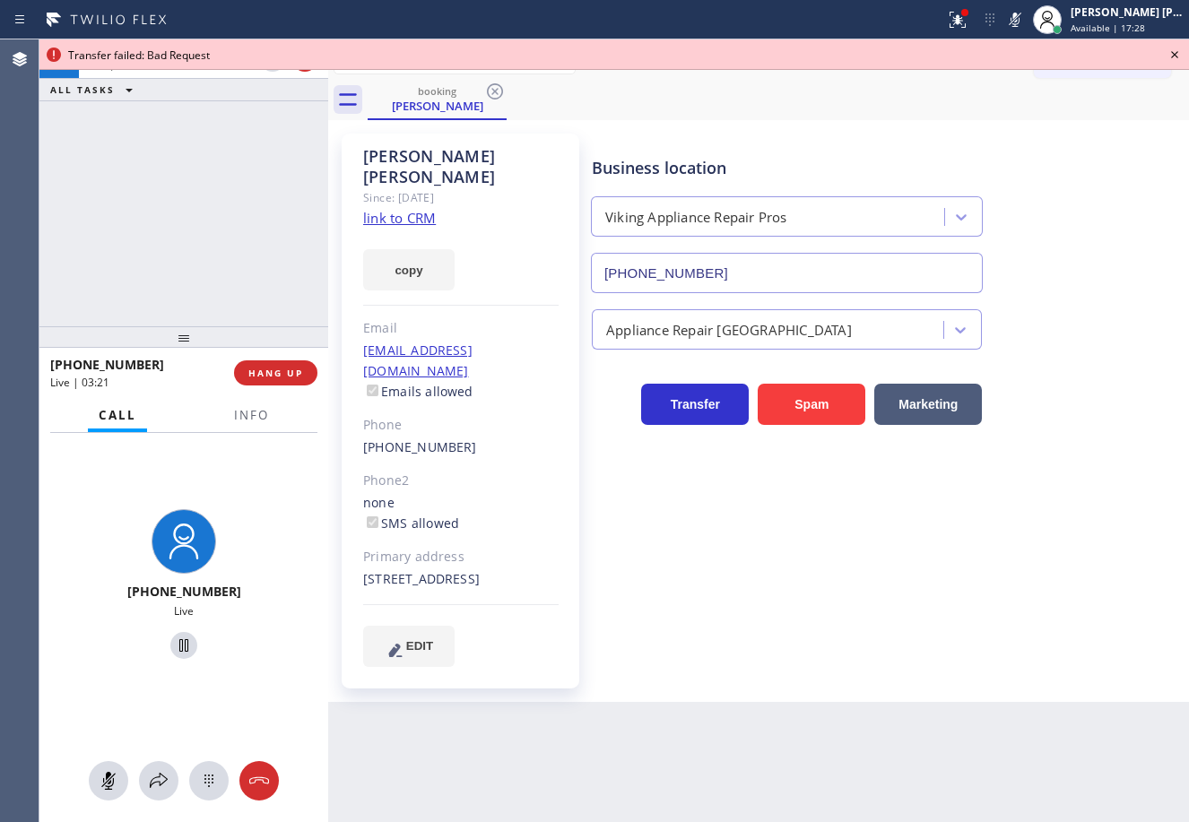
click at [1179, 55] on icon at bounding box center [1175, 55] width 22 height 22
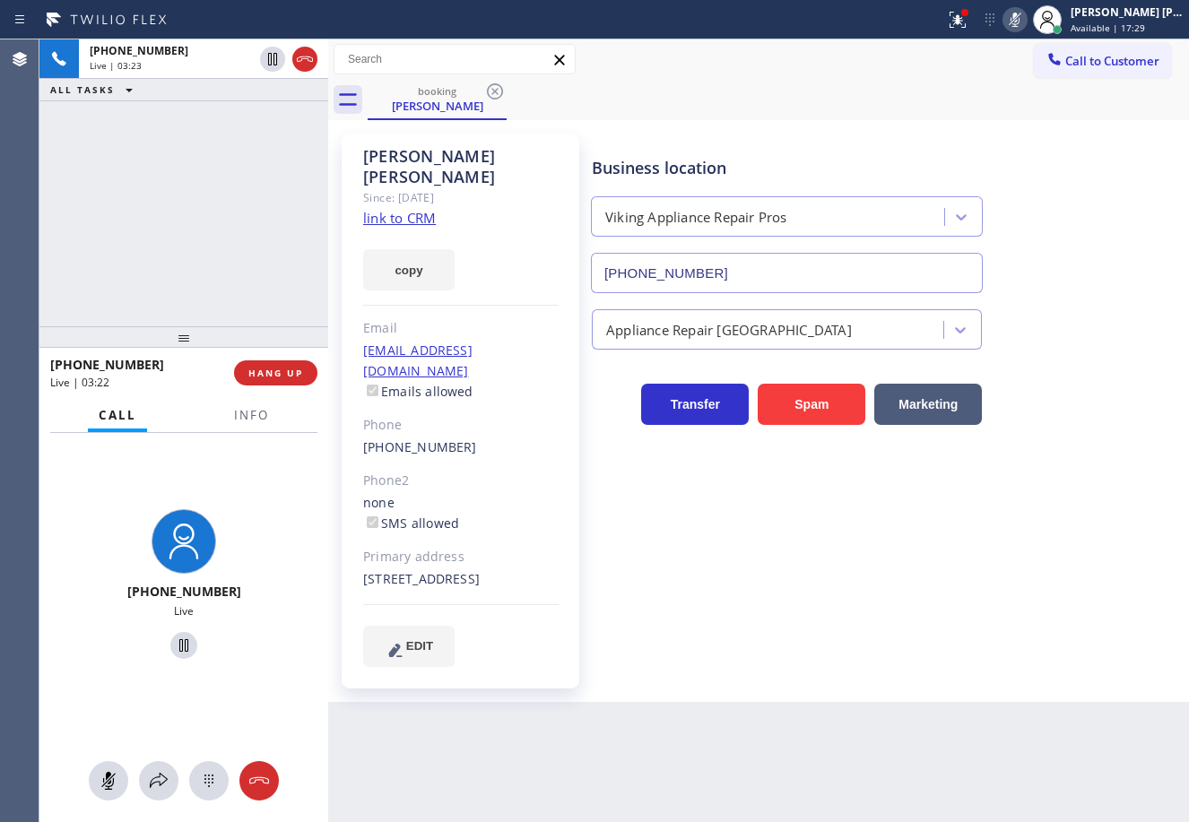
click at [1026, 23] on icon at bounding box center [1015, 20] width 22 height 22
click at [963, 20] on icon at bounding box center [957, 17] width 11 height 6
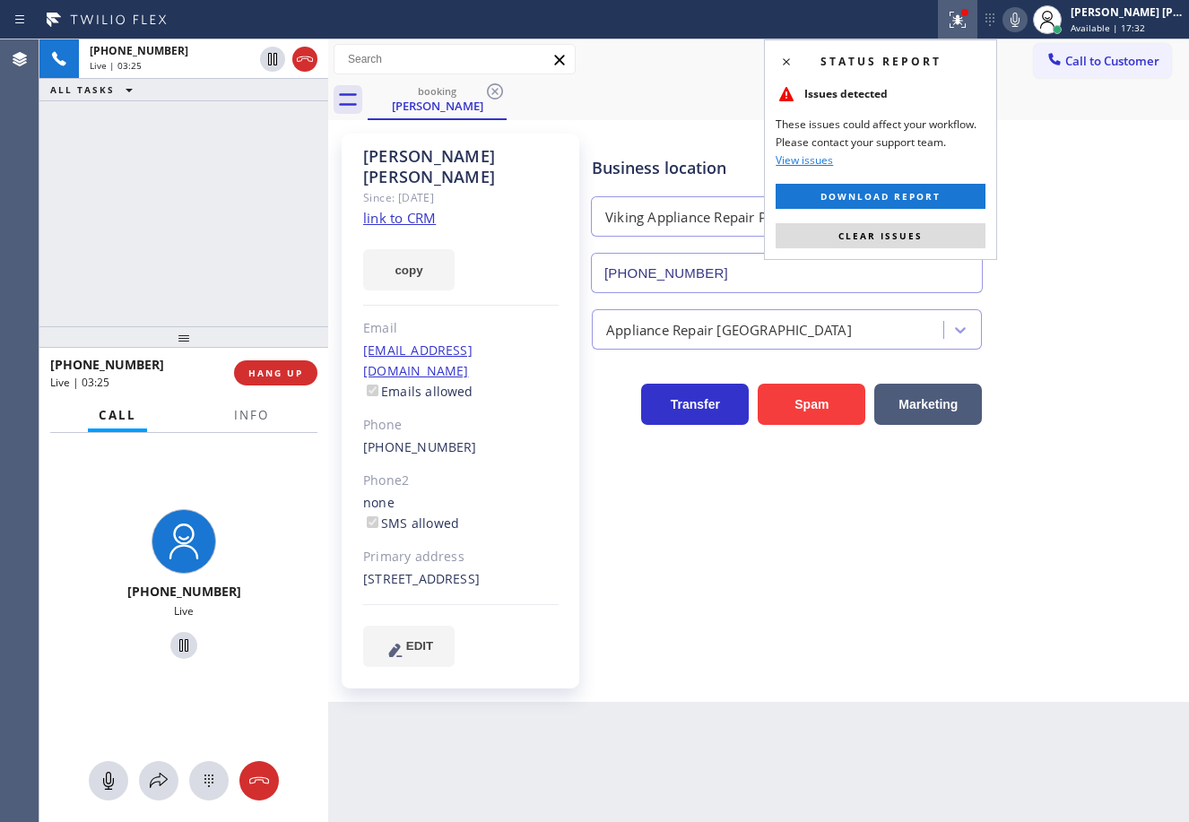
click at [988, 236] on div "Status report Issues detected These issues could affect your workflow. Please c…" at bounding box center [880, 149] width 233 height 221
click at [964, 240] on button "Clear issues" at bounding box center [880, 235] width 210 height 25
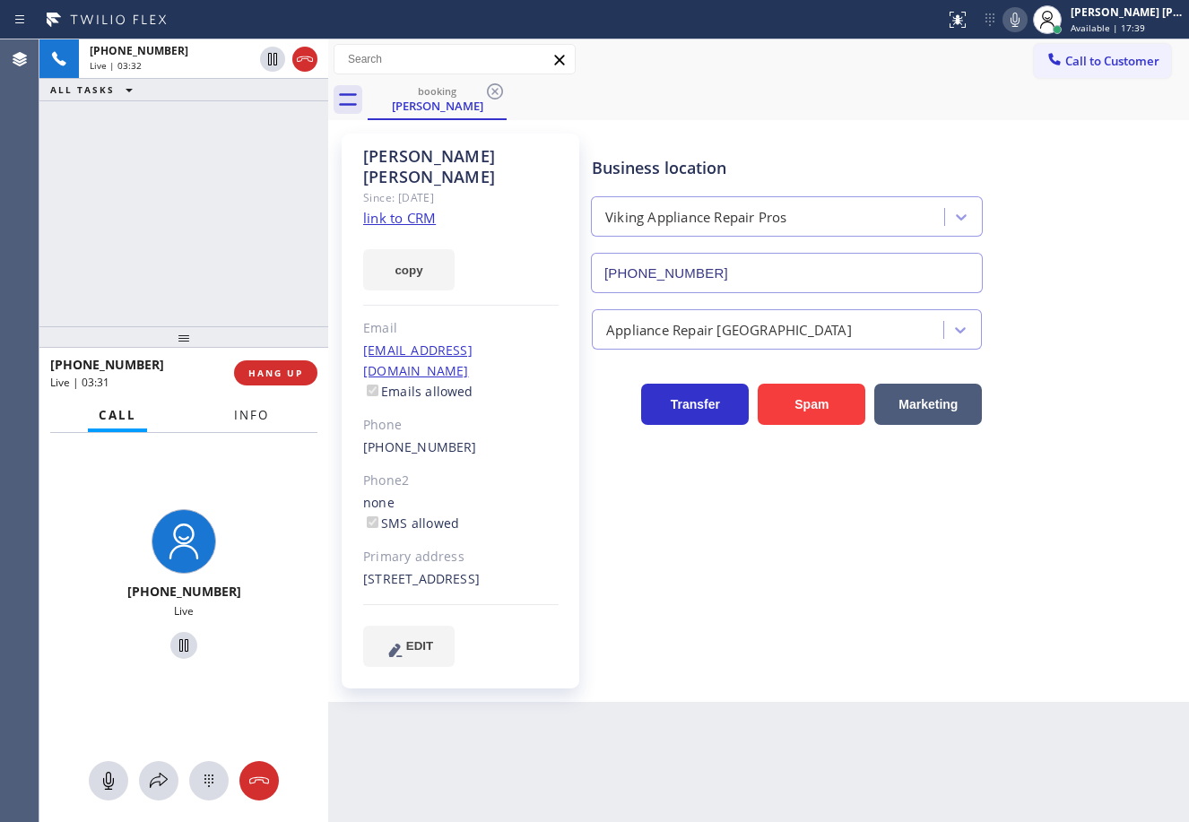
click at [243, 415] on span "Info" at bounding box center [251, 415] width 35 height 16
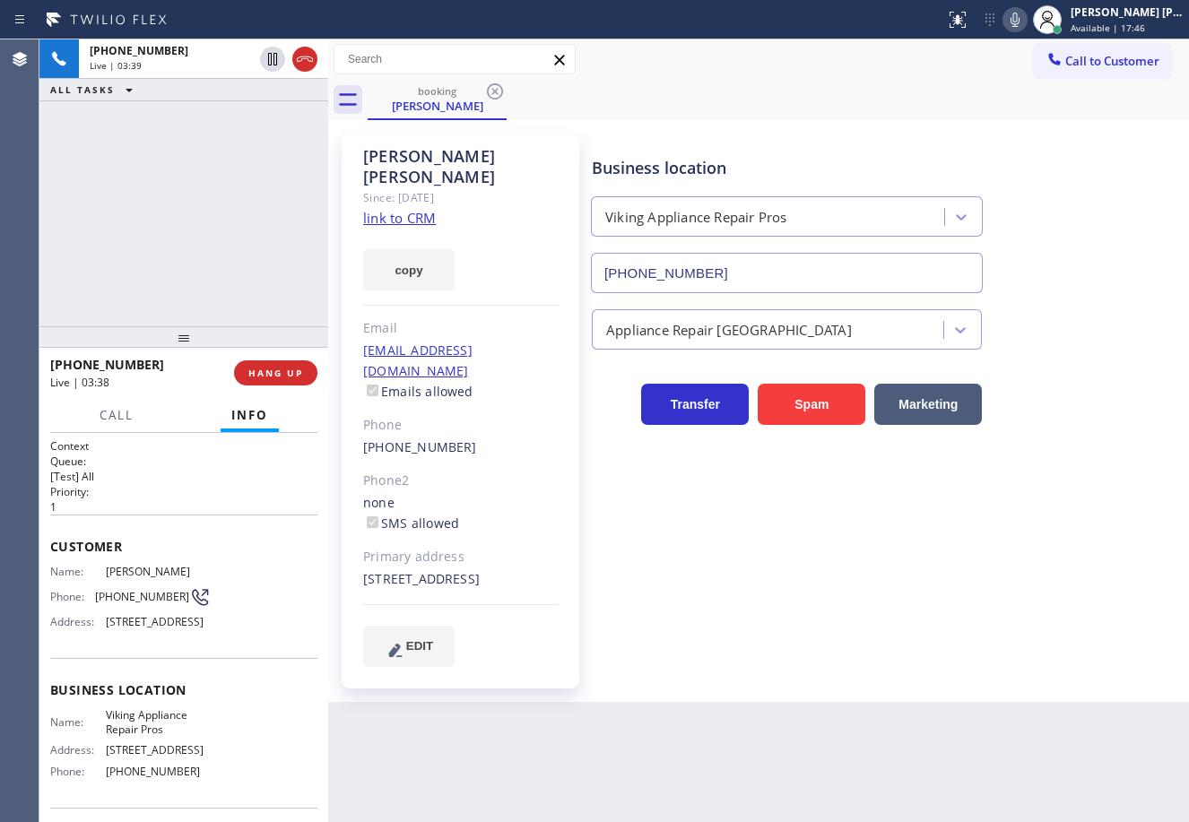
click at [164, 240] on div "+16028590499 Live | 03:39 ALL TASKS ALL TASKS ACTIVE TASKS TASKS IN WRAP UP" at bounding box center [183, 182] width 289 height 287
click at [168, 238] on div "+16028590499 Live | 03:39 ALL TASKS ALL TASKS ACTIVE TASKS TASKS IN WRAP UP" at bounding box center [183, 182] width 289 height 287
click at [168, 231] on div "+16028590499 Live | 03:39 ALL TASKS ALL TASKS ACTIVE TASKS TASKS IN WRAP UP" at bounding box center [183, 182] width 289 height 287
click at [168, 231] on div "+16028590499 Live | 03:40 ALL TASKS ALL TASKS ACTIVE TASKS TASKS IN WRAP UP" at bounding box center [183, 182] width 289 height 287
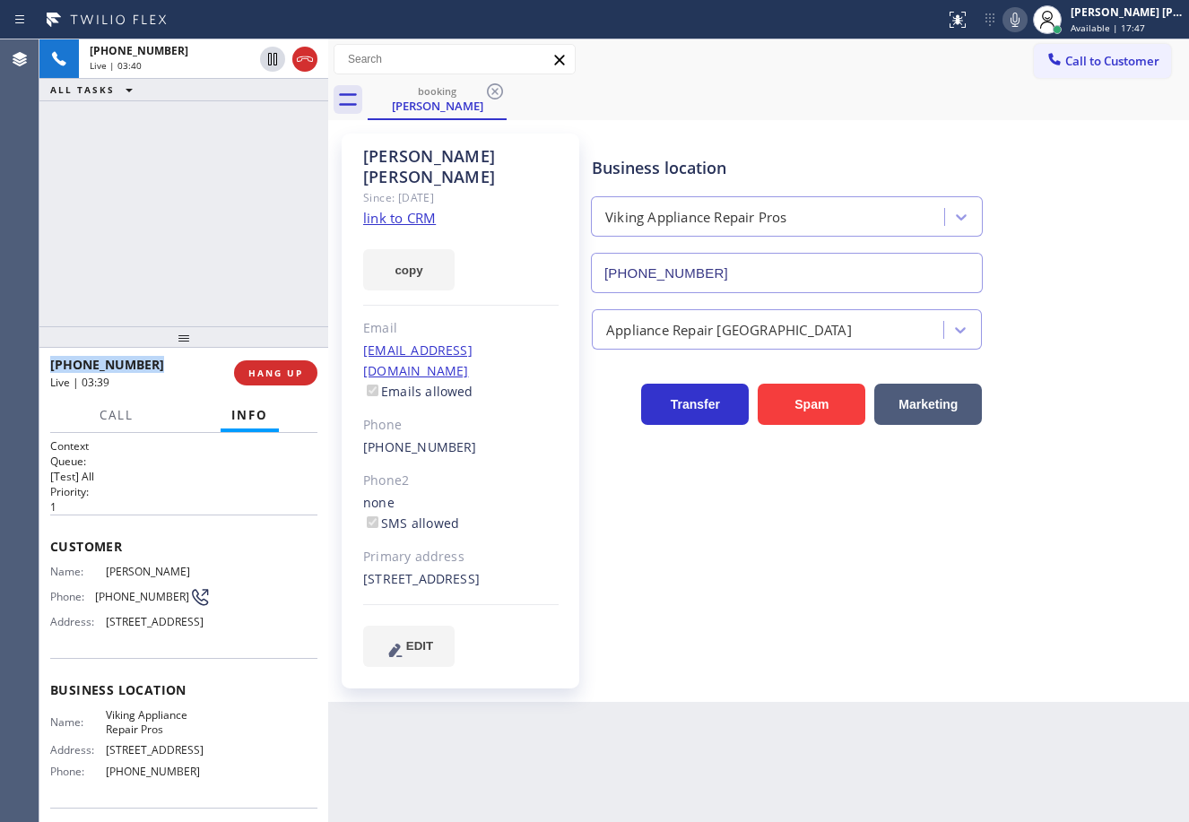
click at [168, 231] on div "+16028590499 Live | 03:40 ALL TASKS ALL TASKS ACTIVE TASKS TASKS IN WRAP UP" at bounding box center [183, 182] width 289 height 287
click at [168, 231] on div "+16028590499 Live | 03:41 ALL TASKS ALL TASKS ACTIVE TASKS TASKS IN WRAP UP" at bounding box center [183, 182] width 289 height 287
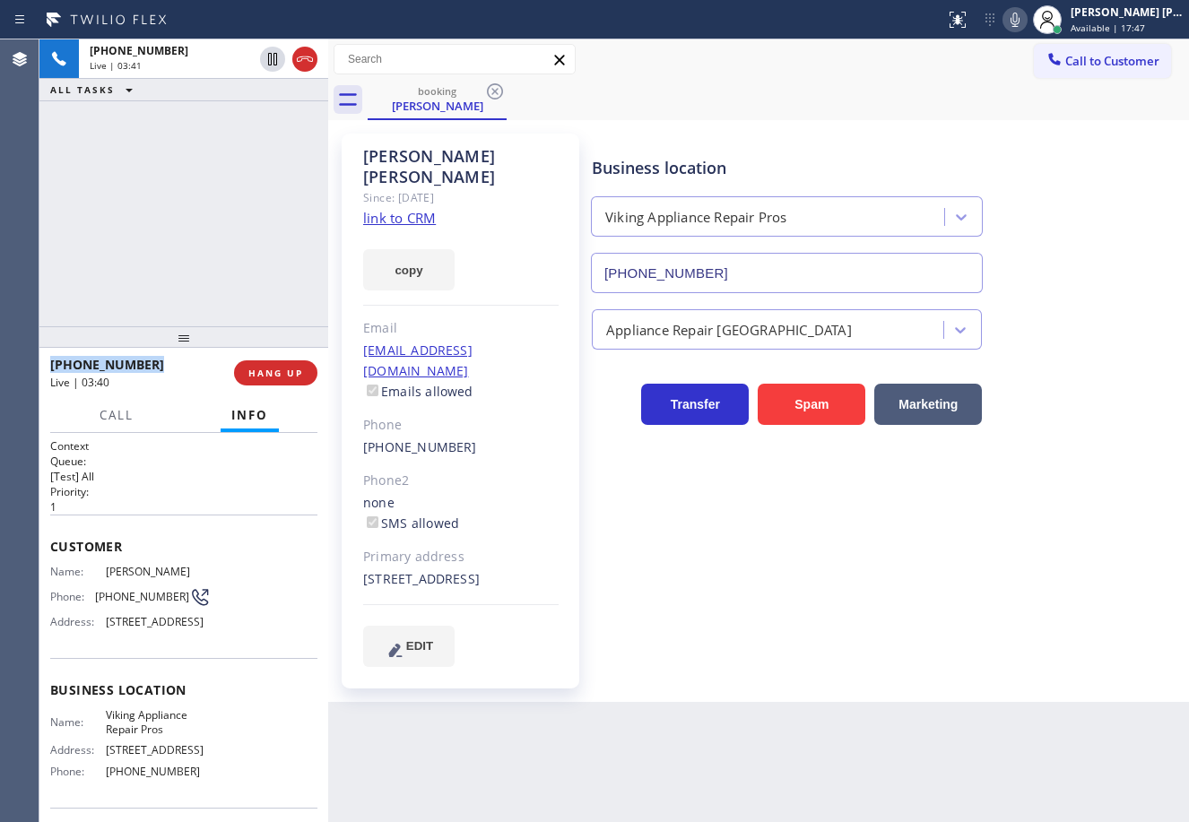
click at [168, 231] on div "+16028590499 Live | 03:41 ALL TASKS ALL TASKS ACTIVE TASKS TASKS IN WRAP UP" at bounding box center [183, 182] width 289 height 287
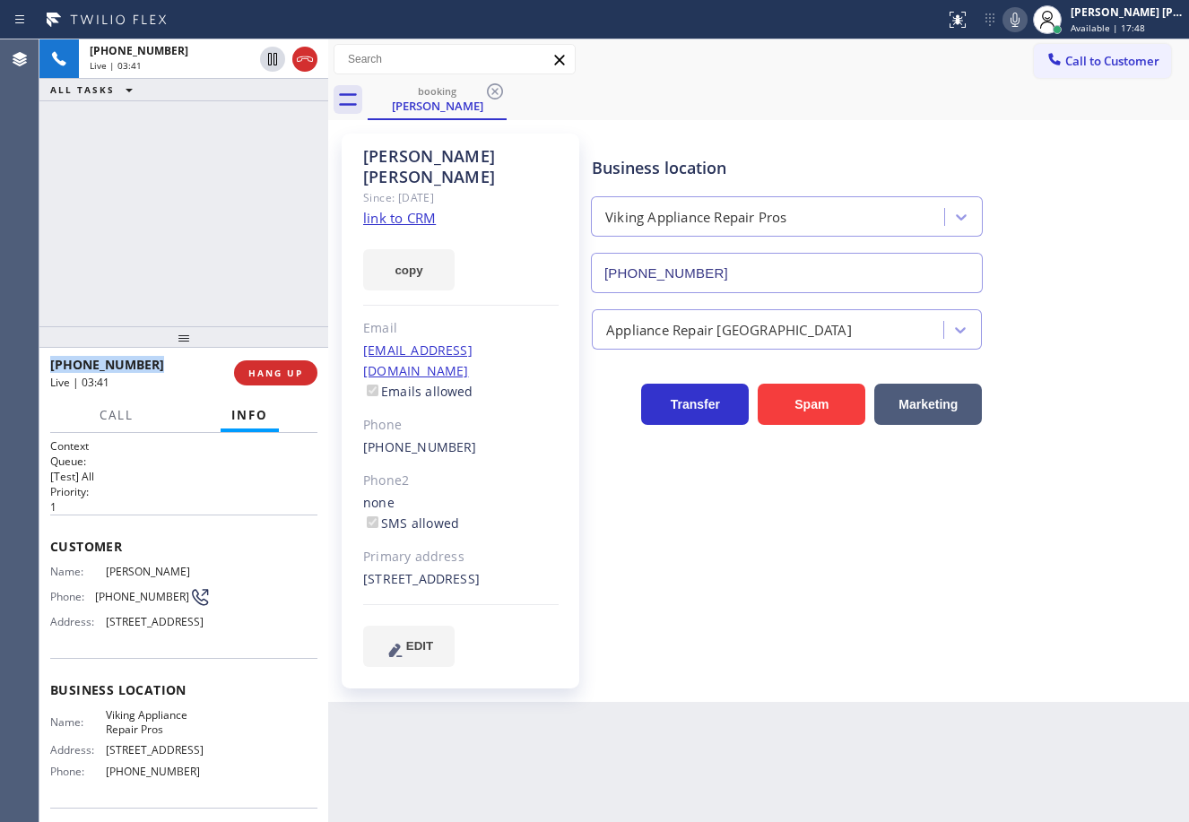
click at [168, 231] on div "+16028590499 Live | 03:41 ALL TASKS ALL TASKS ACTIVE TASKS TASKS IN WRAP UP" at bounding box center [183, 182] width 289 height 287
click at [168, 231] on div "+16028590499 Live | 03:42 ALL TASKS ALL TASKS ACTIVE TASKS TASKS IN WRAP UP" at bounding box center [183, 182] width 289 height 287
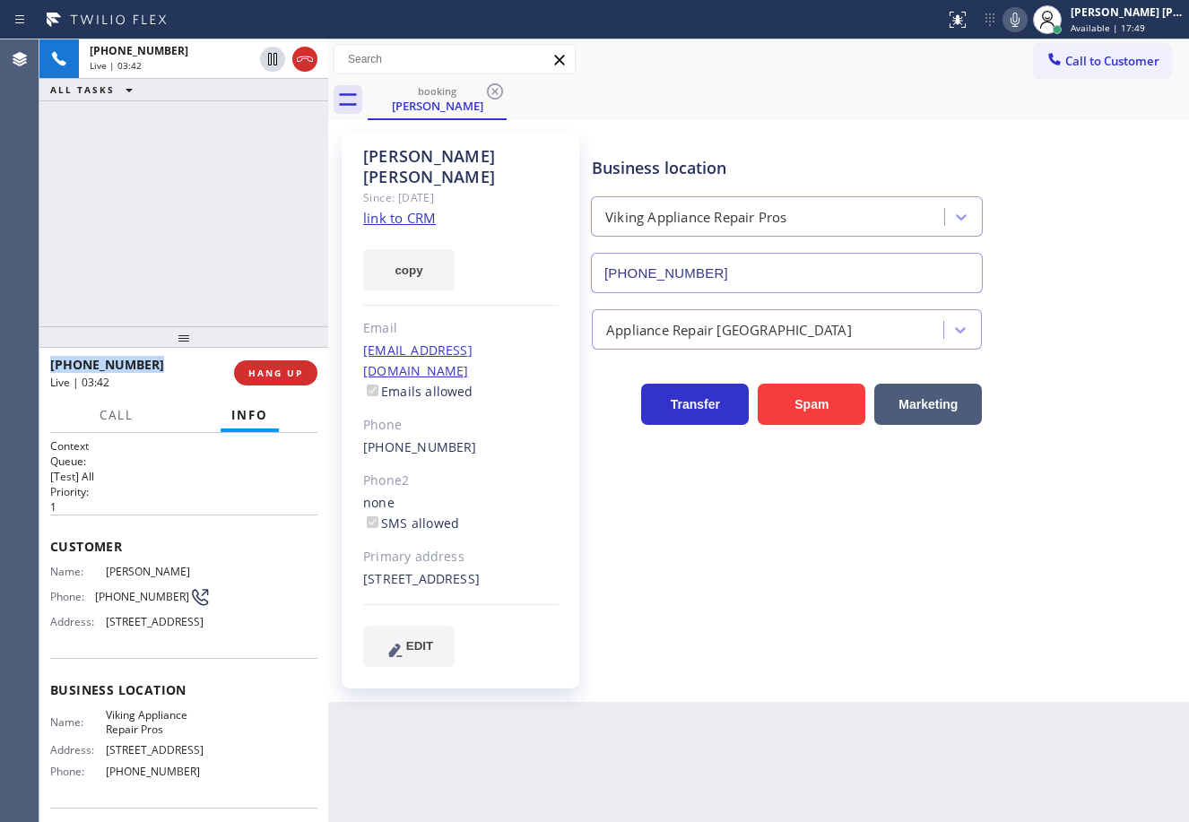
click at [168, 231] on div "+16028590499 Live | 03:42 ALL TASKS ALL TASKS ACTIVE TASKS TASKS IN WRAP UP" at bounding box center [183, 182] width 289 height 287
click at [168, 231] on div "+16028590499 Live | 03:43 ALL TASKS ALL TASKS ACTIVE TASKS TASKS IN WRAP UP" at bounding box center [183, 182] width 289 height 287
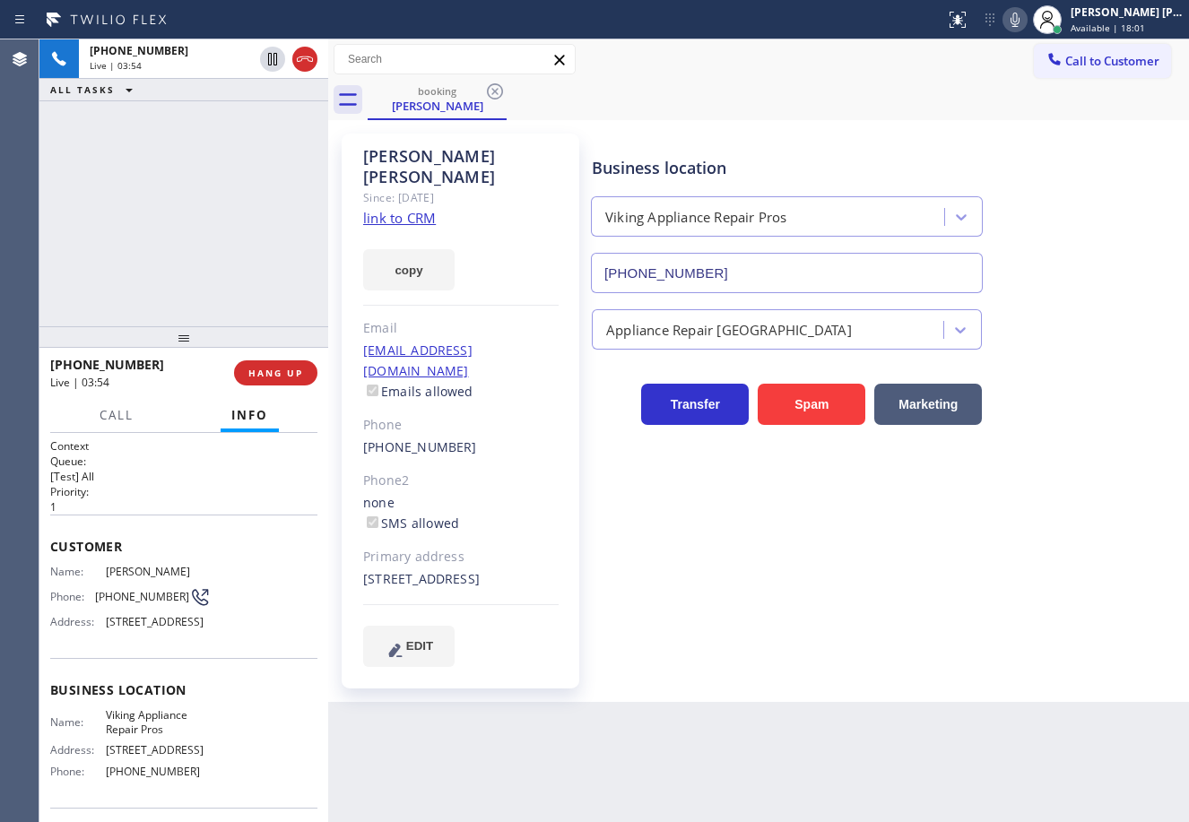
click at [192, 222] on div "+16028590499 Live | 03:54 ALL TASKS ALL TASKS ACTIVE TASKS TASKS IN WRAP UP" at bounding box center [183, 182] width 289 height 287
click at [248, 289] on div "+16028590499 Live | 03:55 ALL TASKS ALL TASKS ACTIVE TASKS TASKS IN WRAP UP" at bounding box center [183, 182] width 289 height 287
drag, startPoint x: 175, startPoint y: 265, endPoint x: 298, endPoint y: 394, distance: 177.5
click at [177, 267] on div "+16028590499 Live | 03:57 ALL TASKS ALL TASKS ACTIVE TASKS TASKS IN WRAP UP" at bounding box center [183, 182] width 289 height 287
click at [294, 374] on span "HANG UP" at bounding box center [275, 373] width 55 height 13
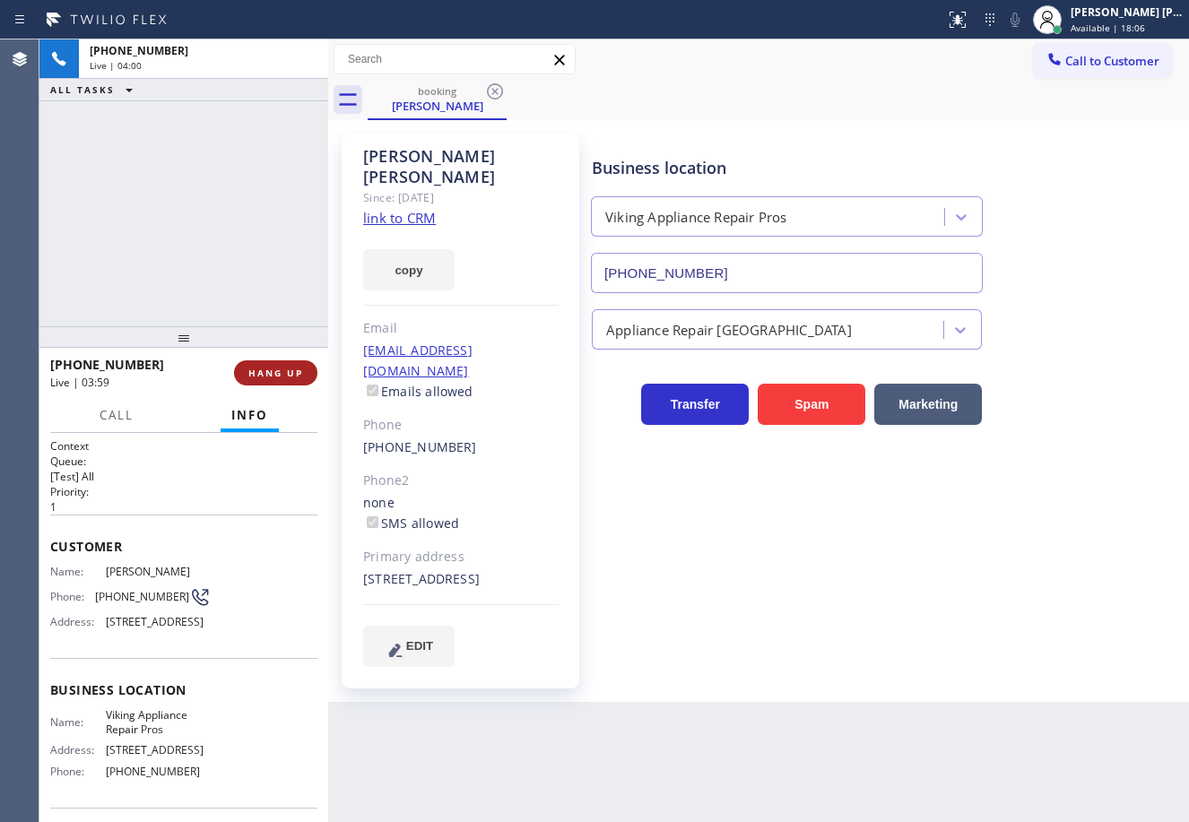
click at [298, 376] on span "HANG UP" at bounding box center [275, 373] width 55 height 13
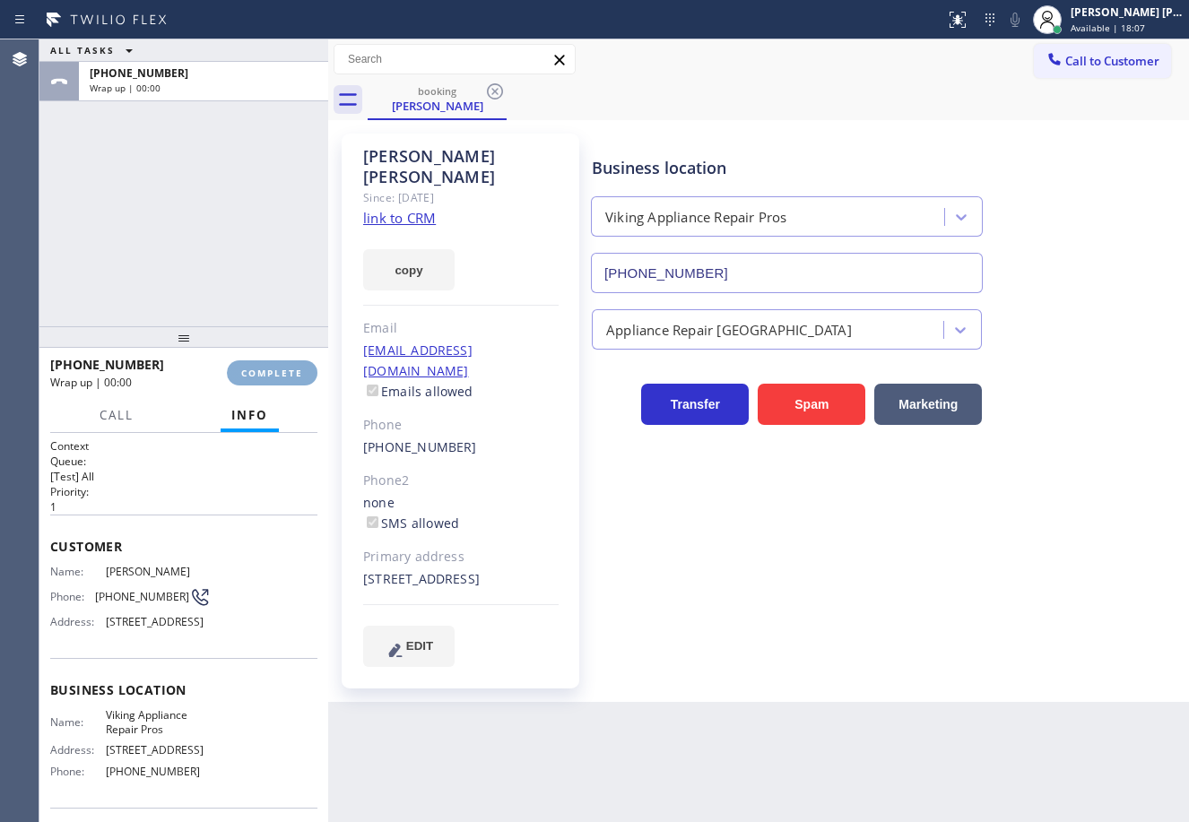
click at [298, 376] on span "COMPLETE" at bounding box center [272, 373] width 62 height 13
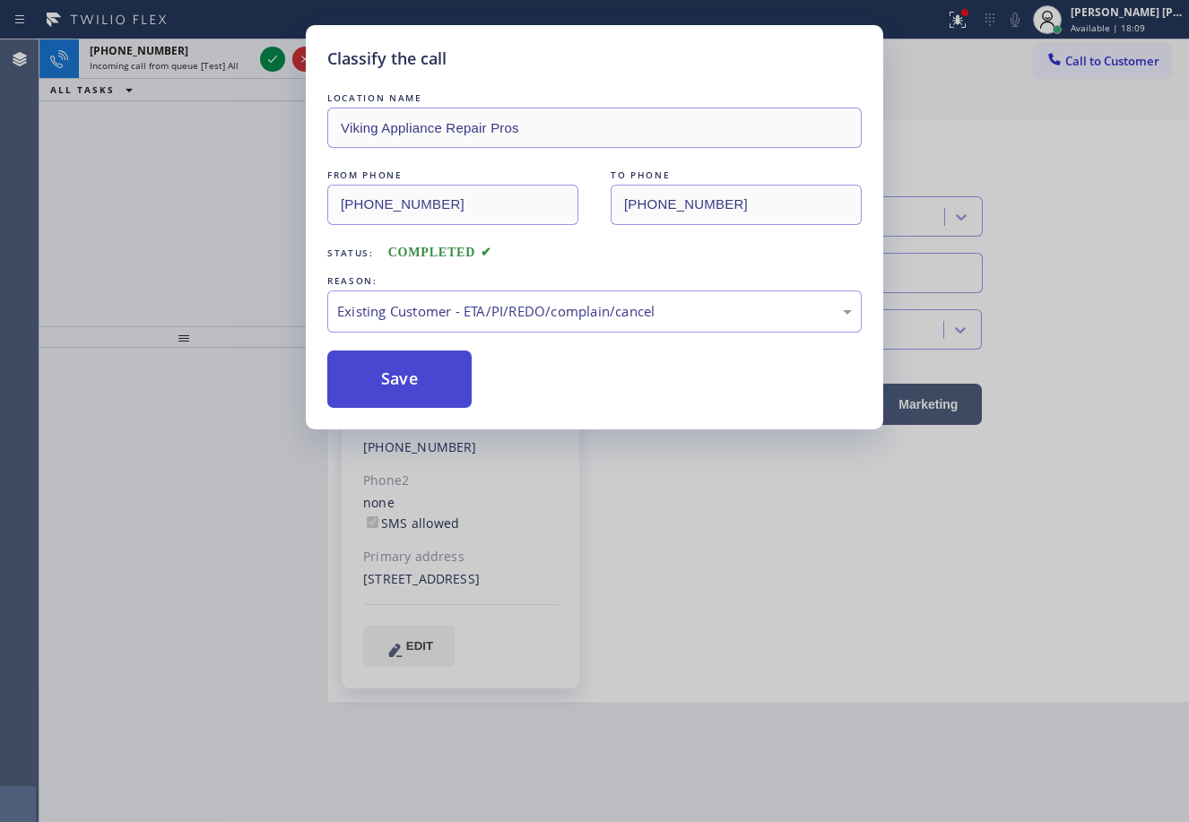
click at [385, 378] on button "Save" at bounding box center [399, 379] width 144 height 57
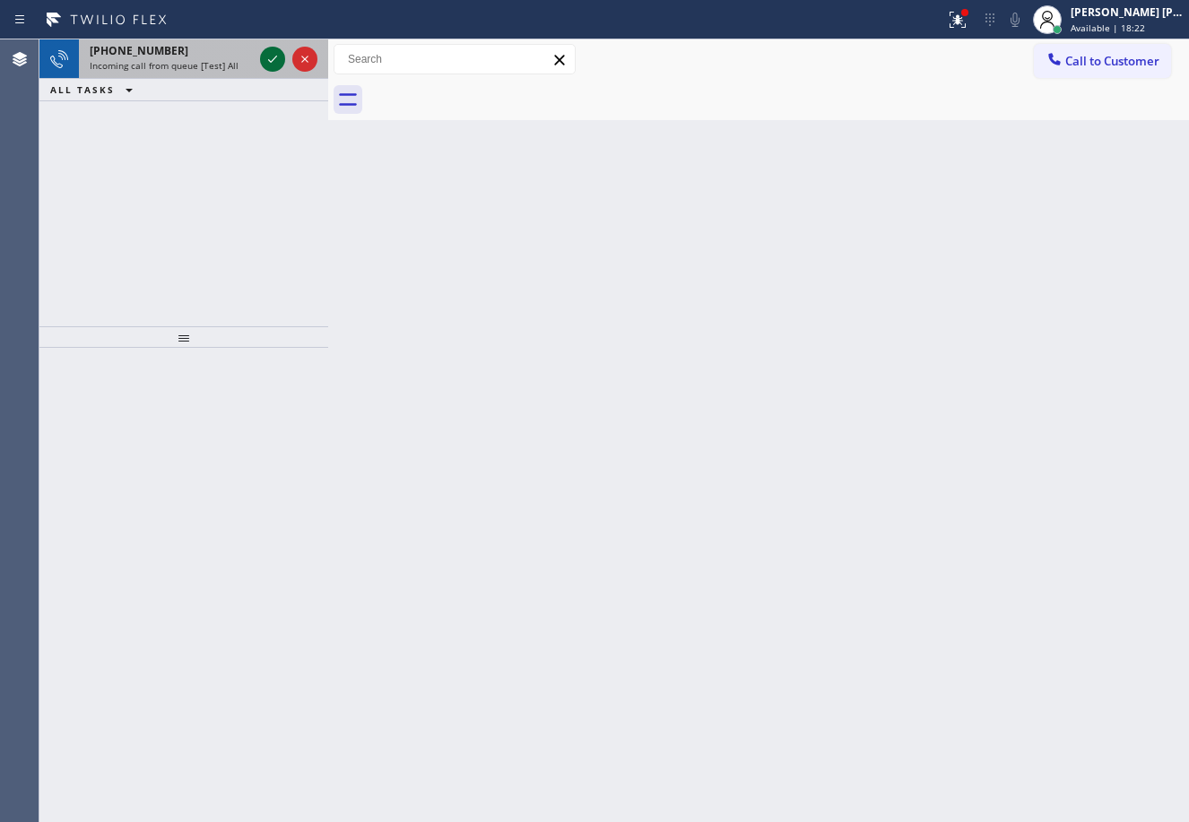
click at [264, 57] on icon at bounding box center [273, 59] width 22 height 22
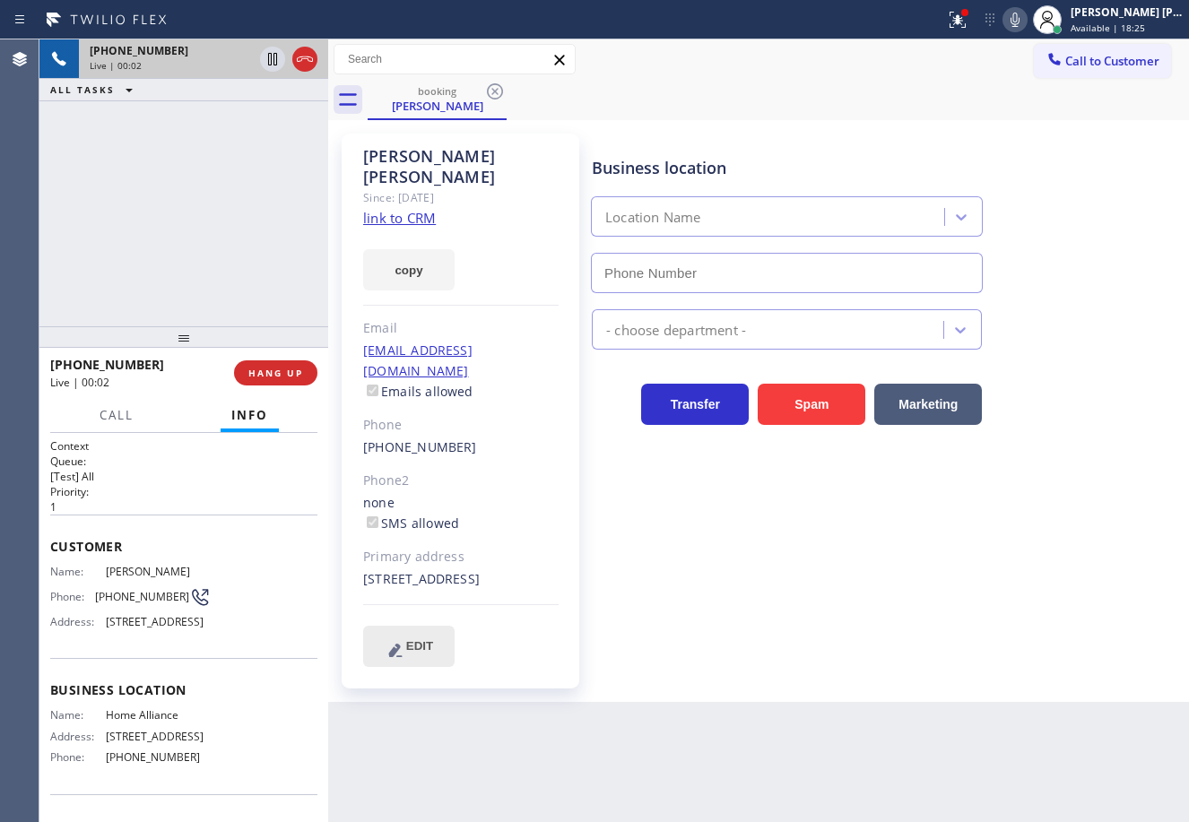
type input "(877) 777-0796"
click at [202, 171] on div "+16028590499 Live | 00:03 ALL TASKS ALL TASKS ACTIVE TASKS TASKS IN WRAP UP" at bounding box center [183, 182] width 289 height 287
click at [977, 32] on button at bounding box center [957, 19] width 39 height 39
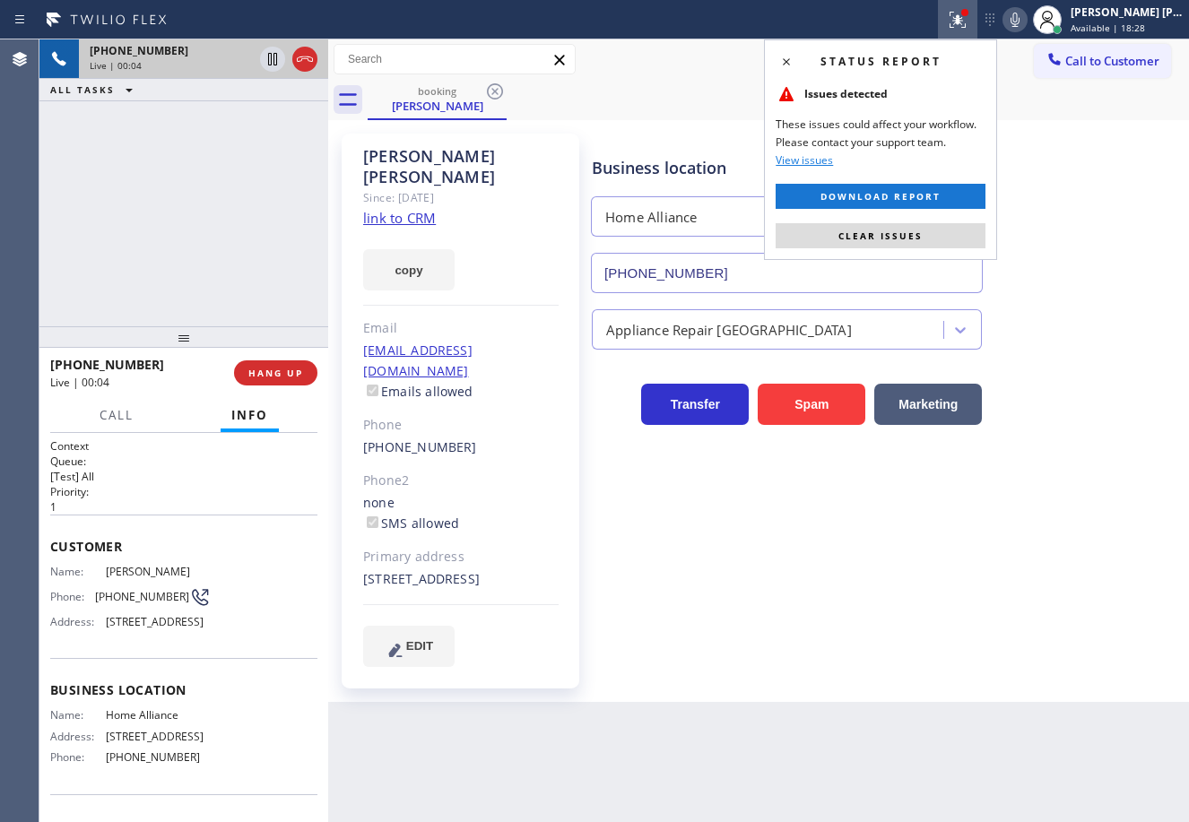
click at [963, 239] on button "Clear issues" at bounding box center [880, 235] width 210 height 25
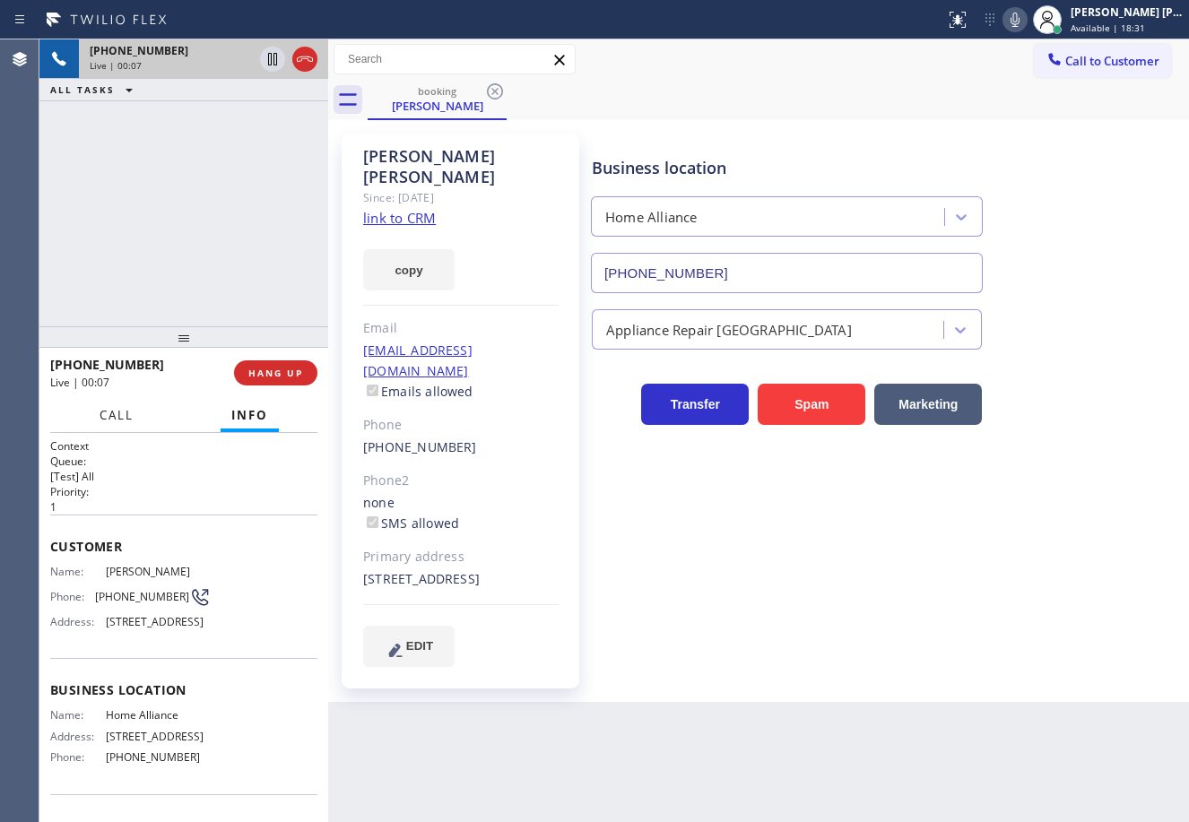
click at [120, 424] on button "Call" at bounding box center [117, 415] width 56 height 35
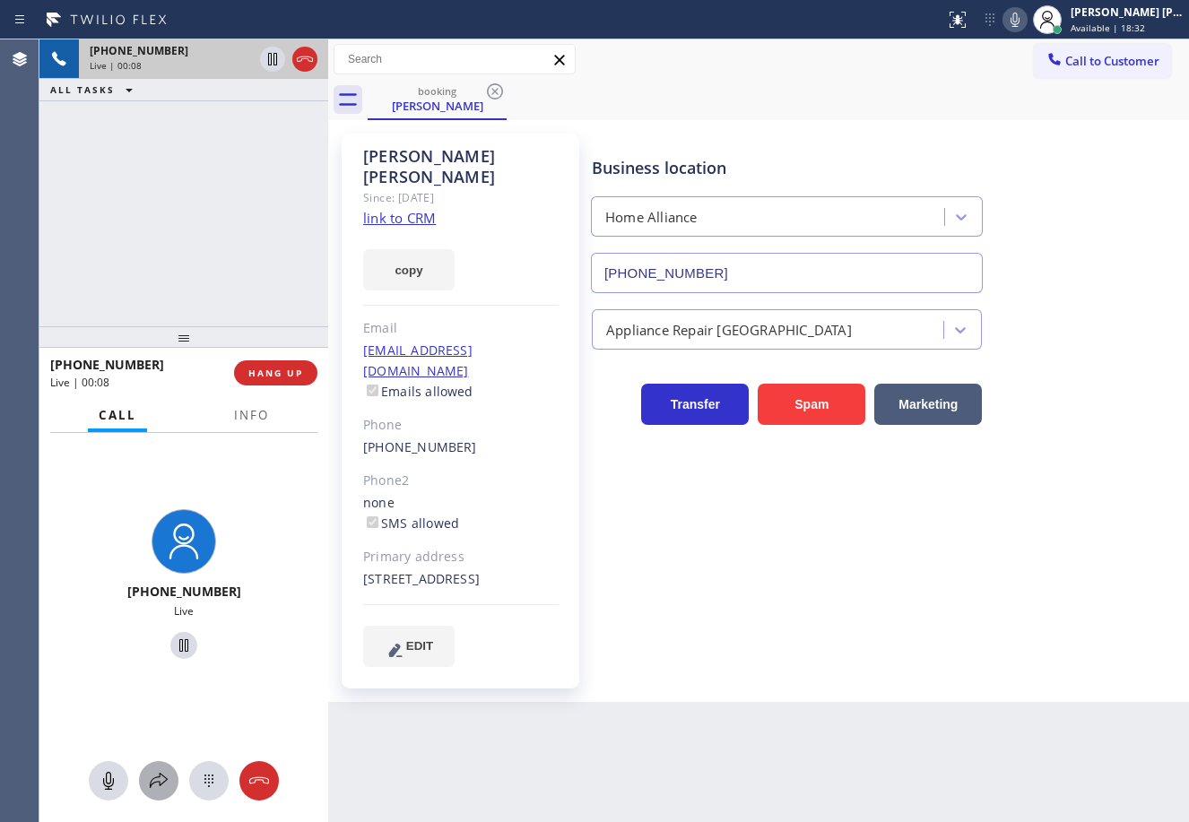
click at [166, 785] on icon at bounding box center [159, 781] width 22 height 22
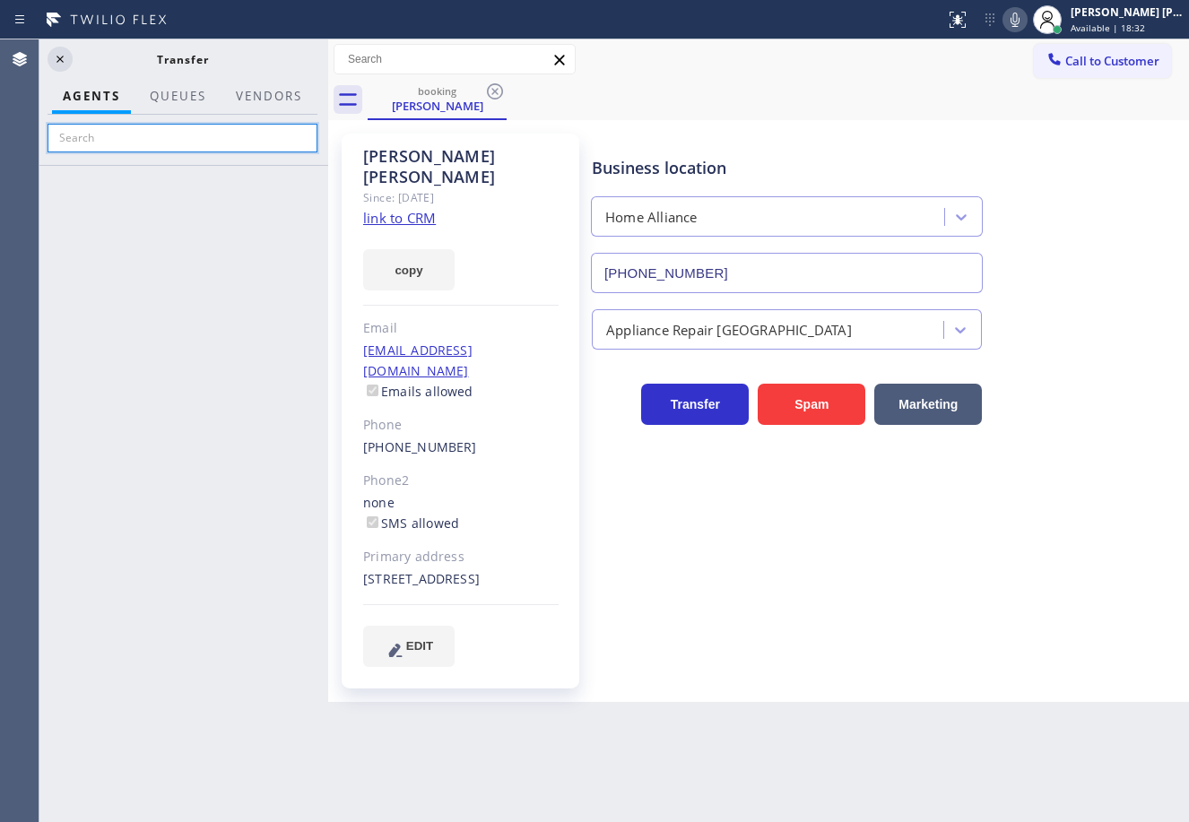
click at [174, 139] on input "text" at bounding box center [183, 138] width 270 height 29
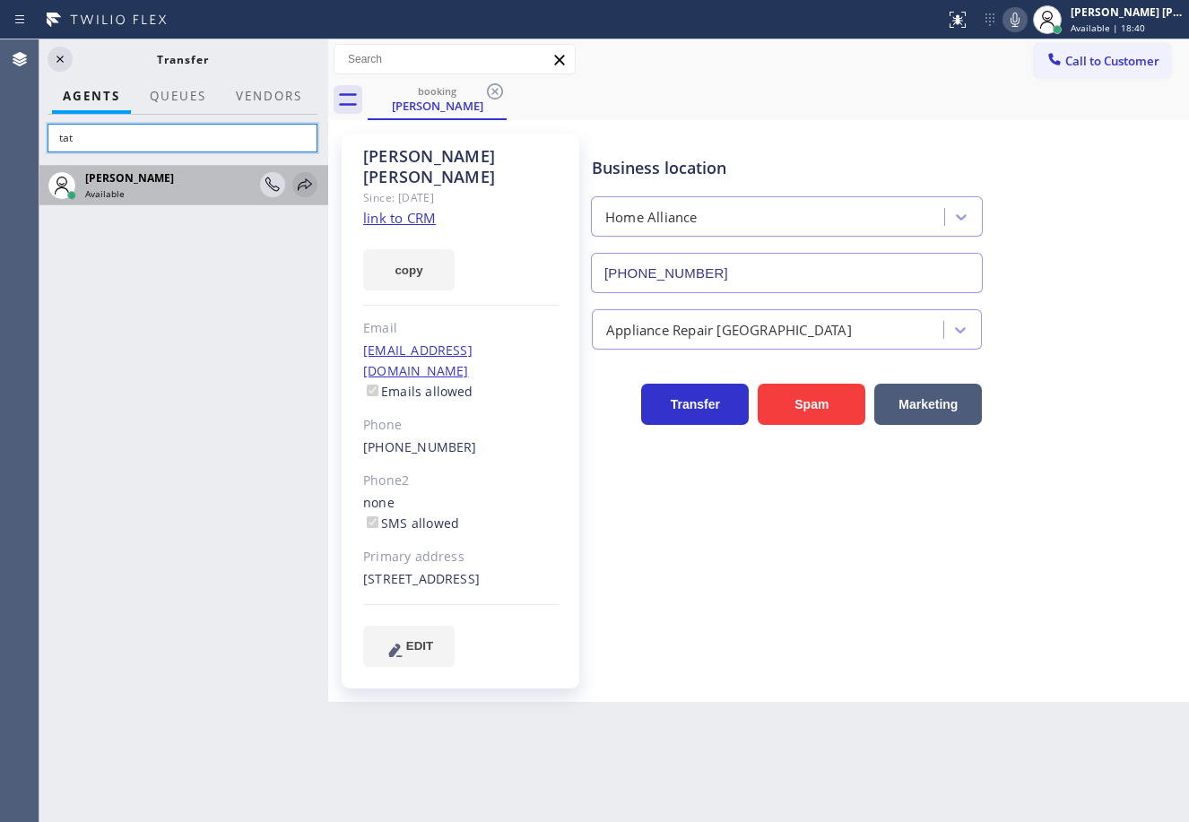
type input "tat"
click at [305, 188] on icon at bounding box center [305, 185] width 22 height 22
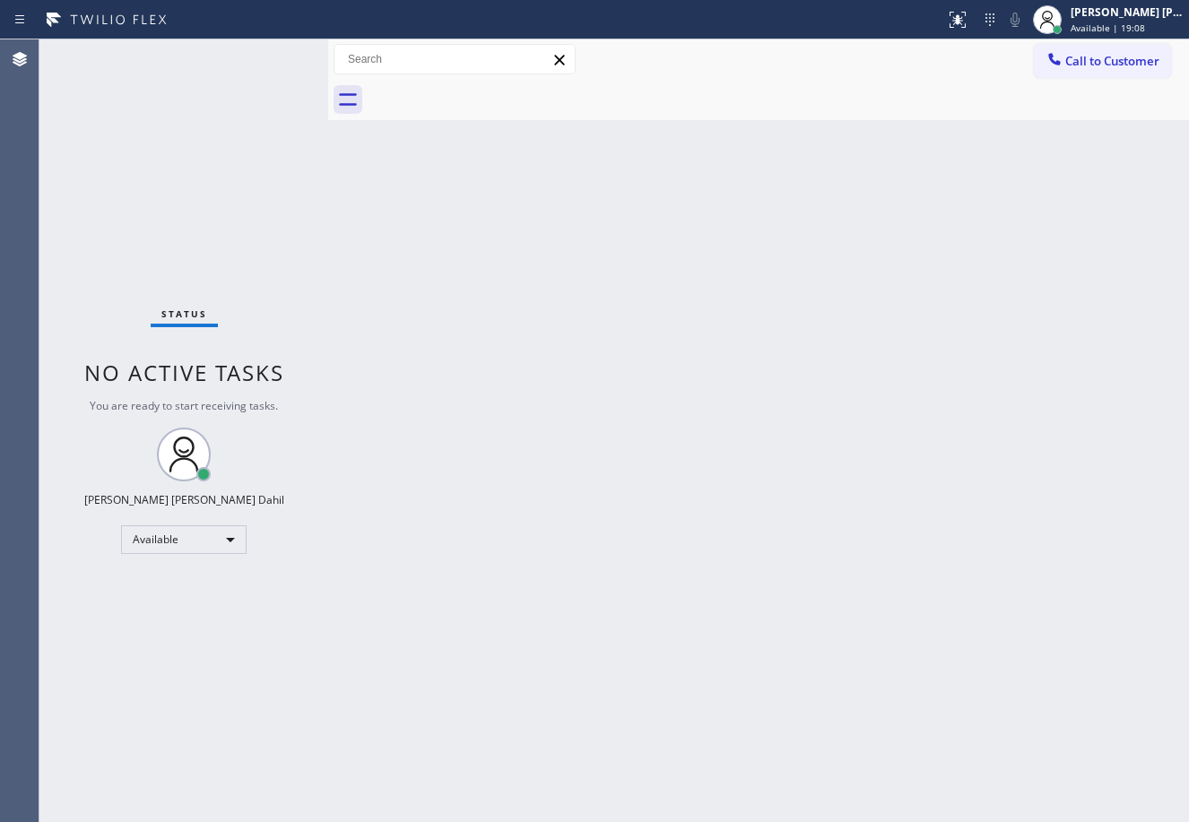
click at [238, 64] on div "Status No active tasks You are ready to start receiving tasks. [PERSON_NAME] [P…" at bounding box center [183, 430] width 289 height 783
click at [1070, 437] on div "Back to Dashboard Change Sender ID Customers Technicians Select a contact Outbo…" at bounding box center [758, 430] width 861 height 783
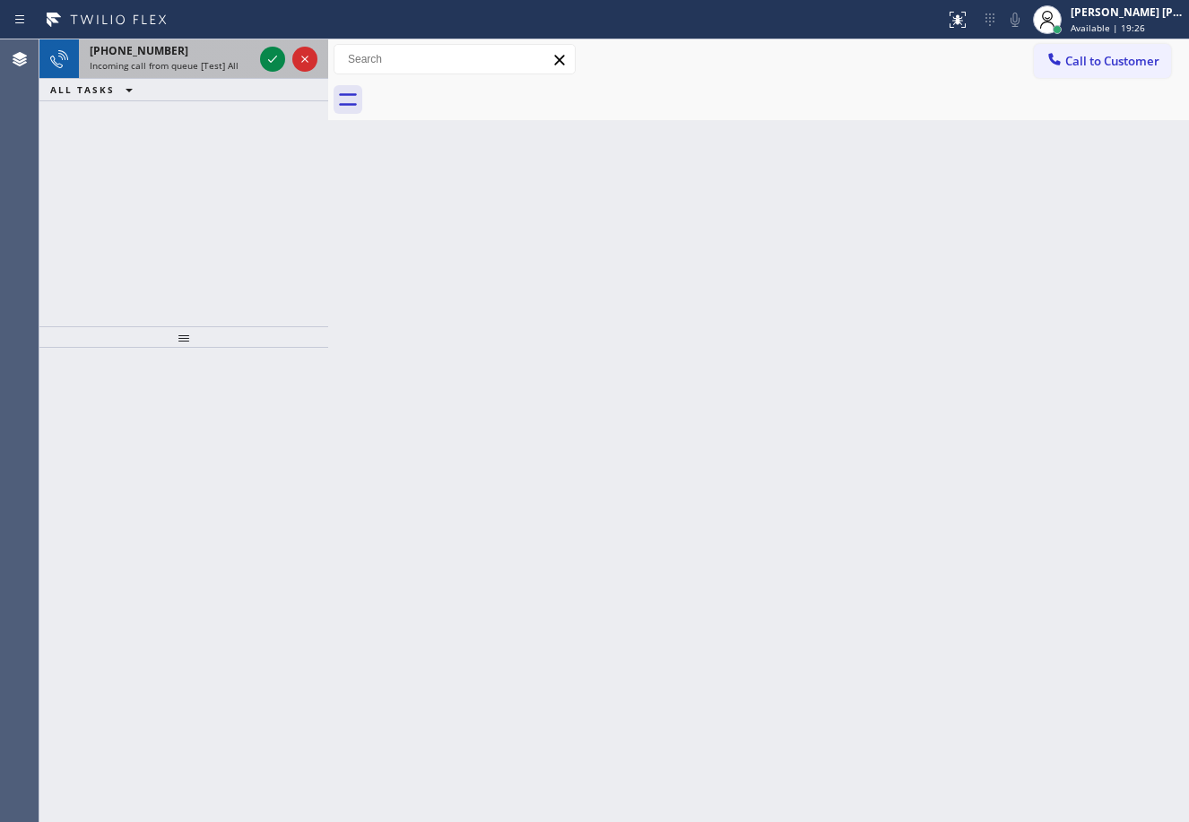
click at [221, 72] on div "+18502937810 Incoming call from queue [Test] All" at bounding box center [167, 58] width 177 height 39
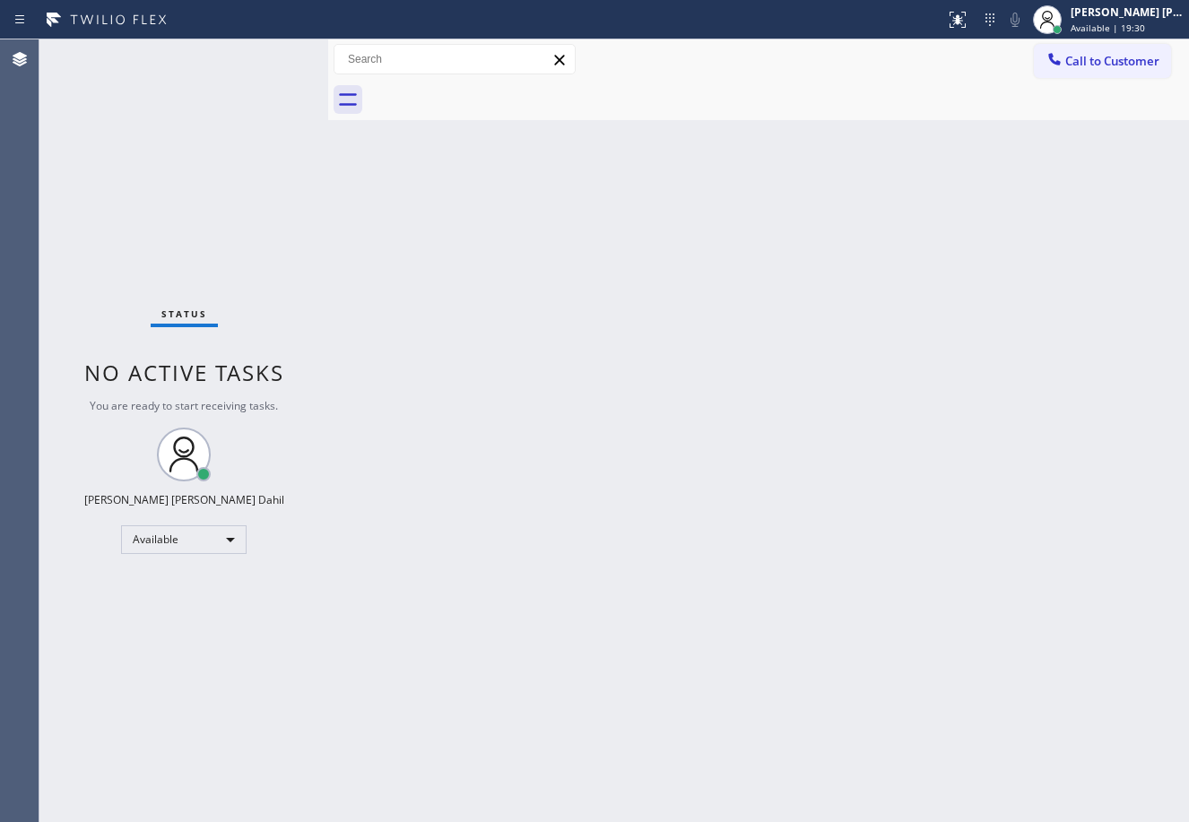
click at [749, 498] on div "Back to Dashboard Change Sender ID Customers Technicians Select a contact Outbo…" at bounding box center [758, 430] width 861 height 783
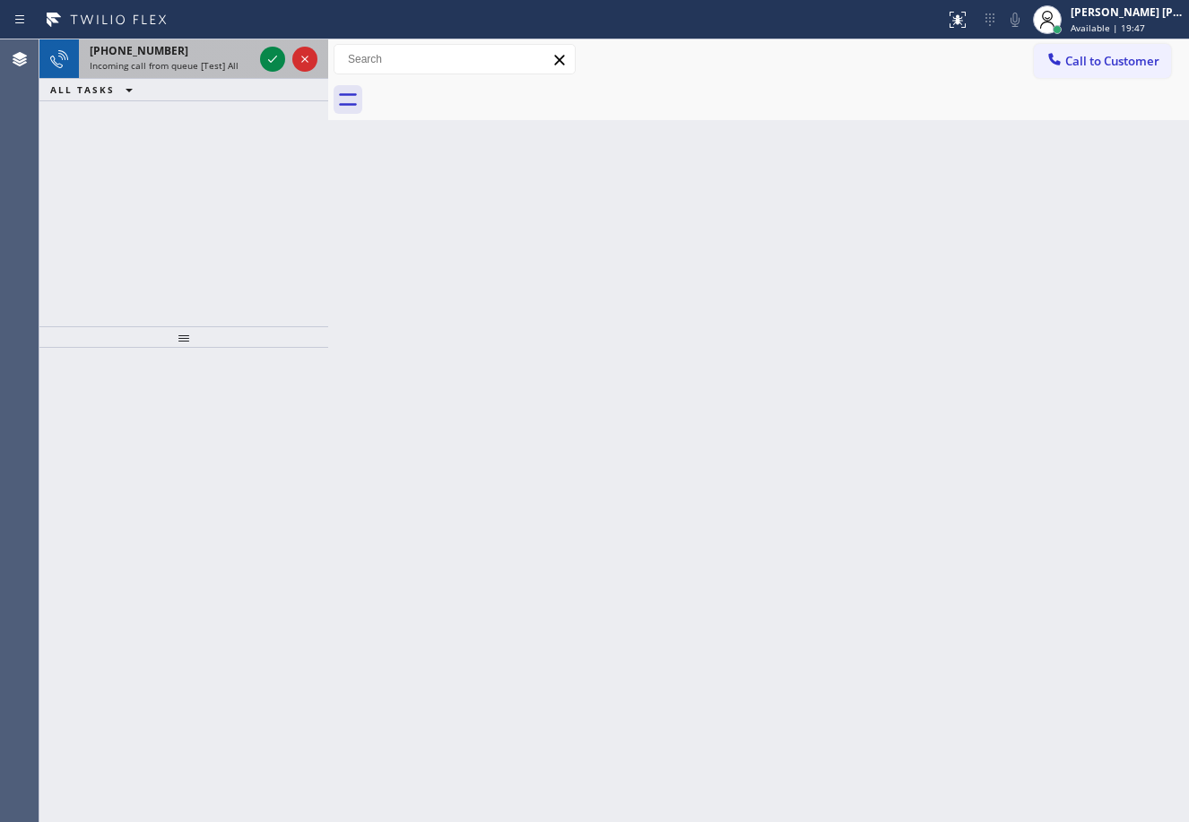
click at [192, 57] on div "+15623147850 Incoming call from queue [Test] All" at bounding box center [167, 58] width 177 height 39
click at [192, 57] on div "+15623147850" at bounding box center [171, 50] width 163 height 15
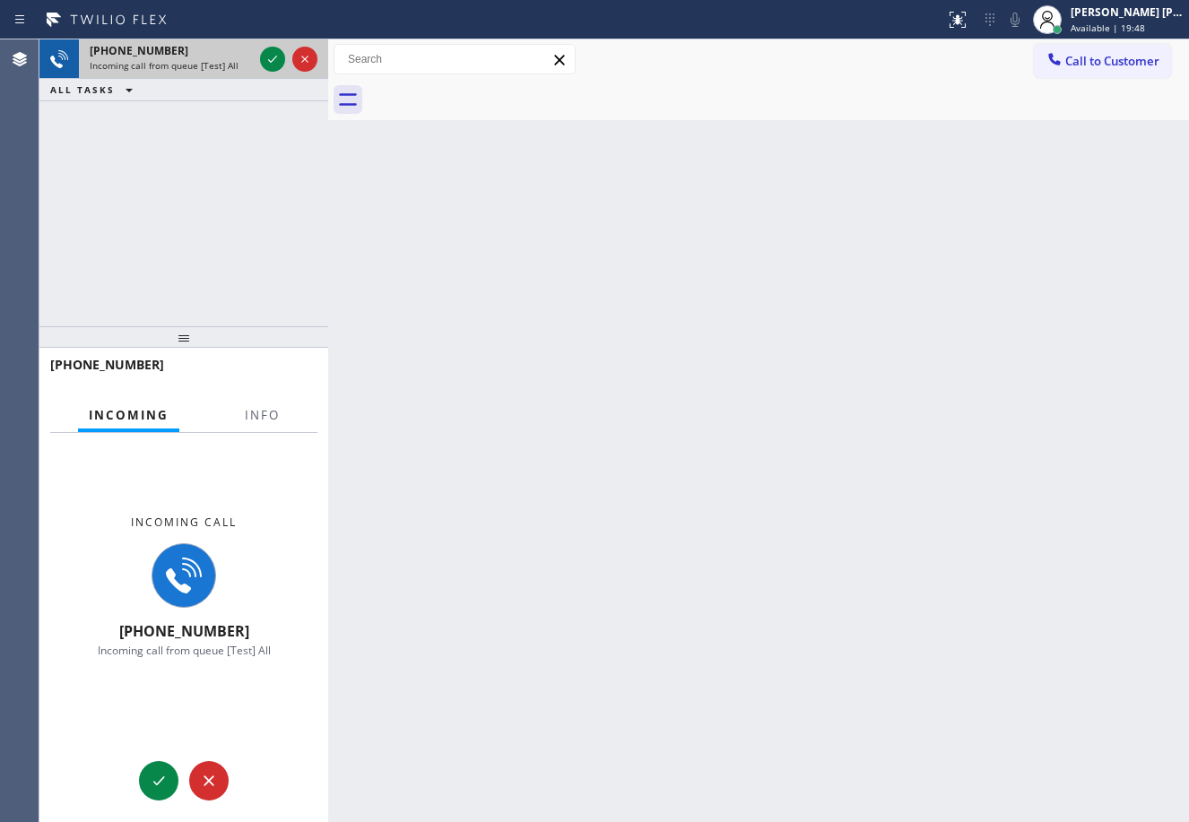
click at [191, 56] on div "+15623147850" at bounding box center [171, 50] width 163 height 15
click at [259, 420] on span "Info" at bounding box center [262, 415] width 35 height 16
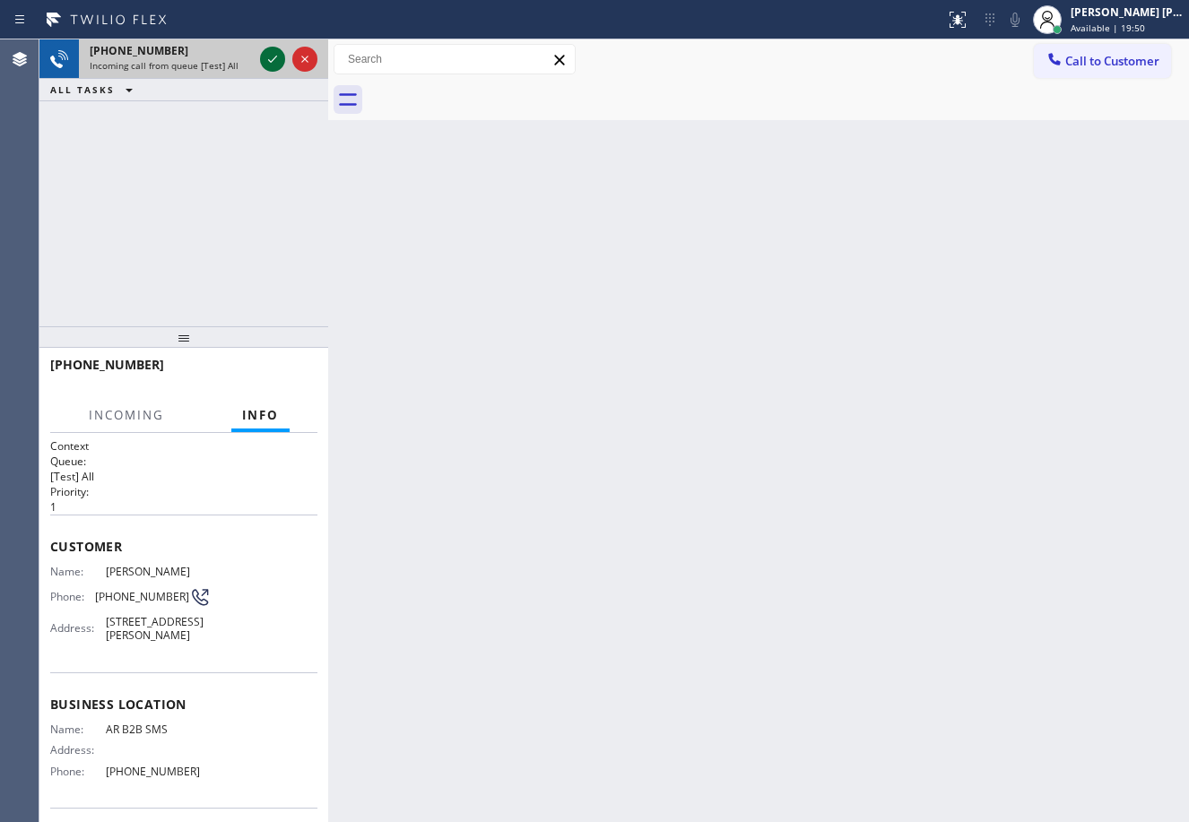
click at [265, 60] on icon at bounding box center [273, 59] width 22 height 22
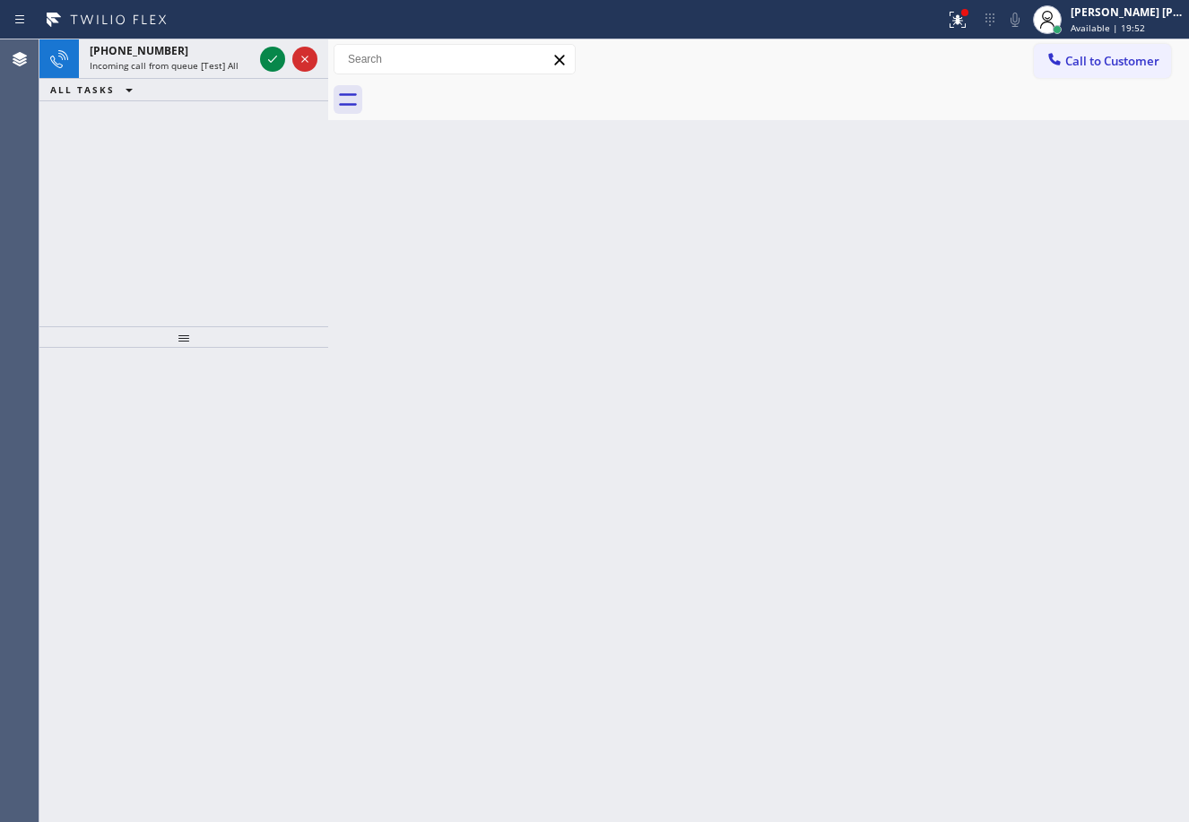
click at [747, 619] on div "Back to Dashboard Change Sender ID Customers Technicians Select a contact Outbo…" at bounding box center [758, 430] width 861 height 783
click at [273, 64] on icon at bounding box center [273, 59] width 22 height 22
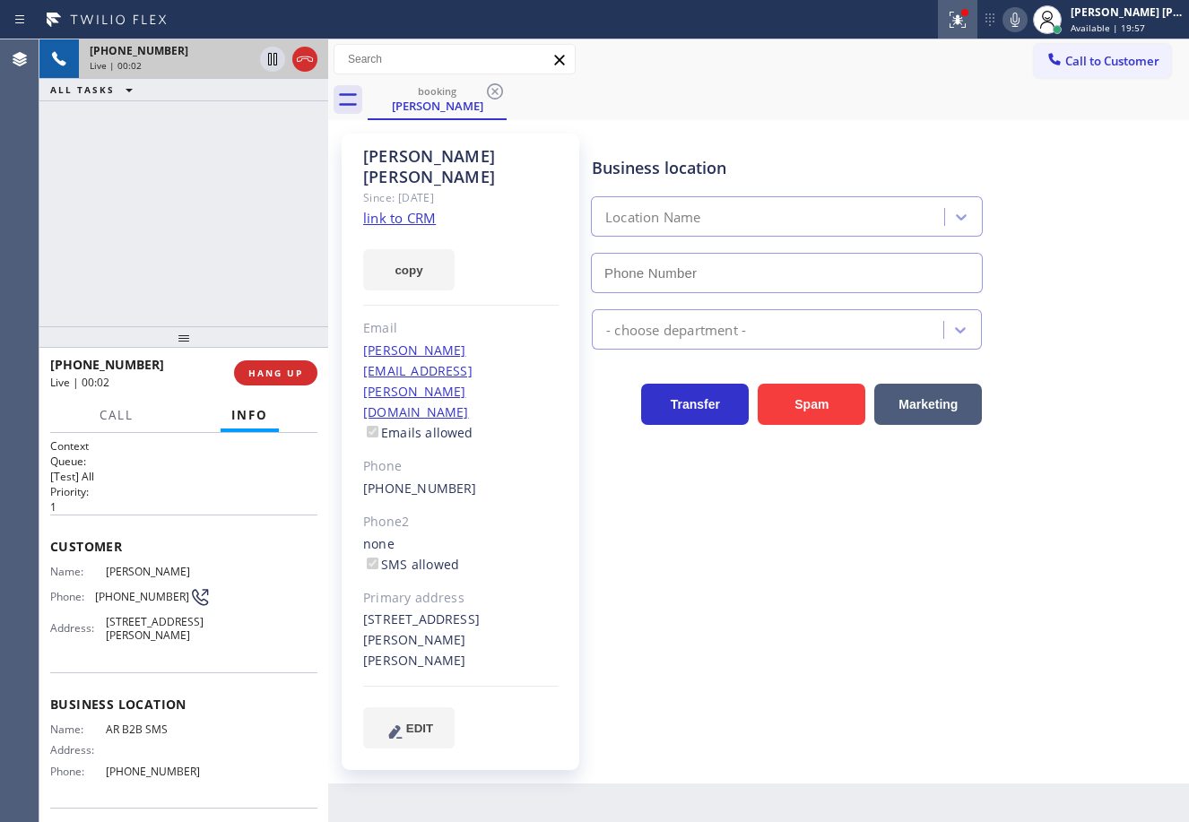
type input "[PHONE_NUMBER]"
click at [968, 29] on icon at bounding box center [958, 20] width 22 height 22
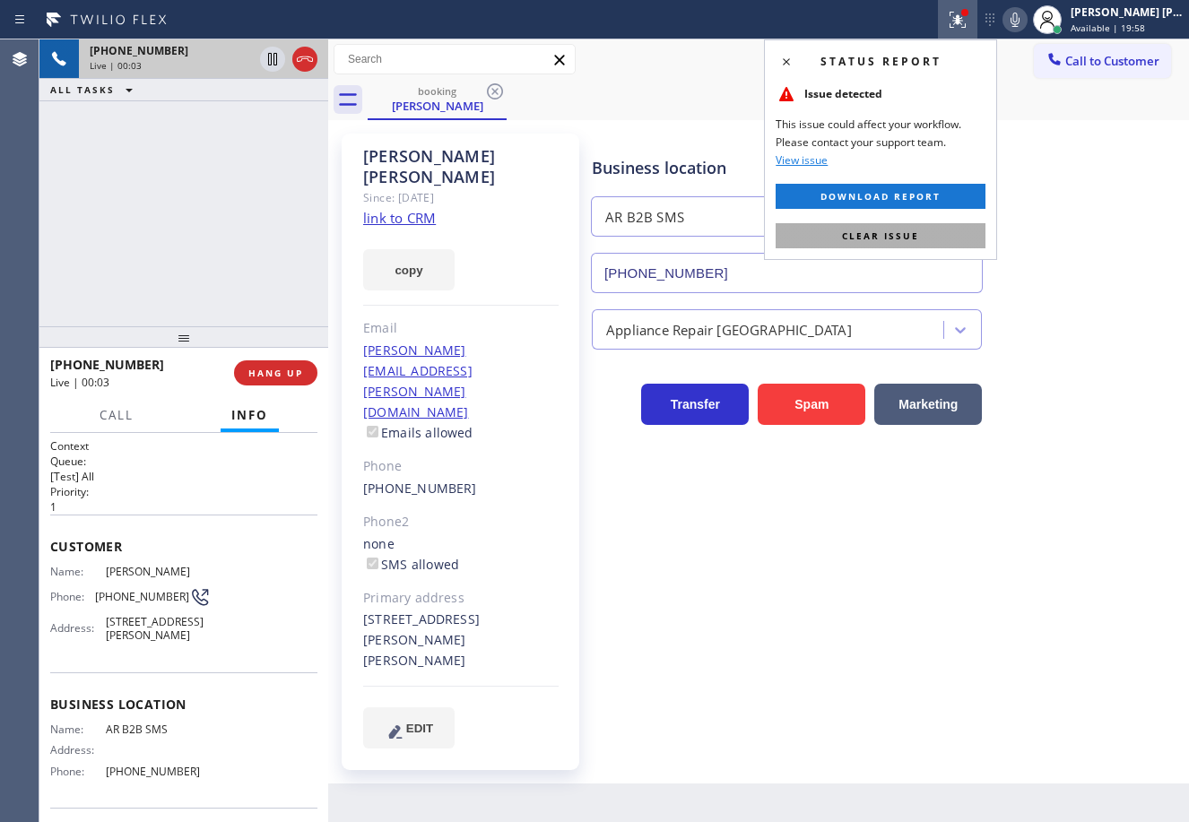
click at [933, 244] on button "Clear issue" at bounding box center [880, 235] width 210 height 25
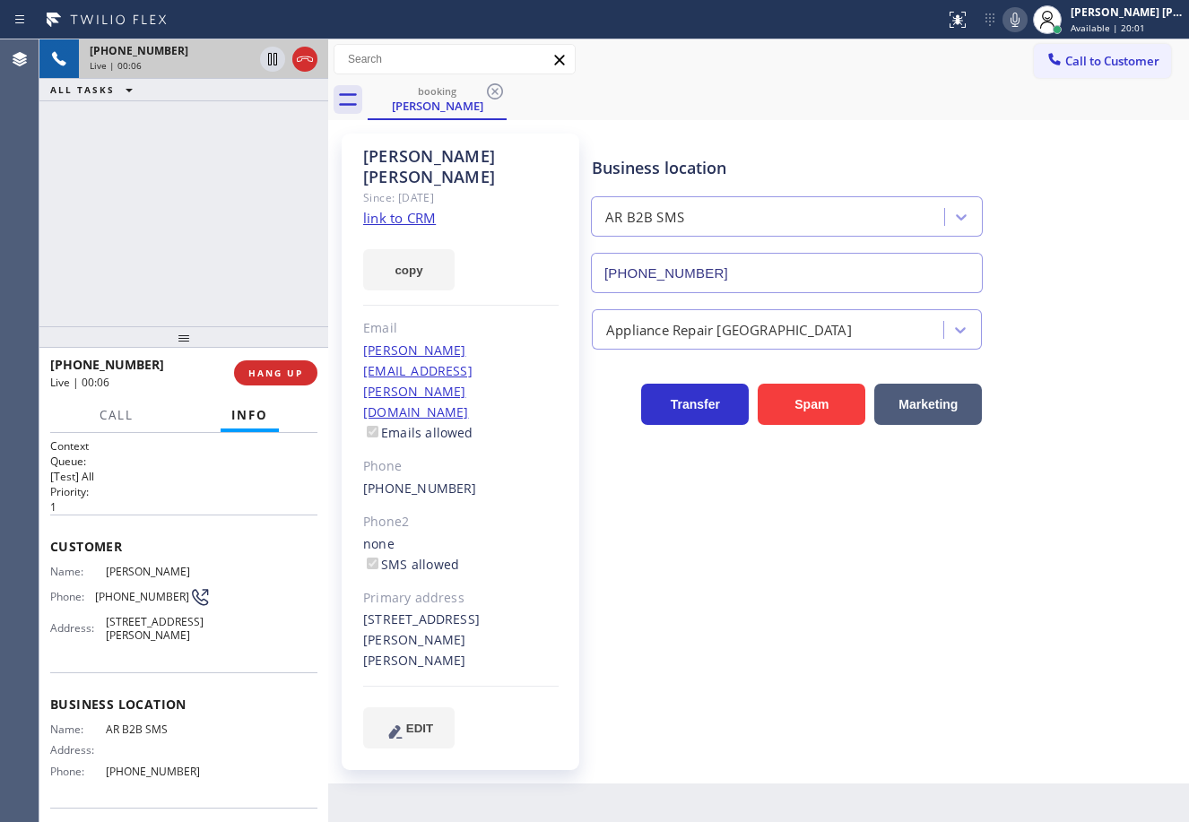
click at [947, 709] on div "Back to Dashboard Change Sender ID Customers Technicians Select a contact Outbo…" at bounding box center [758, 430] width 861 height 783
click at [177, 189] on div "+15623147850 Live | 00:07 ALL TASKS ALL TASKS ACTIVE TASKS TASKS IN WRAP UP" at bounding box center [183, 182] width 289 height 287
click at [420, 209] on link "link to CRM" at bounding box center [399, 218] width 73 height 18
click at [301, 55] on icon at bounding box center [305, 59] width 22 height 22
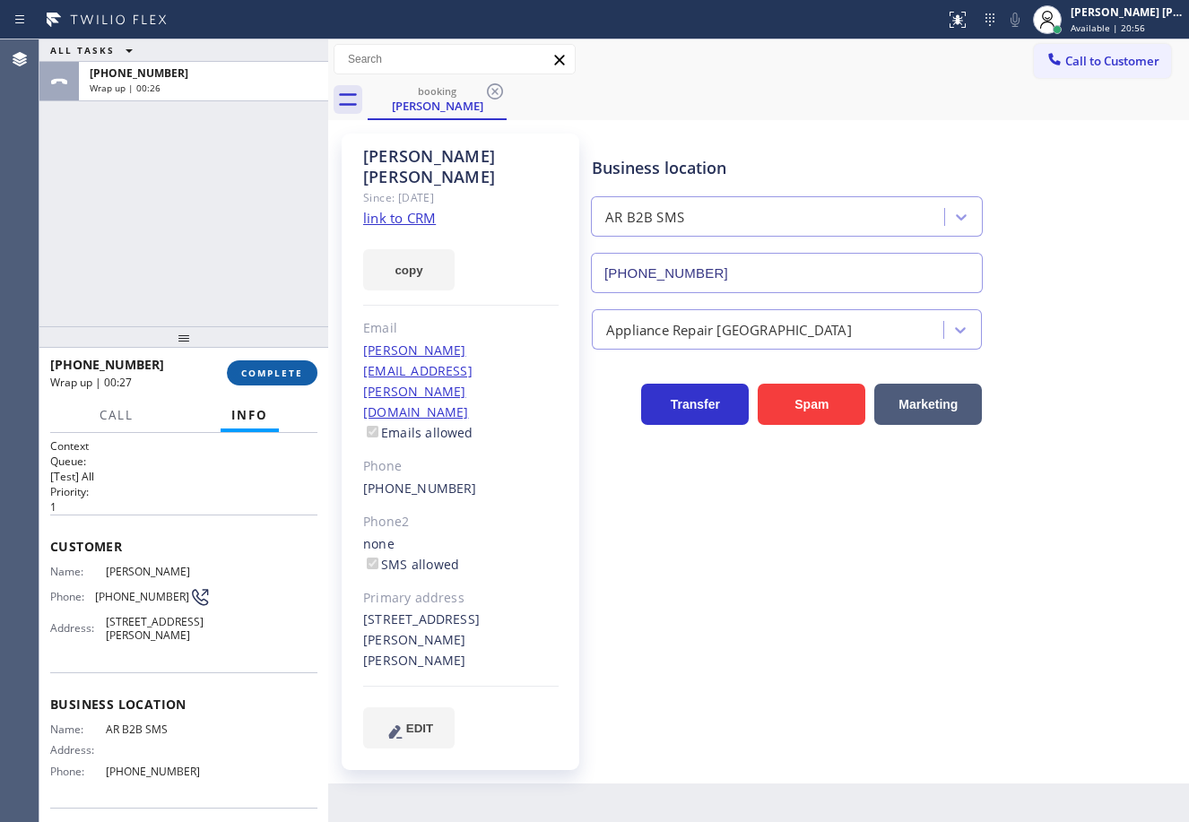
drag, startPoint x: 311, startPoint y: 397, endPoint x: 298, endPoint y: 384, distance: 19.0
click at [312, 398] on div "Call Info" at bounding box center [183, 416] width 267 height 36
click at [296, 383] on button "COMPLETE" at bounding box center [272, 372] width 91 height 25
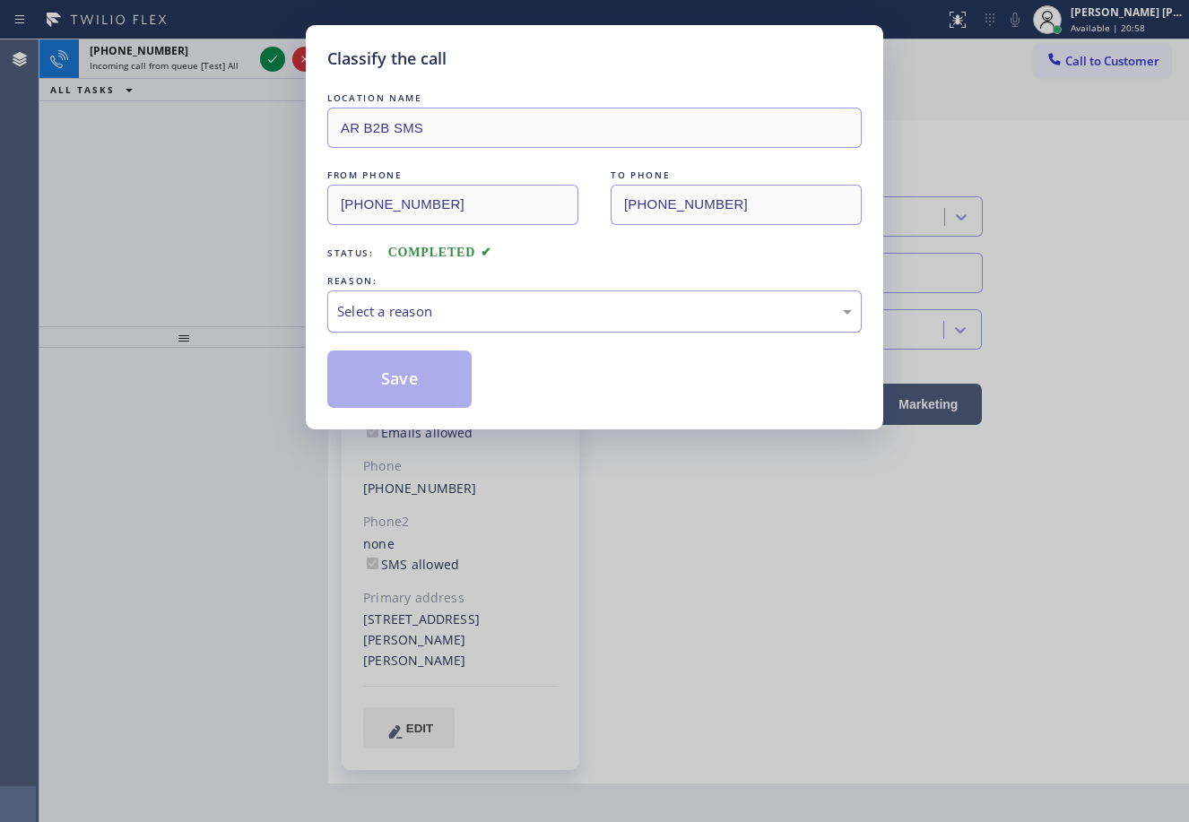
click at [517, 325] on div "Select a reason" at bounding box center [594, 311] width 534 height 42
click at [434, 294] on div "Not Booked - All other reasons" at bounding box center [594, 311] width 534 height 42
click at [394, 382] on button "Save" at bounding box center [399, 379] width 144 height 57
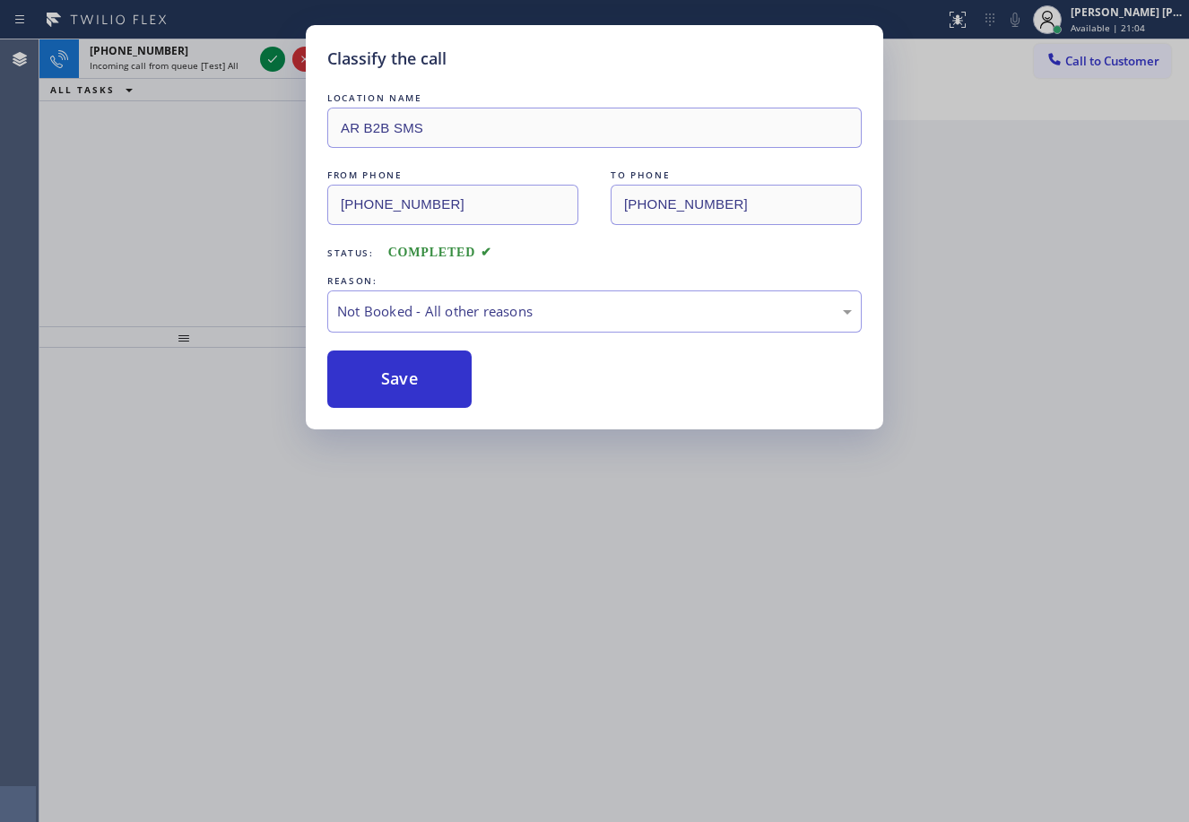
click at [243, 112] on div "Classify the call LOCATION NAME AR B2B SMS FROM PHONE (562) 314-7850 TO PHONE (…" at bounding box center [594, 411] width 1189 height 822
click at [243, 112] on div "Classify the call LOCATION NAME GE Monogram Inc Repair [US_STATE] FROM PHONE [P…" at bounding box center [613, 430] width 1149 height 783
click at [243, 112] on div "+14155051593 Incoming call from queue [Test] All ALL TASKS ALL TASKS ACTIVE TAS…" at bounding box center [183, 182] width 289 height 287
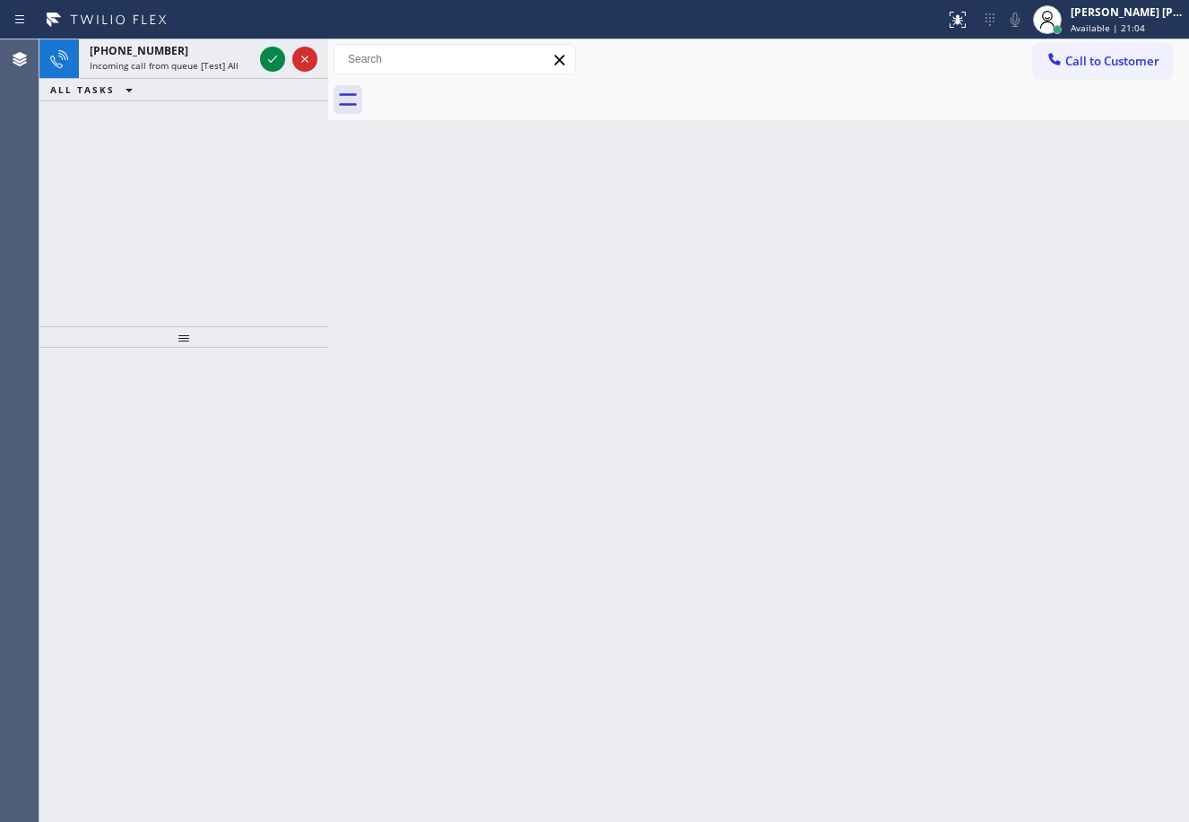
drag, startPoint x: 243, startPoint y: 112, endPoint x: 232, endPoint y: 110, distance: 10.9
click at [239, 112] on div "+14155051593 Incoming call from queue [Test] All ALL TASKS ALL TASKS ACTIVE TAS…" at bounding box center [183, 182] width 289 height 287
click at [230, 51] on div "+14155051593" at bounding box center [171, 50] width 163 height 15
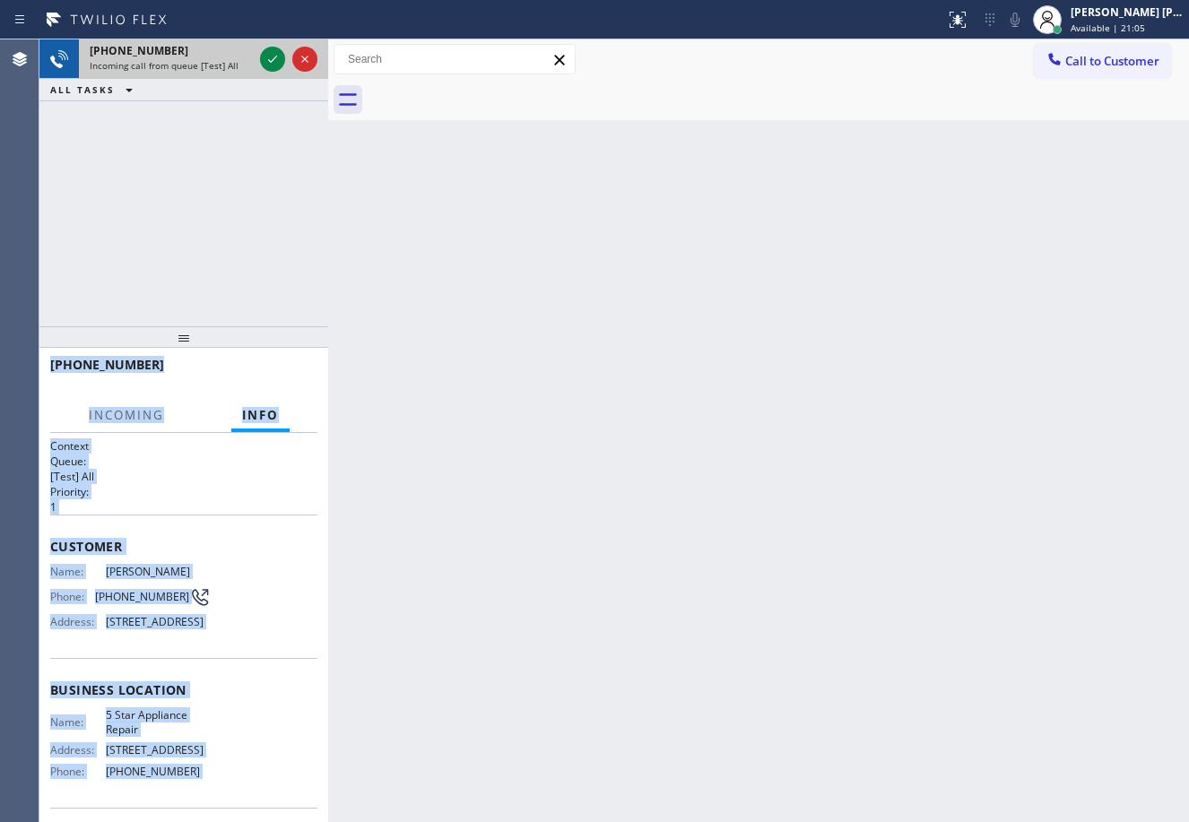
click at [230, 50] on div "+14155051593" at bounding box center [171, 50] width 163 height 15
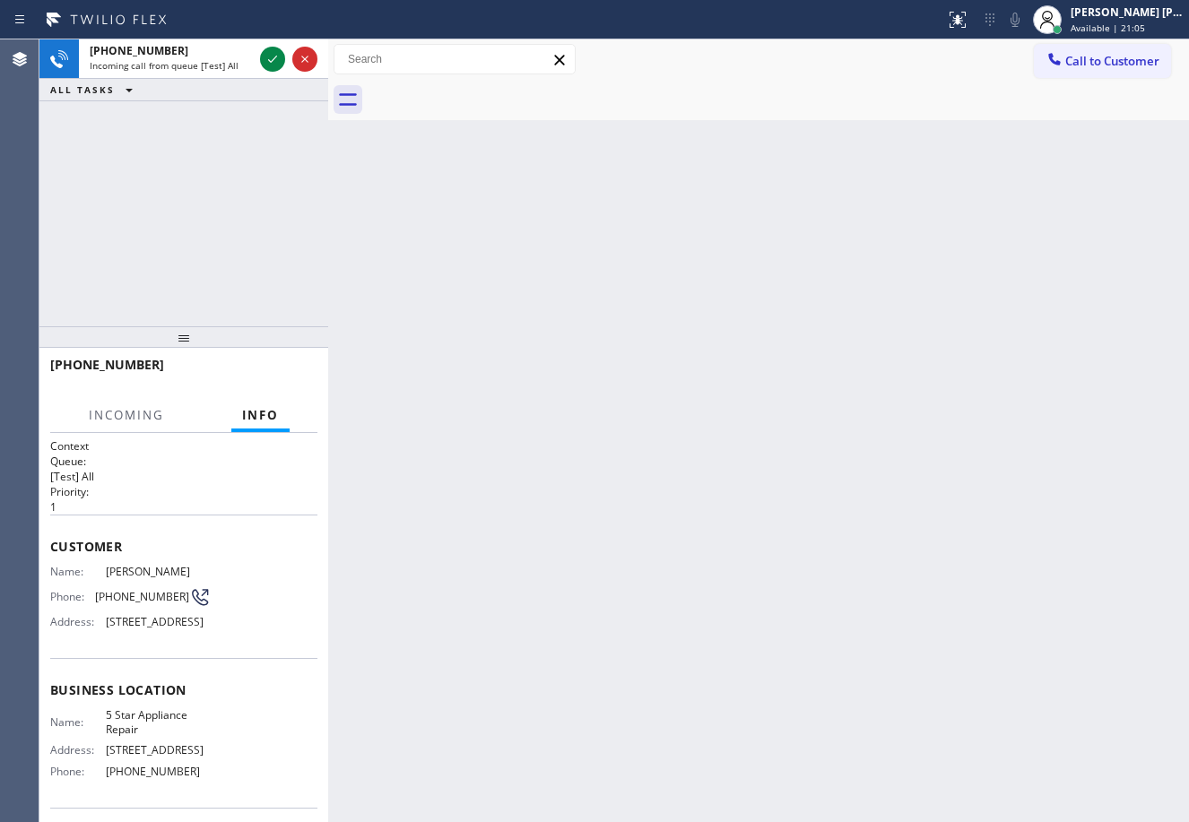
click at [639, 596] on div "Back to Dashboard Change Sender ID Customers Technicians Select a contact Outbo…" at bounding box center [758, 430] width 861 height 783
click at [264, 54] on icon at bounding box center [273, 59] width 22 height 22
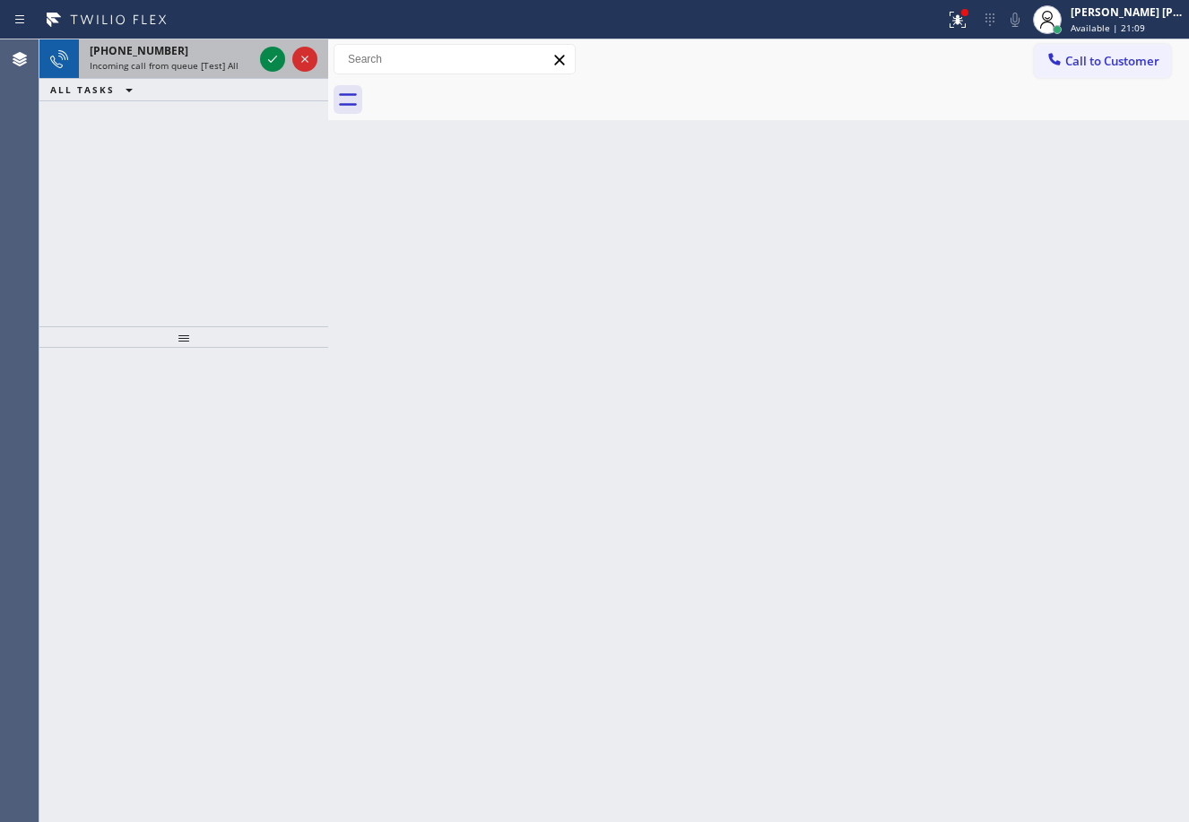
click at [228, 54] on div "+14155051593" at bounding box center [171, 50] width 163 height 15
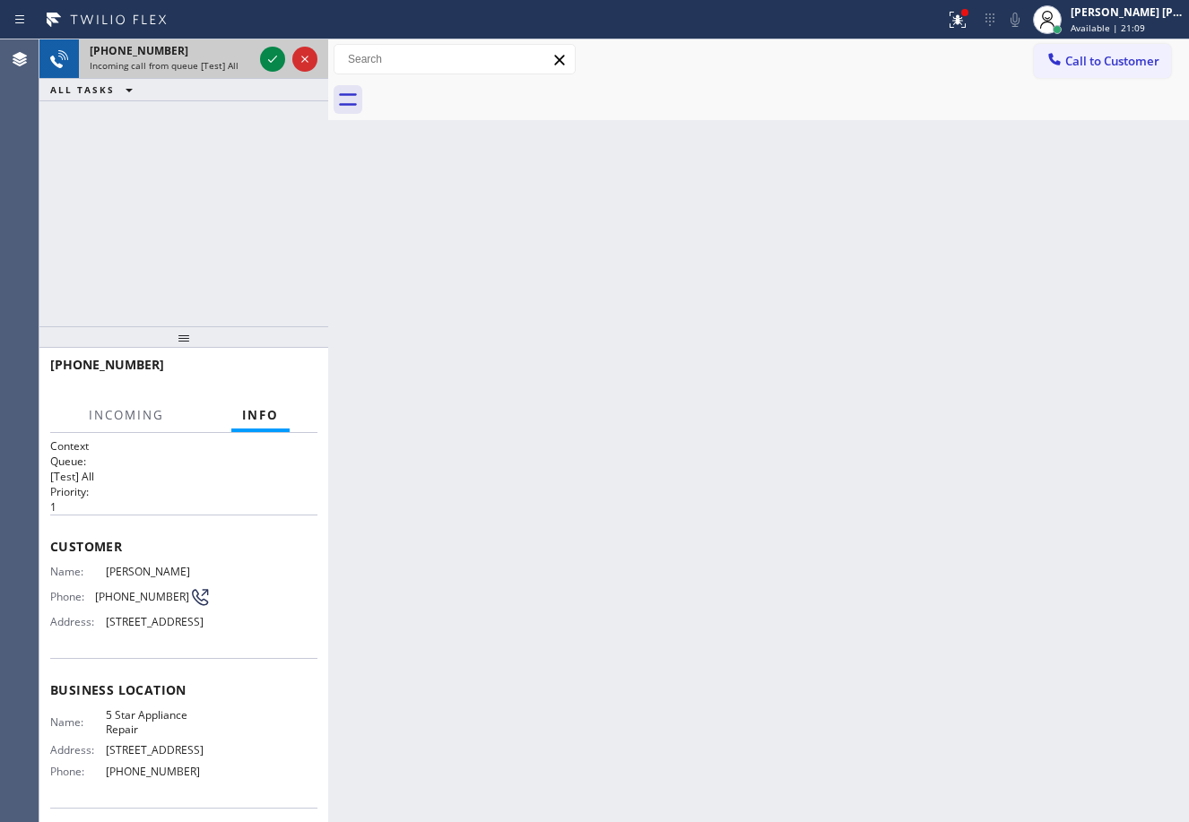
click at [229, 54] on div "+14155051593" at bounding box center [171, 50] width 163 height 15
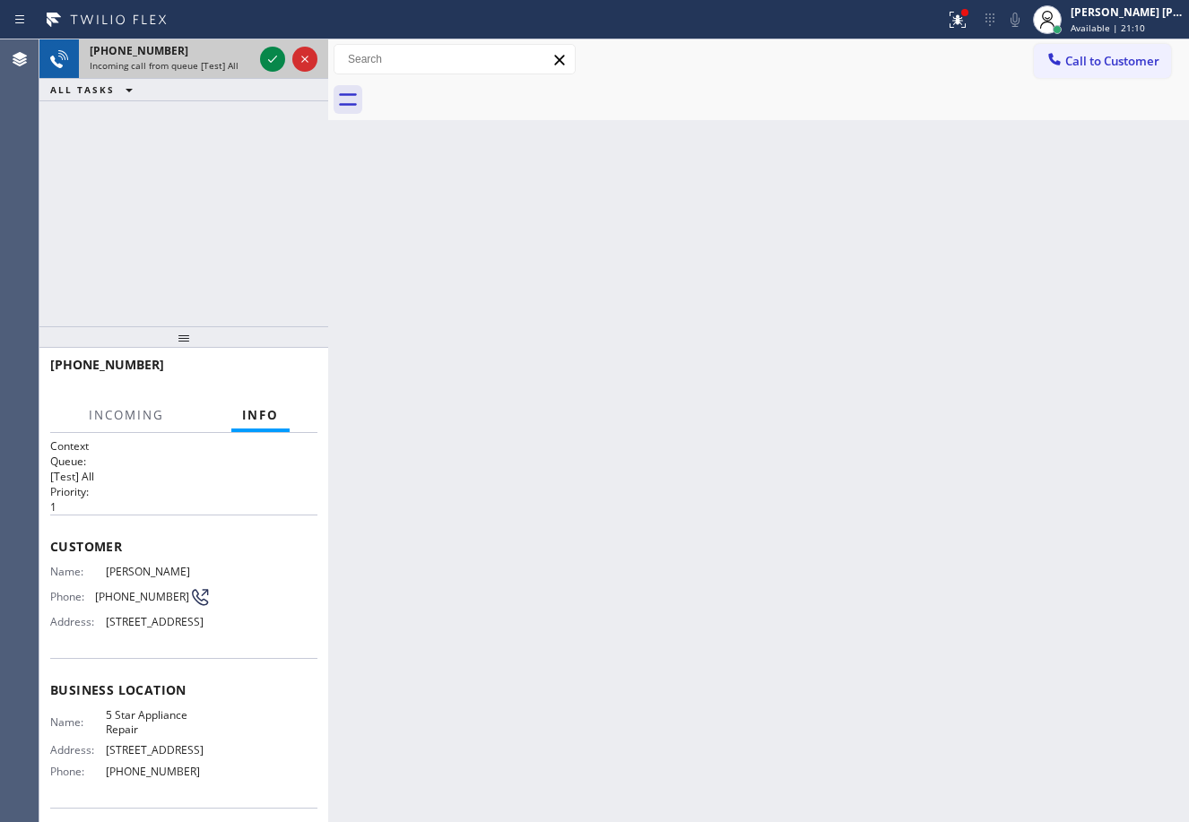
click at [229, 54] on div "+14155051593" at bounding box center [171, 50] width 163 height 15
click at [264, 57] on icon at bounding box center [273, 59] width 22 height 22
click at [244, 177] on div "+14155051593 Incoming call from queue [Test] All ALL TASKS ALL TASKS ACTIVE TAS…" at bounding box center [183, 182] width 289 height 287
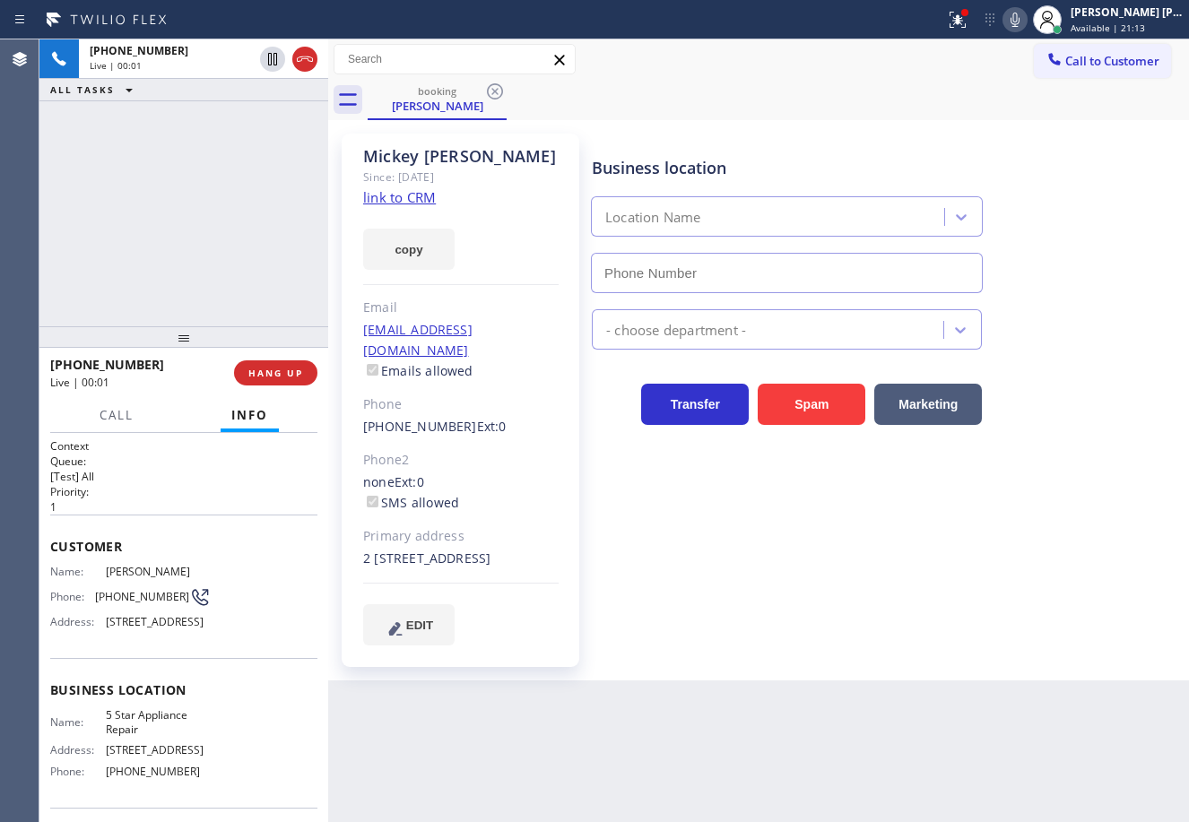
type input "[PHONE_NUMBER]"
click at [400, 194] on link "link to CRM" at bounding box center [399, 197] width 73 height 18
click at [1026, 19] on icon at bounding box center [1015, 20] width 22 height 22
click at [1026, 22] on icon at bounding box center [1015, 20] width 22 height 22
click at [965, 27] on icon at bounding box center [957, 20] width 16 height 16
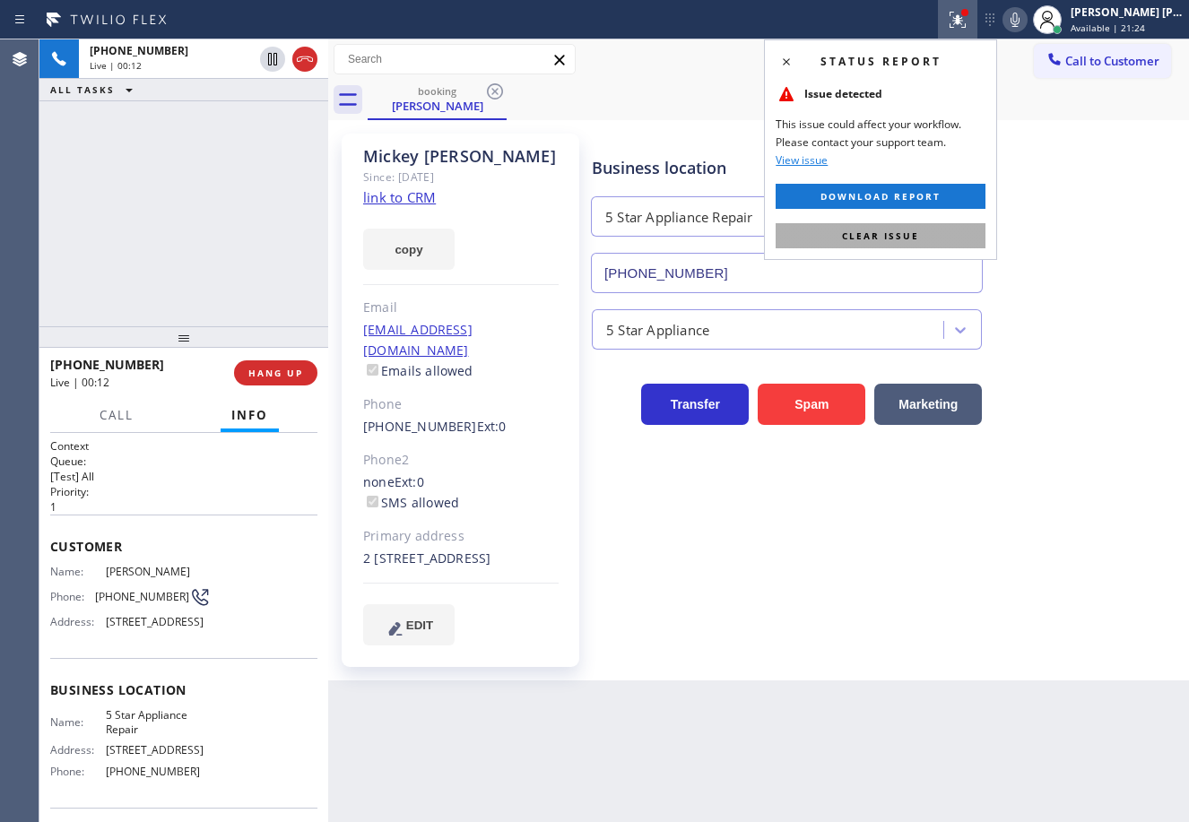
click at [942, 236] on button "Clear issue" at bounding box center [880, 235] width 210 height 25
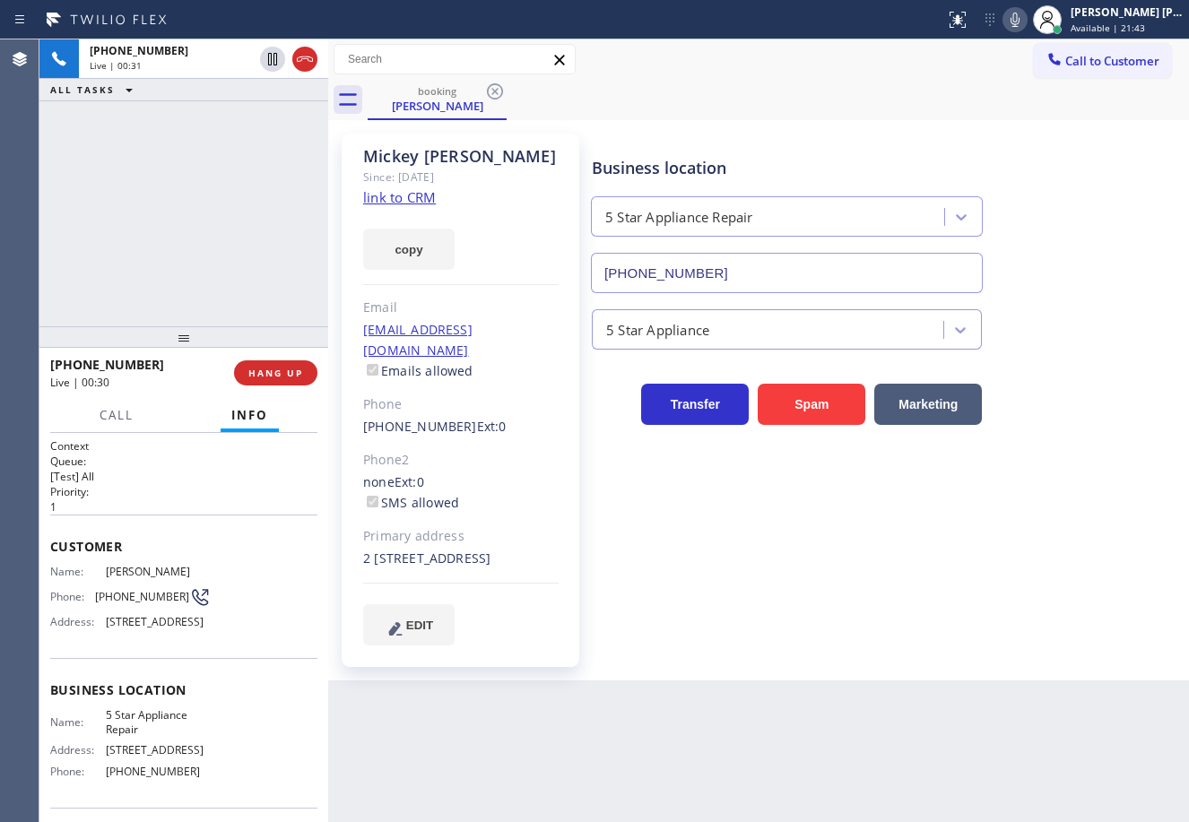
click at [170, 207] on div "+14155051593 Live | 00:31 ALL TASKS ALL TASKS ACTIVE TASKS TASKS IN WRAP UP" at bounding box center [183, 182] width 289 height 287
click at [1026, 351] on div "Transfer Spam Marketing" at bounding box center [886, 387] width 596 height 75
click at [1023, 351] on div "Transfer Spam Marketing" at bounding box center [886, 387] width 596 height 75
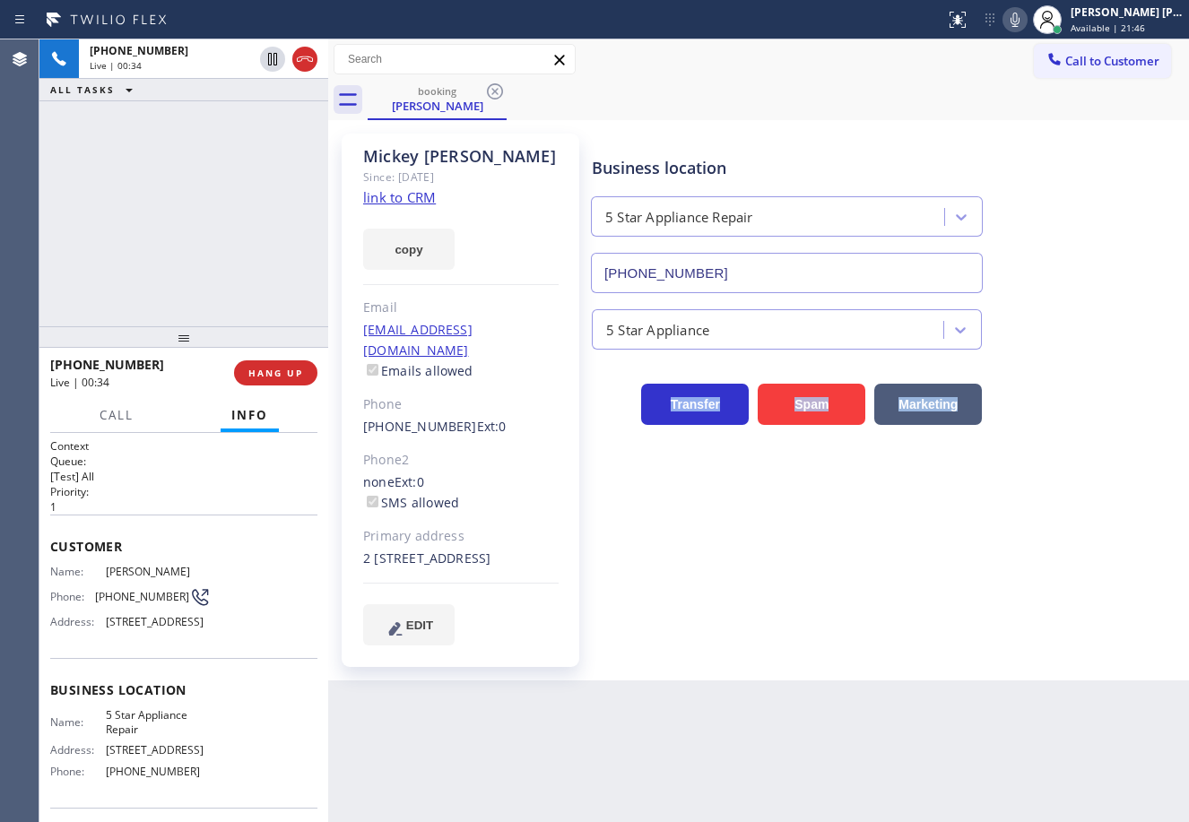
click at [1022, 351] on div "Transfer Spam Marketing" at bounding box center [886, 387] width 596 height 75
click at [1022, 350] on div "Transfer Spam Marketing" at bounding box center [886, 387] width 596 height 75
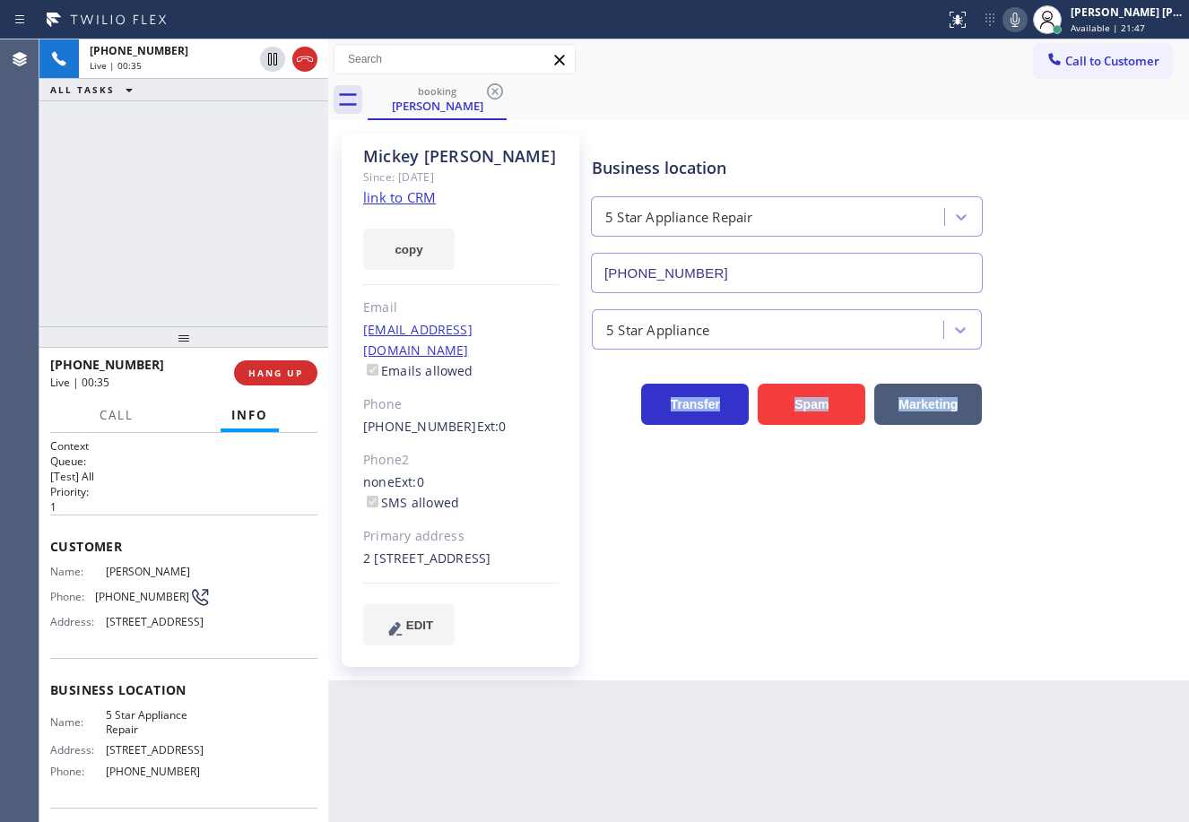
click at [1022, 350] on div "Transfer Spam Marketing" at bounding box center [886, 387] width 596 height 75
click at [1026, 346] on div "5 Star Appliance" at bounding box center [886, 326] width 596 height 48
drag, startPoint x: 1034, startPoint y: 24, endPoint x: 1040, endPoint y: 52, distance: 28.3
click at [1019, 23] on icon at bounding box center [1014, 20] width 9 height 14
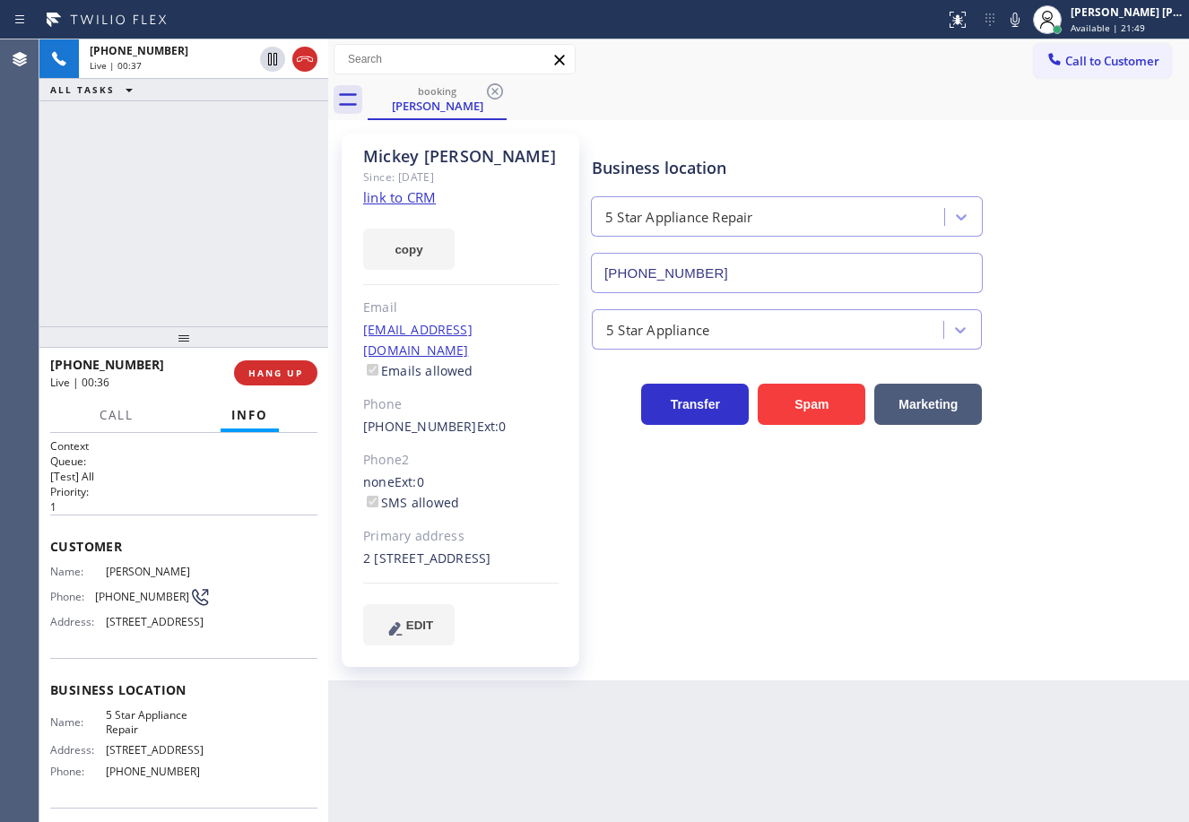
click at [1054, 103] on div "booking Mickey Uyemura" at bounding box center [778, 100] width 821 height 40
drag, startPoint x: 216, startPoint y: 186, endPoint x: 241, endPoint y: 91, distance: 99.1
click at [225, 158] on div "+14155051593 Live | 00:37 ALL TASKS ALL TASKS ACTIVE TASKS TASKS IN WRAP UP" at bounding box center [183, 182] width 289 height 287
click at [262, 59] on icon at bounding box center [273, 59] width 22 height 22
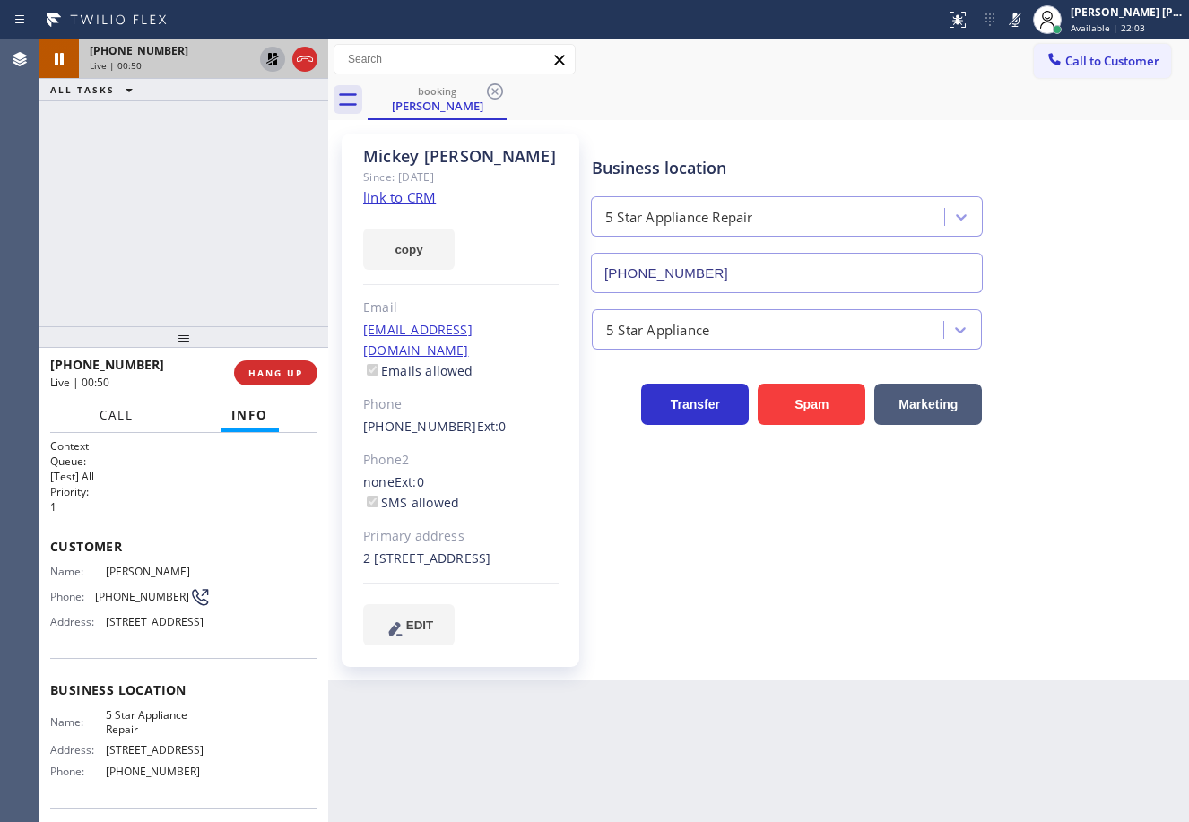
click at [124, 411] on span "Call" at bounding box center [117, 415] width 34 height 16
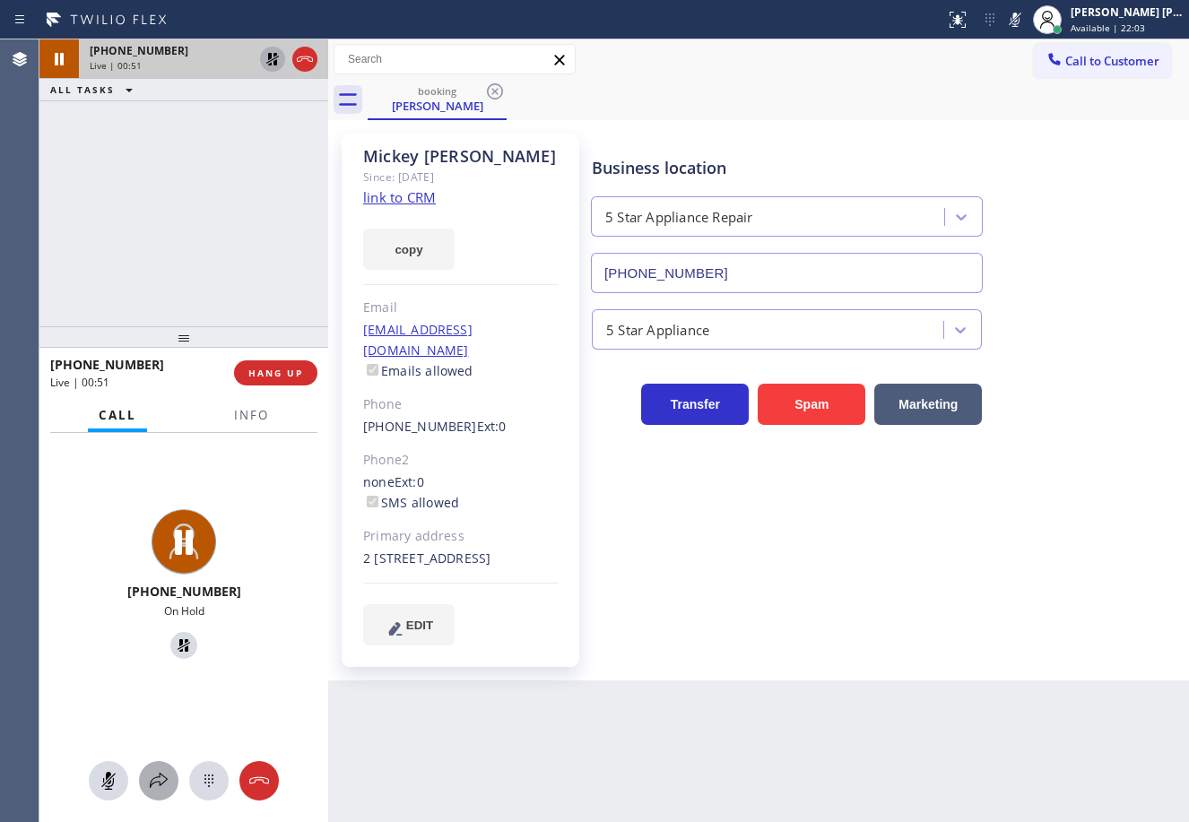
click at [155, 775] on icon at bounding box center [159, 781] width 22 height 22
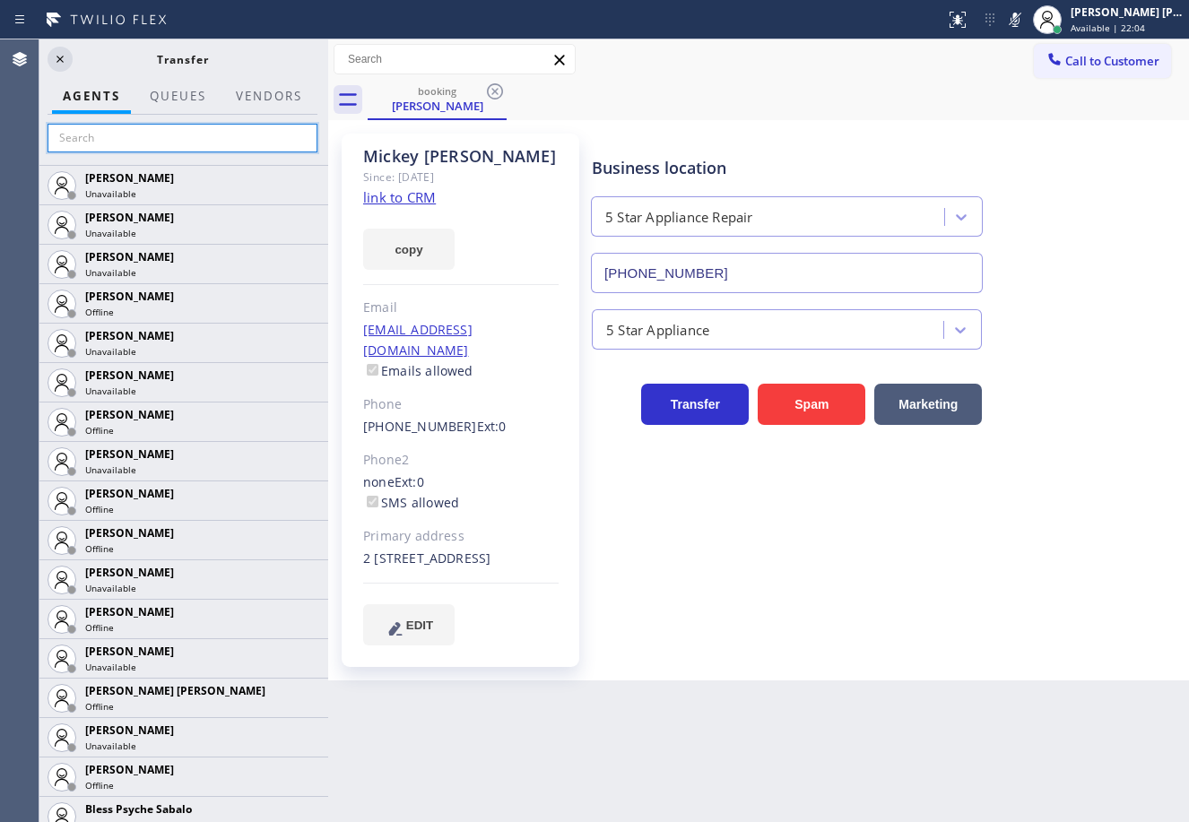
click at [189, 125] on input "text" at bounding box center [183, 138] width 270 height 29
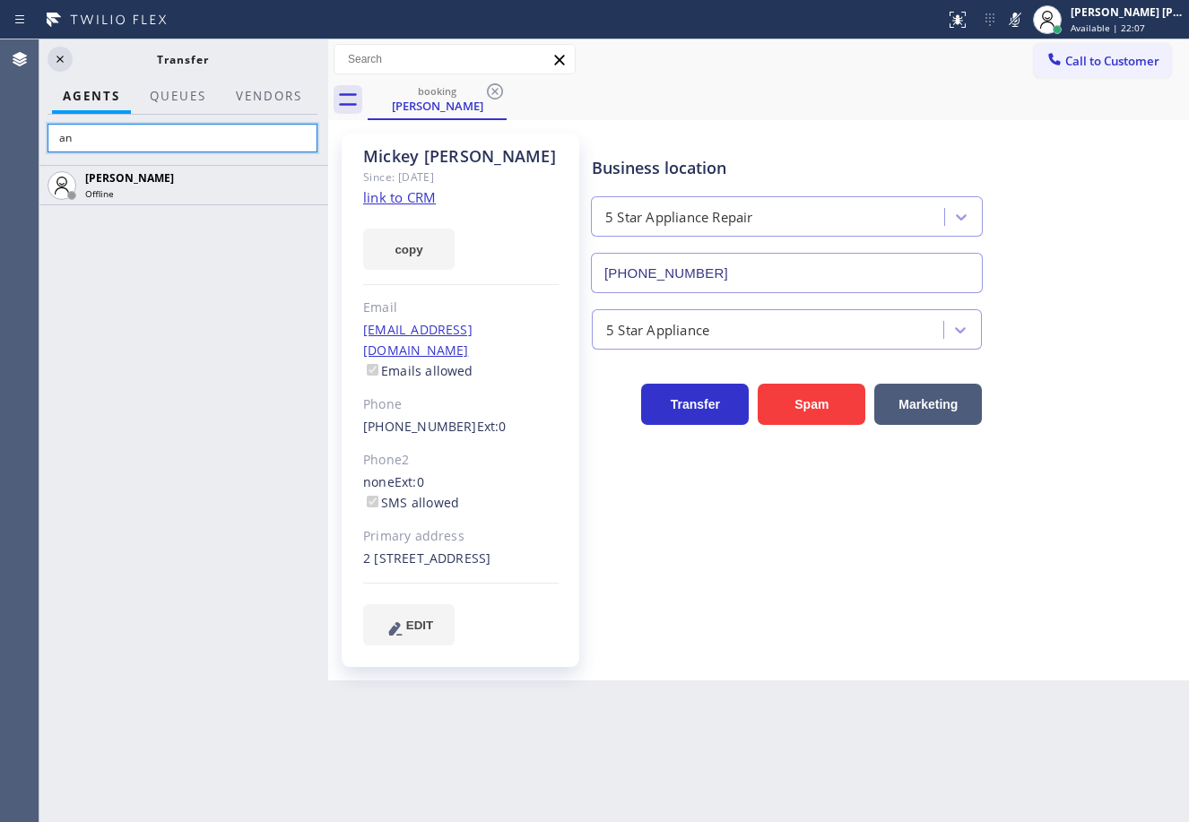
type input "a"
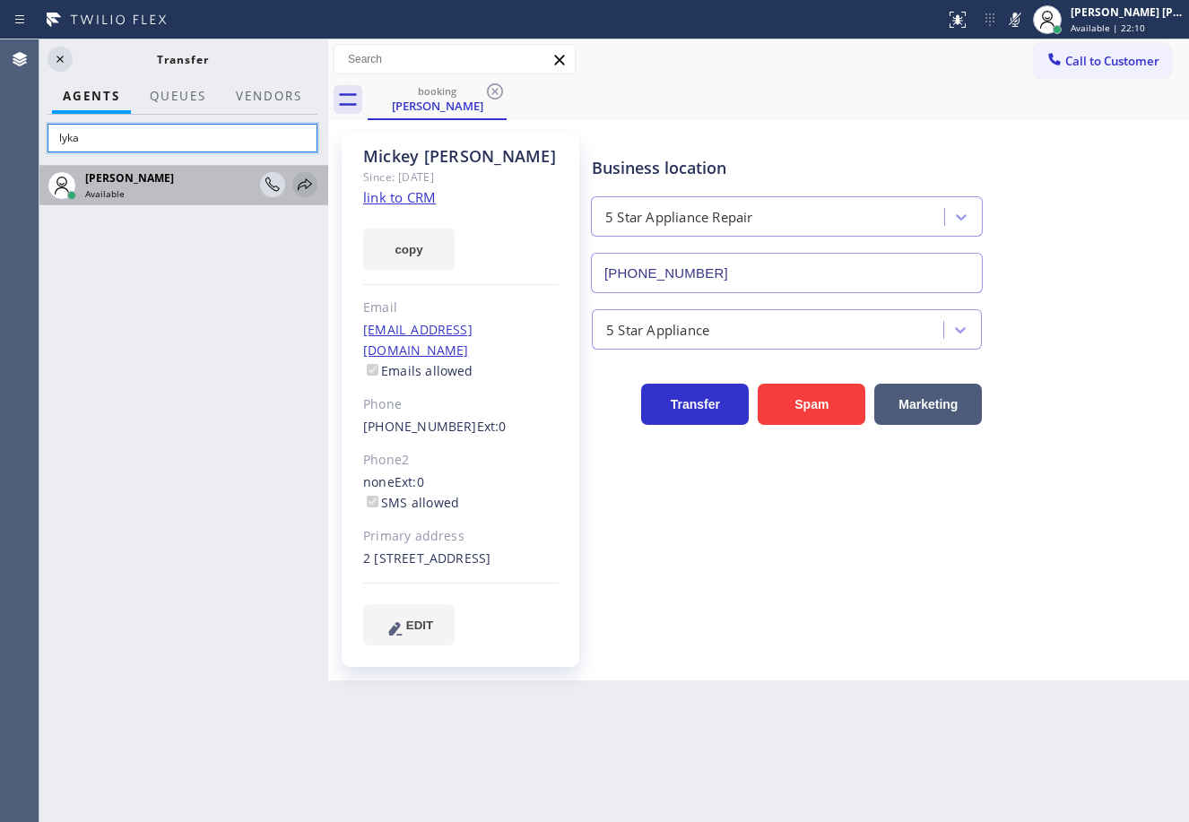
type input "lyka"
click at [304, 186] on icon at bounding box center [305, 185] width 22 height 22
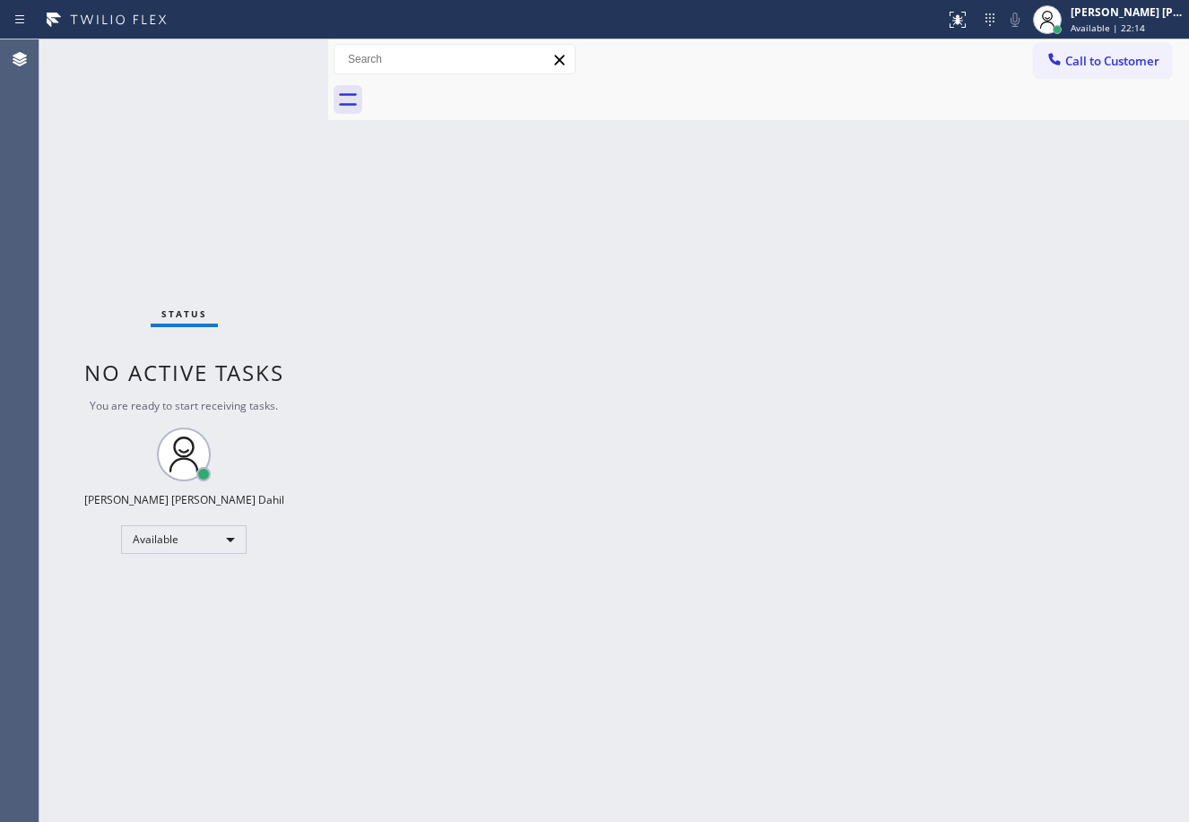
click at [749, 454] on div "Back to Dashboard Change Sender ID Customers Technicians Select a contact Outbo…" at bounding box center [758, 430] width 861 height 783
click at [507, 160] on div "Back to Dashboard Change Sender ID Customers Technicians Select a contact Outbo…" at bounding box center [758, 430] width 861 height 783
click at [618, 569] on div "Back to Dashboard Change Sender ID Customers Technicians Select a contact Outbo…" at bounding box center [758, 430] width 861 height 783
click at [481, 460] on div "Back to Dashboard Change Sender ID Customers Technicians Select a contact Outbo…" at bounding box center [758, 430] width 861 height 783
drag, startPoint x: 480, startPoint y: 460, endPoint x: 549, endPoint y: 495, distance: 76.6
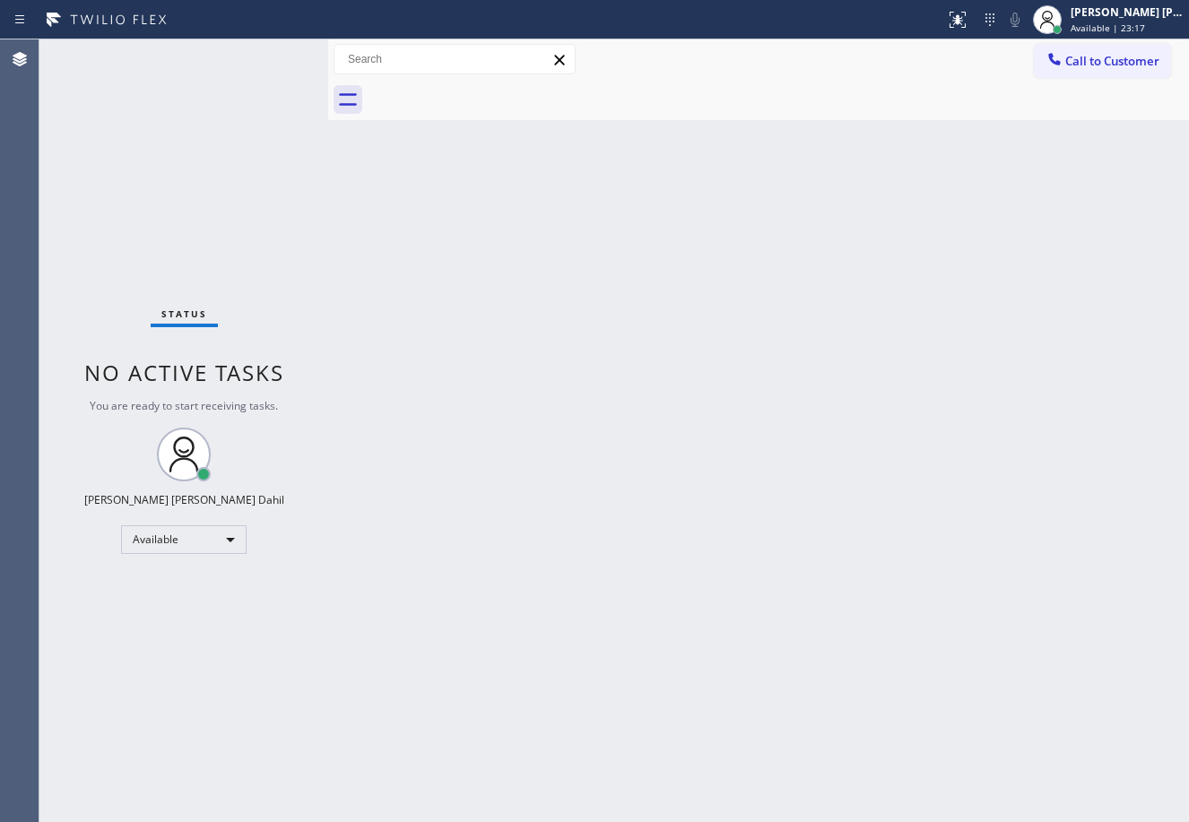
click at [506, 471] on div "Back to Dashboard Change Sender ID Customers Technicians Select a contact Outbo…" at bounding box center [758, 430] width 861 height 783
click at [913, 537] on div "Back to Dashboard Change Sender ID Customers Technicians Select a contact Outbo…" at bounding box center [758, 430] width 861 height 783
click at [264, 54] on div "Status No active tasks You are ready to start receiving tasks. [PERSON_NAME] [P…" at bounding box center [183, 430] width 289 height 783
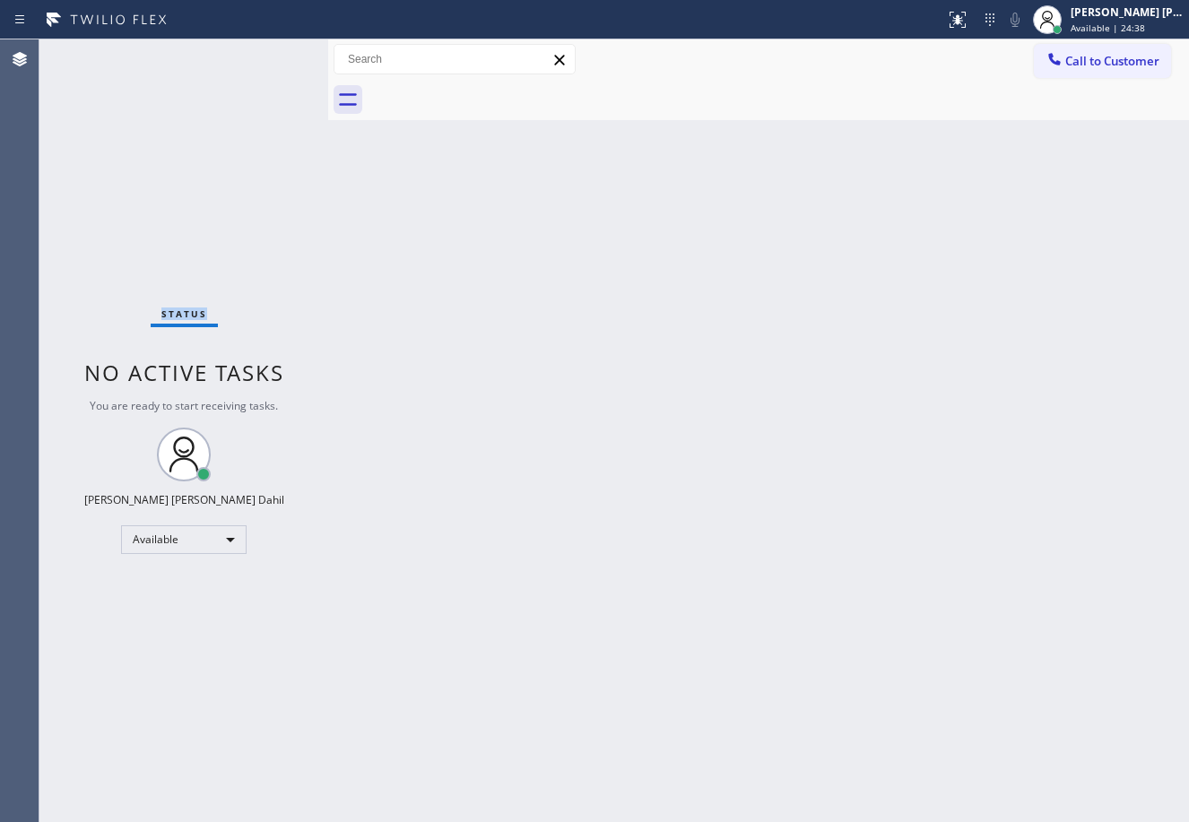
click at [264, 54] on div "Status No active tasks You are ready to start receiving tasks. [PERSON_NAME] [P…" at bounding box center [183, 430] width 289 height 783
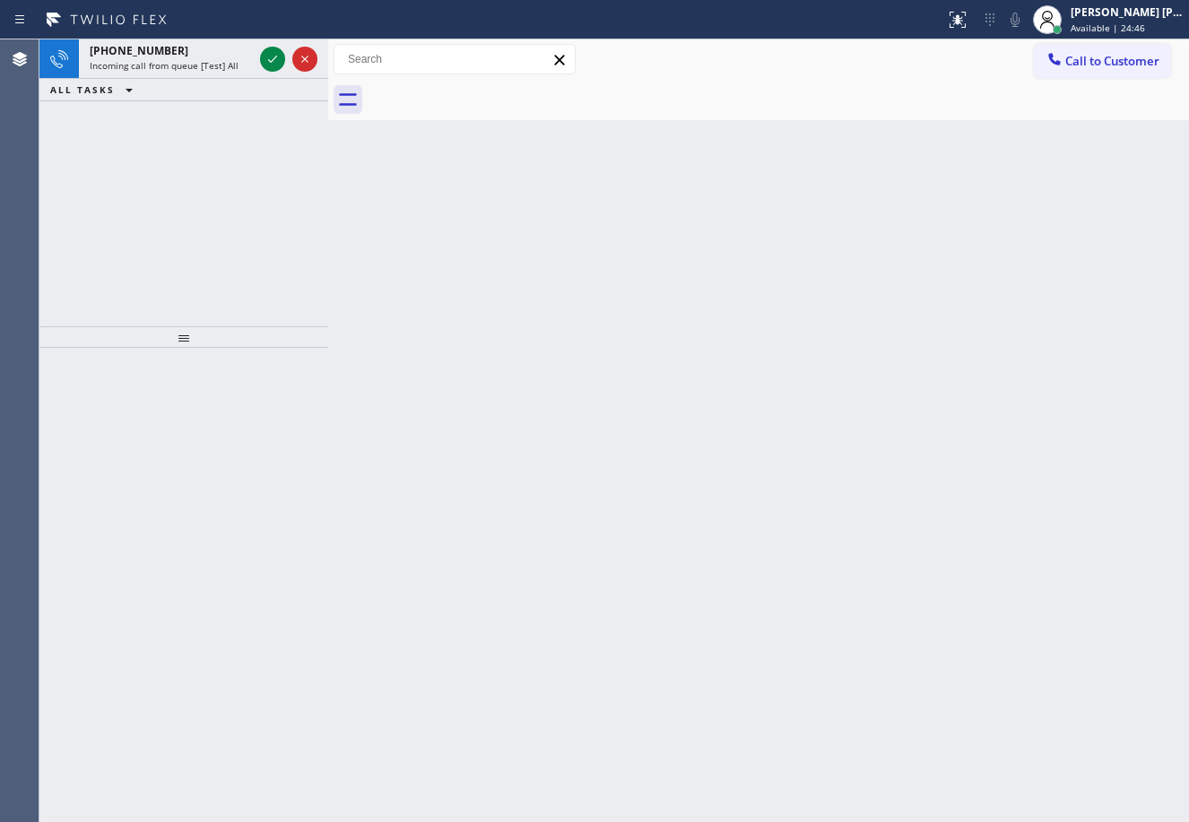
click at [264, 54] on icon at bounding box center [273, 59] width 22 height 22
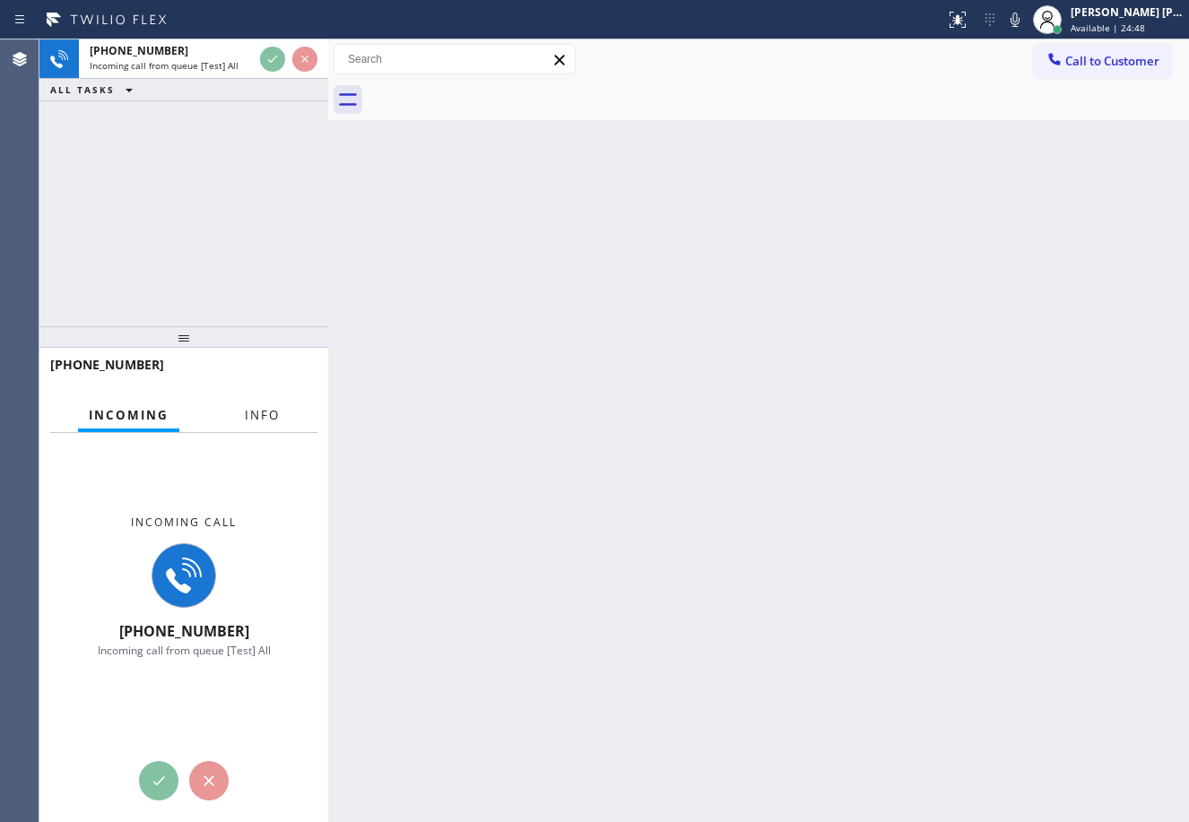
click at [247, 408] on span "Info" at bounding box center [262, 415] width 35 height 16
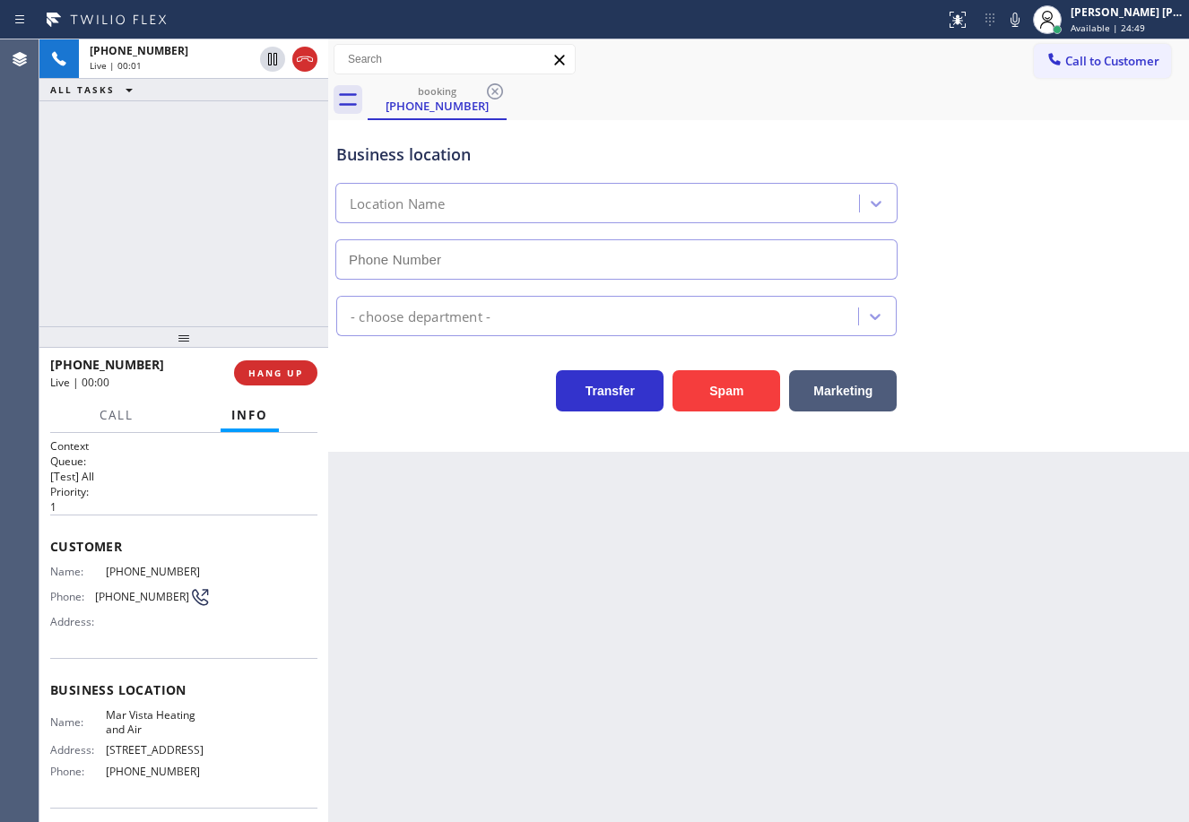
type input "(424) 329-2198"
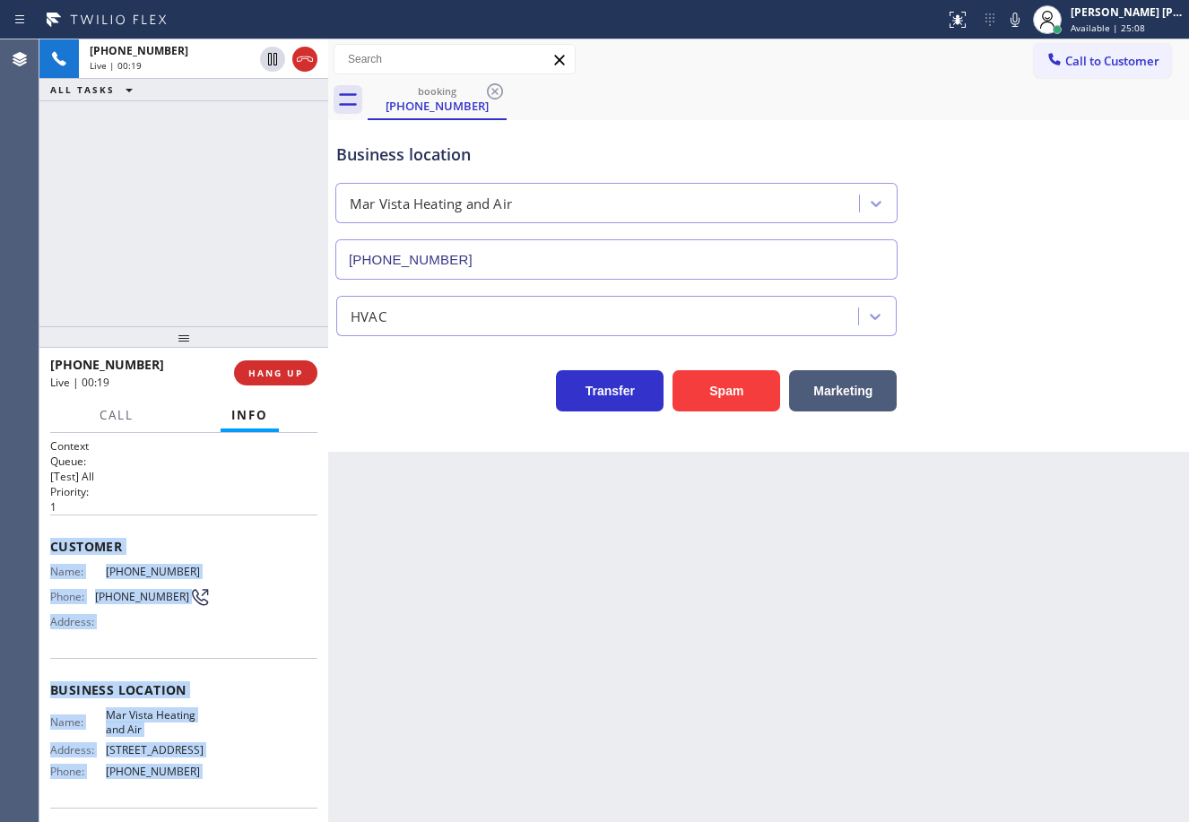
scroll to position [141, 0]
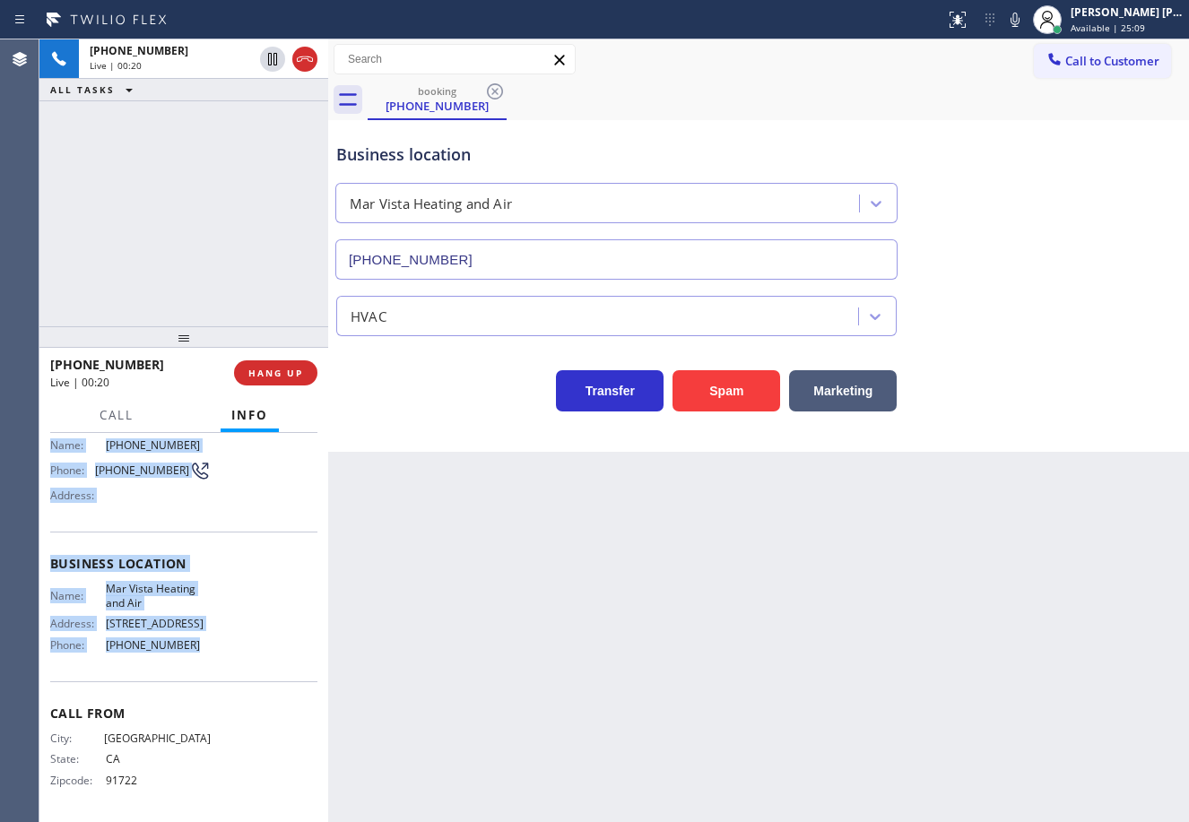
drag, startPoint x: 46, startPoint y: 541, endPoint x: 250, endPoint y: 662, distance: 237.5
click at [250, 662] on div "Context Queue: [Test] All Priority: 1 Customer Name: (626) 347-6436 Phone: (626…" at bounding box center [183, 627] width 289 height 389
copy div "Customer Name: (626) 347-6436 Phone: (626) 347-6436 Address: Business location …"
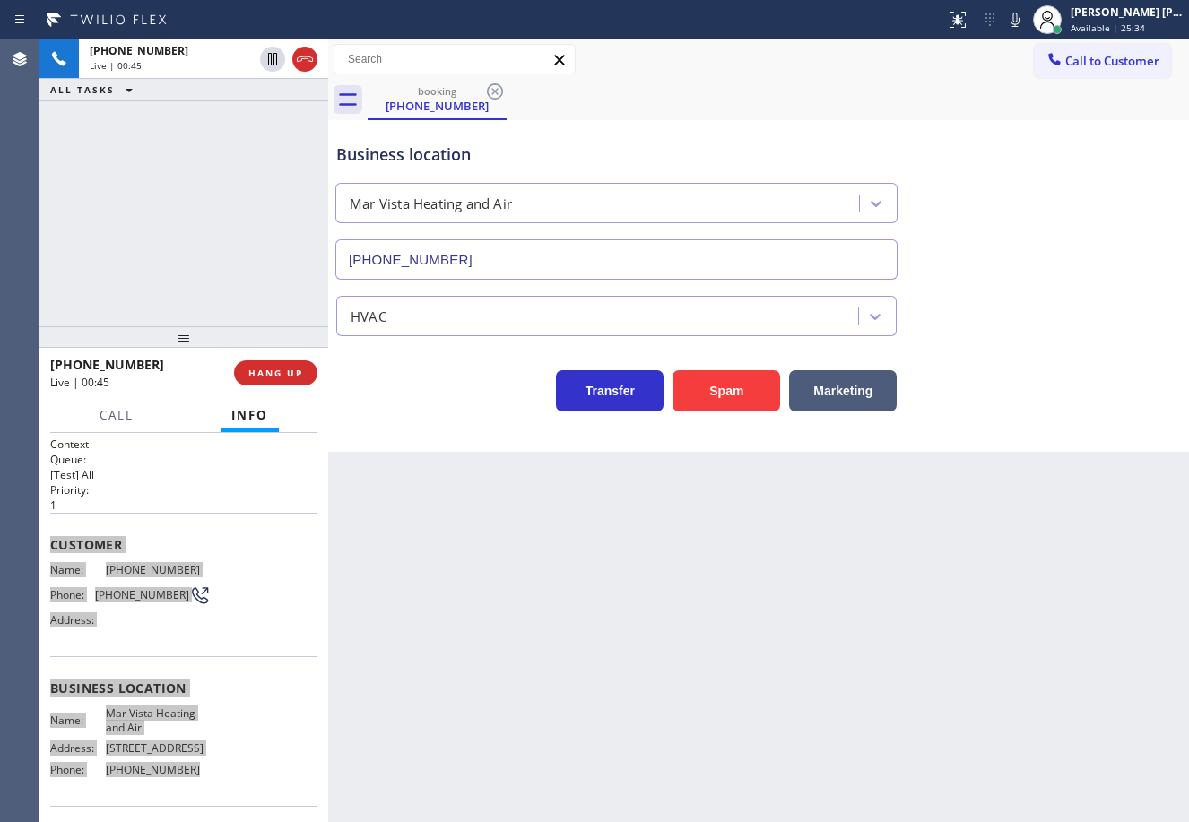
scroll to position [0, 0]
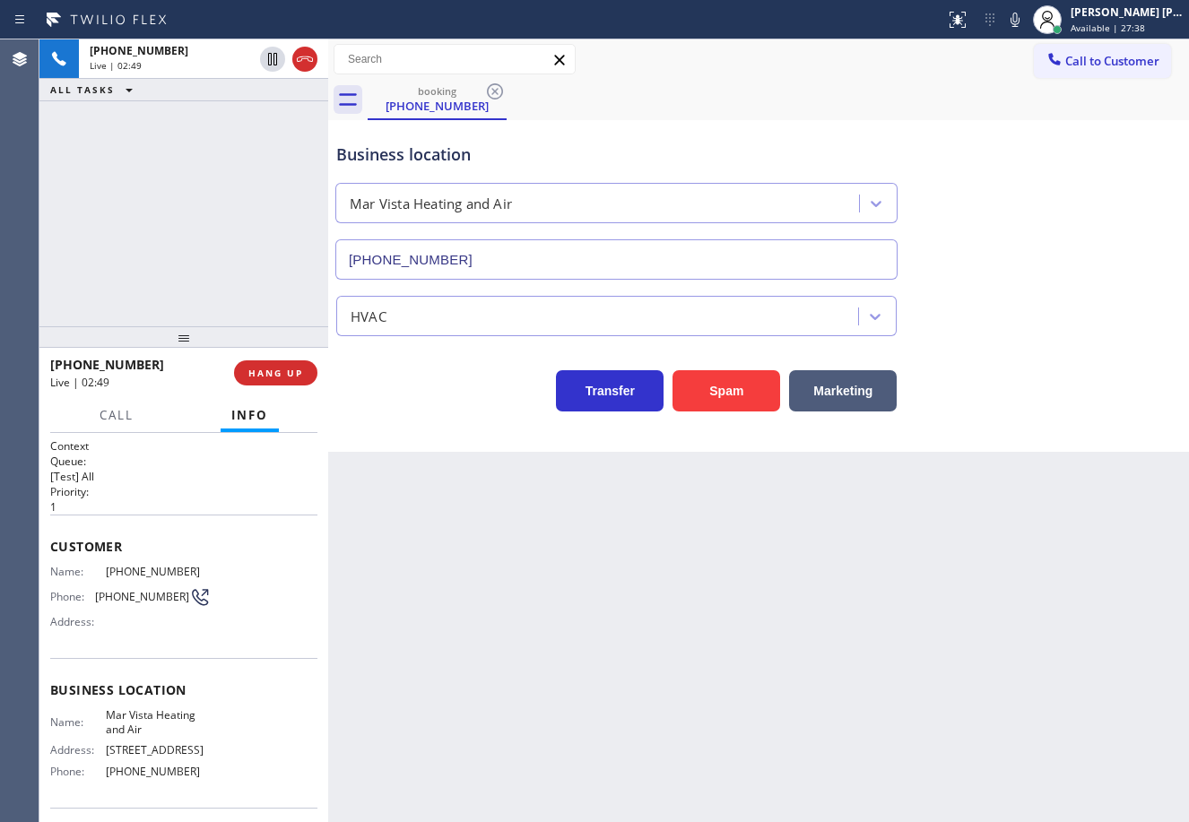
click at [1018, 696] on div "Back to Dashboard Change Sender ID Customers Technicians Select a contact Outbo…" at bounding box center [758, 430] width 861 height 783
click at [812, 79] on div "Call to Customer Outbound call Location Top [US_STATE] Heating and AC Service Y…" at bounding box center [758, 59] width 861 height 40
click at [1023, 593] on div "Back to Dashboard Change Sender ID Customers Technicians Select a contact Outbo…" at bounding box center [758, 430] width 861 height 783
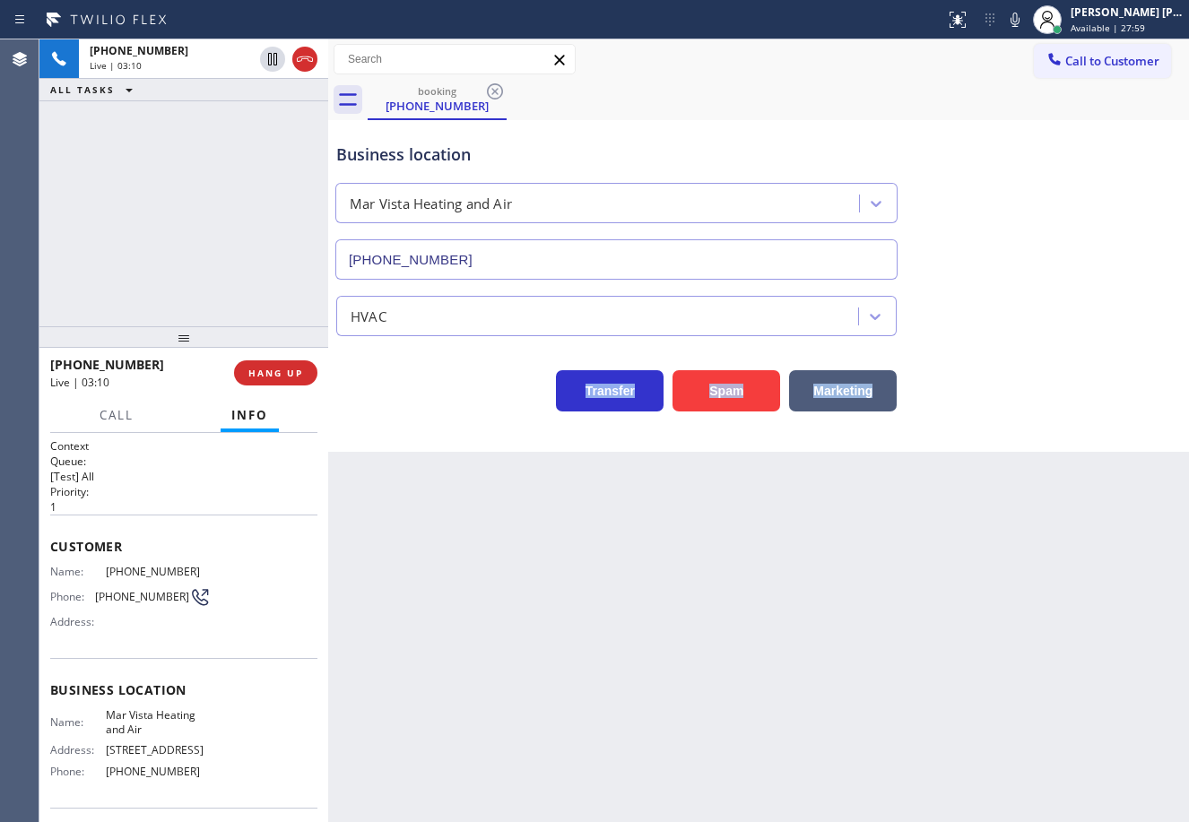
click at [879, 732] on div "Back to Dashboard Change Sender ID Customers Technicians Select a contact Outbo…" at bounding box center [758, 430] width 861 height 783
drag, startPoint x: 879, startPoint y: 732, endPoint x: 939, endPoint y: 723, distance: 60.7
click at [912, 731] on div "Back to Dashboard Change Sender ID Customers Technicians Select a contact Outbo…" at bounding box center [758, 430] width 861 height 783
click at [1036, 600] on div "Back to Dashboard Change Sender ID Customers Technicians Select a contact Outbo…" at bounding box center [758, 430] width 861 height 783
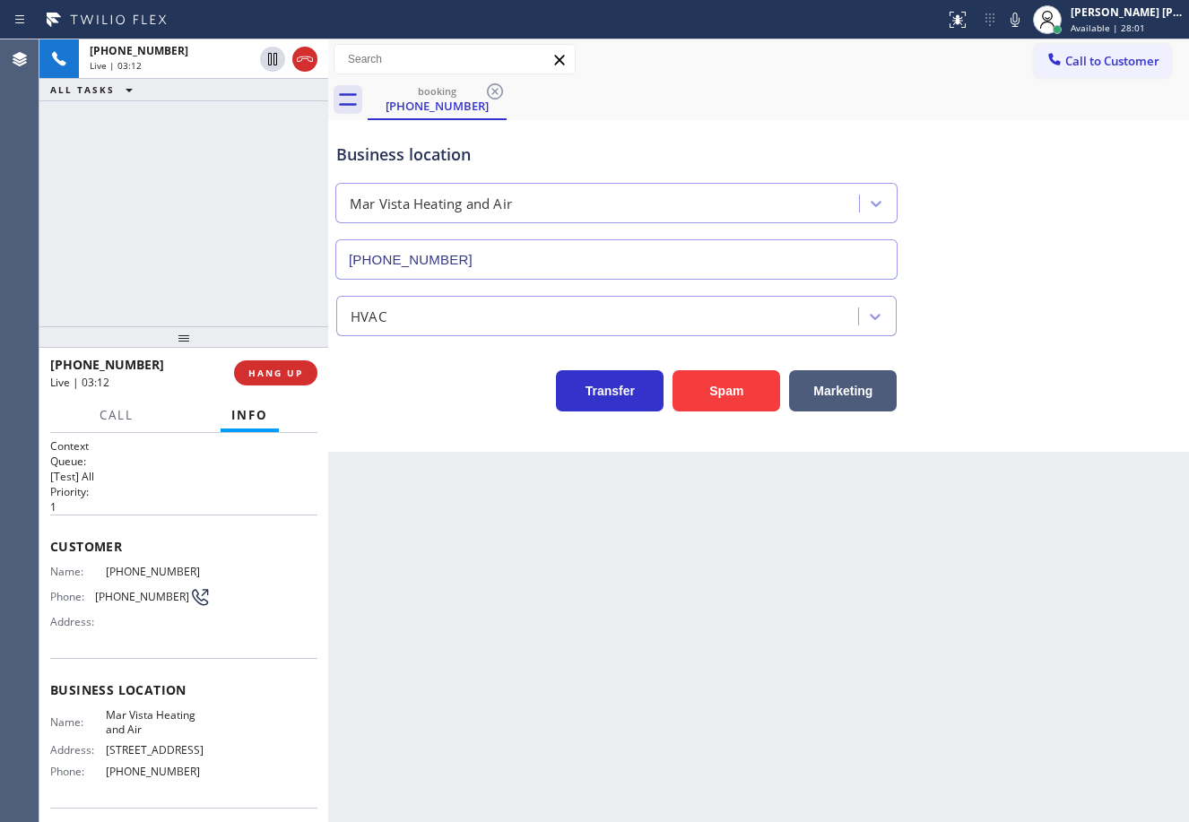
click at [1036, 600] on div "Back to Dashboard Change Sender ID Customers Technicians Select a contact Outbo…" at bounding box center [758, 430] width 861 height 783
click at [1036, 601] on div "Back to Dashboard Change Sender ID Customers Technicians Select a contact Outbo…" at bounding box center [758, 430] width 861 height 783
click at [1037, 602] on div "Back to Dashboard Change Sender ID Customers Technicians Select a contact Outbo…" at bounding box center [758, 430] width 861 height 783
click at [1037, 605] on div "Back to Dashboard Change Sender ID Customers Technicians Select a contact Outbo…" at bounding box center [758, 430] width 861 height 783
drag, startPoint x: 1038, startPoint y: 609, endPoint x: 1034, endPoint y: 638, distance: 29.8
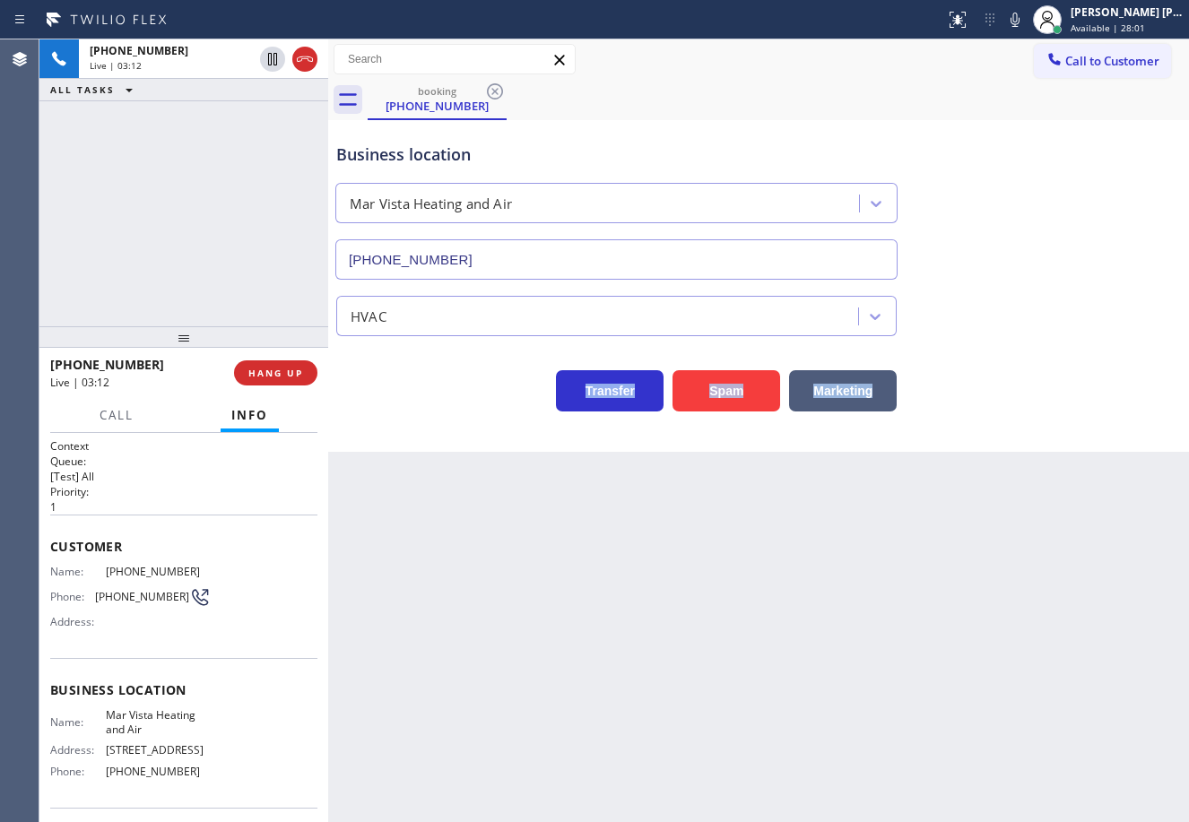
click at [1038, 610] on div "Back to Dashboard Change Sender ID Customers Technicians Select a contact Outbo…" at bounding box center [758, 430] width 861 height 783
click at [1030, 673] on div "Back to Dashboard Change Sender ID Customers Technicians Select a contact Outbo…" at bounding box center [758, 430] width 861 height 783
click at [1031, 673] on div "Back to Dashboard Change Sender ID Customers Technicians Select a contact Outbo…" at bounding box center [758, 430] width 861 height 783
drag, startPoint x: 1031, startPoint y: 673, endPoint x: 1001, endPoint y: 679, distance: 30.2
click at [1010, 679] on div "Back to Dashboard Change Sender ID Customers Technicians Select a contact Outbo…" at bounding box center [758, 430] width 861 height 783
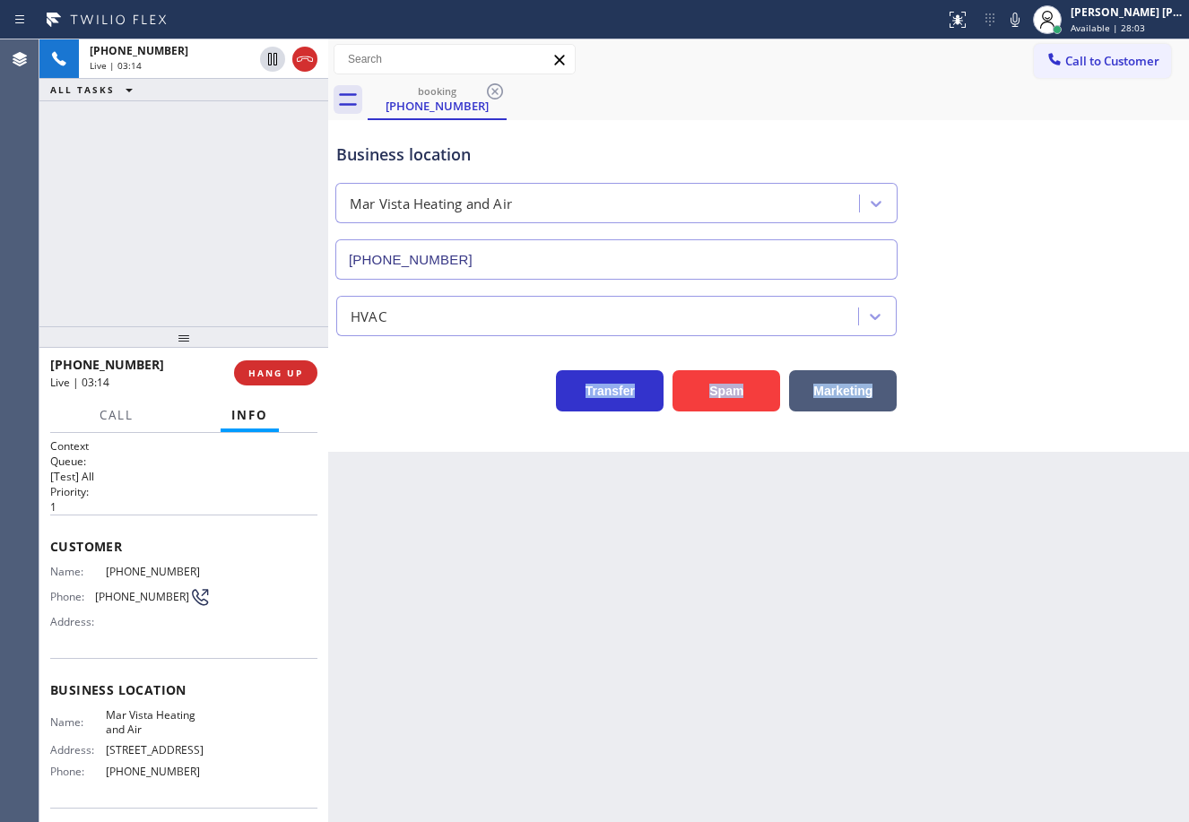
click at [1000, 680] on div "Back to Dashboard Change Sender ID Customers Technicians Select a contact Outbo…" at bounding box center [758, 430] width 861 height 783
click at [1000, 679] on div "Back to Dashboard Change Sender ID Customers Technicians Select a contact Outbo…" at bounding box center [758, 430] width 861 height 783
click at [908, 701] on div "Back to Dashboard Change Sender ID Customers Technicians Select a contact Outbo…" at bounding box center [758, 430] width 861 height 783
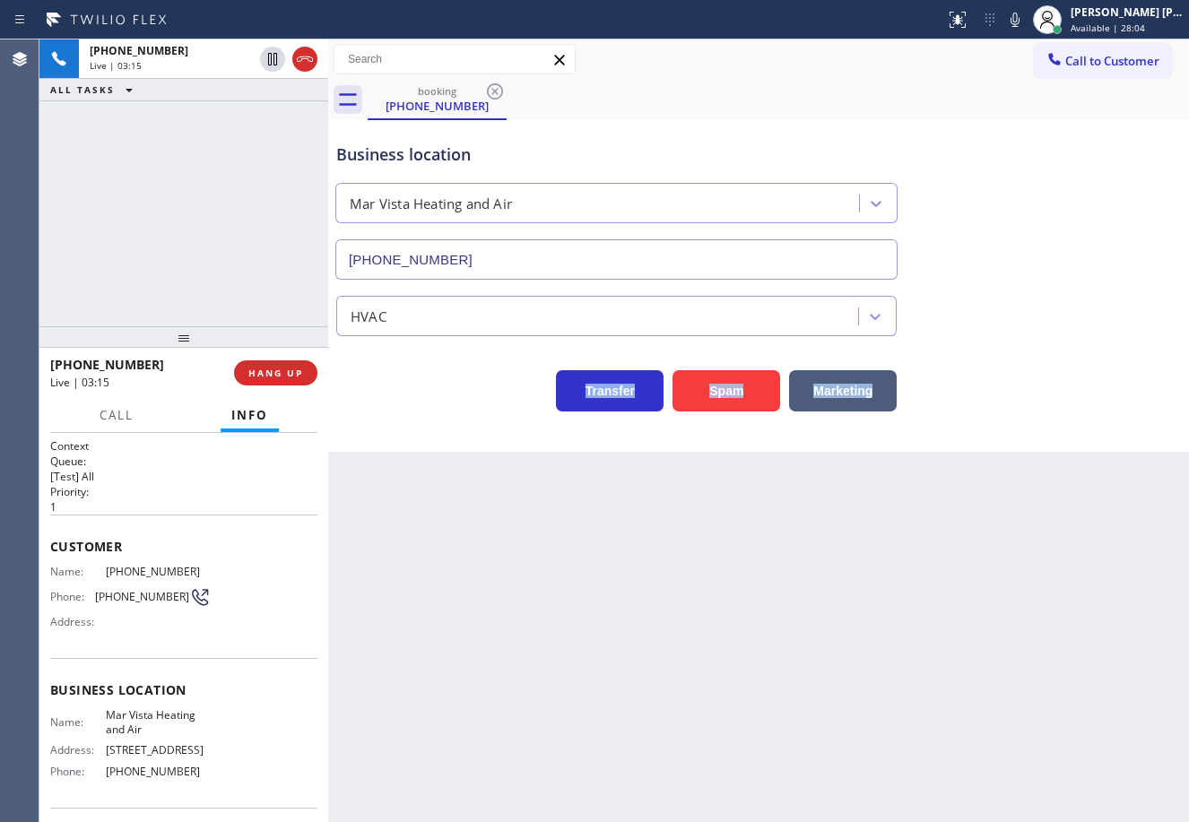
drag, startPoint x: 908, startPoint y: 701, endPoint x: 938, endPoint y: 702, distance: 29.6
click at [910, 702] on div "Back to Dashboard Change Sender ID Customers Technicians Select a contact Outbo…" at bounding box center [758, 430] width 861 height 783
click at [861, 706] on div "Back to Dashboard Change Sender ID Customers Technicians Select a contact Outbo…" at bounding box center [758, 430] width 861 height 783
click at [887, 706] on div "Back to Dashboard Change Sender ID Customers Technicians Select a contact Outbo…" at bounding box center [758, 430] width 861 height 783
click at [1052, 589] on div "Back to Dashboard Change Sender ID Customers Technicians Select a contact Outbo…" at bounding box center [758, 430] width 861 height 783
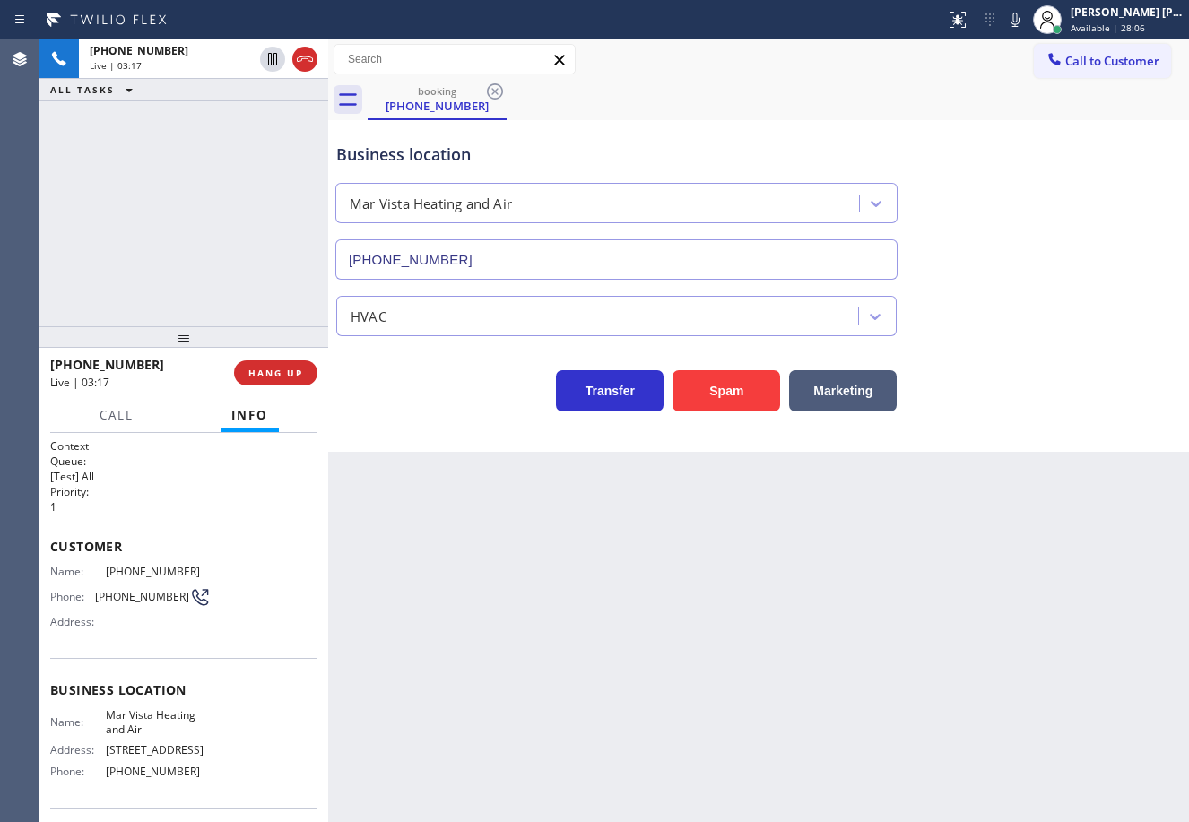
click at [1046, 585] on div "Back to Dashboard Change Sender ID Customers Technicians Select a contact Outbo…" at bounding box center [758, 430] width 861 height 783
drag, startPoint x: 1005, startPoint y: 674, endPoint x: 991, endPoint y: 681, distance: 15.2
click at [991, 681] on div "Back to Dashboard Change Sender ID Customers Technicians Select a contact Outbo…" at bounding box center [758, 430] width 861 height 783
click at [957, 697] on div "Back to Dashboard Change Sender ID Customers Technicians Select a contact Outbo…" at bounding box center [758, 430] width 861 height 783
click at [915, 717] on div "Back to Dashboard Change Sender ID Customers Technicians Select a contact Outbo…" at bounding box center [758, 430] width 861 height 783
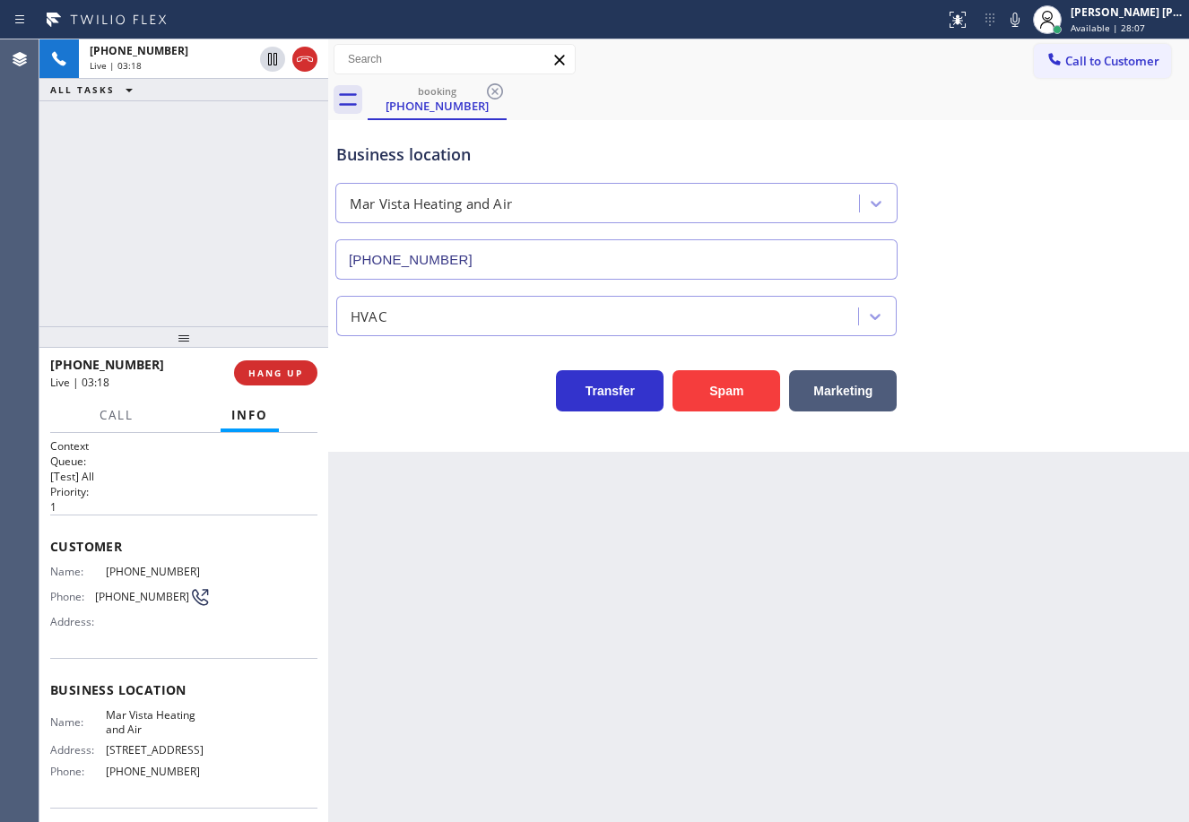
click at [910, 719] on div "Back to Dashboard Change Sender ID Customers Technicians Select a contact Outbo…" at bounding box center [758, 430] width 861 height 783
click at [666, 677] on div "Back to Dashboard Change Sender ID Customers Technicians Select a contact Outbo…" at bounding box center [758, 430] width 861 height 783
click at [1034, 552] on div "Back to Dashboard Change Sender ID Customers Technicians Select a contact Outbo…" at bounding box center [758, 430] width 861 height 783
drag, startPoint x: 1015, startPoint y: 637, endPoint x: 1000, endPoint y: 666, distance: 32.1
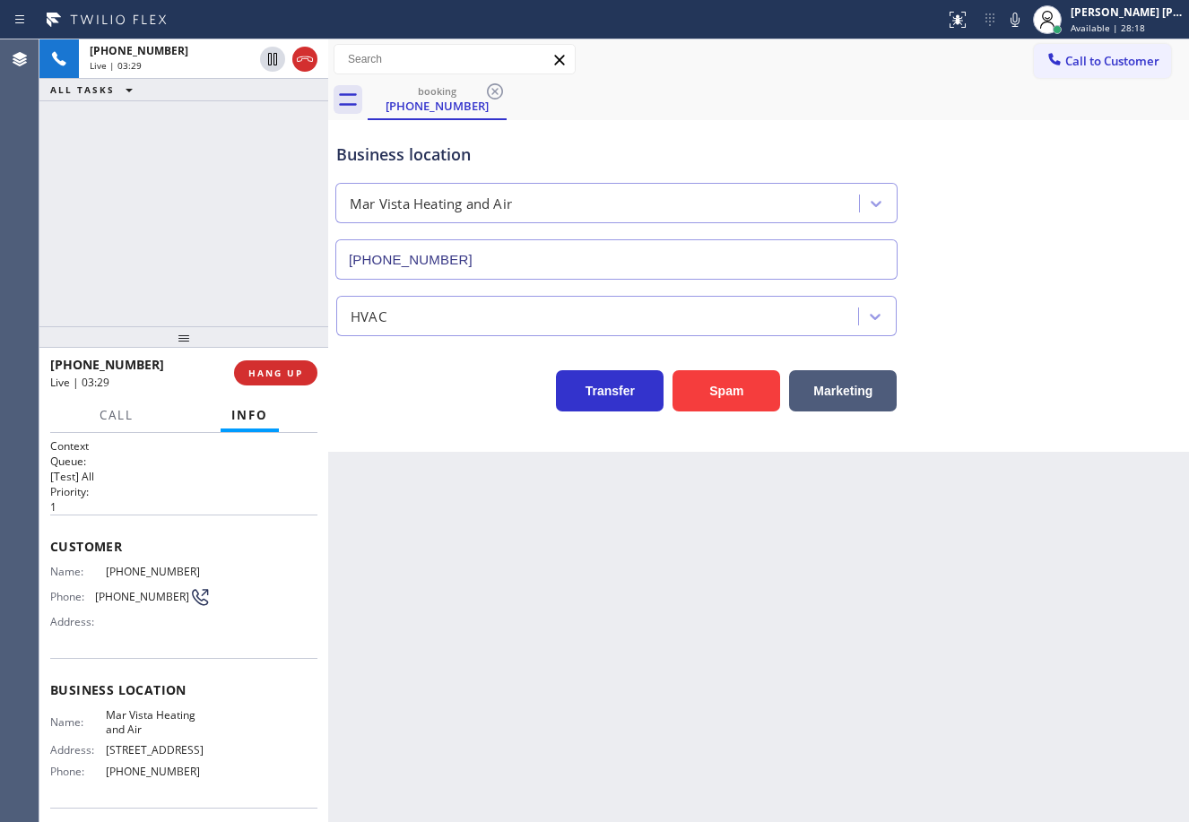
click at [1006, 662] on div "Back to Dashboard Change Sender ID Customers Technicians Select a contact Outbo…" at bounding box center [758, 430] width 861 height 783
click at [923, 705] on div "Back to Dashboard Change Sender ID Customers Technicians Select a contact Outbo…" at bounding box center [758, 430] width 861 height 783
click at [900, 707] on div "Back to Dashboard Change Sender ID Customers Technicians Select a contact Outbo…" at bounding box center [758, 430] width 861 height 783
drag, startPoint x: 1014, startPoint y: 683, endPoint x: 1020, endPoint y: 669, distance: 15.7
click at [1017, 679] on div "Back to Dashboard Change Sender ID Customers Technicians Select a contact Outbo…" at bounding box center [758, 430] width 861 height 783
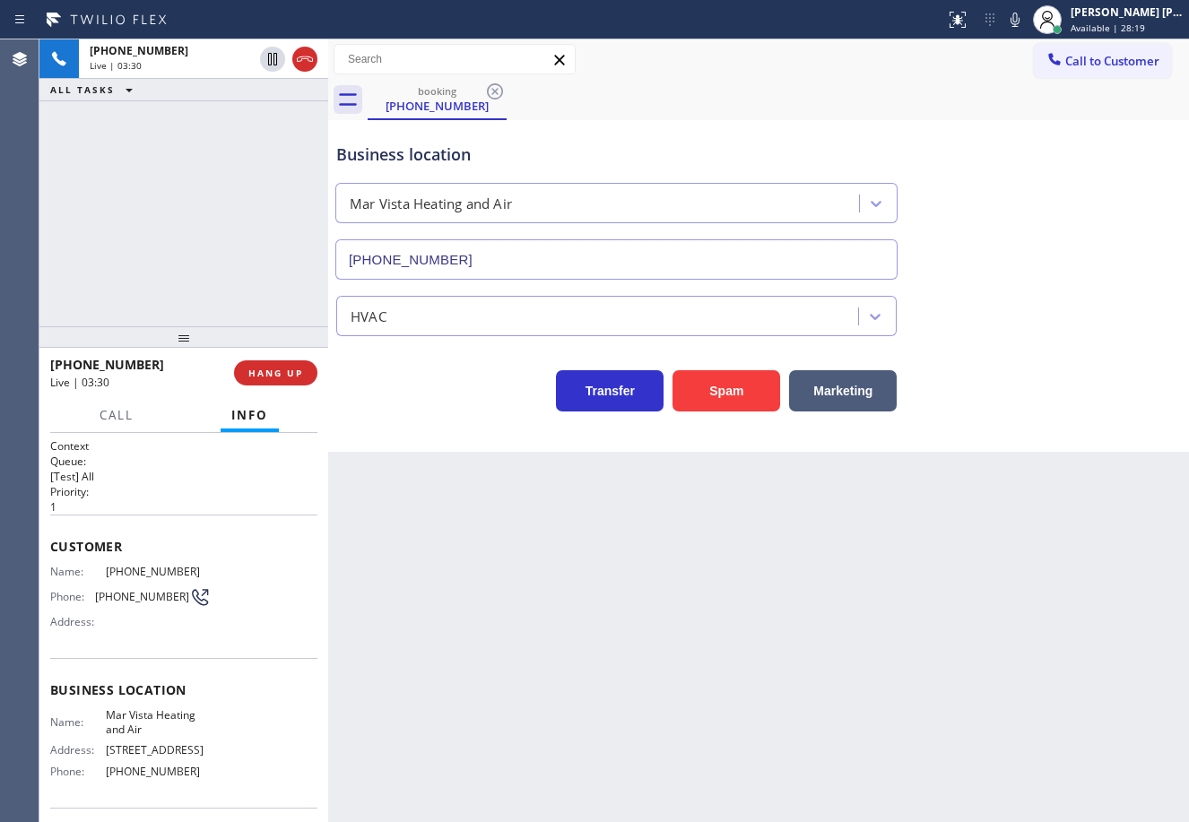
click at [1038, 580] on div "Back to Dashboard Change Sender ID Customers Technicians Select a contact Outbo…" at bounding box center [758, 430] width 861 height 783
drag, startPoint x: 1018, startPoint y: 634, endPoint x: 995, endPoint y: 687, distance: 57.8
click at [1011, 650] on div "Back to Dashboard Change Sender ID Customers Technicians Select a contact Outbo…" at bounding box center [758, 430] width 861 height 783
drag, startPoint x: 995, startPoint y: 687, endPoint x: 918, endPoint y: 712, distance: 81.1
click at [956, 705] on div "Back to Dashboard Change Sender ID Customers Technicians Select a contact Outbo…" at bounding box center [758, 430] width 861 height 783
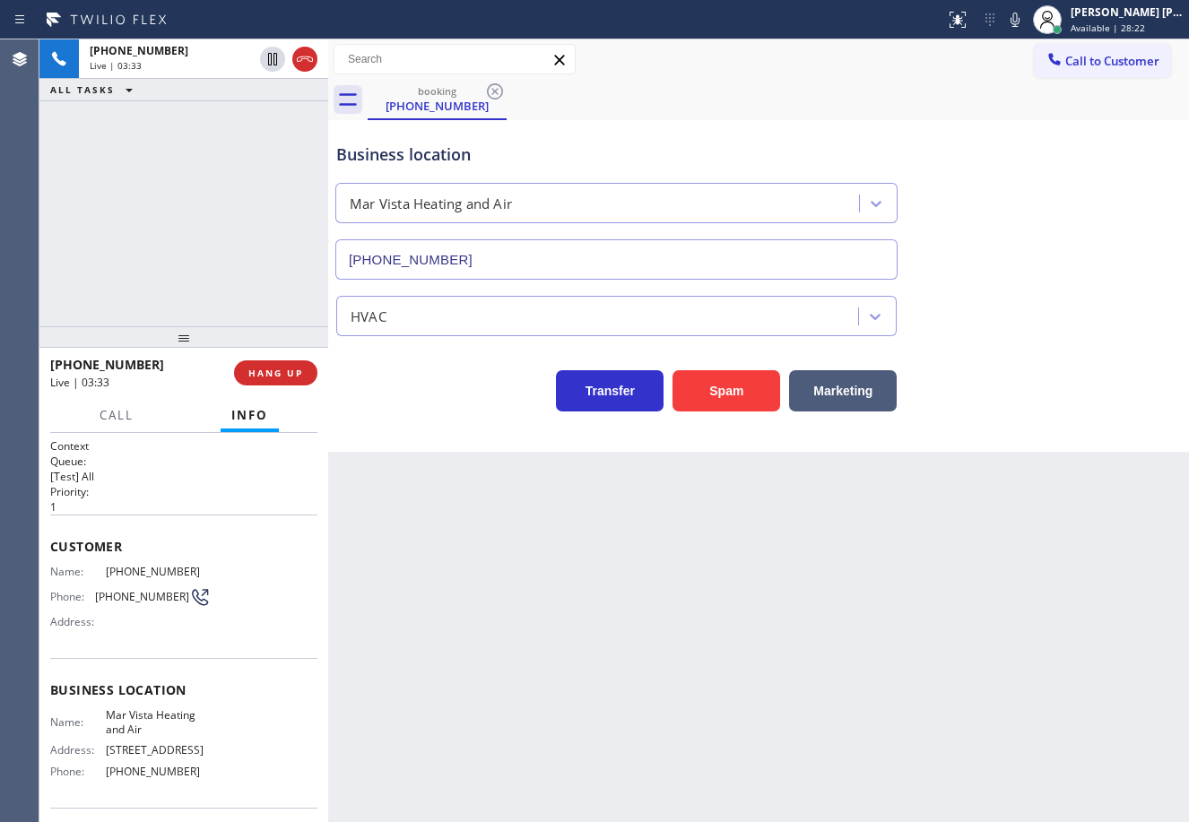
click at [407, 528] on div "Back to Dashboard Change Sender ID Customers Technicians Select a contact Outbo…" at bounding box center [758, 430] width 861 height 783
click at [961, 129] on div "Business location Mar Vista Heating and Air (424) 329-2198" at bounding box center [759, 198] width 852 height 162
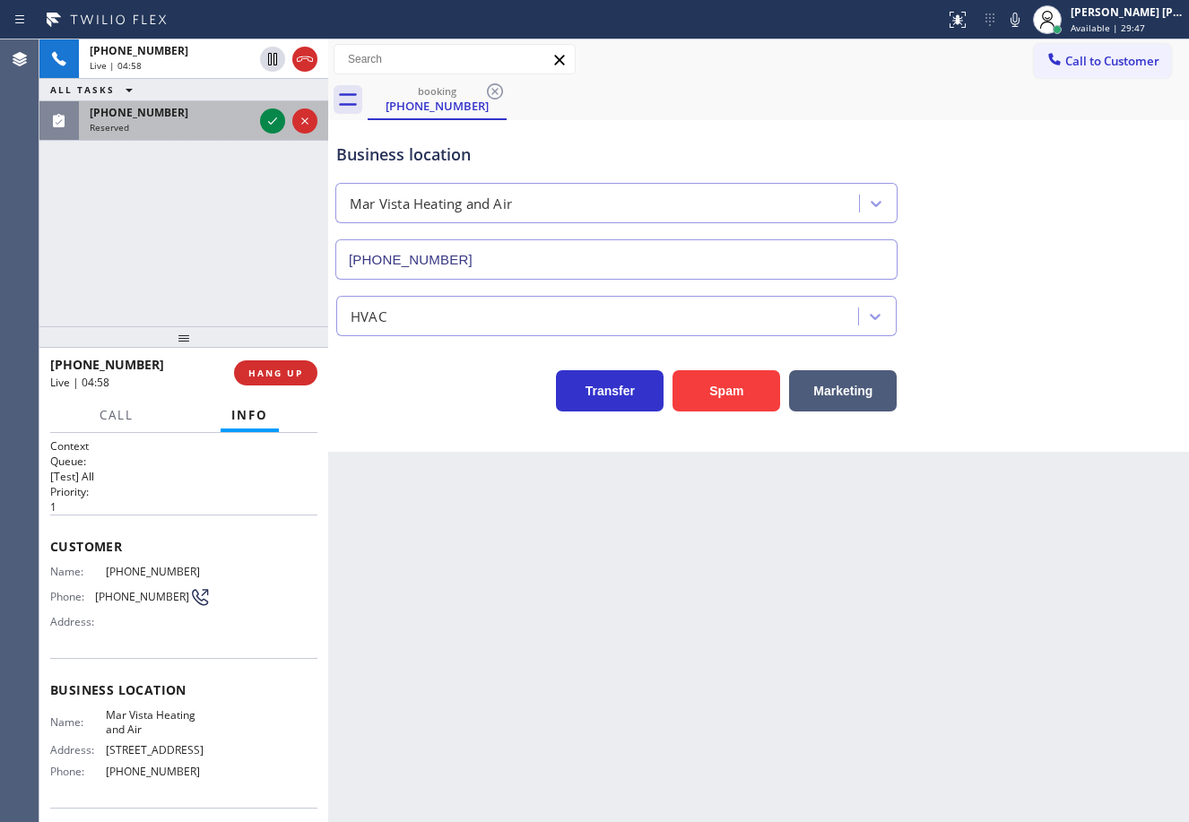
click at [160, 104] on div "(407) 868-3820 Reserved" at bounding box center [167, 120] width 177 height 39
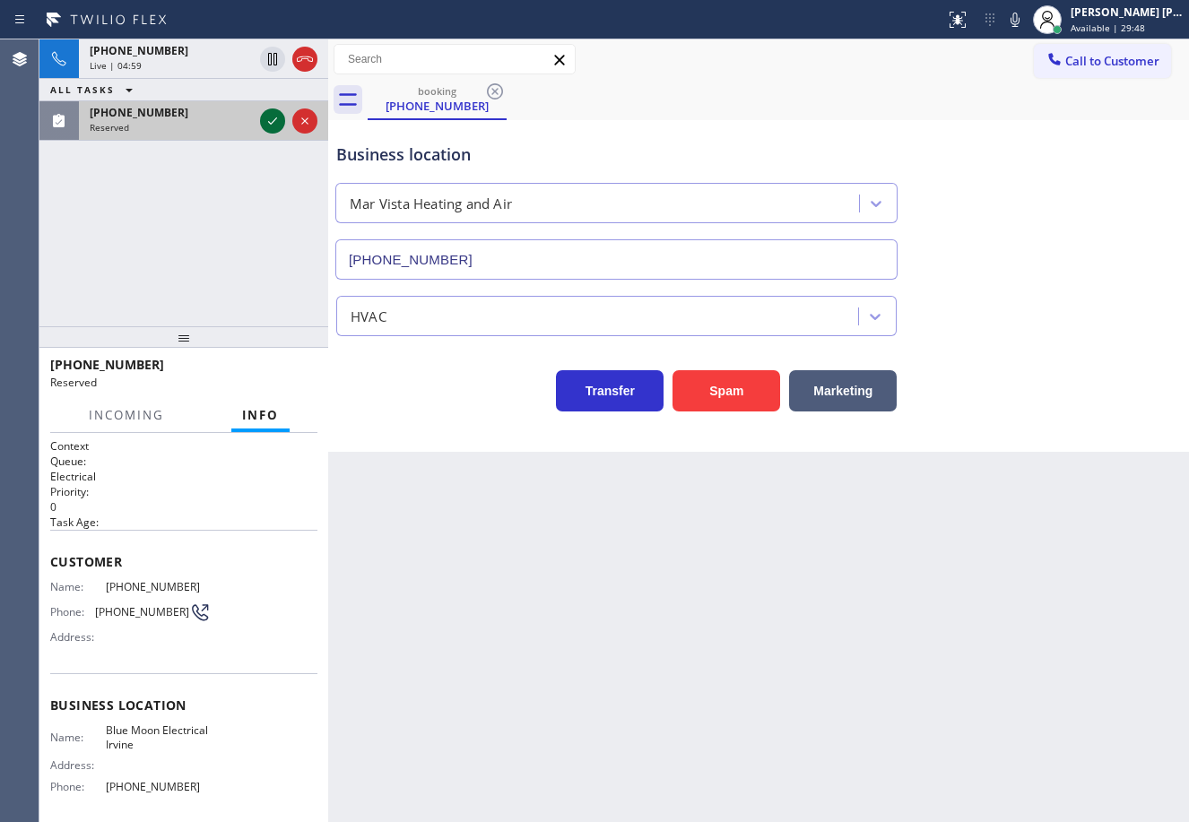
click at [266, 122] on icon at bounding box center [273, 121] width 22 height 22
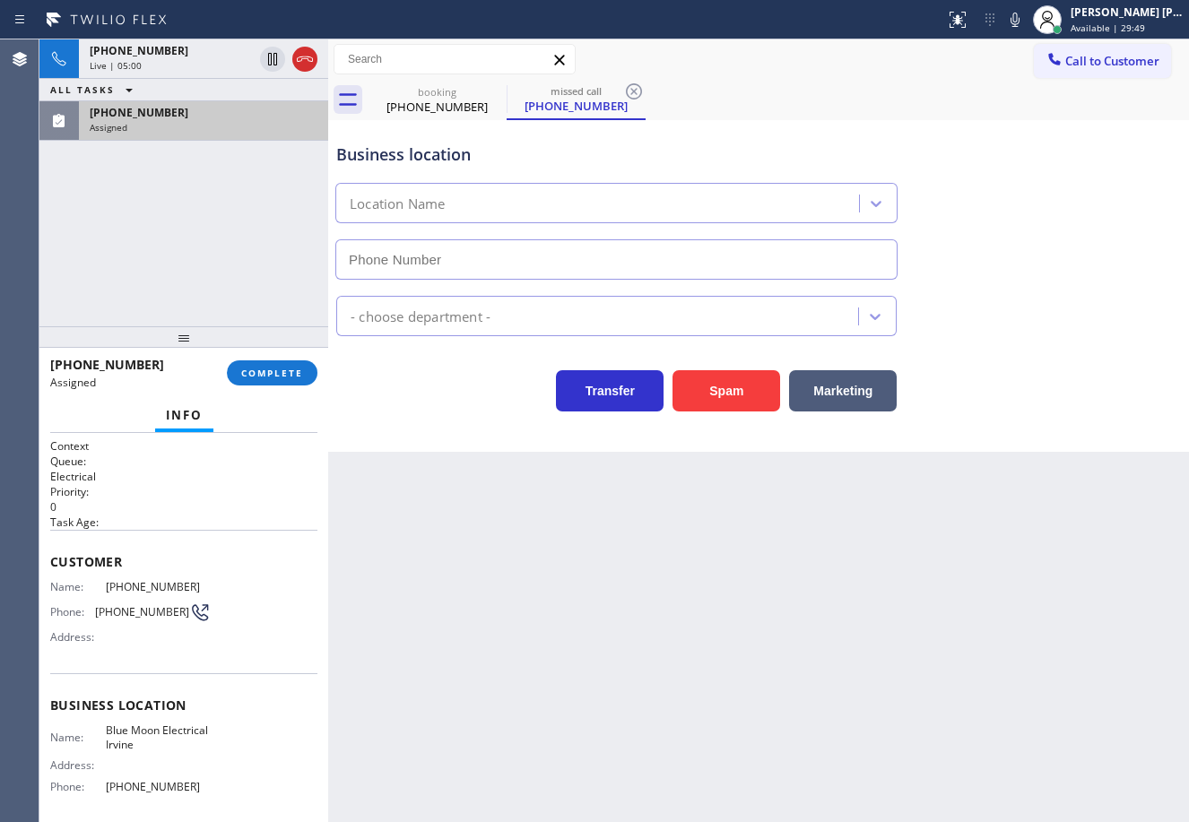
type input "(949) 438-5263"
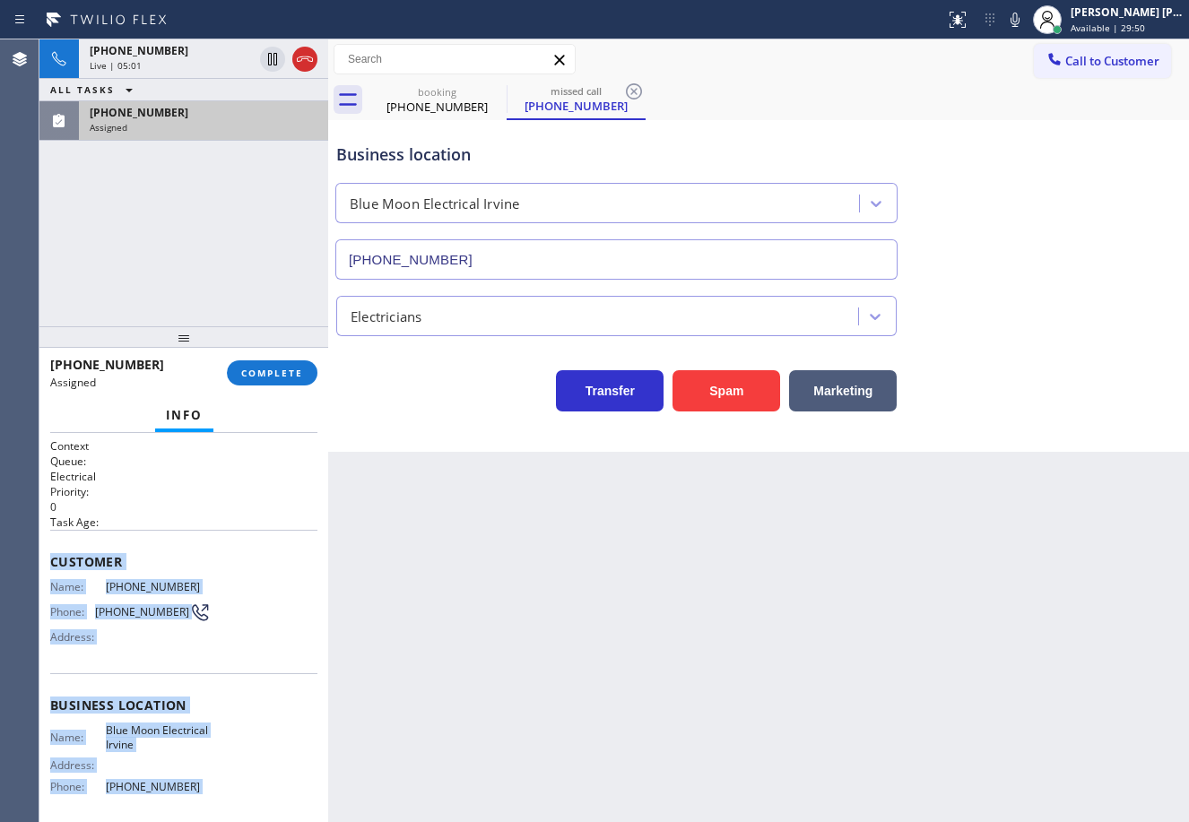
scroll to position [142, 0]
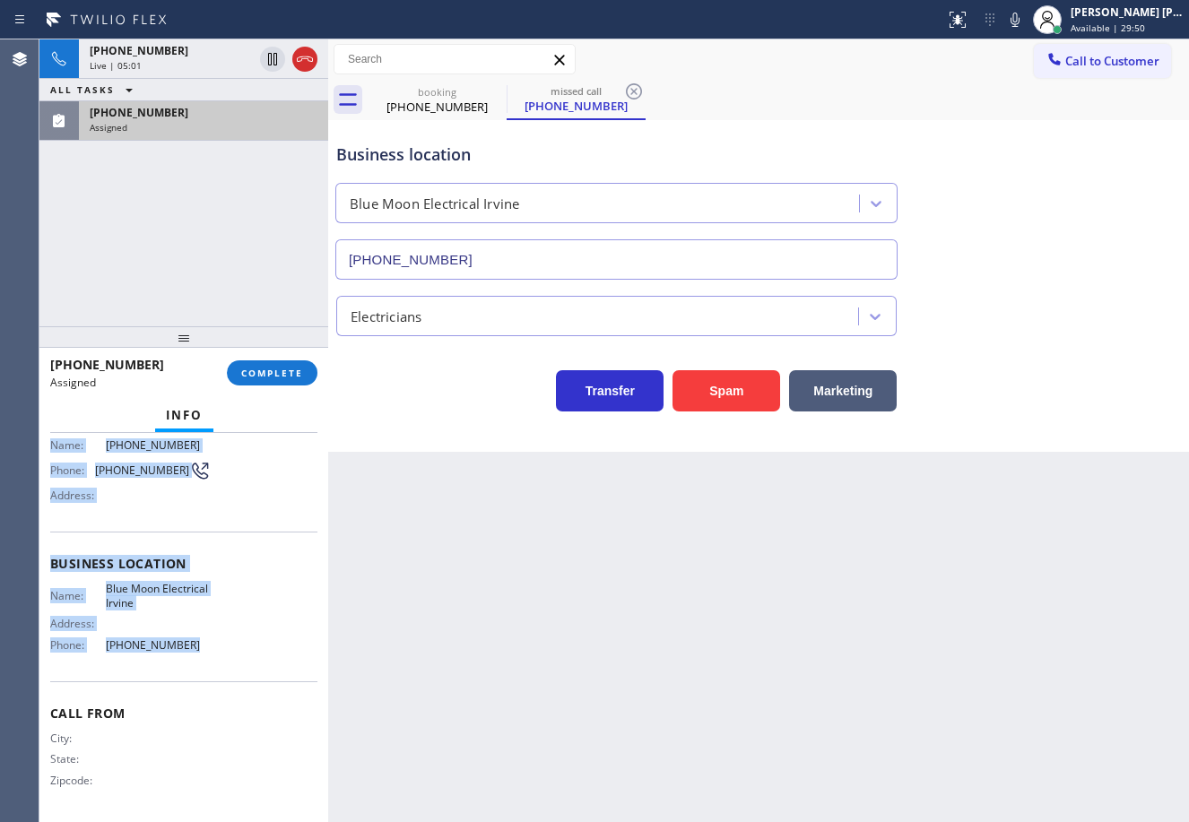
drag, startPoint x: 46, startPoint y: 560, endPoint x: 237, endPoint y: 666, distance: 218.3
click at [234, 671] on div "Context Queue: Electrical Priority: 0 Task Age: Customer Name: (407) 868-3820 P…" at bounding box center [183, 627] width 289 height 389
copy div "Customer Name: (407) 868-3820 Phone: (407) 868-3820 Address: Business location …"
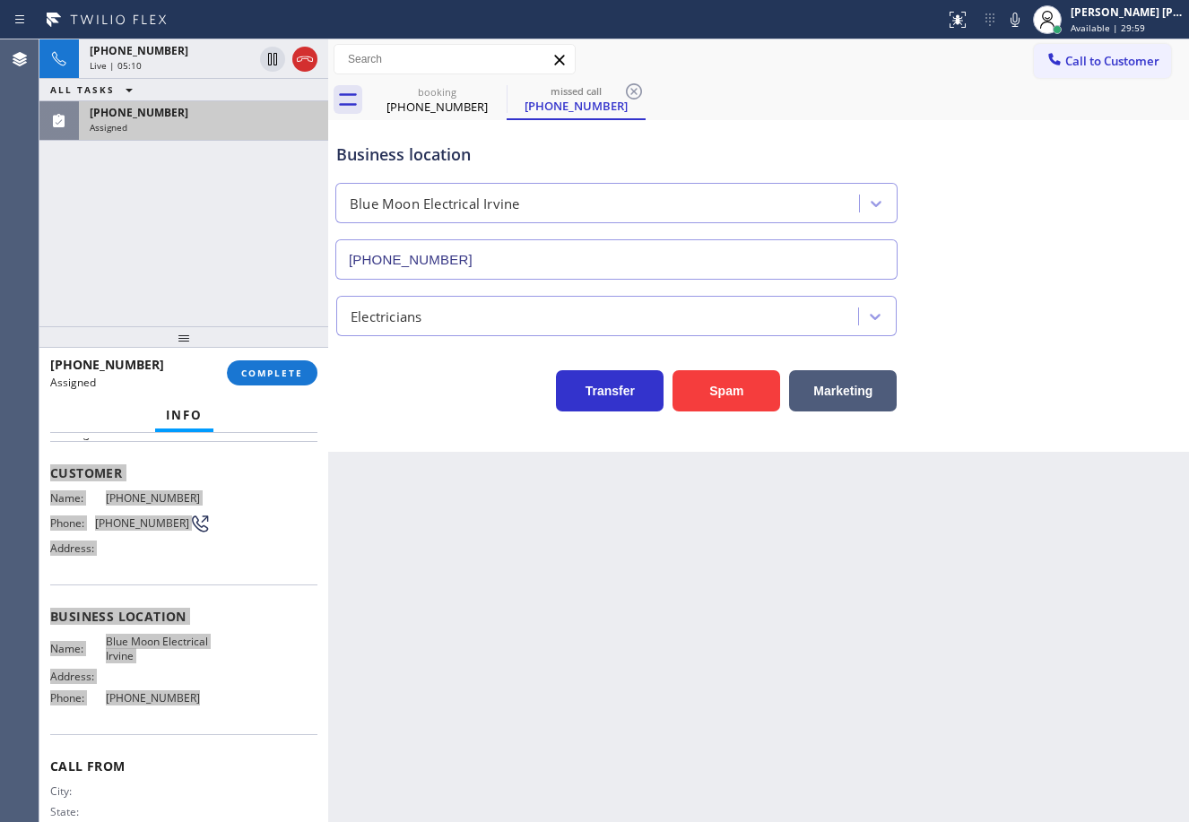
scroll to position [0, 0]
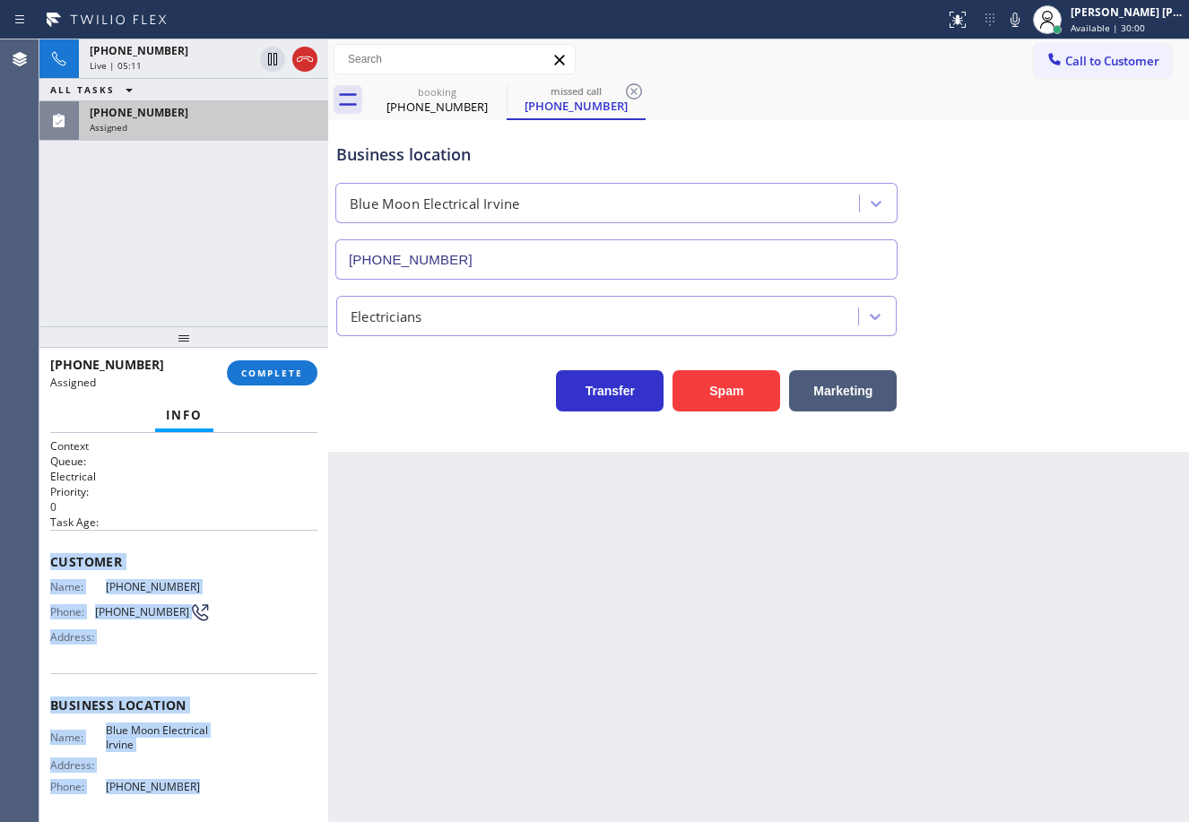
drag, startPoint x: 203, startPoint y: 580, endPoint x: 148, endPoint y: 582, distance: 55.6
click at [205, 580] on div "Name: (407) 868-3820 Phone: (407) 868-3820 Address:" at bounding box center [183, 615] width 267 height 71
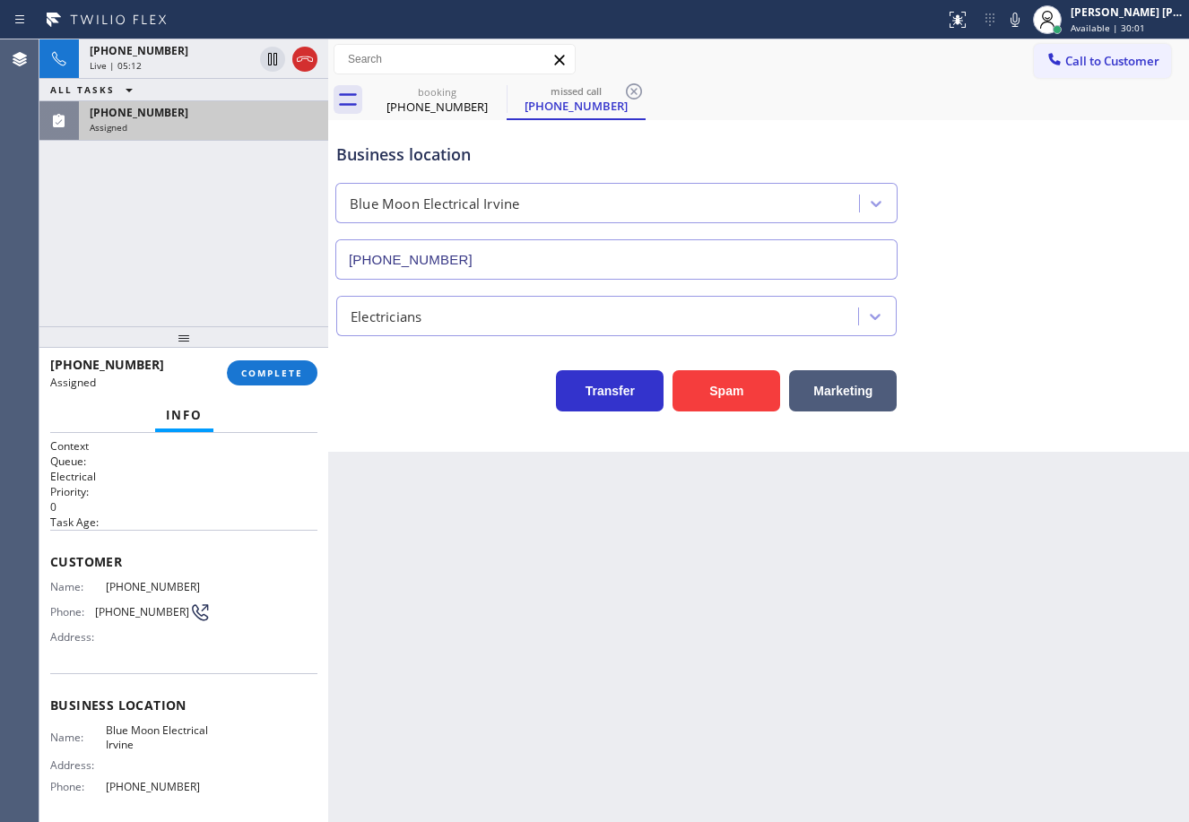
drag, startPoint x: 415, startPoint y: 654, endPoint x: 414, endPoint y: 644, distance: 10.8
click at [415, 650] on div "Back to Dashboard Change Sender ID Customers Technicians Select a contact Outbo…" at bounding box center [758, 430] width 861 height 783
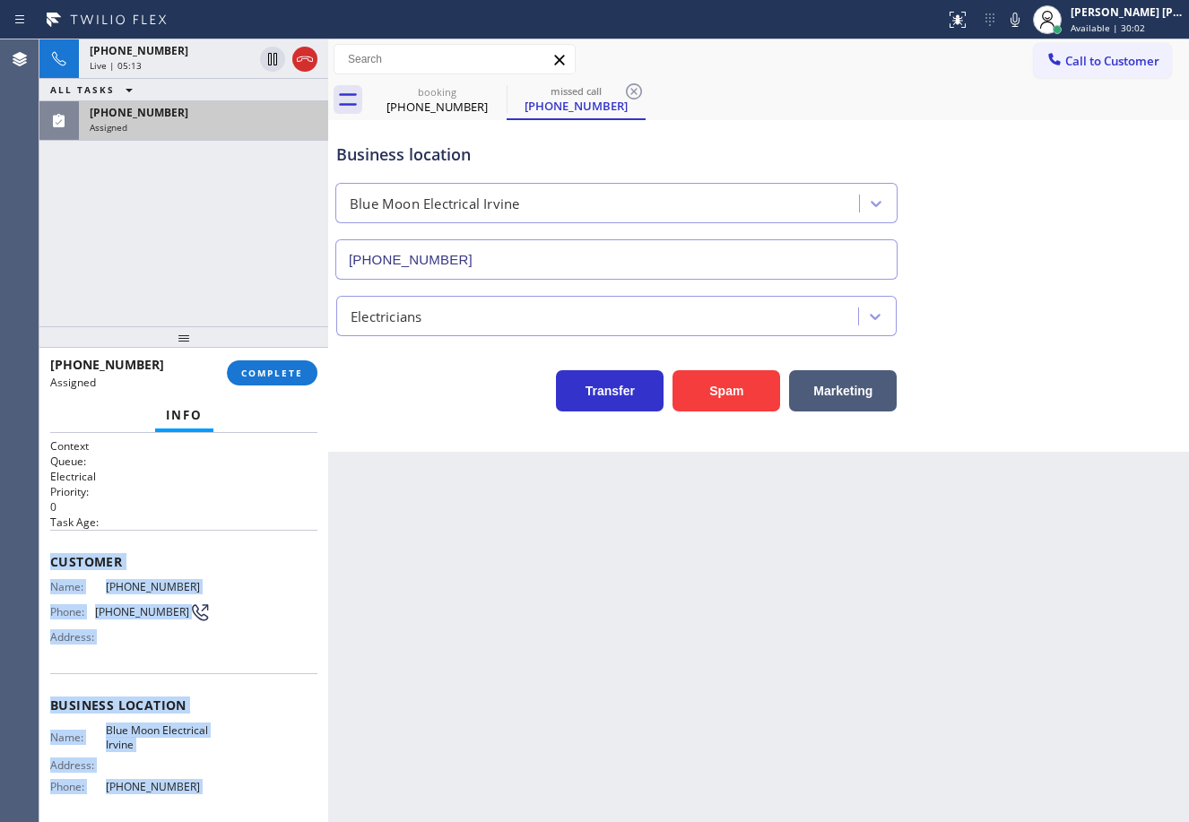
scroll to position [142, 0]
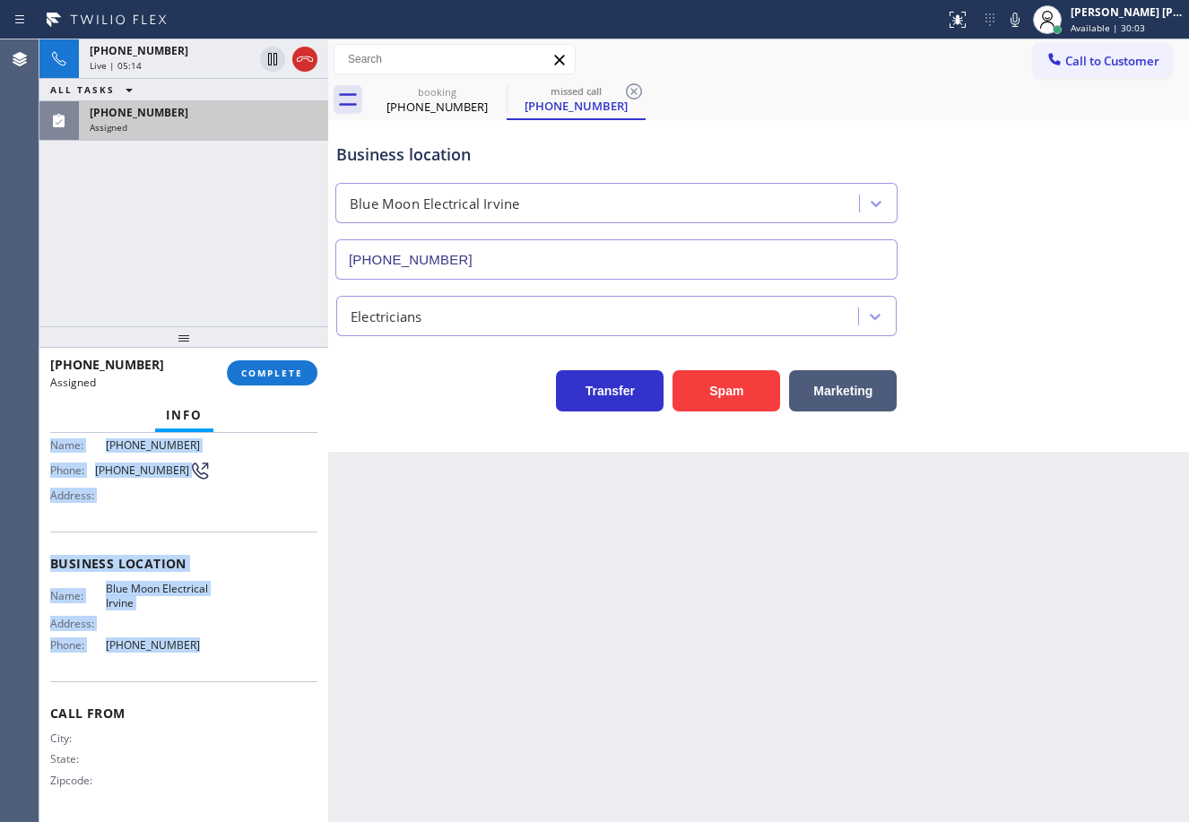
drag, startPoint x: 65, startPoint y: 574, endPoint x: 279, endPoint y: 430, distance: 257.8
click at [194, 657] on div "Context Queue: Electrical Priority: 0 Task Age: Customer Name: (407) 868-3820 P…" at bounding box center [183, 627] width 289 height 389
copy div "Customer Name: (407) 868-3820 Phone: (407) 868-3820 Address: Business location …"
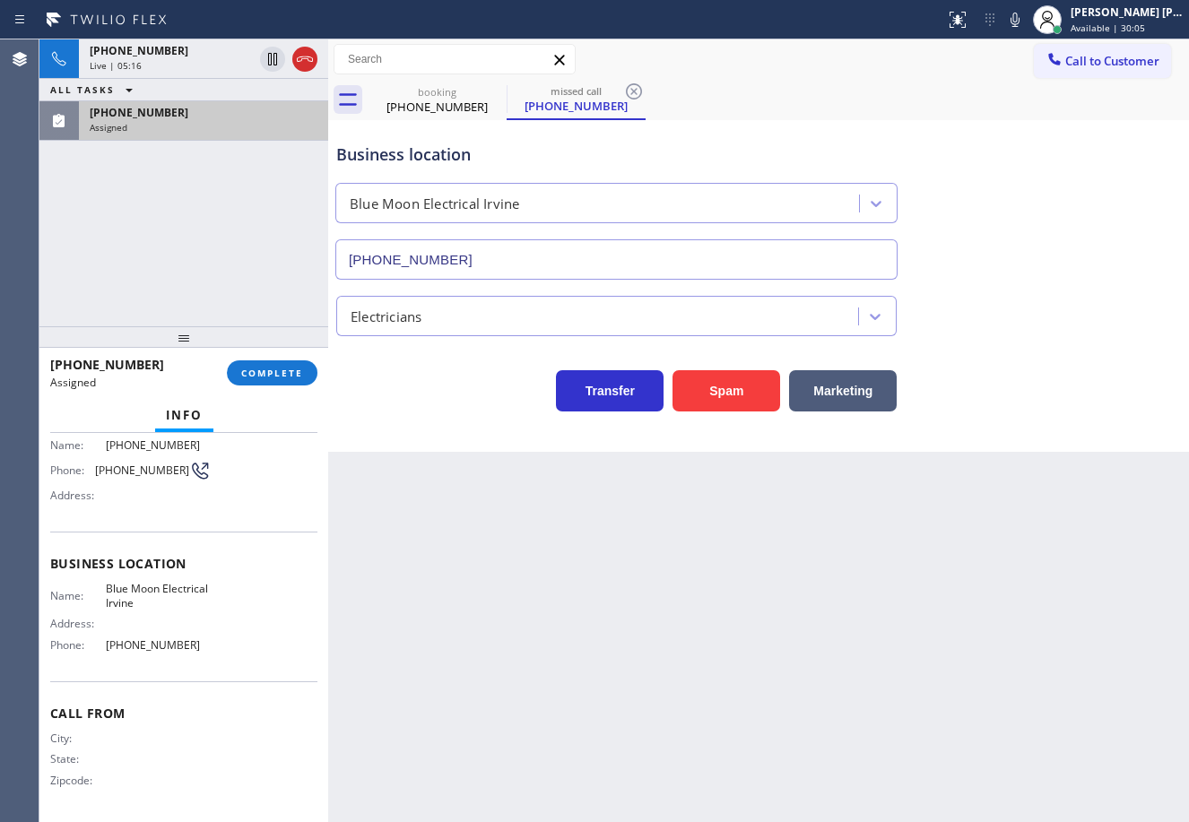
click at [283, 355] on div "(407) 868-3820 Assigned COMPLETE" at bounding box center [183, 373] width 267 height 47
click at [287, 362] on button "COMPLETE" at bounding box center [272, 372] width 91 height 25
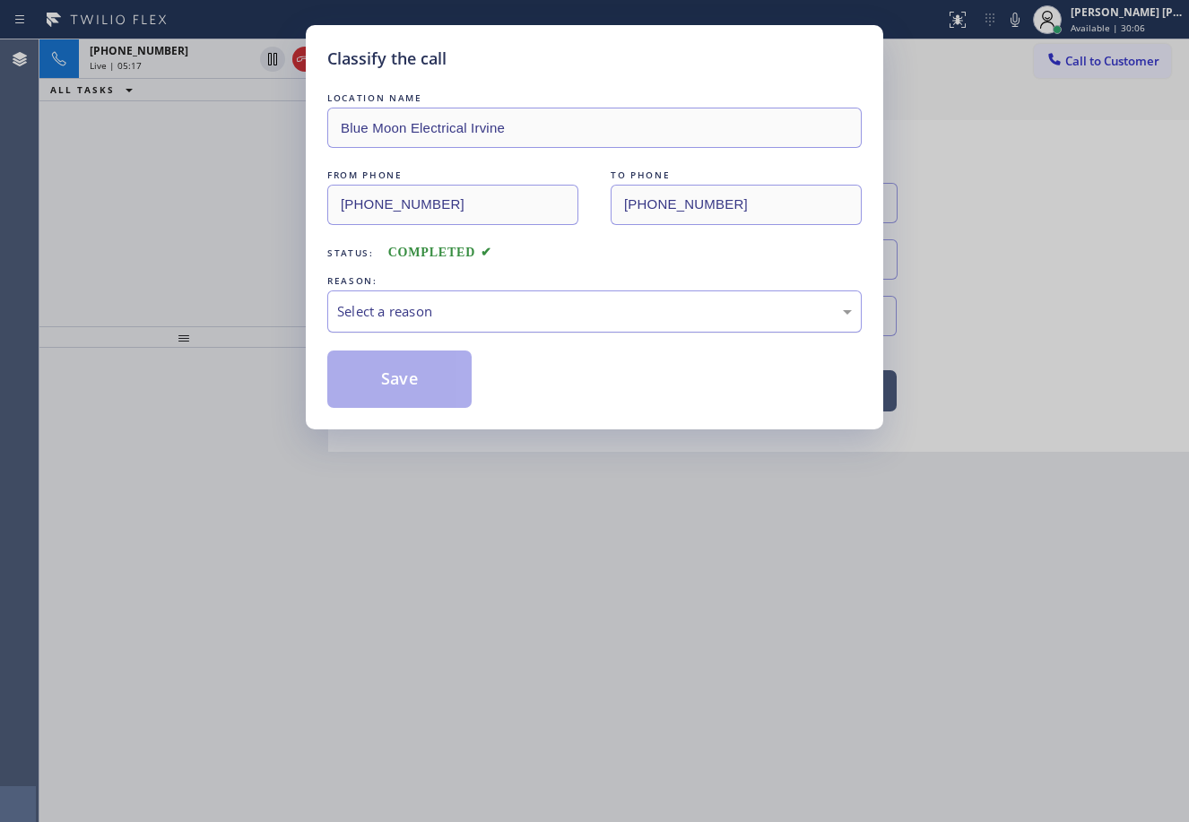
click at [384, 312] on div "Select a reason" at bounding box center [594, 311] width 515 height 21
click at [406, 397] on button "Save" at bounding box center [399, 379] width 144 height 57
click at [406, 396] on button "Save" at bounding box center [399, 379] width 144 height 57
click at [410, 398] on button "Save" at bounding box center [399, 379] width 144 height 57
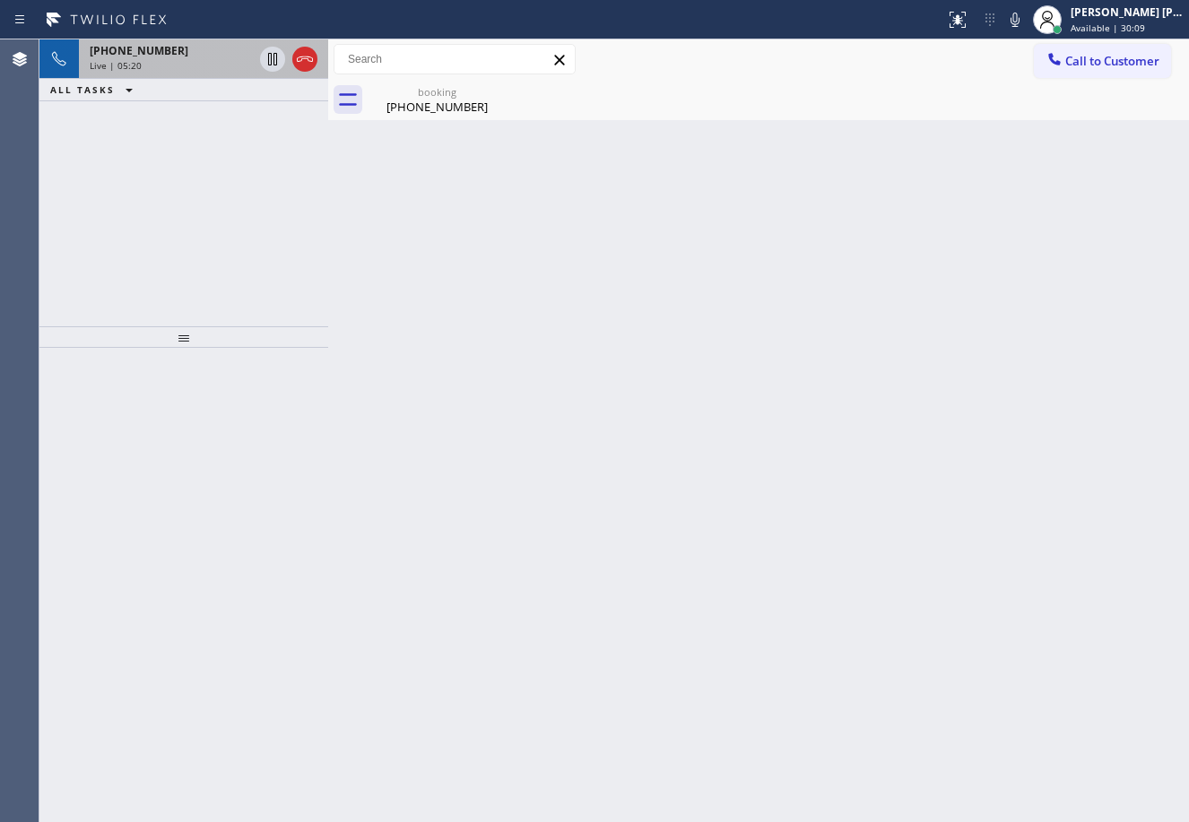
click at [195, 113] on div "+16263476436 Live | 05:20 ALL TASKS ALL TASKS ACTIVE TASKS TASKS IN WRAP UP" at bounding box center [183, 182] width 289 height 287
click at [269, 62] on icon at bounding box center [272, 59] width 9 height 13
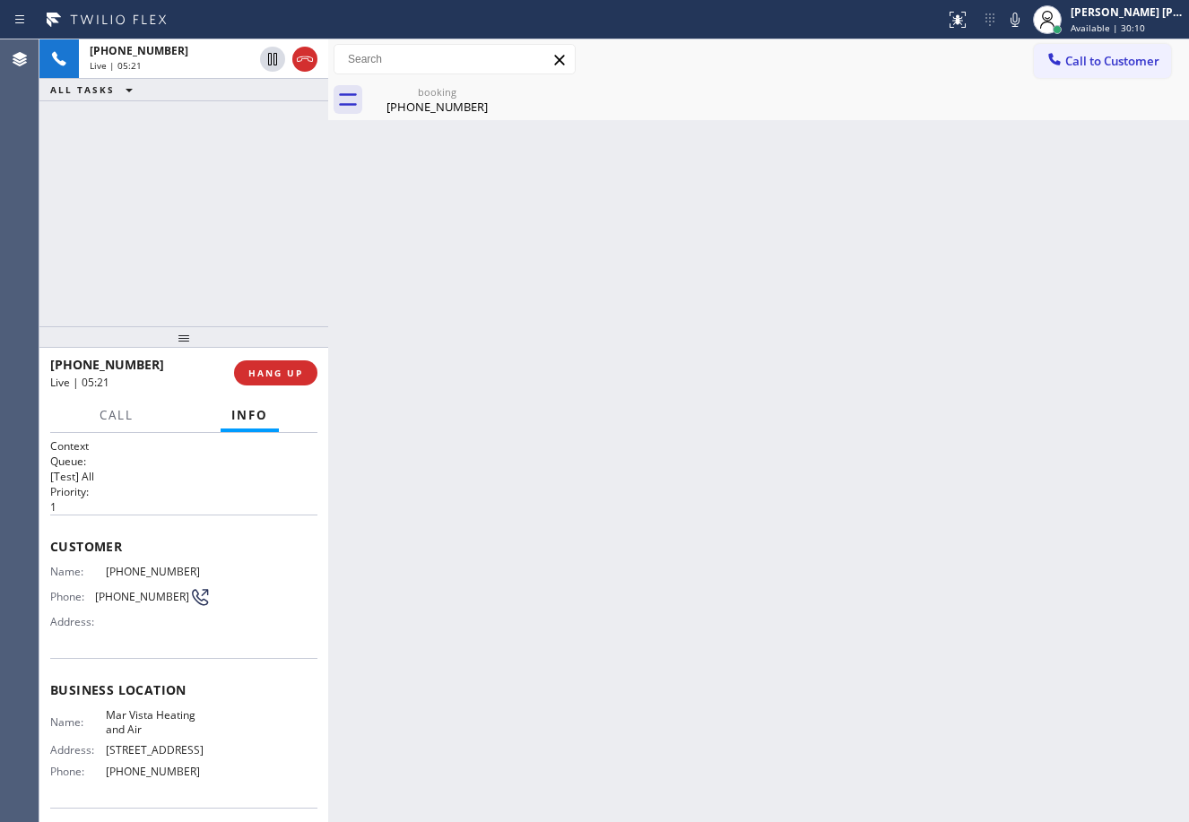
drag, startPoint x: 248, startPoint y: 143, endPoint x: 1032, endPoint y: 94, distance: 785.0
click at [253, 144] on div "+16263476436 Live | 05:21 ALL TASKS ALL TASKS ACTIVE TASKS TASKS IN WRAP UP" at bounding box center [183, 182] width 289 height 287
click at [1026, 21] on icon at bounding box center [1015, 20] width 22 height 22
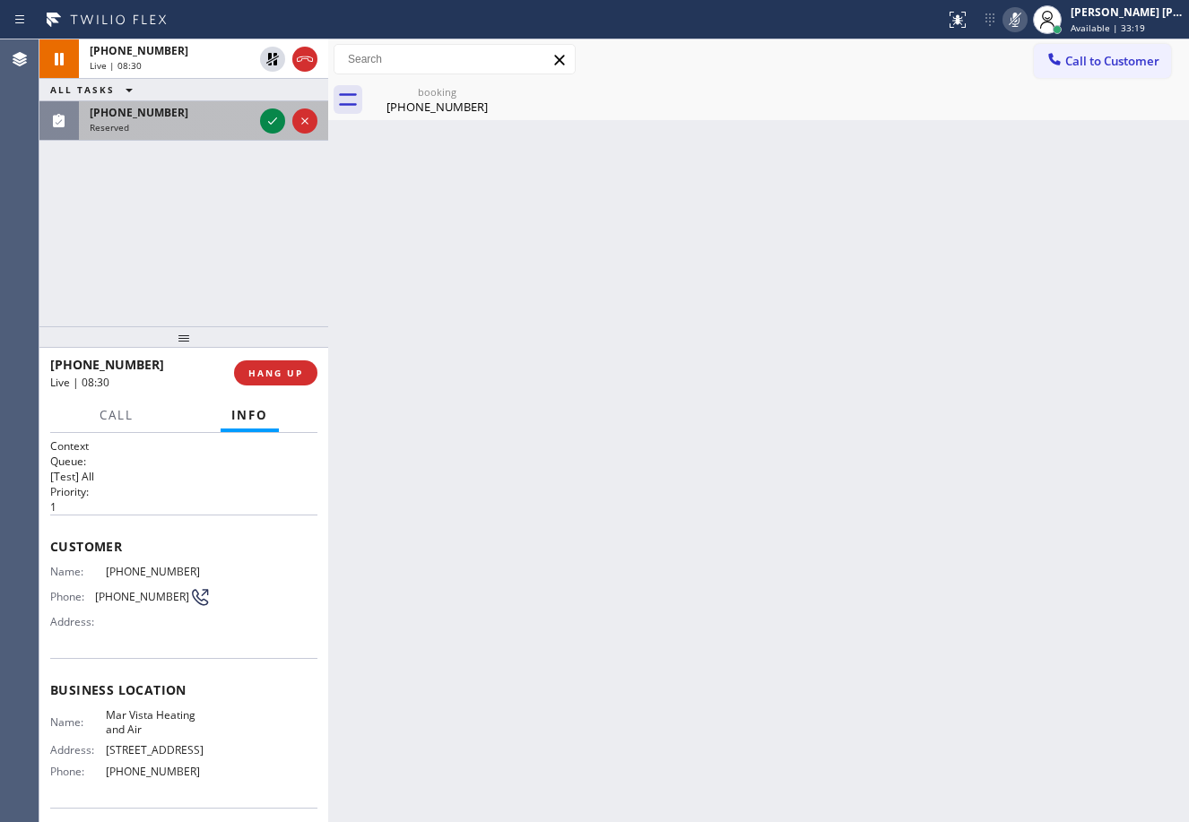
drag, startPoint x: 204, startPoint y: 120, endPoint x: 287, endPoint y: 119, distance: 82.5
click at [215, 120] on div "(562) 619-4897 Reserved" at bounding box center [167, 120] width 177 height 39
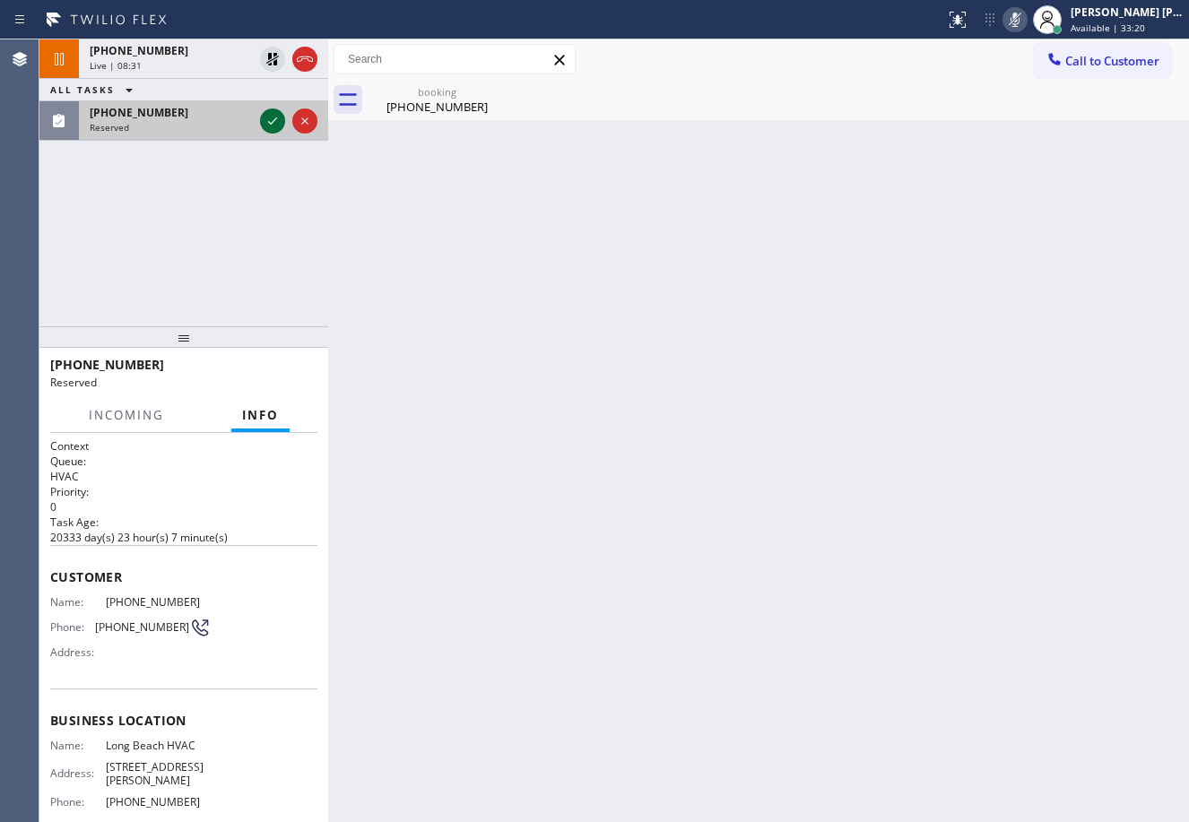
click at [270, 117] on icon at bounding box center [273, 121] width 22 height 22
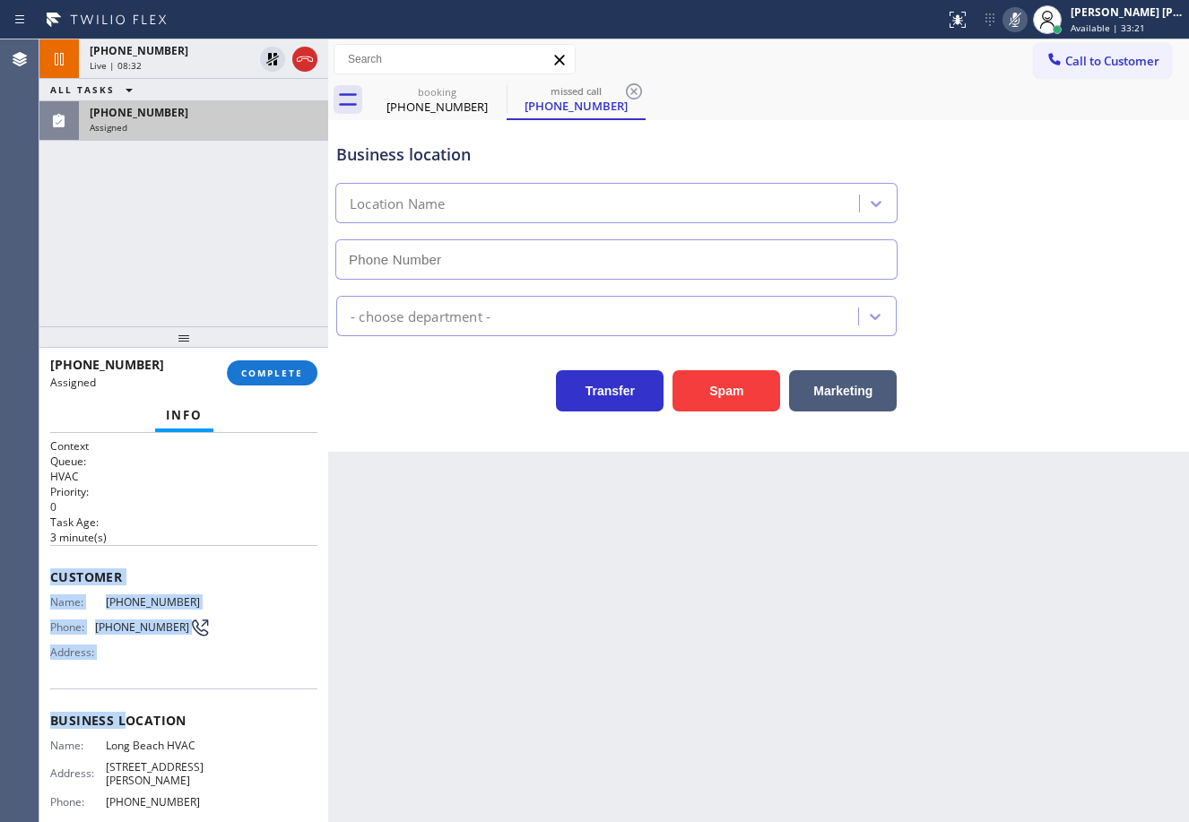
type input "(323) 641-4970"
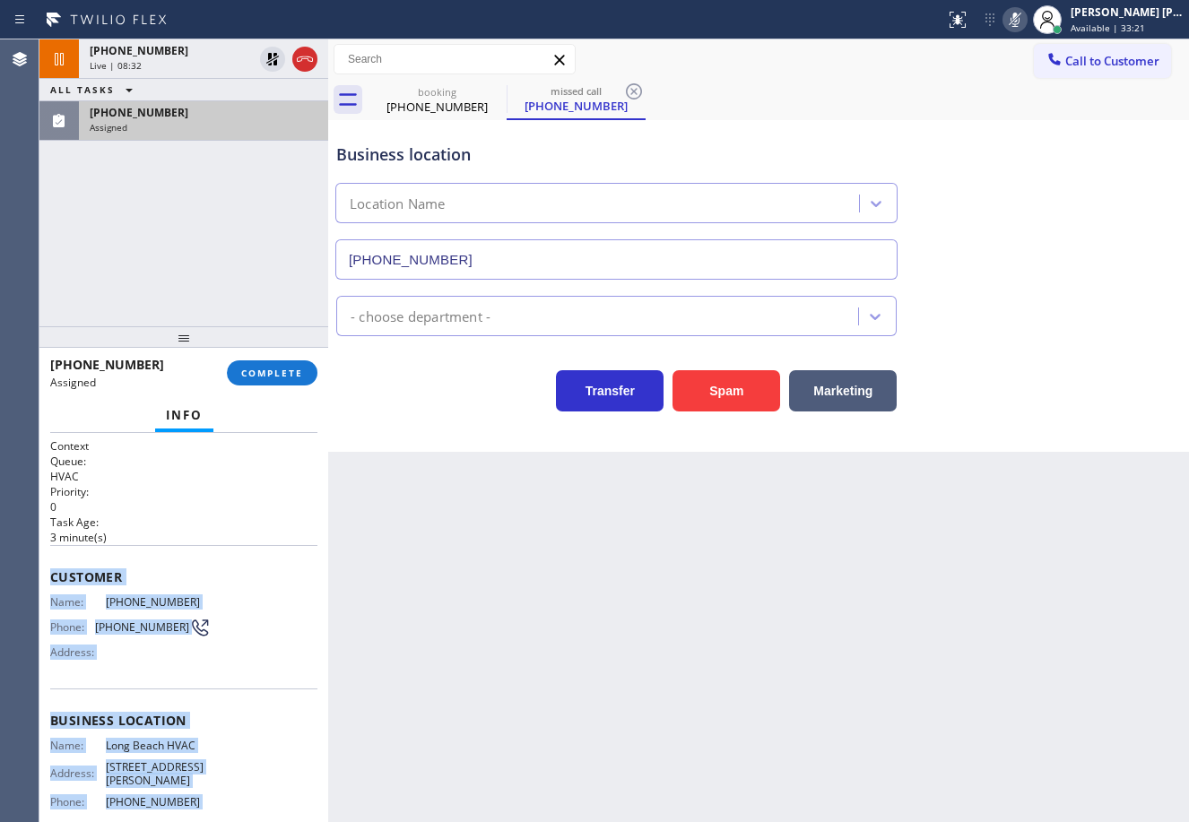
scroll to position [143, 0]
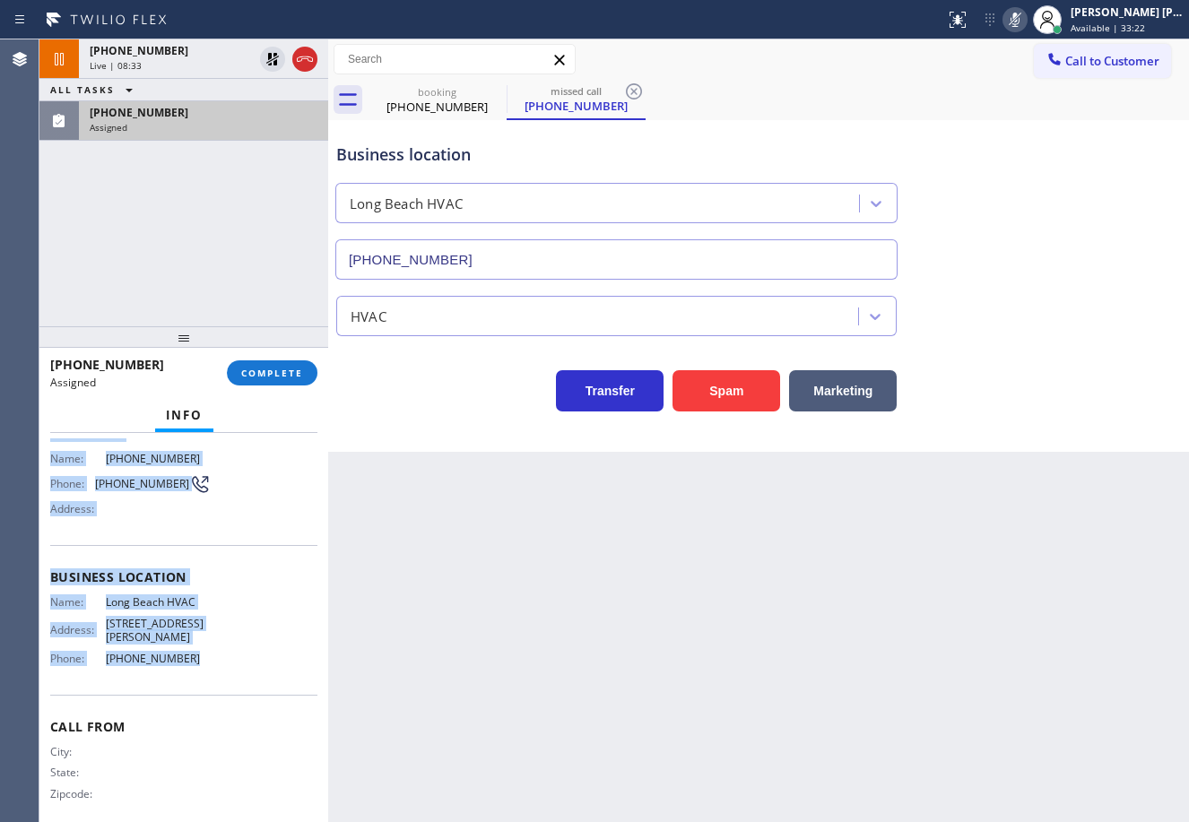
drag, startPoint x: 216, startPoint y: 862, endPoint x: 250, endPoint y: 651, distance: 214.3
click at [255, 665] on div "Context Queue: HVAC Priority: 0 Task Age: 3 minute(s) Customer Name: (562) 619-…" at bounding box center [183, 627] width 289 height 389
click at [271, 383] on button "COMPLETE" at bounding box center [272, 372] width 91 height 25
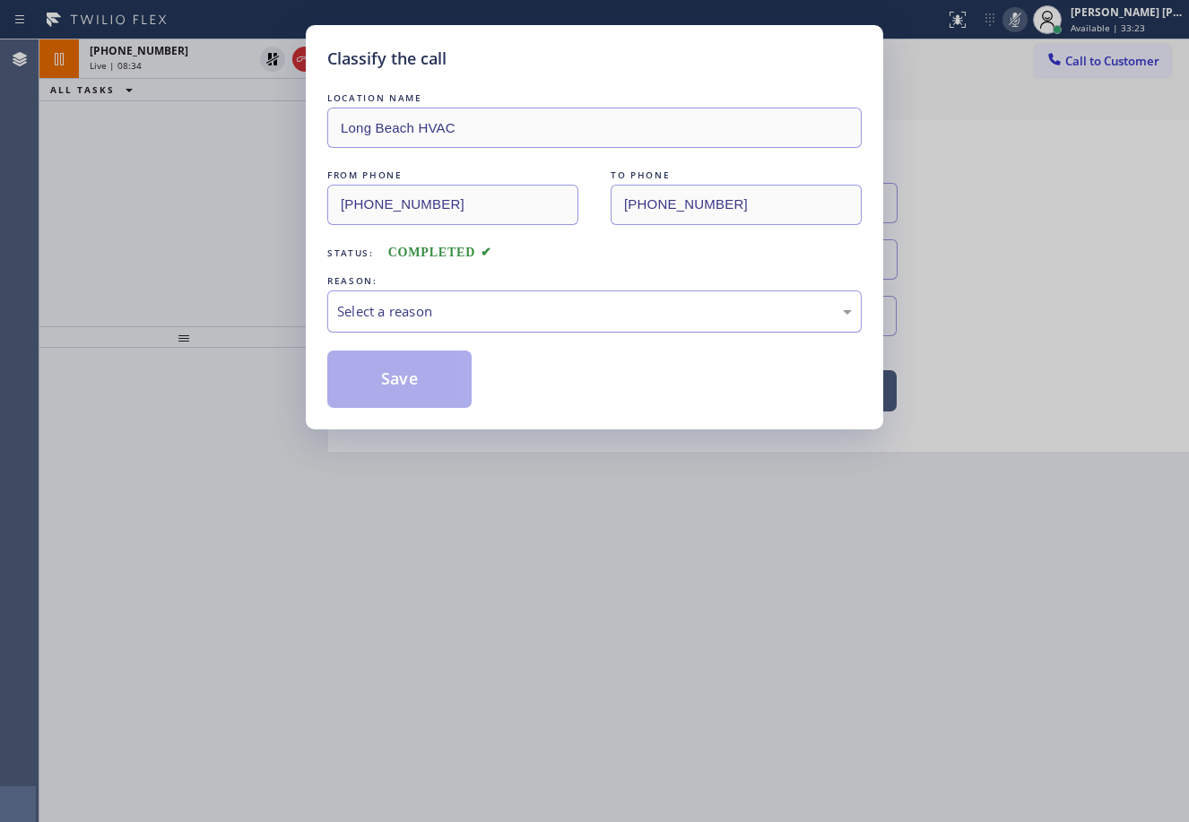
click at [410, 318] on div "Select a reason" at bounding box center [594, 311] width 515 height 21
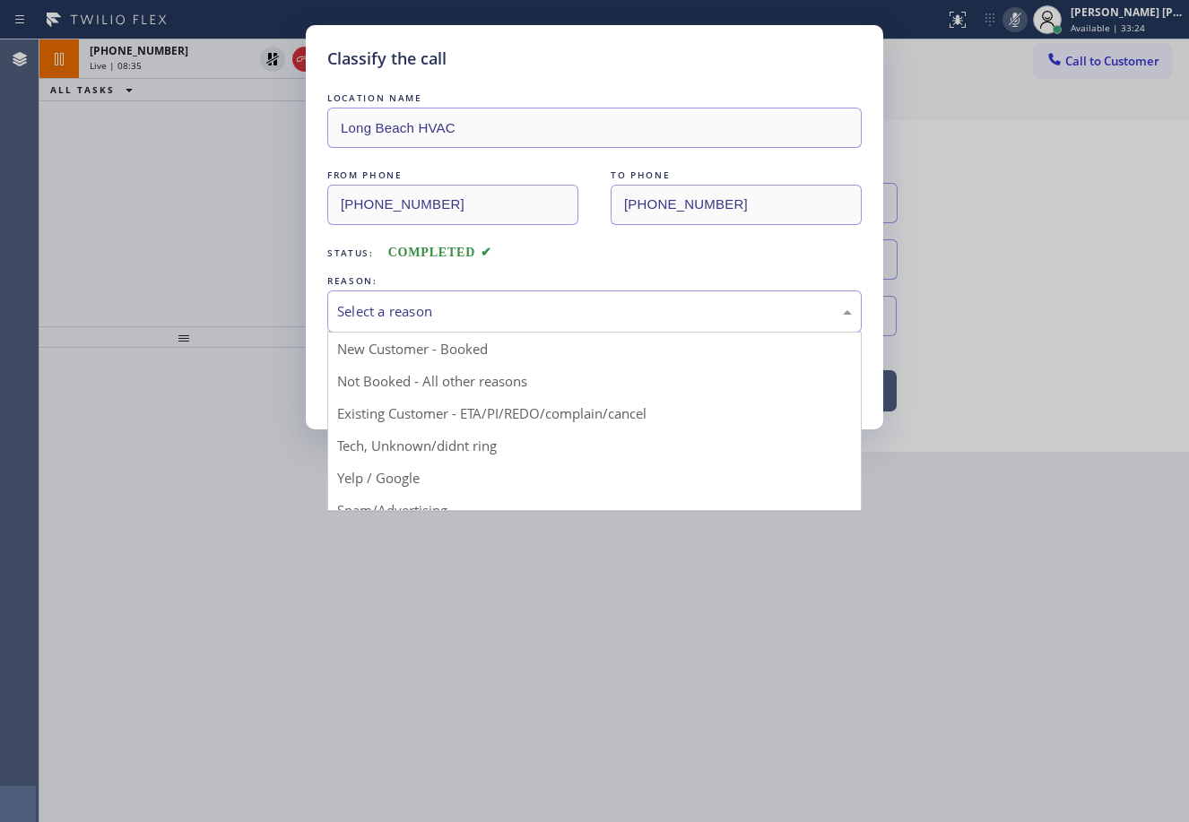
drag, startPoint x: 518, startPoint y: 450, endPoint x: 474, endPoint y: 423, distance: 51.5
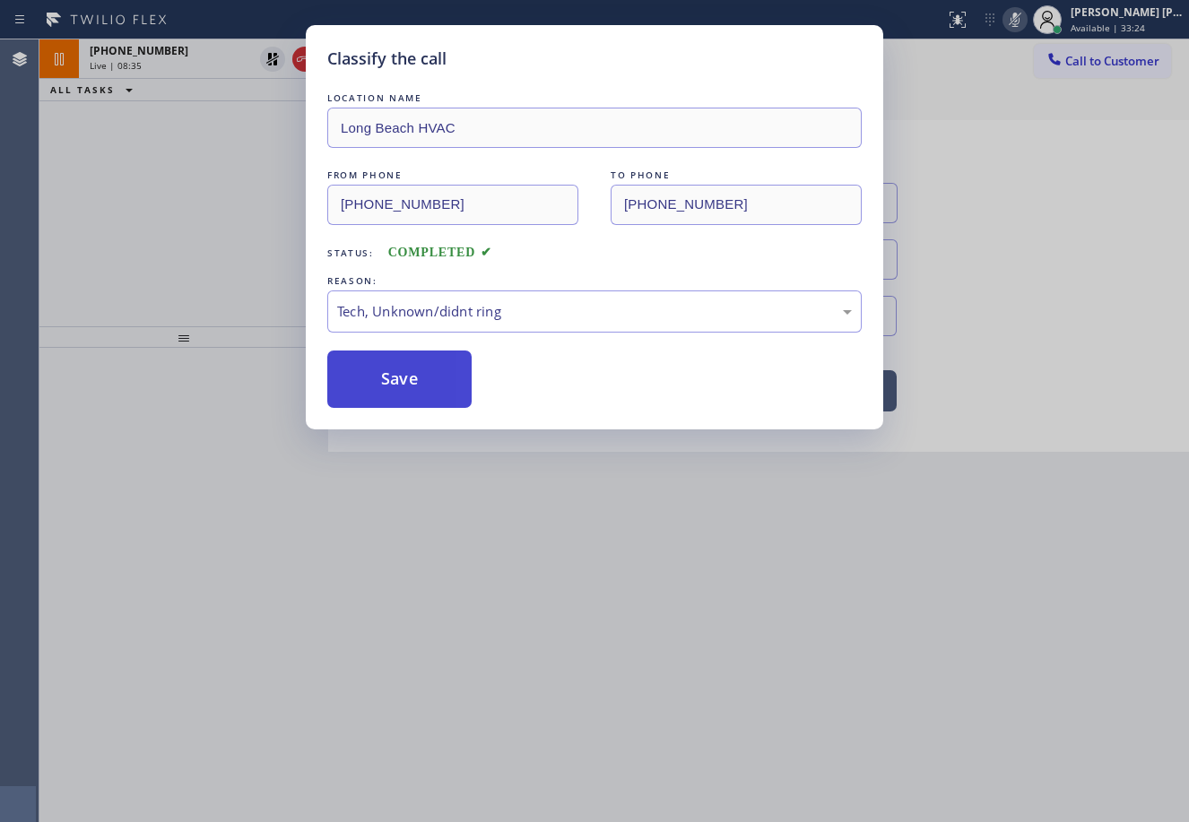
click at [408, 390] on button "Save" at bounding box center [399, 379] width 144 height 57
click at [408, 389] on button "Save" at bounding box center [399, 379] width 144 height 57
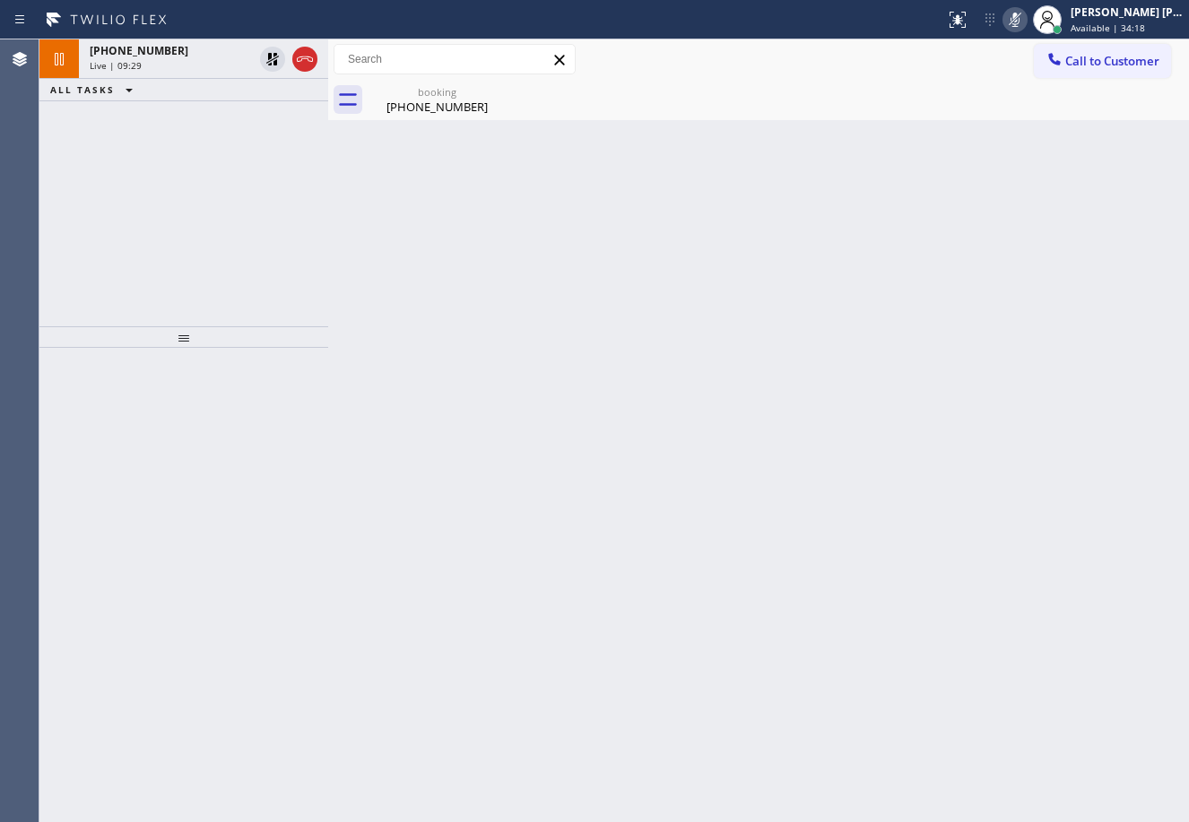
click at [187, 128] on div "+16263476436 Live | 09:29 ALL TASKS ALL TASKS ACTIVE TASKS TASKS IN WRAP UP" at bounding box center [183, 182] width 289 height 287
click at [267, 65] on icon at bounding box center [273, 59] width 22 height 22
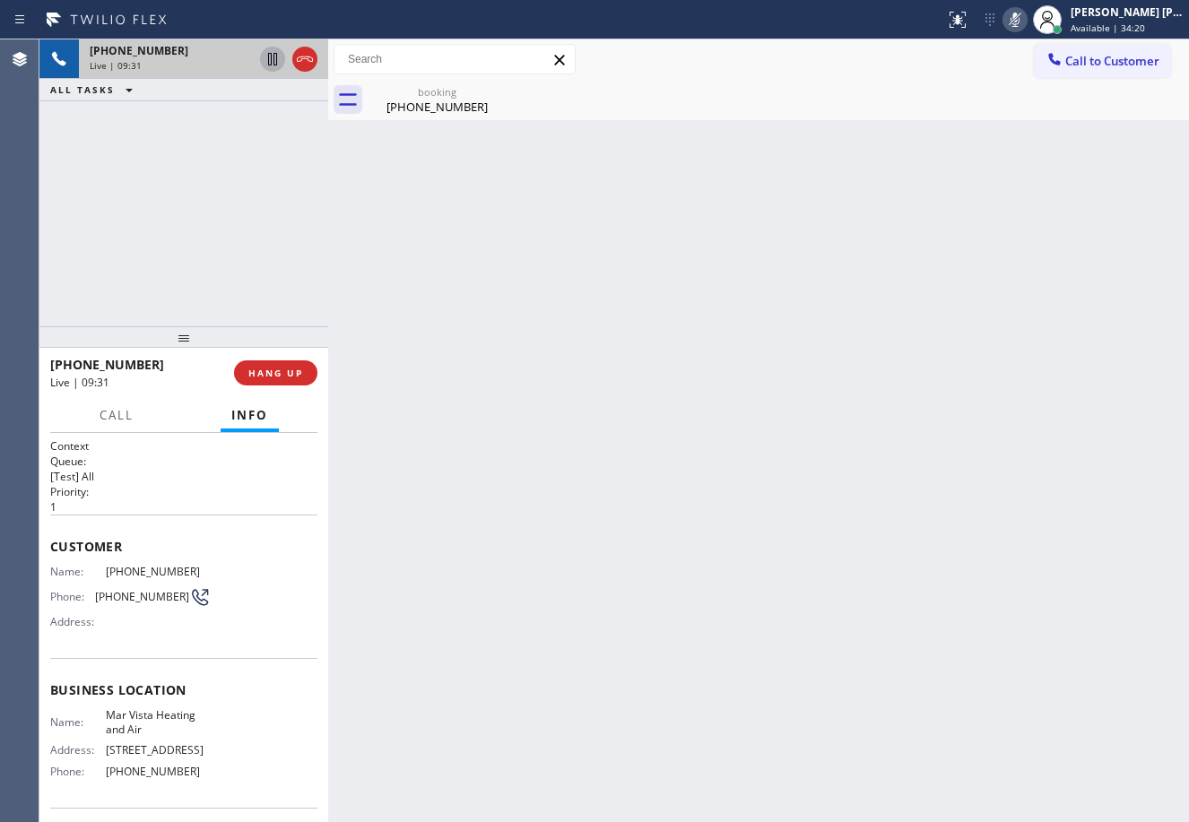
drag, startPoint x: 1038, startPoint y: 24, endPoint x: 1025, endPoint y: 159, distance: 135.1
click at [1026, 23] on icon at bounding box center [1015, 20] width 22 height 22
click at [1040, 271] on div "Back to Dashboard Change Sender ID Customers Technicians Select a contact Outbo…" at bounding box center [758, 430] width 861 height 783
click at [442, 109] on div "(626) 347-6436" at bounding box center [436, 107] width 135 height 16
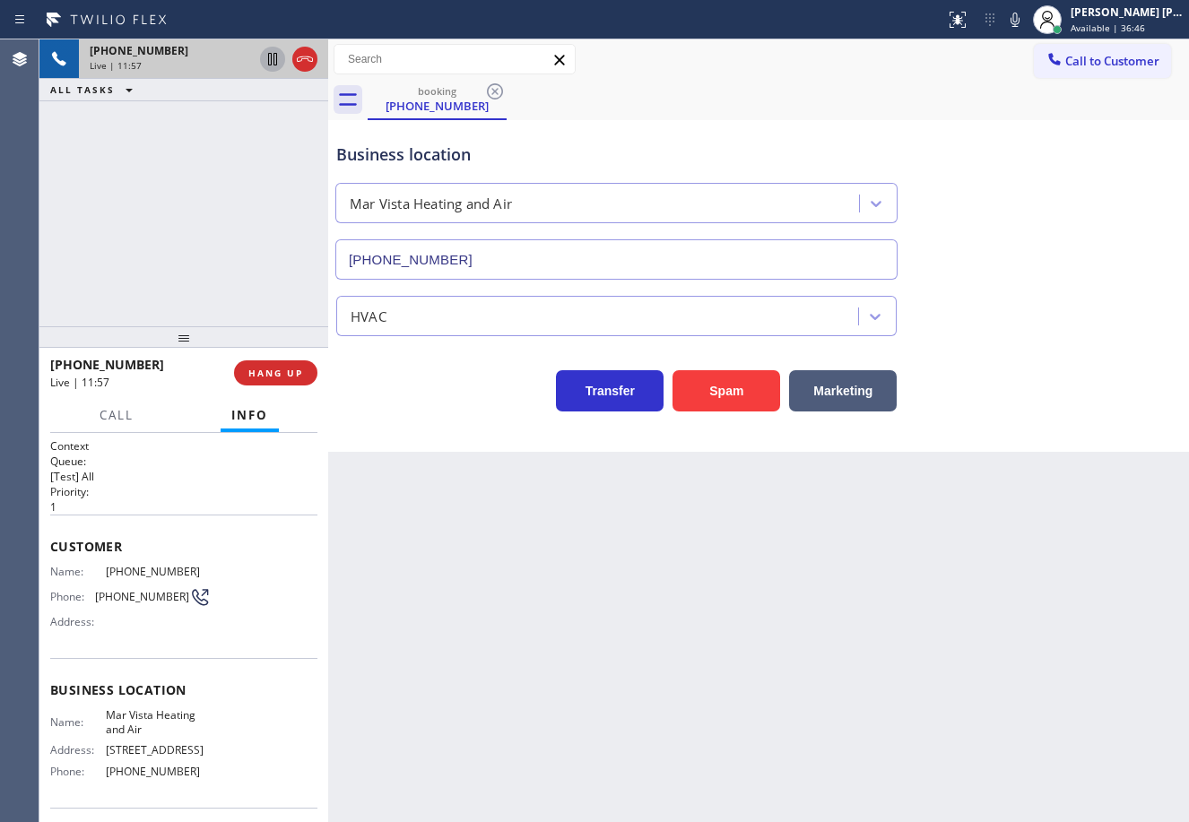
click at [238, 66] on div "Live | 11:57" at bounding box center [171, 65] width 163 height 13
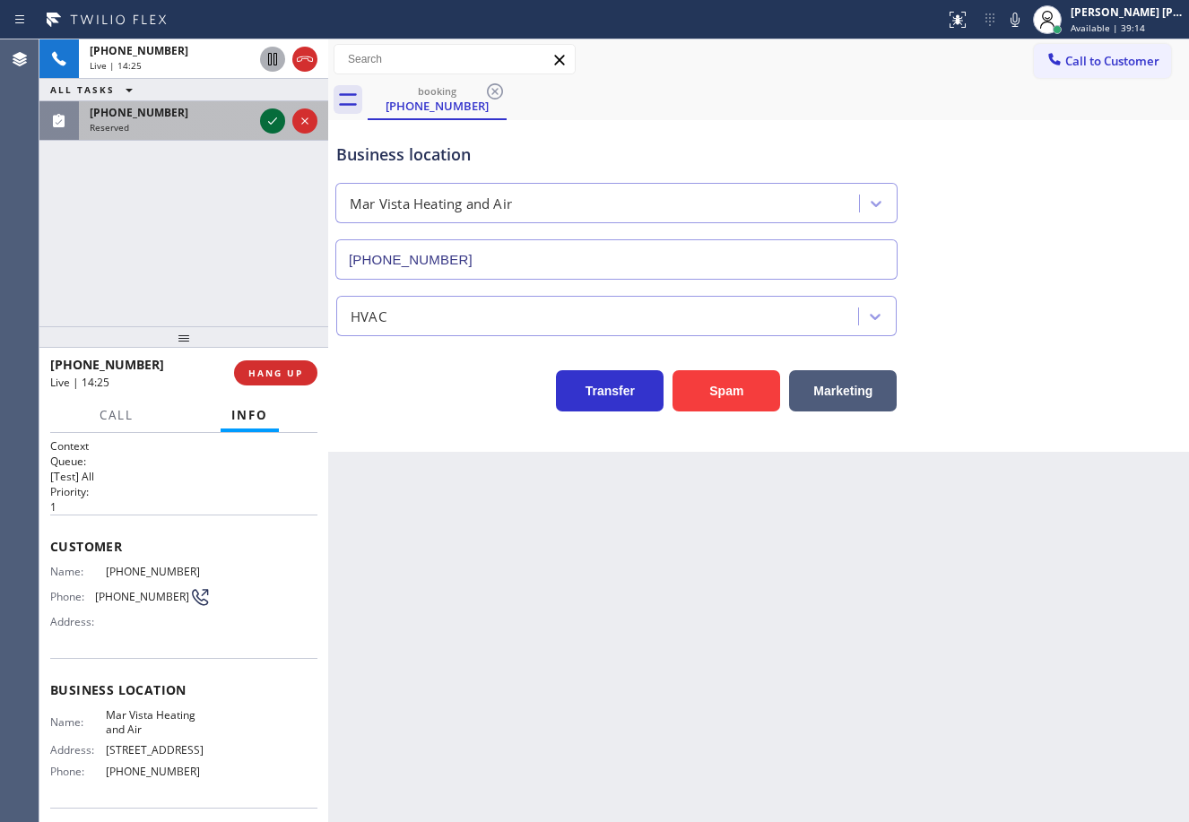
drag, startPoint x: 203, startPoint y: 119, endPoint x: 271, endPoint y: 119, distance: 68.1
click at [204, 119] on div "(561) 592-1026" at bounding box center [171, 112] width 163 height 15
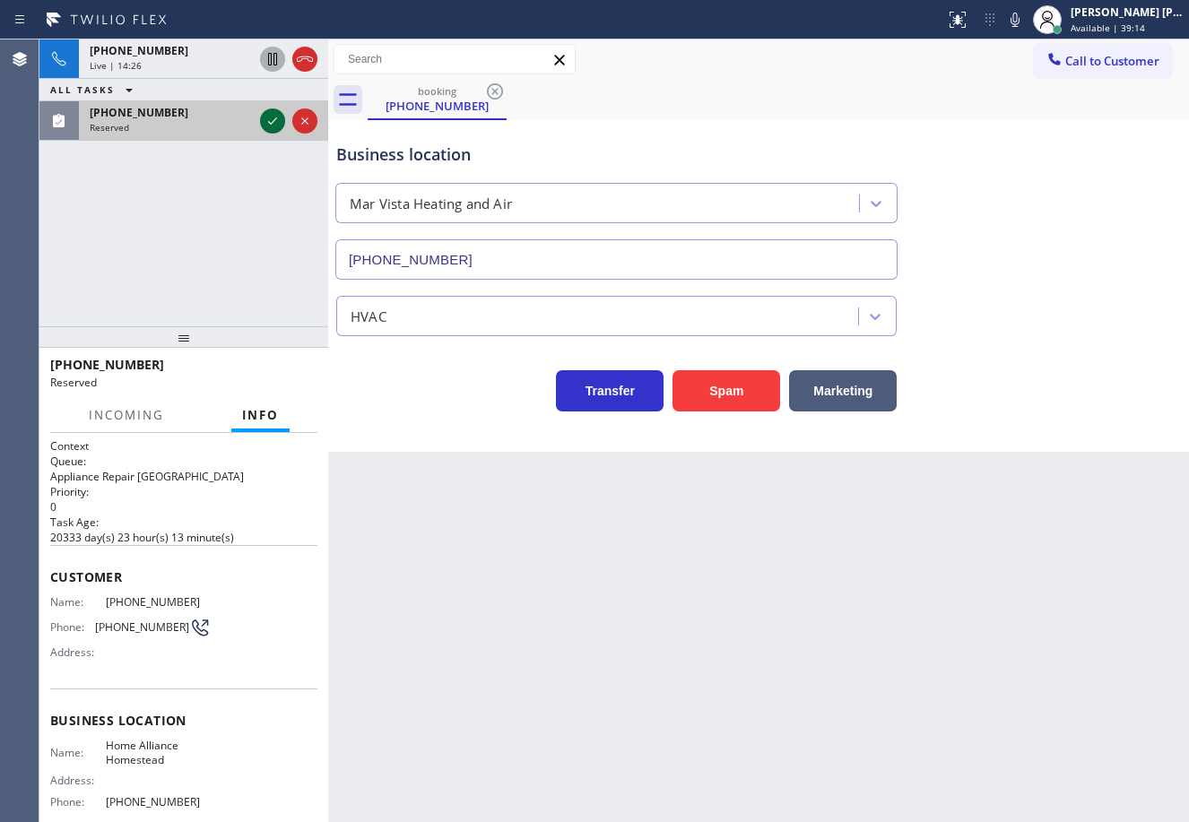
click at [271, 119] on icon at bounding box center [273, 121] width 22 height 22
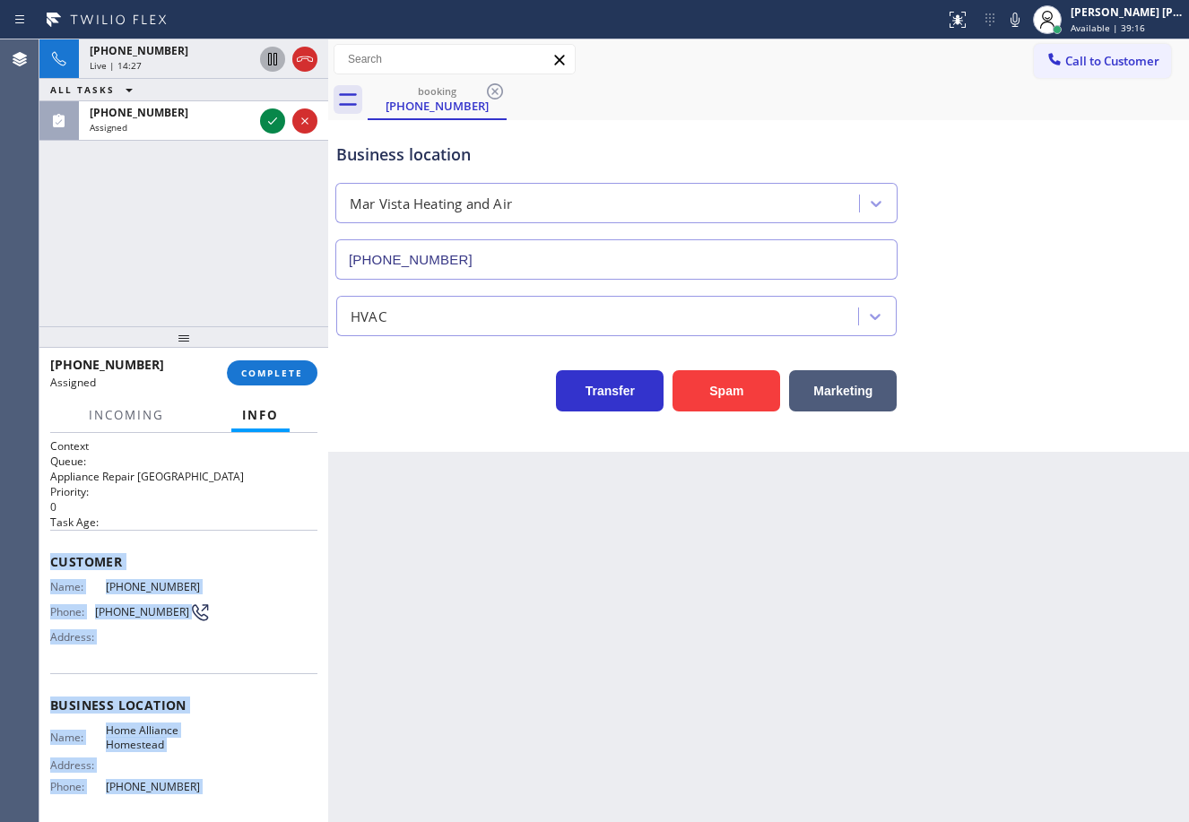
scroll to position [142, 0]
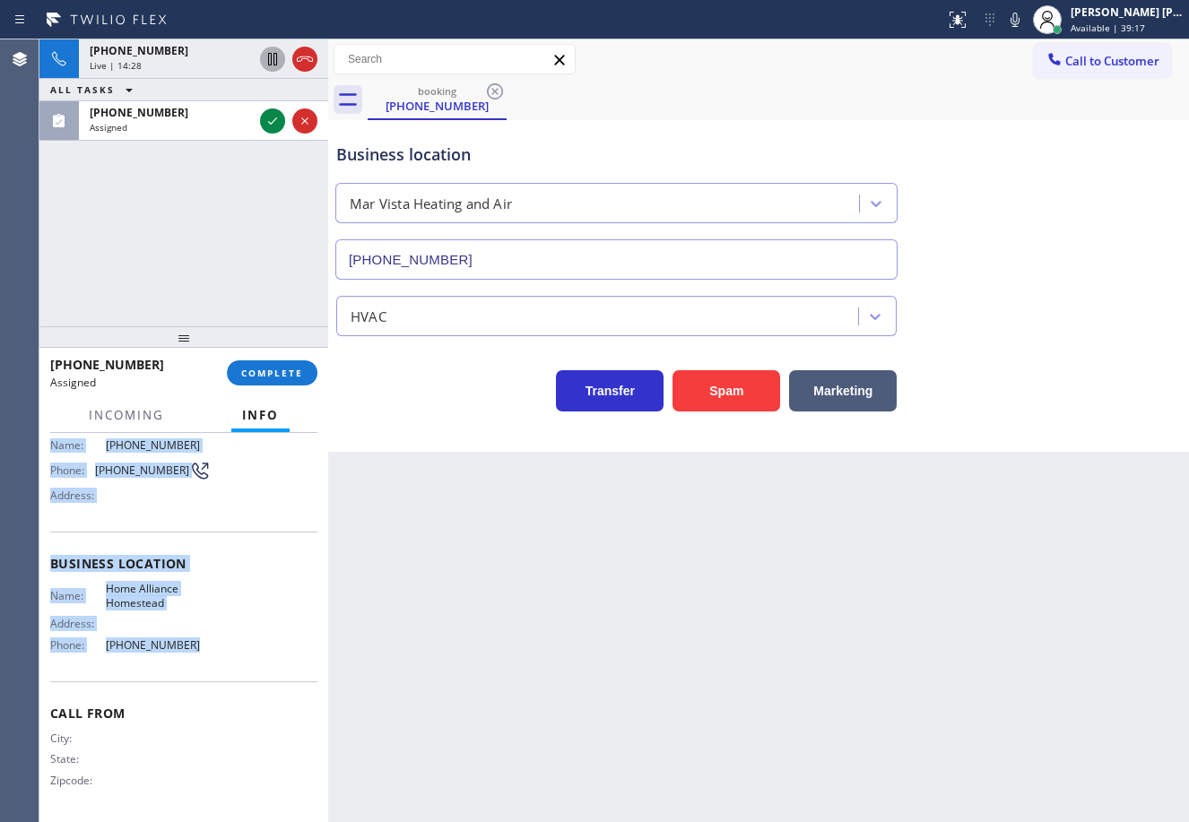
drag, startPoint x: 53, startPoint y: 554, endPoint x: 214, endPoint y: 645, distance: 185.0
click at [214, 645] on div "Context Queue: Appliance Repair High End Priority: 0 Task Age: Customer Name: (…" at bounding box center [183, 557] width 267 height 520
copy div "Customer Name: (561) 592-1026 Phone: (561) 592-1026 Address: Business location …"
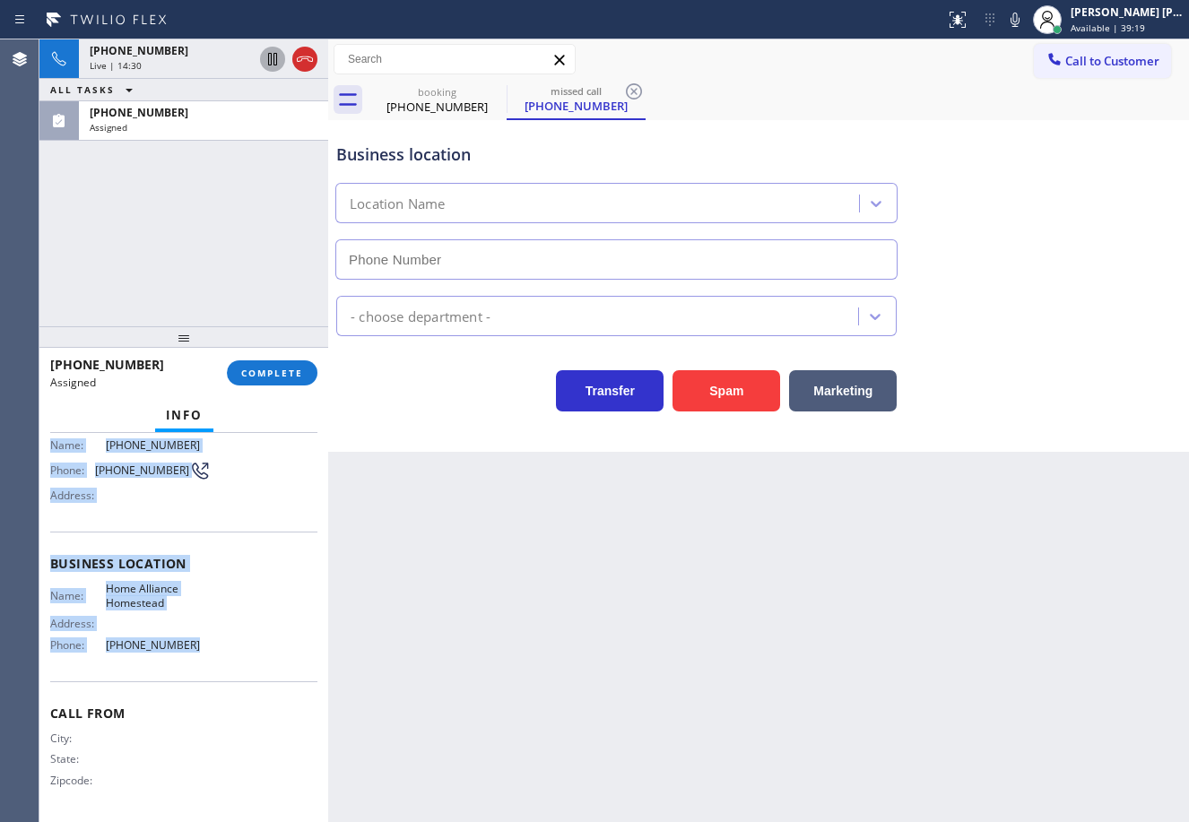
type input "(305) 501-8647"
click at [269, 374] on span "COMPLETE" at bounding box center [272, 373] width 62 height 13
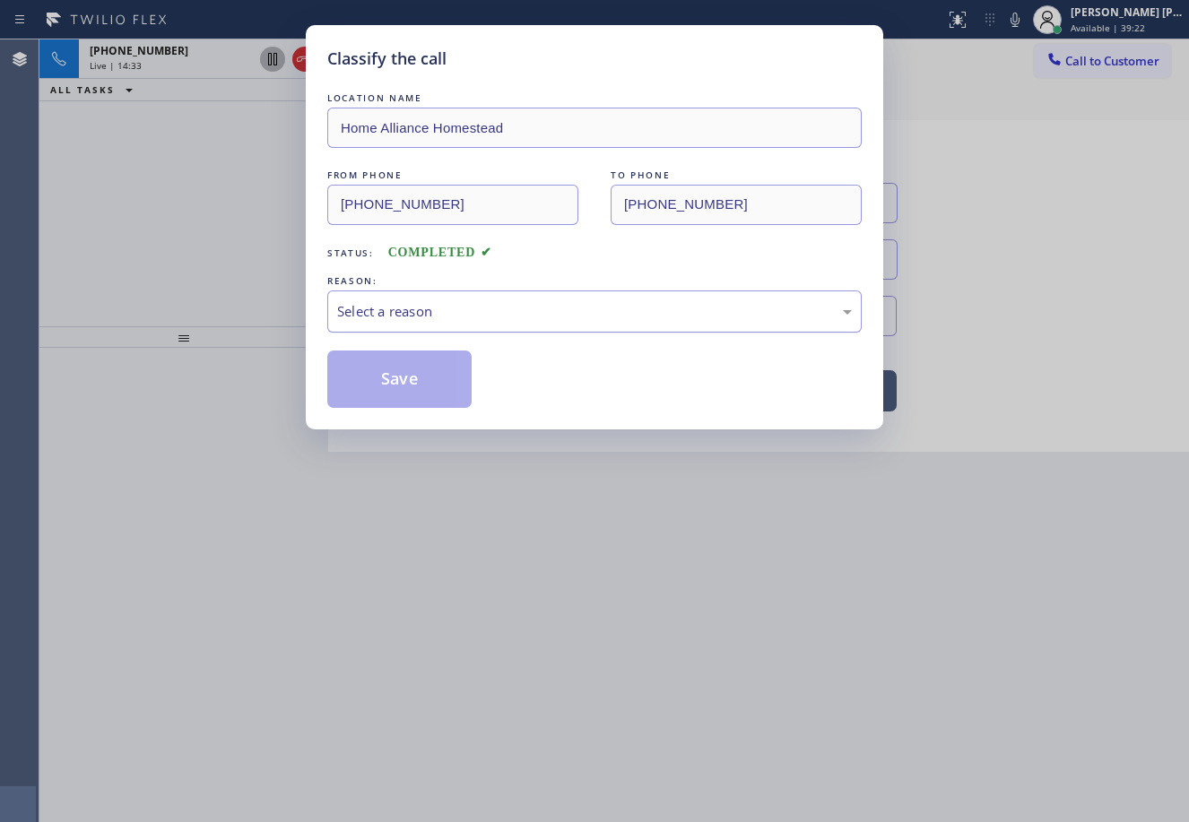
click at [461, 325] on div "Select a reason" at bounding box center [594, 311] width 534 height 42
click at [401, 404] on button "Save" at bounding box center [399, 379] width 144 height 57
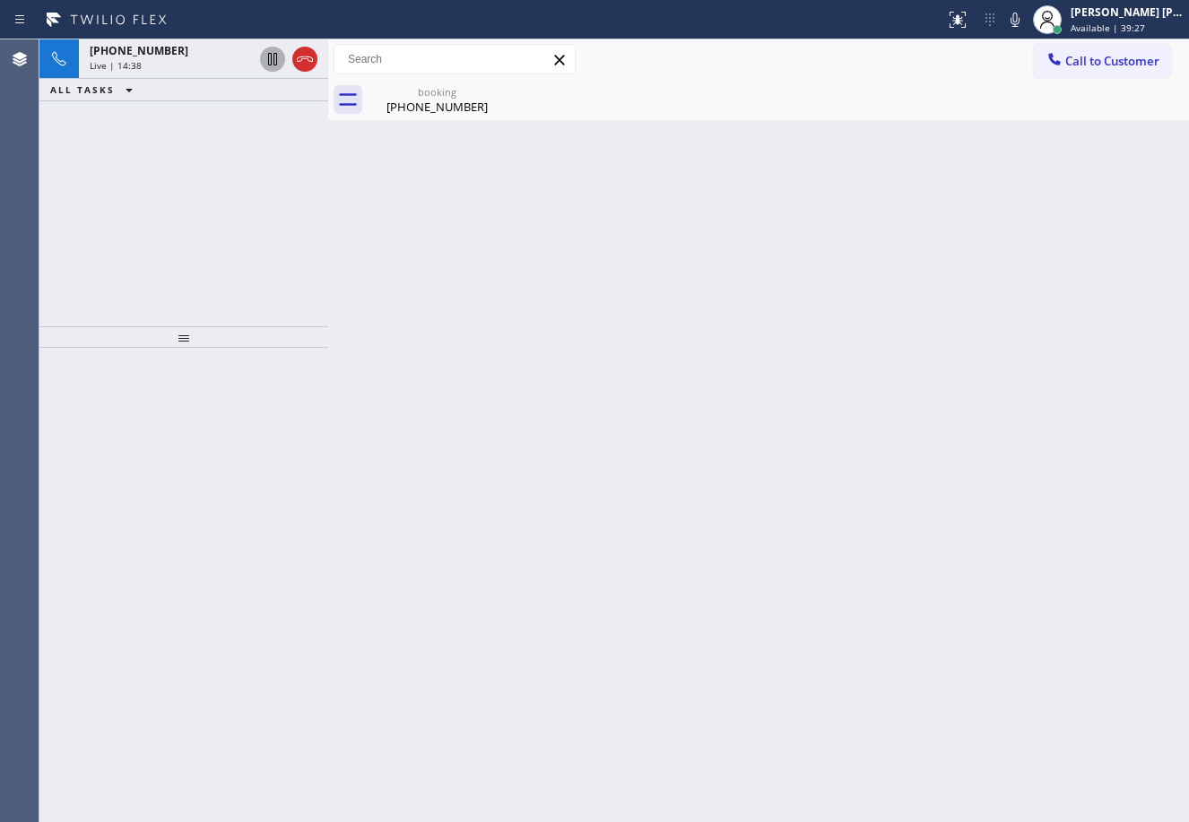
click at [494, 141] on div "Back to Dashboard Change Sender ID Customers Technicians Select a contact Outbo…" at bounding box center [758, 430] width 861 height 783
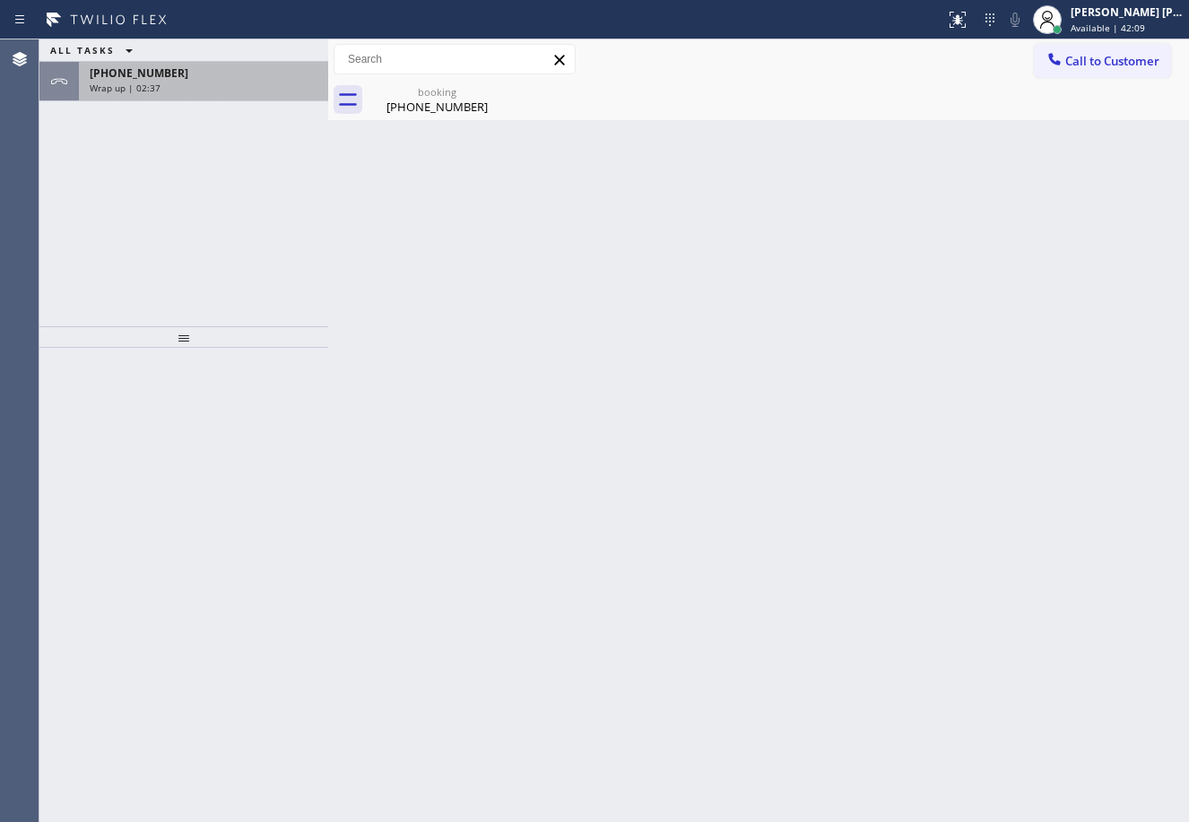
drag, startPoint x: 195, startPoint y: 55, endPoint x: 203, endPoint y: 78, distance: 24.7
click at [196, 58] on div "ALL TASKS ALL TASKS ACTIVE TASKS TASKS IN WRAP UP" at bounding box center [183, 50] width 289 height 22
click at [203, 78] on div "+16263476436" at bounding box center [204, 72] width 228 height 15
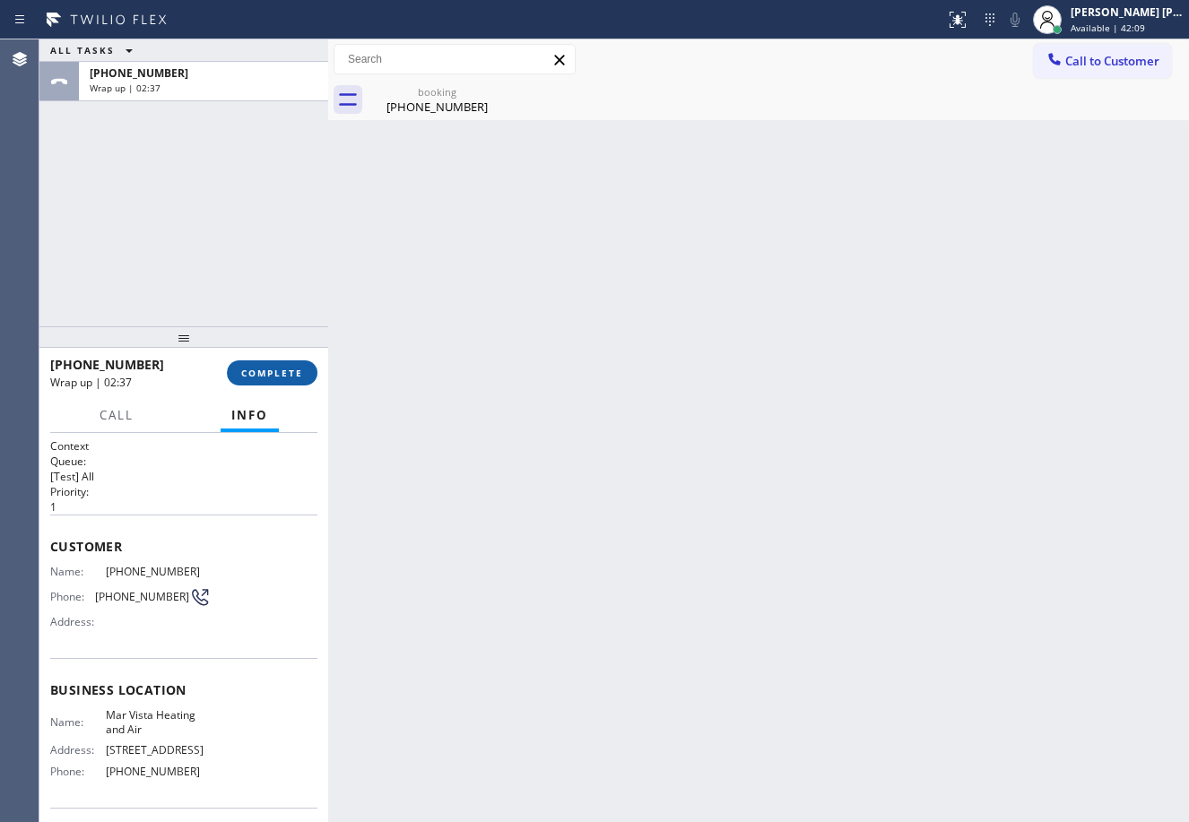
click at [284, 358] on div "+16263476436 Wrap up | 02:37 COMPLETE" at bounding box center [183, 373] width 267 height 47
click at [290, 368] on button "COMPLETE" at bounding box center [272, 372] width 91 height 25
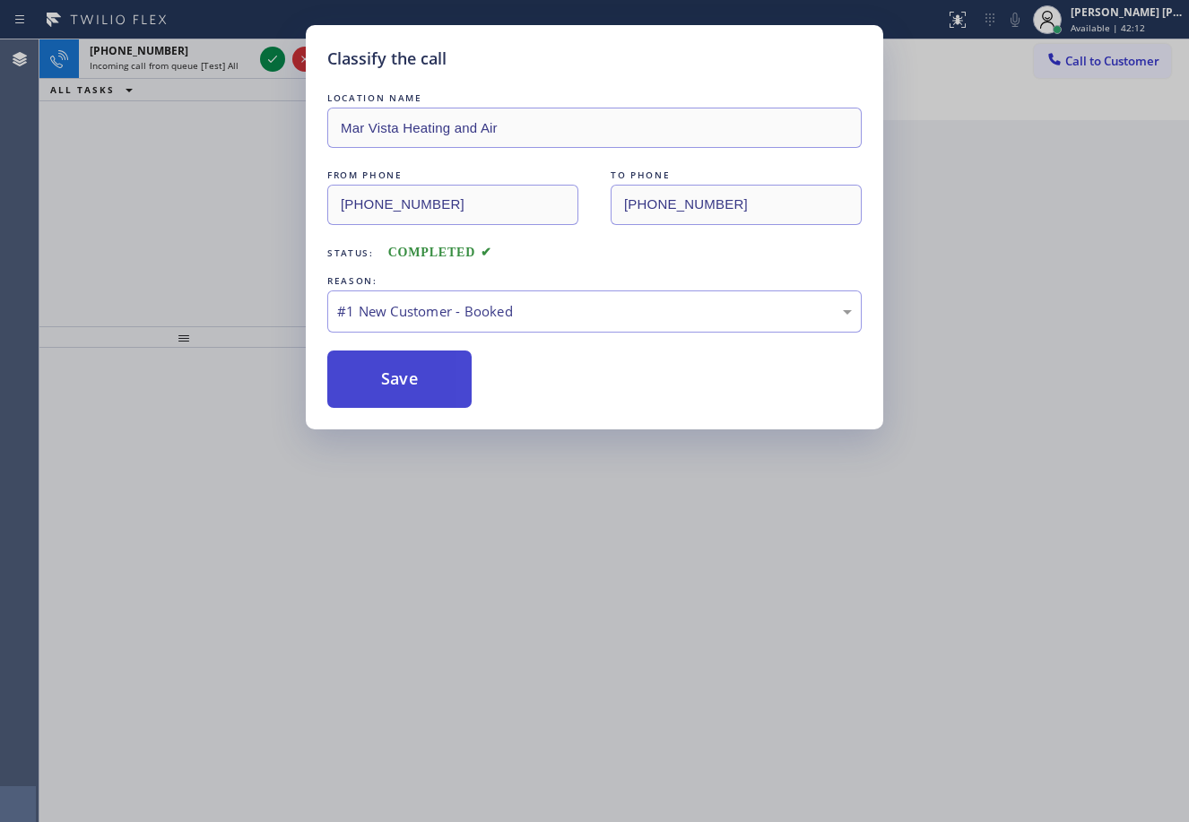
click at [408, 377] on button "Save" at bounding box center [399, 379] width 144 height 57
click at [408, 378] on button "Save" at bounding box center [399, 379] width 144 height 57
click at [408, 379] on button "Save" at bounding box center [399, 379] width 144 height 57
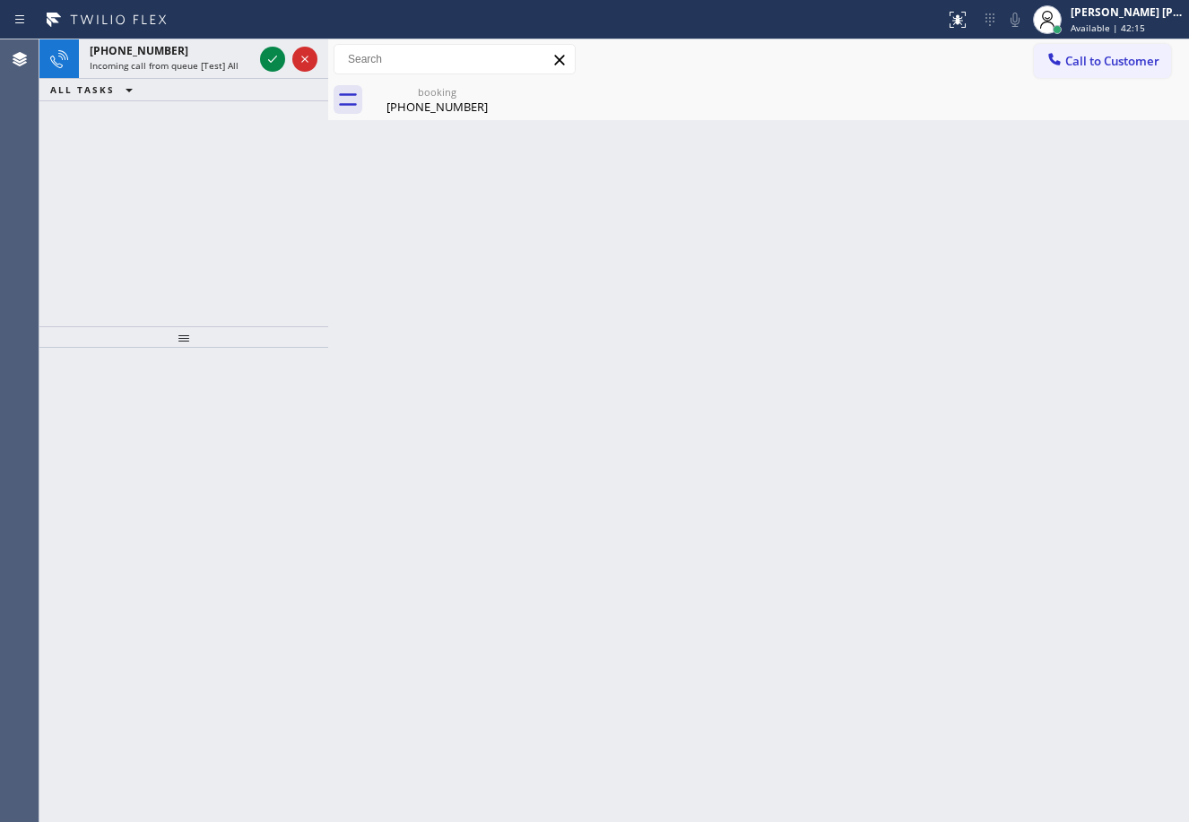
click at [899, 679] on div "Back to Dashboard Change Sender ID Customers Technicians Select a contact Outbo…" at bounding box center [758, 430] width 861 height 783
click at [266, 54] on icon at bounding box center [273, 59] width 22 height 22
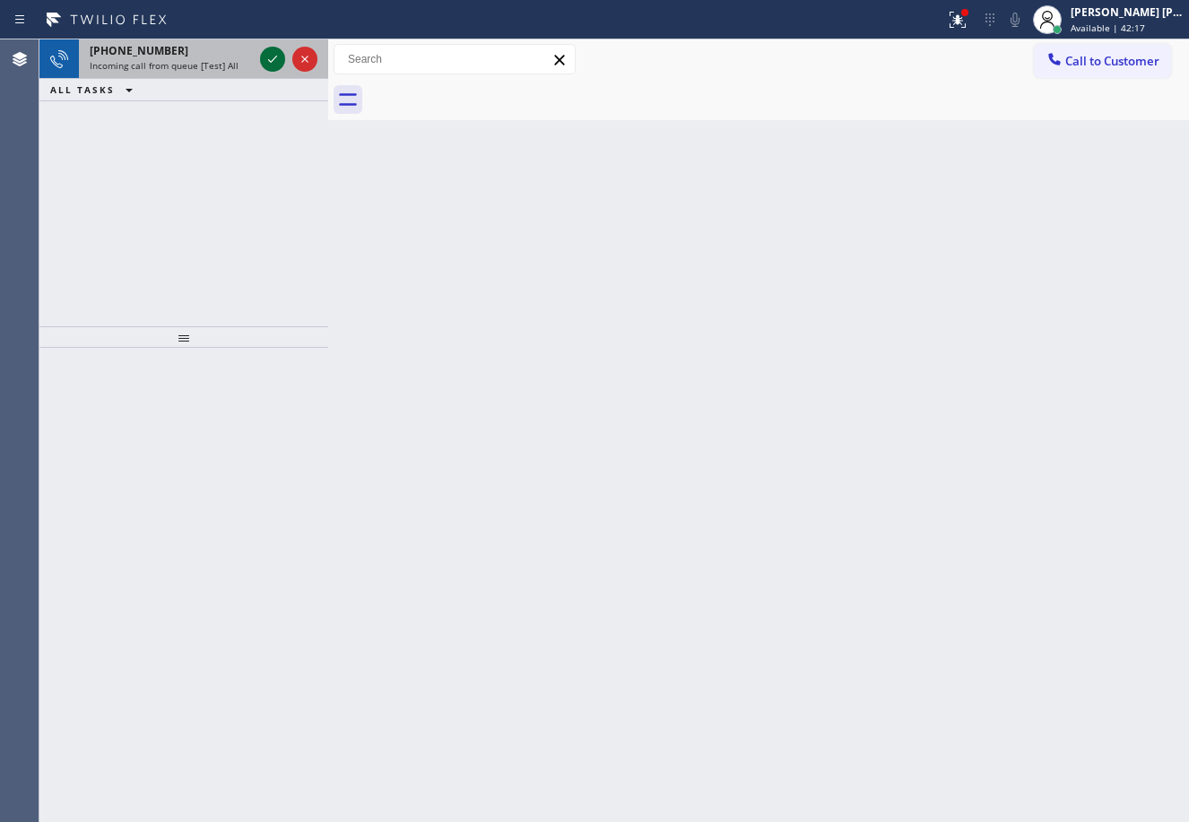
click at [270, 56] on icon at bounding box center [273, 59] width 22 height 22
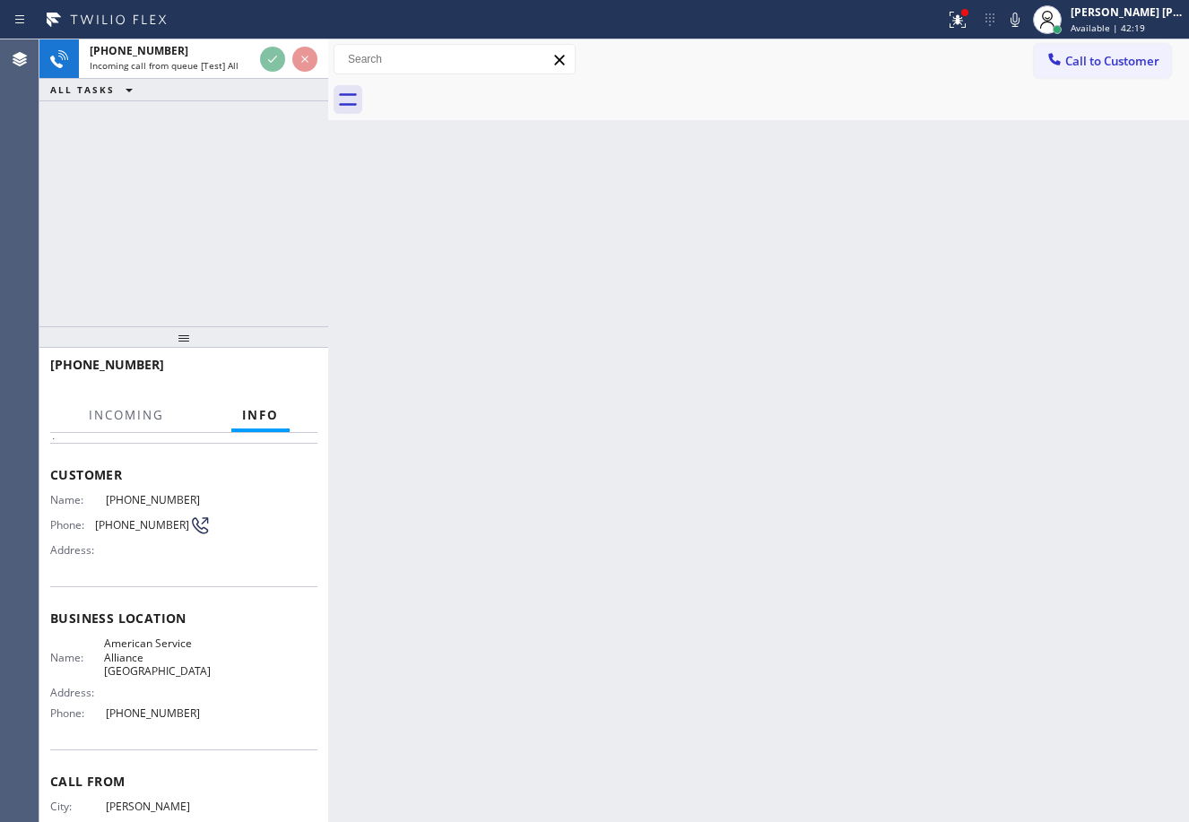
scroll to position [119, 0]
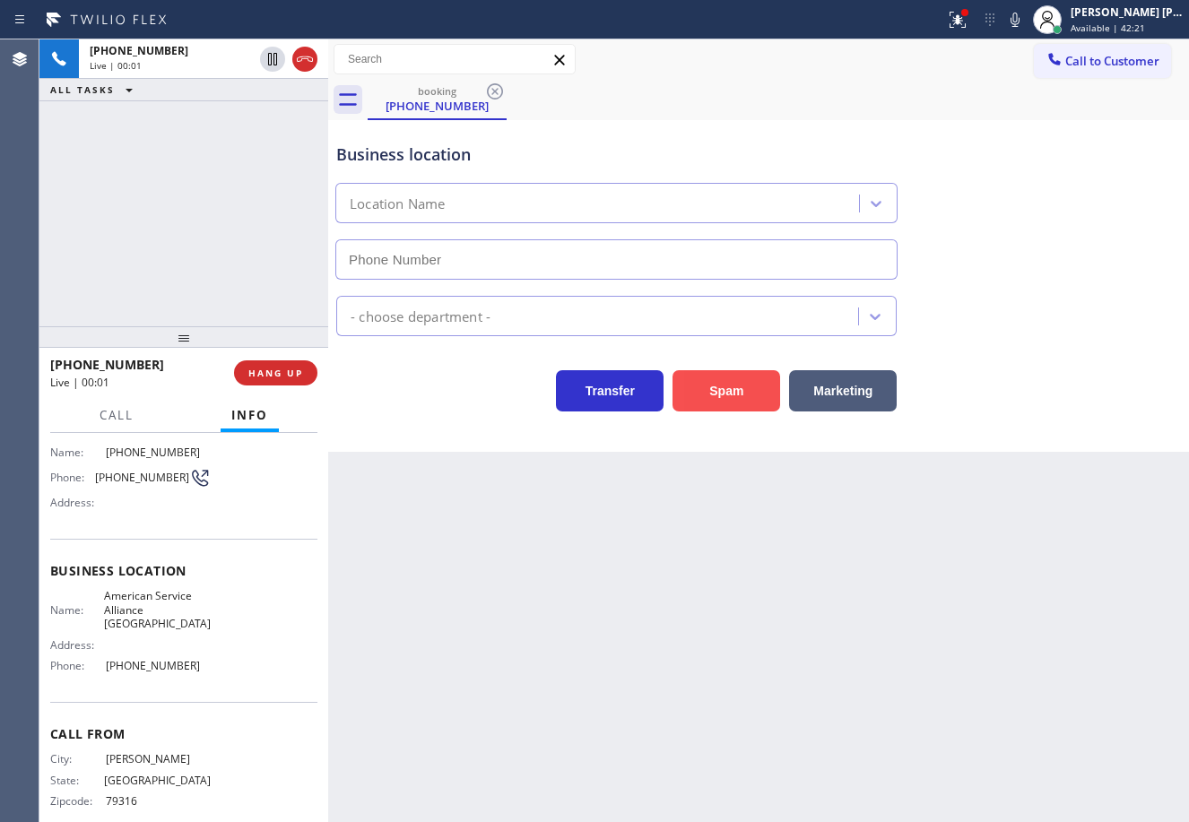
click at [712, 395] on button "Spam" at bounding box center [726, 390] width 108 height 41
type input "(619) 404-0014"
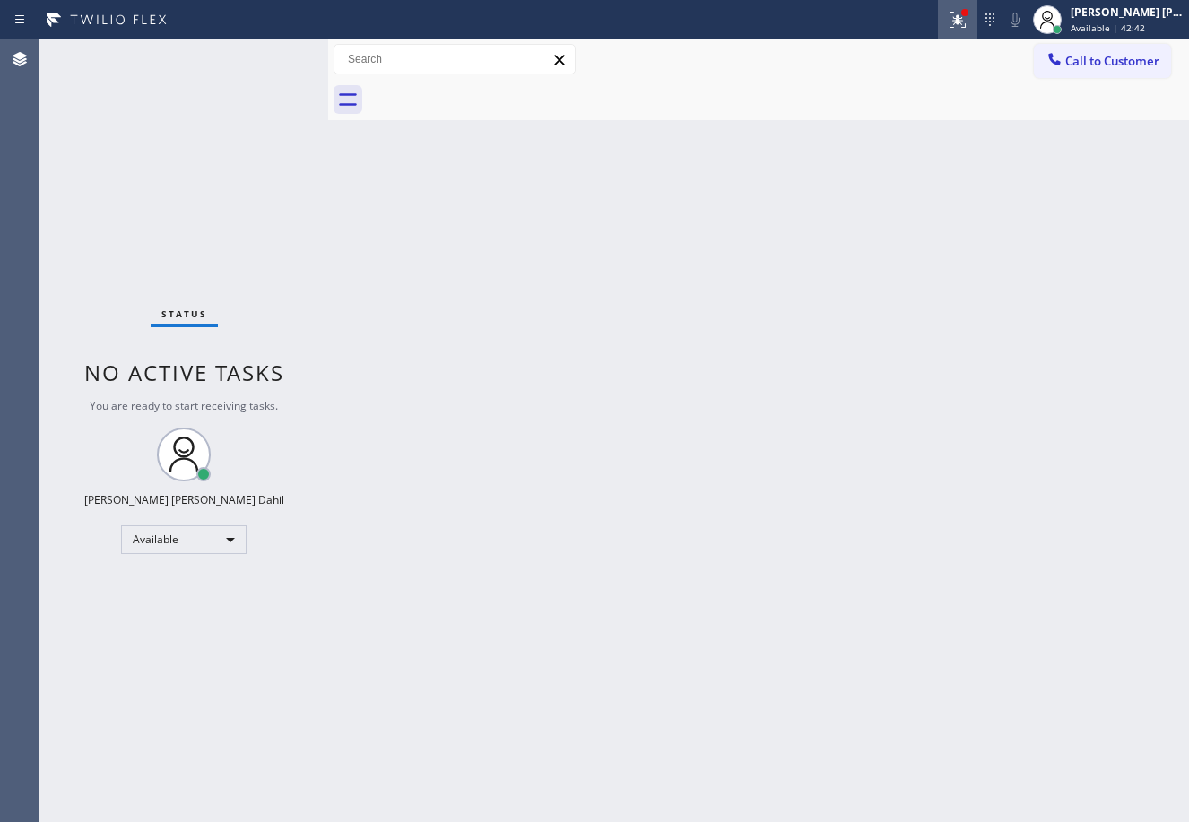
click at [963, 20] on icon at bounding box center [957, 17] width 11 height 6
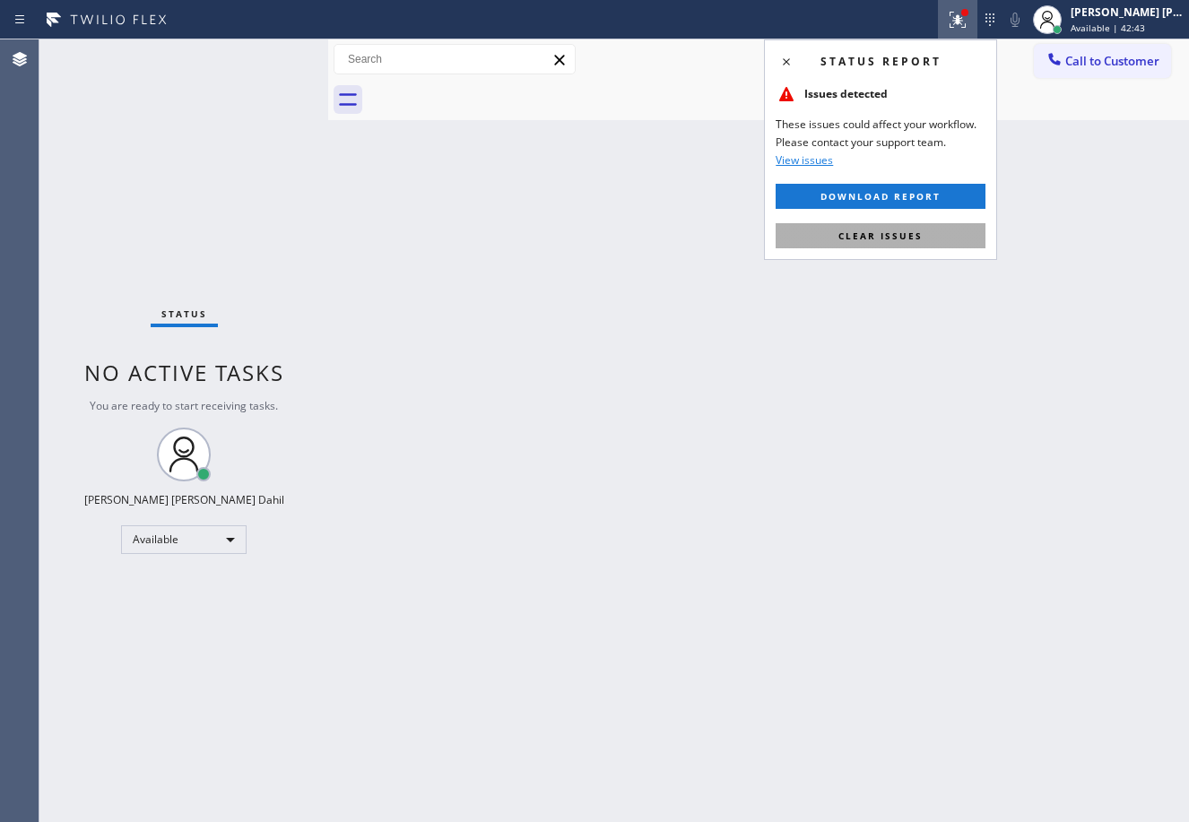
click at [956, 234] on button "Clear issues" at bounding box center [880, 235] width 210 height 25
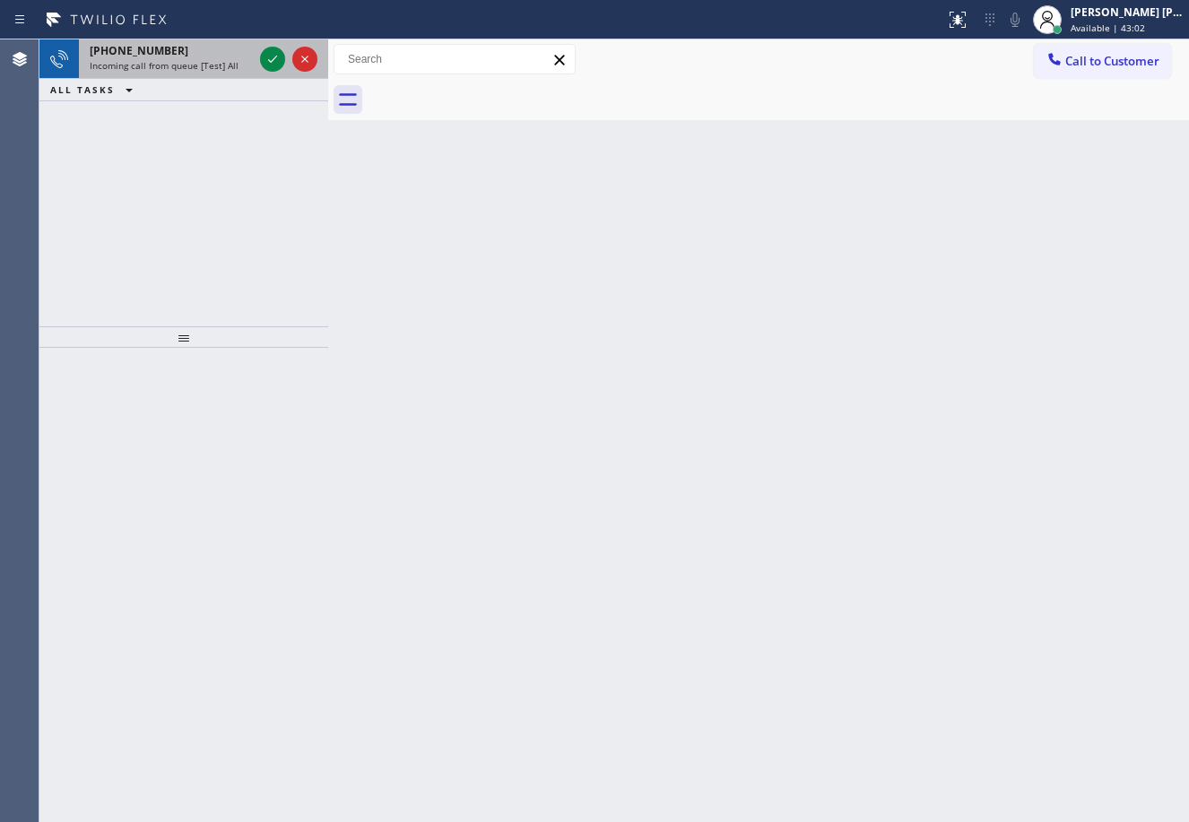
click at [191, 53] on div "+13102617933" at bounding box center [171, 50] width 163 height 15
click at [192, 54] on div "+13102617933" at bounding box center [171, 50] width 163 height 15
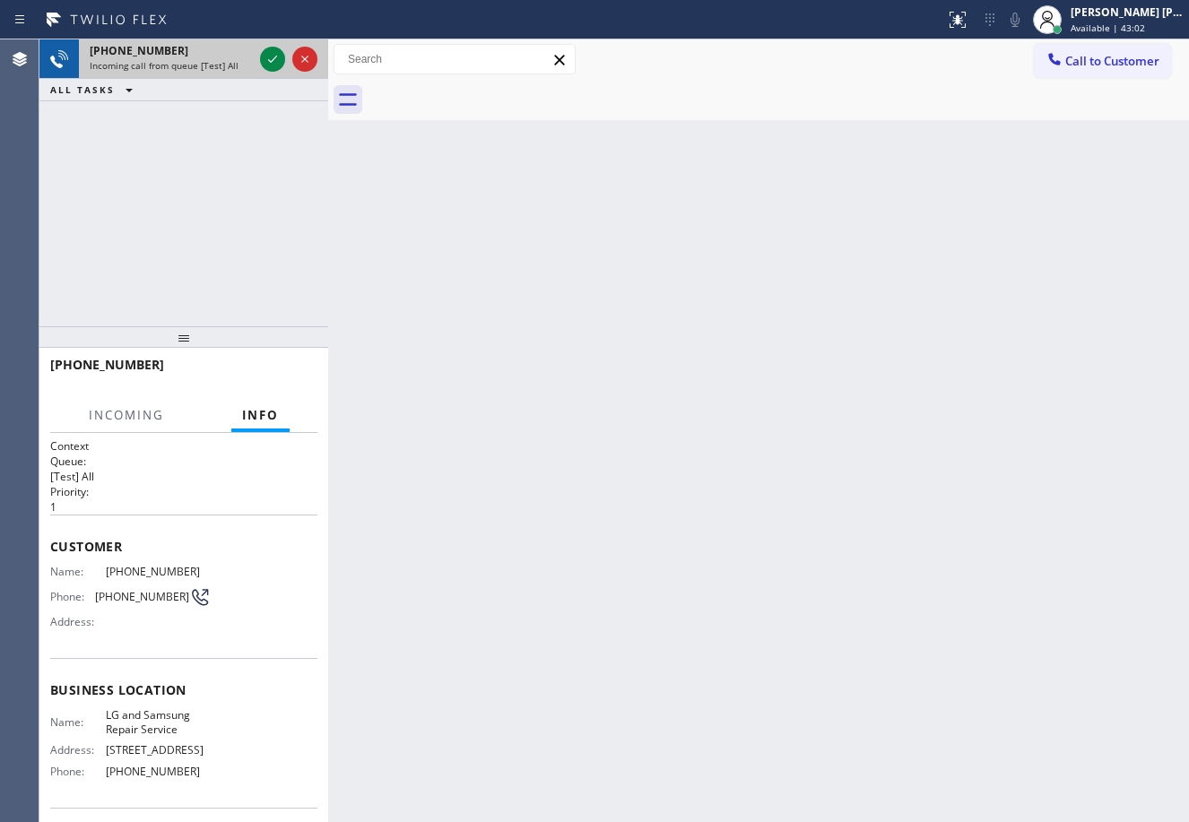
click at [192, 54] on div "+13102617933" at bounding box center [171, 50] width 163 height 15
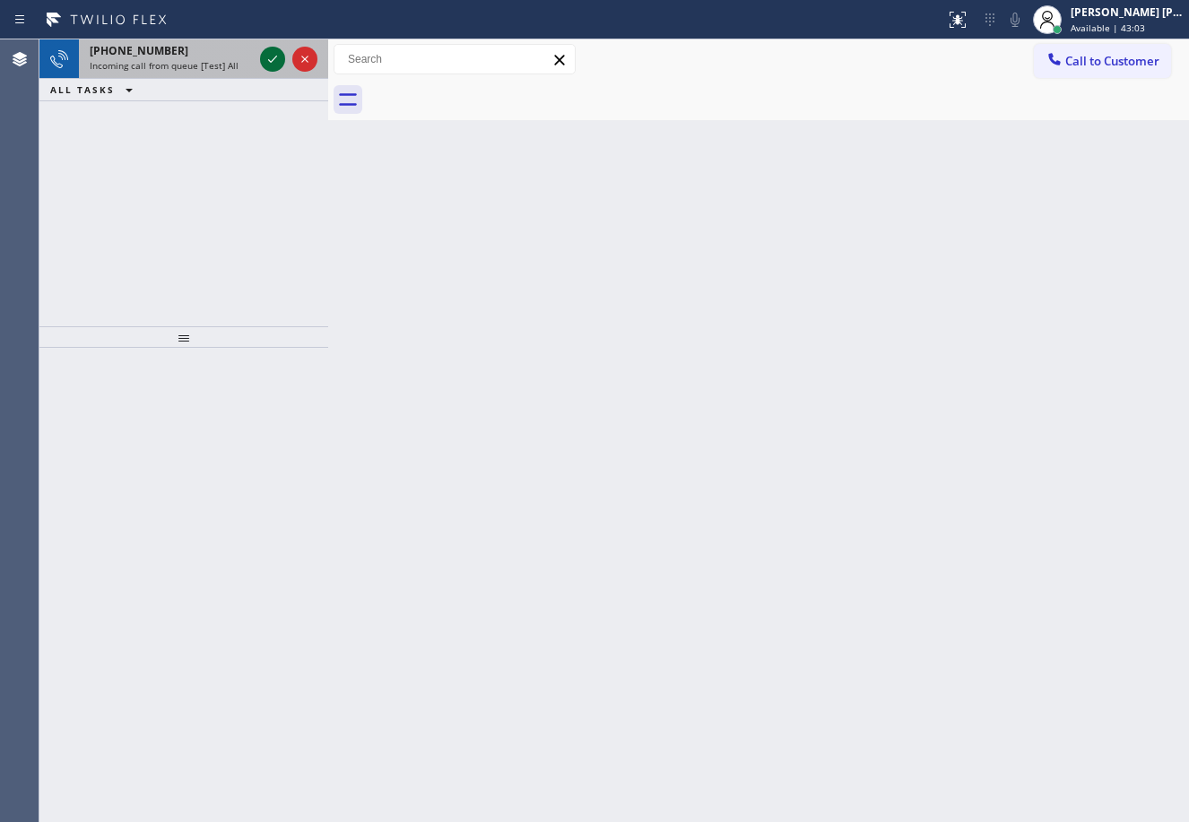
click at [262, 59] on div at bounding box center [272, 59] width 25 height 22
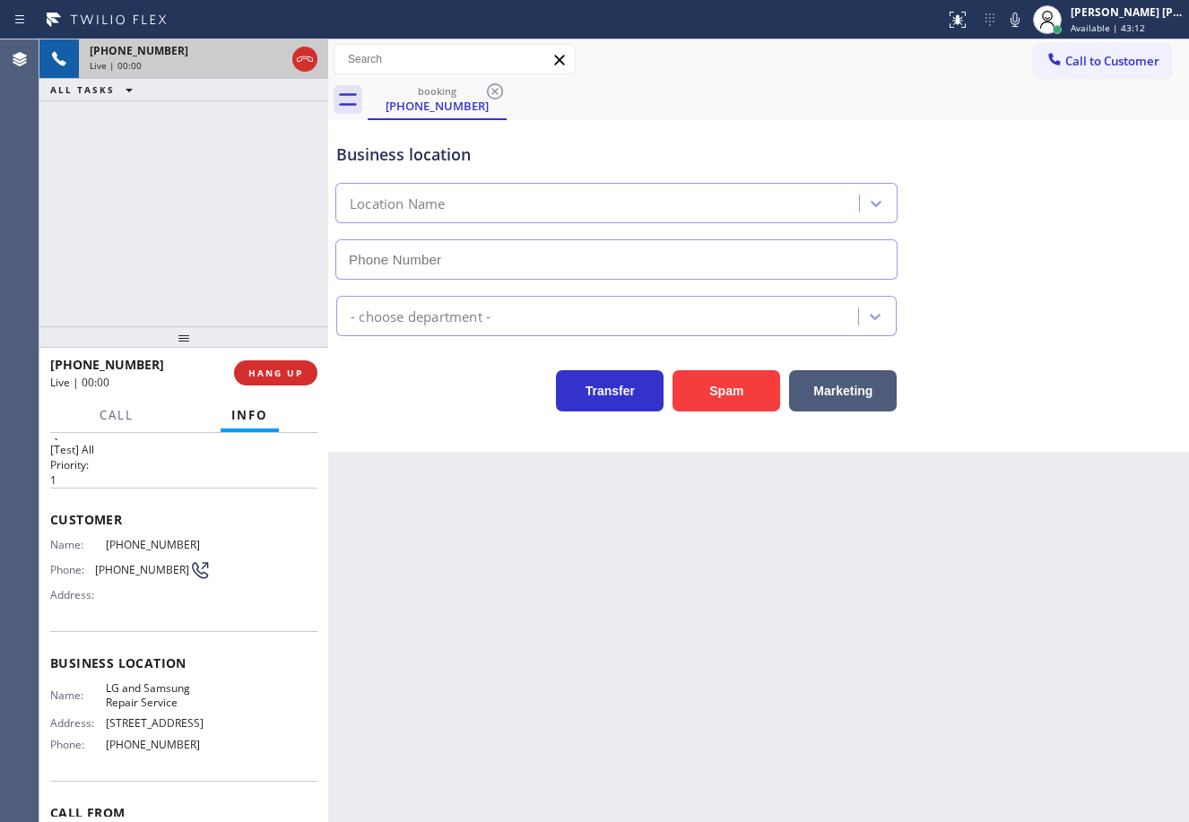
type input "(714) 248-8165"
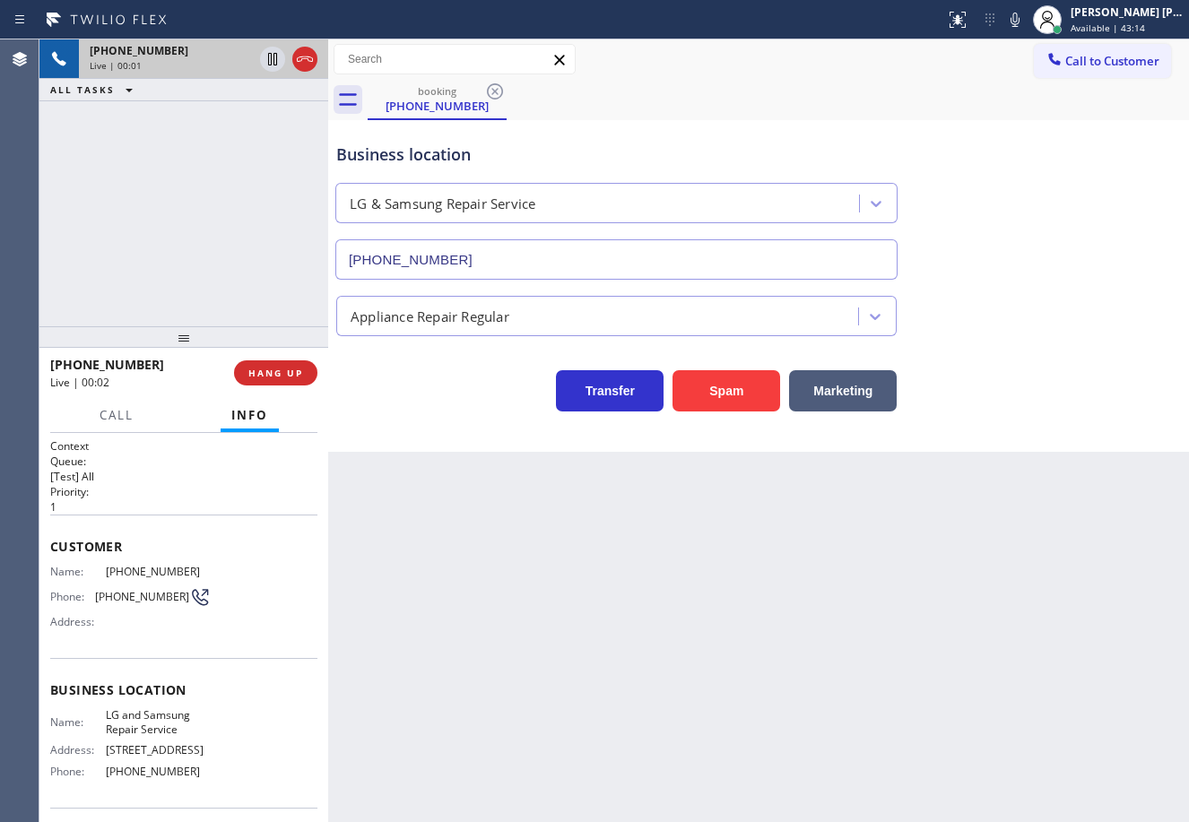
drag, startPoint x: 140, startPoint y: 303, endPoint x: 175, endPoint y: 350, distance: 58.3
click at [140, 303] on div "+13102617933 Live | 00:01 ALL TASKS ALL TASKS ACTIVE TASKS TASKS IN WRAP UP" at bounding box center [183, 182] width 289 height 287
click at [203, 218] on div "+13102617933 Live | 00:10 ALL TASKS ALL TASKS ACTIVE TASKS TASKS IN WRAP UP" at bounding box center [183, 182] width 289 height 287
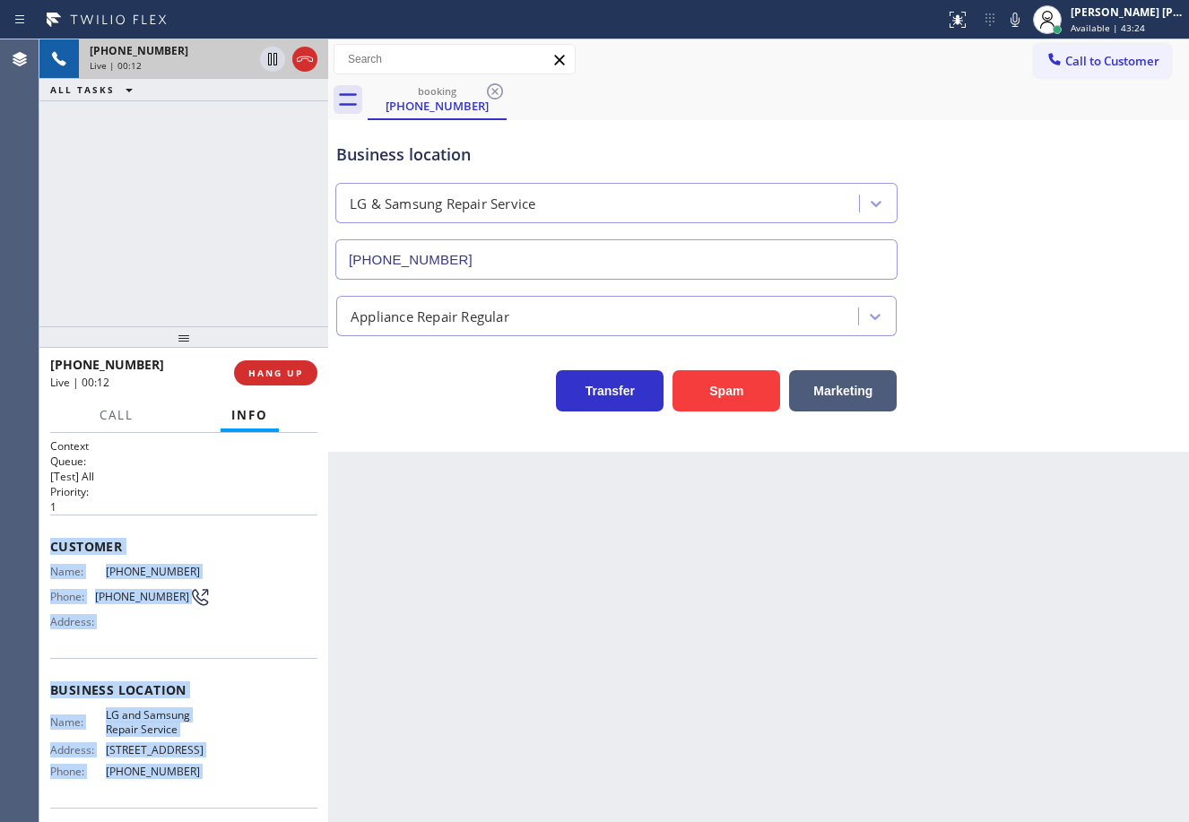
scroll to position [126, 0]
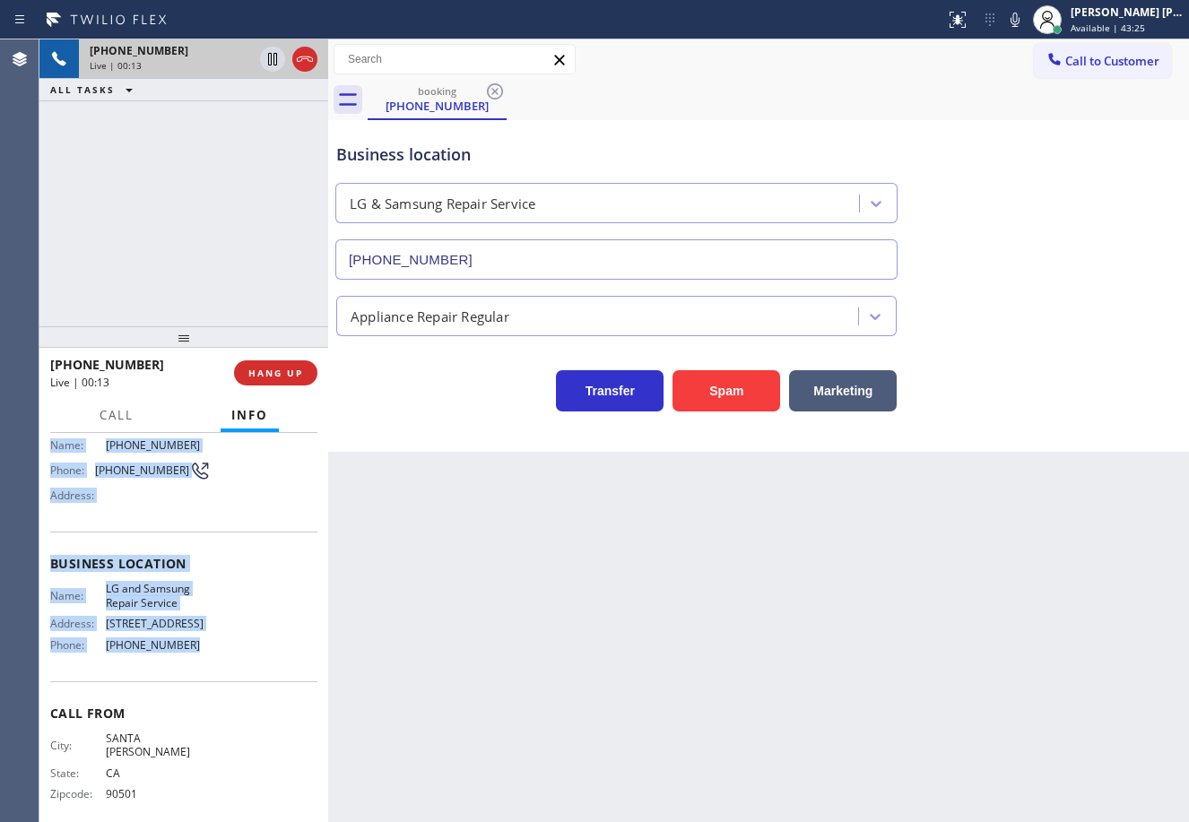
drag, startPoint x: 47, startPoint y: 541, endPoint x: 189, endPoint y: 654, distance: 182.4
click at [189, 654] on div "Context Queue: [Test] All Priority: 1 Customer Name: (310) 261-7933 Phone: (310…" at bounding box center [183, 627] width 289 height 389
copy div "Customer Name: (310) 261-7933 Phone: (310) 261-7933 Address: Business location …"
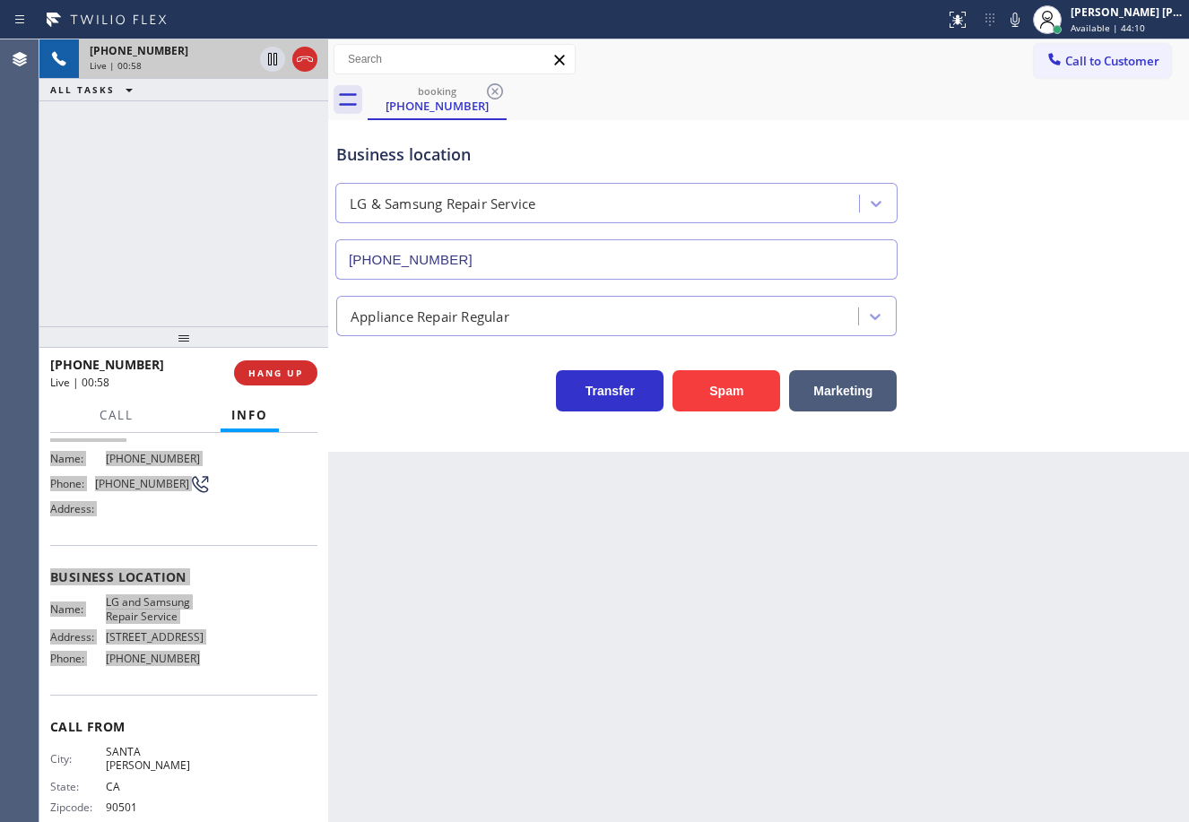
scroll to position [0, 0]
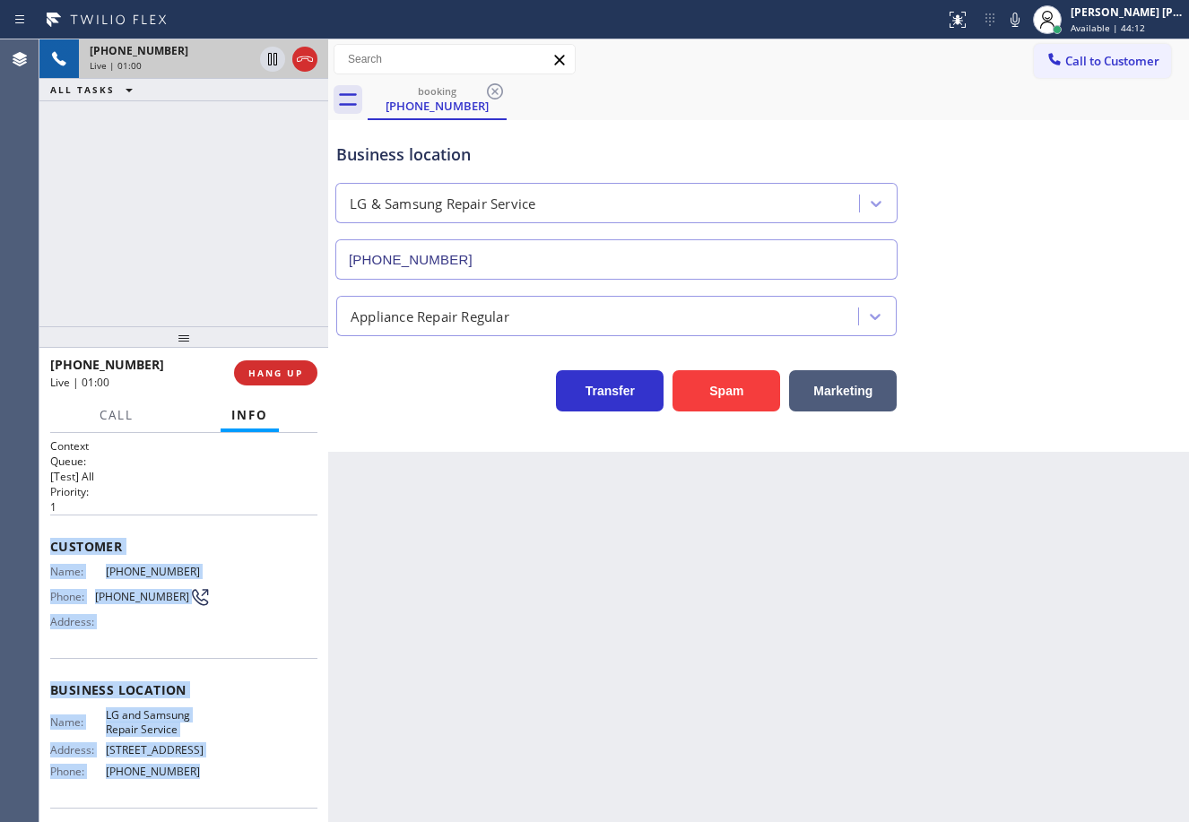
click at [1026, 20] on icon at bounding box center [1015, 20] width 22 height 22
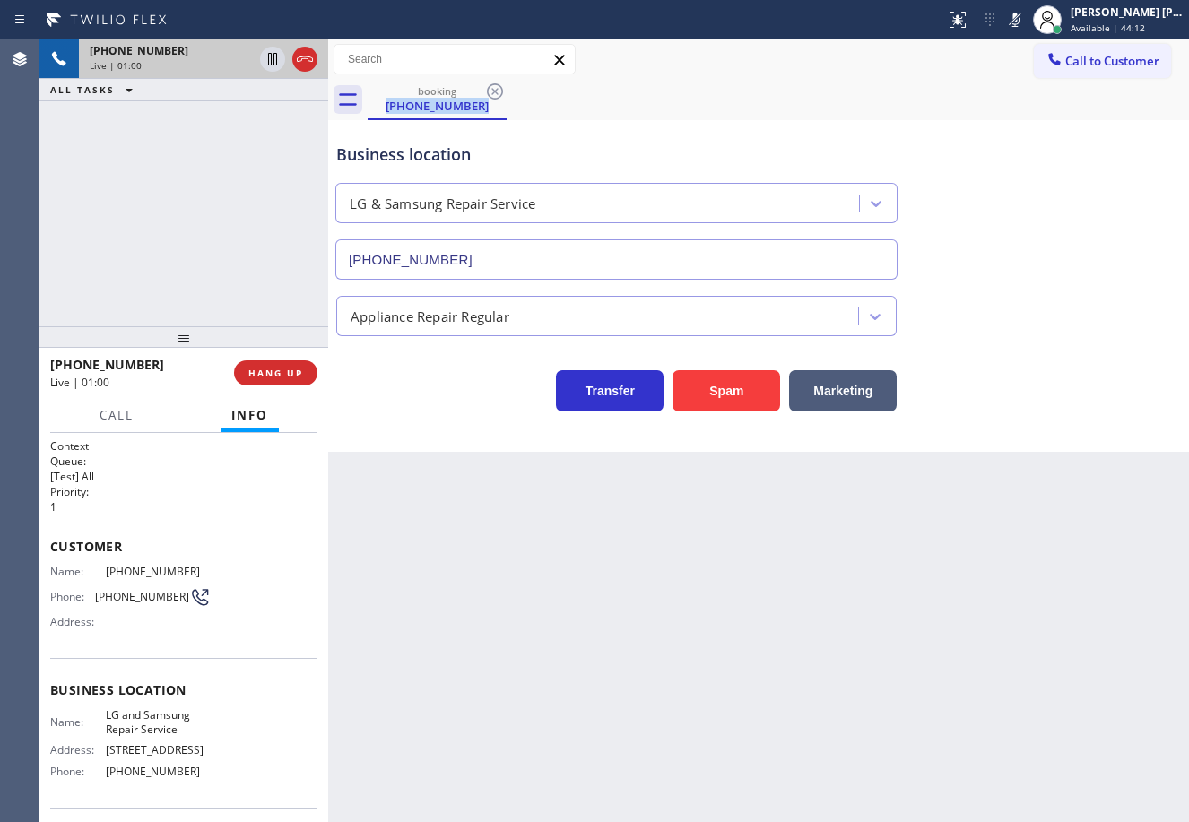
click at [1015, 104] on div "booking (310) 261-7933" at bounding box center [778, 100] width 821 height 40
drag, startPoint x: 1033, startPoint y: 17, endPoint x: 1017, endPoint y: 101, distance: 85.6
click at [1019, 18] on icon at bounding box center [1014, 20] width 9 height 14
drag, startPoint x: 1017, startPoint y: 190, endPoint x: 1171, endPoint y: 296, distance: 186.2
click at [1025, 196] on div "Business location LG & Samsung Repair Service (714) 248-8165" at bounding box center [759, 198] width 852 height 162
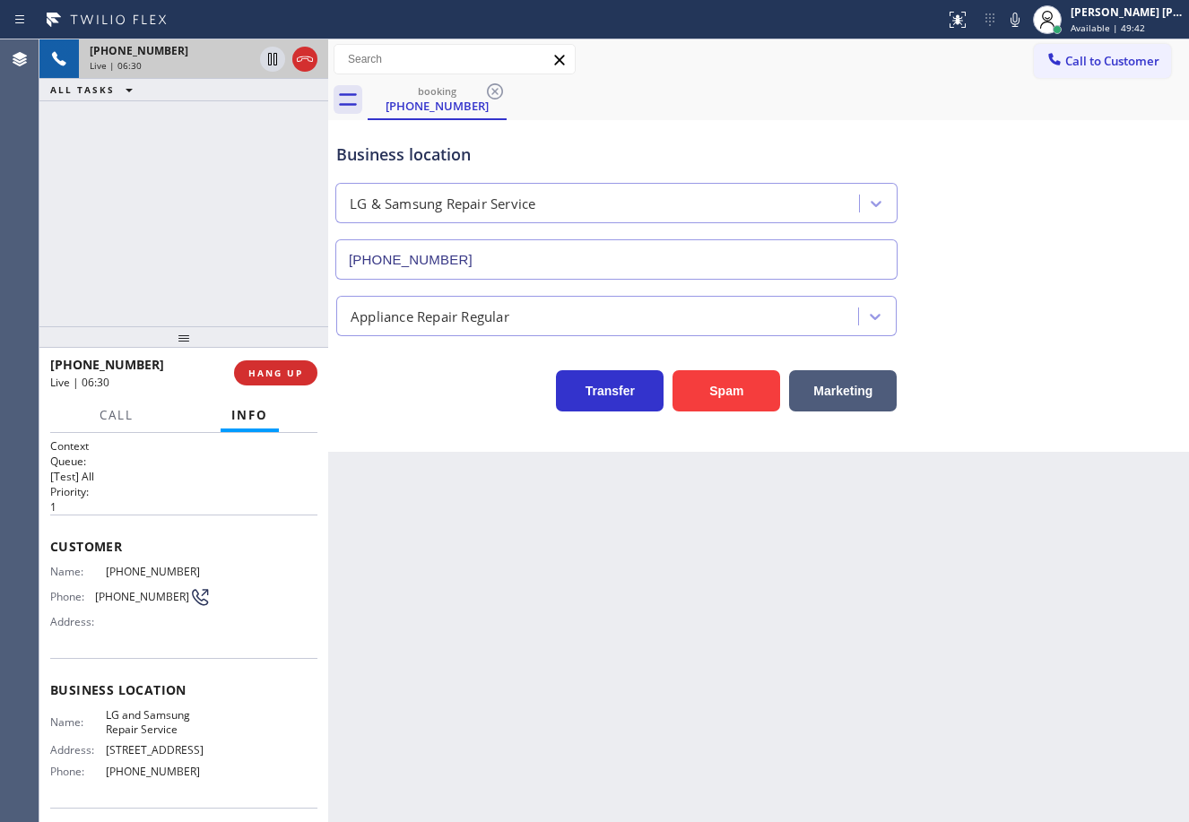
click at [1129, 287] on div "Appliance Repair Regular" at bounding box center [759, 308] width 852 height 56
click at [1120, 338] on div "Business location LG & Samsung Repair Service (714) 248-8165 Appliance Repair R…" at bounding box center [759, 268] width 852 height 287
drag, startPoint x: 1114, startPoint y: 378, endPoint x: 1118, endPoint y: 403, distance: 24.5
click at [1118, 403] on div "Transfer Spam Marketing" at bounding box center [759, 382] width 852 height 57
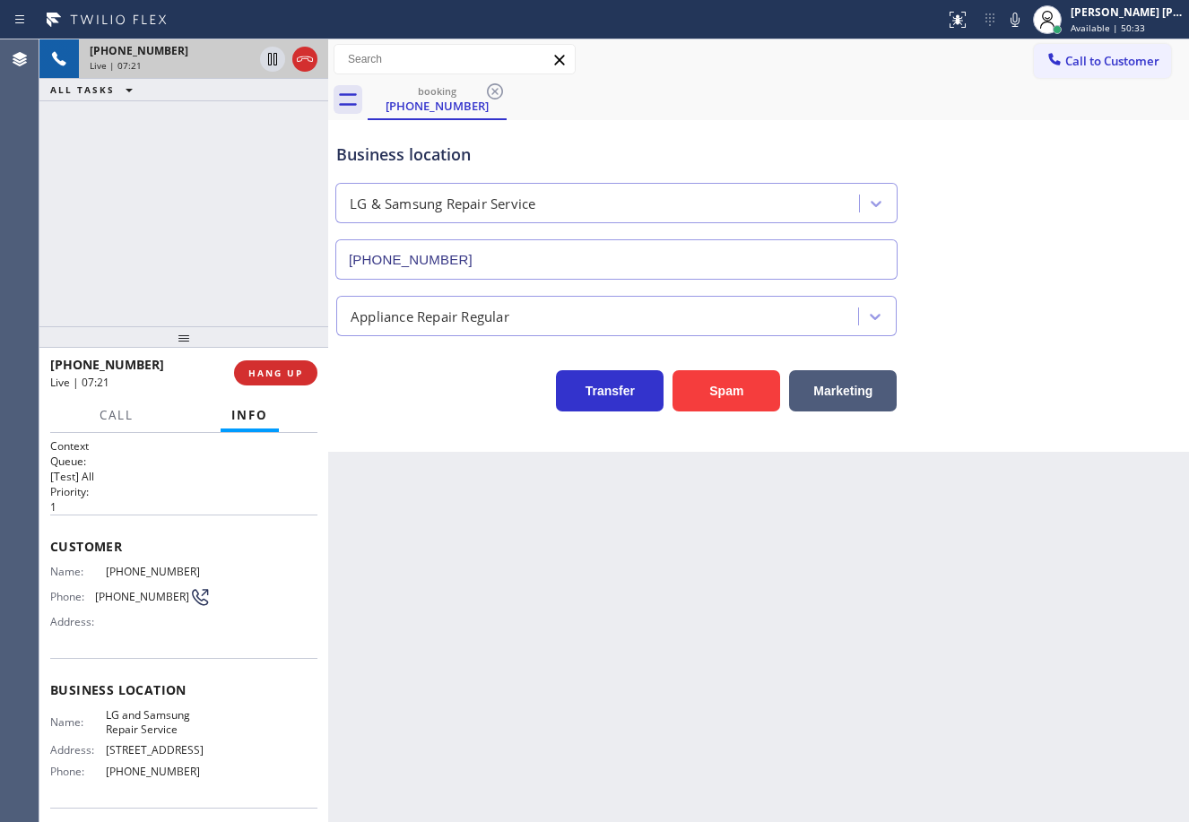
drag, startPoint x: 795, startPoint y: 636, endPoint x: 799, endPoint y: 675, distance: 38.7
click at [795, 637] on div "Back to Dashboard Change Sender ID Customers Technicians Select a contact Outbo…" at bounding box center [758, 430] width 861 height 783
click at [1104, 321] on div "Appliance Repair Regular" at bounding box center [759, 313] width 852 height 48
click at [303, 58] on icon at bounding box center [305, 59] width 22 height 22
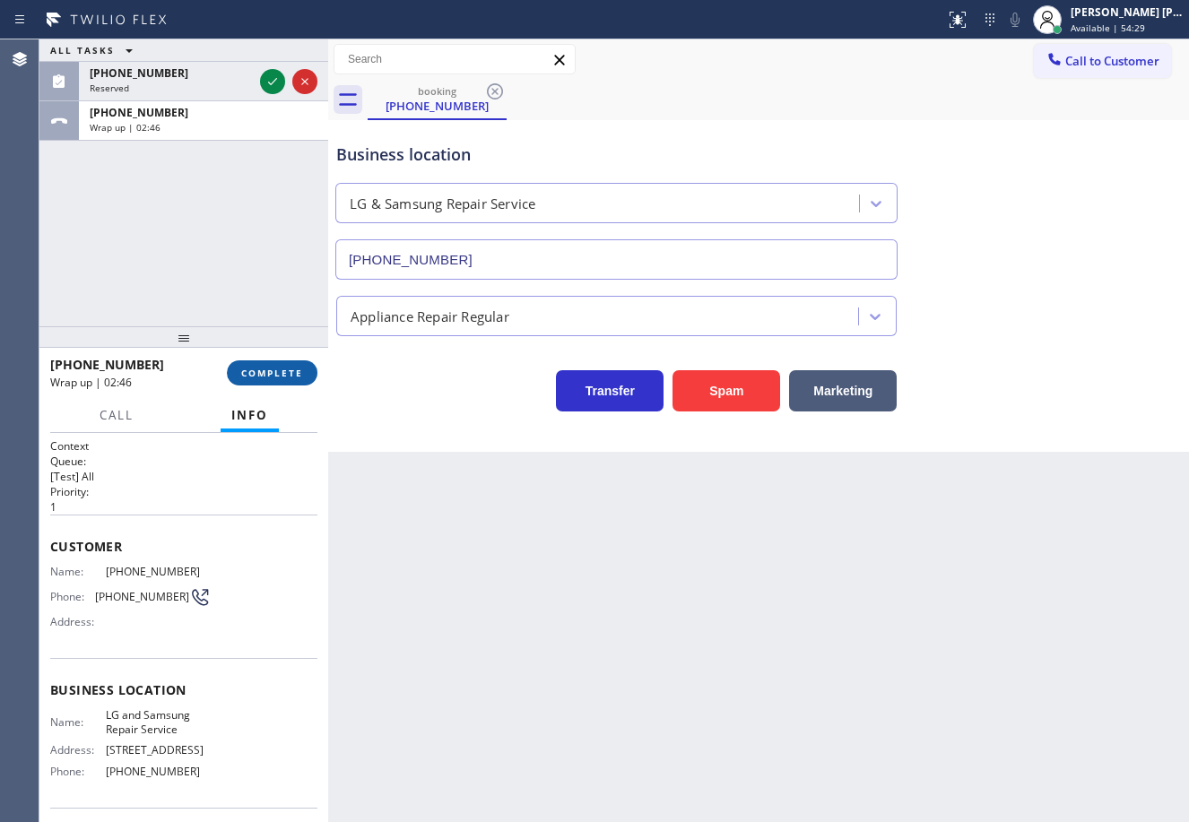
click at [266, 365] on div "+13102617933 Wrap up | 02:46 COMPLETE" at bounding box center [183, 373] width 267 height 47
click at [269, 367] on span "COMPLETE" at bounding box center [272, 373] width 62 height 13
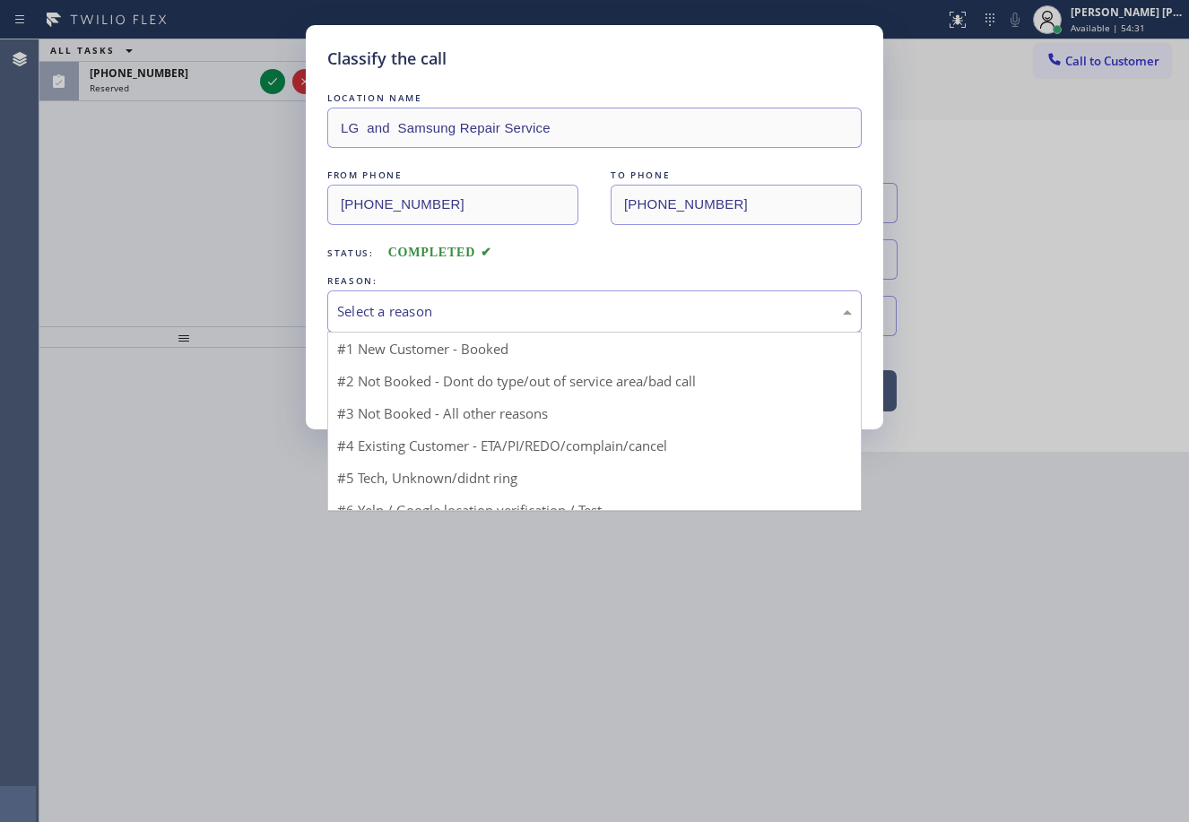
click at [461, 317] on div "Select a reason" at bounding box center [594, 311] width 515 height 21
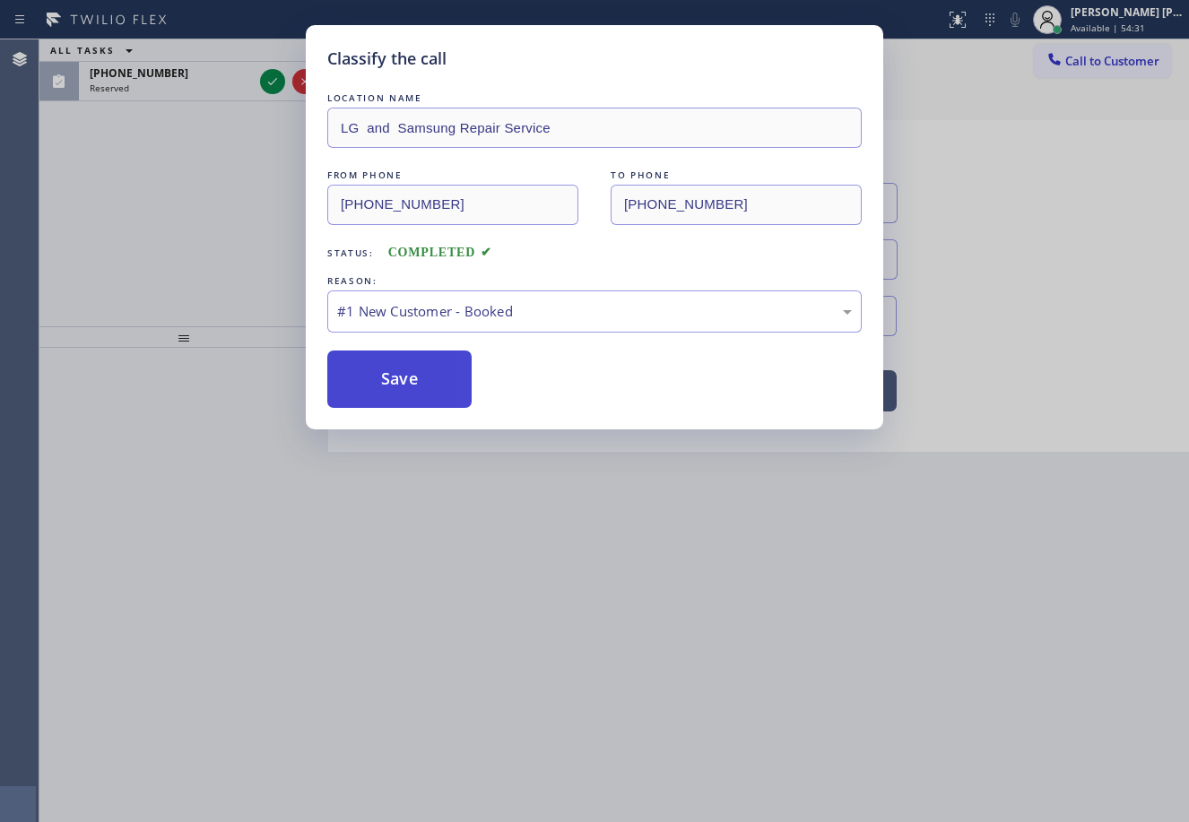
click at [431, 377] on button "Save" at bounding box center [399, 379] width 144 height 57
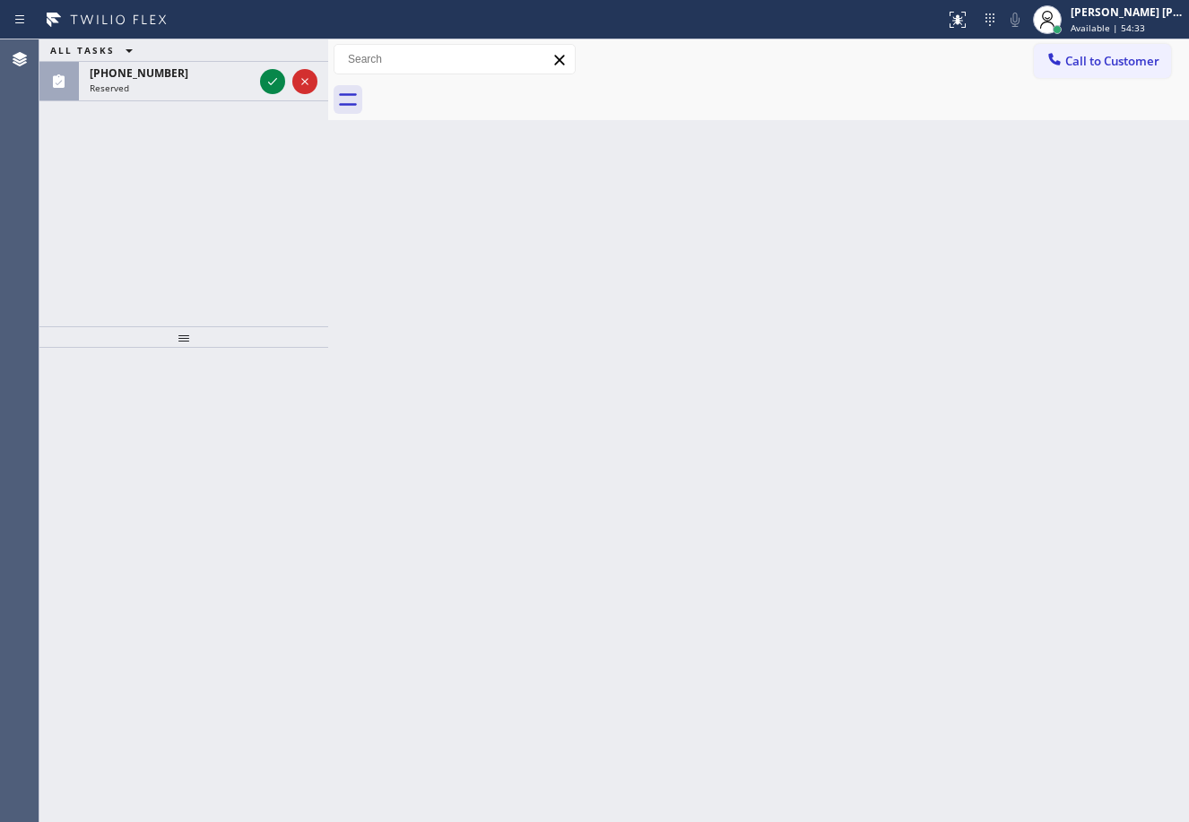
click at [1036, 697] on div "Back to Dashboard Change Sender ID Customers Technicians Select a contact Outbo…" at bounding box center [758, 430] width 861 height 783
click at [697, 570] on div "Back to Dashboard Change Sender ID Customers Technicians Select a contact Outbo…" at bounding box center [758, 430] width 861 height 783
click at [152, 78] on span "(805) 940-1612" at bounding box center [139, 72] width 99 height 15
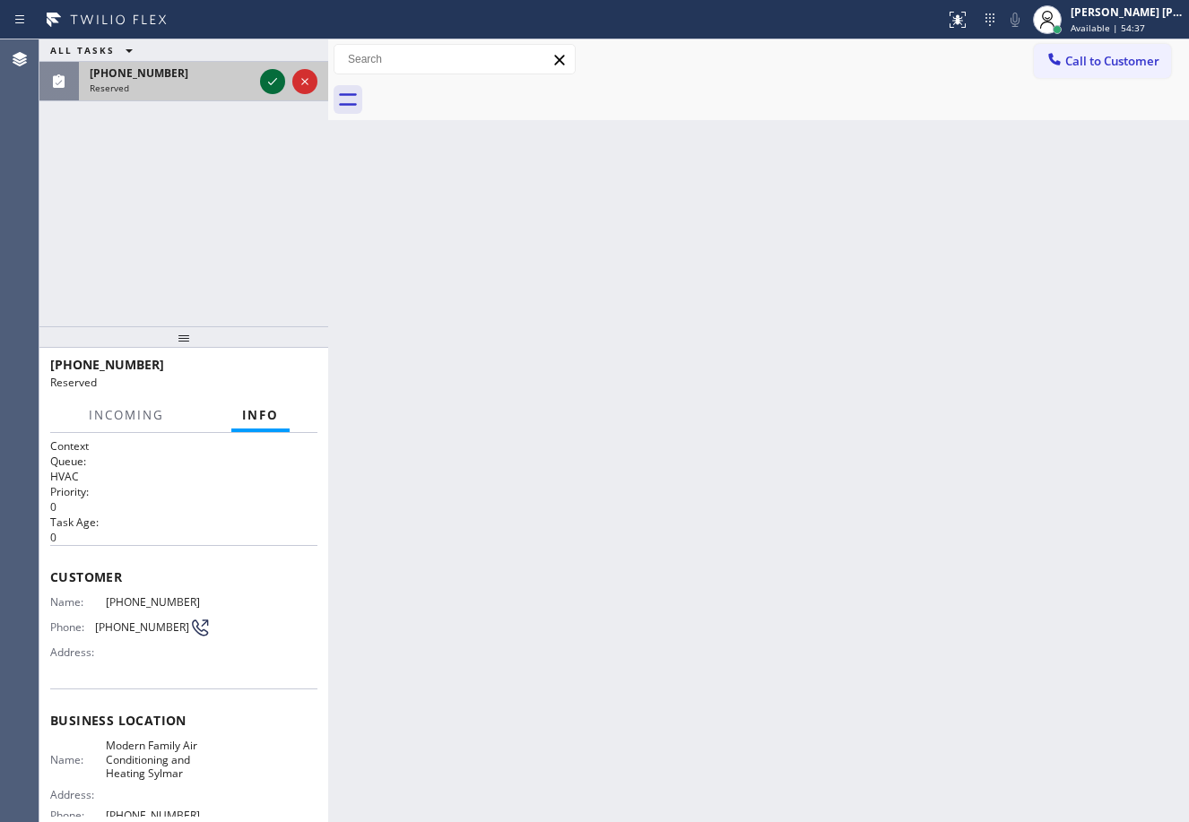
click at [268, 82] on icon at bounding box center [273, 82] width 22 height 22
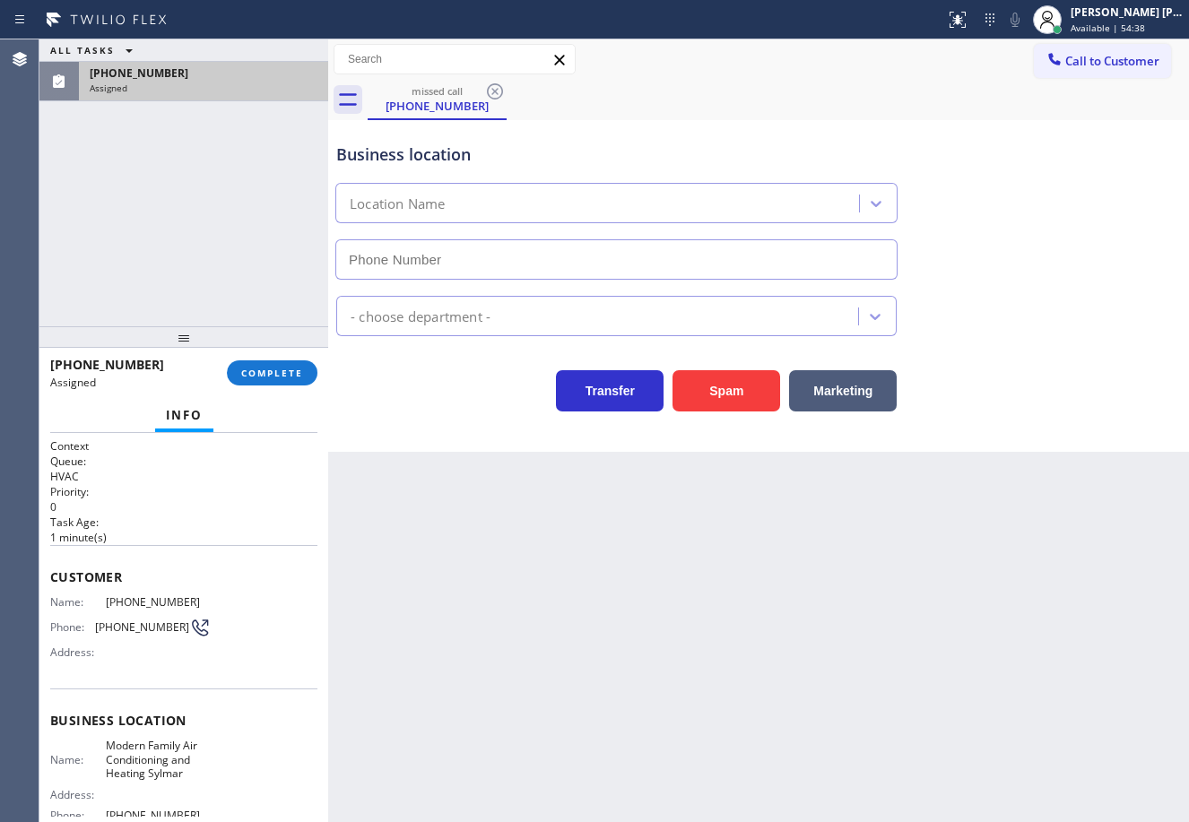
type input "(323) 541-4604"
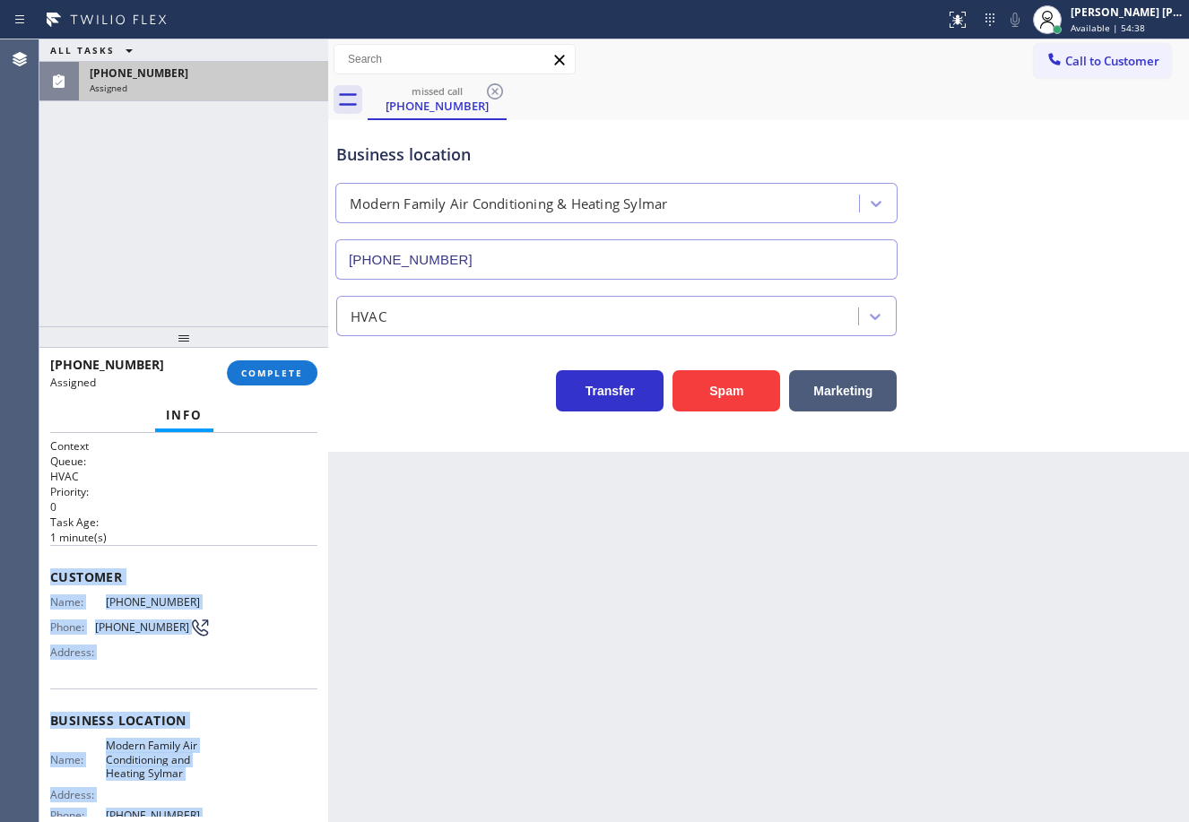
scroll to position [171, 0]
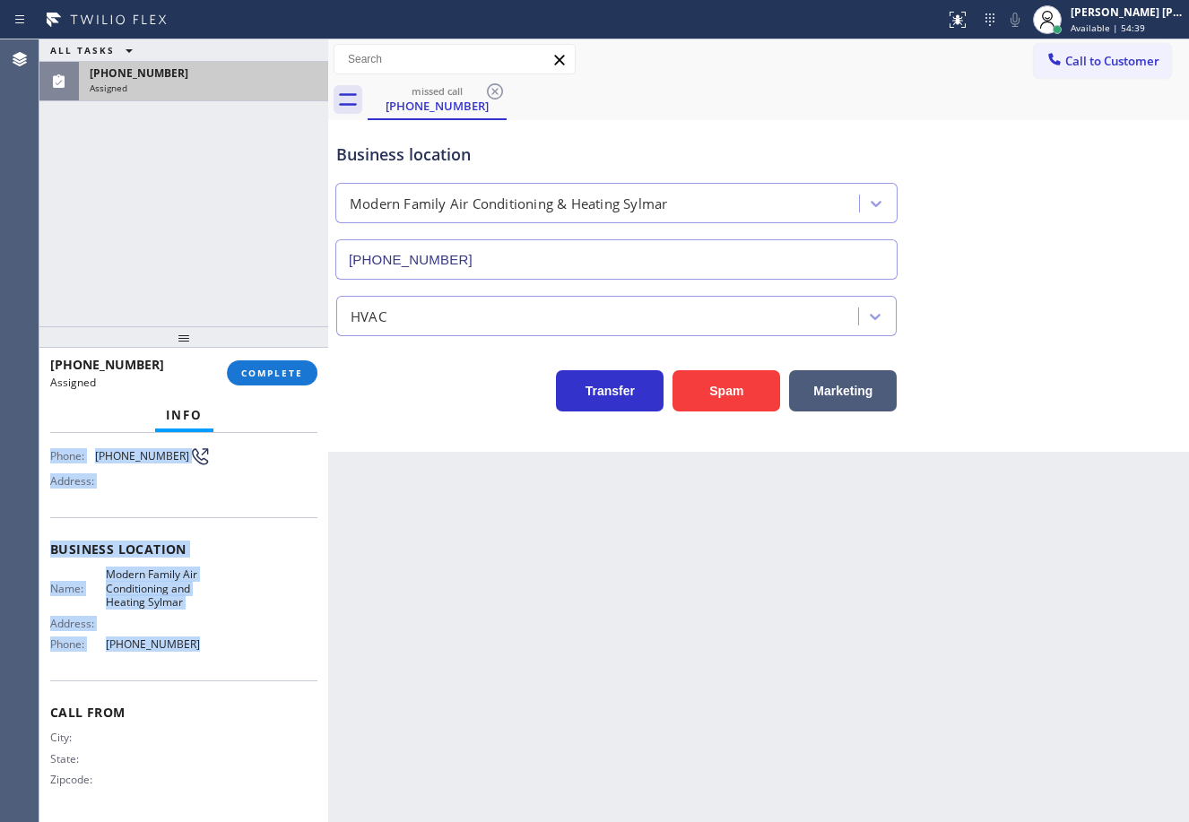
drag, startPoint x: 63, startPoint y: 585, endPoint x: 230, endPoint y: 657, distance: 182.3
click at [230, 666] on div "Context Queue: HVAC Priority: 0 Task Age: 1 minute(s) Customer Name: (805) 940-…" at bounding box center [183, 627] width 289 height 389
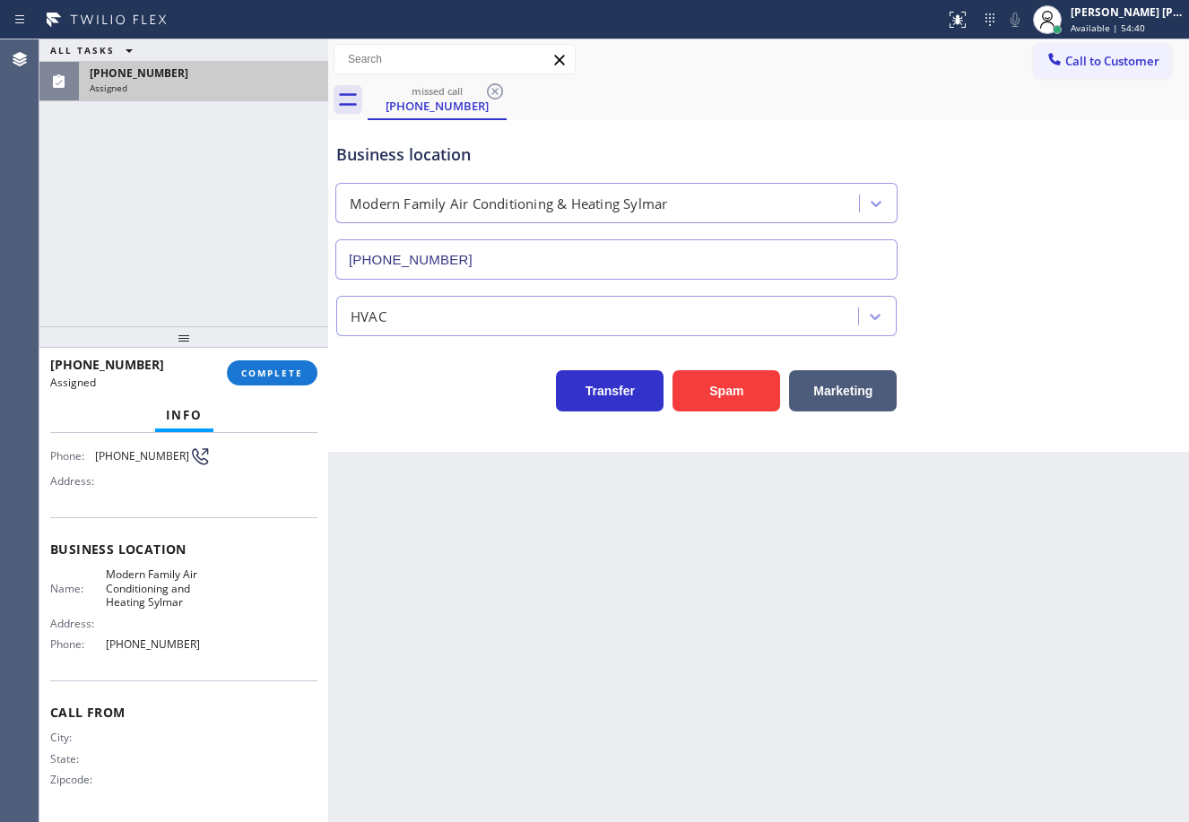
click at [268, 394] on div "(805) 940-1612 Assigned COMPLETE Info Context Queue: HVAC Priority: 0 Task Age:…" at bounding box center [183, 585] width 289 height 474
click at [269, 383] on button "COMPLETE" at bounding box center [272, 372] width 91 height 25
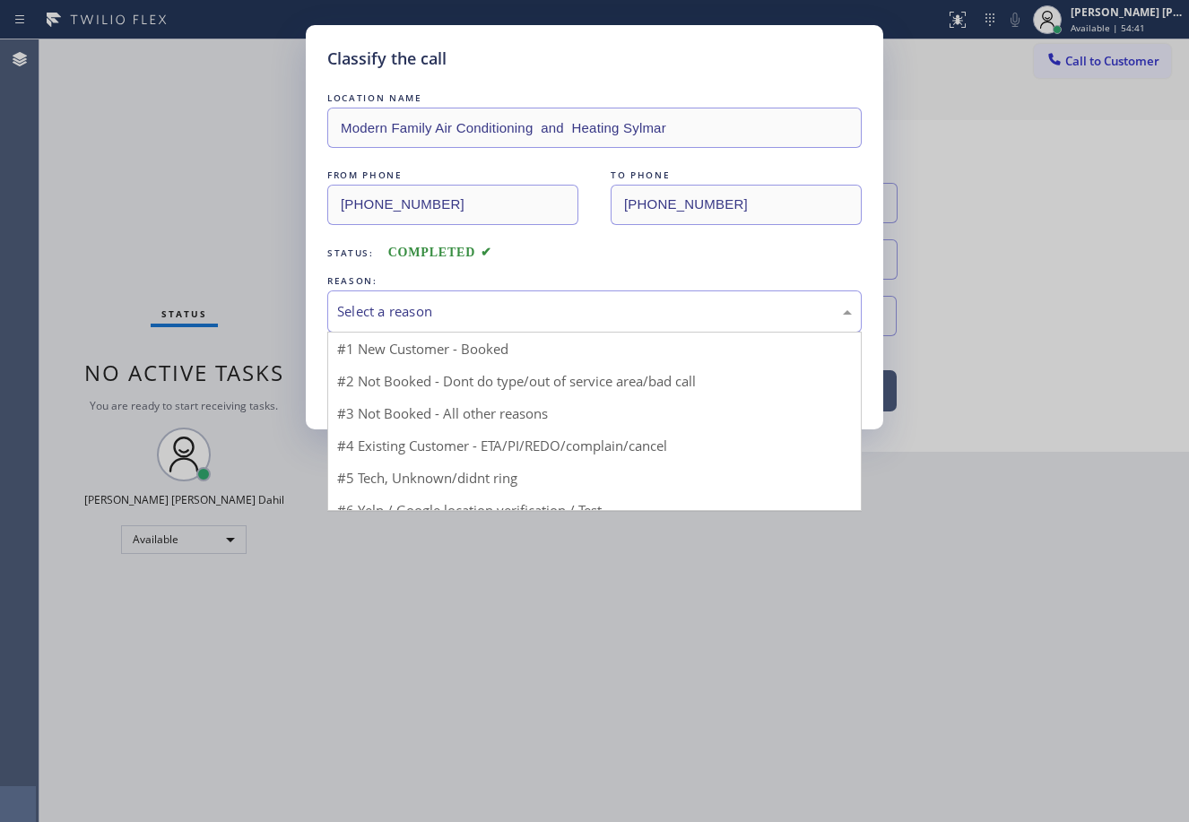
click at [385, 320] on div "Select a reason" at bounding box center [594, 311] width 515 height 21
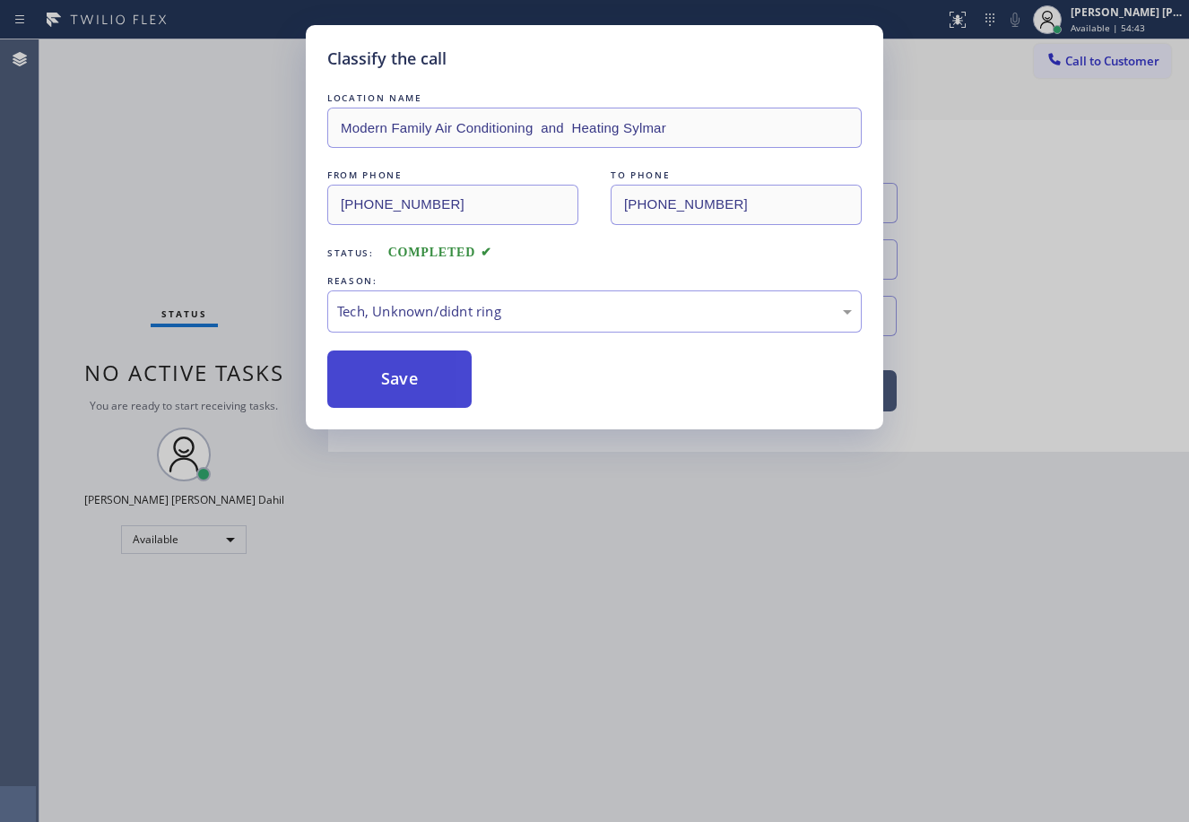
click at [408, 388] on button "Save" at bounding box center [399, 379] width 144 height 57
click at [410, 387] on button "Save" at bounding box center [399, 379] width 144 height 57
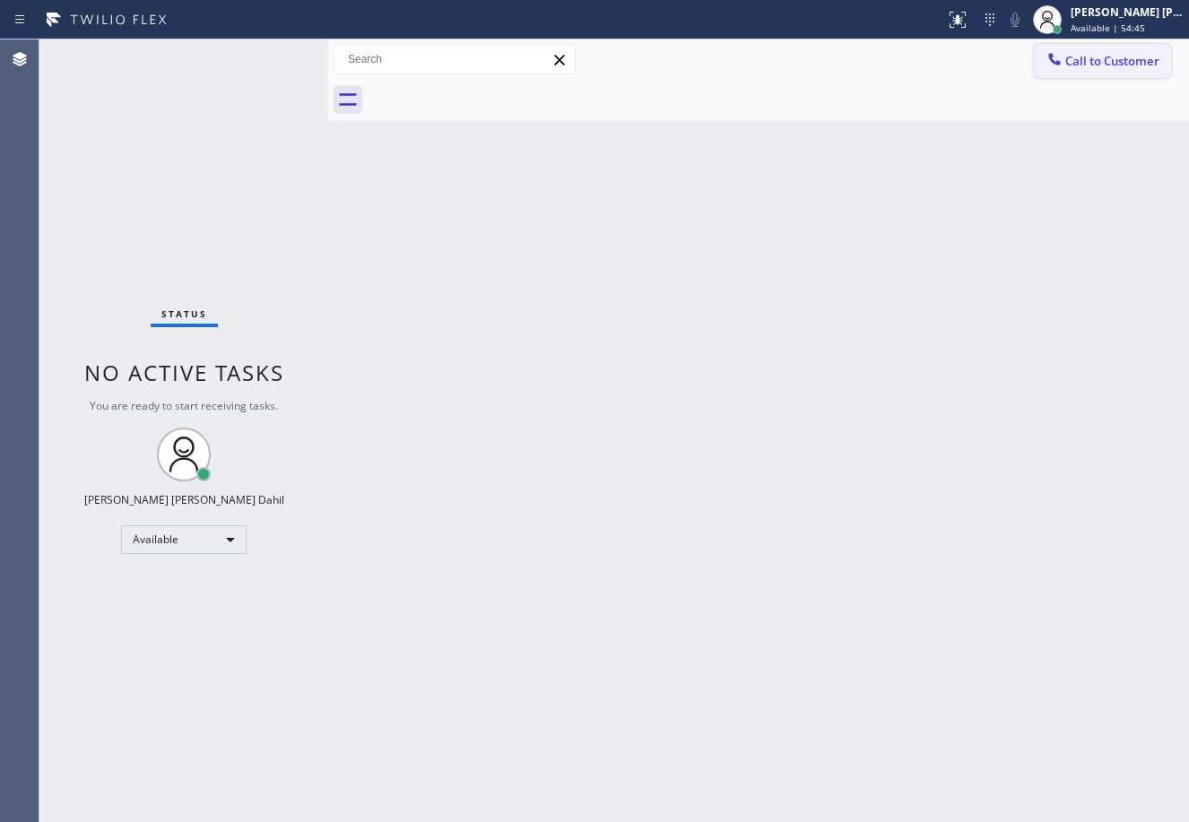
click at [1127, 74] on button "Call to Customer" at bounding box center [1102, 61] width 137 height 34
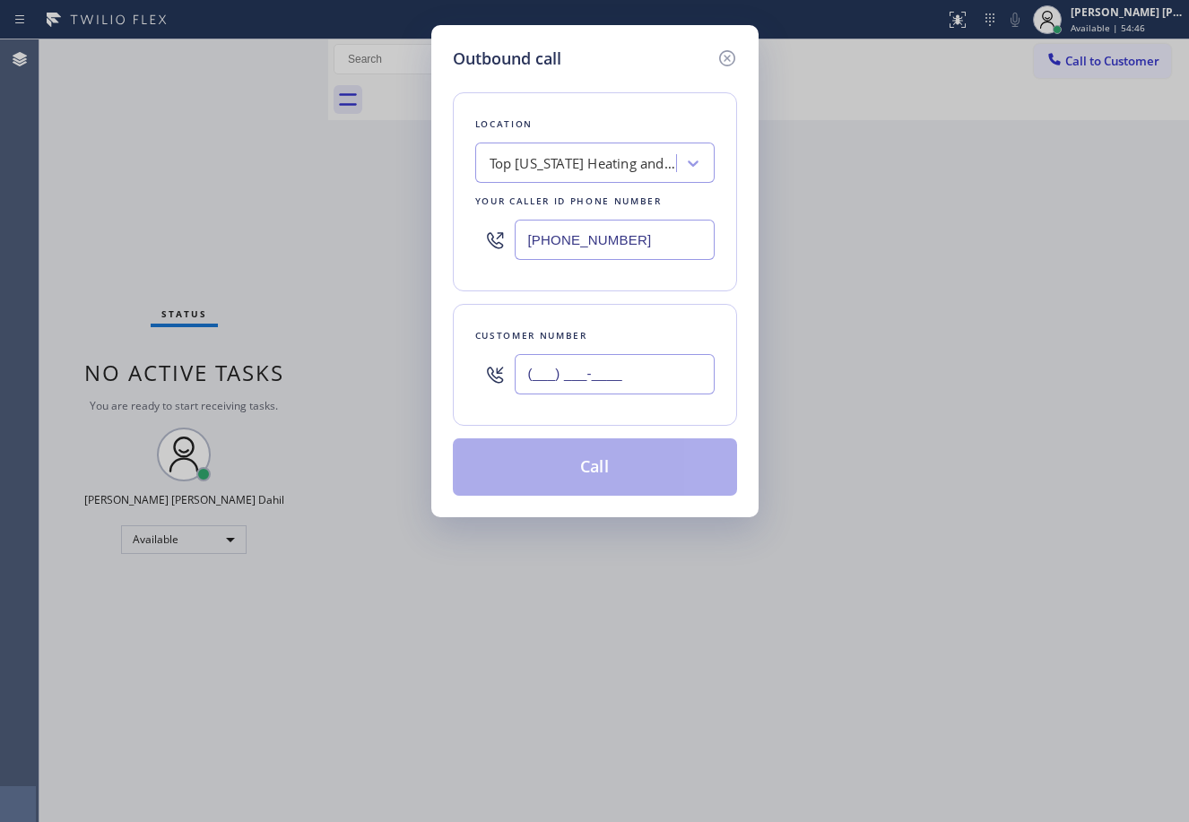
click at [652, 376] on input "(___) ___-____" at bounding box center [615, 374] width 200 height 40
paste input "805) 940-1612"
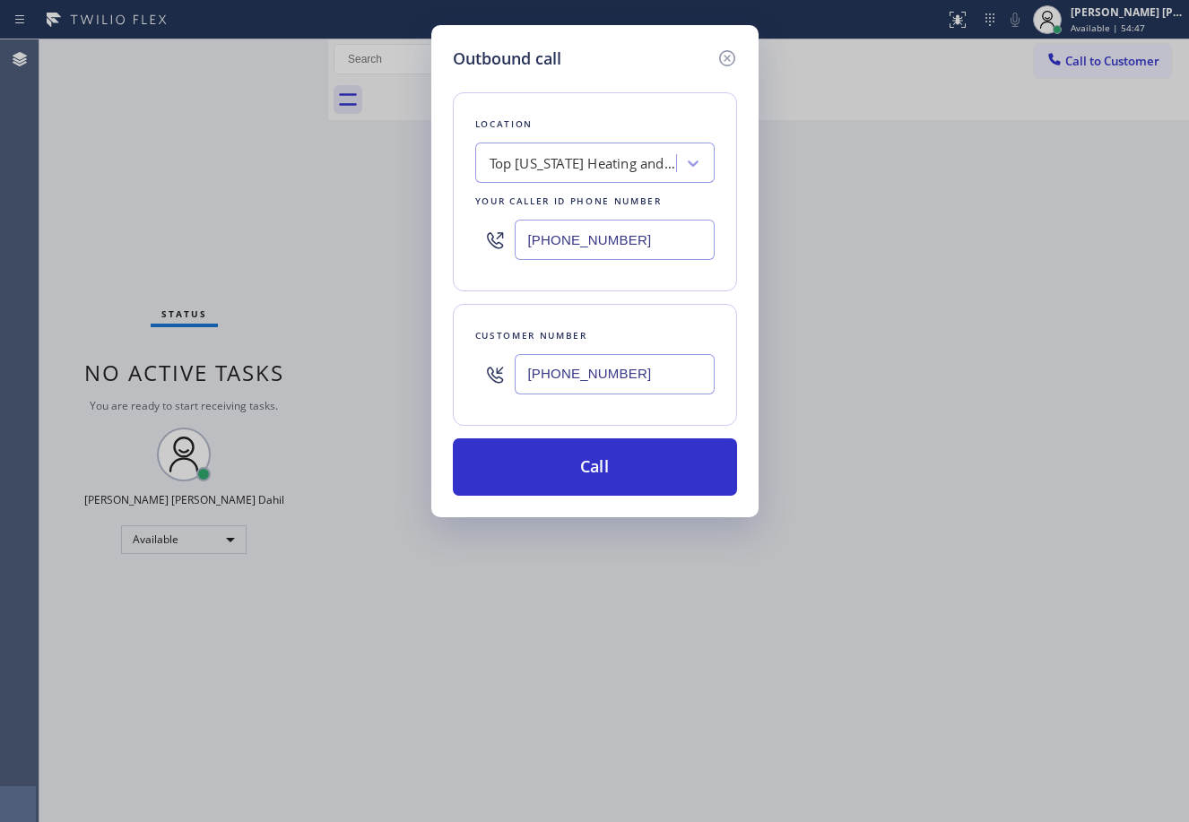
type input "(805) 940-1612"
drag, startPoint x: 590, startPoint y: 211, endPoint x: 595, endPoint y: 236, distance: 25.7
click at [591, 211] on div "[PHONE_NUMBER]" at bounding box center [594, 240] width 239 height 58
click at [595, 240] on input "[PHONE_NUMBER]" at bounding box center [615, 240] width 200 height 40
paste input "323) 541-4604"
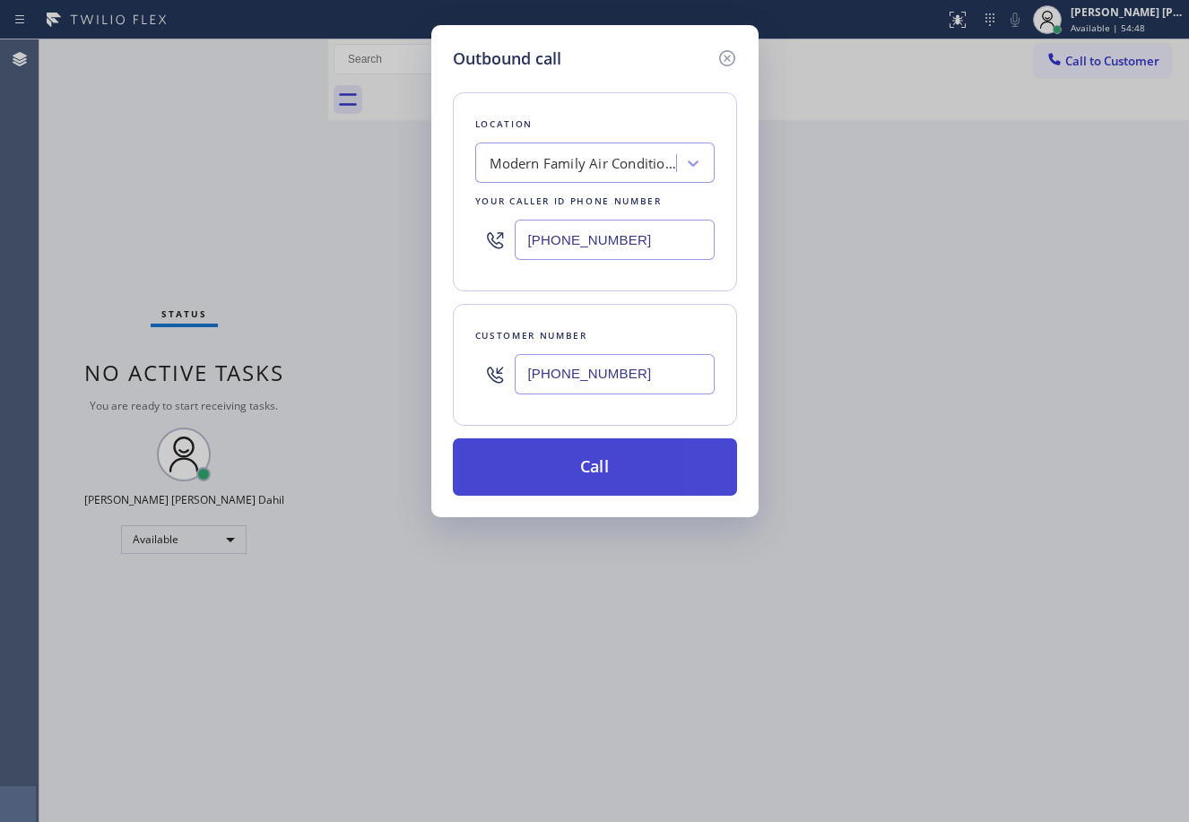
type input "(323) 541-4604"
click at [631, 452] on button "Call" at bounding box center [595, 466] width 284 height 57
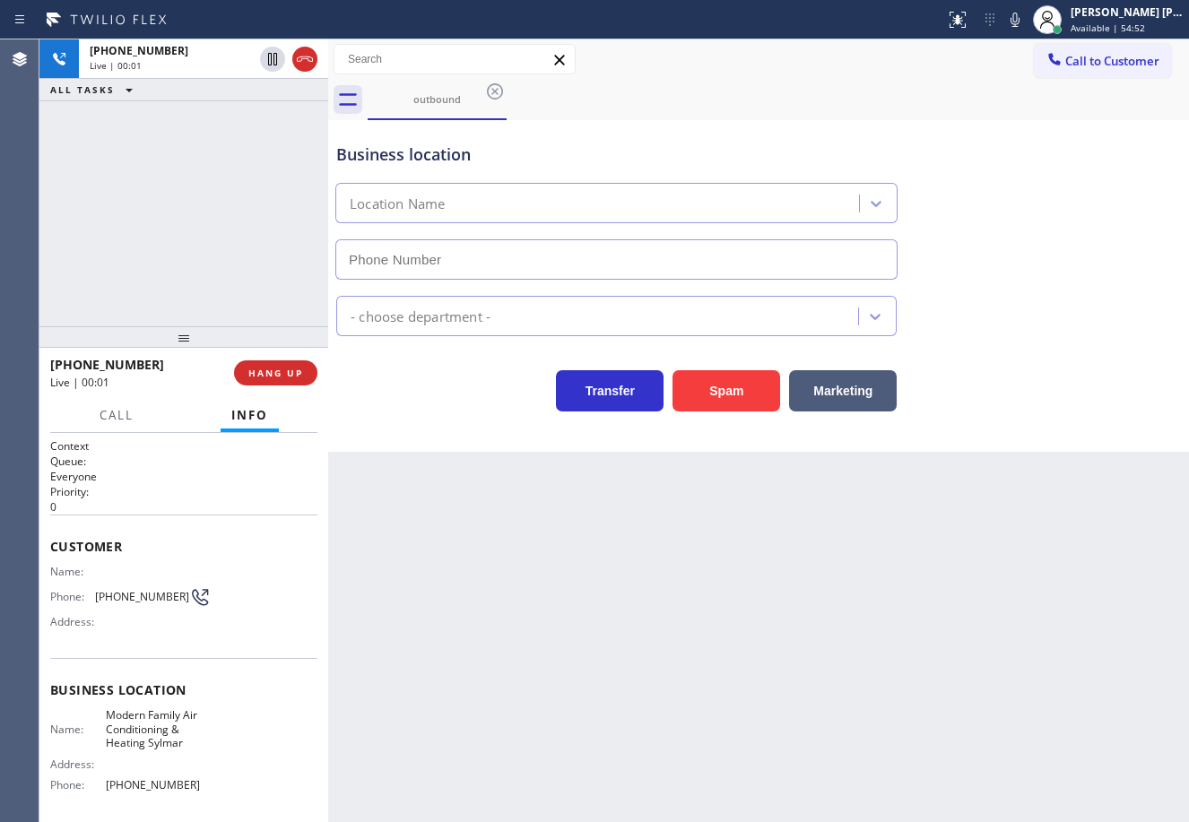
type input "(323) 541-4604"
click at [866, 710] on div "Back to Dashboard Change Sender ID Customers Technicians Select a contact Outbo…" at bounding box center [758, 430] width 861 height 783
click at [728, 399] on button "Spam" at bounding box center [726, 390] width 108 height 41
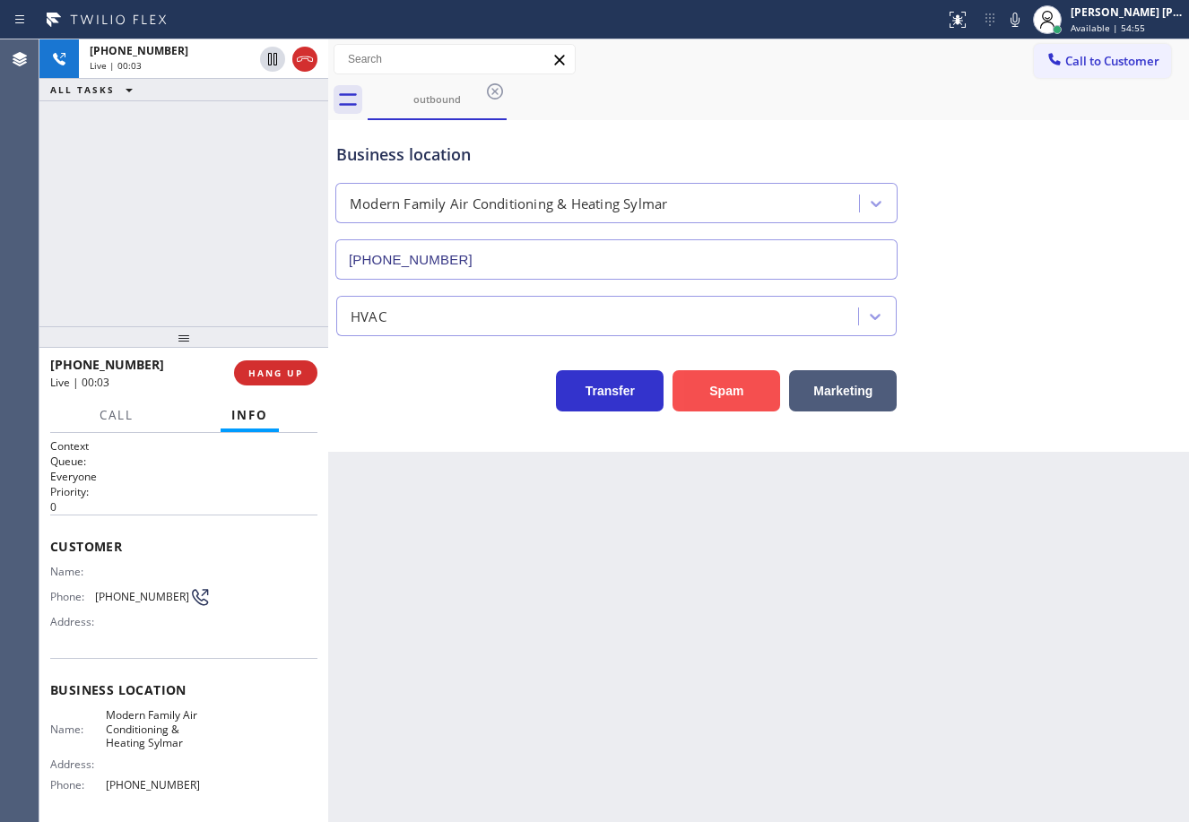
click at [728, 399] on button "Spam" at bounding box center [726, 390] width 108 height 41
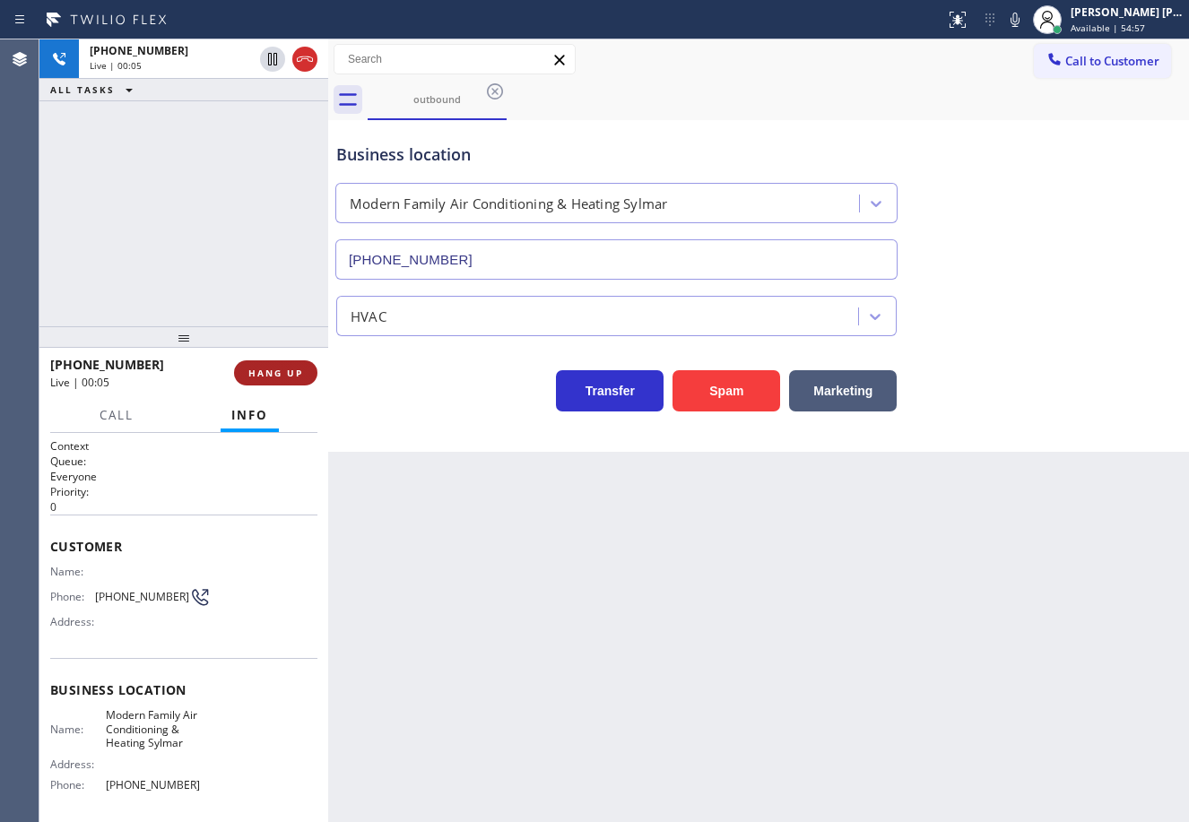
click at [277, 378] on span "HANG UP" at bounding box center [275, 373] width 55 height 13
click at [278, 378] on span "HANG UP" at bounding box center [275, 373] width 55 height 13
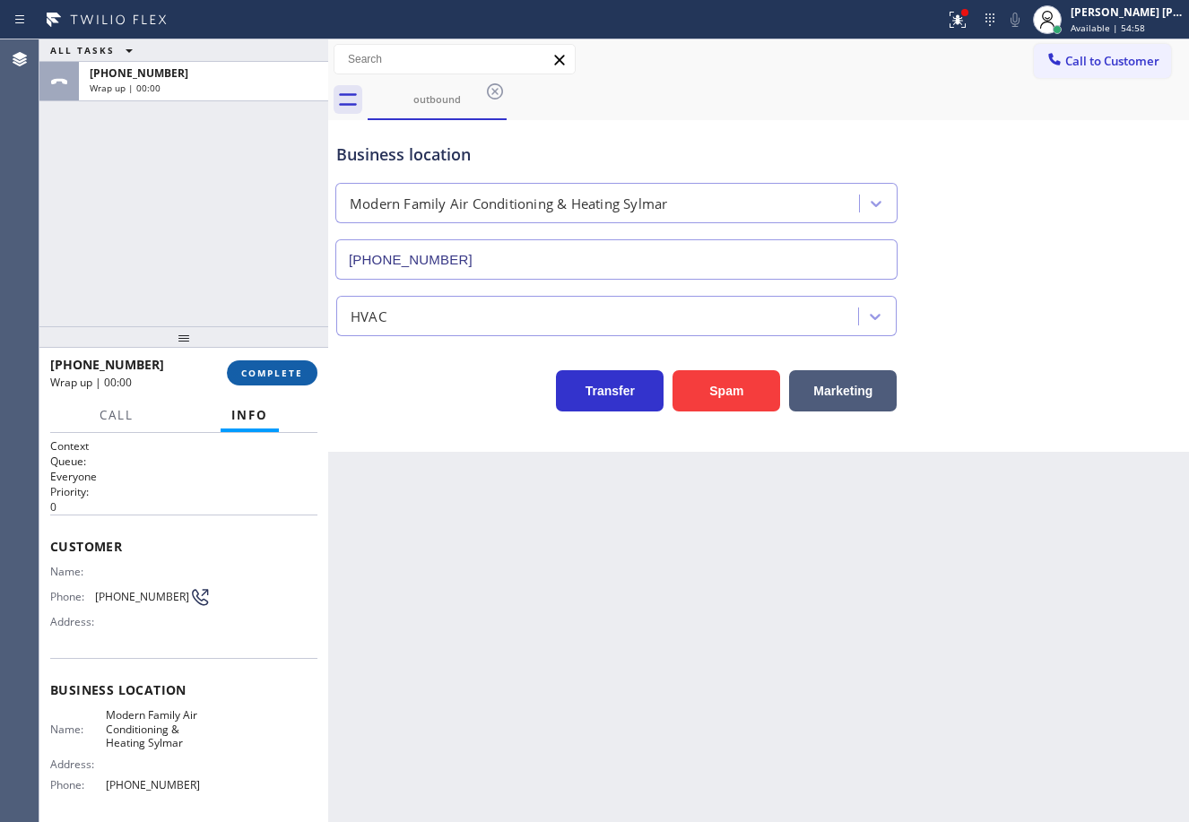
click at [274, 375] on span "COMPLETE" at bounding box center [272, 373] width 62 height 13
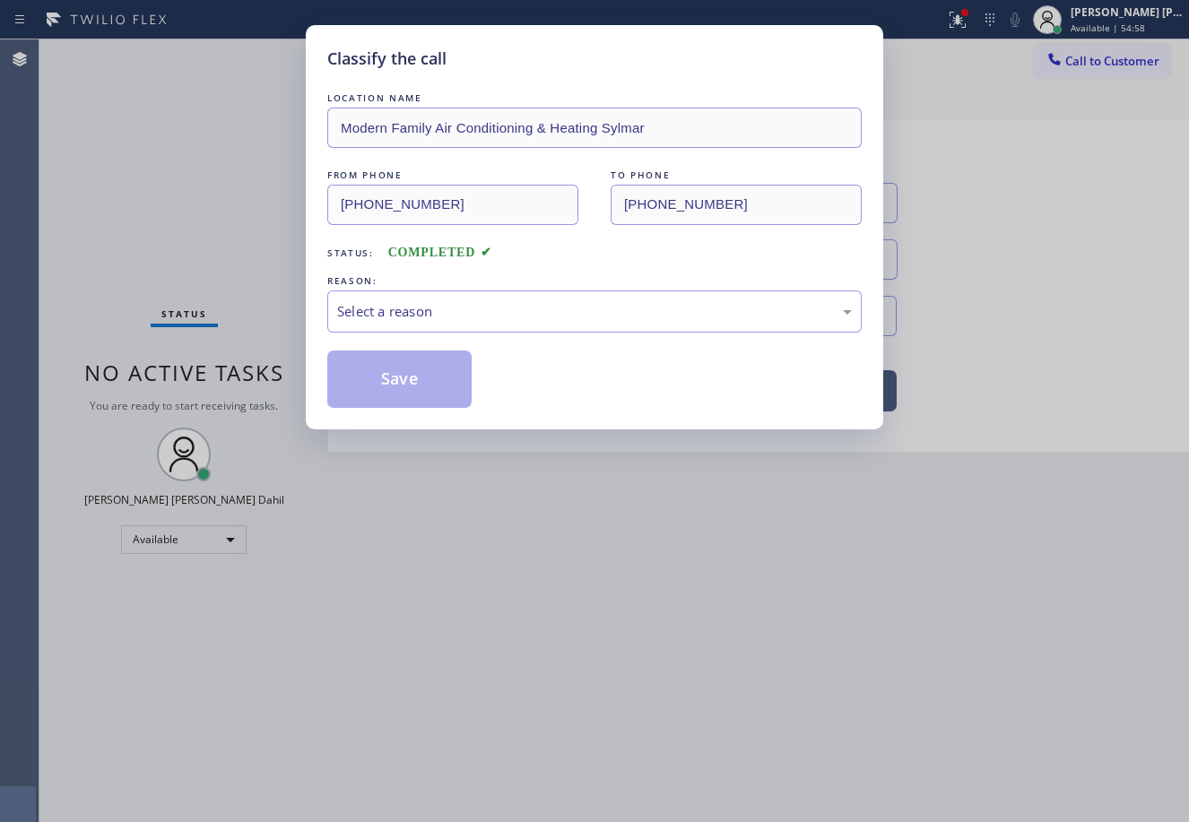
click at [274, 375] on div "Classify the call LOCATION NAME Modern Family Air Conditioning & Heating Sylmar…" at bounding box center [594, 411] width 1189 height 822
click at [466, 308] on div "Select a reason" at bounding box center [594, 311] width 515 height 21
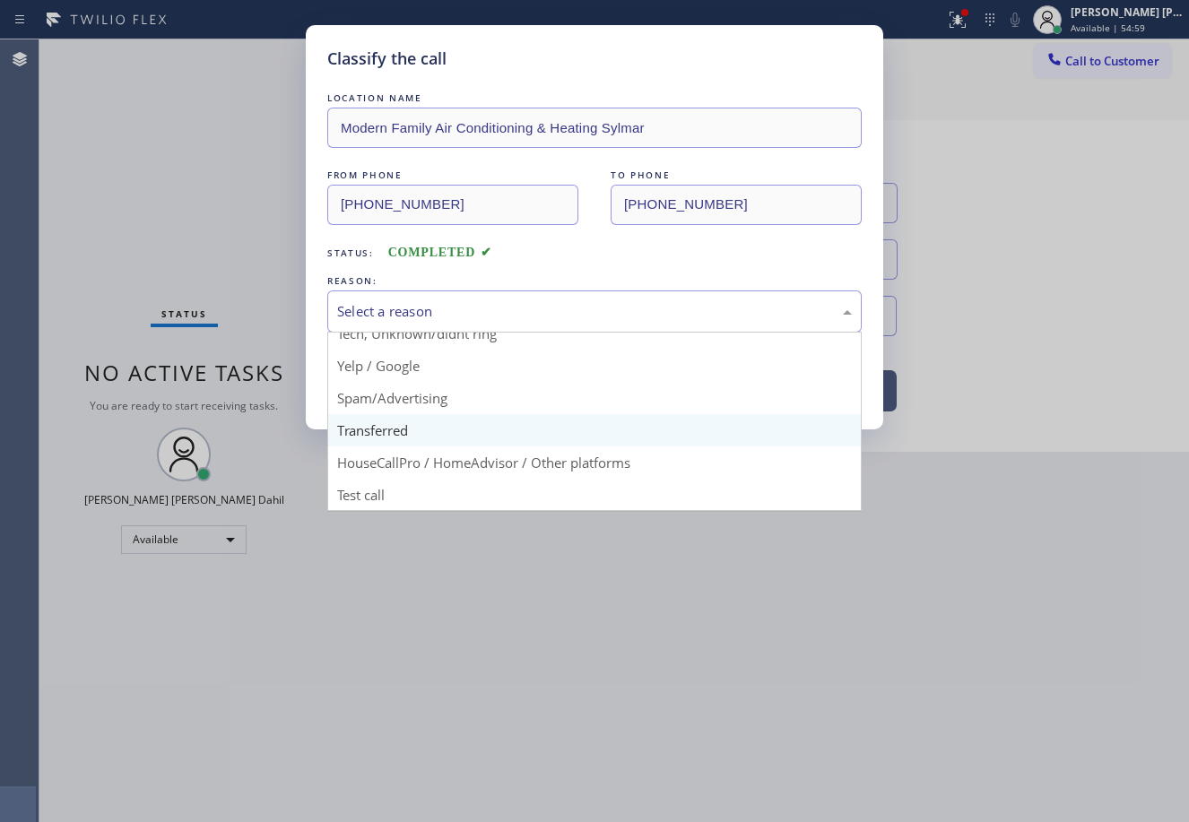
scroll to position [113, 0]
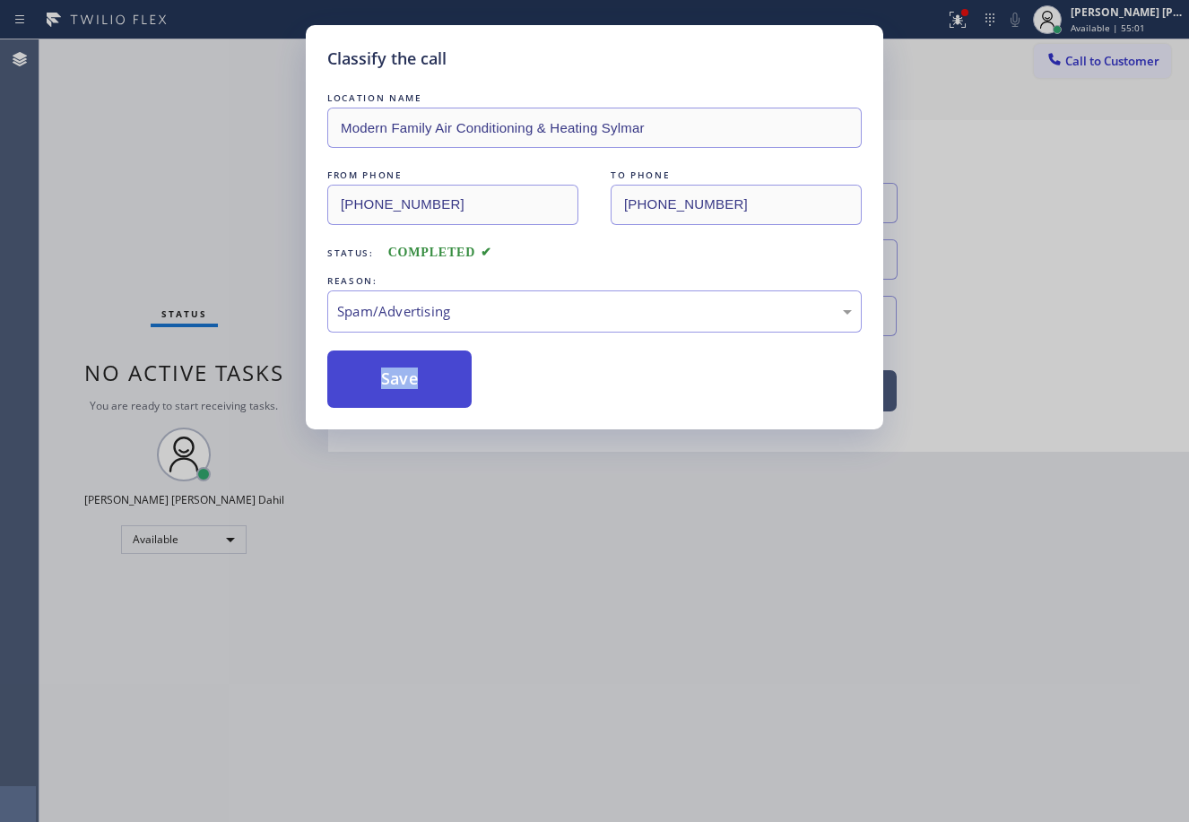
click at [429, 378] on button "Save" at bounding box center [399, 379] width 144 height 57
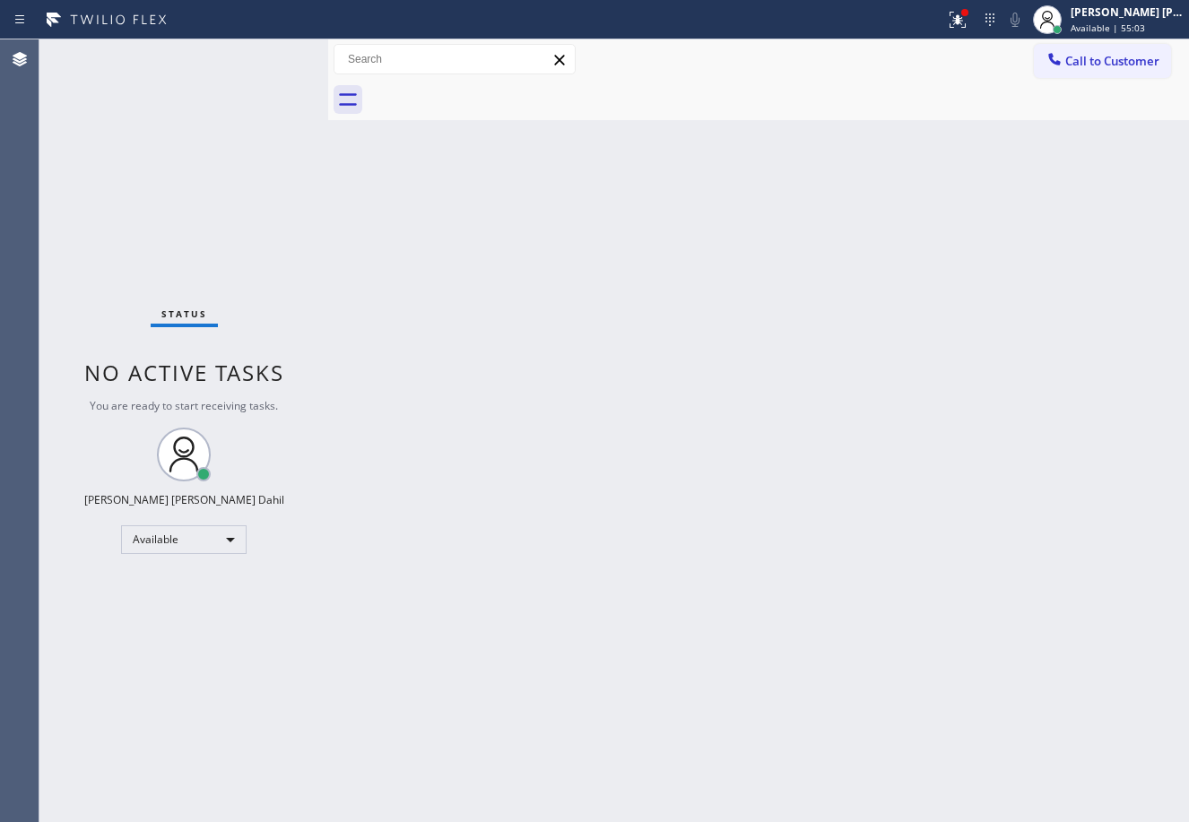
drag, startPoint x: 752, startPoint y: 454, endPoint x: 1053, endPoint y: 485, distance: 302.8
click at [754, 457] on div "Back to Dashboard Change Sender ID Customers Technicians Select a contact Outbo…" at bounding box center [758, 430] width 861 height 783
drag, startPoint x: 980, startPoint y: 12, endPoint x: 982, endPoint y: 48, distance: 36.0
click at [970, 12] on div at bounding box center [964, 12] width 11 height 11
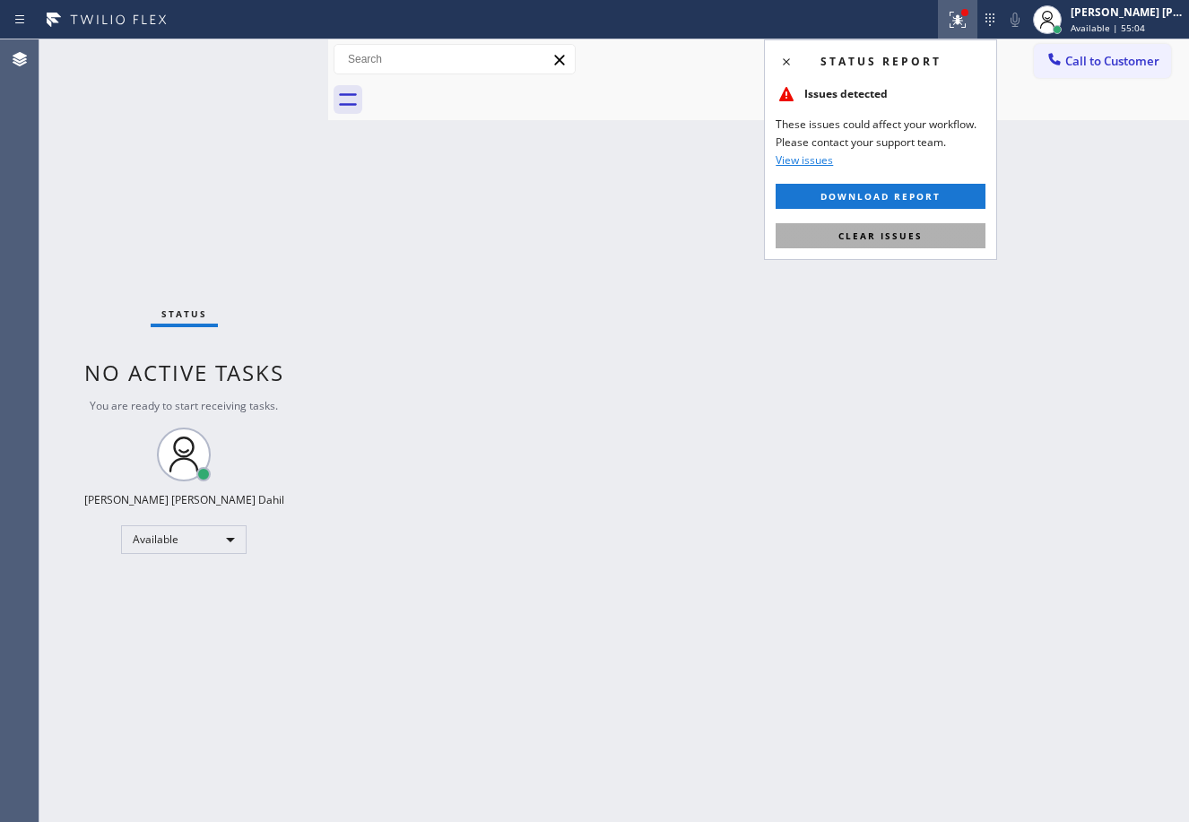
click at [933, 230] on button "Clear issues" at bounding box center [880, 235] width 210 height 25
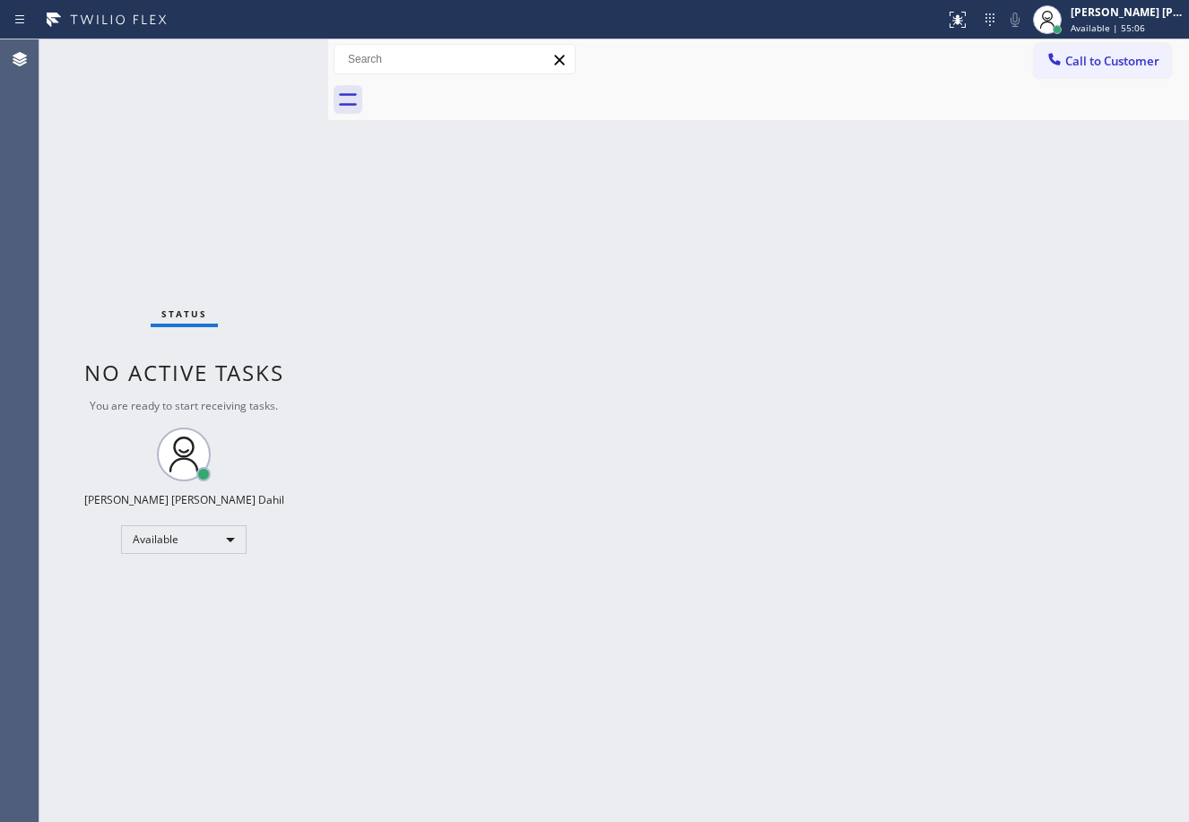
click at [873, 658] on div "Back to Dashboard Change Sender ID Customers Technicians Select a contact Outbo…" at bounding box center [758, 430] width 861 height 783
click at [443, 254] on div "Back to Dashboard Change Sender ID Customers Technicians Select a contact Outbo…" at bounding box center [758, 430] width 861 height 783
drag, startPoint x: 799, startPoint y: 432, endPoint x: 1135, endPoint y: 605, distance: 378.1
click at [817, 447] on div "Back to Dashboard Change Sender ID Customers Technicians Select a contact Outbo…" at bounding box center [758, 430] width 861 height 783
drag, startPoint x: 914, startPoint y: 660, endPoint x: 913, endPoint y: 694, distance: 34.1
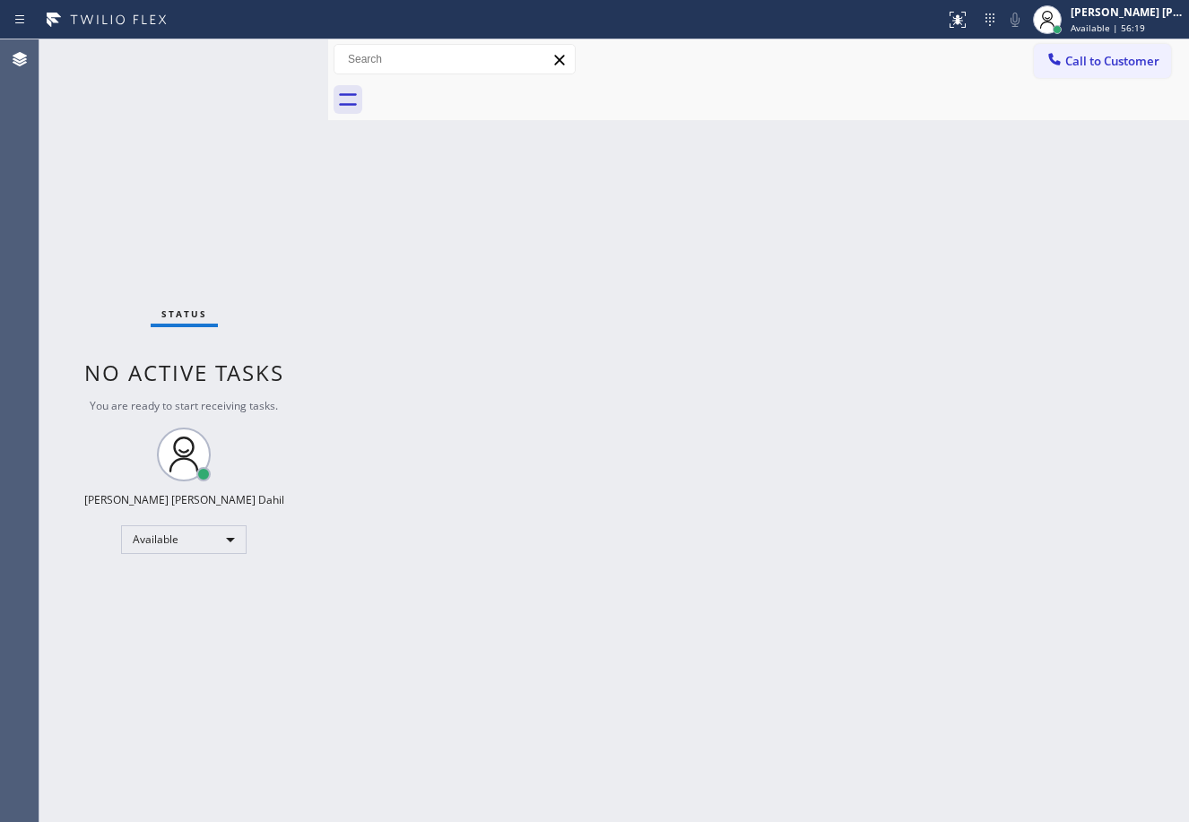
click at [912, 661] on div "Back to Dashboard Change Sender ID Customers Technicians Select a contact Outbo…" at bounding box center [758, 430] width 861 height 783
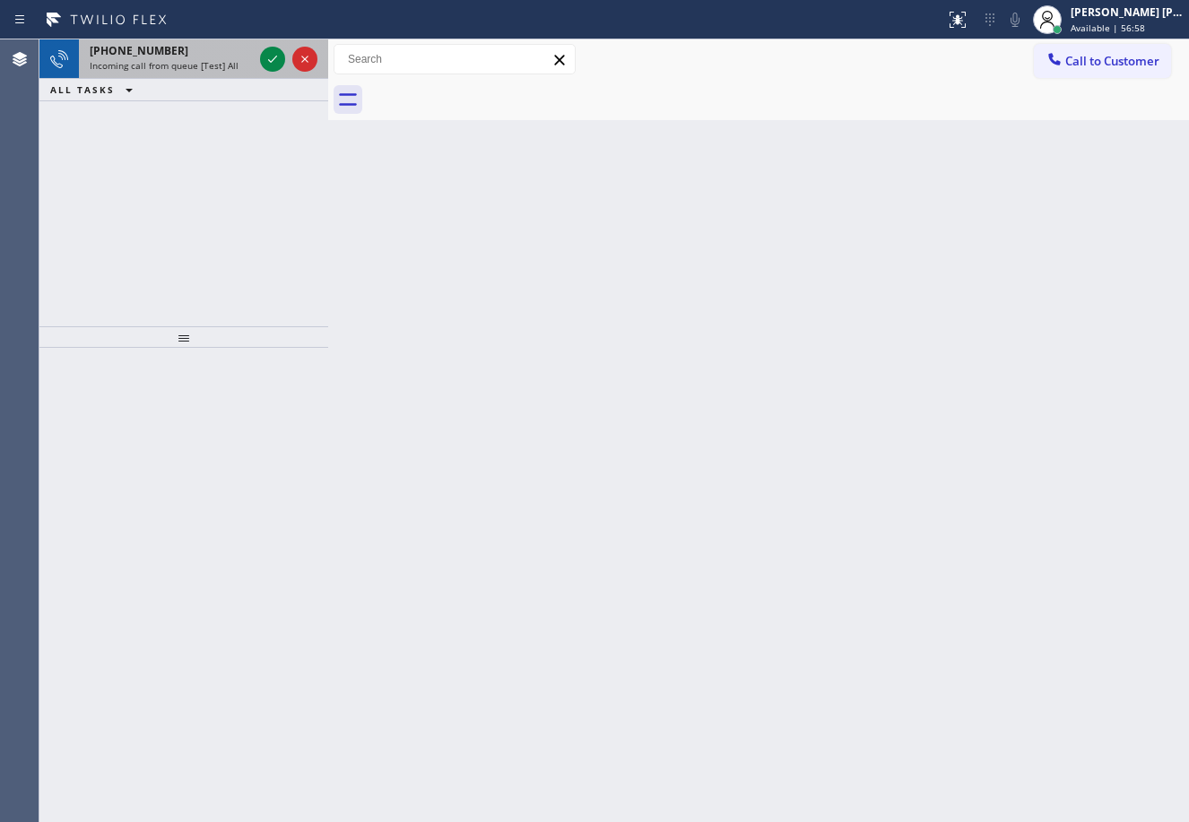
click at [238, 57] on div "+17739882419" at bounding box center [171, 50] width 163 height 15
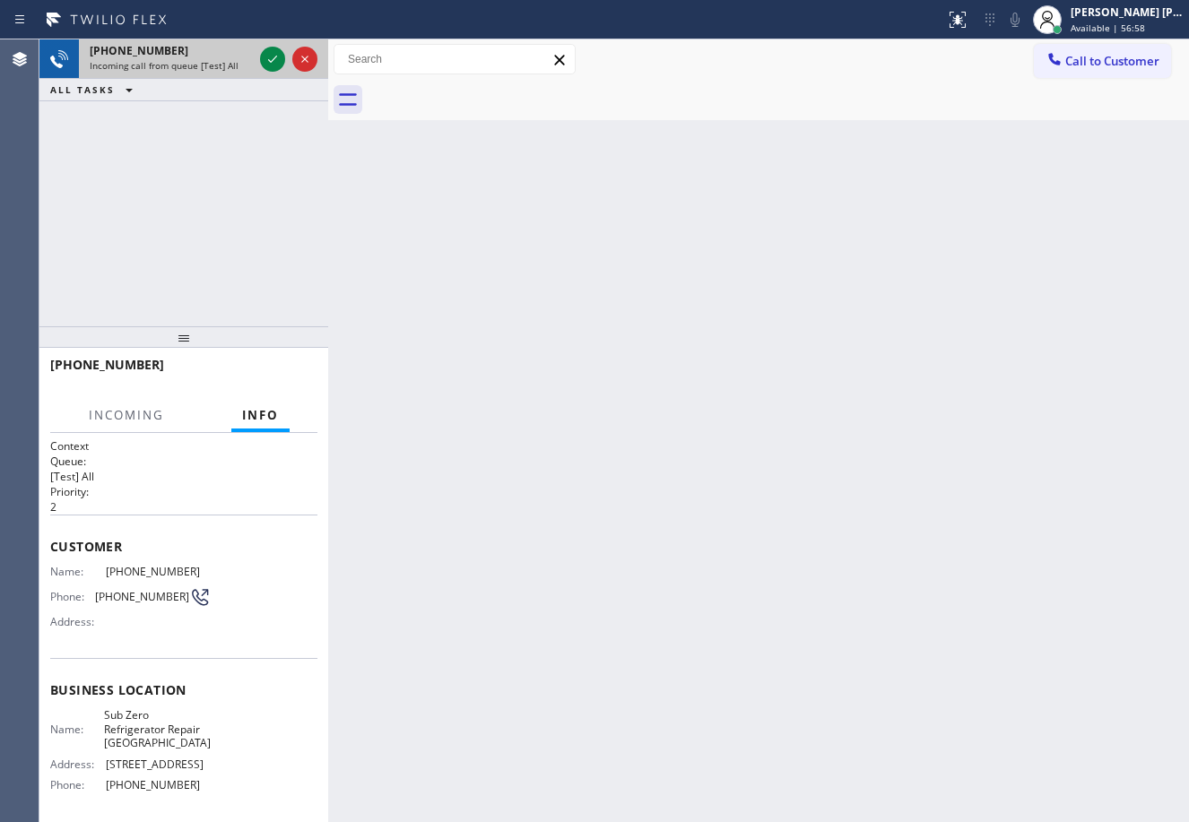
click at [238, 57] on div "+17739882419" at bounding box center [171, 50] width 163 height 15
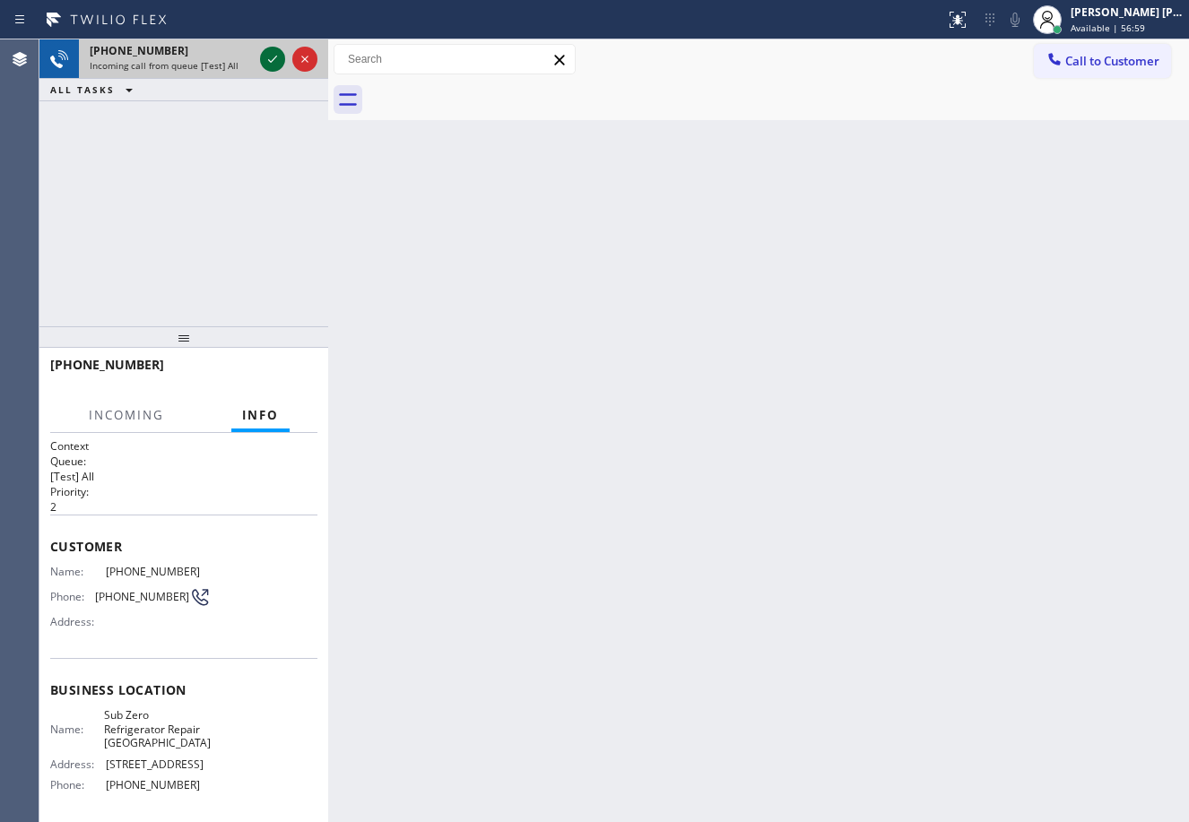
click at [273, 49] on icon at bounding box center [273, 59] width 22 height 22
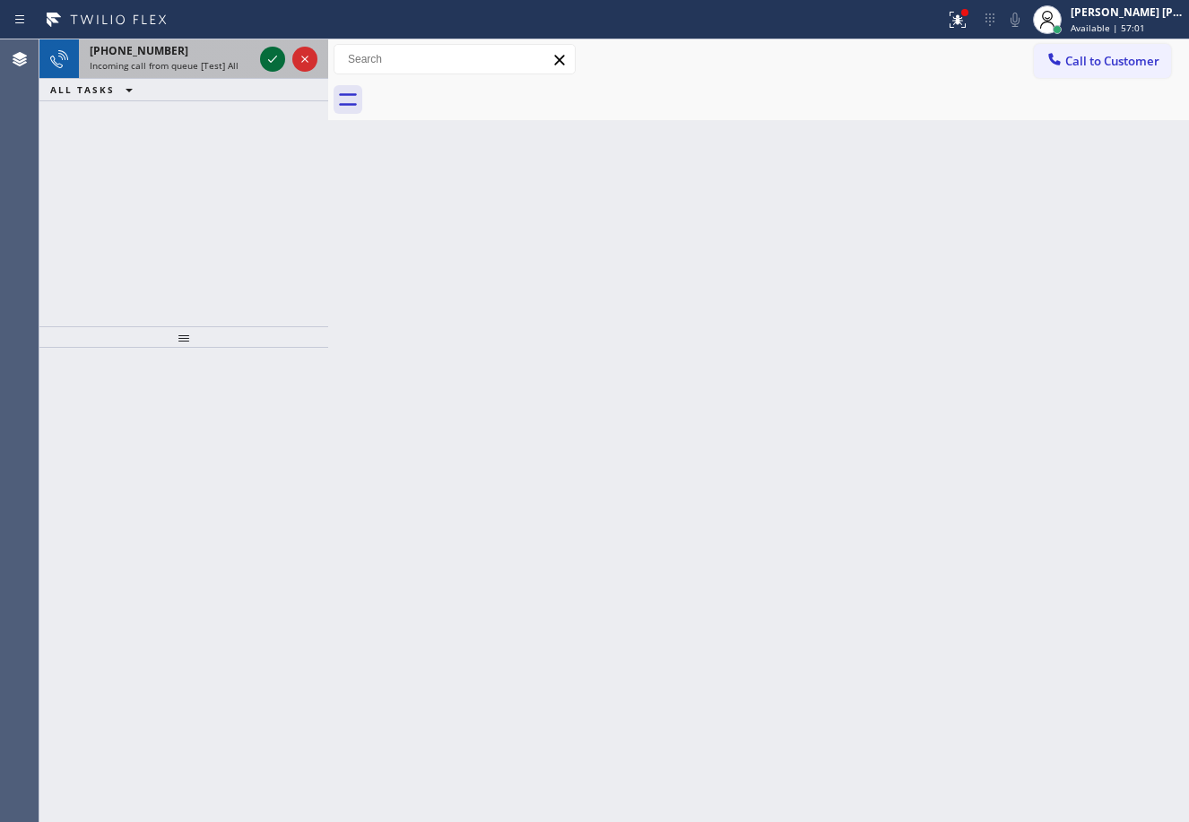
click at [275, 58] on icon at bounding box center [272, 59] width 9 height 7
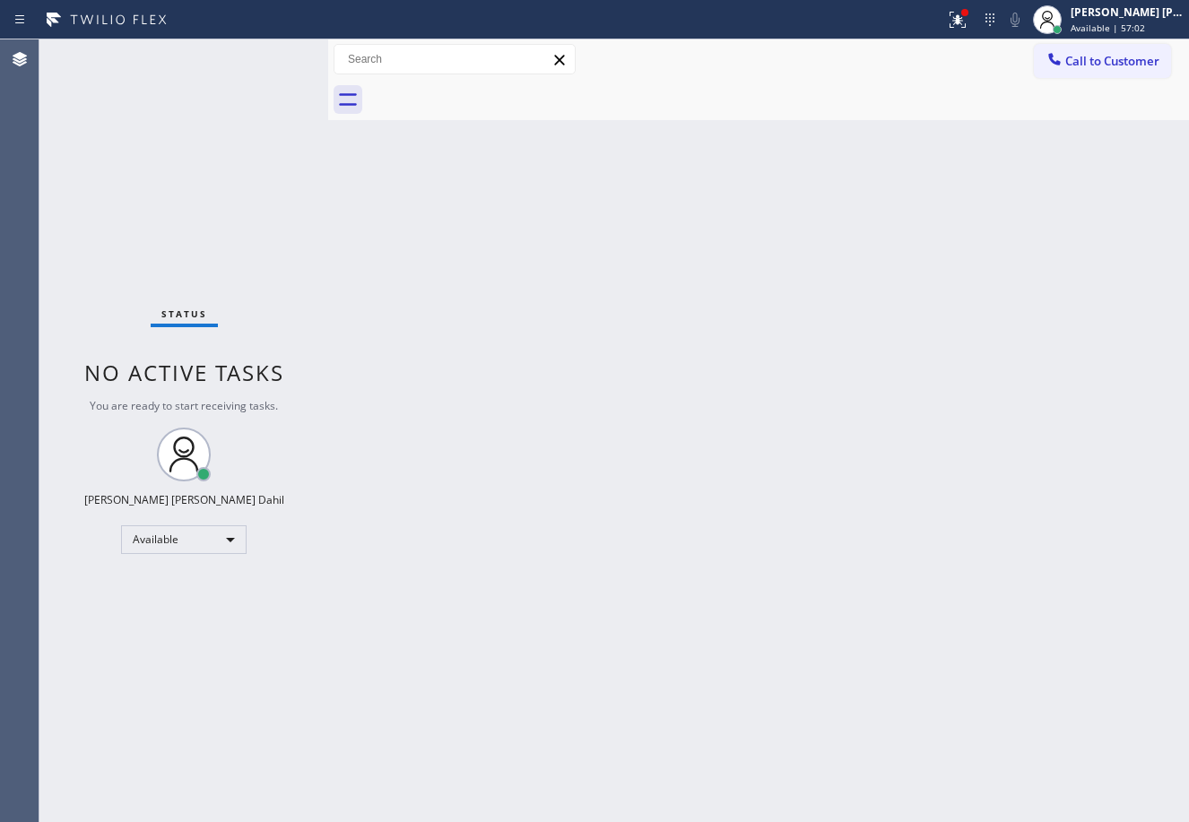
drag, startPoint x: 275, startPoint y: 81, endPoint x: 296, endPoint y: 111, distance: 36.8
click at [278, 82] on div "Status No active tasks You are ready to start receiving tasks. [PERSON_NAME] [P…" at bounding box center [183, 430] width 289 height 783
click at [534, 454] on div "Back to Dashboard Change Sender ID Customers Technicians Select a contact Outbo…" at bounding box center [758, 430] width 861 height 783
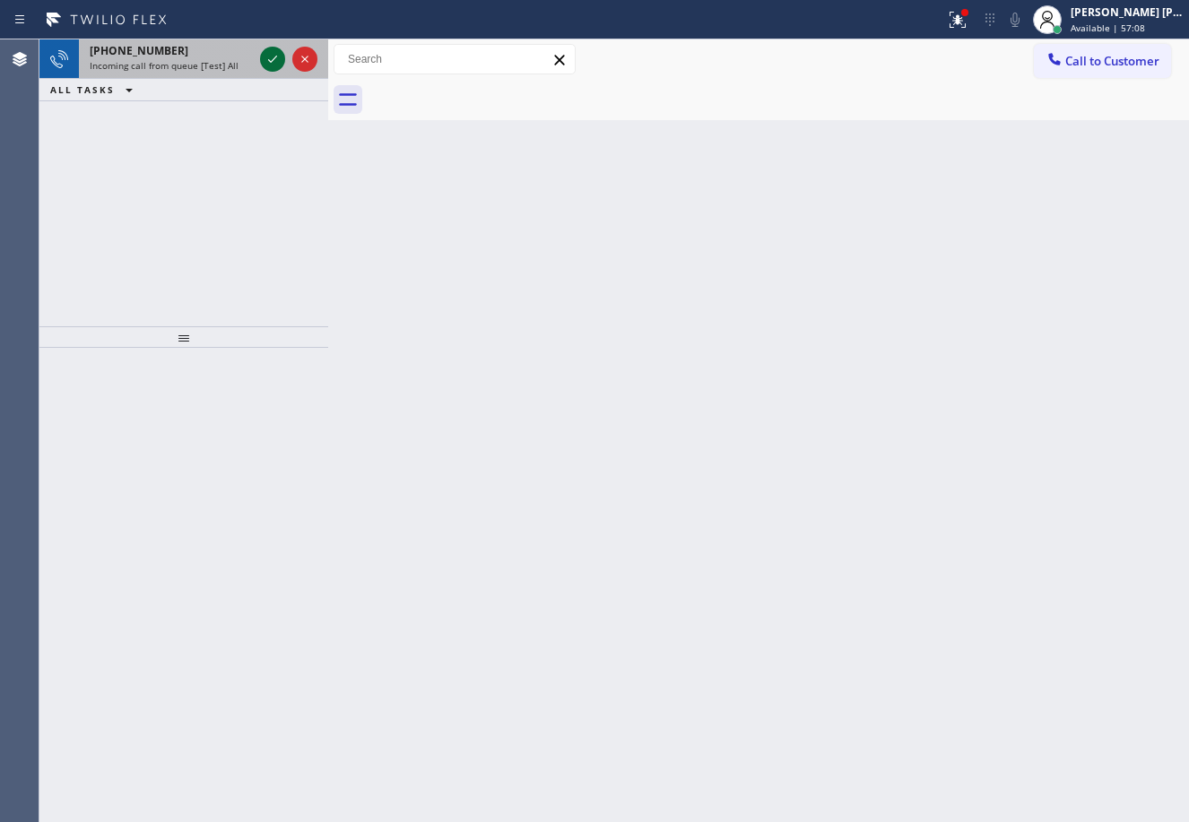
click at [264, 54] on icon at bounding box center [273, 59] width 22 height 22
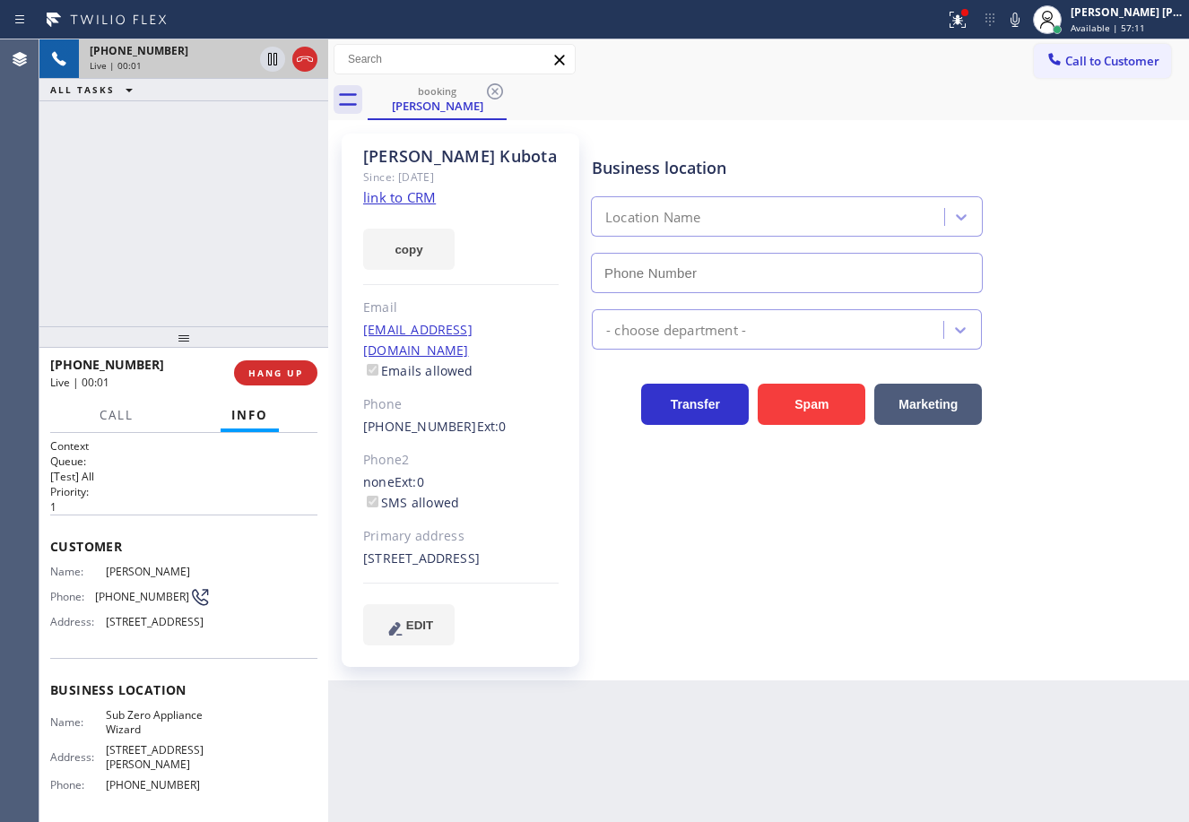
type input "(602) 313-1762"
click at [258, 239] on div "+12693775118 Live | 00:02 ALL TASKS ALL TASKS ACTIVE TASKS TASKS IN WRAP UP" at bounding box center [183, 182] width 289 height 287
click at [968, 22] on icon at bounding box center [958, 20] width 22 height 22
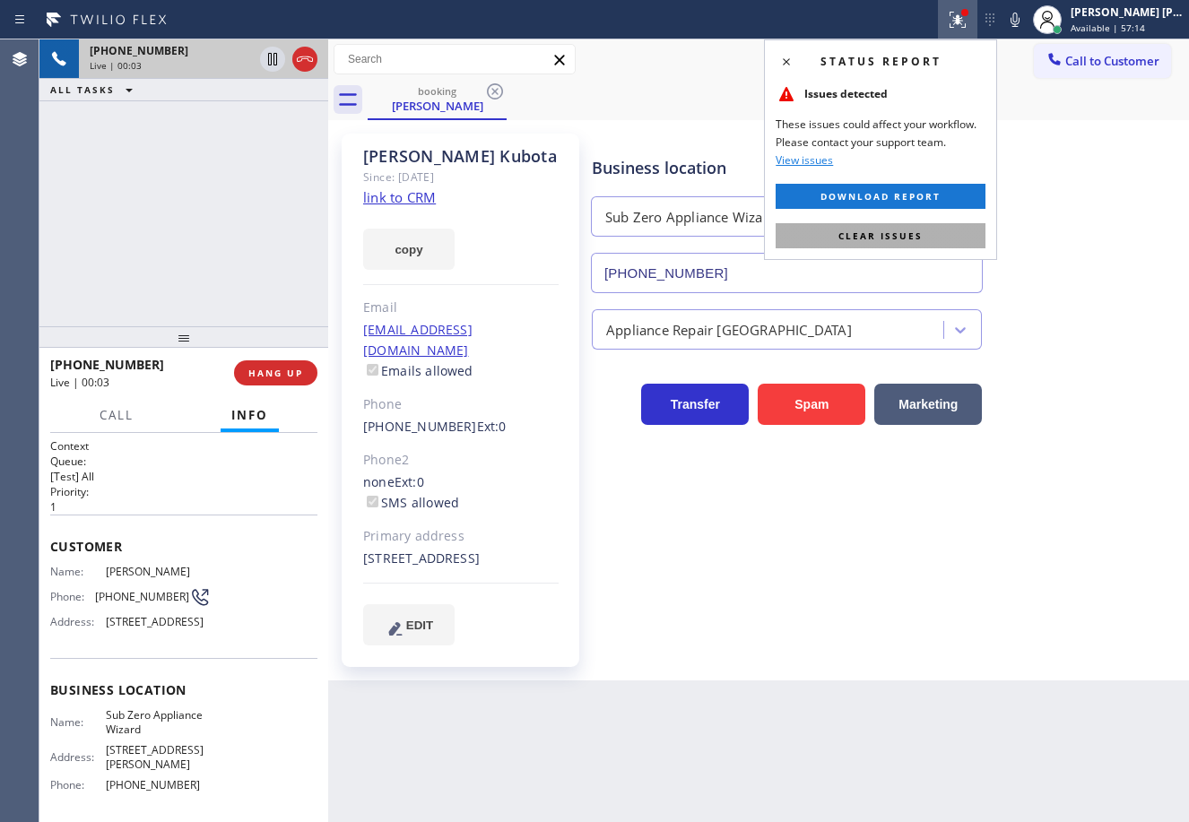
click at [920, 237] on span "Clear issues" at bounding box center [880, 235] width 84 height 13
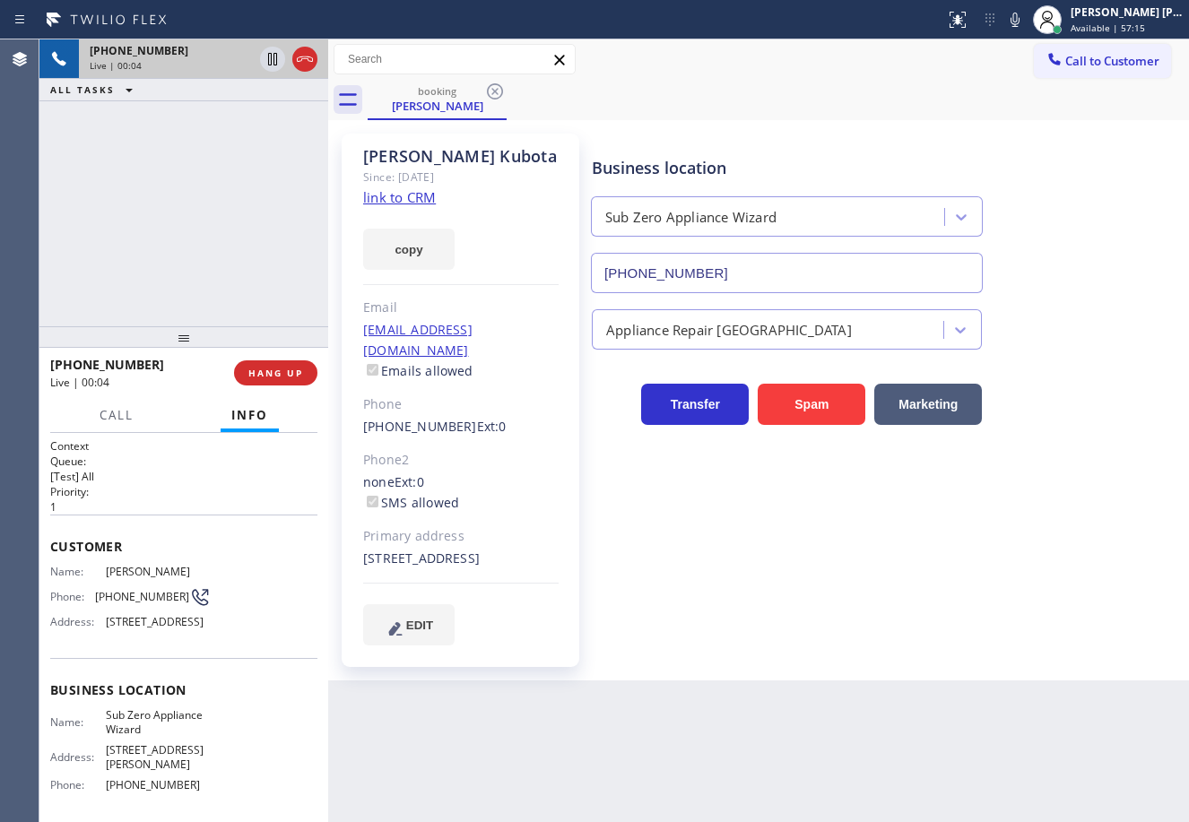
click at [430, 203] on link "link to CRM" at bounding box center [399, 197] width 73 height 18
click at [209, 175] on div "+12693775118 Live | 01:07 ALL TASKS ALL TASKS ACTIVE TASKS TASKS IN WRAP UP" at bounding box center [183, 182] width 289 height 287
click at [273, 56] on icon at bounding box center [272, 59] width 9 height 13
click at [271, 102] on div "+12693775118 Live | 01:08 ALL TASKS ALL TASKS ACTIVE TASKS TASKS IN WRAP UP" at bounding box center [183, 182] width 289 height 287
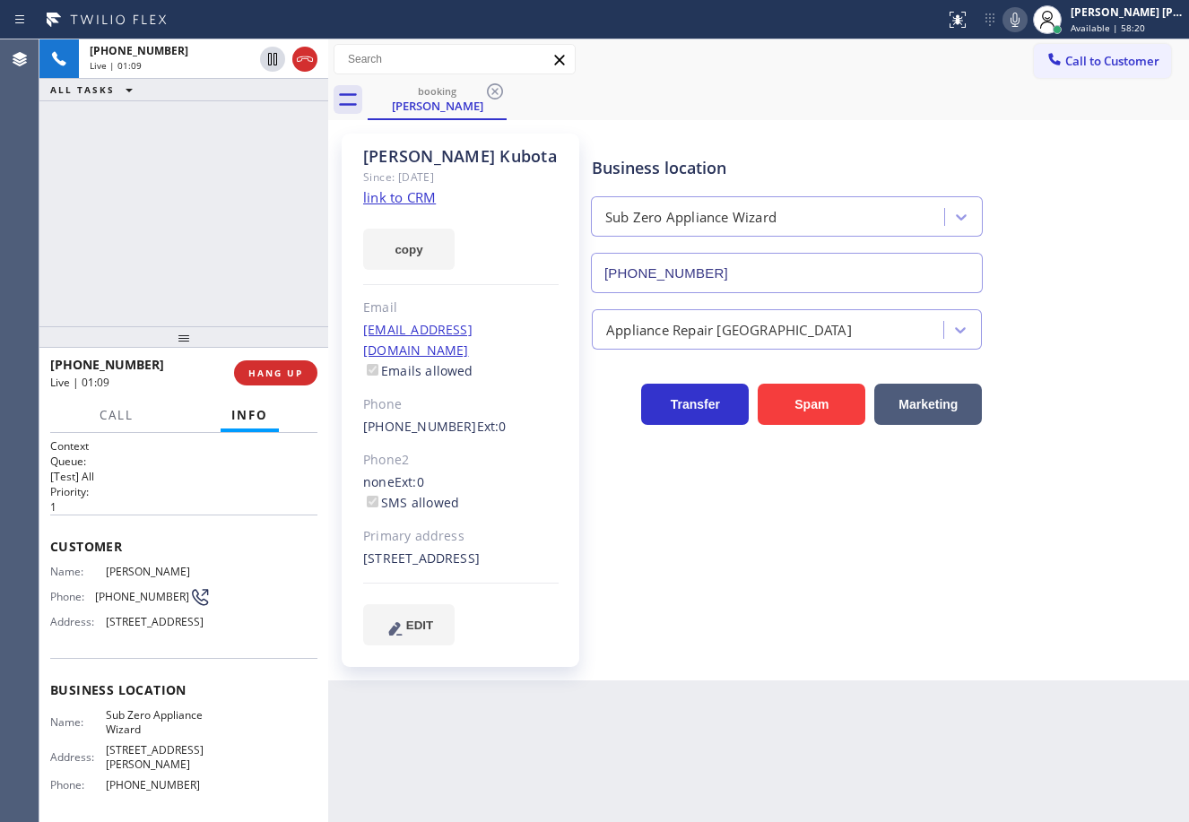
click at [1019, 16] on icon at bounding box center [1014, 20] width 9 height 14
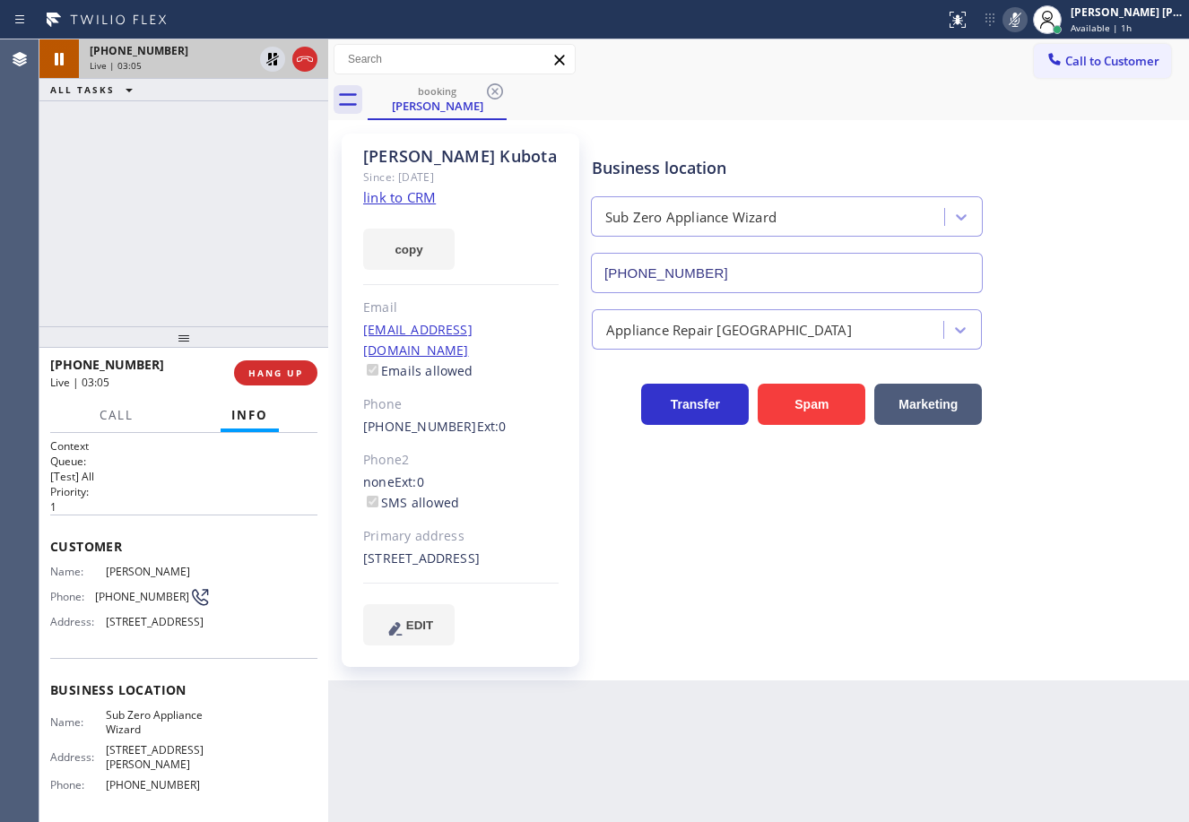
click at [204, 115] on div "+12693775118 Live | 03:05 ALL TASKS ALL TASKS ACTIVE TASKS TASKS IN WRAP UP" at bounding box center [183, 182] width 289 height 287
click at [268, 61] on icon at bounding box center [273, 59] width 22 height 22
click at [273, 107] on div "+12693775118 Live | 03:06 ALL TASKS ALL TASKS ACTIVE TASKS TASKS IN WRAP UP" at bounding box center [183, 182] width 289 height 287
click at [1026, 26] on icon at bounding box center [1015, 20] width 22 height 22
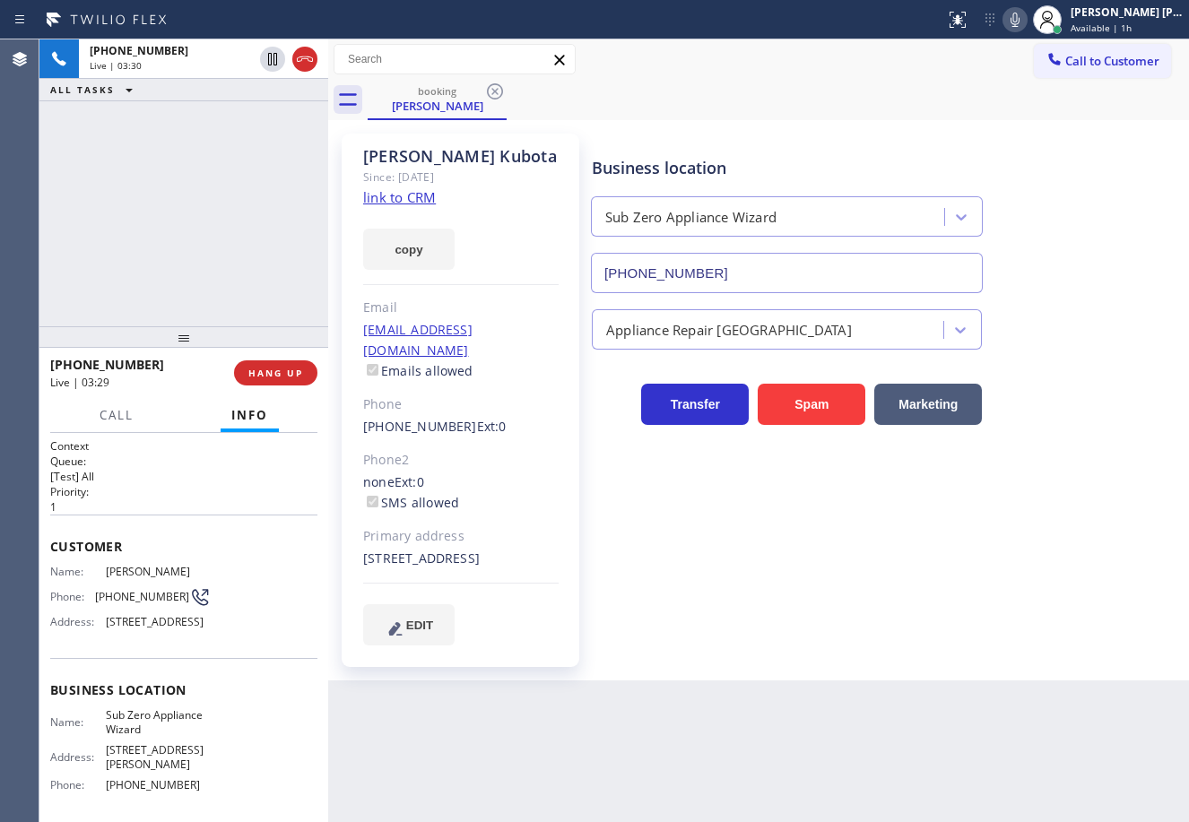
click at [185, 248] on div "+12693775118 Live | 03:30 ALL TASKS ALL TASKS ACTIVE TASKS TASKS IN WRAP UP" at bounding box center [183, 182] width 289 height 287
click at [273, 64] on icon at bounding box center [273, 59] width 22 height 22
click at [265, 105] on div "+12693775118 Live | 03:32 ALL TASKS ALL TASKS ACTIVE TASKS TASKS IN WRAP UP" at bounding box center [183, 182] width 289 height 287
drag, startPoint x: 1030, startPoint y: 24, endPoint x: 1015, endPoint y: 67, distance: 45.6
click at [1026, 27] on icon at bounding box center [1015, 20] width 22 height 22
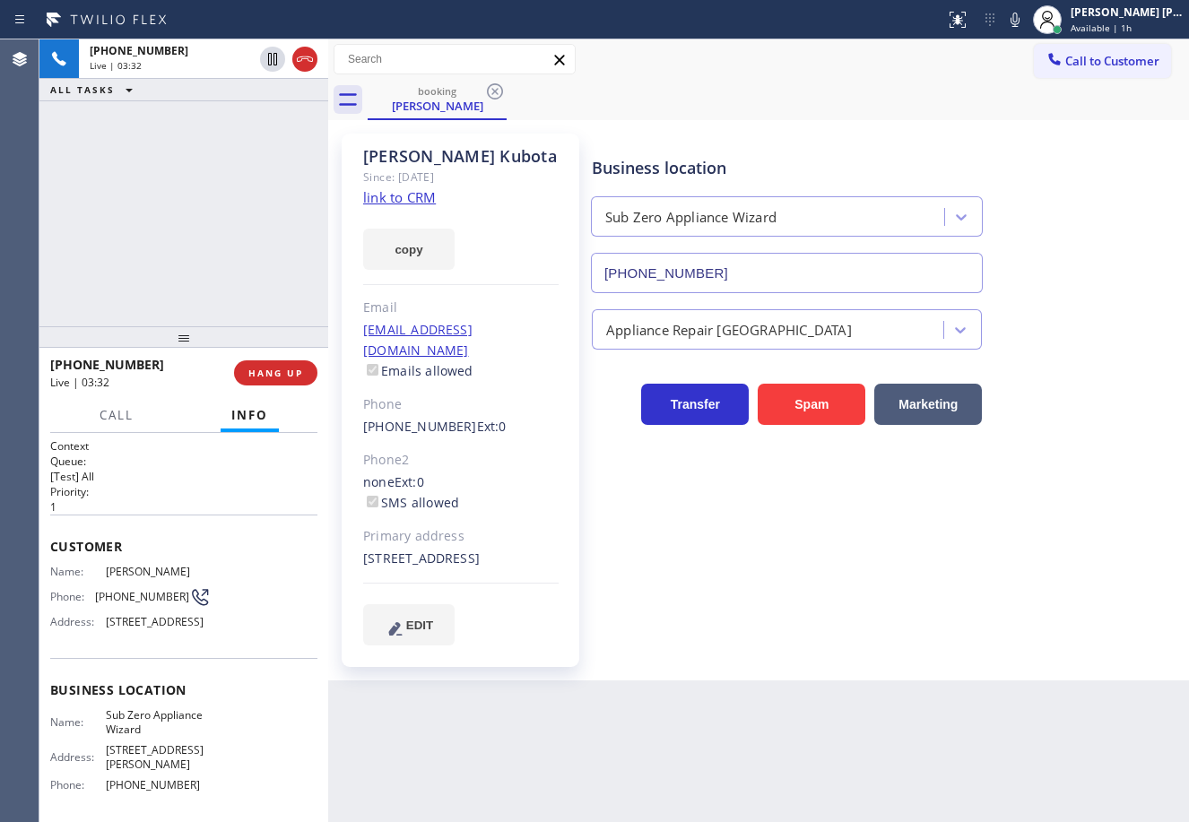
click at [1012, 74] on div "Call to Customer Outbound call Location Modern Family Air Conditioning & Heatin…" at bounding box center [758, 59] width 861 height 31
click at [278, 108] on div "+12693775118 Live | 05:24 ALL TASKS ALL TASKS ACTIVE TASKS TASKS IN WRAP UP" at bounding box center [183, 182] width 289 height 287
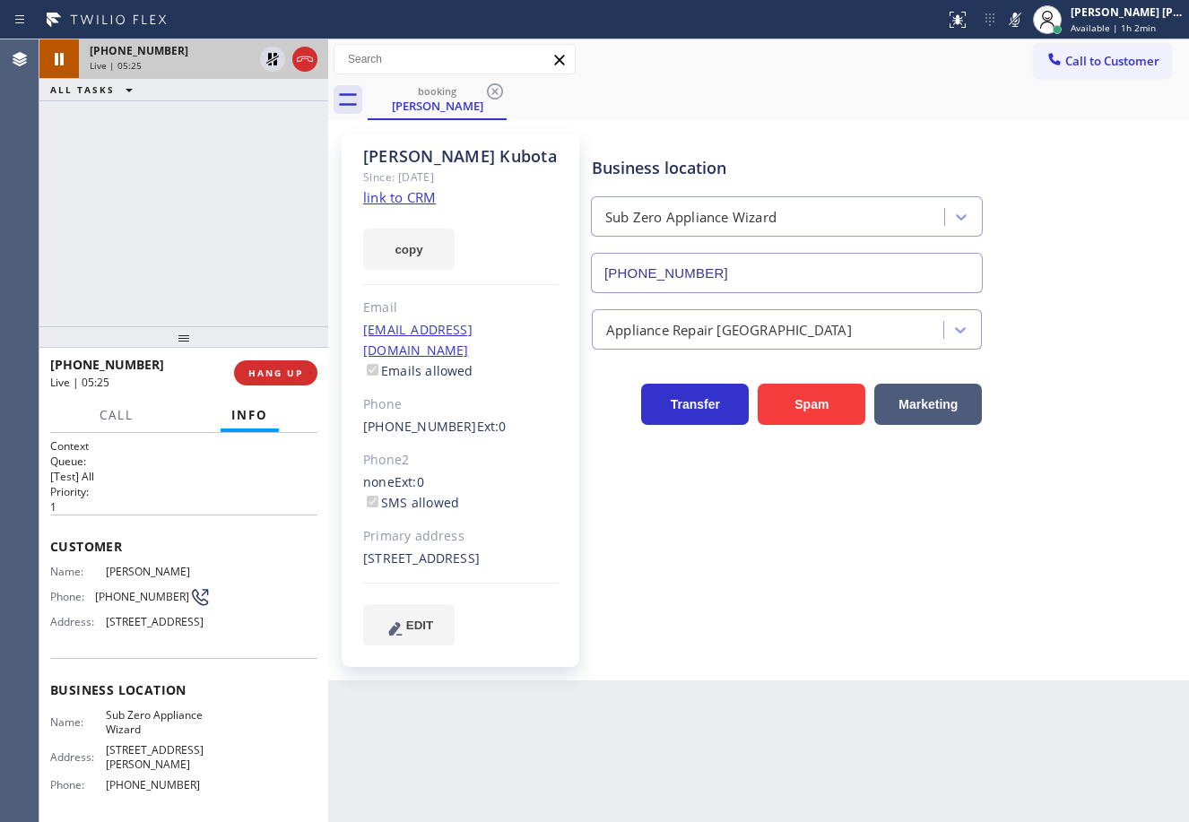
click at [269, 60] on icon at bounding box center [273, 59] width 22 height 22
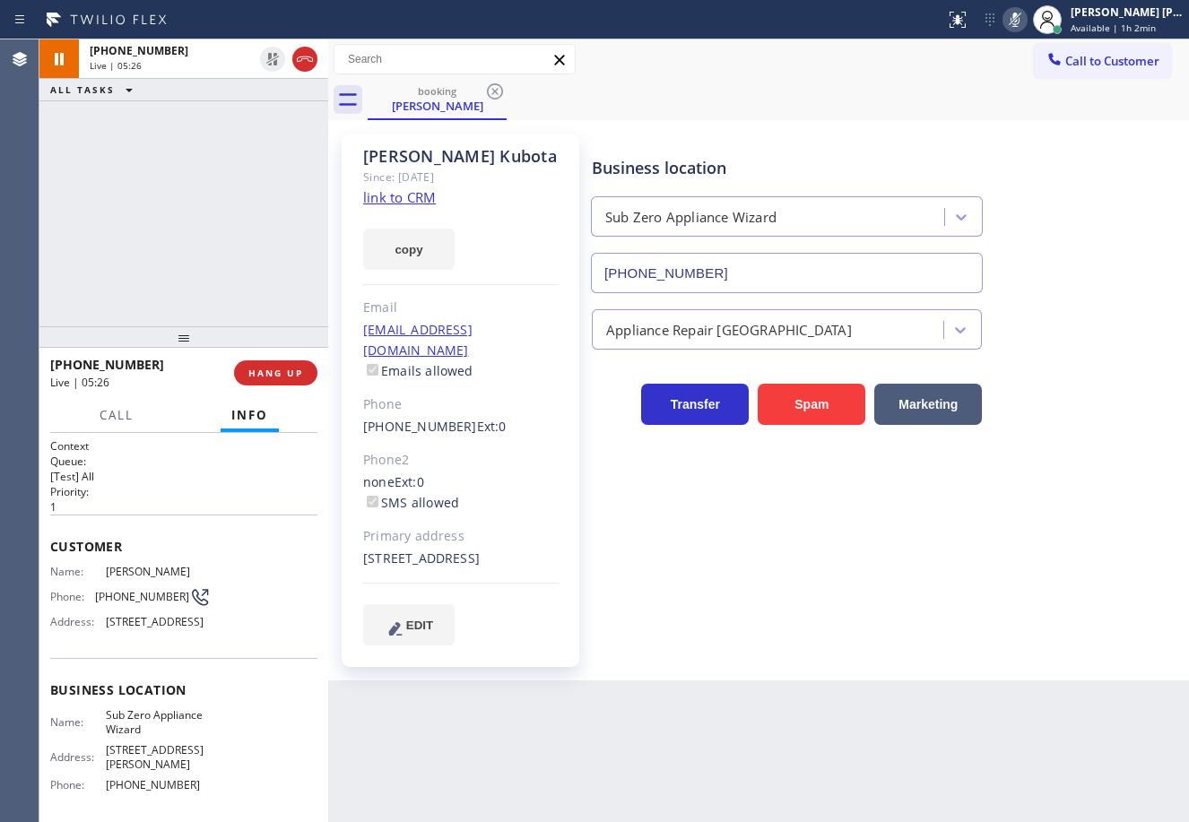
click at [1019, 16] on icon at bounding box center [1014, 20] width 9 height 14
click at [225, 188] on div "+12693775118 Live | 05:29 ALL TASKS ALL TASKS ACTIVE TASKS TASKS IN WRAP UP" at bounding box center [183, 182] width 289 height 287
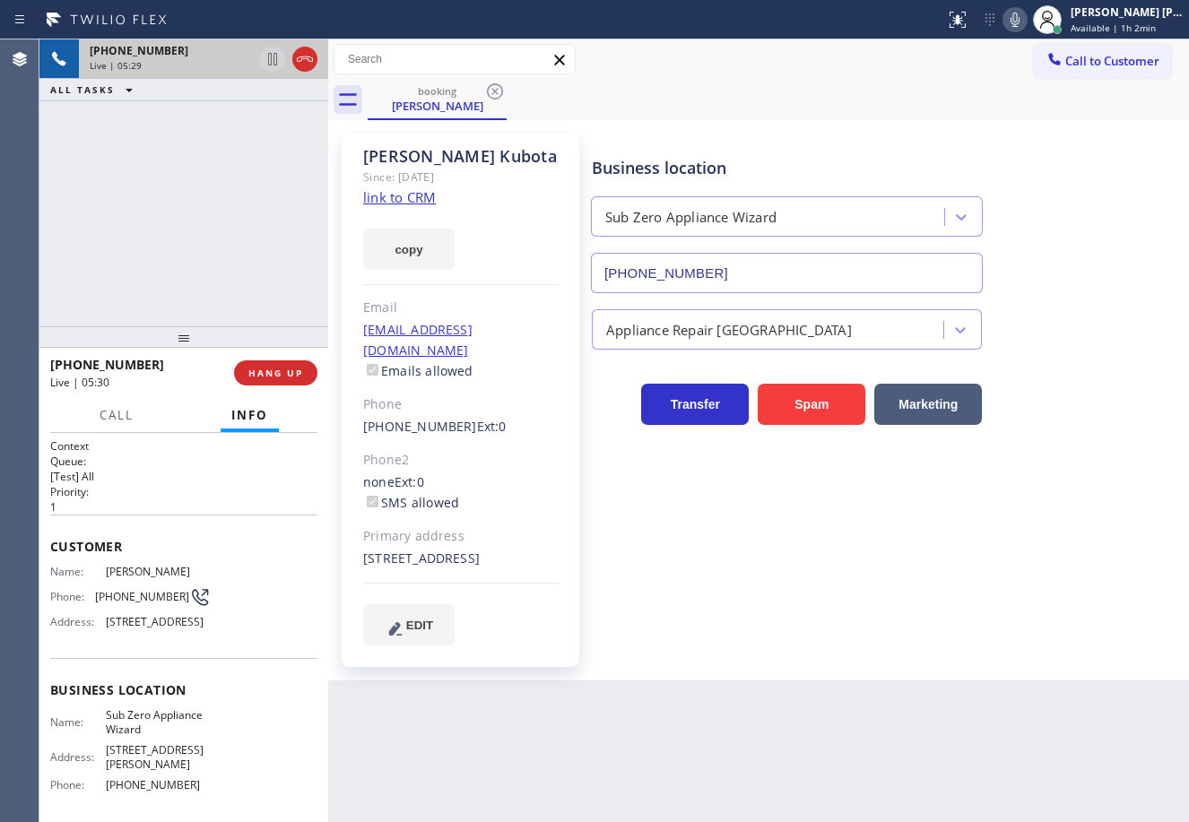
drag, startPoint x: 230, startPoint y: 67, endPoint x: 251, endPoint y: 66, distance: 20.6
click at [231, 66] on div "Live | 05:29" at bounding box center [171, 65] width 163 height 13
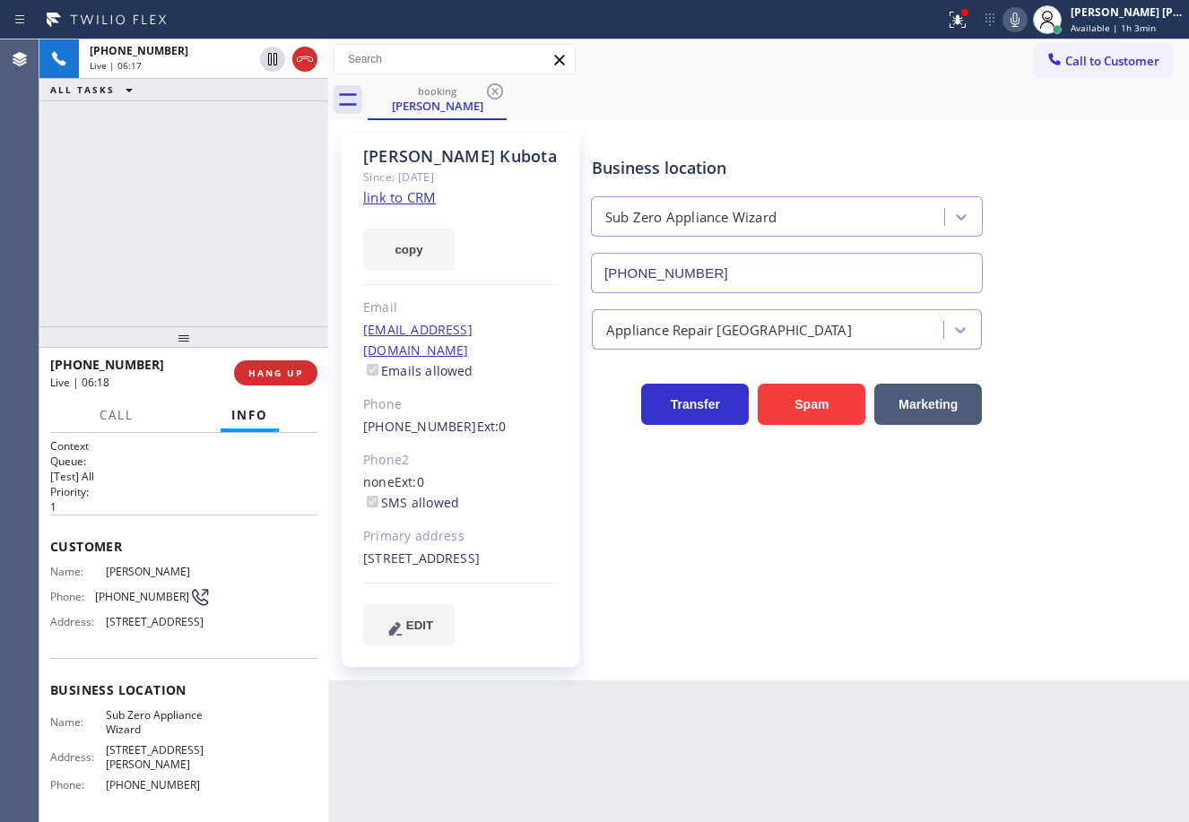
drag, startPoint x: 299, startPoint y: 59, endPoint x: 381, endPoint y: 4, distance: 99.0
click at [299, 59] on icon at bounding box center [305, 59] width 22 height 22
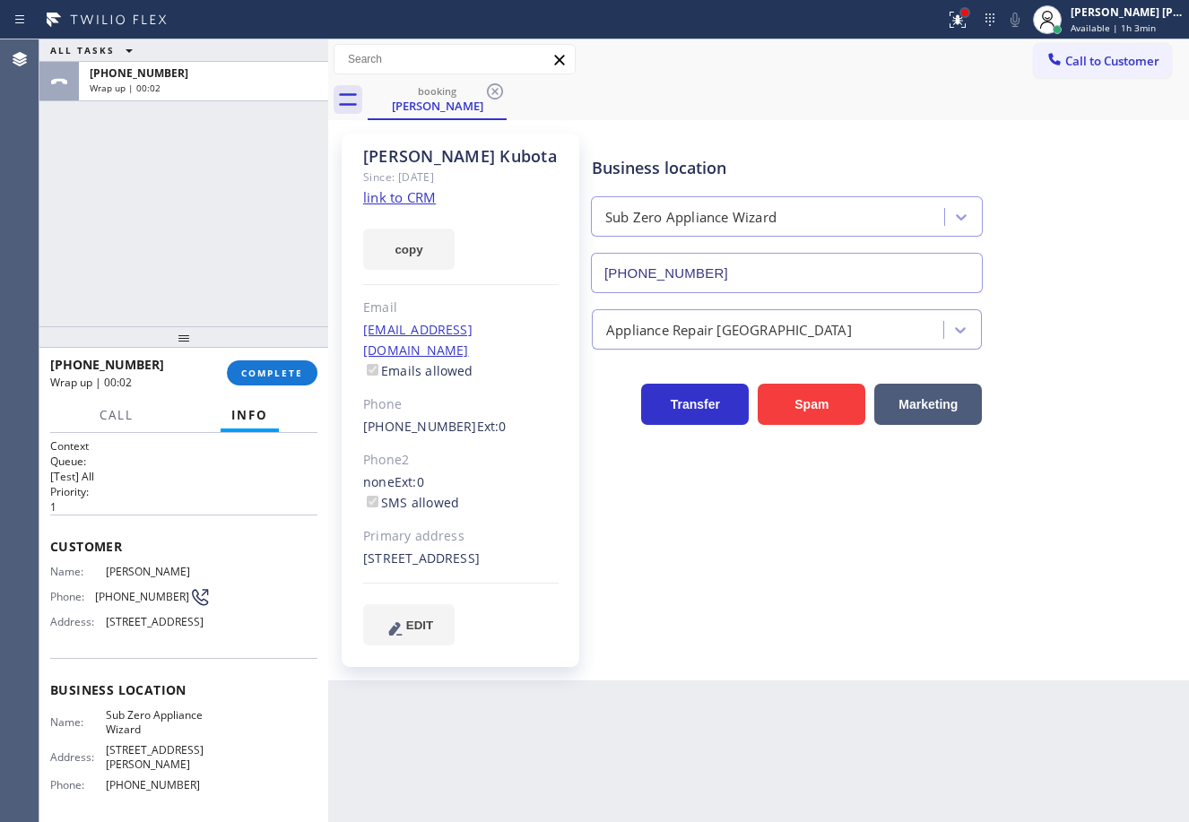
click at [970, 16] on div at bounding box center [964, 12] width 11 height 11
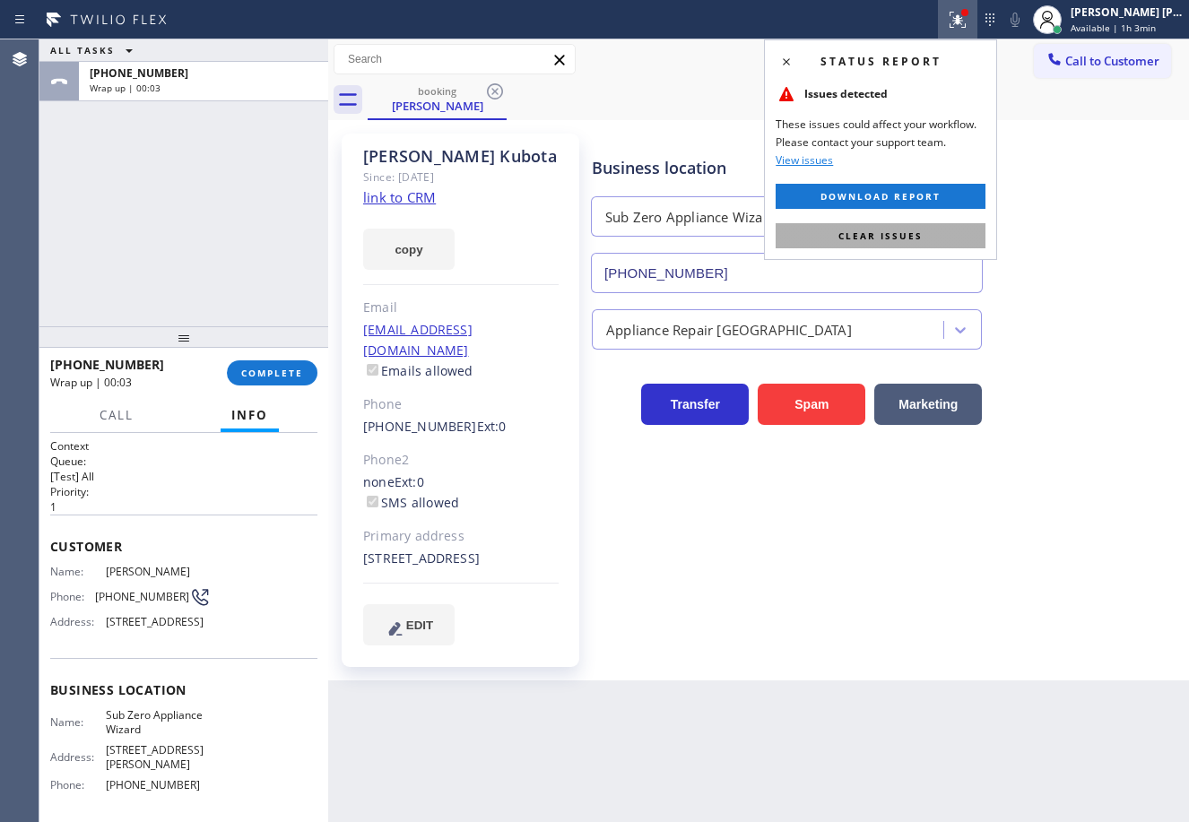
click at [895, 236] on span "Clear issues" at bounding box center [880, 235] width 84 height 13
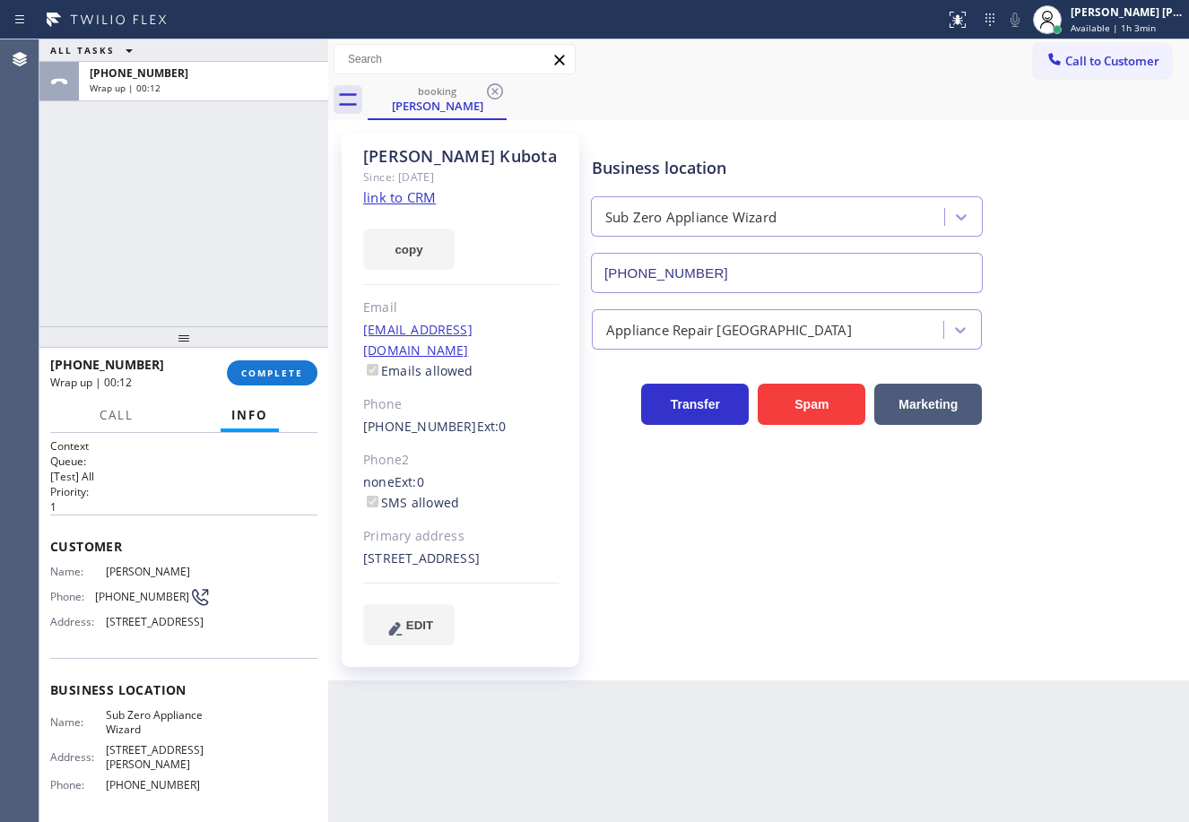
click at [186, 221] on div "ALL TASKS ALL TASKS ACTIVE TASKS TASKS IN WRAP UP +12693775118 Wrap up | 00:12" at bounding box center [183, 182] width 289 height 287
click at [261, 371] on span "COMPLETE" at bounding box center [272, 373] width 62 height 13
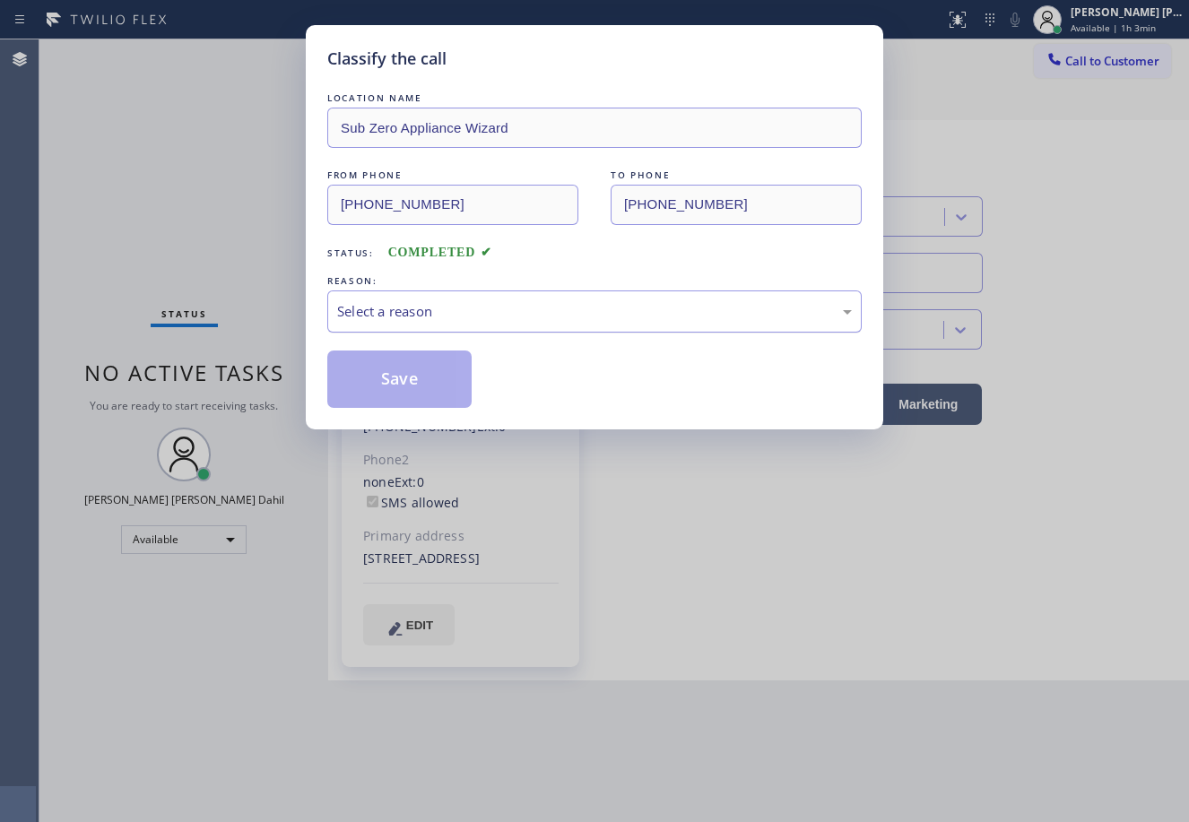
click at [419, 313] on div "Select a reason" at bounding box center [594, 311] width 515 height 21
drag, startPoint x: 438, startPoint y: 314, endPoint x: 445, endPoint y: 325, distance: 12.5
click at [439, 314] on div "Not Booked - All other reasons" at bounding box center [594, 311] width 515 height 21
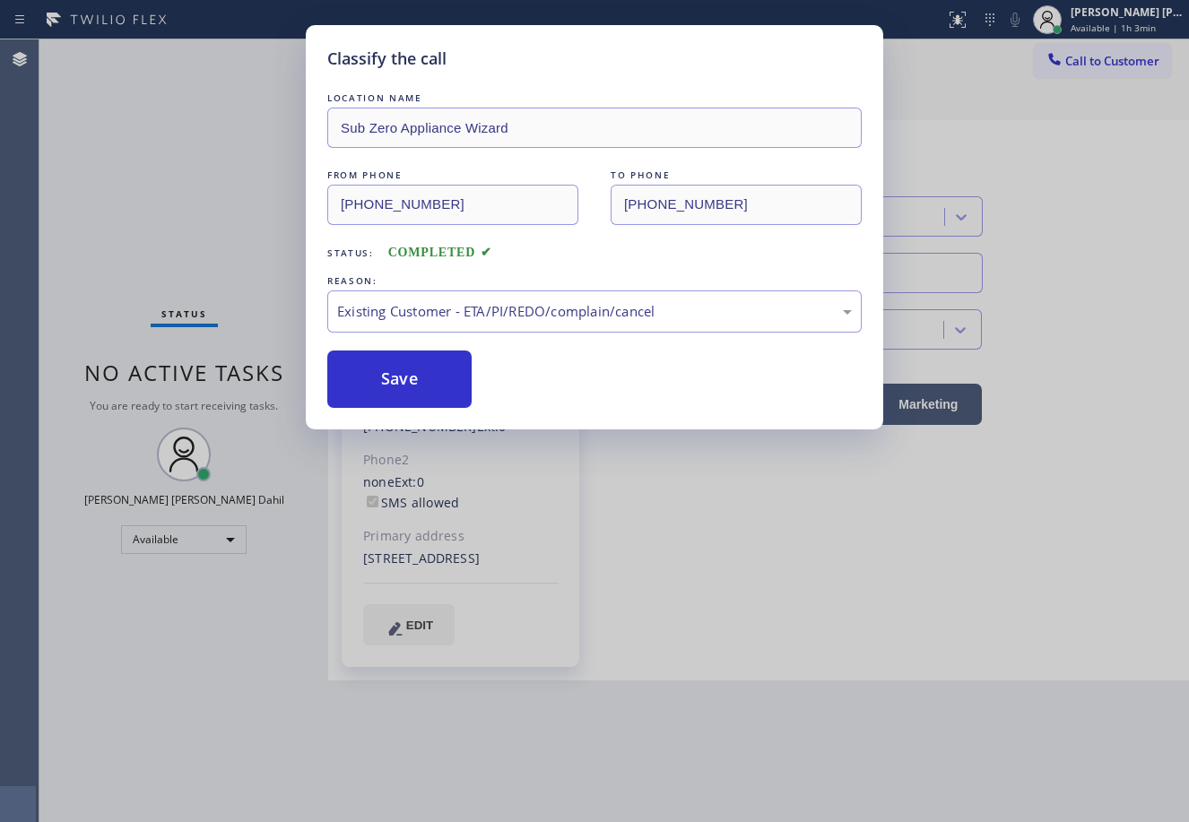
click at [396, 394] on button "Save" at bounding box center [399, 379] width 144 height 57
click at [396, 395] on button "Save" at bounding box center [399, 379] width 144 height 57
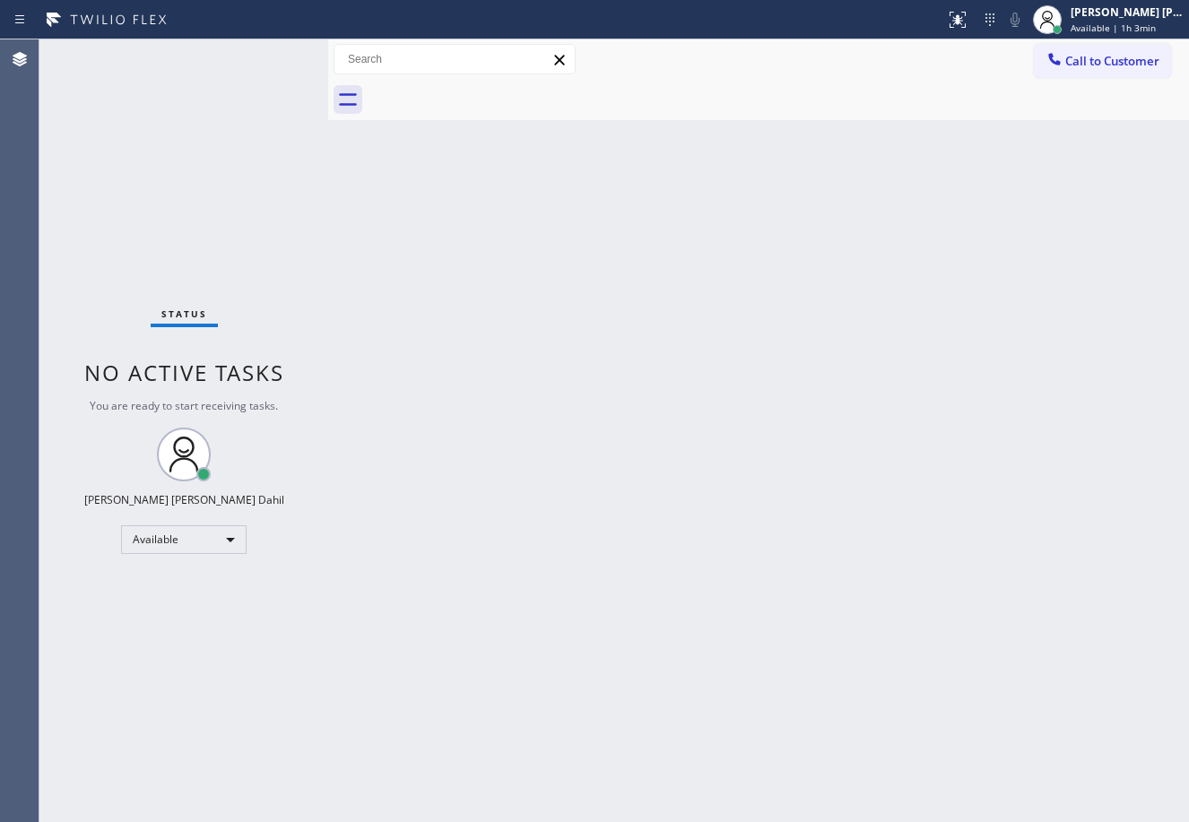
click at [1082, 680] on div "Back to Dashboard Change Sender ID Customers Technicians Select a contact Outbo…" at bounding box center [758, 430] width 861 height 783
click at [455, 208] on div "Back to Dashboard Change Sender ID Customers Technicians Select a contact Outbo…" at bounding box center [758, 430] width 861 height 783
click at [853, 530] on div "Back to Dashboard Change Sender ID Customers Technicians Select a contact Outbo…" at bounding box center [758, 430] width 861 height 783
click at [860, 532] on div "Back to Dashboard Change Sender ID Customers Technicians Select a contact Outbo…" at bounding box center [758, 430] width 861 height 783
click at [861, 532] on div "Back to Dashboard Change Sender ID Customers Technicians Select a contact Outbo…" at bounding box center [758, 430] width 861 height 783
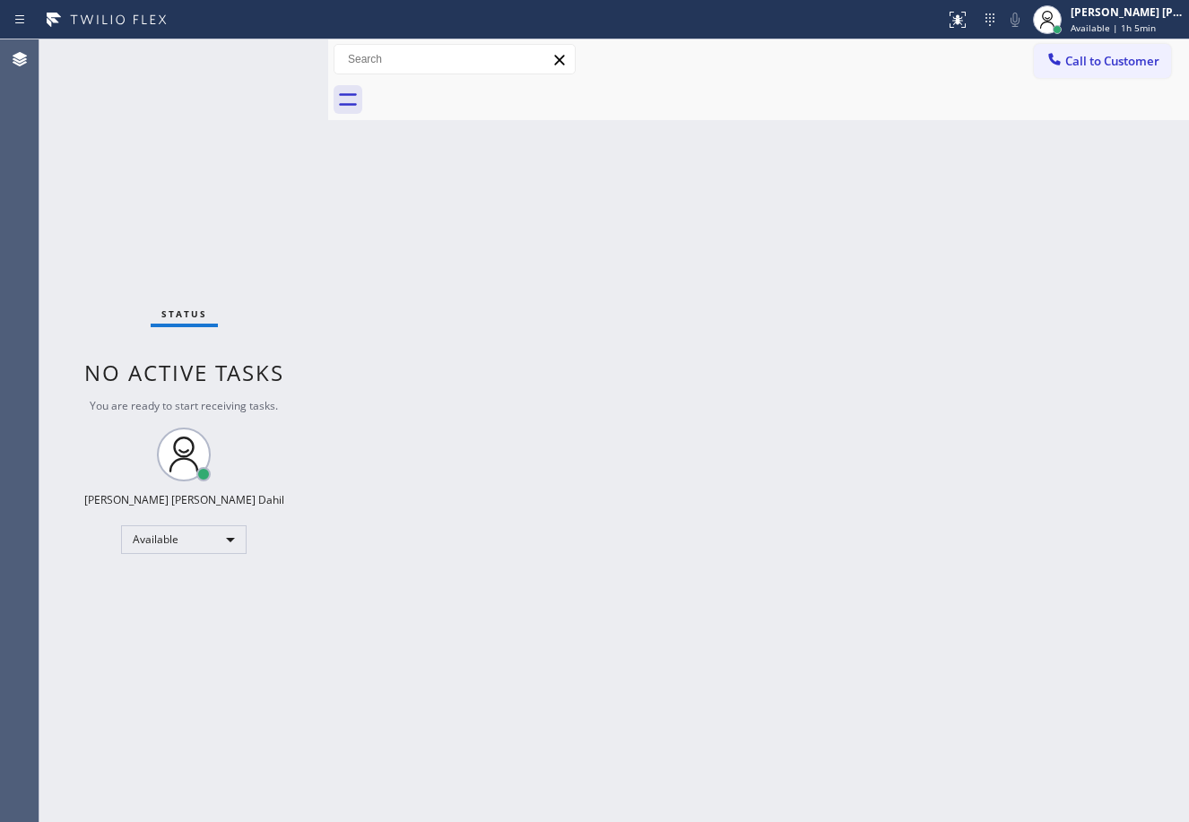
click at [861, 532] on div "Back to Dashboard Change Sender ID Customers Technicians Select a contact Outbo…" at bounding box center [758, 430] width 861 height 783
click at [648, 517] on div "Back to Dashboard Change Sender ID Customers Technicians Select a contact Outbo…" at bounding box center [758, 430] width 861 height 783
click at [718, 573] on div "Back to Dashboard Change Sender ID Customers Technicians Select a contact Outbo…" at bounding box center [758, 430] width 861 height 783
click at [682, 558] on div "Back to Dashboard Change Sender ID Customers Technicians Select a contact Outbo…" at bounding box center [758, 430] width 861 height 783
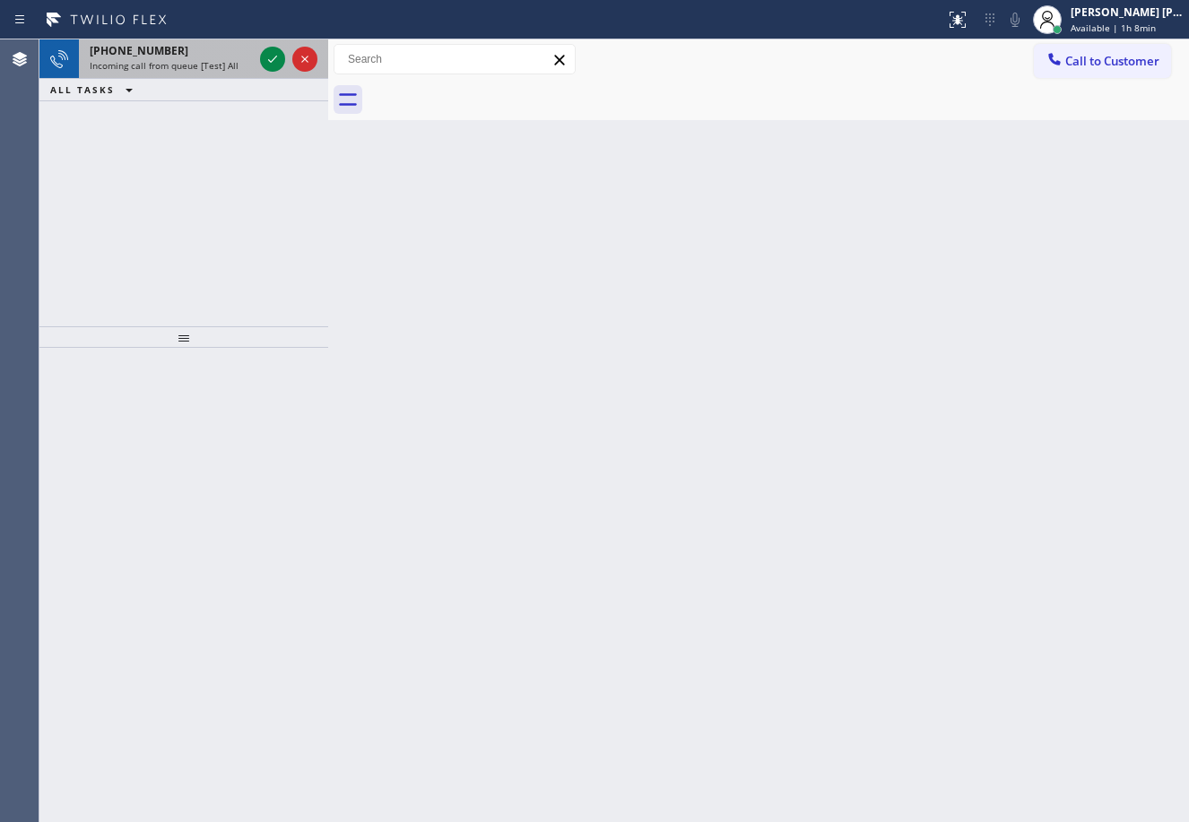
click at [214, 63] on span "Incoming call from queue [Test] All" at bounding box center [164, 65] width 149 height 13
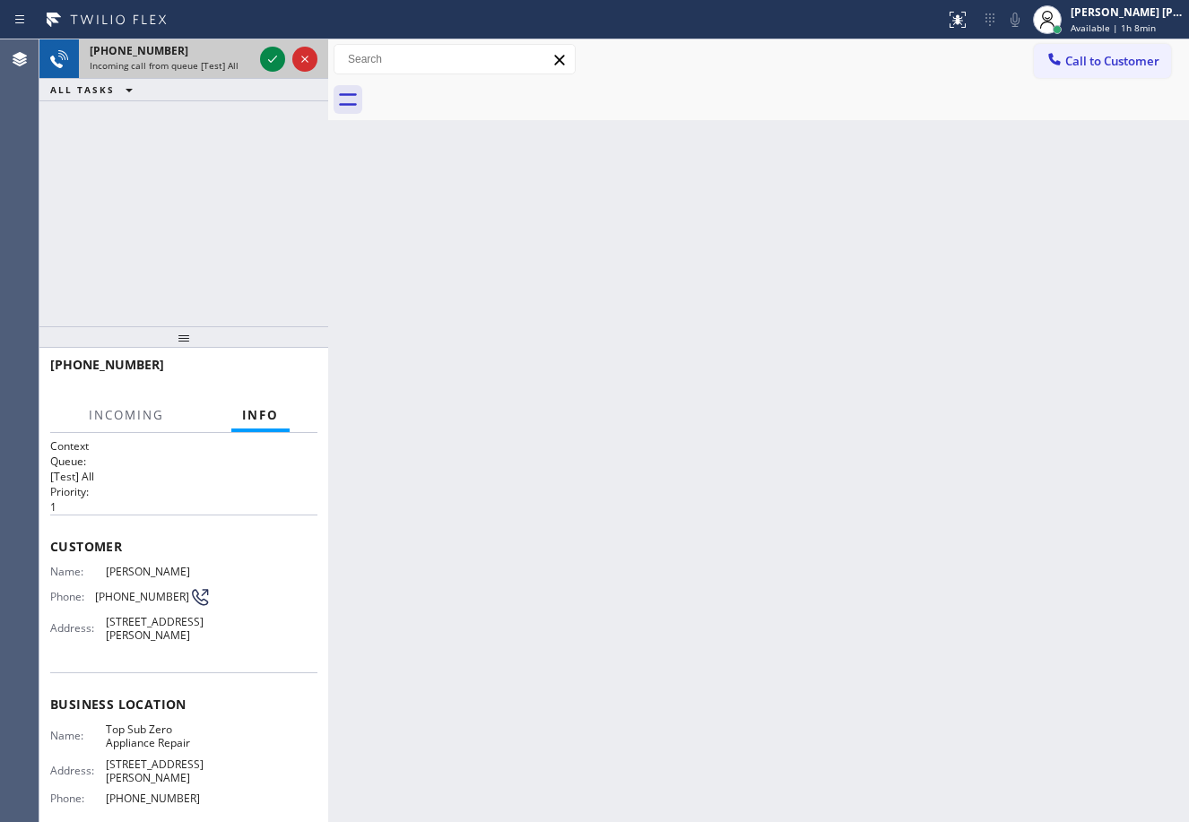
click at [241, 62] on div "Incoming call from queue [Test] All" at bounding box center [171, 65] width 163 height 13
click at [241, 63] on div "Incoming call from queue [Test] All" at bounding box center [171, 65] width 163 height 13
click at [243, 65] on div "Incoming call from queue [Test] All" at bounding box center [171, 65] width 163 height 13
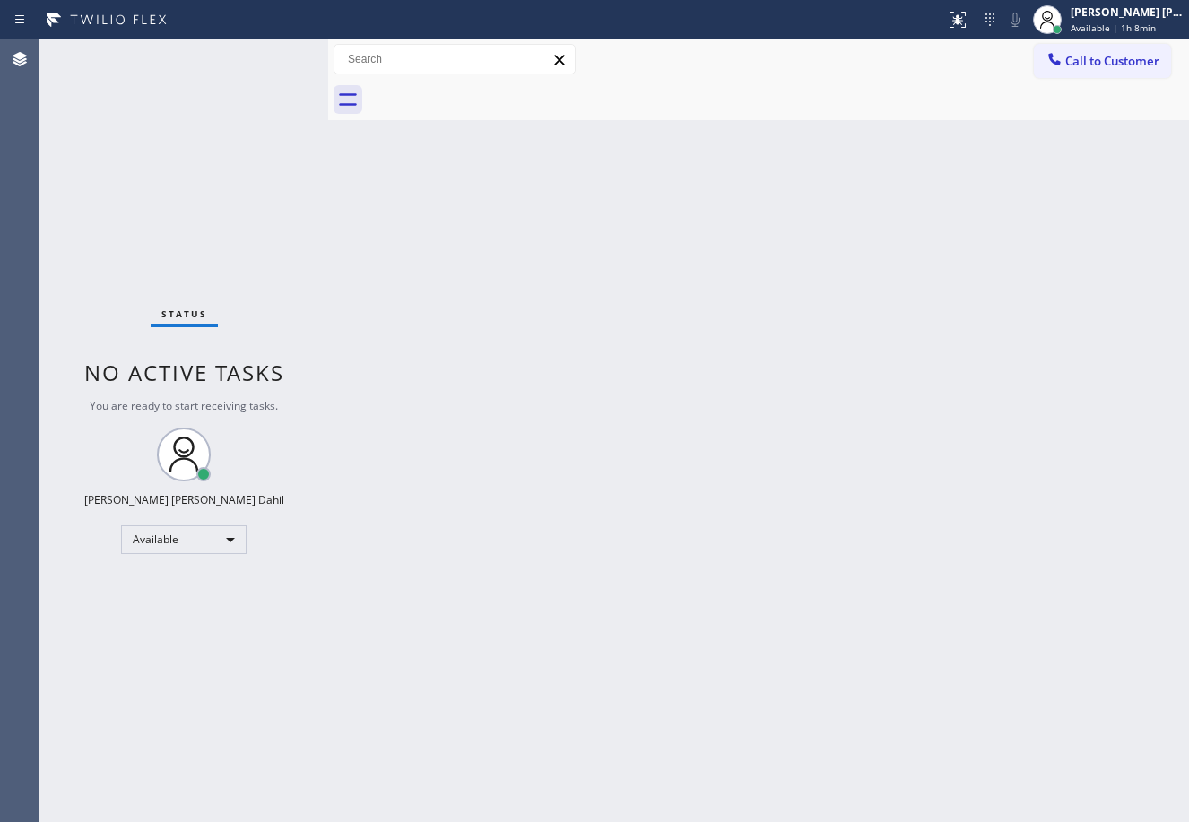
click at [252, 70] on div "Status No active tasks You are ready to start receiving tasks. [PERSON_NAME] [P…" at bounding box center [183, 430] width 289 height 783
click at [253, 70] on div "Status No active tasks You are ready to start receiving tasks. [PERSON_NAME] [P…" at bounding box center [183, 430] width 289 height 783
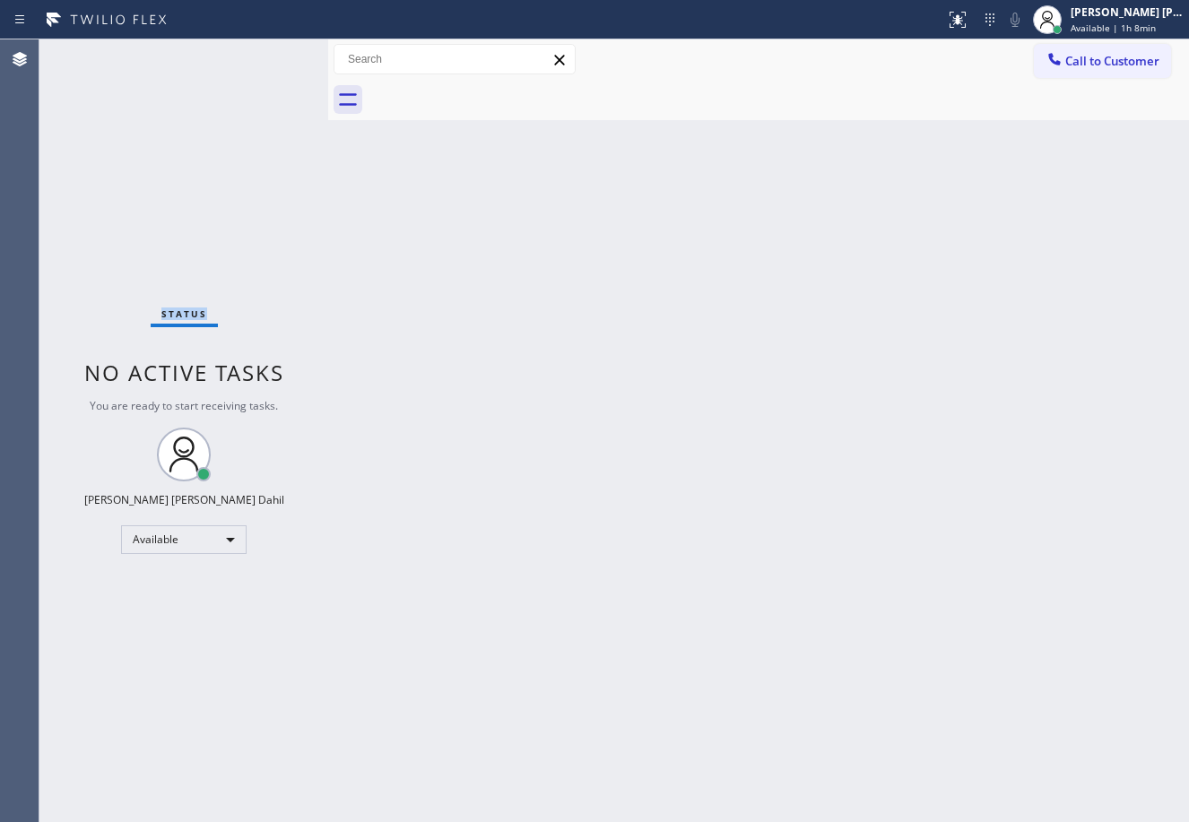
click at [253, 70] on div "Status No active tasks You are ready to start receiving tasks. [PERSON_NAME] [P…" at bounding box center [183, 430] width 289 height 783
click at [452, 329] on div "Back to Dashboard Change Sender ID Customers Technicians Select a contact Outbo…" at bounding box center [758, 430] width 861 height 783
click at [675, 345] on div "Back to Dashboard Change Sender ID Customers Technicians Select a contact Outbo…" at bounding box center [758, 430] width 861 height 783
drag, startPoint x: 793, startPoint y: 429, endPoint x: 1093, endPoint y: 690, distance: 397.1
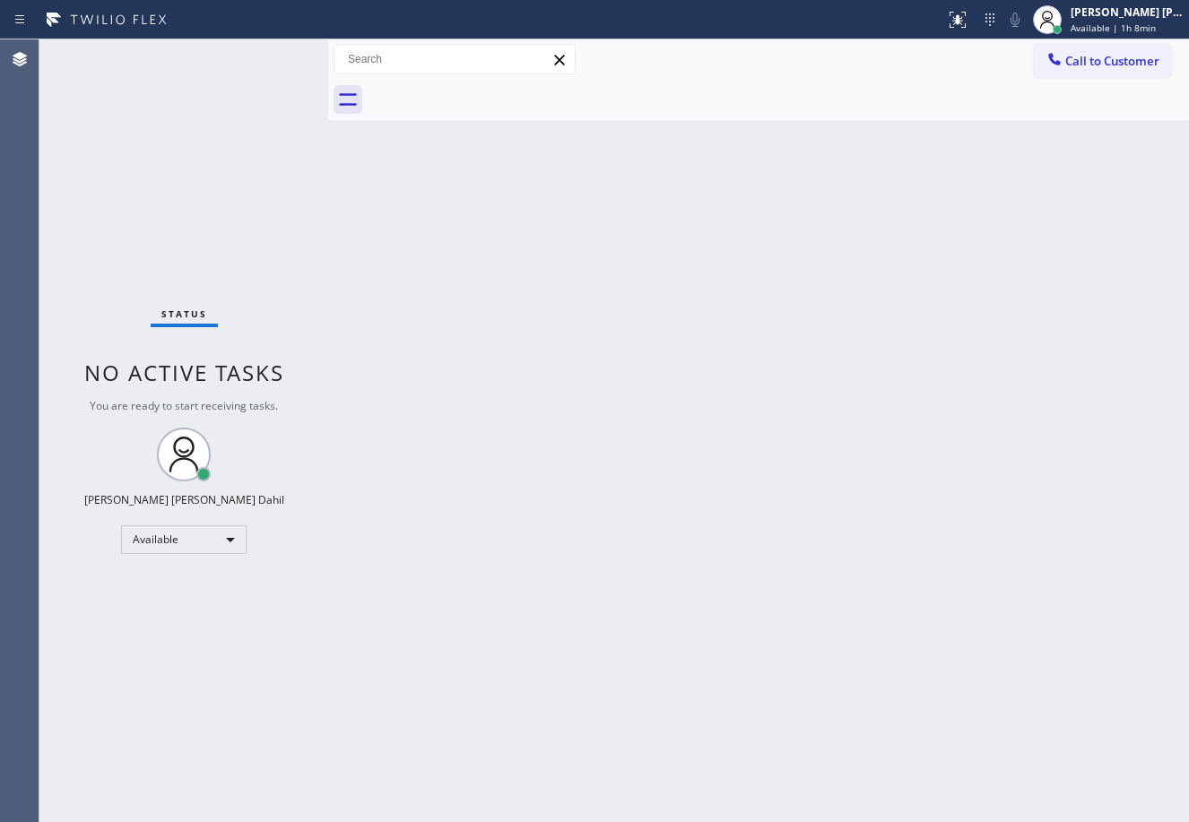
click at [801, 435] on div "Back to Dashboard Change Sender ID Customers Technicians Select a contact Outbo…" at bounding box center [758, 430] width 861 height 783
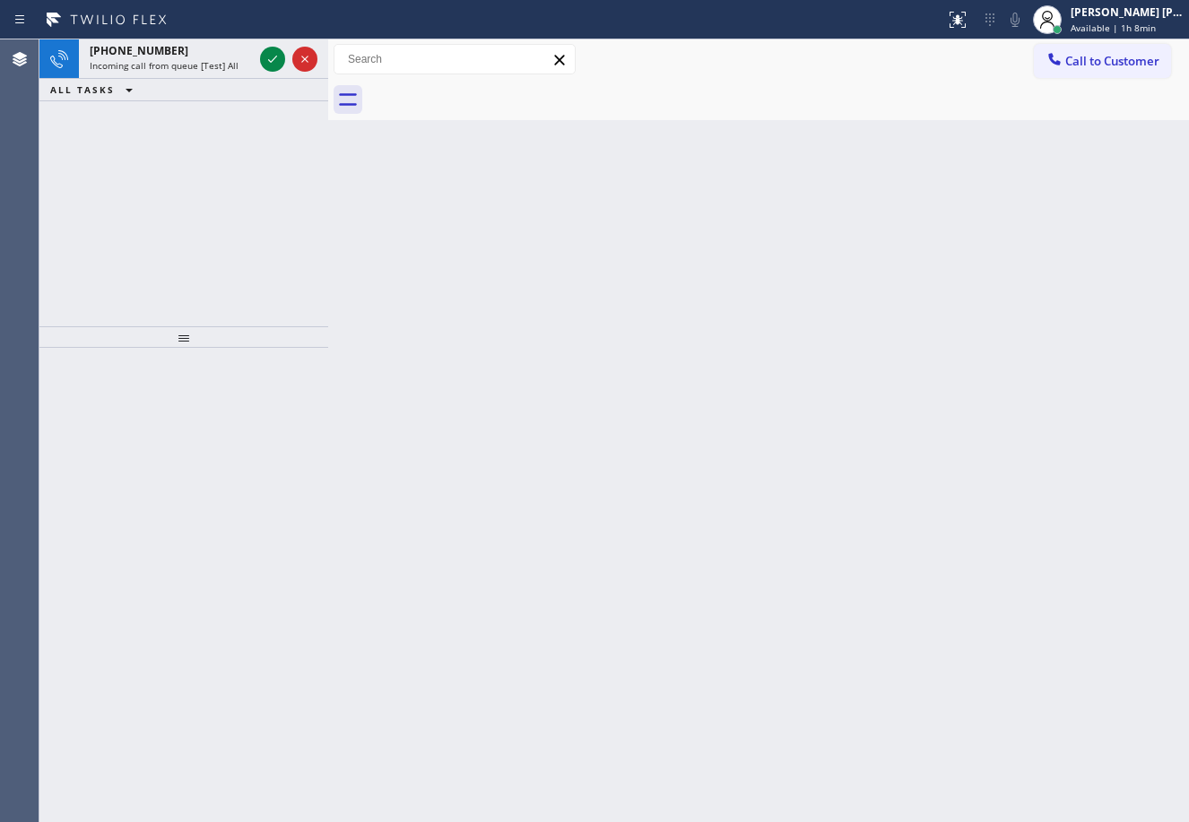
click at [925, 569] on div "Back to Dashboard Change Sender ID Customers Technicians Select a contact Outbo…" at bounding box center [758, 430] width 861 height 783
click at [226, 53] on div "+19259972353" at bounding box center [171, 50] width 163 height 15
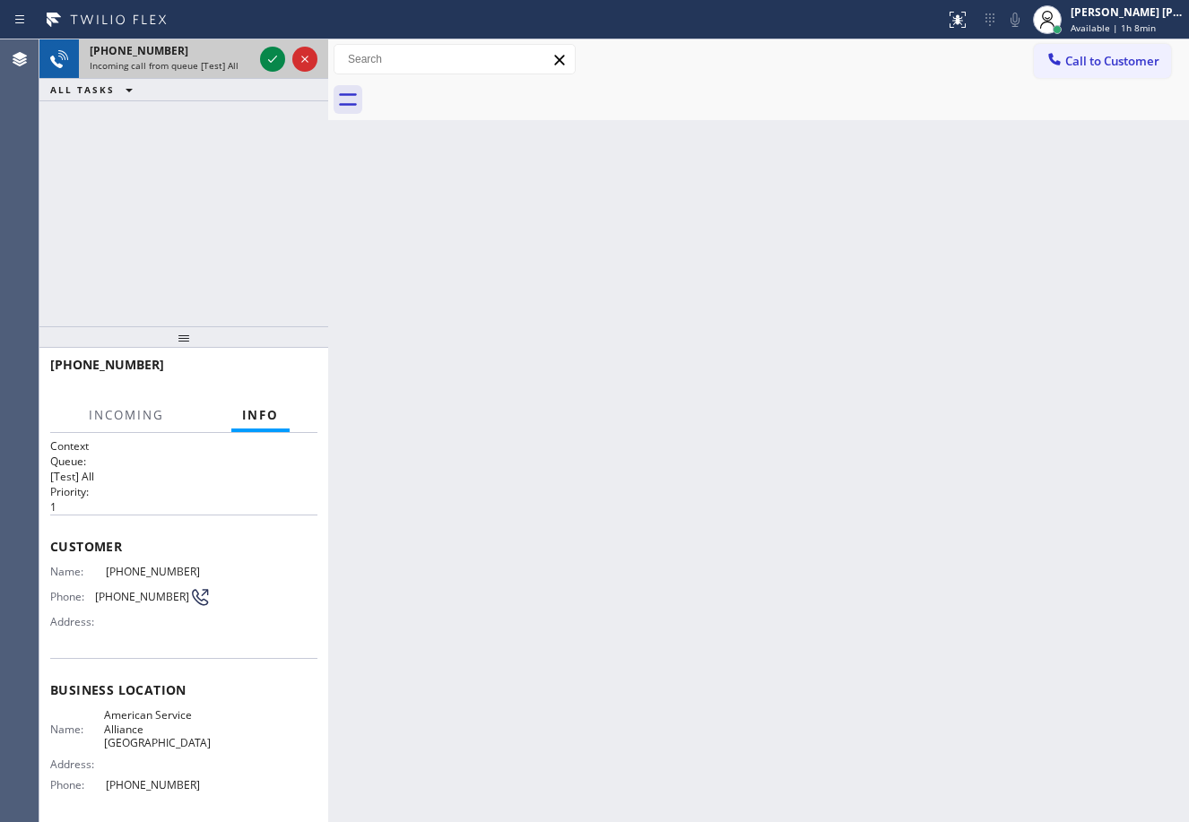
click at [226, 54] on div "+19259972353" at bounding box center [171, 50] width 163 height 15
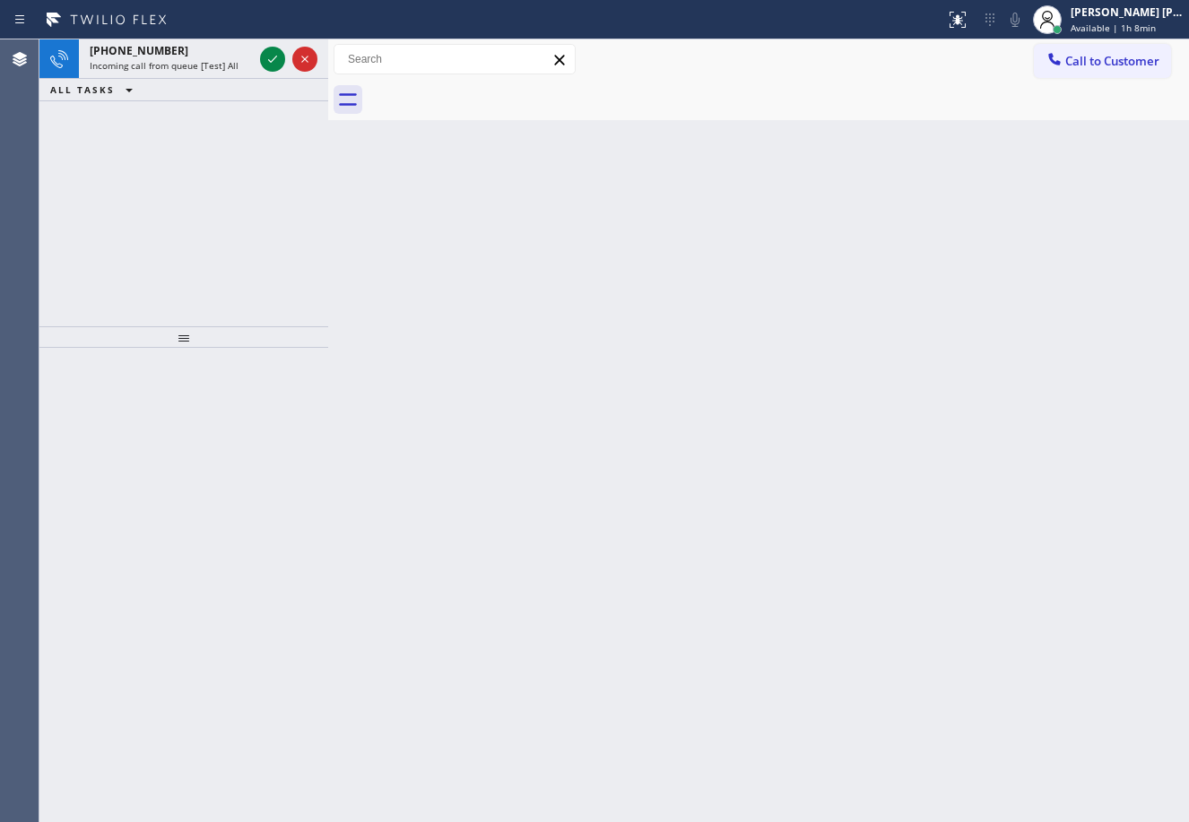
click at [251, 69] on div "Incoming call from queue [Test] All" at bounding box center [171, 65] width 163 height 13
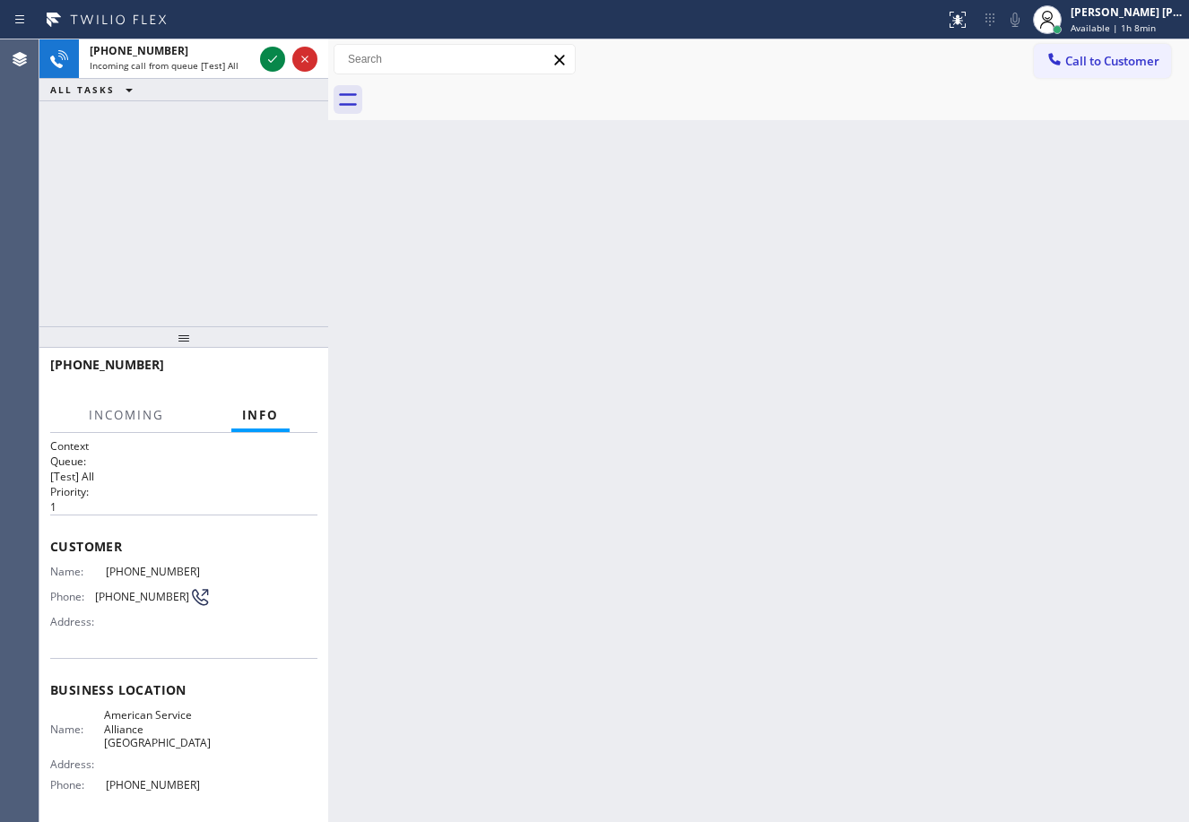
click at [251, 69] on div "Incoming call from queue [Test] All" at bounding box center [171, 65] width 163 height 13
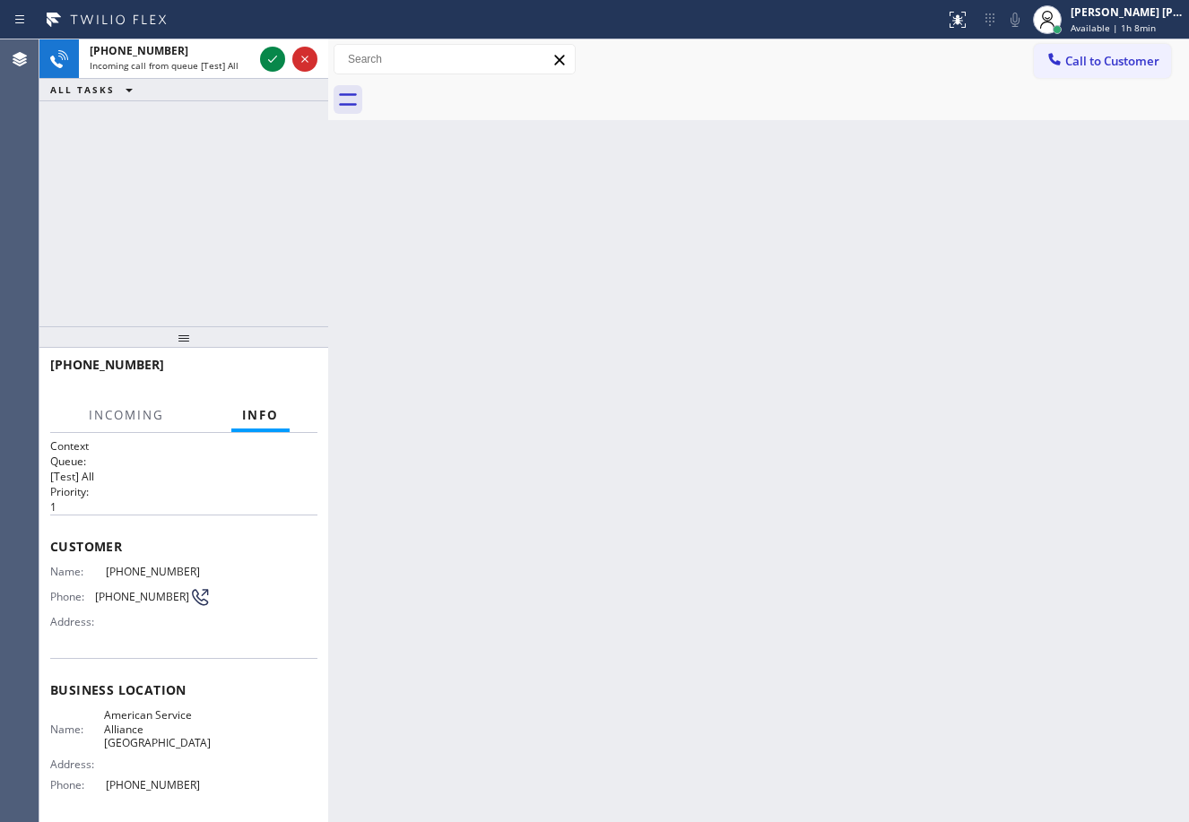
click at [251, 69] on div "Incoming call from queue [Test] All" at bounding box center [171, 65] width 163 height 13
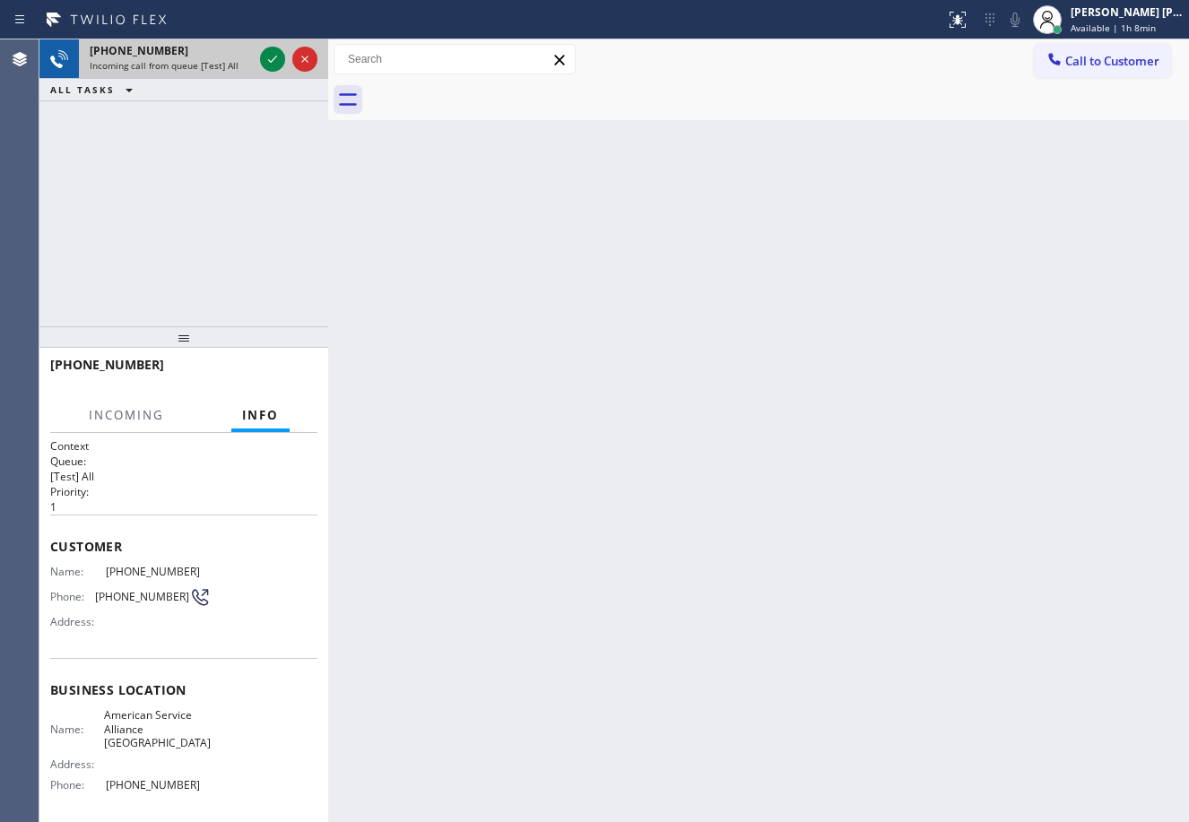
click at [250, 67] on div "Incoming call from queue [Test] All" at bounding box center [171, 65] width 163 height 13
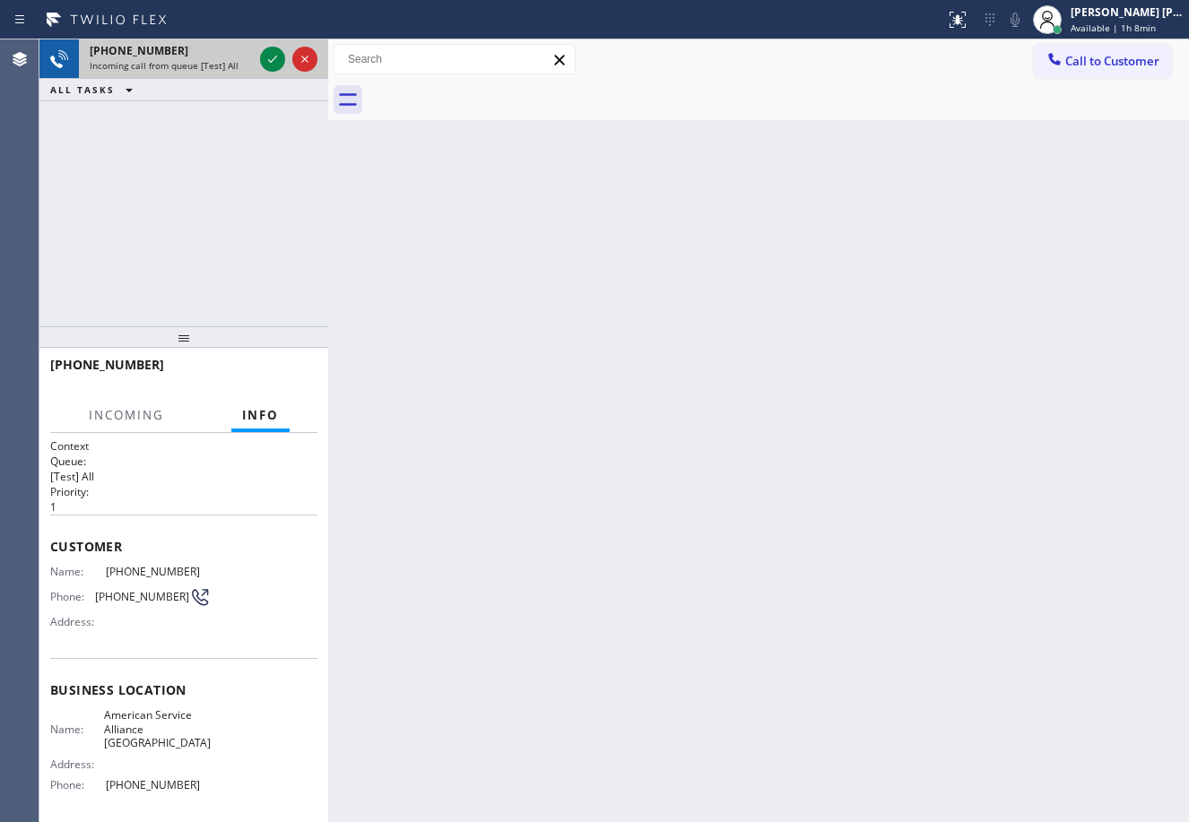
click at [250, 67] on div "Incoming call from queue [Test] All" at bounding box center [171, 65] width 163 height 13
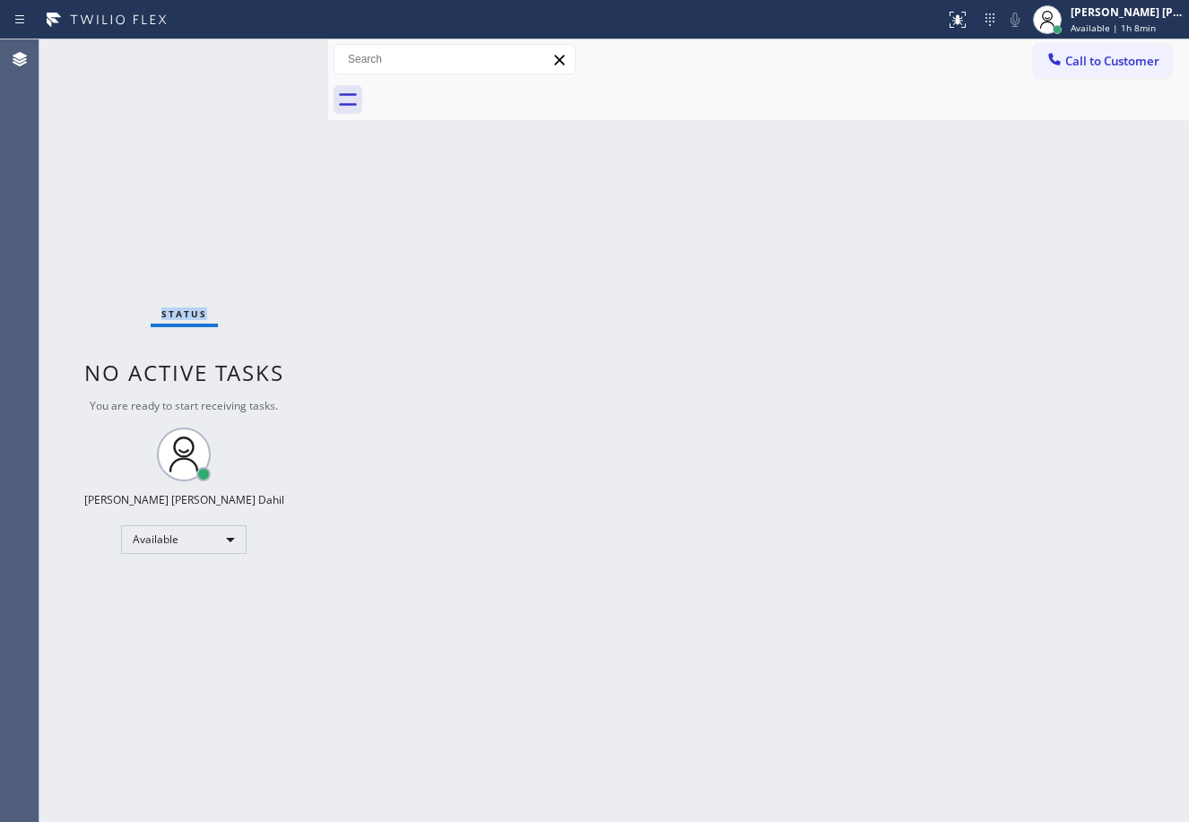
click at [250, 67] on div "Status No active tasks You are ready to start receiving tasks. [PERSON_NAME] [P…" at bounding box center [183, 430] width 289 height 783
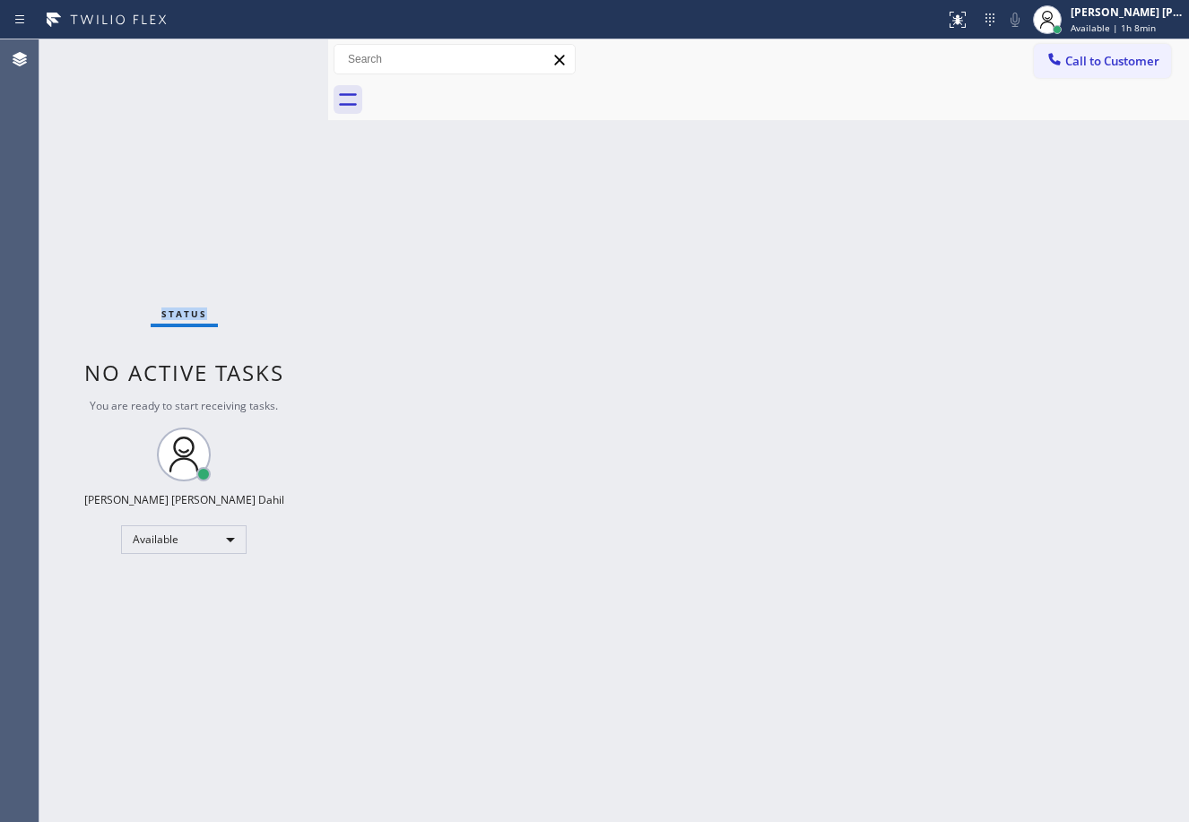
click at [250, 67] on div "Status No active tasks You are ready to start receiving tasks. [PERSON_NAME] [P…" at bounding box center [183, 430] width 289 height 783
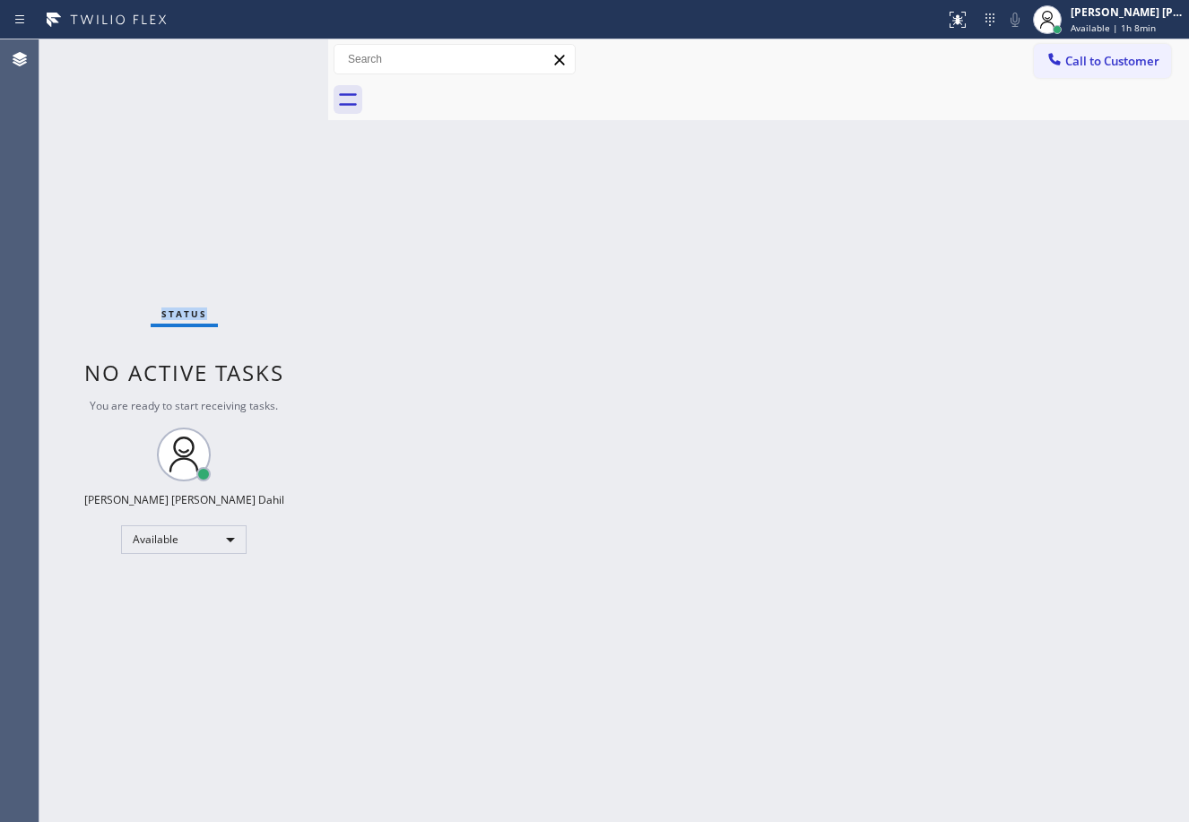
click at [250, 67] on div "Status No active tasks You are ready to start receiving tasks. [PERSON_NAME] [P…" at bounding box center [183, 430] width 289 height 783
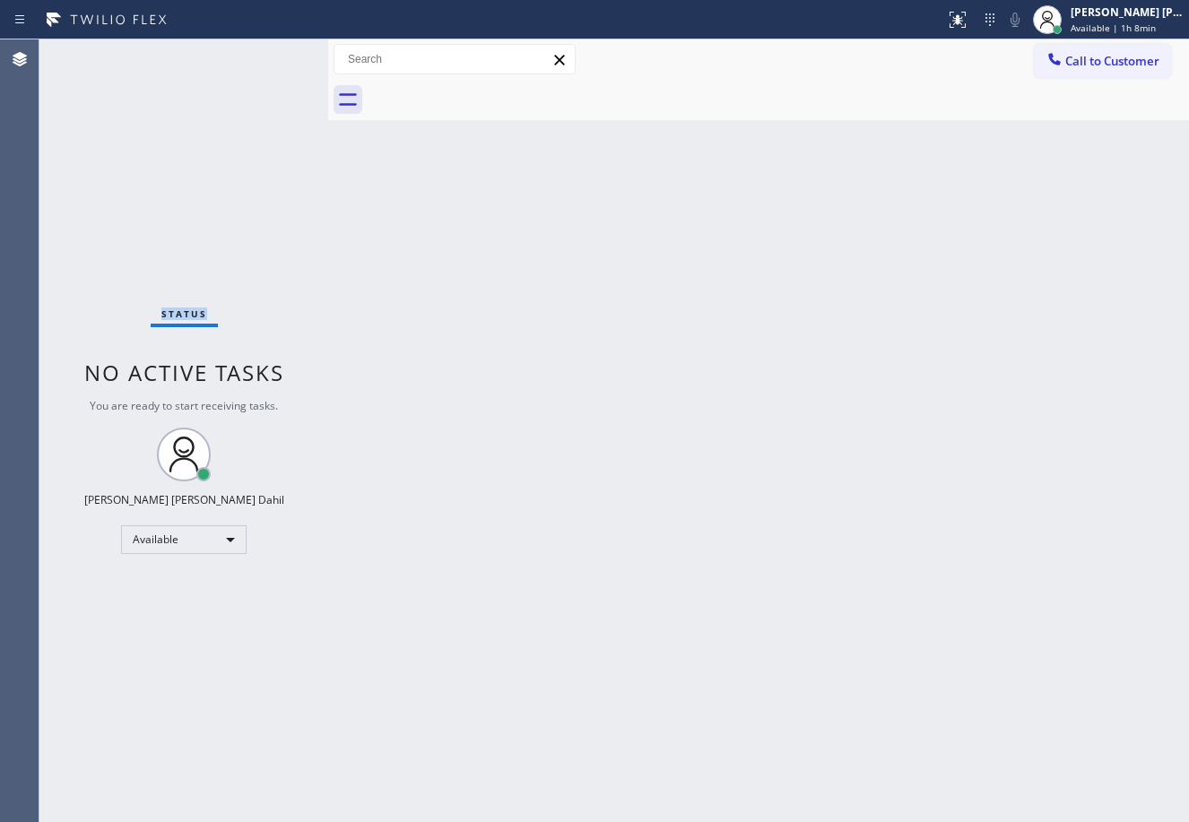
click at [250, 67] on div "Status No active tasks You are ready to start receiving tasks. [PERSON_NAME] [P…" at bounding box center [183, 430] width 289 height 783
click at [564, 313] on div "Back to Dashboard Change Sender ID Customers Technicians Select a contact Outbo…" at bounding box center [758, 430] width 861 height 783
click at [566, 316] on div "Back to Dashboard Change Sender ID Customers Technicians Select a contact Outbo…" at bounding box center [758, 430] width 861 height 783
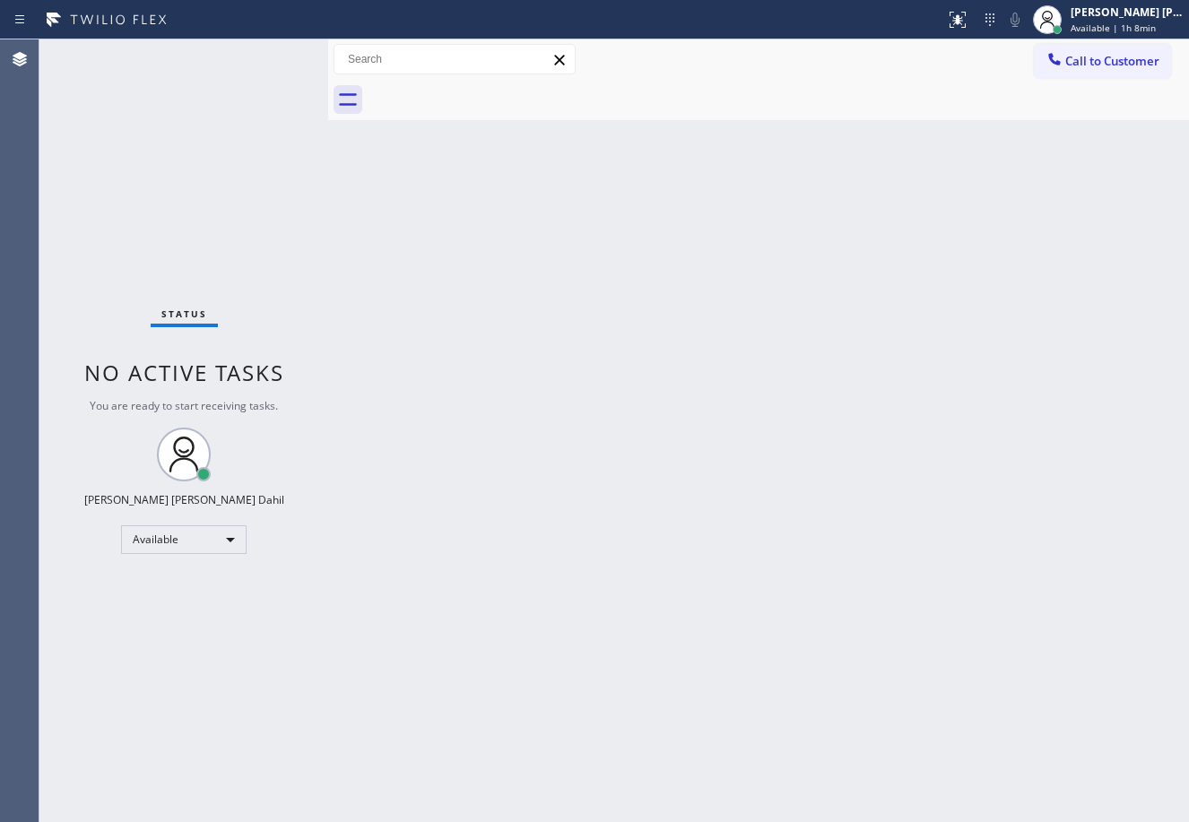
click at [566, 316] on div "Back to Dashboard Change Sender ID Customers Technicians Select a contact Outbo…" at bounding box center [758, 430] width 861 height 783
click at [563, 316] on div "Back to Dashboard Change Sender ID Customers Technicians Select a contact Outbo…" at bounding box center [758, 430] width 861 height 783
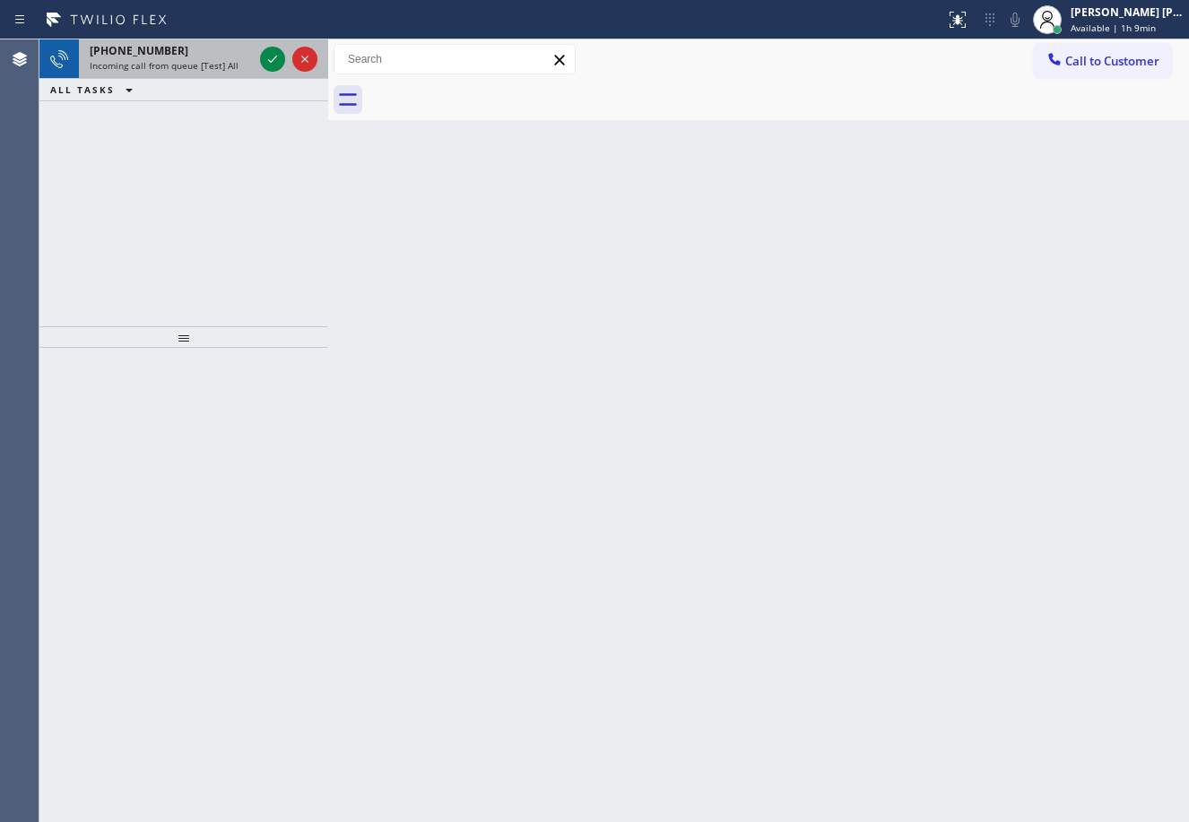
click at [205, 50] on div "+17142719784" at bounding box center [171, 50] width 163 height 15
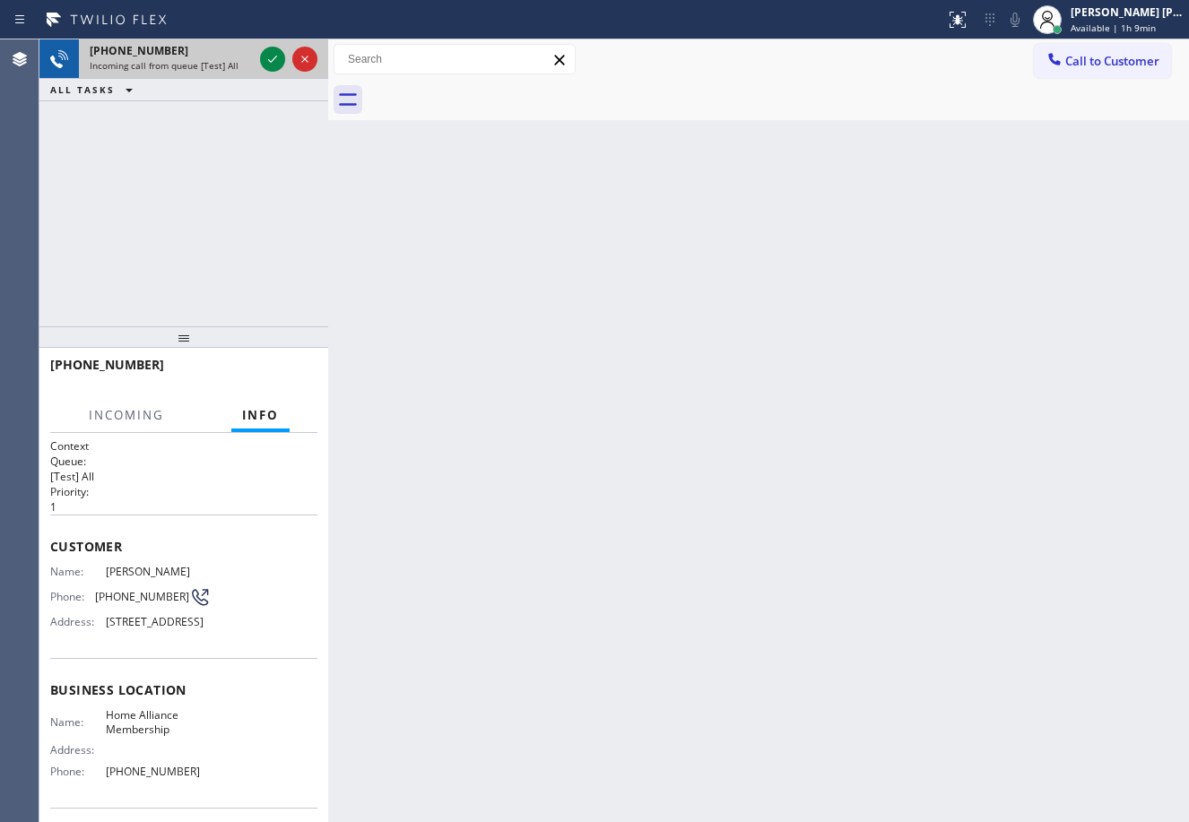
click at [205, 50] on div "+17142719784" at bounding box center [171, 50] width 163 height 15
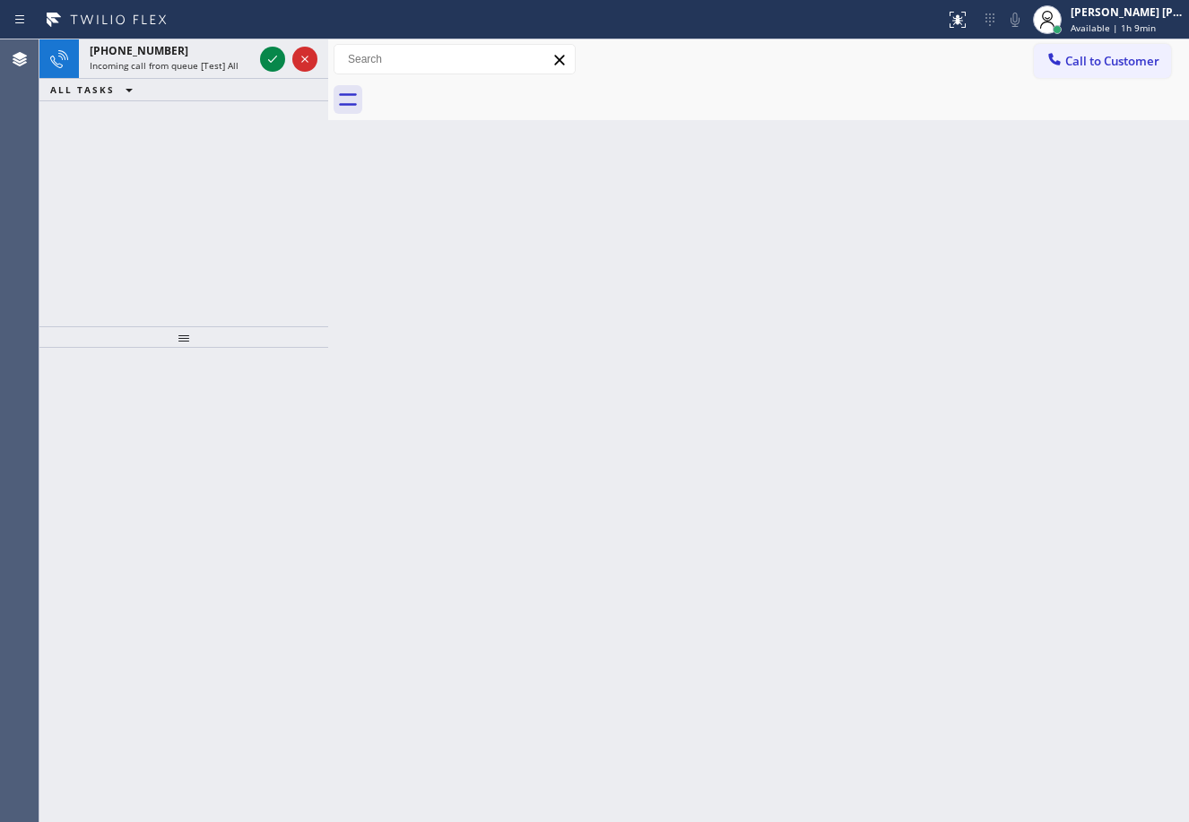
click at [205, 50] on div "+17734418219" at bounding box center [171, 50] width 163 height 15
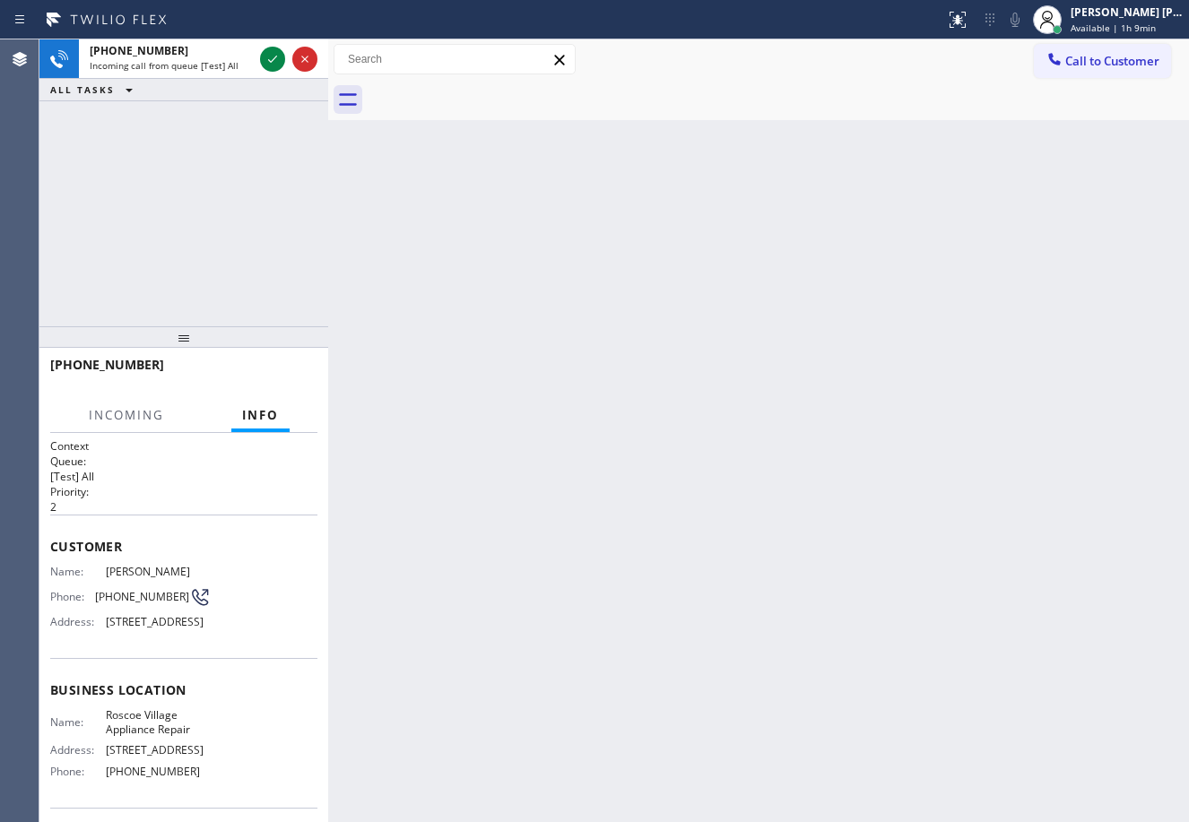
click at [205, 50] on div "+17734418219" at bounding box center [171, 50] width 163 height 15
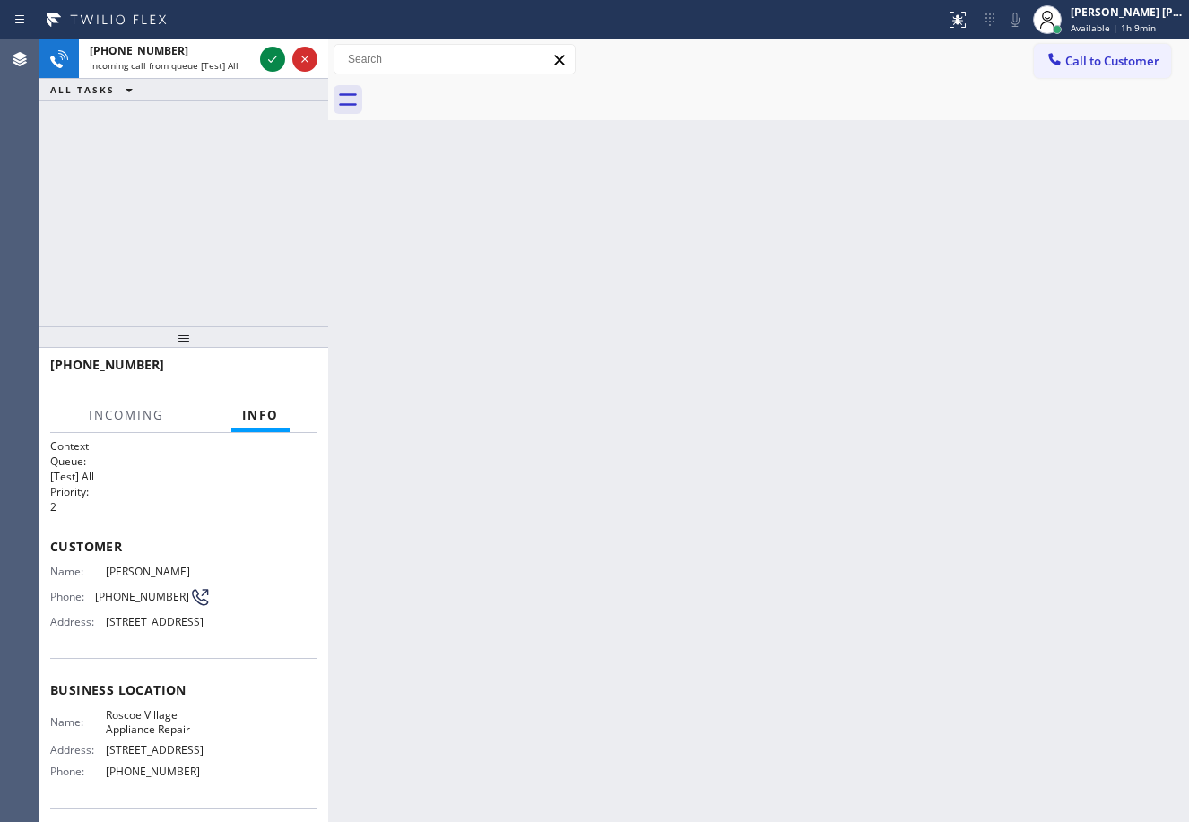
click at [205, 50] on div "+17734418219" at bounding box center [171, 50] width 163 height 15
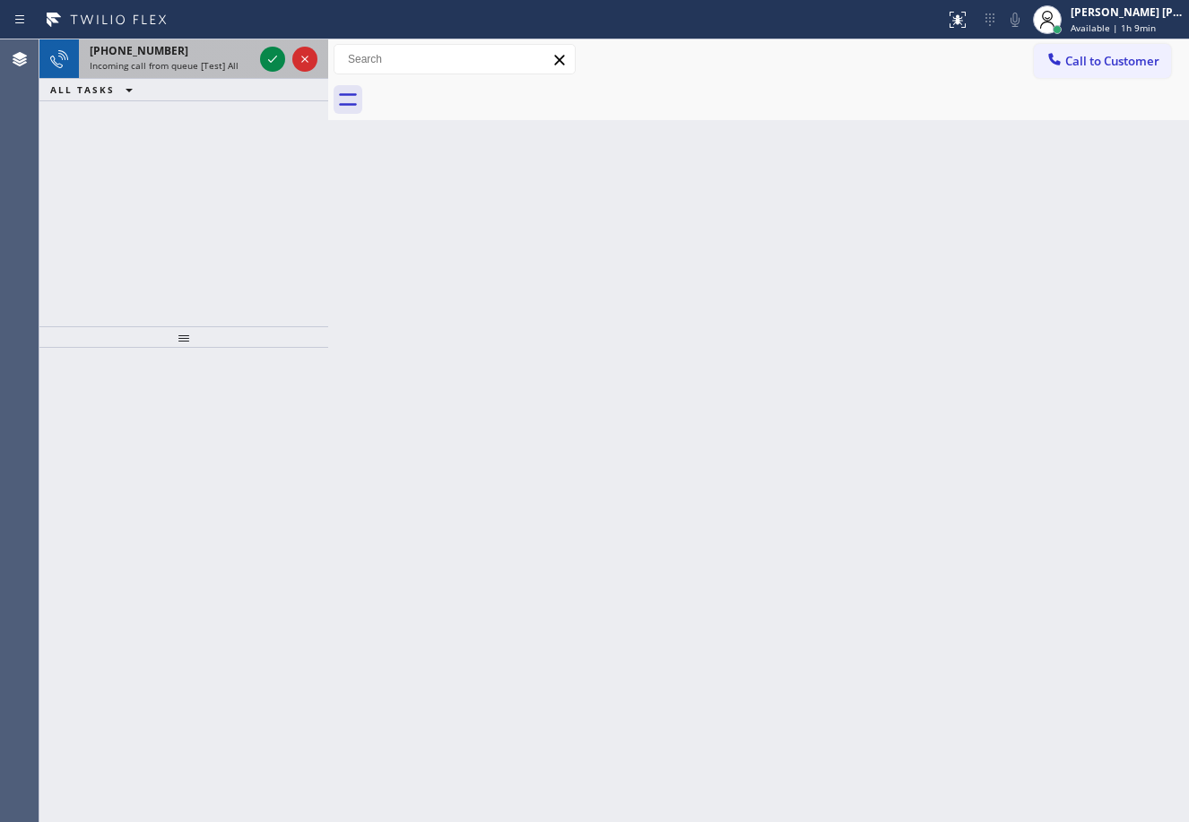
click at [223, 62] on span "Incoming call from queue [Test] All" at bounding box center [164, 65] width 149 height 13
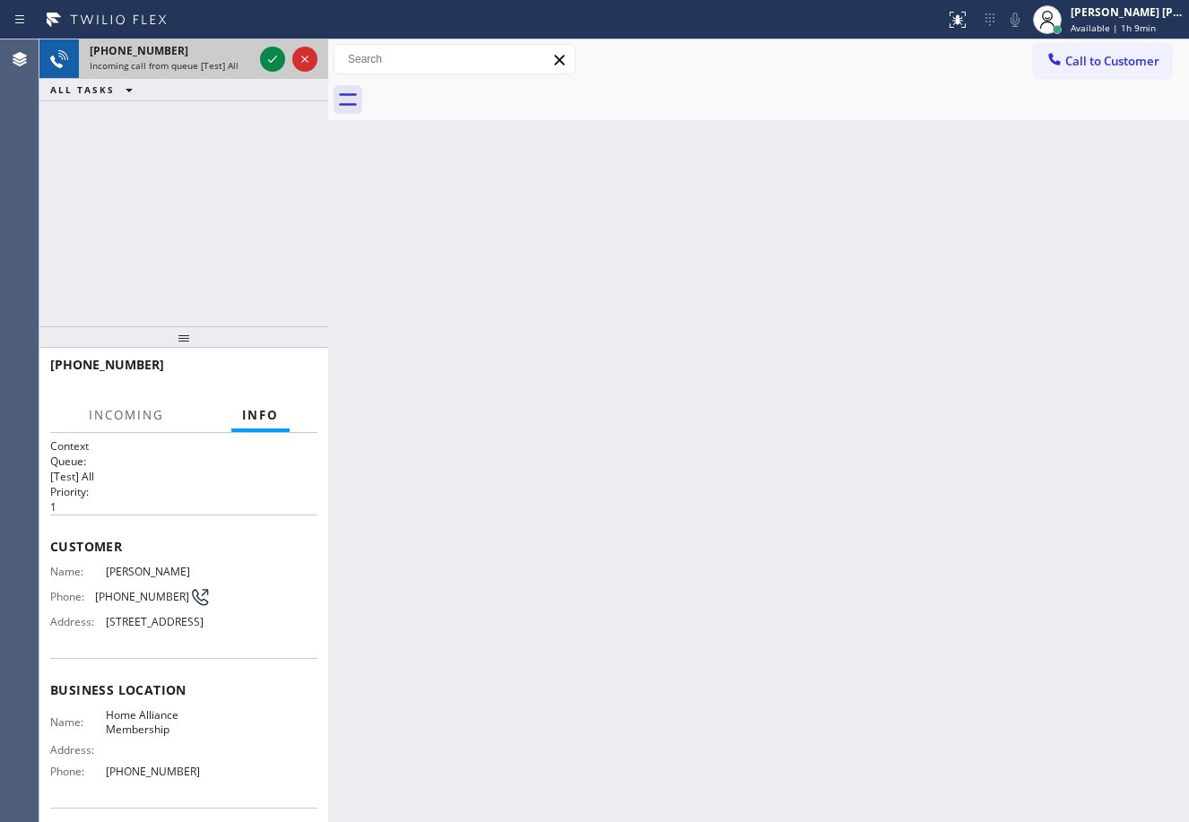
click at [223, 62] on span "Incoming call from queue [Test] All" at bounding box center [164, 65] width 149 height 13
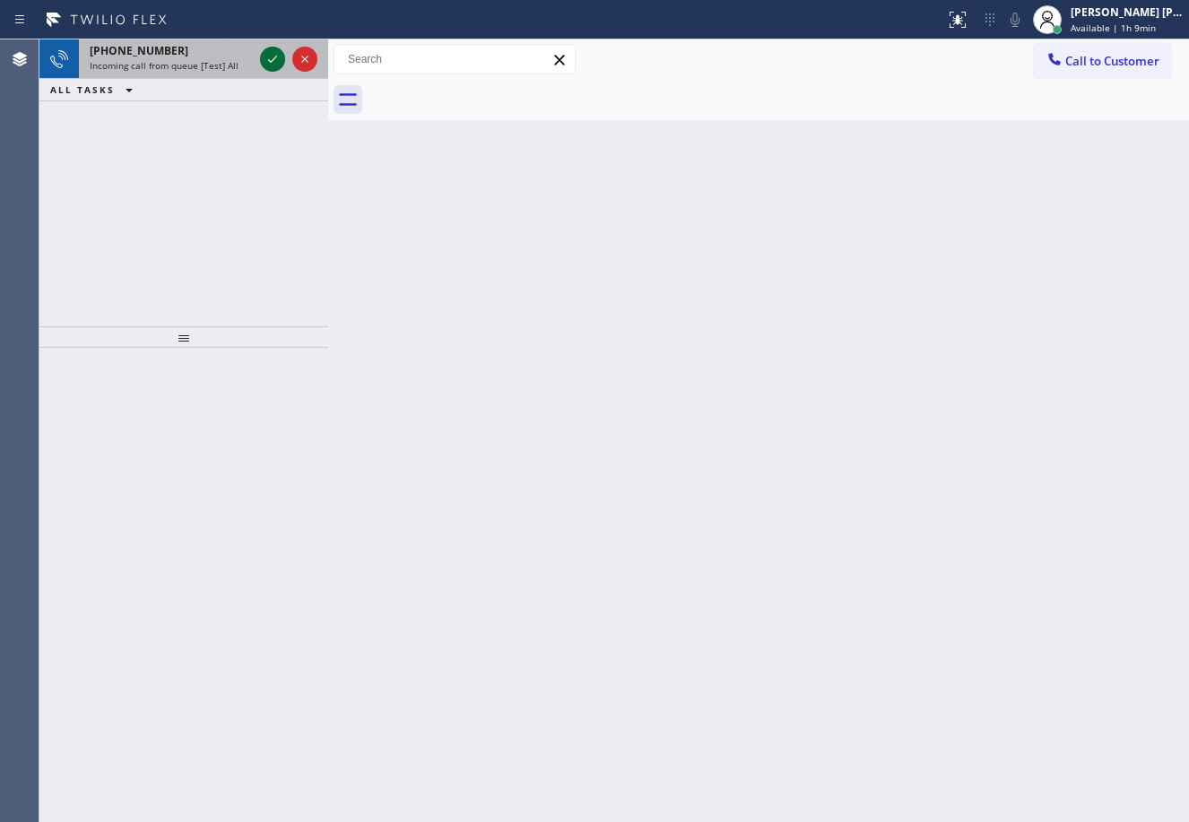
click at [269, 59] on icon at bounding box center [273, 59] width 22 height 22
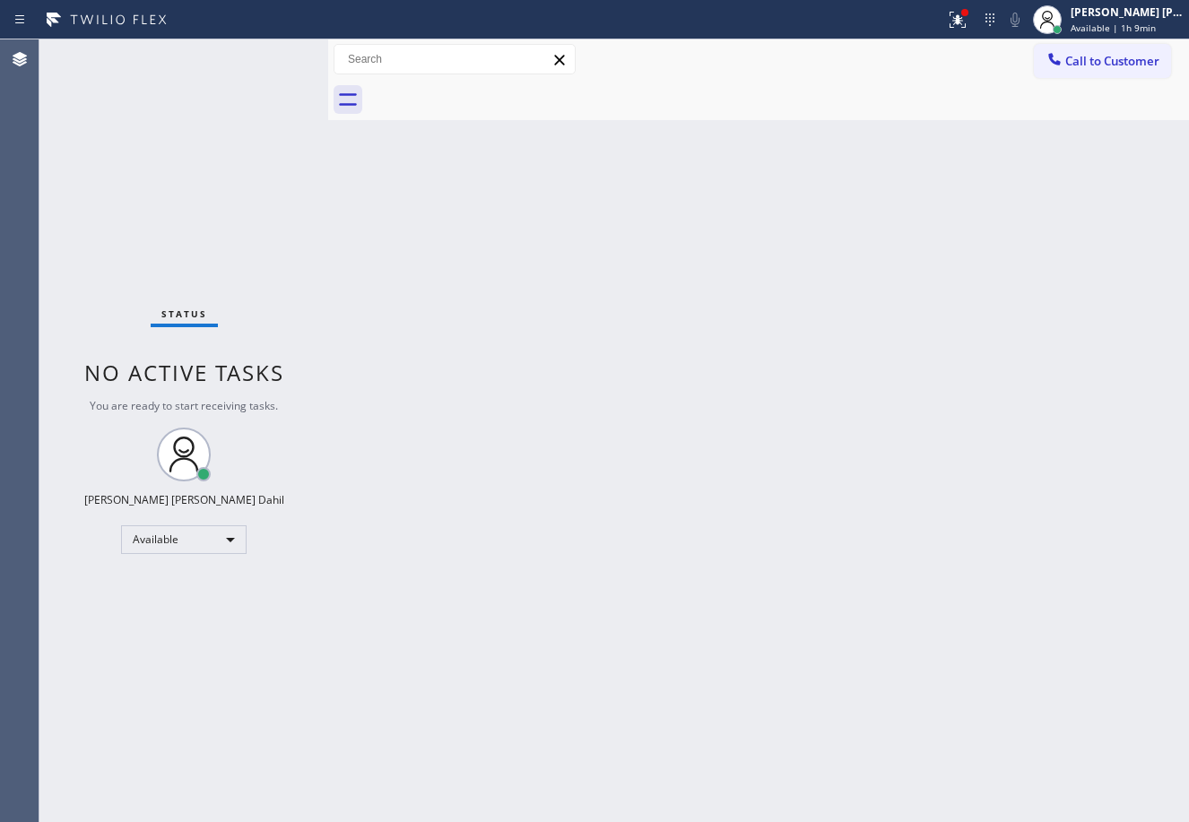
click at [527, 389] on div "Back to Dashboard Change Sender ID Customers Technicians Select a contact Outbo…" at bounding box center [758, 430] width 861 height 783
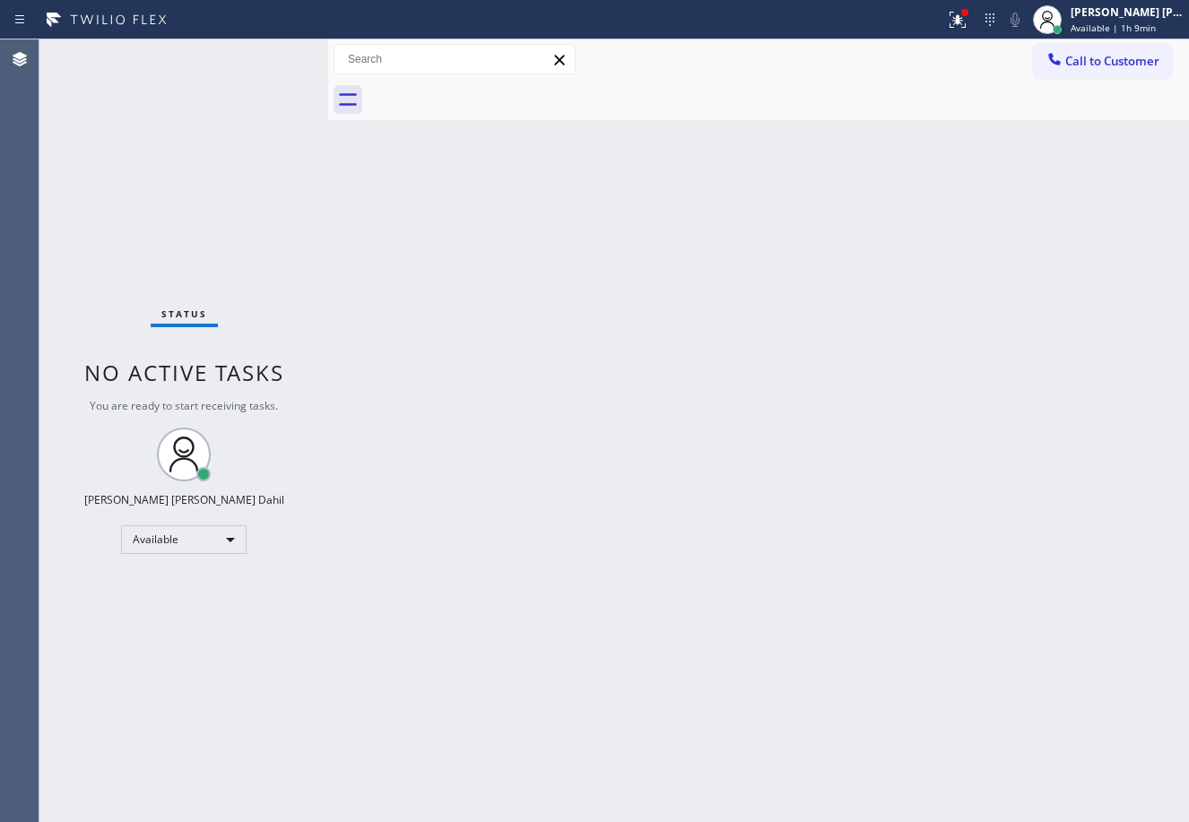
click at [527, 389] on div "Back to Dashboard Change Sender ID Customers Technicians Select a contact Outbo…" at bounding box center [758, 430] width 861 height 783
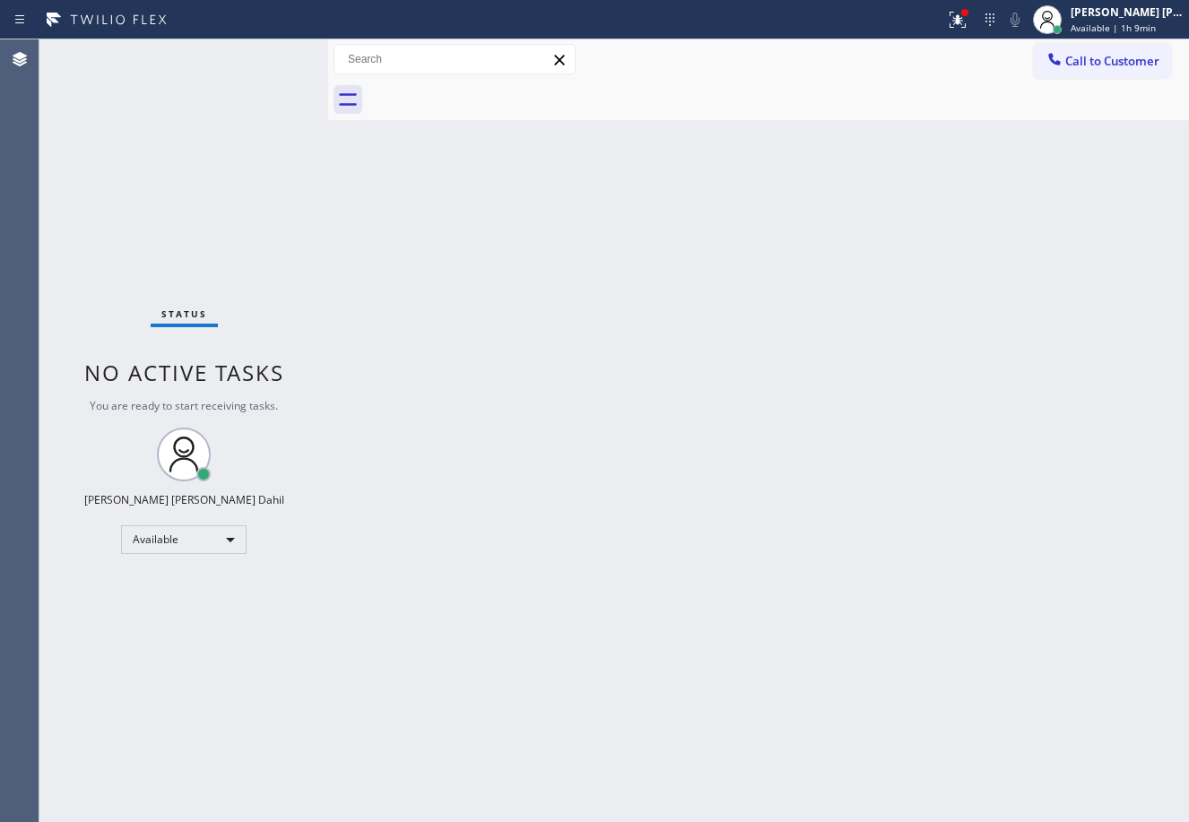
click at [527, 389] on div "Back to Dashboard Change Sender ID Customers Technicians Select a contact Outbo…" at bounding box center [758, 430] width 861 height 783
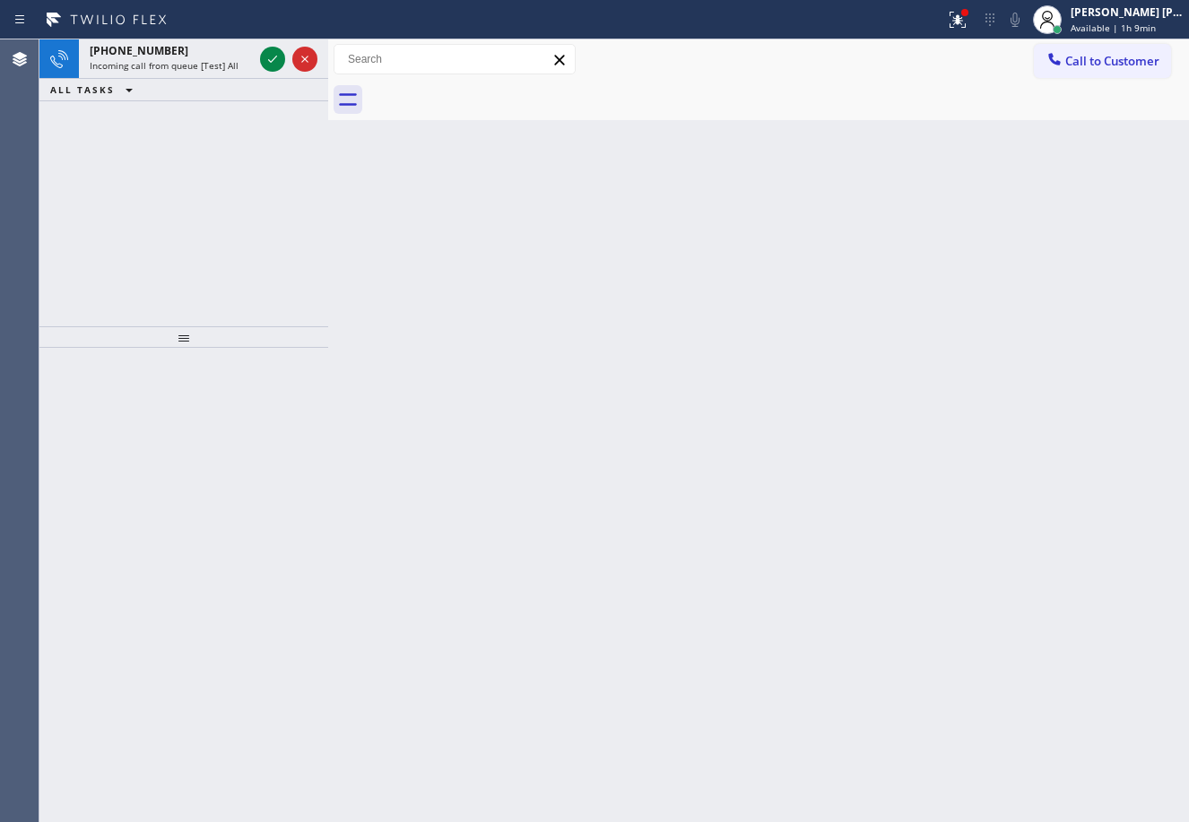
click at [887, 446] on div "Back to Dashboard Change Sender ID Customers Technicians Select a contact Outbo…" at bounding box center [758, 430] width 861 height 783
click at [228, 56] on div "+12134486402" at bounding box center [171, 50] width 163 height 15
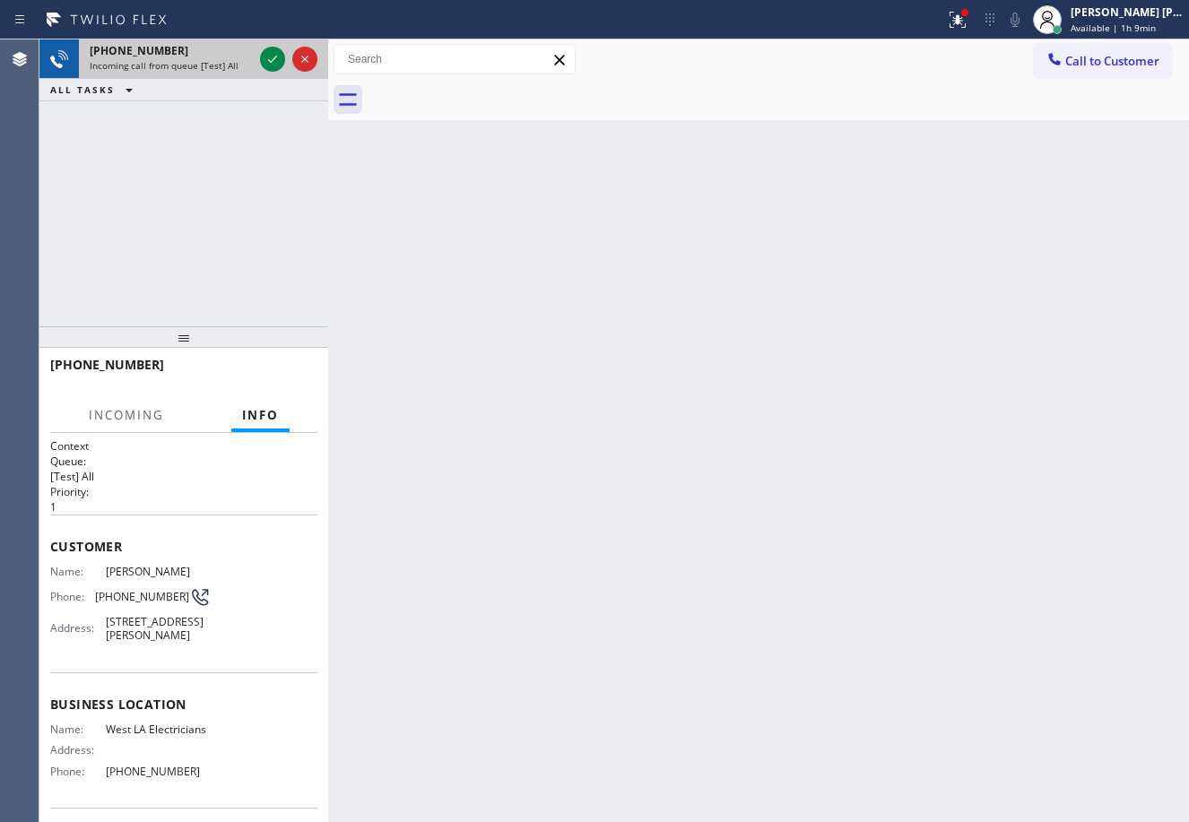
click at [228, 56] on div "+12134486402" at bounding box center [171, 50] width 163 height 15
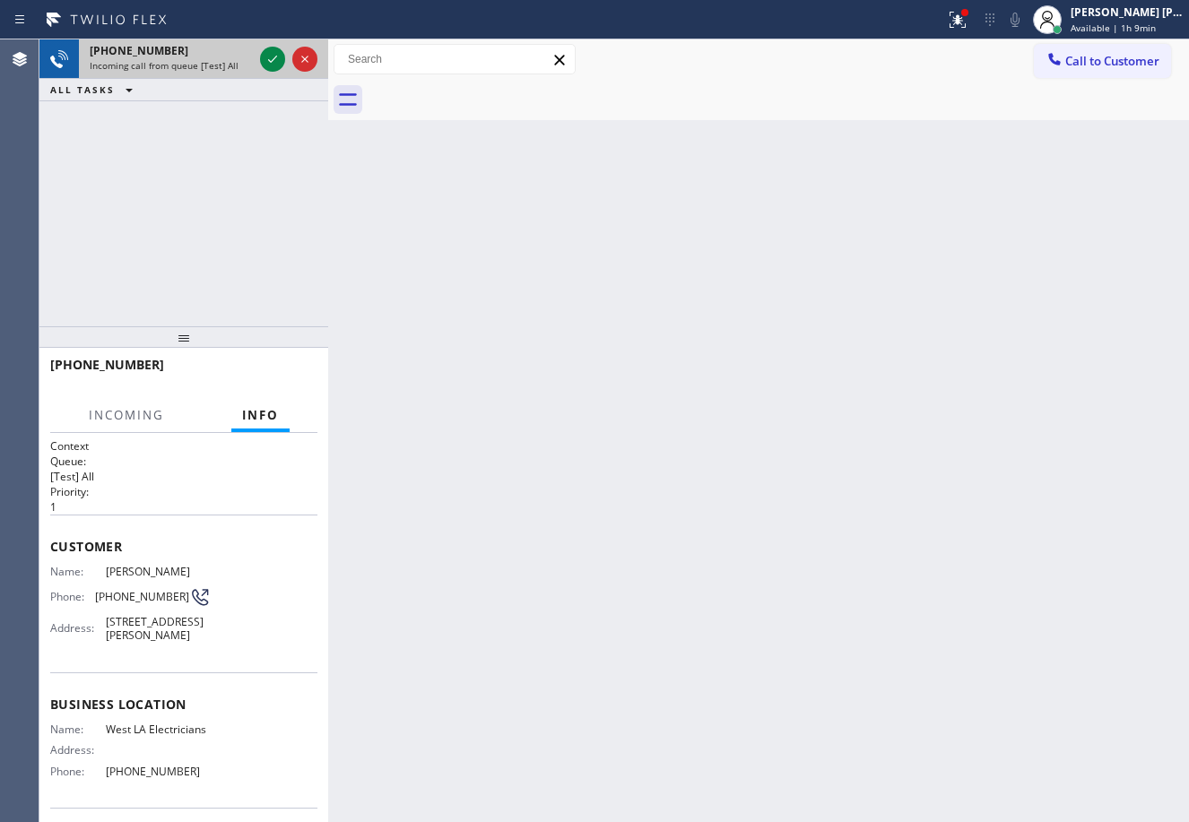
click at [228, 56] on div "+12134486402" at bounding box center [171, 50] width 163 height 15
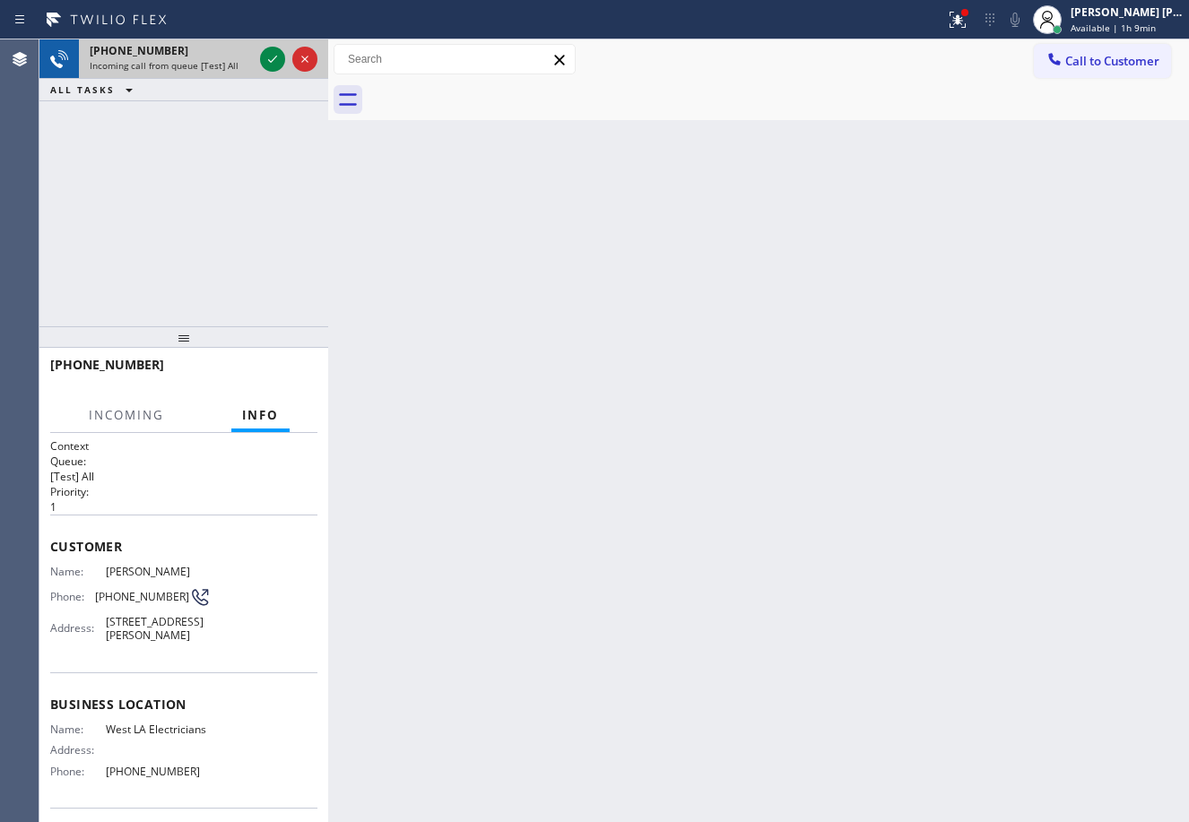
click at [228, 56] on div "+12134486402" at bounding box center [171, 50] width 163 height 15
click at [876, 610] on div "Back to Dashboard Change Sender ID Customers Technicians Select a contact Outbo…" at bounding box center [758, 430] width 861 height 783
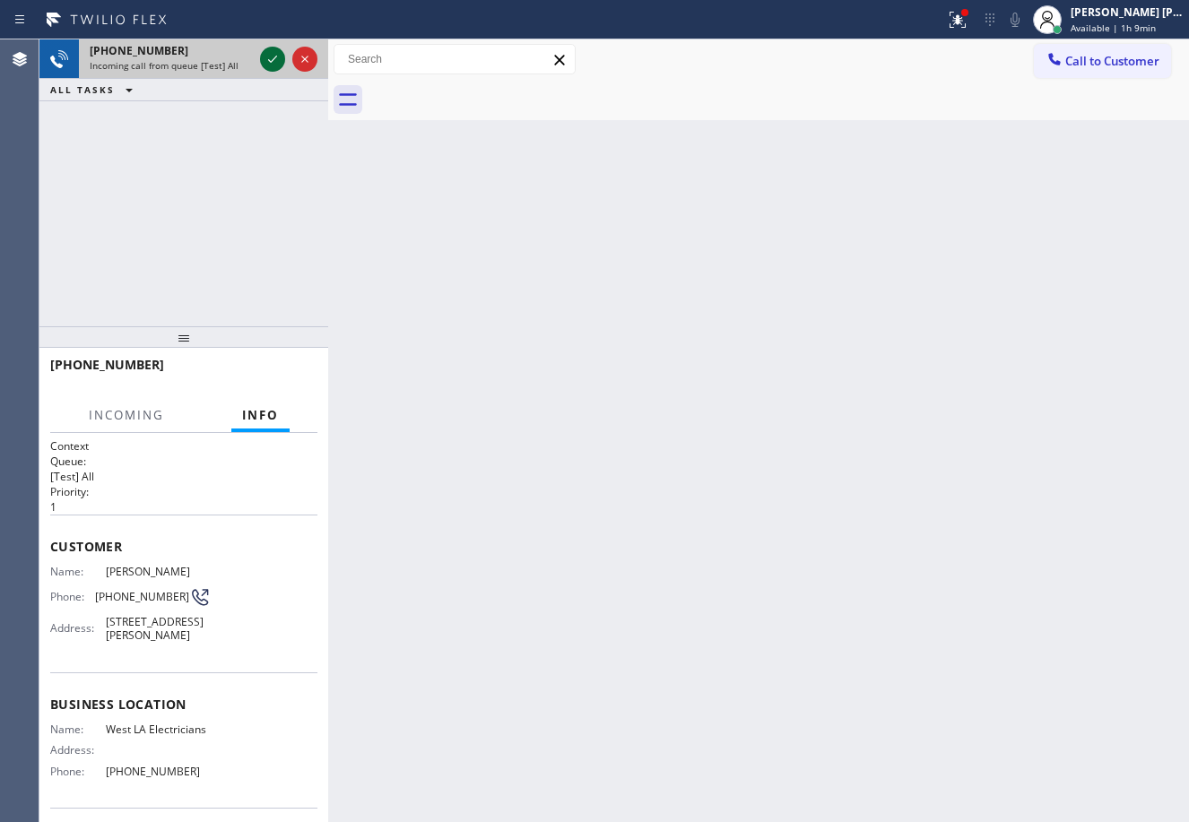
click at [264, 54] on icon at bounding box center [273, 59] width 22 height 22
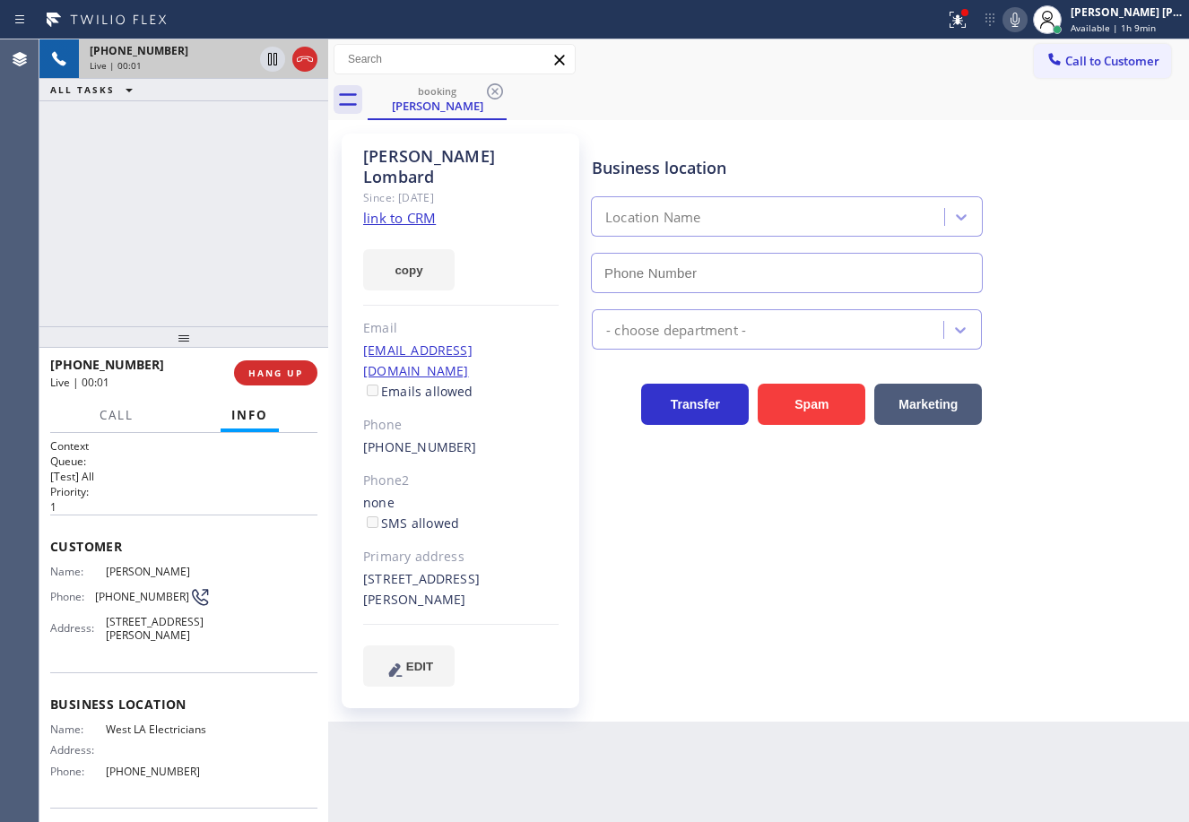
type input "(213) 267-9016"
click at [968, 18] on icon at bounding box center [958, 20] width 22 height 22
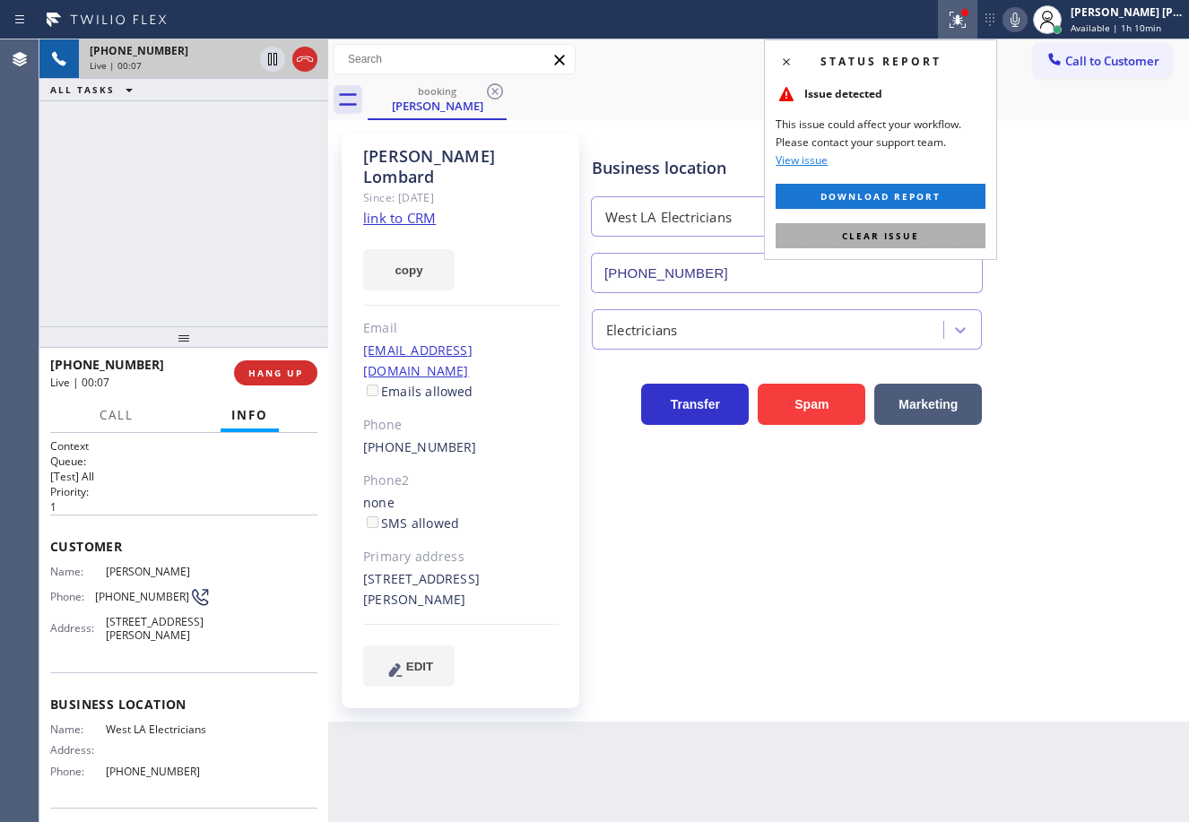
click at [951, 229] on button "Clear issue" at bounding box center [880, 235] width 210 height 25
drag, startPoint x: 855, startPoint y: 146, endPoint x: 831, endPoint y: 152, distance: 25.0
click at [849, 146] on div "Business location West LA Electricians (213) 267-9016" at bounding box center [786, 215] width 397 height 155
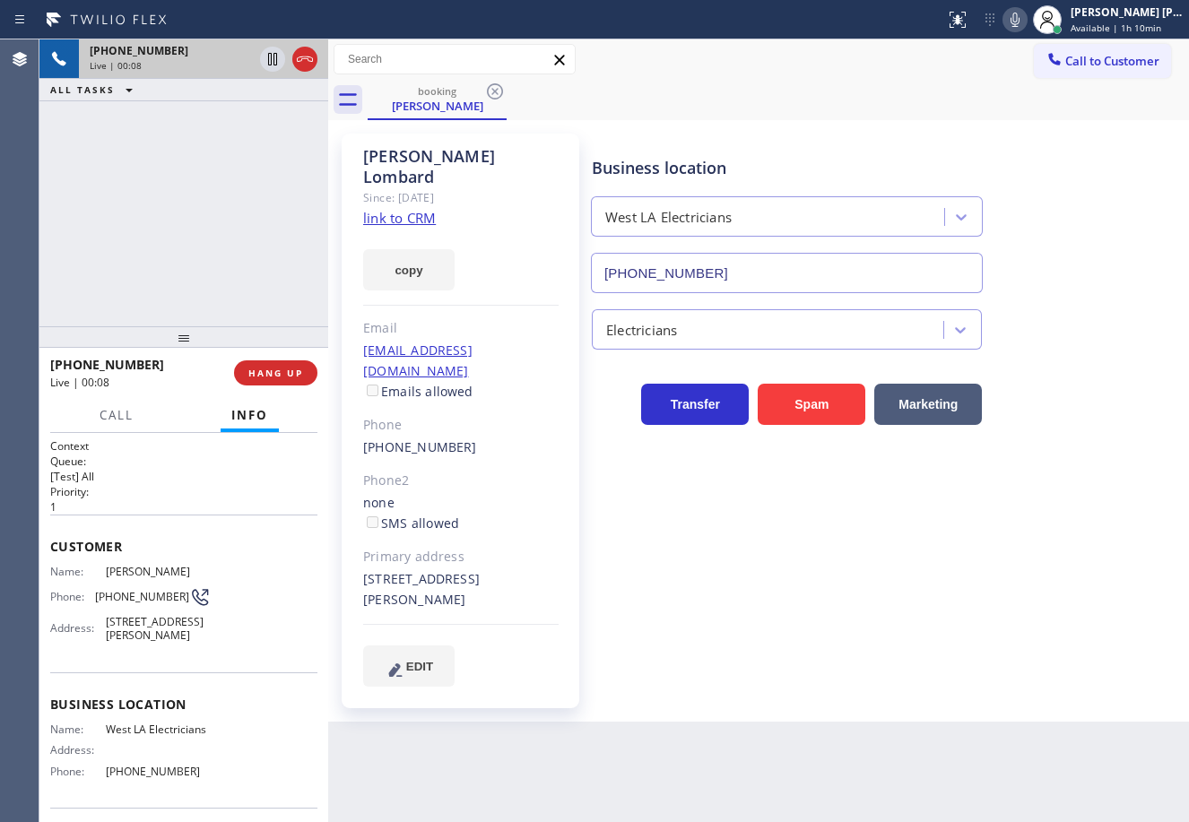
click at [392, 209] on link "link to CRM" at bounding box center [399, 218] width 73 height 18
click at [1019, 23] on icon at bounding box center [1014, 20] width 9 height 14
click at [988, 82] on div "booking David Lombard" at bounding box center [778, 100] width 821 height 40
click at [1026, 18] on icon at bounding box center [1015, 20] width 22 height 22
click at [728, 550] on div "Business location West LA Electricians (213) 267-9016 Electricians Transfer Spa…" at bounding box center [886, 409] width 596 height 543
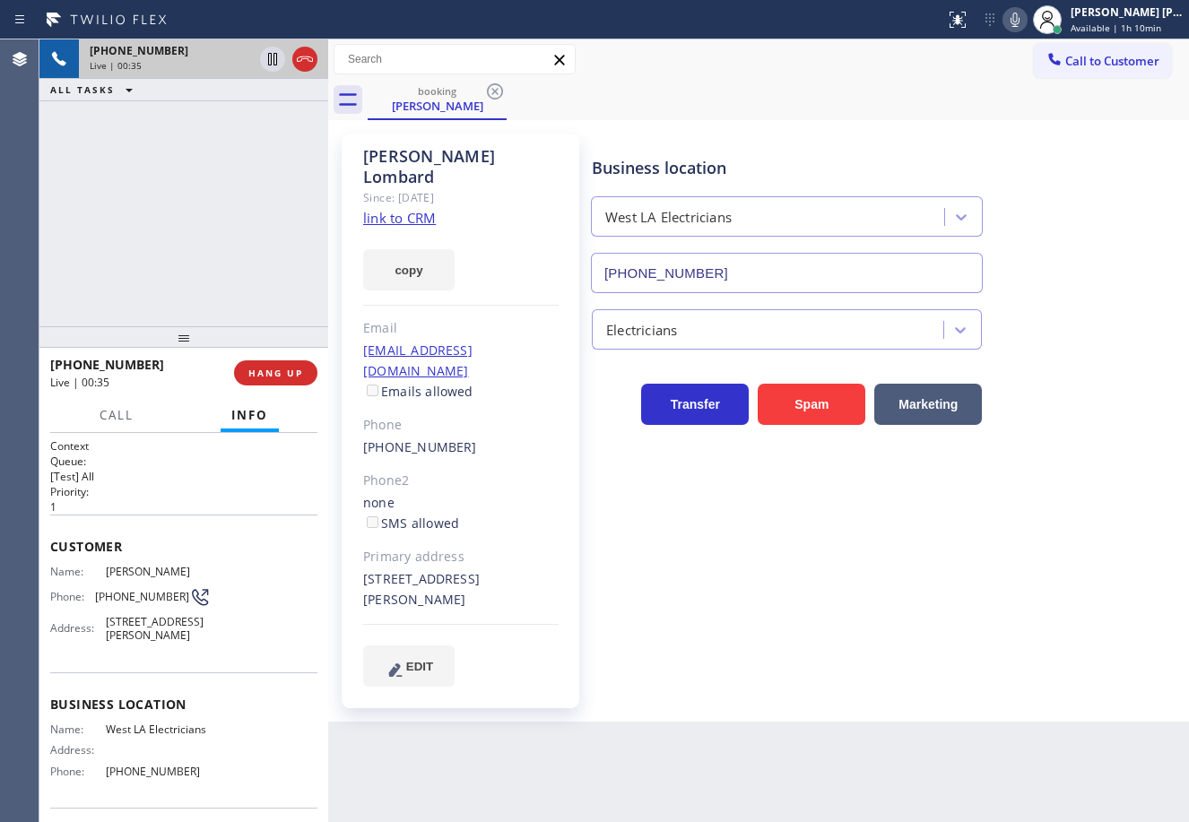
drag, startPoint x: 833, startPoint y: 85, endPoint x: 849, endPoint y: 140, distance: 57.0
click at [835, 89] on div "booking David Lombard" at bounding box center [778, 100] width 821 height 40
click at [215, 227] on div "+12134486402 Live | 00:37 ALL TASKS ALL TASKS ACTIVE TASKS TASKS IN WRAP UP" at bounding box center [183, 182] width 289 height 287
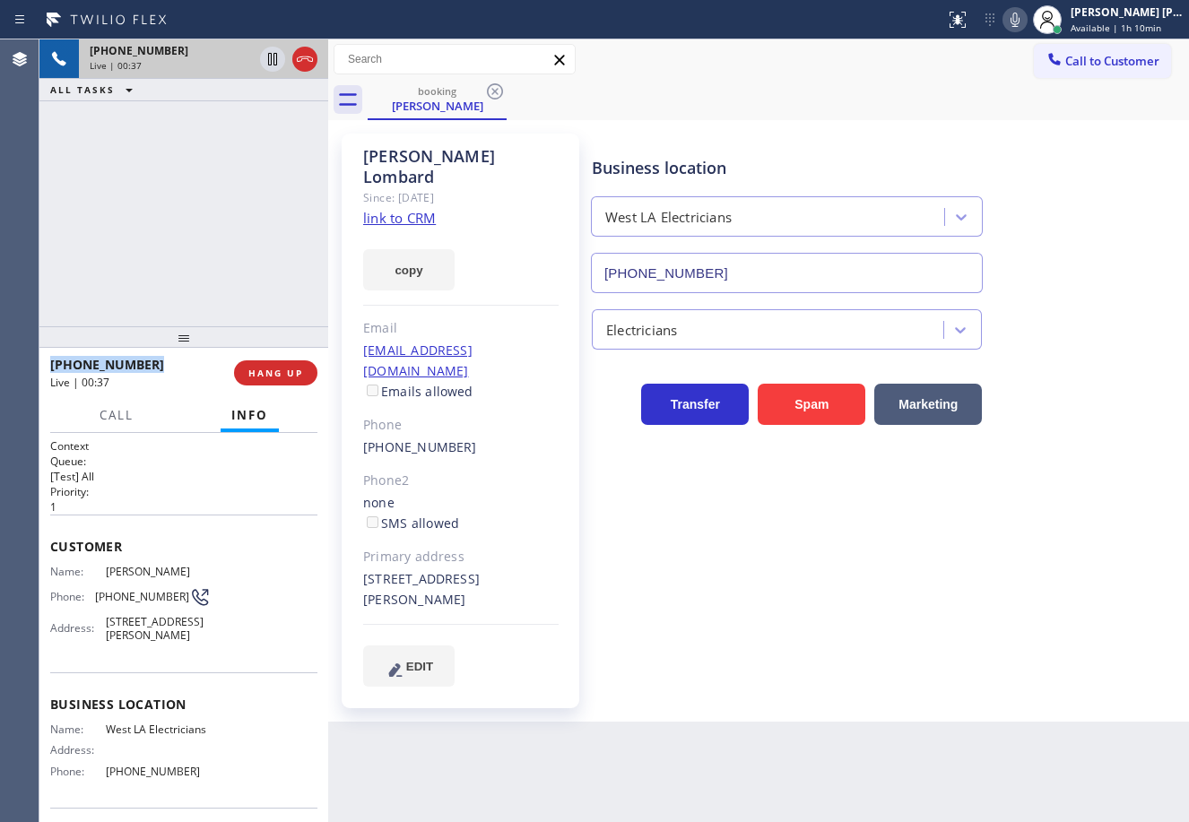
click at [215, 227] on div "+12134486402 Live | 00:37 ALL TASKS ALL TASKS ACTIVE TASKS TASKS IN WRAP UP" at bounding box center [183, 182] width 289 height 287
click at [215, 227] on div "+12134486402 Live | 00:38 ALL TASKS ALL TASKS ACTIVE TASKS TASKS IN WRAP UP" at bounding box center [183, 182] width 289 height 287
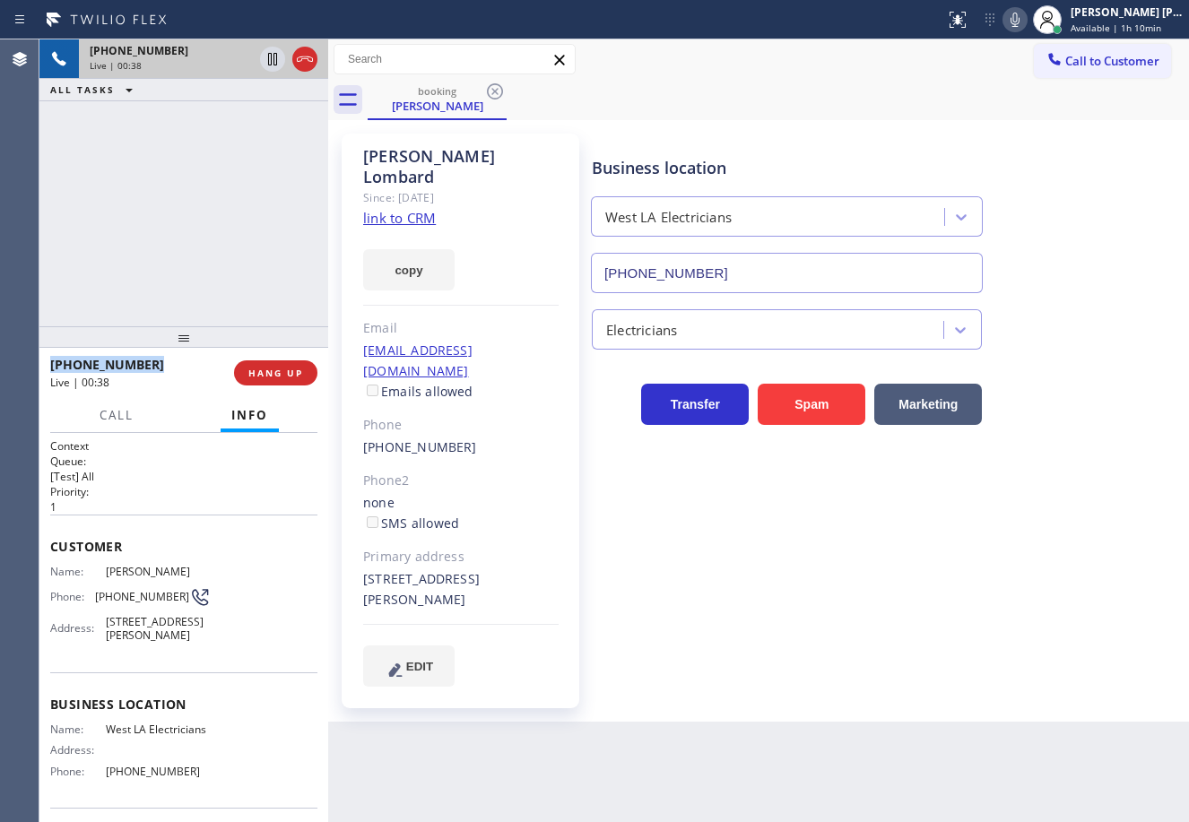
click at [215, 227] on div "+12134486402 Live | 00:38 ALL TASKS ALL TASKS ACTIVE TASKS TASKS IN WRAP UP" at bounding box center [183, 182] width 289 height 287
click at [215, 227] on div "+12134486402 Live | 00:39 ALL TASKS ALL TASKS ACTIVE TASKS TASKS IN WRAP UP" at bounding box center [183, 182] width 289 height 287
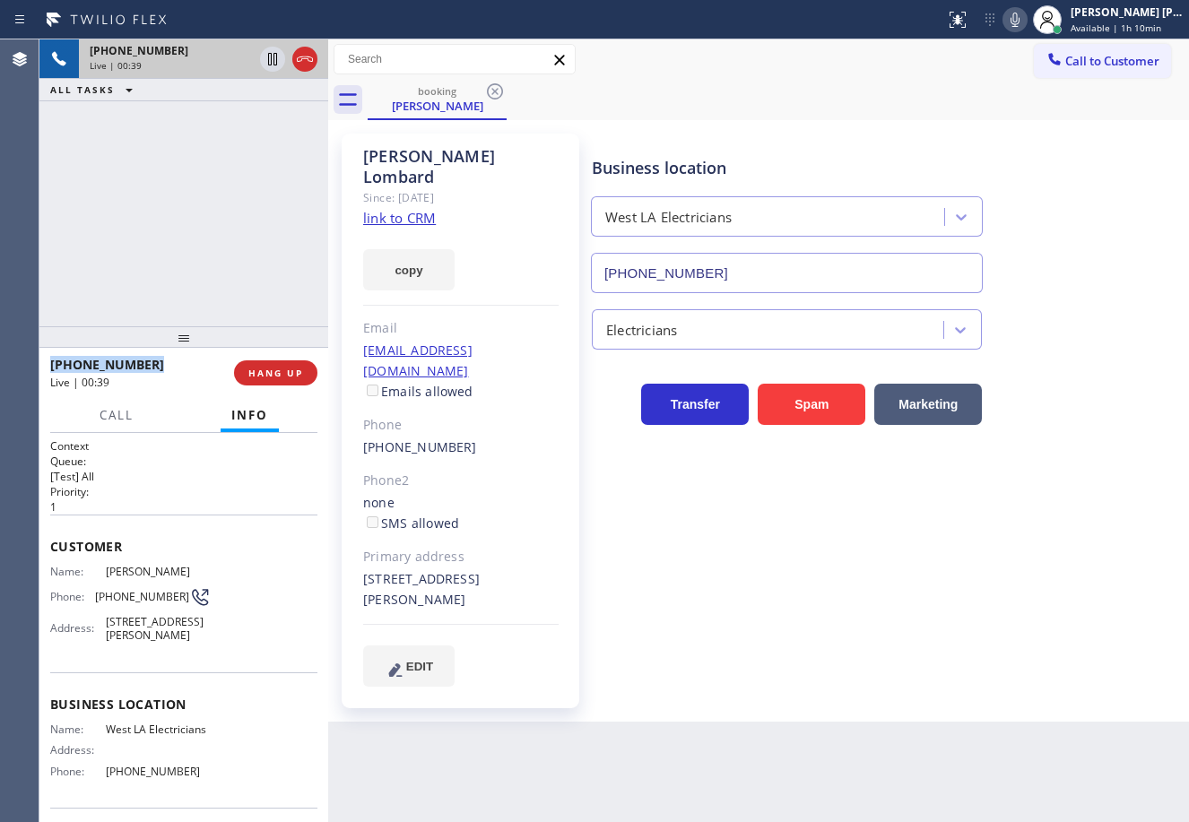
click at [215, 227] on div "+12134486402 Live | 00:39 ALL TASKS ALL TASKS ACTIVE TASKS TASKS IN WRAP UP" at bounding box center [183, 182] width 289 height 287
click at [215, 227] on div "+12134486402 Live | 00:40 ALL TASKS ALL TASKS ACTIVE TASKS TASKS IN WRAP UP" at bounding box center [183, 182] width 289 height 287
click at [215, 227] on div "+12134486402 Live | 00:41 ALL TASKS ALL TASKS ACTIVE TASKS TASKS IN WRAP UP" at bounding box center [183, 182] width 289 height 287
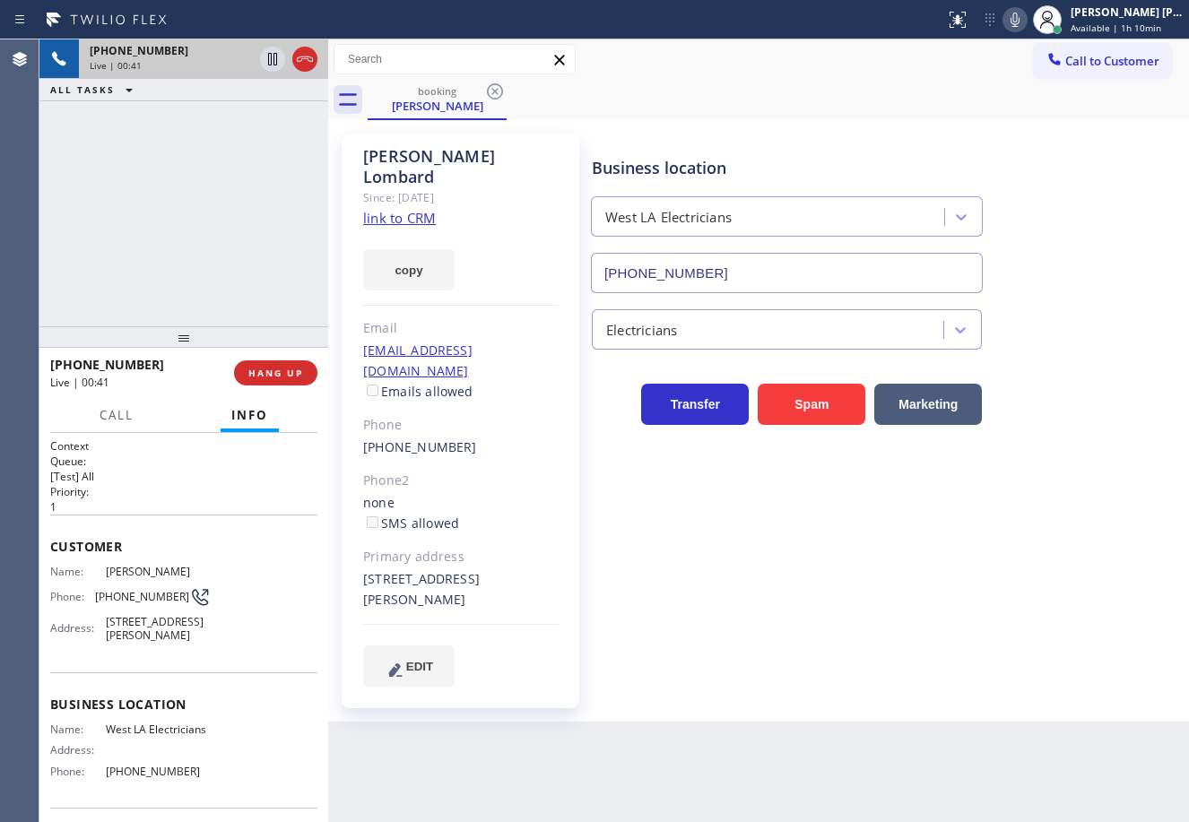
click at [216, 221] on div "+12134486402 Live | 00:41 ALL TASKS ALL TASKS ACTIVE TASKS TASKS IN WRAP UP" at bounding box center [183, 182] width 289 height 287
click at [216, 220] on div "+12134486402 Live | 00:41 ALL TASKS ALL TASKS ACTIVE TASKS TASKS IN WRAP UP" at bounding box center [183, 182] width 289 height 287
click at [216, 220] on div "+12134486402 Live | 00:42 ALL TASKS ALL TASKS ACTIVE TASKS TASKS IN WRAP UP" at bounding box center [183, 182] width 289 height 287
click at [216, 217] on div "+12134486402 Live | 00:42 ALL TASKS ALL TASKS ACTIVE TASKS TASKS IN WRAP UP" at bounding box center [183, 182] width 289 height 287
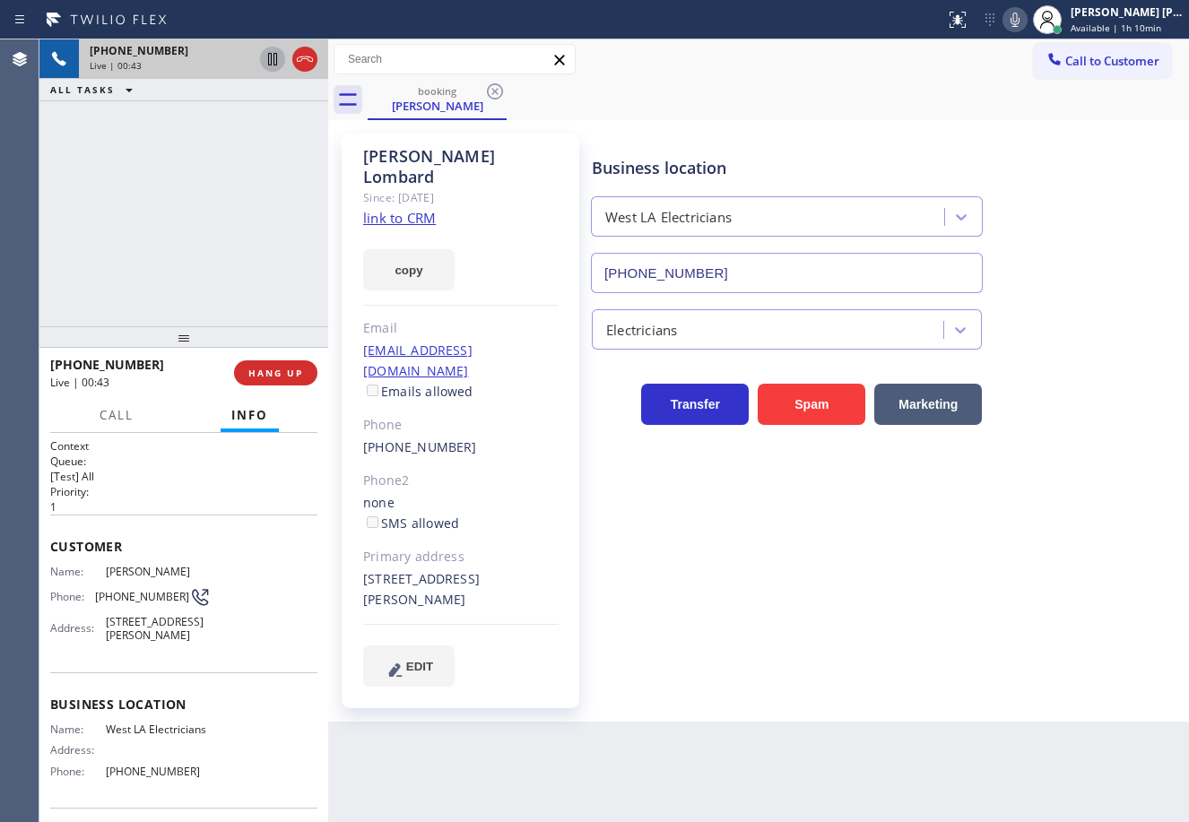
click at [273, 66] on icon at bounding box center [273, 59] width 22 height 22
click at [293, 111] on div "+12134486402 Live | 00:43 ALL TASKS ALL TASKS ACTIVE TASKS TASKS IN WRAP UP" at bounding box center [183, 182] width 289 height 287
click at [1026, 28] on icon at bounding box center [1015, 20] width 22 height 22
click at [964, 66] on div "Call to Customer Outbound call Location Modern Family Air Conditioning & Heatin…" at bounding box center [758, 59] width 861 height 31
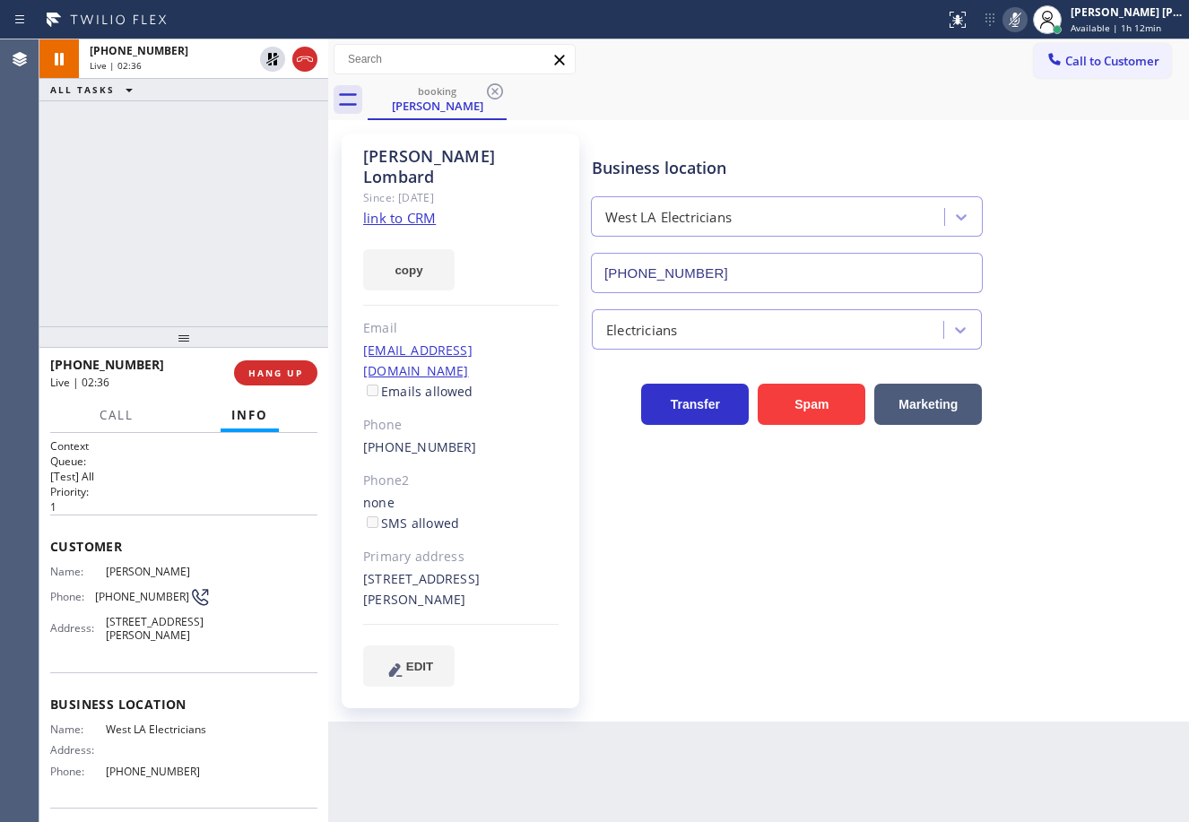
drag, startPoint x: 265, startPoint y: 61, endPoint x: 258, endPoint y: 82, distance: 21.8
click at [266, 61] on icon at bounding box center [273, 59] width 22 height 22
drag, startPoint x: 255, startPoint y: 94, endPoint x: 482, endPoint y: 103, distance: 227.9
click at [255, 95] on div "ALL TASKS ALL TASKS ACTIVE TASKS TASKS IN WRAP UP" at bounding box center [183, 90] width 289 height 22
click at [1026, 21] on icon at bounding box center [1015, 20] width 22 height 22
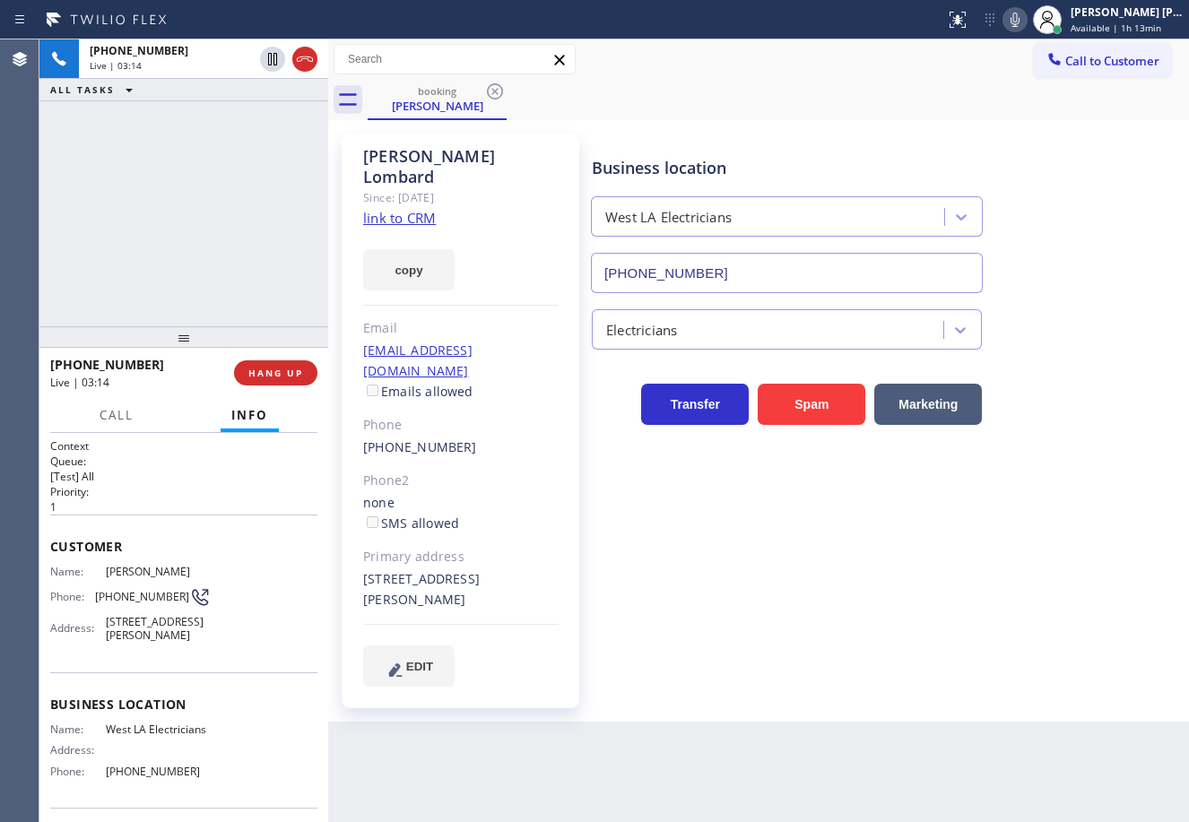
click at [125, 243] on div "+12134486402 Live | 03:14 ALL TASKS ALL TASKS ACTIVE TASKS TASKS IN WRAP UP" at bounding box center [183, 182] width 289 height 287
click at [185, 198] on div "+12134486402 Live | 03:23 ALL TASKS ALL TASKS ACTIVE TASKS TASKS IN WRAP UP" at bounding box center [183, 182] width 289 height 287
click at [287, 371] on span "HANG UP" at bounding box center [275, 373] width 55 height 13
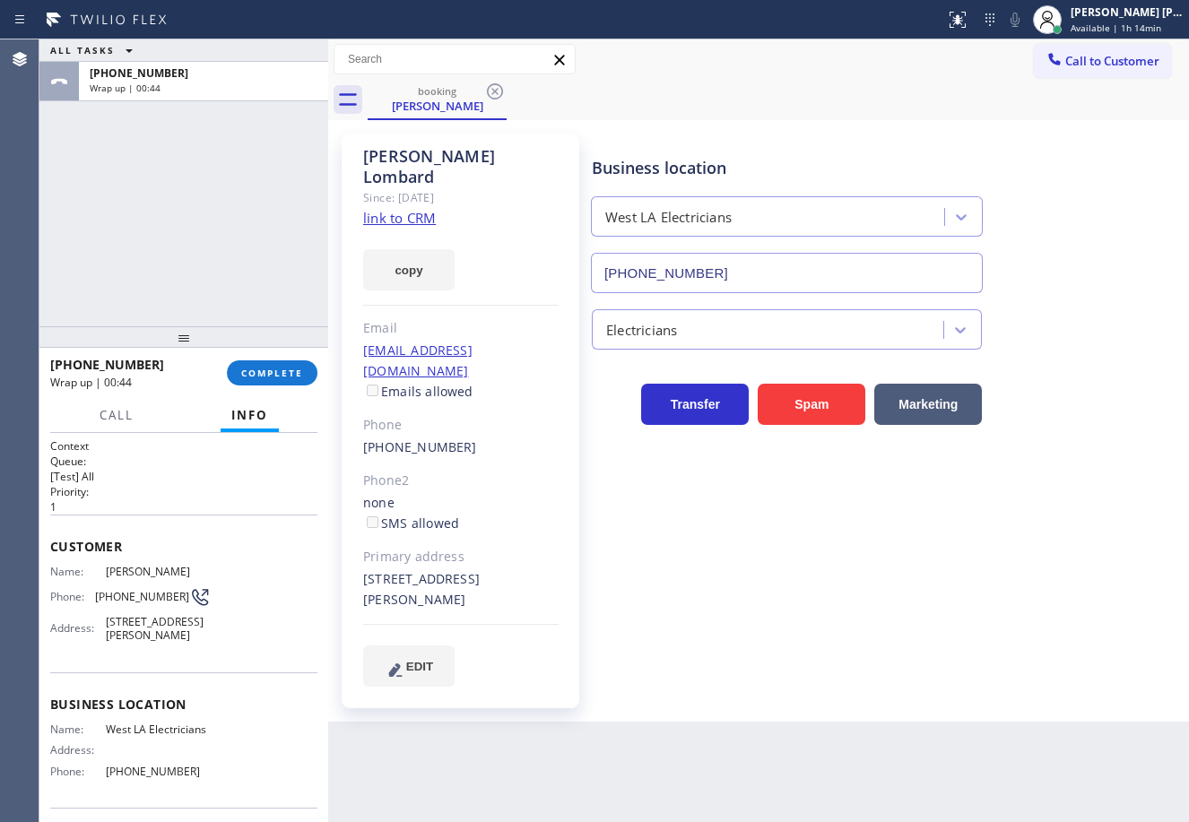
click at [212, 236] on div "ALL TASKS ALL TASKS ACTIVE TASKS TASKS IN WRAP UP +12134486402 Wrap up | 00:44" at bounding box center [183, 182] width 289 height 287
click at [261, 375] on span "COMPLETE" at bounding box center [272, 373] width 62 height 13
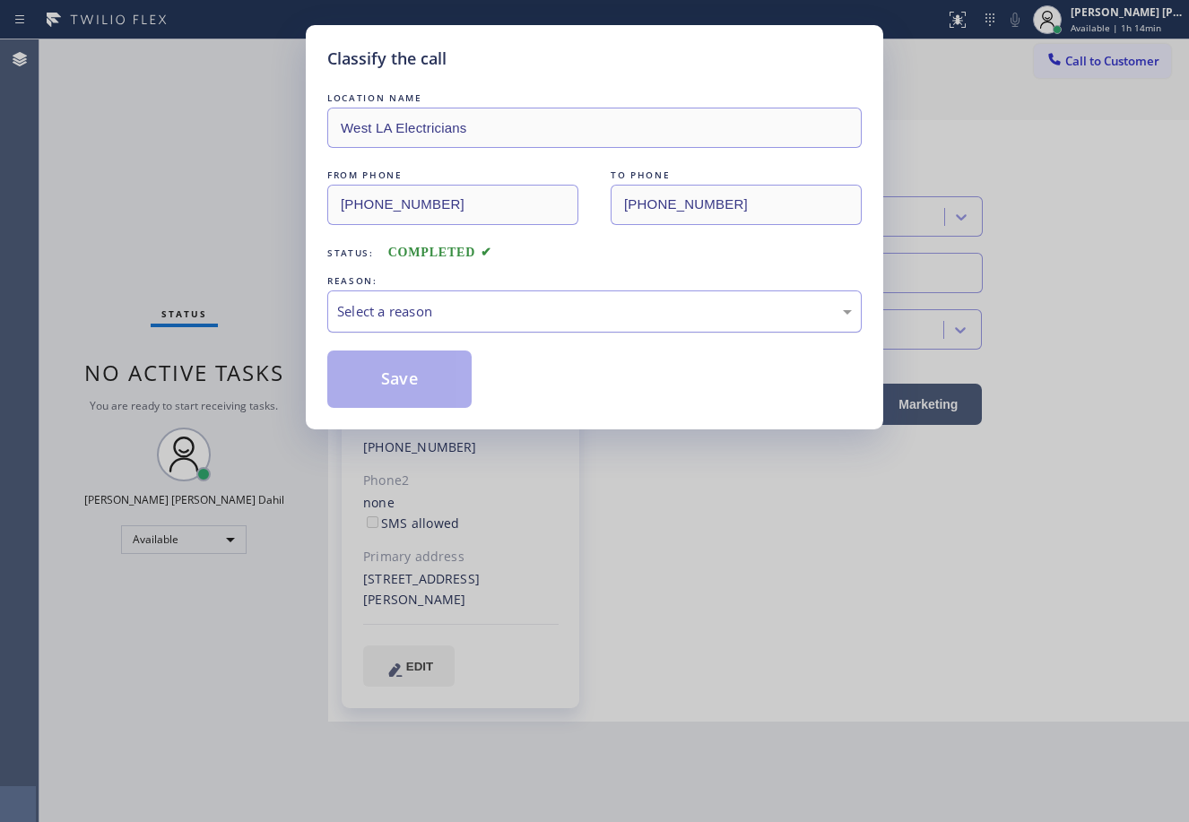
click at [610, 319] on div "Select a reason" at bounding box center [594, 311] width 515 height 21
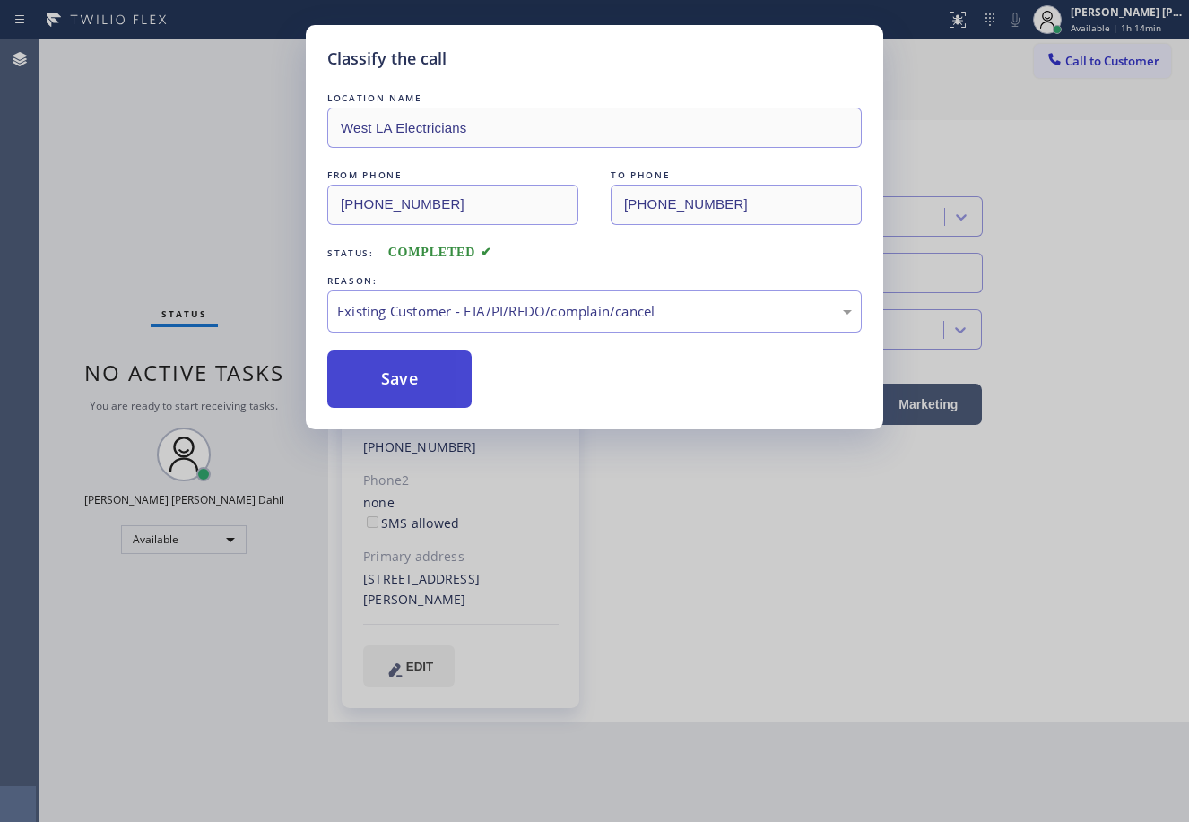
click at [402, 375] on button "Save" at bounding box center [399, 379] width 144 height 57
click at [401, 375] on button "Save" at bounding box center [399, 379] width 144 height 57
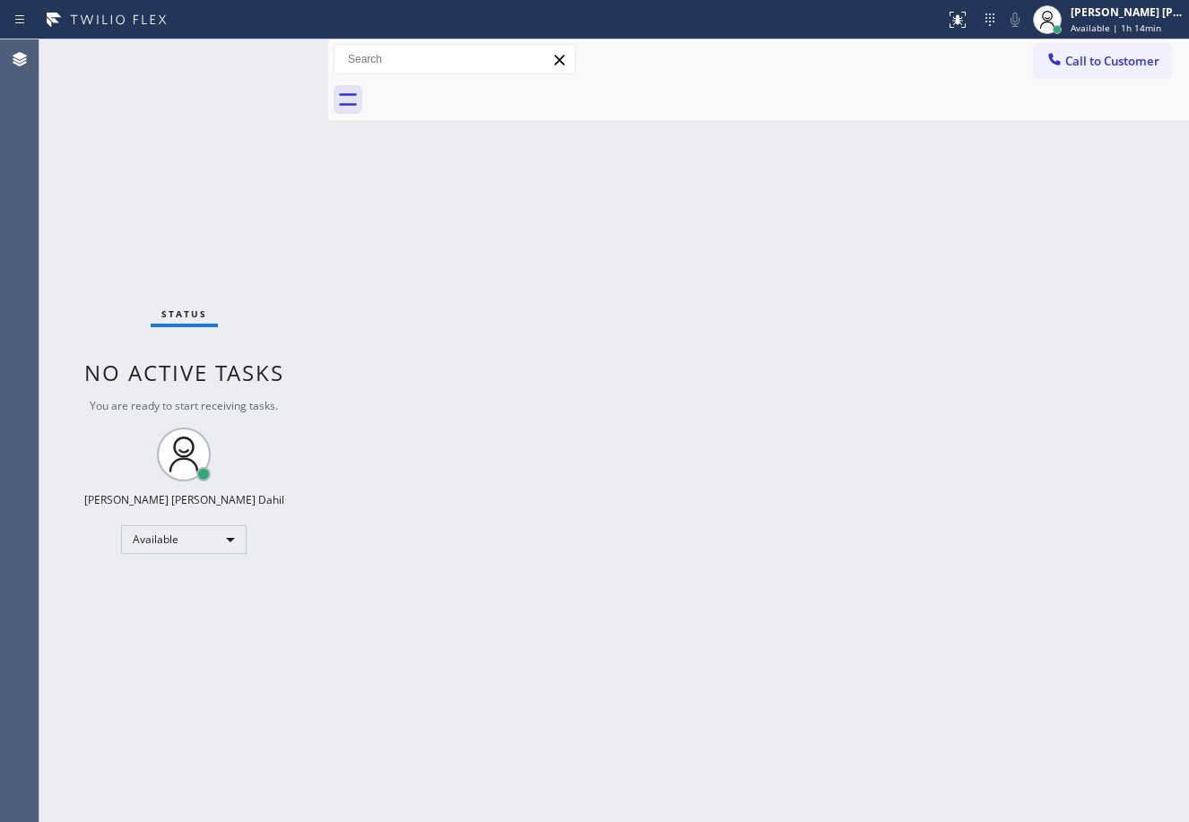
click at [741, 629] on div "Back to Dashboard Change Sender ID Customers Technicians Select a contact Outbo…" at bounding box center [758, 430] width 861 height 783
drag, startPoint x: 277, startPoint y: 121, endPoint x: 309, endPoint y: 149, distance: 42.6
click at [281, 121] on div "Status No active tasks You are ready to start receiving tasks. [PERSON_NAME] [P…" at bounding box center [183, 430] width 289 height 783
click at [727, 612] on div "Back to Dashboard Change Sender ID Customers Technicians Select a contact Outbo…" at bounding box center [758, 430] width 861 height 783
drag, startPoint x: 799, startPoint y: 457, endPoint x: 955, endPoint y: 454, distance: 156.0
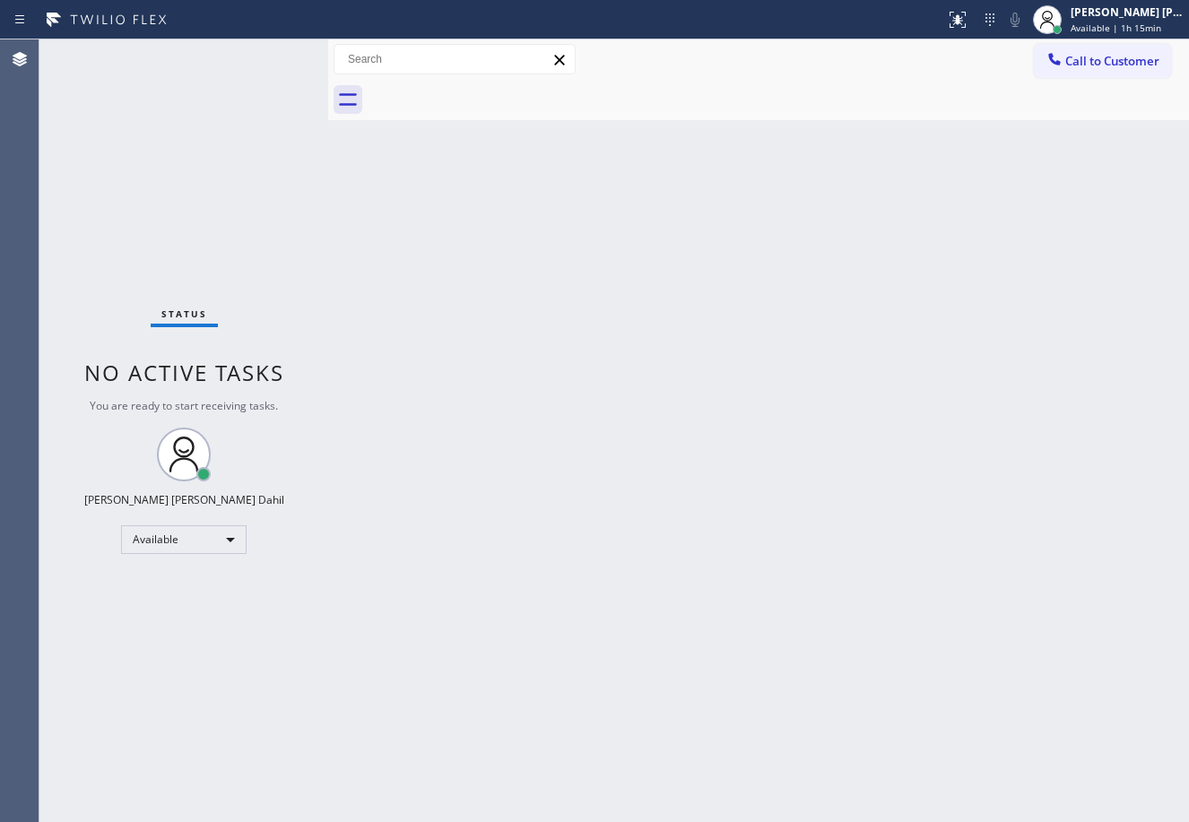
click at [799, 446] on div "Back to Dashboard Change Sender ID Customers Technicians Select a contact Outbo…" at bounding box center [758, 430] width 861 height 783
click at [795, 637] on div "Back to Dashboard Change Sender ID Customers Technicians Select a contact Outbo…" at bounding box center [758, 430] width 861 height 783
drag, startPoint x: 891, startPoint y: 575, endPoint x: 903, endPoint y: 553, distance: 24.5
click at [900, 558] on div "Back to Dashboard Change Sender ID Customers Technicians Select a contact Outbo…" at bounding box center [758, 430] width 861 height 783
click at [855, 498] on div "Back to Dashboard Change Sender ID Customers Technicians Select a contact Outbo…" at bounding box center [758, 430] width 861 height 783
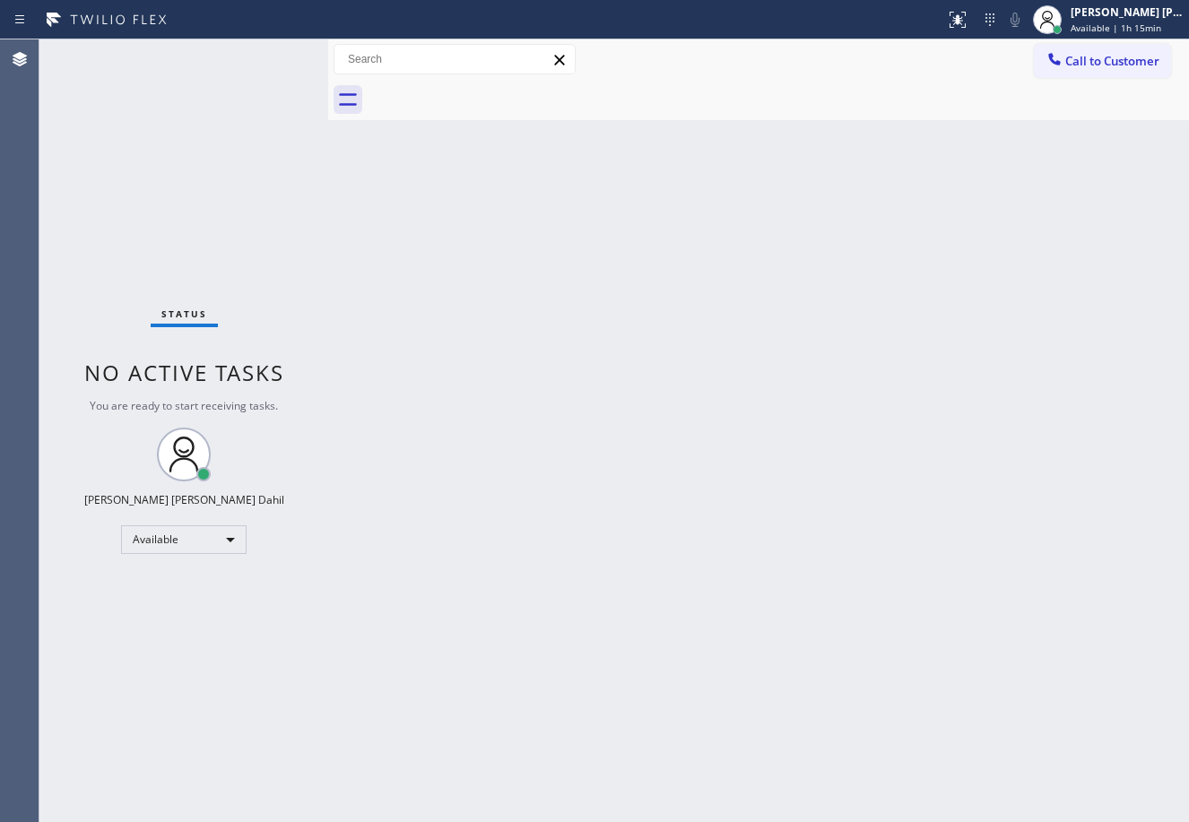
click at [855, 497] on div "Back to Dashboard Change Sender ID Customers Technicians Select a contact Outbo…" at bounding box center [758, 430] width 861 height 783
drag, startPoint x: 966, startPoint y: 550, endPoint x: 958, endPoint y: 542, distance: 11.4
click at [965, 550] on div "Back to Dashboard Change Sender ID Customers Technicians Select a contact Outbo…" at bounding box center [758, 430] width 861 height 783
click at [908, 381] on div "Back to Dashboard Change Sender ID Customers Technicians Select a contact Outbo…" at bounding box center [758, 430] width 861 height 783
click at [909, 381] on div "Back to Dashboard Change Sender ID Customers Technicians Select a contact Outbo…" at bounding box center [758, 430] width 861 height 783
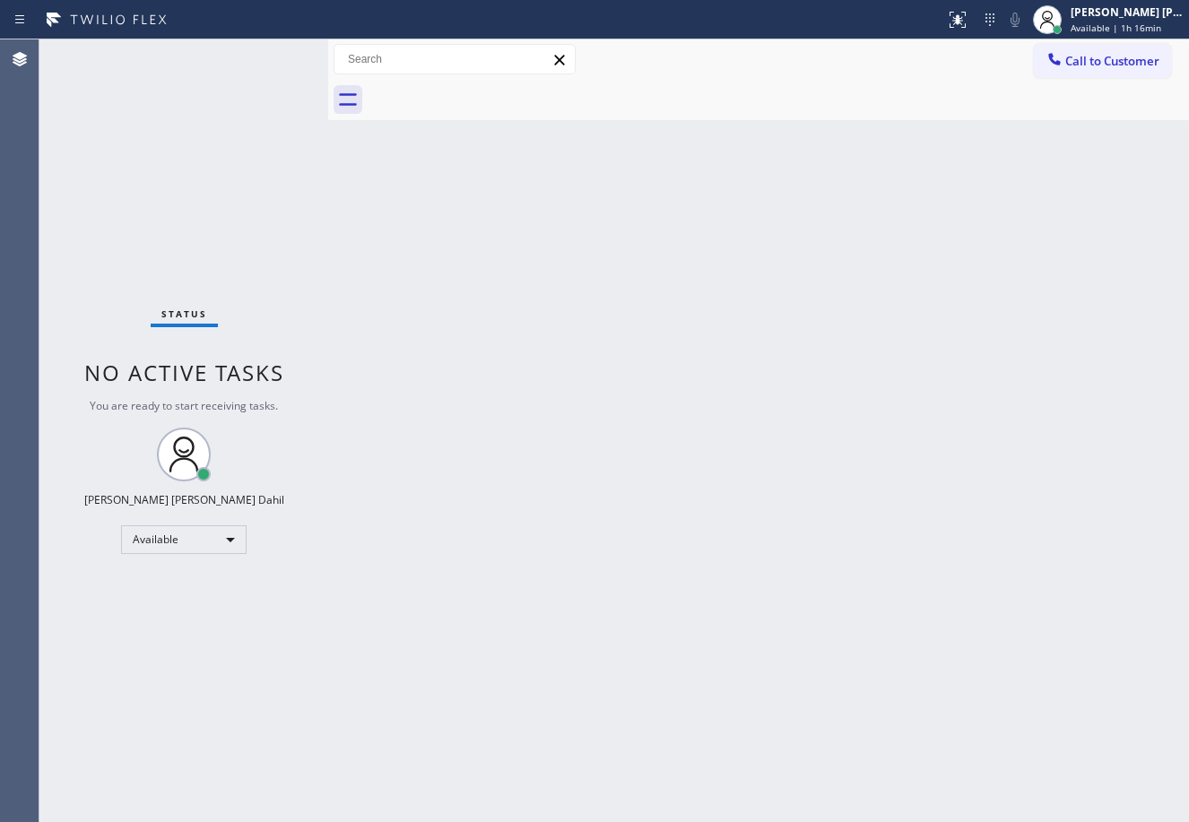
click at [910, 380] on div "Back to Dashboard Change Sender ID Customers Technicians Select a contact Outbo…" at bounding box center [758, 430] width 861 height 783
click at [911, 379] on div "Back to Dashboard Change Sender ID Customers Technicians Select a contact Outbo…" at bounding box center [758, 430] width 861 height 783
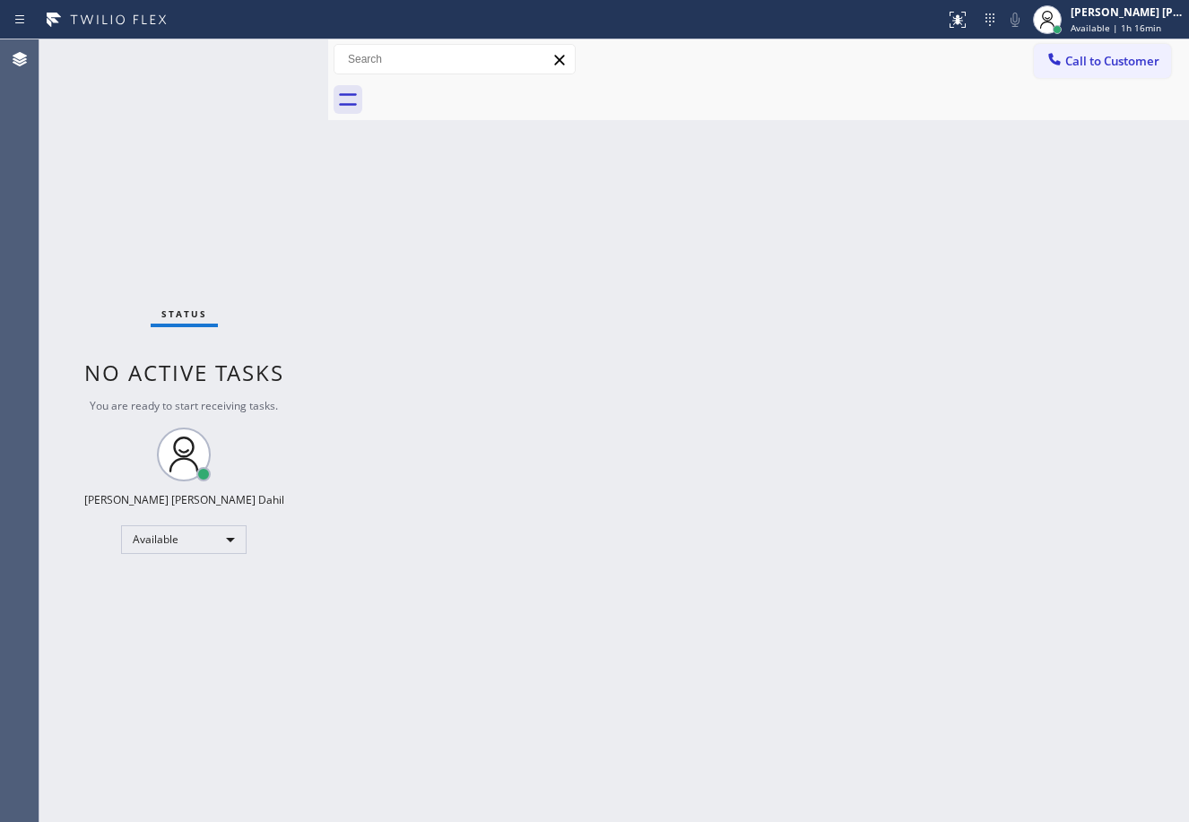
click at [911, 379] on div "Back to Dashboard Change Sender ID Customers Technicians Select a contact Outbo…" at bounding box center [758, 430] width 861 height 783
click at [524, 543] on div "Back to Dashboard Change Sender ID Customers Technicians Select a contact Outbo…" at bounding box center [758, 430] width 861 height 783
click at [538, 493] on div "Back to Dashboard Change Sender ID Customers Technicians Select a contact Outbo…" at bounding box center [758, 430] width 861 height 783
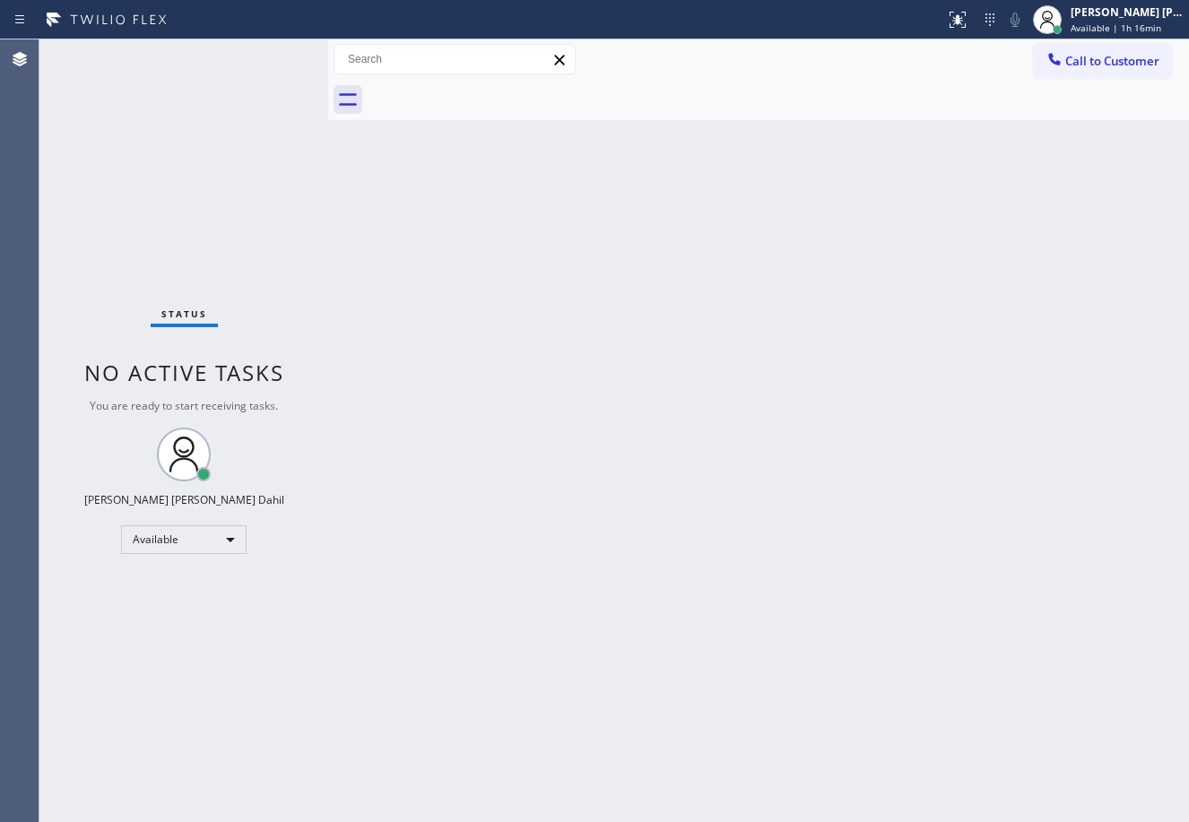
click at [538, 493] on div "Back to Dashboard Change Sender ID Customers Technicians Select a contact Outbo…" at bounding box center [758, 430] width 861 height 783
click at [693, 419] on div "Back to Dashboard Change Sender ID Customers Technicians Select a contact Outbo…" at bounding box center [758, 430] width 861 height 783
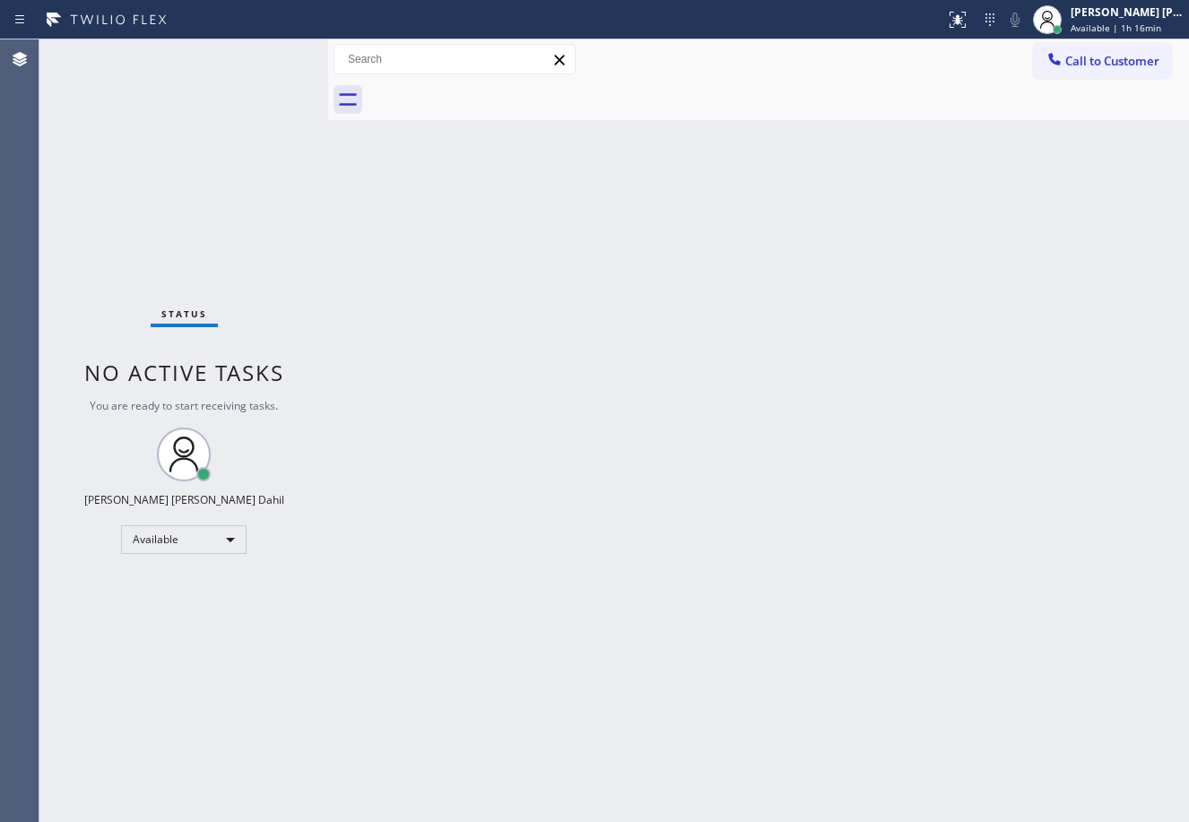
click at [733, 657] on div "Back to Dashboard Change Sender ID Customers Technicians Select a contact Outbo…" at bounding box center [758, 430] width 861 height 783
click at [229, 100] on div "Status No active tasks You are ready to start receiving tasks. [PERSON_NAME] [P…" at bounding box center [183, 430] width 289 height 783
drag, startPoint x: 731, startPoint y: 487, endPoint x: 731, endPoint y: 473, distance: 13.4
click at [731, 483] on div "Back to Dashboard Change Sender ID Customers Technicians Select a contact Outbo…" at bounding box center [758, 430] width 861 height 783
drag, startPoint x: 419, startPoint y: 271, endPoint x: 422, endPoint y: 262, distance: 9.7
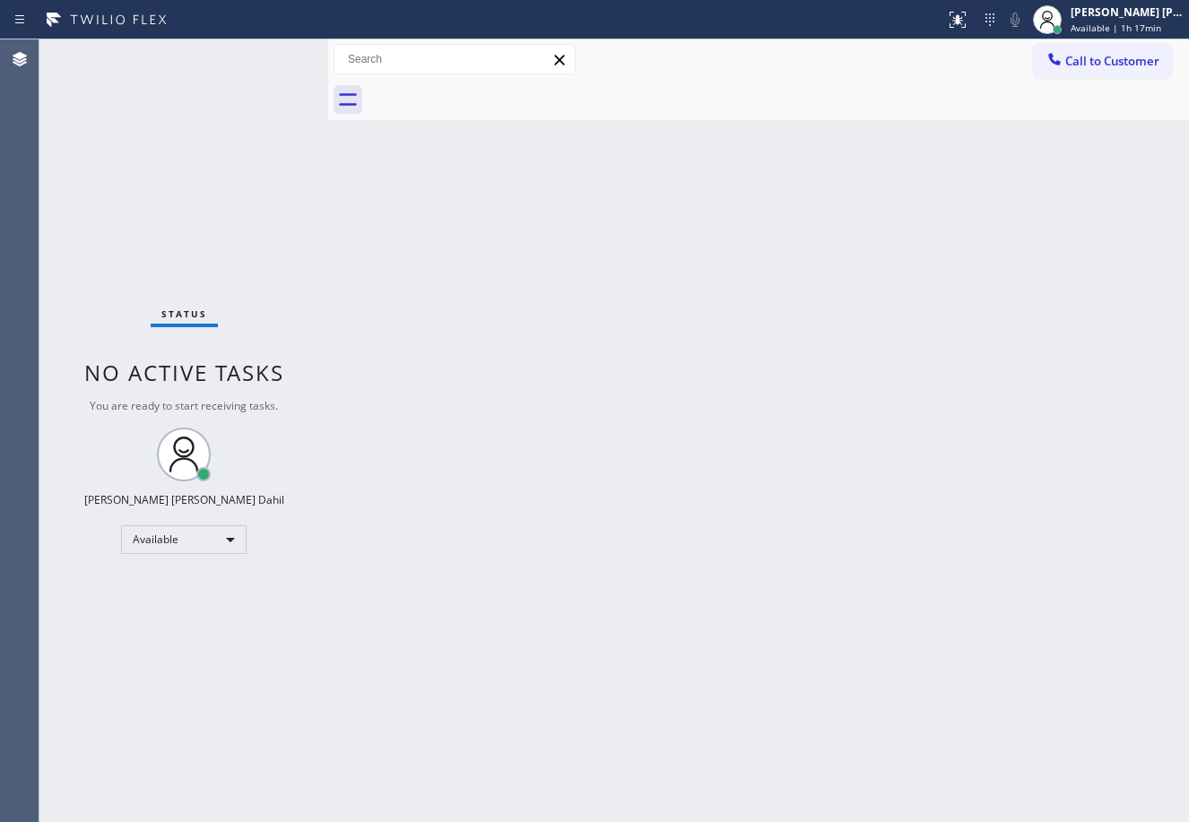
click at [420, 264] on div "Back to Dashboard Change Sender ID Customers Technicians Select a contact Outbo…" at bounding box center [758, 430] width 861 height 783
click at [591, 349] on div "Back to Dashboard Change Sender ID Customers Technicians Select a contact Outbo…" at bounding box center [758, 430] width 861 height 783
drag, startPoint x: 591, startPoint y: 349, endPoint x: 601, endPoint y: 427, distance: 78.6
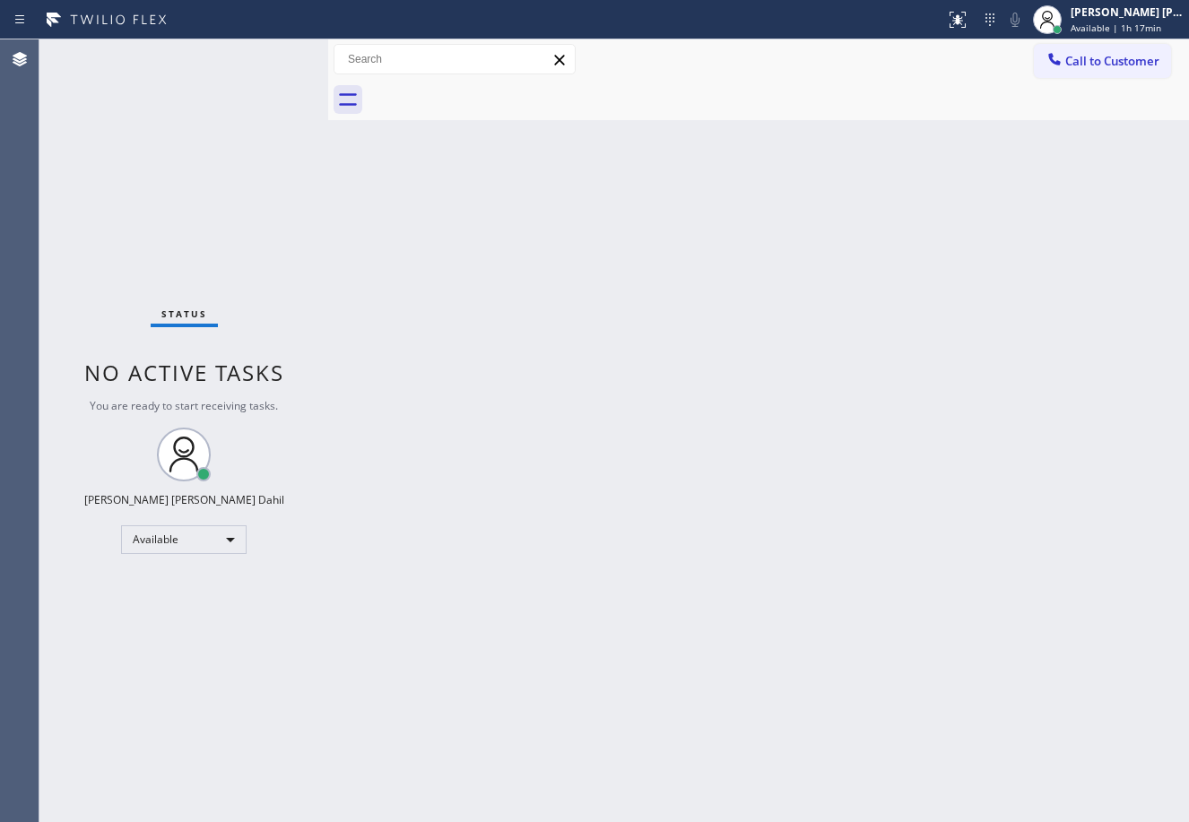
click at [602, 402] on div "Back to Dashboard Change Sender ID Customers Technicians Select a contact Outbo…" at bounding box center [758, 430] width 861 height 783
click at [601, 427] on div "Back to Dashboard Change Sender ID Customers Technicians Select a contact Outbo…" at bounding box center [758, 430] width 861 height 783
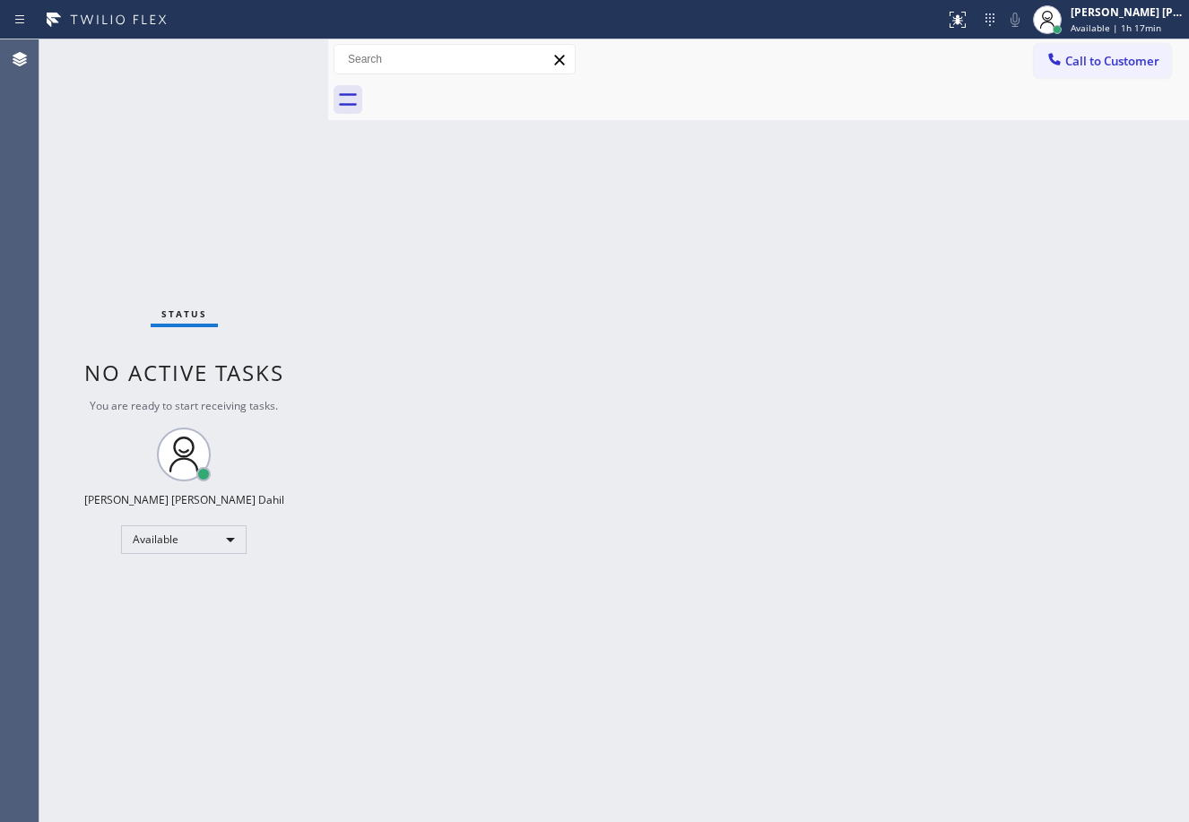
click at [601, 427] on div "Back to Dashboard Change Sender ID Customers Technicians Select a contact Outbo…" at bounding box center [758, 430] width 861 height 783
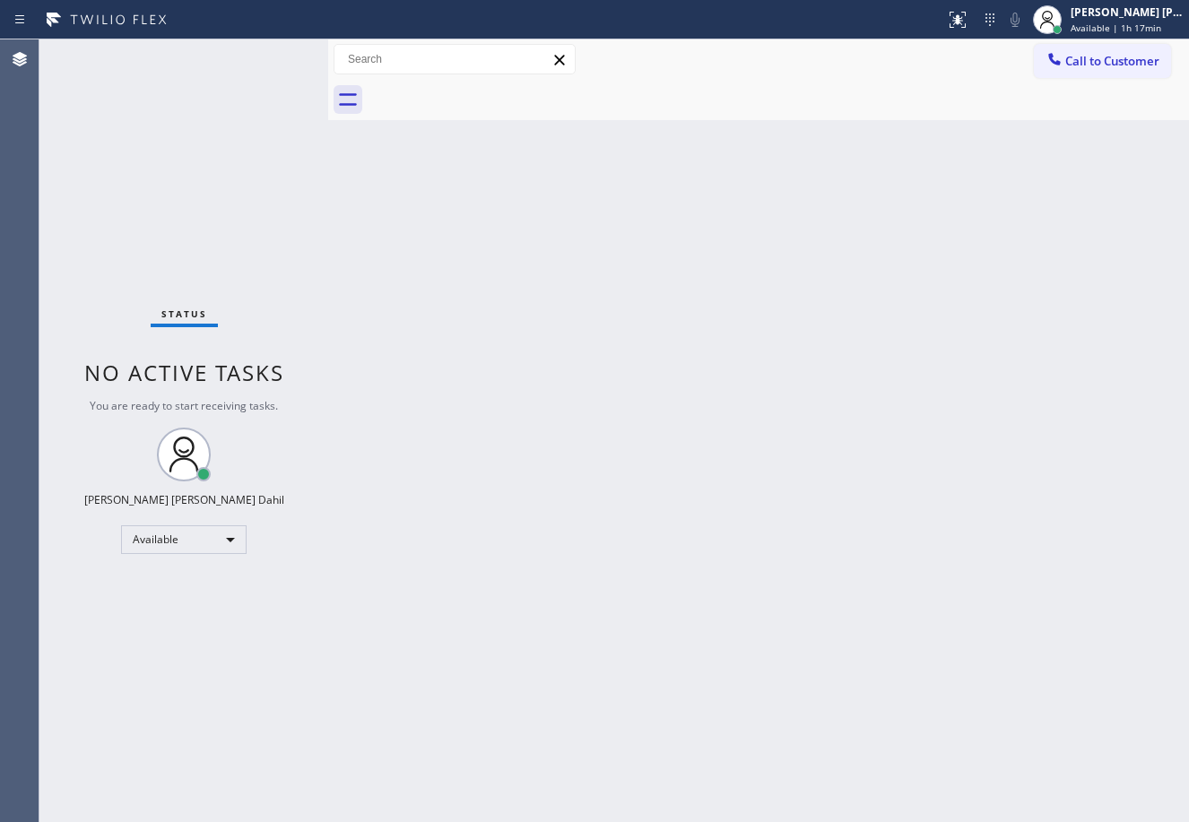
click at [601, 427] on div "Back to Dashboard Change Sender ID Customers Technicians Select a contact Outbo…" at bounding box center [758, 430] width 861 height 783
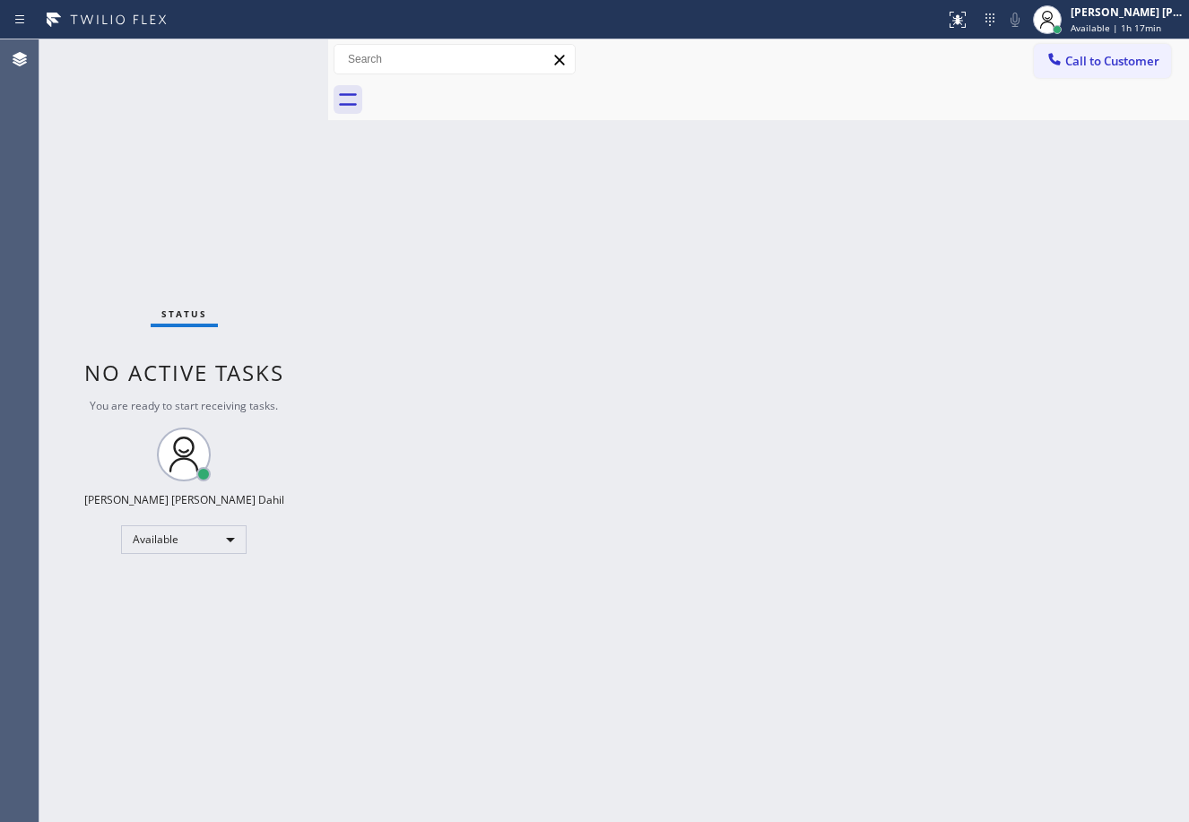
click at [601, 427] on div "Back to Dashboard Change Sender ID Customers Technicians Select a contact Outbo…" at bounding box center [758, 430] width 861 height 783
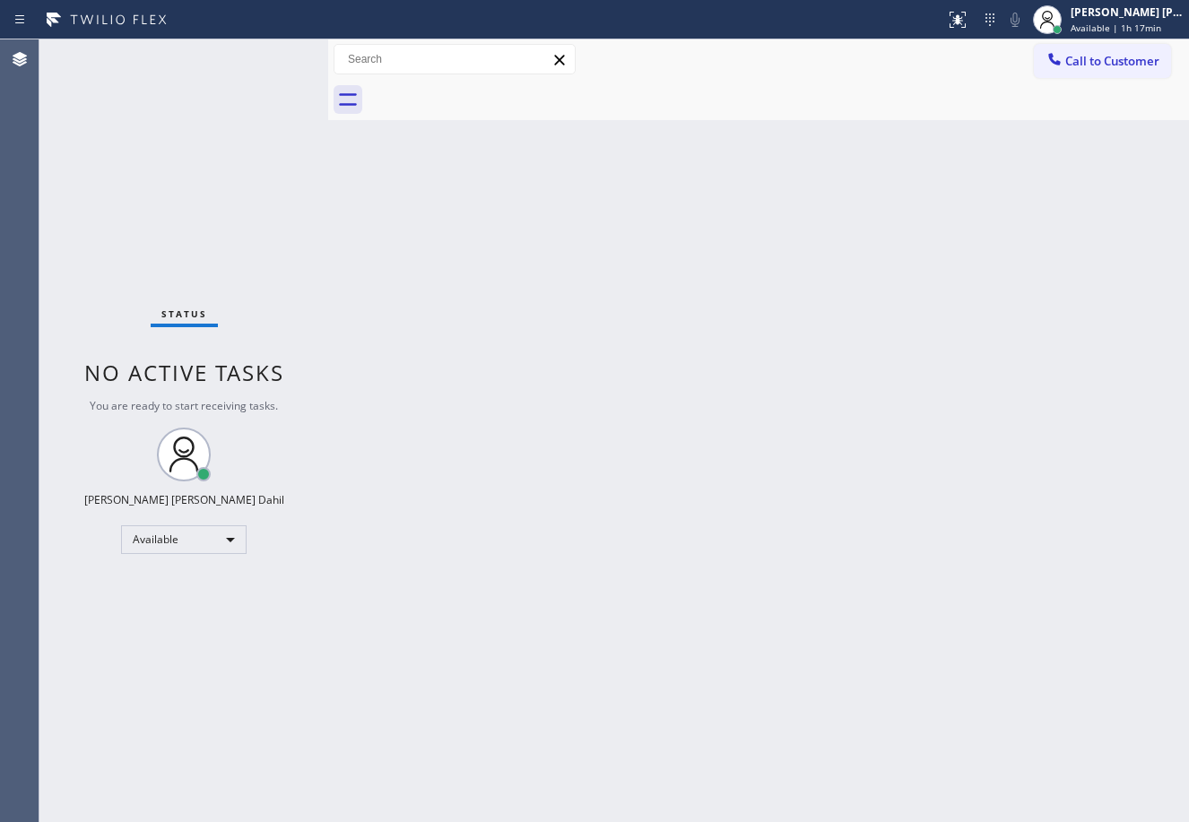
click at [601, 427] on div "Back to Dashboard Change Sender ID Customers Technicians Select a contact Outbo…" at bounding box center [758, 430] width 861 height 783
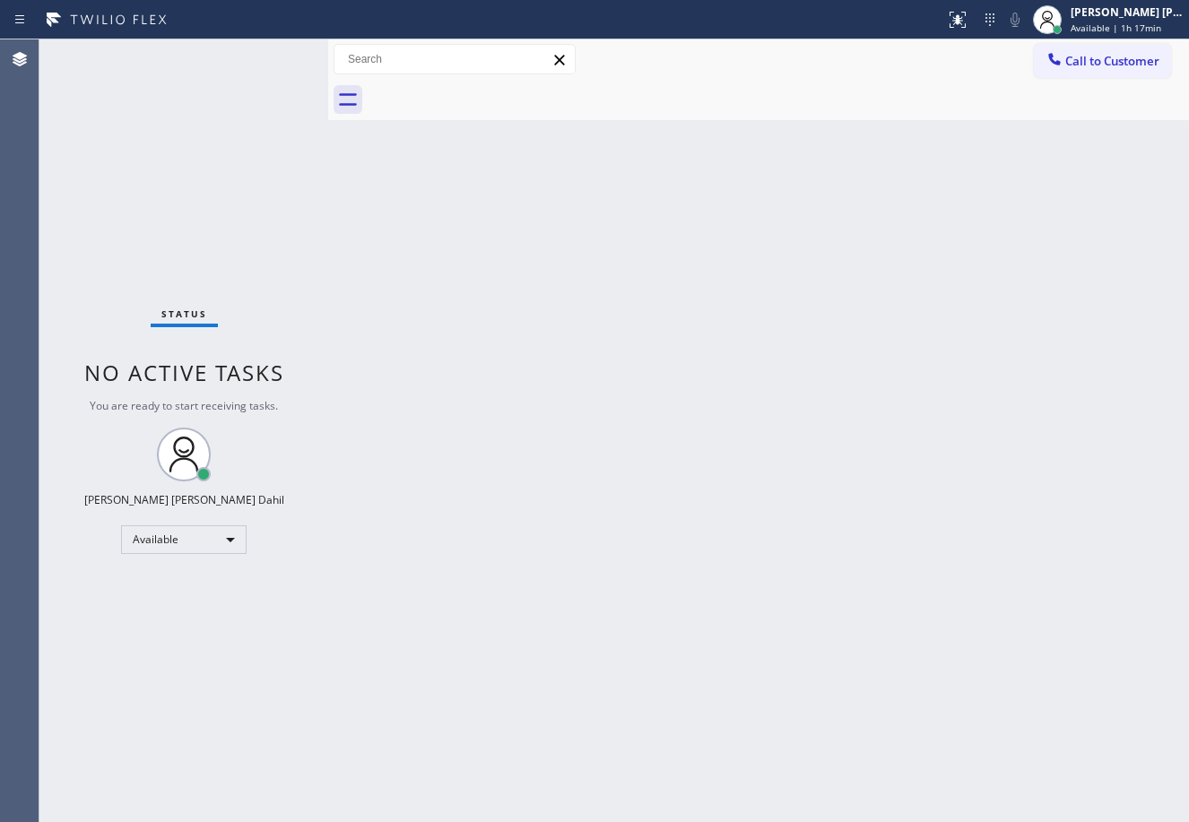
click at [601, 427] on div "Back to Dashboard Change Sender ID Customers Technicians Select a contact Outbo…" at bounding box center [758, 430] width 861 height 783
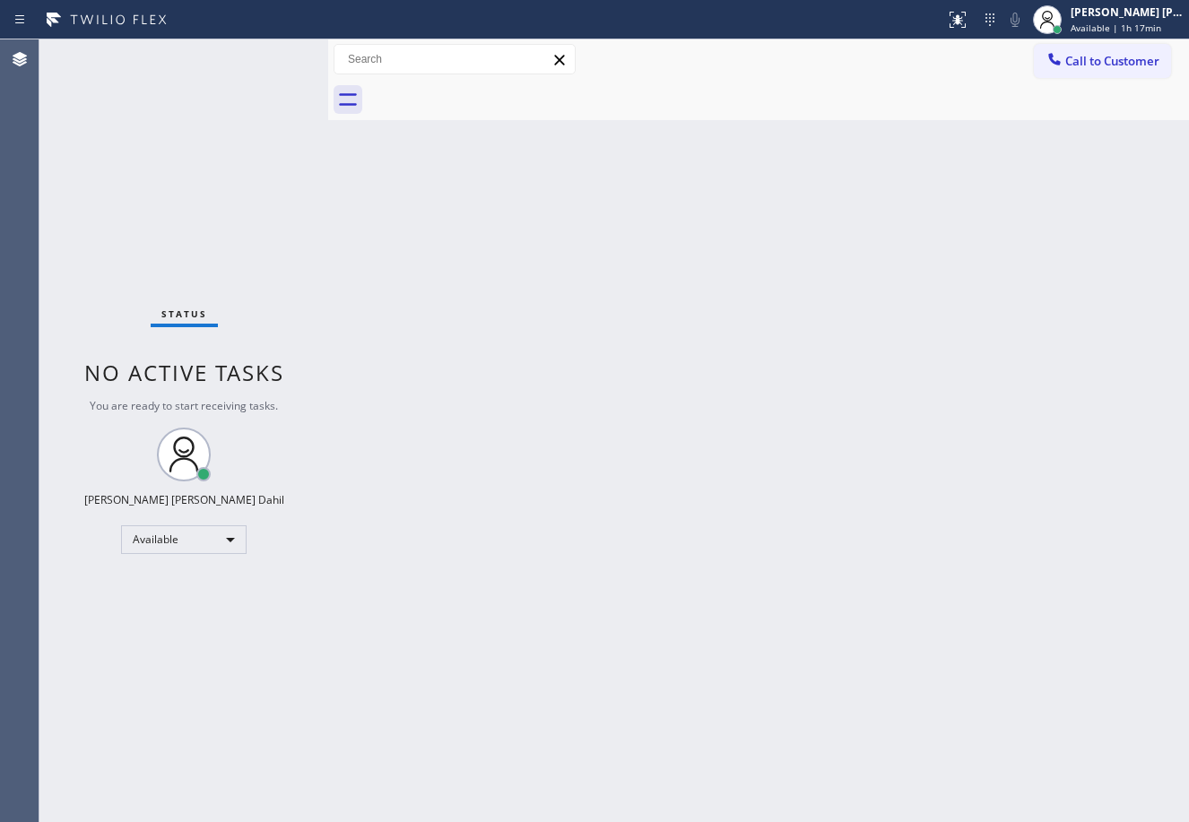
click at [601, 427] on div "Back to Dashboard Change Sender ID Customers Technicians Select a contact Outbo…" at bounding box center [758, 430] width 861 height 783
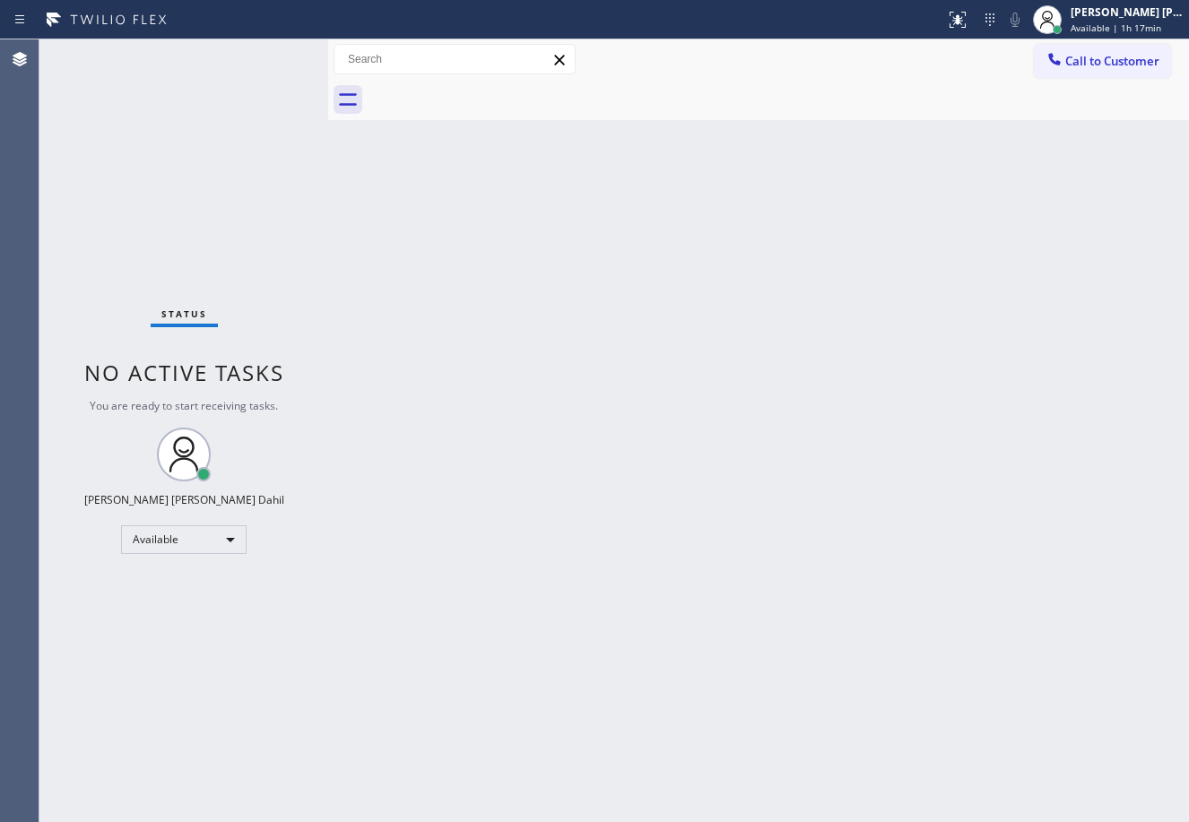
click at [602, 423] on div "Back to Dashboard Change Sender ID Customers Technicians Select a contact Outbo…" at bounding box center [758, 430] width 861 height 783
click at [603, 422] on div "Back to Dashboard Change Sender ID Customers Technicians Select a contact Outbo…" at bounding box center [758, 430] width 861 height 783
click at [1014, 678] on div "Back to Dashboard Change Sender ID Customers Technicians Select a contact Outbo…" at bounding box center [758, 430] width 861 height 783
click at [868, 108] on div at bounding box center [778, 100] width 821 height 40
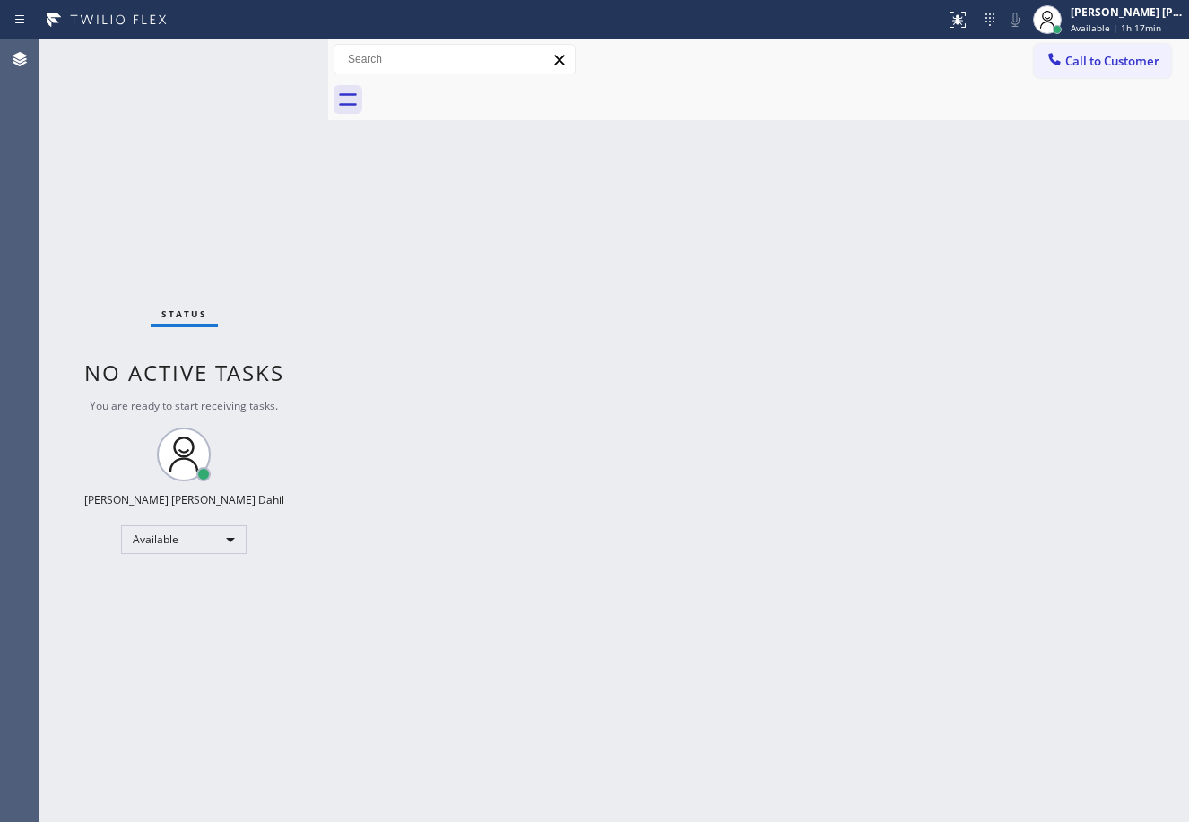
click at [784, 561] on div "Back to Dashboard Change Sender ID Customers Technicians Select a contact Outbo…" at bounding box center [758, 430] width 861 height 783
click at [832, 362] on div "Back to Dashboard Change Sender ID Customers Technicians Select a contact Outbo…" at bounding box center [758, 430] width 861 height 783
click at [974, 638] on div "Back to Dashboard Change Sender ID Customers Technicians Select a contact Outbo…" at bounding box center [758, 430] width 861 height 783
click at [732, 619] on div "Back to Dashboard Change Sender ID Customers Technicians Select a contact Outbo…" at bounding box center [758, 430] width 861 height 783
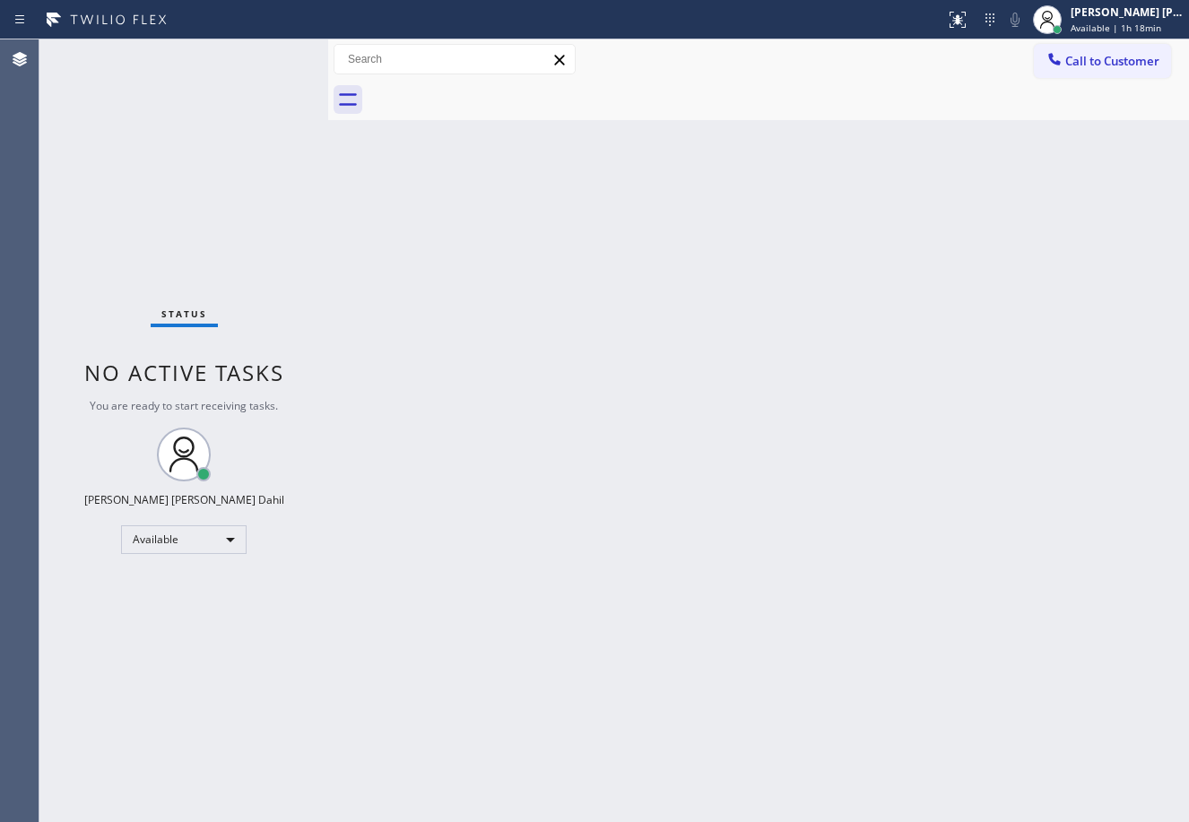
click at [732, 619] on div "Back to Dashboard Change Sender ID Customers Technicians Select a contact Outbo…" at bounding box center [758, 430] width 861 height 783
click at [868, 638] on div "Back to Dashboard Change Sender ID Customers Technicians Select a contact Outbo…" at bounding box center [758, 430] width 861 height 783
click at [643, 396] on div "Back to Dashboard Change Sender ID Customers Technicians Select a contact Outbo…" at bounding box center [758, 430] width 861 height 783
click at [841, 628] on div "Back to Dashboard Change Sender ID Customers Technicians Select a contact Outbo…" at bounding box center [758, 430] width 861 height 783
click at [859, 690] on div "Back to Dashboard Change Sender ID Customers Technicians Select a contact Outbo…" at bounding box center [758, 430] width 861 height 783
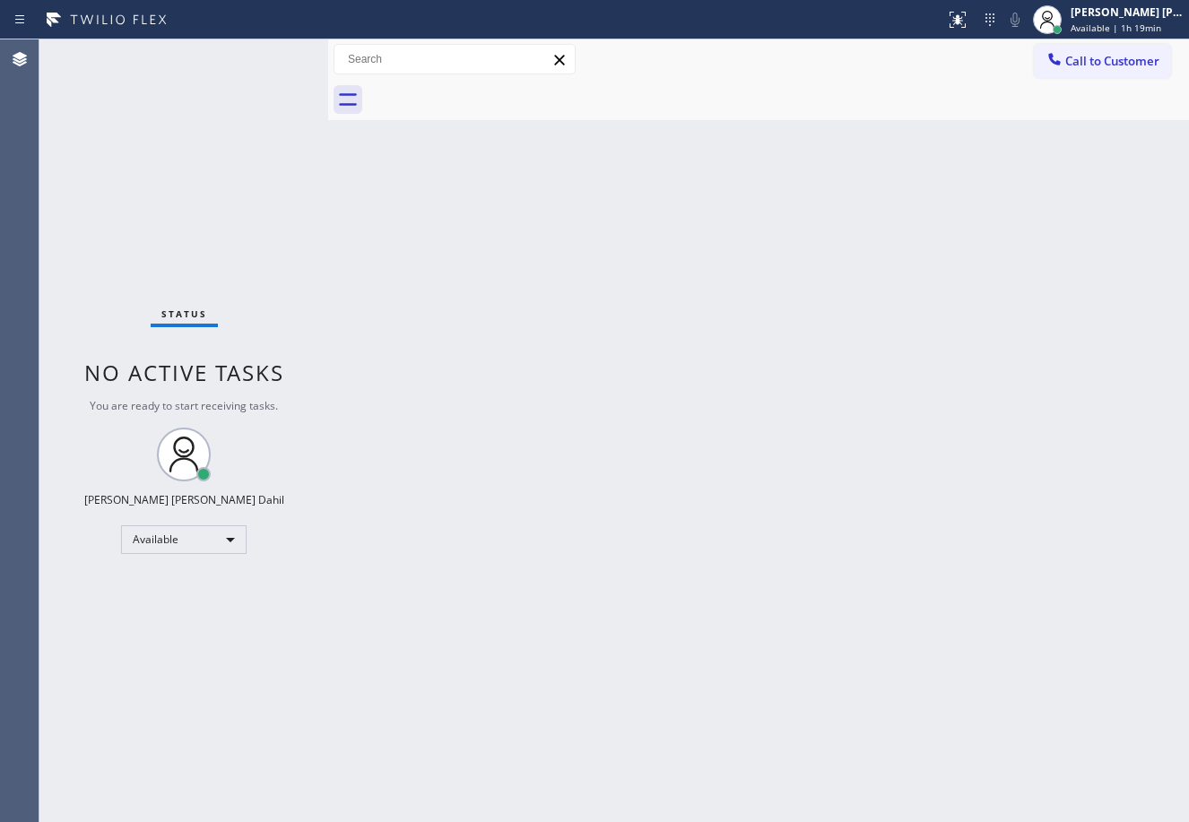
click at [243, 65] on div "Status No active tasks You are ready to start receiving tasks. [PERSON_NAME] [P…" at bounding box center [183, 430] width 289 height 783
click at [762, 380] on div "Back to Dashboard Change Sender ID Customers Technicians Select a contact Outbo…" at bounding box center [758, 430] width 861 height 783
click at [749, 122] on div "Back to Dashboard Change Sender ID Customers Technicians Select a contact Outbo…" at bounding box center [758, 430] width 861 height 783
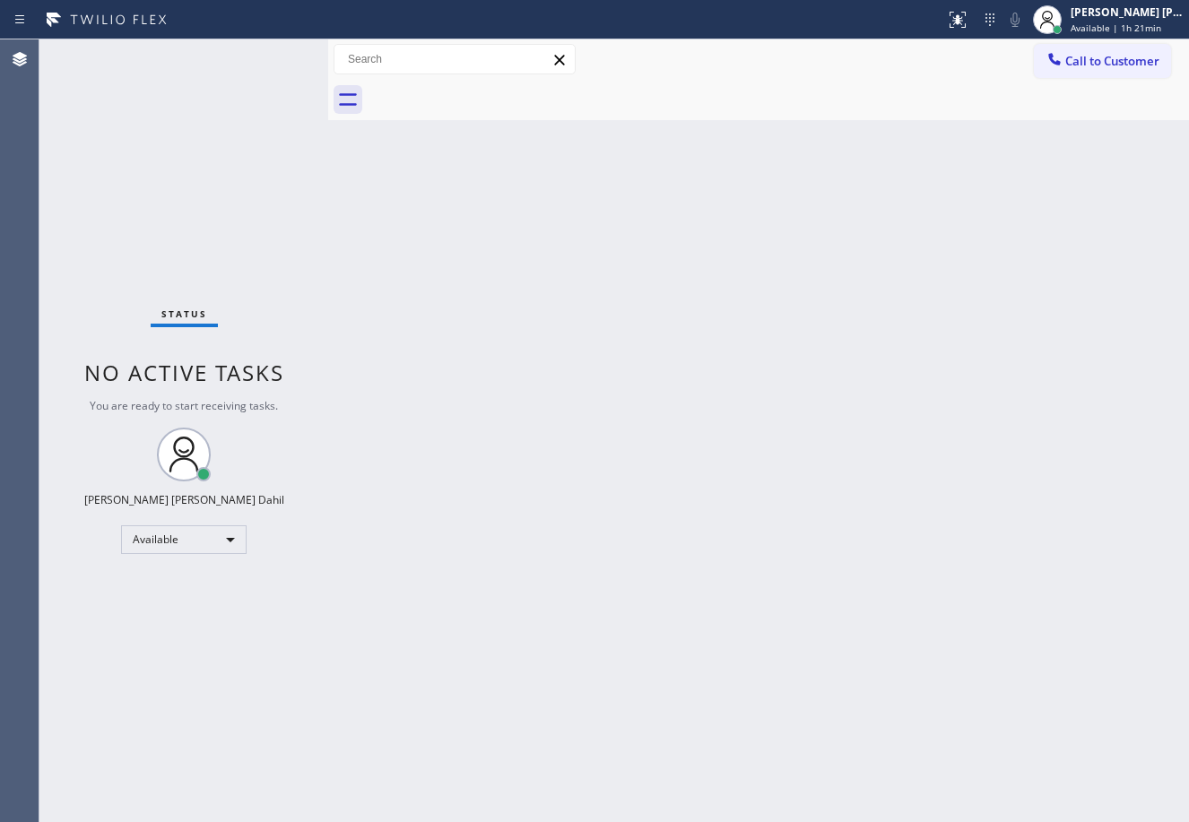
click at [849, 654] on div "Back to Dashboard Change Sender ID Customers Technicians Select a contact Outbo…" at bounding box center [758, 430] width 861 height 783
click at [704, 125] on div "Back to Dashboard Change Sender ID Customers Technicians Select a contact Outbo…" at bounding box center [758, 430] width 861 height 783
click at [857, 631] on div "Back to Dashboard Change Sender ID Customers Technicians Select a contact Outbo…" at bounding box center [758, 430] width 861 height 783
drag, startPoint x: 1011, startPoint y: 373, endPoint x: 1042, endPoint y: 412, distance: 49.8
click at [1020, 383] on div "Back to Dashboard Change Sender ID Customers Technicians Select a contact Outbo…" at bounding box center [758, 430] width 861 height 783
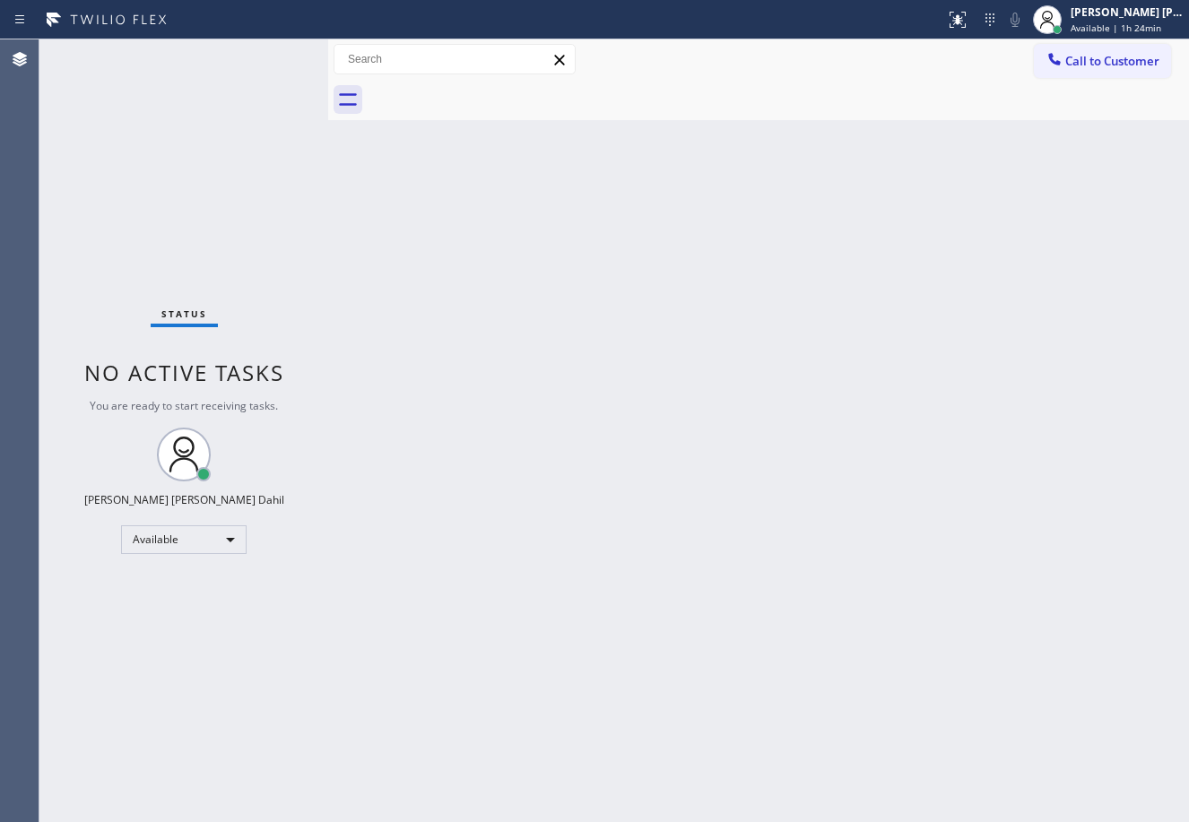
click at [712, 634] on div "Back to Dashboard Change Sender ID Customers Technicians Select a contact Outbo…" at bounding box center [758, 430] width 861 height 783
click at [155, 640] on div "Status No active tasks You are ready to start receiving tasks. [PERSON_NAME] [P…" at bounding box center [183, 430] width 289 height 783
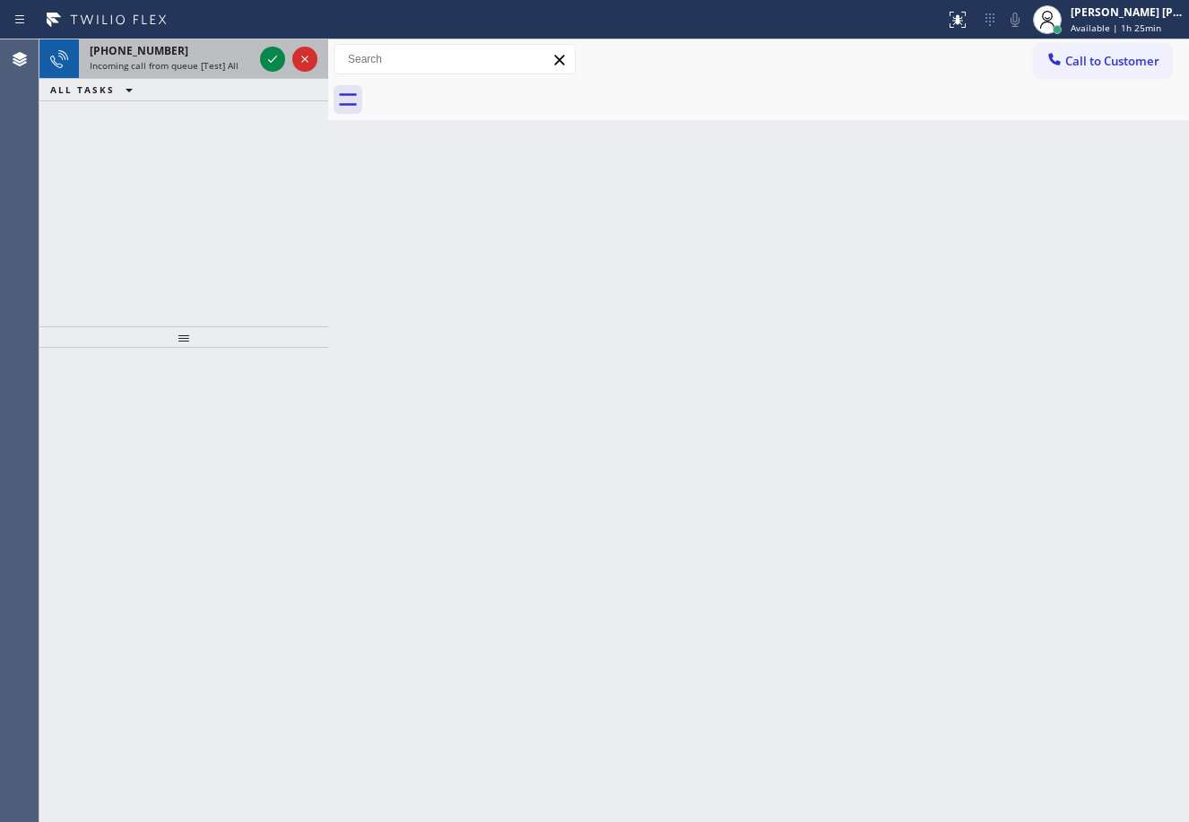
click at [250, 54] on div "+17142939201" at bounding box center [171, 50] width 163 height 15
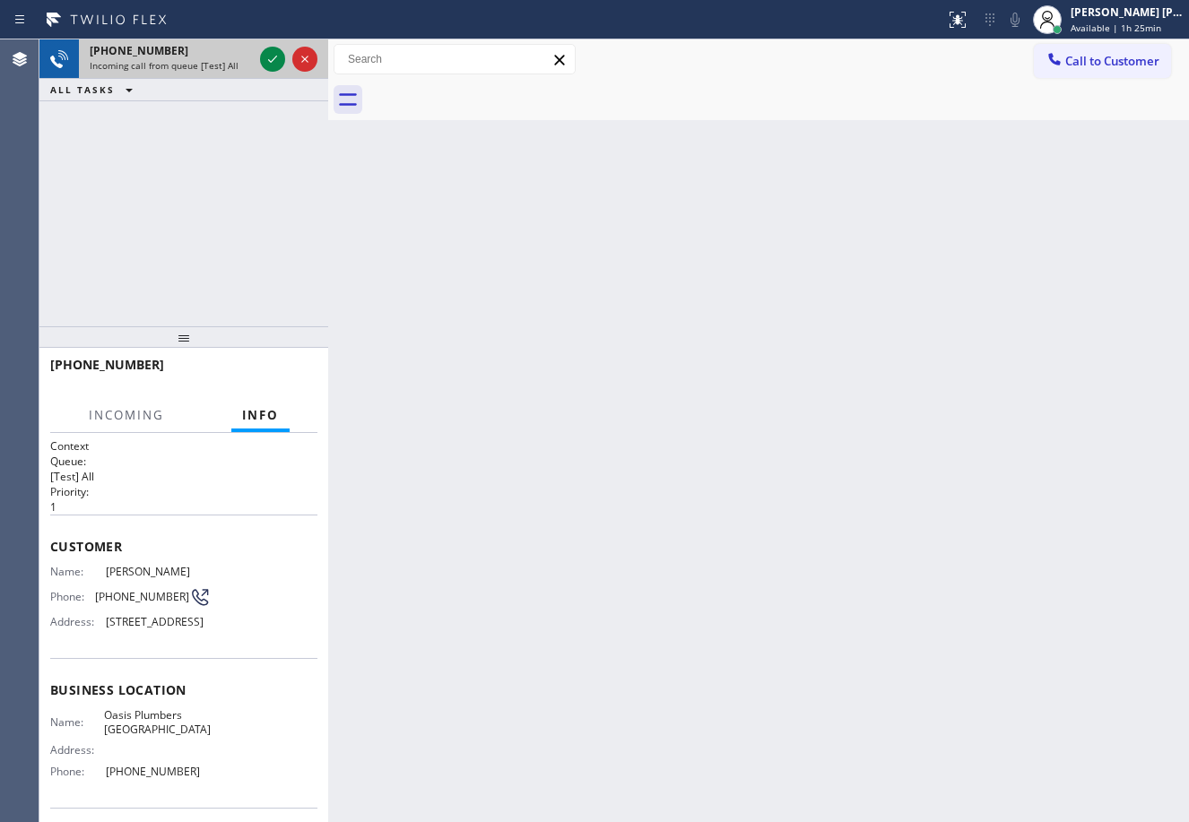
click at [250, 54] on div "+17142939201" at bounding box center [171, 50] width 163 height 15
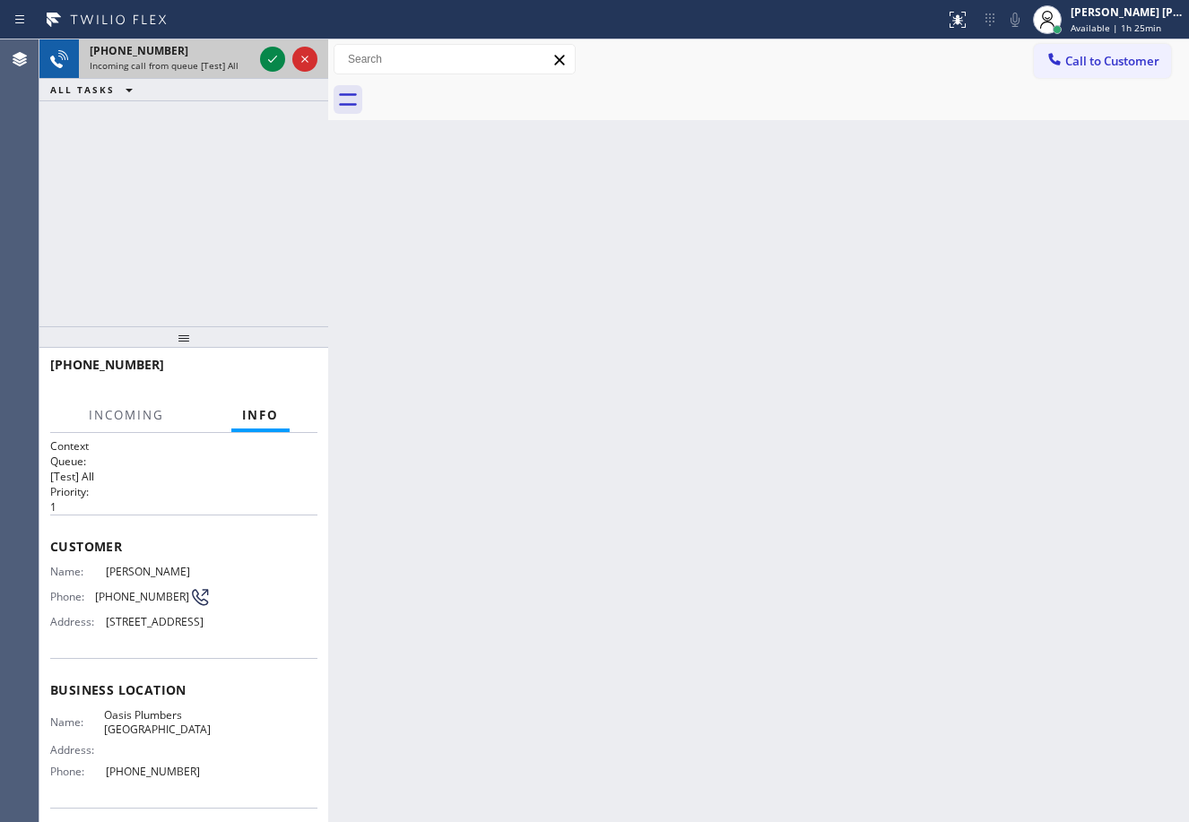
click at [250, 54] on div "+17142939201" at bounding box center [171, 50] width 163 height 15
click at [545, 455] on div "Back to Dashboard Change Sender ID Customers Technicians Select a contact Outbo…" at bounding box center [758, 430] width 861 height 783
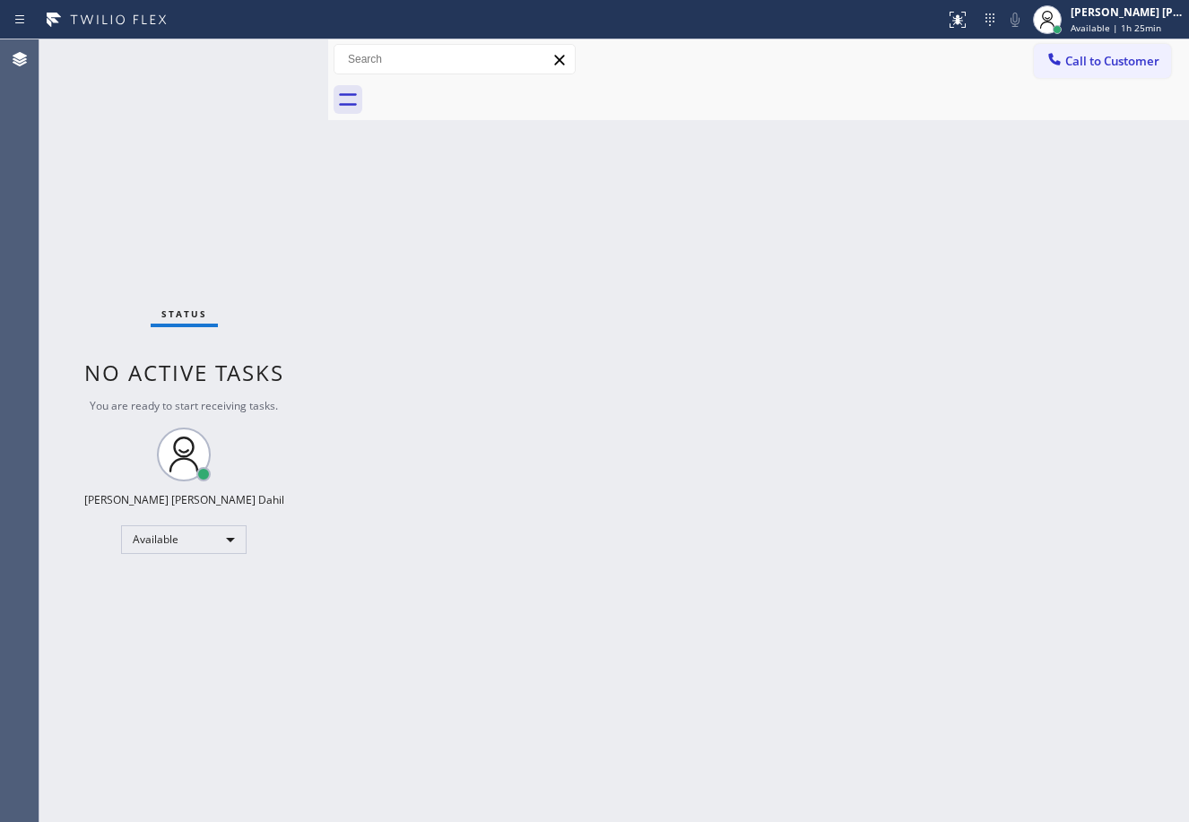
click at [544, 462] on div "Back to Dashboard Change Sender ID Customers Technicians Select a contact Outbo…" at bounding box center [758, 430] width 861 height 783
click at [1067, 20] on div at bounding box center [1046, 19] width 39 height 39
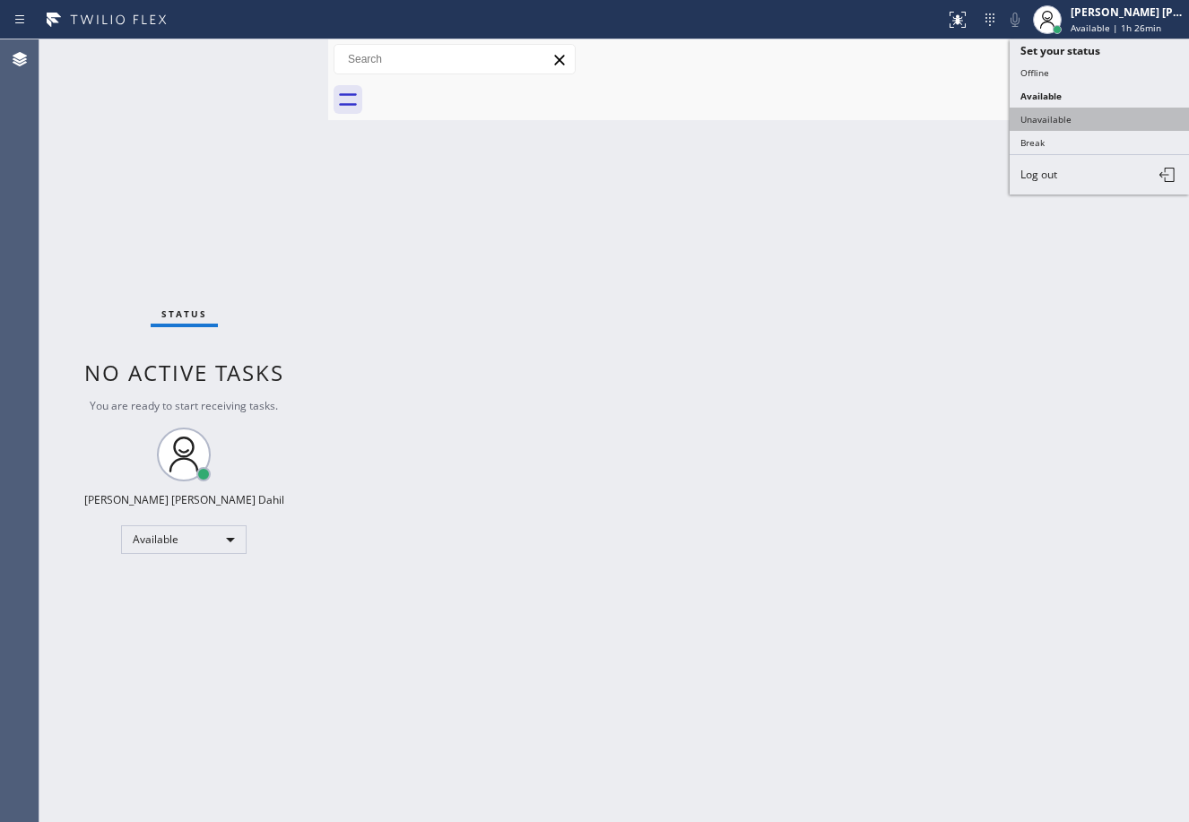
click at [1062, 126] on button "Unavailable" at bounding box center [1098, 119] width 179 height 23
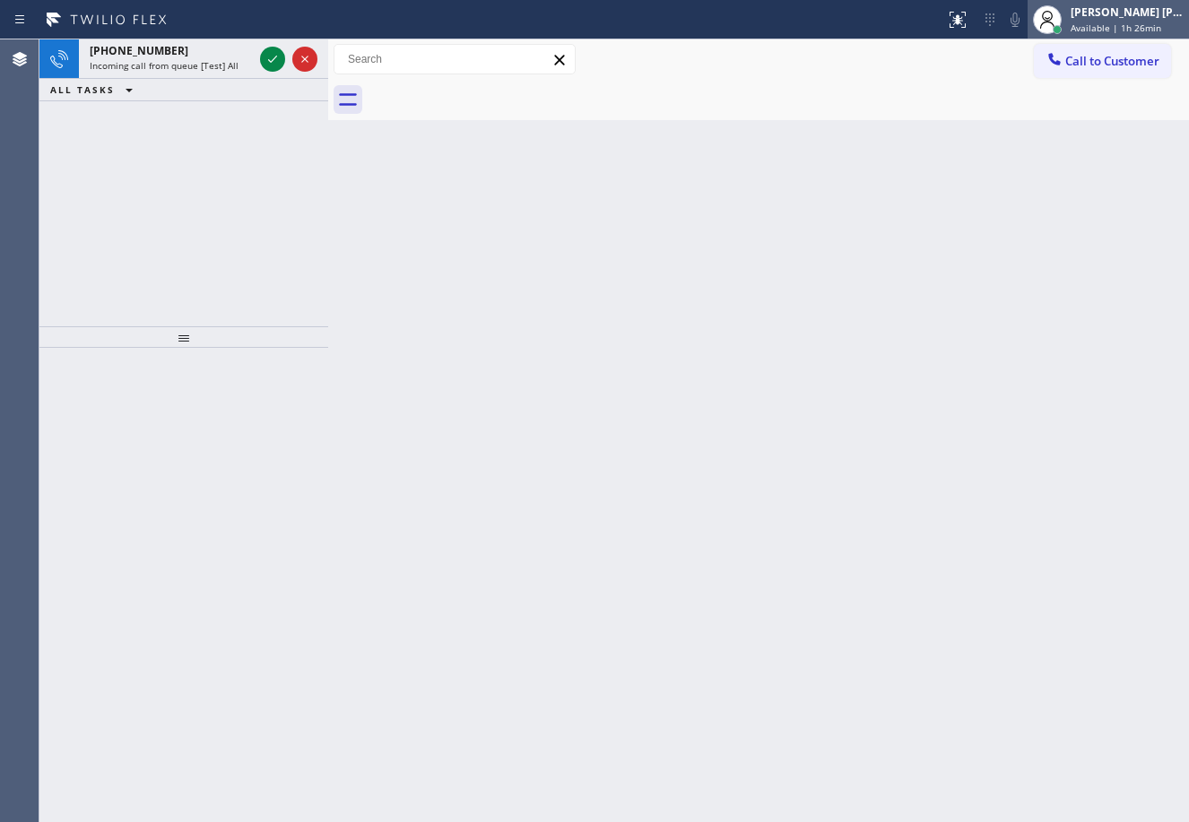
click at [1112, 32] on span "Available | 1h 26min" at bounding box center [1115, 28] width 91 height 13
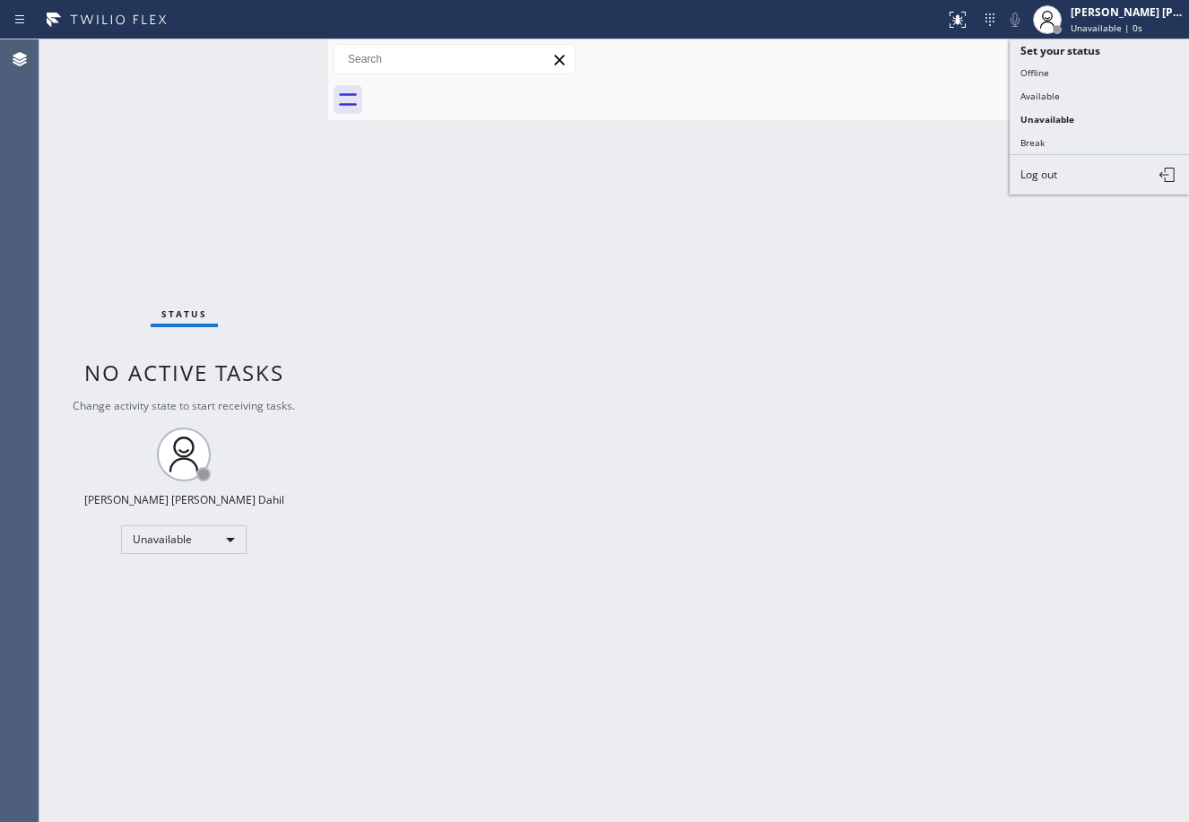
click at [1082, 75] on button "Offline" at bounding box center [1098, 72] width 179 height 23
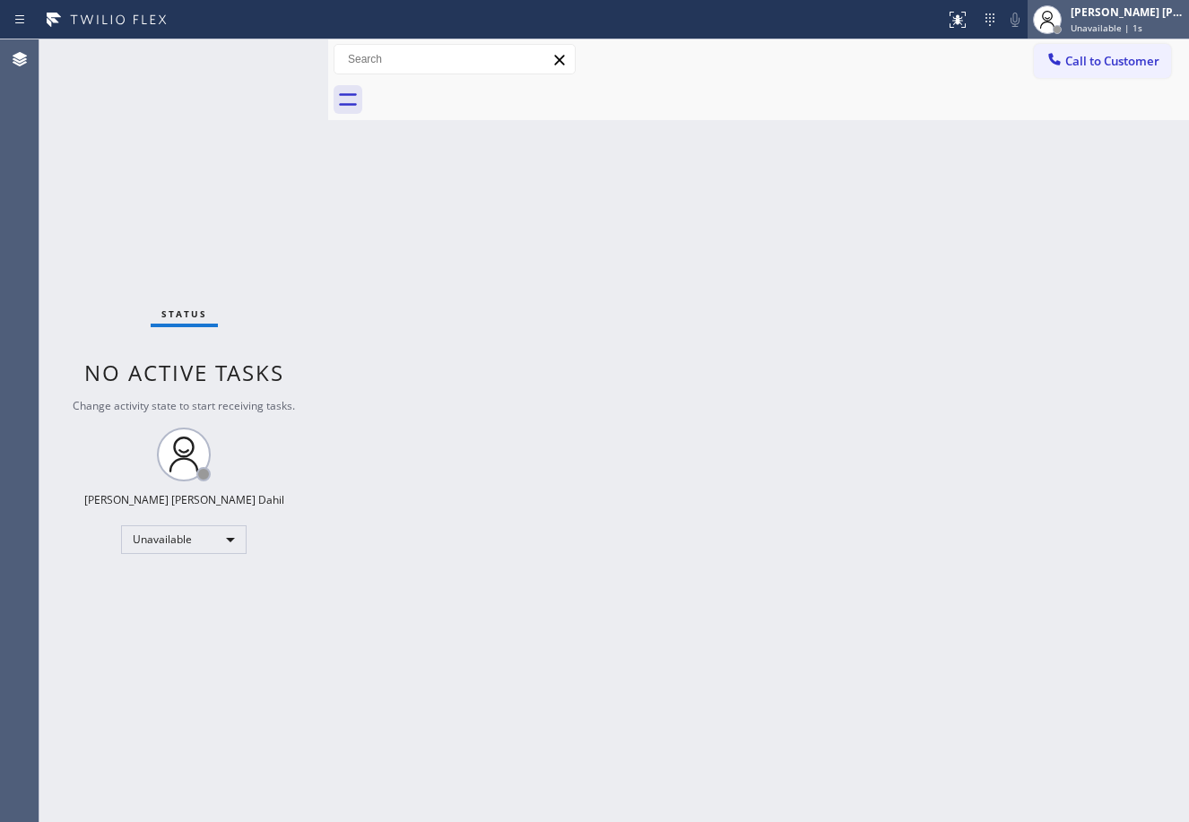
click at [1106, 26] on span "Unavailable | 1s" at bounding box center [1106, 28] width 72 height 13
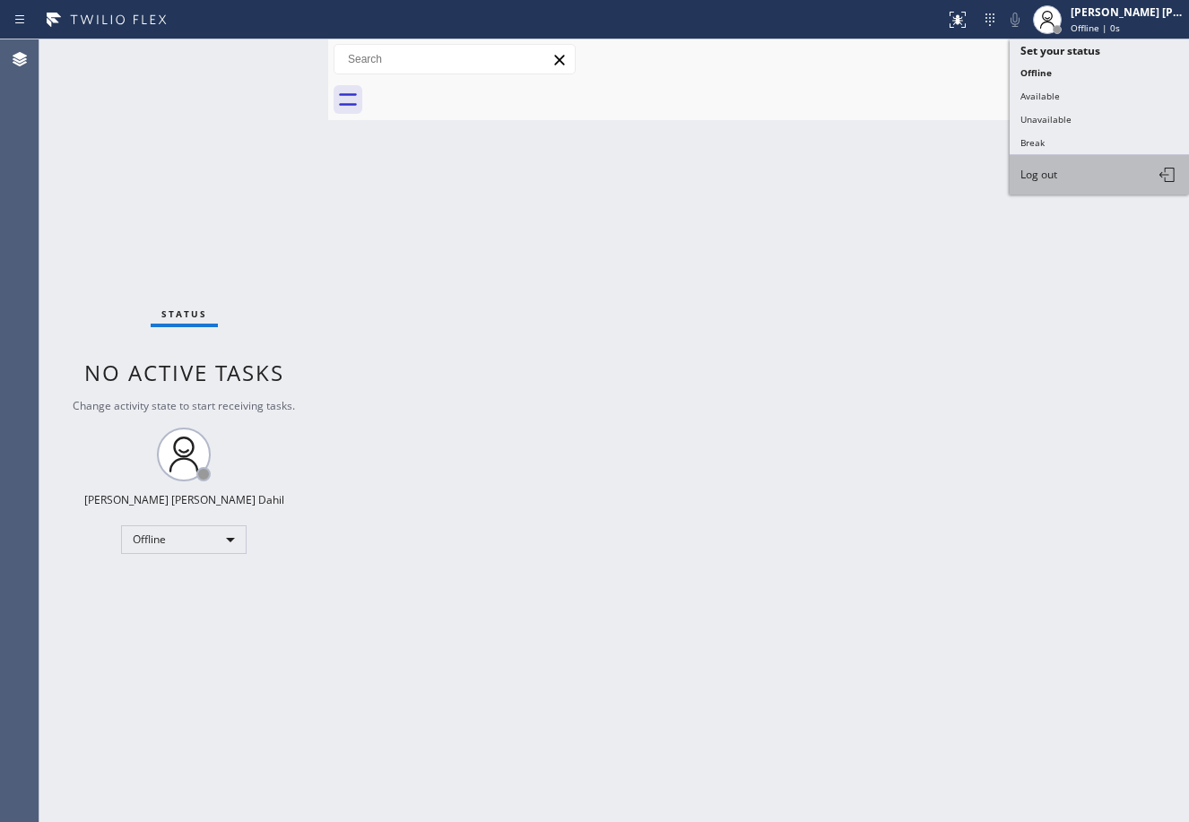
click at [1060, 167] on button "Log out" at bounding box center [1098, 174] width 179 height 39
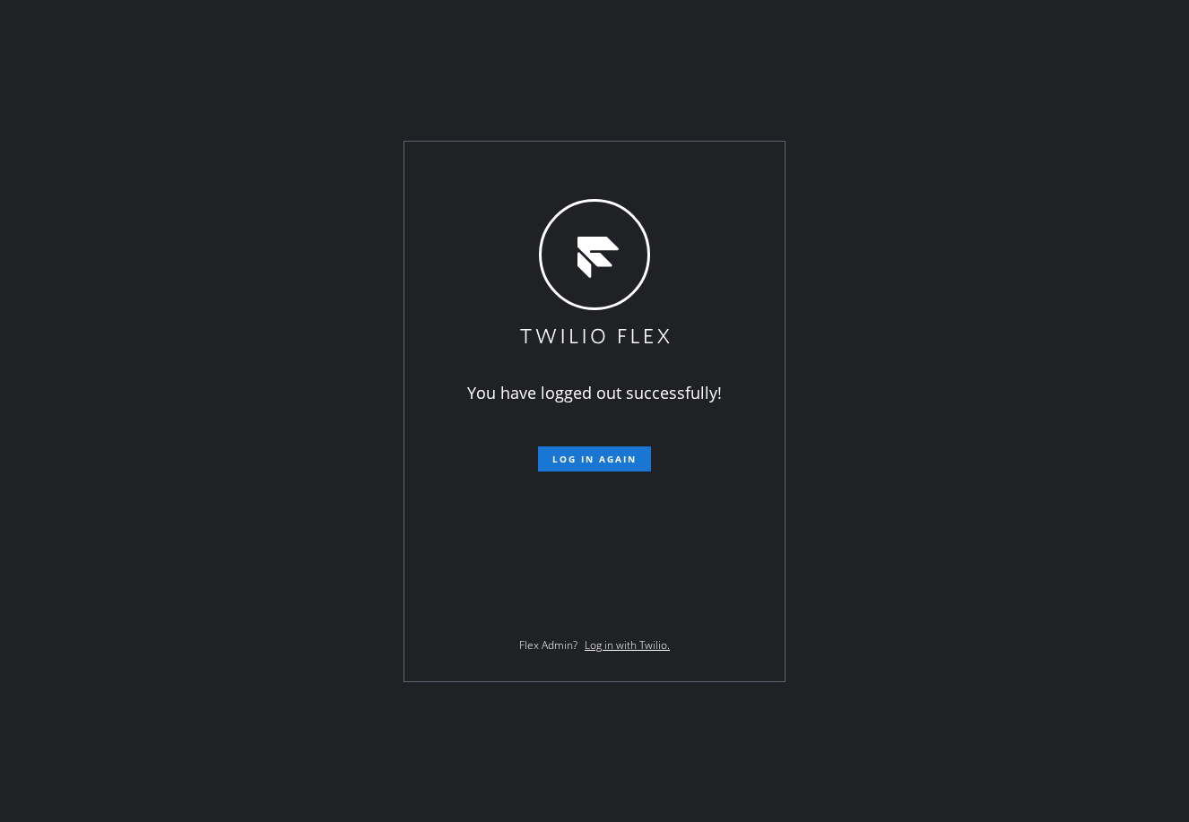
click at [177, 393] on div "You have logged out successfully! Log in again Flex Admin? Log in with Twilio." at bounding box center [594, 411] width 1189 height 822
click at [362, 619] on div "You have logged out successfully! Log in again Flex Admin? Log in with Twilio." at bounding box center [594, 411] width 1189 height 822
